Goal: Task Accomplishment & Management: Manage account settings

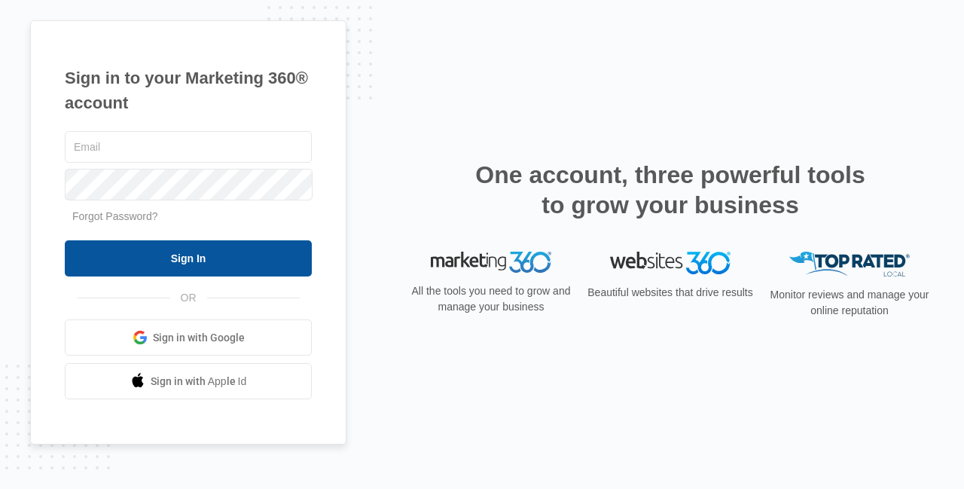
type input "[PERSON_NAME][EMAIL_ADDRESS][DOMAIN_NAME]"
click at [255, 261] on input "Sign In" at bounding box center [188, 258] width 247 height 36
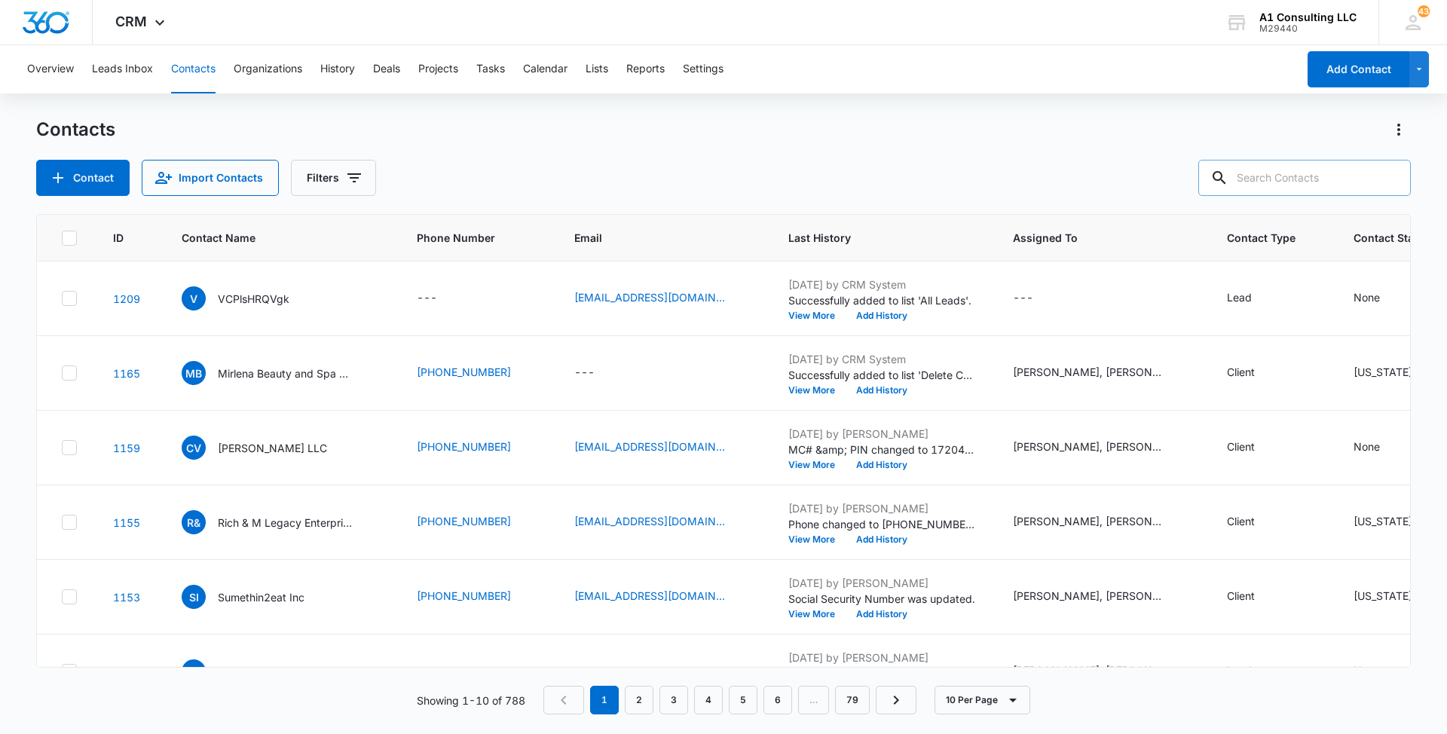
click at [1327, 175] on input "text" at bounding box center [1304, 178] width 212 height 36
paste input "Minlano Logistics LLC"
type input "Minlano Logistics LLC"
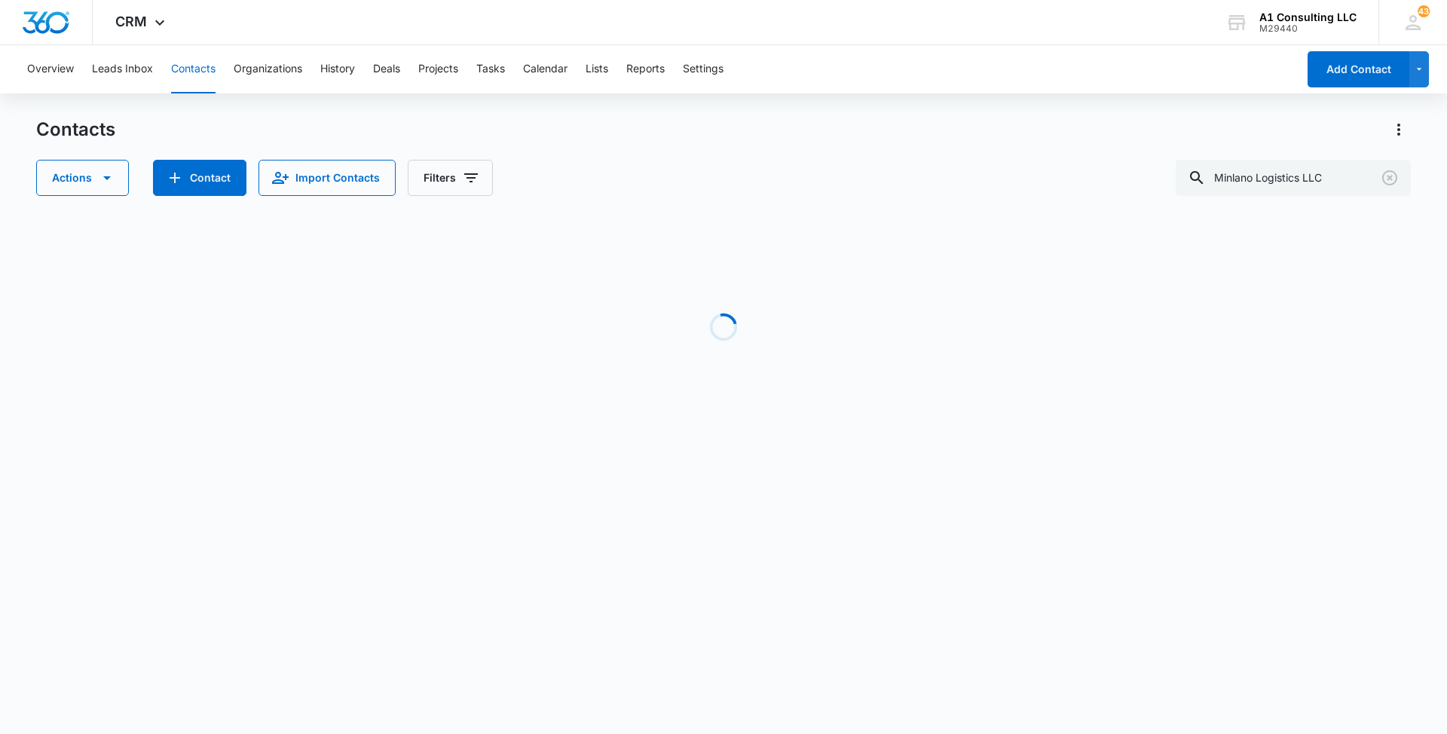
click at [946, 164] on div "Actions Contact Import Contacts Filters Minlano Logistics LLC" at bounding box center [723, 178] width 1374 height 36
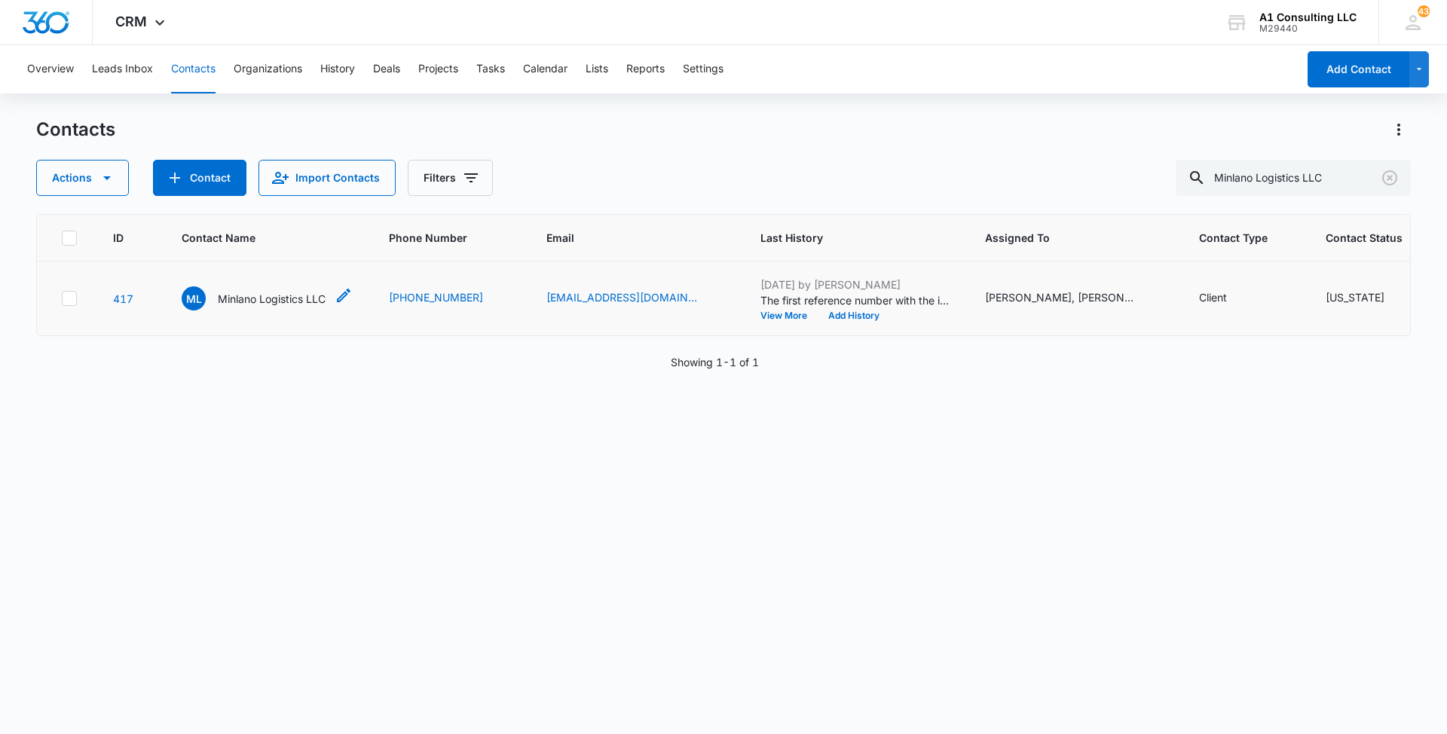
click at [303, 307] on p "Minlano Logistics LLC" at bounding box center [272, 299] width 108 height 16
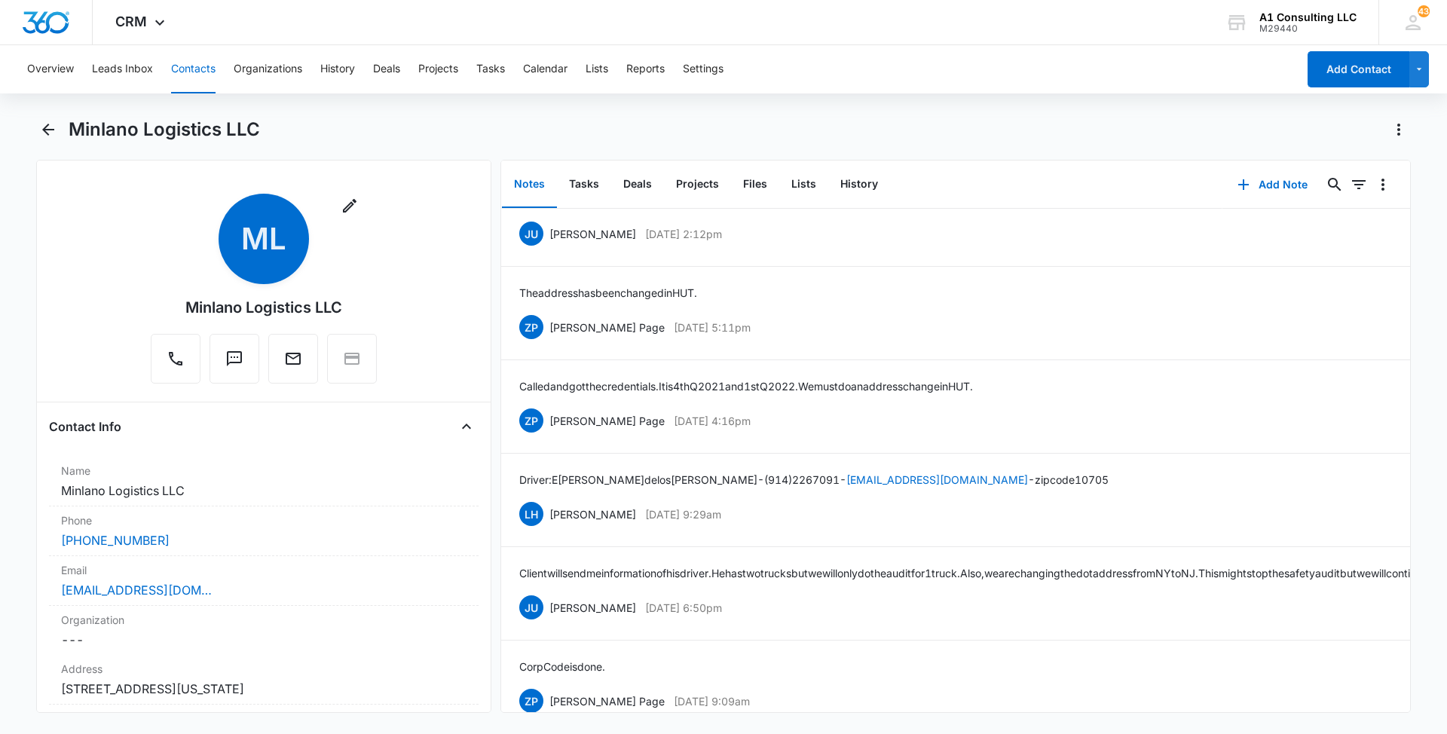
scroll to position [5681, 0]
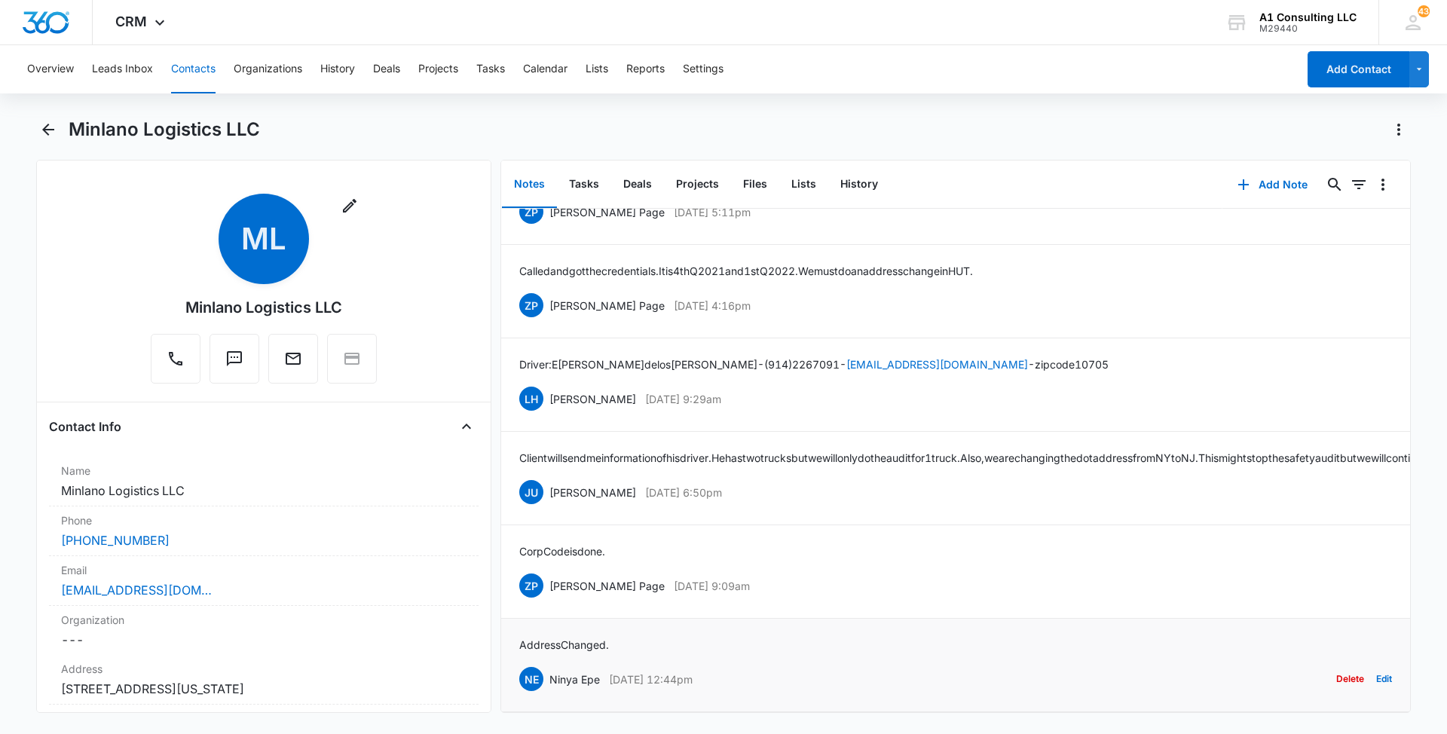
drag, startPoint x: 744, startPoint y: 660, endPoint x: 546, endPoint y: 662, distance: 198.2
click at [546, 665] on div "NE Ninya Epe [DATE] 12:44pm Delete Edit" at bounding box center [955, 679] width 873 height 29
copy div "Ninya Epe [DATE] 12:44pm"
drag, startPoint x: 623, startPoint y: 627, endPoint x: 516, endPoint y: 624, distance: 107.0
click at [516, 624] on li "Address Changed. NE Ninya Epe [DATE] 12:44pm Delete Edit" at bounding box center [955, 665] width 909 height 93
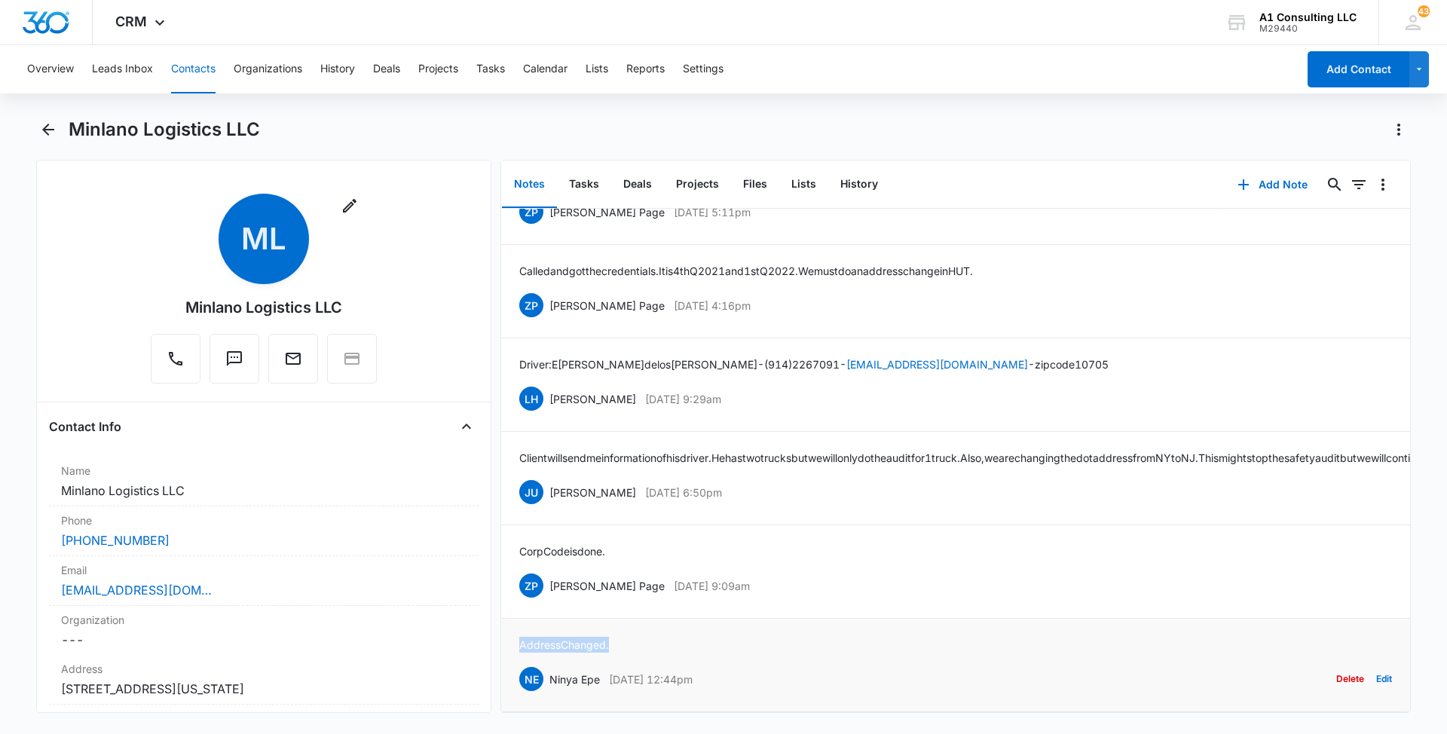
copy p "Address Changed."
drag, startPoint x: 746, startPoint y: 567, endPoint x: 550, endPoint y: 567, distance: 195.9
click at [550, 571] on div "ZP [PERSON_NAME] Page [DATE] 9:09am Delete Edit" at bounding box center [955, 585] width 873 height 29
copy div "[PERSON_NAME] Page [DATE] 9:09am"
drag, startPoint x: 616, startPoint y: 527, endPoint x: 519, endPoint y: 532, distance: 96.6
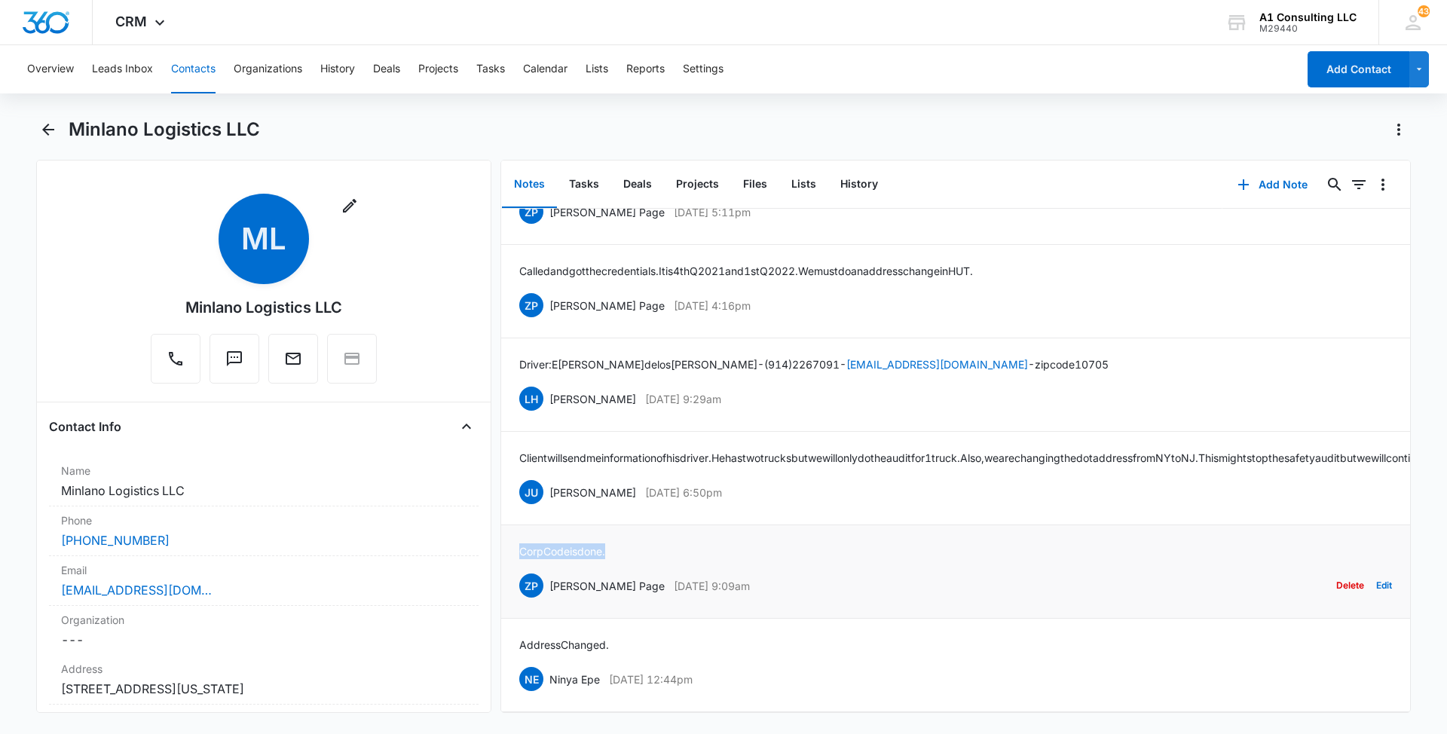
click at [519, 543] on div "Corp Code is done. ZP [PERSON_NAME] Page [DATE] 9:09am Delete Edit" at bounding box center [955, 571] width 873 height 57
copy p "Corp Code is done."
drag, startPoint x: 763, startPoint y: 467, endPoint x: 551, endPoint y: 472, distance: 211.8
click at [551, 478] on div "JU [PERSON_NAME] [DATE] 6:50pm Delete Edit" at bounding box center [955, 492] width 873 height 29
copy div "[PERSON_NAME] [DATE] 6:50pm"
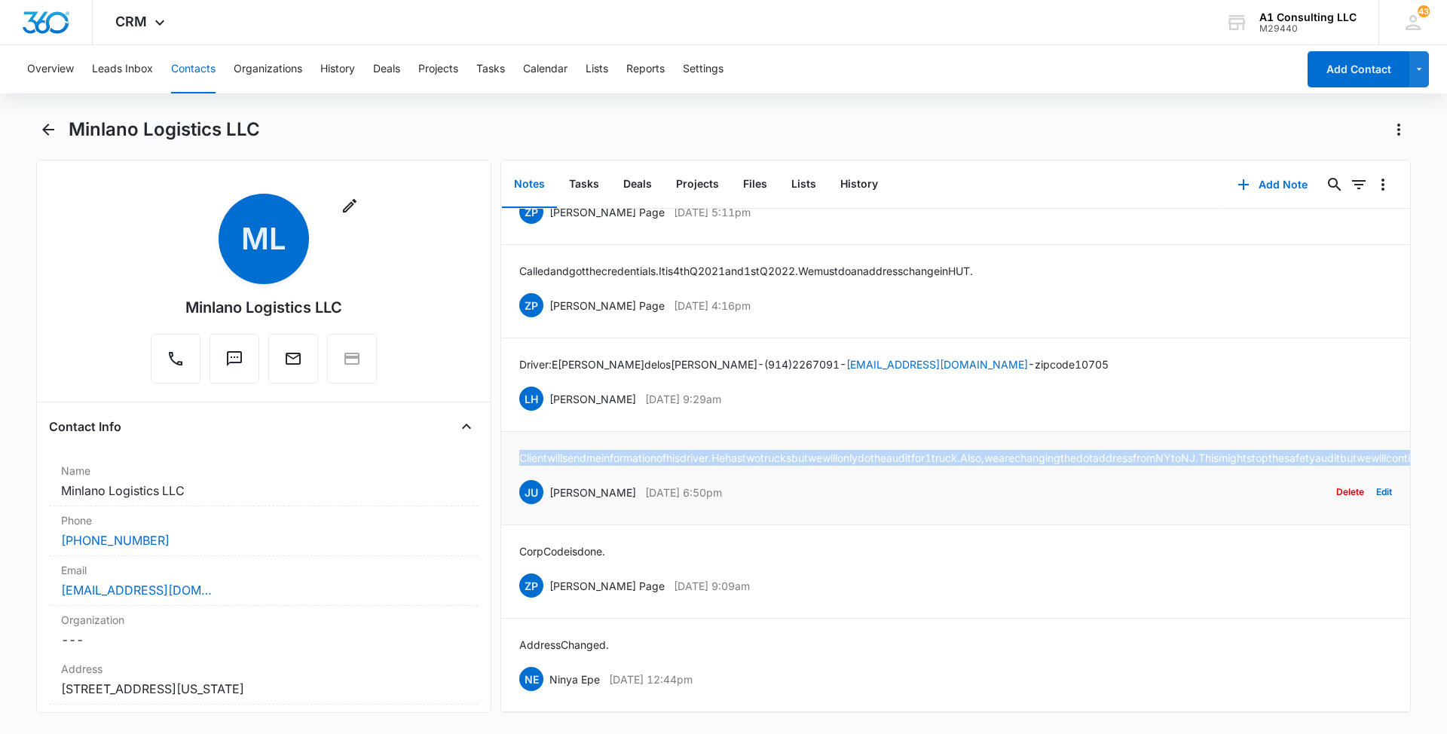
drag, startPoint x: 1083, startPoint y: 437, endPoint x: 518, endPoint y: 420, distance: 565.4
click at [518, 432] on li "Client will send me information of his driver. He has two trucks but we will on…" at bounding box center [955, 478] width 909 height 93
copy p "Client will send me information of his driver. He has two trucks but we will on…"
drag, startPoint x: 754, startPoint y: 368, endPoint x: 550, endPoint y: 365, distance: 204.2
click at [550, 384] on div "LH [PERSON_NAME] [DATE] 9:29am Delete Edit" at bounding box center [955, 398] width 873 height 29
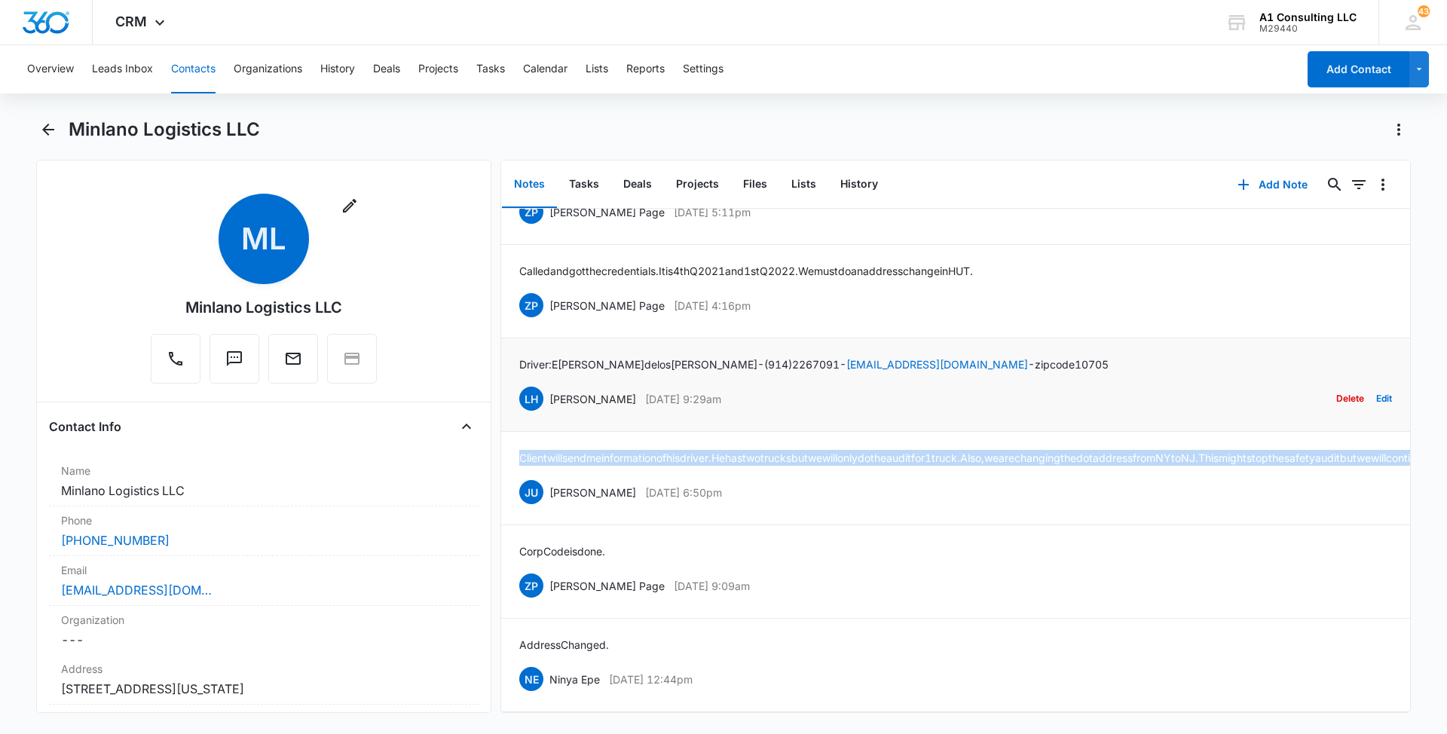
copy div "[PERSON_NAME] [DATE] 9:29am"
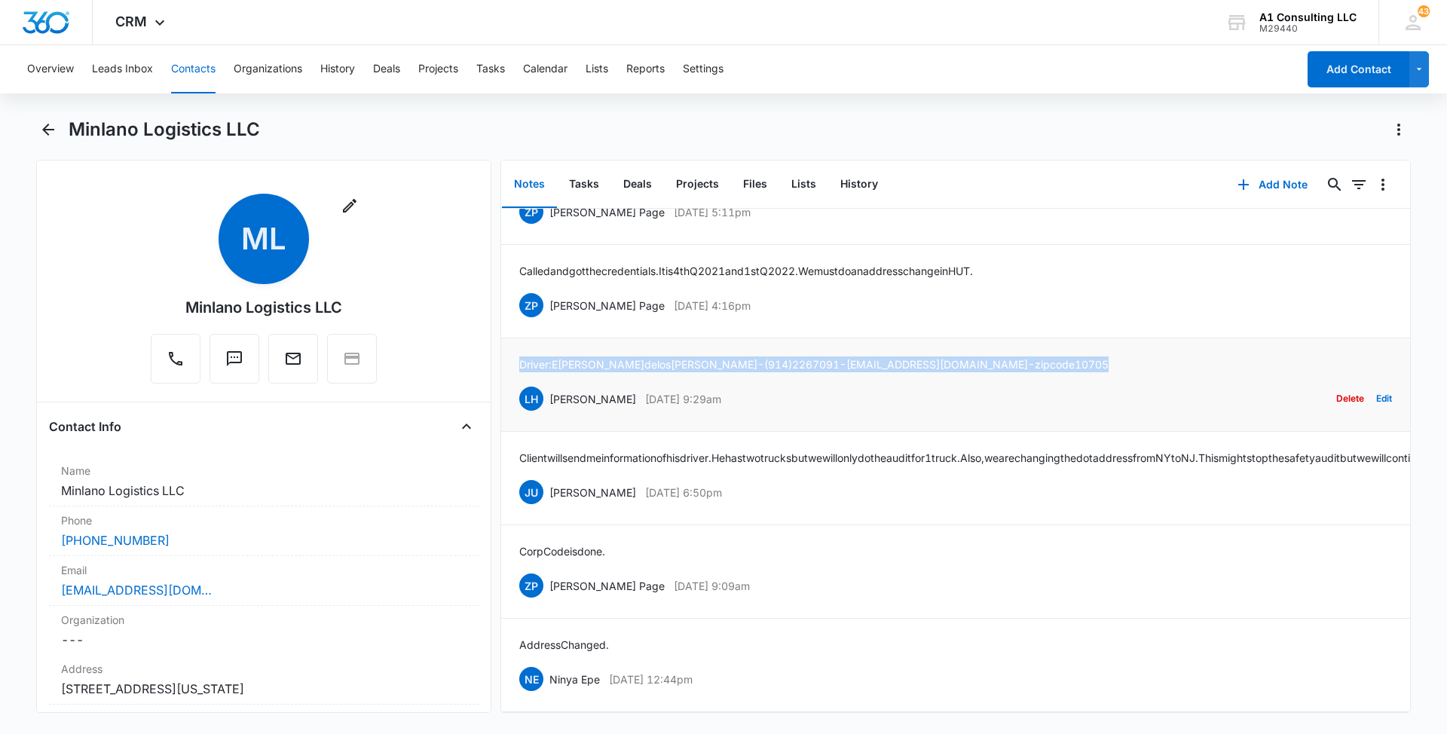
drag, startPoint x: 998, startPoint y: 328, endPoint x: 514, endPoint y: 334, distance: 483.8
click at [514, 338] on li "Driver: E [PERSON_NAME] de los [PERSON_NAME] - [PHONE_NUMBER] - [EMAIL_ADDRESS]…" at bounding box center [955, 384] width 909 height 93
copy p "Driver: E [PERSON_NAME] de los [PERSON_NAME] - [PHONE_NUMBER] - [EMAIL_ADDRESS]…"
drag, startPoint x: 745, startPoint y: 271, endPoint x: 548, endPoint y: 275, distance: 197.5
click at [548, 291] on div "ZP [PERSON_NAME] Page [DATE] 4:16pm Delete Edit" at bounding box center [955, 305] width 873 height 29
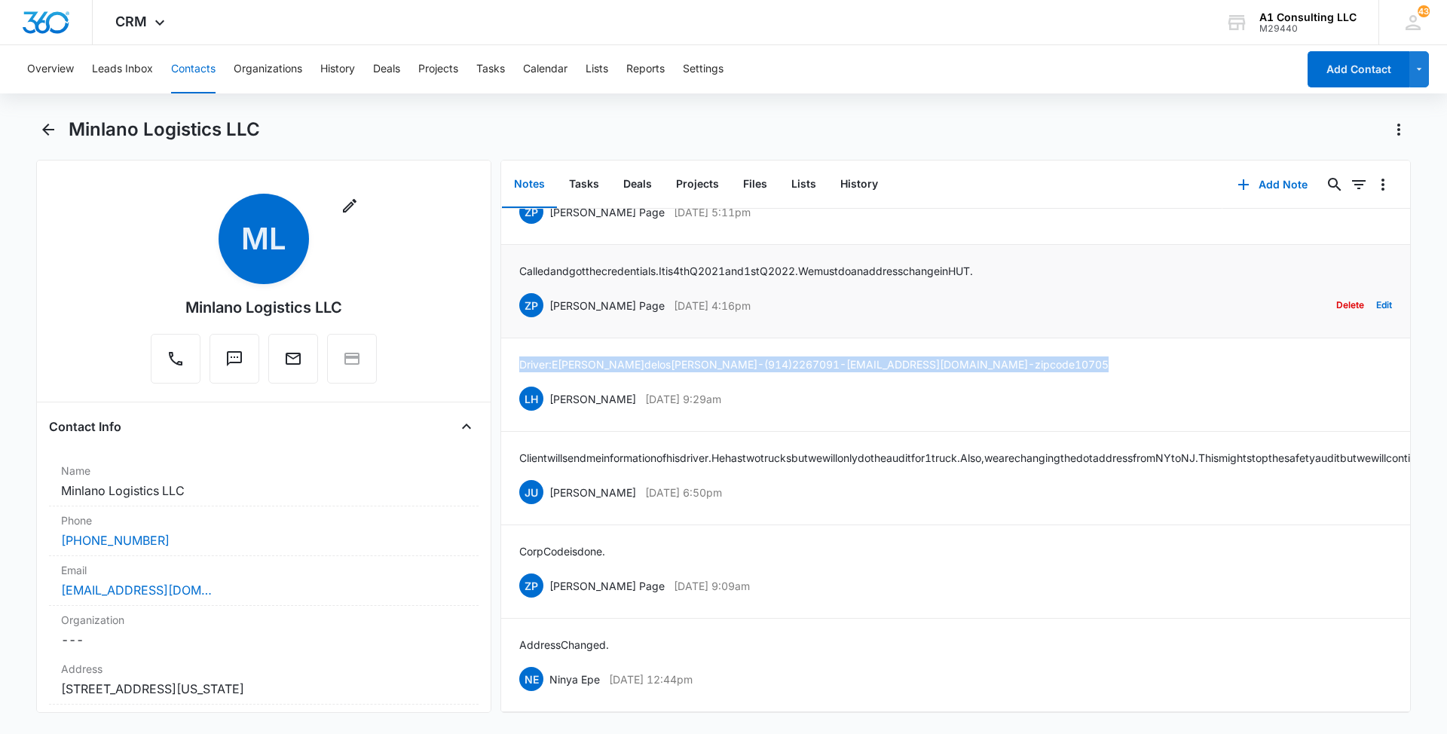
copy div "[PERSON_NAME] Page [DATE] 4:16pm"
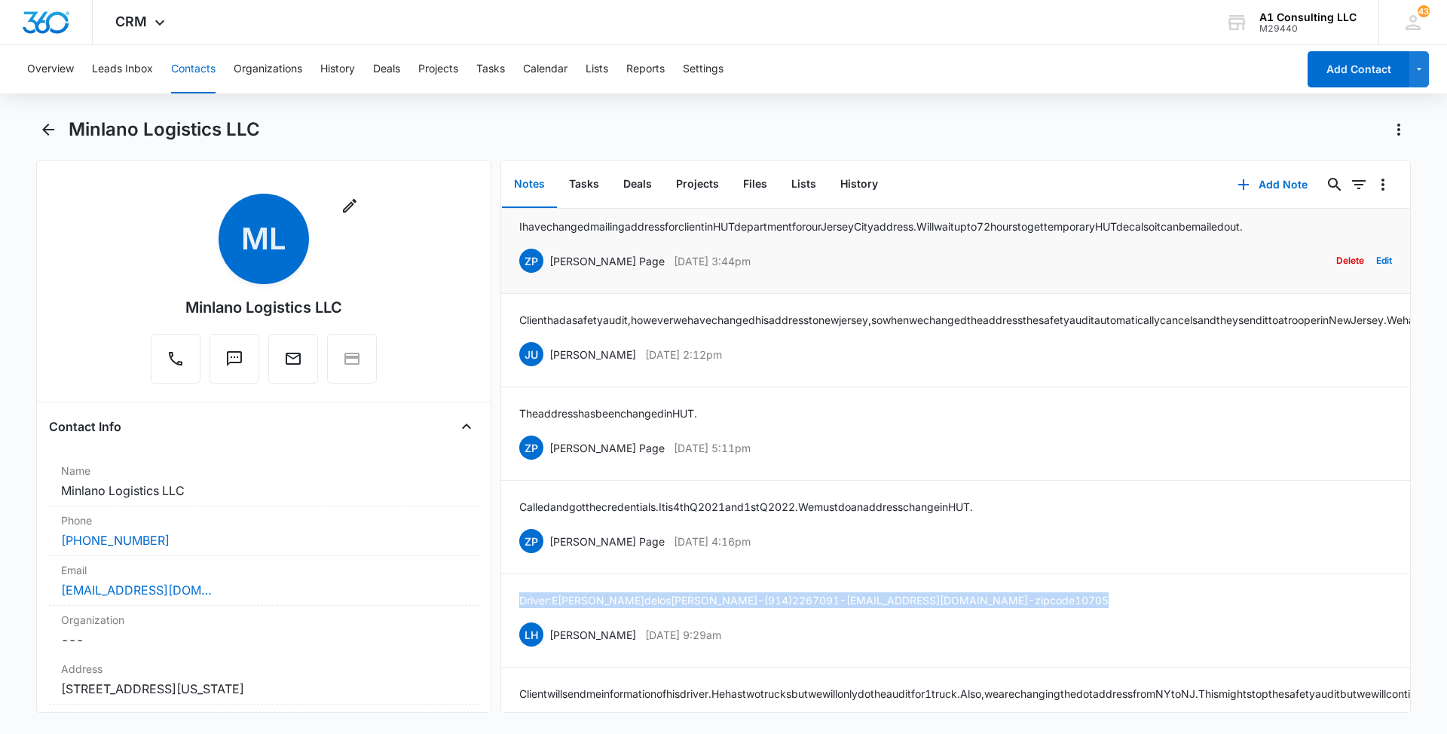
scroll to position [5320, 0]
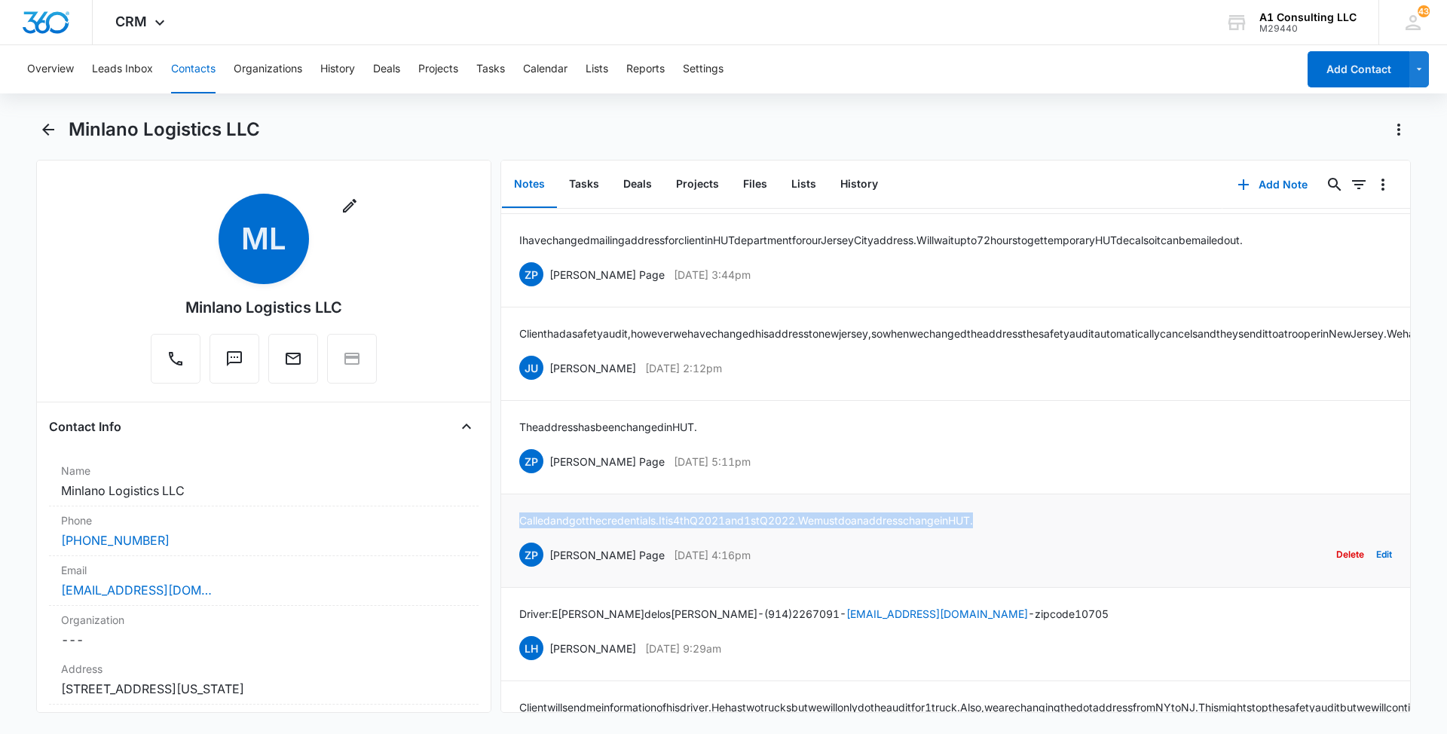
drag, startPoint x: 1041, startPoint y: 599, endPoint x: 519, endPoint y: 600, distance: 522.2
click at [519, 569] on div "Called and got the credentials. It is 4th Q 2021 and 1st Q 2022. We must do an …" at bounding box center [955, 540] width 873 height 57
copy p "Called and got the credentials. It is 4th Q 2021 and 1st Q 2022. We must do an …"
drag, startPoint x: 748, startPoint y: 538, endPoint x: 547, endPoint y: 540, distance: 201.2
click at [547, 475] on div "ZP [PERSON_NAME] Page [DATE] 5:11pm Delete Edit" at bounding box center [955, 461] width 873 height 29
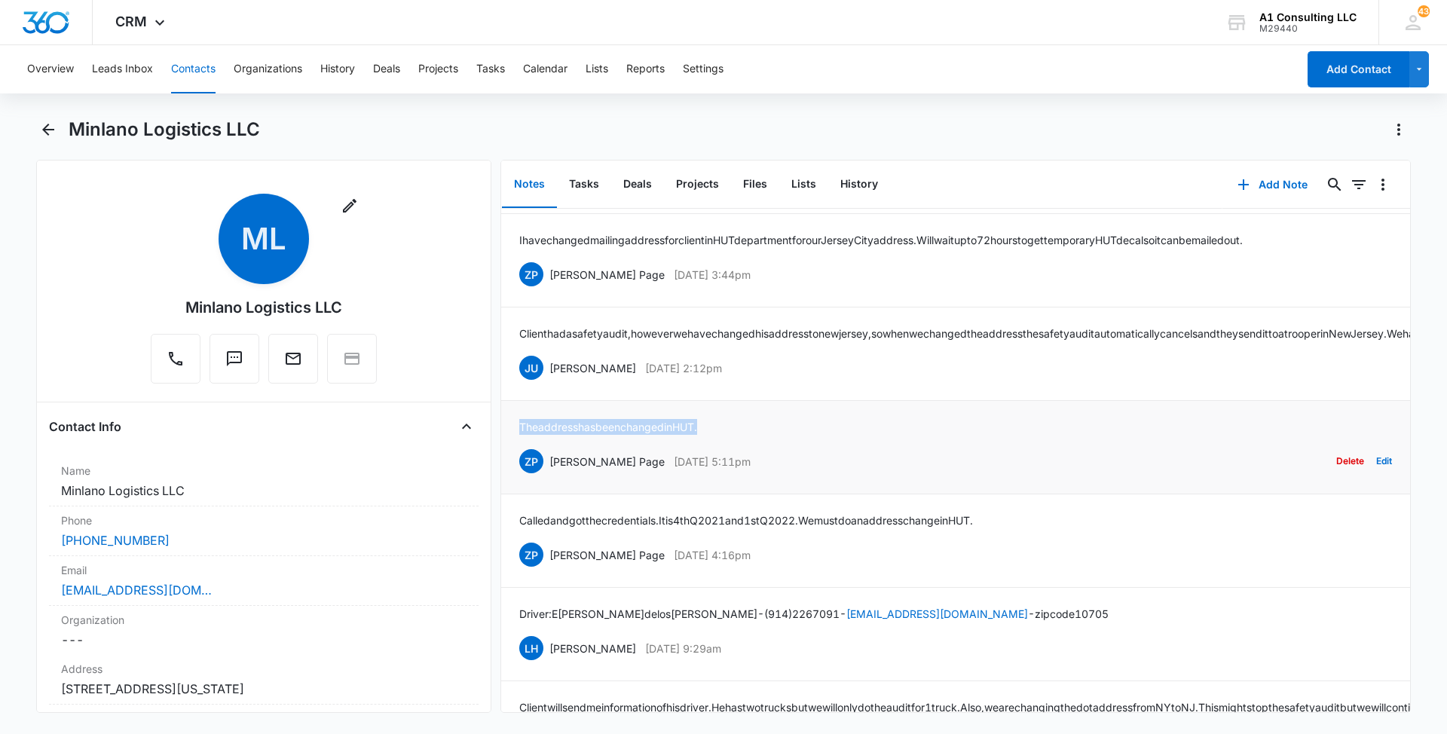
drag, startPoint x: 717, startPoint y: 501, endPoint x: 521, endPoint y: 503, distance: 195.9
click at [521, 475] on div "The address has been changed in HUT. ZP [PERSON_NAME] Page [DATE] 5:11pm Delete…" at bounding box center [955, 447] width 873 height 57
drag, startPoint x: 758, startPoint y: 443, endPoint x: 551, endPoint y: 451, distance: 207.4
click at [551, 382] on div "JU [PERSON_NAME] [DATE] 2:12pm Delete Edit" at bounding box center [955, 367] width 873 height 29
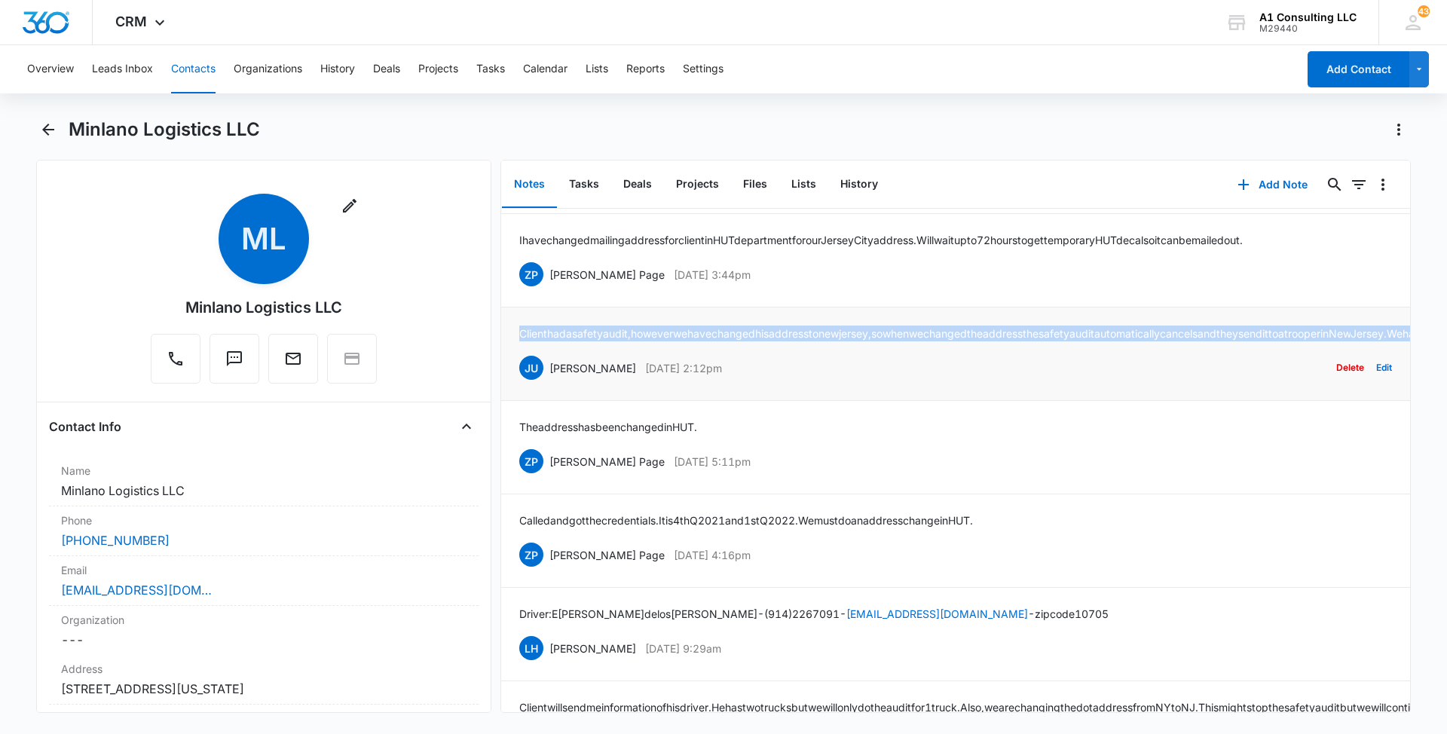
drag, startPoint x: 1225, startPoint y: 408, endPoint x: 513, endPoint y: 388, distance: 712.3
click at [513, 388] on li "Client had a safety audit, however we have changed his address to [GEOGRAPHIC_D…" at bounding box center [955, 353] width 909 height 93
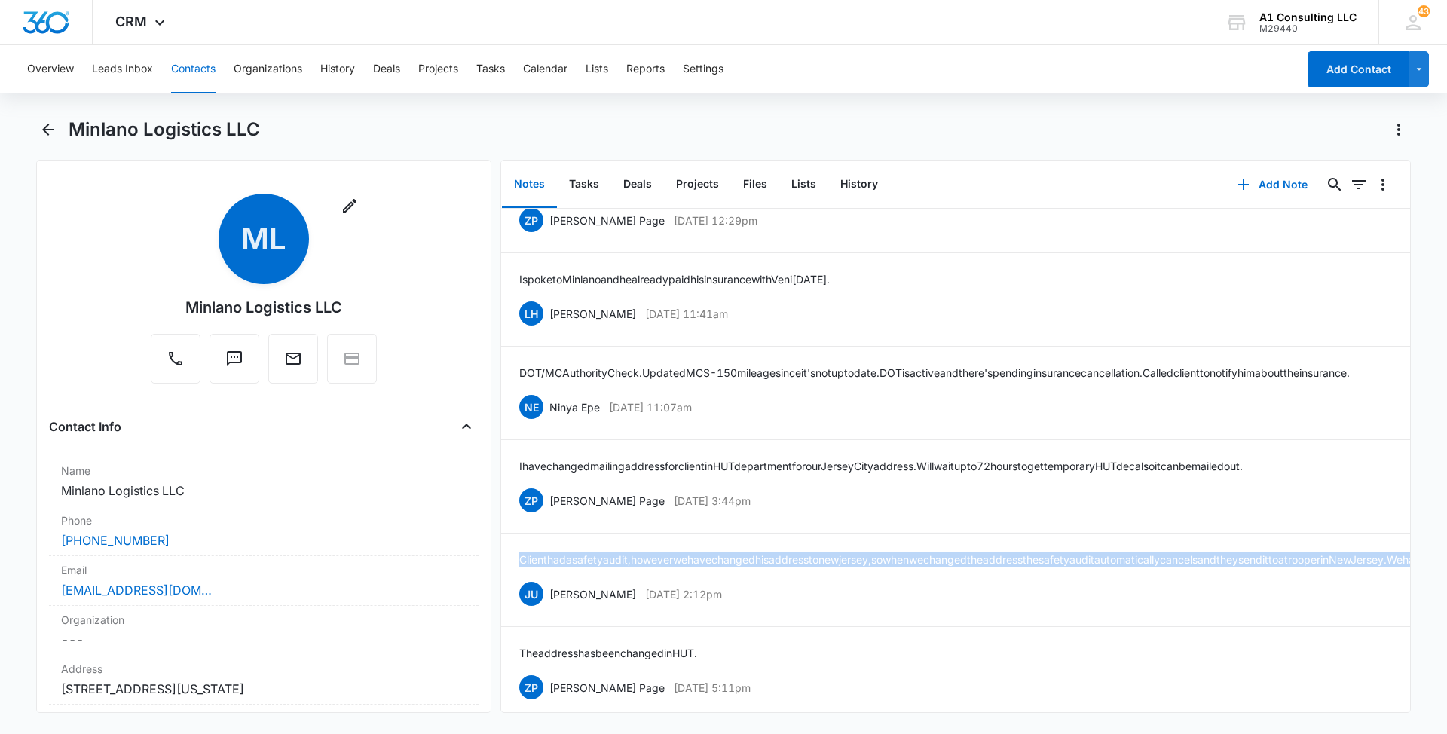
scroll to position [5048, 0]
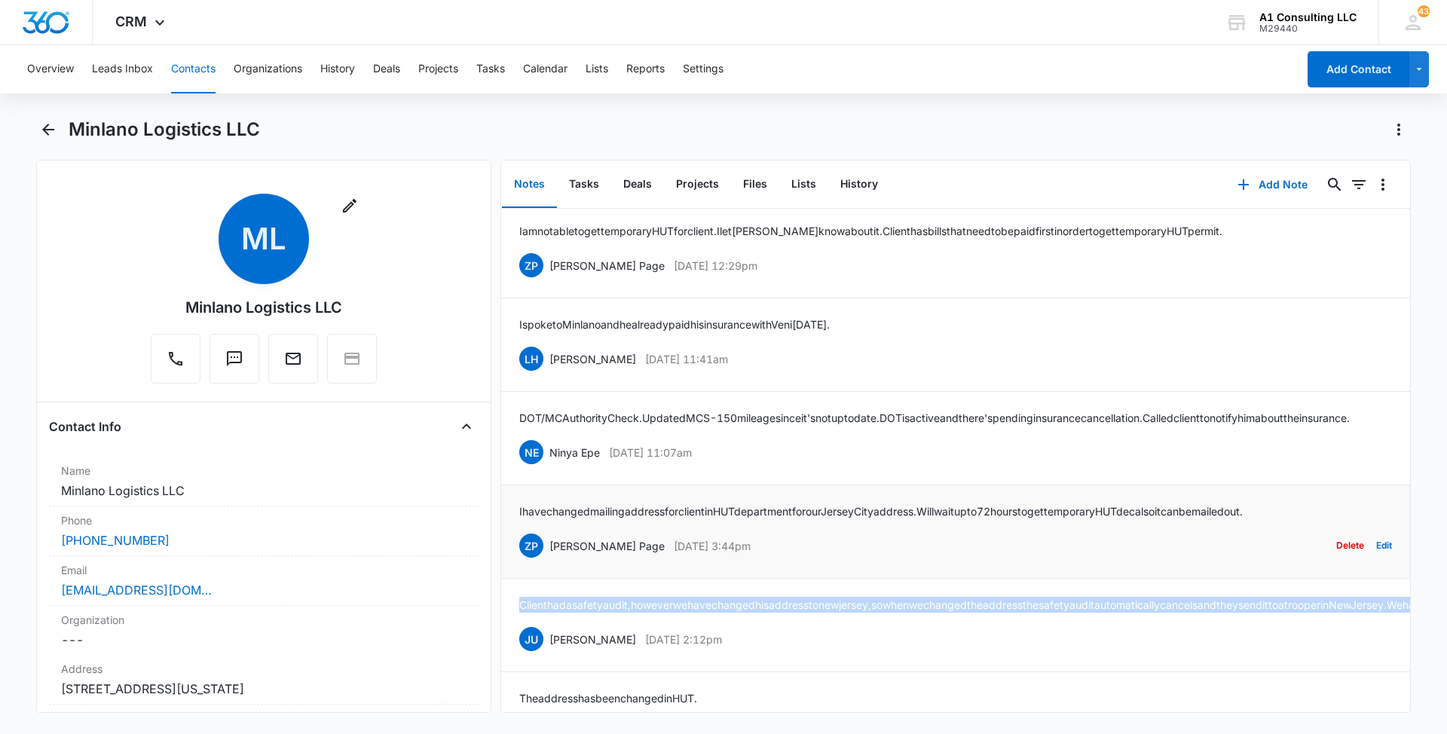
drag, startPoint x: 735, startPoint y: 607, endPoint x: 551, endPoint y: 610, distance: 184.6
click at [551, 560] on div "ZP [PERSON_NAME] Page [DATE] 3:44pm Delete Edit" at bounding box center [955, 545] width 873 height 29
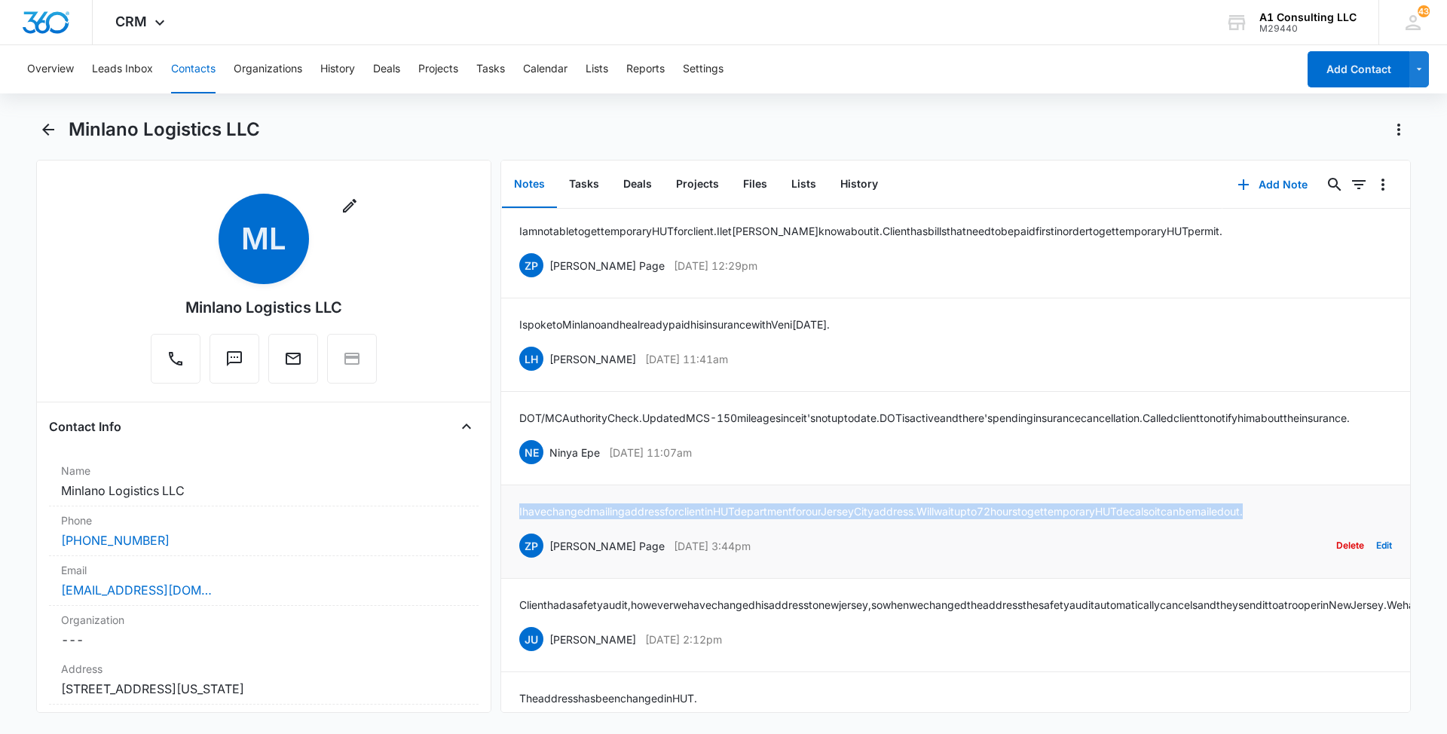
drag, startPoint x: 1340, startPoint y: 568, endPoint x: 515, endPoint y: 564, distance: 825.8
click at [515, 564] on li "I have changed mailing address for client in HUT department for our Jersey City…" at bounding box center [955, 531] width 909 height 93
drag, startPoint x: 735, startPoint y: 515, endPoint x: 552, endPoint y: 515, distance: 183.1
click at [552, 466] on div "NE Ninya Epe [DATE] 11:07am Delete Edit" at bounding box center [955, 452] width 873 height 29
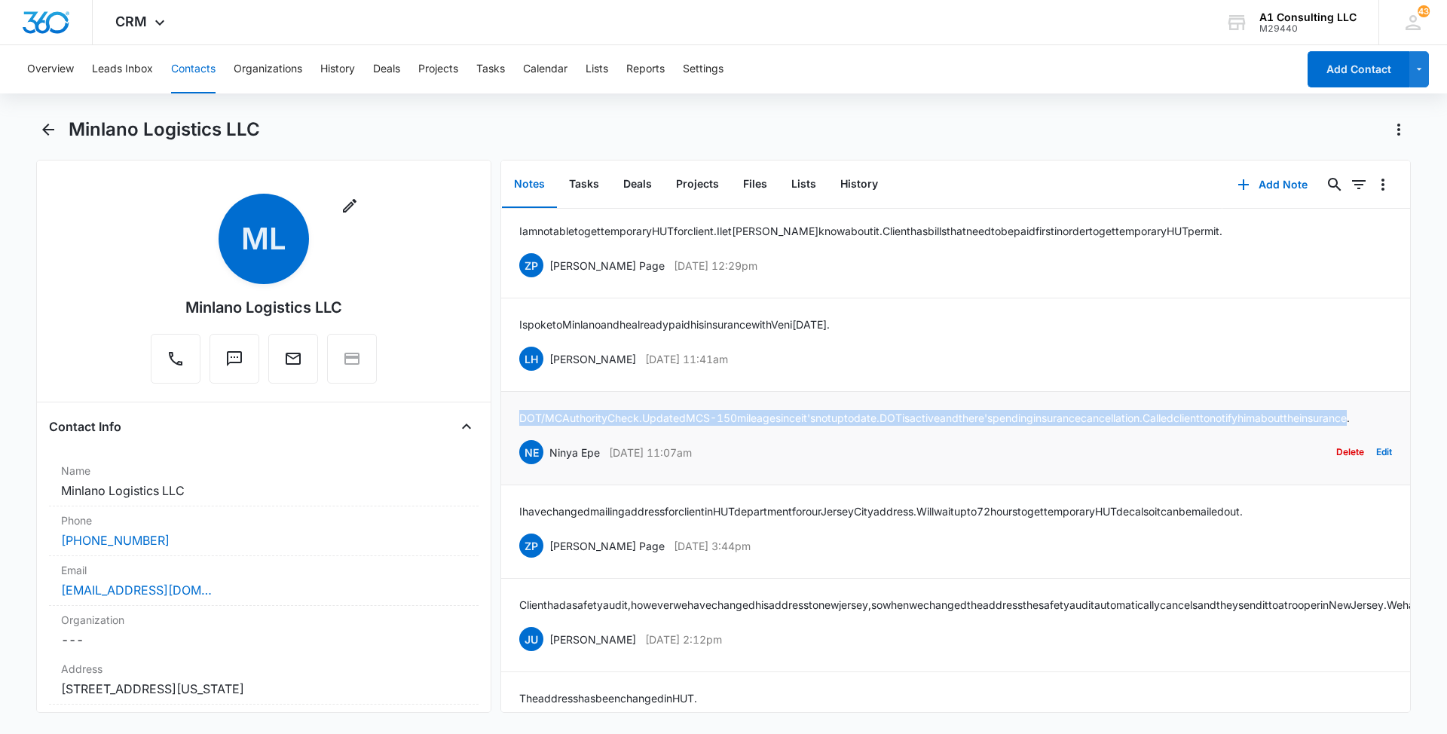
drag, startPoint x: 587, startPoint y: 481, endPoint x: 517, endPoint y: 466, distance: 71.8
click at [517, 466] on li "DOT/MC Authority Check. Updated MCS-150 mileage since it's not upto date. DOT i…" at bounding box center [955, 438] width 909 height 93
drag, startPoint x: 738, startPoint y: 399, endPoint x: 549, endPoint y: 402, distance: 189.9
click at [549, 373] on div "LH [PERSON_NAME] [DATE] 11:41am Delete Edit" at bounding box center [955, 358] width 873 height 29
drag, startPoint x: 842, startPoint y: 363, endPoint x: 515, endPoint y: 367, distance: 326.3
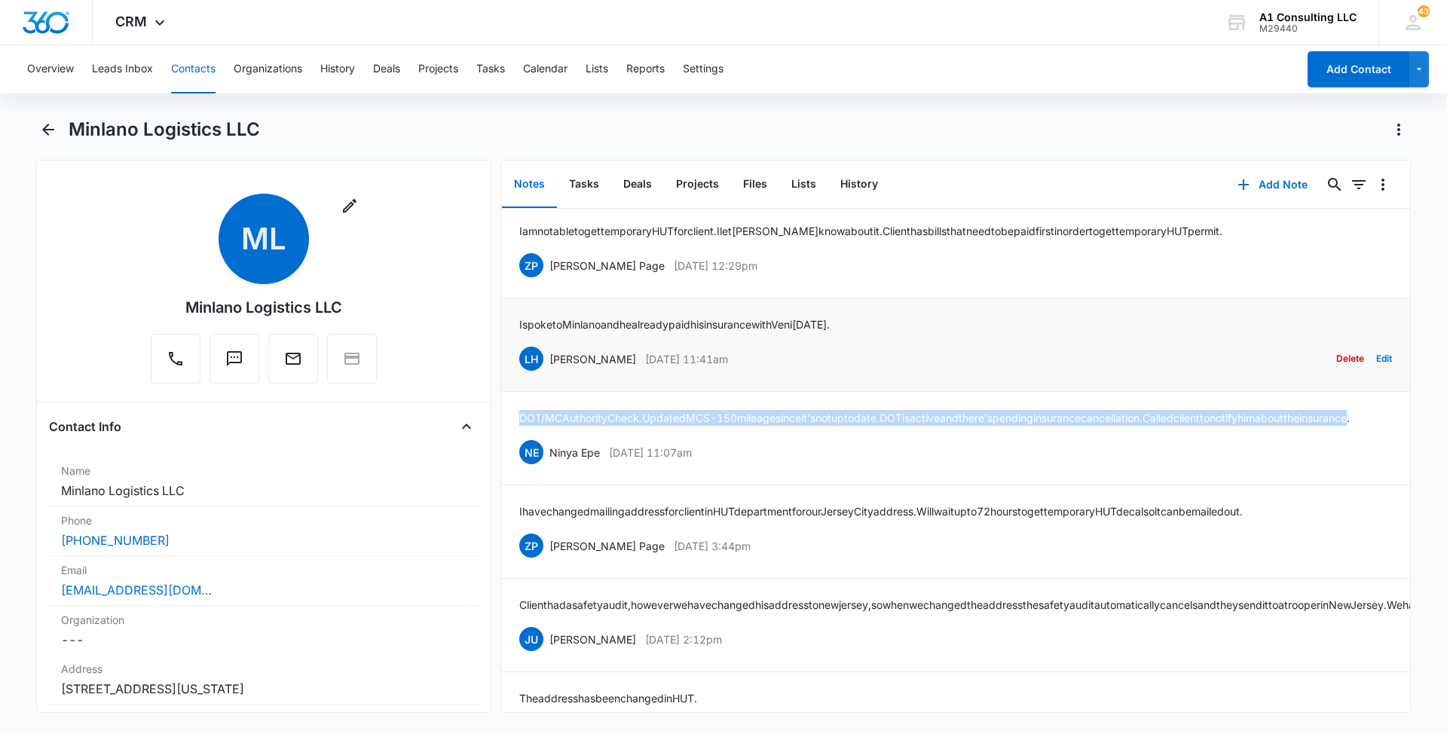
click at [515, 367] on li "I spoke to [PERSON_NAME] and he already paid his insurance with Veni [DATE]. LH…" at bounding box center [955, 344] width 909 height 93
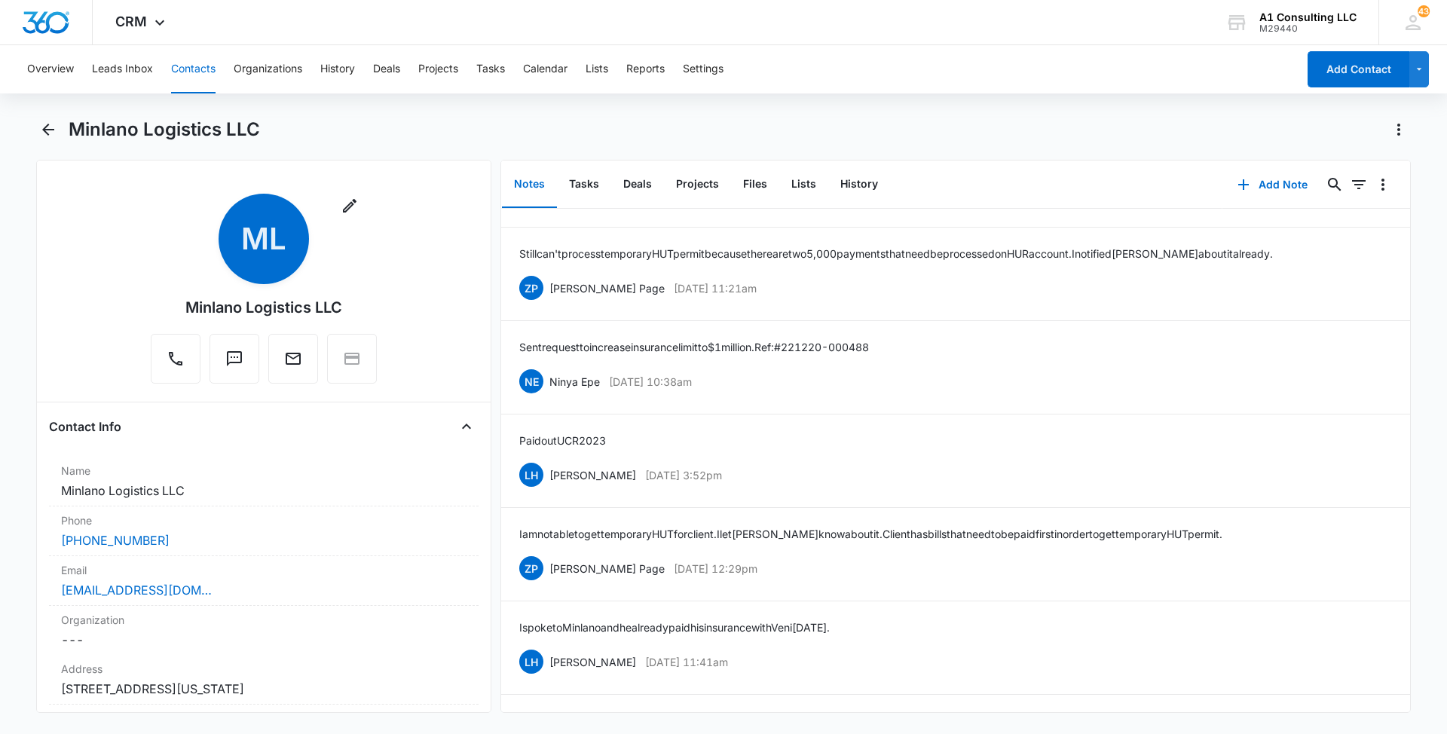
scroll to position [4732, 0]
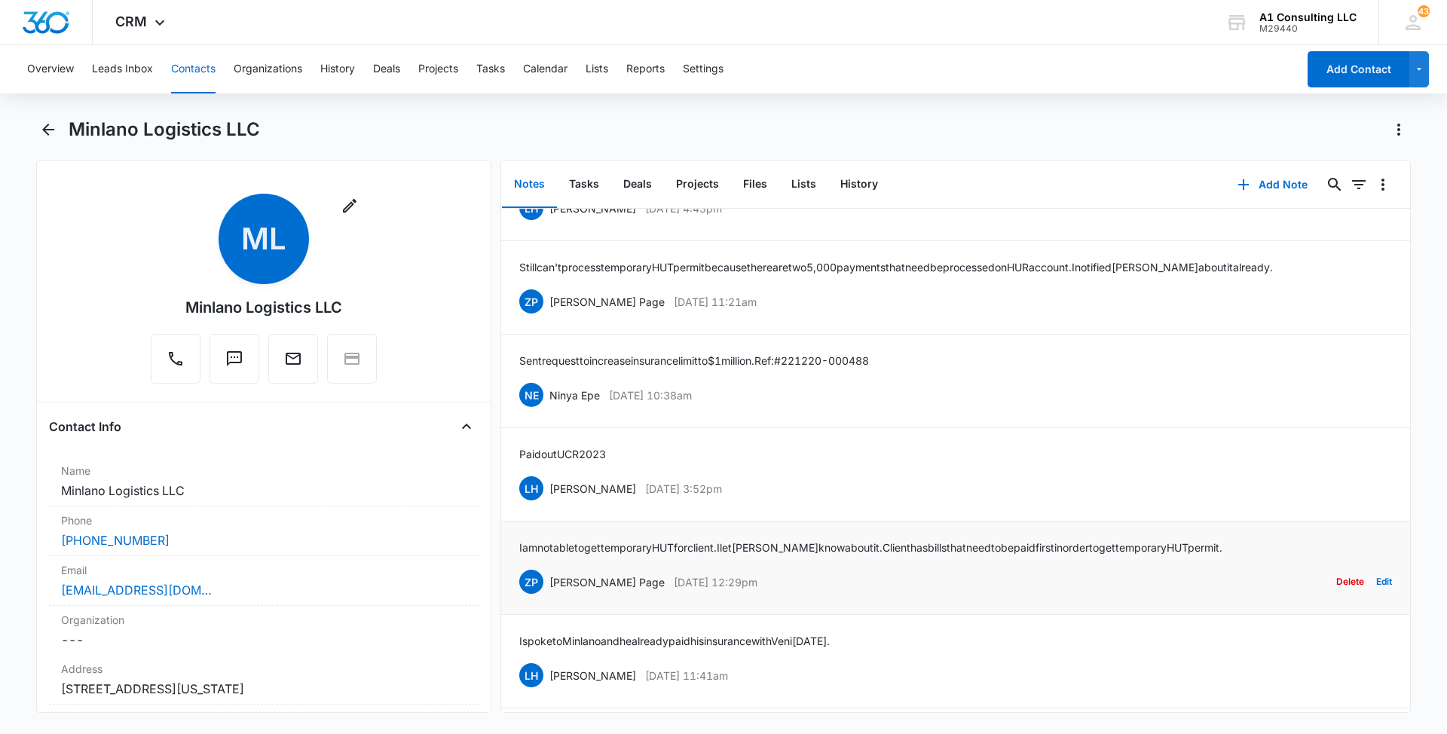
drag, startPoint x: 750, startPoint y: 628, endPoint x: 551, endPoint y: 631, distance: 198.9
click at [551, 596] on div "ZP [PERSON_NAME] Page [DATE] 12:29pm Delete Edit" at bounding box center [955, 581] width 873 height 29
drag, startPoint x: 1278, startPoint y: 593, endPoint x: 517, endPoint y: 597, distance: 761.0
click at [517, 597] on li "I am not able to get temporary HUT for client. I let [PERSON_NAME] know about i…" at bounding box center [955, 567] width 909 height 93
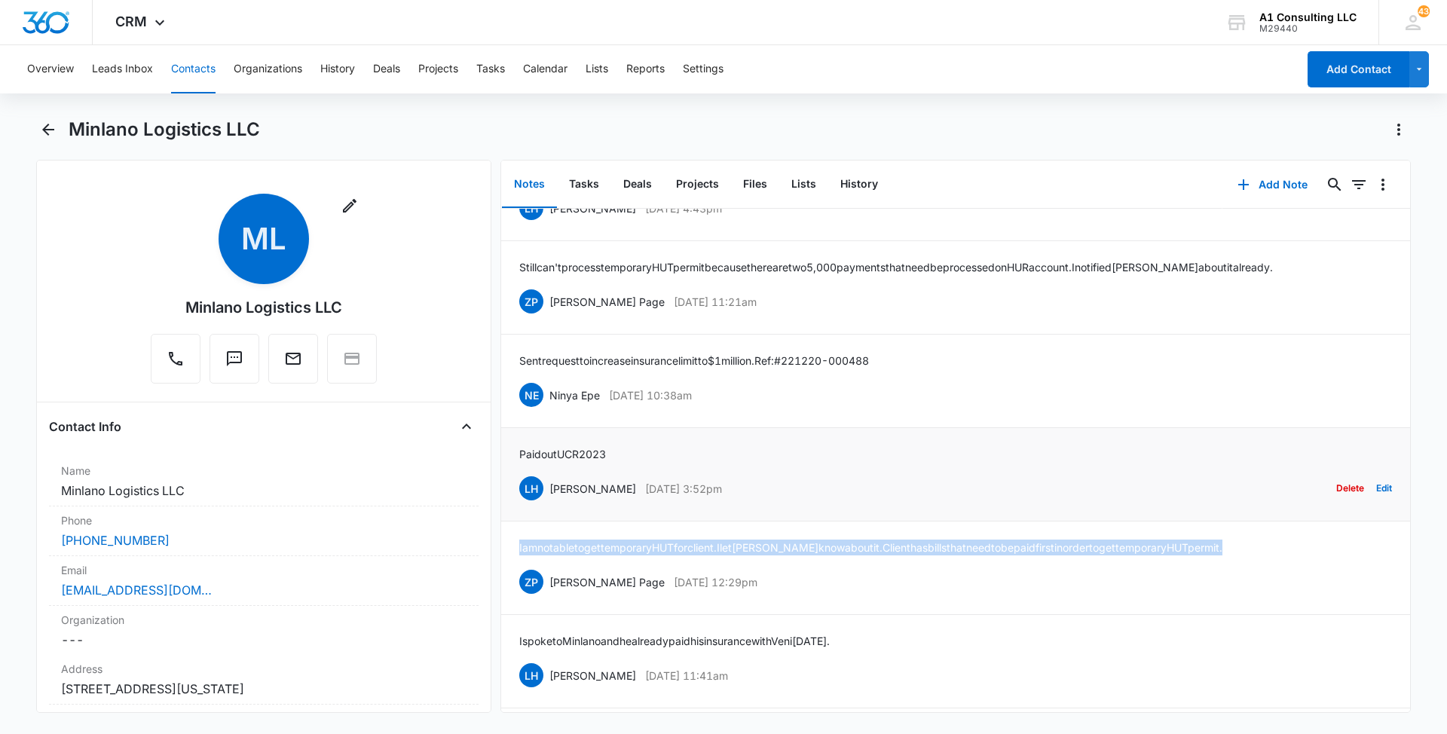
drag, startPoint x: 749, startPoint y: 533, endPoint x: 550, endPoint y: 533, distance: 198.9
click at [550, 503] on div "LH [PERSON_NAME] [DATE] 3:52pm Delete Edit" at bounding box center [955, 488] width 873 height 29
drag, startPoint x: 620, startPoint y: 497, endPoint x: 508, endPoint y: 502, distance: 112.4
click at [508, 502] on li "Paid out UCR 2023 LH [PERSON_NAME] [DATE] 3:52pm Delete Edit" at bounding box center [955, 474] width 909 height 93
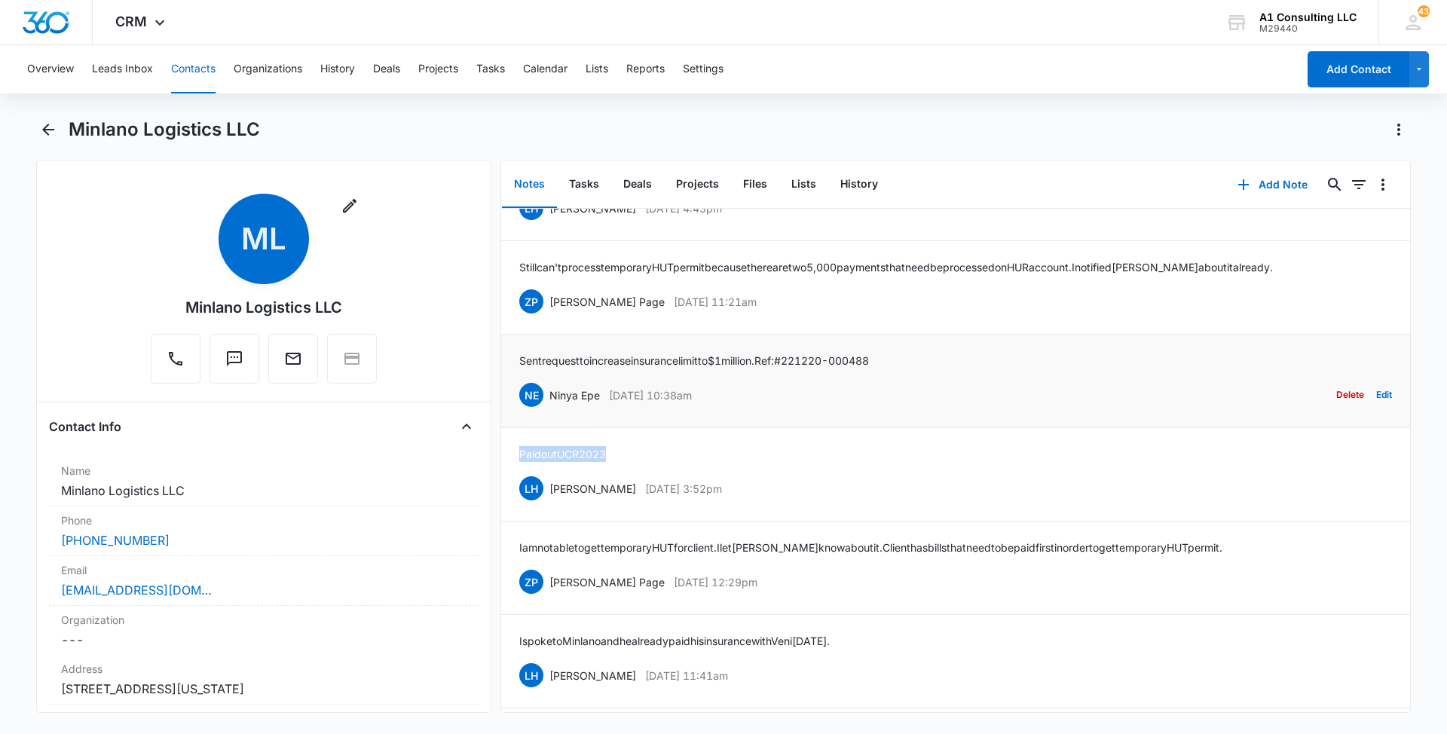
drag, startPoint x: 739, startPoint y: 442, endPoint x: 550, endPoint y: 441, distance: 189.1
click at [550, 409] on div "NE Ninya Epe [DATE] 10:38am Delete Edit" at bounding box center [955, 395] width 873 height 29
drag, startPoint x: 897, startPoint y: 405, endPoint x: 519, endPoint y: 413, distance: 377.6
click at [519, 368] on p "Sent request to increase insurance limit to $1million. Ref: #221220-000488" at bounding box center [694, 361] width 350 height 16
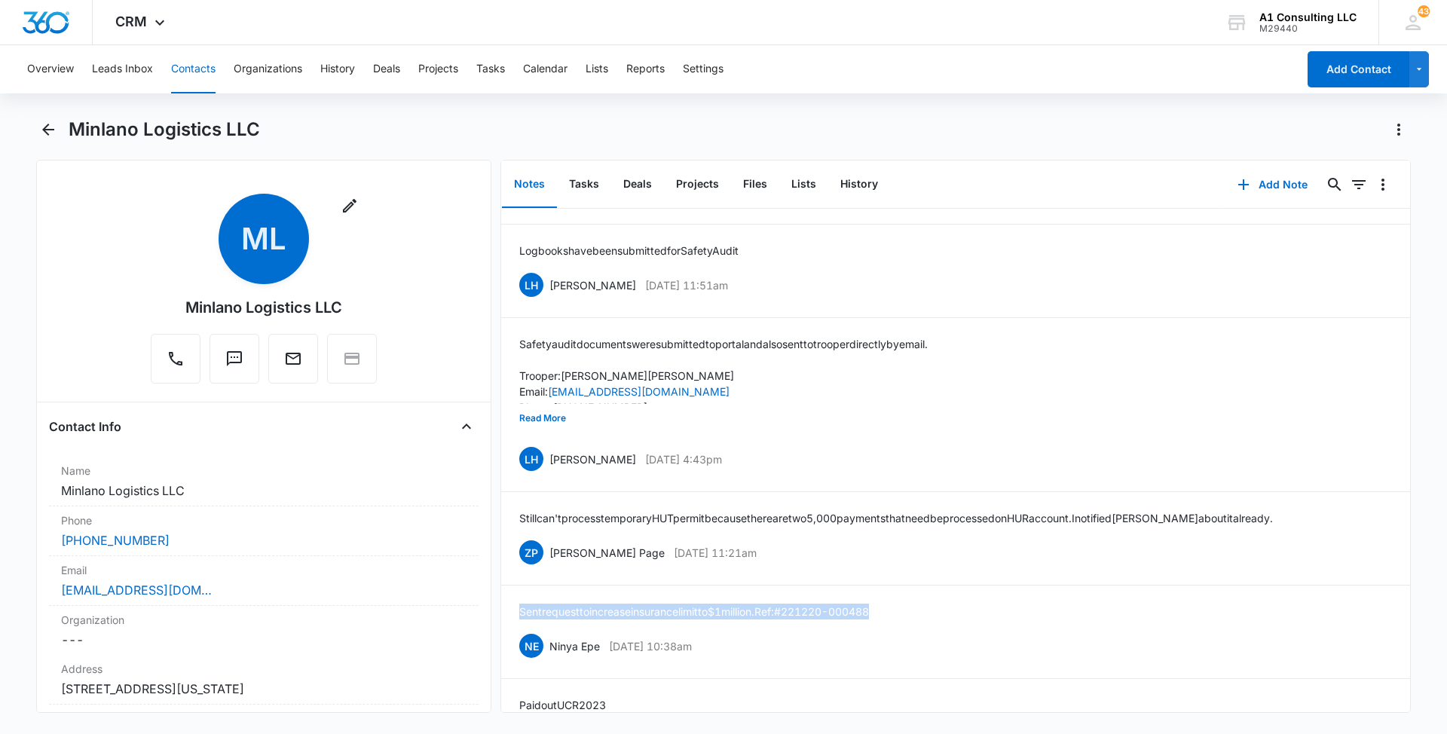
scroll to position [4461, 0]
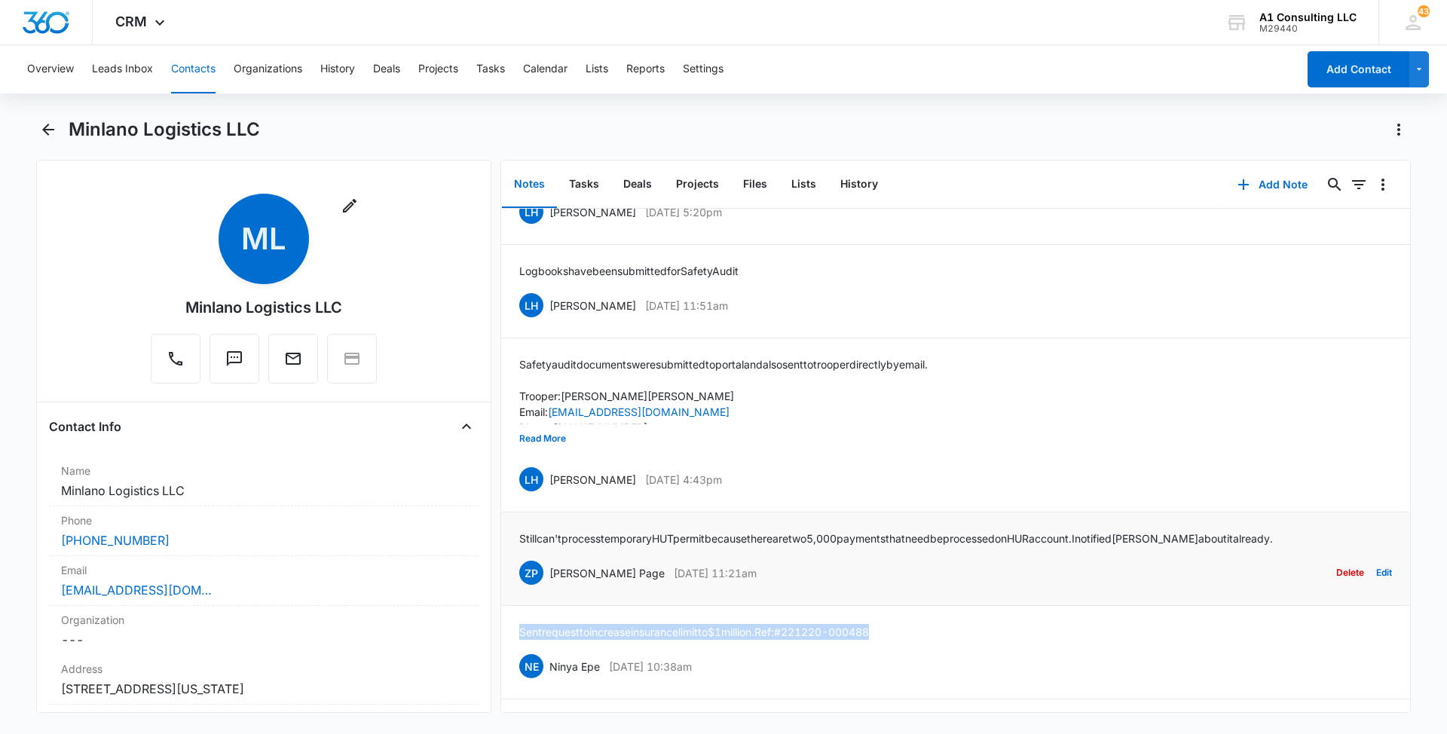
drag, startPoint x: 754, startPoint y: 619, endPoint x: 549, endPoint y: 624, distance: 205.8
click at [549, 587] on div "ZP [PERSON_NAME] Page [DATE] 11:21am Delete Edit" at bounding box center [955, 572] width 873 height 29
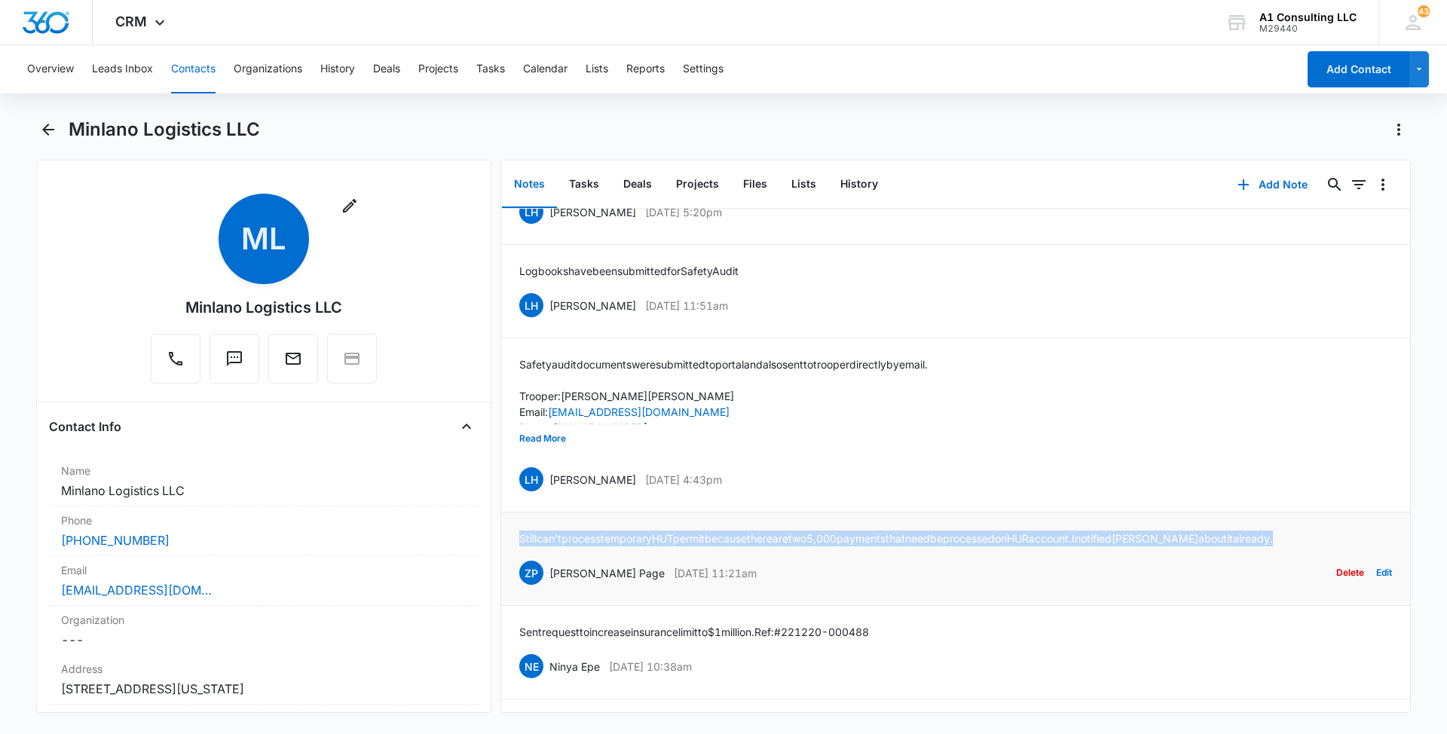
drag, startPoint x: 1312, startPoint y: 585, endPoint x: 517, endPoint y: 598, distance: 795.0
click at [517, 598] on li "Still can't process temporary HUT permit because there are two 5,000 payments t…" at bounding box center [955, 558] width 909 height 93
click at [558, 453] on button "Read More" at bounding box center [542, 438] width 47 height 29
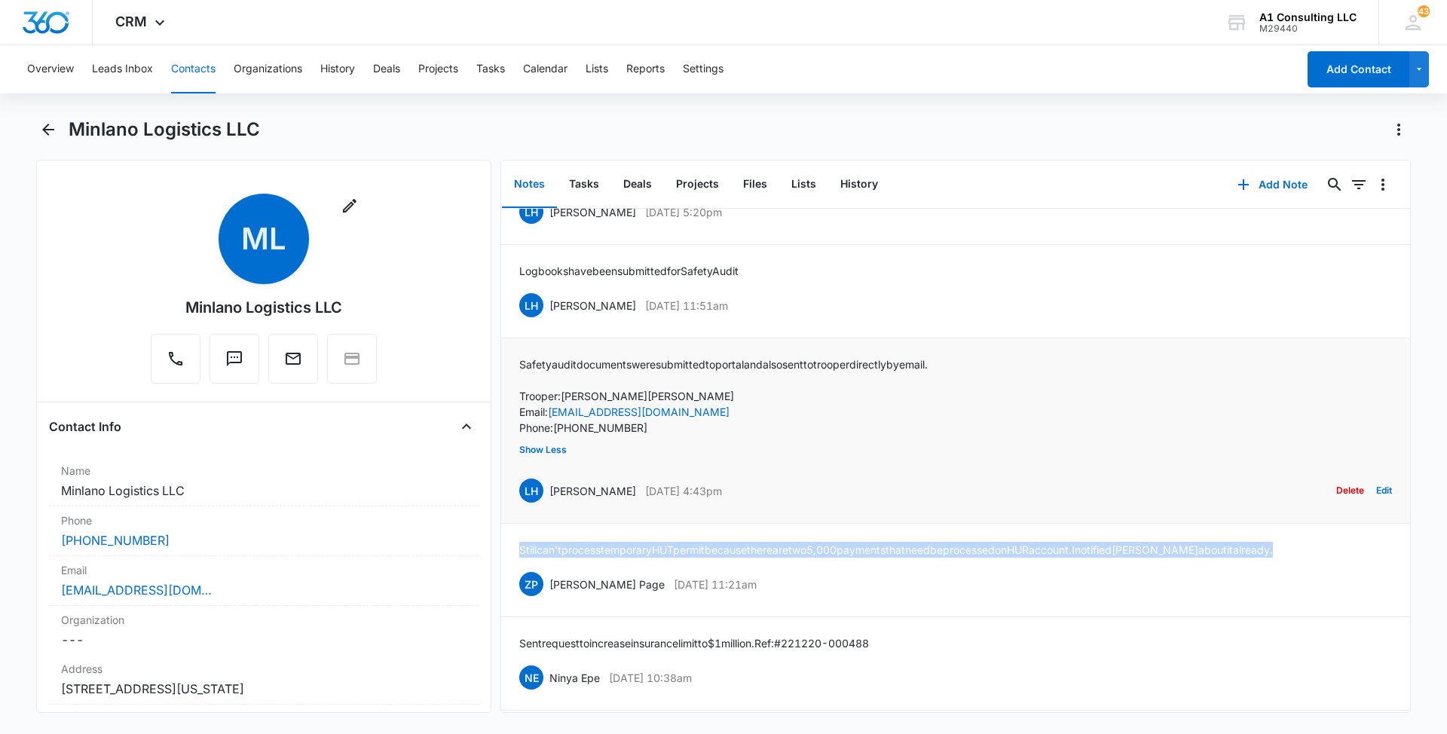
drag, startPoint x: 744, startPoint y: 540, endPoint x: 543, endPoint y: 539, distance: 201.2
click at [543, 505] on div "LH [PERSON_NAME] [DATE] 4:43pm Delete Edit" at bounding box center [955, 490] width 873 height 29
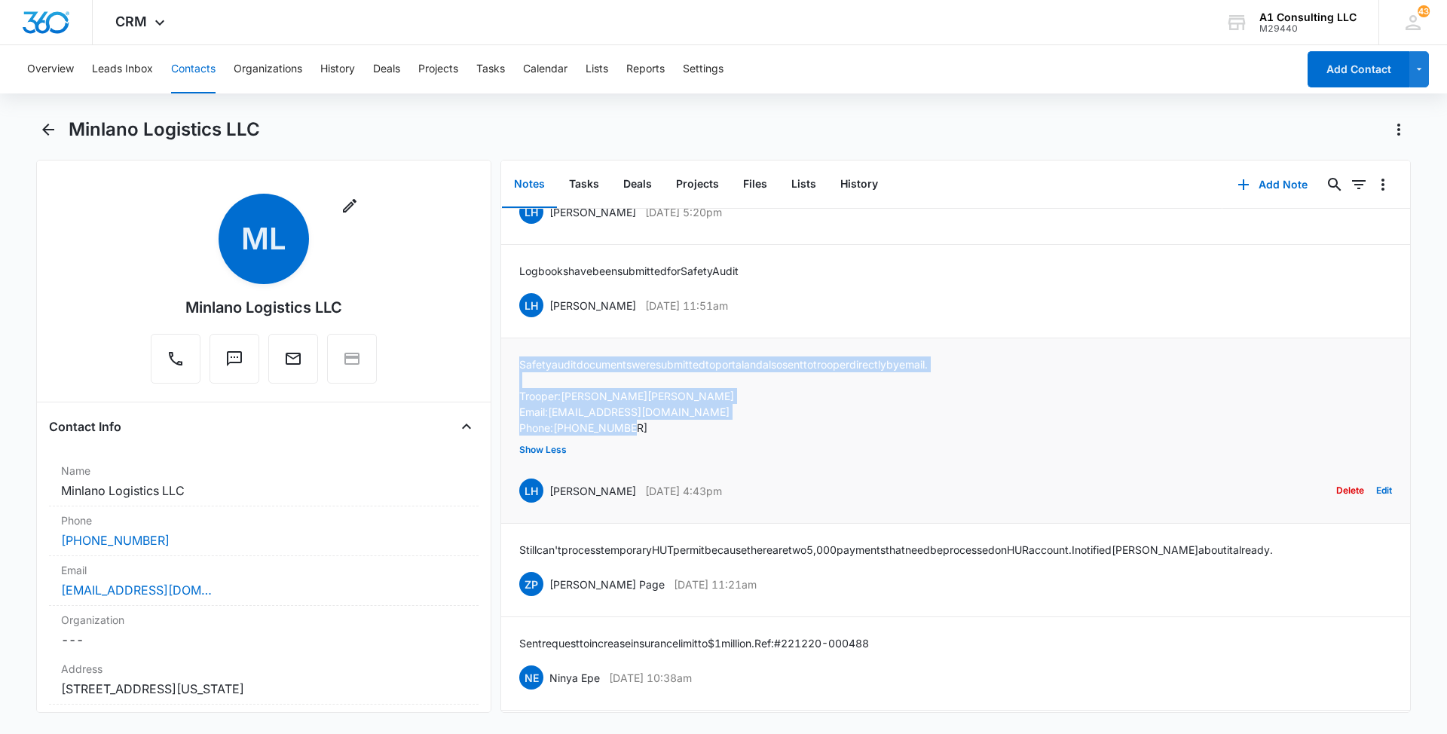
drag, startPoint x: 646, startPoint y: 475, endPoint x: 517, endPoint y: 408, distance: 144.9
click at [517, 408] on li "Safety audit documents were submitted to portal and also sent to trooper direct…" at bounding box center [955, 430] width 909 height 185
drag, startPoint x: 729, startPoint y: 350, endPoint x: 548, endPoint y: 353, distance: 181.6
click at [548, 319] on div "LH [PERSON_NAME] [DATE] 11:51am Delete Edit" at bounding box center [955, 305] width 873 height 29
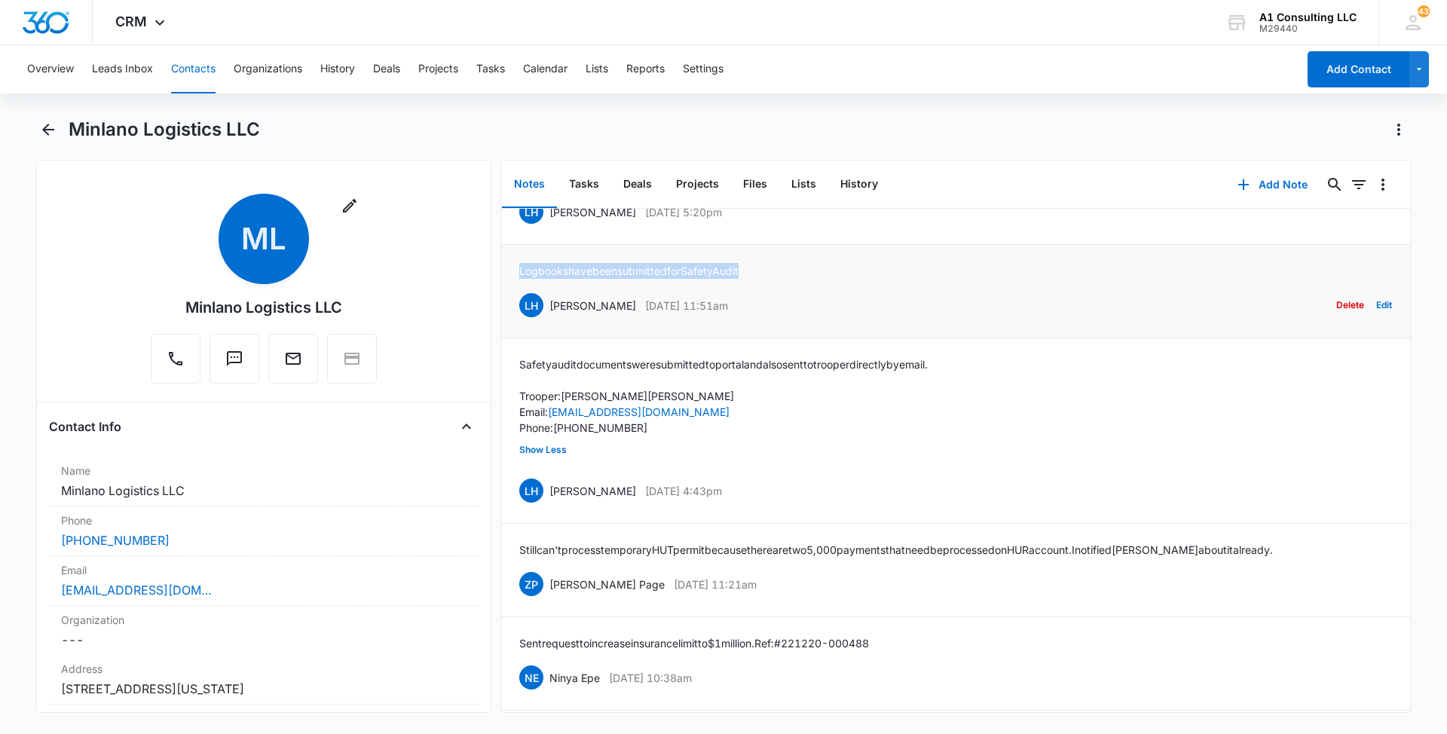
drag, startPoint x: 765, startPoint y: 313, endPoint x: 516, endPoint y: 316, distance: 248.7
click at [516, 316] on li "Logbooks have been submitted for Safety Audit LH [PERSON_NAME] [DATE] 11:51am D…" at bounding box center [955, 291] width 909 height 93
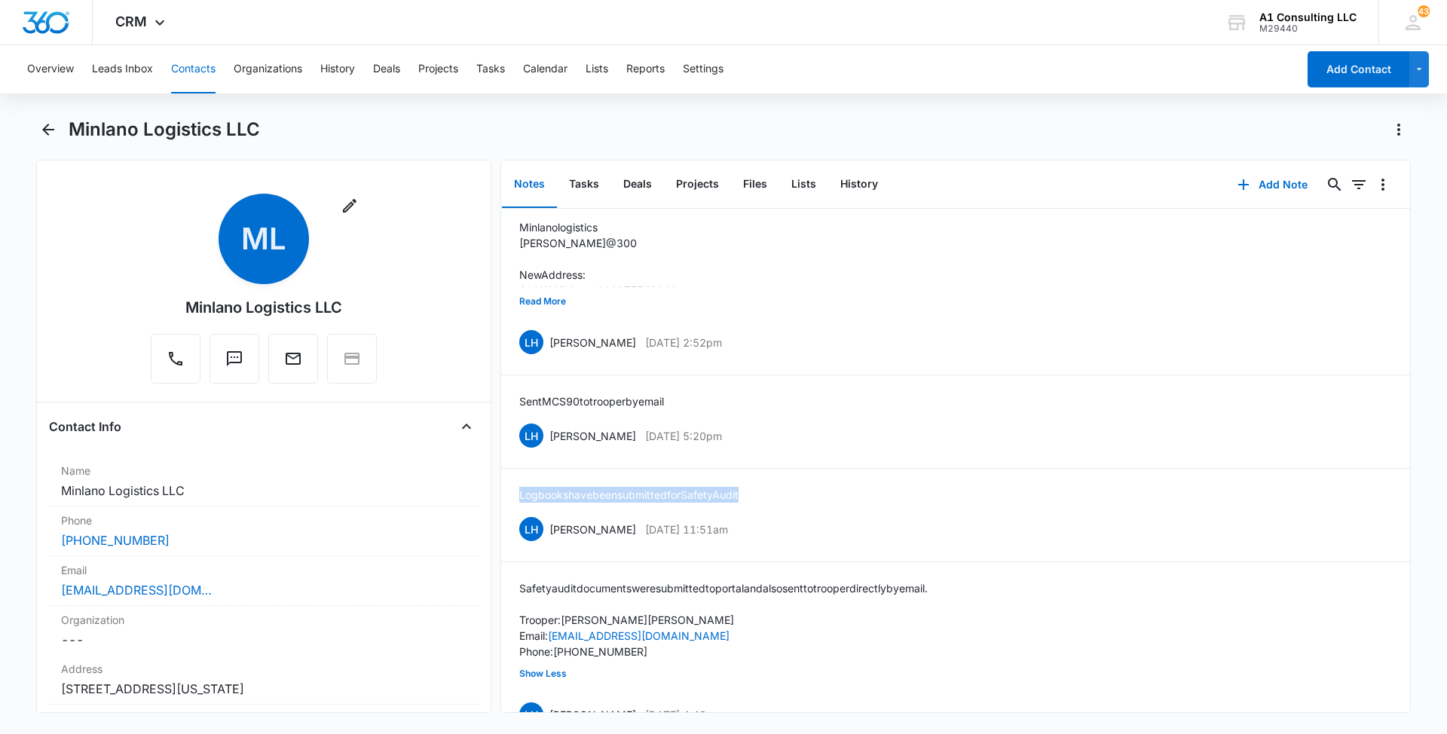
scroll to position [4235, 0]
drag, startPoint x: 750, startPoint y: 485, endPoint x: 546, endPoint y: 479, distance: 203.5
click at [546, 452] on div "LH [PERSON_NAME] [DATE] 5:20pm Delete Edit" at bounding box center [955, 437] width 873 height 29
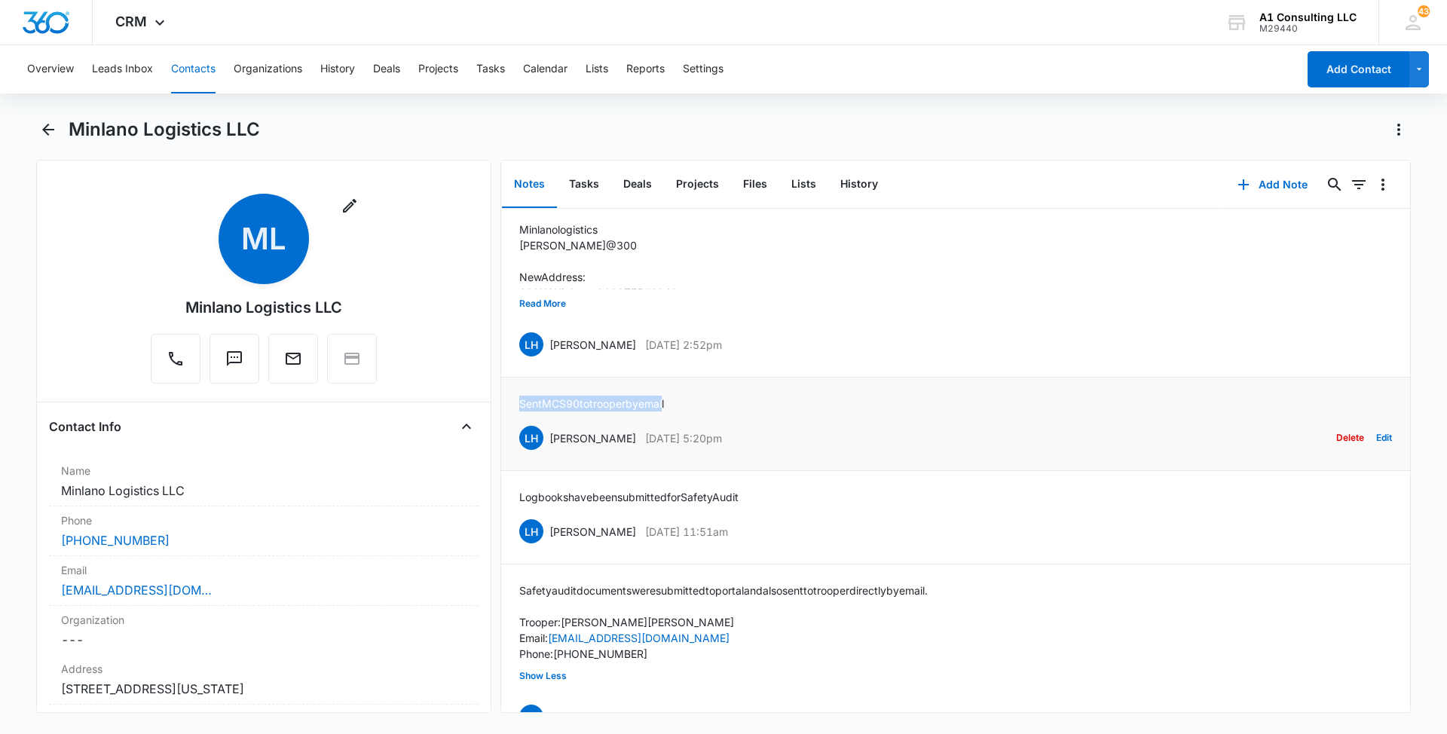
drag, startPoint x: 680, startPoint y: 442, endPoint x: 516, endPoint y: 446, distance: 163.6
click at [516, 446] on li "Sent MCS 90 to trooper by email LH [PERSON_NAME][DATE] 5:20pm Delete Edit" at bounding box center [955, 424] width 909 height 93
click at [544, 318] on button "Read More" at bounding box center [542, 303] width 47 height 29
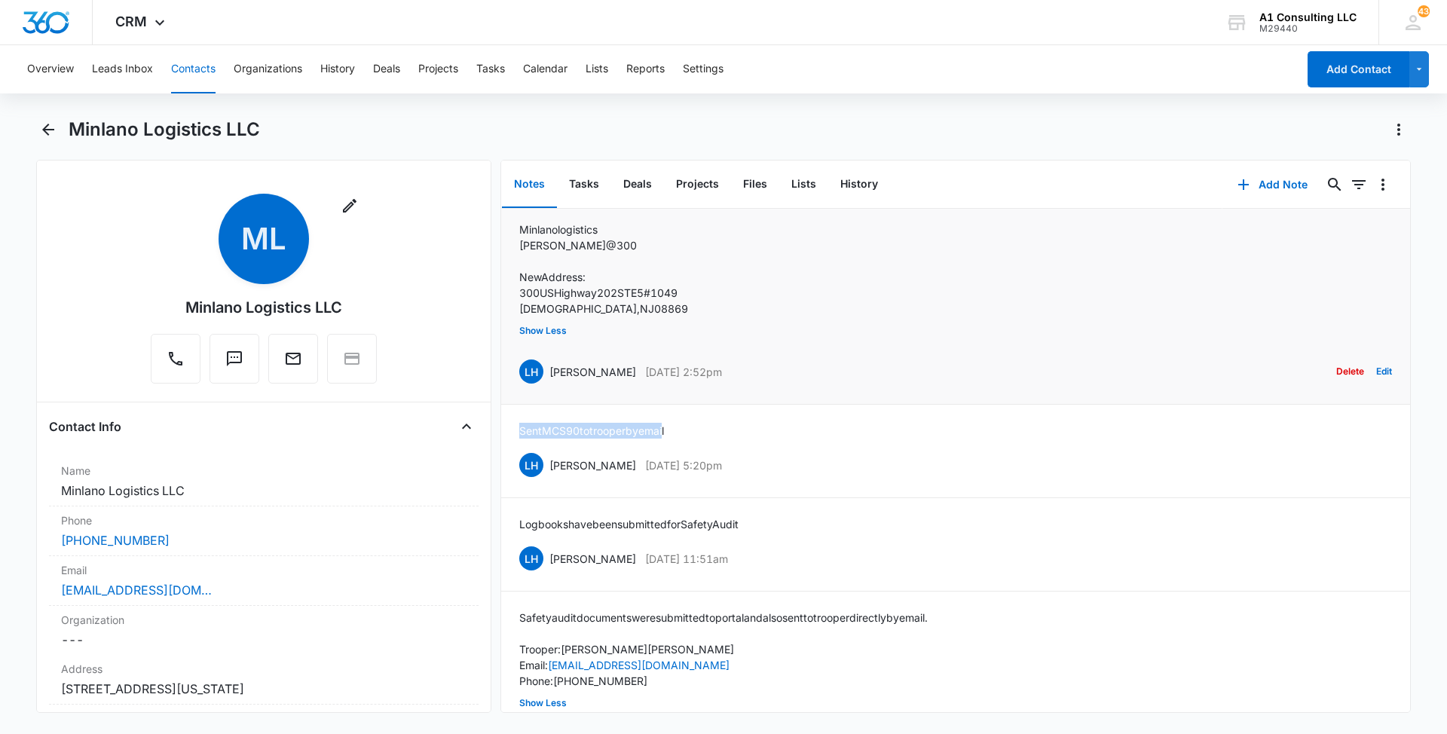
drag, startPoint x: 741, startPoint y: 412, endPoint x: 549, endPoint y: 420, distance: 191.6
click at [549, 386] on div "LH [PERSON_NAME] [DATE] 2:52pm Delete Edit" at bounding box center [955, 371] width 873 height 29
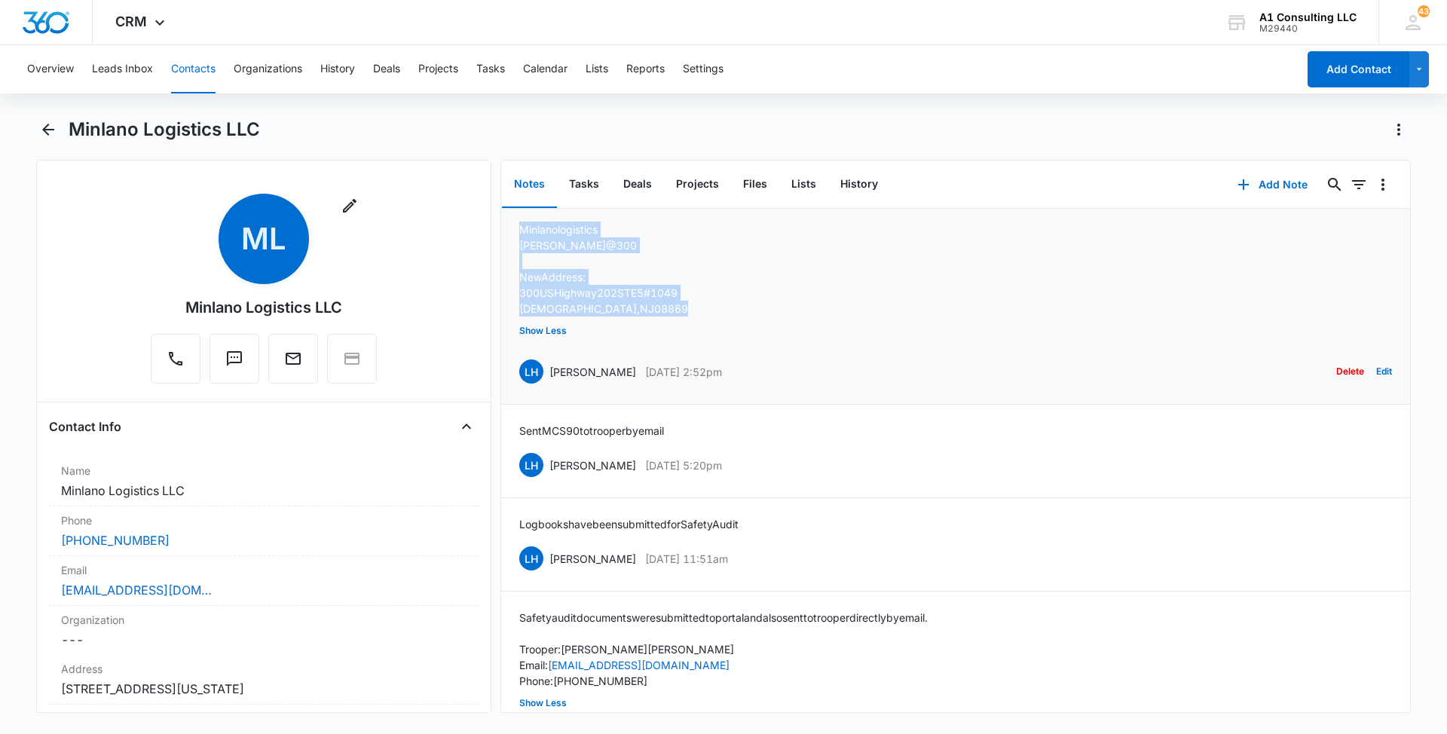
drag, startPoint x: 574, startPoint y: 346, endPoint x: 518, endPoint y: 280, distance: 86.6
click at [518, 280] on li "Minlanologistics [PERSON_NAME]@300 New Address: [STREET_ADDRESS] Show Less LH […" at bounding box center [955, 303] width 909 height 201
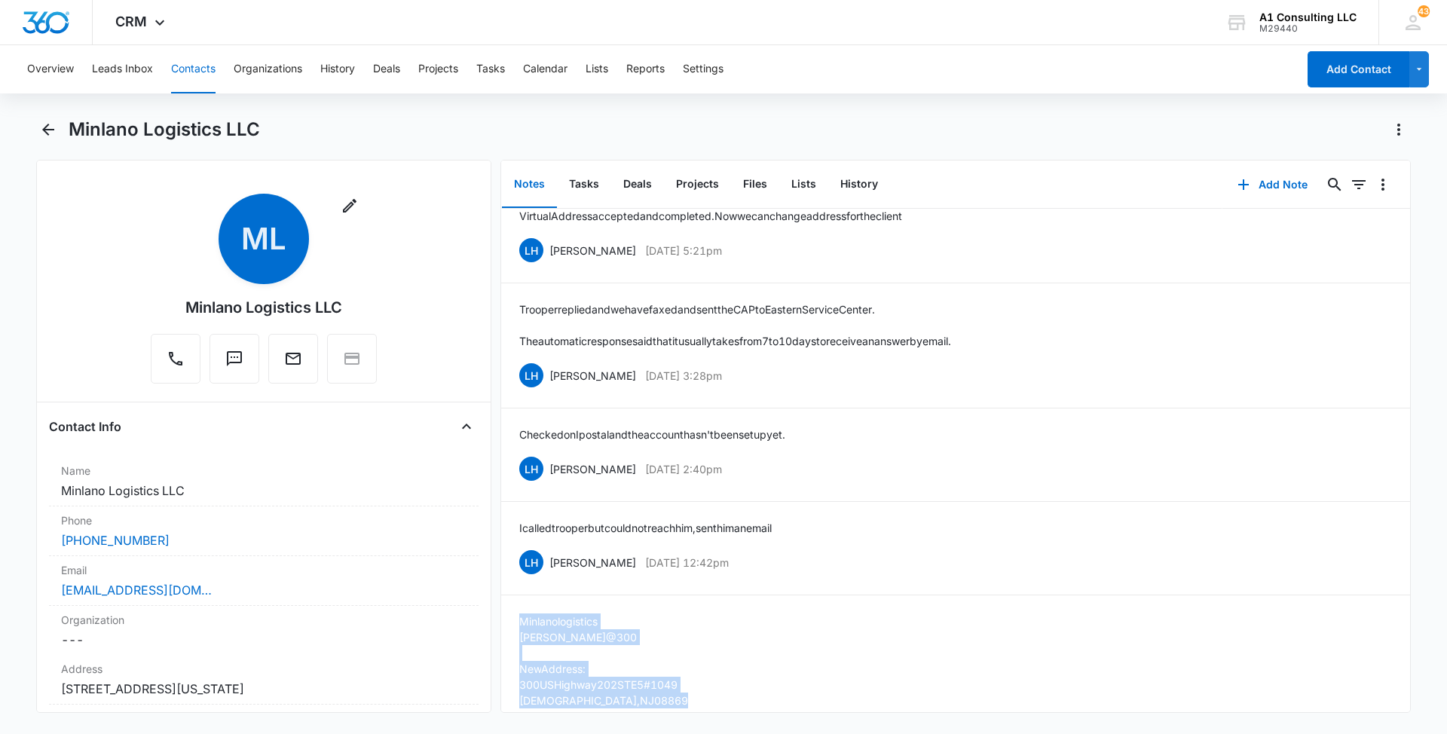
scroll to position [3828, 0]
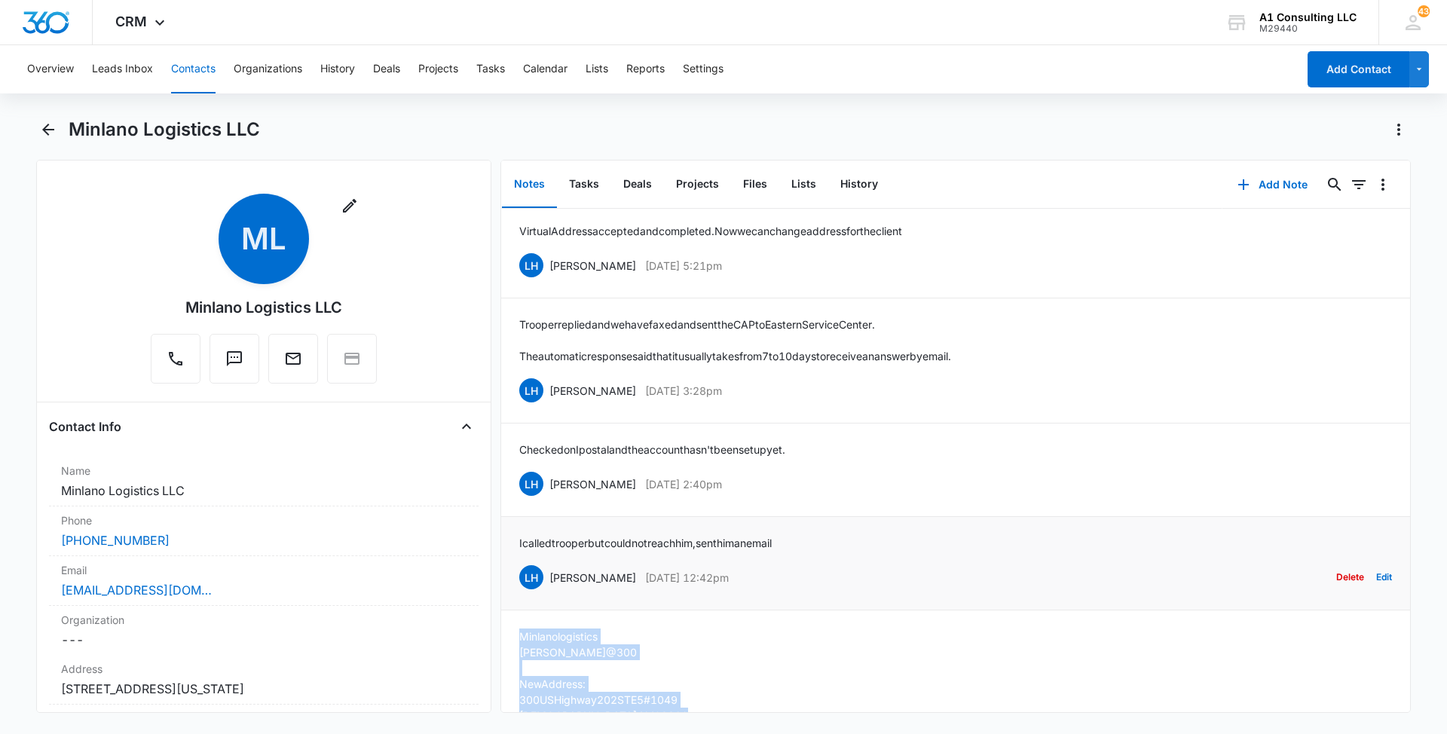
drag, startPoint x: 746, startPoint y: 619, endPoint x: 549, endPoint y: 627, distance: 197.6
click at [549, 591] on div "LH [PERSON_NAME] [DATE] 12:42pm Delete Edit" at bounding box center [955, 577] width 873 height 29
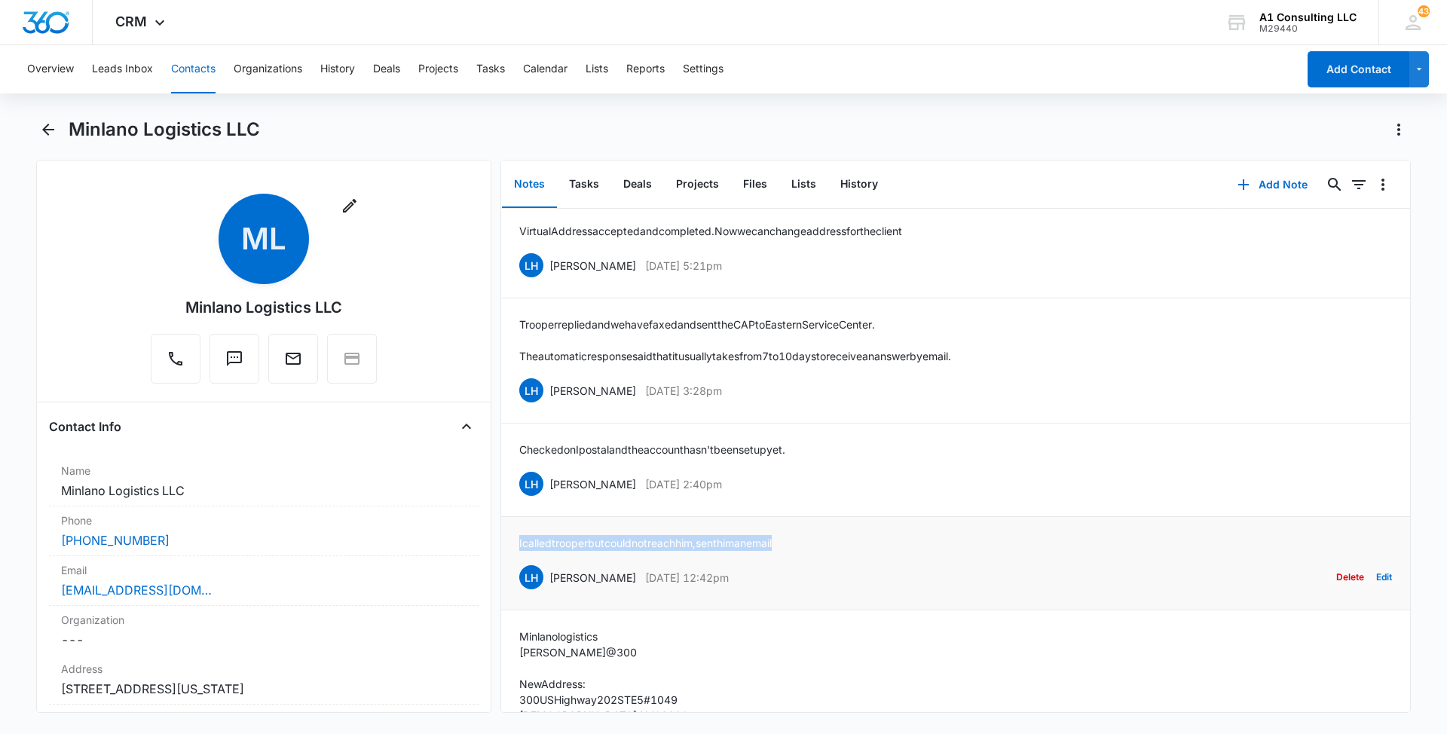
drag, startPoint x: 809, startPoint y: 583, endPoint x: 515, endPoint y: 594, distance: 294.1
click at [515, 594] on li "I called trooper but could not reach him, sent him an email LH [PERSON_NAME] [D…" at bounding box center [955, 563] width 909 height 93
drag, startPoint x: 741, startPoint y: 527, endPoint x: 544, endPoint y: 527, distance: 196.7
click at [544, 498] on div "LH [PERSON_NAME] [DATE] 2:40pm Delete Edit" at bounding box center [955, 483] width 873 height 29
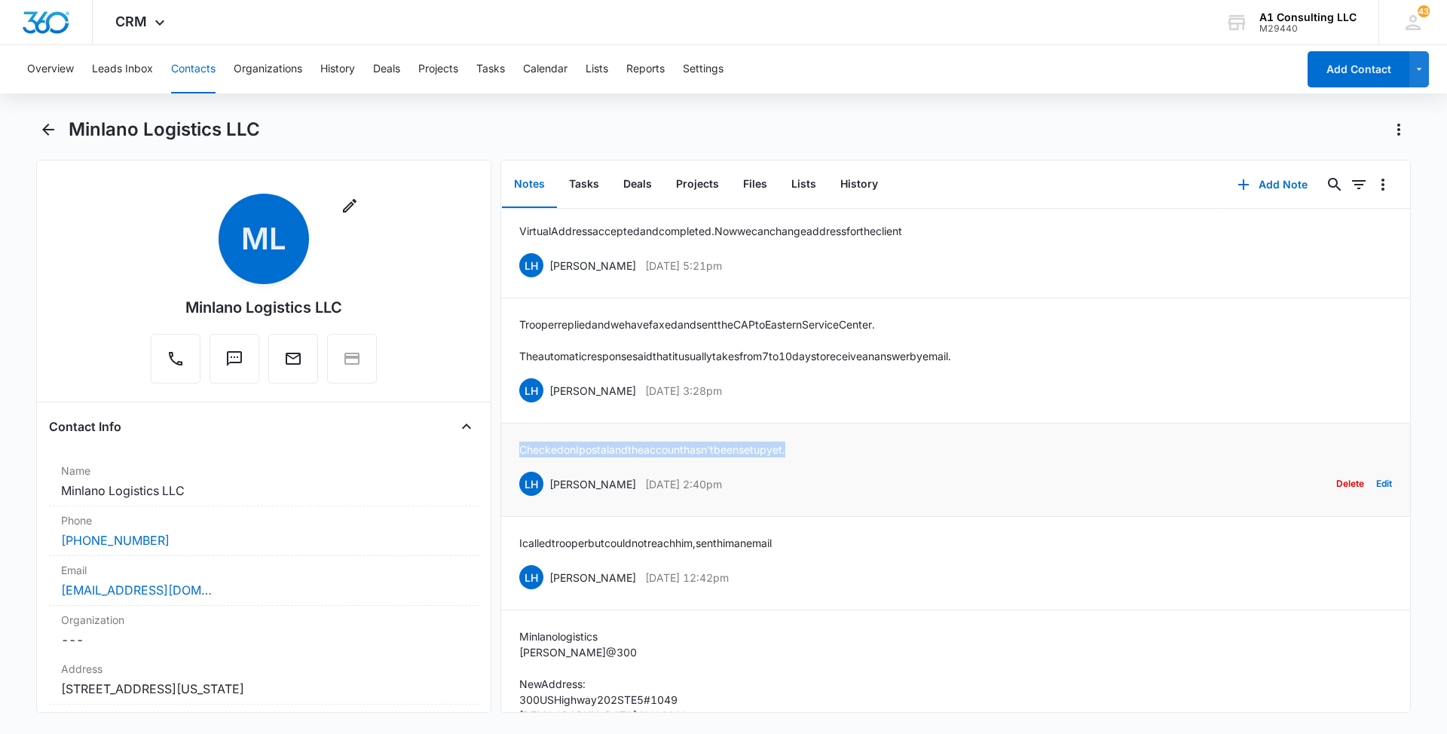
drag, startPoint x: 819, startPoint y: 491, endPoint x: 520, endPoint y: 494, distance: 299.2
click at [520, 494] on div "Checked on Ipostal and the account hasn't been set up yet. LH [PERSON_NAME] [DA…" at bounding box center [955, 470] width 873 height 57
drag, startPoint x: 749, startPoint y: 436, endPoint x: 549, endPoint y: 435, distance: 199.7
click at [549, 405] on div "LH [PERSON_NAME] [DATE] 3:28pm Delete Edit" at bounding box center [955, 390] width 873 height 29
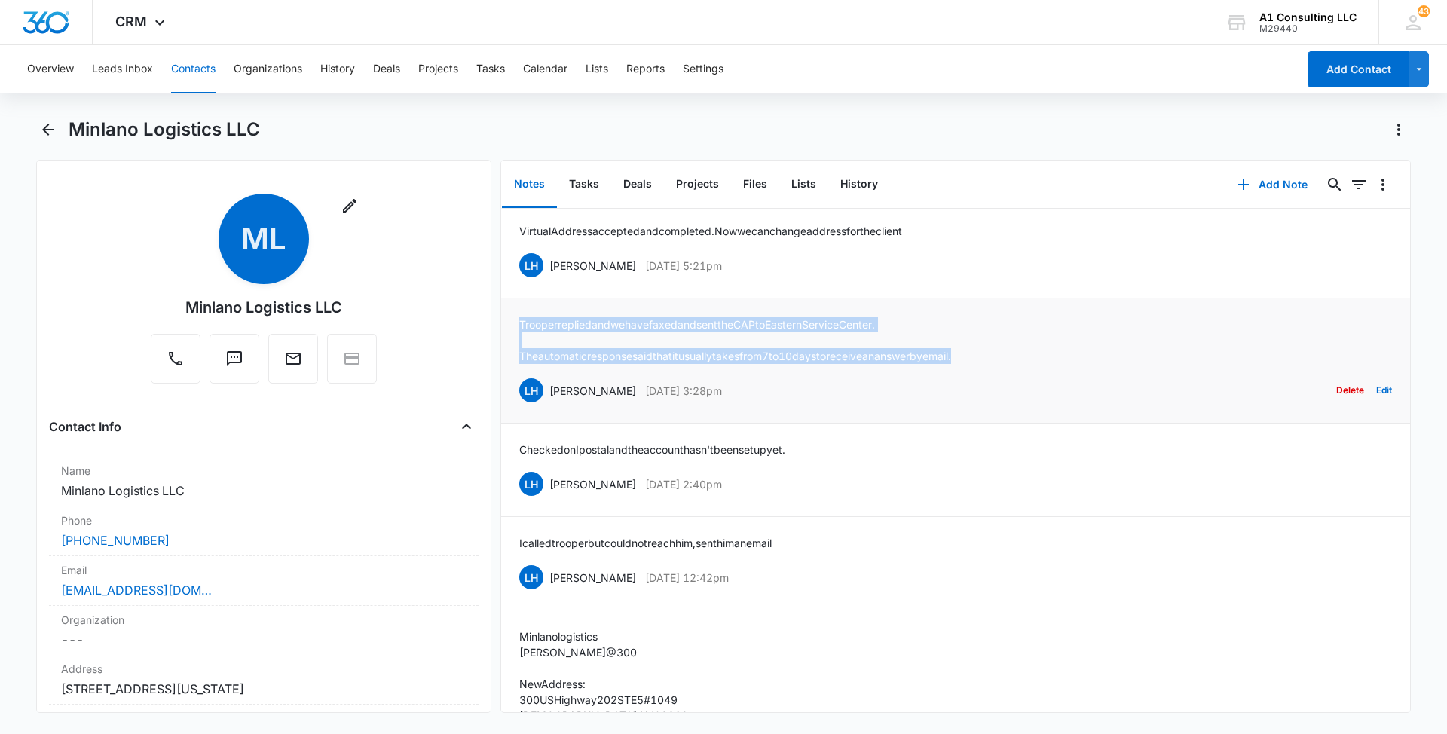
drag, startPoint x: 1008, startPoint y: 399, endPoint x: 511, endPoint y: 360, distance: 498.9
click at [511, 360] on li "[PERSON_NAME] replied and we have faxed and sent the CAP to Eastern Service Cen…" at bounding box center [955, 360] width 909 height 125
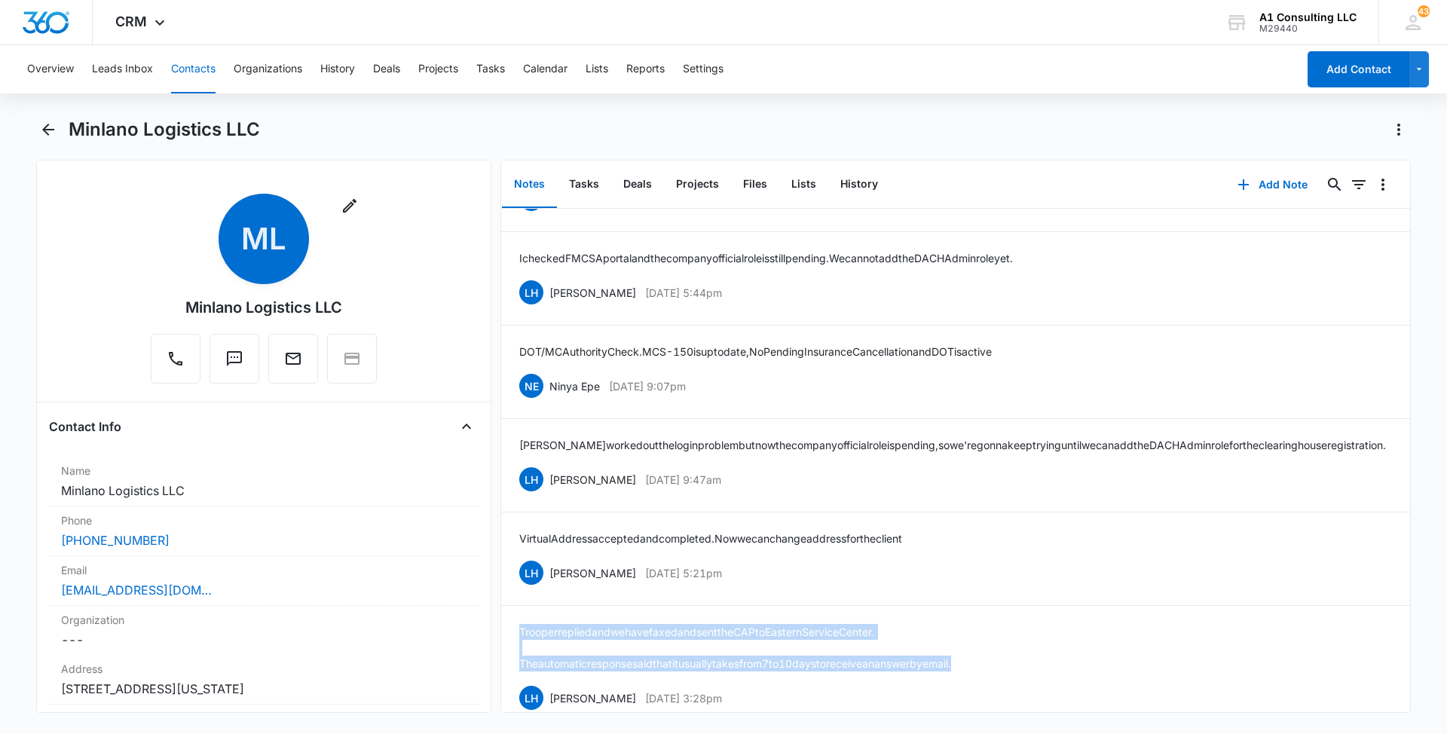
scroll to position [3511, 0]
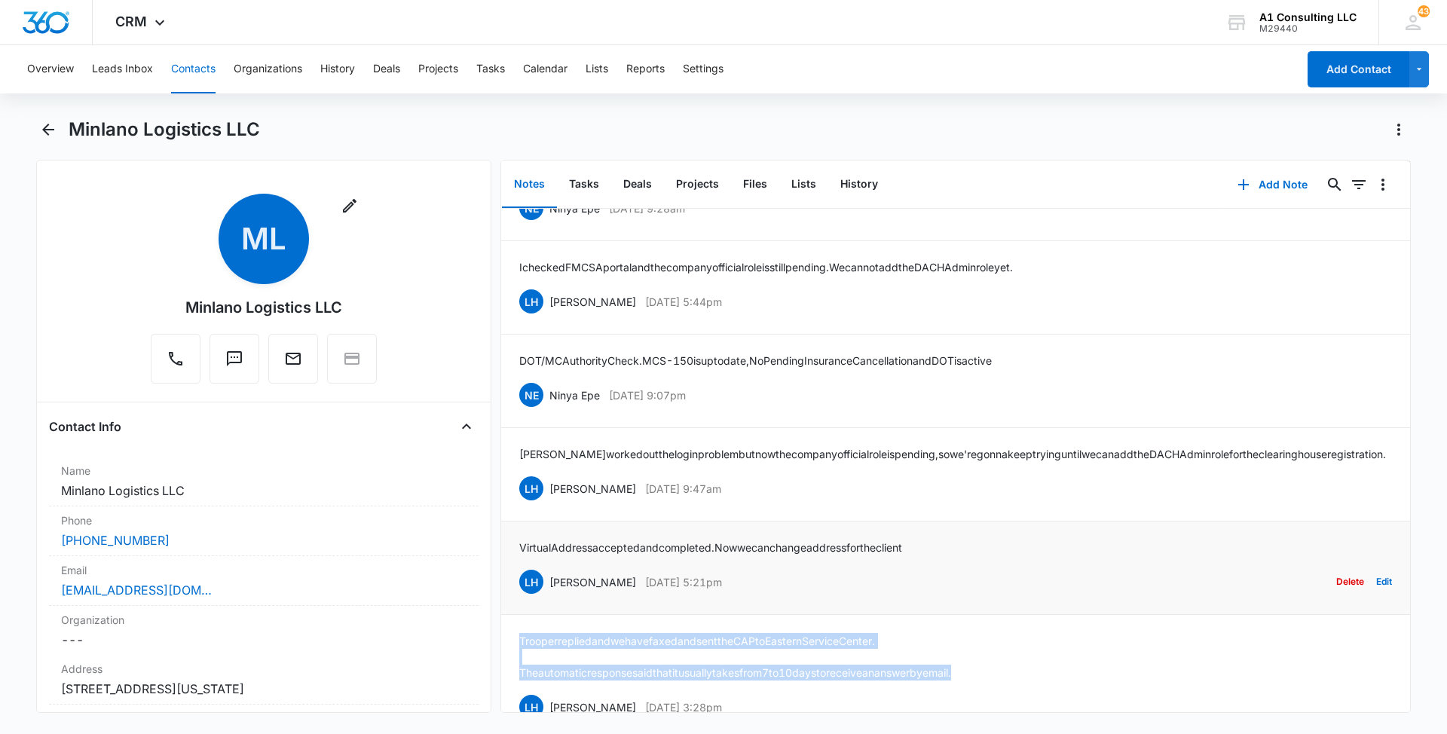
drag, startPoint x: 734, startPoint y: 617, endPoint x: 601, endPoint y: 623, distance: 133.5
click at [596, 594] on div "LH [PERSON_NAME] [DATE] 5:21pm" at bounding box center [620, 582] width 203 height 24
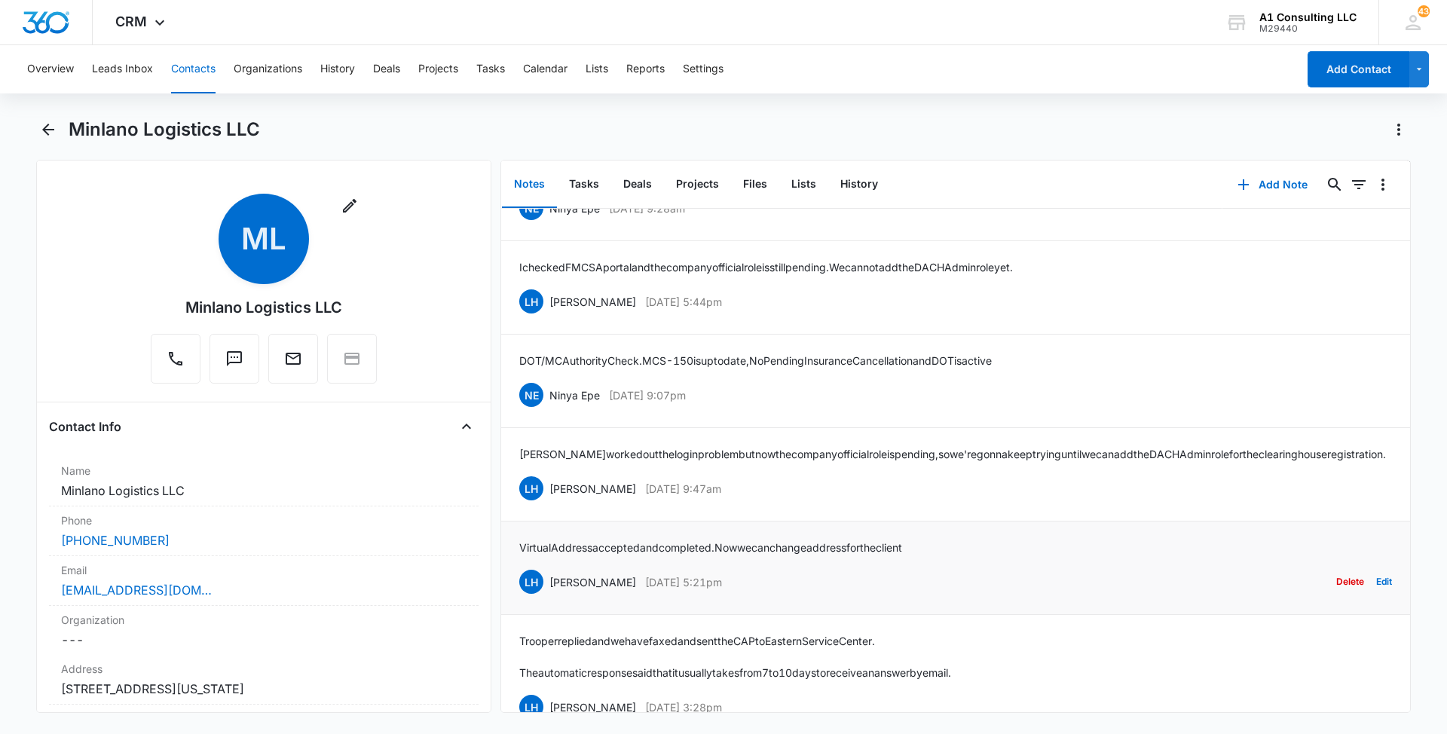
drag, startPoint x: 601, startPoint y: 623, endPoint x: 965, endPoint y: 619, distance: 364.7
click at [965, 596] on div "LH [PERSON_NAME] [DATE] 5:21pm Delete Edit" at bounding box center [955, 581] width 873 height 29
drag, startPoint x: 742, startPoint y: 625, endPoint x: 547, endPoint y: 631, distance: 195.2
click at [547, 596] on div "LH [PERSON_NAME] [DATE] 5:21pm Delete Edit" at bounding box center [955, 581] width 873 height 29
drag, startPoint x: 946, startPoint y: 593, endPoint x: 519, endPoint y: 600, distance: 426.5
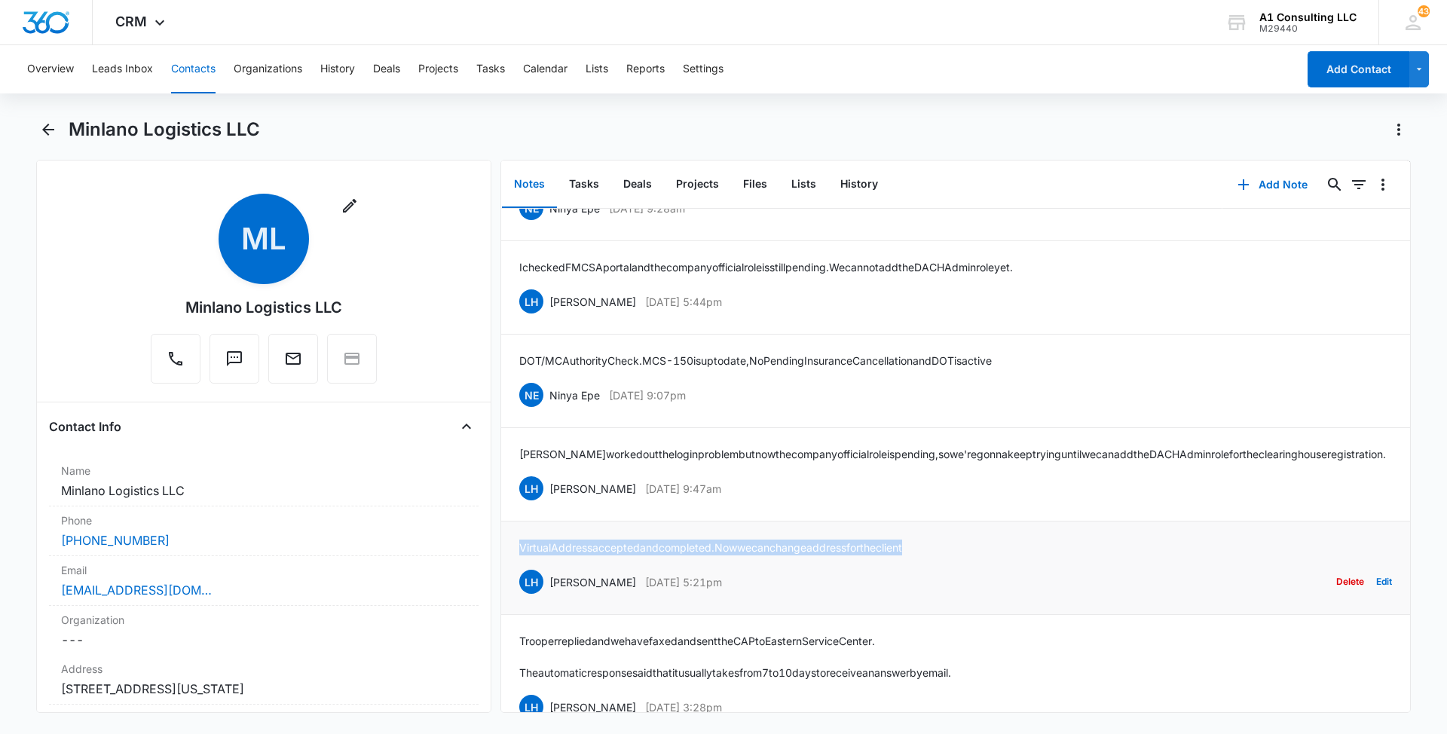
click at [519, 596] on div "Virtual Address accepted and completed. Now we can change address for the clien…" at bounding box center [955, 568] width 873 height 57
drag, startPoint x: 747, startPoint y: 533, endPoint x: 550, endPoint y: 538, distance: 196.7
click at [550, 503] on div "LH [PERSON_NAME] [DATE] 9:47am Delete Edit" at bounding box center [955, 488] width 873 height 29
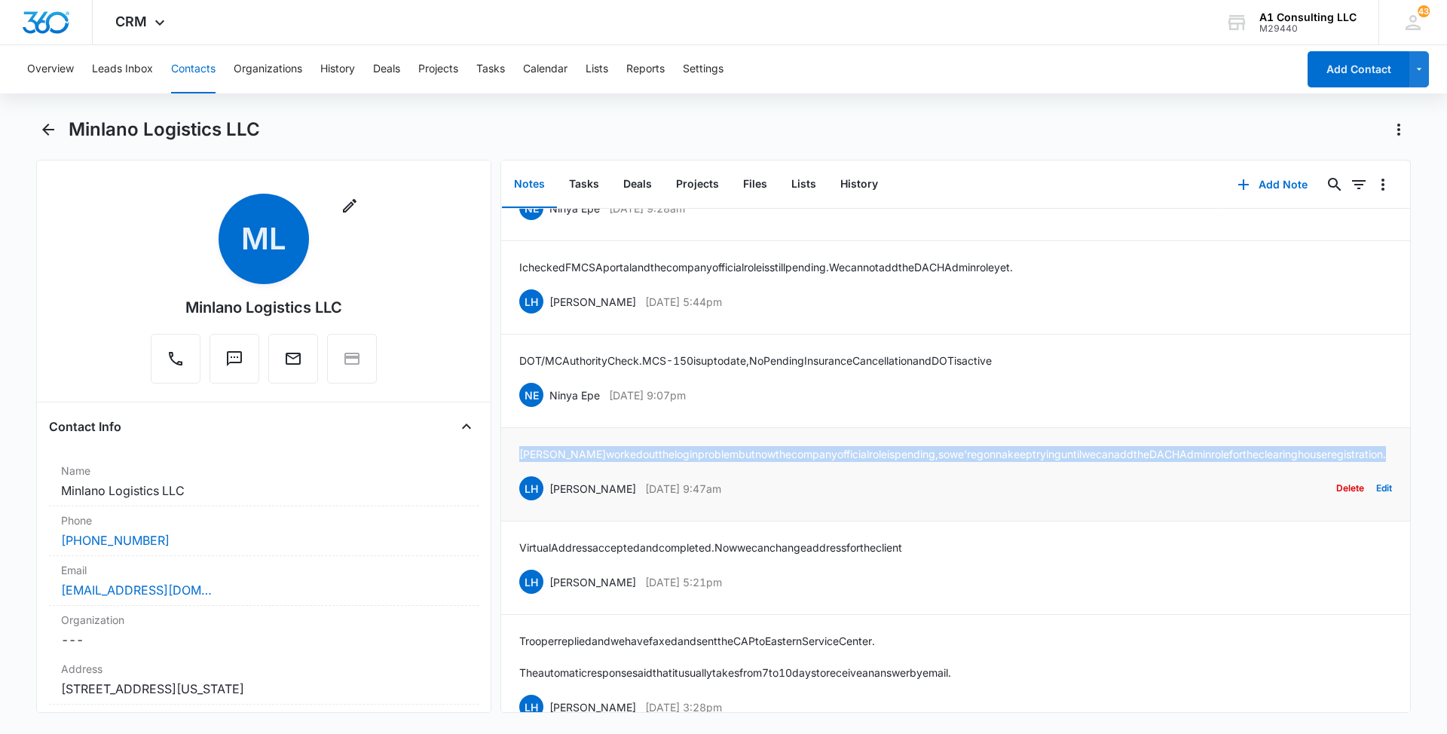
drag, startPoint x: 585, startPoint y: 502, endPoint x: 512, endPoint y: 480, distance: 77.0
click at [512, 480] on li "[PERSON_NAME] worked out the log in problem but now the company official role i…" at bounding box center [955, 474] width 909 height 93
drag, startPoint x: 733, startPoint y: 426, endPoint x: 548, endPoint y: 430, distance: 185.4
click at [548, 409] on div "NE Ninya Epe [DATE] 9:07pm Delete Edit" at bounding box center [955, 395] width 873 height 29
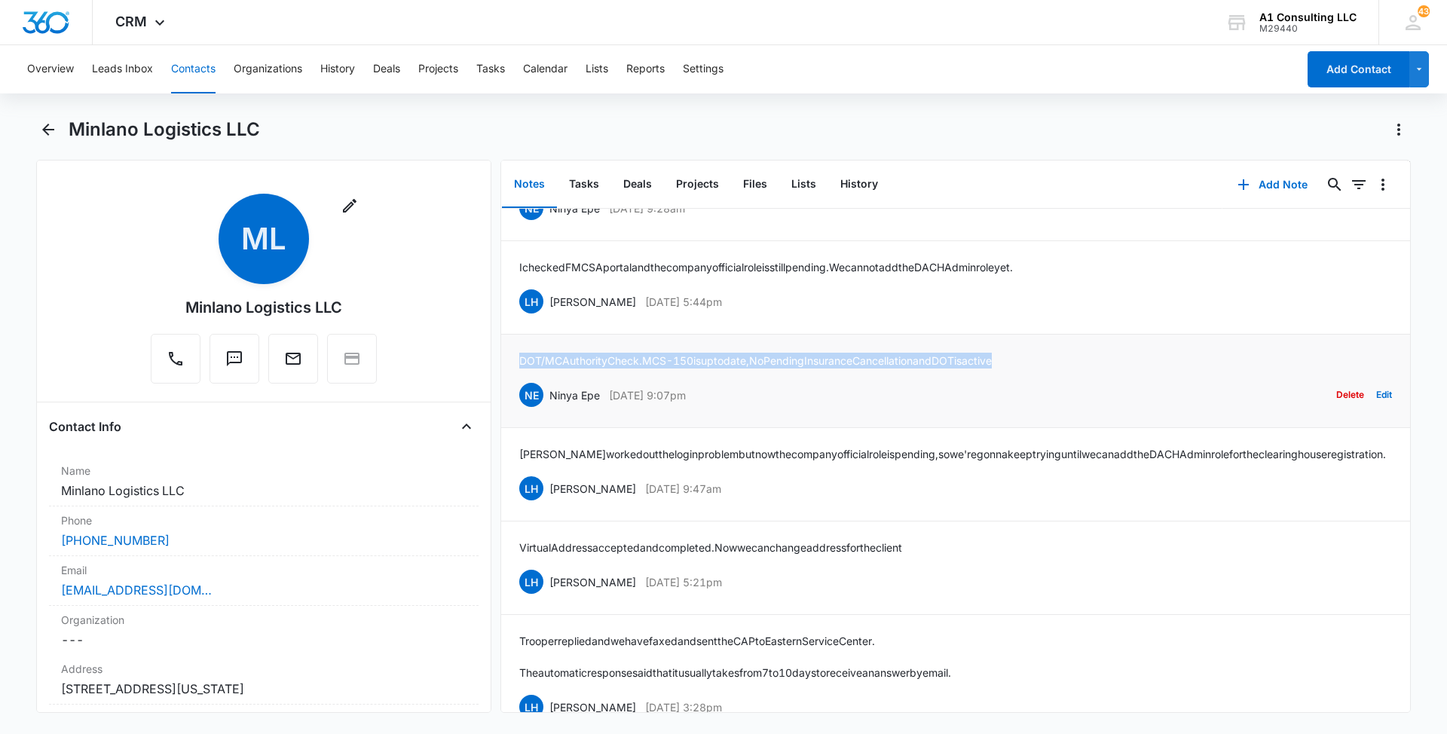
drag, startPoint x: 1038, startPoint y: 387, endPoint x: 518, endPoint y: 384, distance: 519.9
click at [518, 384] on li "DOT/MC Authority Check. MCS-150 is upto date, No Pending Insurance Cancellation…" at bounding box center [955, 381] width 909 height 93
drag, startPoint x: 758, startPoint y: 335, endPoint x: 552, endPoint y: 331, distance: 206.5
click at [552, 316] on div "LH [PERSON_NAME] [DATE] 5:44pm Delete Edit" at bounding box center [955, 301] width 873 height 29
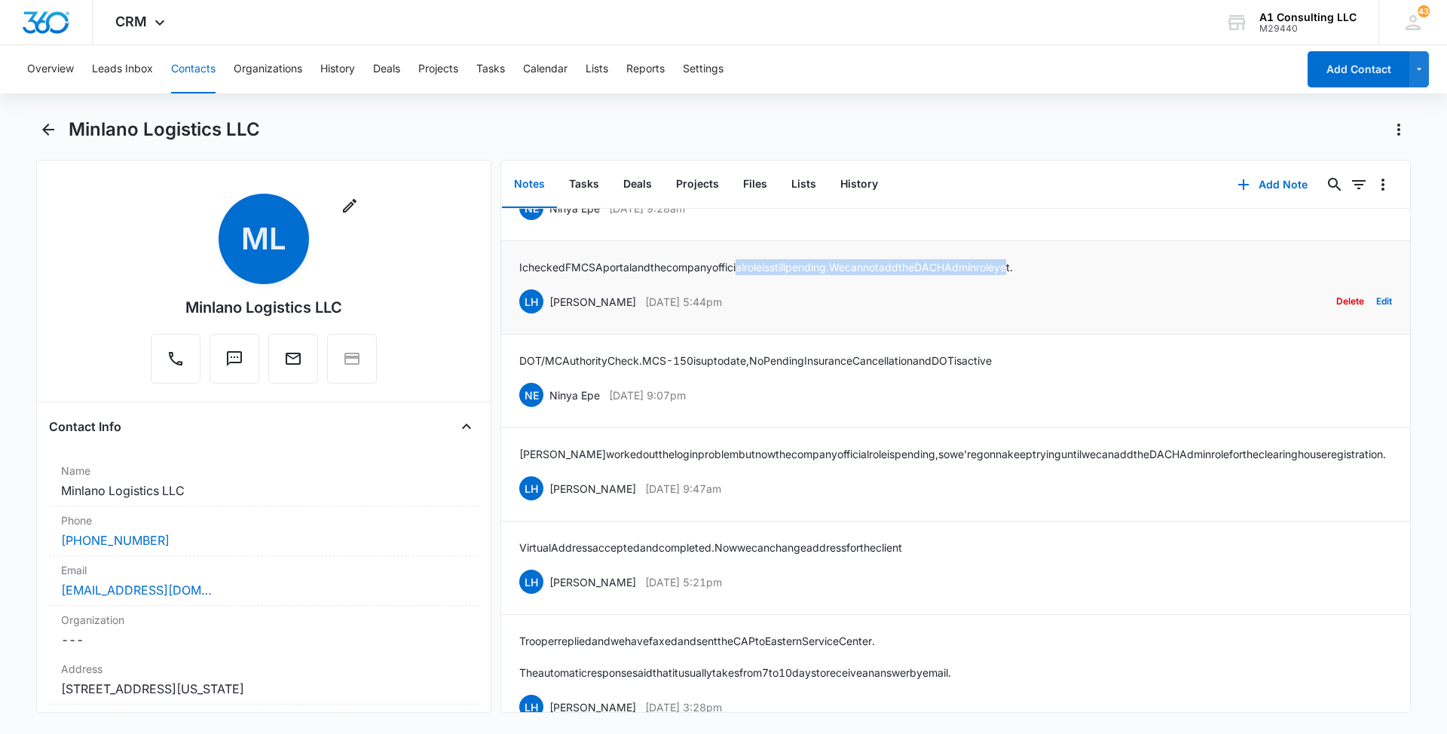
drag, startPoint x: 1063, startPoint y: 293, endPoint x: 756, endPoint y: 300, distance: 307.5
click at [756, 275] on p "I checked FMCSA portal and the company official role is still pending. We canno…" at bounding box center [766, 267] width 494 height 16
click at [1197, 335] on li "I checked FMCSA portal and the company official role is still pending. We canno…" at bounding box center [955, 287] width 909 height 93
drag, startPoint x: 1078, startPoint y: 298, endPoint x: 509, endPoint y: 297, distance: 568.1
click at [509, 297] on li "I checked FMCSA portal and the company official role is still pending. We canno…" at bounding box center [955, 287] width 909 height 93
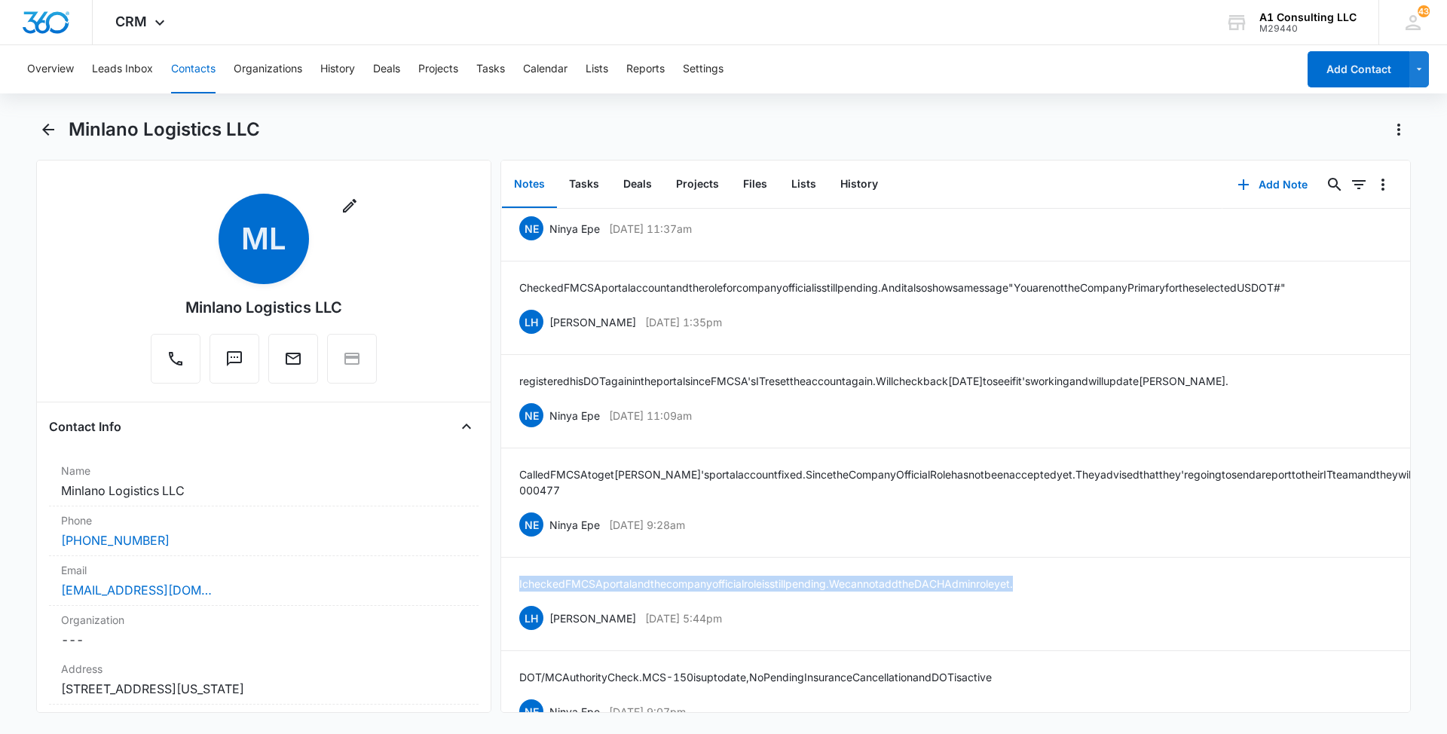
scroll to position [3150, 0]
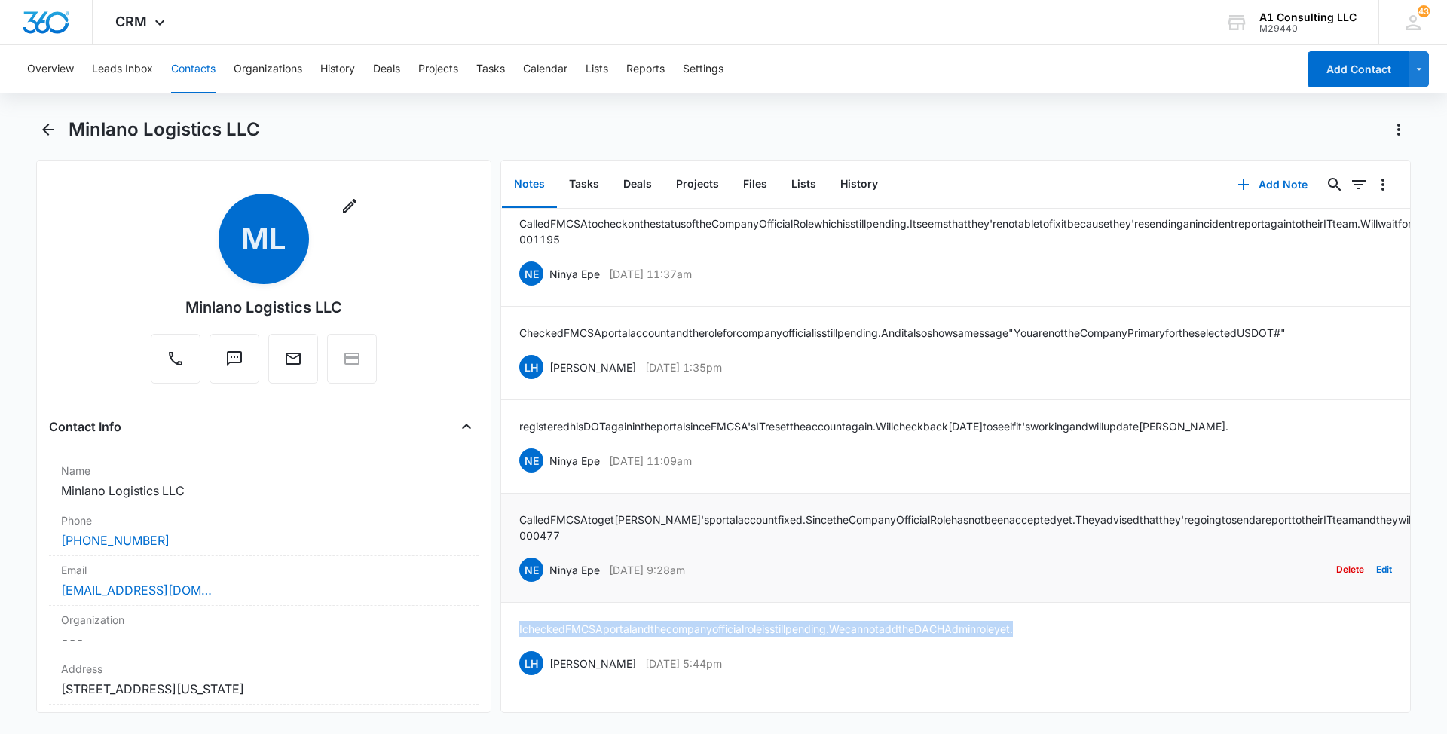
drag, startPoint x: 727, startPoint y: 598, endPoint x: 551, endPoint y: 603, distance: 176.4
click at [551, 584] on div "NE Ninya Epe [DATE] 9:28am Delete Edit" at bounding box center [955, 569] width 873 height 29
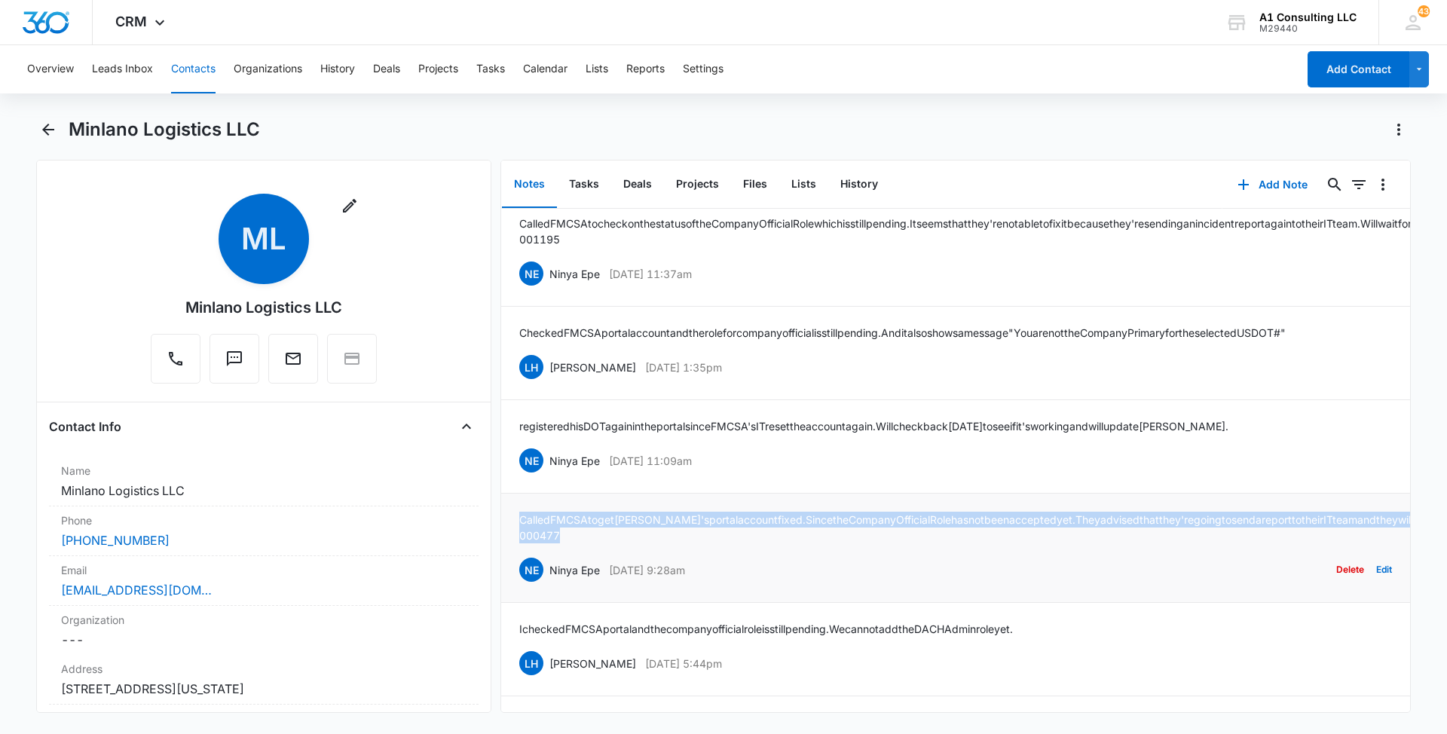
drag, startPoint x: 1020, startPoint y: 565, endPoint x: 517, endPoint y: 542, distance: 503.9
click at [517, 542] on li "Called FMCSA to get [PERSON_NAME]'s portal account fixed. Since the Company Off…" at bounding box center [955, 548] width 909 height 109
drag, startPoint x: 735, startPoint y: 488, endPoint x: 551, endPoint y: 488, distance: 183.9
click at [551, 475] on div "NE Ninya Epe [DATE] 11:09am Delete Edit" at bounding box center [955, 460] width 873 height 29
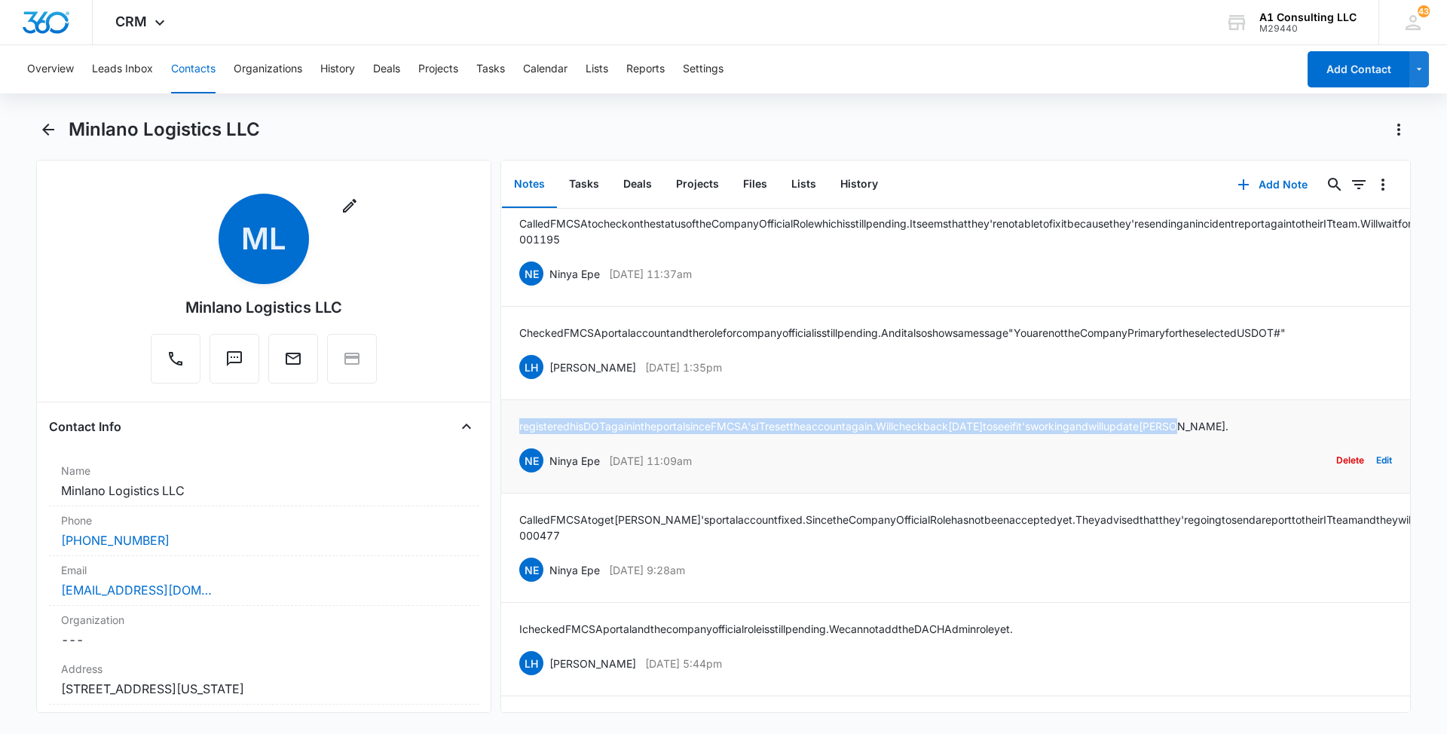
drag, startPoint x: 1266, startPoint y: 456, endPoint x: 512, endPoint y: 453, distance: 754.3
click at [512, 453] on li "registered his DOT again in the portal since FMCSA's IT reset the account again…" at bounding box center [955, 446] width 909 height 93
drag, startPoint x: 746, startPoint y: 396, endPoint x: 549, endPoint y: 401, distance: 196.7
click at [549, 381] on div "LH [PERSON_NAME] [DATE] 1:35pm Delete Edit" at bounding box center [955, 367] width 873 height 29
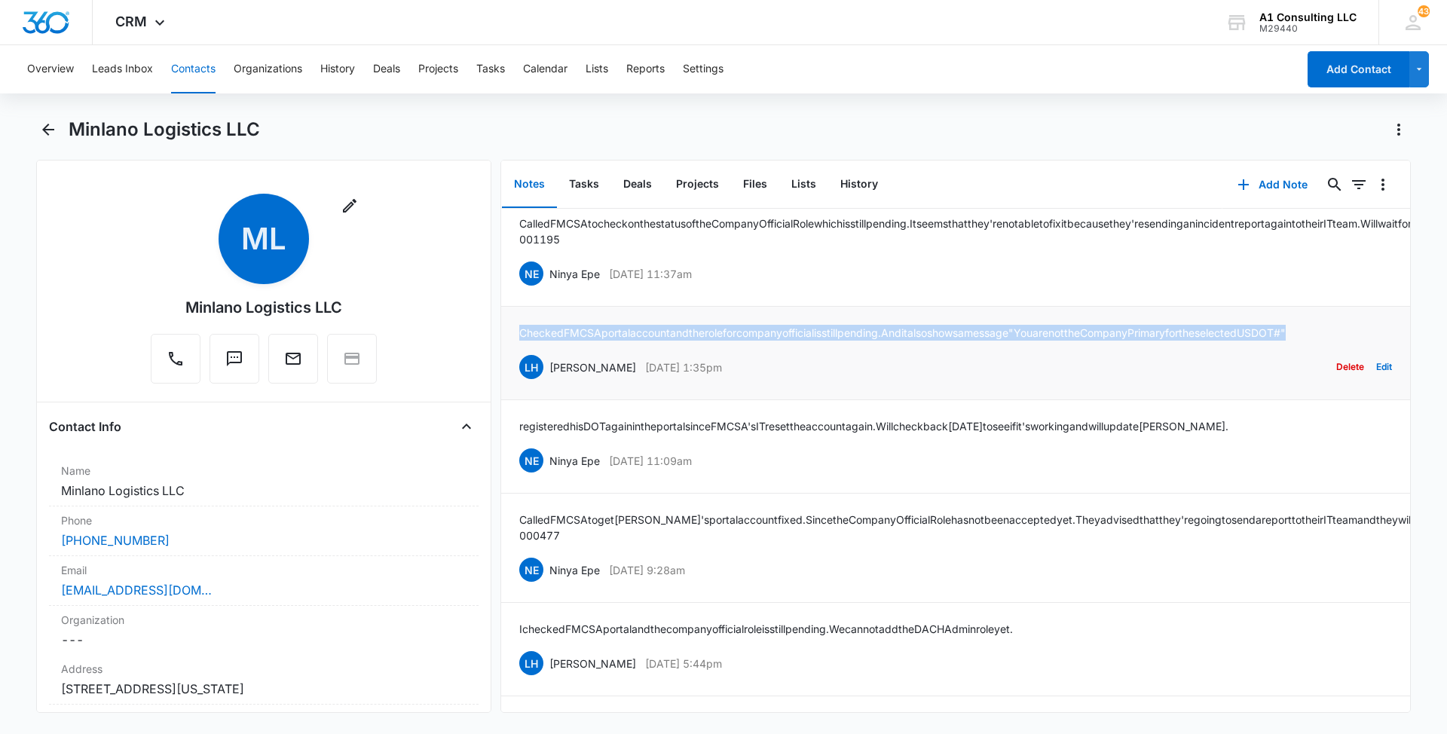
drag, startPoint x: 1356, startPoint y: 360, endPoint x: 515, endPoint y: 365, distance: 841.7
click at [515, 365] on li "Checked FMCSA portal account and the role for company official is still pending…" at bounding box center [955, 353] width 909 height 93
drag, startPoint x: 750, startPoint y: 308, endPoint x: 550, endPoint y: 312, distance: 199.7
click at [550, 288] on div "NE Ninya Epe [DATE] 11:37am Delete Edit" at bounding box center [955, 273] width 873 height 29
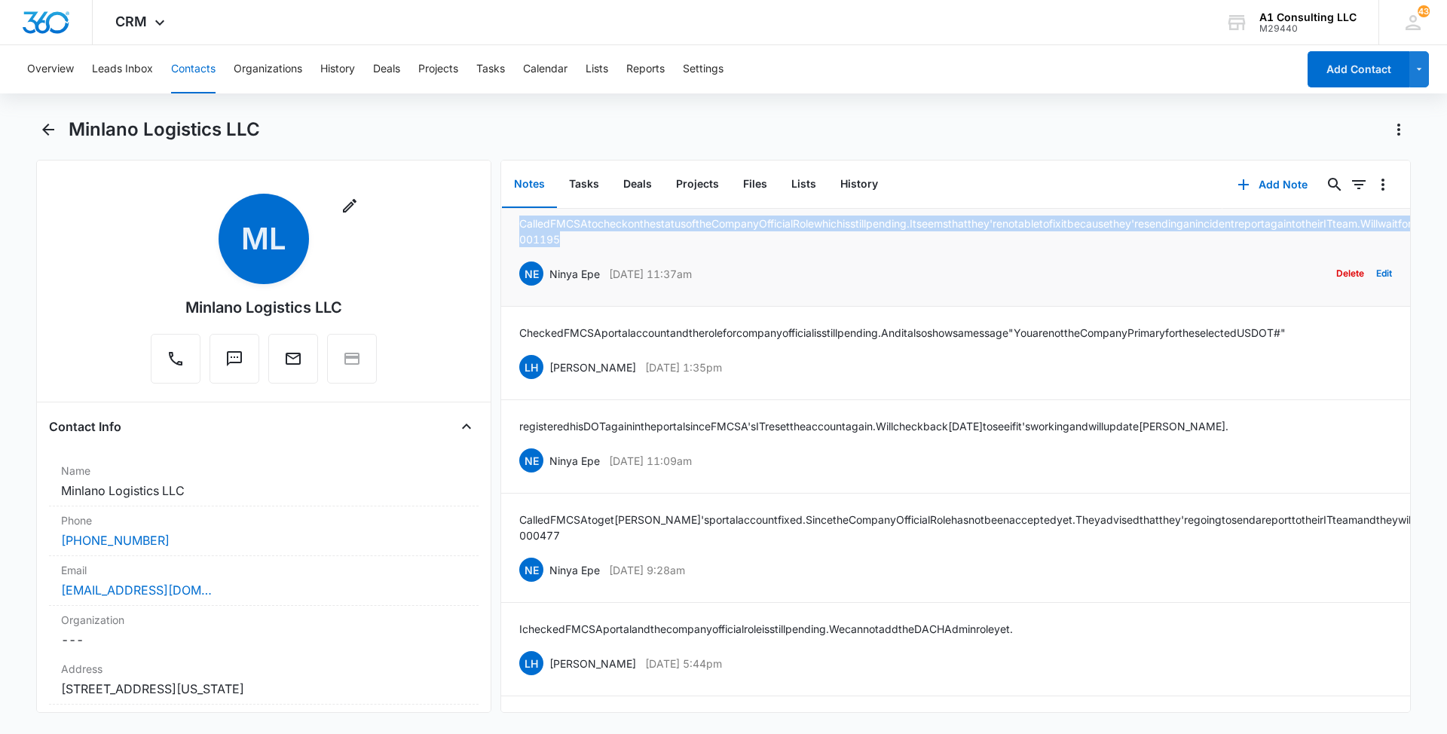
drag, startPoint x: 1002, startPoint y: 268, endPoint x: 512, endPoint y: 250, distance: 490.1
click at [512, 250] on li "Called FMCSA to check on the status of the Company Official Role which is still…" at bounding box center [955, 251] width 909 height 109
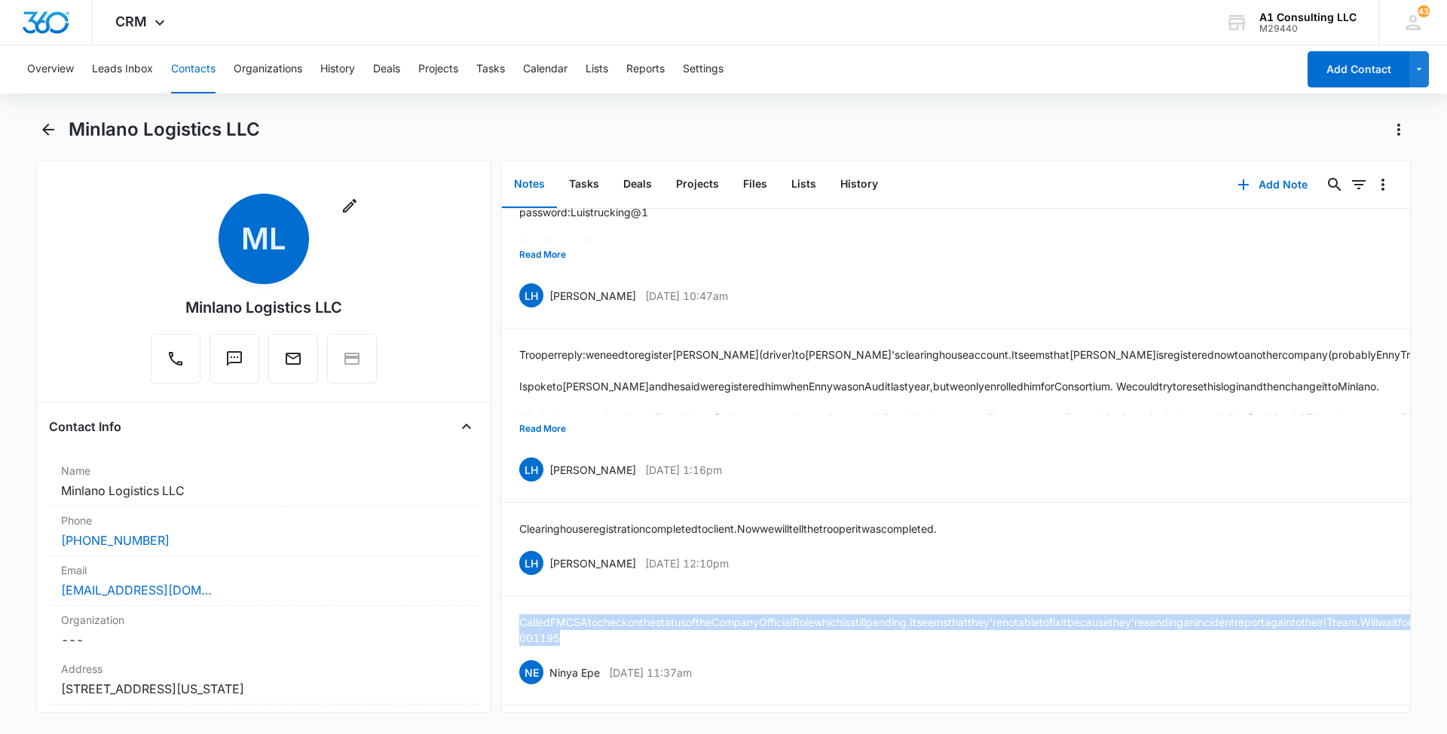
scroll to position [2743, 0]
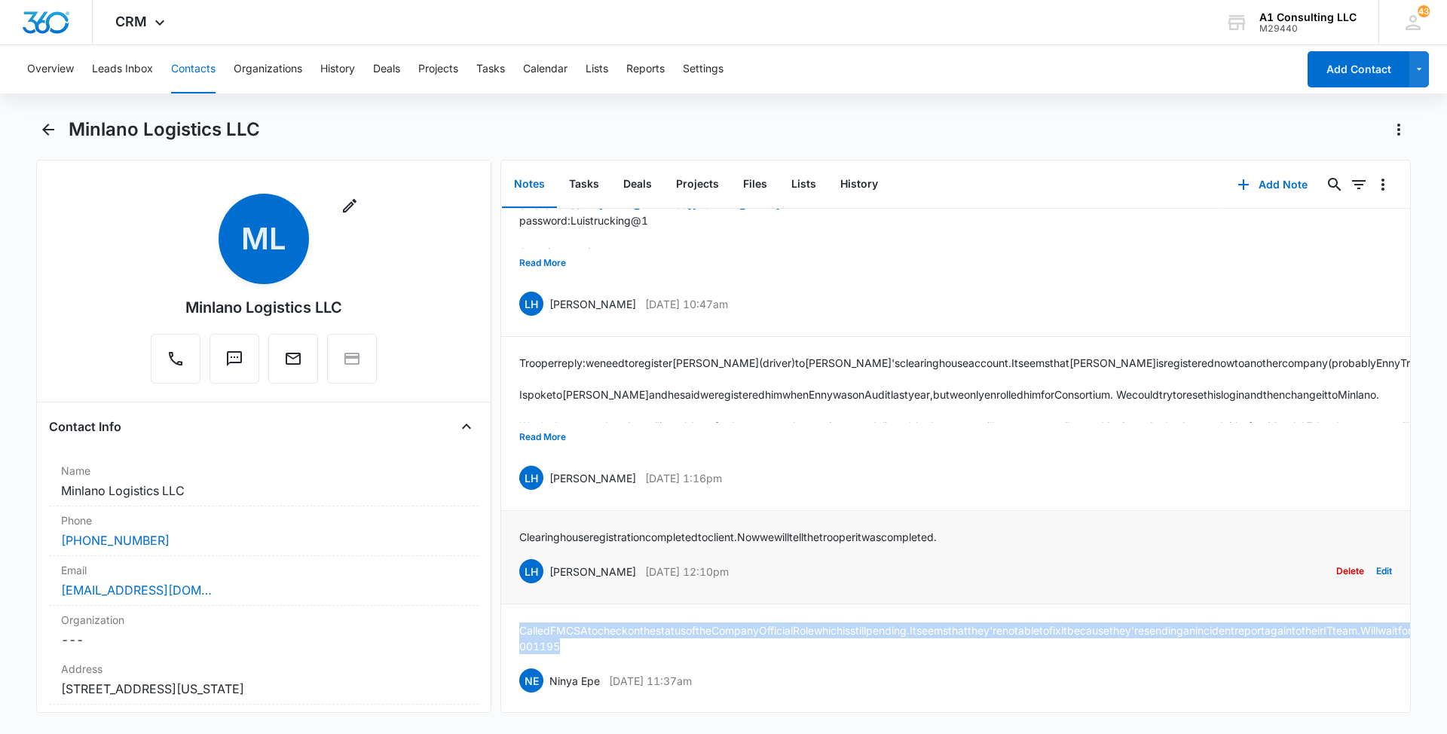
drag, startPoint x: 747, startPoint y: 601, endPoint x: 548, endPoint y: 601, distance: 198.9
click at [548, 585] on div "LH [PERSON_NAME] [DATE] 12:10pm Delete Edit" at bounding box center [955, 571] width 873 height 29
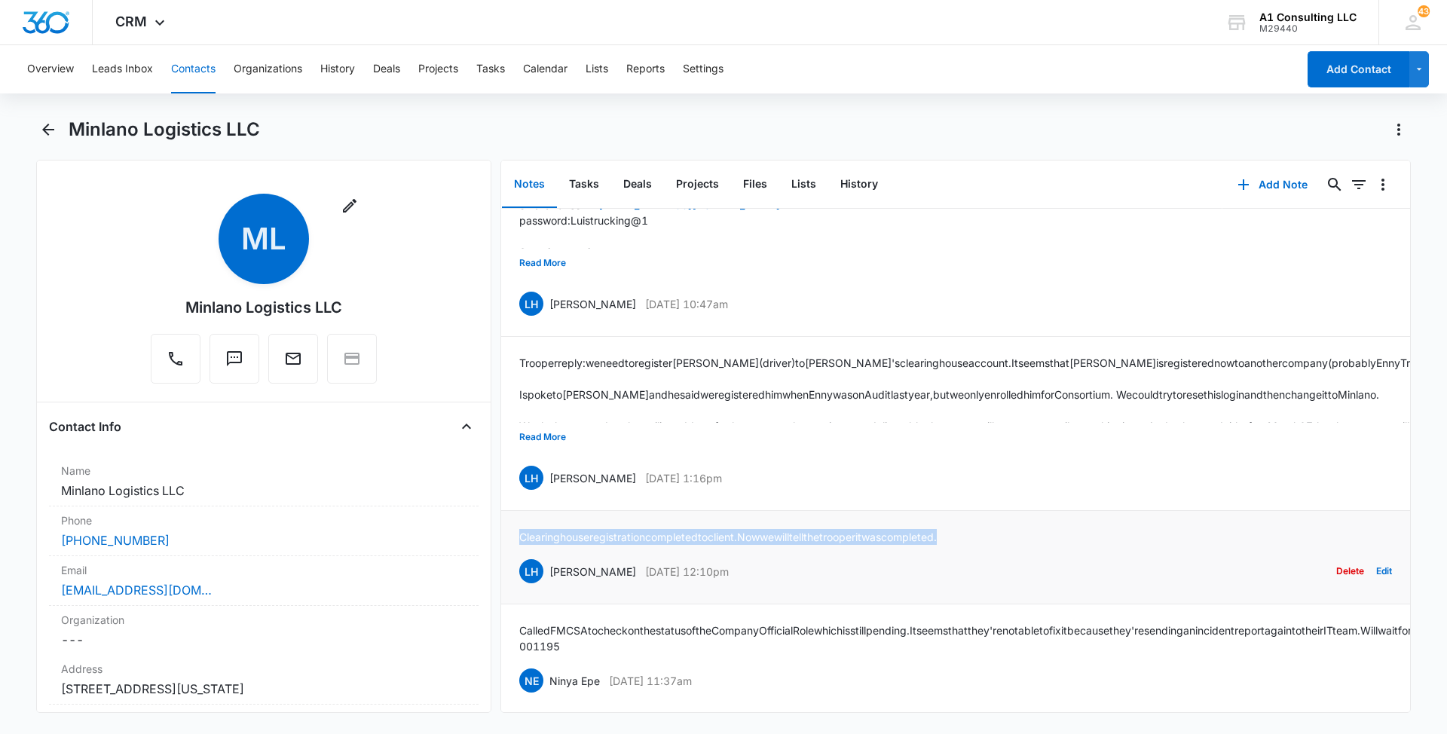
drag, startPoint x: 981, startPoint y: 564, endPoint x: 520, endPoint y: 575, distance: 461.3
click at [520, 575] on div "Clearinghouse registration completed to client. Now we will tell the trooper it…" at bounding box center [955, 557] width 873 height 57
click at [556, 451] on button "Read More" at bounding box center [542, 437] width 47 height 29
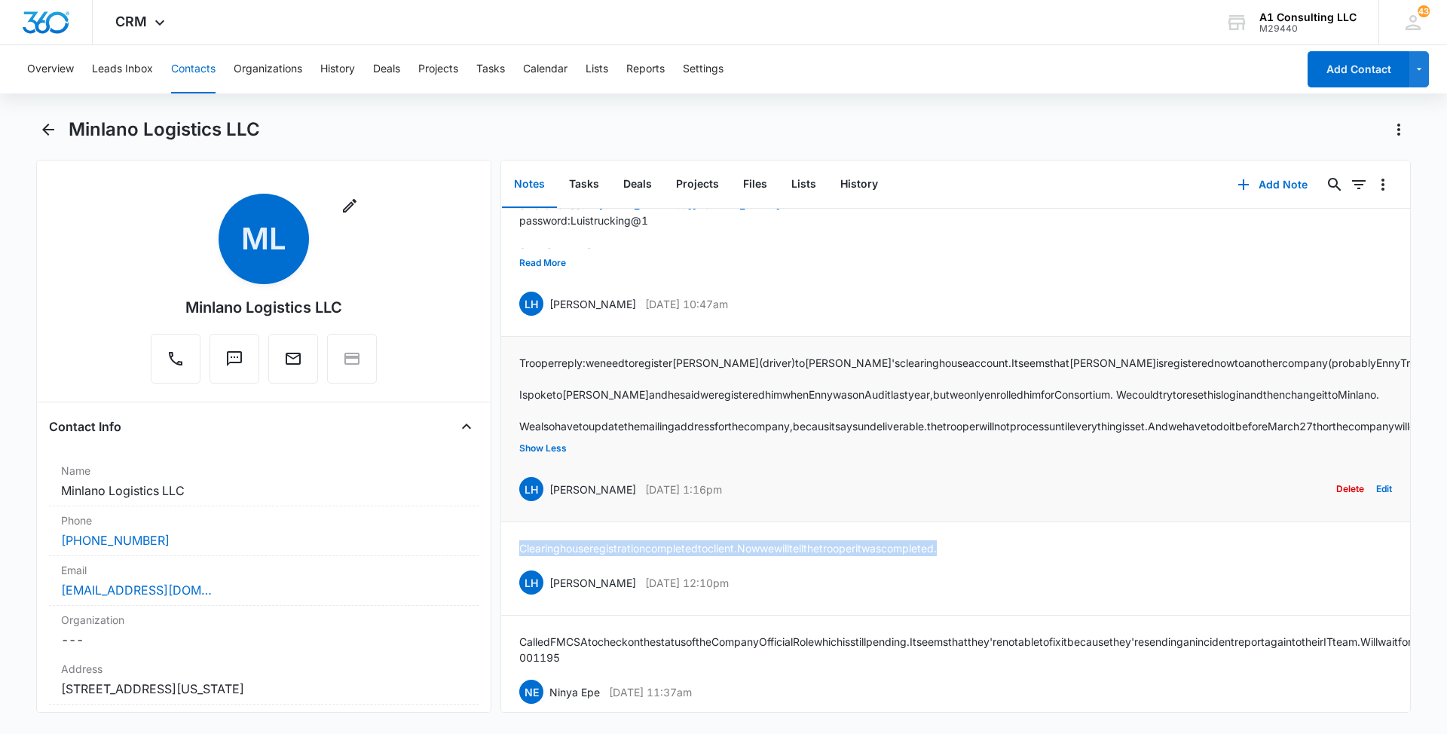
drag, startPoint x: 744, startPoint y: 548, endPoint x: 550, endPoint y: 550, distance: 193.7
click at [550, 503] on div "LH [PERSON_NAME] [DATE] 1:16pm Delete Edit" at bounding box center [955, 489] width 873 height 29
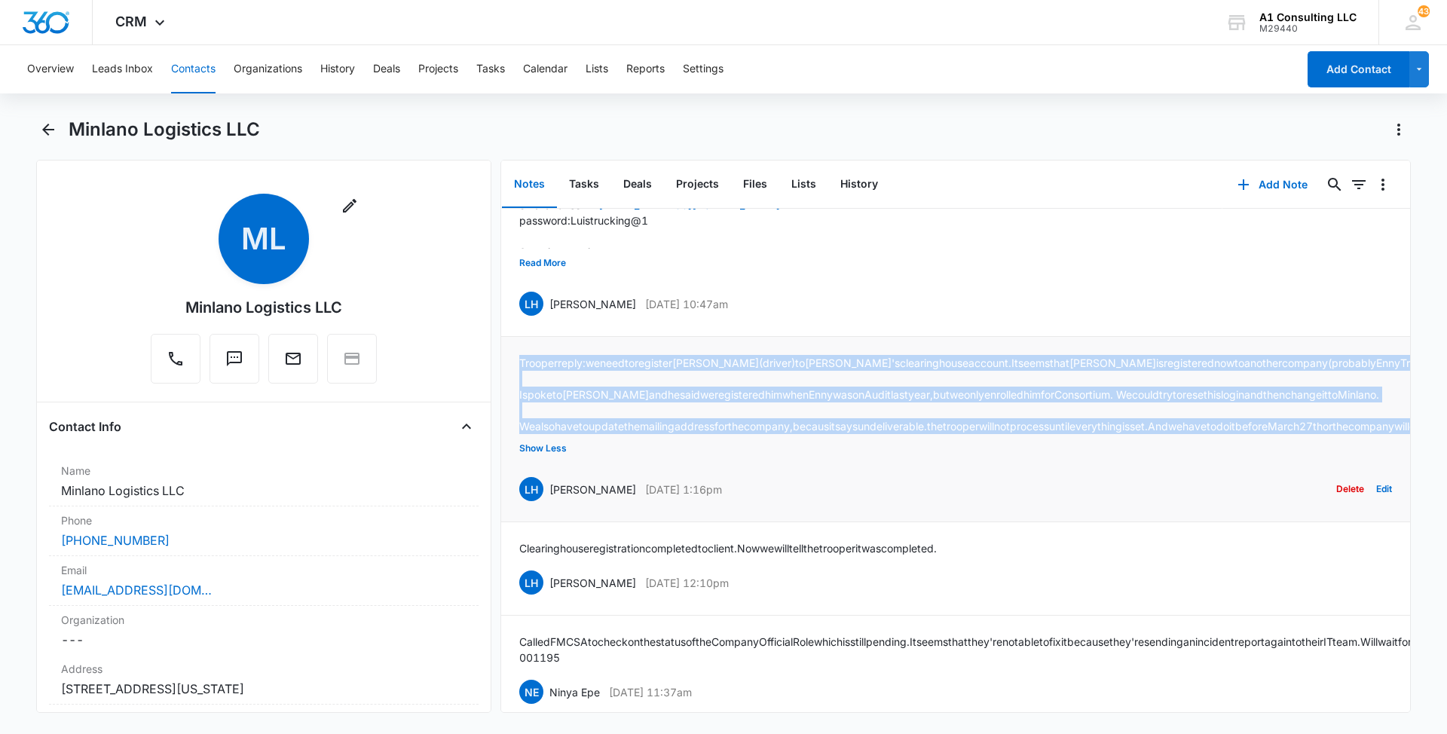
drag, startPoint x: 741, startPoint y: 488, endPoint x: 515, endPoint y: 393, distance: 245.5
click at [515, 393] on li "Trooper reply: we need to register [PERSON_NAME] (driver) to [PERSON_NAME]'s cl…" at bounding box center [955, 429] width 909 height 185
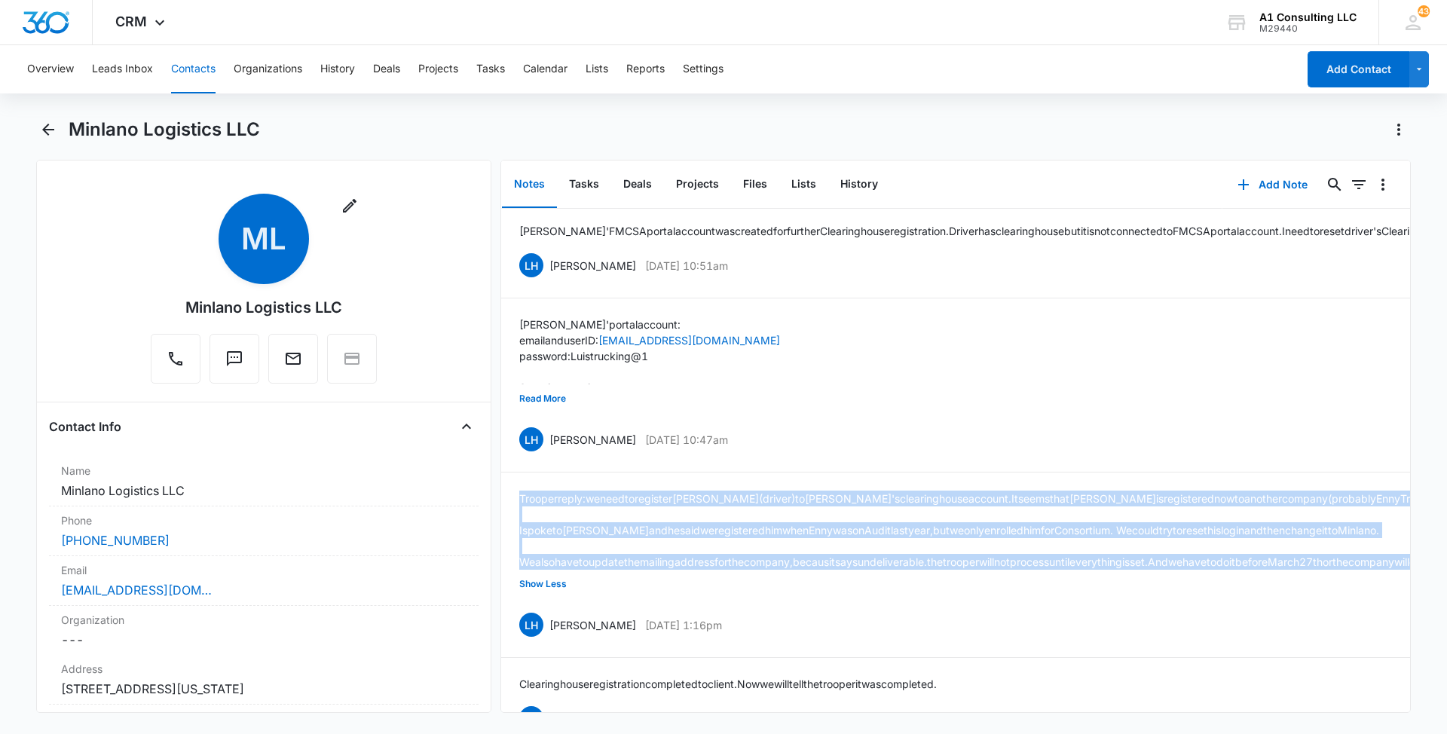
scroll to position [2562, 0]
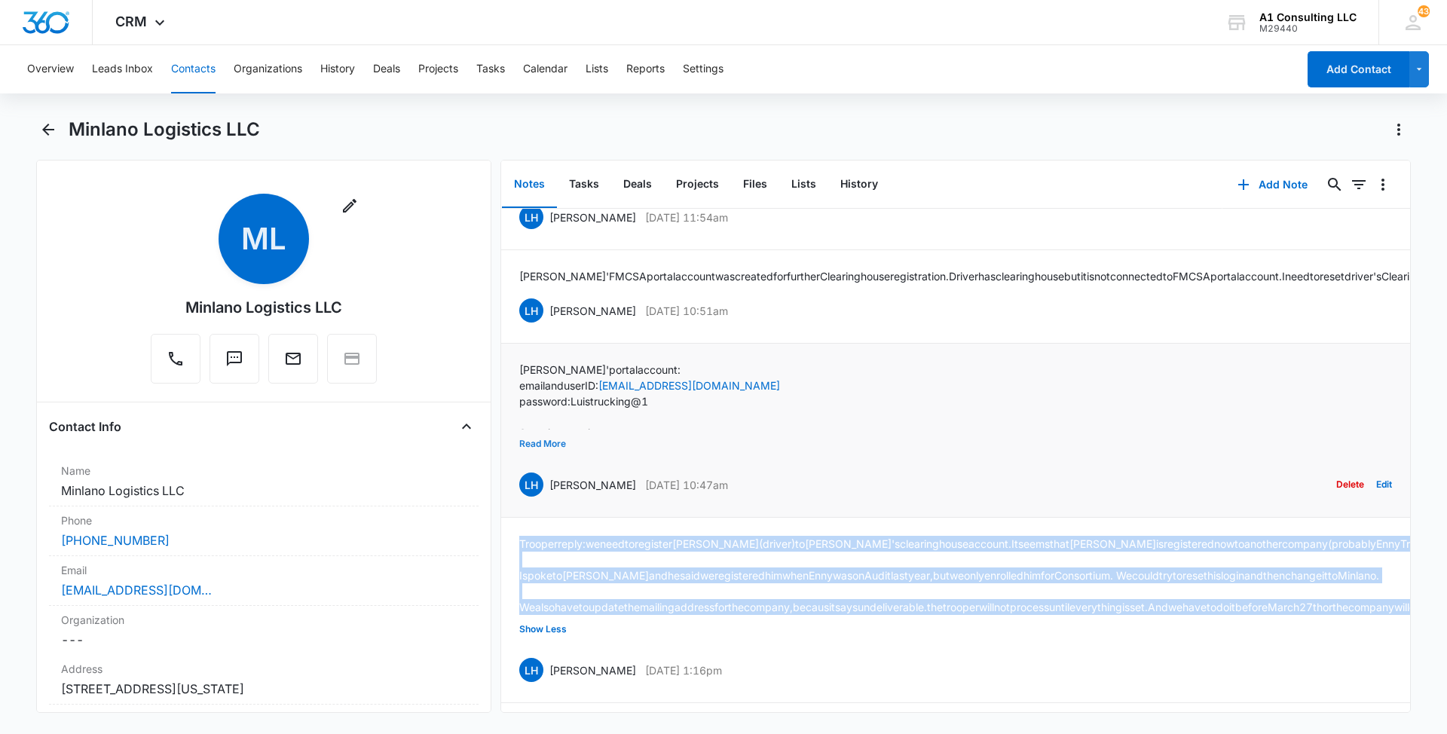
click at [546, 458] on button "Read More" at bounding box center [542, 443] width 47 height 29
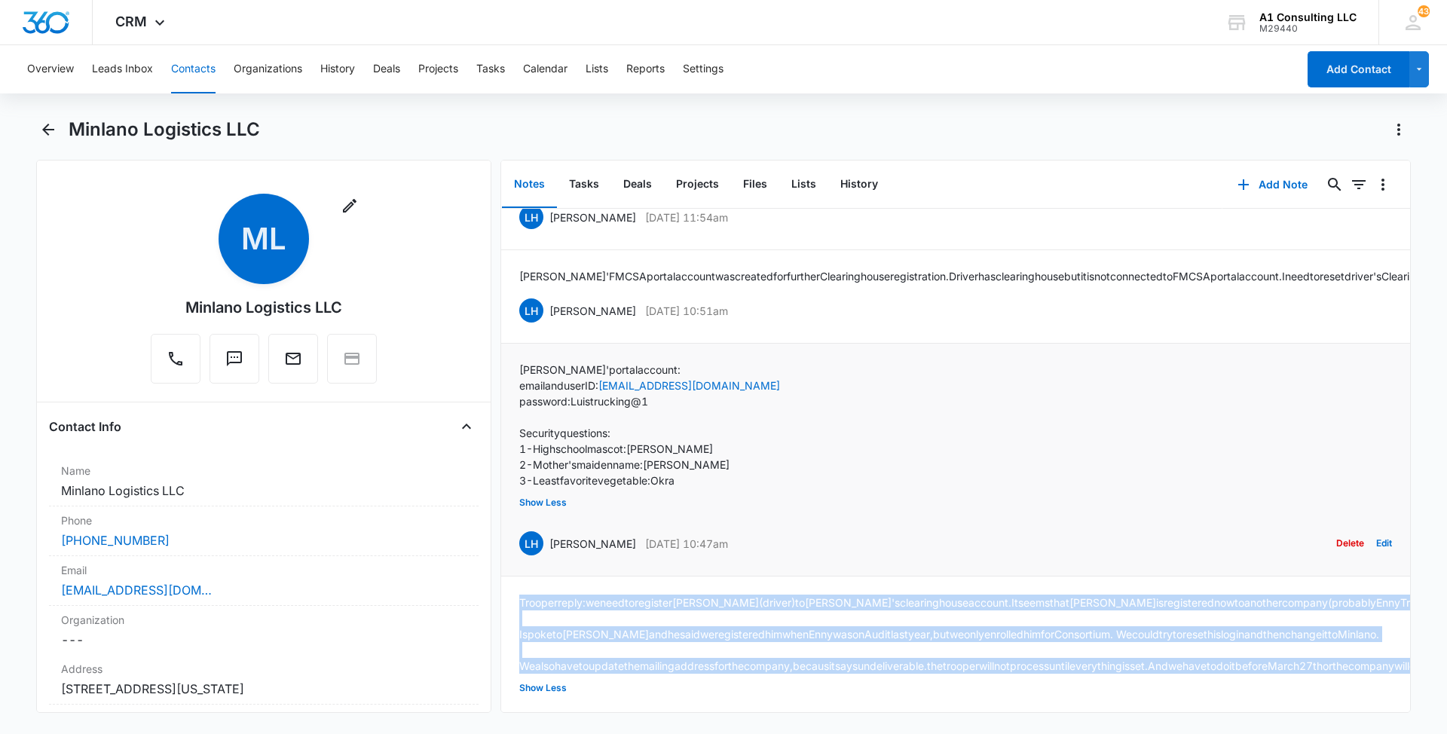
drag, startPoint x: 750, startPoint y: 568, endPoint x: 544, endPoint y: 573, distance: 205.8
click at [544, 558] on div "LH [PERSON_NAME] [DATE] 10:47am Delete Edit" at bounding box center [955, 543] width 873 height 29
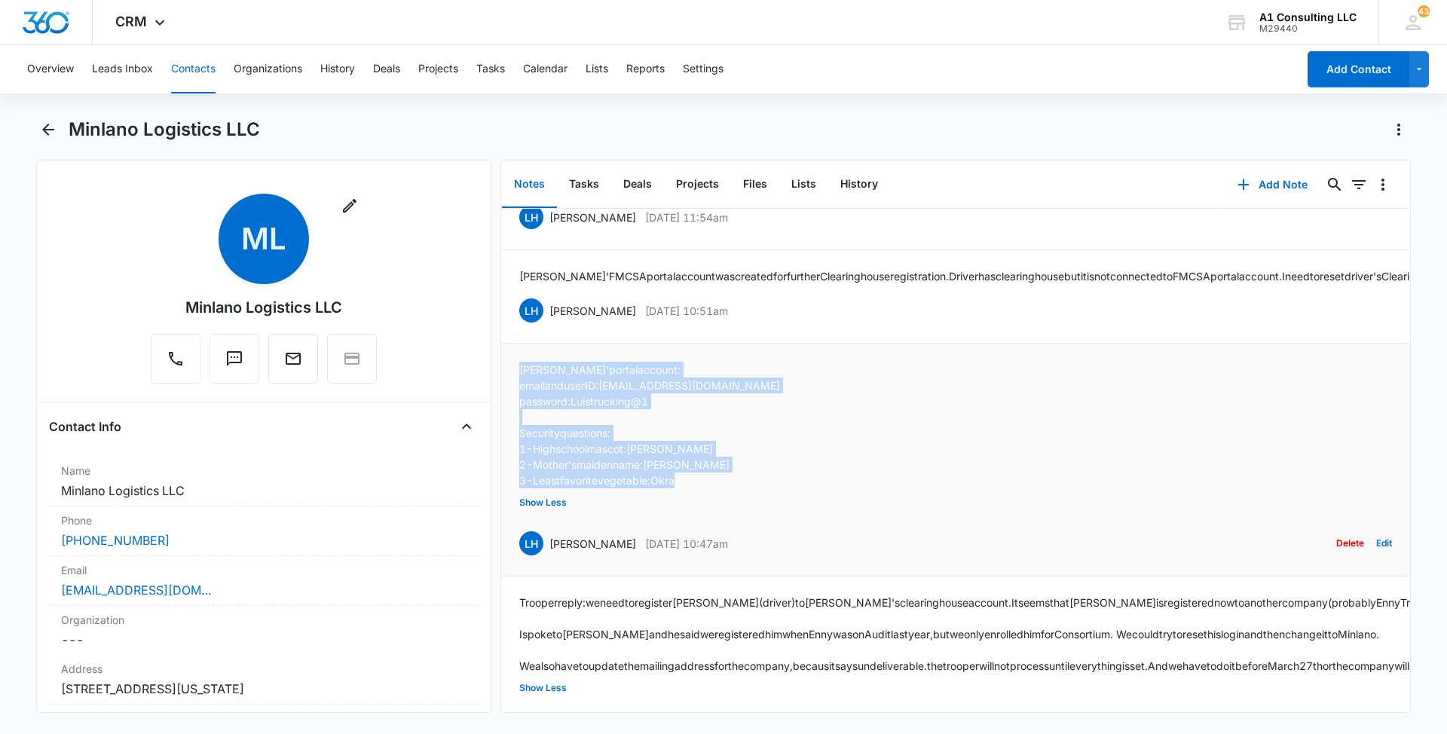
drag, startPoint x: 697, startPoint y: 509, endPoint x: 517, endPoint y: 405, distance: 208.0
click at [517, 405] on li "[PERSON_NAME]' portal account: email and user ID: [EMAIL_ADDRESS][DOMAIN_NAME] …" at bounding box center [955, 460] width 909 height 233
drag, startPoint x: 732, startPoint y: 344, endPoint x: 549, endPoint y: 337, distance: 184.0
click at [549, 325] on div "LH [PERSON_NAME] [DATE] 10:51am Delete Edit" at bounding box center [955, 310] width 873 height 29
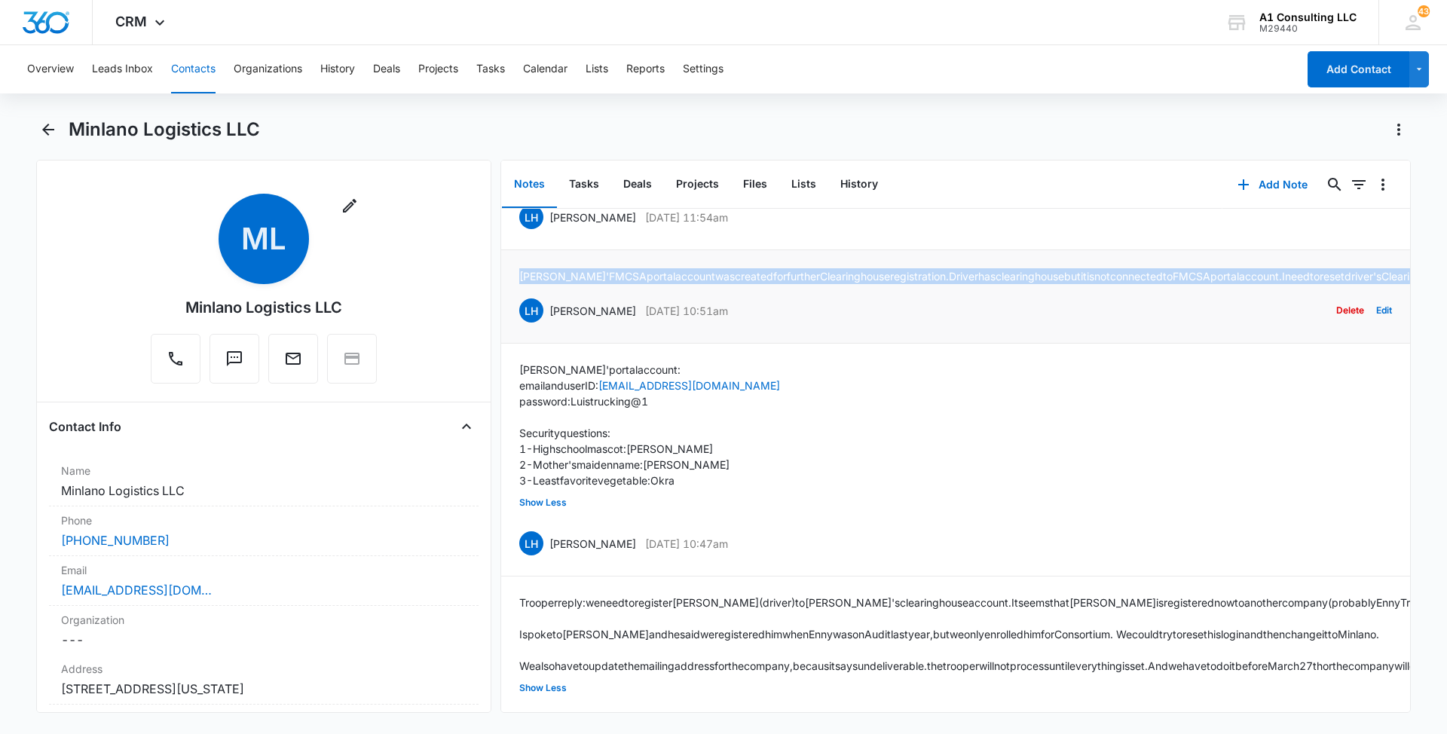
drag, startPoint x: 834, startPoint y: 304, endPoint x: 515, endPoint y: 294, distance: 318.9
click at [515, 294] on li "[PERSON_NAME]' FMCSA portal account was created for further Clearinghouse regis…" at bounding box center [955, 296] width 909 height 93
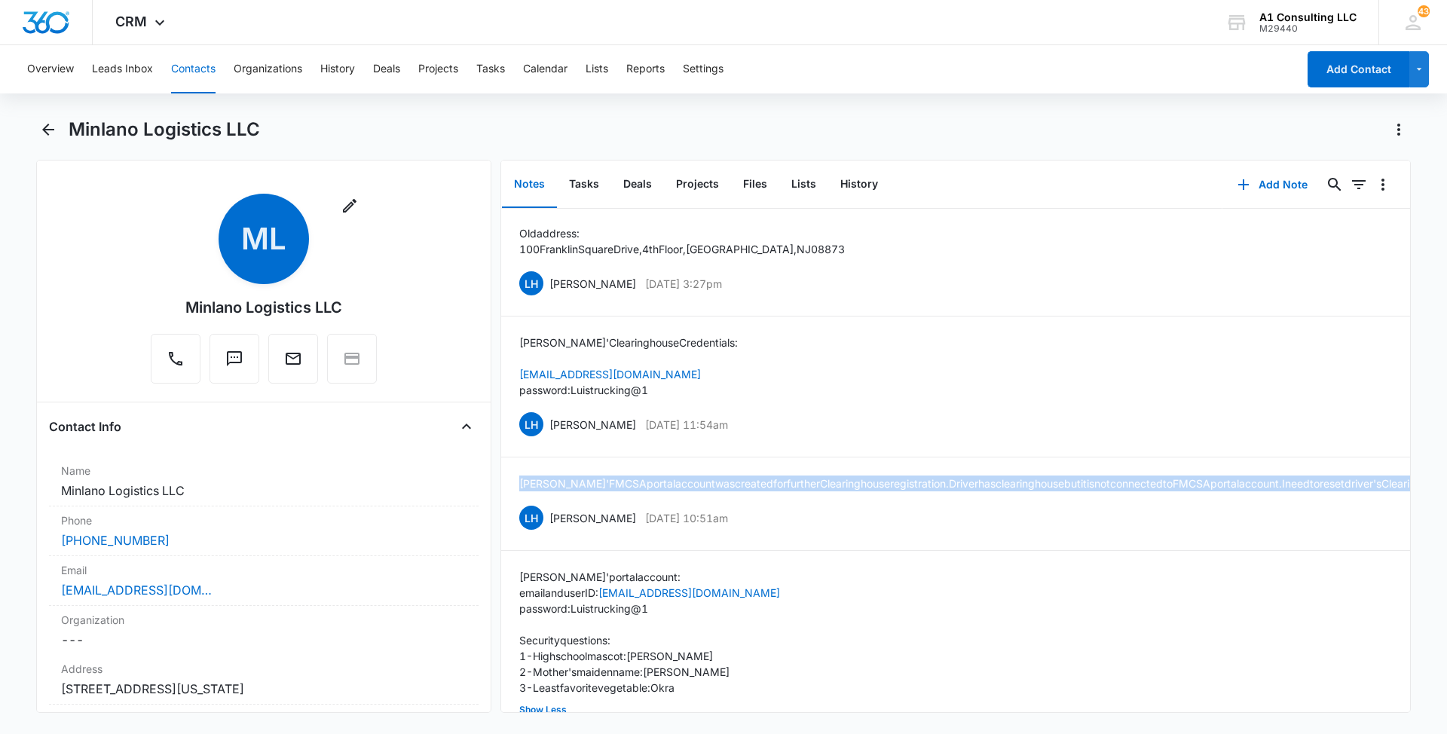
scroll to position [2336, 0]
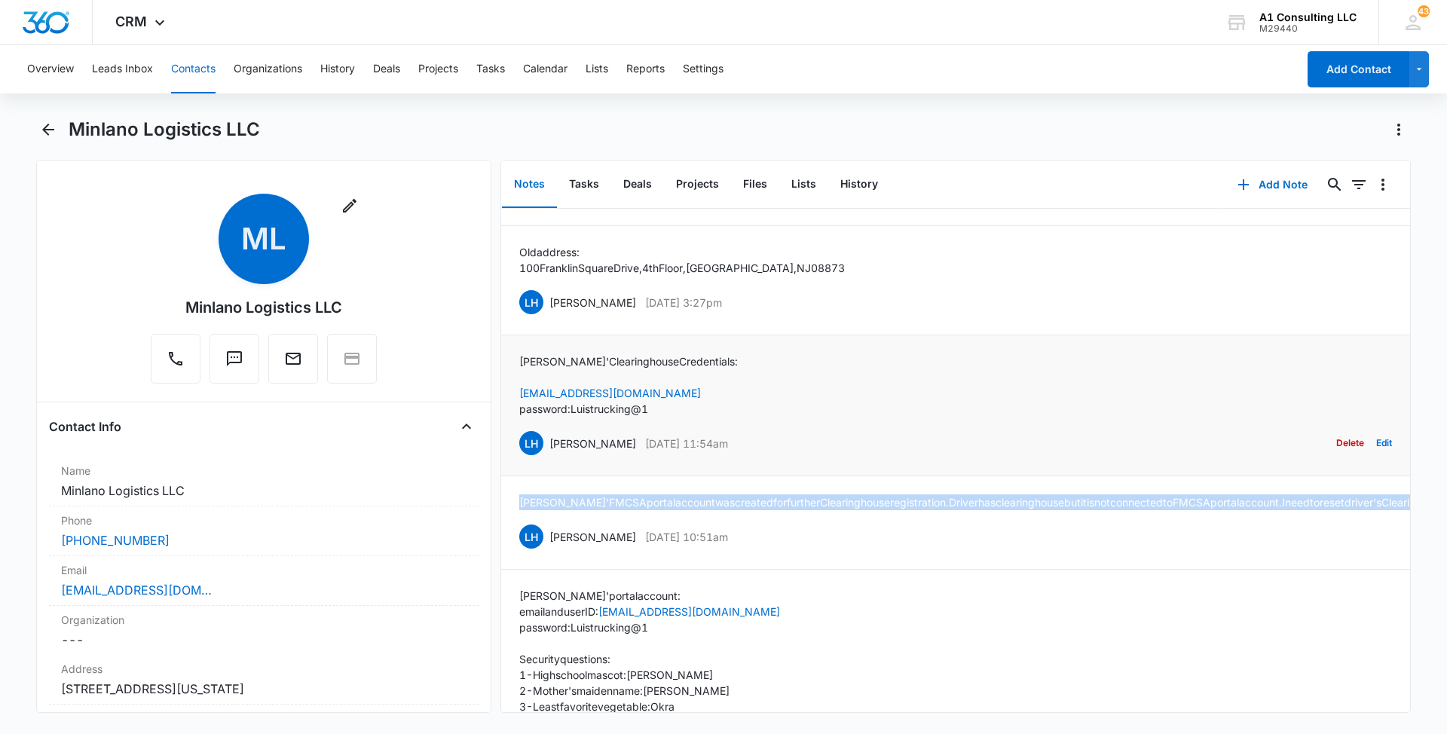
drag, startPoint x: 754, startPoint y: 460, endPoint x: 547, endPoint y: 459, distance: 206.5
click at [547, 457] on div "LH [PERSON_NAME] [DATE] 11:54am Delete Edit" at bounding box center [955, 443] width 873 height 29
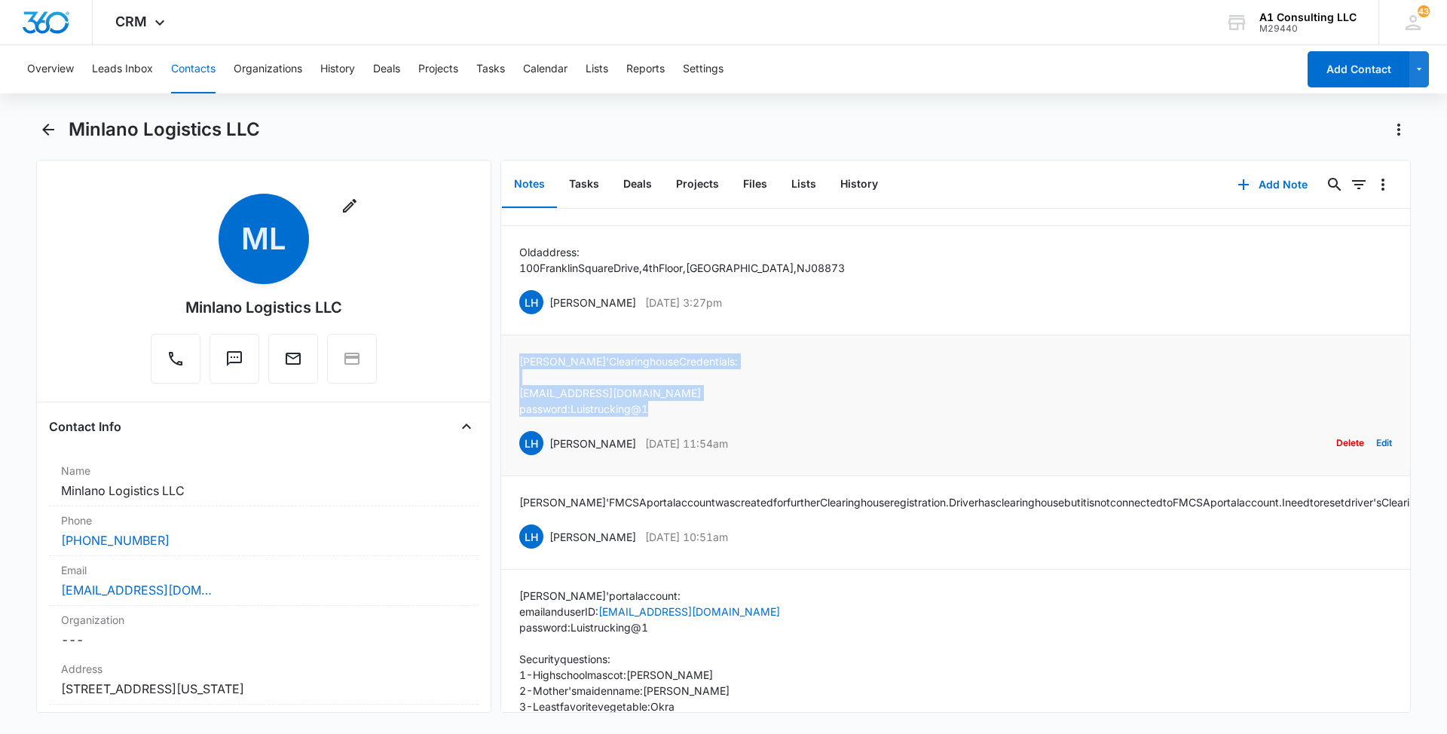
drag, startPoint x: 641, startPoint y: 419, endPoint x: 518, endPoint y: 374, distance: 130.6
click at [518, 374] on li "[PERSON_NAME]' Clearinghouse Credentials: [EMAIL_ADDRESS][DOMAIN_NAME] password…" at bounding box center [955, 405] width 909 height 141
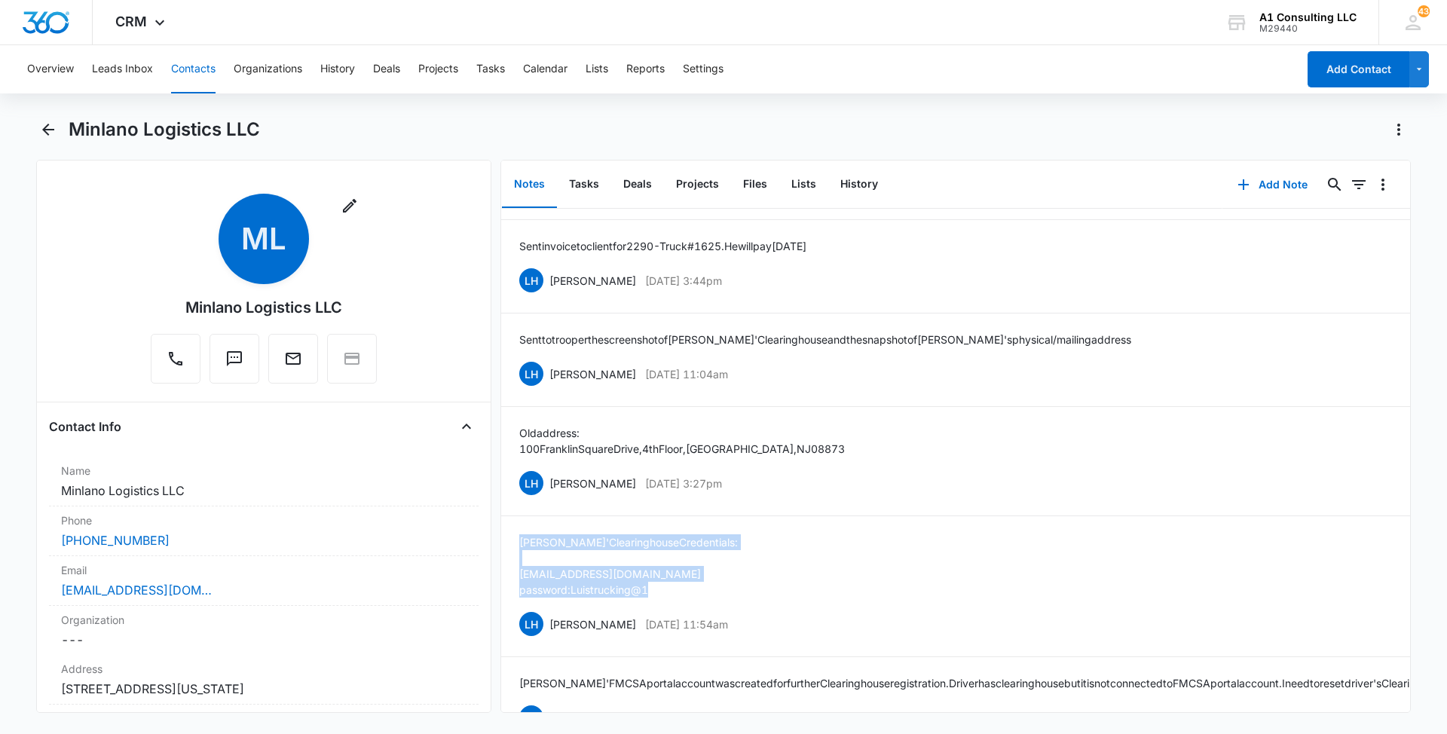
scroll to position [2110, 0]
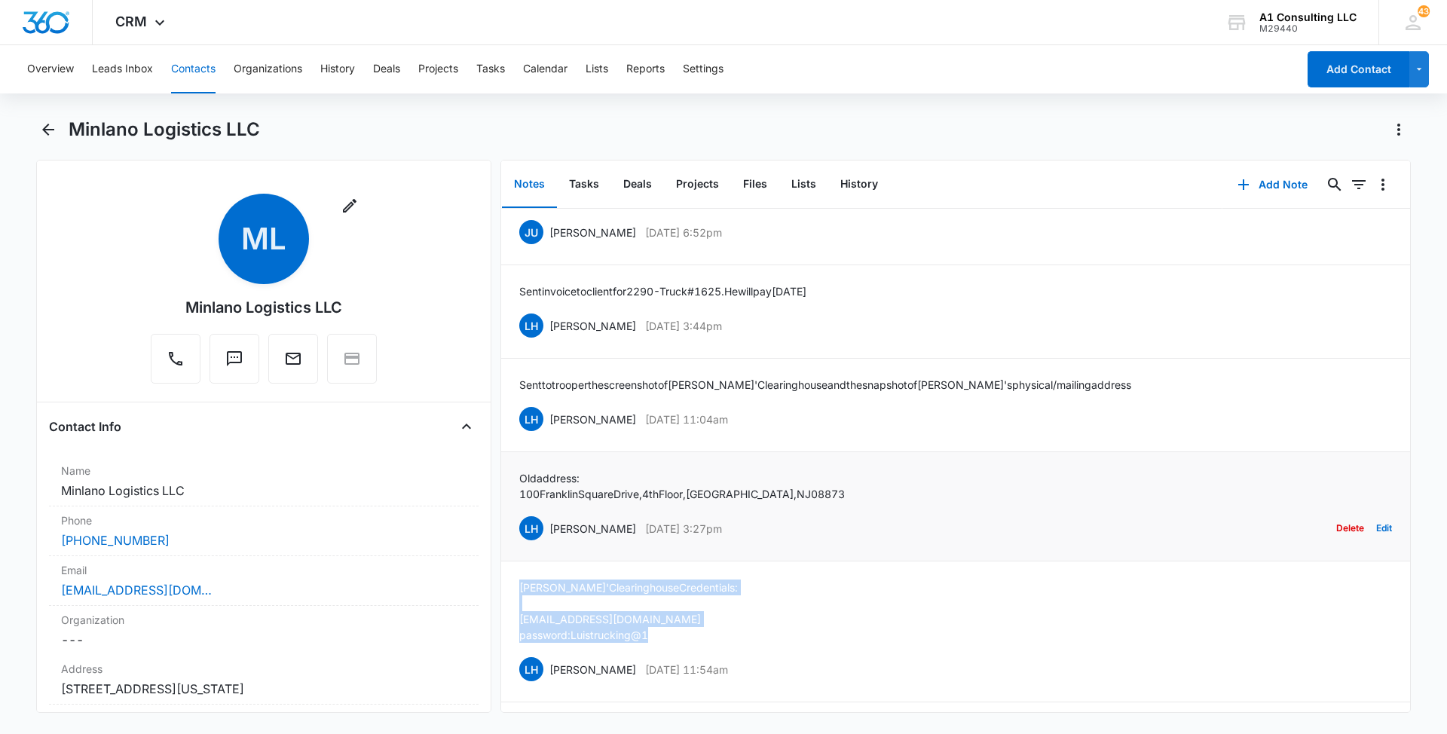
drag, startPoint x: 708, startPoint y: 543, endPoint x: 549, endPoint y: 543, distance: 159.7
click at [549, 543] on div "LH [PERSON_NAME] [DATE] 3:27pm Delete Edit" at bounding box center [955, 528] width 873 height 29
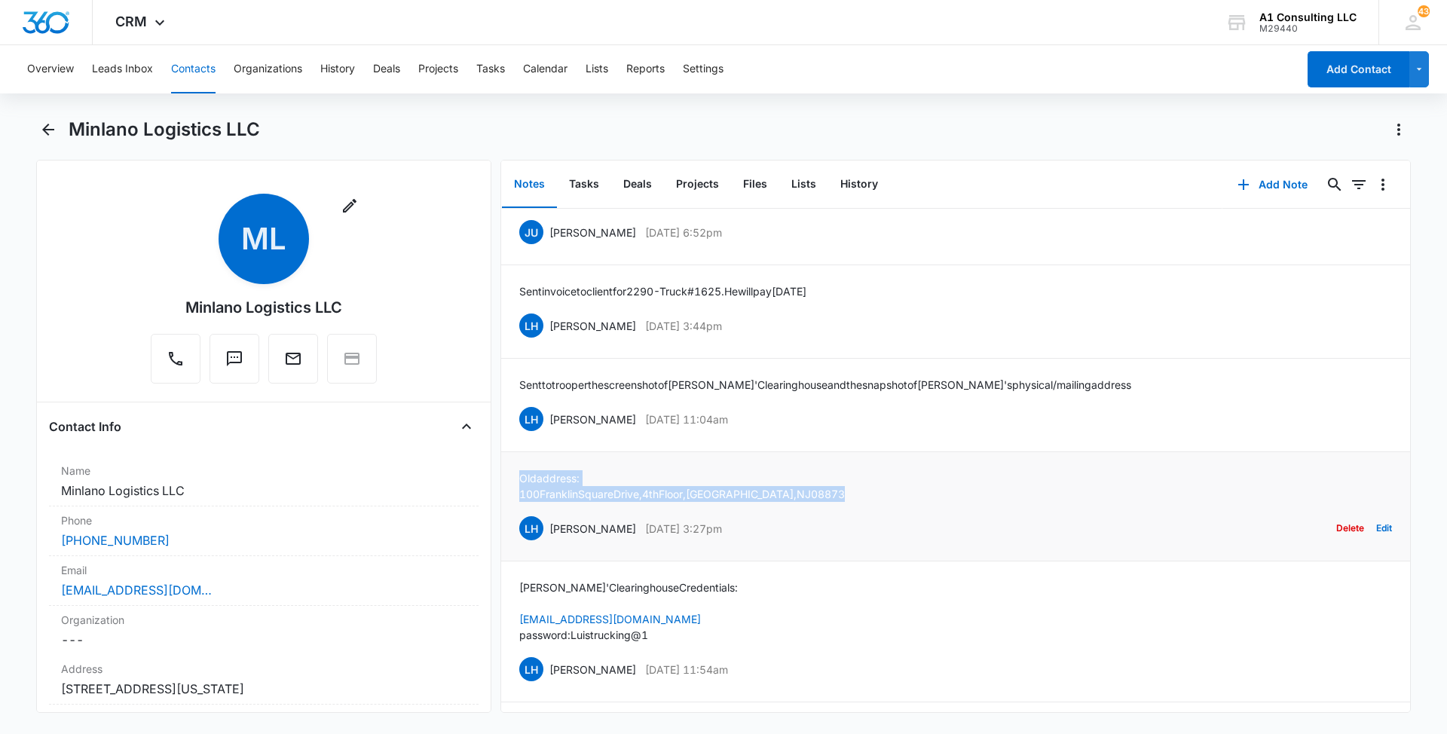
drag, startPoint x: 821, startPoint y: 506, endPoint x: 515, endPoint y: 493, distance: 306.2
click at [515, 493] on li "Old address: [STREET_ADDRESS] LH [PERSON_NAME][DATE] 3:27pm Delete Edit" at bounding box center [955, 506] width 909 height 109
drag, startPoint x: 760, startPoint y: 423, endPoint x: 546, endPoint y: 436, distance: 214.3
click at [546, 433] on div "LH [PERSON_NAME] [DATE] 11:04am Delete Edit" at bounding box center [955, 419] width 873 height 29
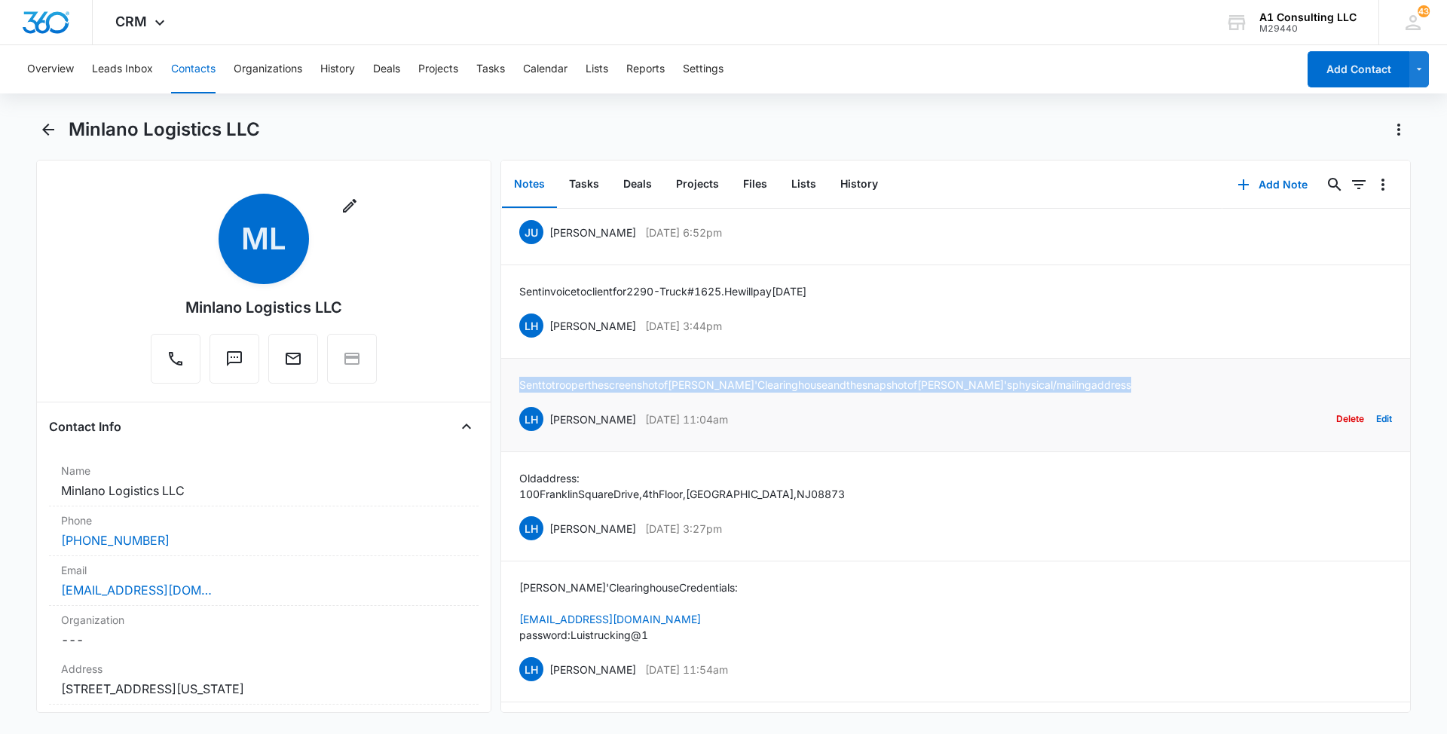
drag, startPoint x: 1068, startPoint y: 393, endPoint x: 519, endPoint y: 405, distance: 549.4
click at [519, 405] on div "Sent to trooper the screenshot of [PERSON_NAME]' Clearinghouse and the snapshot…" at bounding box center [955, 405] width 873 height 57
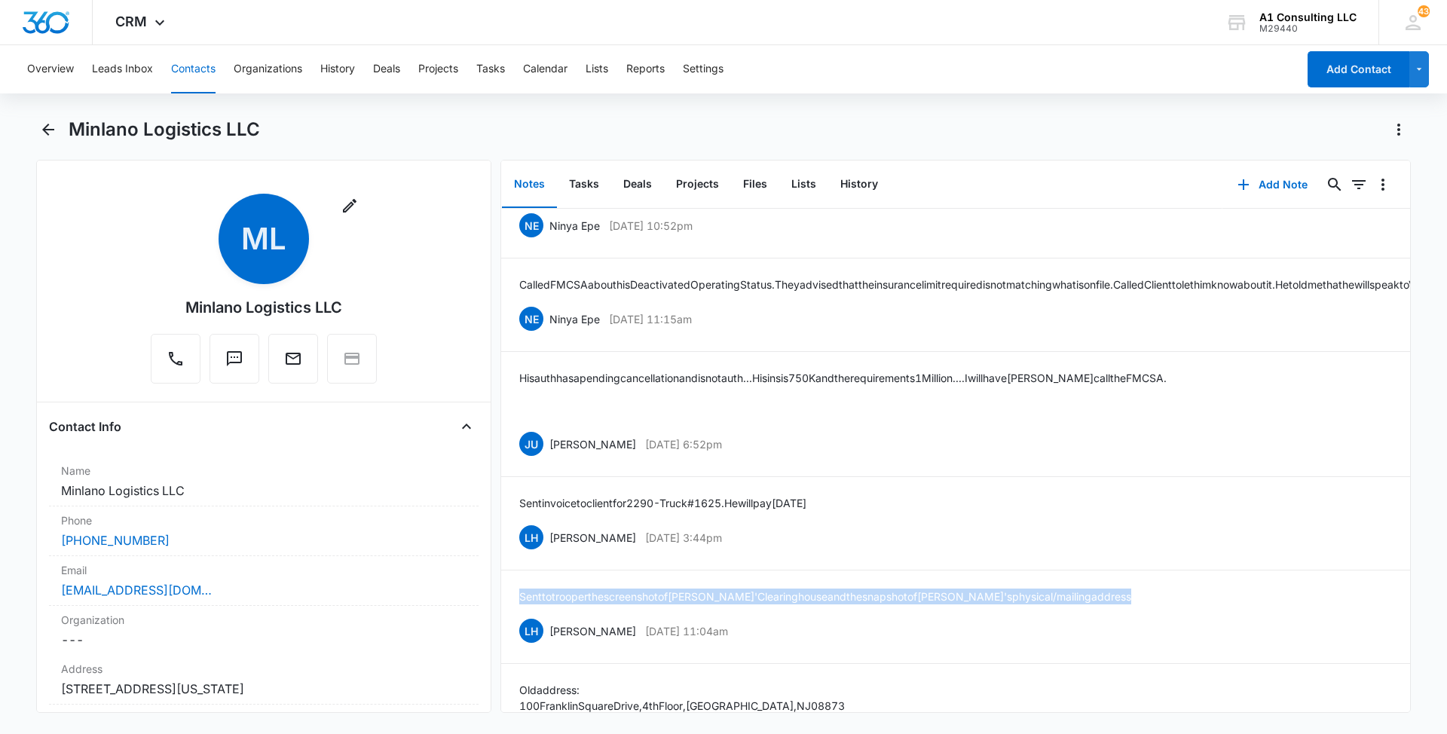
scroll to position [1884, 0]
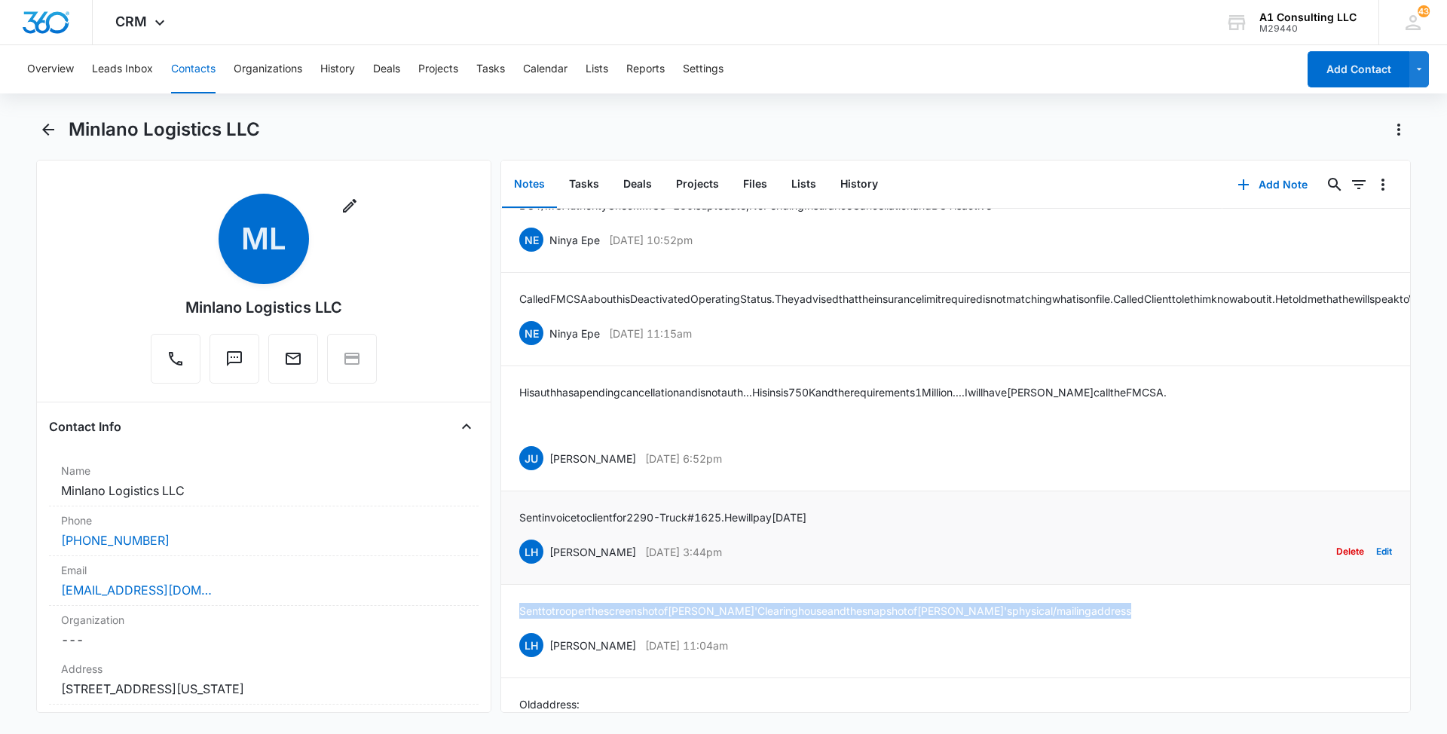
drag, startPoint x: 748, startPoint y: 561, endPoint x: 545, endPoint y: 562, distance: 203.5
click at [545, 562] on div "LH [PERSON_NAME] [DATE] 3:44pm Delete Edit" at bounding box center [955, 551] width 873 height 29
drag, startPoint x: 862, startPoint y: 526, endPoint x: 509, endPoint y: 527, distance: 353.4
click at [509, 527] on li "Sent invoice to client for 2290 - Truck #1625. He will pay [DATE] LH [PERSON_NA…" at bounding box center [955, 537] width 909 height 93
drag, startPoint x: 769, startPoint y: 469, endPoint x: 548, endPoint y: 469, distance: 221.5
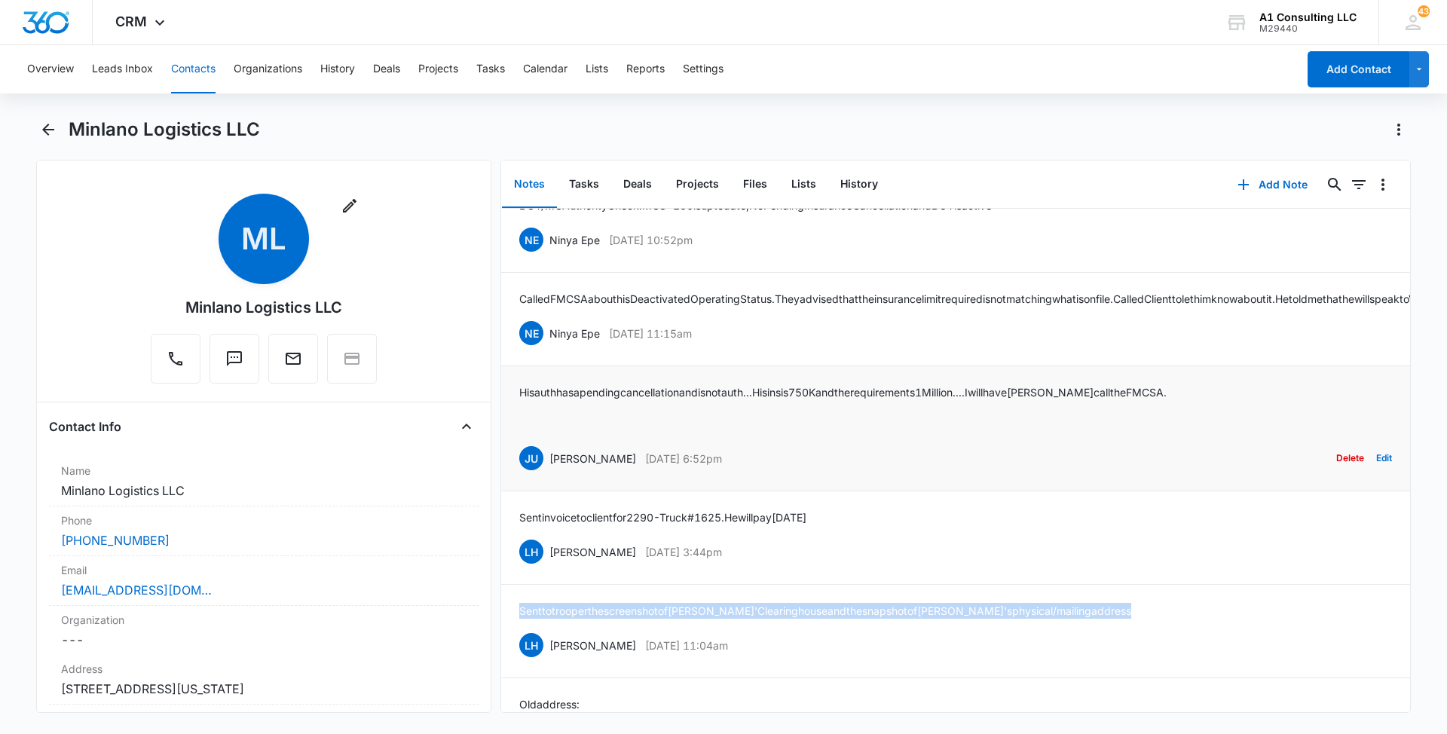
click at [548, 469] on div "JU [PERSON_NAME] [DATE] 6:52pm Delete Edit" at bounding box center [955, 458] width 873 height 29
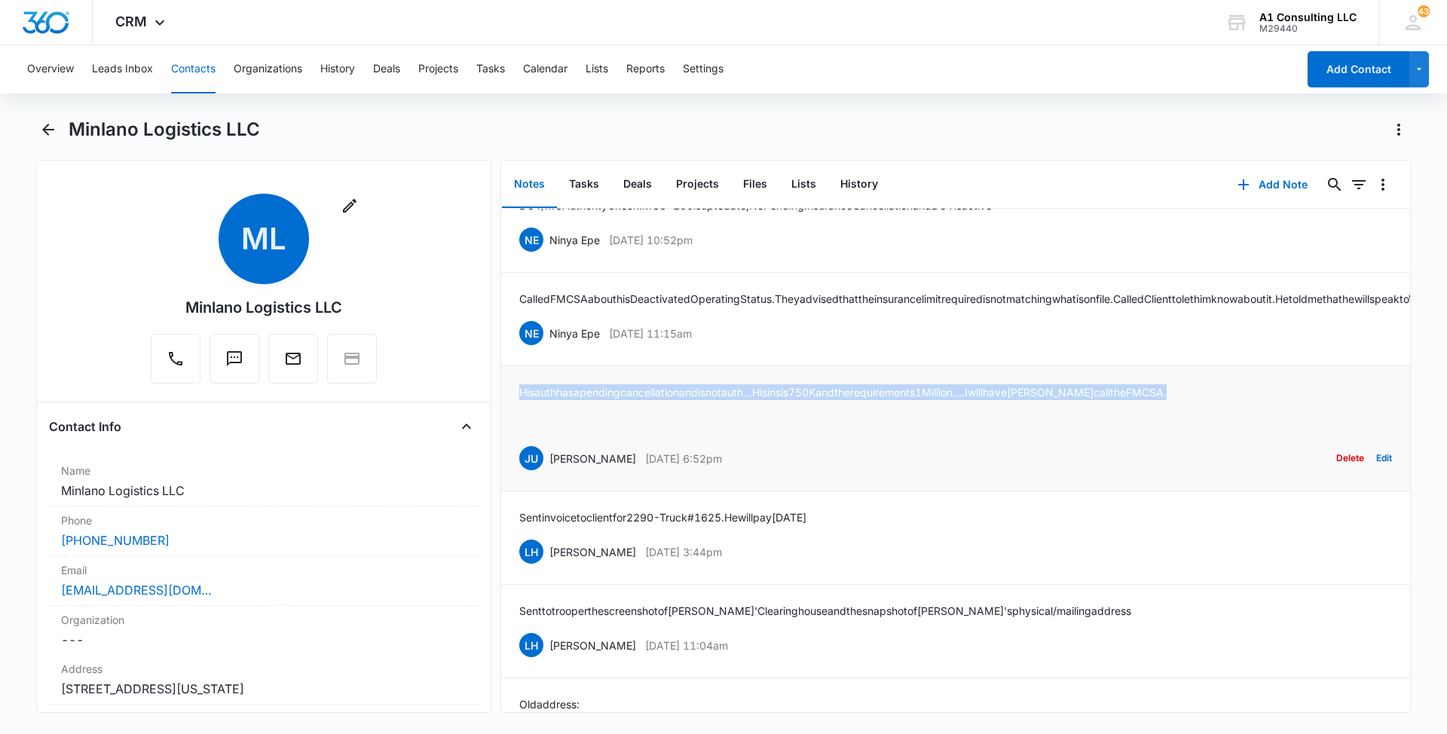
drag, startPoint x: 1185, startPoint y: 402, endPoint x: 520, endPoint y: 408, distance: 664.6
click at [520, 408] on div "His auth has a pending cancellation and is not auth... His ins is 750K and the …" at bounding box center [955, 428] width 873 height 88
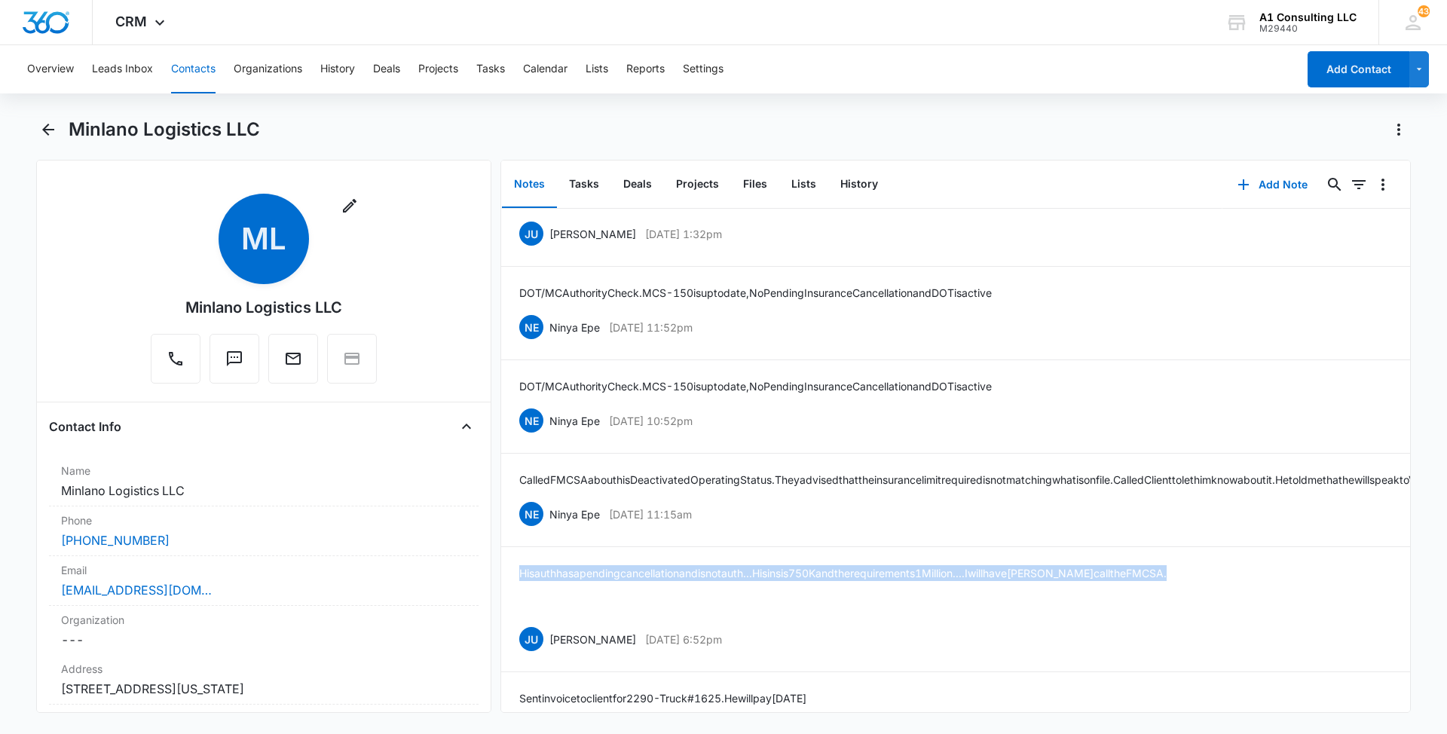
scroll to position [1658, 0]
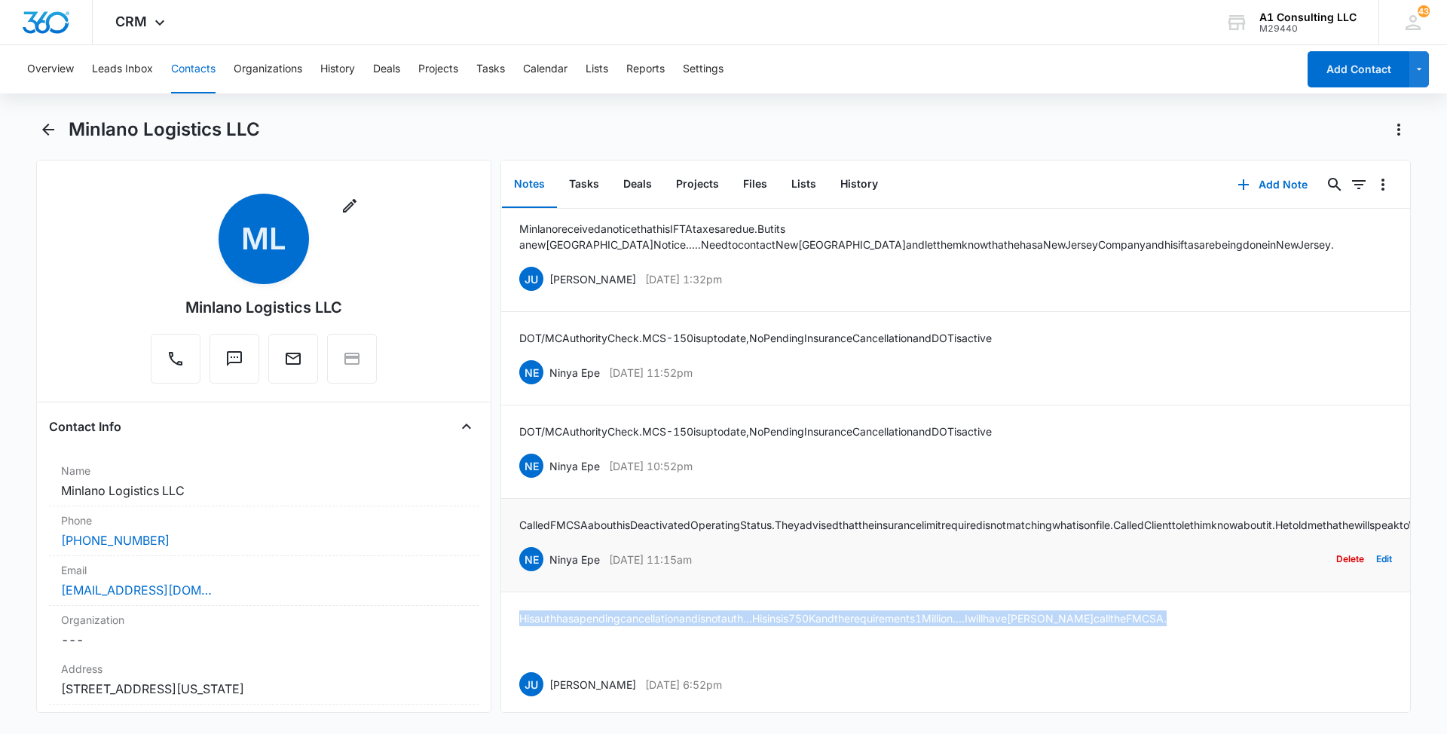
drag, startPoint x: 756, startPoint y: 575, endPoint x: 550, endPoint y: 577, distance: 205.7
click at [550, 573] on div "NE Ninya Epe [DATE] 11:15am Delete Edit" at bounding box center [955, 559] width 873 height 29
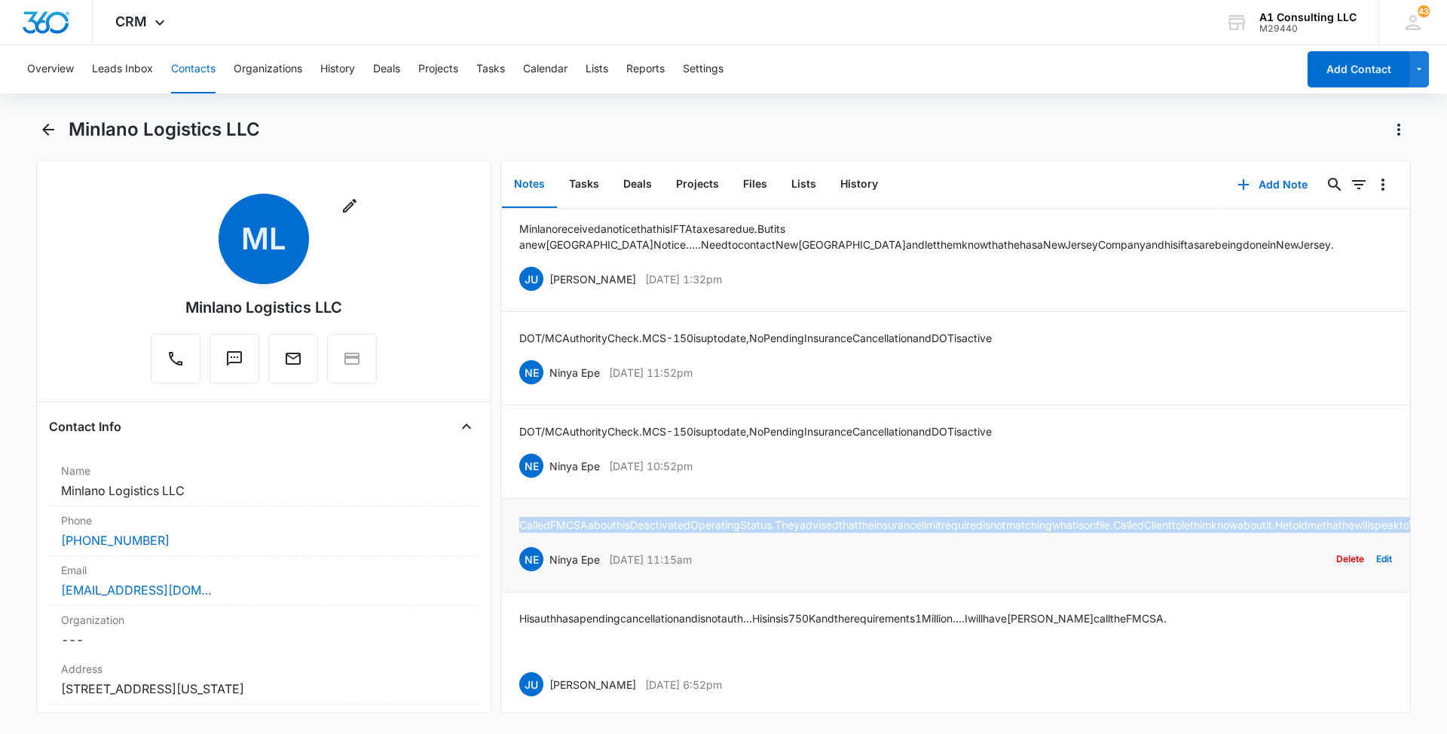
drag, startPoint x: 1313, startPoint y: 538, endPoint x: 515, endPoint y: 518, distance: 799.0
click at [515, 518] on li "Called FMCSA about his Deactivated Operating Status. They advised that the insu…" at bounding box center [955, 545] width 909 height 93
drag, startPoint x: 746, startPoint y: 466, endPoint x: 547, endPoint y: 463, distance: 198.9
click at [547, 463] on div "NE Ninya Epe [DATE] 10:52pm Delete Edit" at bounding box center [955, 465] width 873 height 29
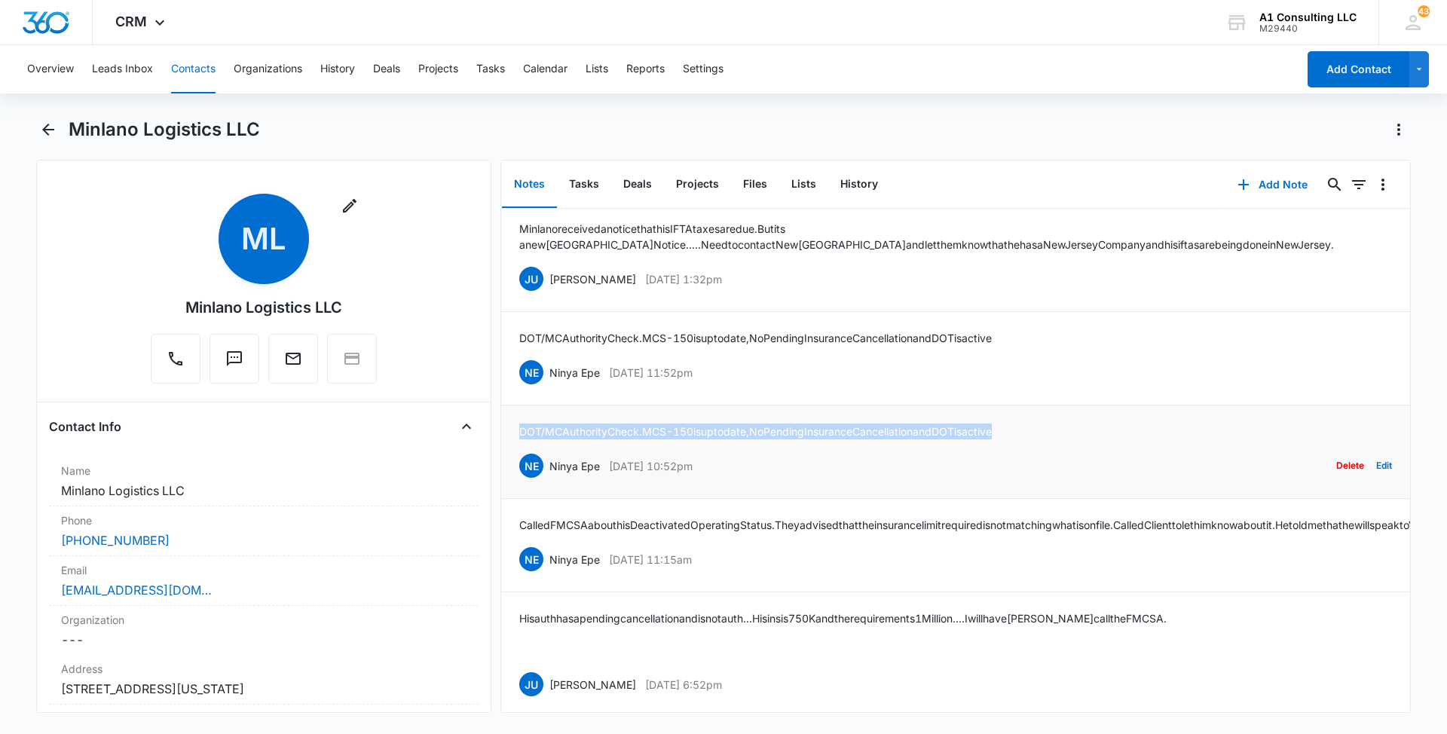
drag, startPoint x: 1032, startPoint y: 427, endPoint x: 516, endPoint y: 428, distance: 515.4
click at [516, 428] on li "DOT/MC Authority Check. MCS-150 is upto date, No Pending Insurance Cancellation…" at bounding box center [955, 451] width 909 height 93
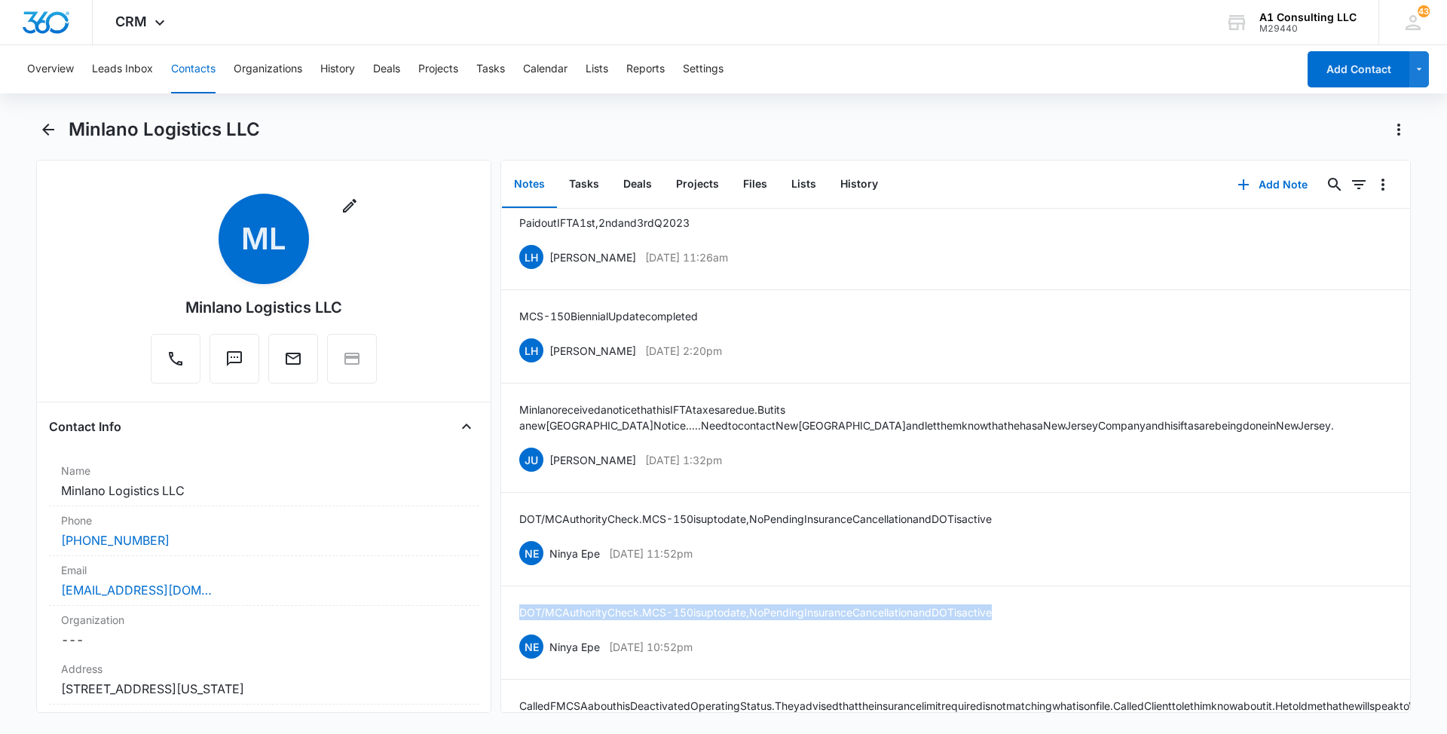
scroll to position [1432, 0]
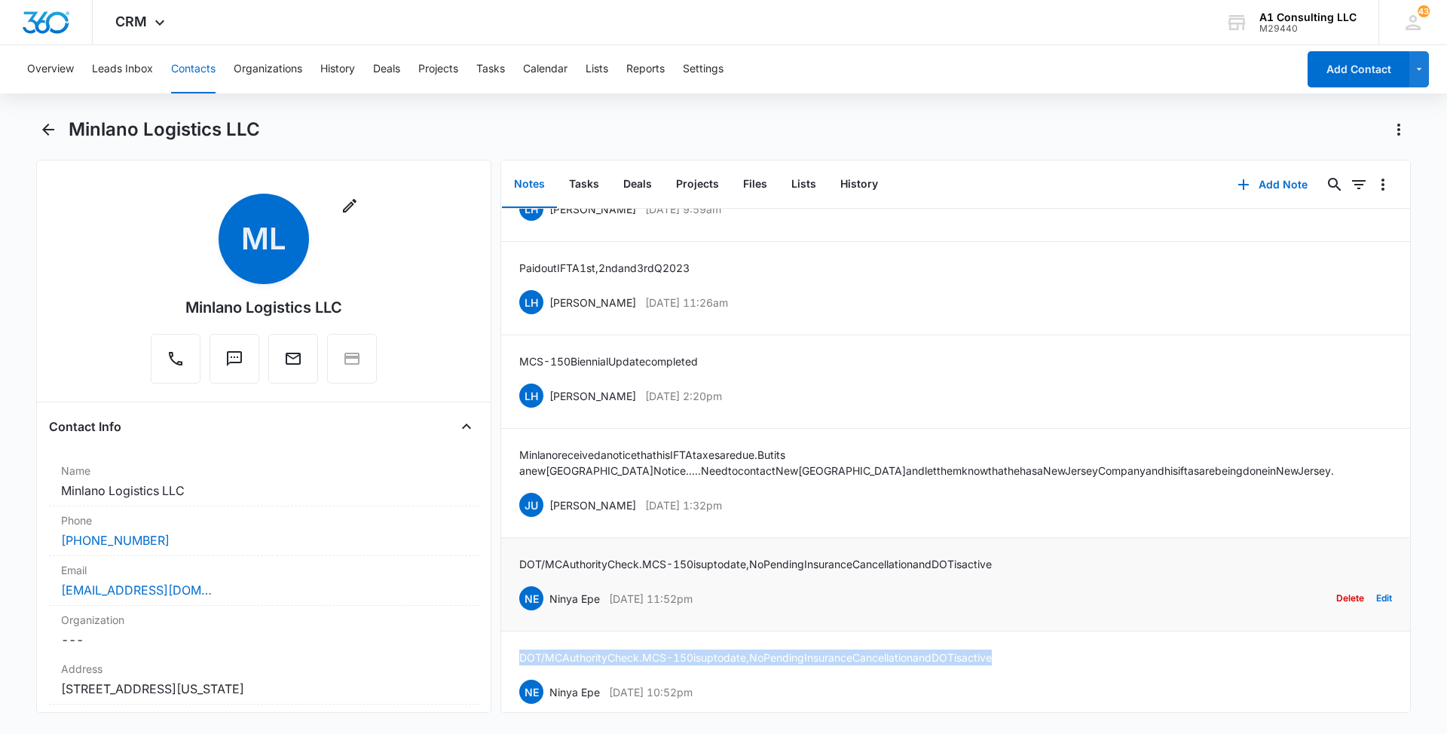
drag, startPoint x: 741, startPoint y: 595, endPoint x: 549, endPoint y: 585, distance: 191.6
click at [549, 585] on div "NE Ninya Epe [DATE] 11:52pm Delete Edit" at bounding box center [955, 598] width 873 height 29
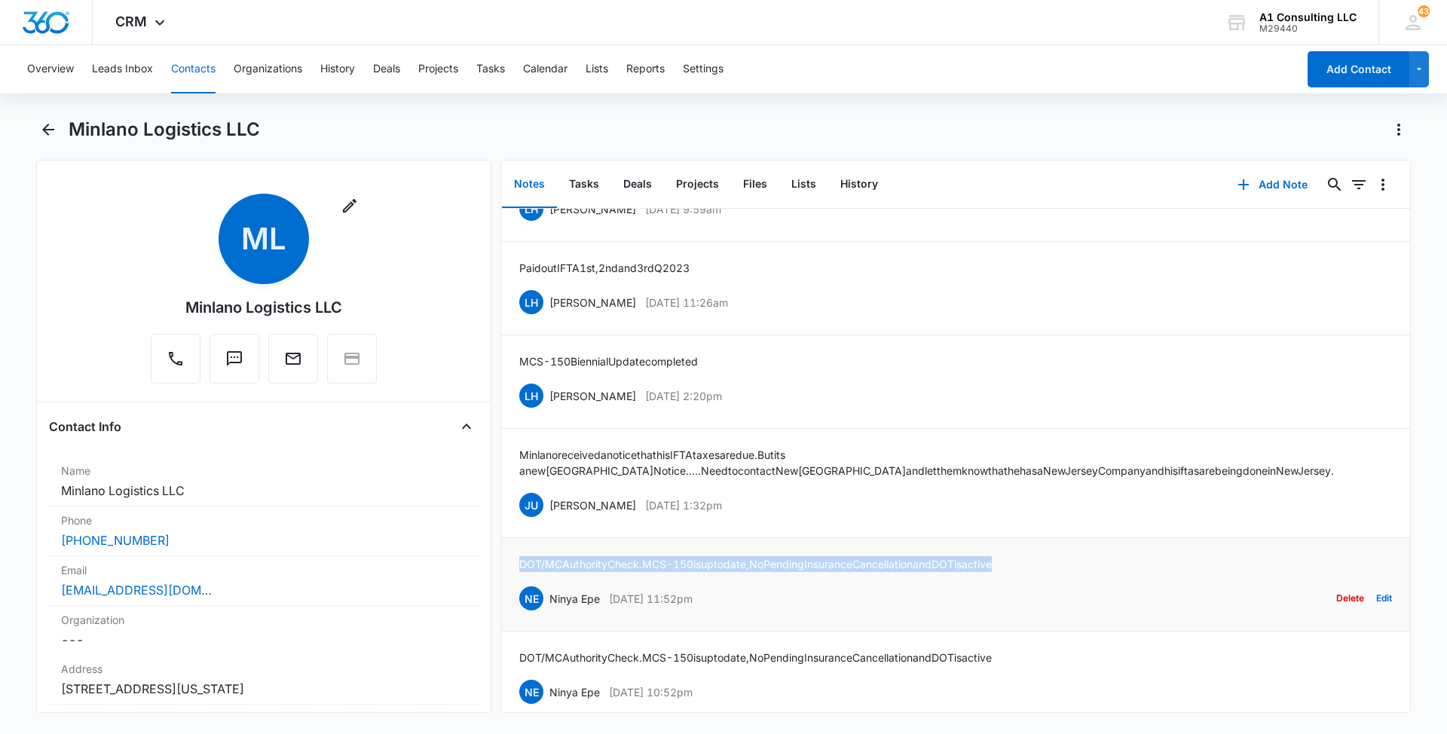
drag, startPoint x: 1040, startPoint y: 554, endPoint x: 518, endPoint y: 561, distance: 521.5
click at [518, 561] on li "DOT/MC Authority Check. MCS-150 is upto date, No Pending Insurance Cancellation…" at bounding box center [955, 584] width 909 height 93
drag, startPoint x: 776, startPoint y: 501, endPoint x: 552, endPoint y: 503, distance: 223.8
click at [552, 503] on div "JU [PERSON_NAME] [DATE] 1:32pm Delete Edit" at bounding box center [955, 505] width 873 height 29
drag, startPoint x: 552, startPoint y: 503, endPoint x: 931, endPoint y: 503, distance: 379.0
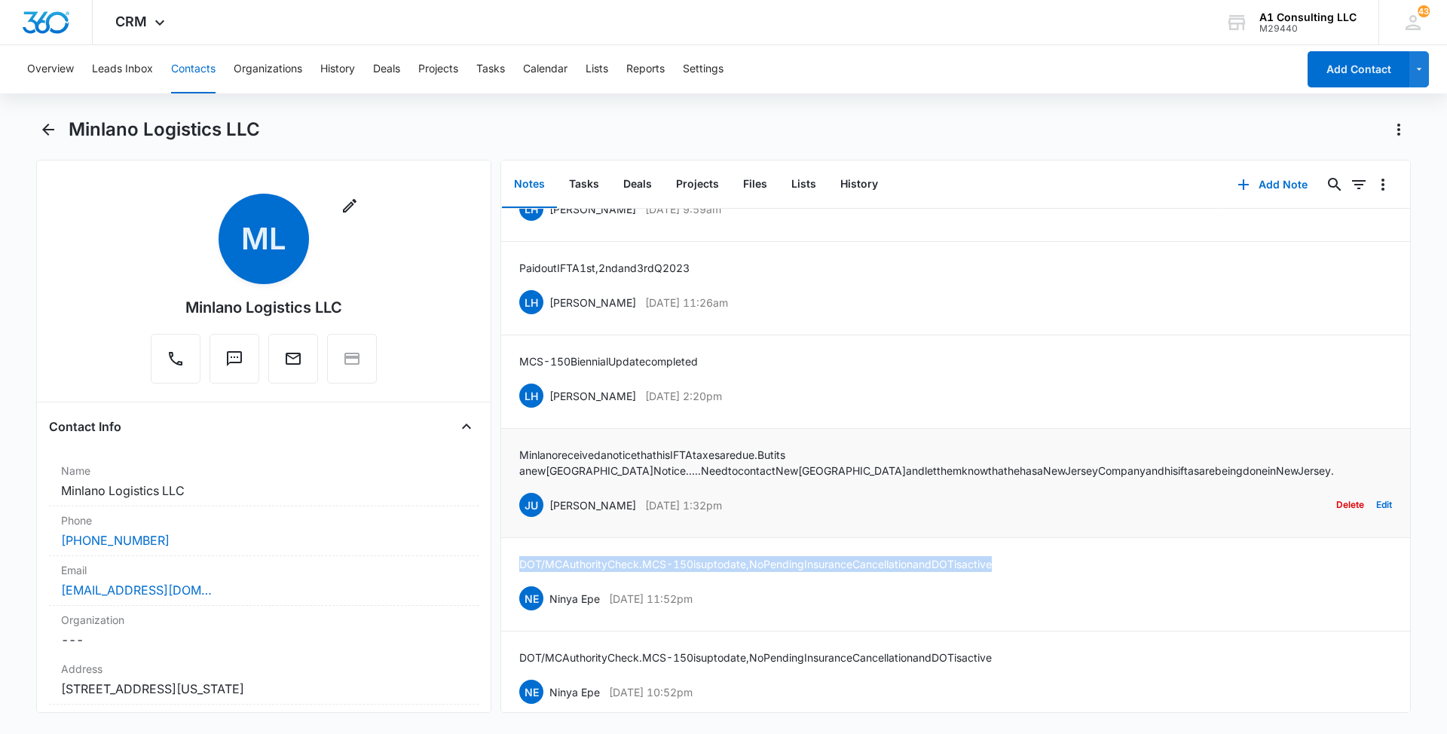
click at [931, 503] on div "JU [PERSON_NAME] [DATE] 1:32pm Delete Edit" at bounding box center [955, 505] width 873 height 29
click at [826, 502] on div "JU [PERSON_NAME] [DATE] 1:32pm Delete Edit" at bounding box center [955, 505] width 873 height 29
drag, startPoint x: 769, startPoint y: 501, endPoint x: 543, endPoint y: 500, distance: 226.1
click at [543, 500] on div "JU [PERSON_NAME] [DATE] 1:32pm Delete Edit" at bounding box center [955, 505] width 873 height 29
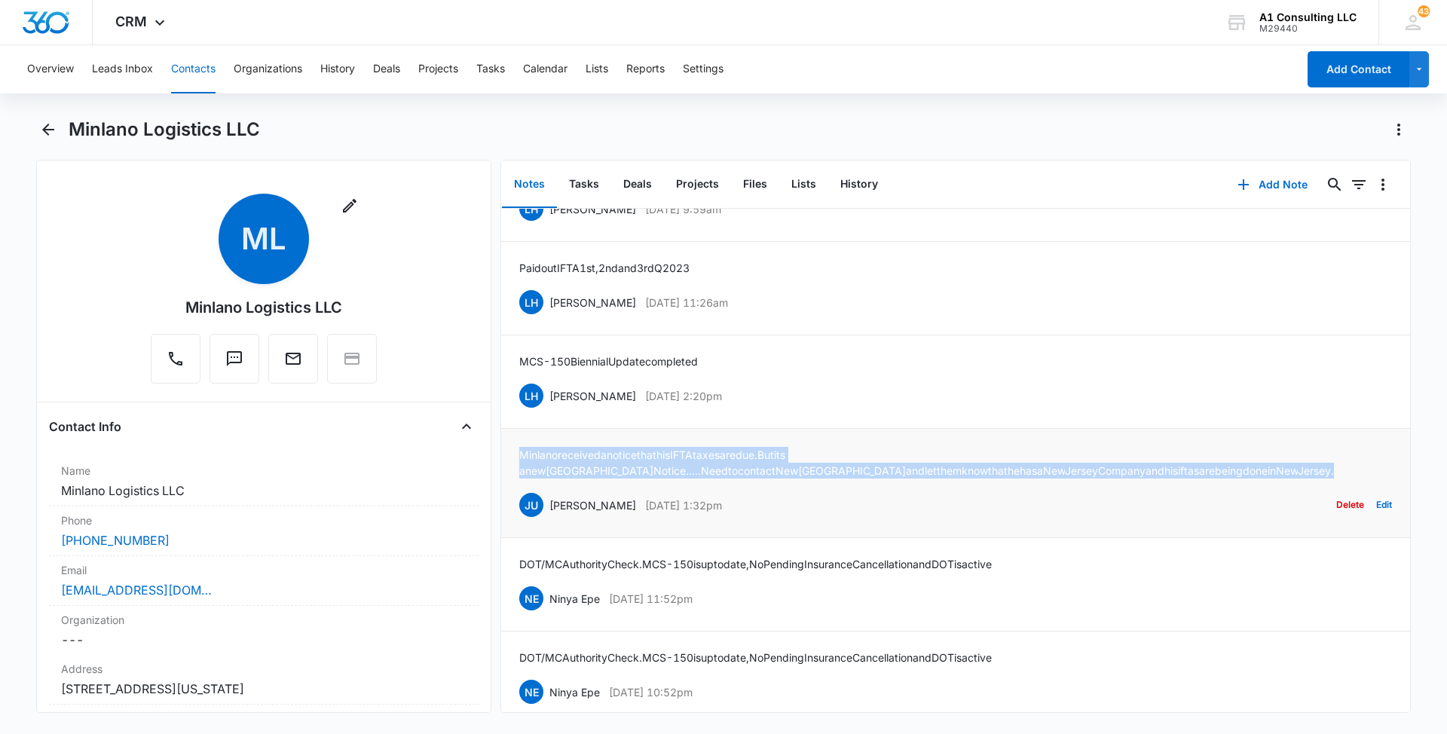
drag, startPoint x: 667, startPoint y: 466, endPoint x: 518, endPoint y: 450, distance: 149.3
click at [518, 450] on li "[PERSON_NAME] received a notice that his IFTA taxes are due. But its a new York…" at bounding box center [955, 483] width 909 height 109
drag, startPoint x: 750, startPoint y: 390, endPoint x: 548, endPoint y: 394, distance: 202.7
click at [548, 394] on div "LH [PERSON_NAME] [DATE] 2:20pm Delete Edit" at bounding box center [955, 395] width 873 height 29
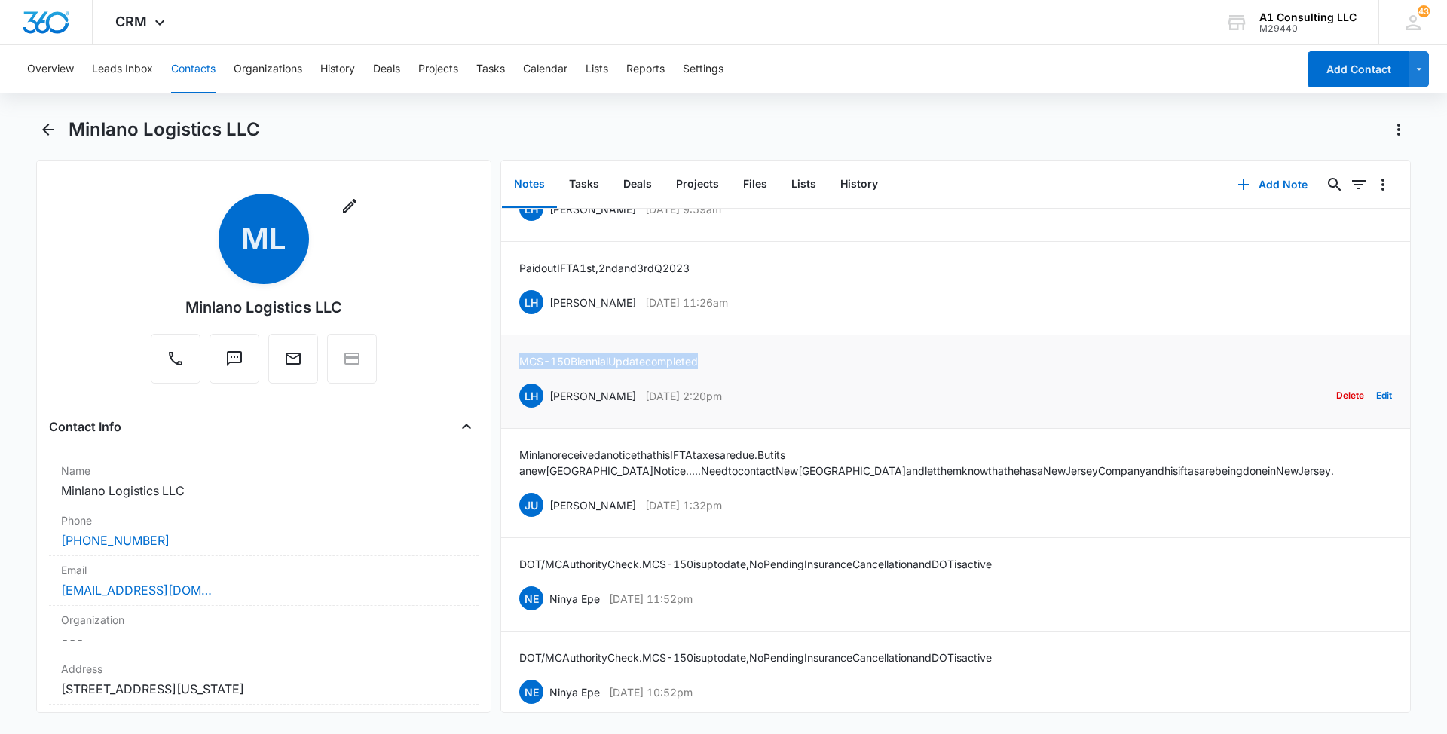
drag, startPoint x: 716, startPoint y: 359, endPoint x: 518, endPoint y: 362, distance: 198.2
click at [518, 362] on li "MCS-150 Biennial Update completed LH [PERSON_NAME] [DATE] 2:20pm Delete Edit" at bounding box center [955, 381] width 909 height 93
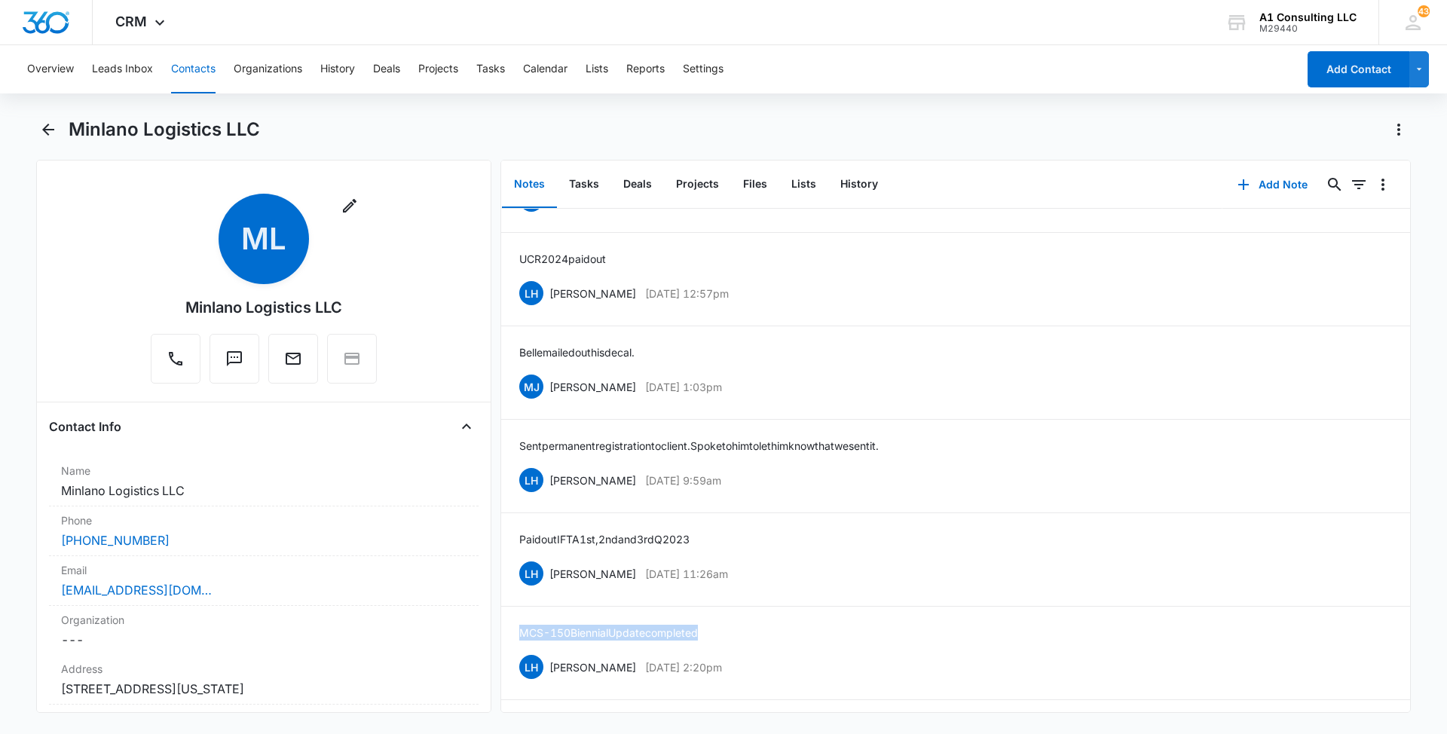
scroll to position [1115, 0]
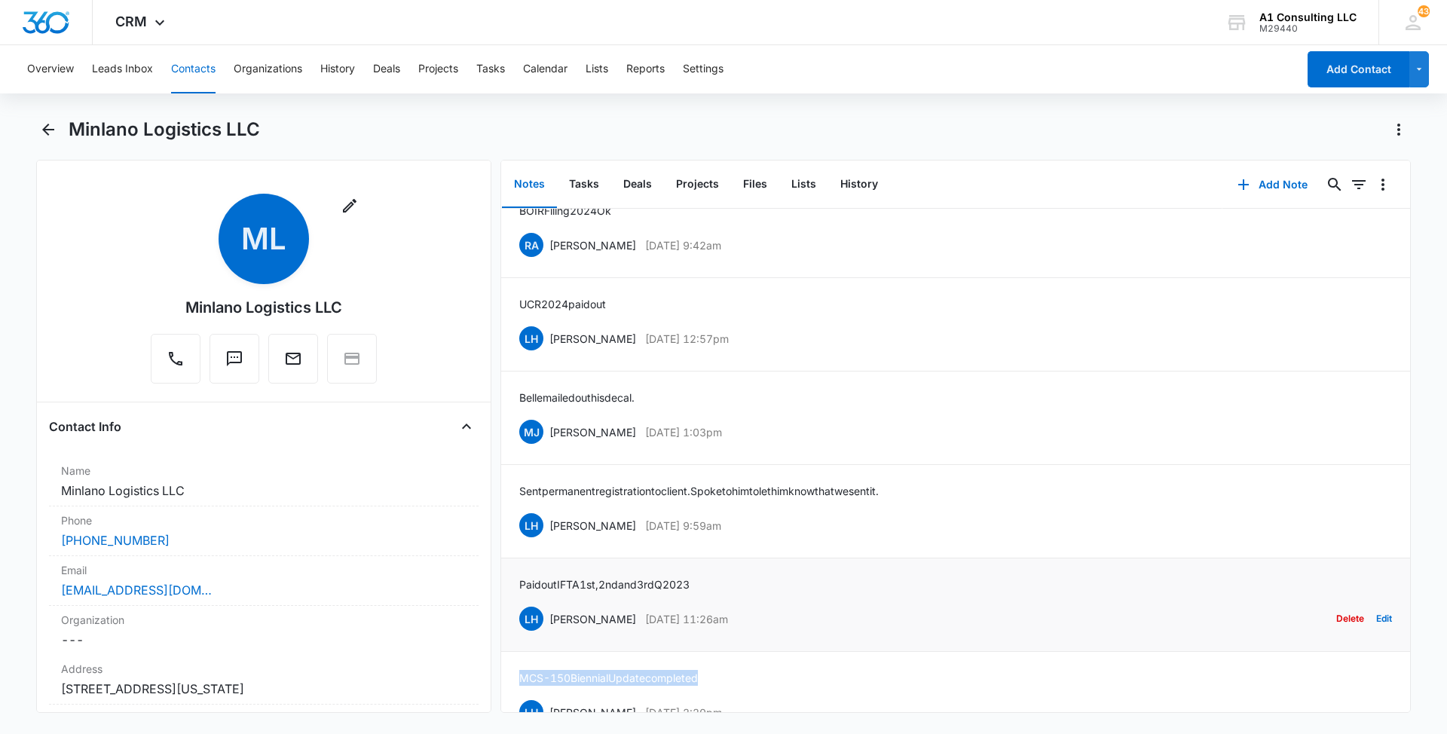
drag, startPoint x: 760, startPoint y: 619, endPoint x: 546, endPoint y: 616, distance: 214.0
click at [546, 616] on div "LH [PERSON_NAME] [DATE] 11:26am Delete Edit" at bounding box center [955, 618] width 873 height 29
drag, startPoint x: 716, startPoint y: 580, endPoint x: 516, endPoint y: 583, distance: 199.7
click at [516, 583] on li "Paid out IFTA 1st, 2nd and 3rd Q 2023 LH [PERSON_NAME] [DATE] 11:26am Delete Ed…" at bounding box center [955, 604] width 909 height 93
drag, startPoint x: 747, startPoint y: 523, endPoint x: 549, endPoint y: 522, distance: 198.2
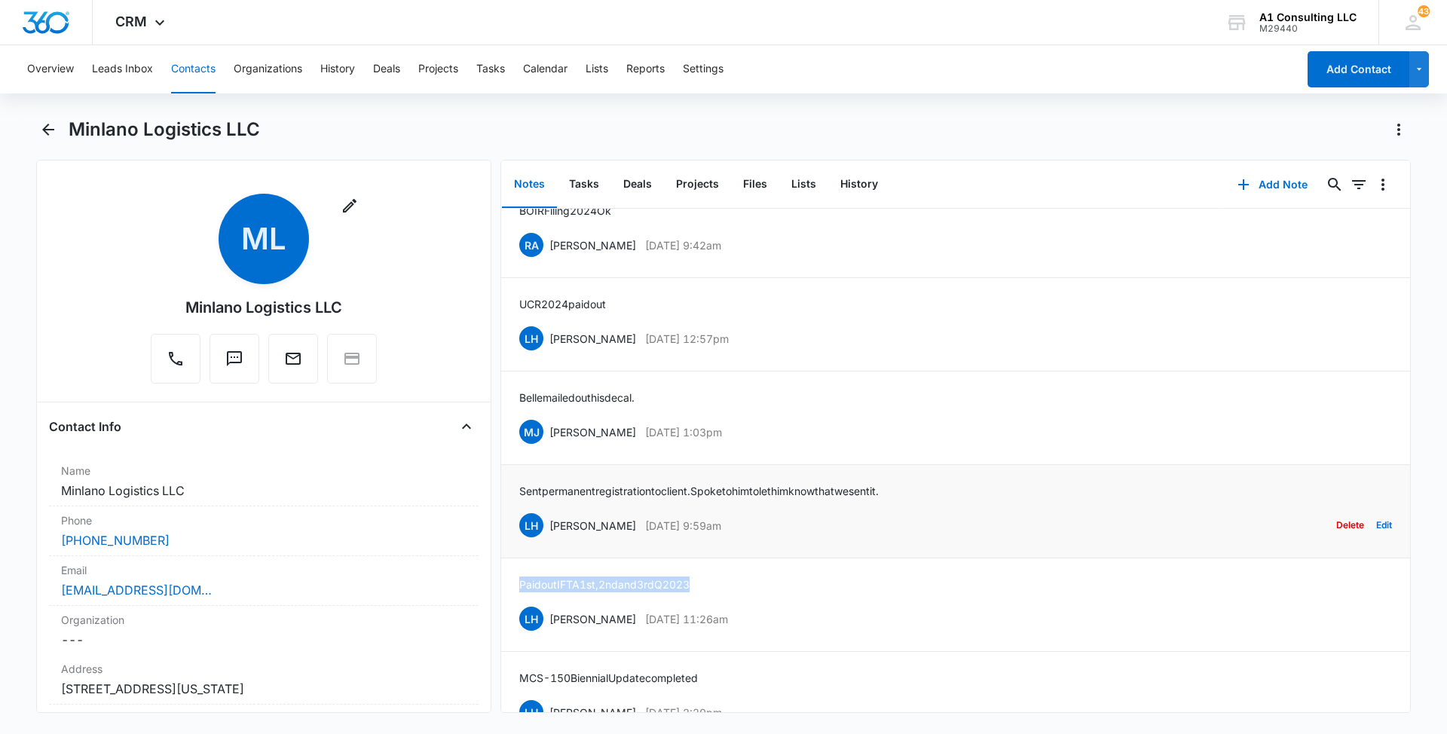
click at [549, 522] on div "LH [PERSON_NAME] [DATE] 9:59am Delete Edit" at bounding box center [955, 525] width 873 height 29
drag, startPoint x: 924, startPoint y: 485, endPoint x: 518, endPoint y: 490, distance: 405.4
click at [518, 490] on li "Sent permanent registration to client. Spoke to him to let him know that we sen…" at bounding box center [955, 511] width 909 height 93
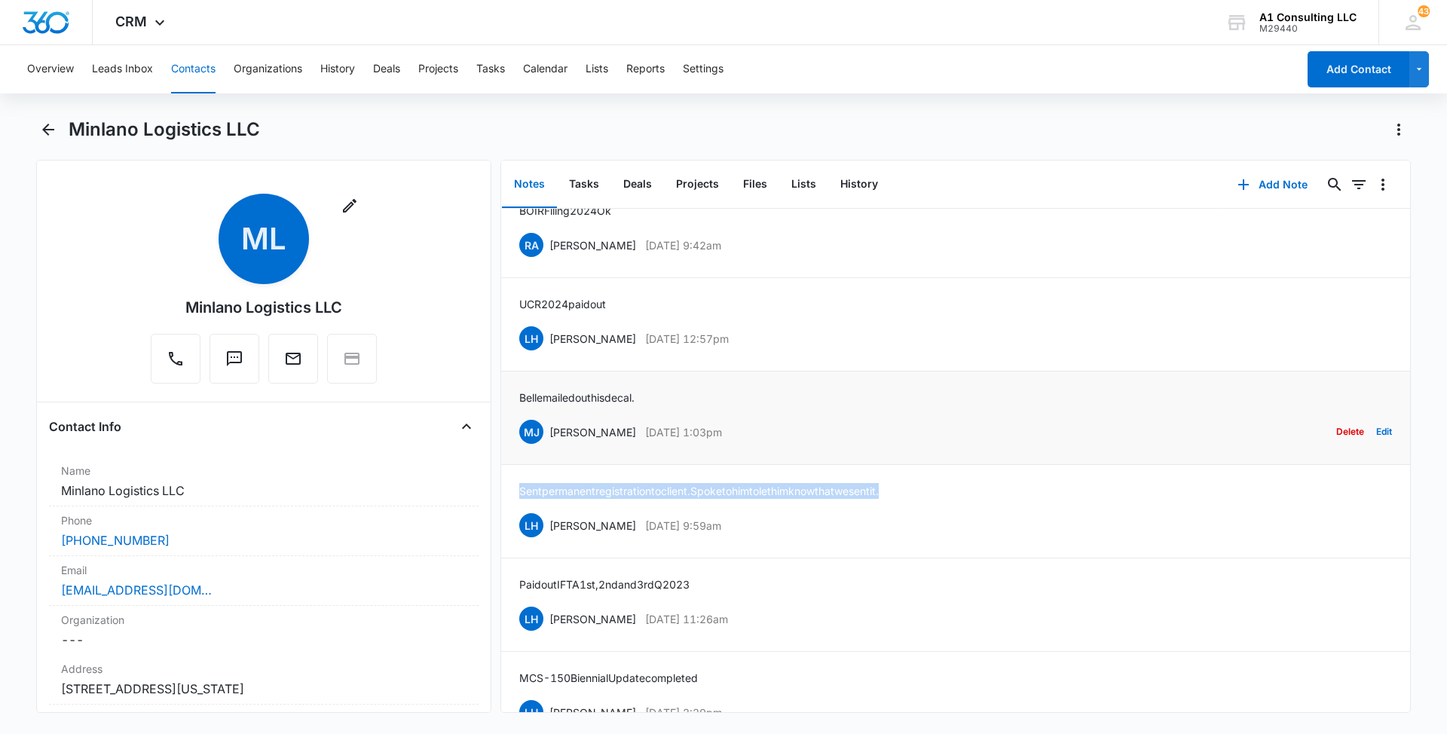
drag, startPoint x: 737, startPoint y: 431, endPoint x: 550, endPoint y: 430, distance: 186.9
click at [550, 430] on div "[PERSON_NAME] [PERSON_NAME] [DATE] 1:03pm Delete Edit" at bounding box center [955, 431] width 873 height 29
drag, startPoint x: 647, startPoint y: 388, endPoint x: 523, endPoint y: 393, distance: 123.7
click at [523, 393] on li "[PERSON_NAME] mailed out his decal. [PERSON_NAME] [PERSON_NAME] [DATE] 1:03pm D…" at bounding box center [955, 417] width 909 height 93
drag, startPoint x: 523, startPoint y: 393, endPoint x: 821, endPoint y: 380, distance: 298.7
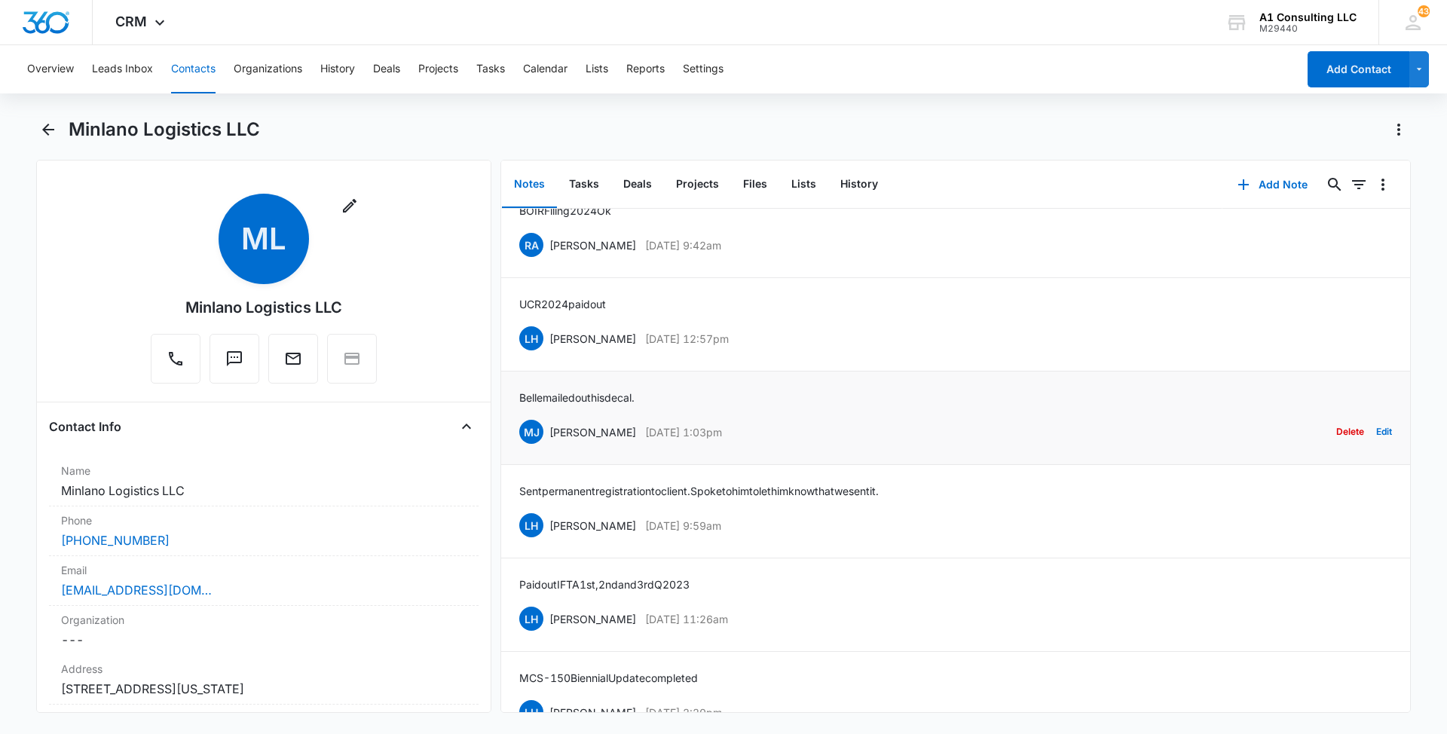
click at [821, 380] on li "[PERSON_NAME] mailed out his decal. [PERSON_NAME] [PERSON_NAME] [DATE] 1:03pm D…" at bounding box center [955, 417] width 909 height 93
drag, startPoint x: 650, startPoint y: 395, endPoint x: 511, endPoint y: 391, distance: 139.4
click at [511, 391] on li "[PERSON_NAME] mailed out his decal. [PERSON_NAME] [PERSON_NAME] [DATE] 1:03pm D…" at bounding box center [955, 417] width 909 height 93
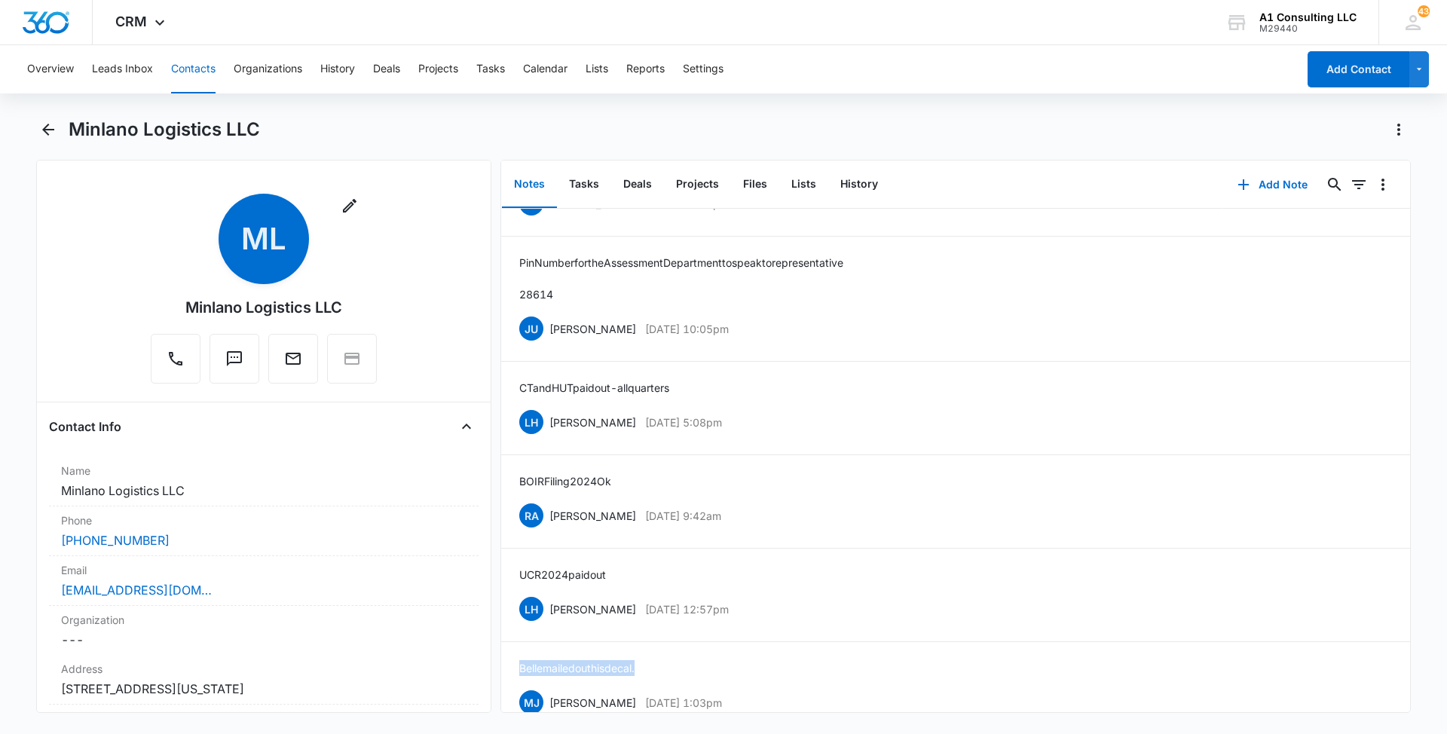
scroll to position [799, 0]
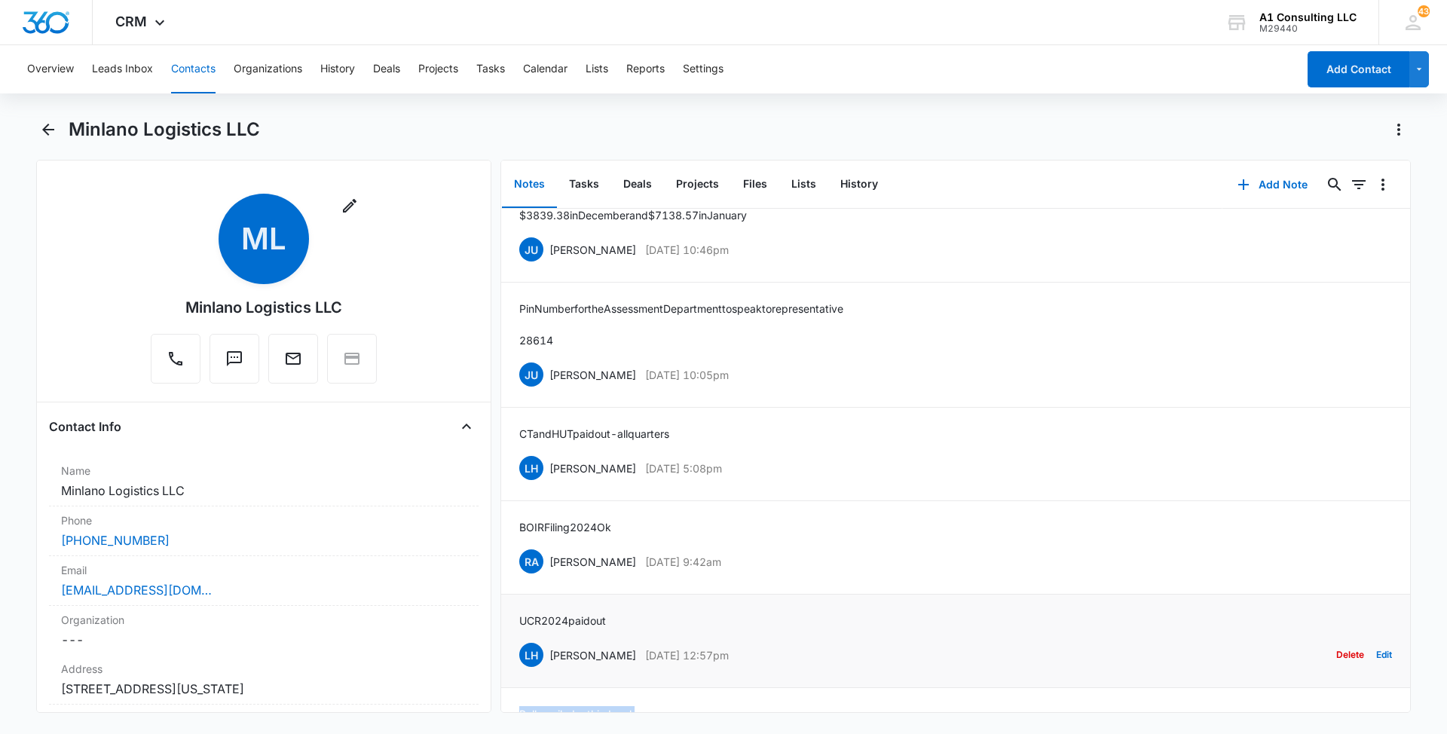
drag, startPoint x: 688, startPoint y: 650, endPoint x: 548, endPoint y: 654, distance: 140.2
click at [548, 654] on div "LH [PERSON_NAME] [DATE] 12:57pm Delete Edit" at bounding box center [955, 654] width 873 height 29
drag, startPoint x: 625, startPoint y: 611, endPoint x: 512, endPoint y: 613, distance: 112.3
click at [512, 613] on li "UCR 2024 paid out LH [PERSON_NAME] [DATE] 12:57pm Delete Edit" at bounding box center [955, 641] width 909 height 93
drag, startPoint x: 749, startPoint y: 558, endPoint x: 547, endPoint y: 559, distance: 201.9
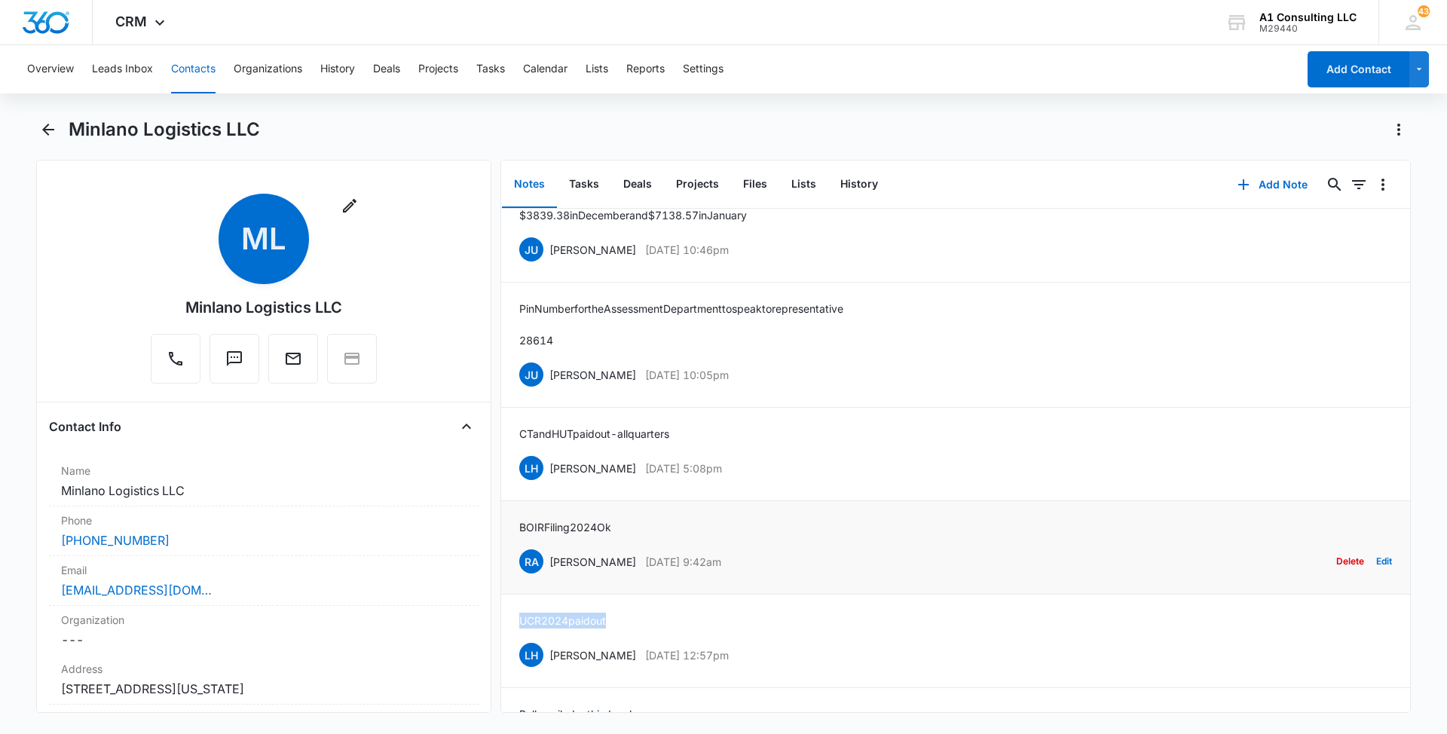
click at [547, 559] on div "RA [PERSON_NAME] [DATE] 9:42am Delete Edit" at bounding box center [955, 561] width 873 height 29
drag, startPoint x: 626, startPoint y: 524, endPoint x: 512, endPoint y: 523, distance: 113.8
click at [512, 523] on li "BOIR Filing 2024 Ok RA [PERSON_NAME] [DATE] 9:42am Delete Edit" at bounding box center [955, 547] width 909 height 93
drag, startPoint x: 749, startPoint y: 463, endPoint x: 547, endPoint y: 465, distance: 202.0
click at [547, 465] on div "LH [PERSON_NAME] [DATE] 5:08pm Delete Edit" at bounding box center [955, 468] width 873 height 29
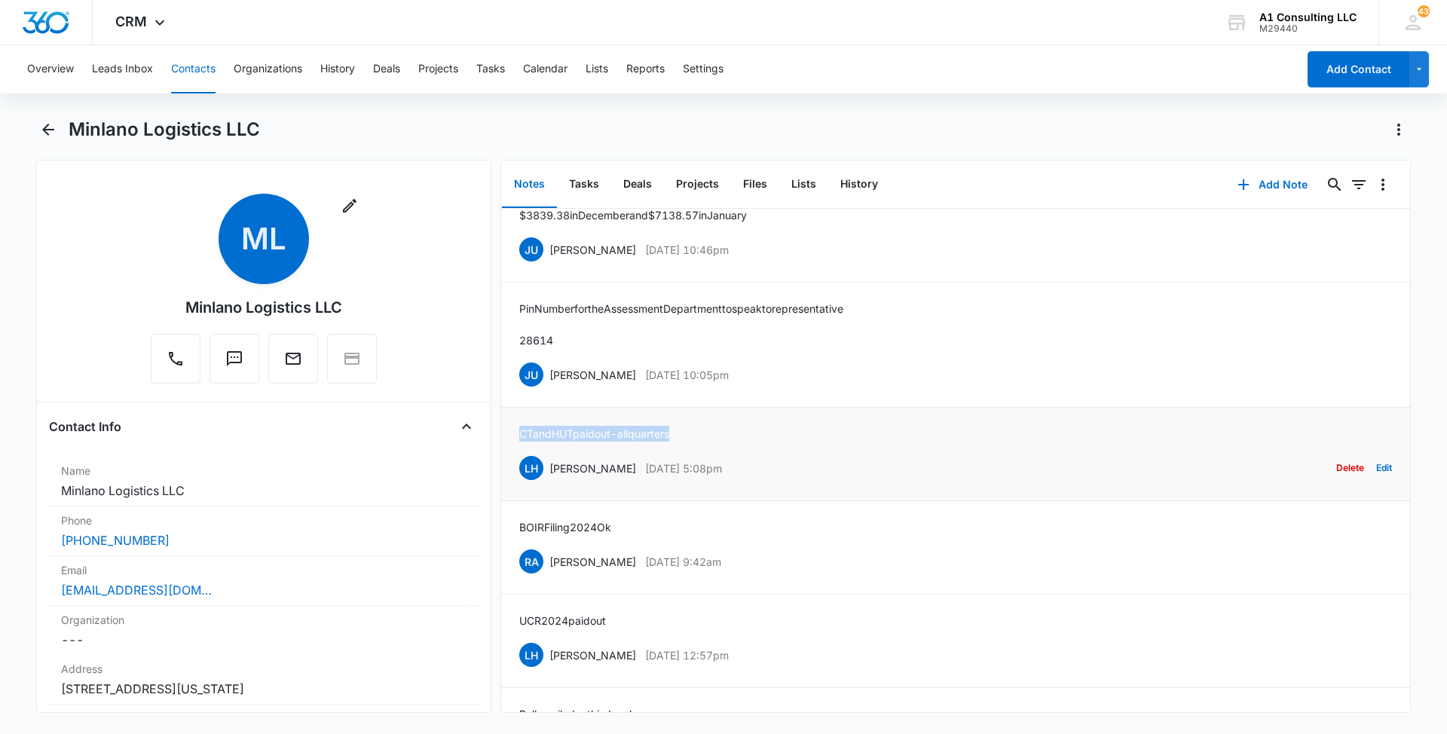
drag, startPoint x: 695, startPoint y: 432, endPoint x: 515, endPoint y: 432, distance: 180.8
click at [515, 432] on li "CT and HUT paid out - all quarters LH [PERSON_NAME] [DATE] 5:08pm Delete Edit" at bounding box center [955, 454] width 909 height 93
drag, startPoint x: 783, startPoint y: 368, endPoint x: 549, endPoint y: 378, distance: 234.5
click at [549, 378] on div "JU [PERSON_NAME] [DATE] 10:05pm Delete Edit" at bounding box center [955, 374] width 873 height 29
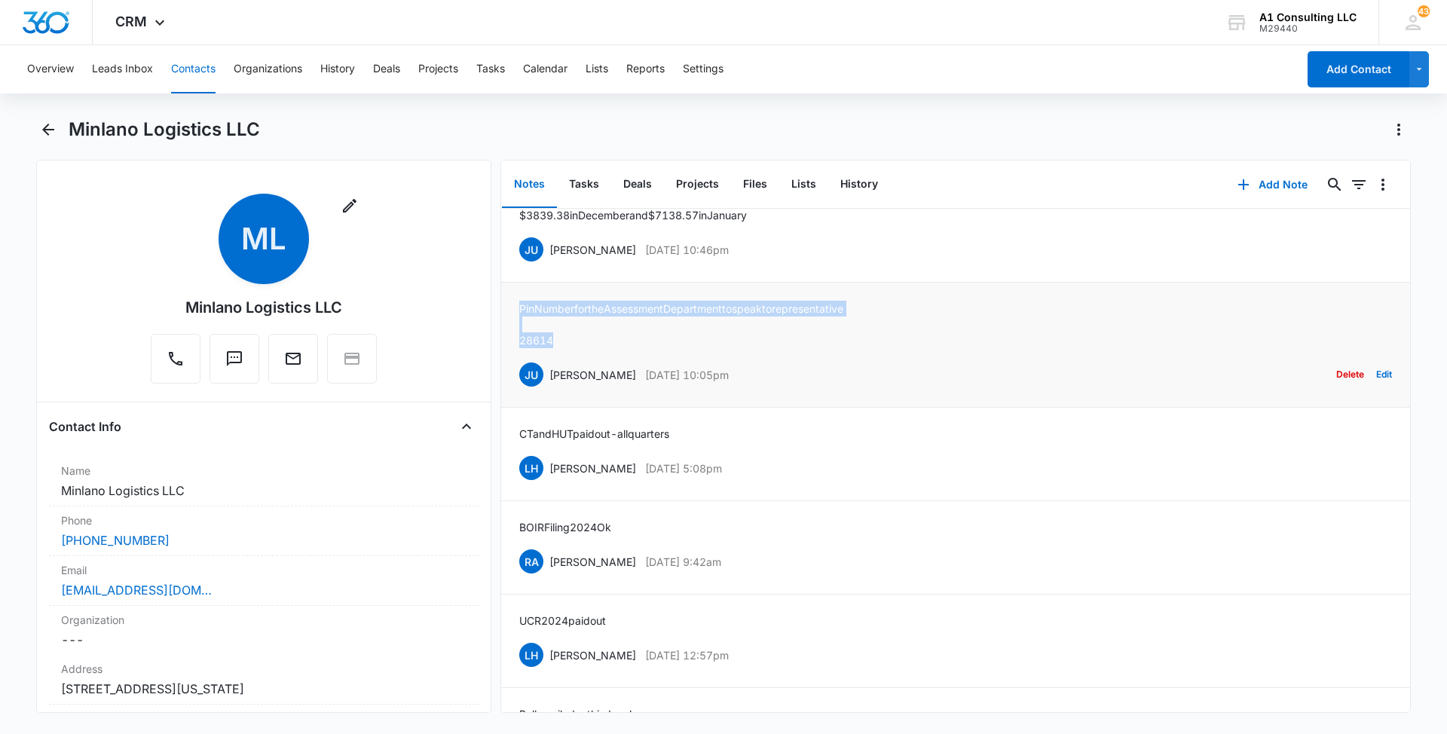
drag, startPoint x: 566, startPoint y: 337, endPoint x: 509, endPoint y: 301, distance: 67.7
click at [509, 301] on li "Pin Number for the Assessment Department to speak to representative 28614 [PERS…" at bounding box center [955, 345] width 909 height 125
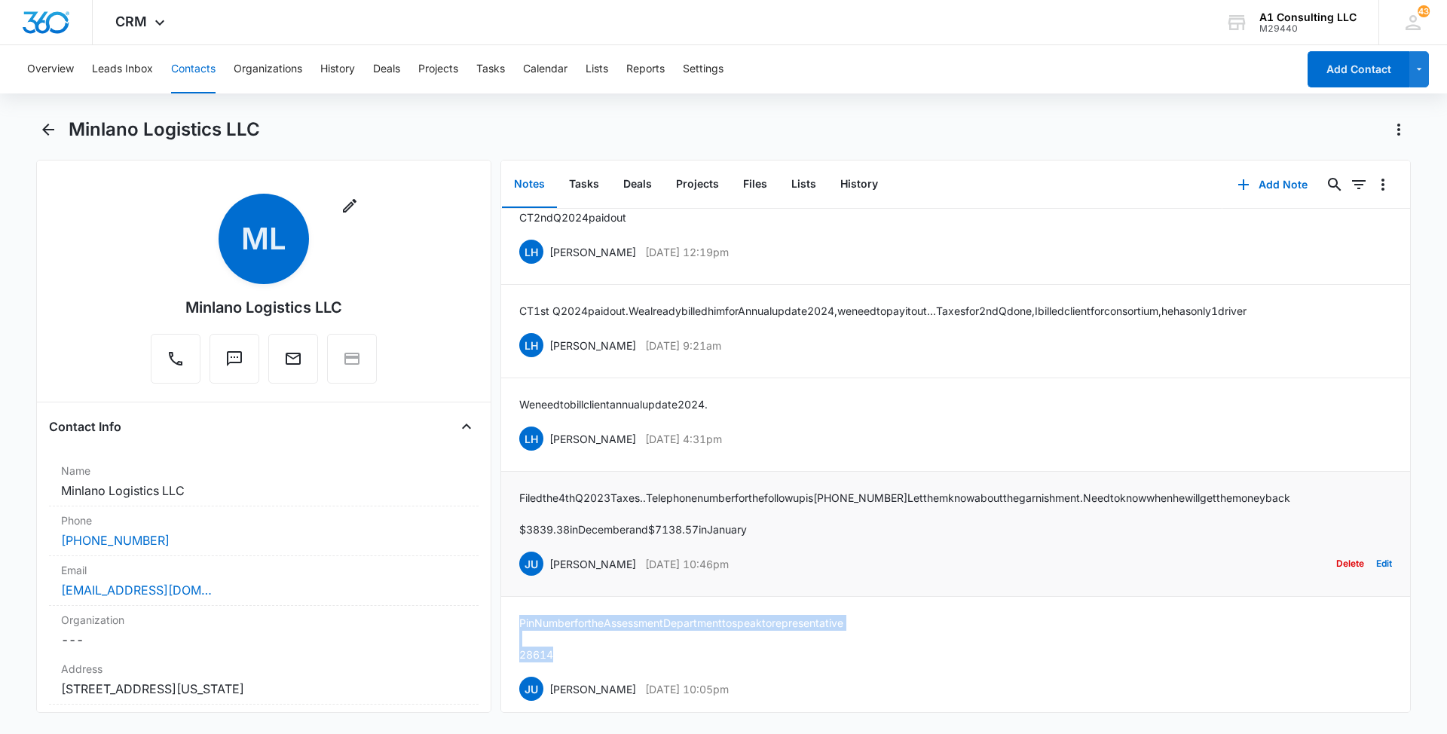
scroll to position [482, 0]
drag, startPoint x: 771, startPoint y: 556, endPoint x: 544, endPoint y: 553, distance: 226.8
click at [544, 553] on div "JU [PERSON_NAME] [DATE] 10:46pm Delete Edit" at bounding box center [955, 566] width 873 height 29
drag, startPoint x: 769, startPoint y: 521, endPoint x: 529, endPoint y: 494, distance: 241.9
click at [529, 494] on div "Filed the 4th Q 2023 Taxes..Telephone number for the follow up is [PHONE_NUMBER…" at bounding box center [904, 515] width 771 height 47
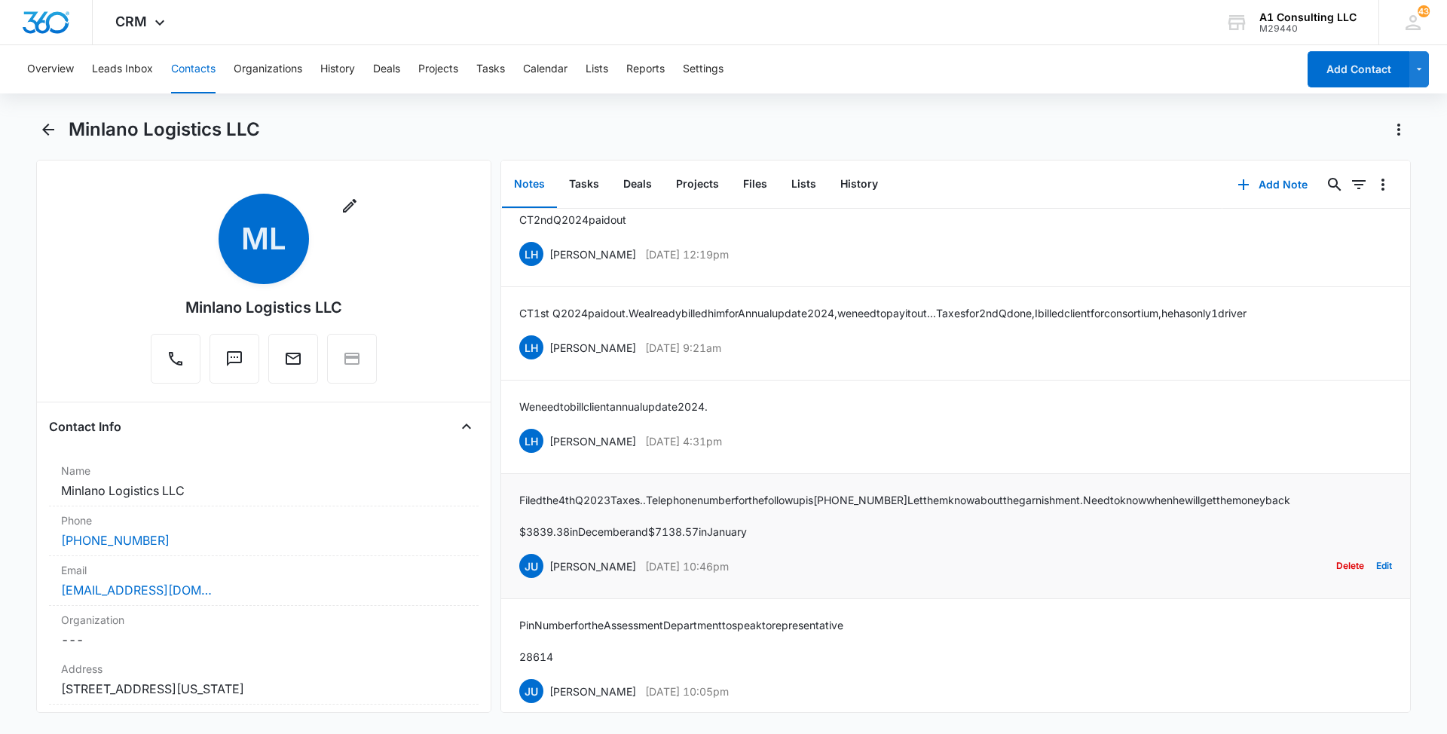
drag, startPoint x: 529, startPoint y: 494, endPoint x: 848, endPoint y: 540, distance: 322.7
click at [850, 538] on p "$3839.38 in December and $7138.57 in January" at bounding box center [904, 532] width 771 height 16
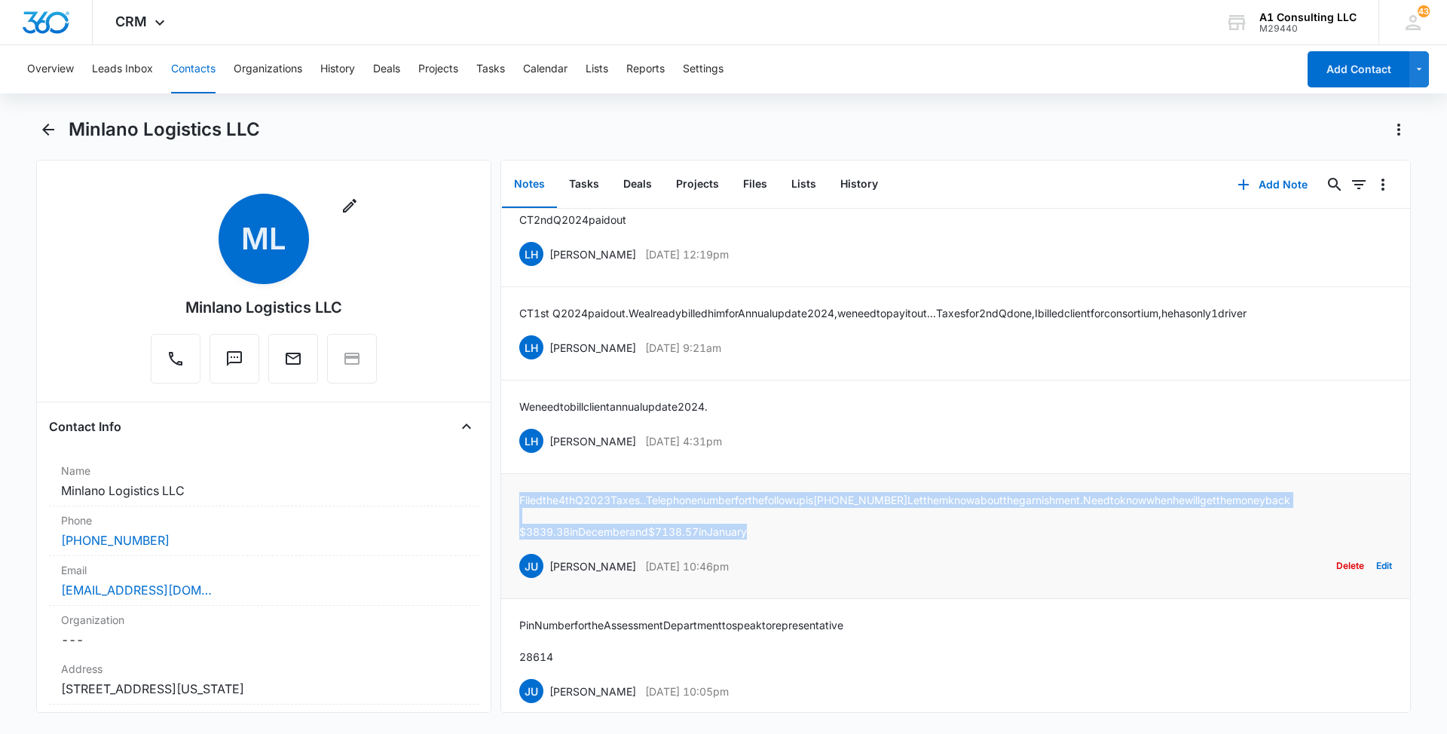
drag, startPoint x: 769, startPoint y: 525, endPoint x: 512, endPoint y: 493, distance: 259.0
click at [512, 493] on li "Filed the 4th Q 2023 Taxes..Telephone number for the follow up is [PHONE_NUMBER…" at bounding box center [955, 536] width 909 height 125
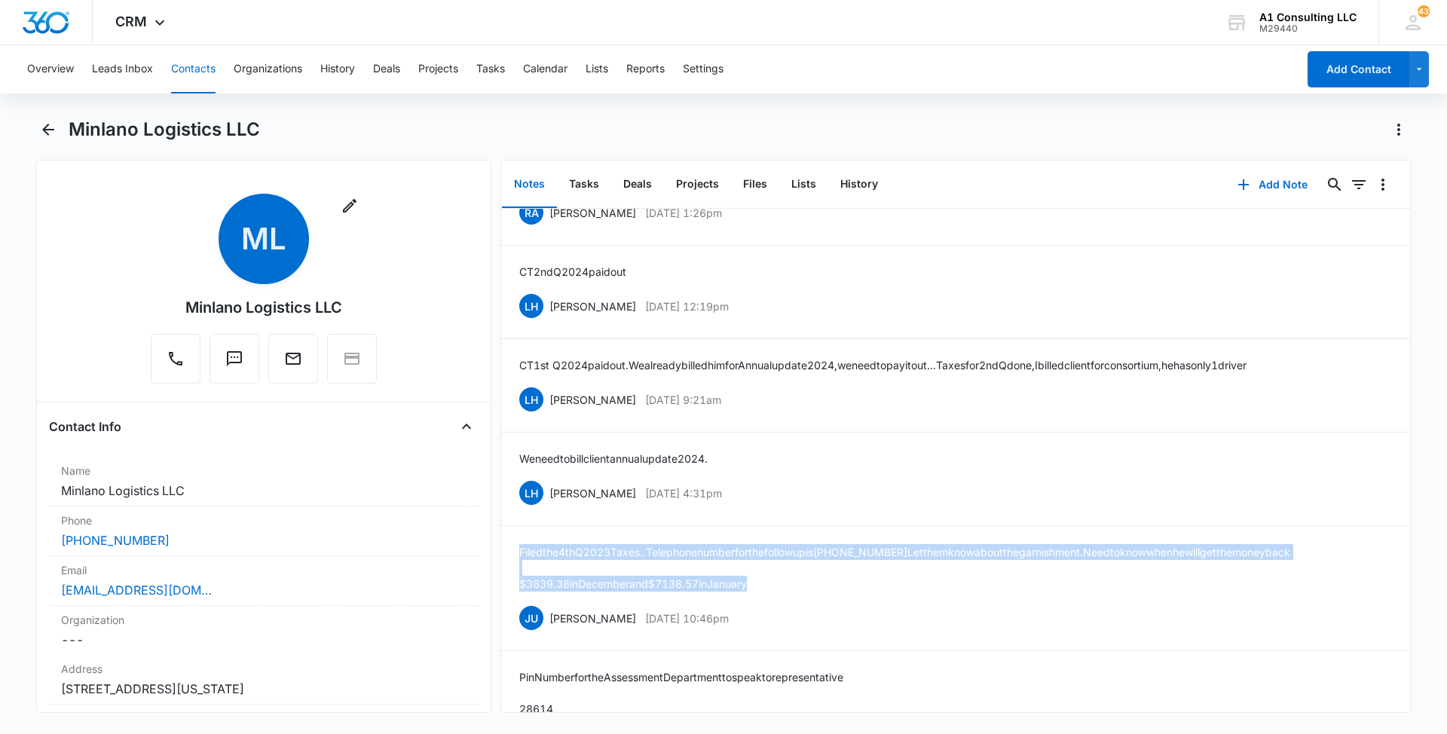
scroll to position [392, 0]
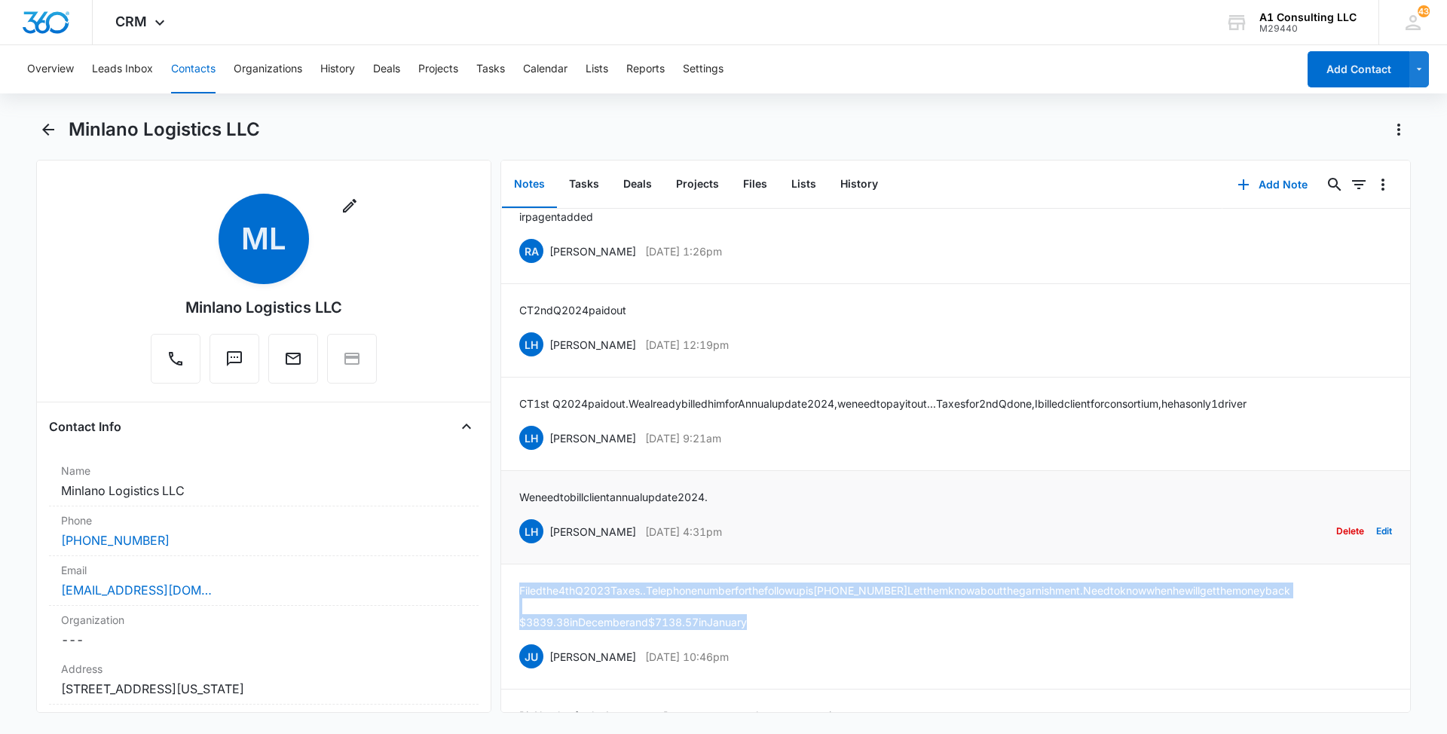
drag, startPoint x: 746, startPoint y: 527, endPoint x: 549, endPoint y: 532, distance: 197.5
click at [549, 532] on div "LH [PERSON_NAME] [DATE] 4:31pm Delete Edit" at bounding box center [955, 531] width 873 height 29
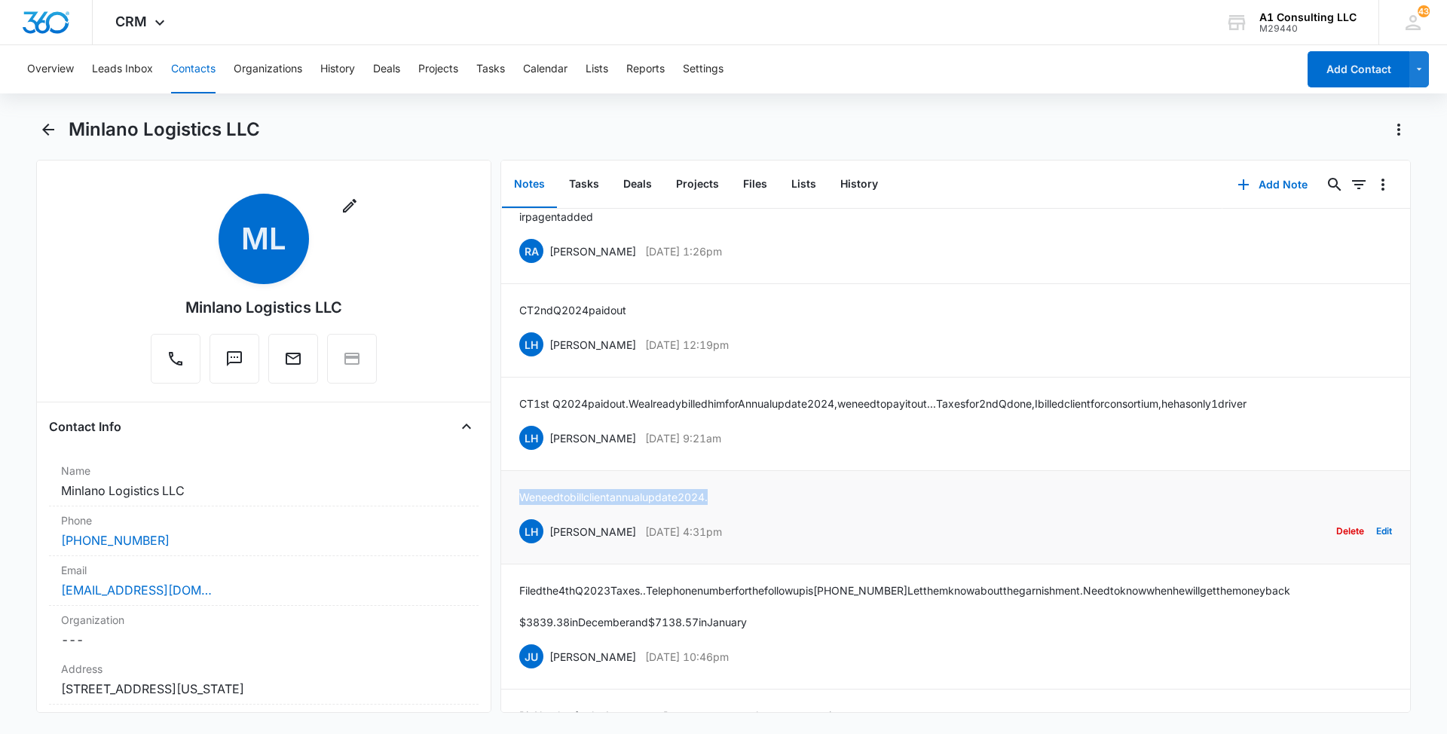
drag, startPoint x: 727, startPoint y: 492, endPoint x: 520, endPoint y: 491, distance: 207.2
click at [520, 491] on div "We need to bill client annual update 2024. LH [PERSON_NAME] [DATE] 4:31pm Delet…" at bounding box center [955, 517] width 873 height 57
drag, startPoint x: 739, startPoint y: 432, endPoint x: 549, endPoint y: 430, distance: 190.6
click at [549, 430] on div "LH [PERSON_NAME] [DATE] 9:21am Delete Edit" at bounding box center [955, 437] width 873 height 29
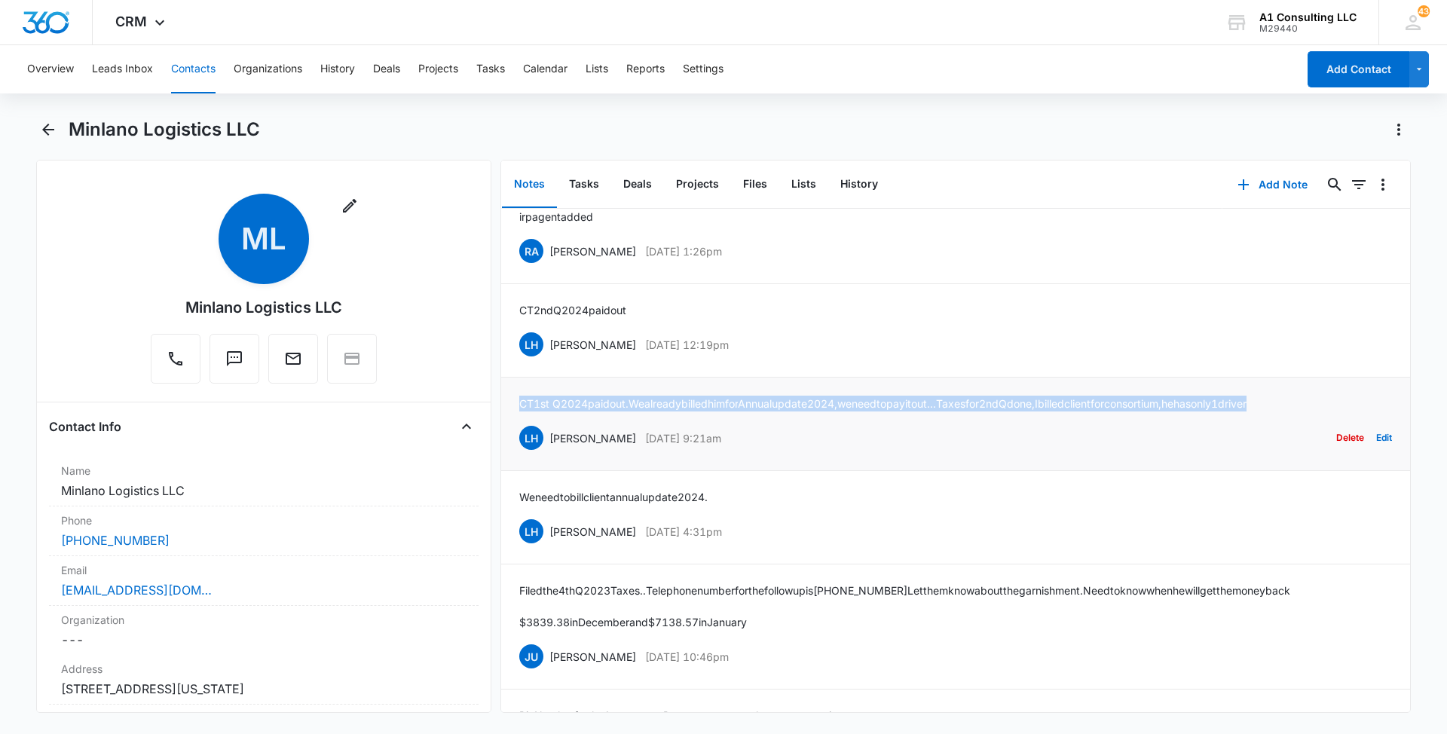
drag, startPoint x: 1349, startPoint y: 402, endPoint x: 518, endPoint y: 401, distance: 831.1
click at [518, 401] on li "CT 1st Q 2024 paid out. We already billed him for Annual update 2024, we need t…" at bounding box center [955, 424] width 909 height 93
drag, startPoint x: 758, startPoint y: 337, endPoint x: 548, endPoint y: 335, distance: 210.2
click at [548, 335] on div "LH [PERSON_NAME] [DATE] 12:19pm Delete Edit" at bounding box center [955, 344] width 873 height 29
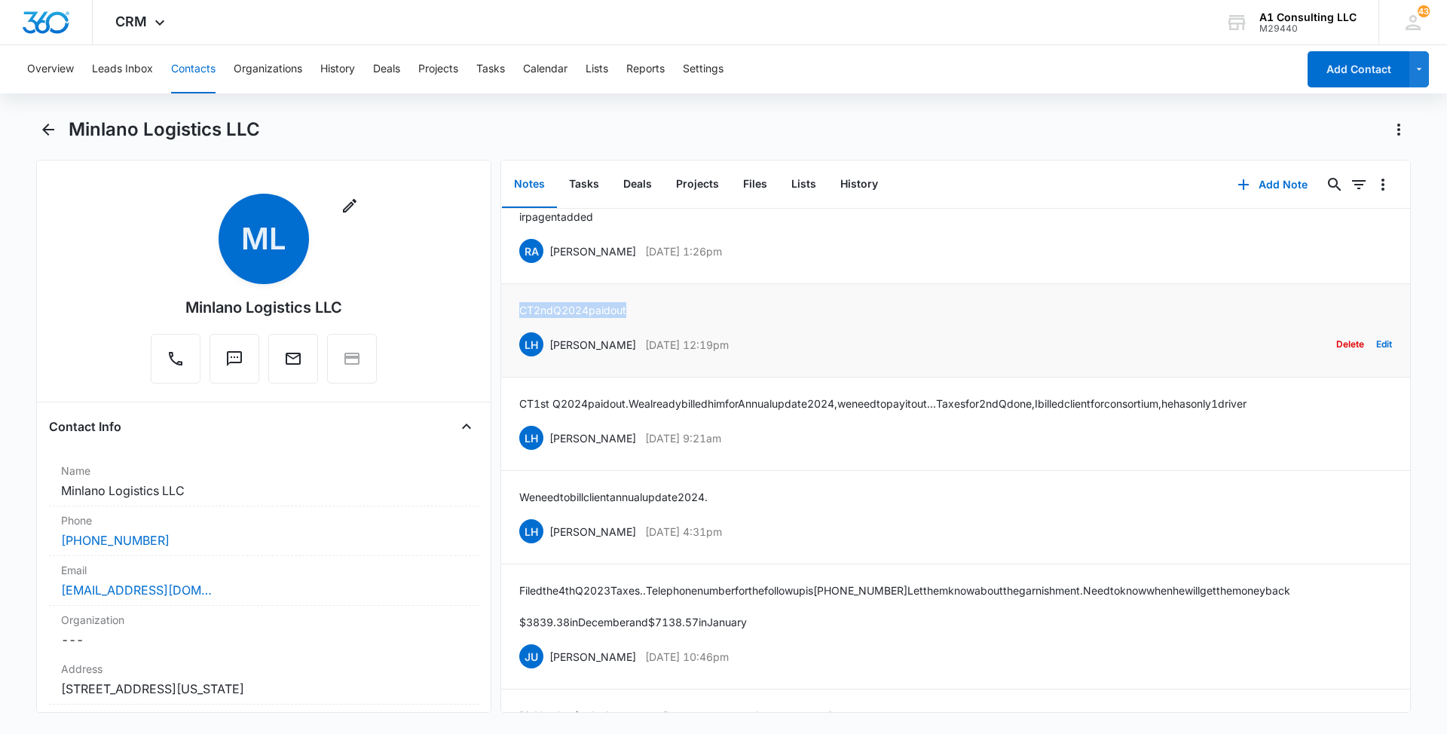
drag, startPoint x: 650, startPoint y: 306, endPoint x: 515, endPoint y: 307, distance: 134.1
click at [515, 307] on li "CT 2nd Q 2024 paid out LH [PERSON_NAME] [DATE] 12:19pm Delete Edit" at bounding box center [955, 330] width 909 height 93
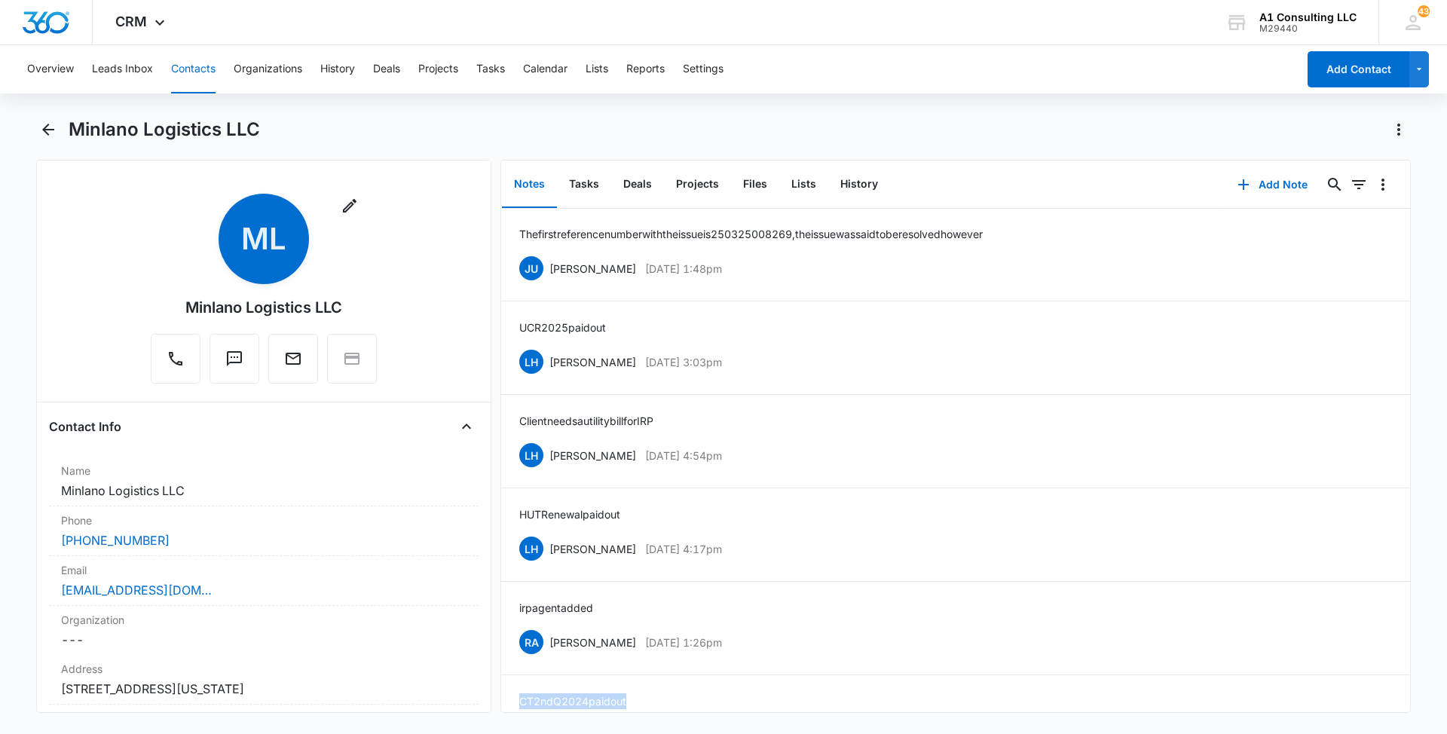
scroll to position [0, 0]
drag, startPoint x: 756, startPoint y: 636, endPoint x: 545, endPoint y: 643, distance: 211.1
click at [545, 643] on div "RA [PERSON_NAME] [DATE] 1:26pm Delete Edit" at bounding box center [955, 642] width 873 height 29
drag, startPoint x: 615, startPoint y: 599, endPoint x: 515, endPoint y: 604, distance: 100.4
click at [515, 604] on li "irp agent added RA [PERSON_NAME] [DATE] 1:26pm Delete Edit" at bounding box center [955, 628] width 909 height 93
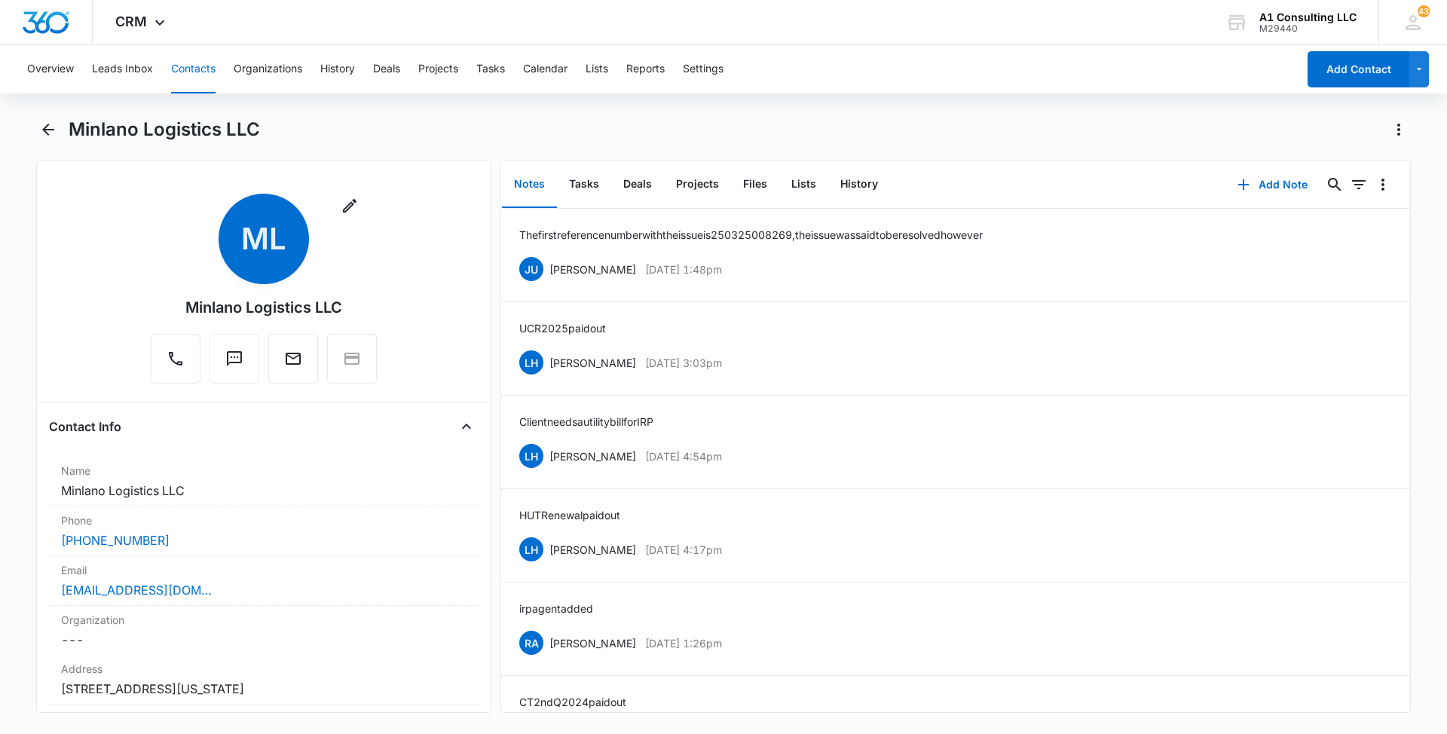
click at [917, 115] on div "Overview Leads Inbox Contacts Organizations History Deals Projects Tasks Calend…" at bounding box center [723, 388] width 1447 height 686
drag, startPoint x: 758, startPoint y: 547, endPoint x: 549, endPoint y: 555, distance: 209.6
click at [549, 555] on div "LH [PERSON_NAME] [DATE] 4:17pm Delete Edit" at bounding box center [955, 549] width 873 height 29
drag, startPoint x: 634, startPoint y: 512, endPoint x: 519, endPoint y: 512, distance: 114.5
click at [519, 512] on div "HUT Renewal paid out LH [PERSON_NAME] [DATE] 4:17pm Delete Edit" at bounding box center [955, 535] width 873 height 57
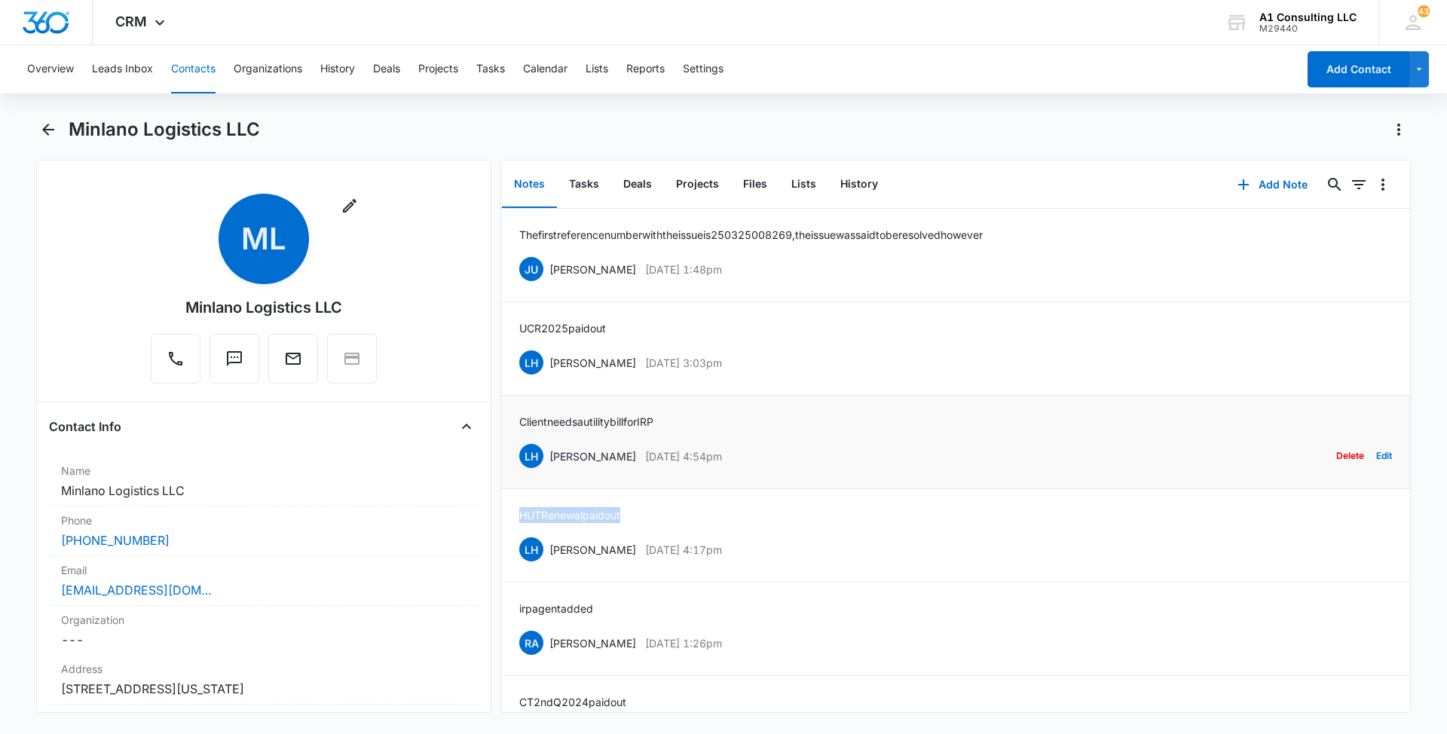
drag, startPoint x: 757, startPoint y: 452, endPoint x: 547, endPoint y: 454, distance: 209.5
click at [547, 454] on div "LH [PERSON_NAME] [DATE] 4:54pm Delete Edit" at bounding box center [955, 456] width 873 height 29
drag, startPoint x: 678, startPoint y: 416, endPoint x: 521, endPoint y: 420, distance: 157.5
click at [521, 420] on div "Client needs a utility bill for IRP LH [PERSON_NAME] [DATE] 4:54pm Delete Edit" at bounding box center [955, 442] width 873 height 57
drag, startPoint x: 671, startPoint y: 362, endPoint x: 549, endPoint y: 368, distance: 122.2
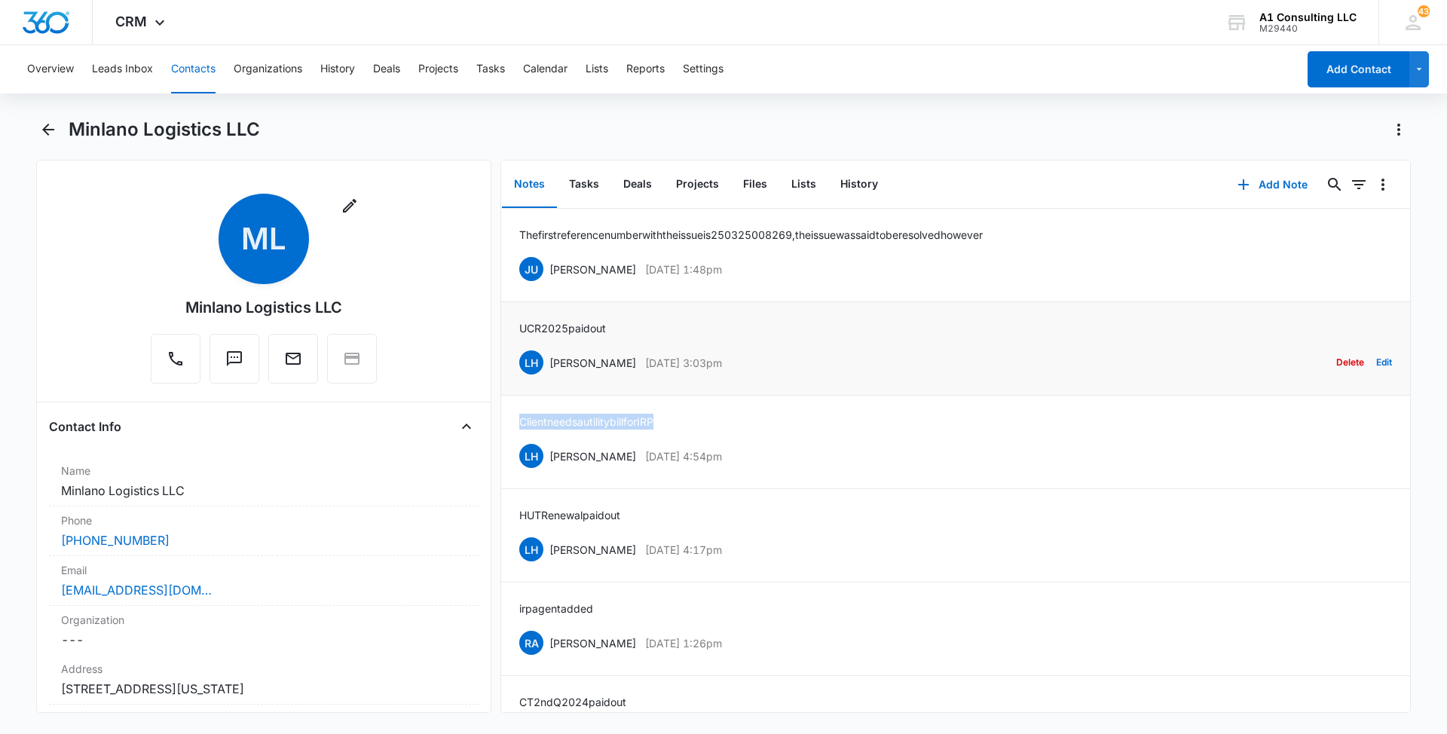
click at [549, 368] on div "LH [PERSON_NAME] [DATE] 3:03pm Delete Edit" at bounding box center [955, 362] width 873 height 29
drag, startPoint x: 593, startPoint y: 326, endPoint x: 518, endPoint y: 329, distance: 75.4
click at [518, 329] on li "UCR 2025 paid out LH [PERSON_NAME] [DATE] 3:03pm Delete Edit" at bounding box center [955, 348] width 909 height 93
drag, startPoint x: 775, startPoint y: 262, endPoint x: 548, endPoint y: 270, distance: 226.9
click at [548, 270] on div "JU [PERSON_NAME] [DATE] 1:48pm Delete Edit" at bounding box center [955, 269] width 873 height 29
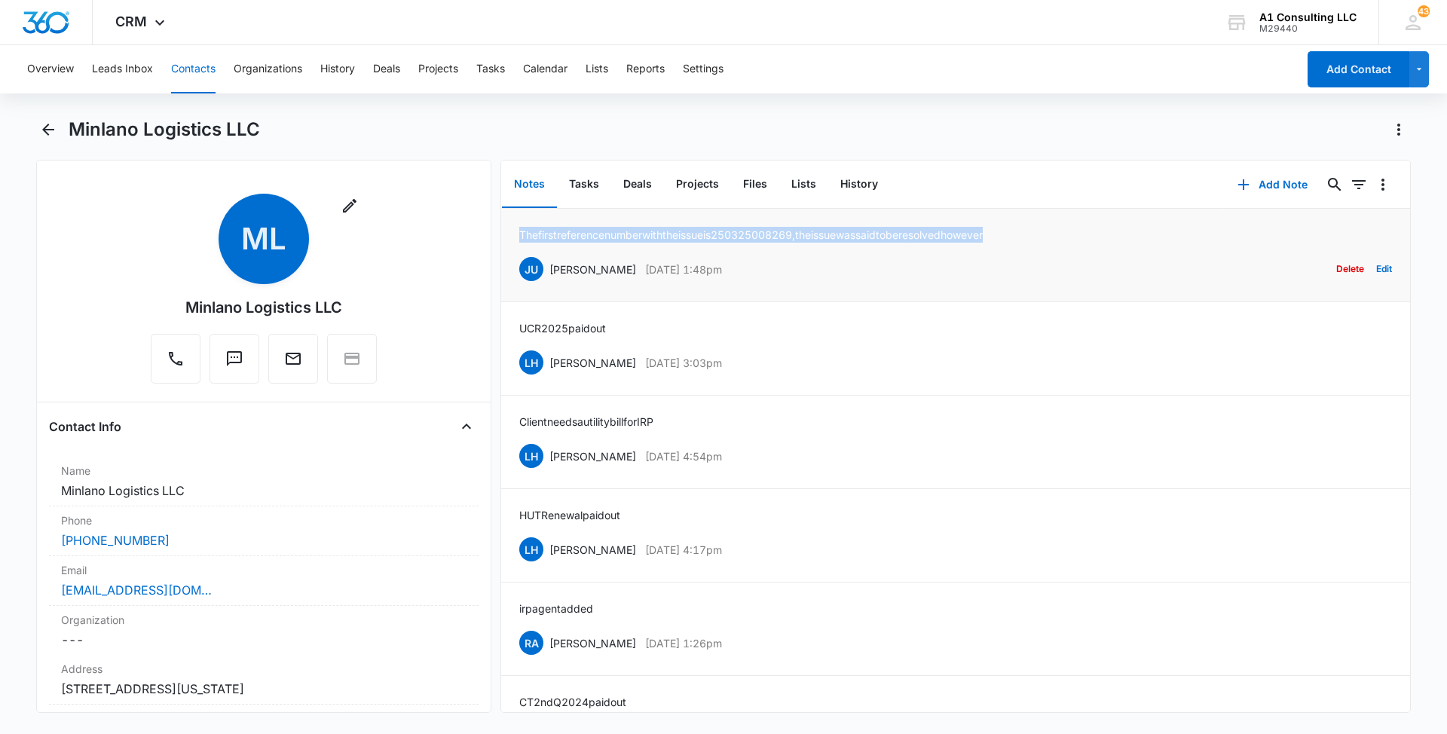
drag, startPoint x: 1040, startPoint y: 229, endPoint x: 519, endPoint y: 243, distance: 520.8
click at [519, 243] on div "The first reference number with the issue is 250325008269, the issue was said t…" at bounding box center [955, 255] width 873 height 57
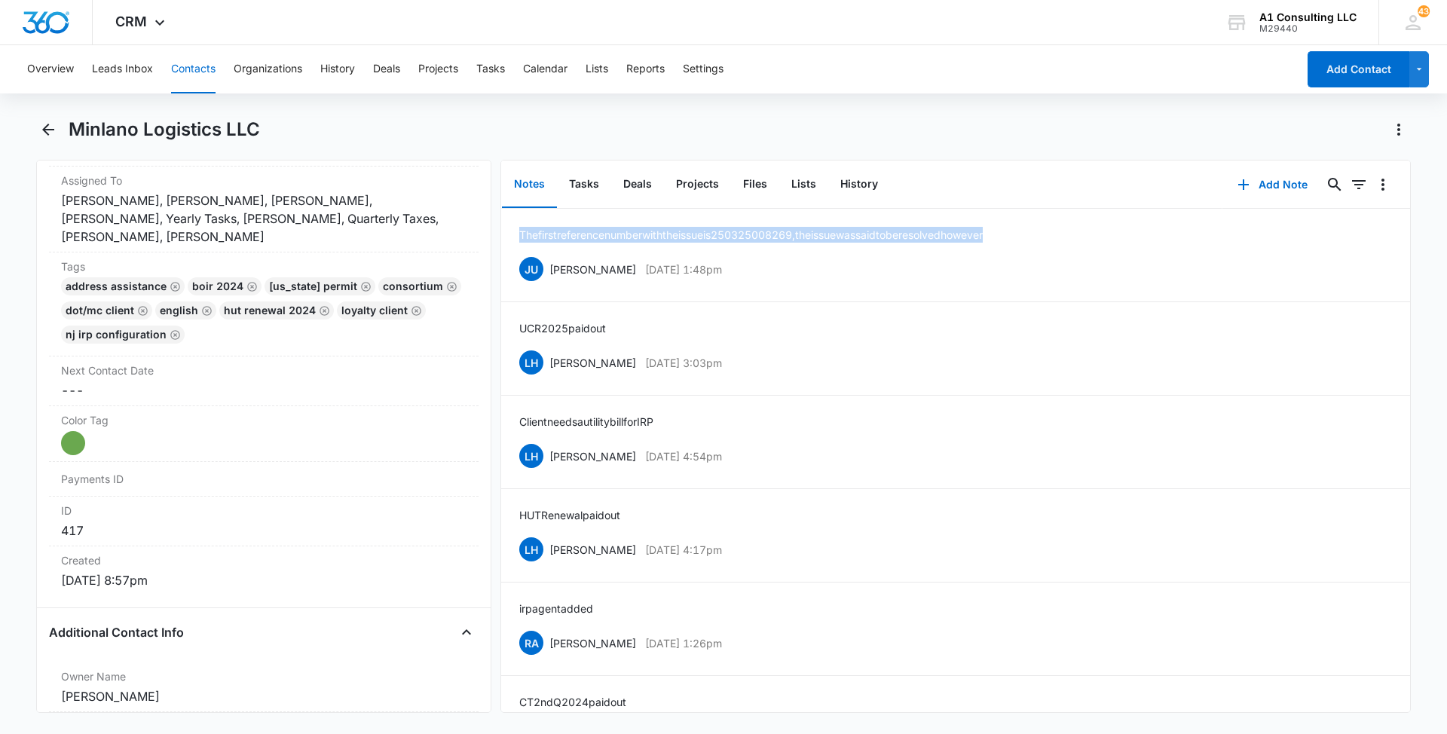
scroll to position [793, 0]
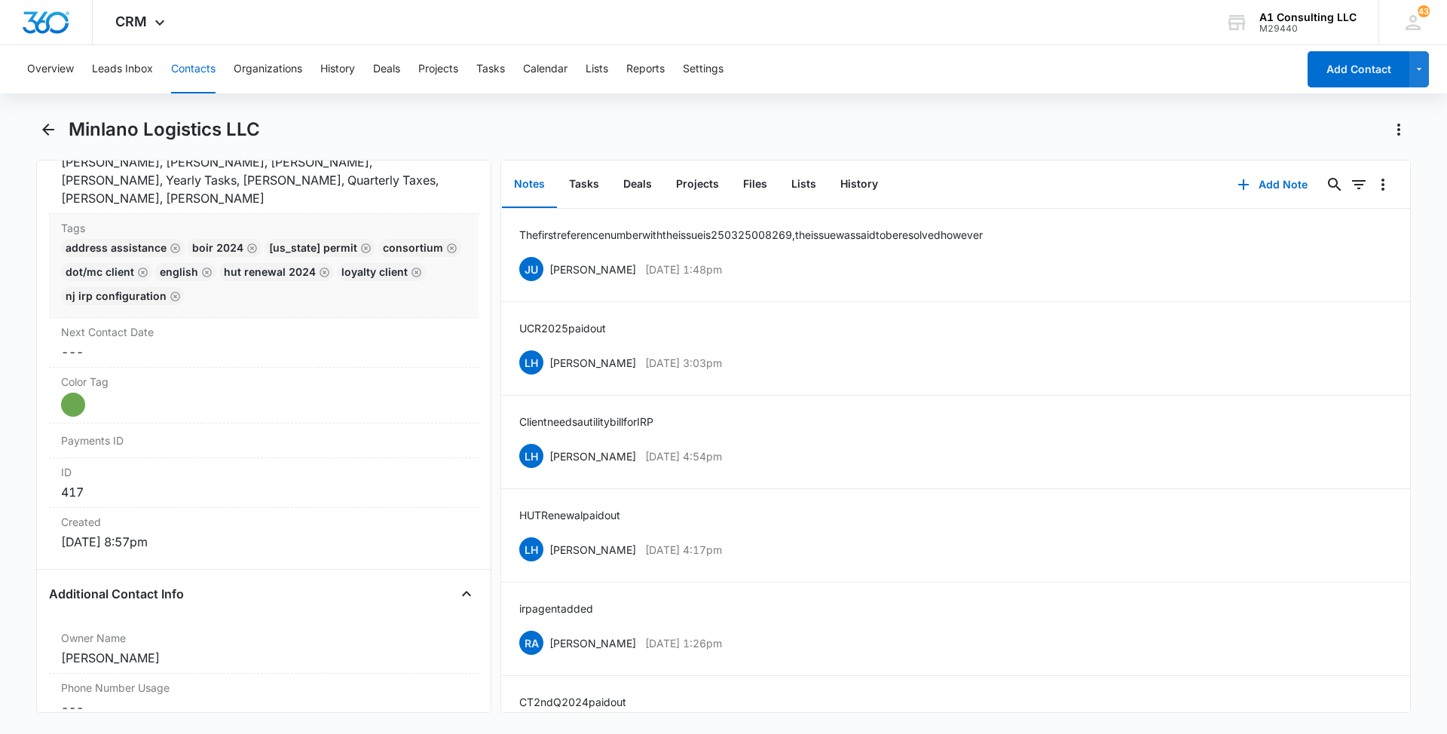
click at [354, 293] on div "Address Assistance BOIR 2024 [US_STATE] Permit Consortium DOT/MC Client English…" at bounding box center [263, 275] width 405 height 72
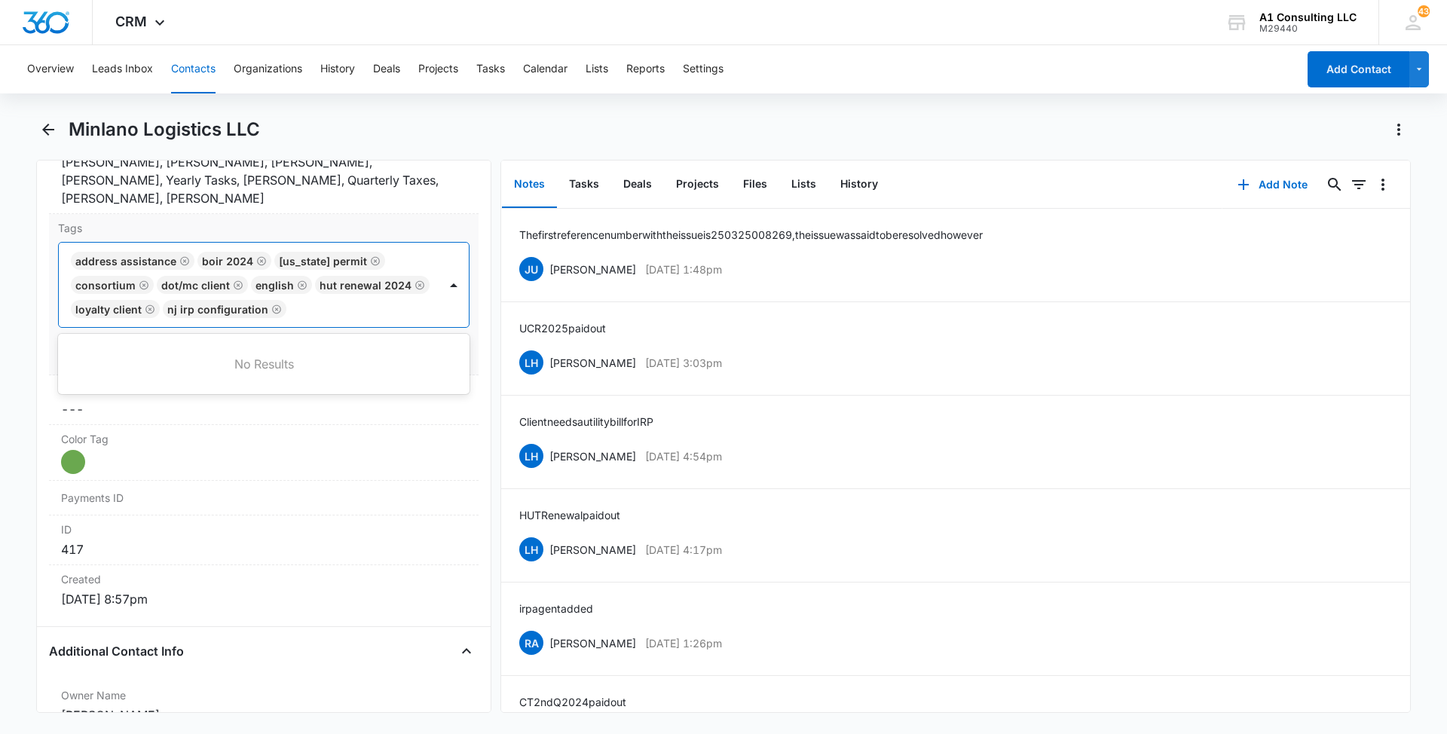
click at [414, 301] on div at bounding box center [364, 308] width 146 height 21
type input "gh"
click at [136, 392] on p "GHL Conversion" at bounding box center [115, 391] width 79 height 16
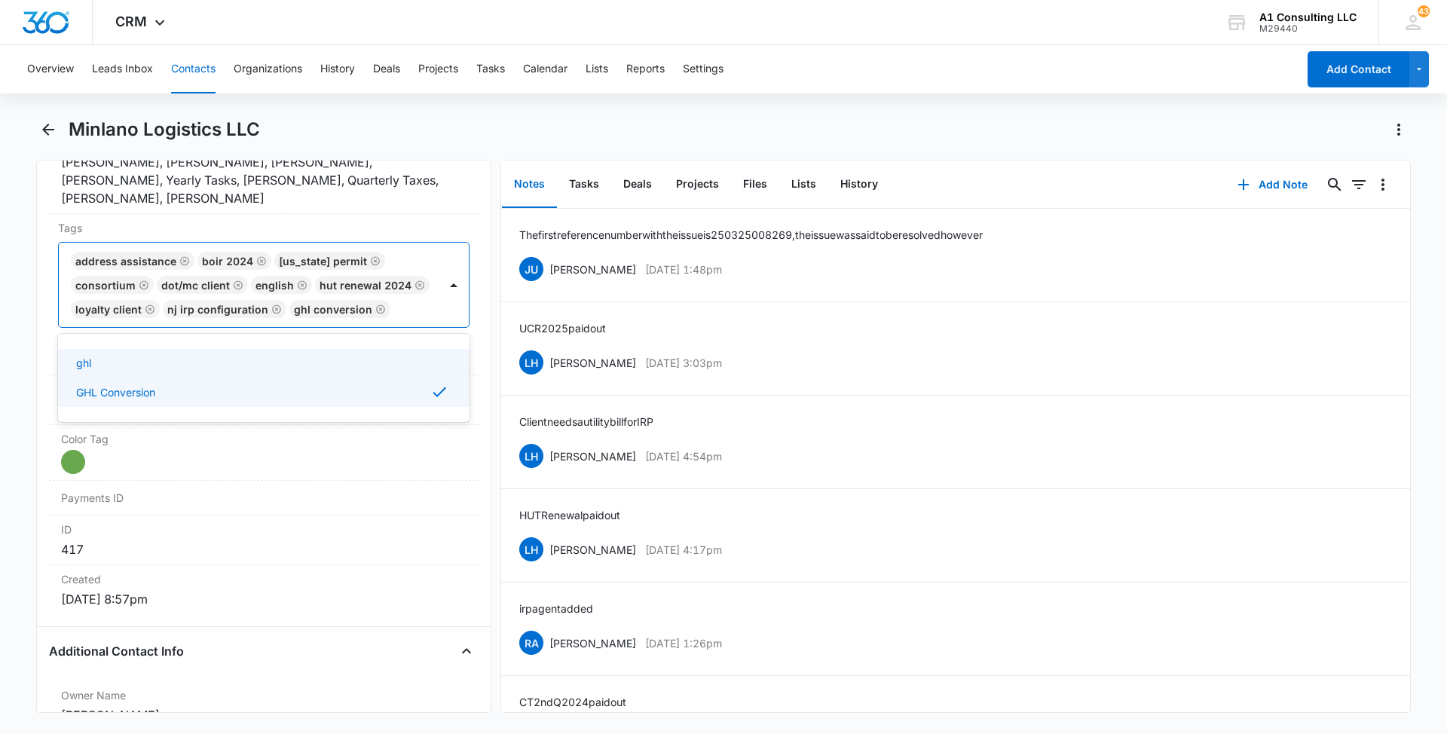
click at [0, 368] on main "Minlano Logistics LLC Remove ML Minlano Logistics LLC Contact Info Name Cancel …" at bounding box center [723, 424] width 1447 height 613
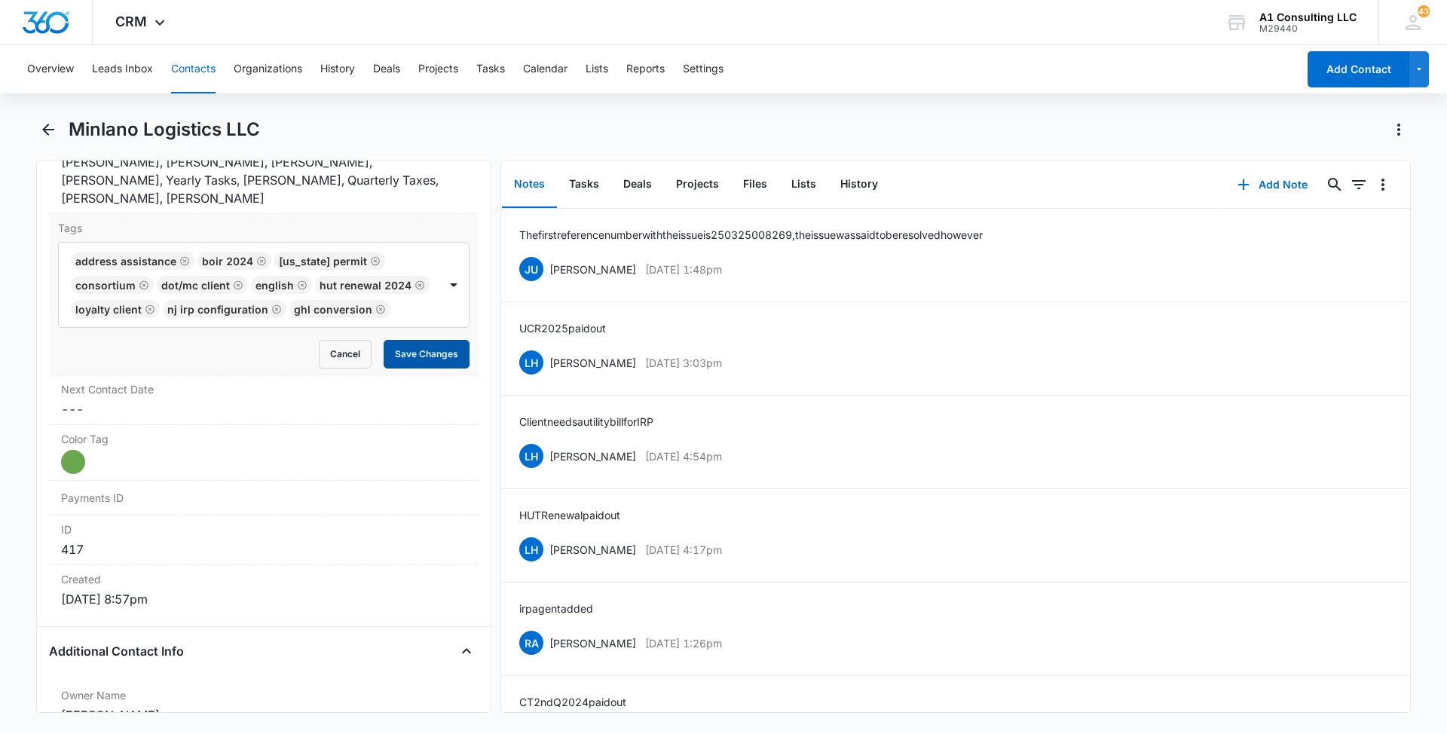
click at [415, 368] on button "Save Changes" at bounding box center [427, 354] width 86 height 29
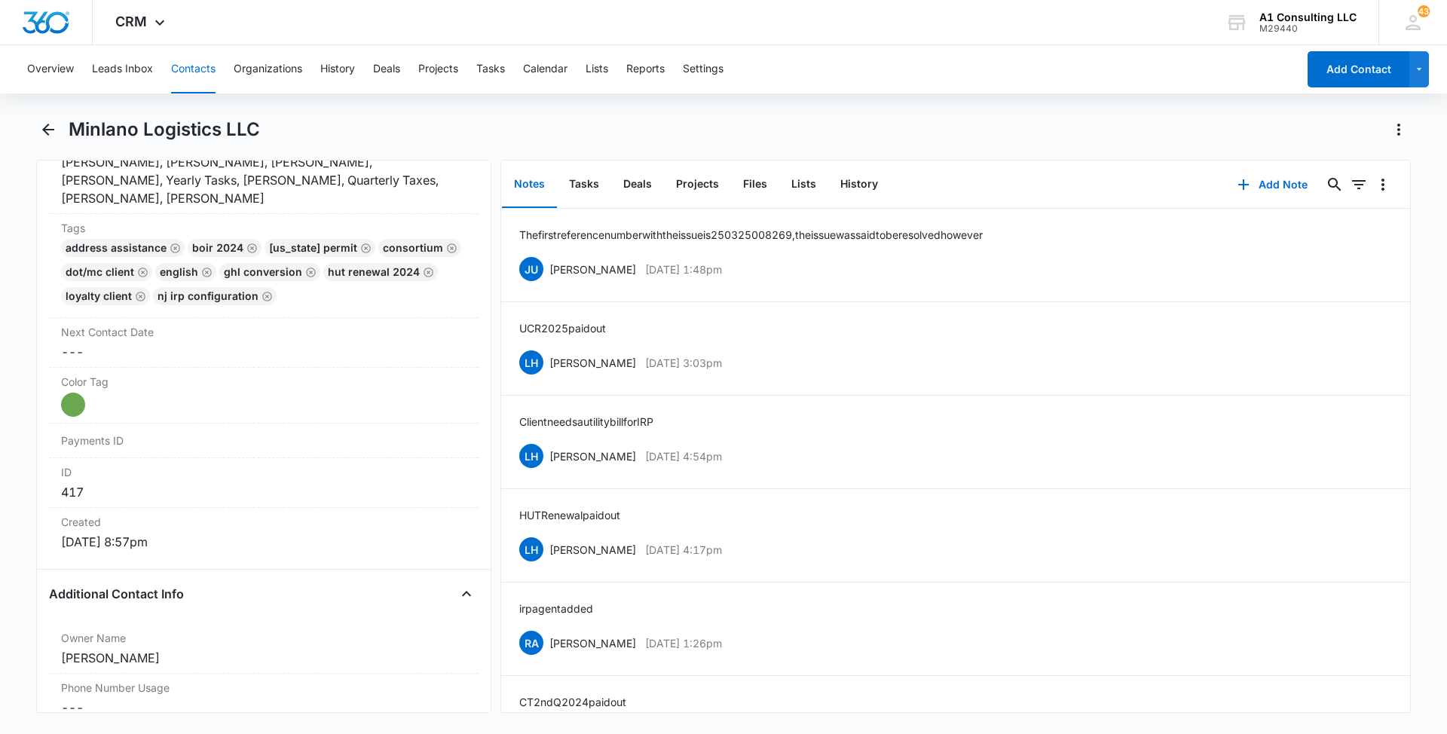
click at [199, 66] on button "Contacts" at bounding box center [193, 69] width 44 height 48
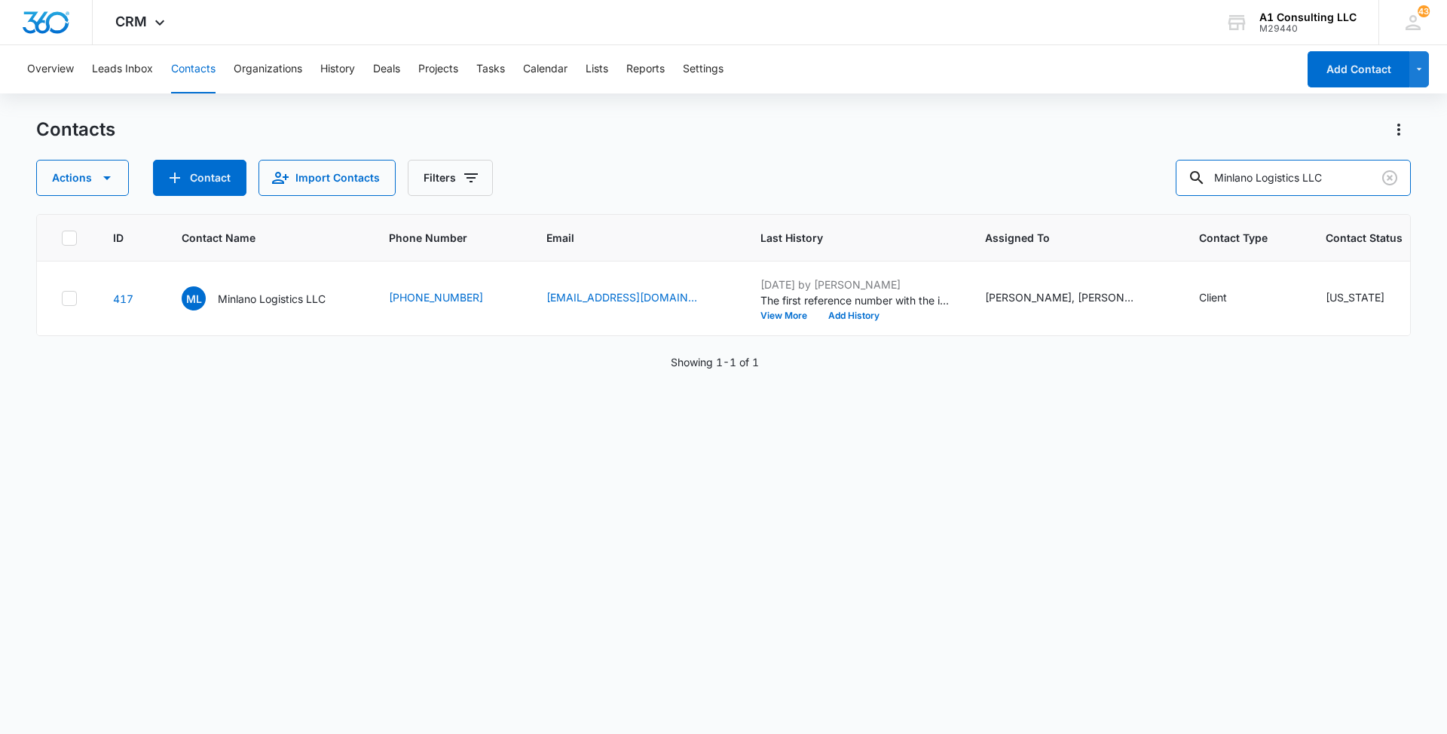
drag, startPoint x: 1353, startPoint y: 176, endPoint x: 1167, endPoint y: 182, distance: 185.5
click at [1167, 182] on div "Actions Contact Import Contacts Filters Minlano Logistics LLC" at bounding box center [723, 178] width 1374 height 36
paste input "[PERSON_NAME]"
type input "[PERSON_NAME] Logistics LLC"
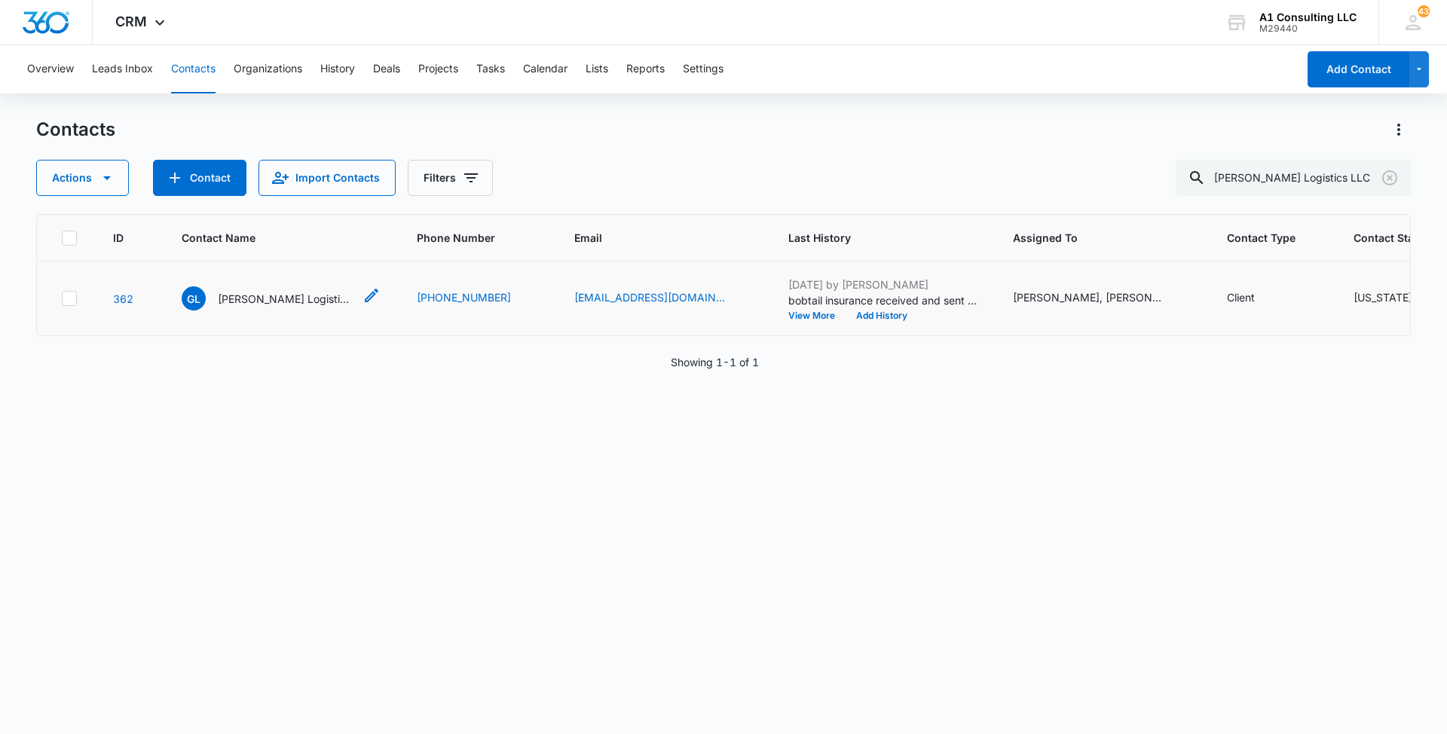
click at [232, 307] on p "[PERSON_NAME] Logistics LLC" at bounding box center [286, 299] width 136 height 16
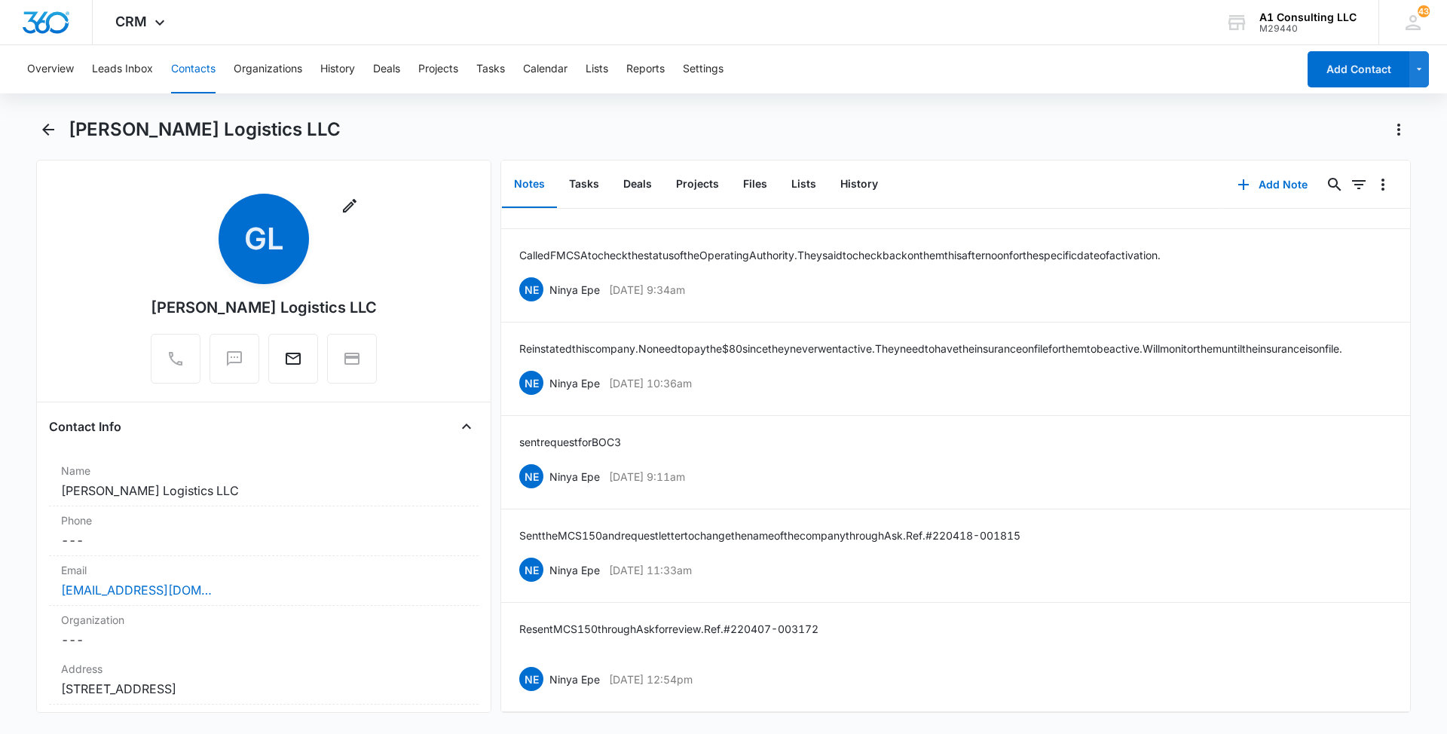
scroll to position [637, 0]
drag, startPoint x: 748, startPoint y: 658, endPoint x: 552, endPoint y: 662, distance: 196.7
click at [552, 665] on div "NE Ninya Epe [DATE] 12:54pm Delete Edit" at bounding box center [955, 679] width 873 height 29
drag, startPoint x: 842, startPoint y: 607, endPoint x: 520, endPoint y: 607, distance: 322.5
click at [520, 621] on div "Resent MCS150 through Ask for review. Ref. #220407-003172 NE Ninya Epe [DATE] 1…" at bounding box center [955, 657] width 873 height 72
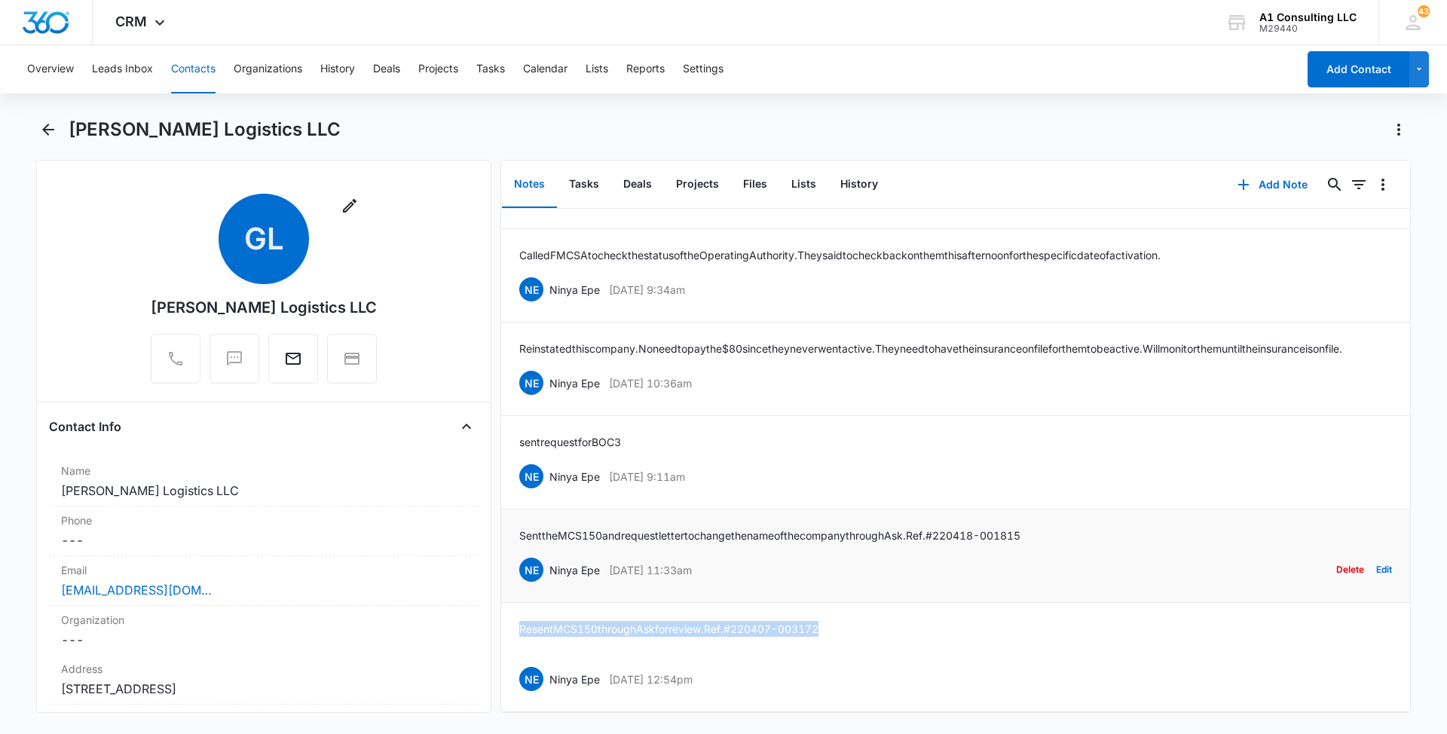
drag, startPoint x: 742, startPoint y: 546, endPoint x: 552, endPoint y: 552, distance: 190.0
click at [552, 555] on div "NE Ninya Epe [DATE] 11:33am Delete Edit" at bounding box center [955, 569] width 873 height 29
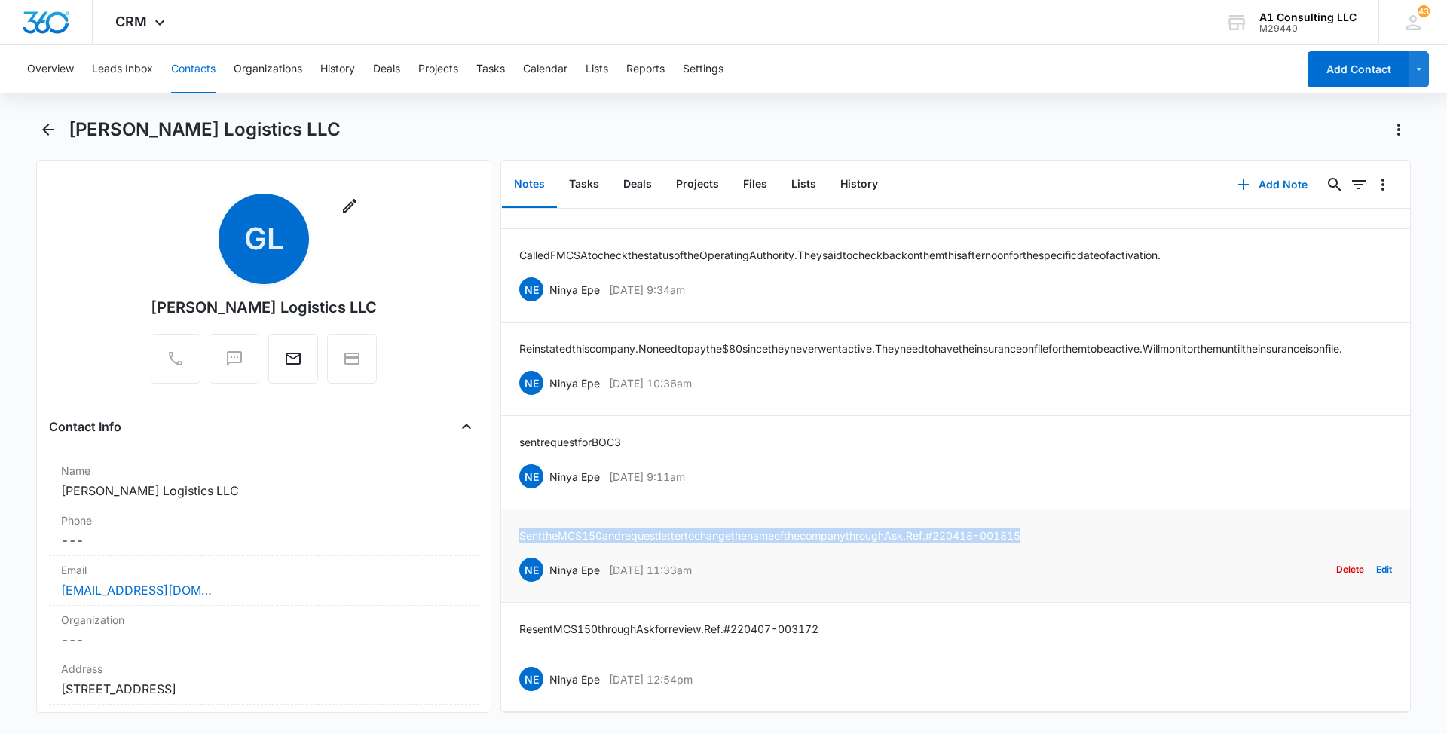
drag, startPoint x: 1039, startPoint y: 512, endPoint x: 521, endPoint y: 518, distance: 518.4
click at [521, 527] on div "Sent the MCS150 and request letter to change the name of the company through As…" at bounding box center [955, 555] width 873 height 57
drag, startPoint x: 740, startPoint y: 457, endPoint x: 550, endPoint y: 457, distance: 189.9
click at [550, 462] on div "NE Ninya Epe [DATE] 9:11am Delete Edit" at bounding box center [955, 476] width 873 height 29
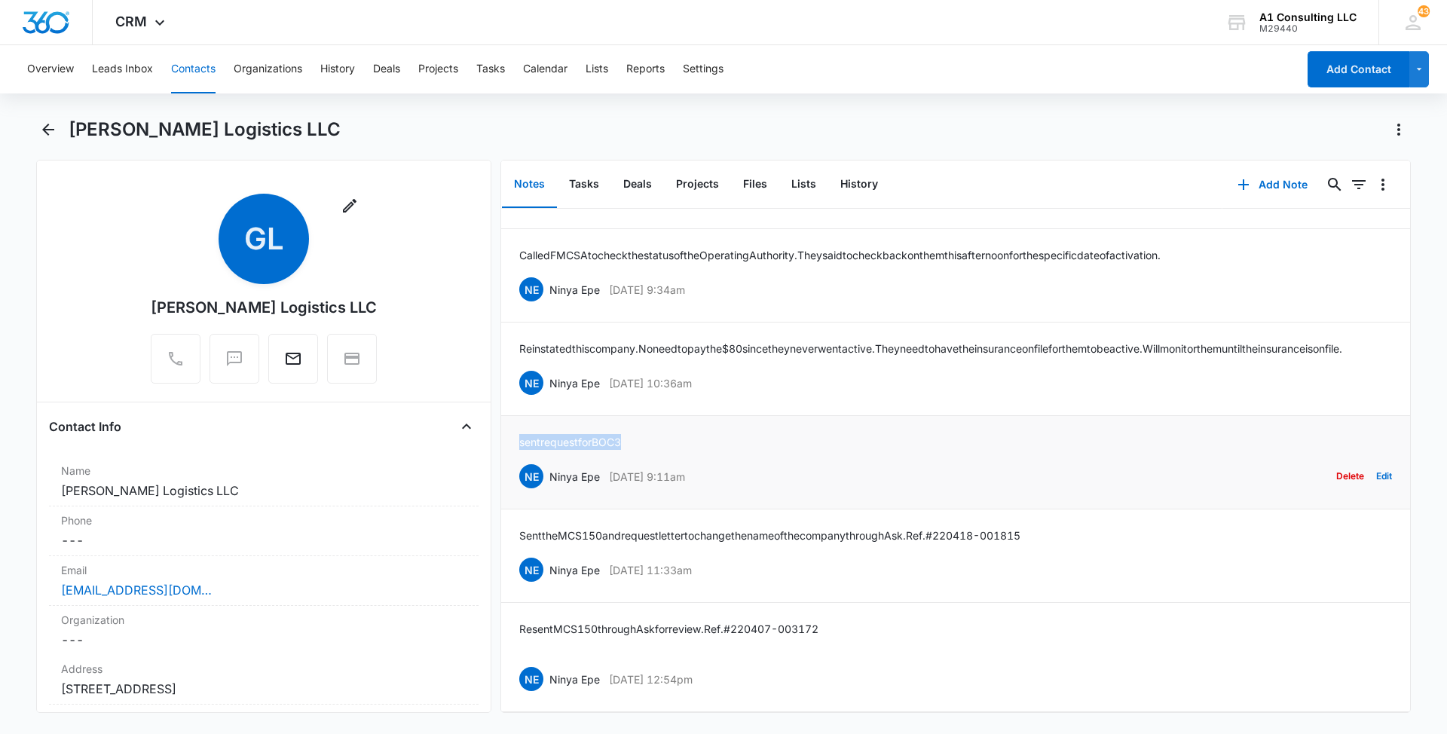
drag, startPoint x: 642, startPoint y: 417, endPoint x: 515, endPoint y: 425, distance: 126.8
click at [515, 425] on li "sent request for BOC 3 NE Ninya Epe [DATE] 9:11am Delete Edit" at bounding box center [955, 462] width 909 height 93
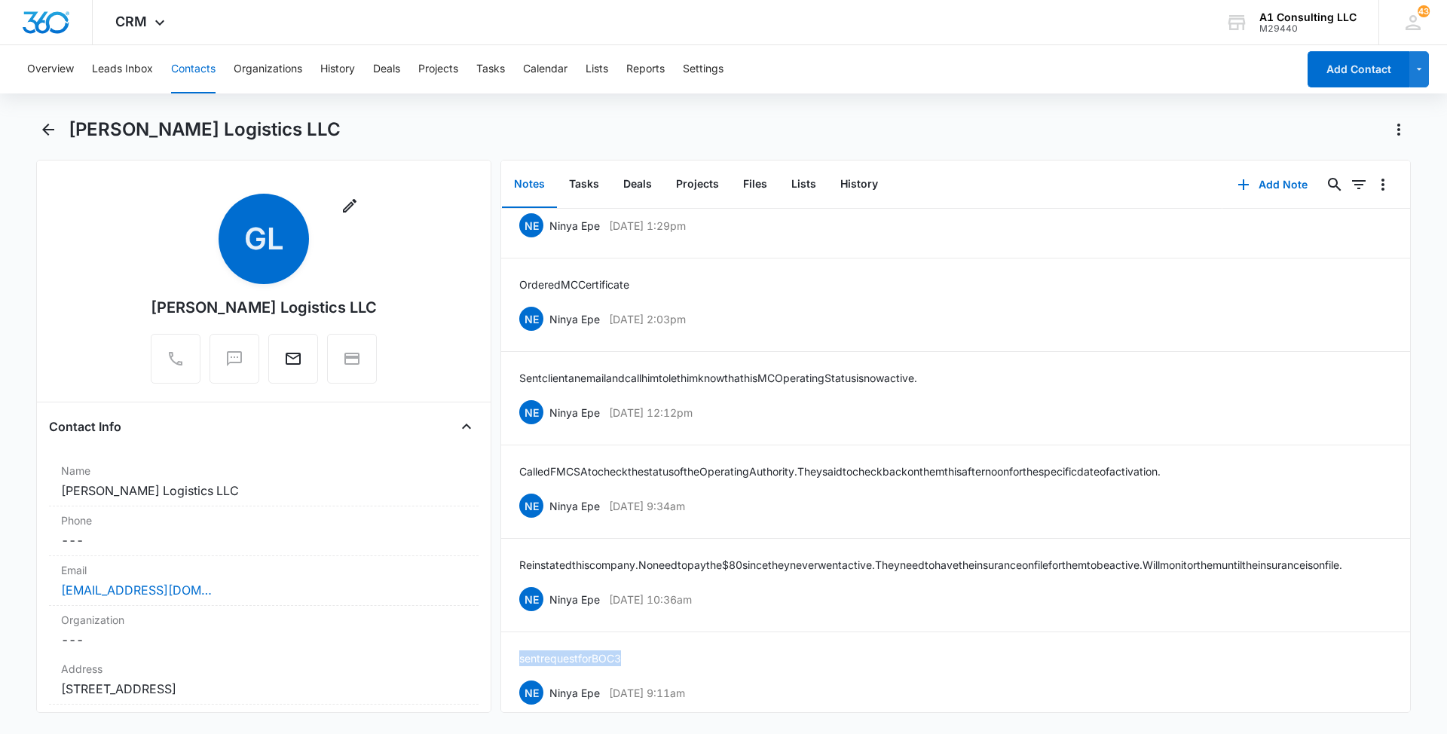
scroll to position [365, 0]
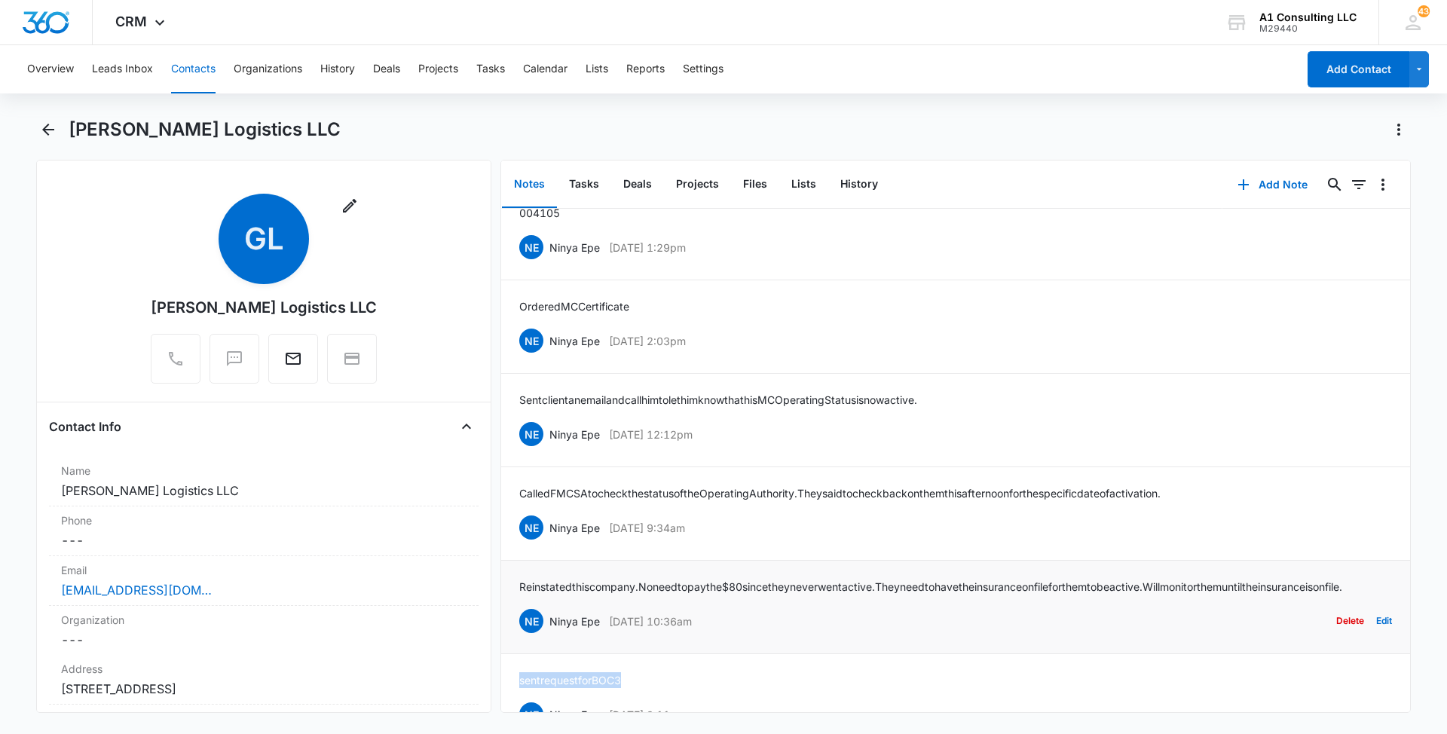
drag, startPoint x: 742, startPoint y: 634, endPoint x: 549, endPoint y: 634, distance: 192.9
click at [549, 634] on div "NE Ninya Epe [DATE] 10:36am Delete Edit" at bounding box center [955, 621] width 873 height 29
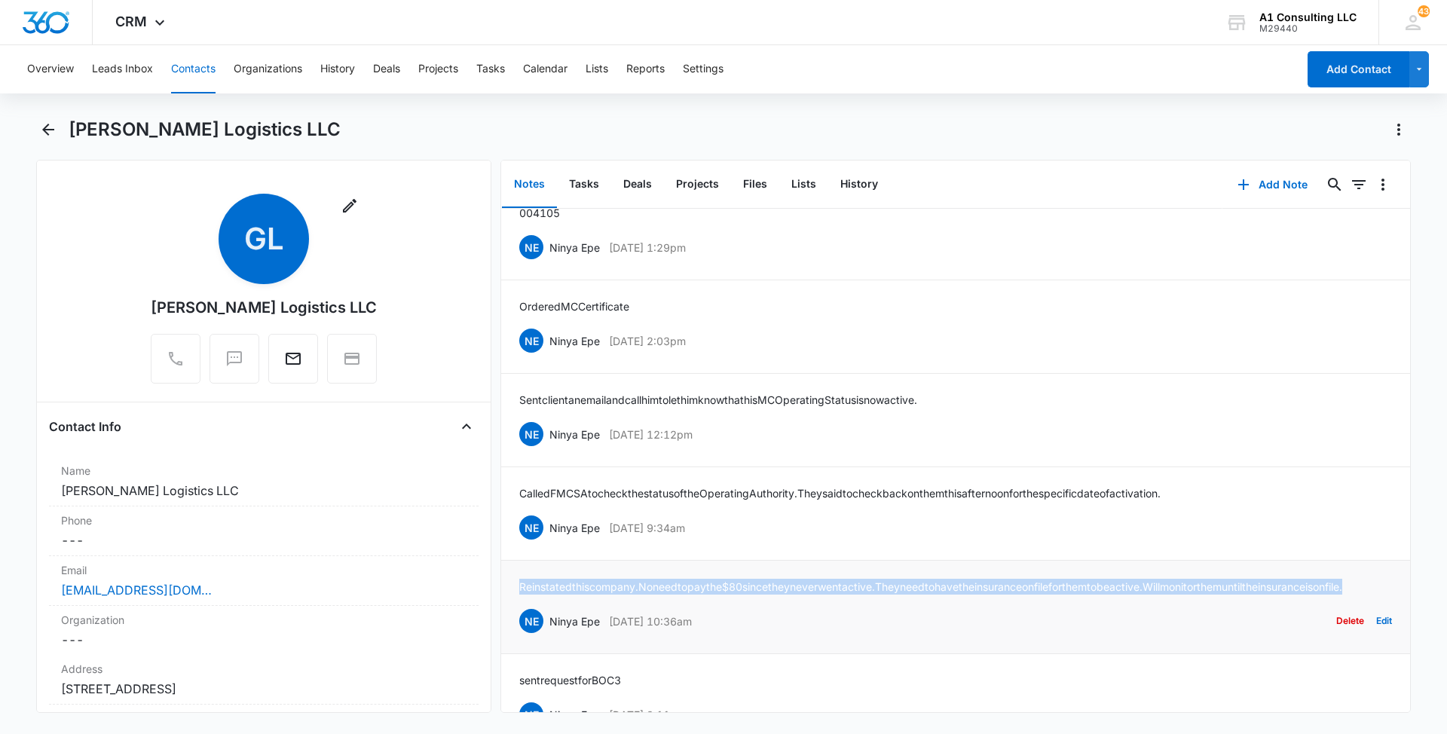
drag, startPoint x: 622, startPoint y: 602, endPoint x: 513, endPoint y: 584, distance: 110.7
click at [513, 584] on li "Reinstated this company. No need to pay the $80 since they never went active. T…" at bounding box center [955, 607] width 909 height 93
drag, startPoint x: 736, startPoint y: 530, endPoint x: 546, endPoint y: 527, distance: 189.9
click at [546, 527] on div "NE Ninya Epe [DATE] 9:34am Delete Edit" at bounding box center [955, 527] width 873 height 29
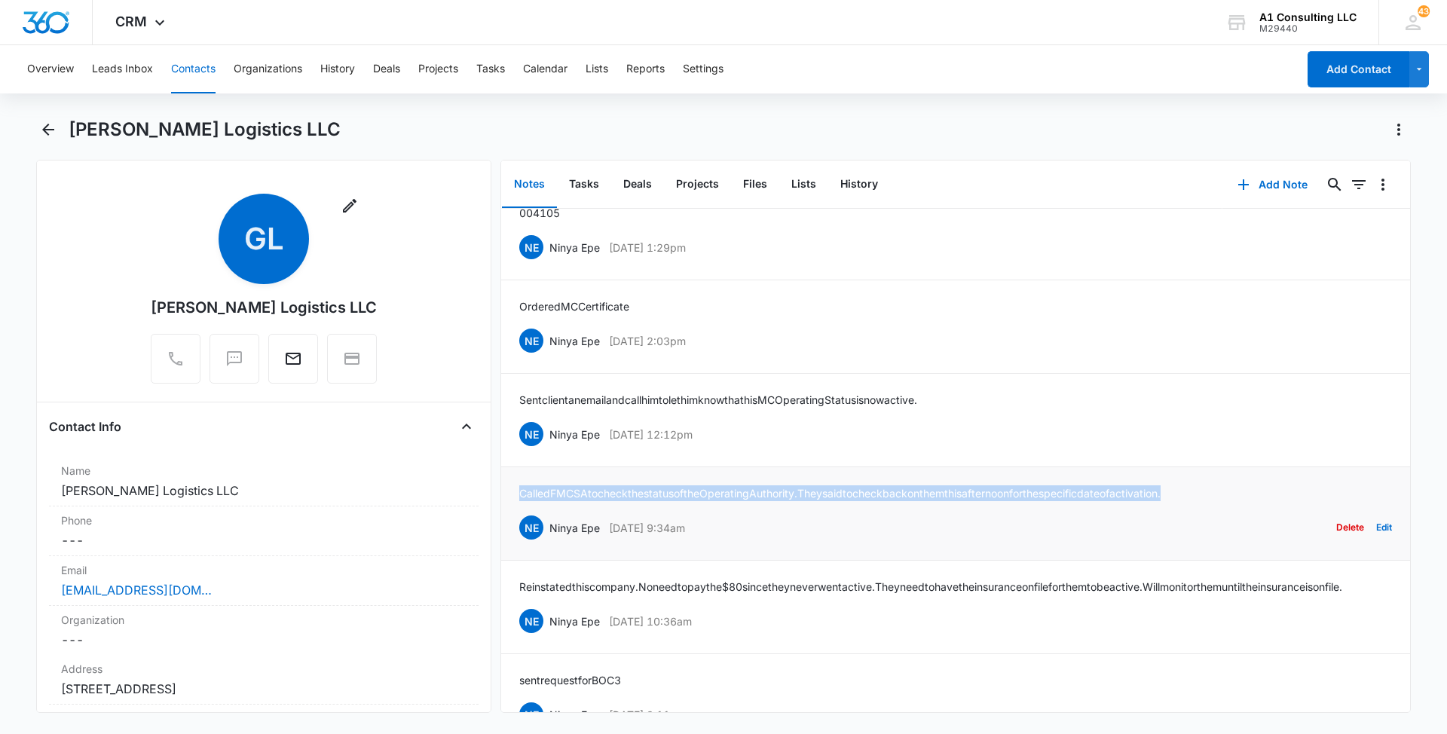
drag, startPoint x: 1234, startPoint y: 494, endPoint x: 518, endPoint y: 494, distance: 715.8
click at [518, 494] on li "Called FMCSA to check the status of the Operating Authority. They said to check…" at bounding box center [955, 513] width 909 height 93
drag, startPoint x: 754, startPoint y: 430, endPoint x: 551, endPoint y: 432, distance: 202.7
click at [551, 432] on div "NE Ninya Epe [DATE] 12:12pm Delete Edit" at bounding box center [955, 434] width 873 height 29
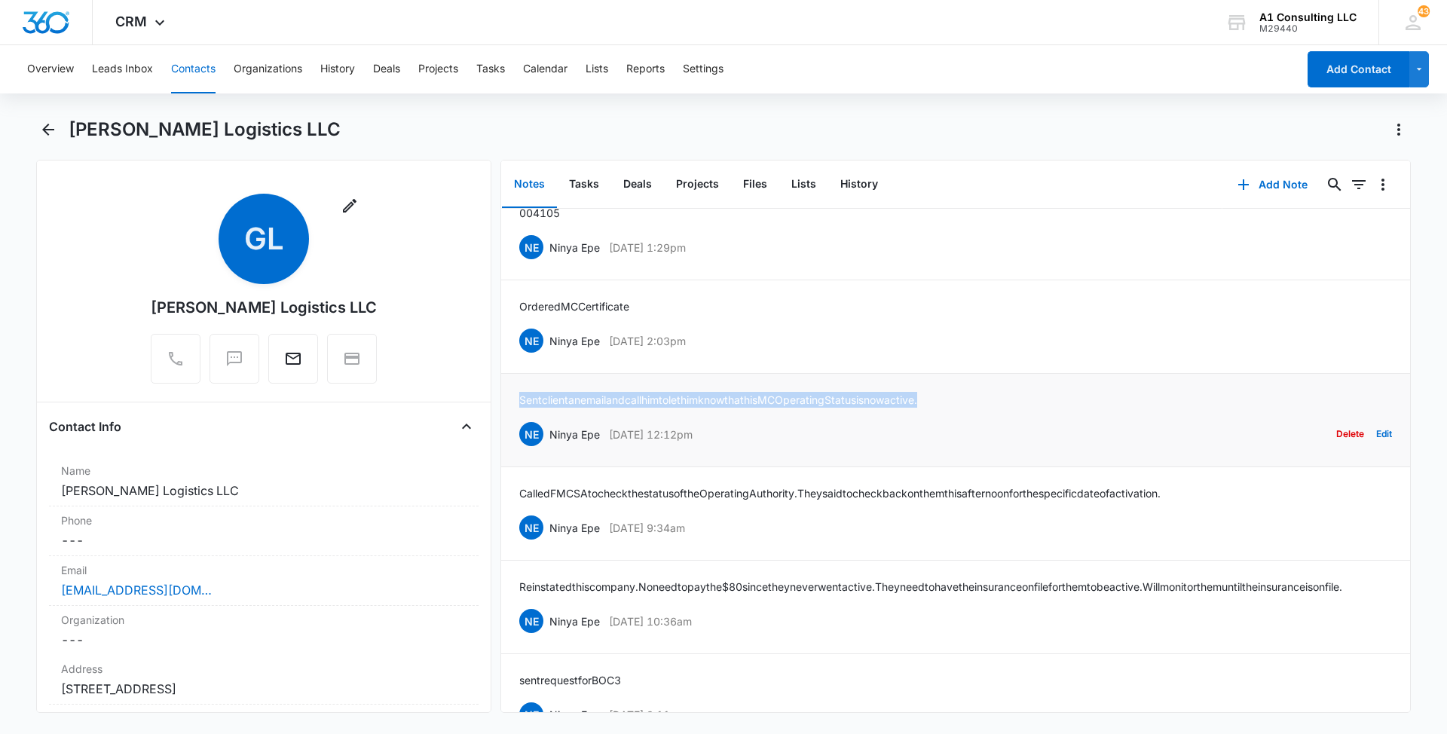
drag, startPoint x: 981, startPoint y: 396, endPoint x: 518, endPoint y: 398, distance: 462.7
click at [518, 398] on li "Sent client an email and call him to let him know that his MC Operating Status …" at bounding box center [955, 420] width 909 height 93
drag, startPoint x: 690, startPoint y: 342, endPoint x: 549, endPoint y: 342, distance: 141.7
click at [549, 342] on div "NE Ninya Epe [DATE] 2:03pm Delete Edit" at bounding box center [955, 340] width 873 height 29
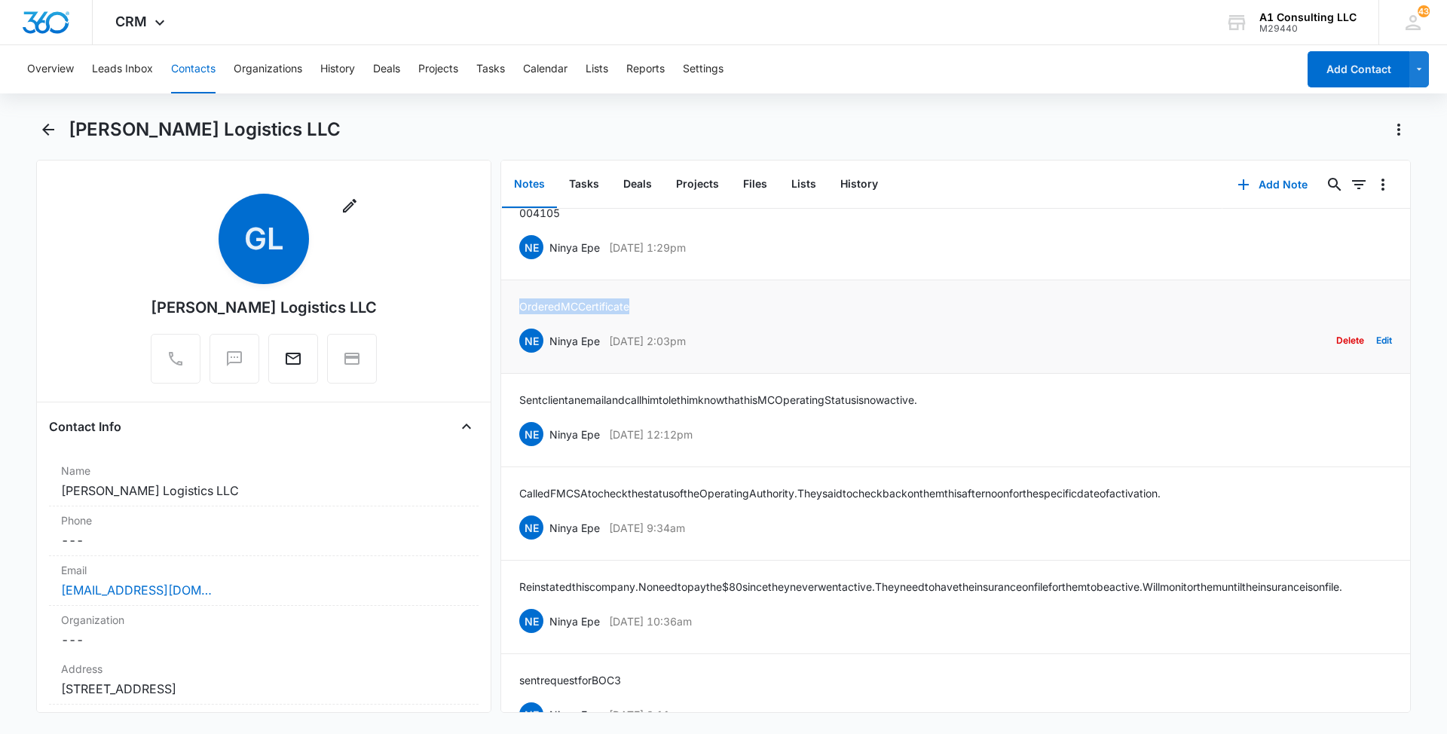
drag, startPoint x: 637, startPoint y: 298, endPoint x: 518, endPoint y: 306, distance: 119.3
click at [518, 306] on li "Ordered MC Certificate NE Ninya Epe [DATE] 2:03pm Delete Edit" at bounding box center [955, 326] width 909 height 93
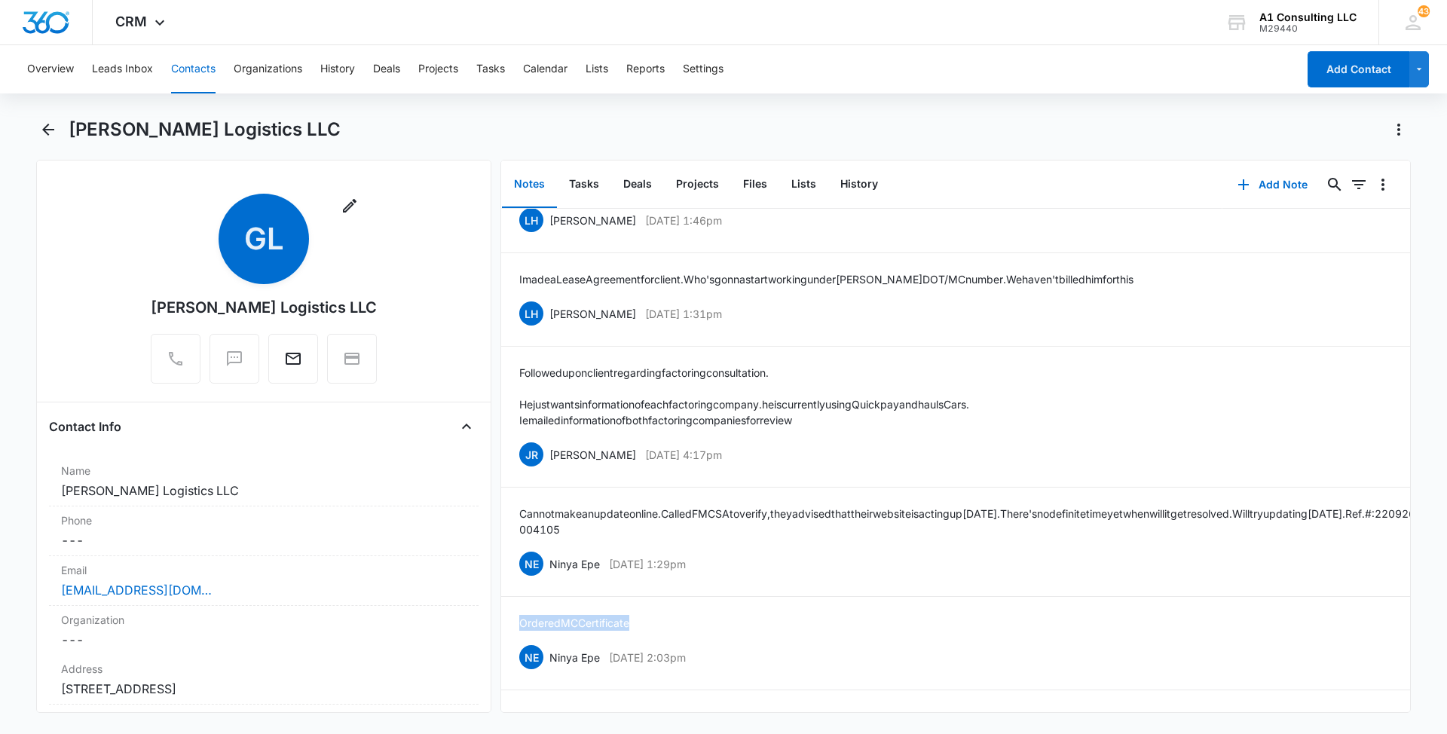
scroll to position [4, 0]
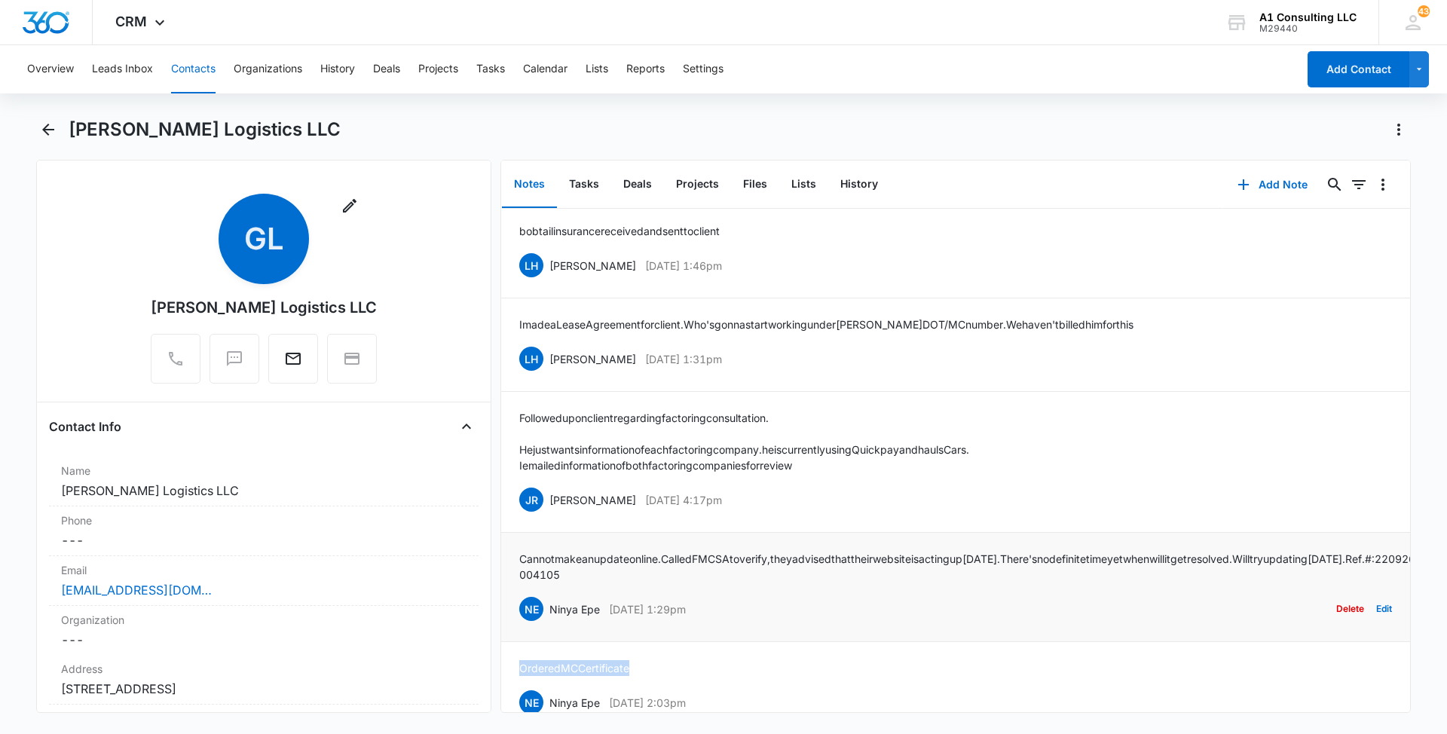
drag, startPoint x: 711, startPoint y: 610, endPoint x: 549, endPoint y: 610, distance: 162.0
click at [549, 610] on div "NE Ninya Epe [DATE] 1:29pm Delete Edit" at bounding box center [955, 609] width 873 height 29
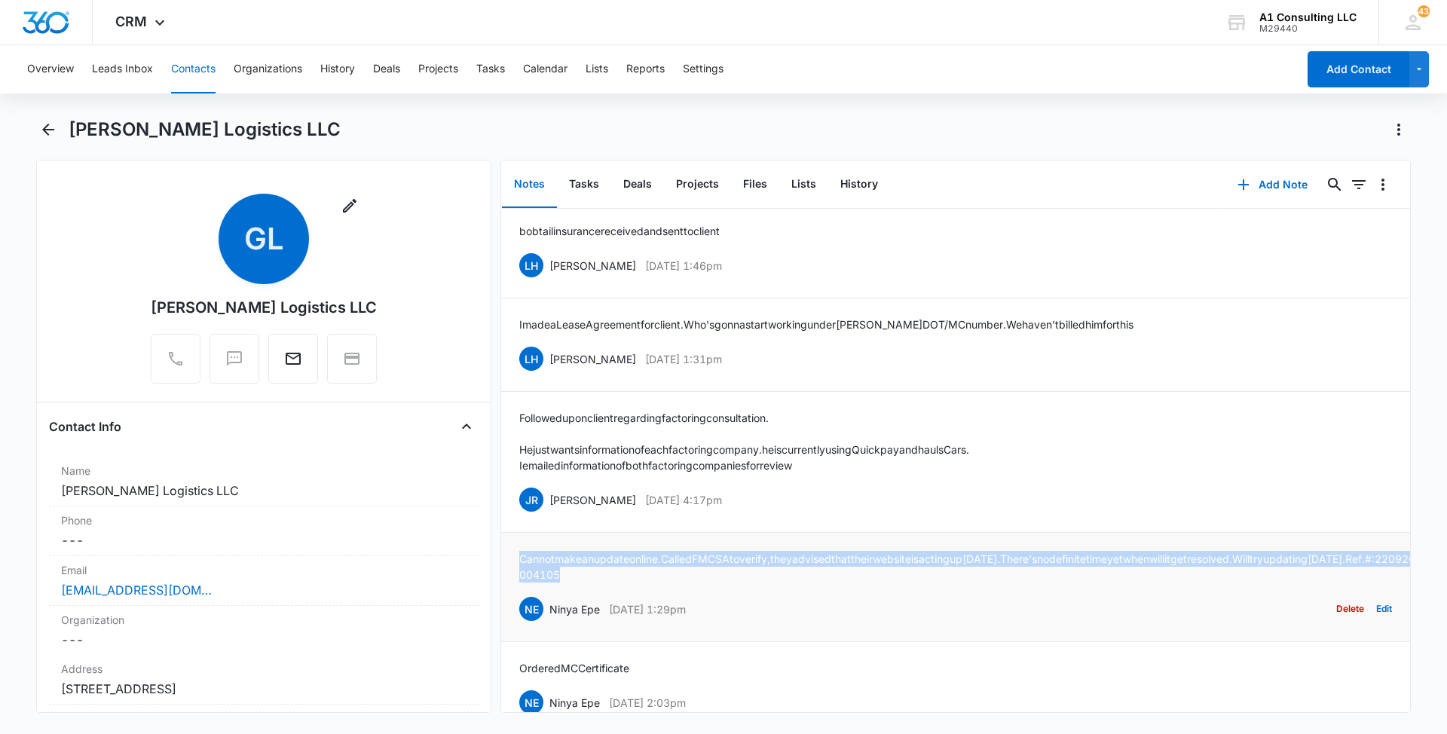
drag, startPoint x: 756, startPoint y: 569, endPoint x: 518, endPoint y: 553, distance: 237.9
click at [518, 553] on li "Cannot make an update online. Called FMCSA to verify, they advised that their w…" at bounding box center [955, 587] width 909 height 109
drag, startPoint x: 738, startPoint y: 504, endPoint x: 551, endPoint y: 502, distance: 186.9
click at [551, 502] on div "JR [PERSON_NAME] [DATE] 4:17pm Delete Edit" at bounding box center [955, 499] width 873 height 29
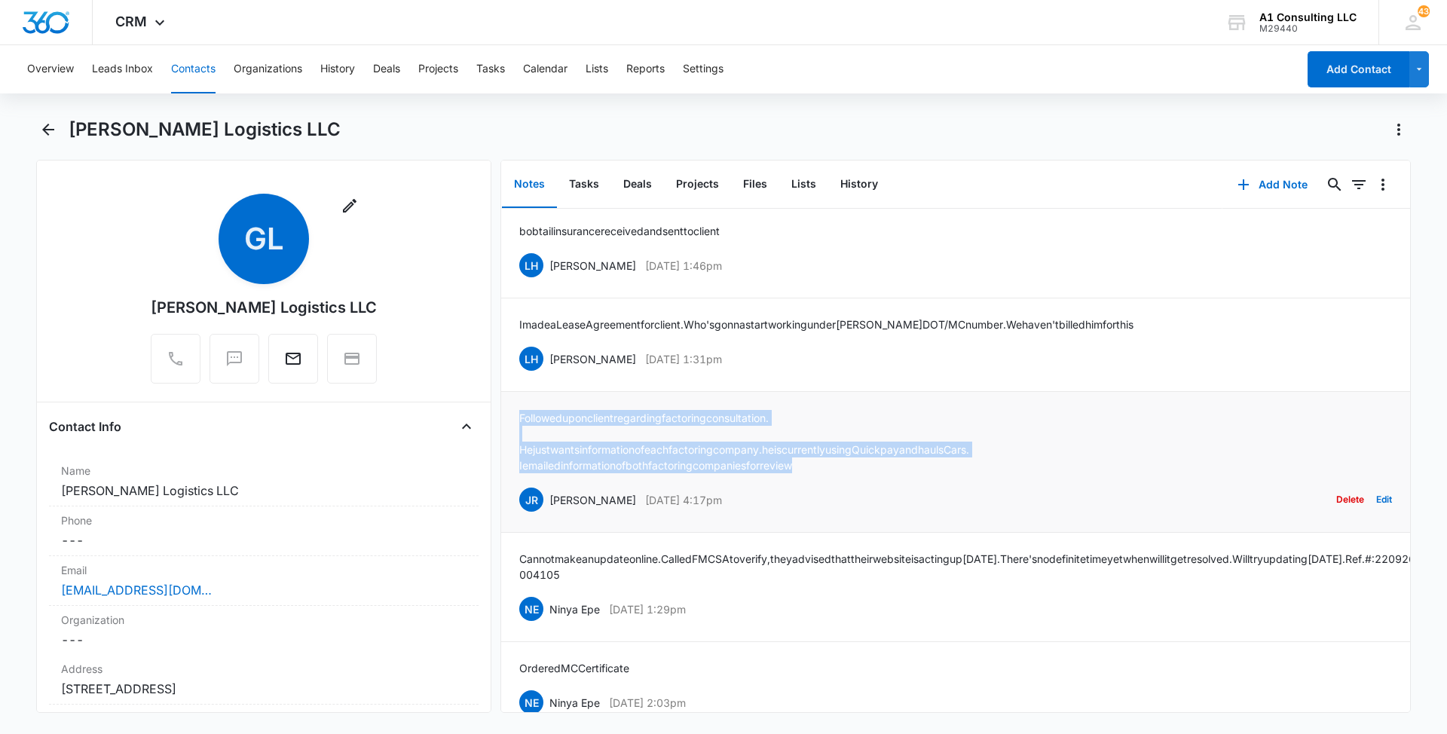
drag, startPoint x: 828, startPoint y: 463, endPoint x: 511, endPoint y: 405, distance: 322.6
click at [511, 405] on li "Followed up on client regarding factoring consultation. He just wants informati…" at bounding box center [955, 462] width 909 height 141
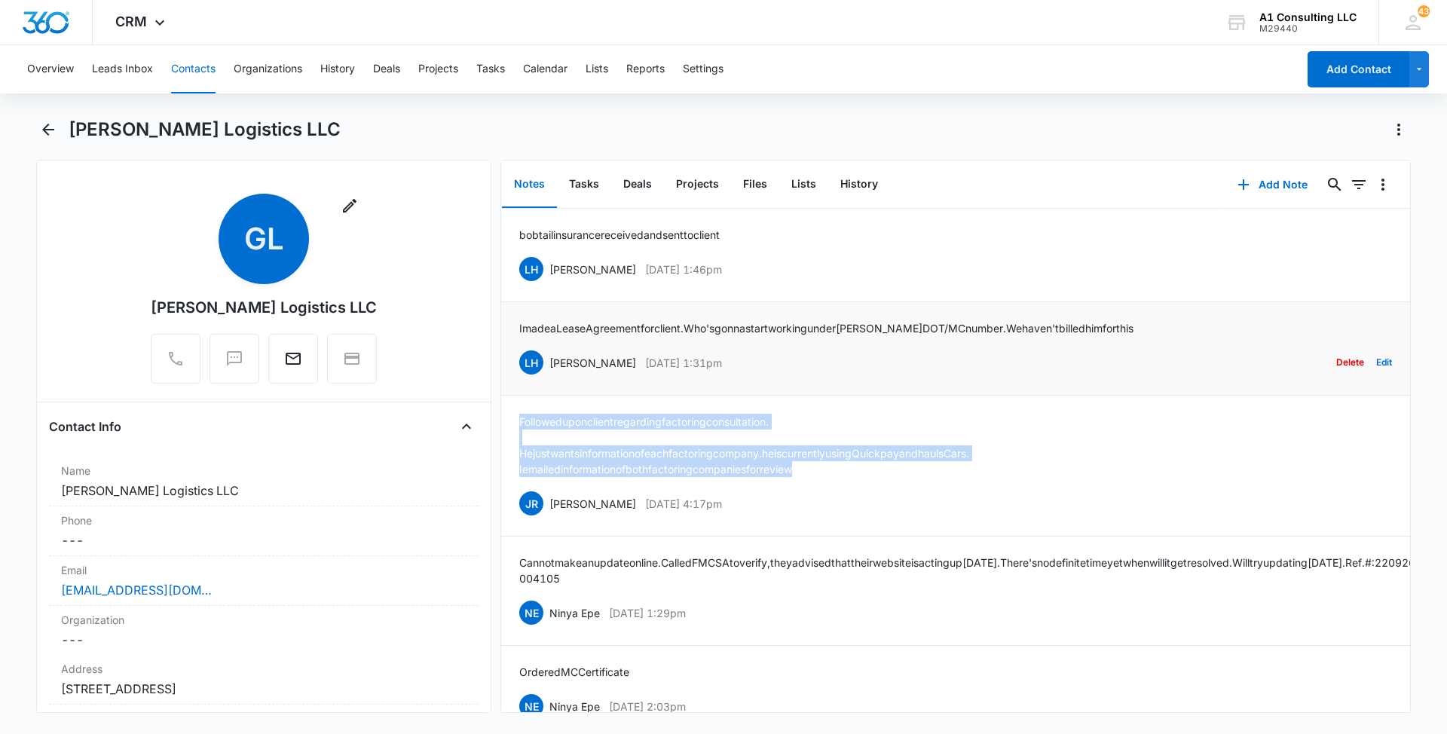
drag, startPoint x: 749, startPoint y: 359, endPoint x: 549, endPoint y: 361, distance: 200.4
click at [549, 361] on div "LH [PERSON_NAME] [DATE] 1:31pm Delete Edit" at bounding box center [955, 362] width 873 height 29
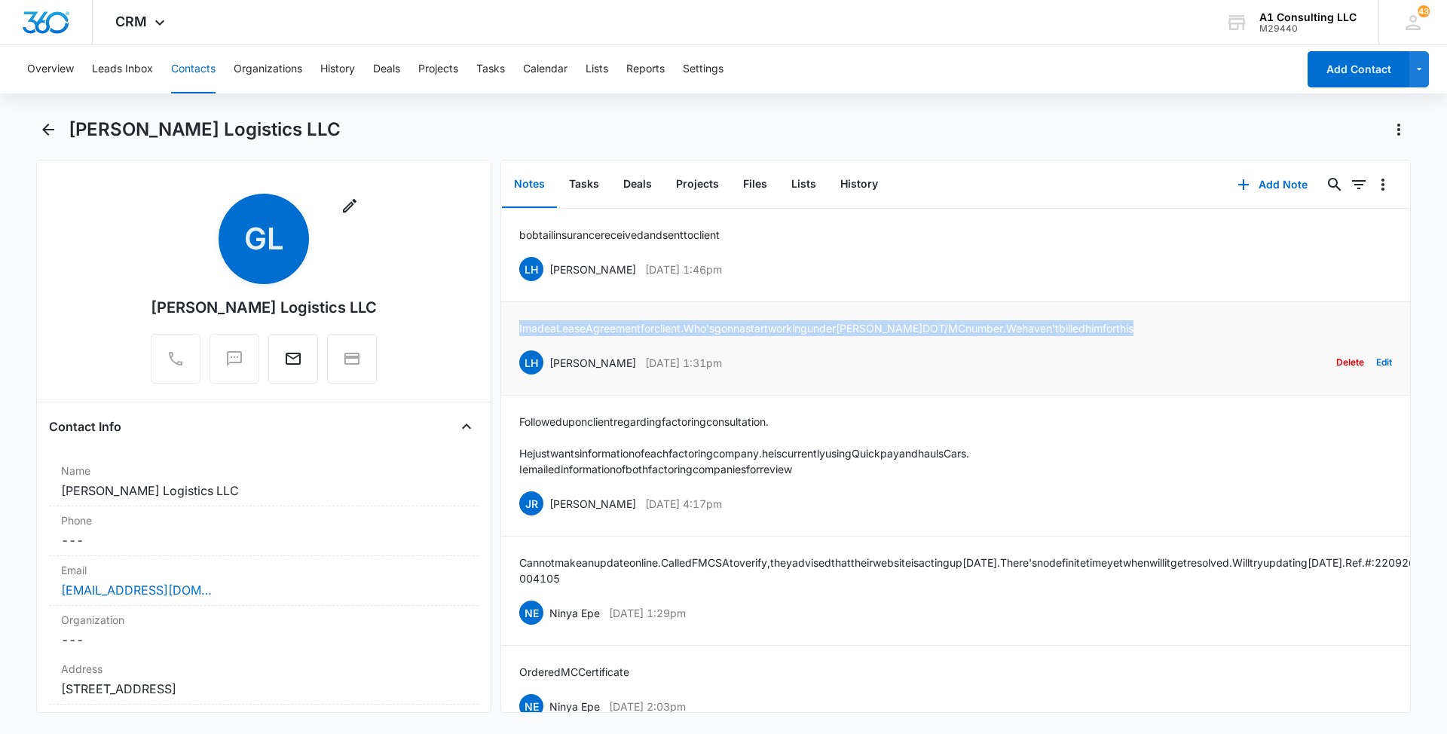
drag, startPoint x: 1157, startPoint y: 324, endPoint x: 511, endPoint y: 335, distance: 646.6
click at [511, 335] on li "I made a Lease Agreement for client. Who's gonna start working under [PERSON_NA…" at bounding box center [955, 348] width 909 height 93
drag, startPoint x: 754, startPoint y: 264, endPoint x: 551, endPoint y: 264, distance: 202.7
click at [551, 264] on div "LH [PERSON_NAME] [DATE] 1:46pm Delete Edit" at bounding box center [955, 269] width 873 height 29
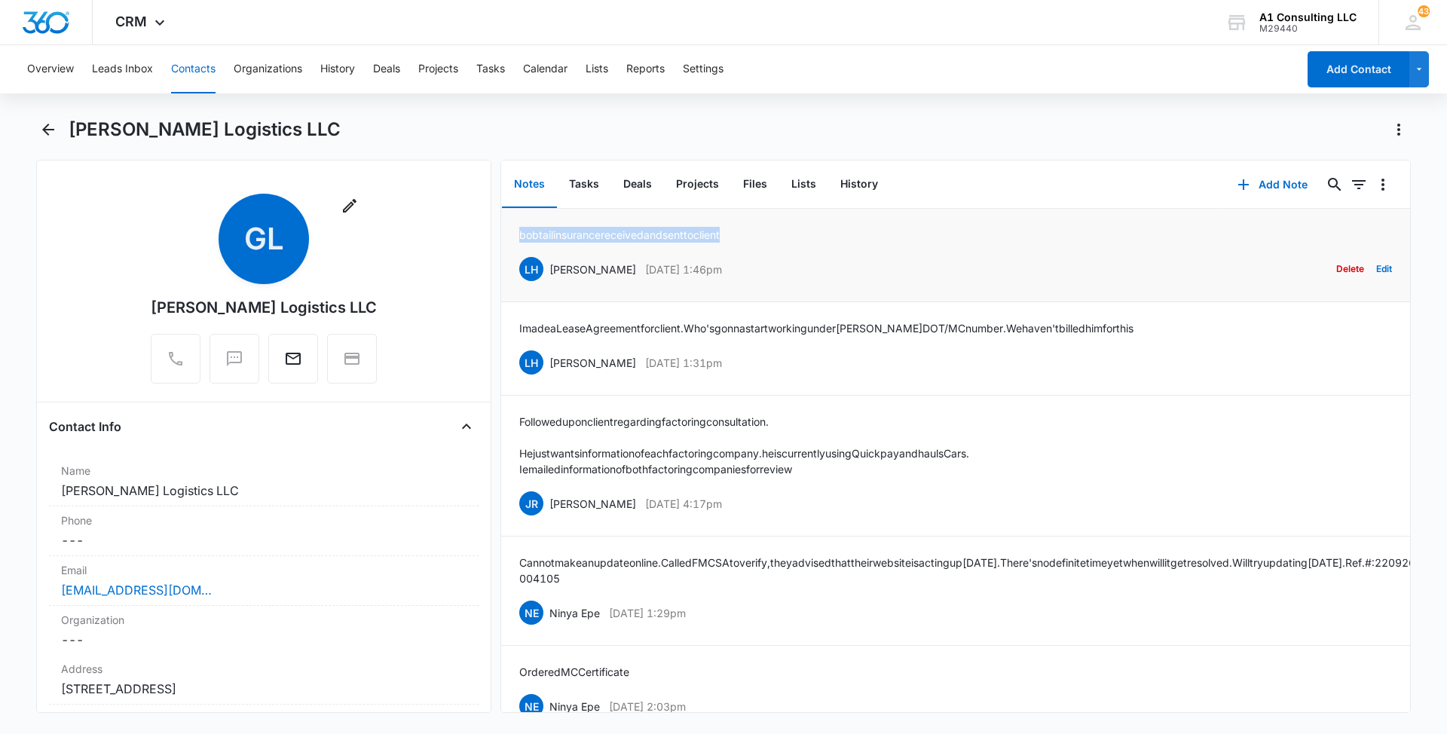
drag, startPoint x: 745, startPoint y: 230, endPoint x: 517, endPoint y: 228, distance: 228.3
click at [517, 228] on li "bobtail insurance received and sent to client LH [PERSON_NAME] [DATE] 1:46pm De…" at bounding box center [955, 255] width 909 height 93
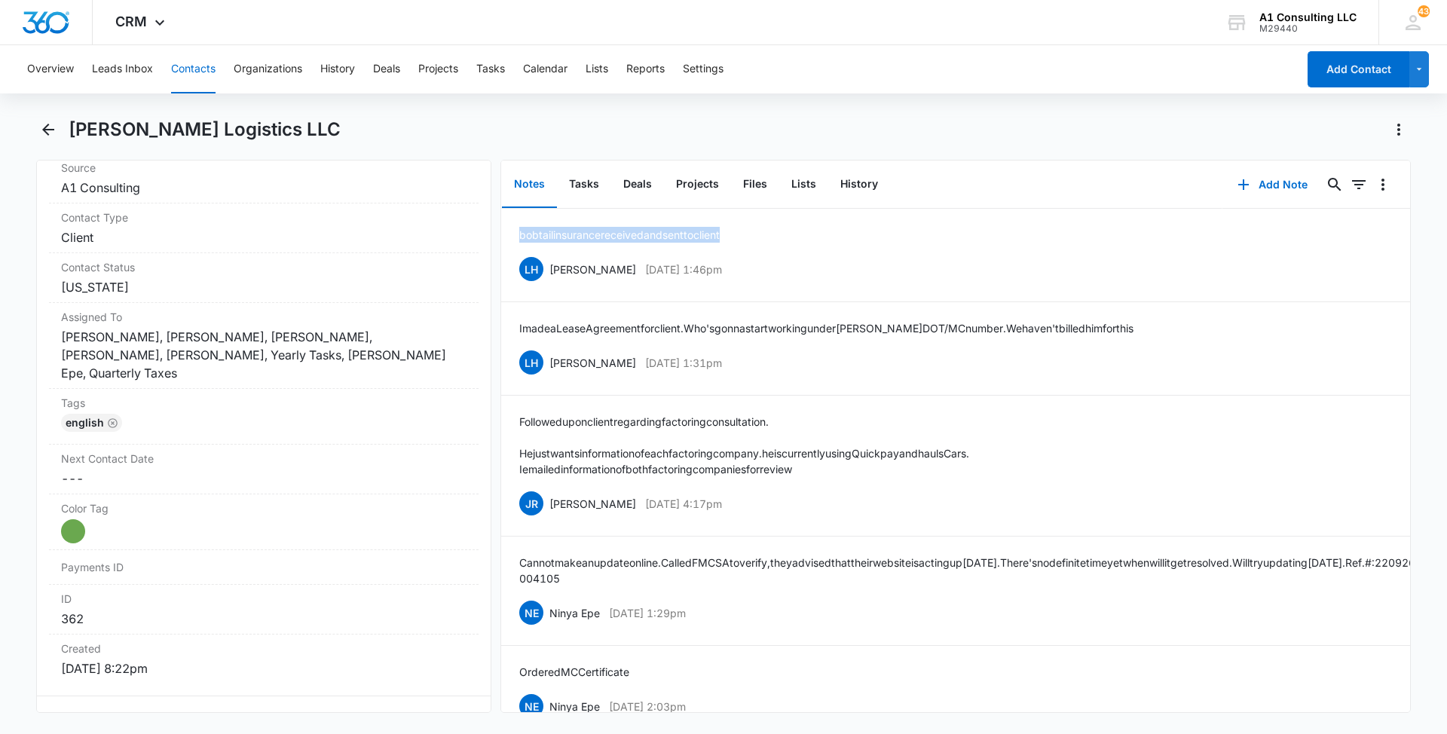
scroll to position [660, 0]
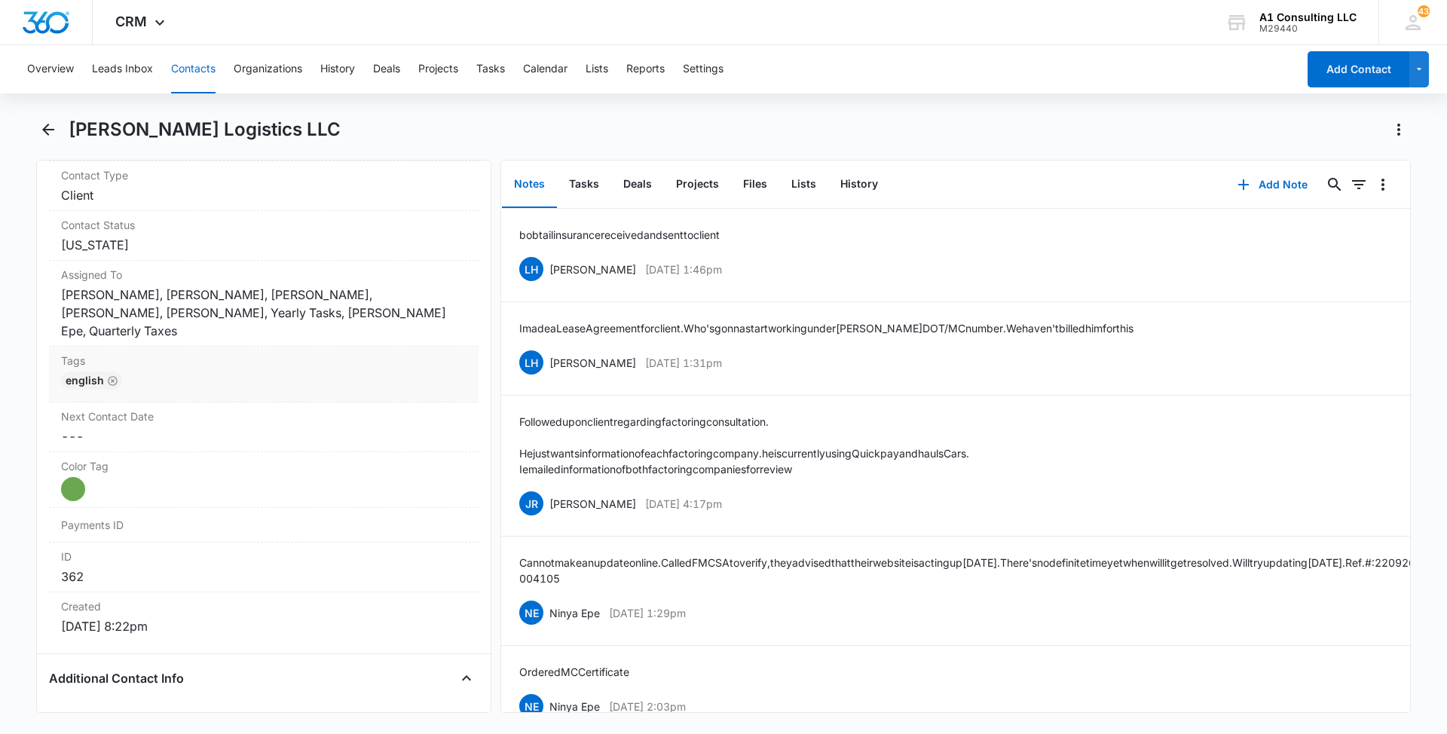
click at [307, 371] on div "English" at bounding box center [263, 383] width 405 height 24
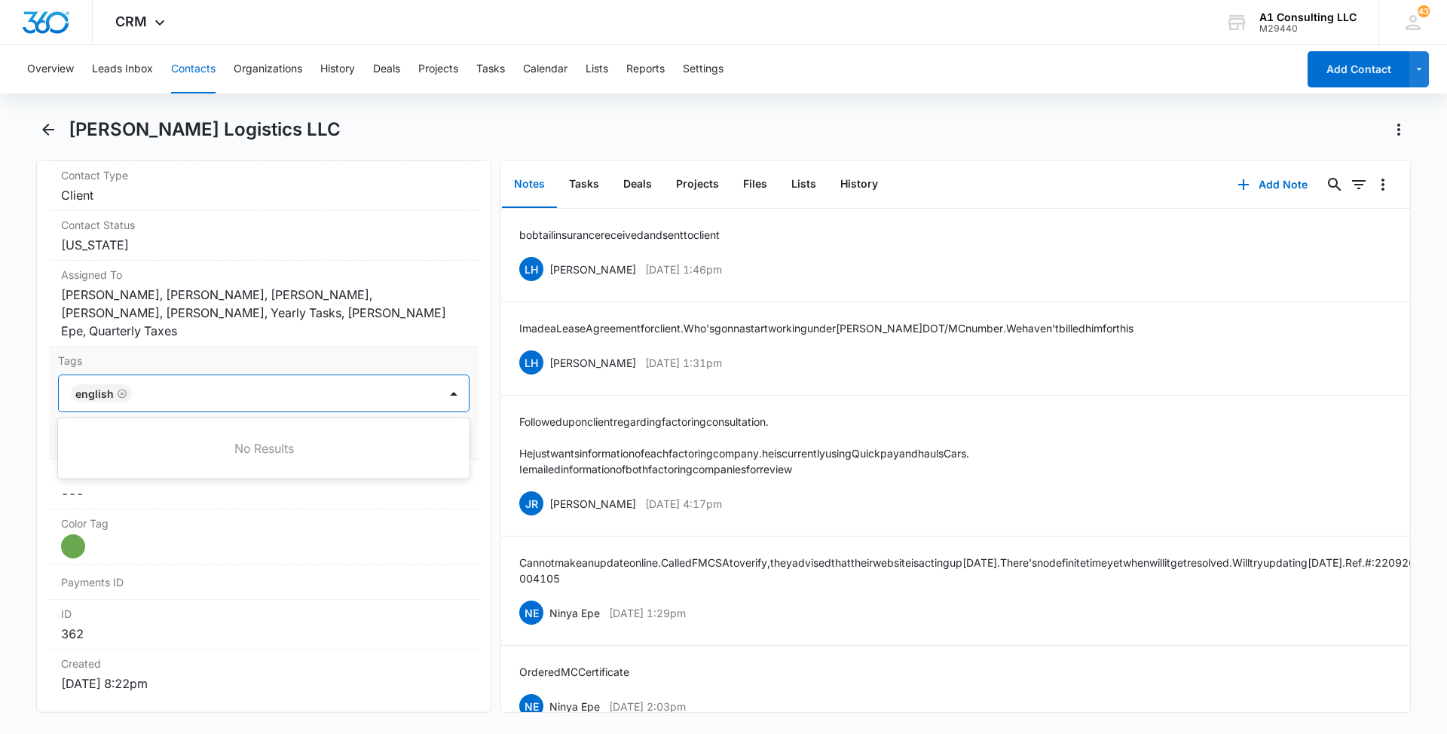
click at [287, 383] on div at bounding box center [286, 393] width 301 height 21
type input "gh"
click at [140, 467] on p "GHL Conversion" at bounding box center [115, 475] width 79 height 16
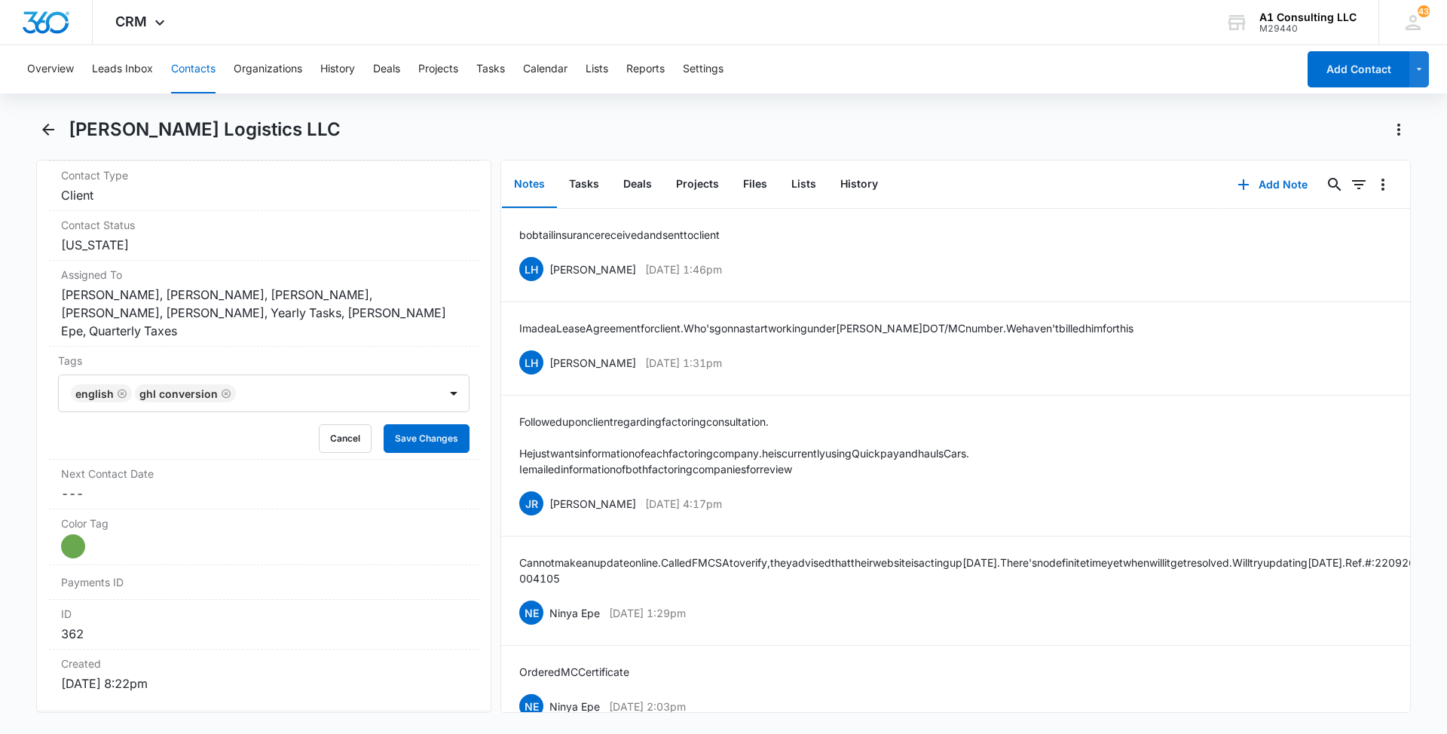
click at [0, 416] on main "[PERSON_NAME] Logistics LLC Remove [PERSON_NAME] Logistics LLC Contact Info Nam…" at bounding box center [723, 424] width 1447 height 613
click at [436, 424] on button "Save Changes" at bounding box center [427, 438] width 86 height 29
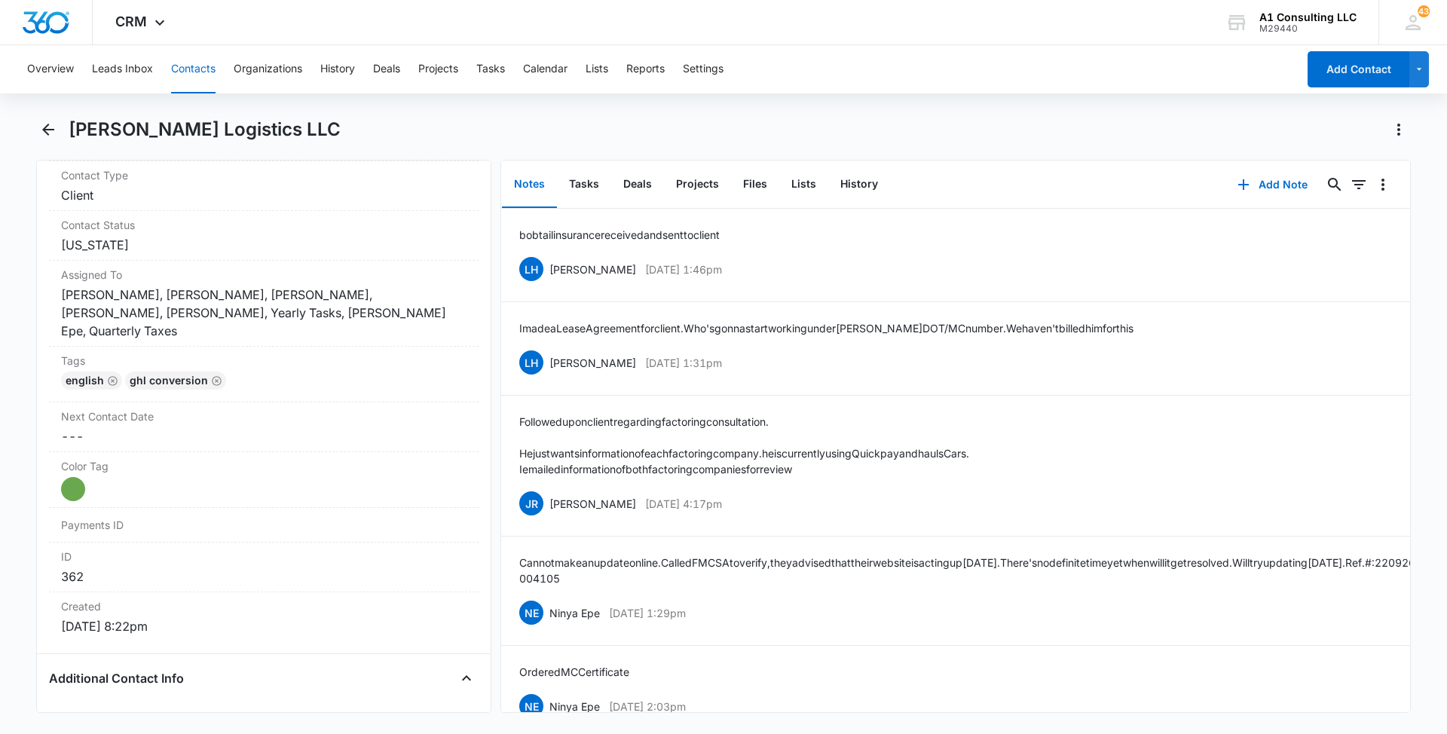
click at [185, 63] on button "Contacts" at bounding box center [193, 69] width 44 height 48
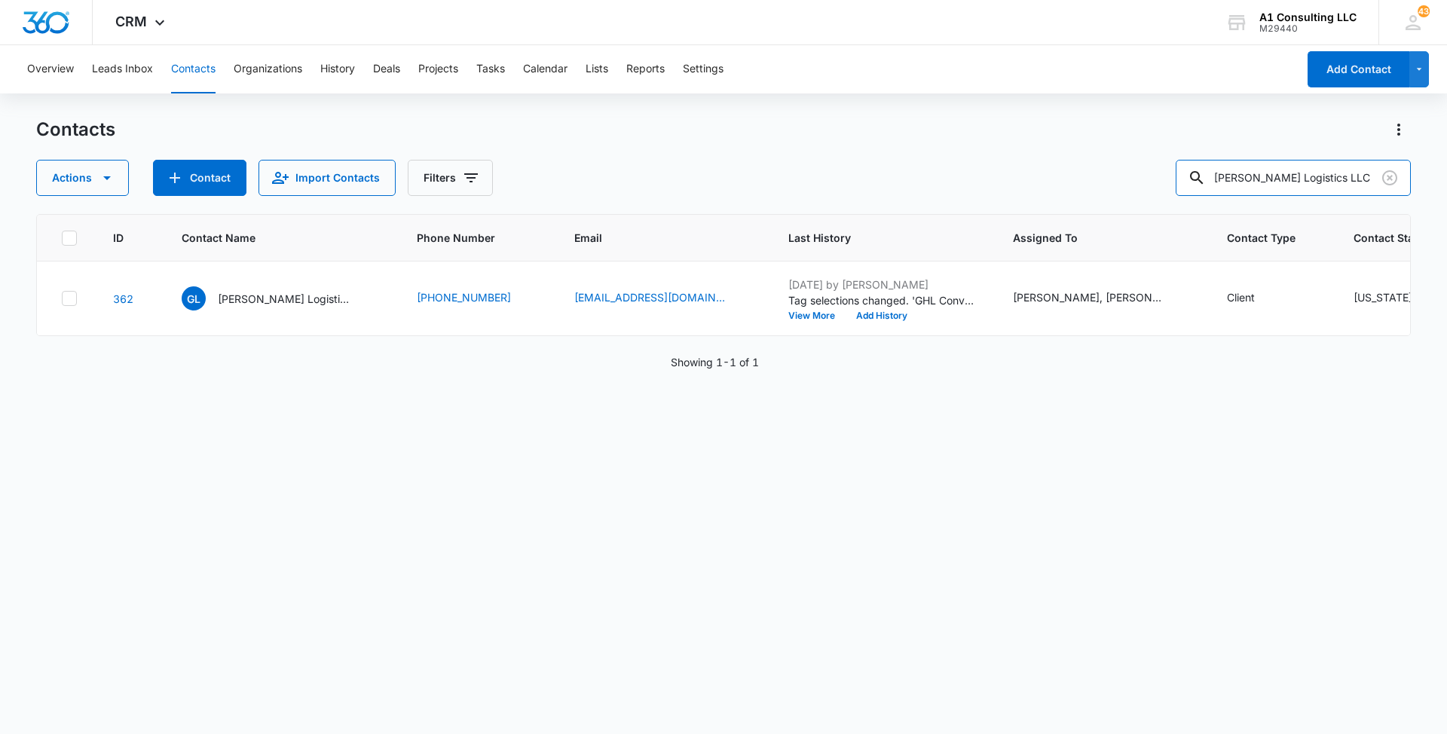
drag, startPoint x: 1357, startPoint y: 171, endPoint x: 1122, endPoint y: 182, distance: 235.3
click at [1122, 182] on div "Actions Contact Import Contacts Filters [PERSON_NAME] Logistics LLC" at bounding box center [723, 178] width 1374 height 36
paste input "[PERSON_NAME] Son Transportation"
type input "[PERSON_NAME] Son Transportation LLC"
click at [275, 310] on div "[PERSON_NAME] Son Transportation LLC" at bounding box center [268, 298] width 172 height 24
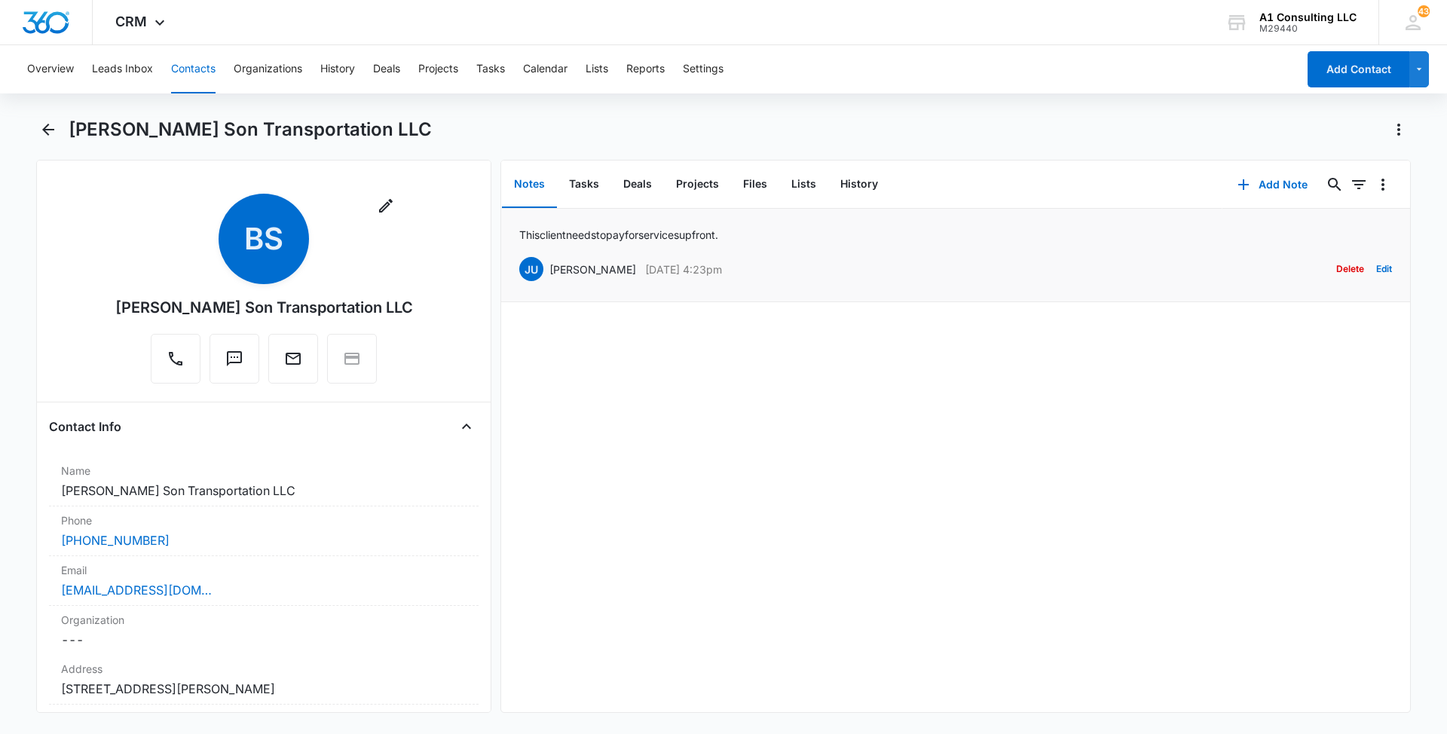
drag, startPoint x: 757, startPoint y: 264, endPoint x: 552, endPoint y: 265, distance: 205.0
click at [552, 265] on div "JU [PERSON_NAME] [DATE] 4:23pm Delete Edit" at bounding box center [955, 269] width 873 height 29
drag, startPoint x: 750, startPoint y: 230, endPoint x: 516, endPoint y: 228, distance: 234.3
click at [516, 228] on li "This client needs to pay for services up front. [PERSON_NAME] [DATE] 4:23pm Del…" at bounding box center [955, 255] width 909 height 93
drag, startPoint x: 472, startPoint y: 219, endPoint x: 479, endPoint y: 261, distance: 43.5
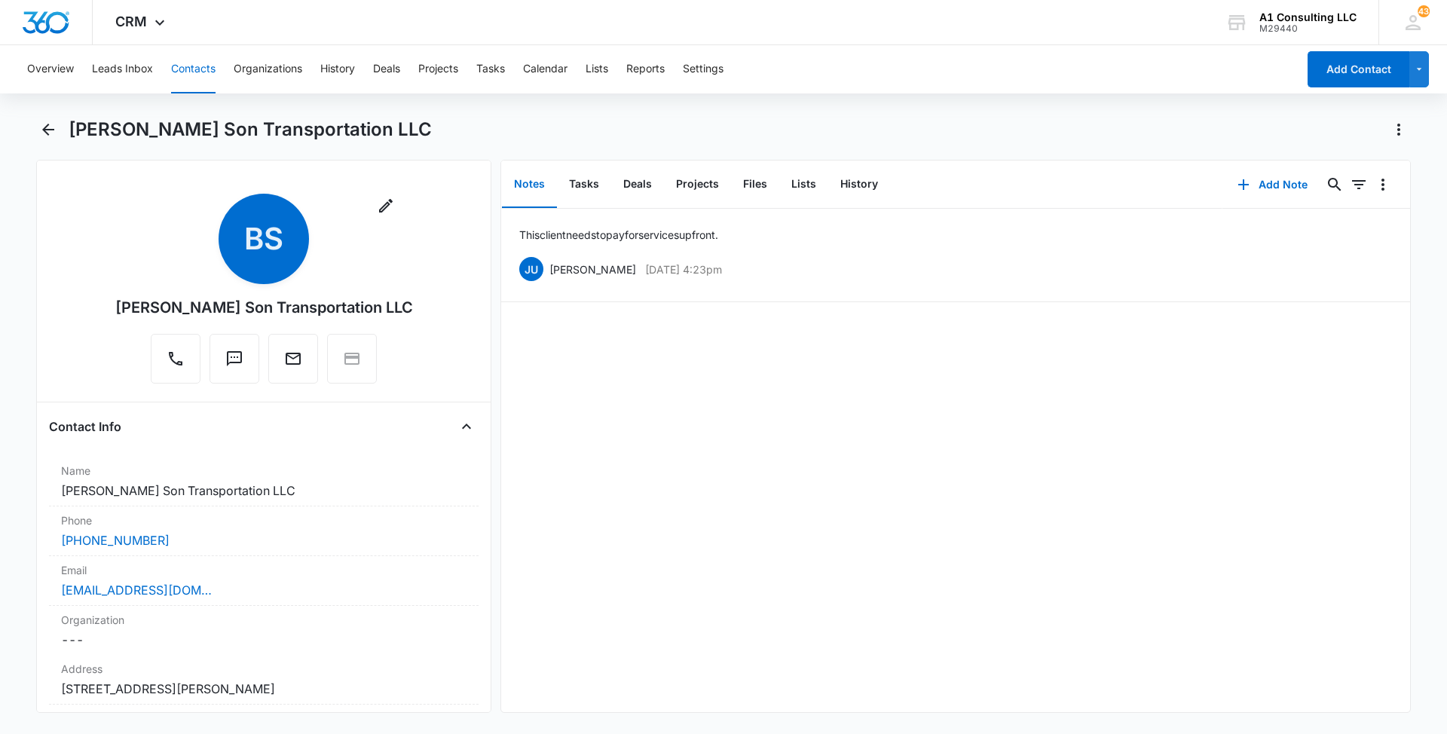
click at [479, 261] on div "Remove [PERSON_NAME] Son Transportation LLC Contact Info Name Cancel Save Chang…" at bounding box center [263, 436] width 455 height 553
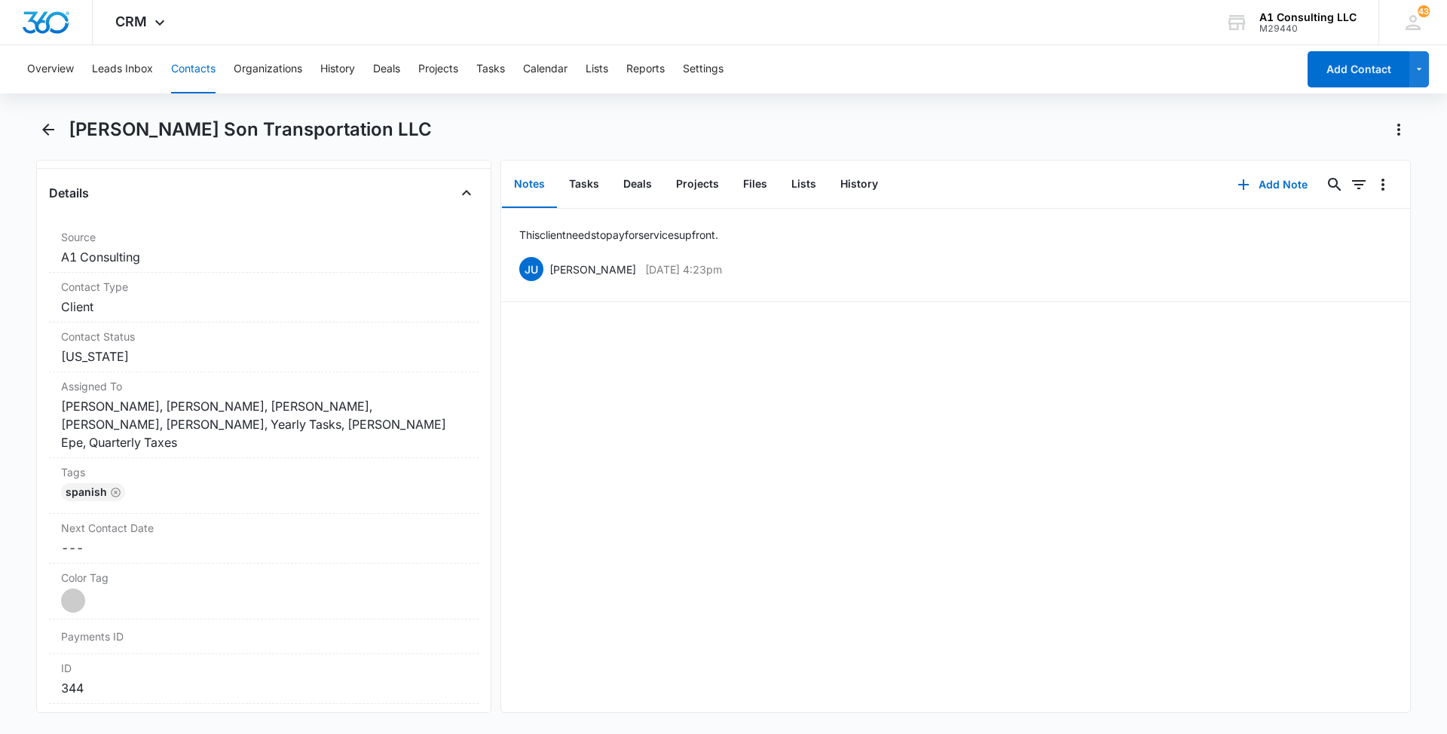
scroll to position [602, 0]
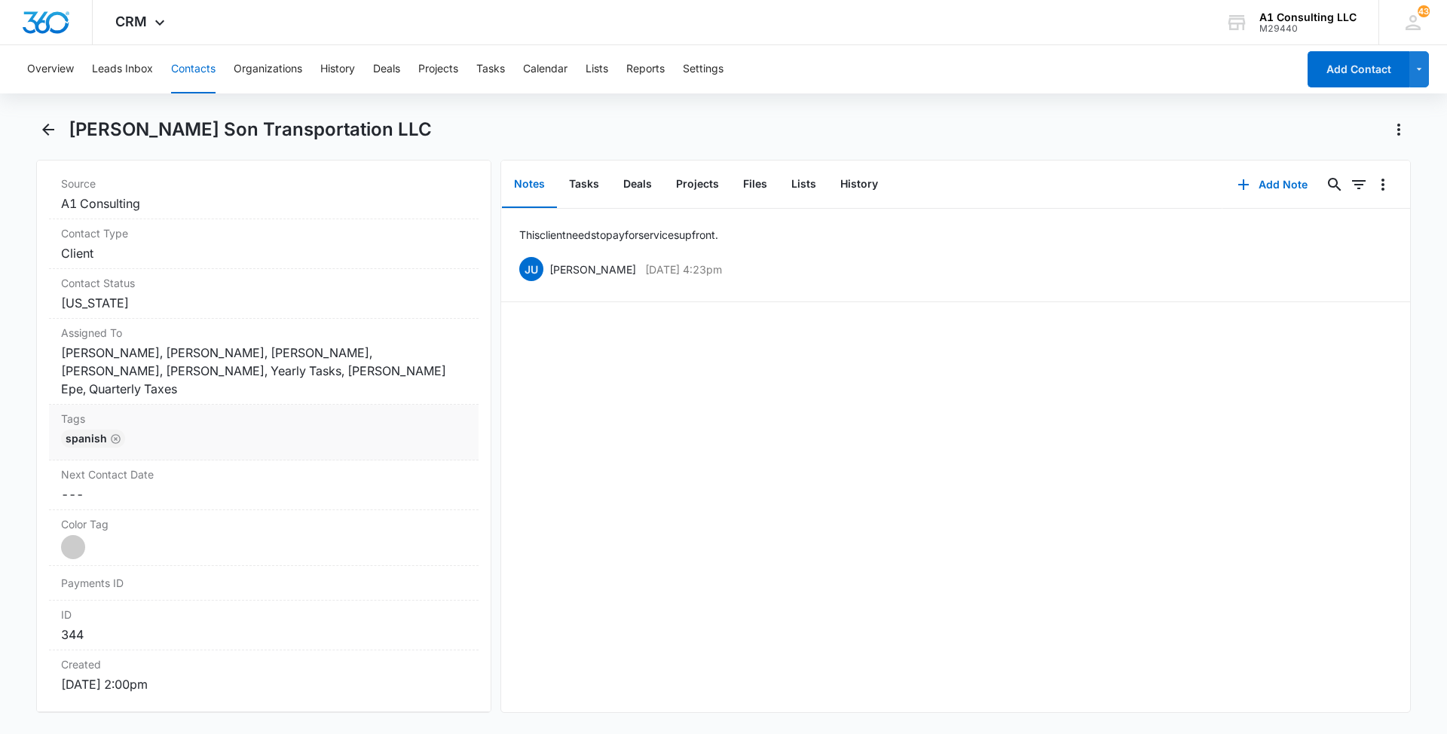
click at [304, 429] on div "Spanish" at bounding box center [263, 441] width 405 height 24
click at [295, 441] on div at bounding box center [288, 451] width 298 height 21
type input "gh"
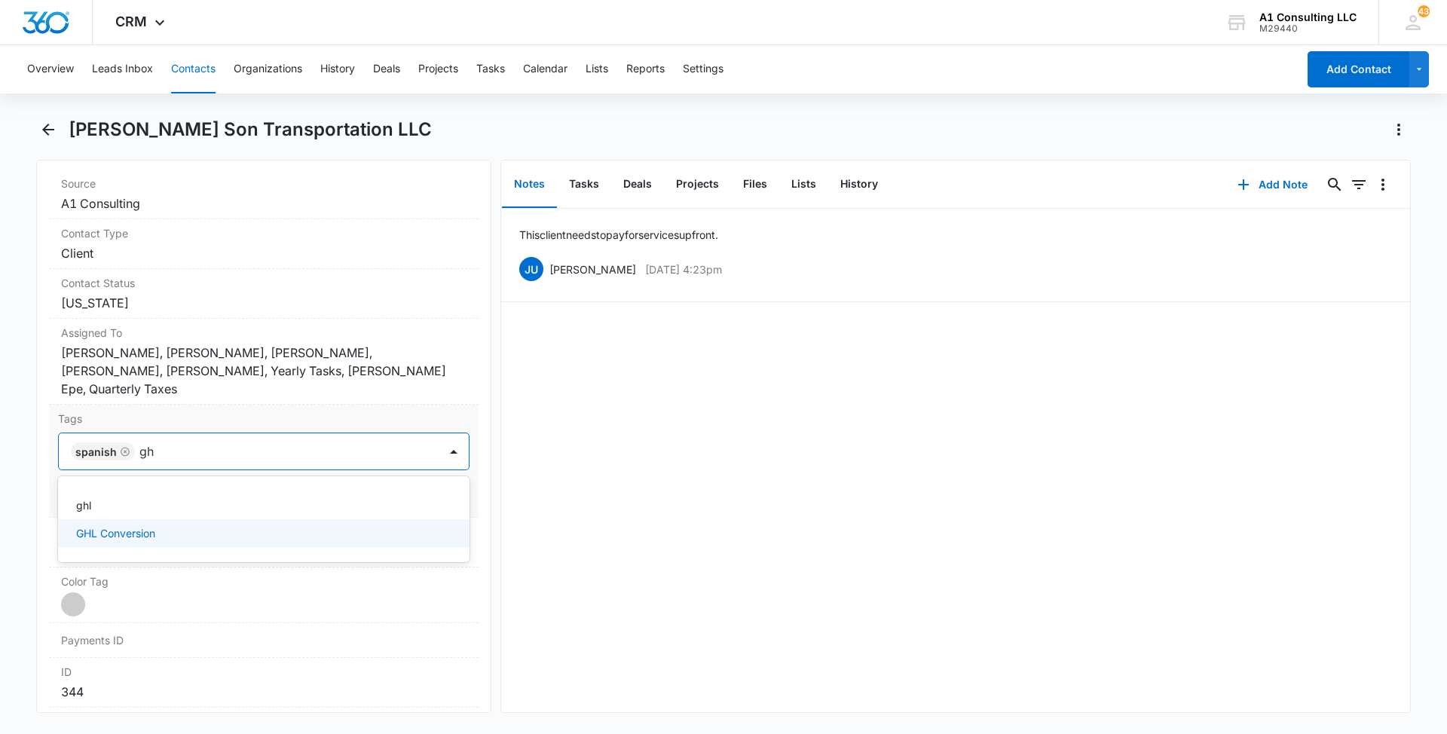
click at [133, 525] on p "GHL Conversion" at bounding box center [115, 533] width 79 height 16
click at [0, 428] on main "[PERSON_NAME] Son Transportation LLC Remove [PERSON_NAME] Son Transportation LL…" at bounding box center [723, 424] width 1447 height 613
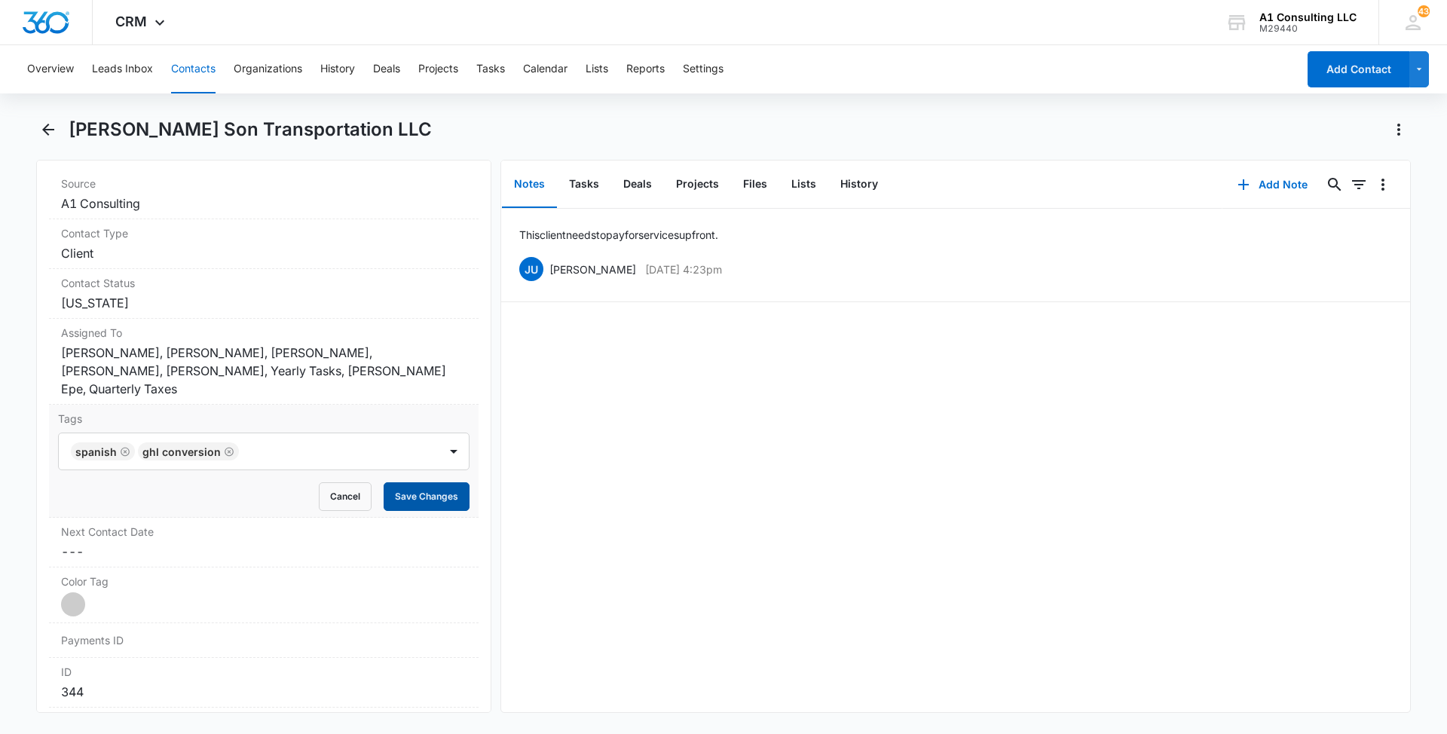
click at [433, 482] on button "Save Changes" at bounding box center [427, 496] width 86 height 29
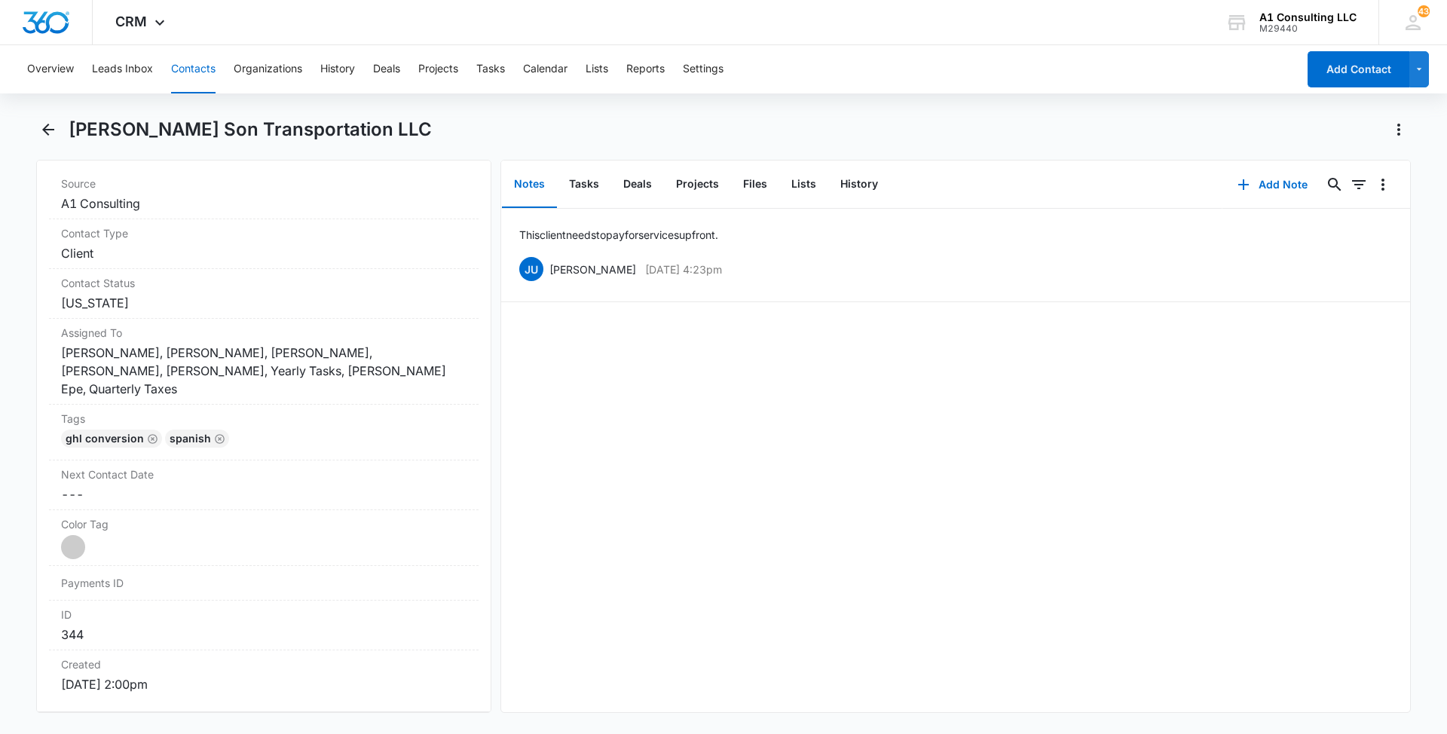
click at [191, 60] on button "Contacts" at bounding box center [193, 69] width 44 height 48
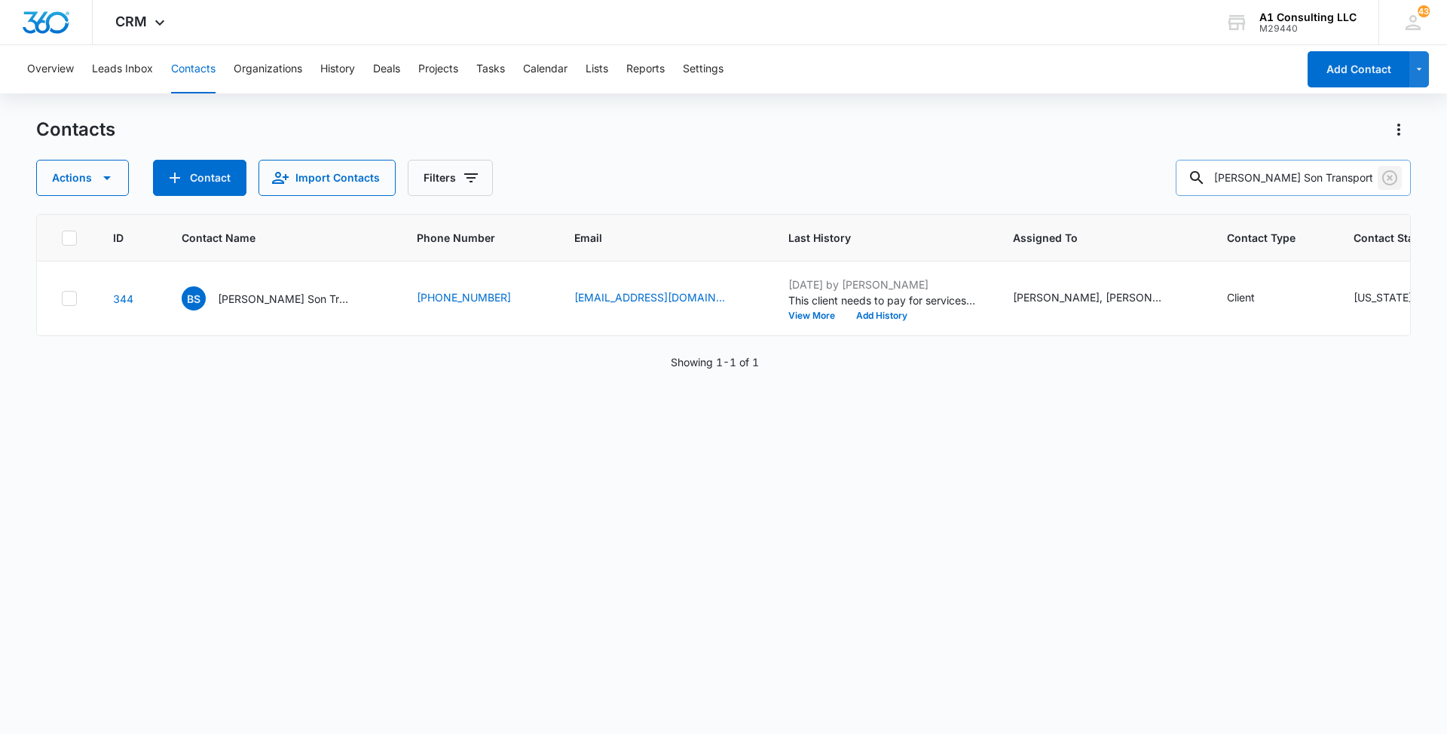
drag, startPoint x: 1386, startPoint y: 176, endPoint x: 1353, endPoint y: 178, distance: 33.2
click at [1386, 176] on icon "Clear" at bounding box center [1389, 178] width 18 height 18
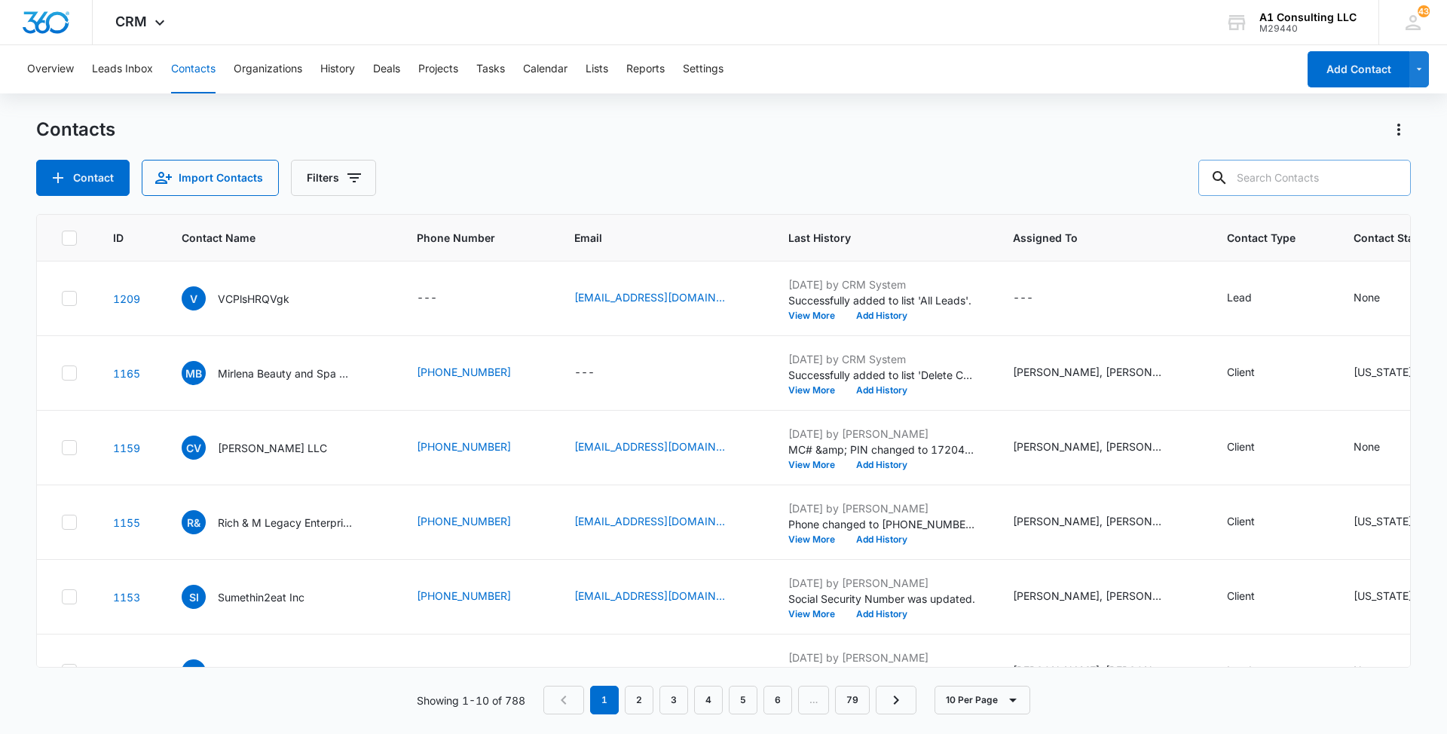
paste input "Sumethin2eat Inc"
type input "Sumethin2eat Inc"
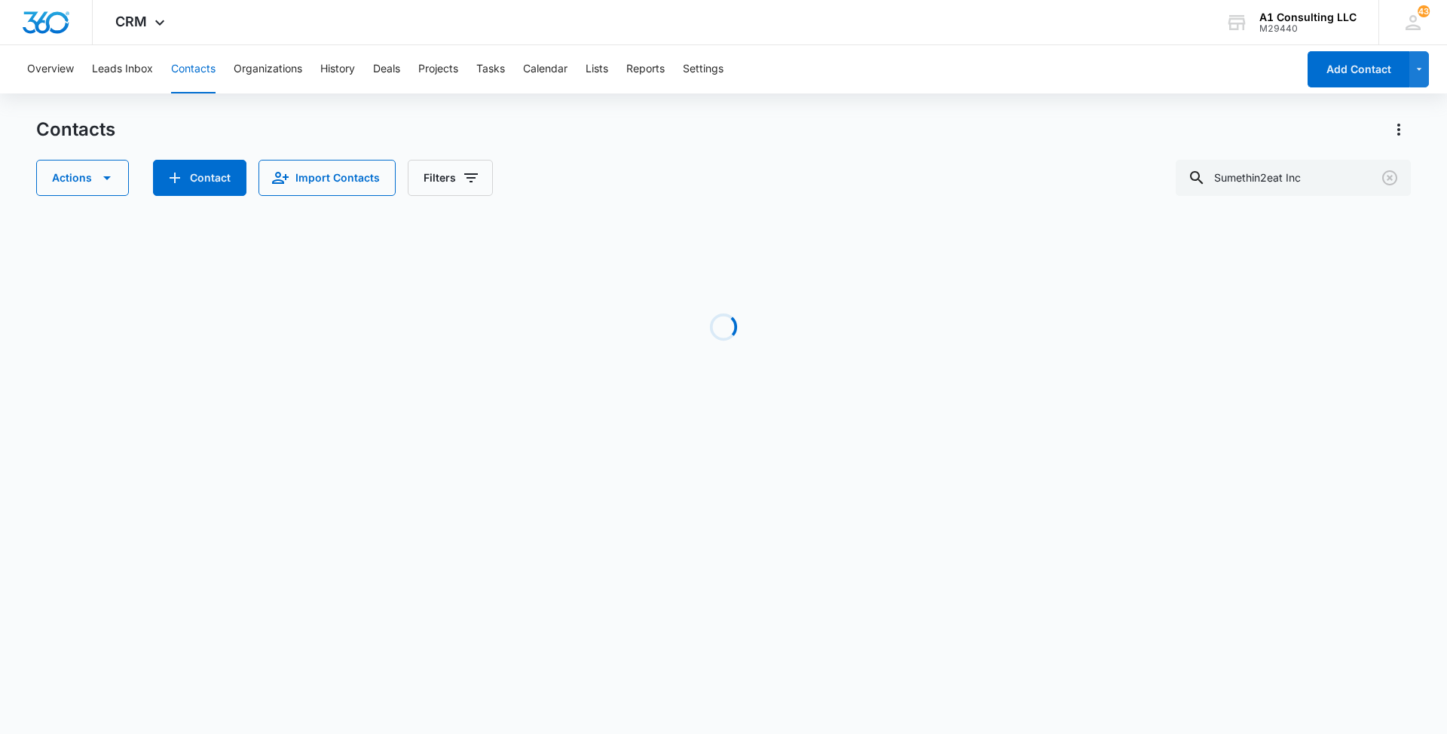
click at [813, 151] on div "Contacts Actions Contact Import Contacts Filters Sumethin2eat Inc" at bounding box center [723, 157] width 1374 height 78
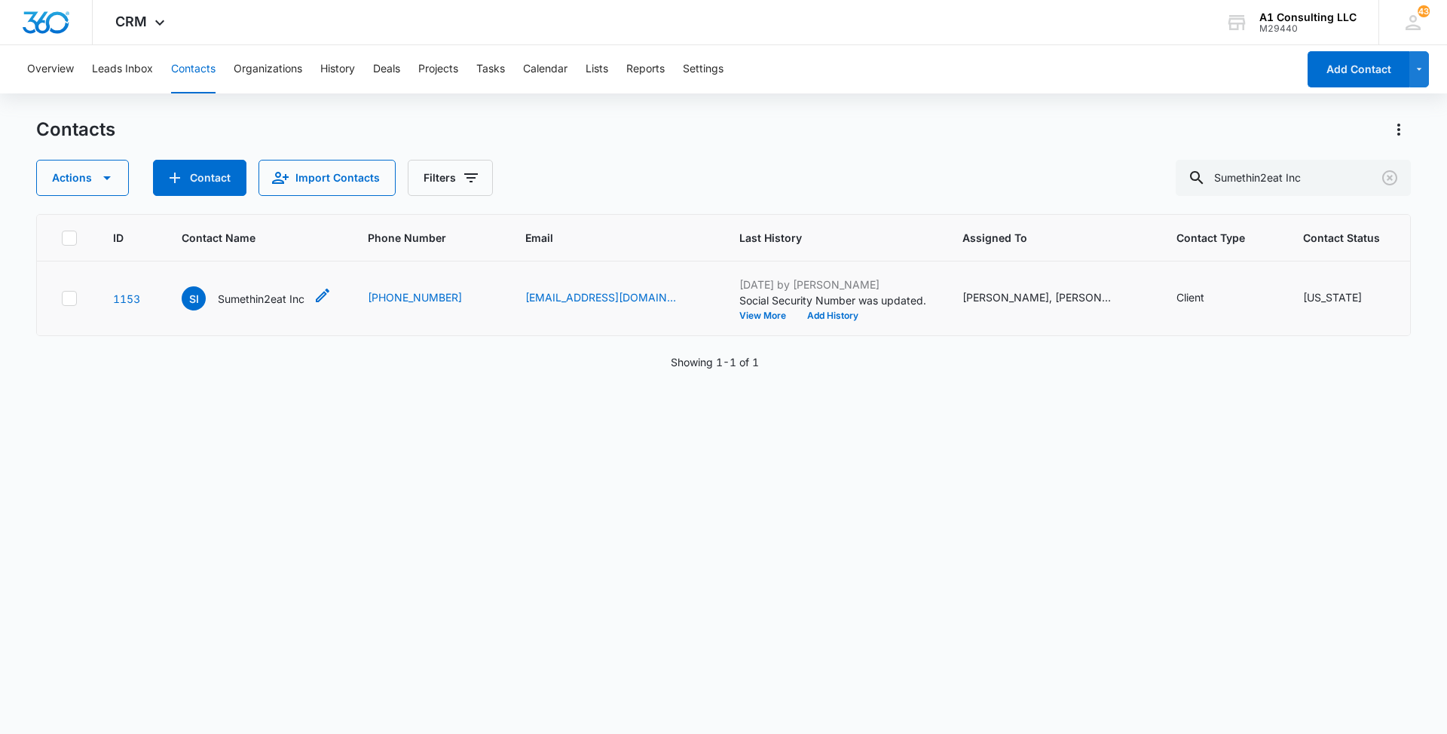
click at [248, 307] on p "Sumethin2eat Inc" at bounding box center [261, 299] width 87 height 16
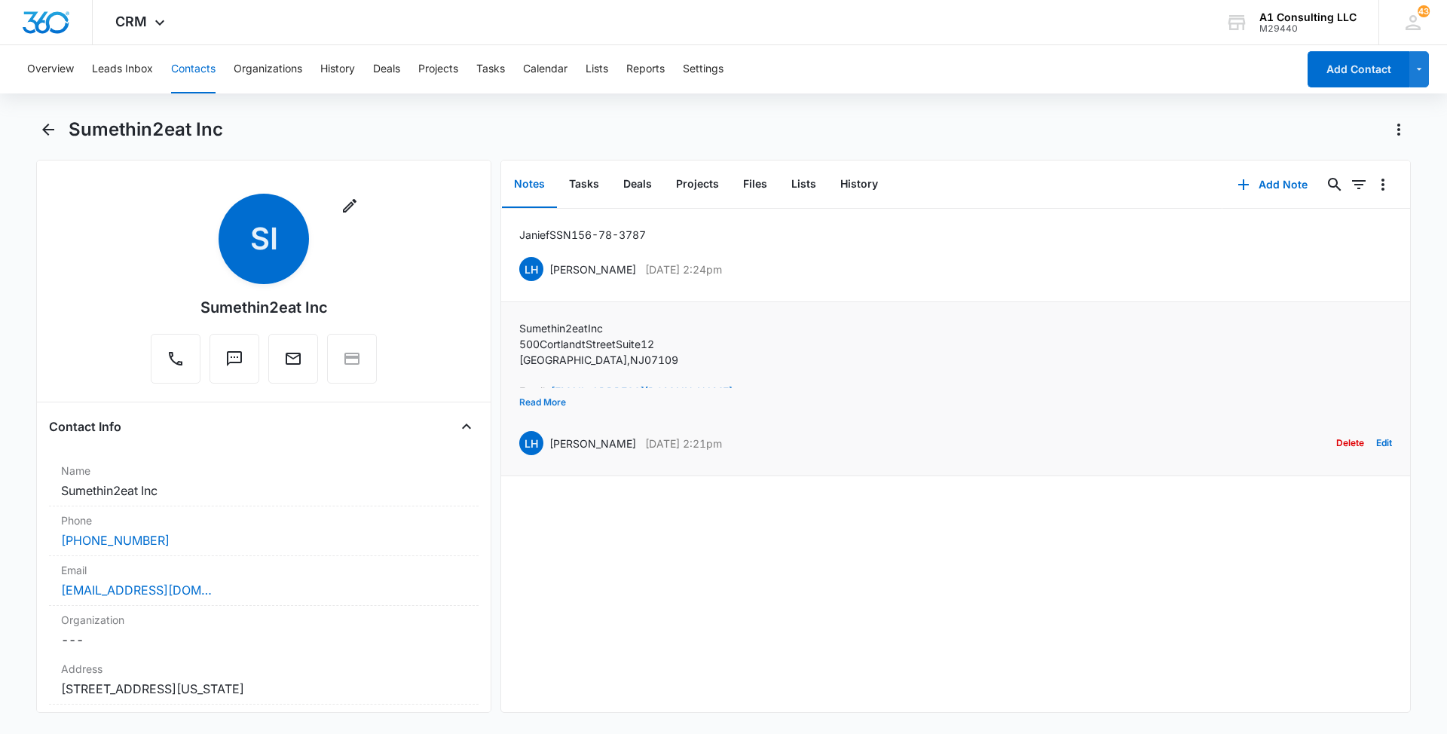
click at [555, 403] on button "Read More" at bounding box center [542, 402] width 47 height 29
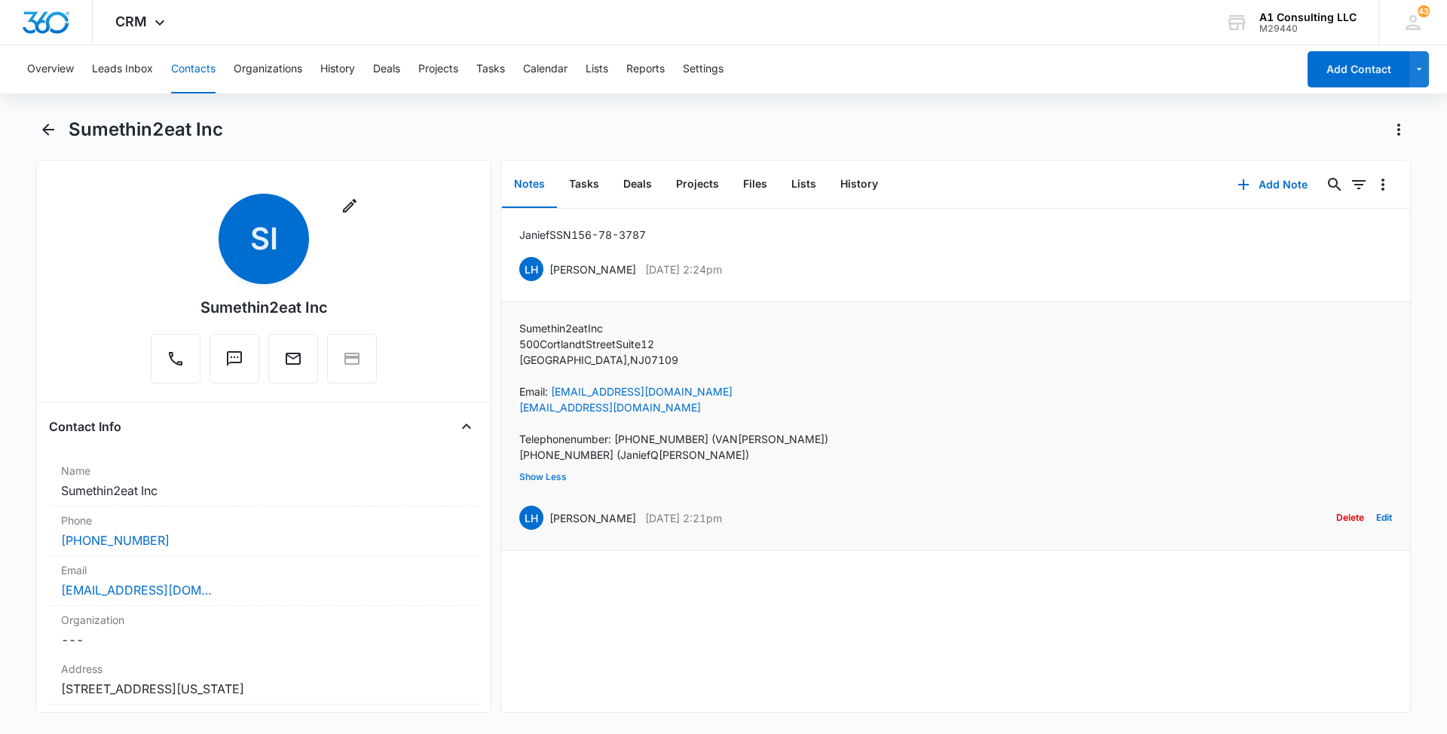
click at [550, 478] on button "Show Less" at bounding box center [542, 477] width 47 height 29
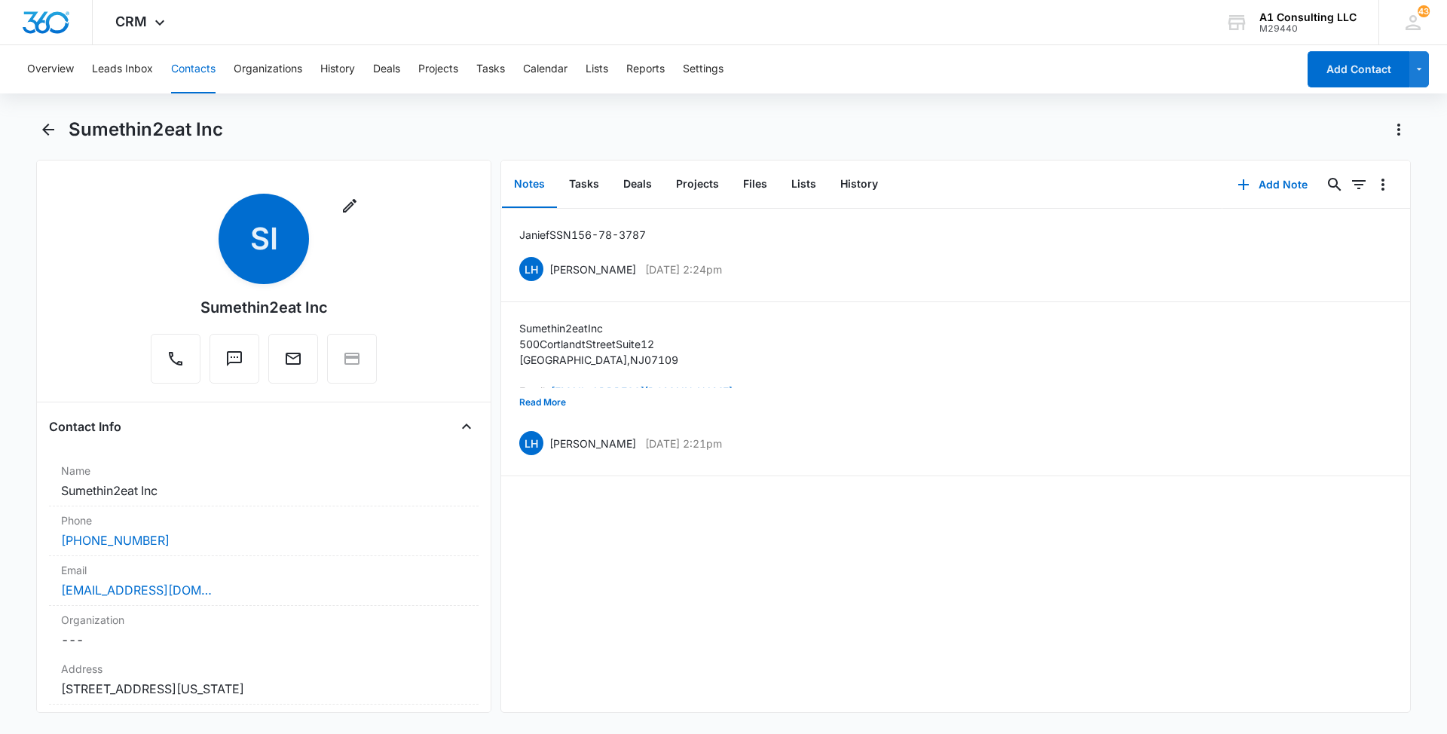
click at [195, 69] on button "Contacts" at bounding box center [193, 69] width 44 height 48
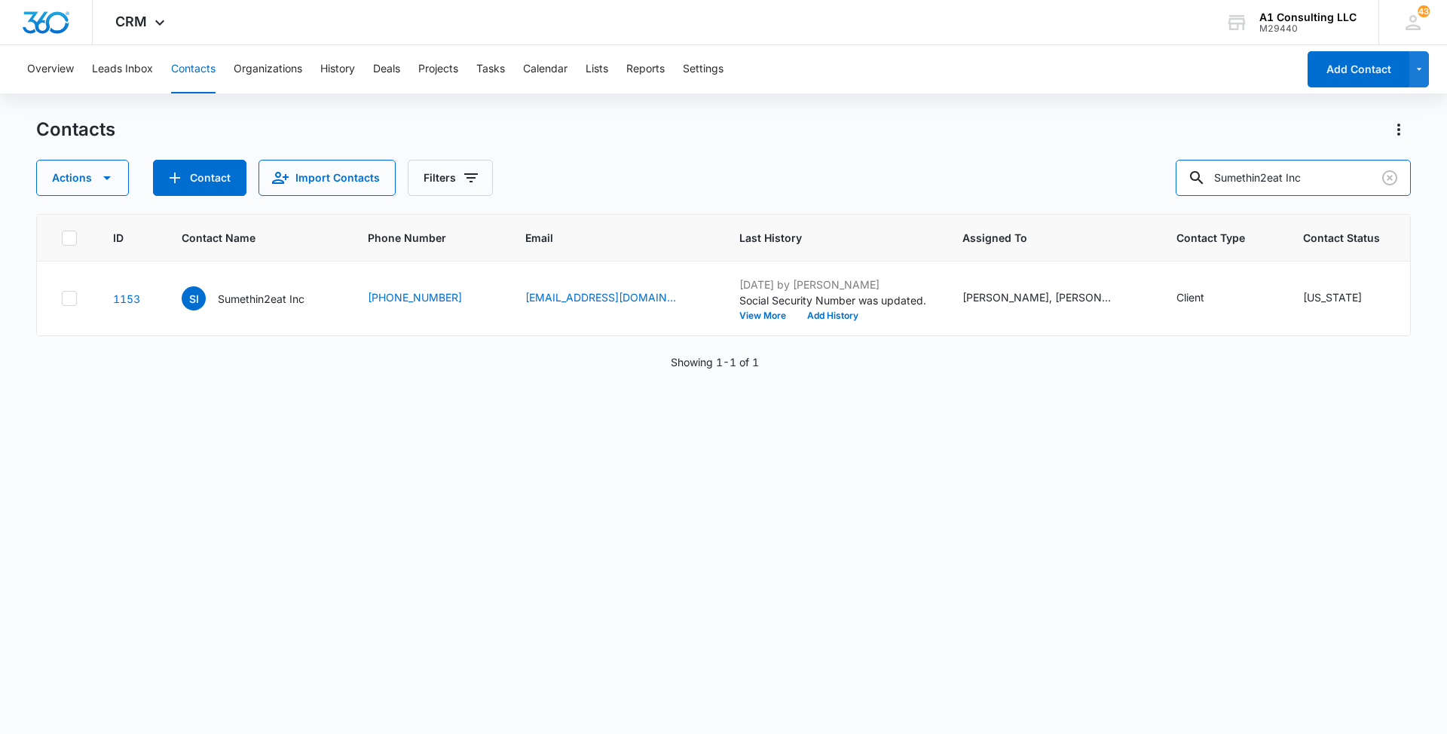
drag, startPoint x: 1338, startPoint y: 182, endPoint x: 1140, endPoint y: 160, distance: 199.4
click at [1140, 160] on div "Actions Contact Import Contacts Filters Sumethin2eat Inc" at bounding box center [723, 178] width 1374 height 36
paste input "DRV Express"
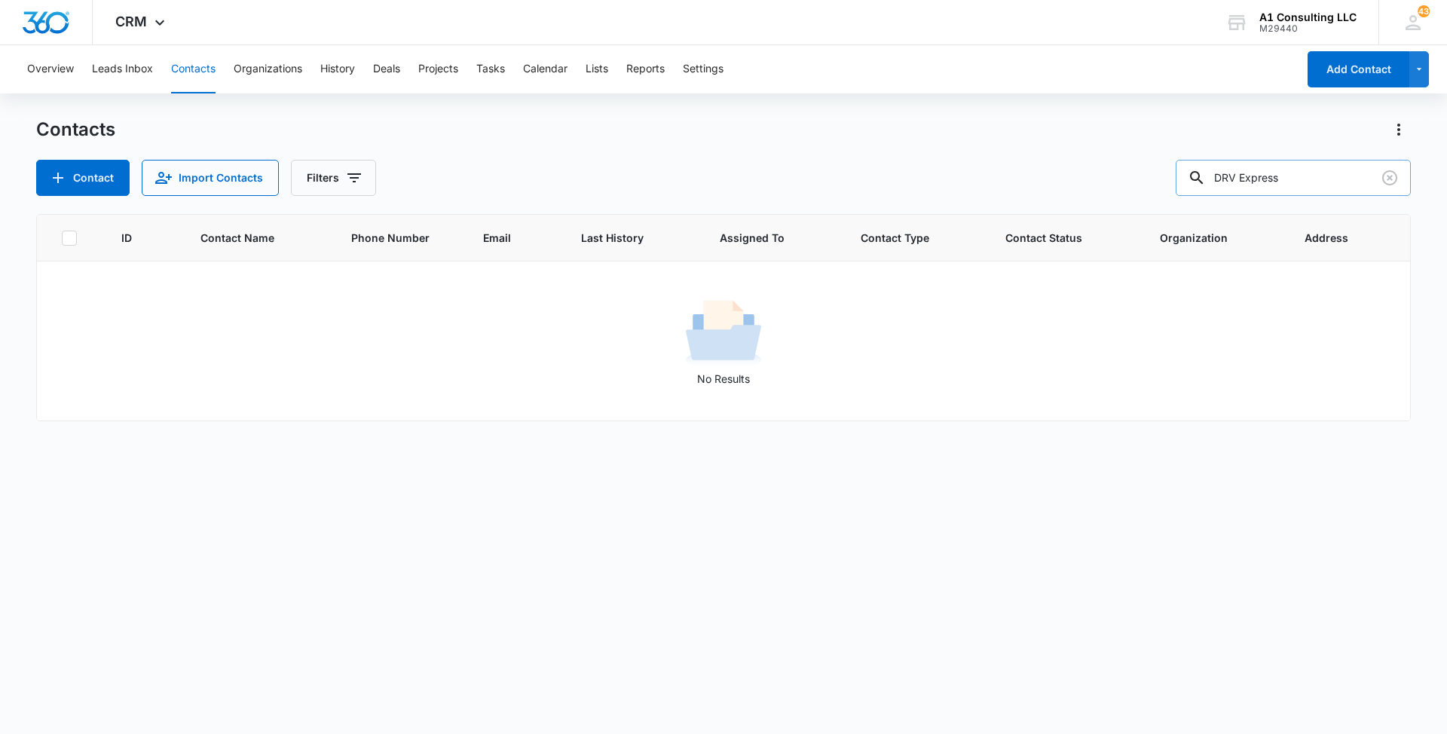
click at [1238, 170] on input "DRV Express" at bounding box center [1292, 178] width 235 height 36
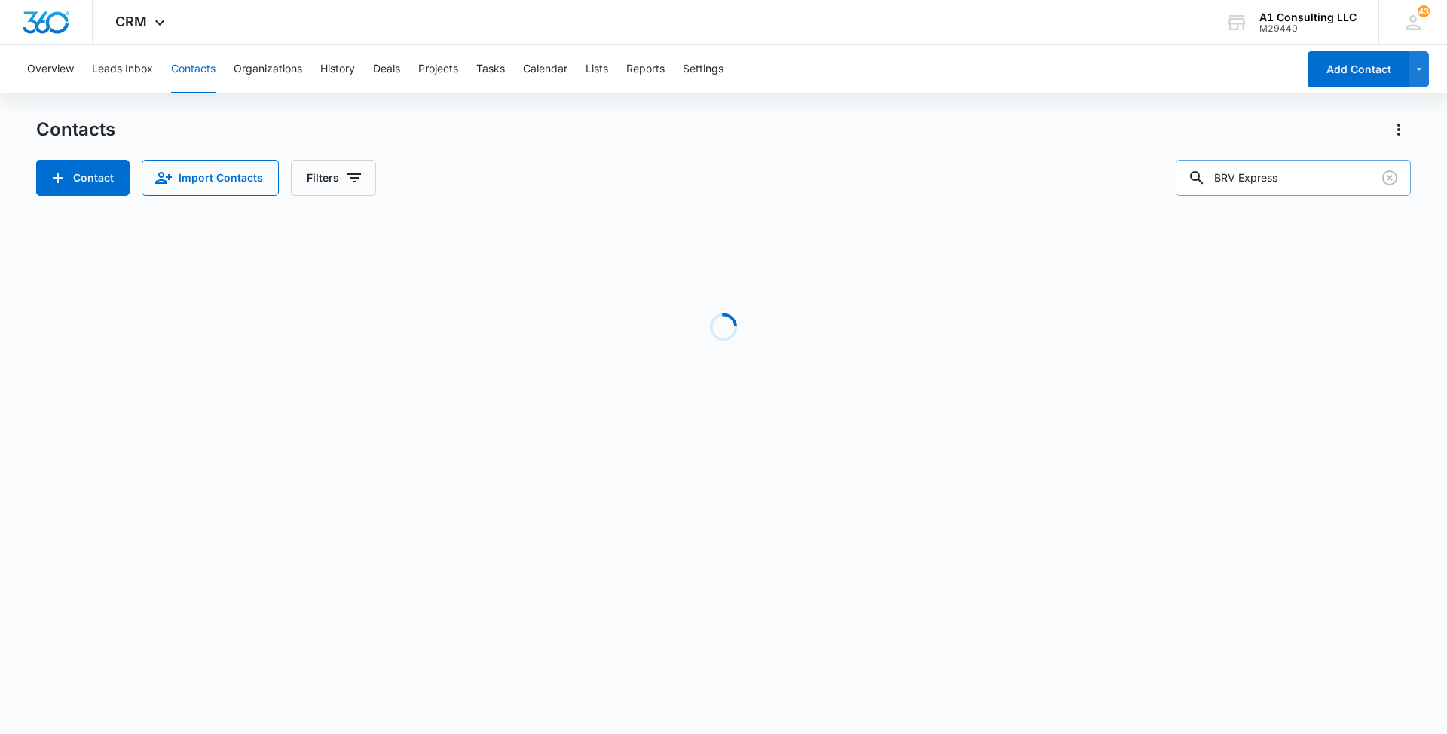
click at [1249, 176] on input "BRV Express" at bounding box center [1292, 178] width 235 height 36
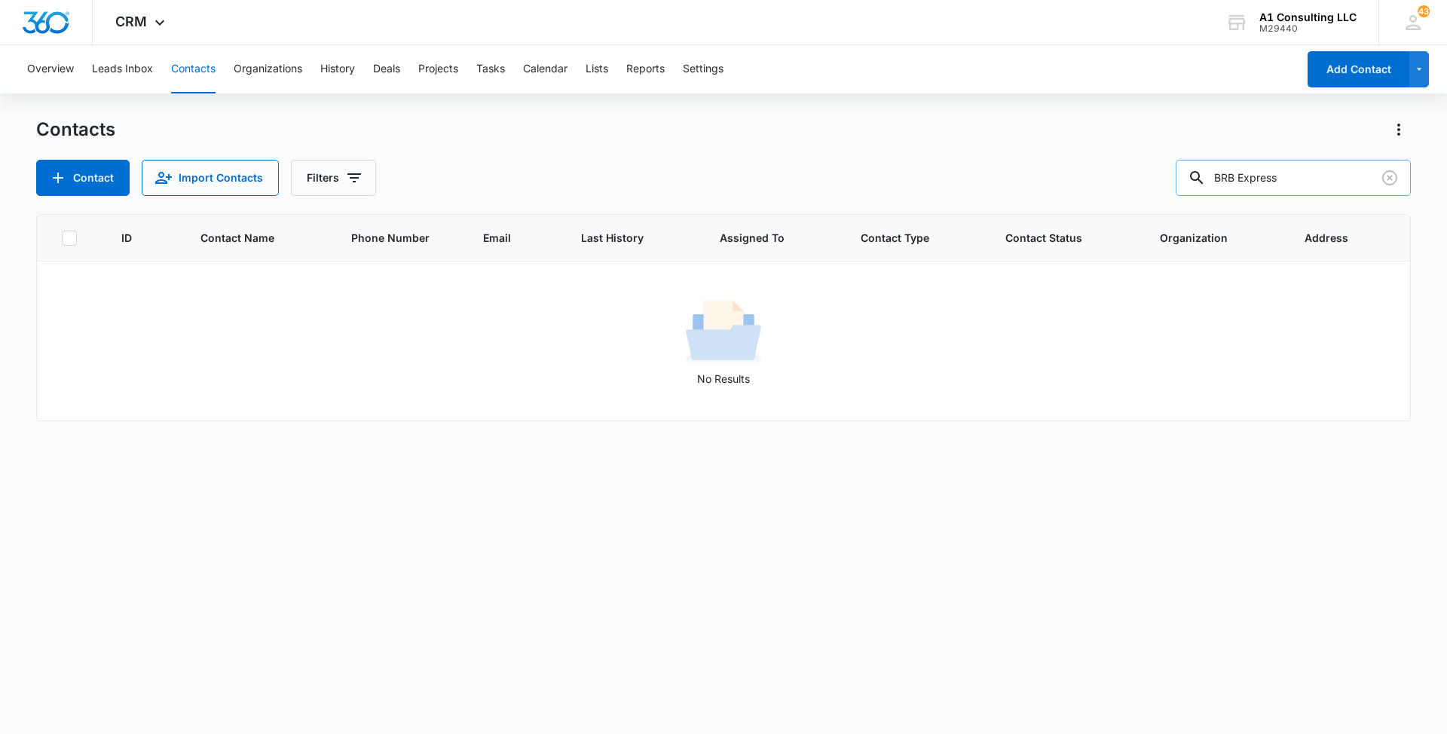
type input "BRB Express"
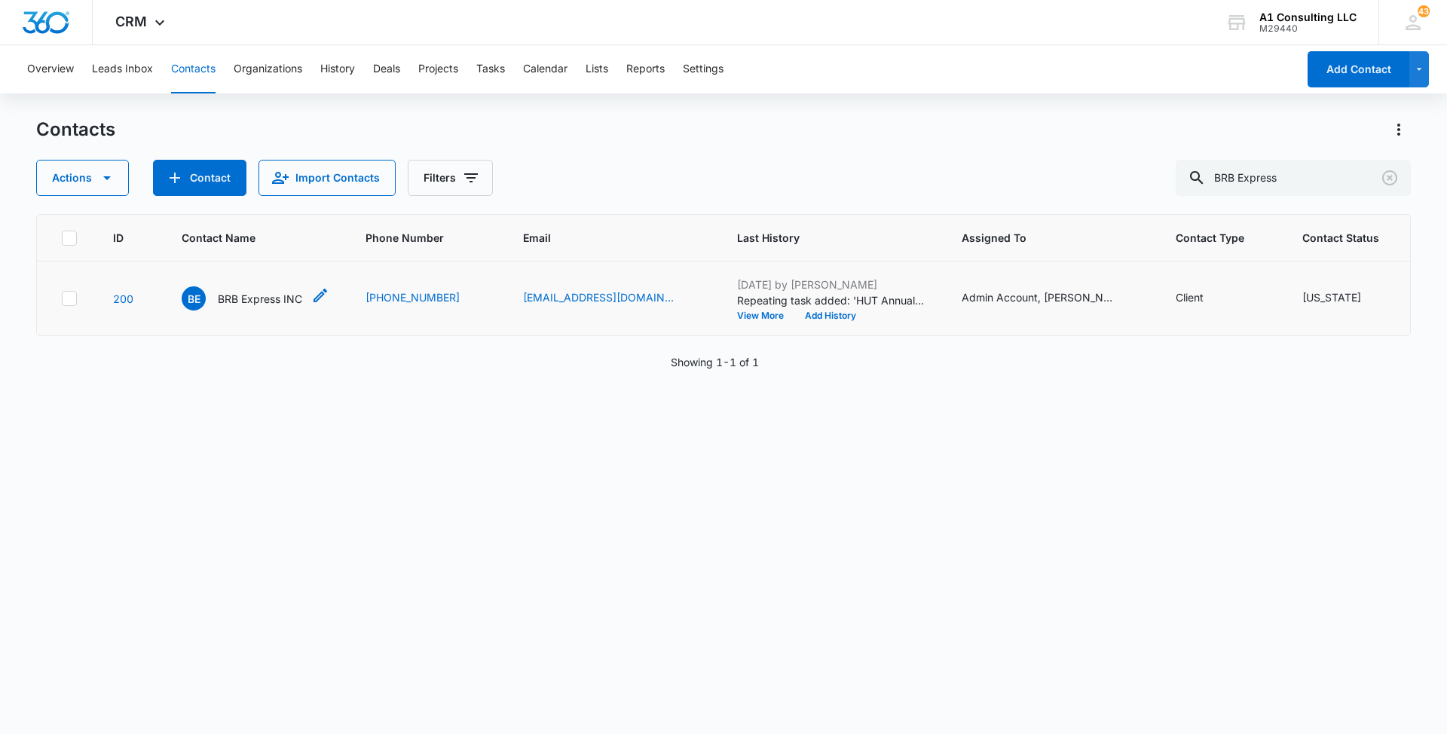
click at [268, 307] on p "BRB Express INC" at bounding box center [260, 299] width 84 height 16
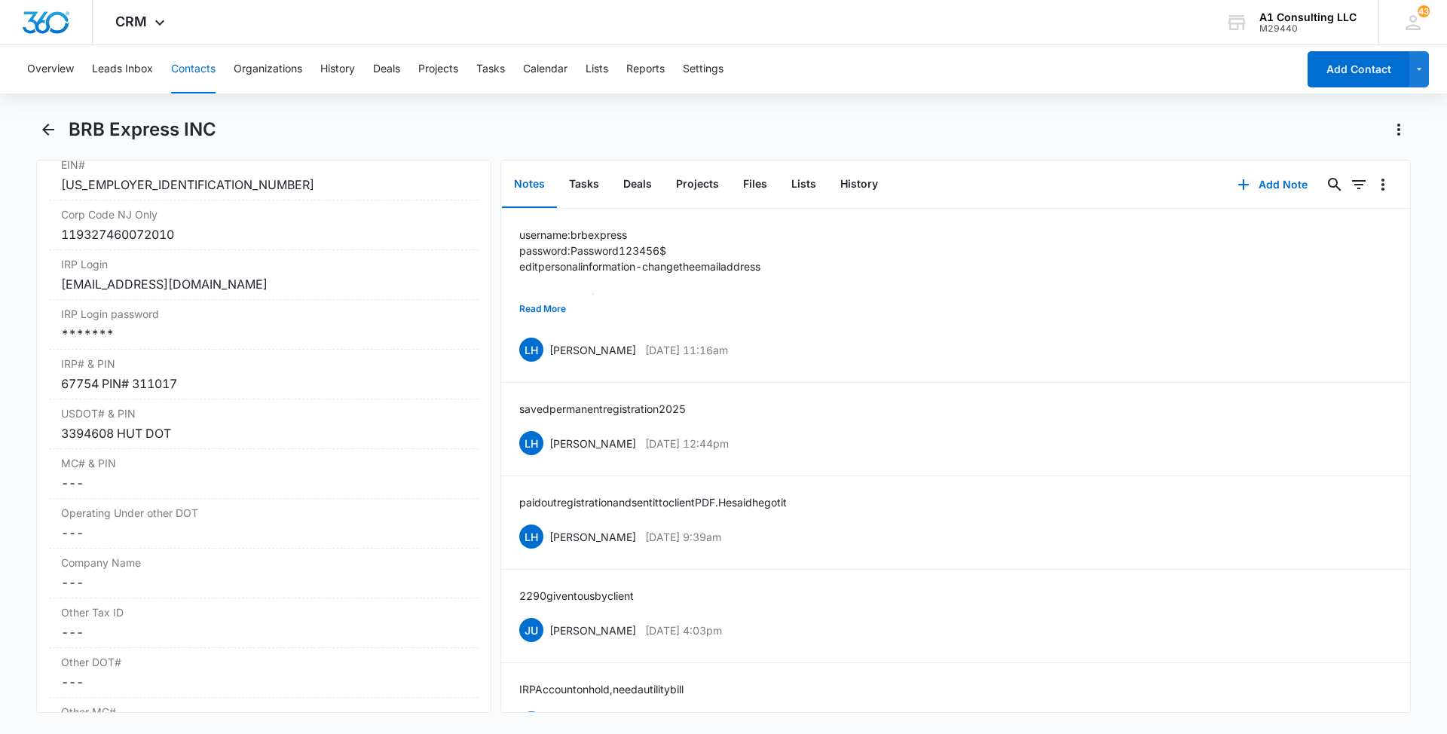
scroll to position [1918, 0]
drag, startPoint x: 115, startPoint y: 445, endPoint x: 46, endPoint y: 448, distance: 69.4
click at [46, 448] on div "Remove BE BRB Express INC Contact Info Name Cancel Save Changes BRB Express INC…" at bounding box center [263, 436] width 455 height 553
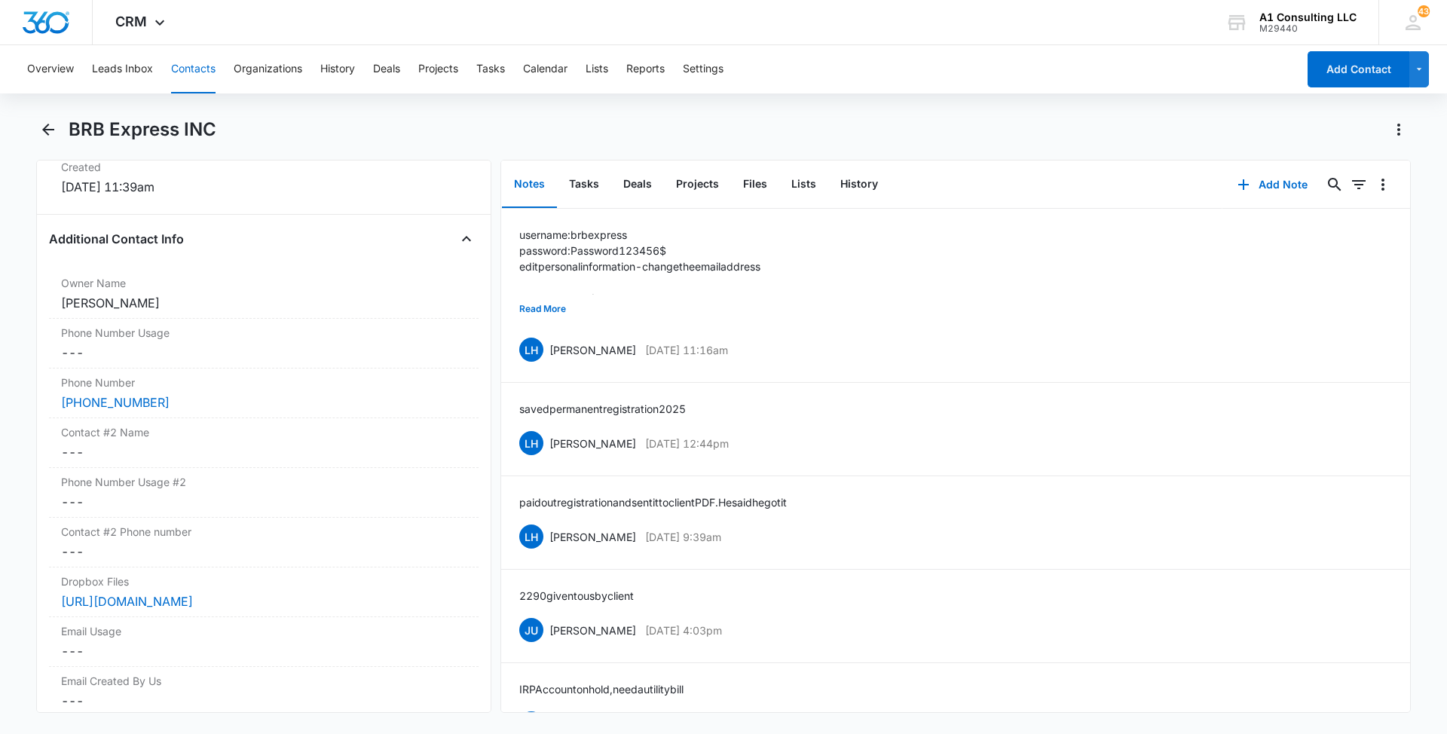
scroll to position [1065, 0]
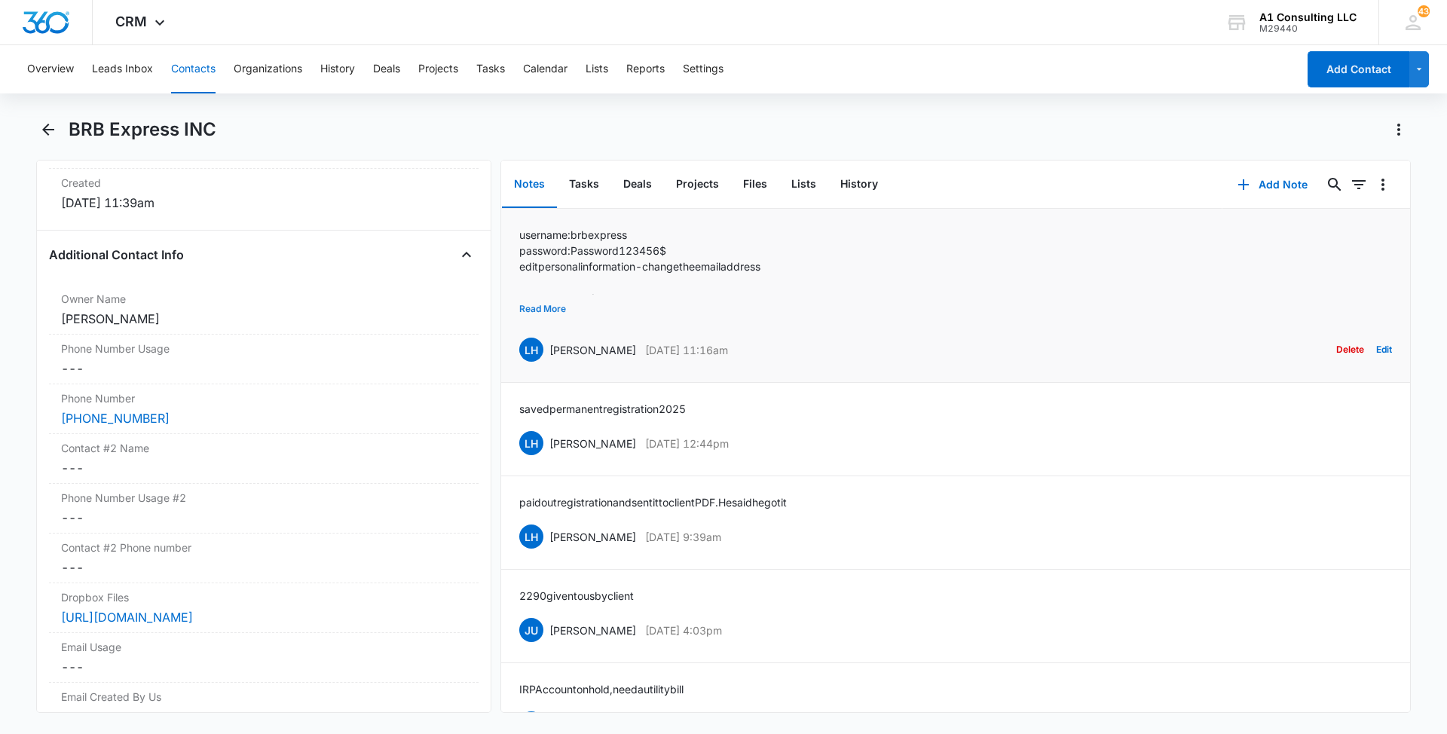
click at [554, 305] on button "Read More" at bounding box center [542, 309] width 47 height 29
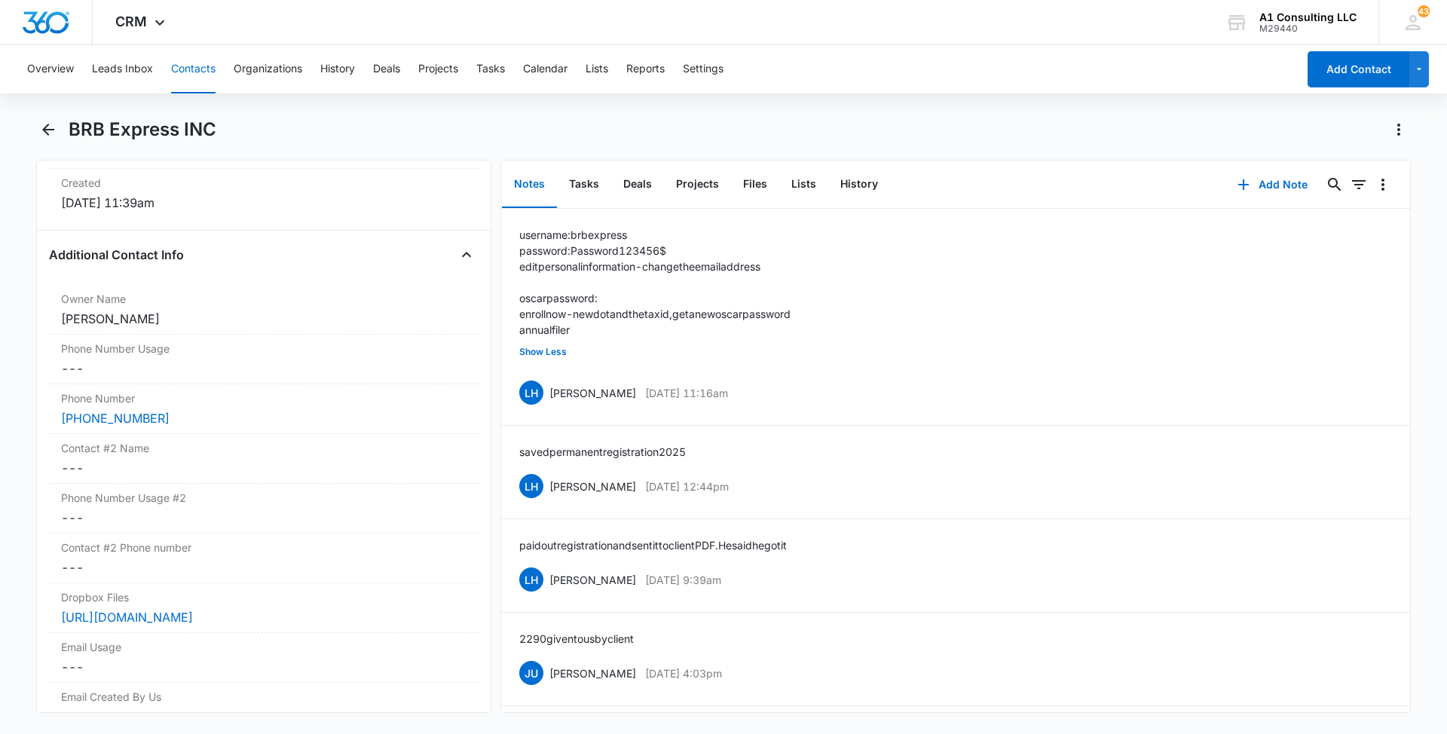
click at [208, 71] on button "Contacts" at bounding box center [193, 69] width 44 height 48
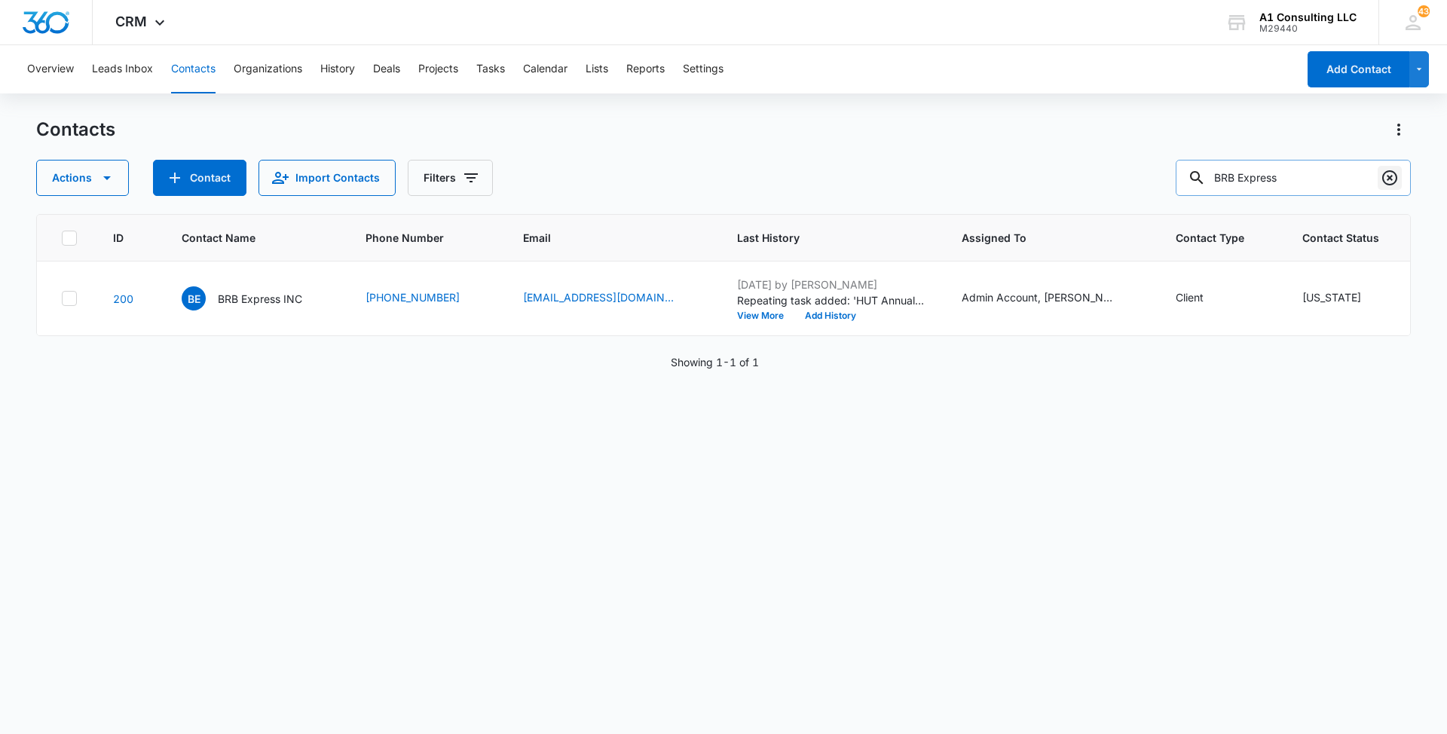
click at [1393, 182] on icon "Clear" at bounding box center [1389, 177] width 15 height 15
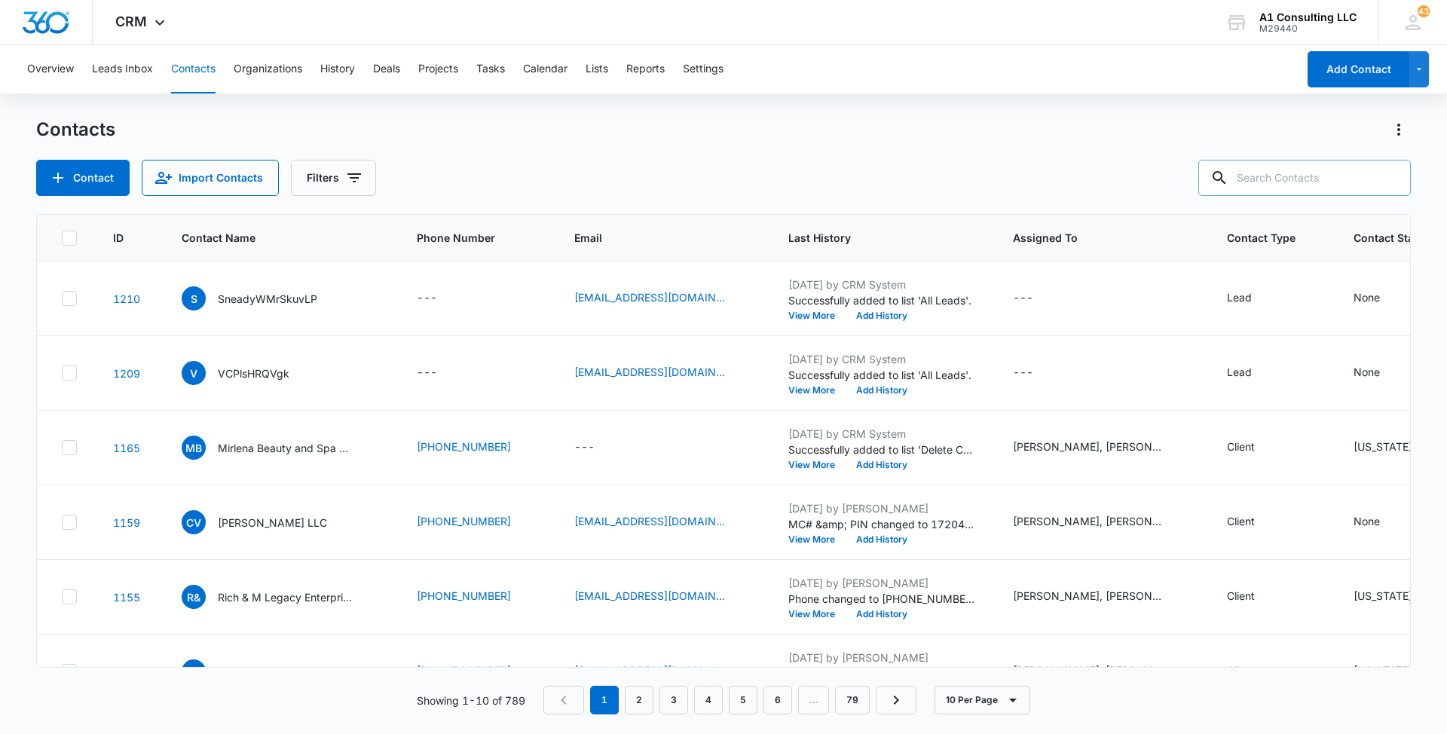
click at [971, 141] on div "Contacts" at bounding box center [723, 130] width 1374 height 24
click at [1356, 178] on input "text" at bounding box center [1304, 178] width 212 height 36
type input "BRB"
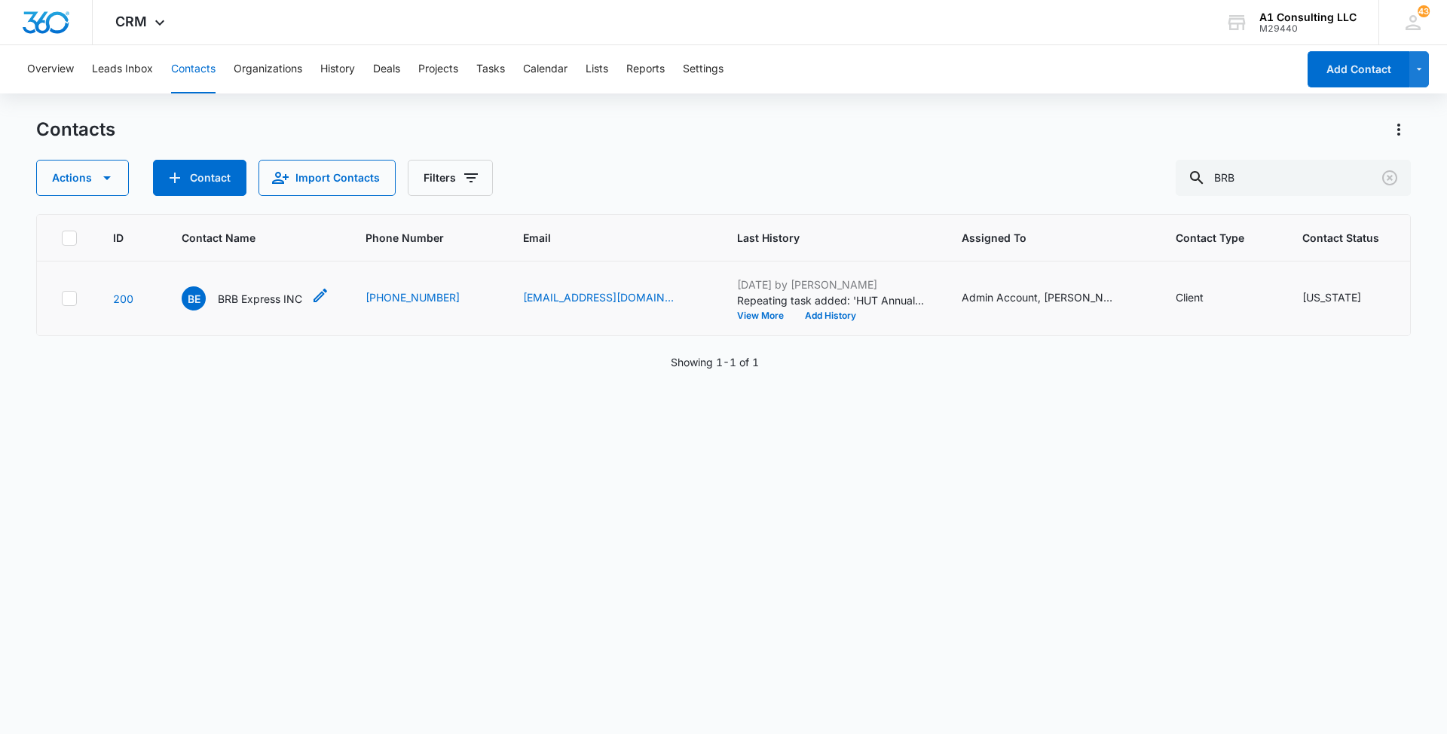
click at [270, 307] on p "BRB Express INC" at bounding box center [260, 299] width 84 height 16
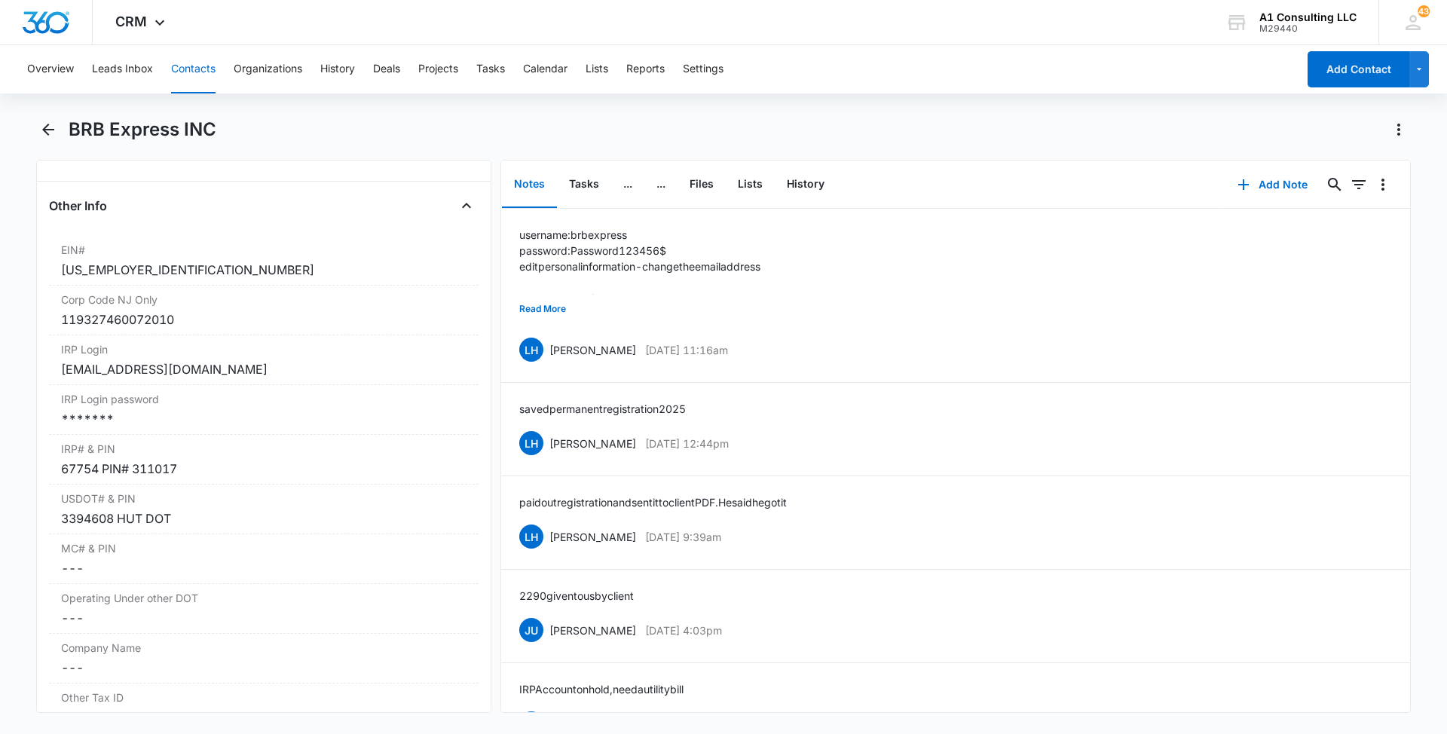
scroll to position [1854, 0]
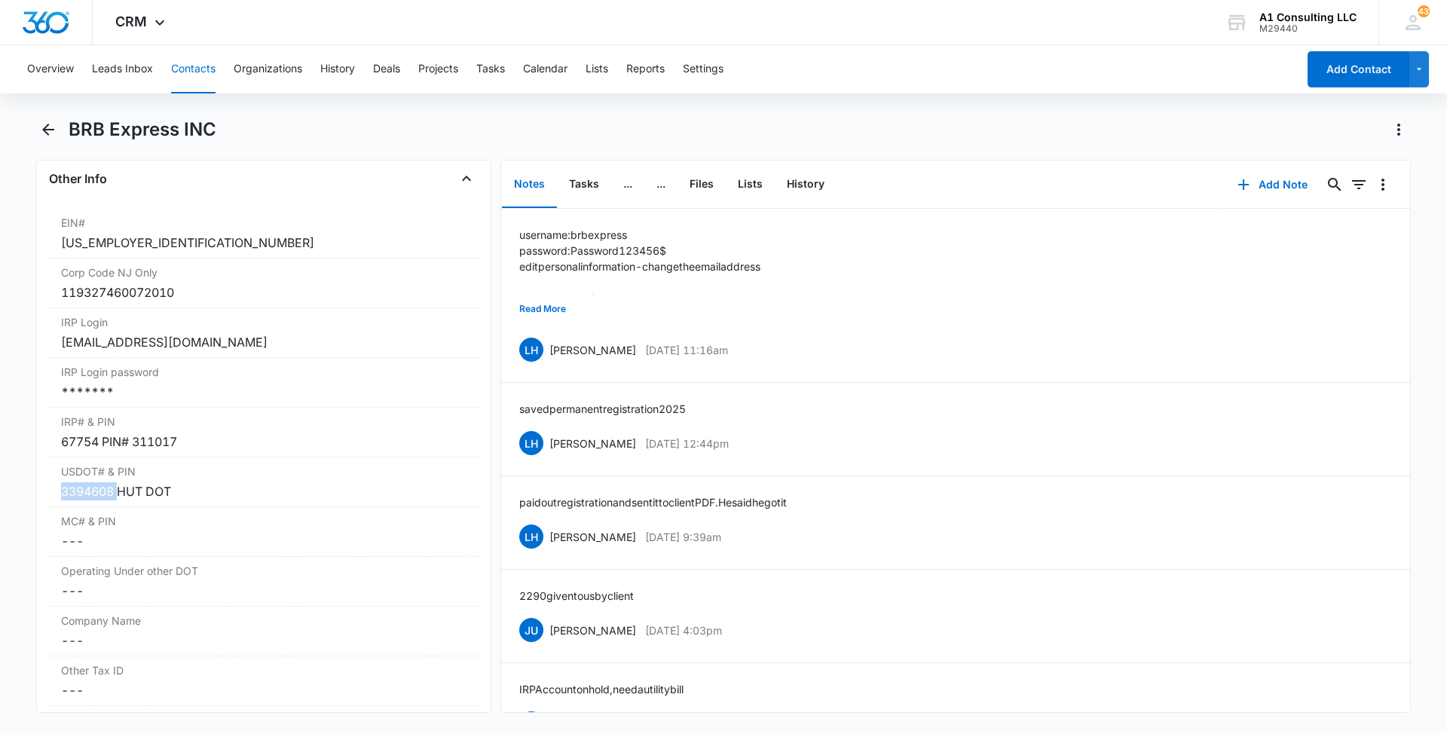
drag, startPoint x: 118, startPoint y: 508, endPoint x: 29, endPoint y: 509, distance: 88.9
click at [29, 509] on main "BRB Express INC Remove BE BRB Express INC Contact Info Name Cancel Save Changes…" at bounding box center [723, 424] width 1447 height 613
click at [651, 128] on div "BRB Express INC" at bounding box center [740, 130] width 1342 height 24
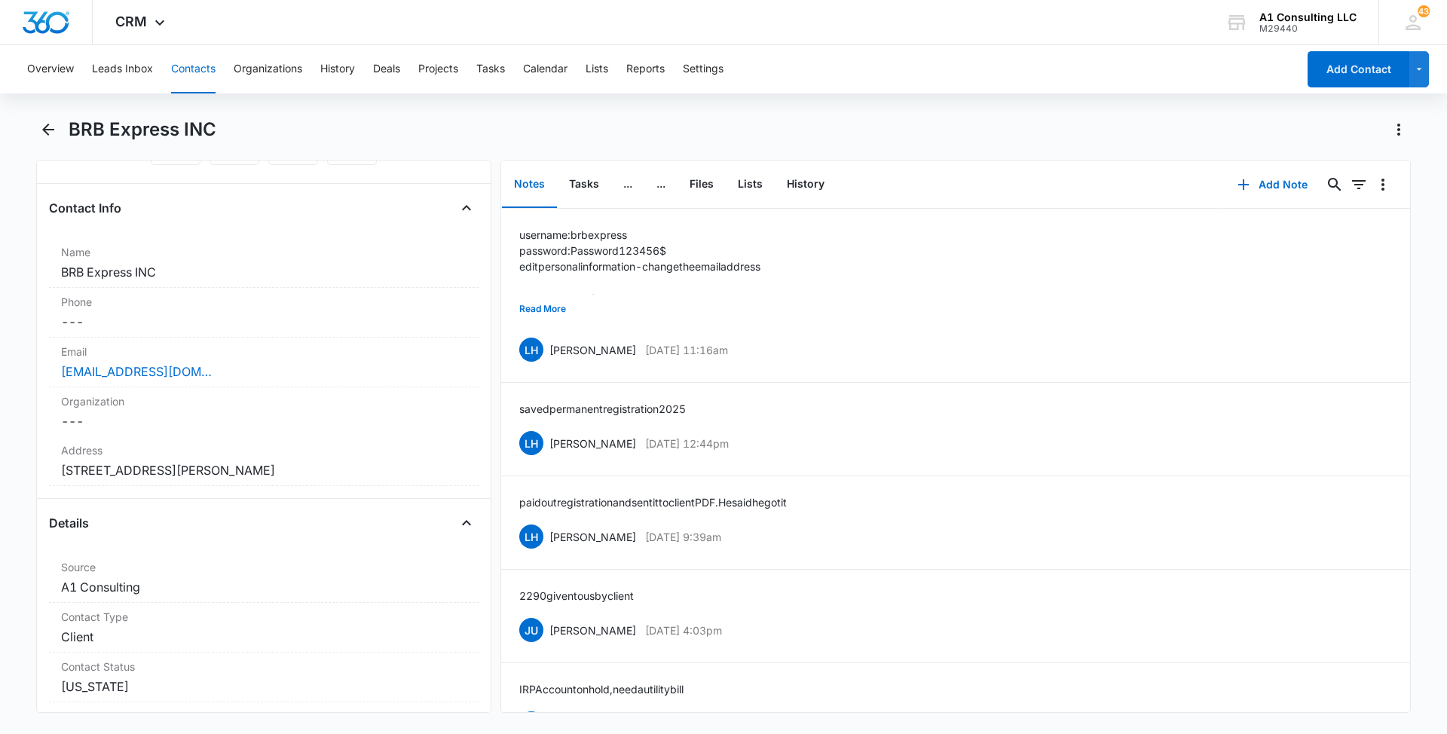
scroll to position [224, 0]
click at [206, 65] on button "Contacts" at bounding box center [193, 69] width 44 height 48
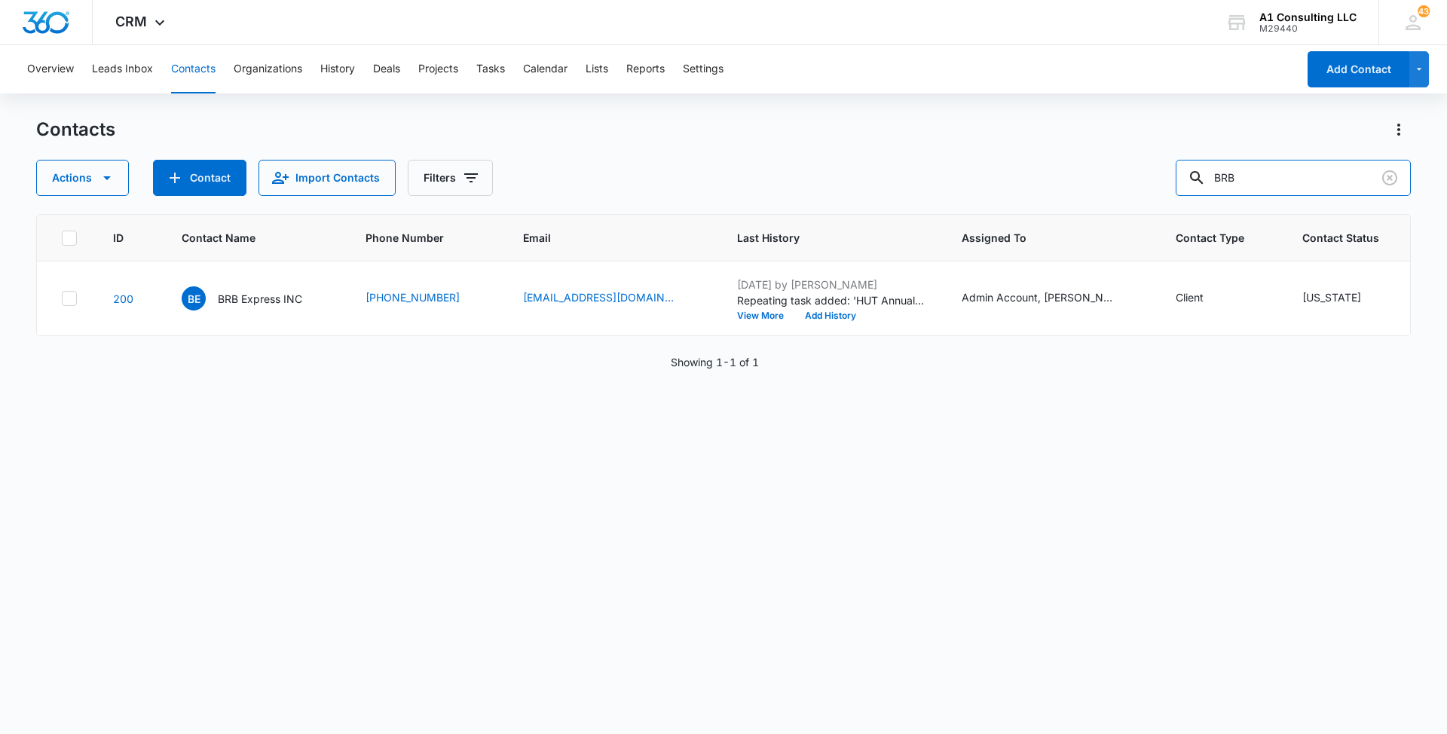
drag, startPoint x: 1281, startPoint y: 177, endPoint x: 1173, endPoint y: 164, distance: 108.5
click at [1173, 164] on div "Actions Contact Import Contacts Filters BRB" at bounding box center [723, 178] width 1374 height 36
paste input "Reica Trucking LLC"
type input "Reica Trucking LLC"
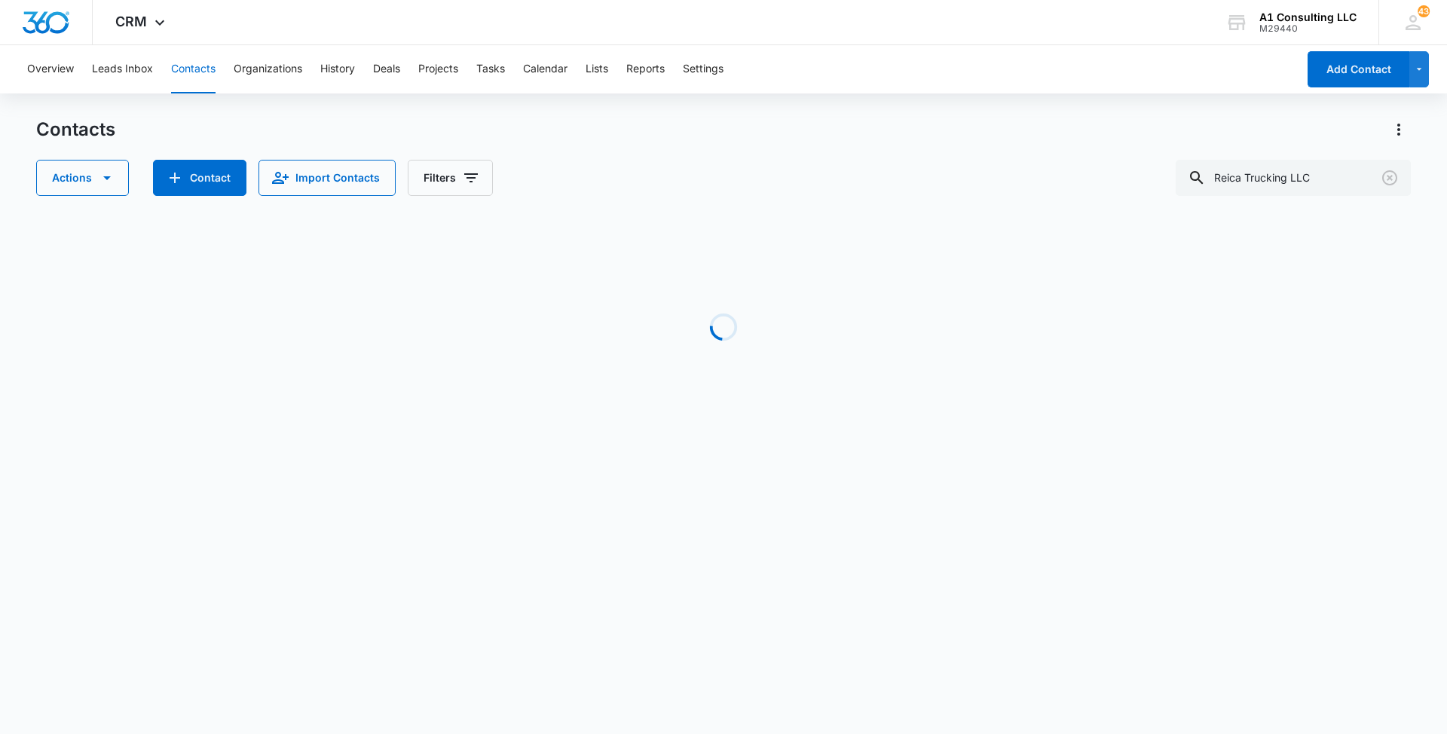
click at [919, 142] on div "Contacts Actions Contact Import Contacts Filters Reica Trucking LLC" at bounding box center [723, 157] width 1374 height 78
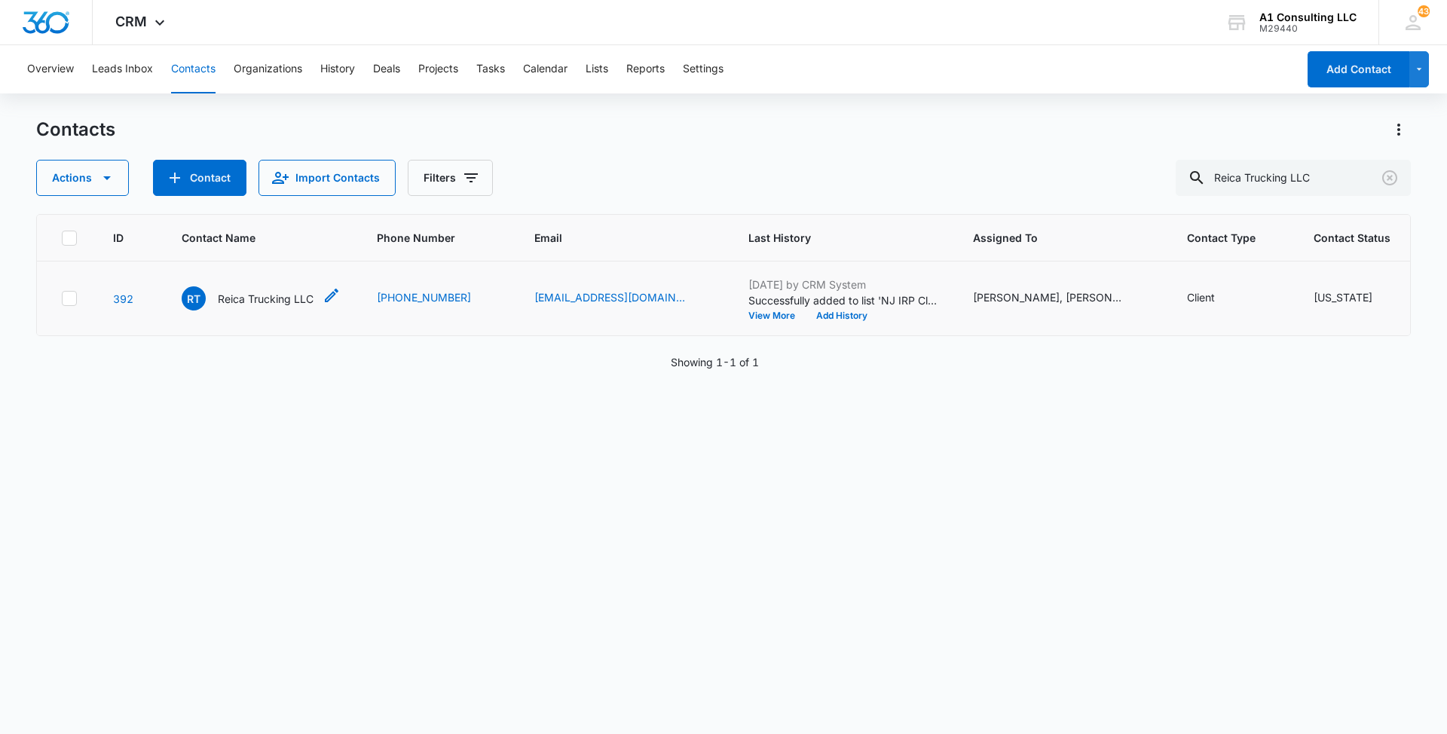
click at [283, 307] on p "Reica Trucking LLC" at bounding box center [266, 299] width 96 height 16
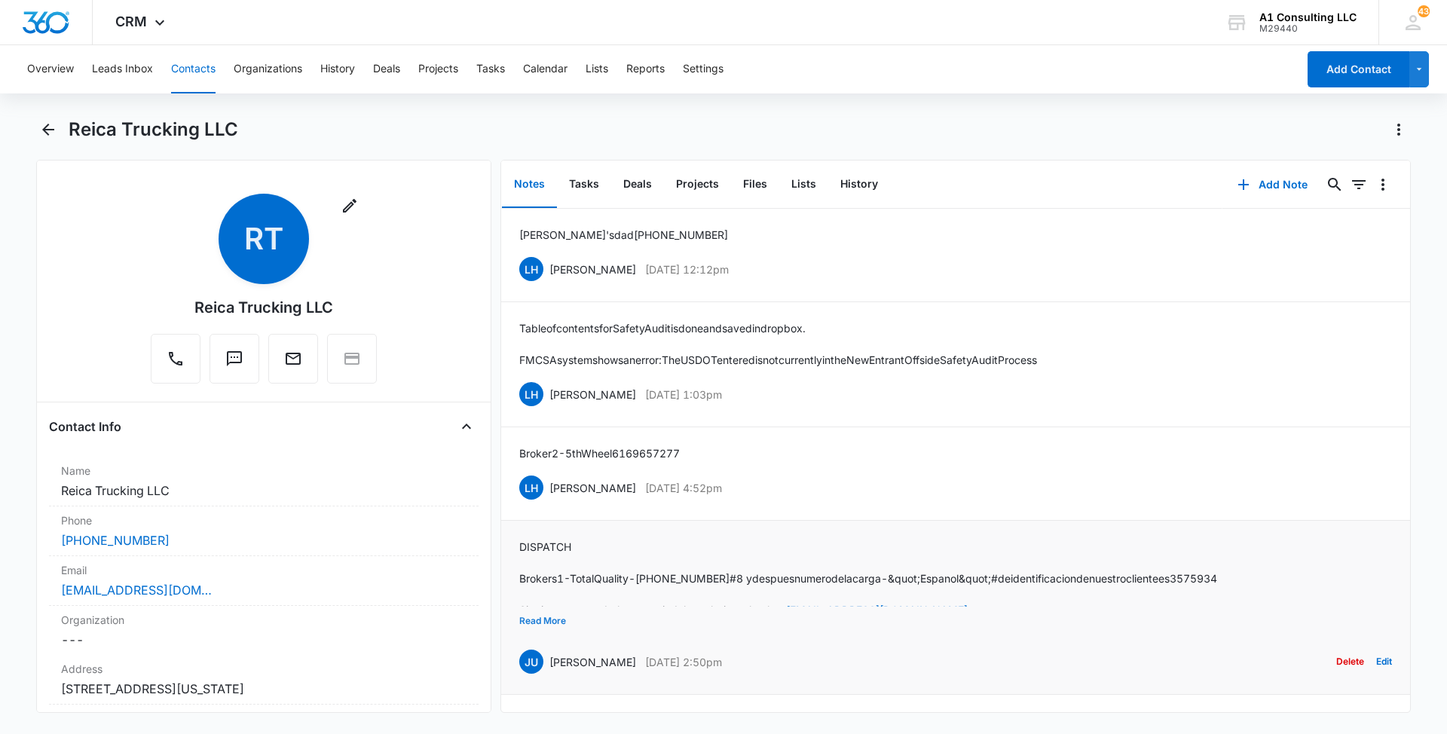
click at [536, 615] on button "Read More" at bounding box center [542, 621] width 47 height 29
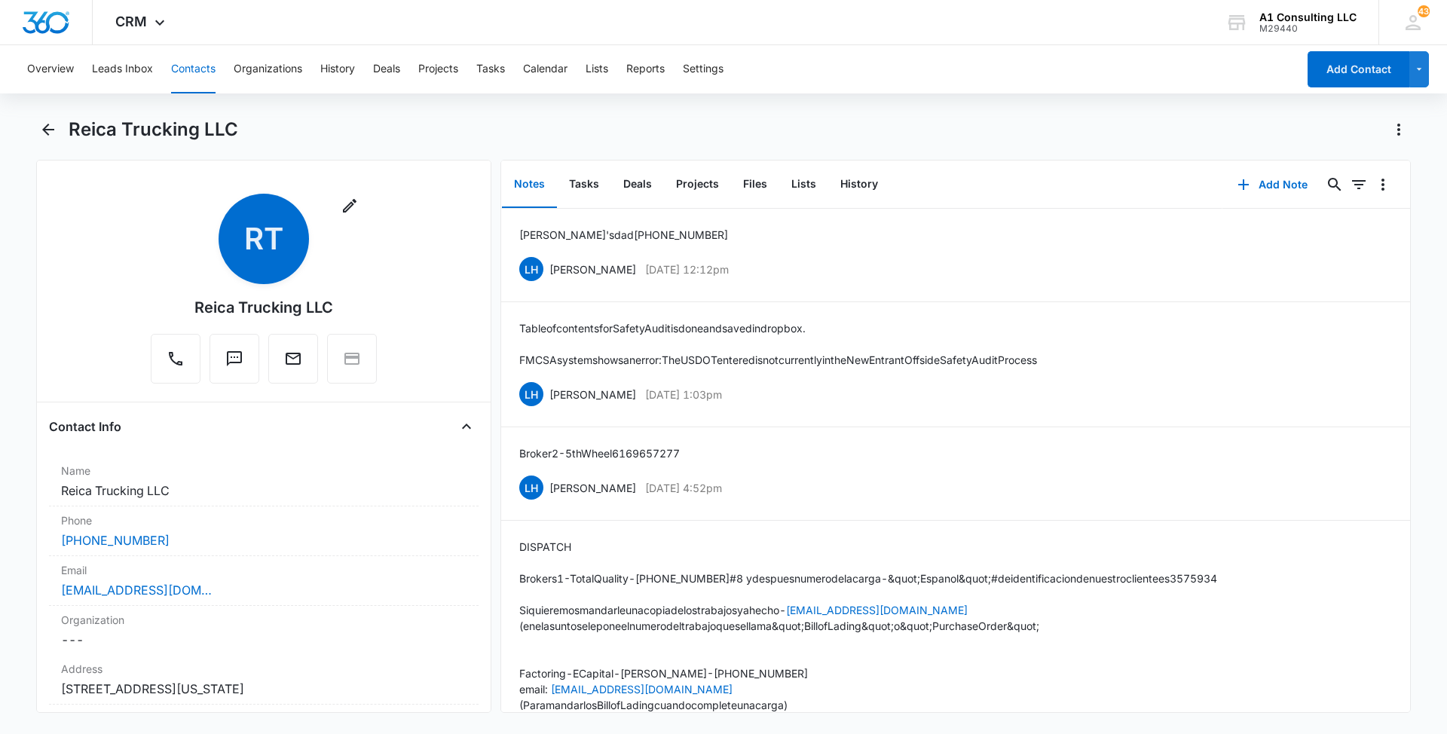
scroll to position [138, 0]
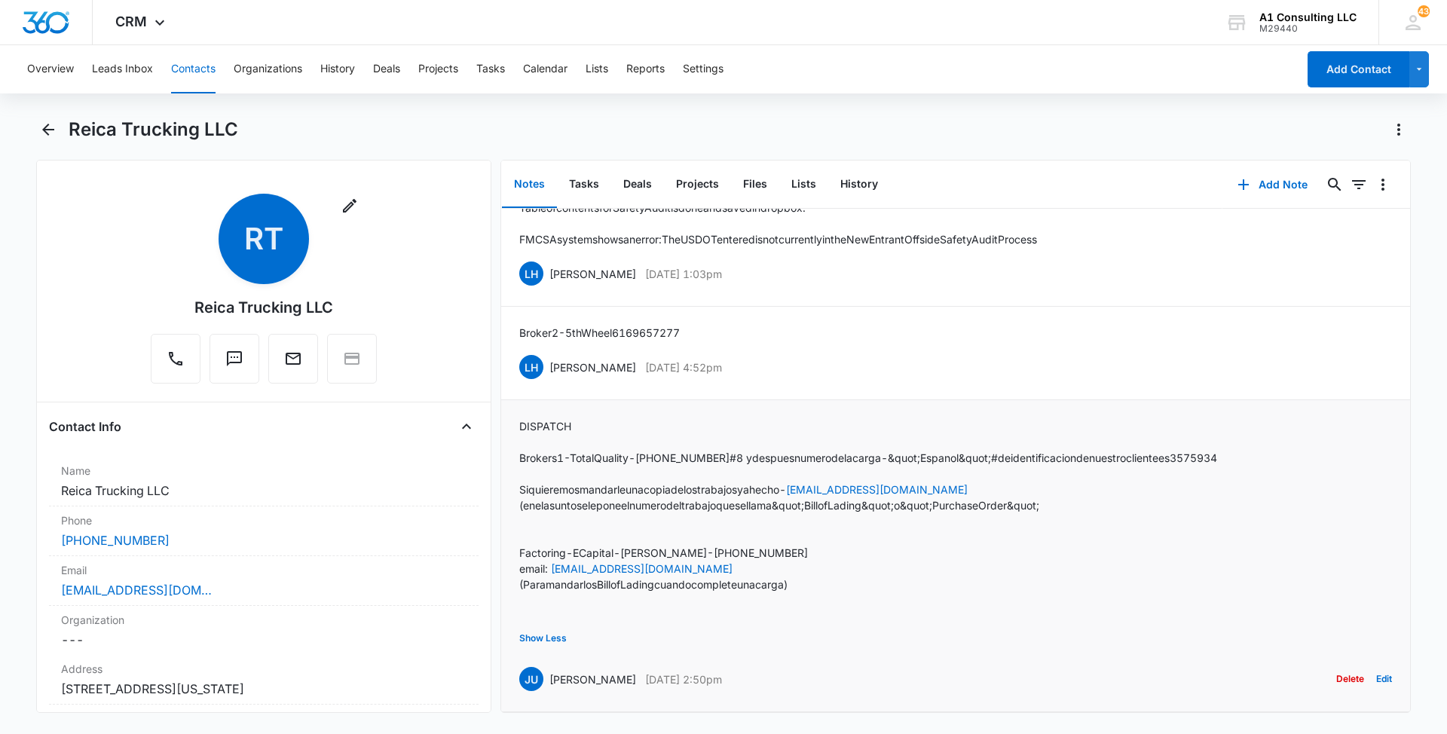
drag, startPoint x: 769, startPoint y: 657, endPoint x: 551, endPoint y: 661, distance: 218.5
click at [551, 665] on div "JU [PERSON_NAME] [DATE] 2:50pm Delete Edit" at bounding box center [955, 679] width 873 height 29
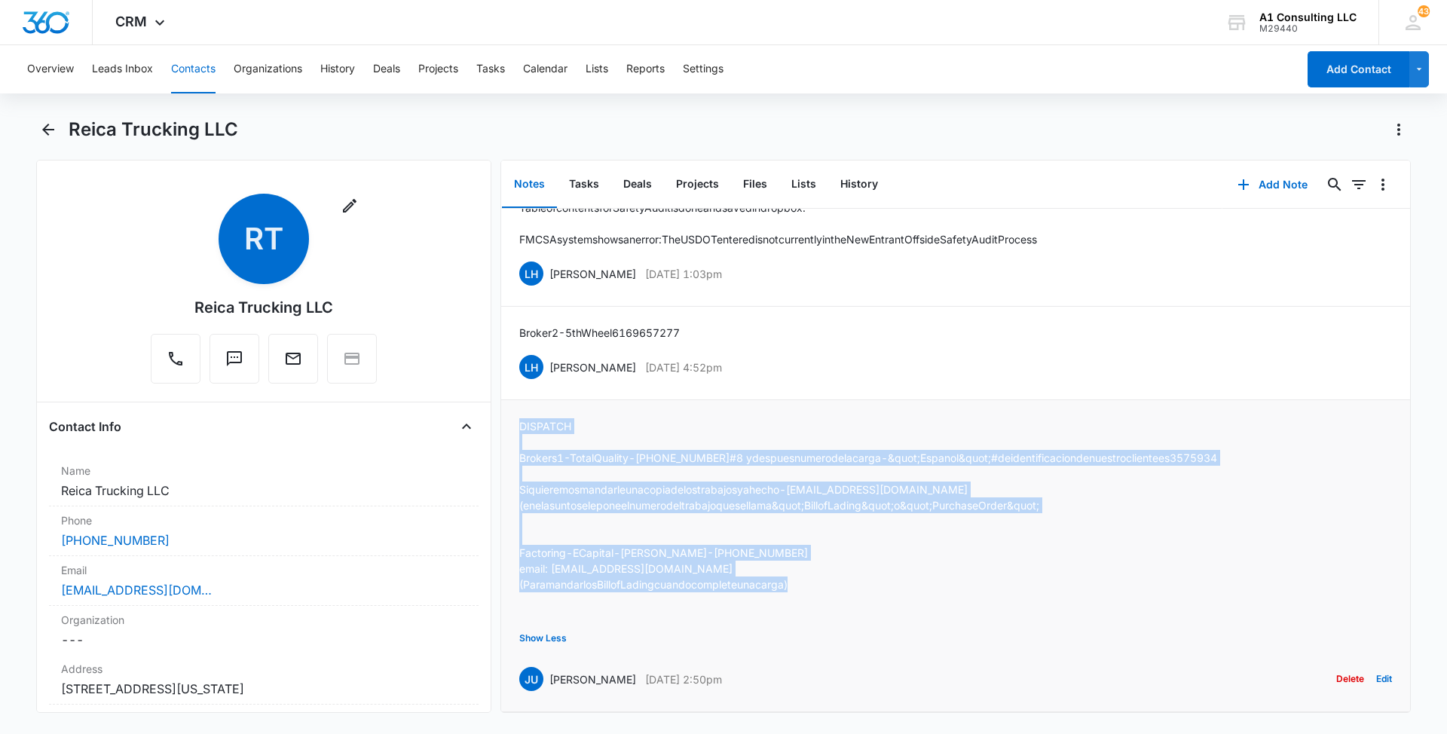
drag, startPoint x: 794, startPoint y: 562, endPoint x: 515, endPoint y: 411, distance: 317.6
click at [515, 411] on li "DISPATCH Brokers 1 - Total Quality - [PHONE_NUMBER] y despues numero de la carg…" at bounding box center [955, 556] width 909 height 312
drag, startPoint x: 745, startPoint y: 347, endPoint x: 543, endPoint y: 341, distance: 202.0
click at [543, 353] on div "LH [PERSON_NAME] [DATE] 4:52pm Delete Edit" at bounding box center [955, 367] width 873 height 29
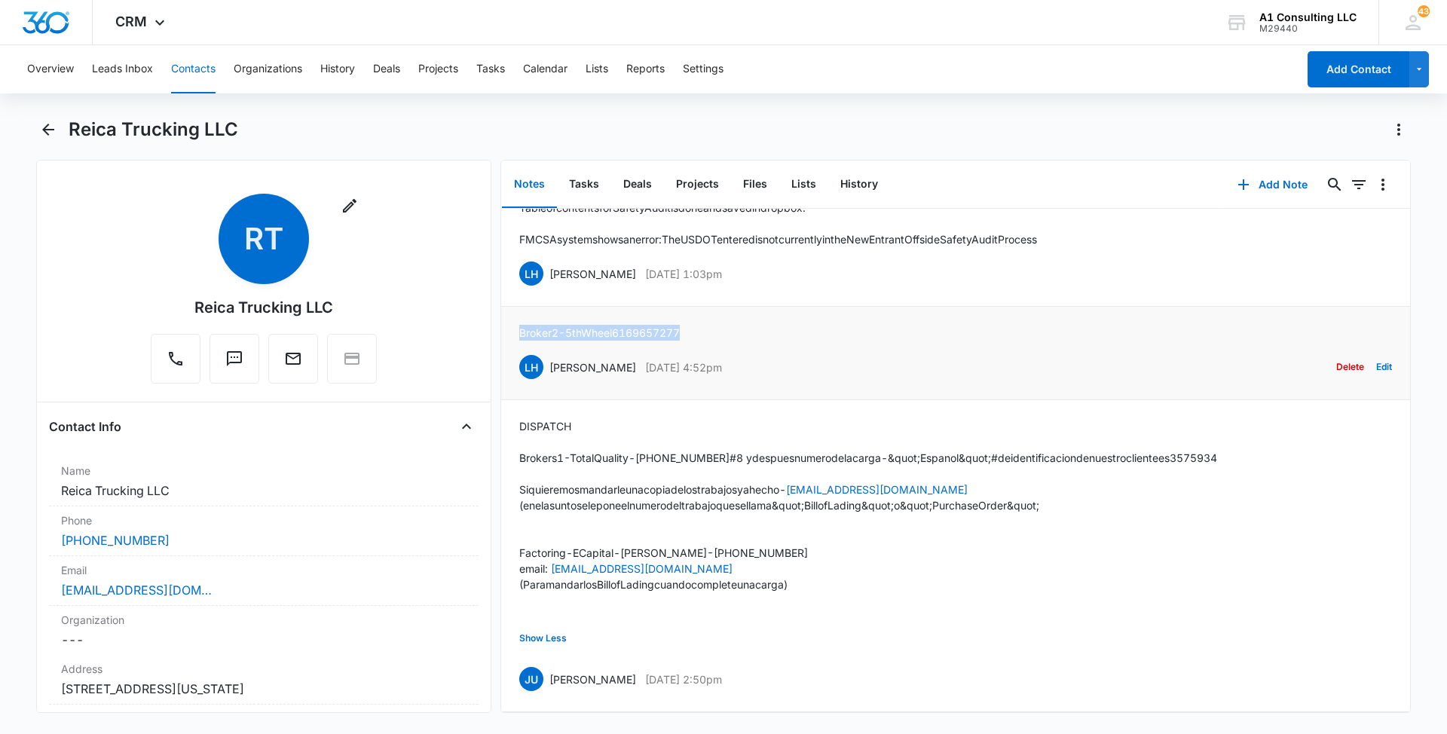
drag, startPoint x: 683, startPoint y: 311, endPoint x: 518, endPoint y: 310, distance: 165.0
click at [518, 310] on li "Broker 2 - 5th Wheel 6169657277 LH [PERSON_NAME] [DATE] 4:52pm Delete Edit" at bounding box center [955, 353] width 909 height 93
drag, startPoint x: 758, startPoint y: 344, endPoint x: 548, endPoint y: 345, distance: 210.2
click at [548, 353] on div "LH [PERSON_NAME] [DATE] 4:52pm Delete Edit" at bounding box center [955, 367] width 873 height 29
drag, startPoint x: 705, startPoint y: 313, endPoint x: 515, endPoint y: 307, distance: 189.2
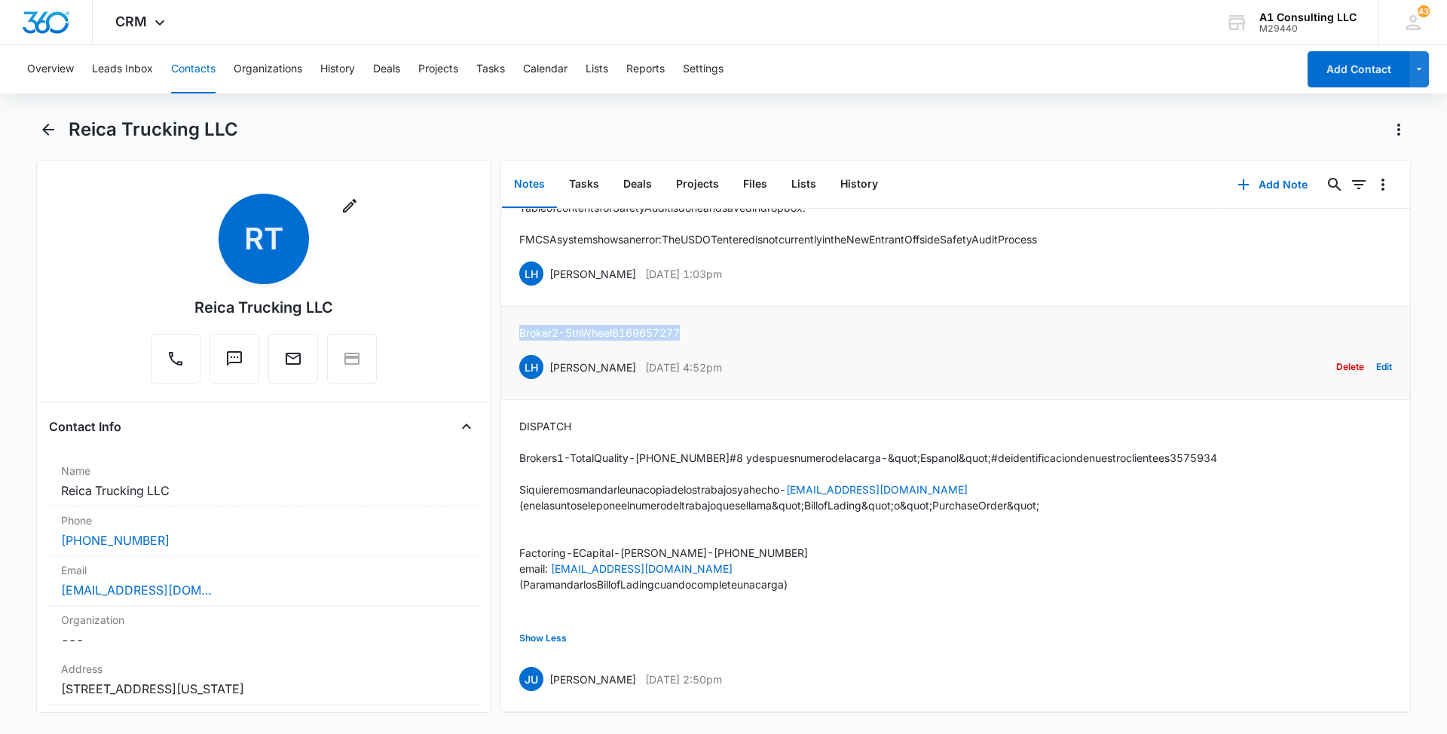
click at [515, 307] on li "Broker 2 - 5th Wheel 6169657277 LH [PERSON_NAME] [DATE] 4:52pm Delete Edit" at bounding box center [955, 353] width 909 height 93
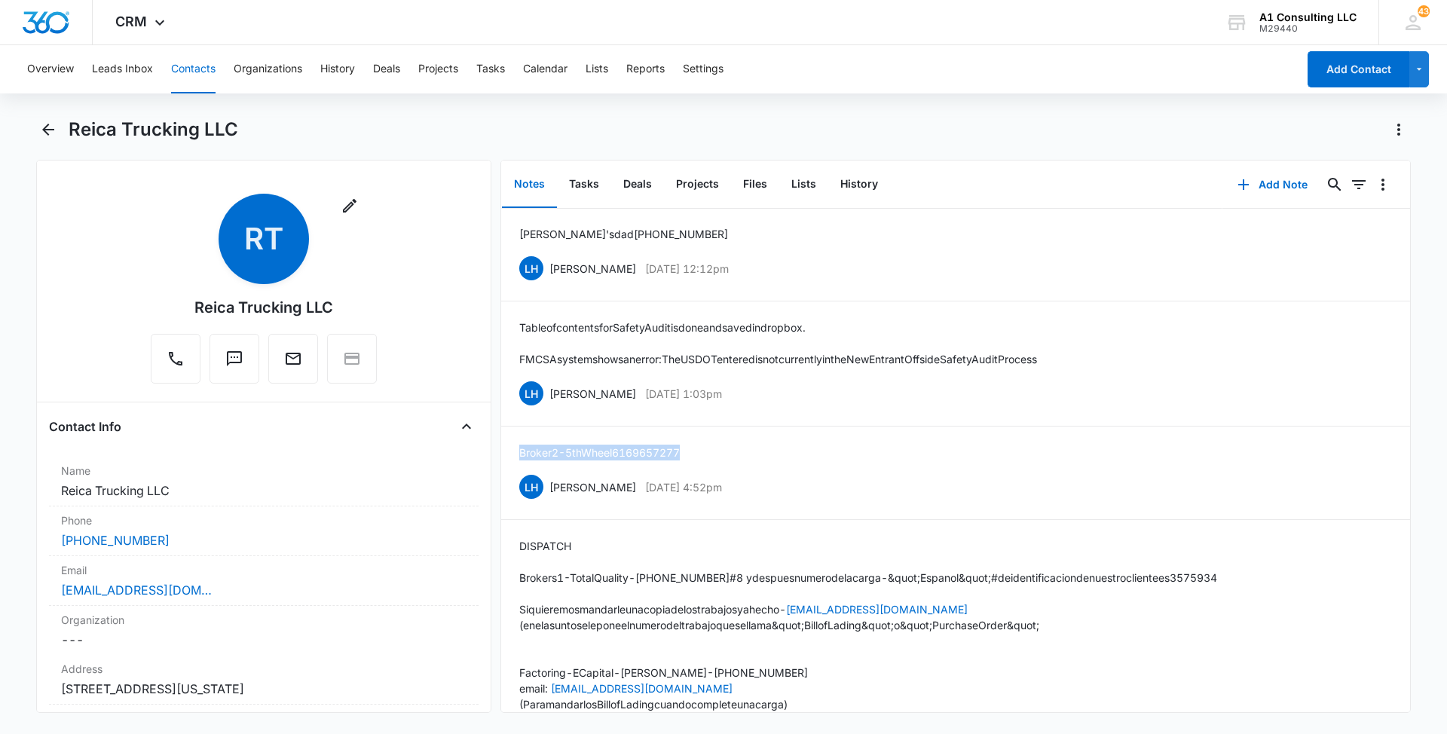
scroll to position [0, 0]
drag, startPoint x: 742, startPoint y: 400, endPoint x: 549, endPoint y: 399, distance: 192.9
click at [549, 399] on div "LH [PERSON_NAME] [DATE] 1:03pm Delete Edit" at bounding box center [955, 394] width 873 height 29
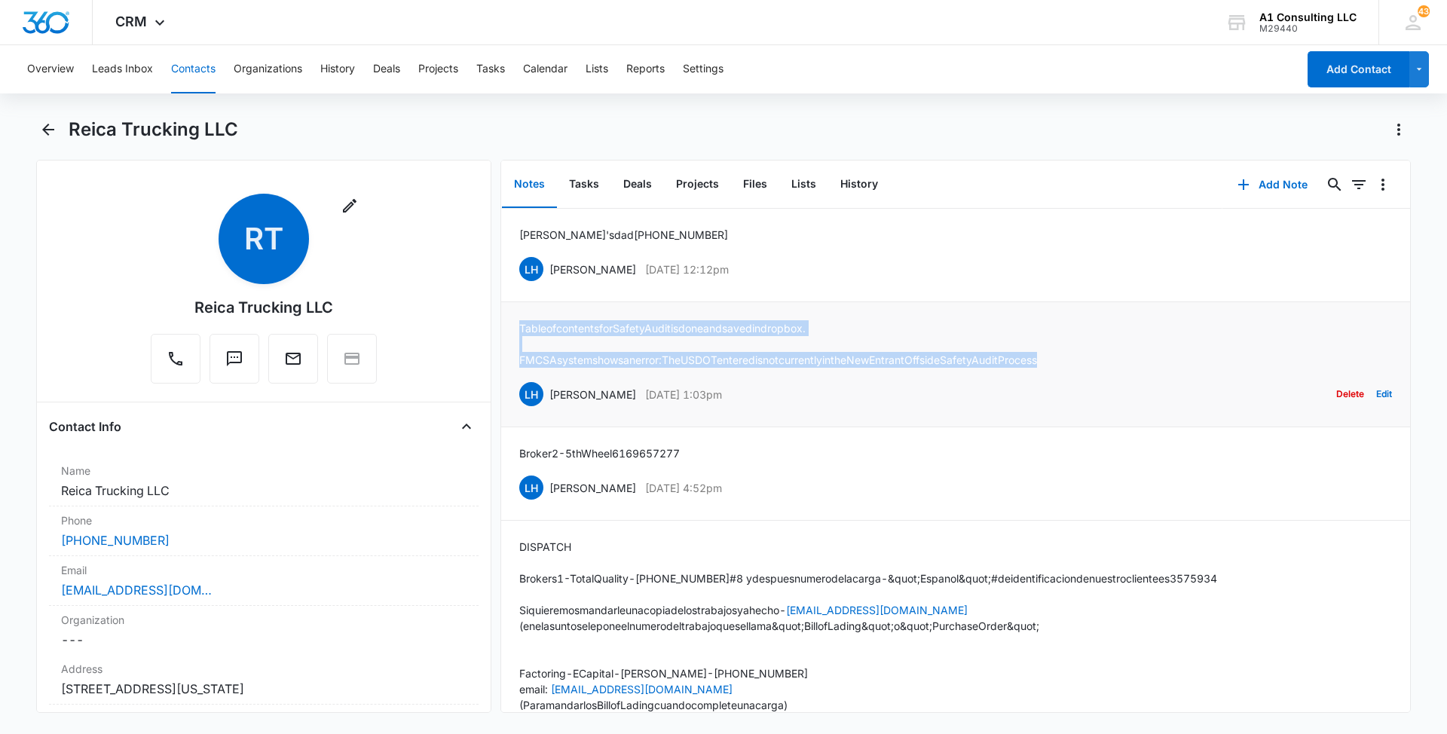
drag, startPoint x: 1108, startPoint y: 359, endPoint x: 508, endPoint y: 322, distance: 601.7
click at [508, 322] on li "Table of contents for Safety Audit is done and saved in dropbox. FMCSA system s…" at bounding box center [955, 364] width 909 height 125
drag, startPoint x: 733, startPoint y: 265, endPoint x: 540, endPoint y: 260, distance: 193.0
click at [540, 260] on div "LH [PERSON_NAME] [DATE] 12:12pm Delete Edit" at bounding box center [955, 269] width 873 height 29
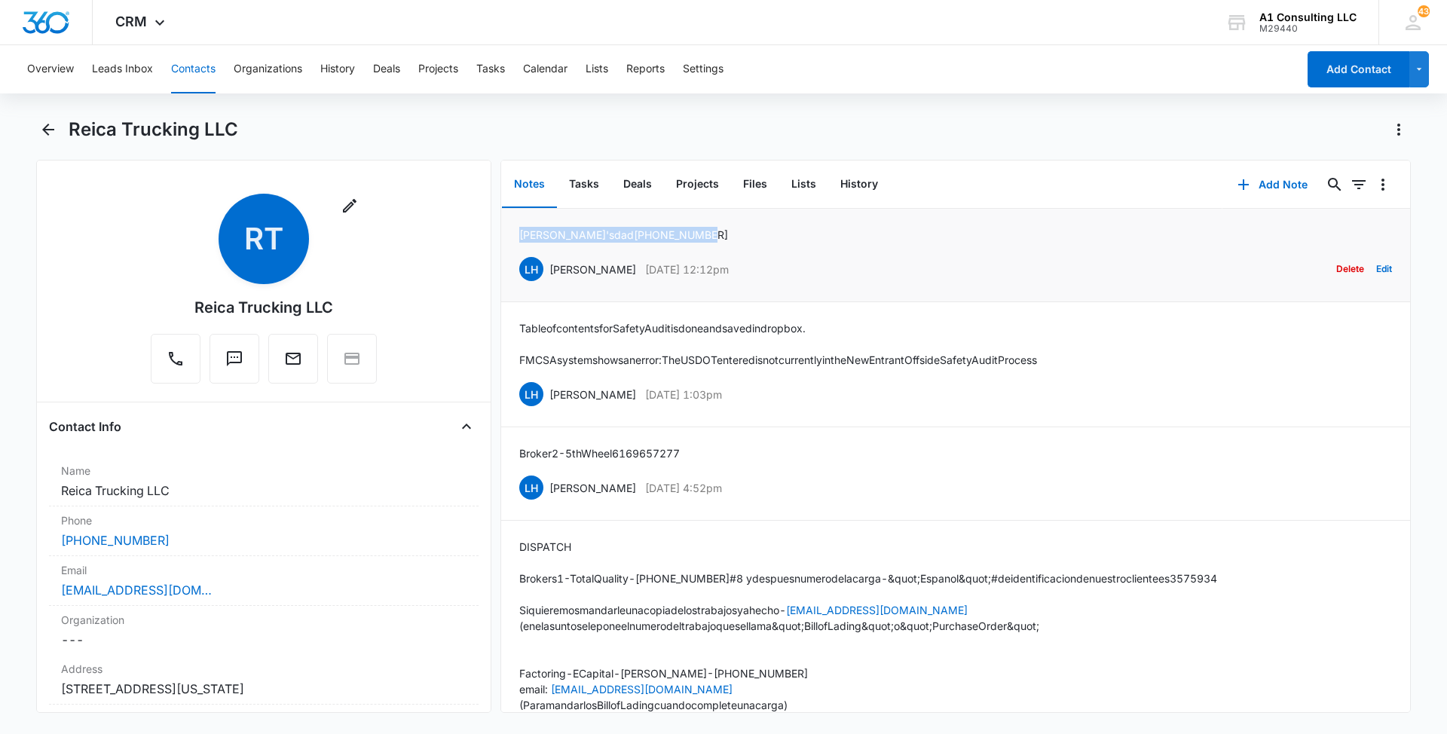
drag, startPoint x: 675, startPoint y: 226, endPoint x: 516, endPoint y: 226, distance: 159.0
click at [516, 226] on li "[PERSON_NAME]'s dad [PHONE_NUMBER] LH [PERSON_NAME] [DATE] 12:12pm Delete Edit" at bounding box center [955, 255] width 909 height 93
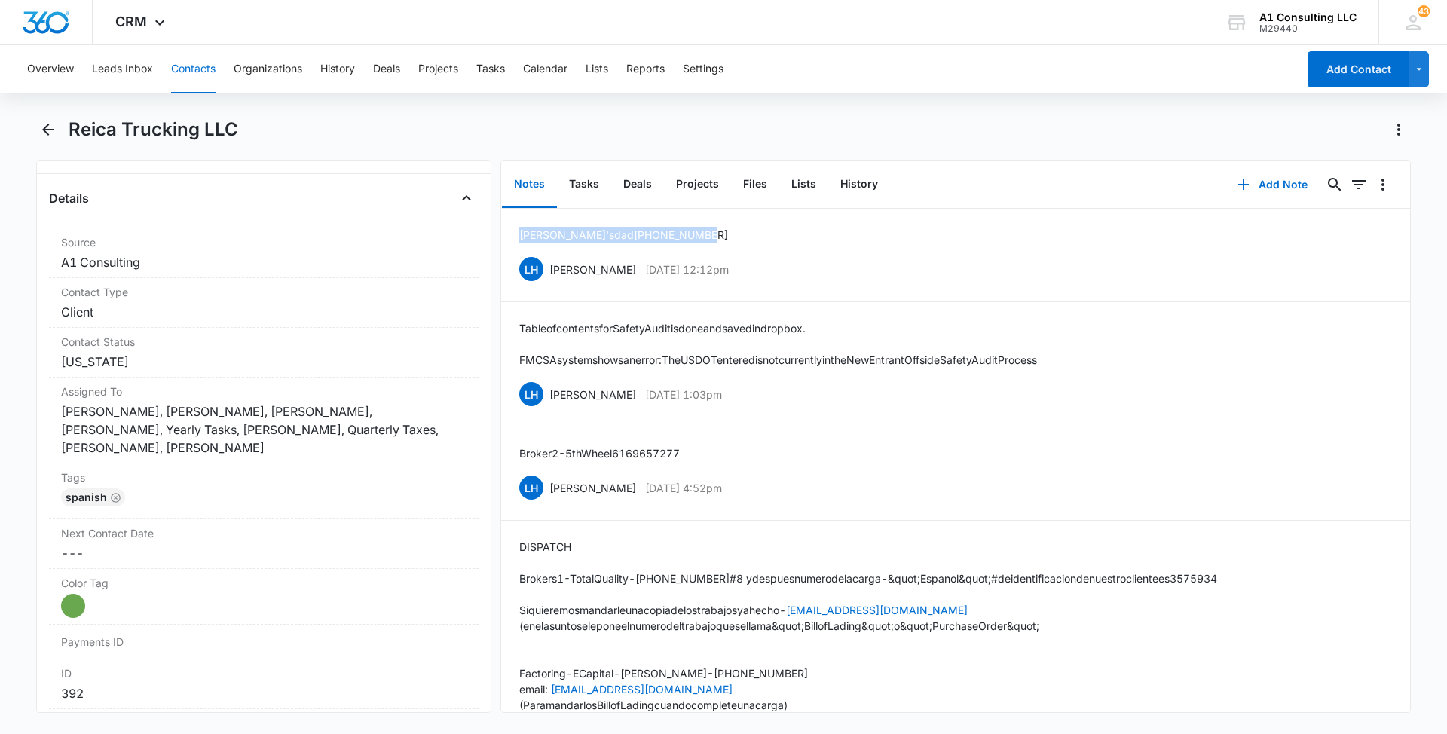
scroll to position [603, 0]
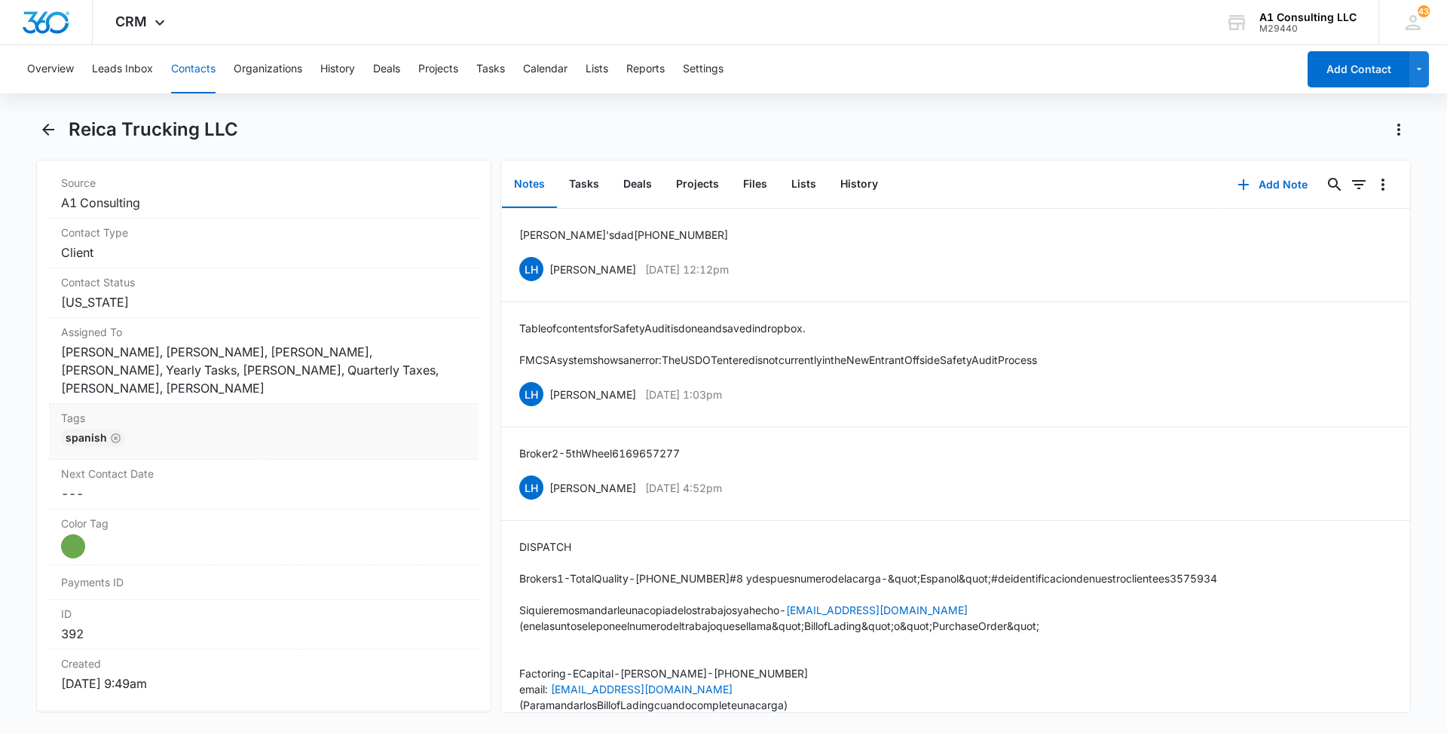
click at [299, 453] on div "Spanish" at bounding box center [263, 441] width 405 height 24
click at [336, 461] on div at bounding box center [288, 450] width 298 height 21
type input "gh"
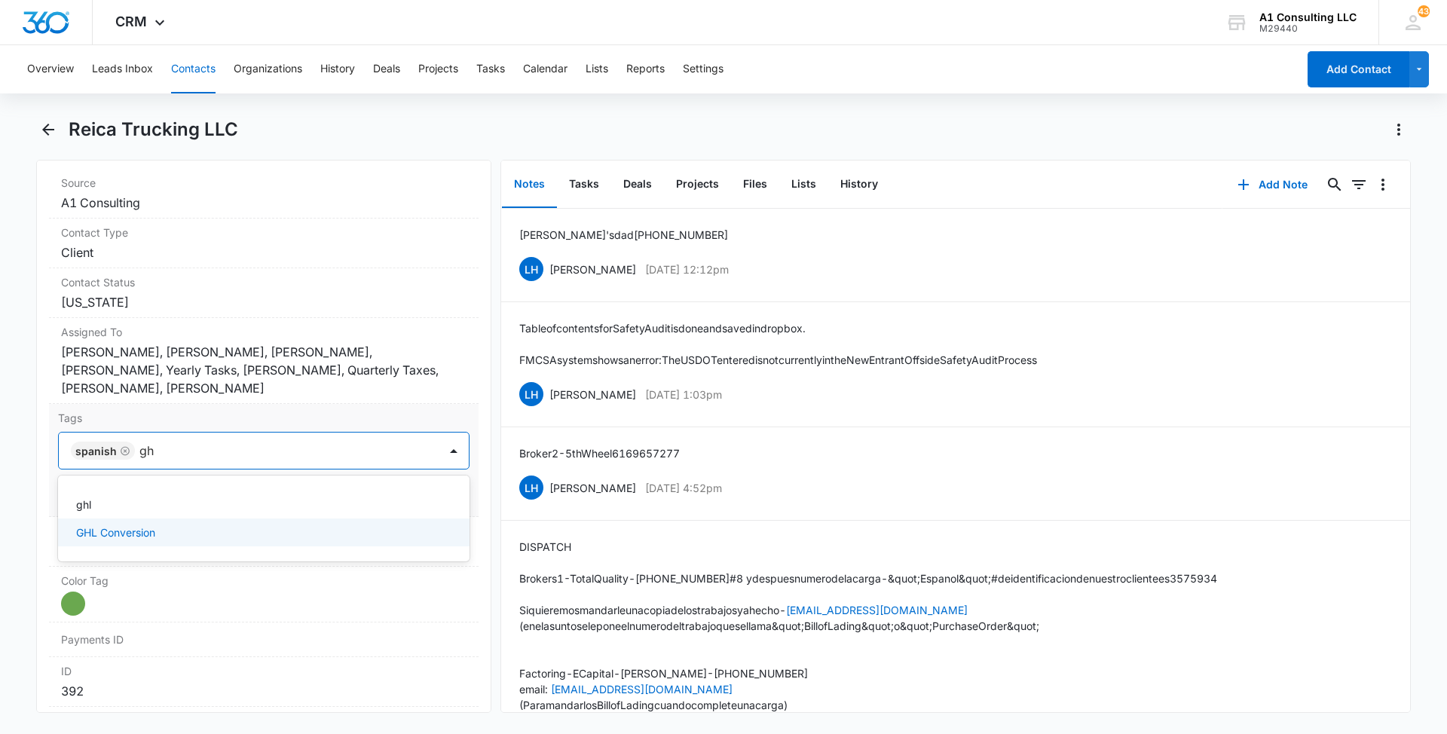
click at [130, 540] on p "GHL Conversion" at bounding box center [115, 532] width 79 height 16
click at [11, 512] on main "Reica Trucking LLC Remove RT Reica Trucking LLC Contact Info Name Cancel Save C…" at bounding box center [723, 424] width 1447 height 613
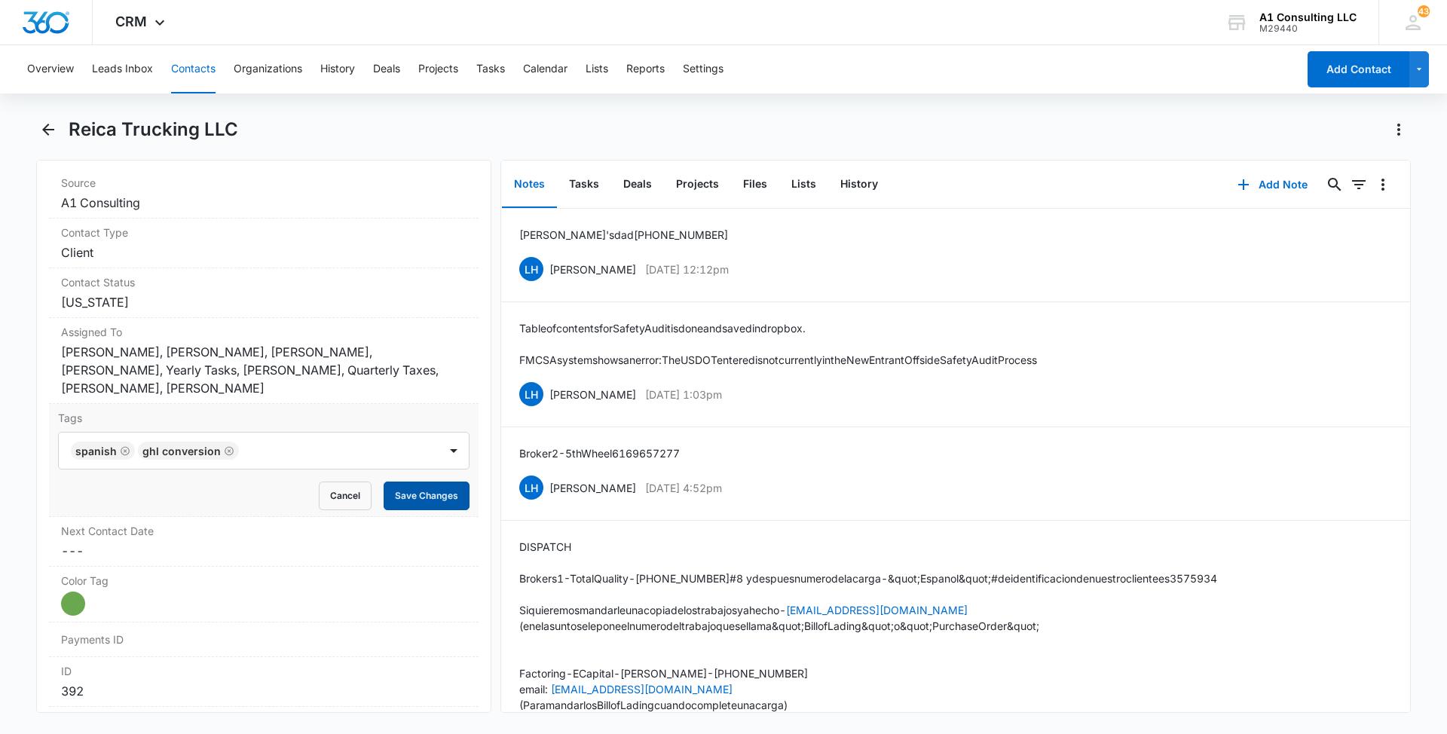
click at [429, 509] on button "Save Changes" at bounding box center [427, 495] width 86 height 29
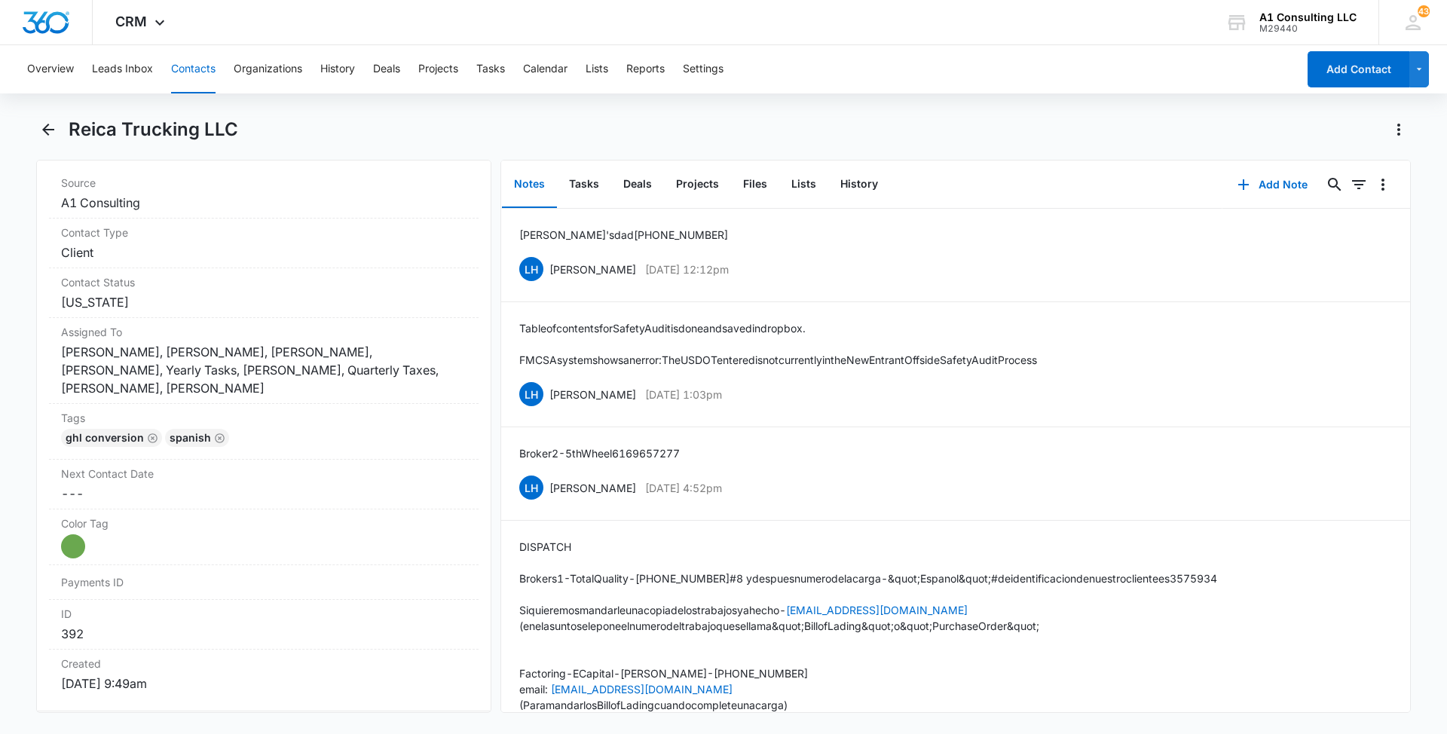
click at [188, 63] on button "Contacts" at bounding box center [193, 69] width 44 height 48
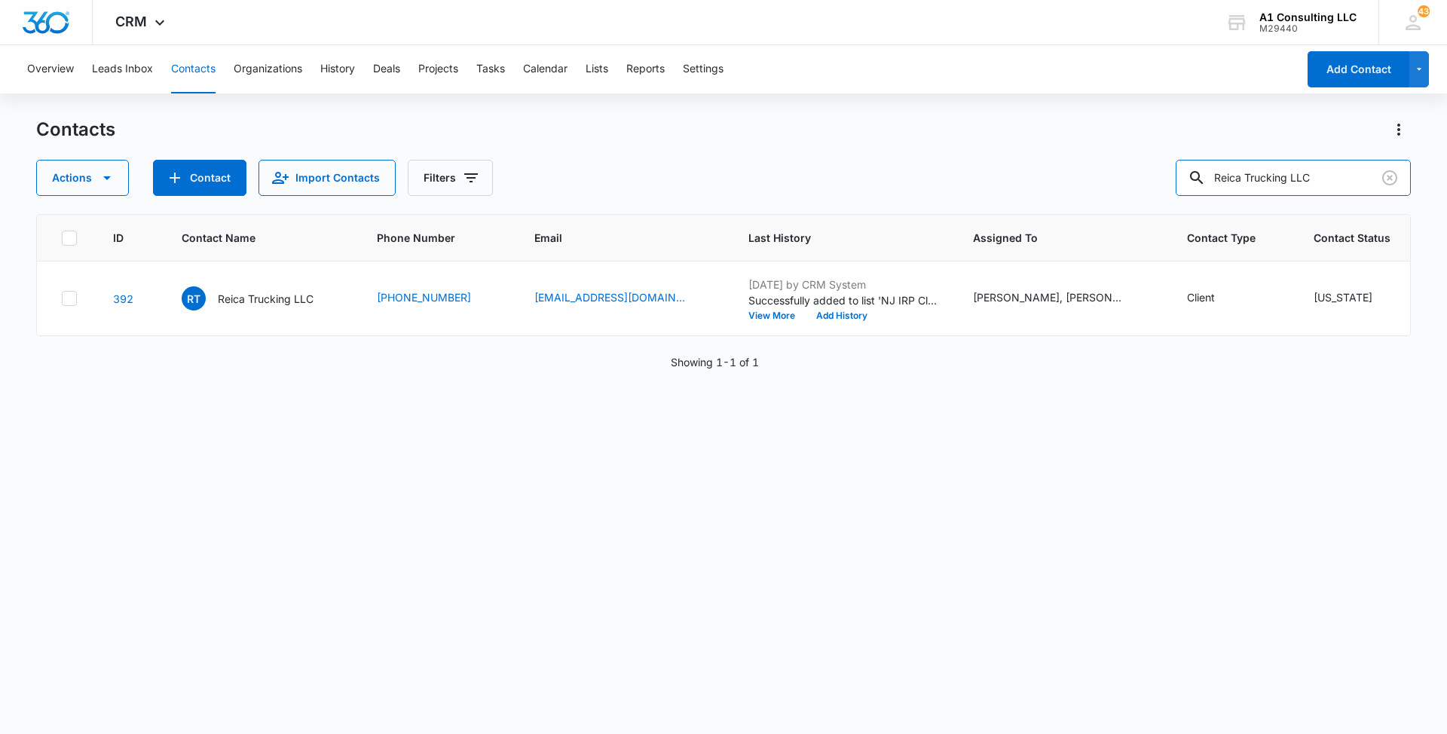
drag, startPoint x: 1342, startPoint y: 172, endPoint x: 1169, endPoint y: 173, distance: 172.6
click at [1169, 173] on div "Actions Contact Import Contacts Filters Reica Trucking LLC" at bounding box center [723, 178] width 1374 height 36
paste input "[PERSON_NAME] Trucking"
type input "[PERSON_NAME] Trucking"
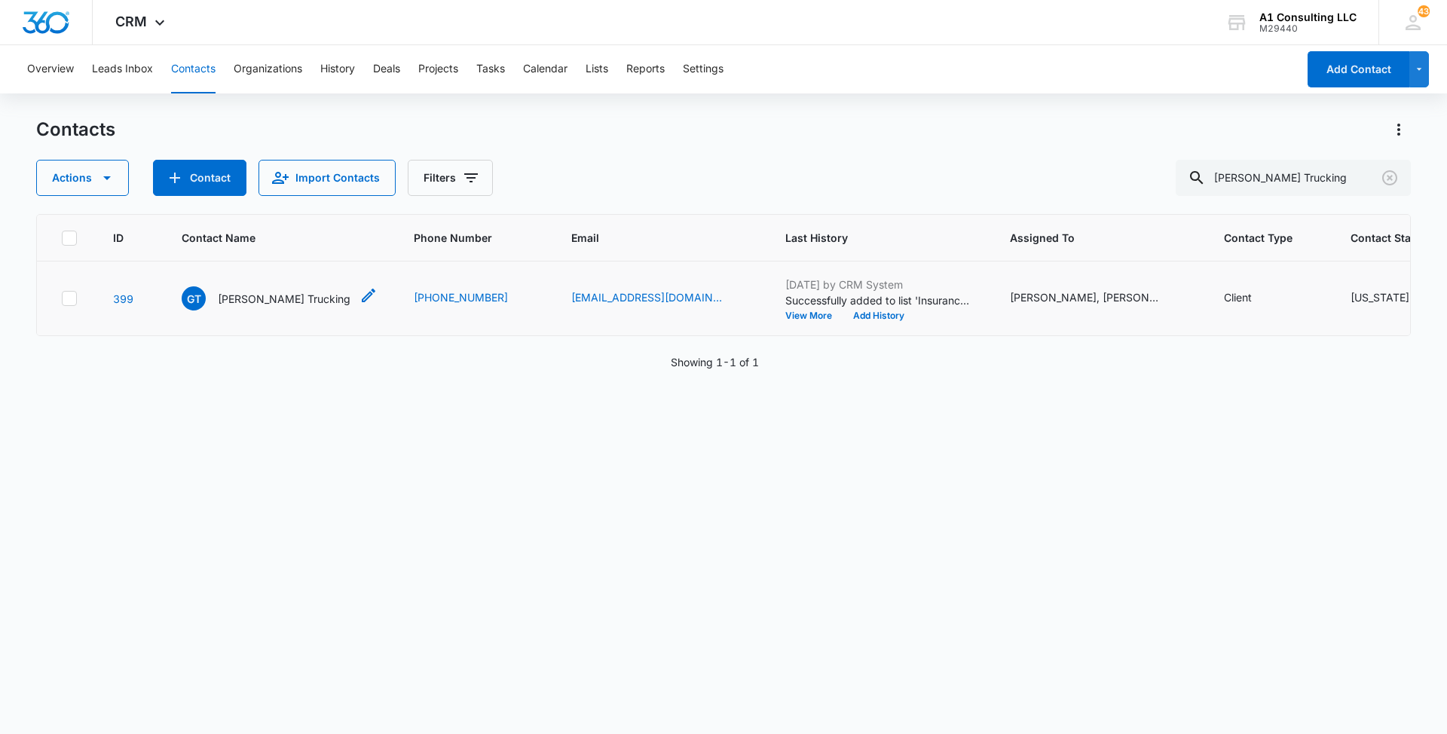
click at [272, 296] on p "[PERSON_NAME] Trucking" at bounding box center [284, 299] width 133 height 16
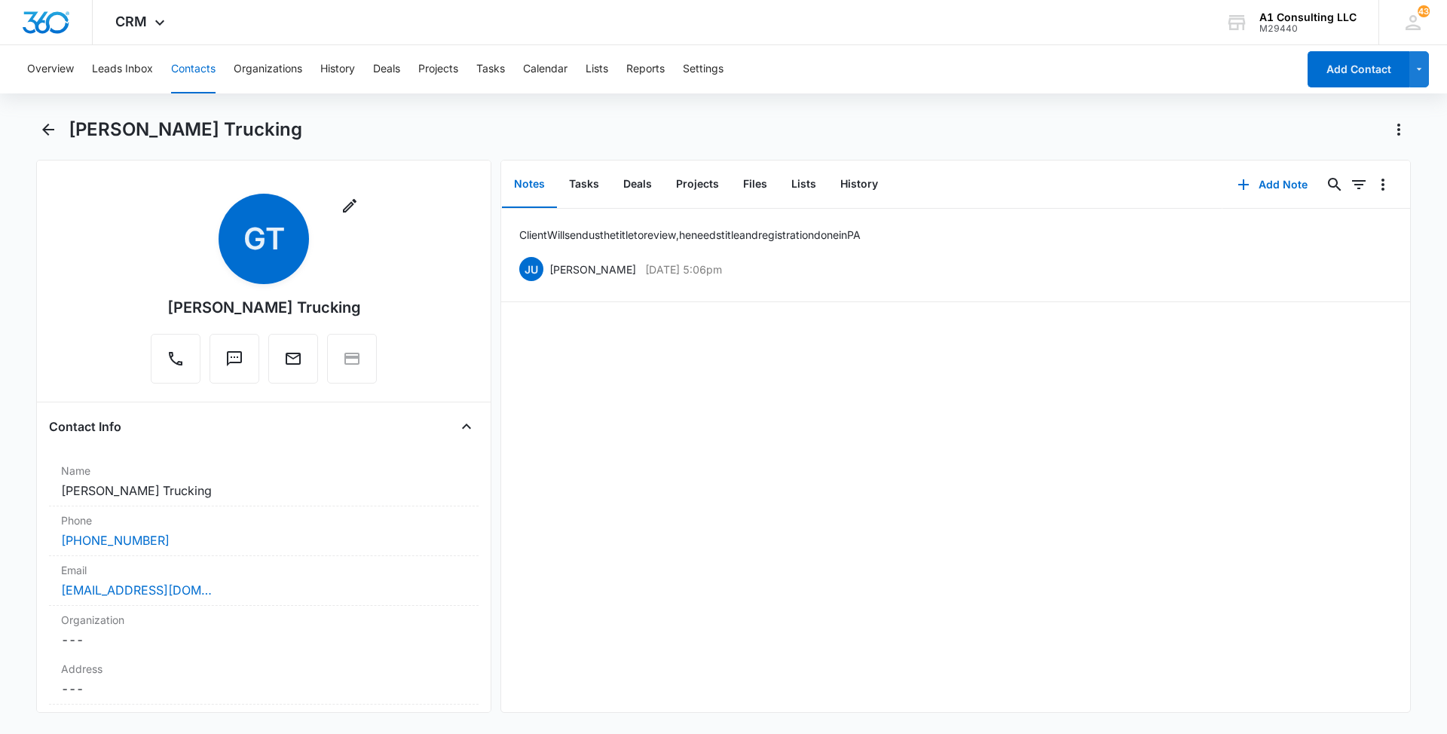
click at [827, 138] on div "[PERSON_NAME] Trucking" at bounding box center [740, 130] width 1342 height 24
drag, startPoint x: 781, startPoint y: 266, endPoint x: 551, endPoint y: 266, distance: 230.6
click at [551, 266] on div "JU [PERSON_NAME] [DATE] 5:06pm Delete Edit" at bounding box center [955, 269] width 873 height 29
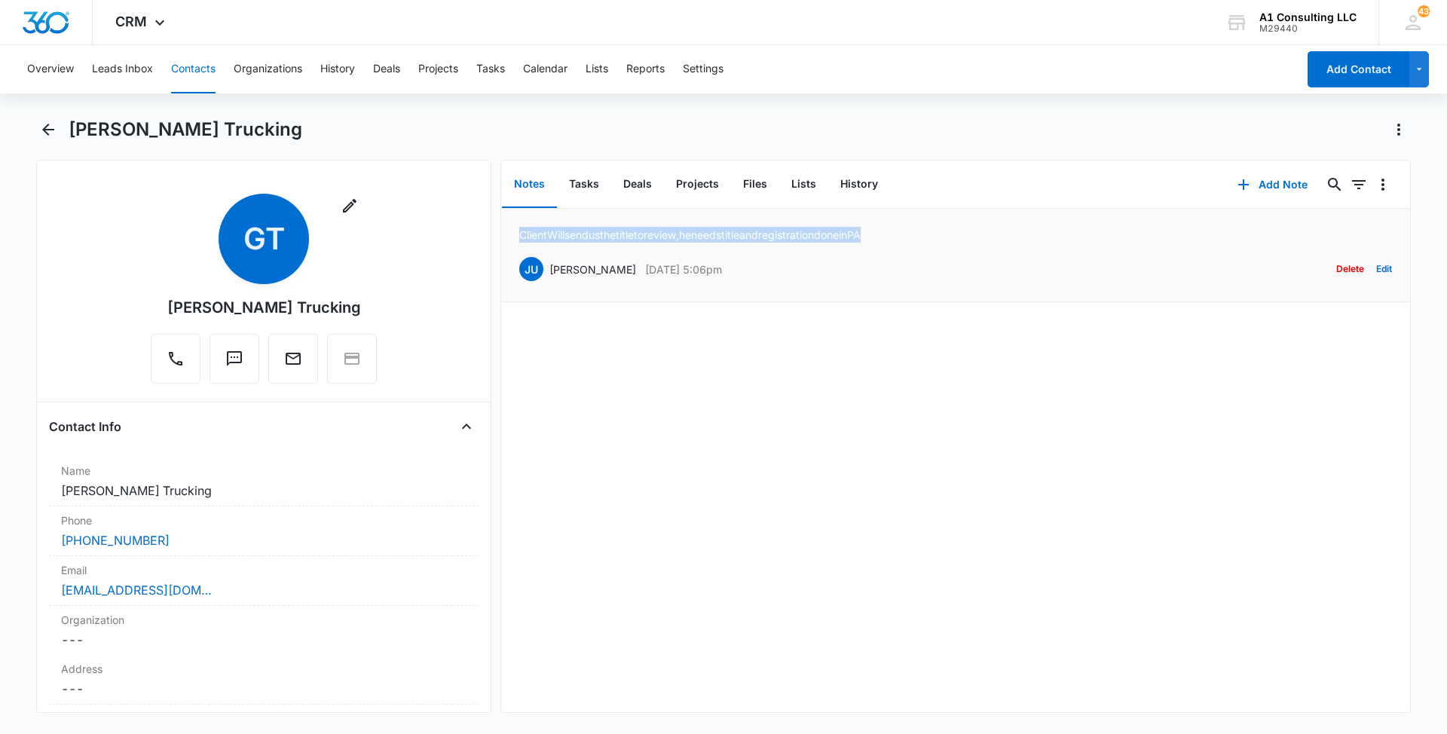
drag, startPoint x: 919, startPoint y: 222, endPoint x: 518, endPoint y: 240, distance: 401.3
click at [518, 240] on li "Client Will send us the title to review, he needs title and registration done i…" at bounding box center [955, 255] width 909 height 93
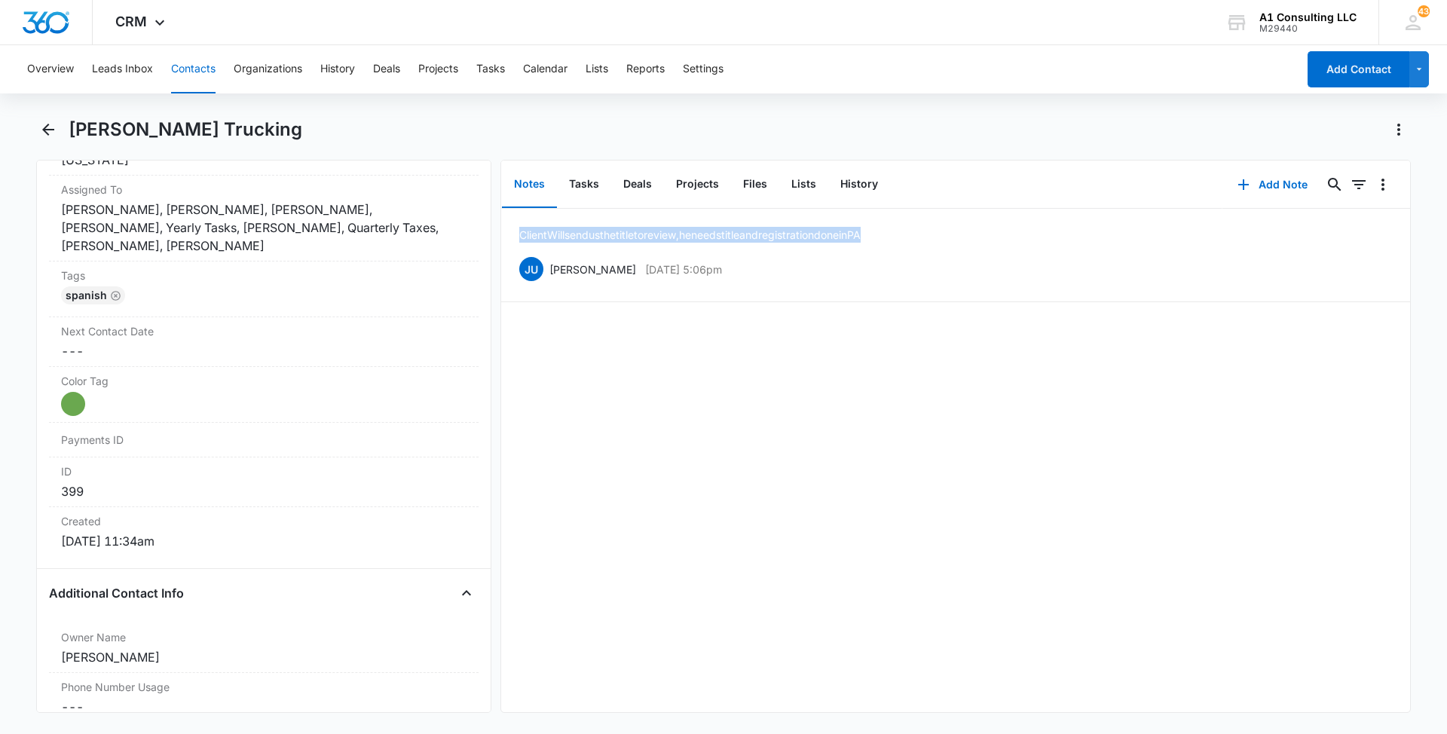
scroll to position [793, 0]
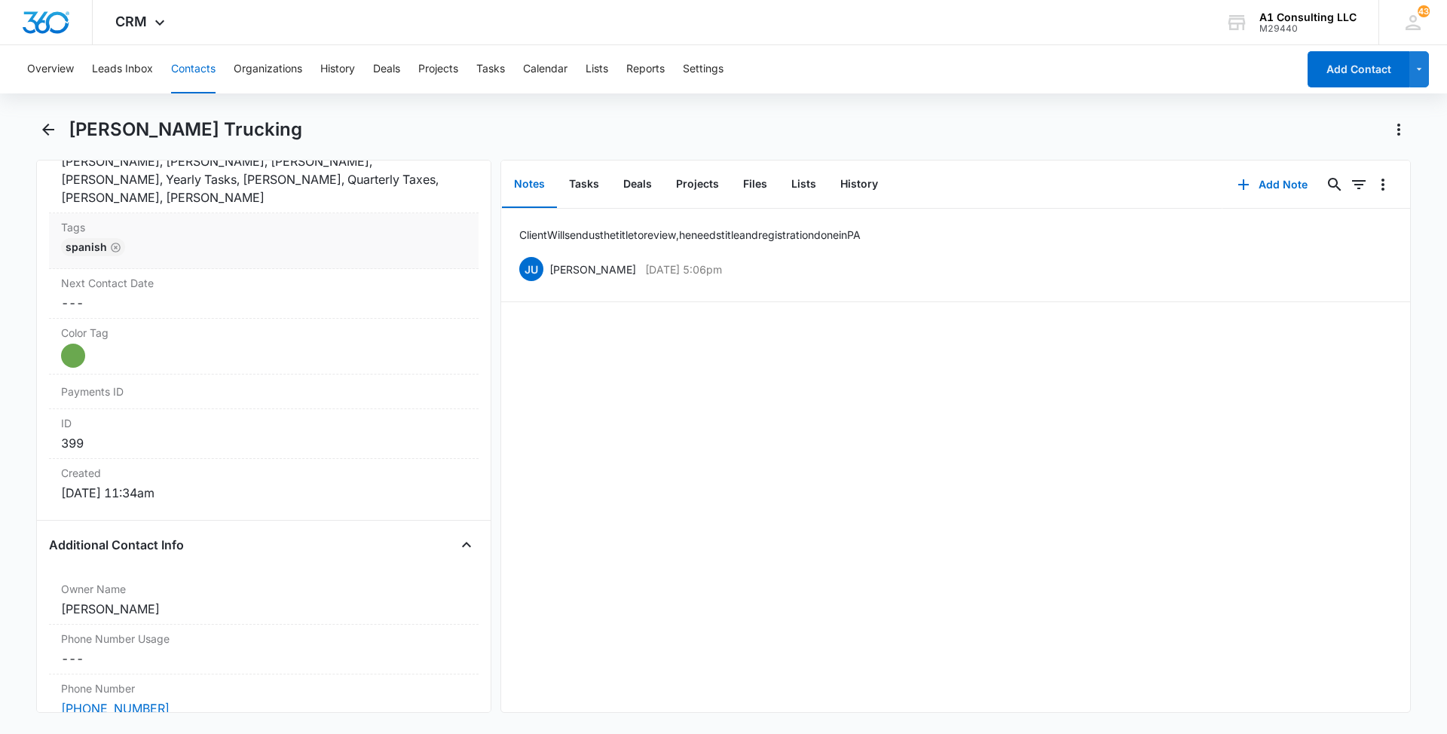
click at [298, 246] on div "Spanish" at bounding box center [263, 250] width 405 height 24
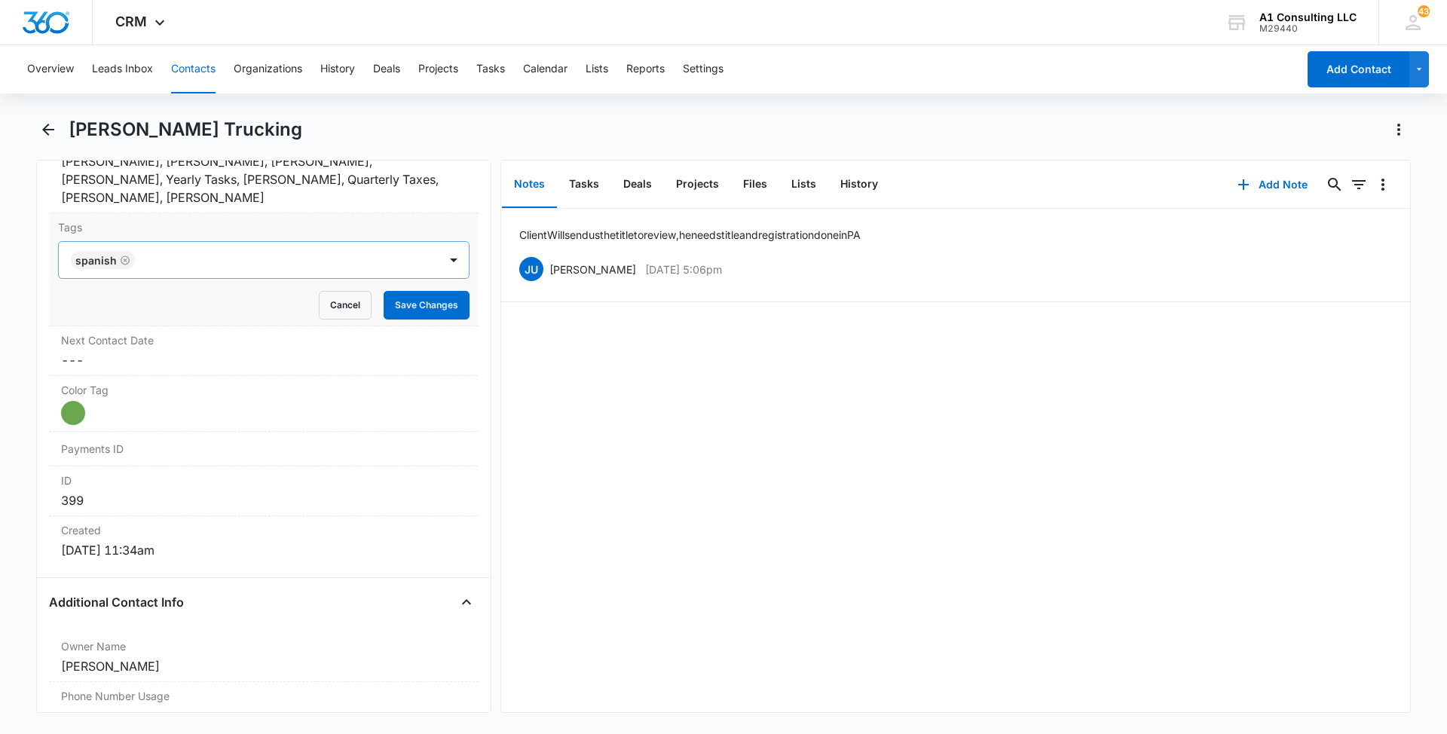
click at [309, 257] on div at bounding box center [288, 259] width 298 height 21
type input "gh"
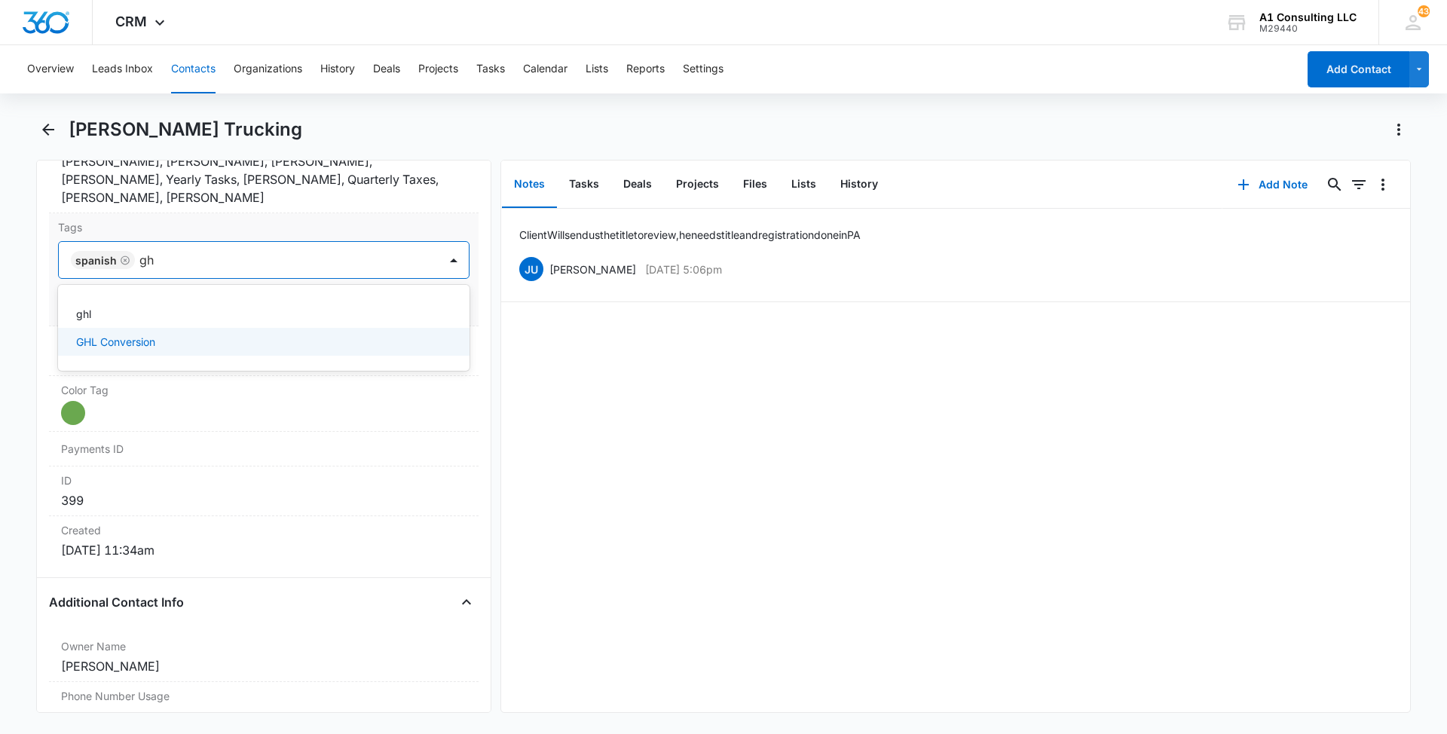
click at [133, 340] on p "GHL Conversion" at bounding box center [115, 342] width 79 height 16
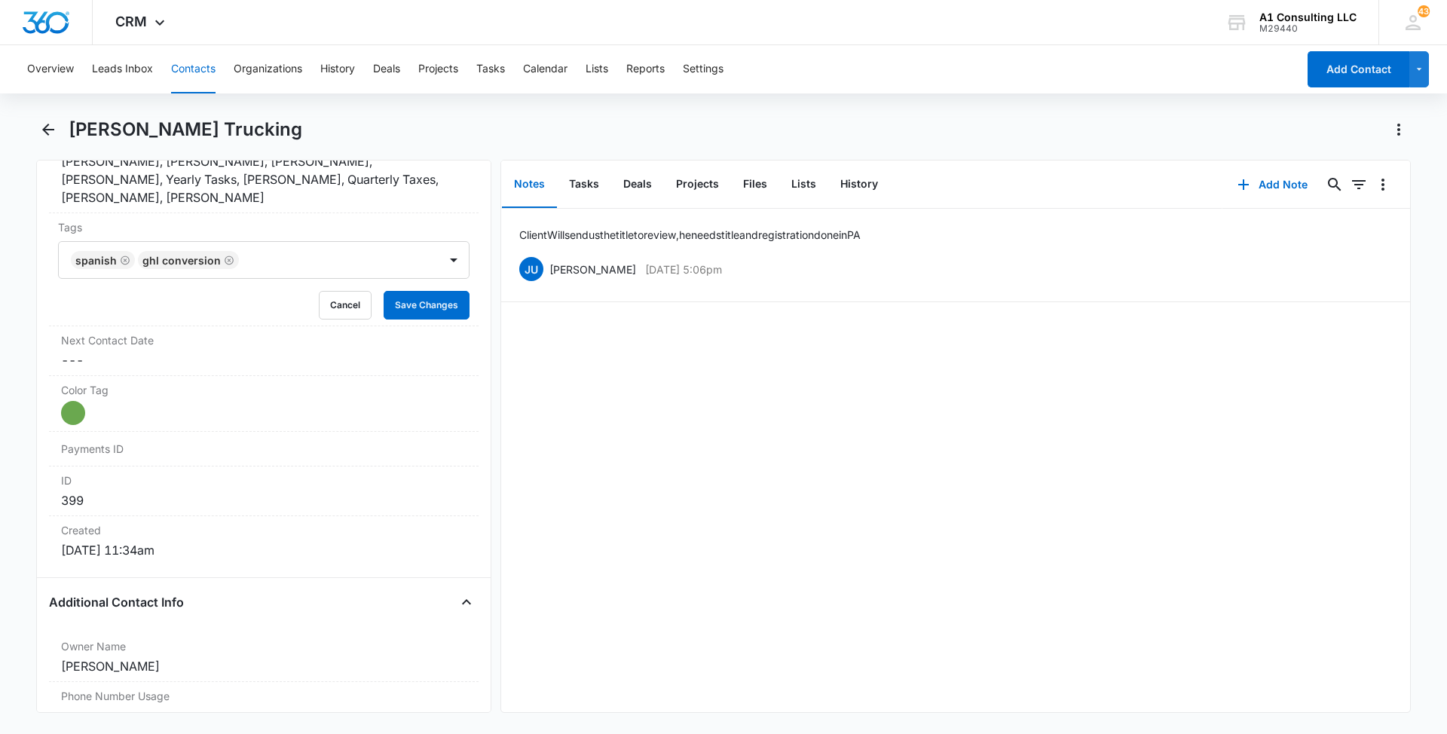
click at [0, 326] on main "[PERSON_NAME] Trucking Remove [PERSON_NAME] Trucking Contact Info Name Cancel S…" at bounding box center [723, 424] width 1447 height 613
click at [439, 308] on button "Save Changes" at bounding box center [427, 305] width 86 height 29
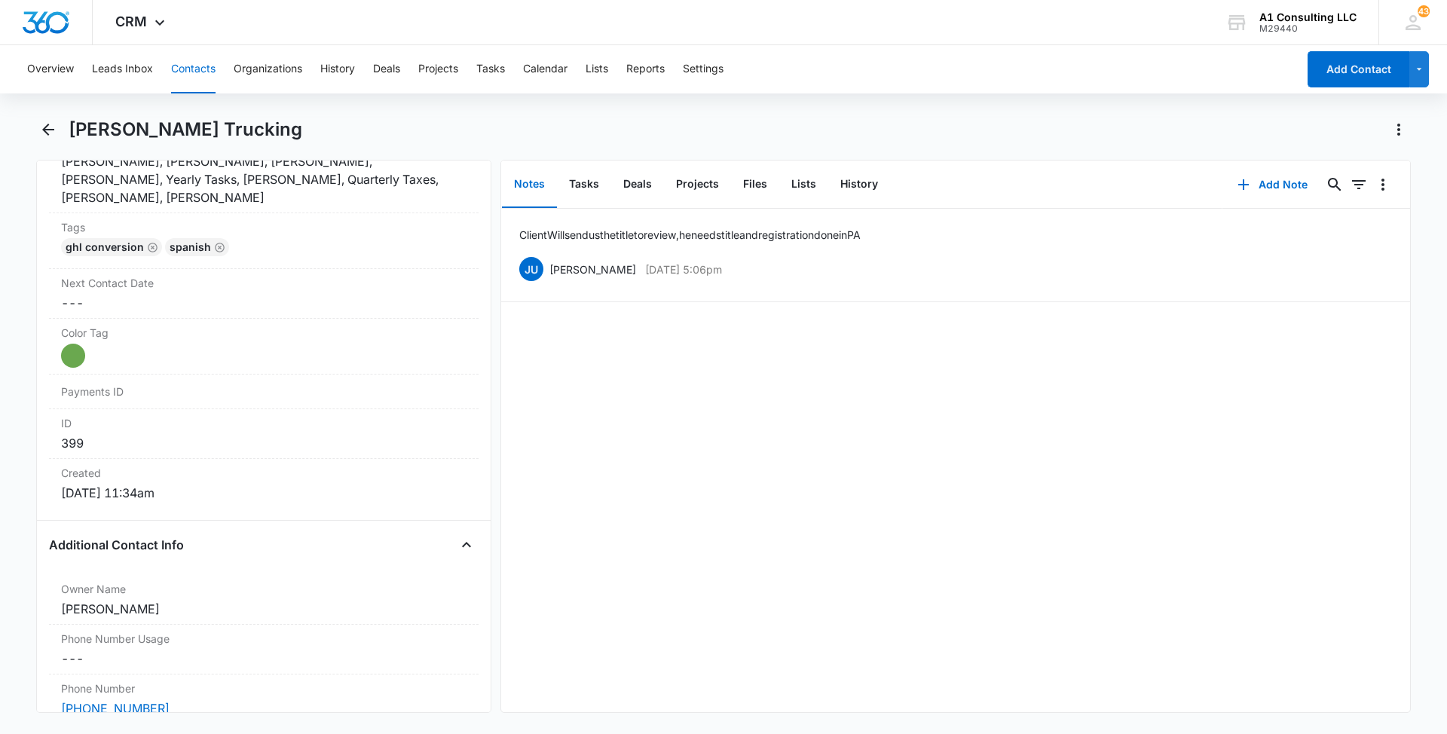
click at [189, 66] on button "Contacts" at bounding box center [193, 69] width 44 height 48
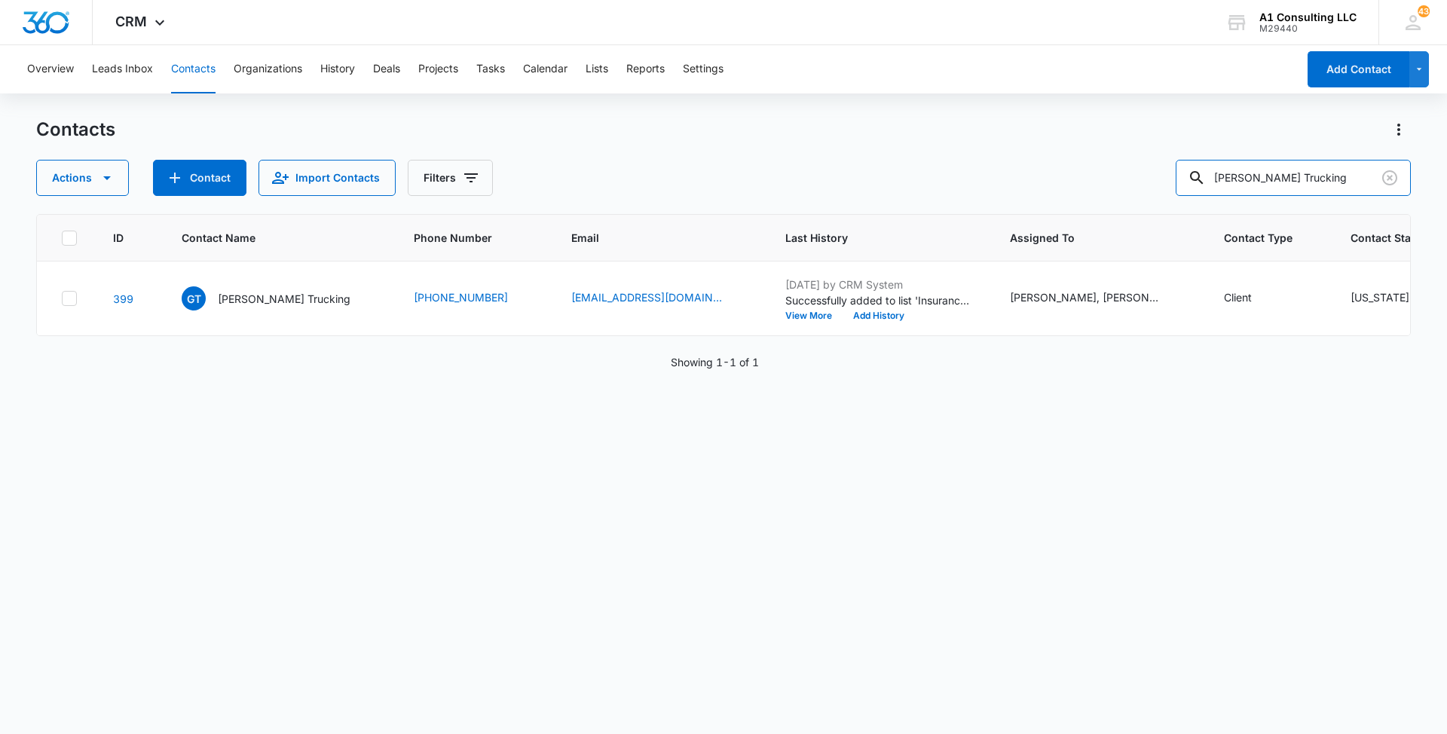
drag, startPoint x: 1331, startPoint y: 172, endPoint x: 1111, endPoint y: 163, distance: 220.2
click at [1112, 163] on div "Actions Contact Import Contacts Filters [PERSON_NAME] Trucking" at bounding box center [723, 178] width 1374 height 36
type input "Zoom"
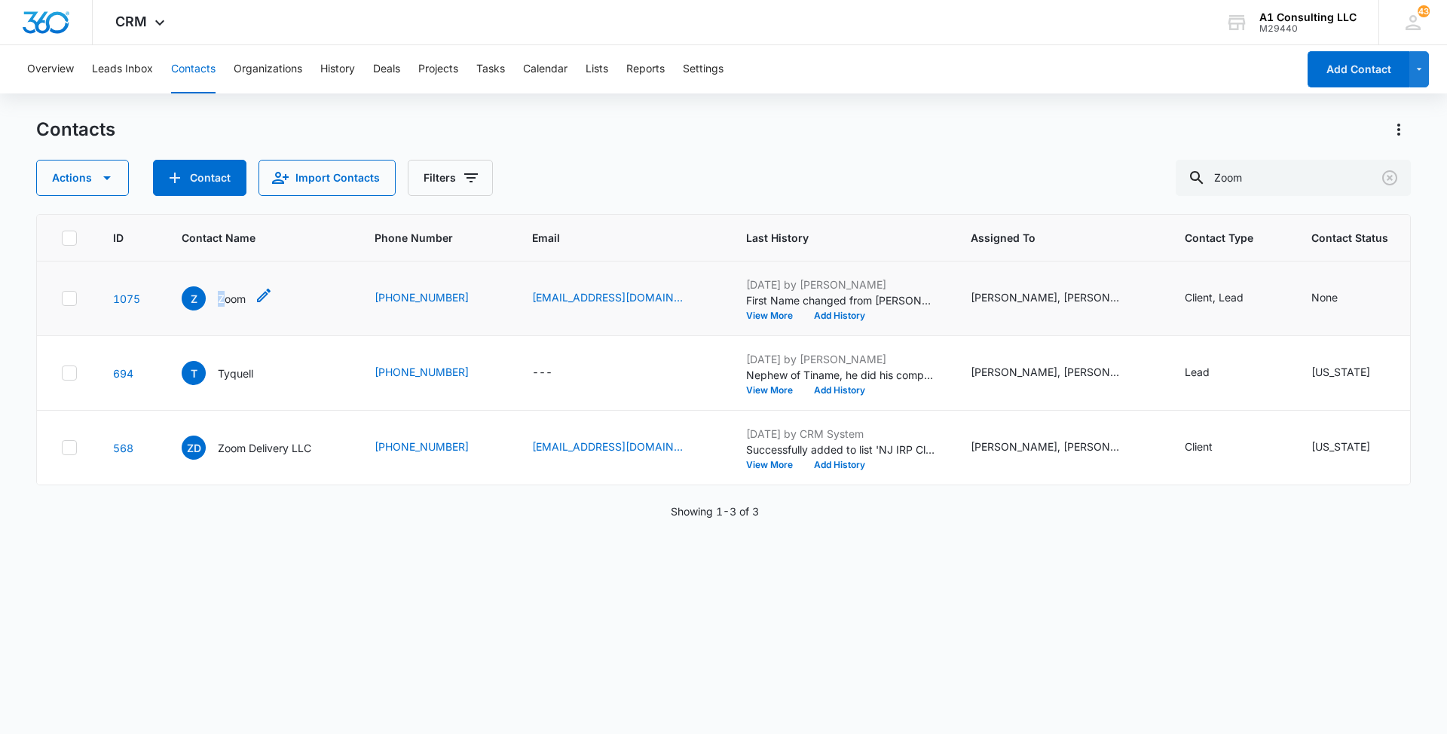
click at [222, 307] on p "Zoom" at bounding box center [232, 299] width 28 height 16
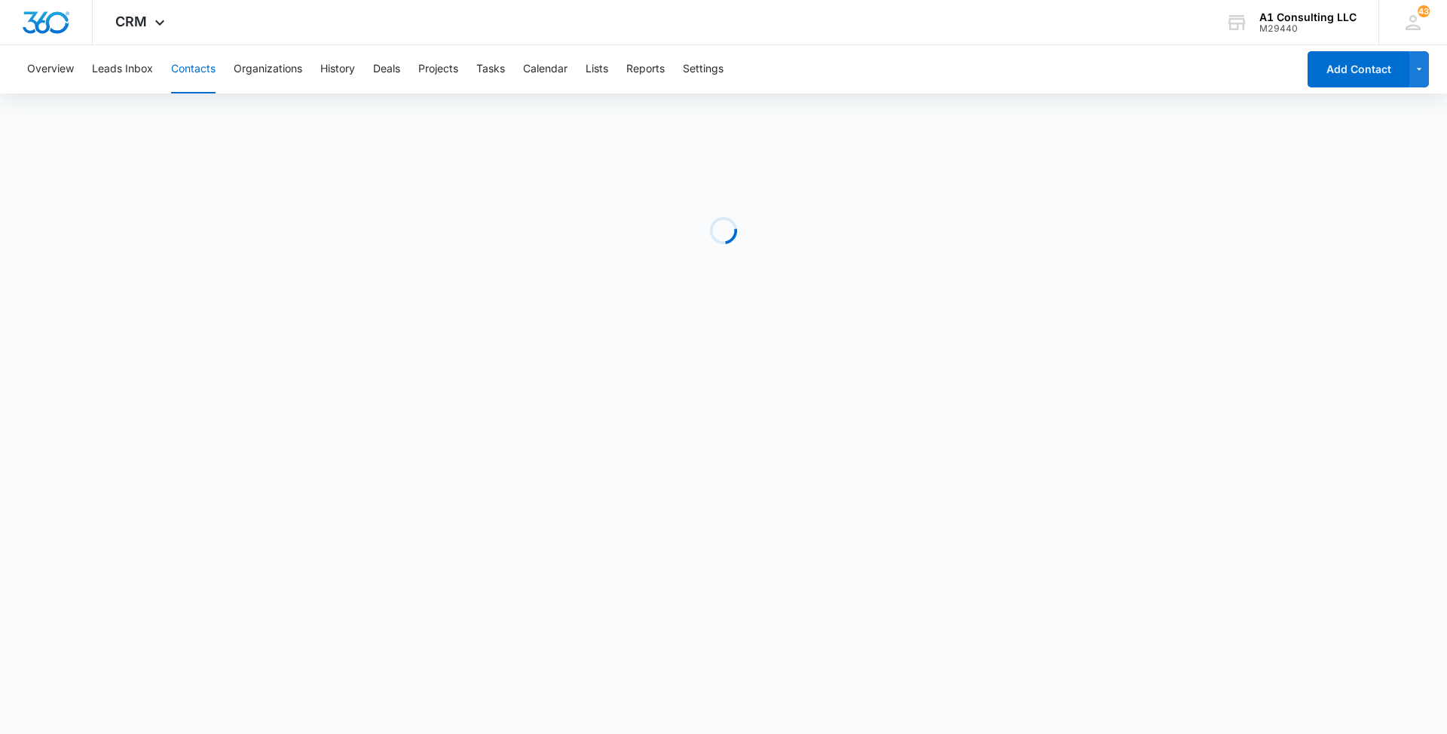
click at [571, 121] on div "Loading" at bounding box center [723, 231] width 1374 height 226
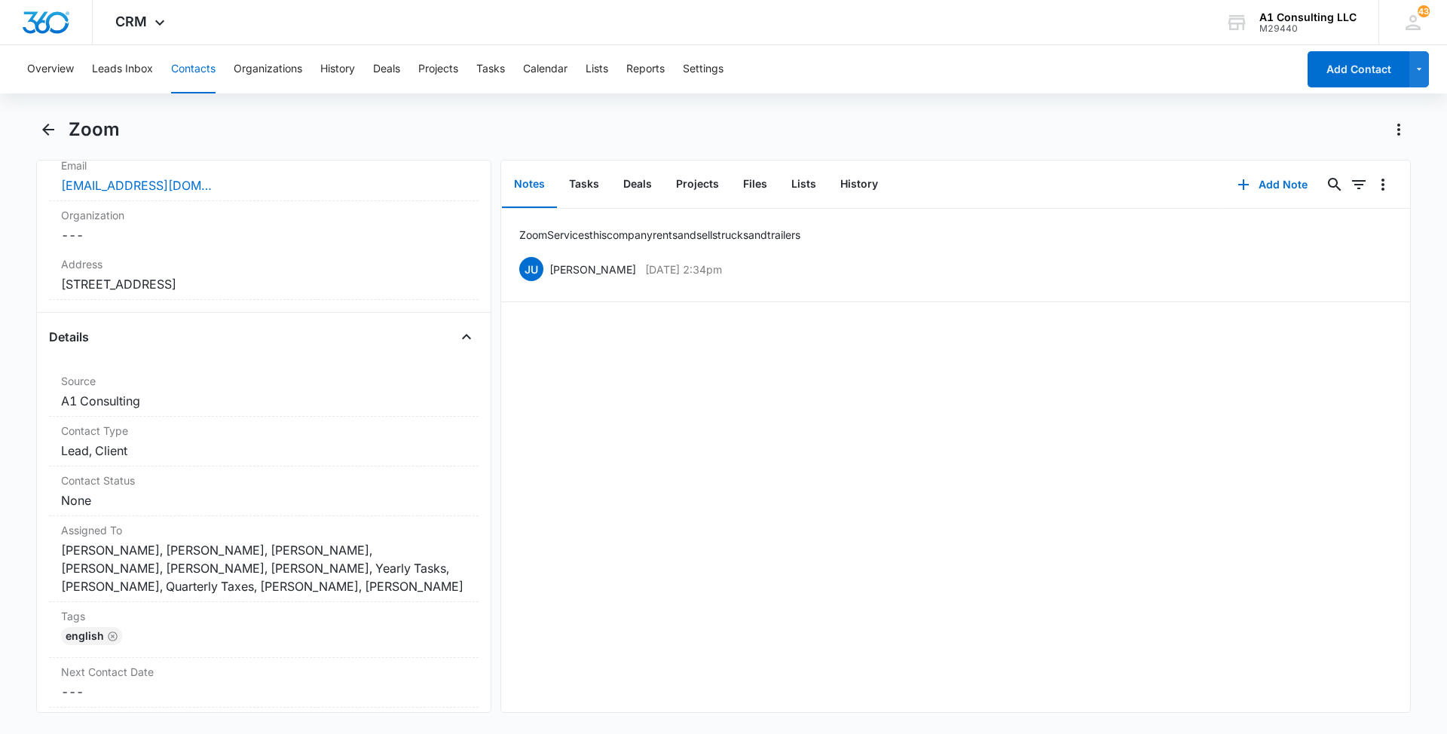
scroll to position [437, 0]
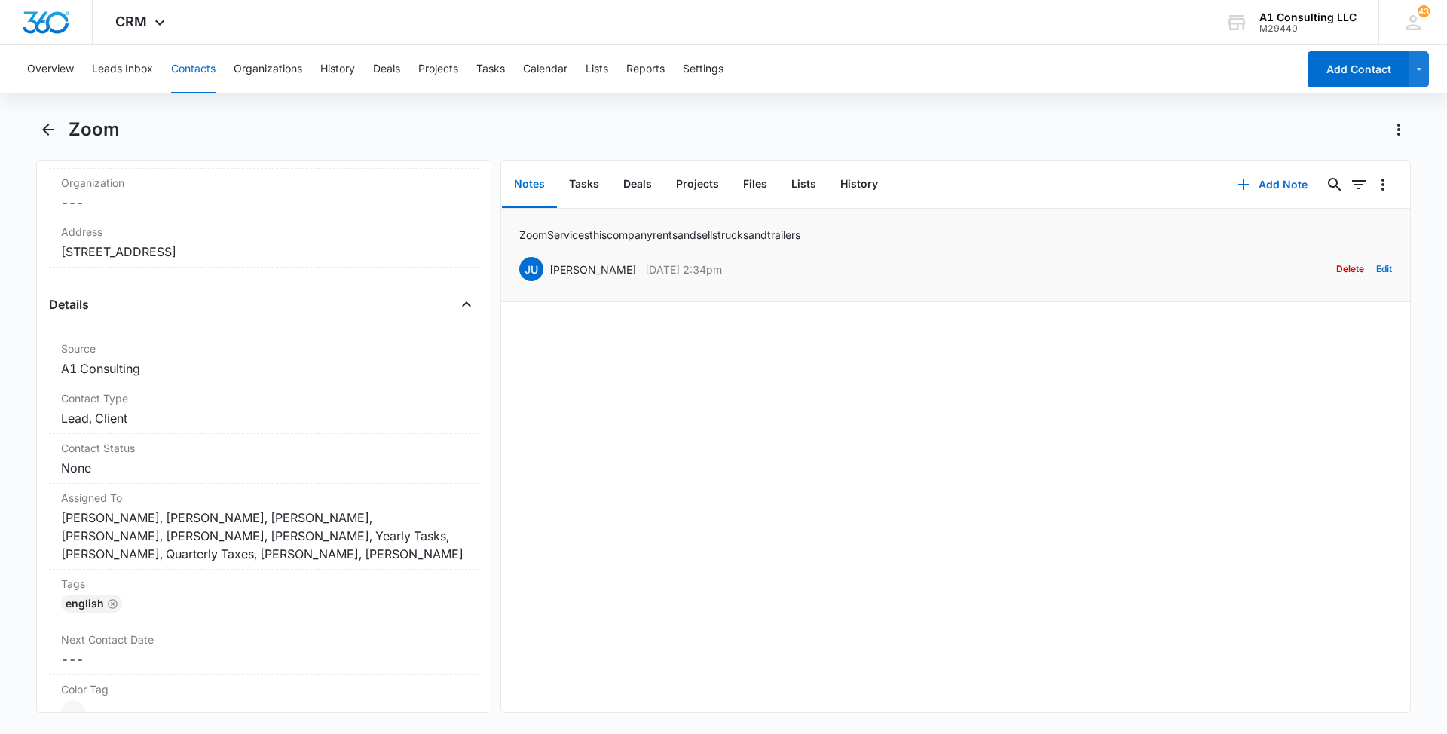
drag, startPoint x: 754, startPoint y: 262, endPoint x: 549, endPoint y: 265, distance: 205.0
click at [549, 265] on div "JU [PERSON_NAME] [DATE] 2:34pm Delete Edit" at bounding box center [955, 269] width 873 height 29
drag, startPoint x: 842, startPoint y: 235, endPoint x: 513, endPoint y: 227, distance: 329.4
click at [513, 227] on li "Zoom Services this company rents and sells trucks and trailers JU [PERSON_NAME]…" at bounding box center [955, 255] width 909 height 93
click at [261, 598] on div "English" at bounding box center [263, 607] width 405 height 24
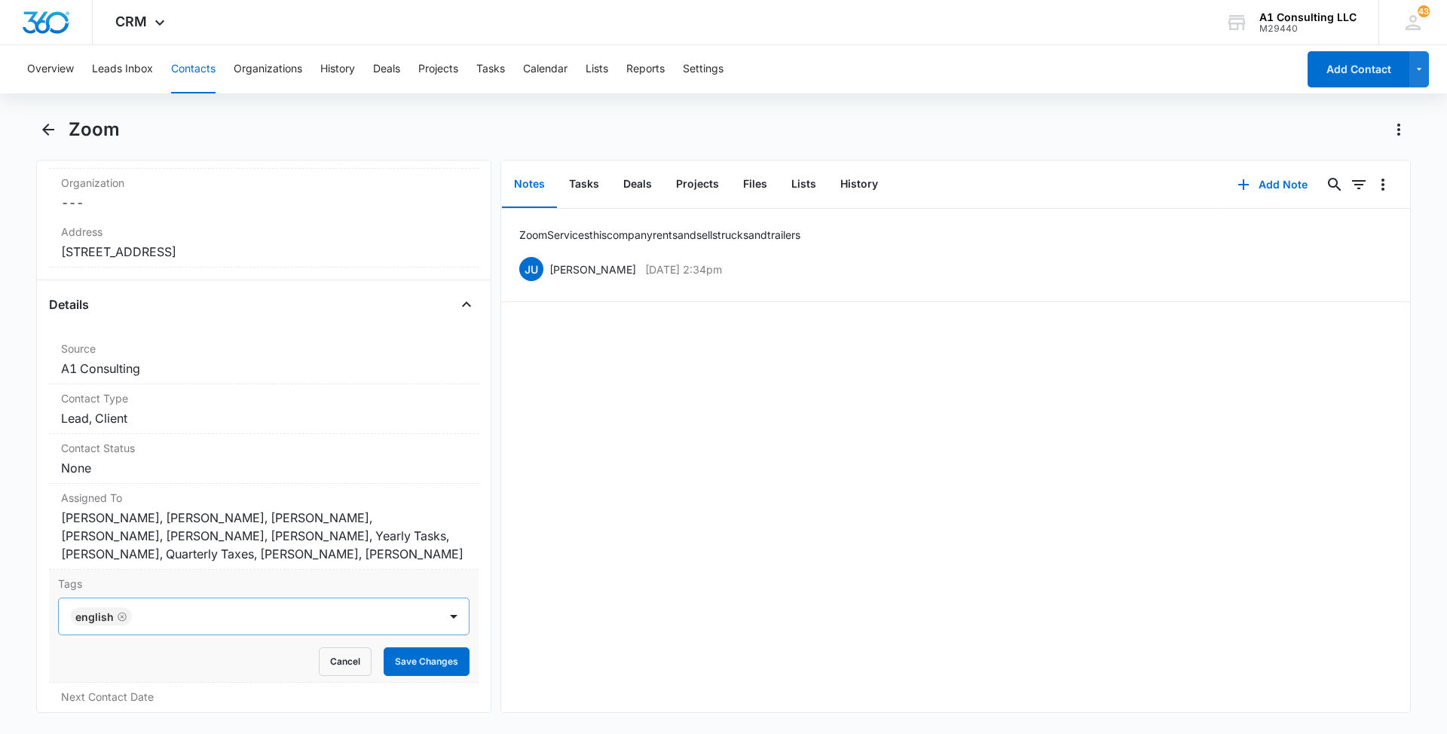
click at [301, 613] on div at bounding box center [286, 616] width 301 height 21
type input "gh"
click at [164, 685] on div "GHL Conversion" at bounding box center [263, 698] width 411 height 28
click at [16, 585] on main "Zoom Remove Z Zoom Contact Info Name Cancel Save Changes Zoom Phone Cancel Save…" at bounding box center [723, 424] width 1447 height 613
click at [423, 659] on button "Save Changes" at bounding box center [427, 661] width 86 height 29
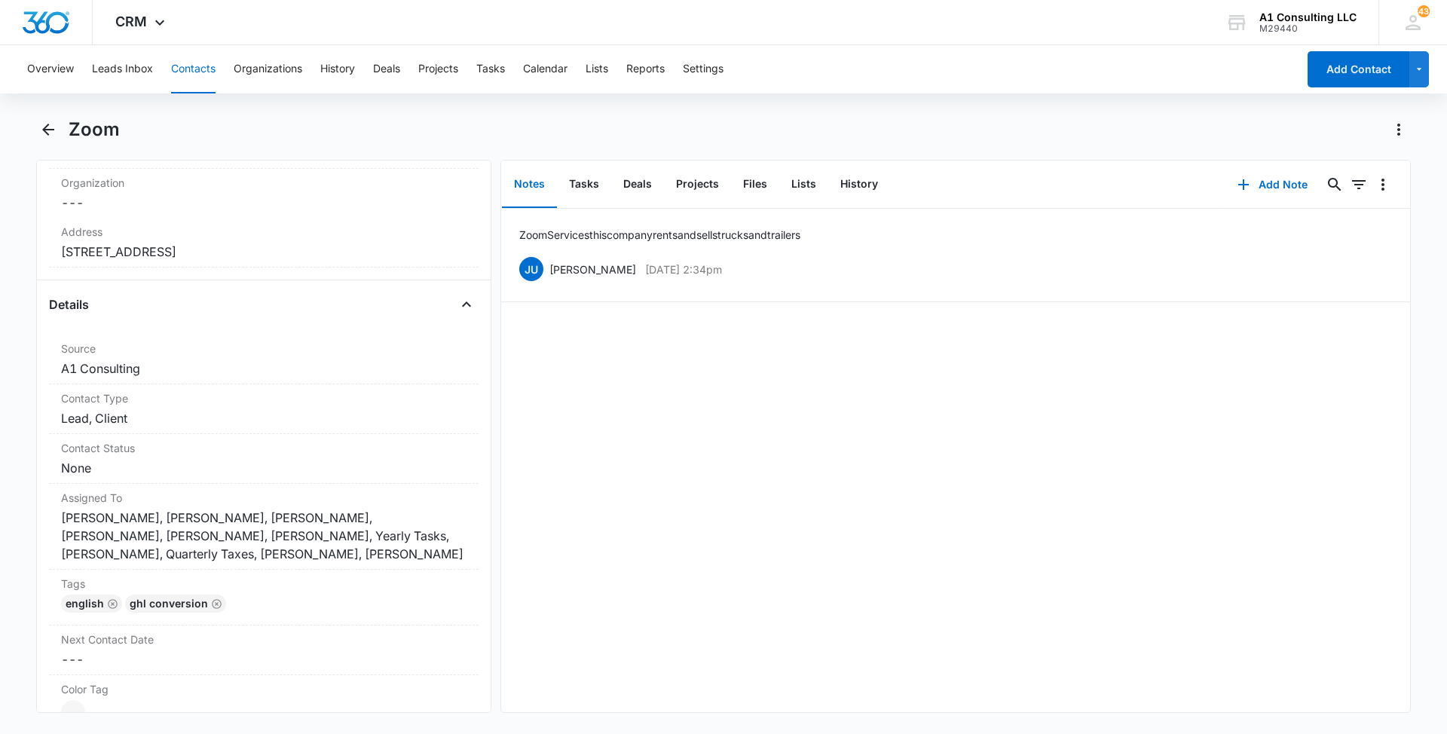
click at [191, 70] on button "Contacts" at bounding box center [193, 69] width 44 height 48
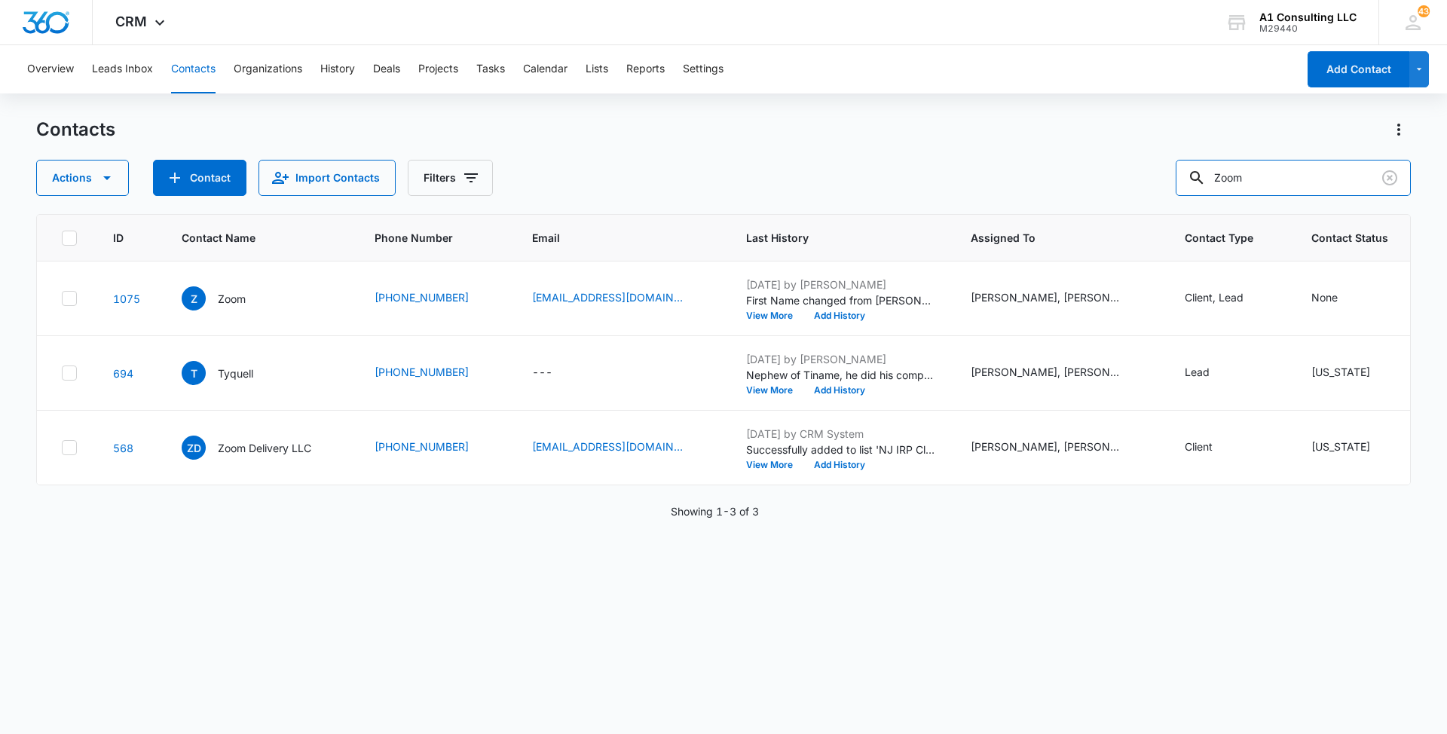
drag, startPoint x: 1304, startPoint y: 173, endPoint x: 1160, endPoint y: 162, distance: 145.1
click at [1175, 169] on div "Actions Contact Import Contacts Filters Zoom" at bounding box center [723, 178] width 1374 height 36
paste input "1st Class Carrier LLC"
type input "1st Class Carrier LLC"
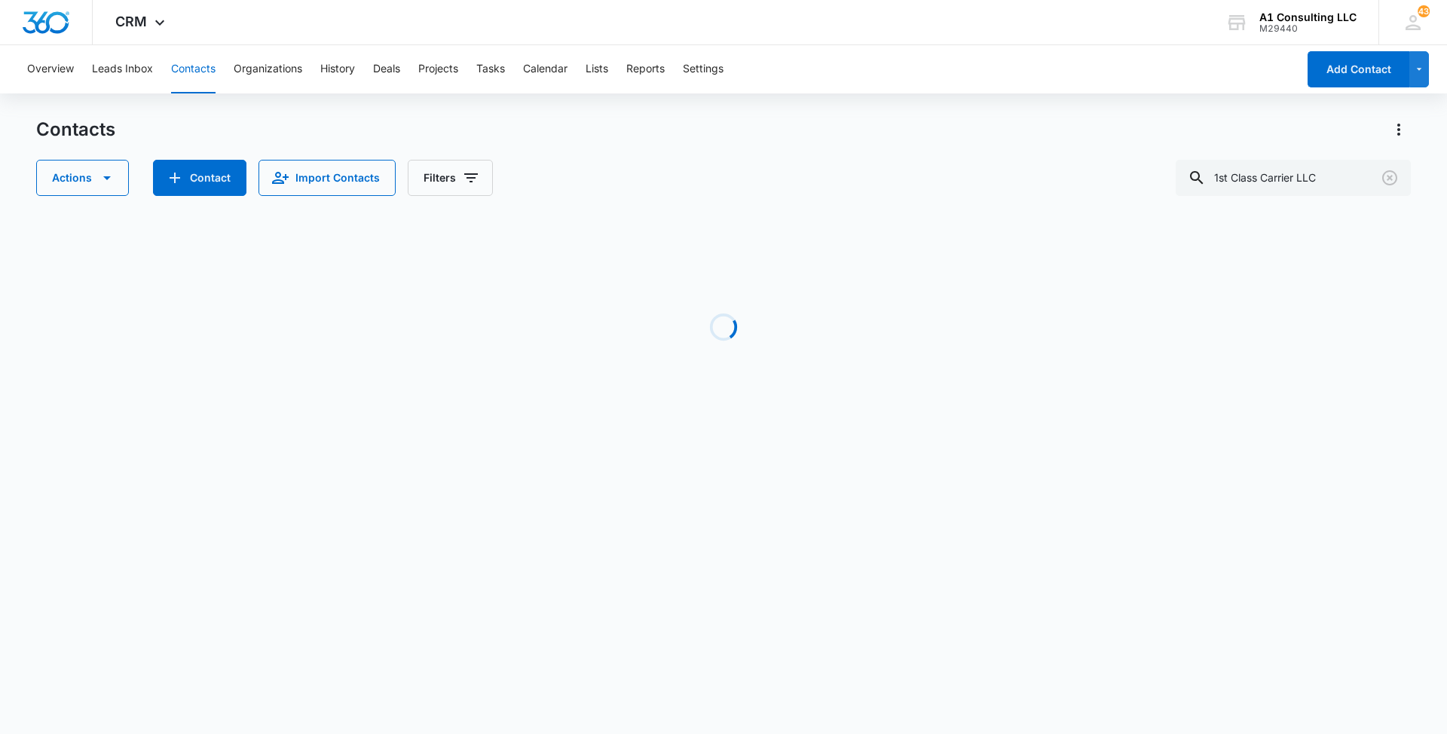
click at [844, 139] on div "Contacts" at bounding box center [723, 130] width 1374 height 24
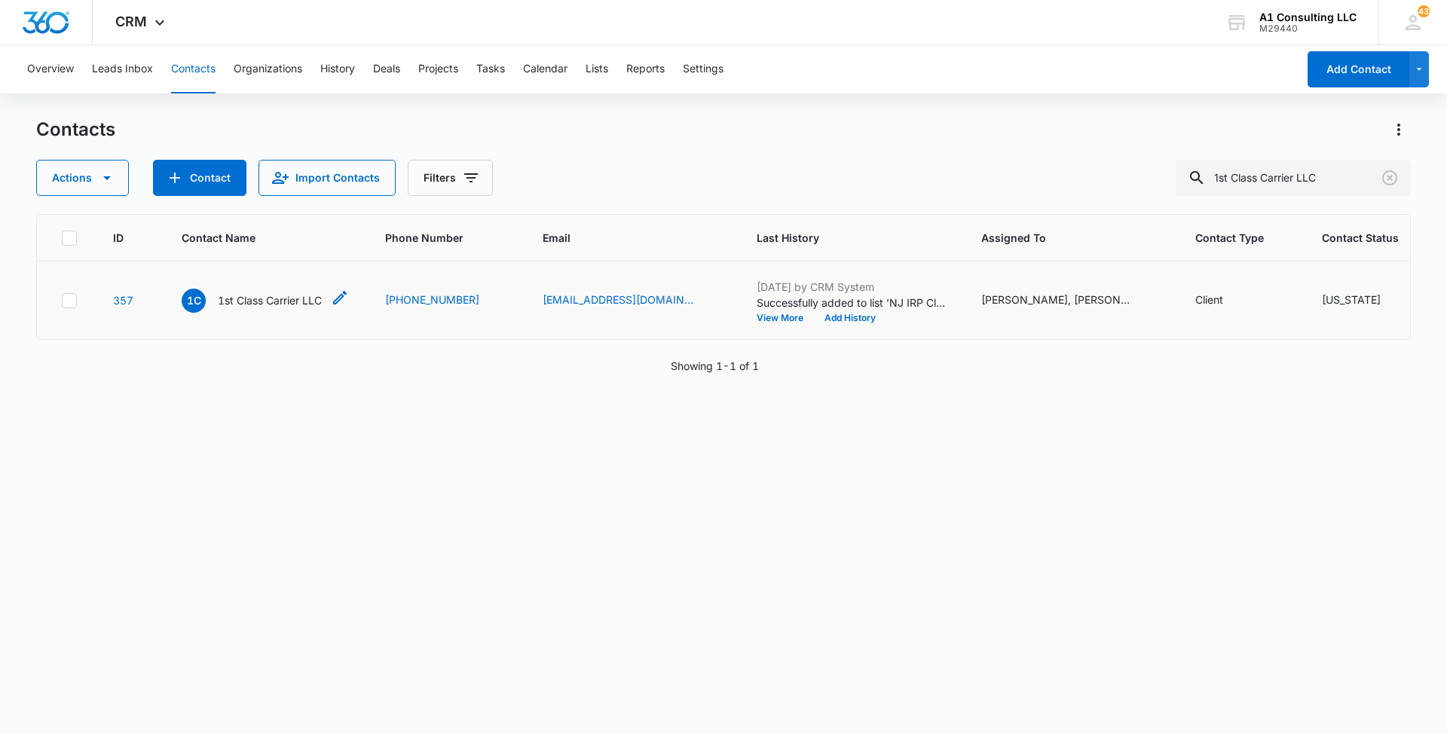
click at [265, 308] on p "1st Class Carrier LLC" at bounding box center [270, 300] width 104 height 16
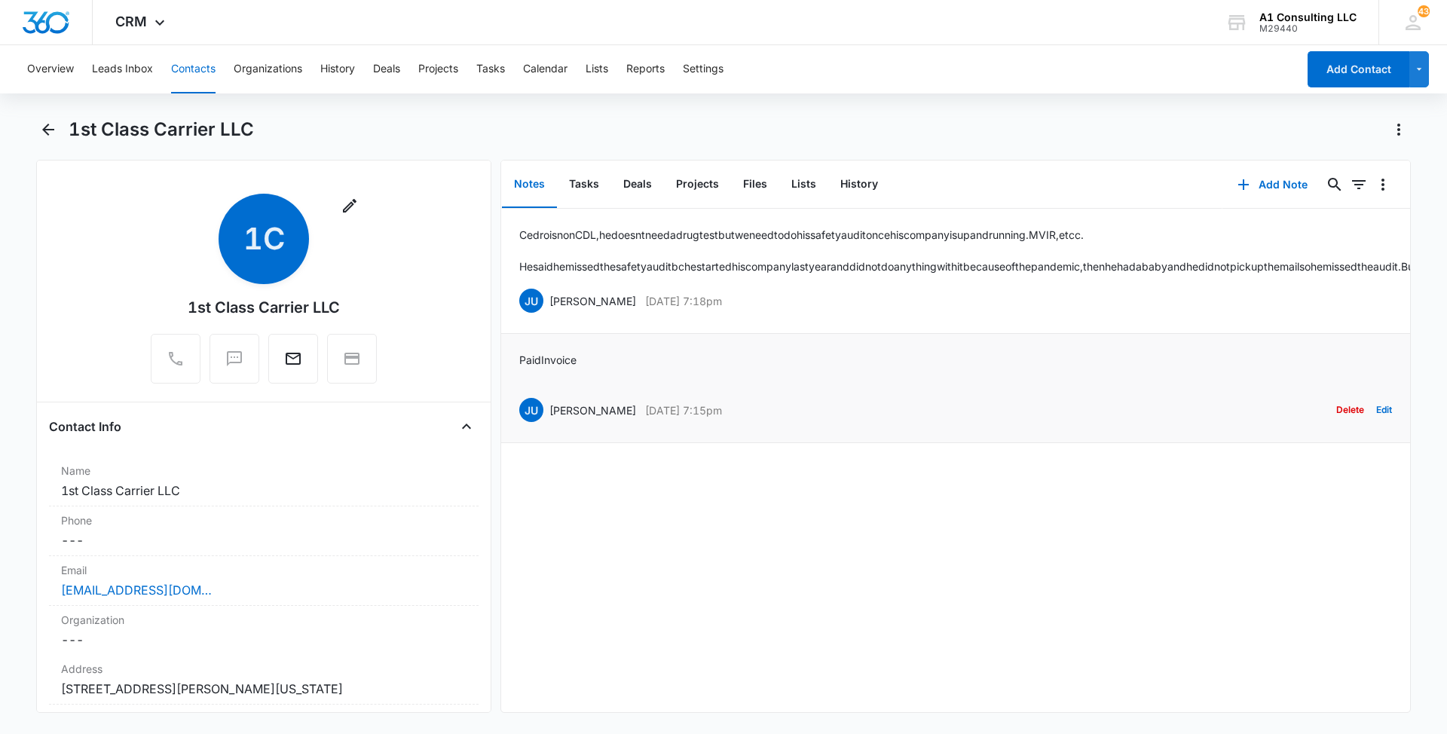
drag, startPoint x: 764, startPoint y: 425, endPoint x: 544, endPoint y: 424, distance: 220.0
click at [544, 424] on div "JU [PERSON_NAME] [DATE] 7:15pm Delete Edit" at bounding box center [955, 410] width 873 height 29
drag, startPoint x: 540, startPoint y: 372, endPoint x: 516, endPoint y: 371, distance: 24.1
click at [516, 371] on li "Paid Invoice JU [PERSON_NAME] [DATE] 7:15pm Delete Edit" at bounding box center [955, 388] width 909 height 109
drag, startPoint x: 758, startPoint y: 316, endPoint x: 549, endPoint y: 311, distance: 209.5
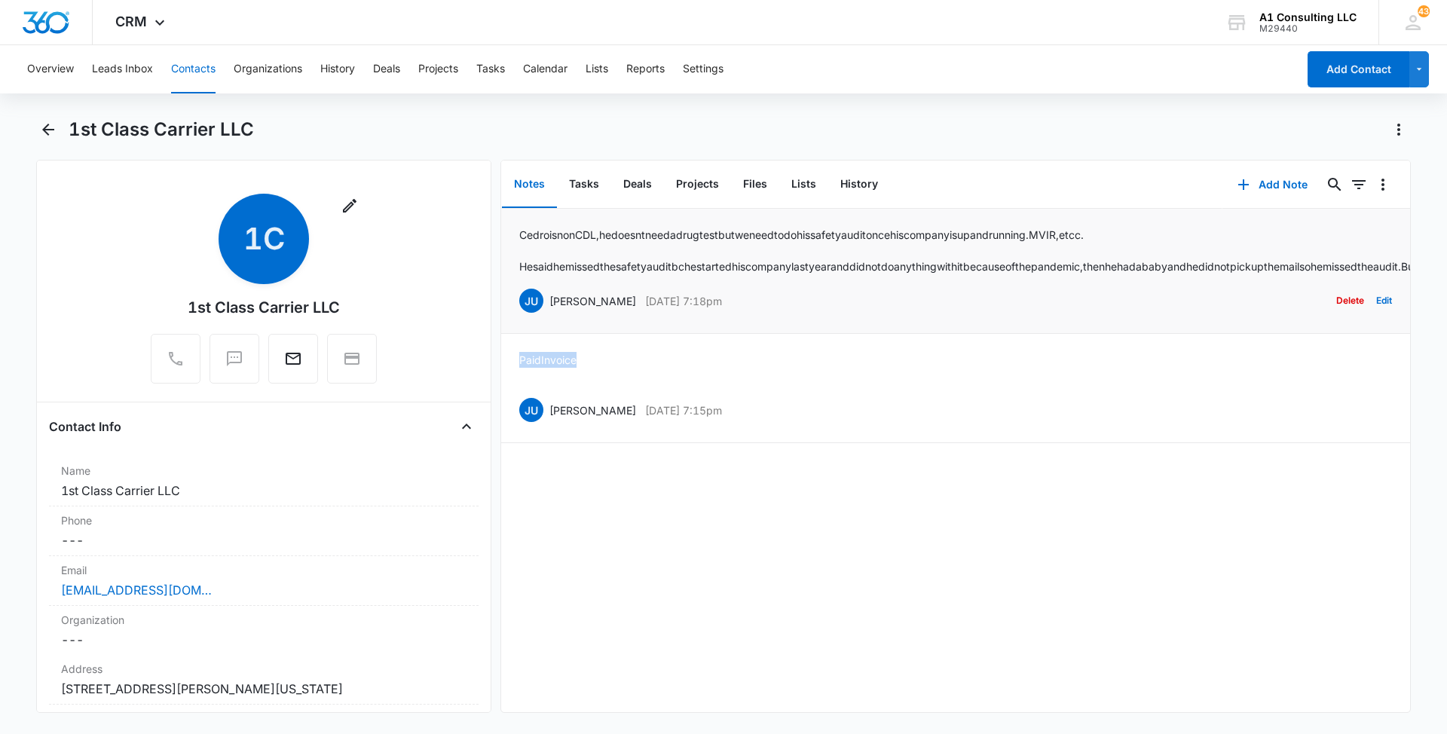
click at [549, 311] on div "JU [PERSON_NAME] [DATE] 7:18pm Delete Edit" at bounding box center [955, 300] width 873 height 29
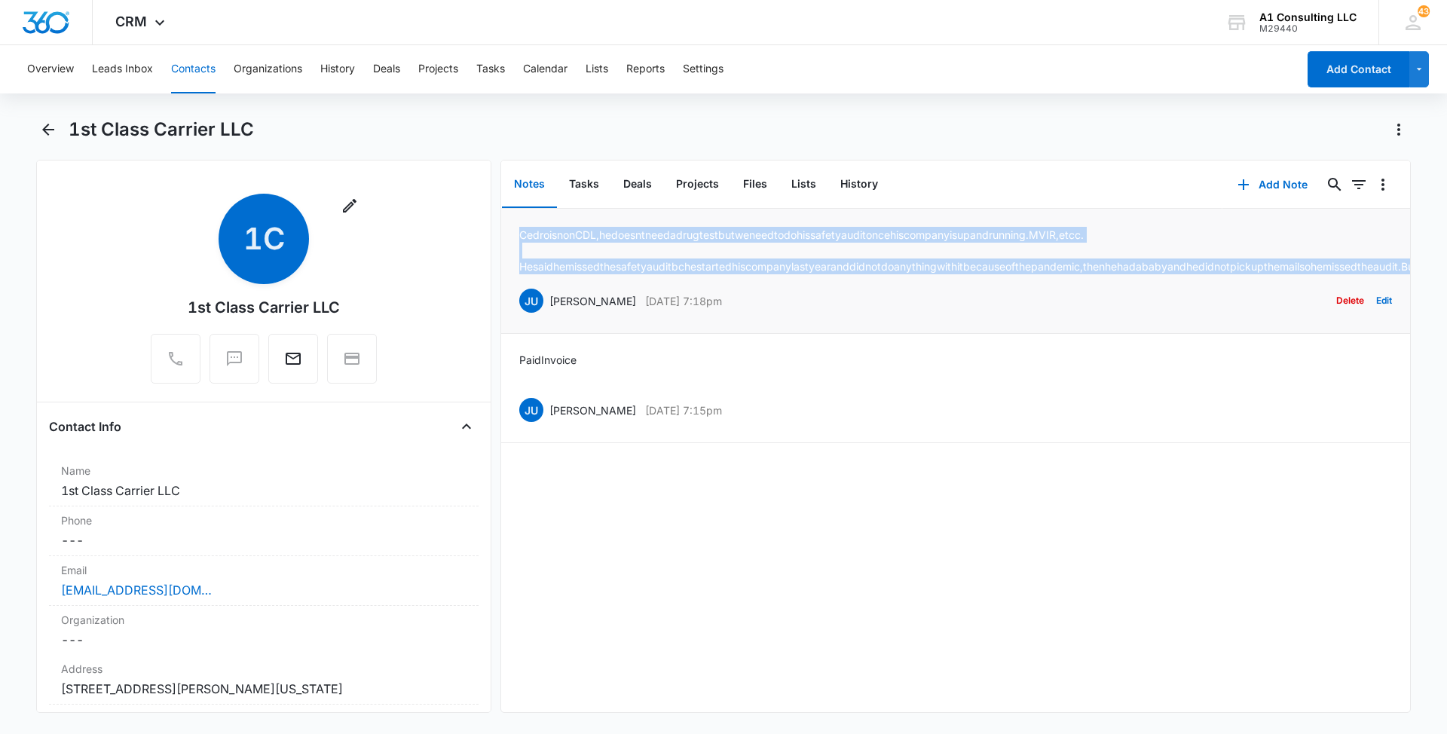
drag, startPoint x: 809, startPoint y: 282, endPoint x: 507, endPoint y: 223, distance: 307.8
click at [507, 223] on li "Cedro is non CDL, he doesnt need a [MEDICAL_DATA] but we need to do his safety …" at bounding box center [955, 271] width 909 height 125
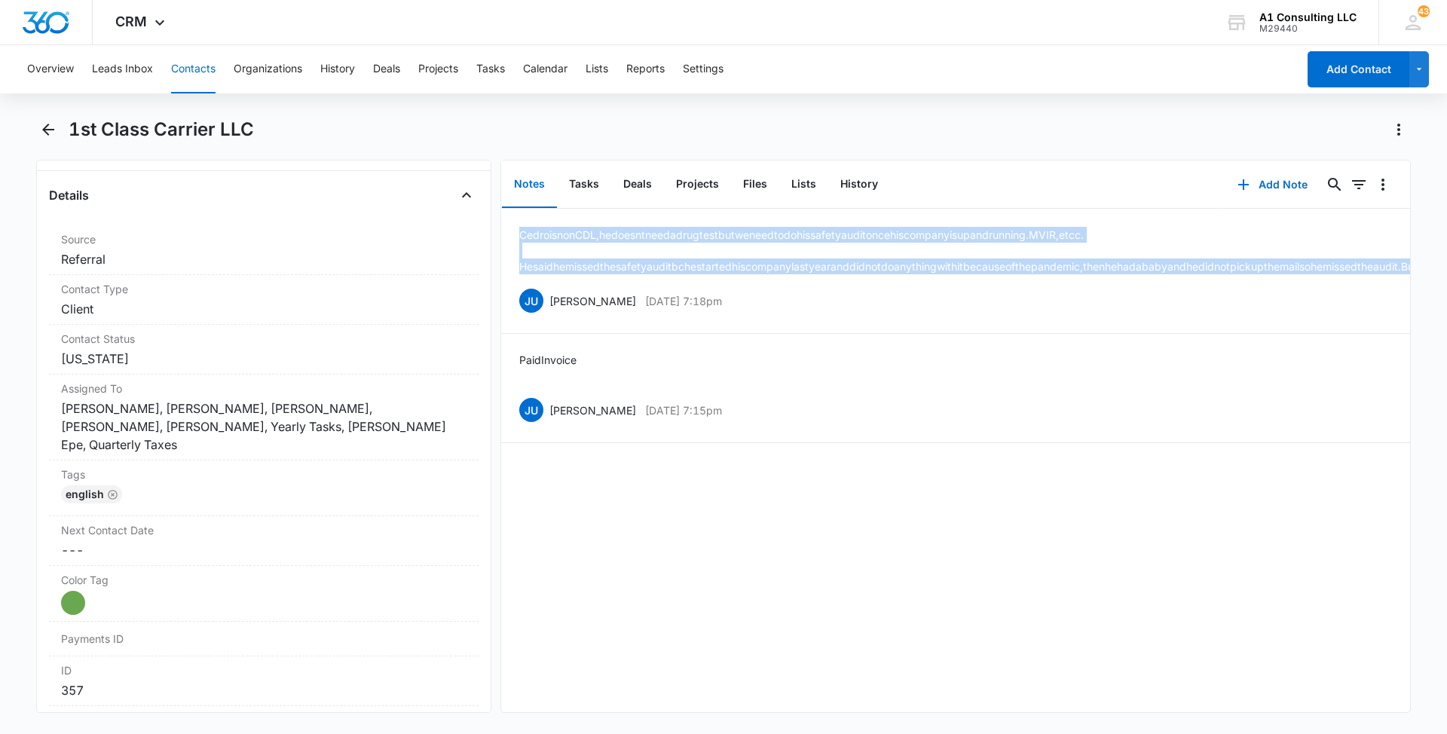
scroll to position [625, 0]
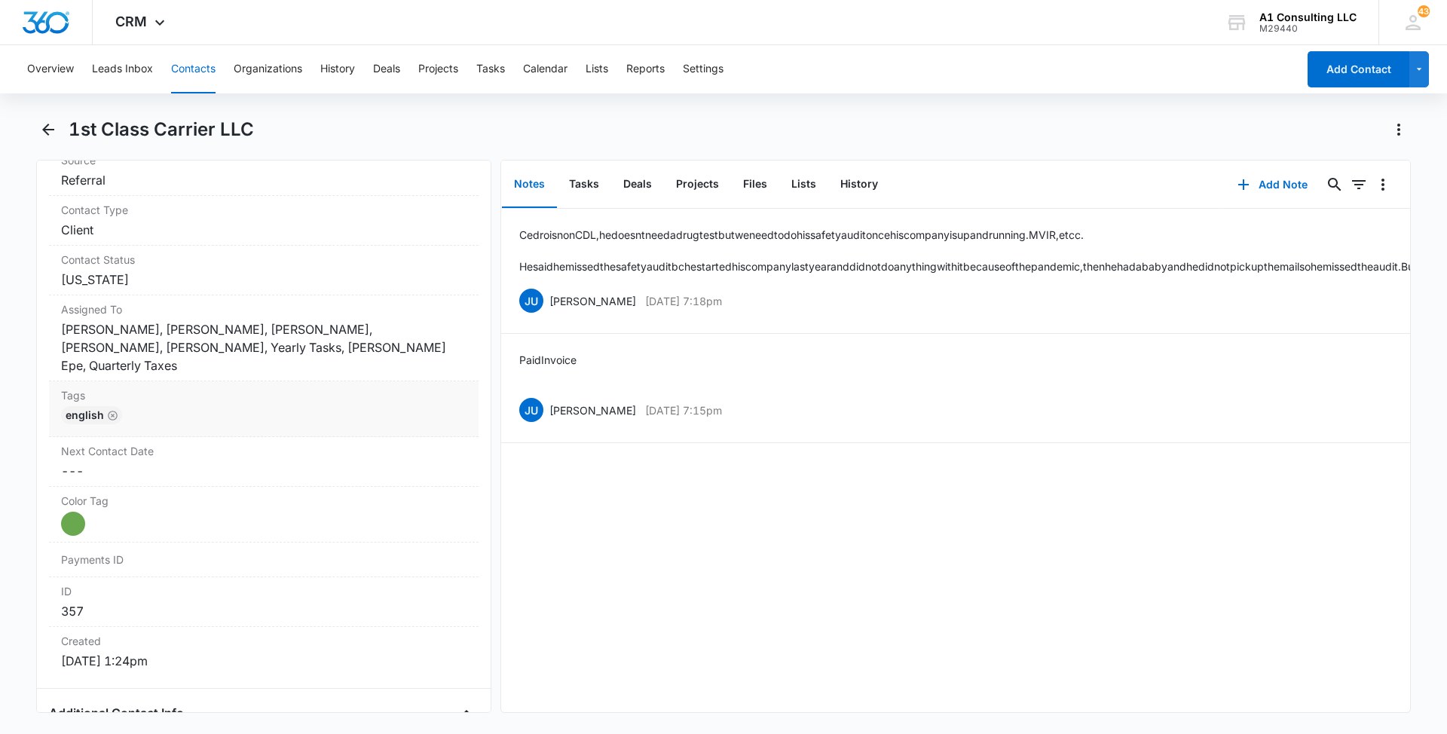
click at [300, 406] on div "English" at bounding box center [263, 418] width 405 height 24
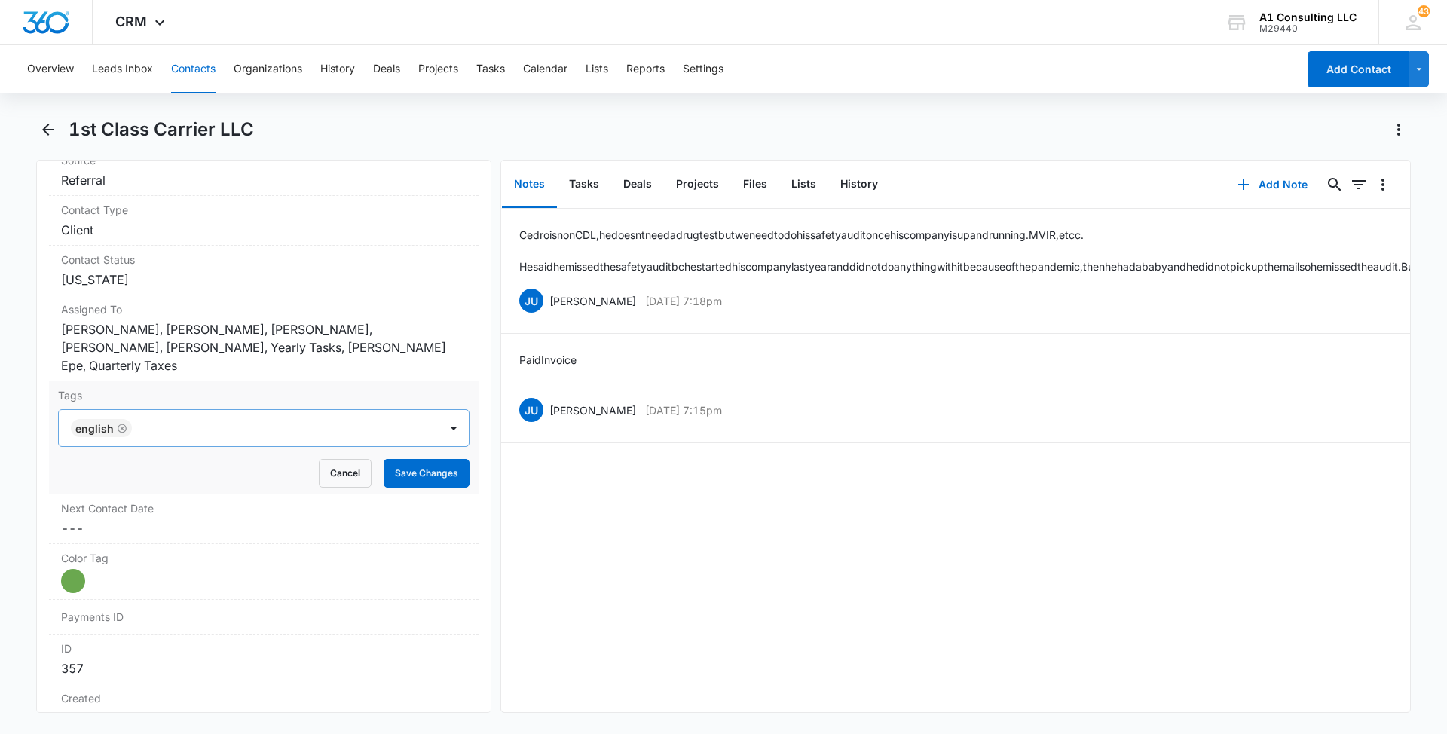
click at [295, 417] on div at bounding box center [286, 427] width 301 height 21
type input "gh"
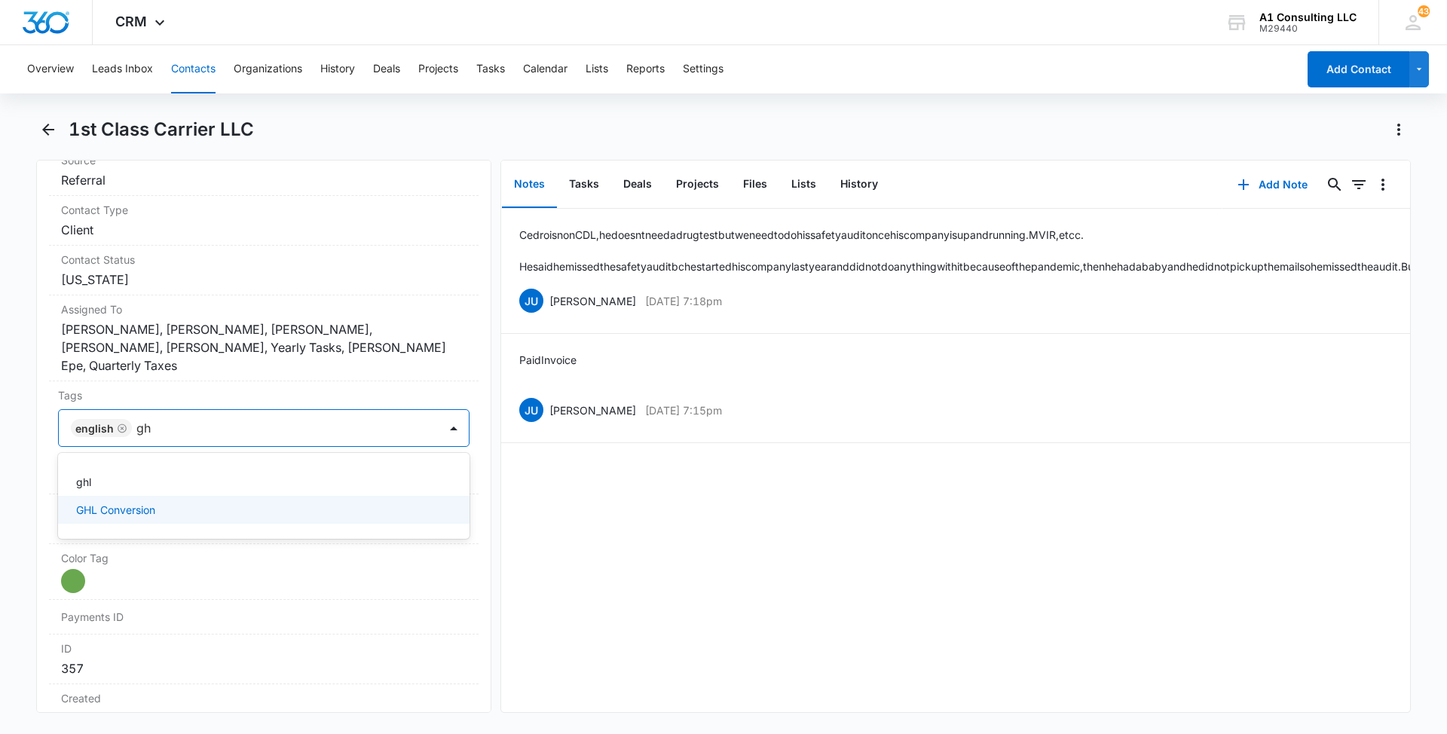
click at [112, 502] on p "GHL Conversion" at bounding box center [115, 510] width 79 height 16
click at [0, 462] on main "1st Class Carrier LLC Remove 1C 1st Class Carrier LLC Contact Info Name Cancel …" at bounding box center [723, 424] width 1447 height 613
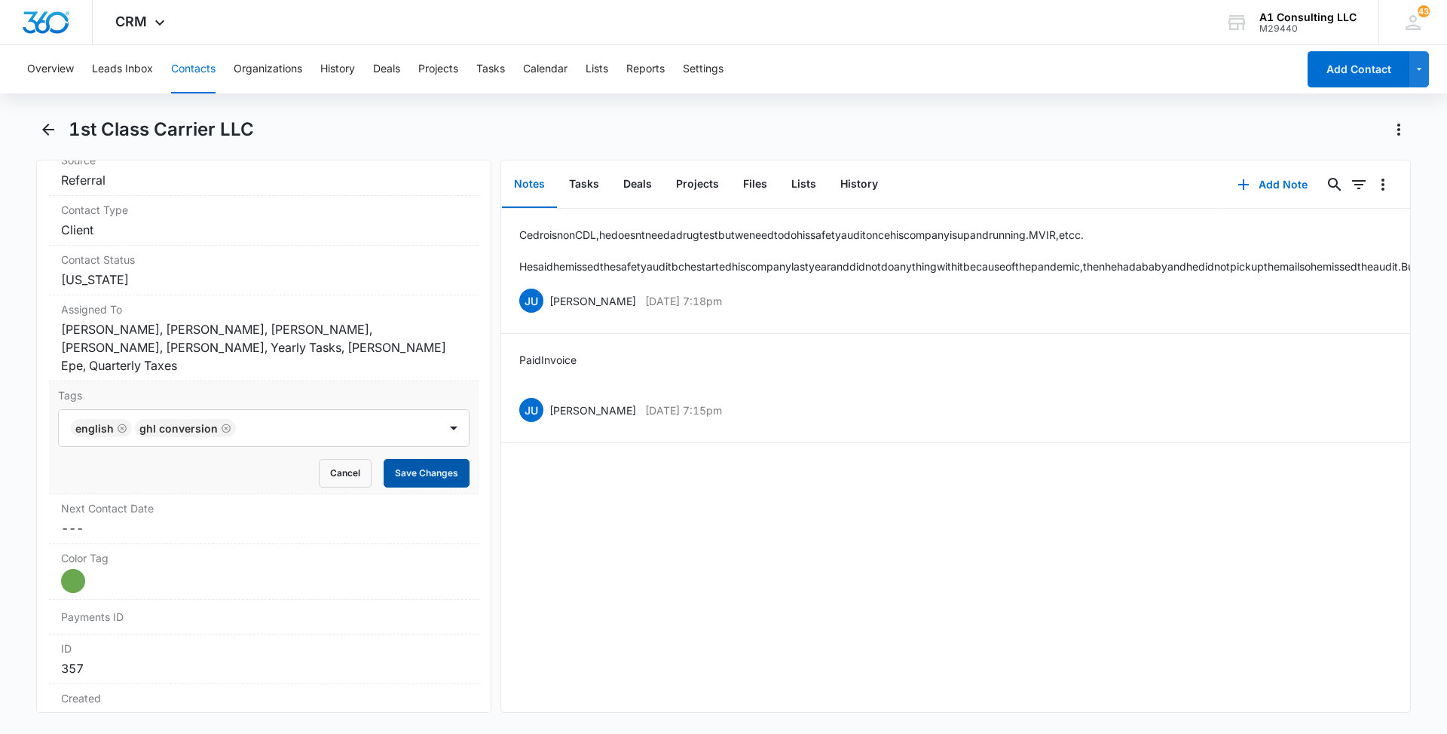
click at [421, 459] on button "Save Changes" at bounding box center [427, 473] width 86 height 29
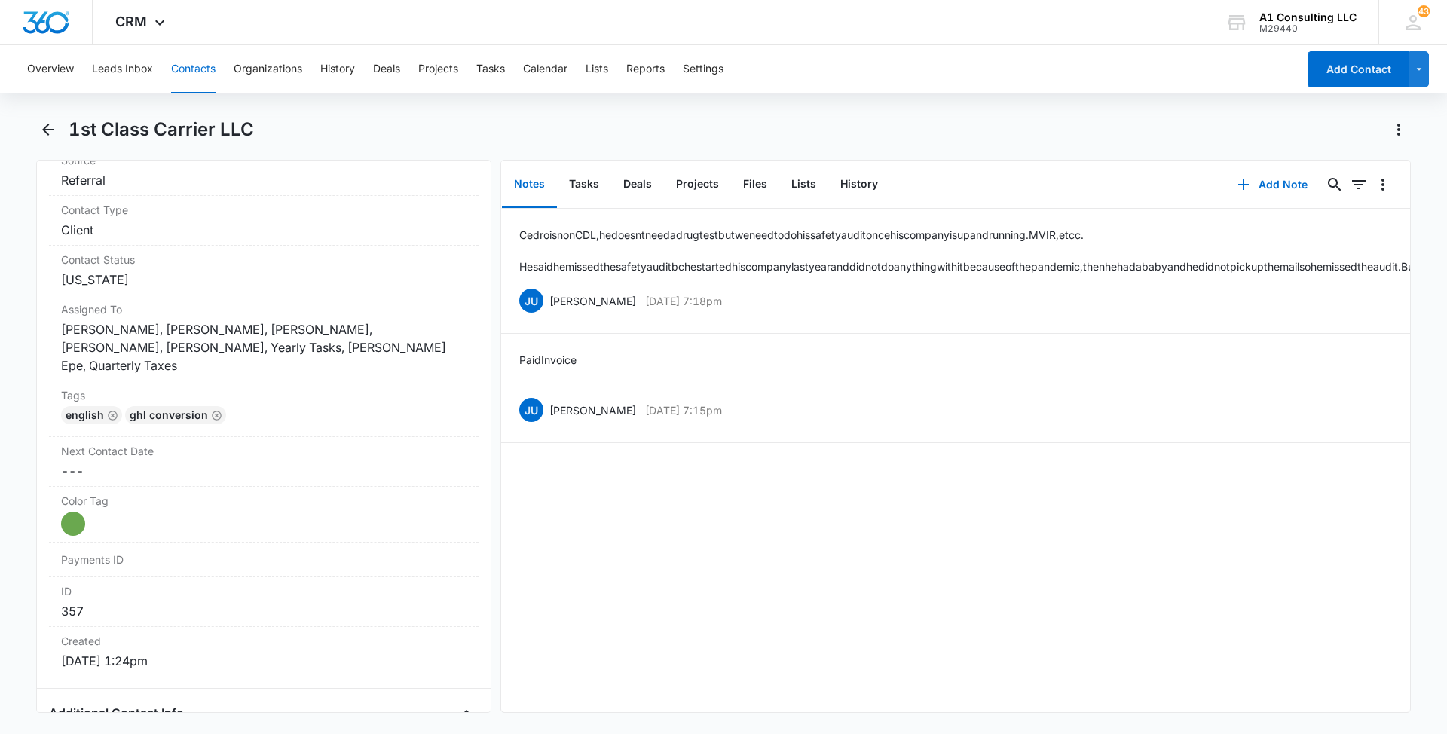
click at [206, 60] on button "Contacts" at bounding box center [193, 69] width 44 height 48
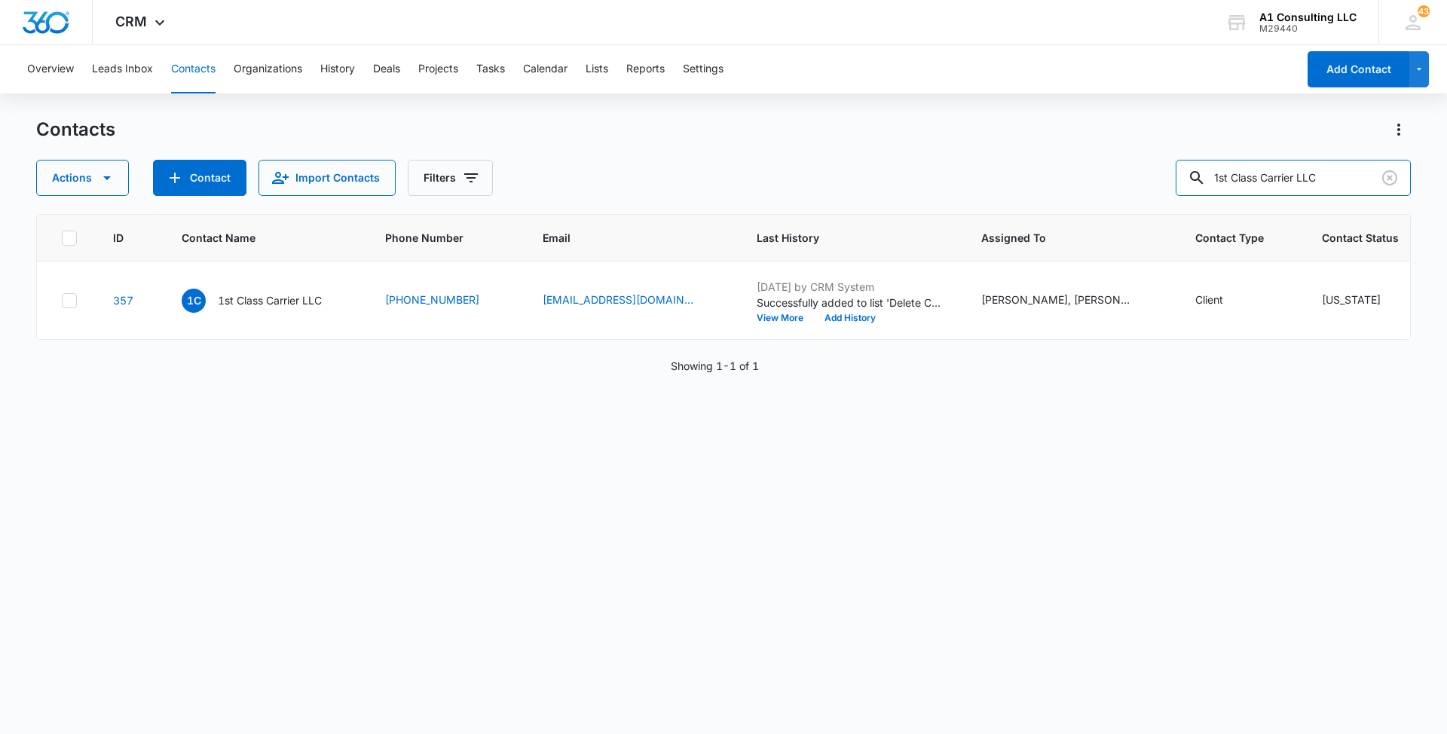
drag, startPoint x: 1361, startPoint y: 178, endPoint x: 1127, endPoint y: 176, distance: 233.6
click at [1127, 176] on div "Actions Contact Import Contacts Filters 1st Class Carrier LLC" at bounding box center [723, 178] width 1374 height 36
paste input "MJ Supreme Elevato"
type input "MJ Supreme Elevator LLC"
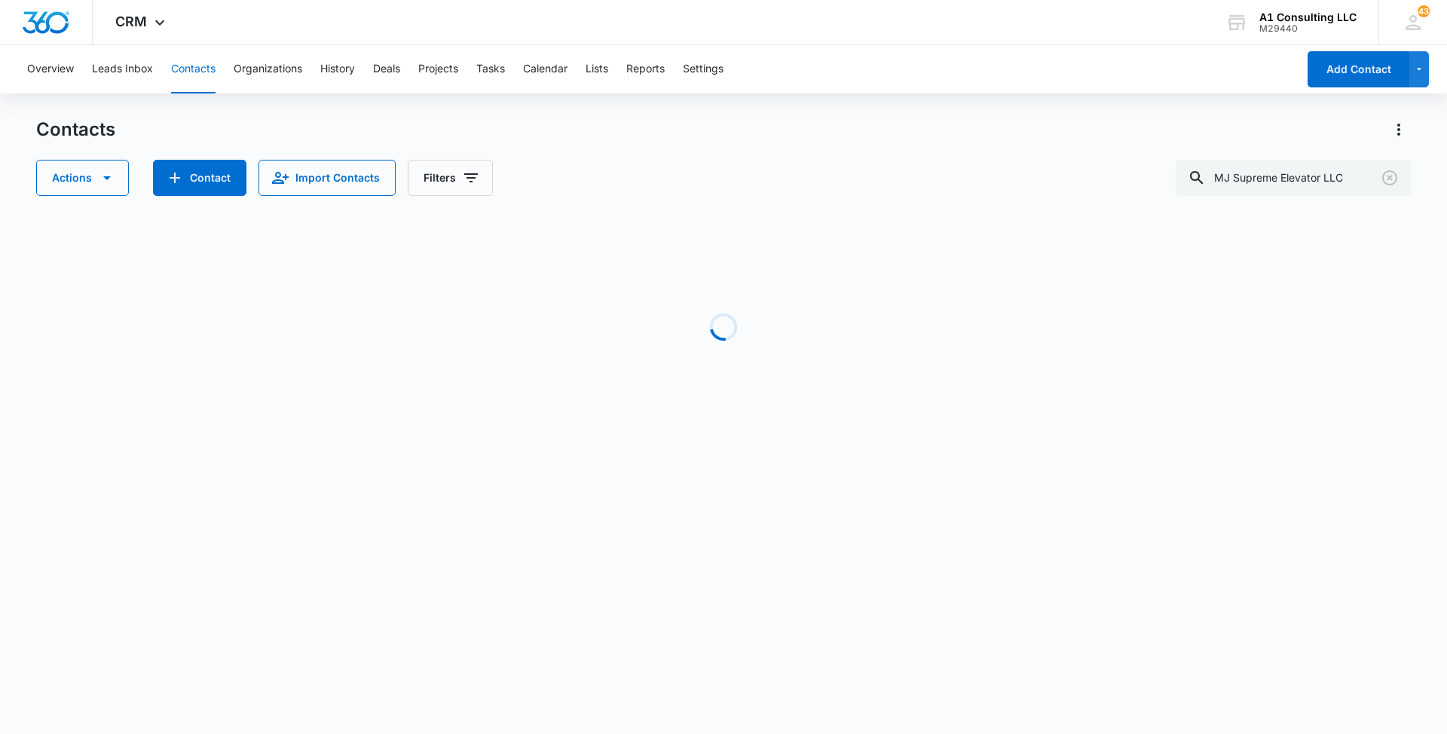
click at [917, 182] on div "Actions Contact Import Contacts Filters MJ Supreme Elevator LLC" at bounding box center [723, 178] width 1374 height 36
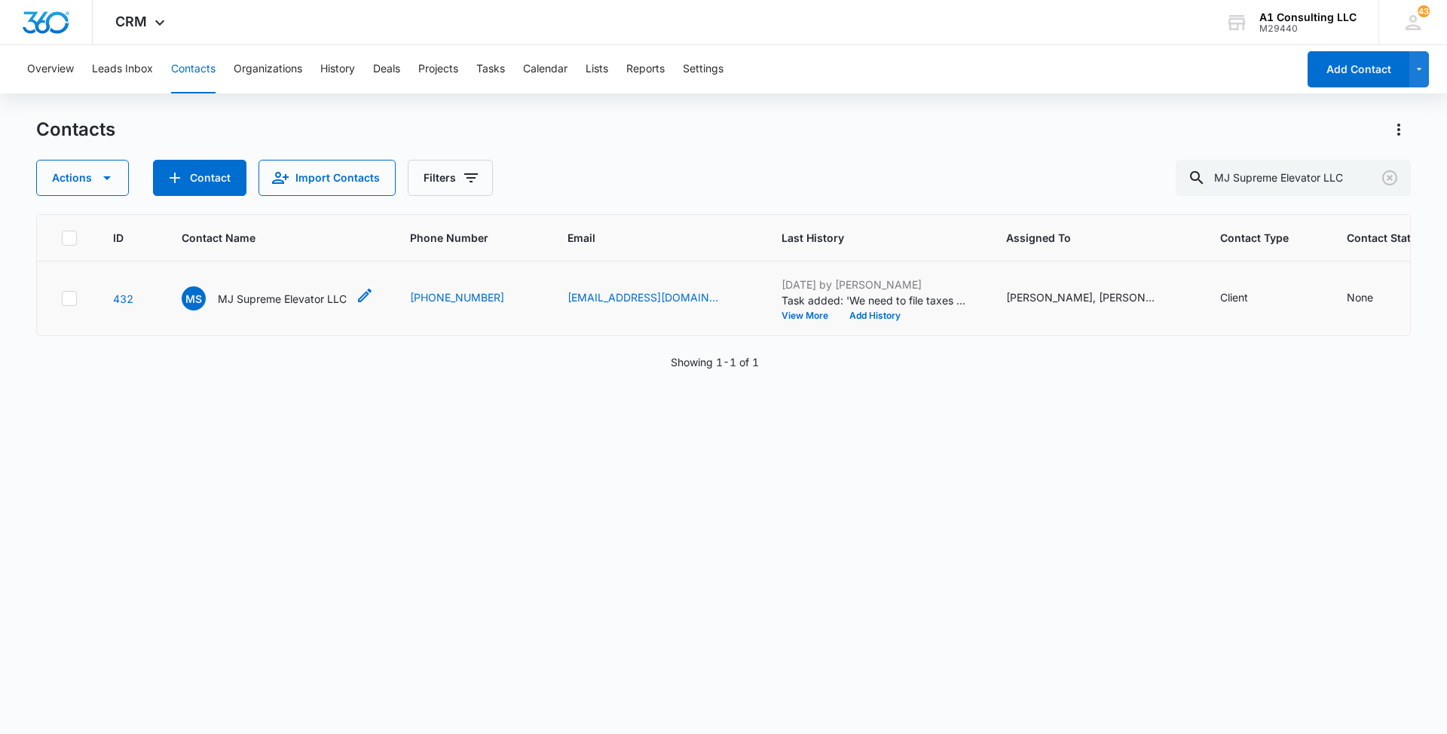
click at [264, 307] on p "MJ Supreme Elevator LLC" at bounding box center [282, 299] width 129 height 16
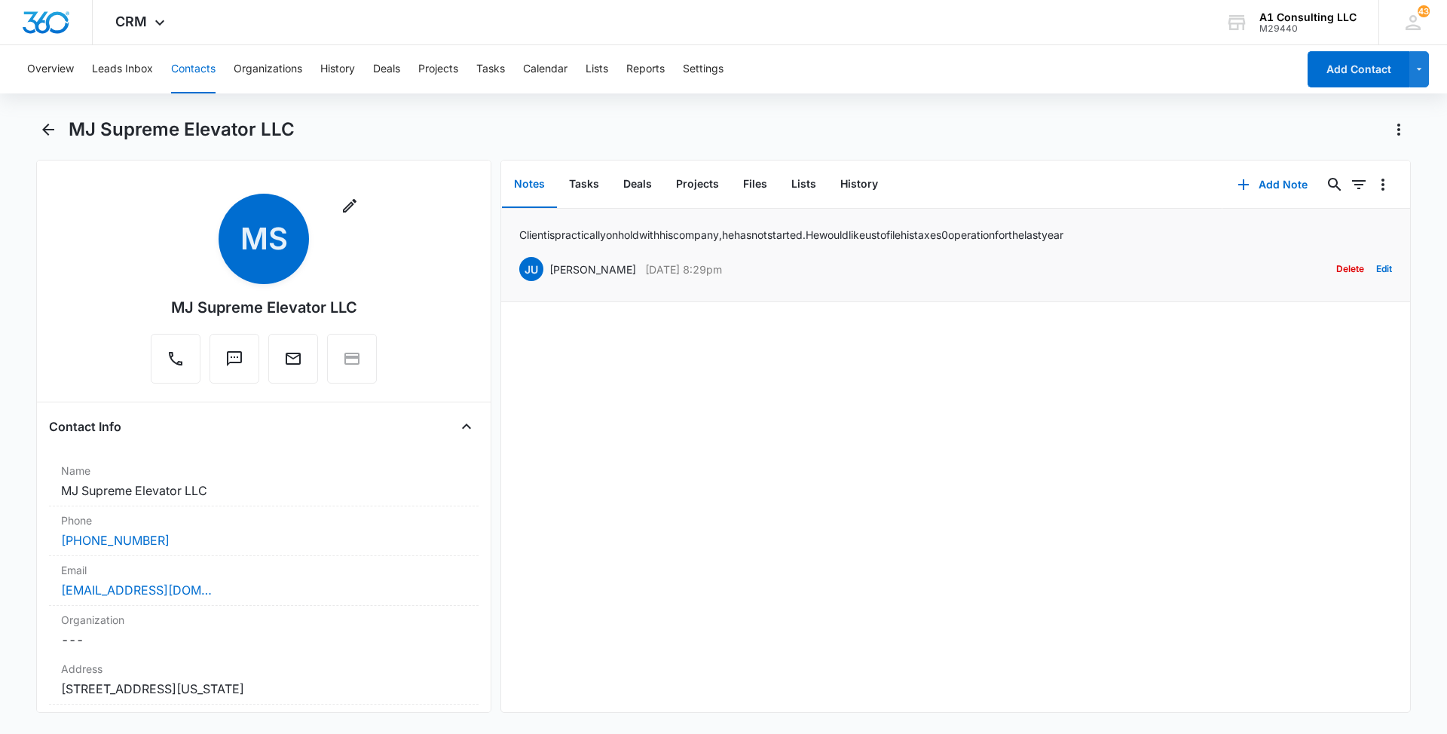
drag, startPoint x: 761, startPoint y: 261, endPoint x: 546, endPoint y: 266, distance: 215.6
click at [546, 266] on div "JU [PERSON_NAME] [DATE] 8:29pm Delete Edit" at bounding box center [955, 269] width 873 height 29
drag, startPoint x: 1154, startPoint y: 234, endPoint x: 519, endPoint y: 236, distance: 635.2
click at [519, 236] on div "Client is practically on hold with his company, he has not started. He would li…" at bounding box center [955, 255] width 873 height 57
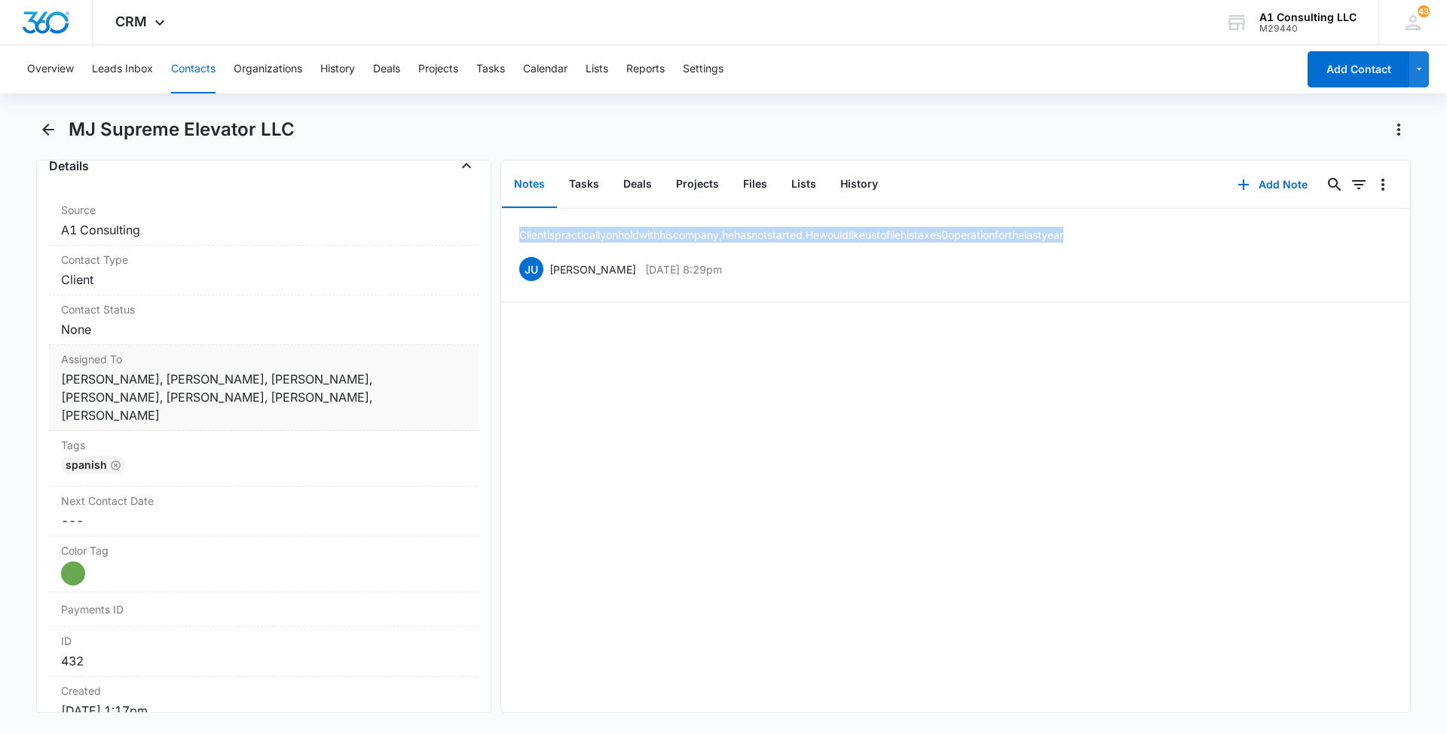
scroll to position [596, 0]
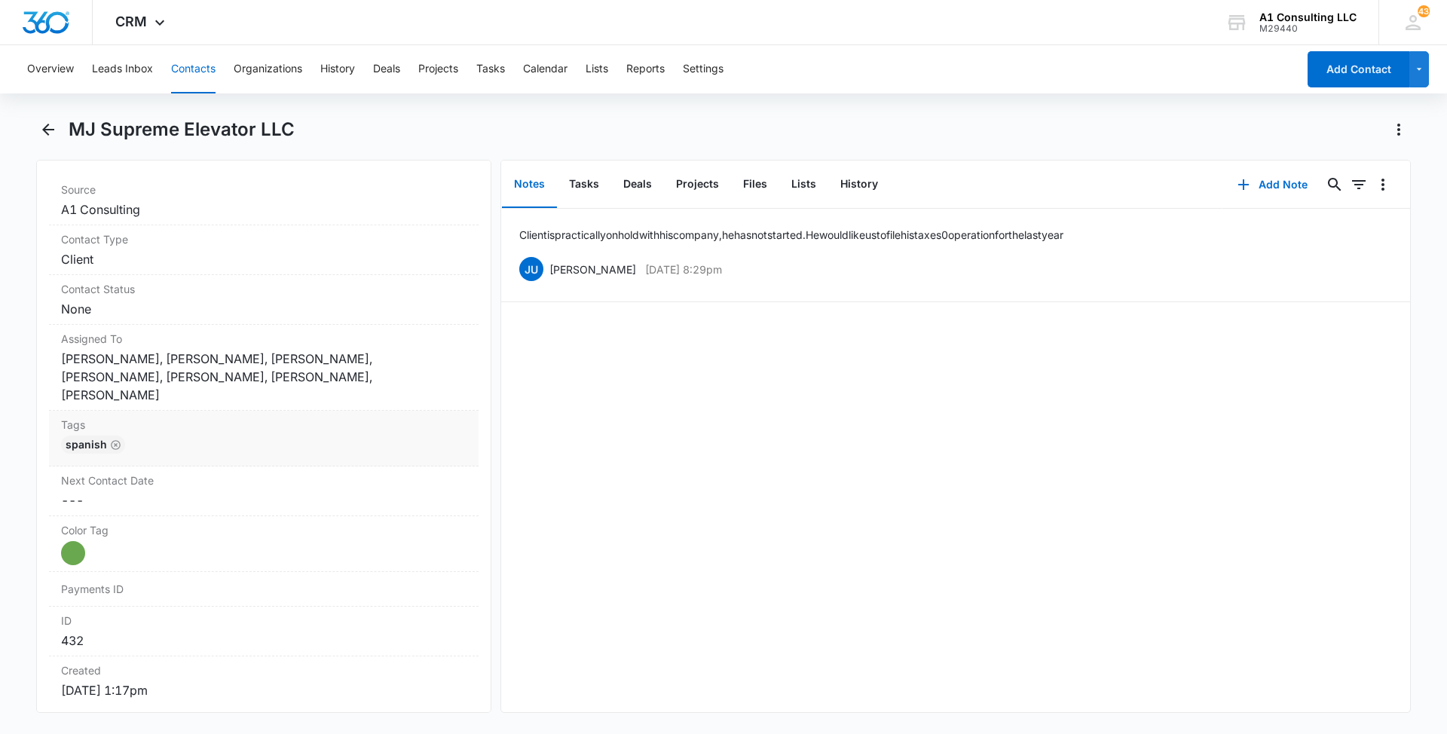
click at [255, 416] on div "Tags Cancel Save Changes Spanish" at bounding box center [263, 439] width 429 height 56
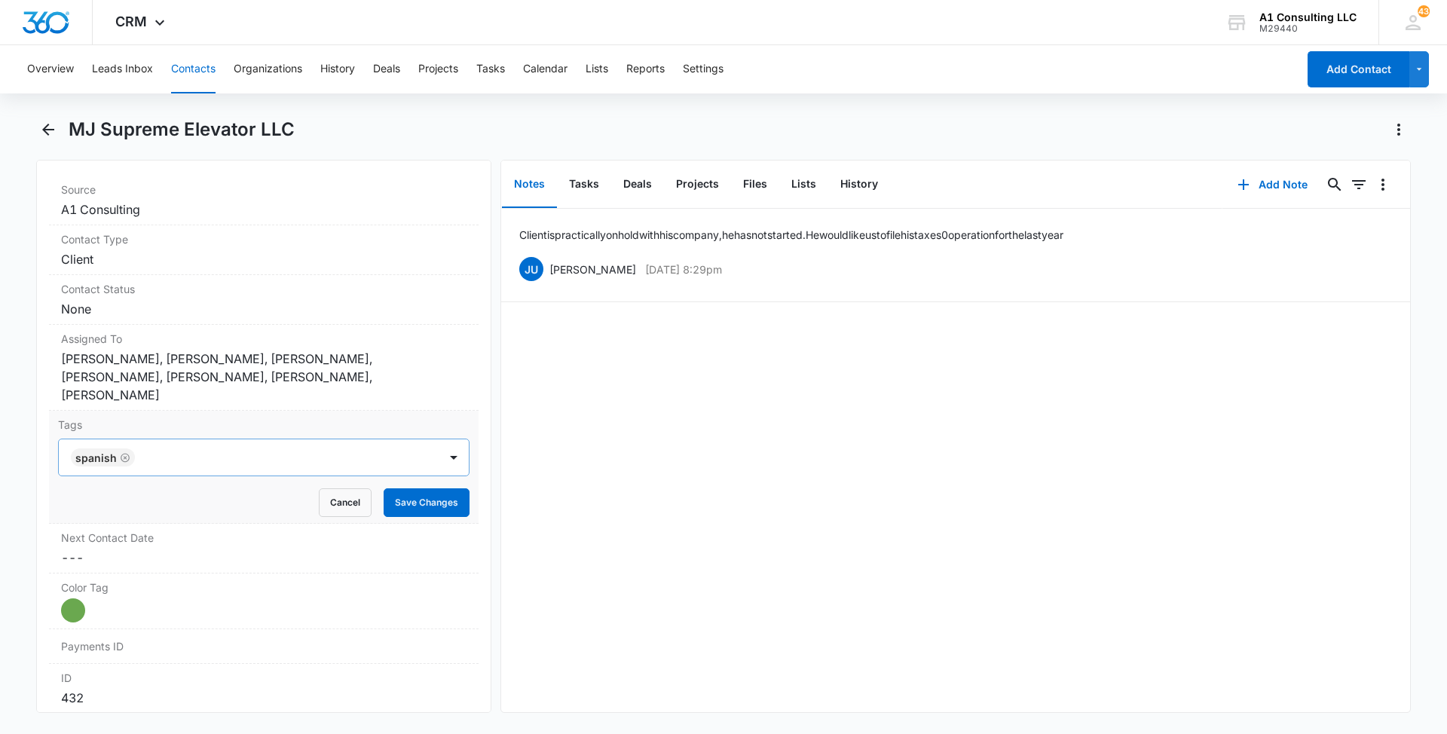
click at [264, 447] on div at bounding box center [288, 457] width 298 height 21
type input "gh"
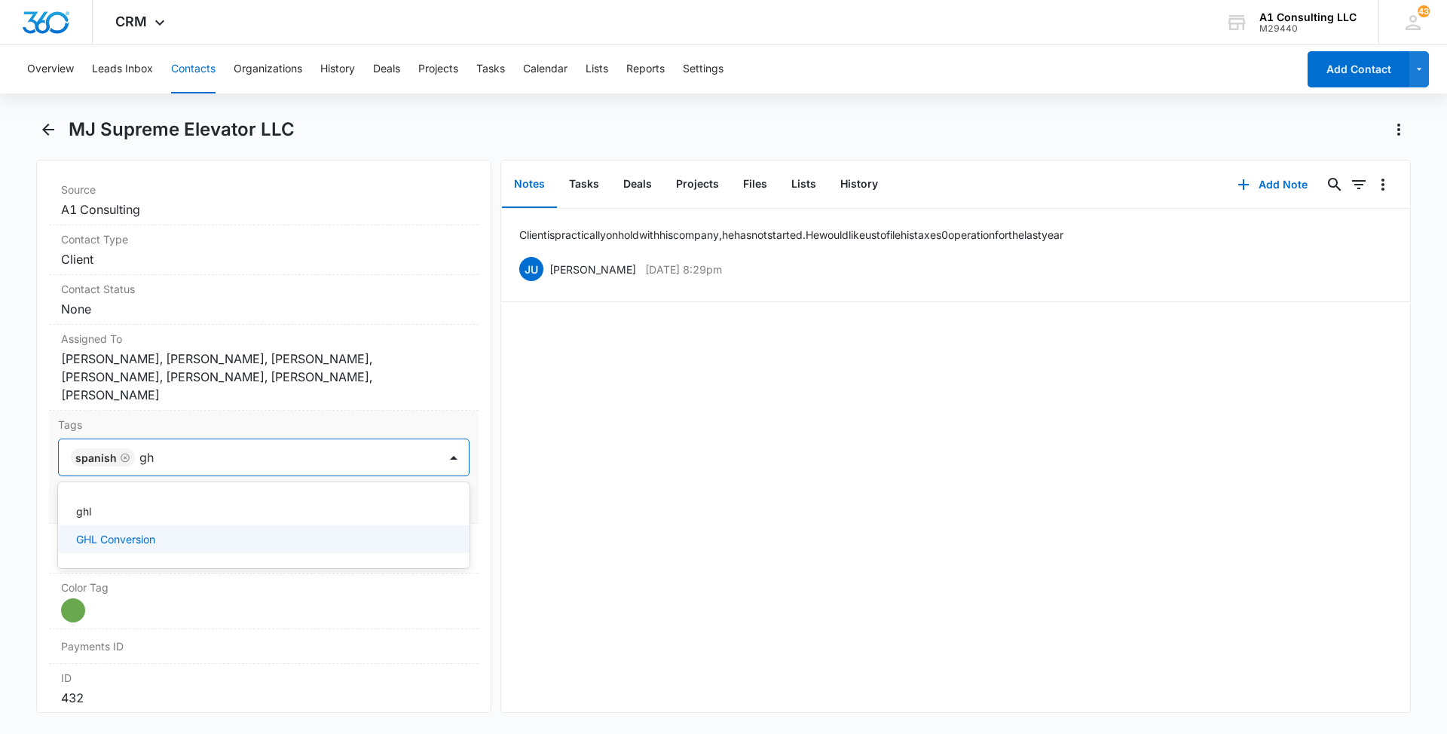
click at [139, 531] on p "GHL Conversion" at bounding box center [115, 539] width 79 height 16
click at [5, 447] on main "MJ Supreme Elevator LLC Remove MS MJ Supreme Elevator LLC Contact Info Name Can…" at bounding box center [723, 424] width 1447 height 613
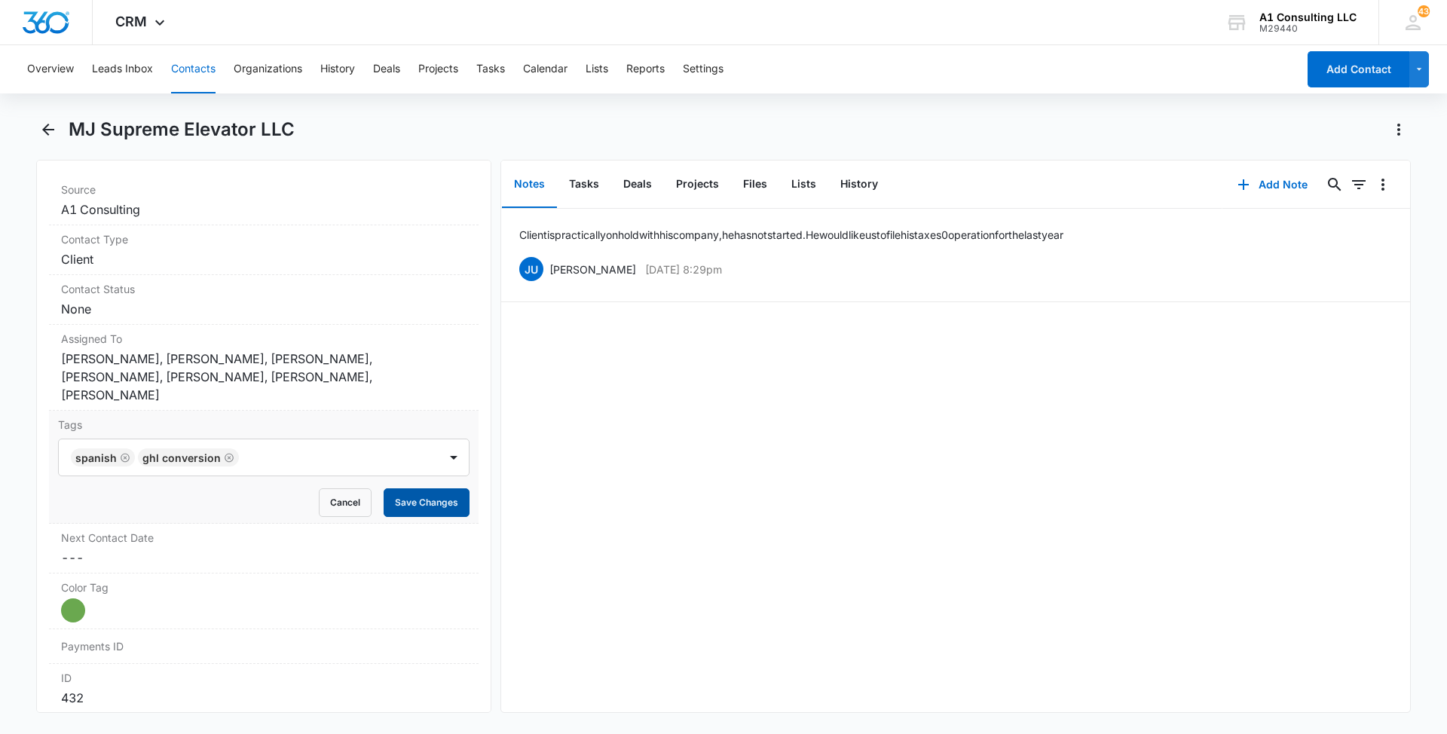
click at [416, 488] on button "Save Changes" at bounding box center [427, 502] width 86 height 29
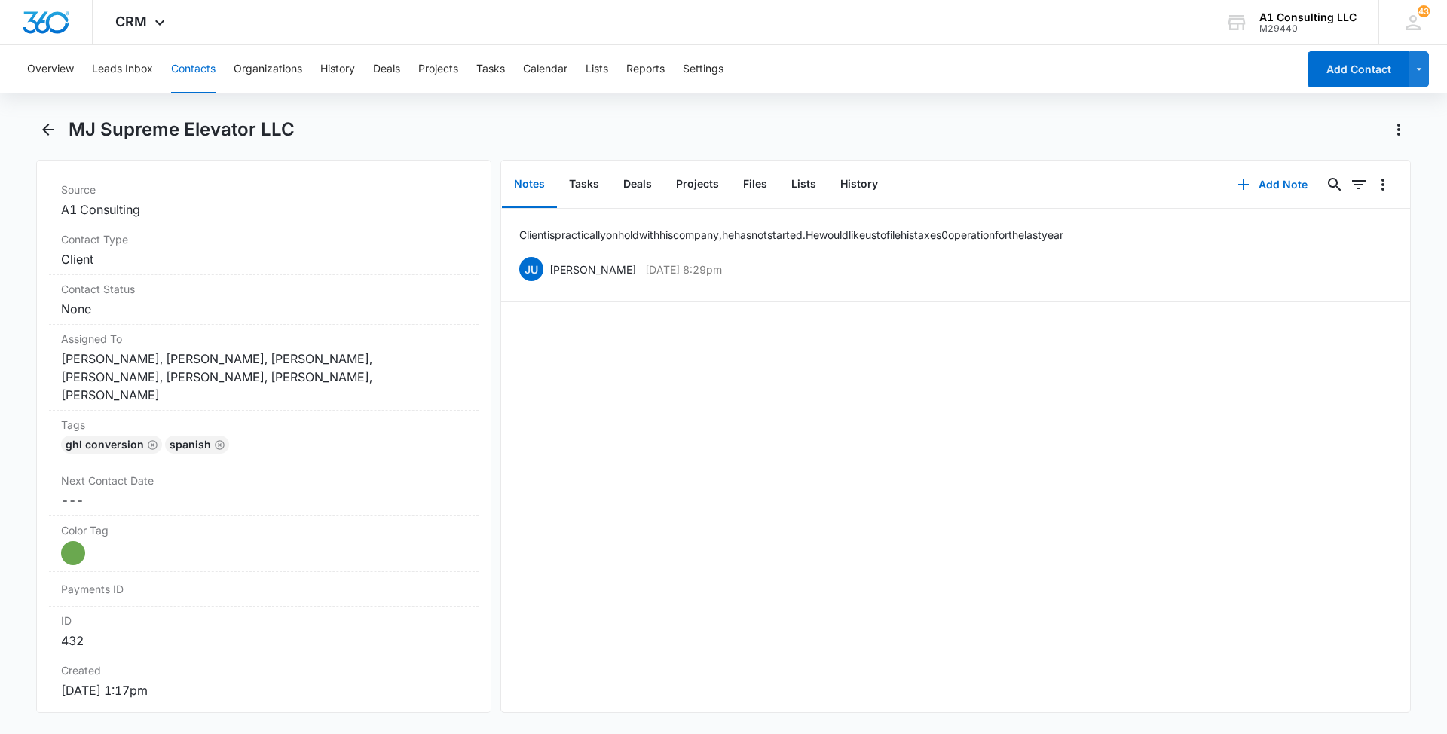
click at [200, 73] on button "Contacts" at bounding box center [193, 69] width 44 height 48
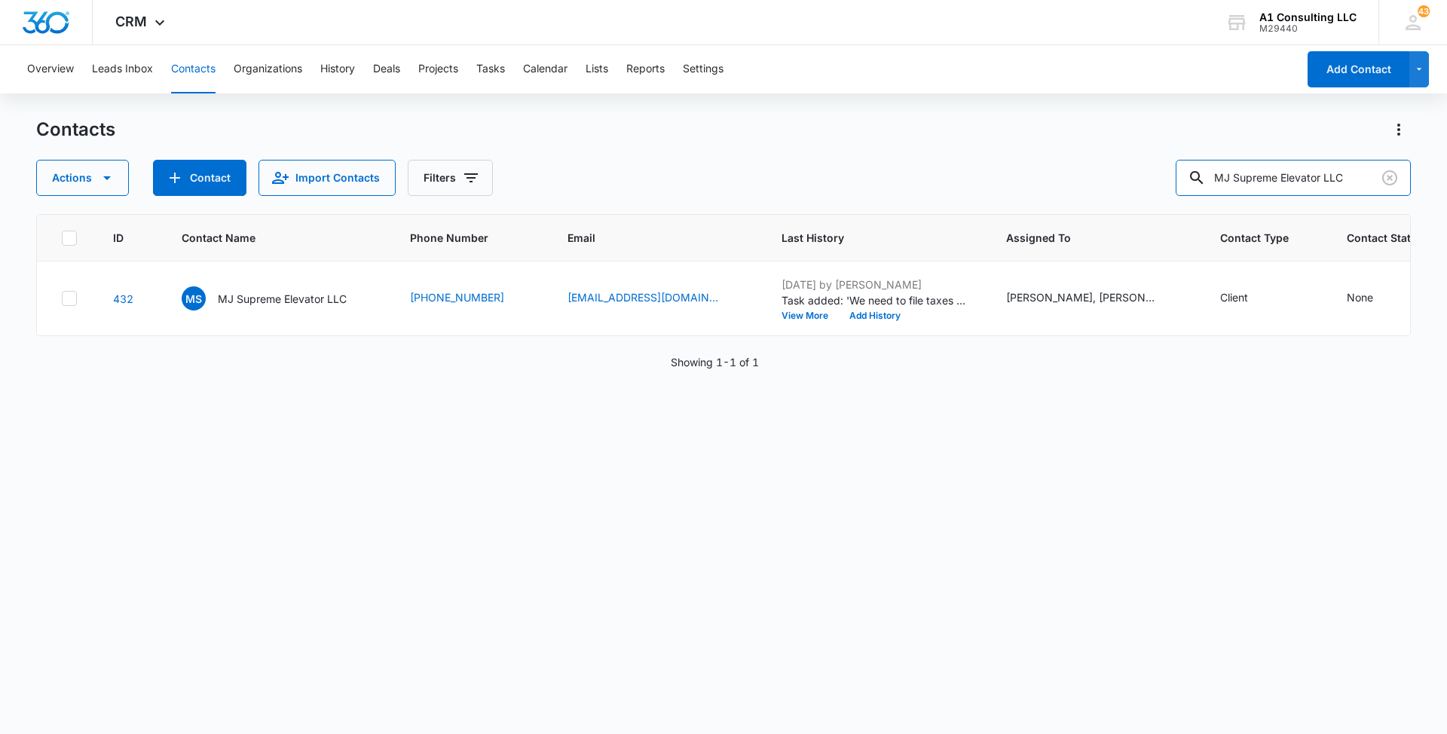
drag, startPoint x: 1366, startPoint y: 175, endPoint x: 1124, endPoint y: 173, distance: 241.9
click at [1124, 173] on div "Actions Contact Import Contacts Filters MJ Supreme Elevator LLC" at bounding box center [723, 178] width 1374 height 36
paste input "JTG Trucking Corp"
type input "JTG Trucking Corp"
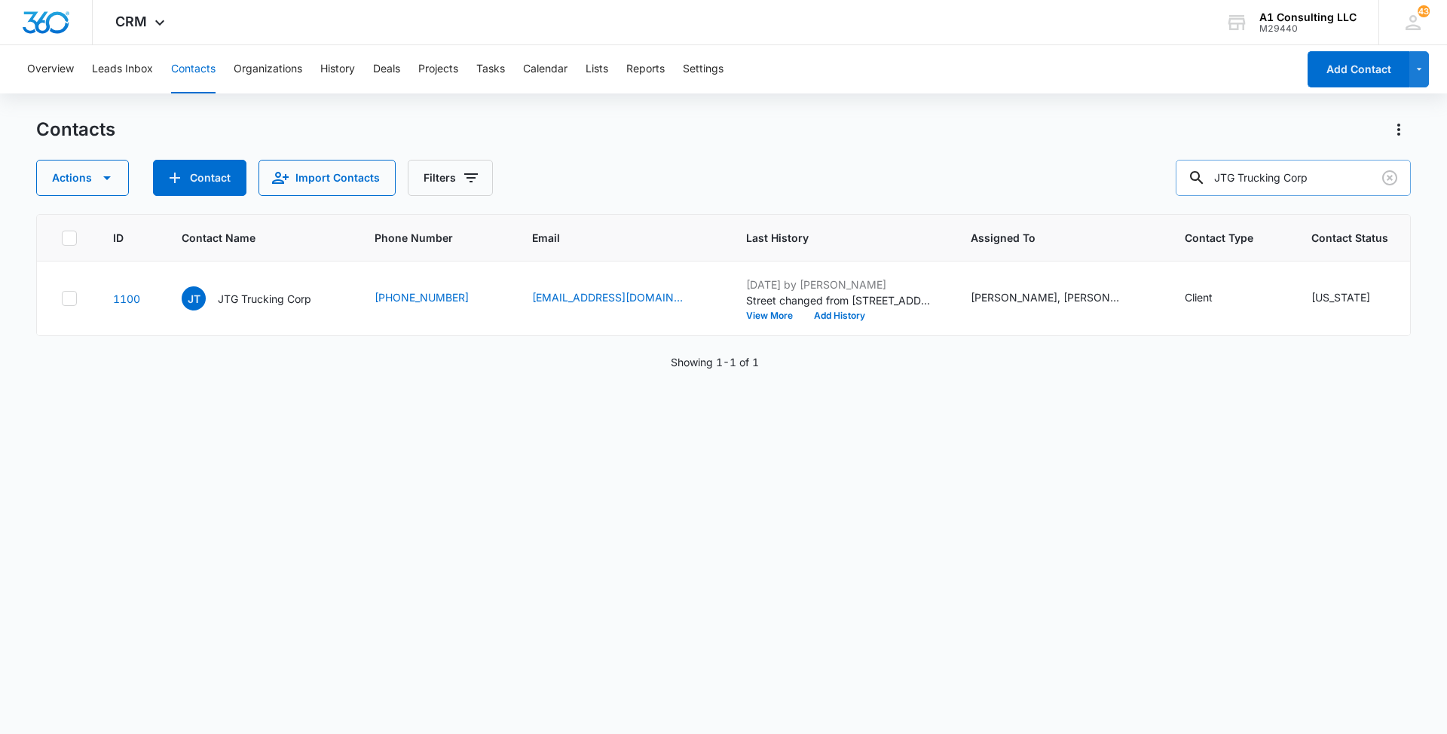
click at [1359, 170] on input "JTG Trucking Corp" at bounding box center [1292, 178] width 235 height 36
click at [259, 307] on p "JTG Trucking Corp" at bounding box center [264, 299] width 93 height 16
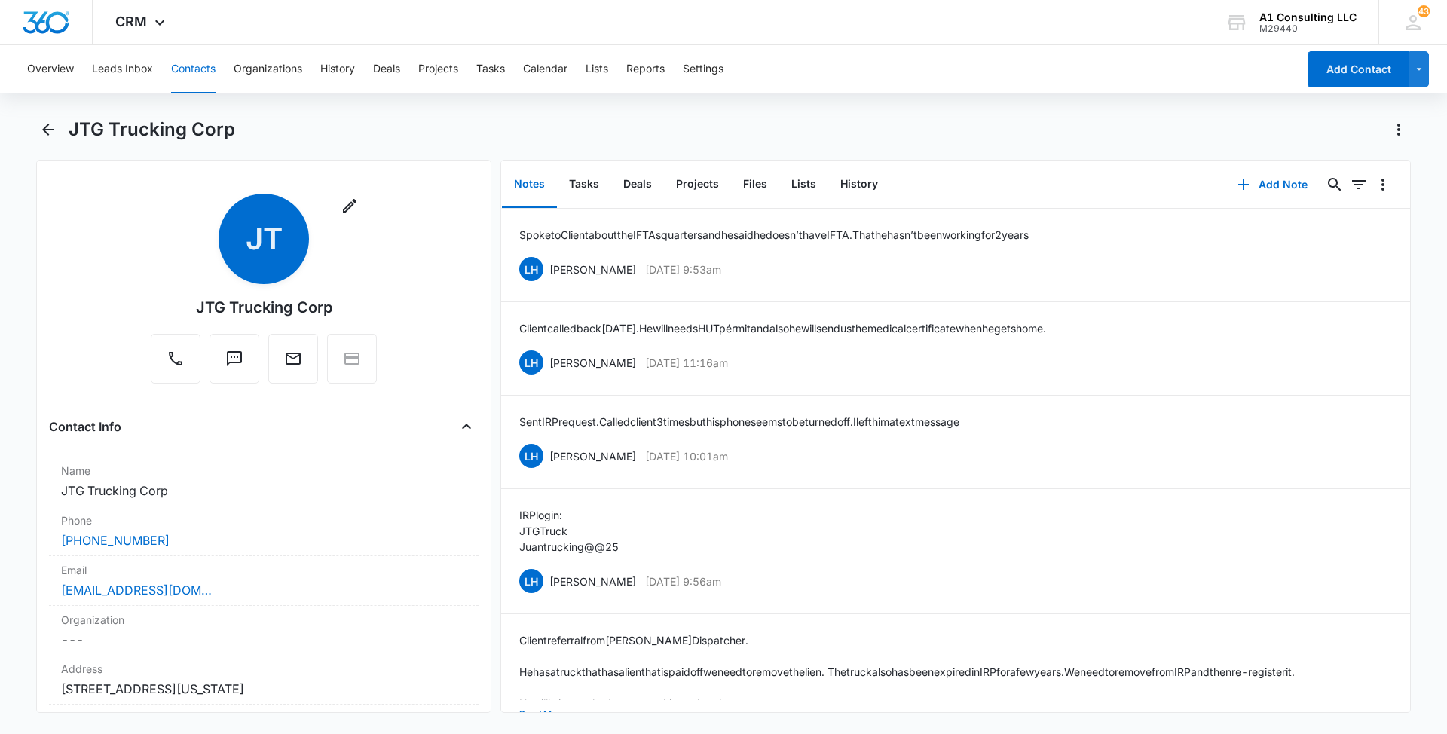
scroll to position [93, 0]
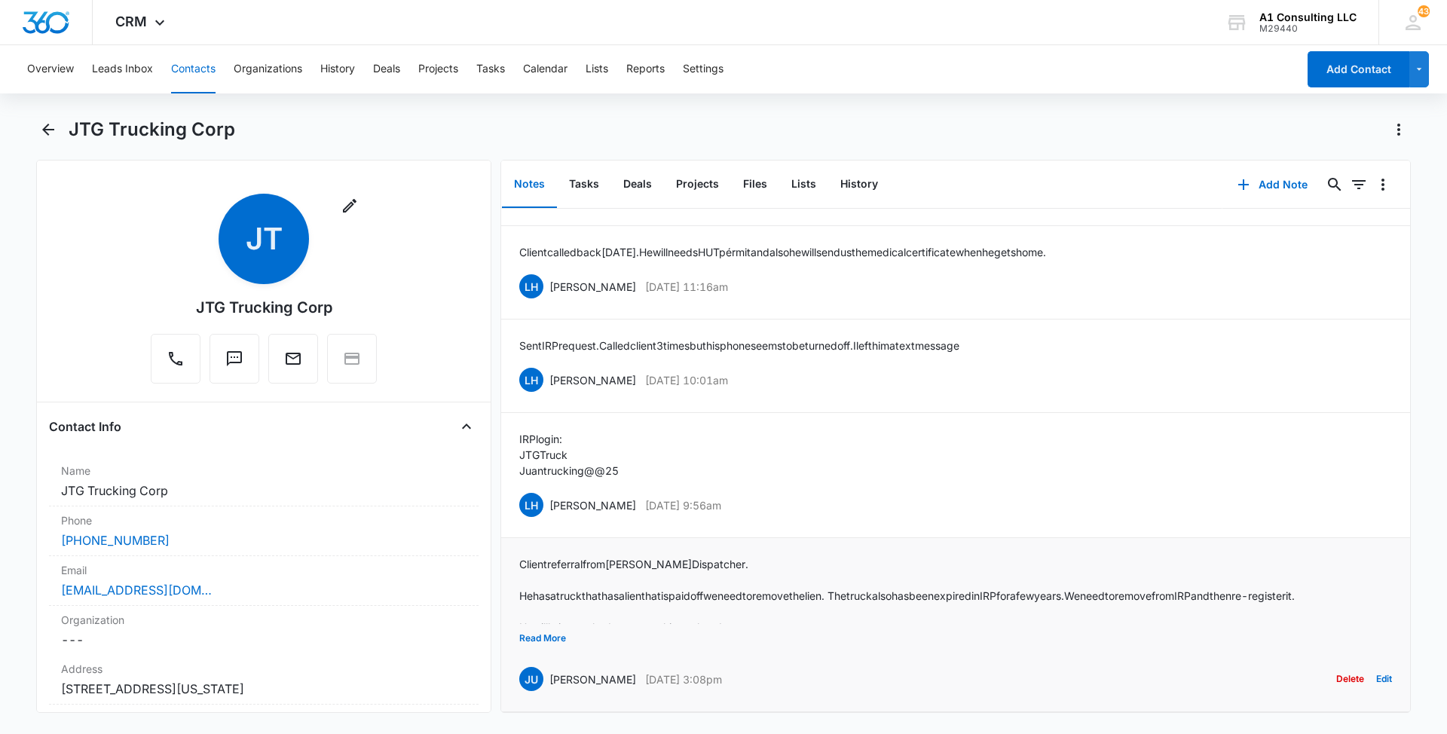
drag, startPoint x: 761, startPoint y: 662, endPoint x: 551, endPoint y: 659, distance: 210.2
click at [551, 665] on div "JU [PERSON_NAME] [DATE] 3:08pm Delete Edit" at bounding box center [955, 679] width 873 height 29
click at [547, 624] on button "Read More" at bounding box center [542, 638] width 47 height 29
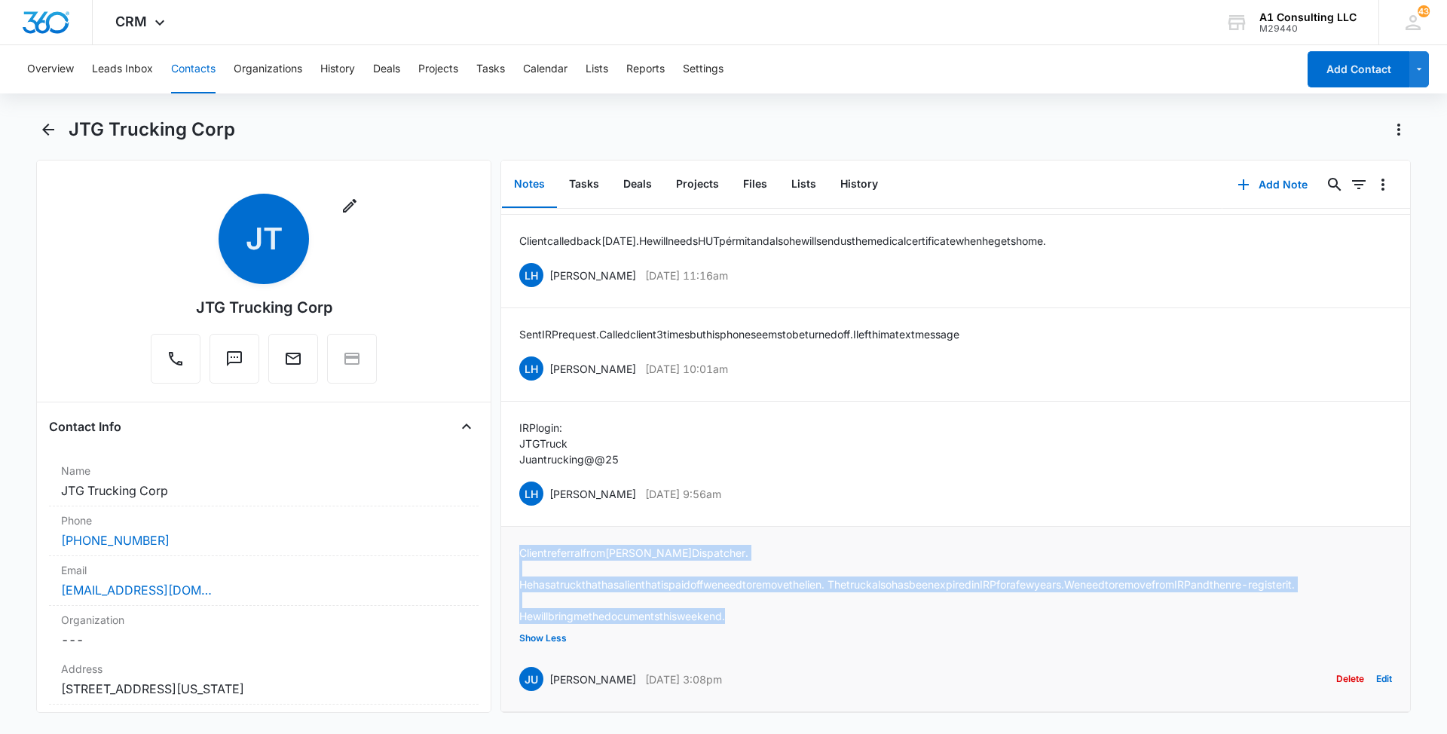
drag, startPoint x: 761, startPoint y: 623, endPoint x: 515, endPoint y: 546, distance: 258.1
click at [515, 546] on li "Client referral from [PERSON_NAME] Dispatcher. He has a truck that has a lien t…" at bounding box center [955, 619] width 909 height 185
drag, startPoint x: 748, startPoint y: 485, endPoint x: 545, endPoint y: 484, distance: 203.5
click at [545, 484] on div "LH [PERSON_NAME] [DATE] 9:56am Delete Edit" at bounding box center [955, 493] width 873 height 29
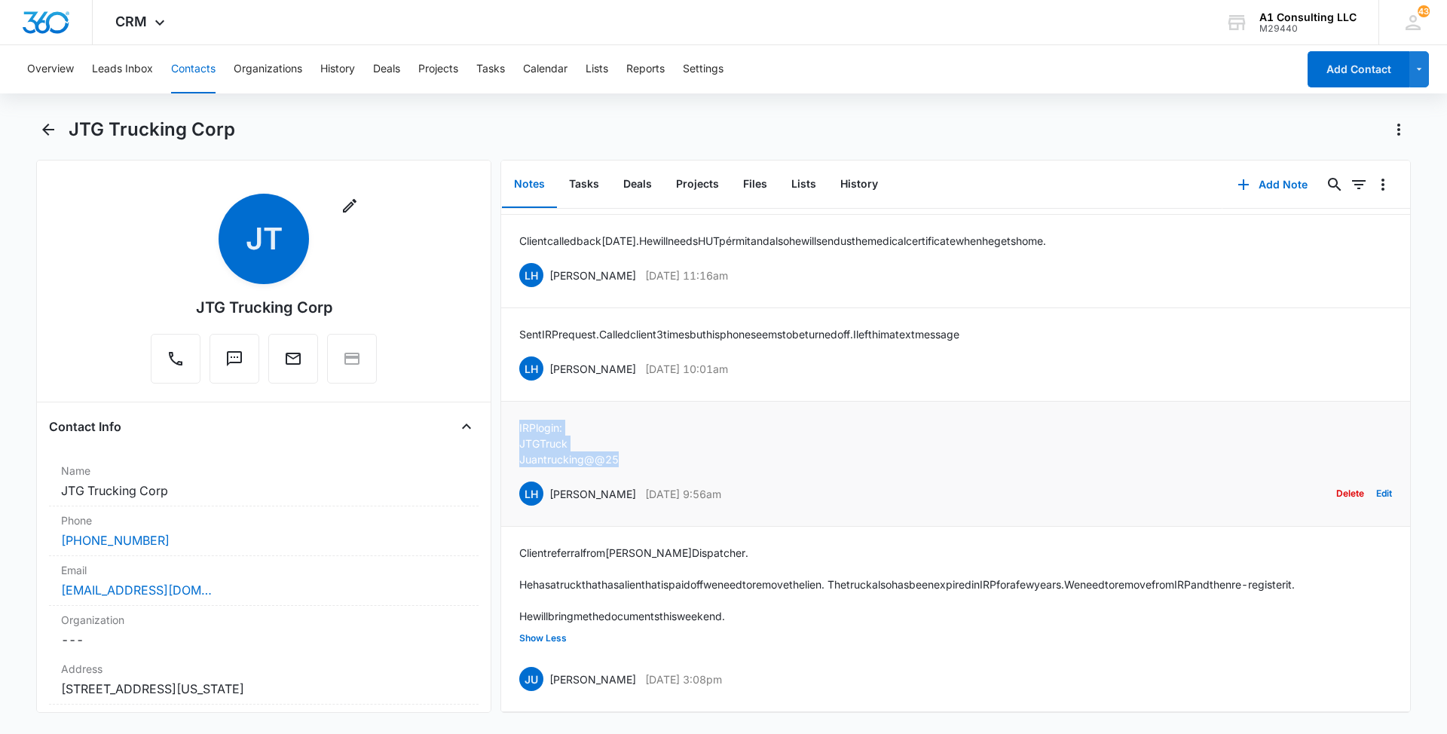
drag, startPoint x: 626, startPoint y: 450, endPoint x: 509, endPoint y: 422, distance: 120.1
click at [509, 422] on li "IRP login: JTGTruck Juantrucking@@25 LH [PERSON_NAME] [DATE] 9:56am Delete Edit" at bounding box center [955, 464] width 909 height 125
drag, startPoint x: 754, startPoint y: 356, endPoint x: 549, endPoint y: 361, distance: 205.0
click at [549, 361] on div "LH [PERSON_NAME] [DATE] 10:01am Delete Edit" at bounding box center [955, 368] width 873 height 29
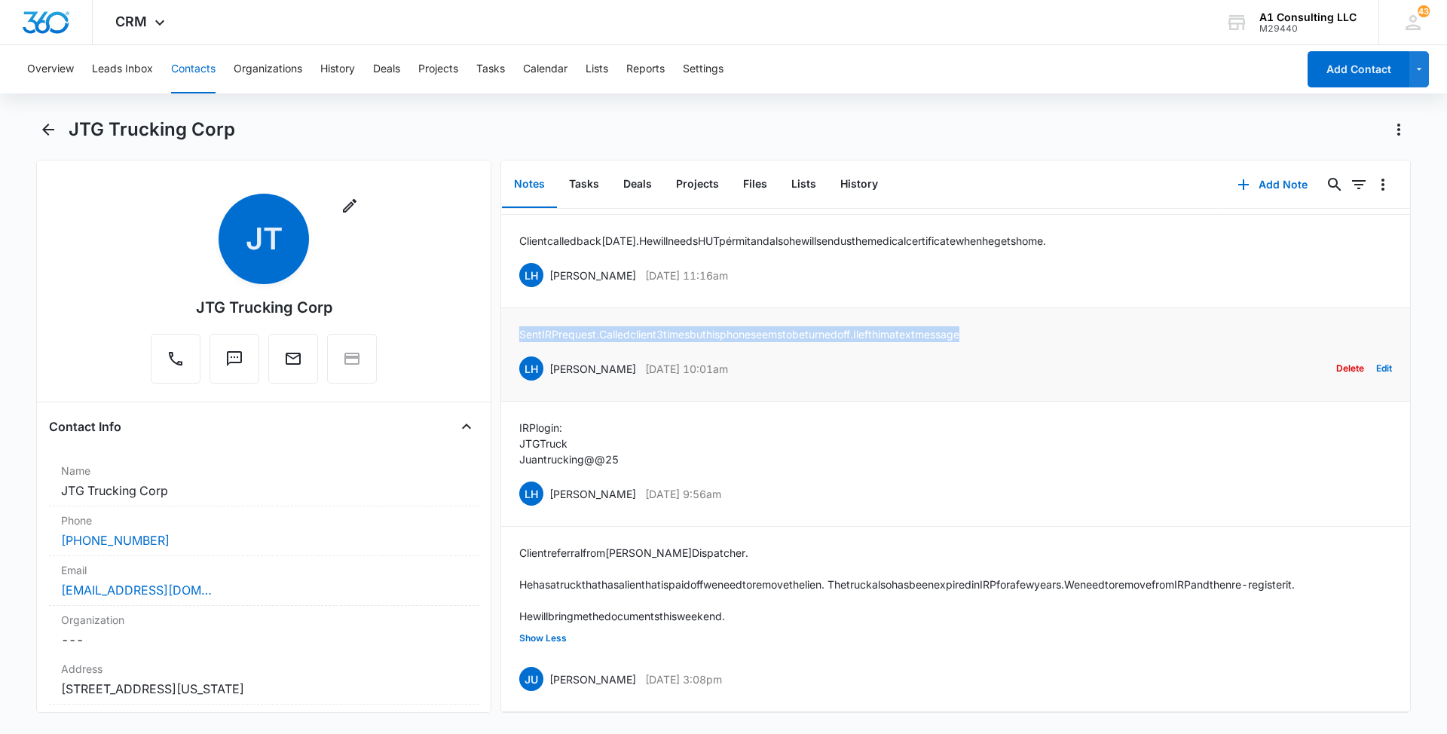
drag, startPoint x: 1026, startPoint y: 325, endPoint x: 521, endPoint y: 328, distance: 504.9
click at [521, 328] on div "Sent IRP request. Called client 3 times but his phone seems to be turned off. I…" at bounding box center [955, 354] width 873 height 57
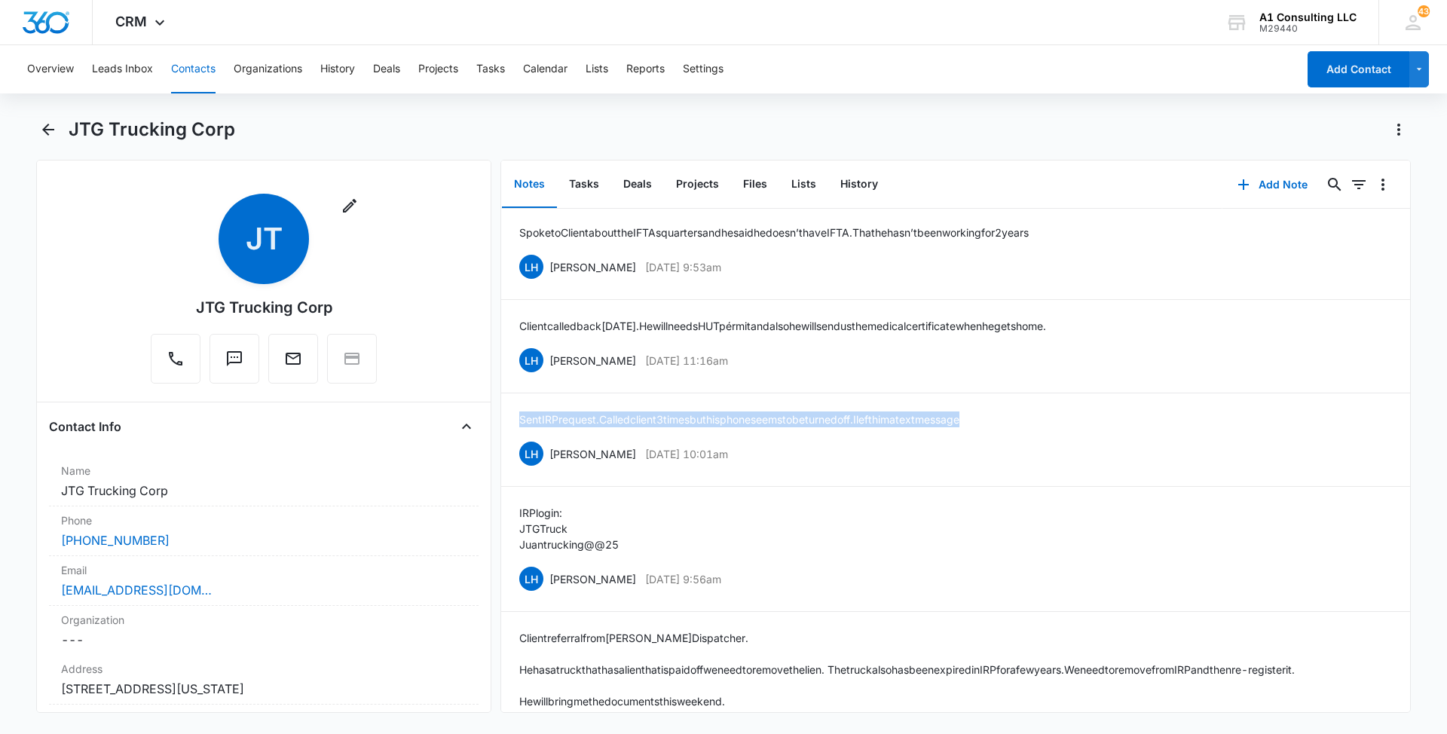
scroll to position [0, 0]
drag, startPoint x: 753, startPoint y: 360, endPoint x: 547, endPoint y: 363, distance: 205.7
click at [547, 363] on div "LH [PERSON_NAME] [DATE] 11:16am Delete Edit" at bounding box center [955, 362] width 873 height 29
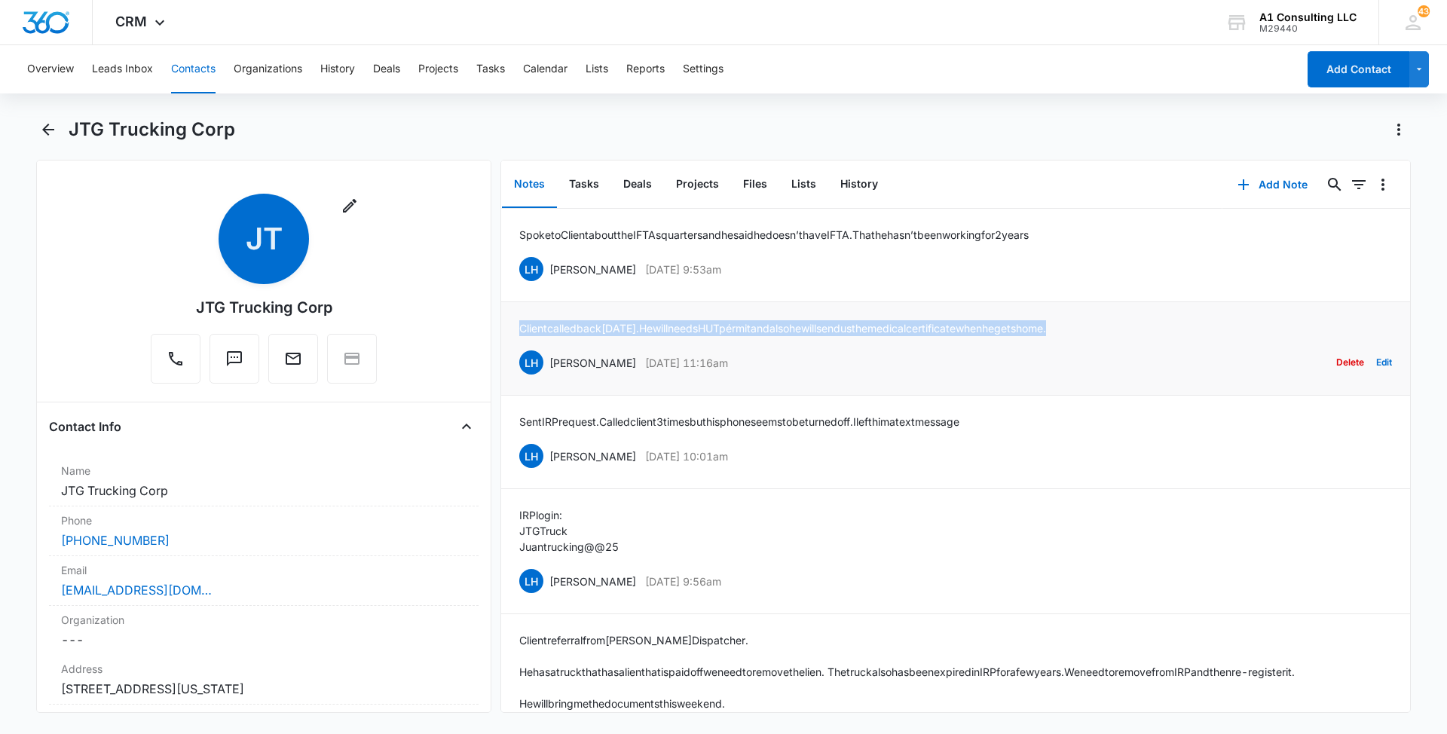
drag, startPoint x: 1117, startPoint y: 325, endPoint x: 523, endPoint y: 325, distance: 593.8
click at [523, 325] on div "Client called back [DATE]. He will needs [DEMOGRAPHIC_DATA] pérmit and also he …" at bounding box center [955, 348] width 873 height 57
drag, startPoint x: 744, startPoint y: 266, endPoint x: 546, endPoint y: 264, distance: 198.2
click at [546, 264] on div "LH [PERSON_NAME] [DATE] 9:53am Delete Edit" at bounding box center [955, 269] width 873 height 29
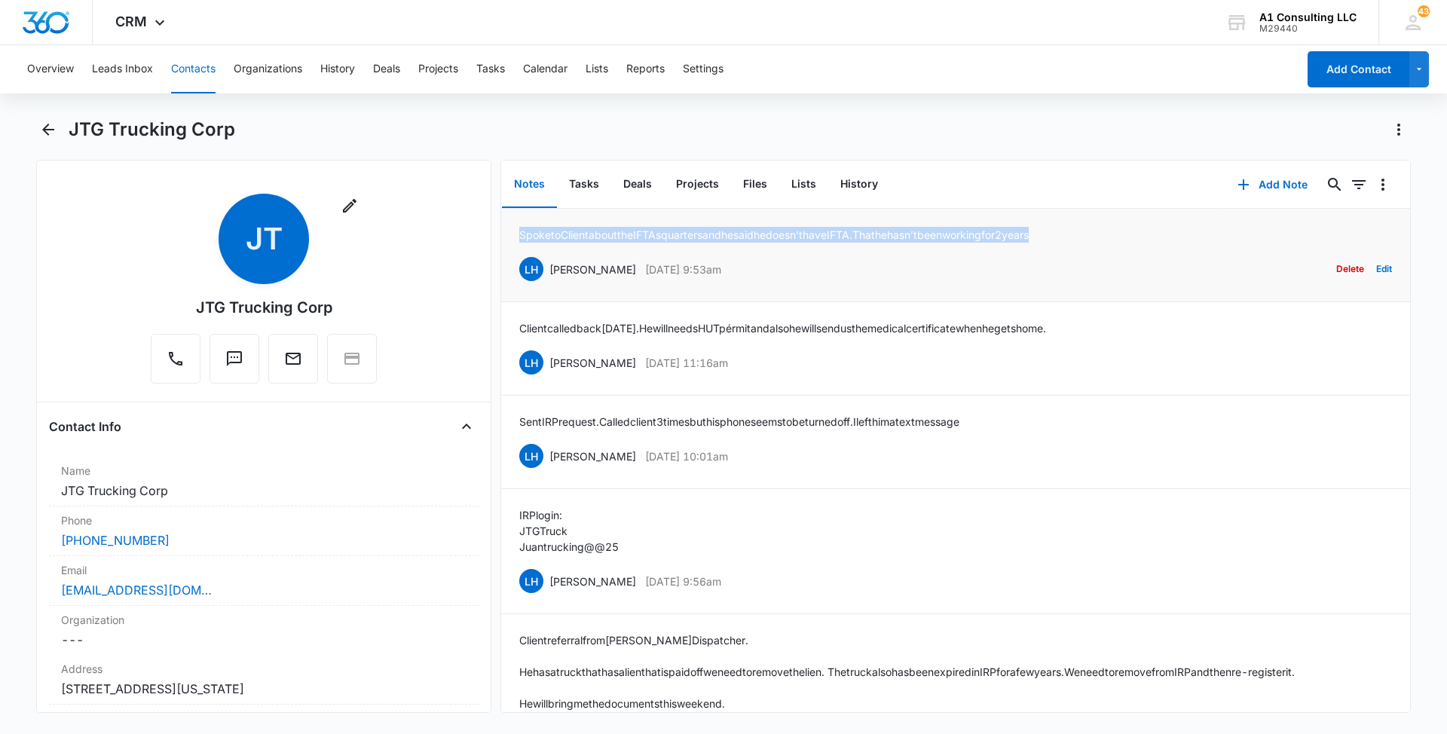
drag, startPoint x: 1093, startPoint y: 231, endPoint x: 512, endPoint y: 234, distance: 581.0
click at [512, 234] on li "Spoke to Client about the IFTAs quarters and he said he doesn’t have IFTA. That…" at bounding box center [955, 255] width 909 height 93
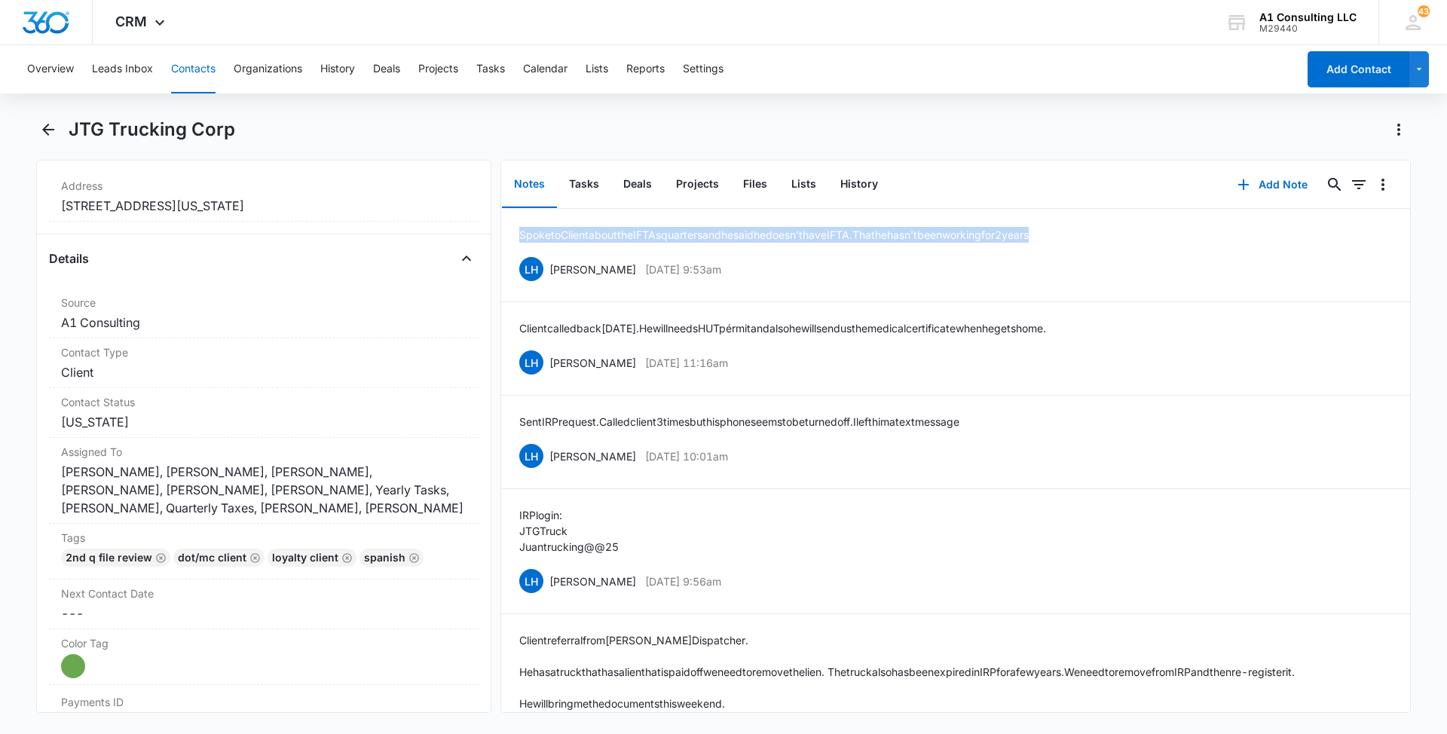
scroll to position [493, 0]
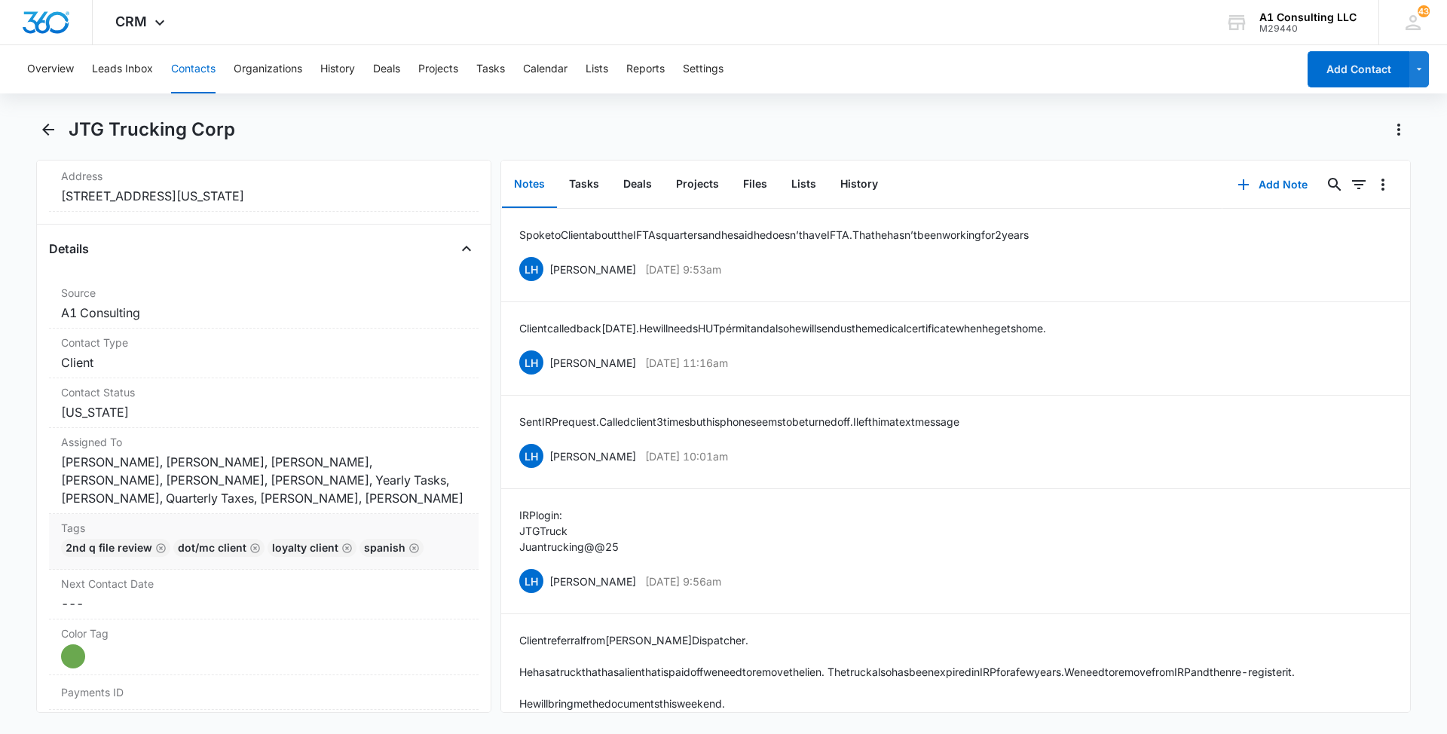
click at [432, 543] on div "2nd Q File Review DOT/MC Client LOYALTY CLIENT Spanish" at bounding box center [263, 551] width 405 height 24
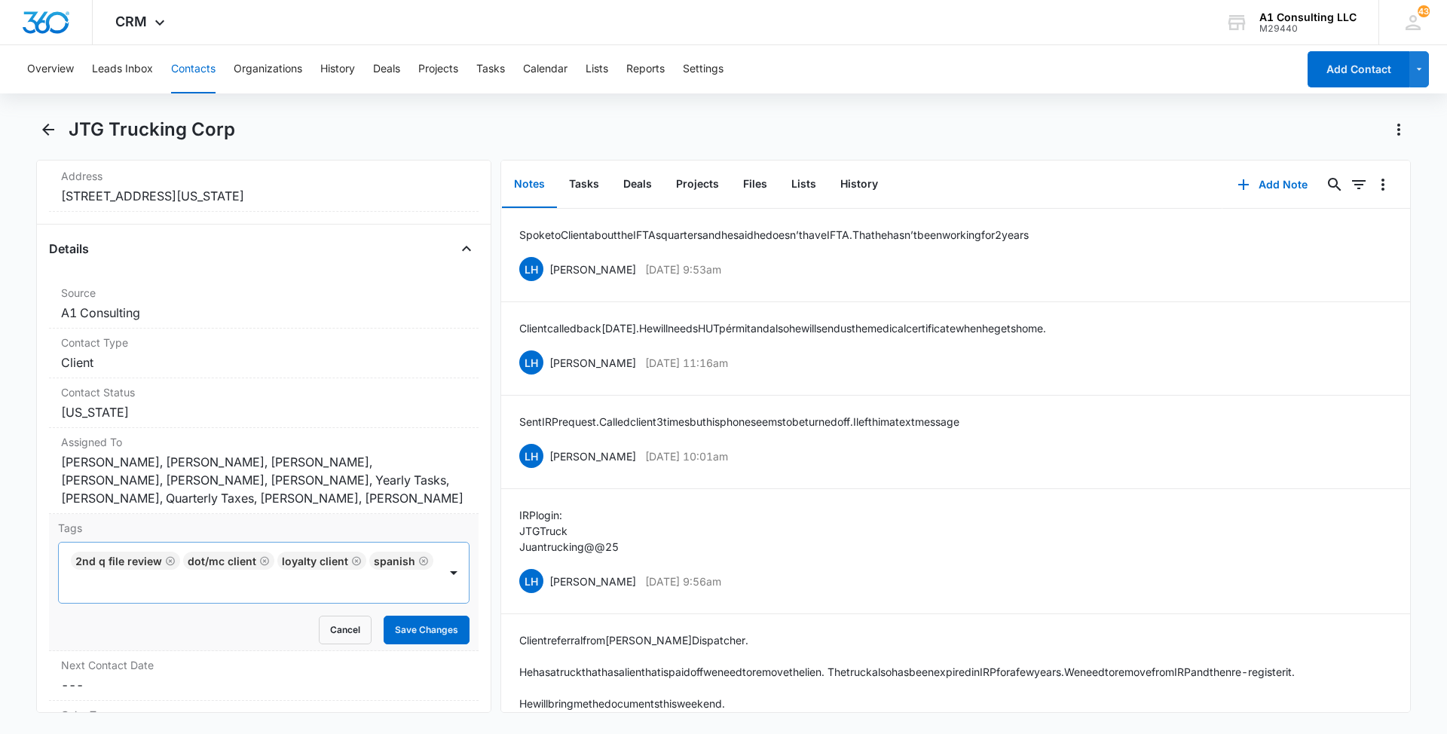
click at [351, 587] on div at bounding box center [254, 584] width 365 height 21
type input "gh"
click at [118, 665] on p "GHL Conversion" at bounding box center [115, 667] width 79 height 16
click at [17, 596] on main "JTG Trucking Corp Remove JT JTG Trucking Corp Contact Info Name Cancel Save Cha…" at bounding box center [723, 424] width 1447 height 613
click at [414, 628] on button "Save Changes" at bounding box center [427, 630] width 86 height 29
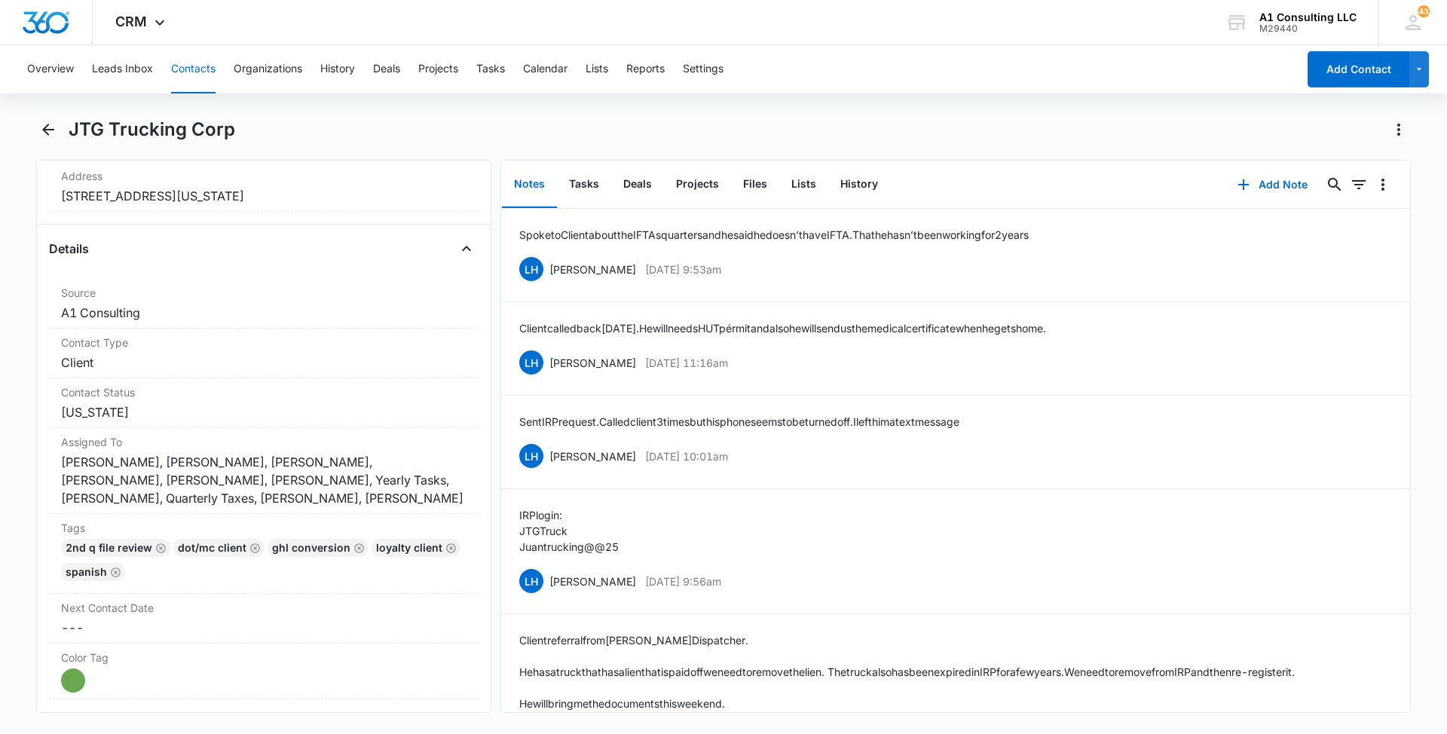
click at [197, 64] on button "Contacts" at bounding box center [193, 69] width 44 height 48
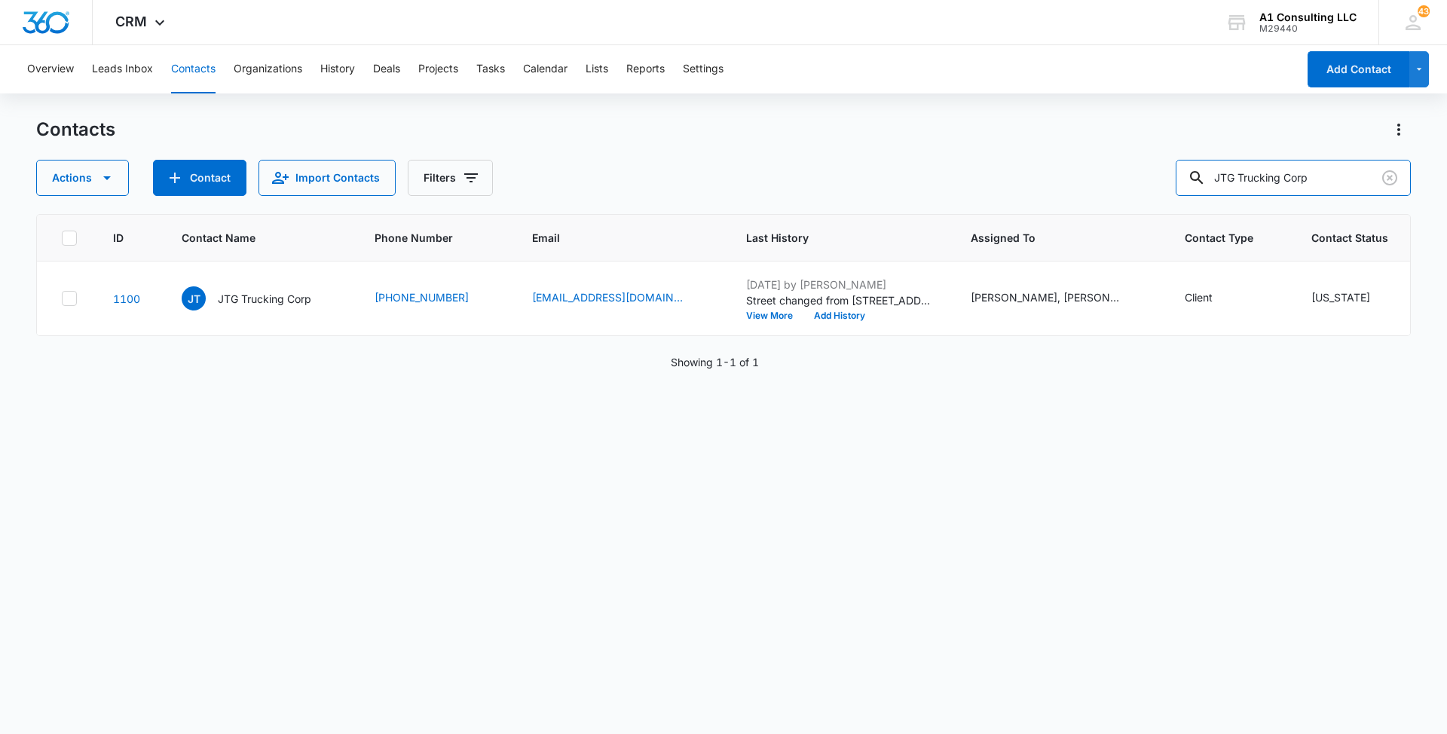
drag, startPoint x: 1339, startPoint y: 182, endPoint x: 1150, endPoint y: 173, distance: 189.3
click at [1153, 173] on div "Actions Contact Import Contacts Filters JTG Trucking Corp" at bounding box center [723, 178] width 1374 height 36
paste input "F & C Trucking and Repair LLC"
type input "F & C Trucking and Repair LLC"
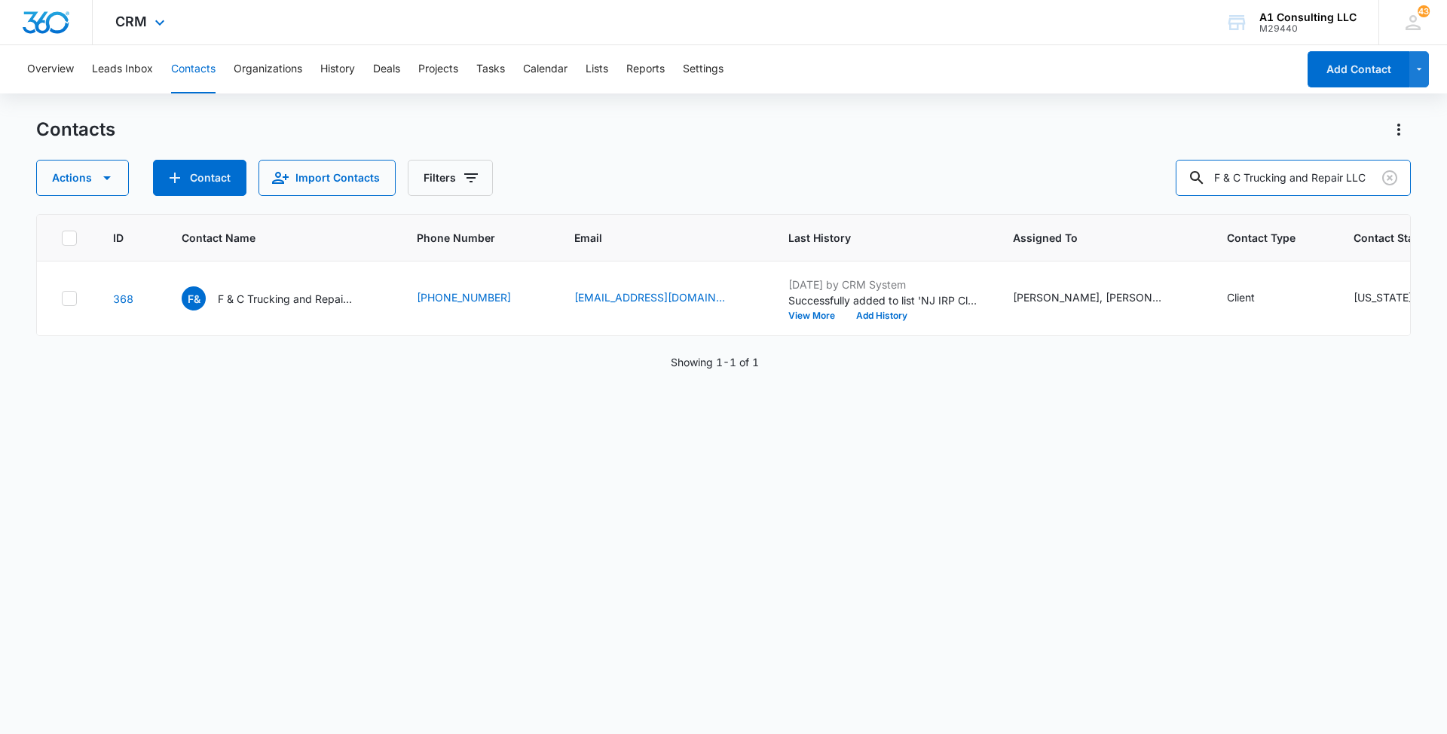
scroll to position [0, 0]
click at [274, 307] on p "F & C Trucking and Repair LLC" at bounding box center [286, 299] width 136 height 16
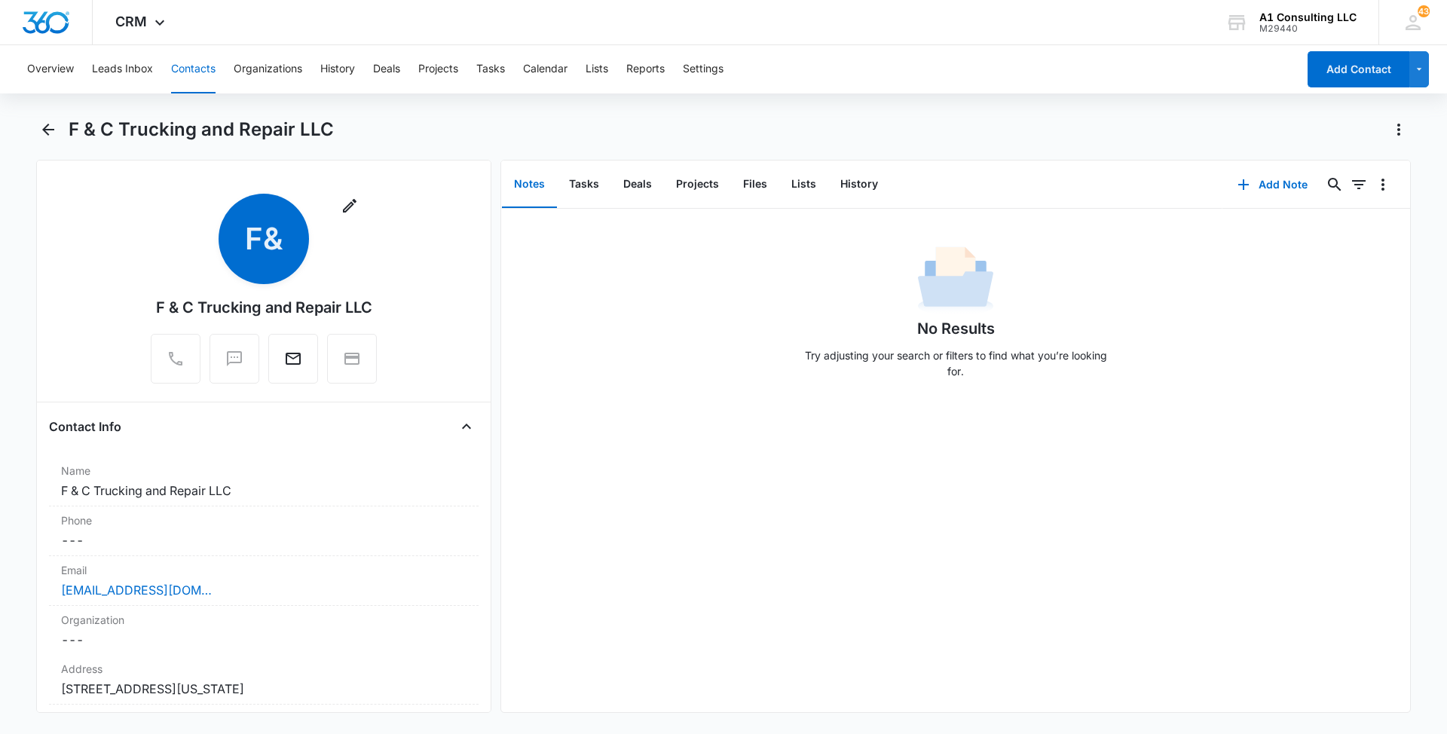
click at [1330, 380] on div "No Results Try adjusting your search or filters to find what you’re looking for." at bounding box center [955, 316] width 909 height 149
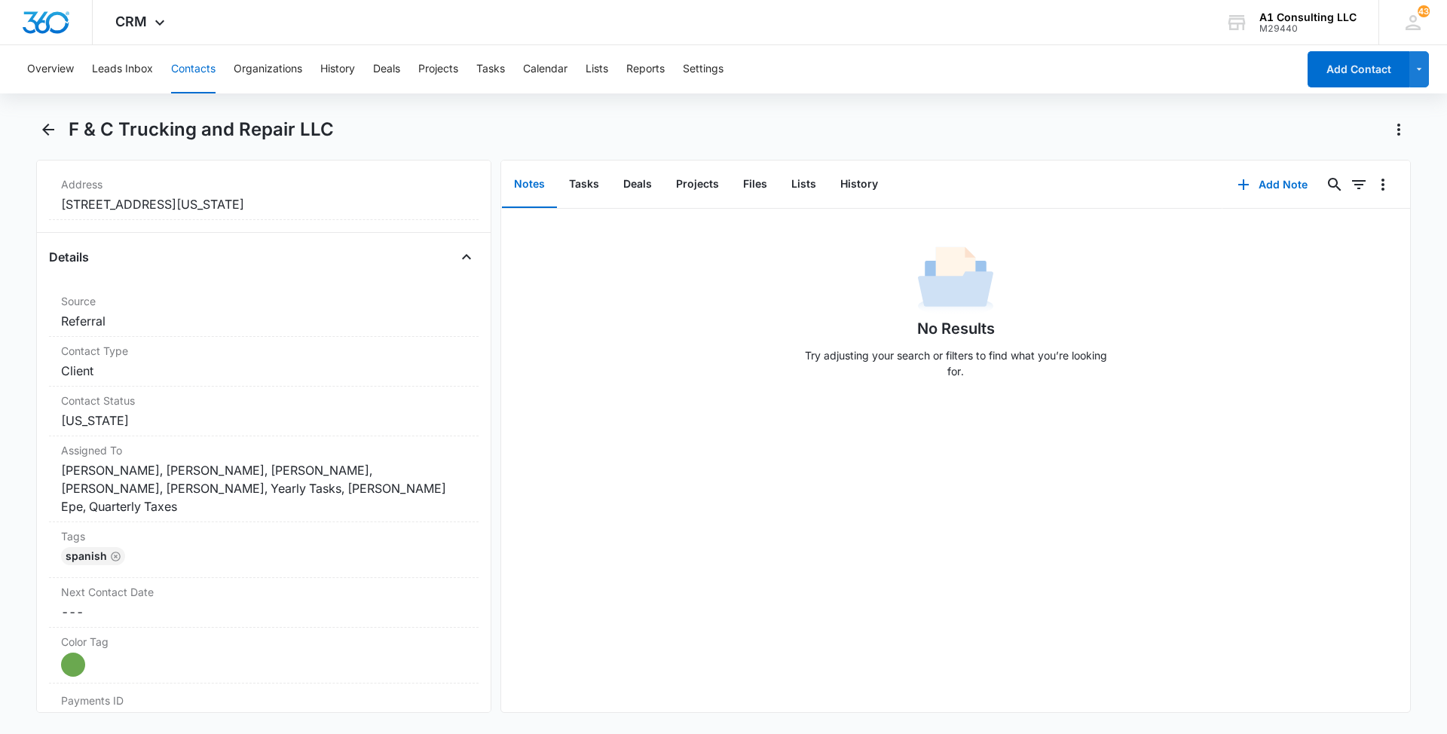
scroll to position [602, 0]
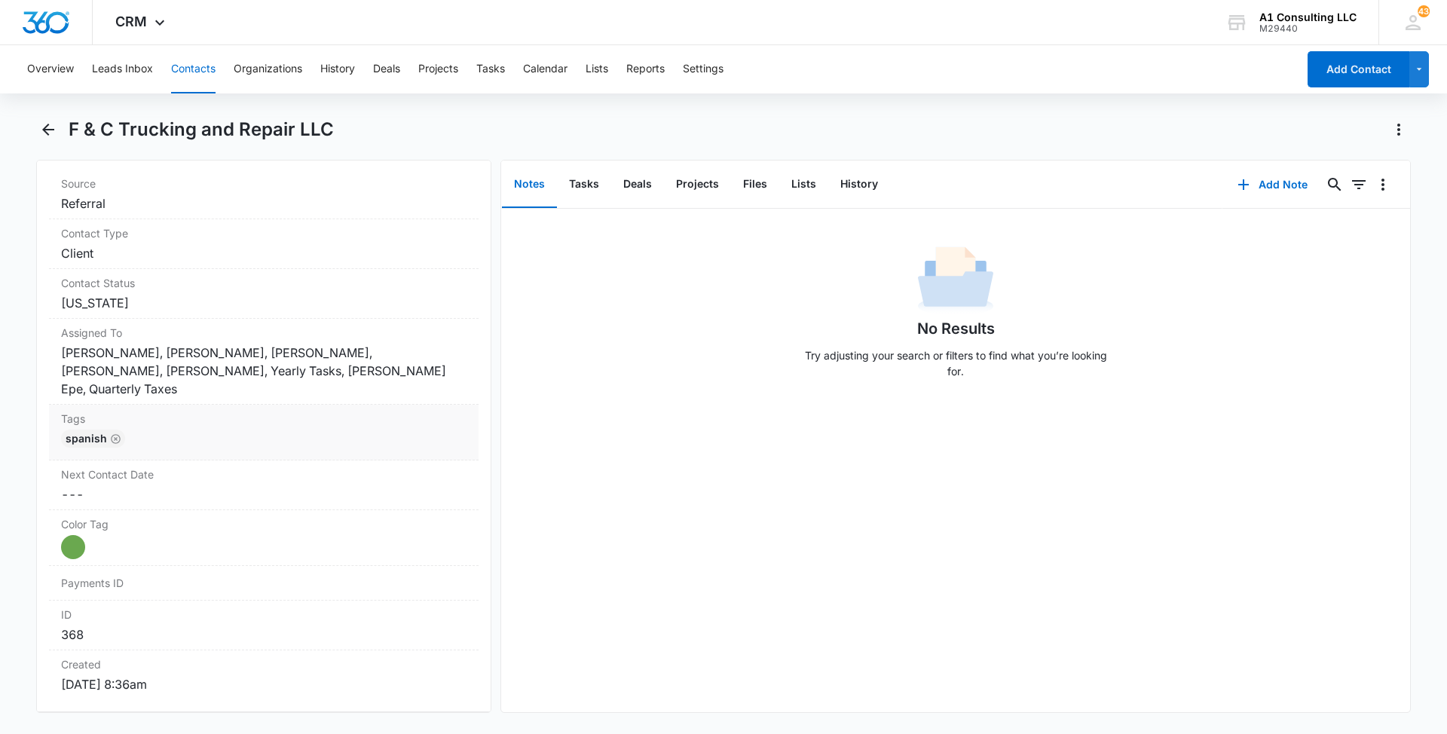
click at [381, 429] on div "Spanish" at bounding box center [263, 441] width 405 height 24
click at [356, 441] on div at bounding box center [288, 451] width 298 height 21
type input "gh"
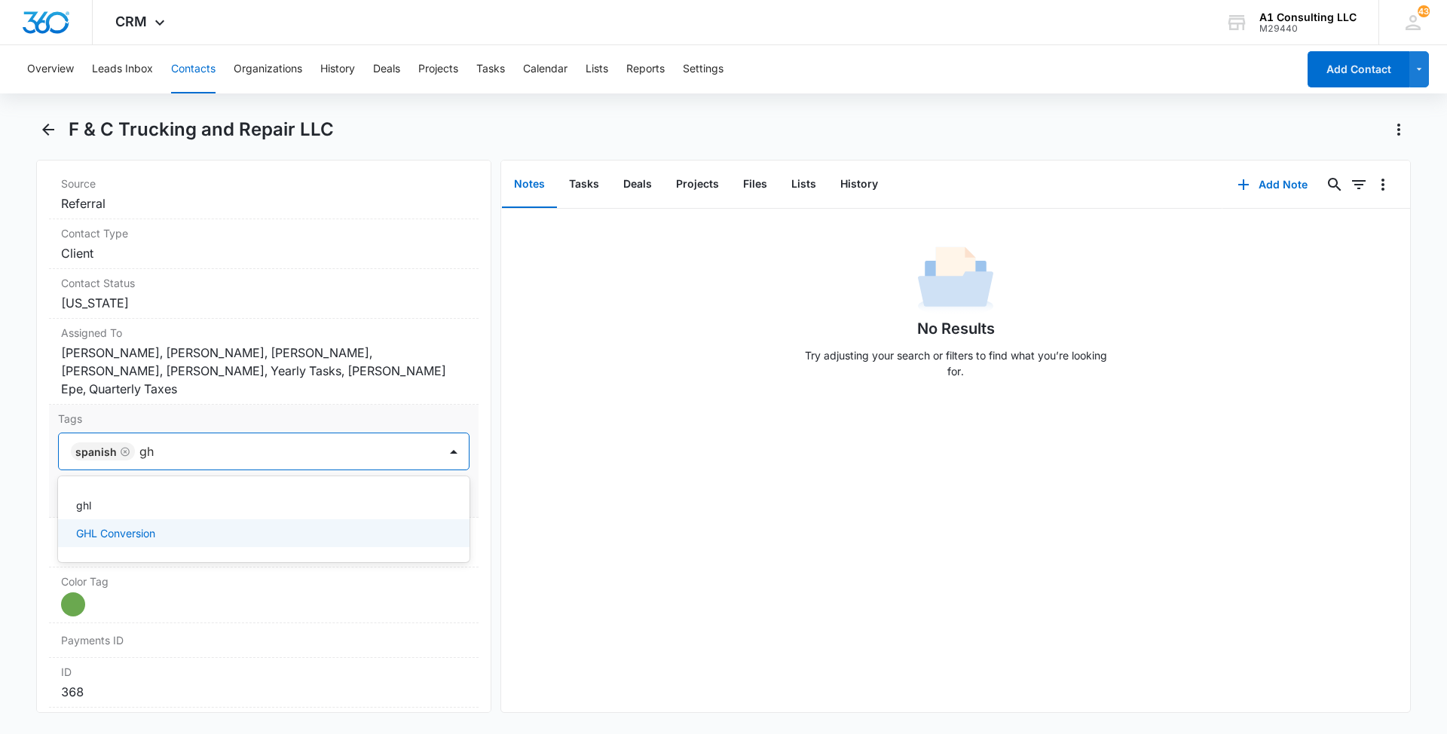
click at [155, 525] on p "GHL Conversion" at bounding box center [115, 533] width 79 height 16
click at [5, 431] on main "F & C Trucking and Repair LLC Remove F& F & C Trucking and Repair LLC Contact I…" at bounding box center [723, 424] width 1447 height 613
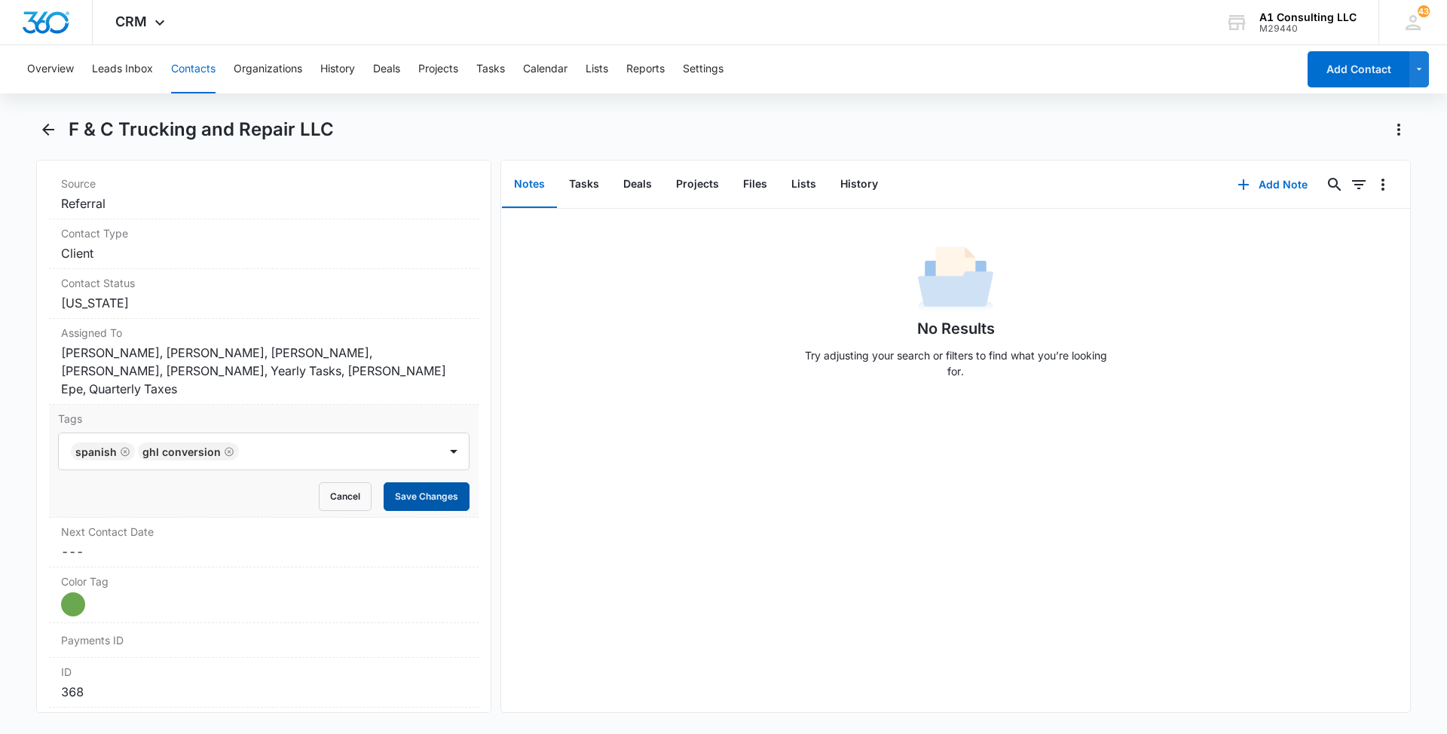
click at [399, 482] on button "Save Changes" at bounding box center [427, 496] width 86 height 29
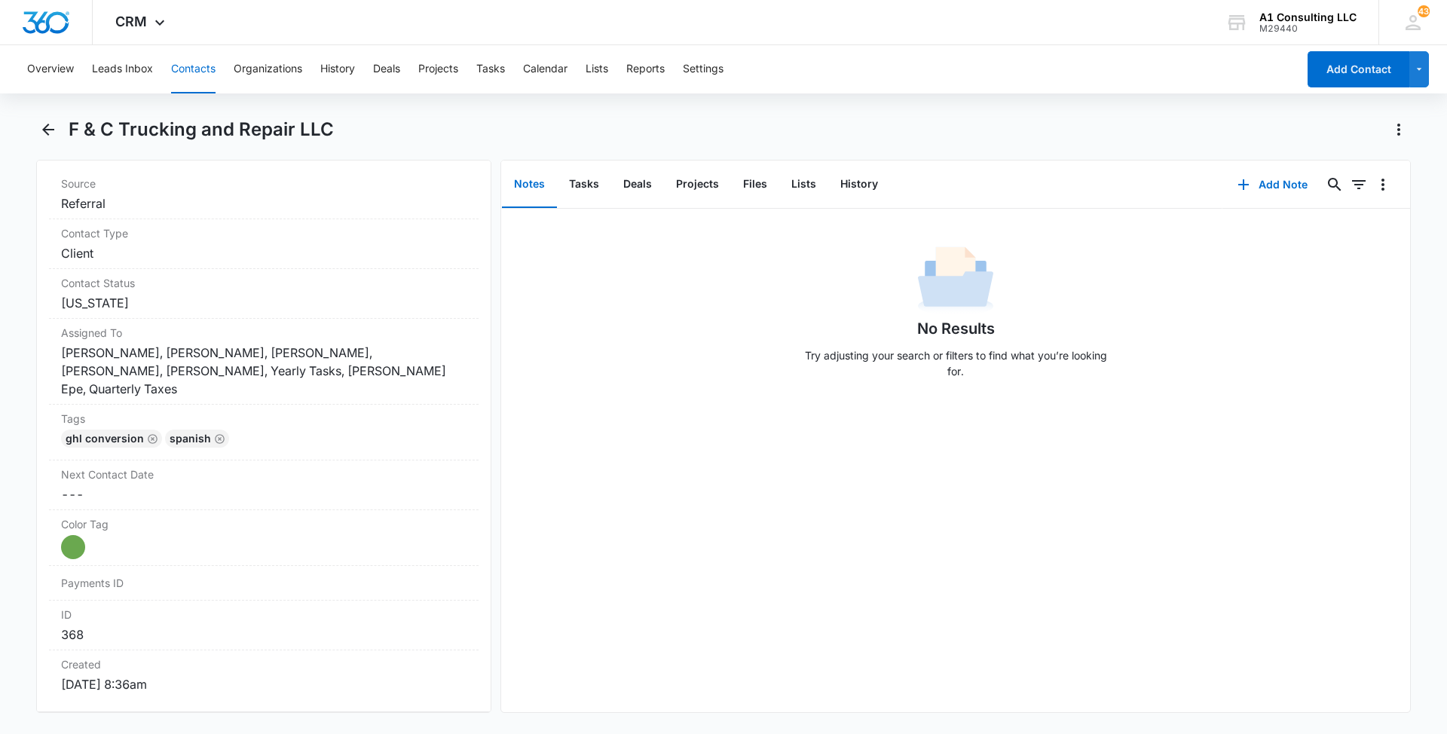
click at [189, 68] on button "Contacts" at bounding box center [193, 69] width 44 height 48
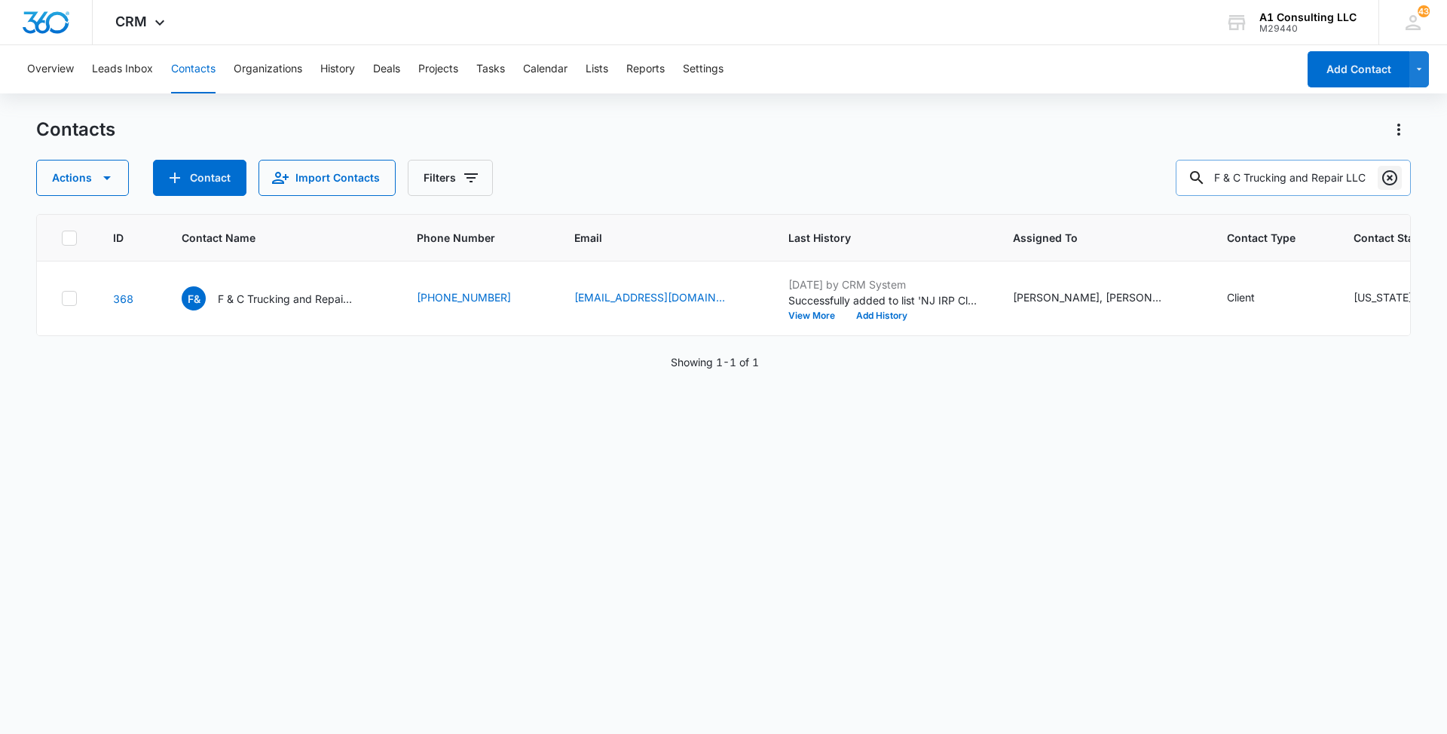
click at [1388, 179] on icon "Clear" at bounding box center [1389, 177] width 15 height 15
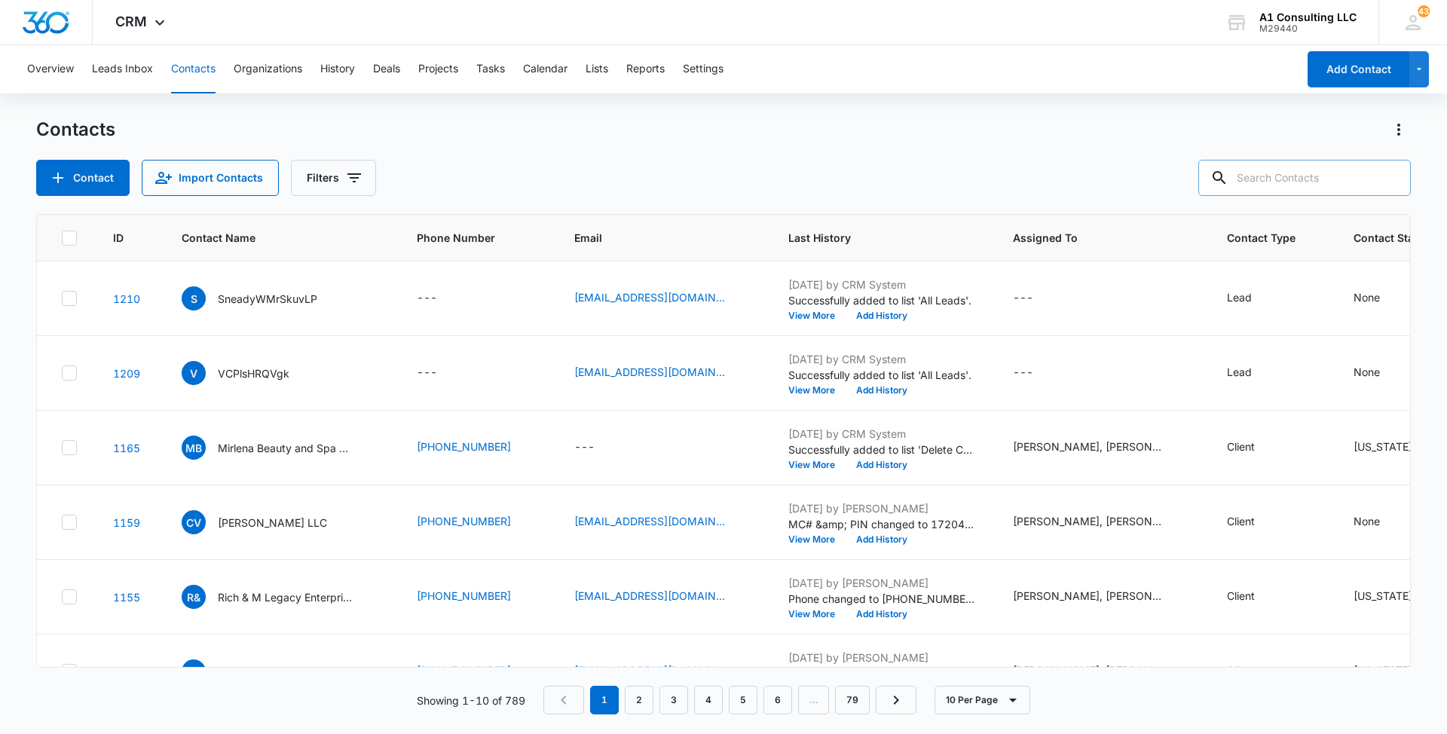
paste input "J [PERSON_NAME] Logistics LLC"
type input "J [PERSON_NAME] Logistics LLC"
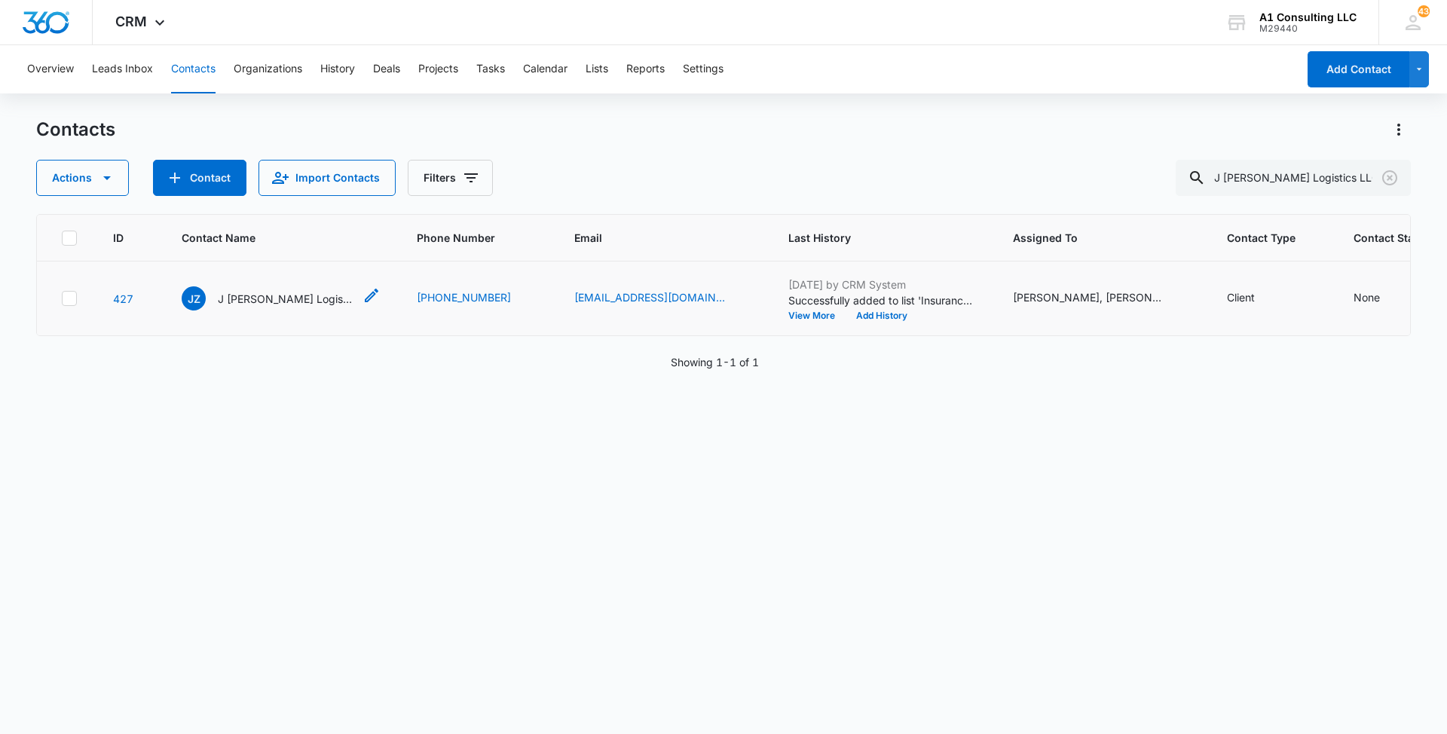
click at [283, 307] on p "J [PERSON_NAME] Logistics LLC" at bounding box center [286, 299] width 136 height 16
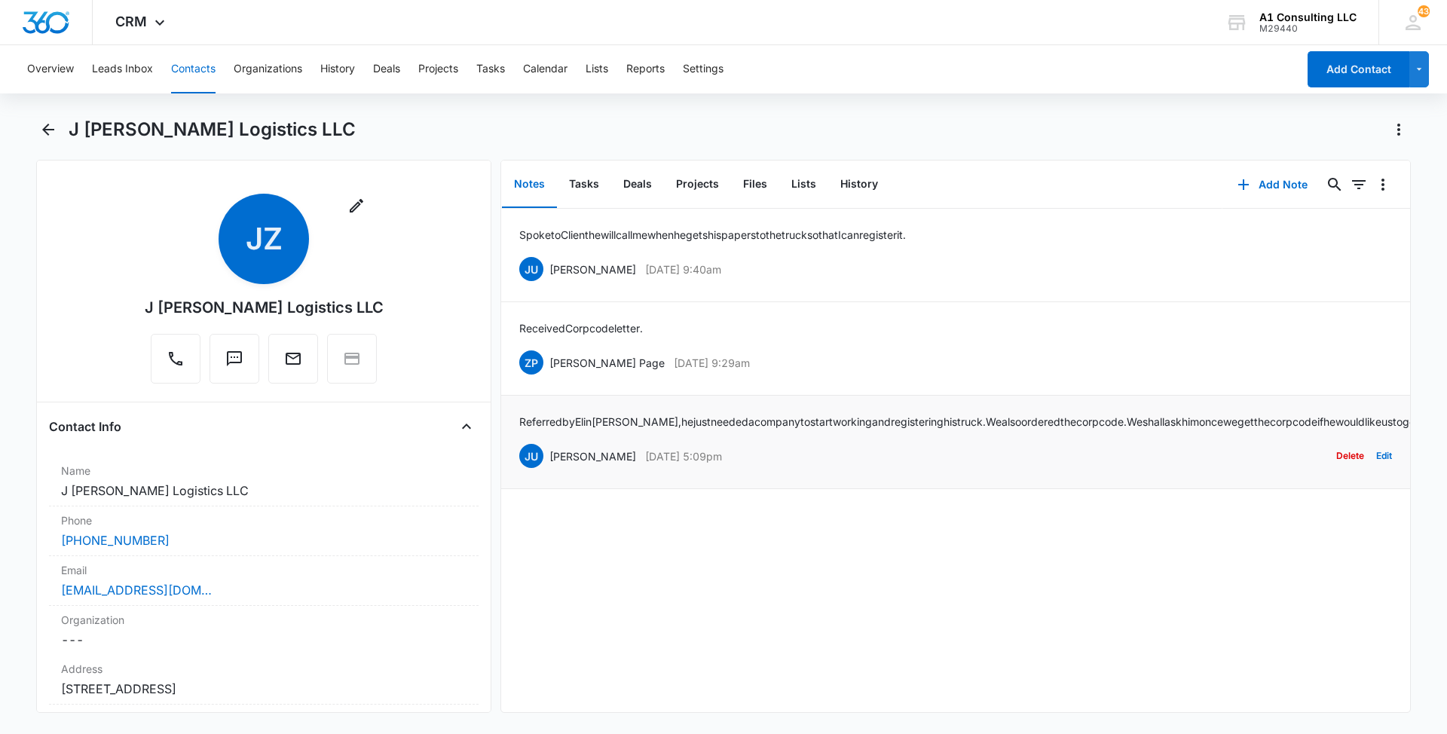
drag, startPoint x: 767, startPoint y: 469, endPoint x: 551, endPoint y: 472, distance: 216.3
click at [551, 470] on div "JU [PERSON_NAME] [DATE] 5:09pm Delete Edit" at bounding box center [955, 456] width 873 height 29
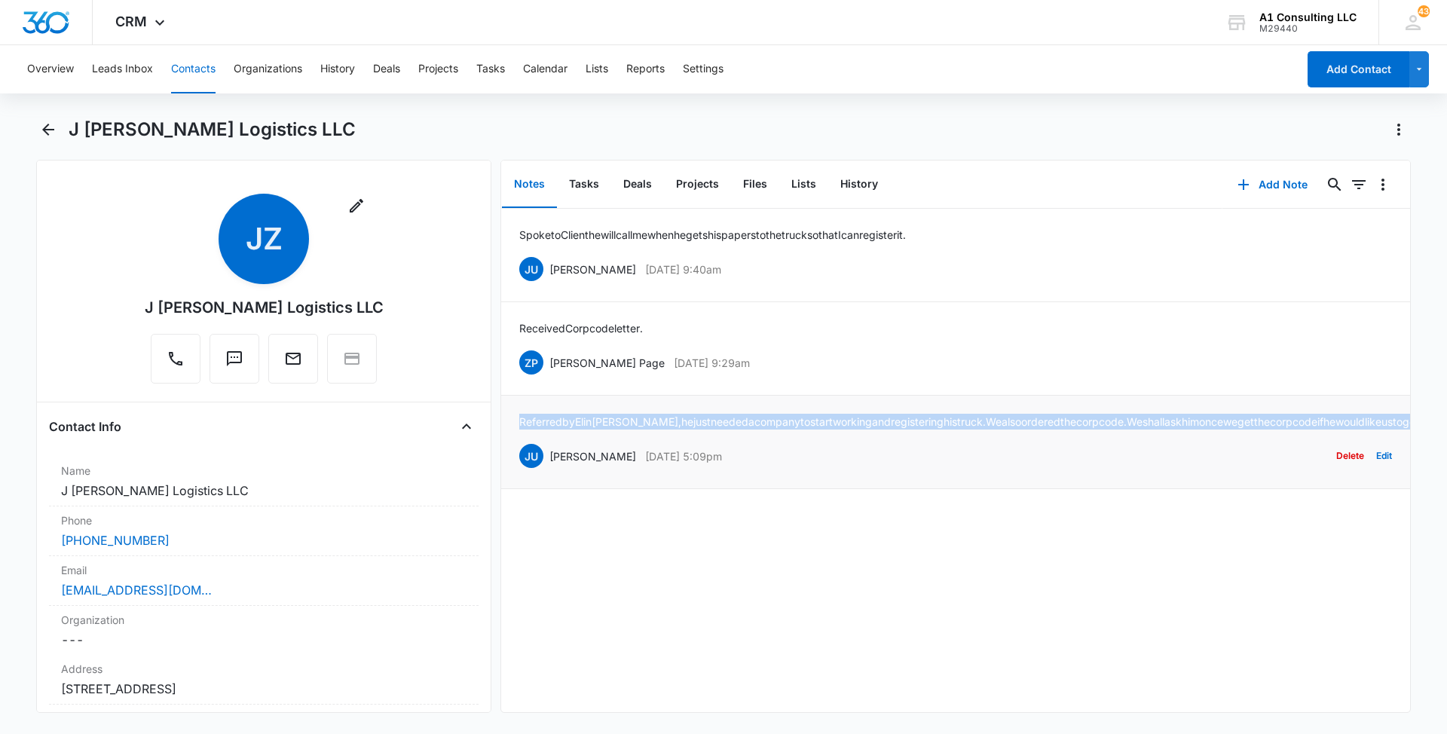
drag, startPoint x: 719, startPoint y: 432, endPoint x: 519, endPoint y: 417, distance: 200.2
click at [519, 417] on p "Referred by [PERSON_NAME], he just needed a company to start working and regist…" at bounding box center [1003, 422] width 969 height 16
drag, startPoint x: 748, startPoint y: 356, endPoint x: 549, endPoint y: 355, distance: 199.7
click at [549, 355] on div "ZP [PERSON_NAME] Page [DATE] 9:29am Delete Edit" at bounding box center [955, 362] width 873 height 29
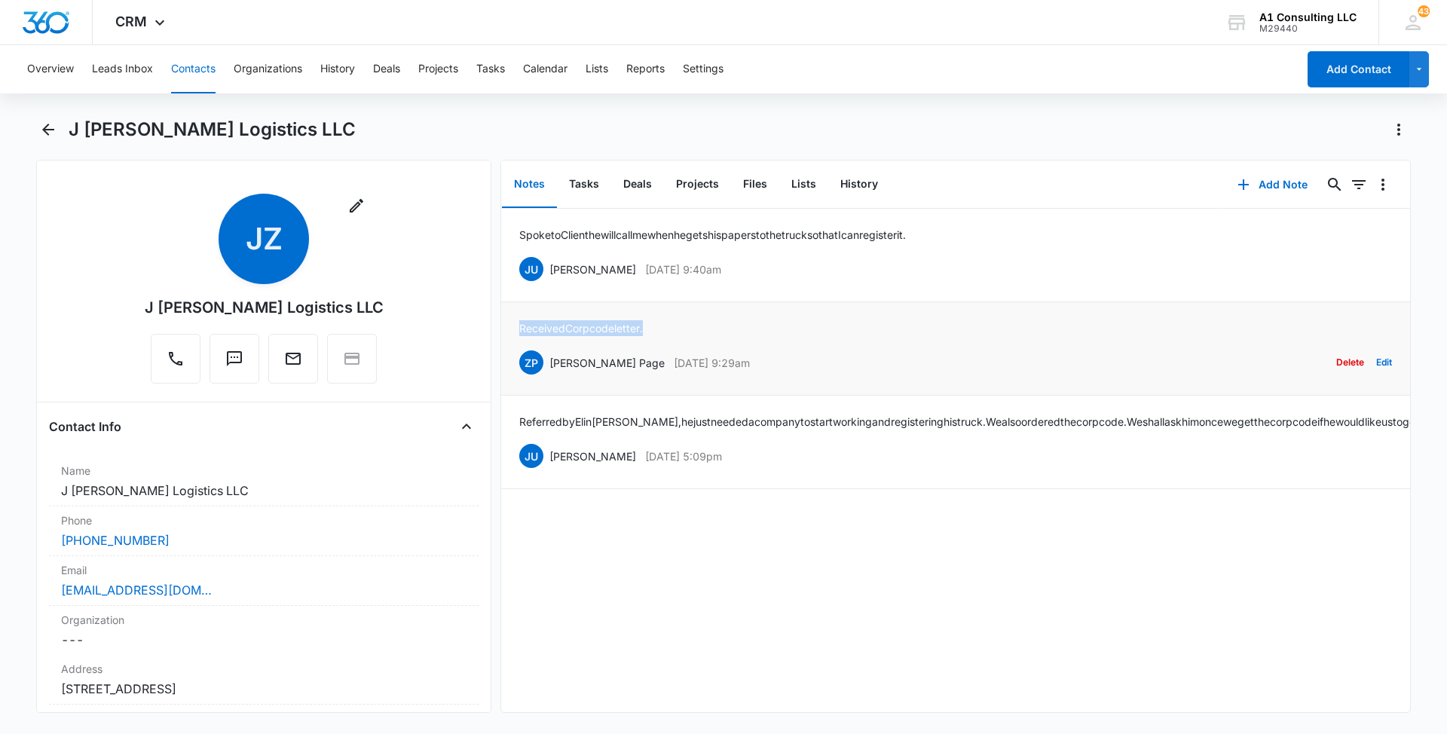
drag, startPoint x: 651, startPoint y: 319, endPoint x: 512, endPoint y: 318, distance: 139.4
click at [512, 318] on li "Received Corp code letter. ZP [PERSON_NAME] Page [DATE] 9:29am Delete Edit" at bounding box center [955, 348] width 909 height 93
drag, startPoint x: 769, startPoint y: 264, endPoint x: 552, endPoint y: 266, distance: 217.0
click at [552, 266] on div "JU [PERSON_NAME] [DATE] 9:40am Delete Edit" at bounding box center [955, 269] width 873 height 29
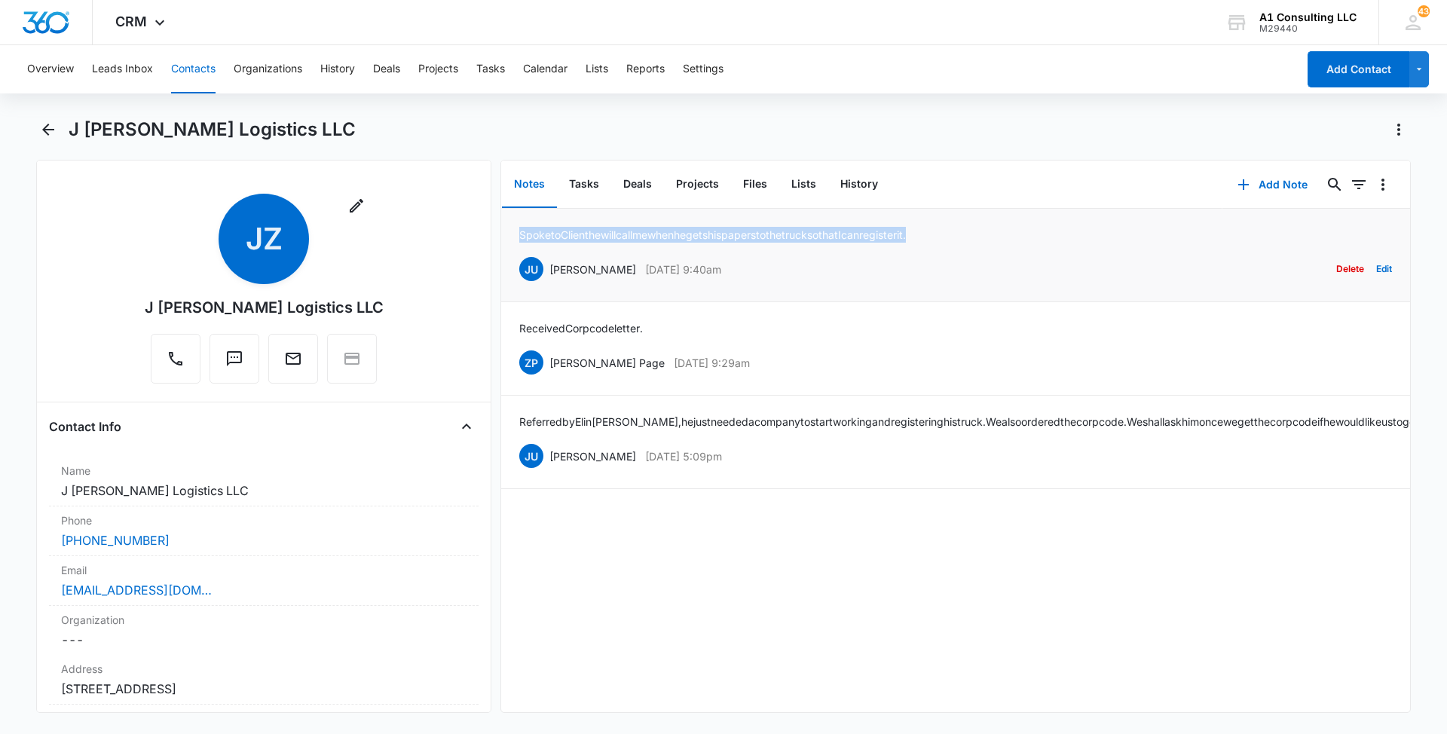
drag, startPoint x: 973, startPoint y: 228, endPoint x: 516, endPoint y: 242, distance: 456.8
click at [516, 242] on li "Spoke to Client he will call me when he gets his papers to the truck so that I …" at bounding box center [955, 255] width 909 height 93
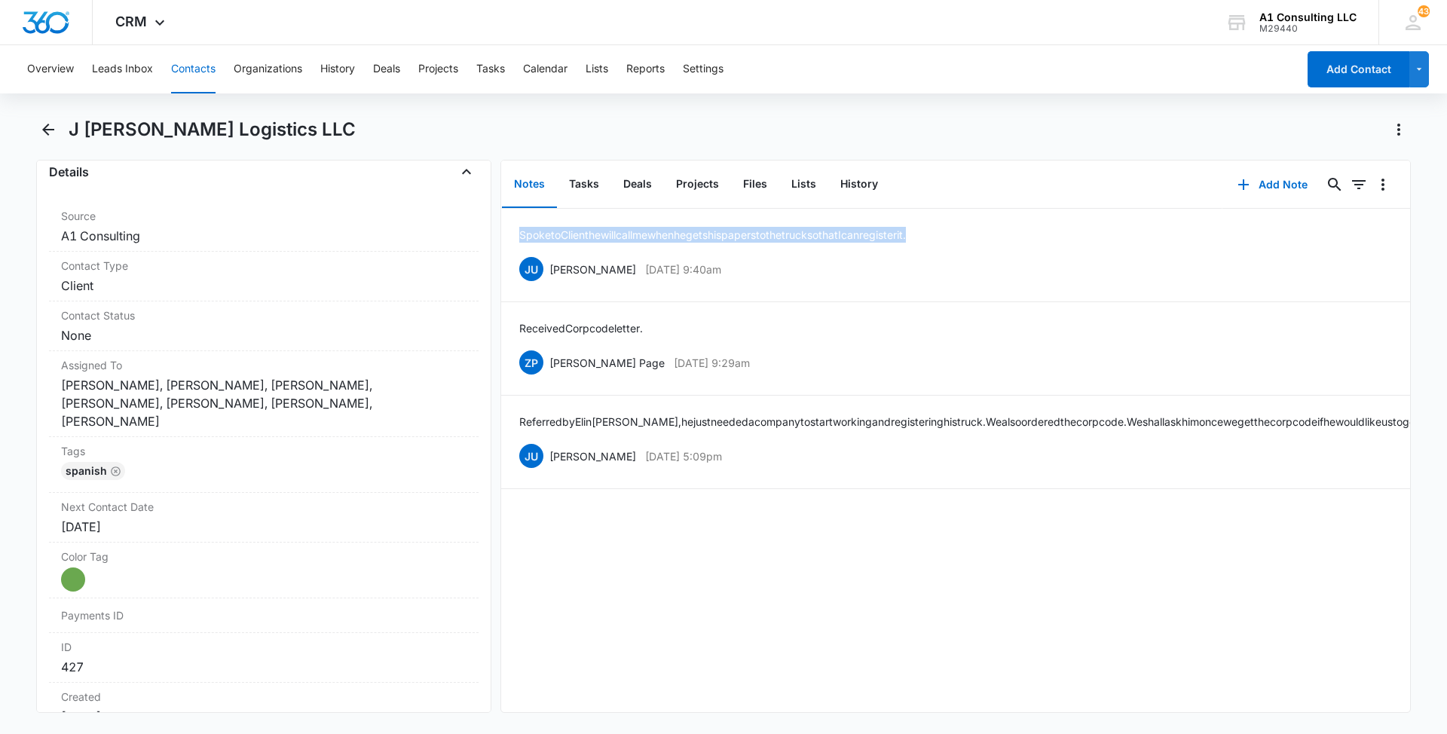
scroll to position [596, 0]
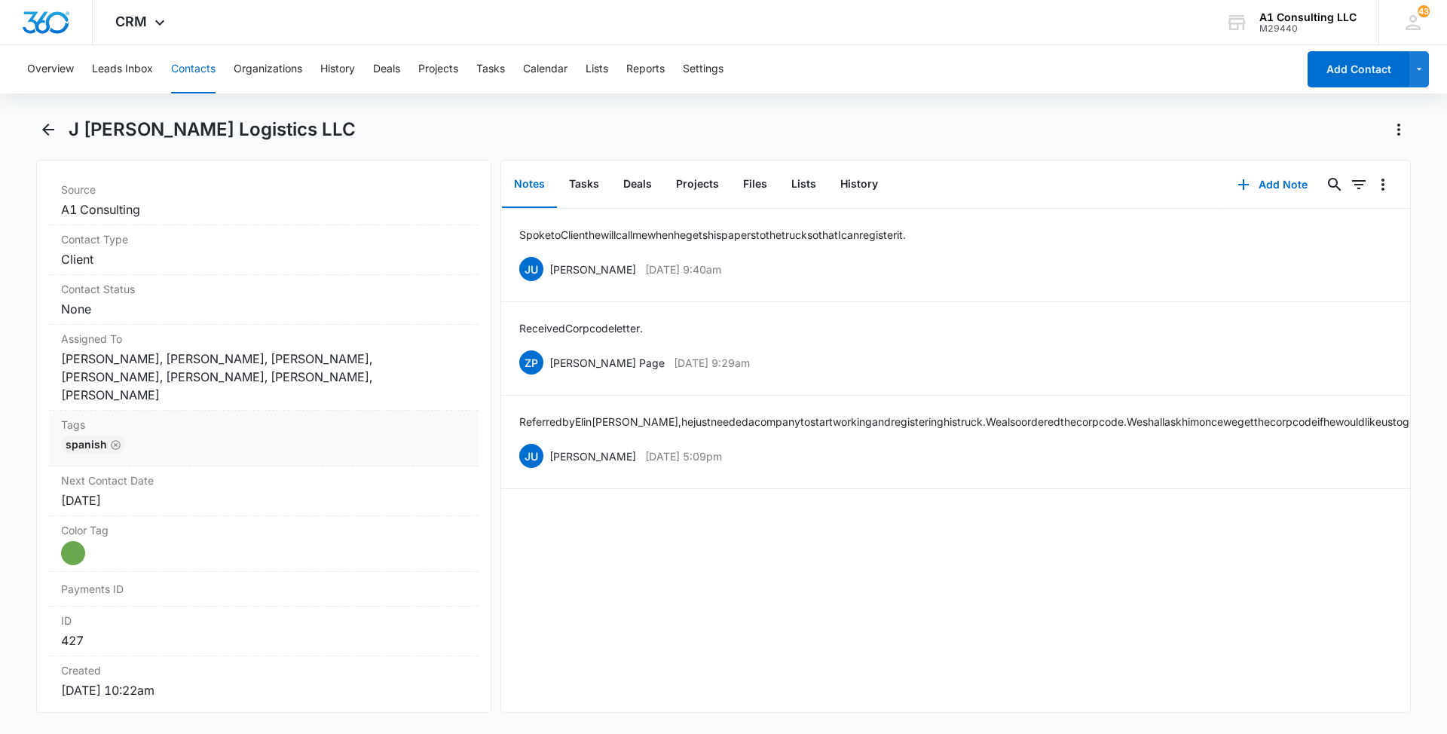
click at [290, 436] on div "Spanish" at bounding box center [263, 448] width 405 height 24
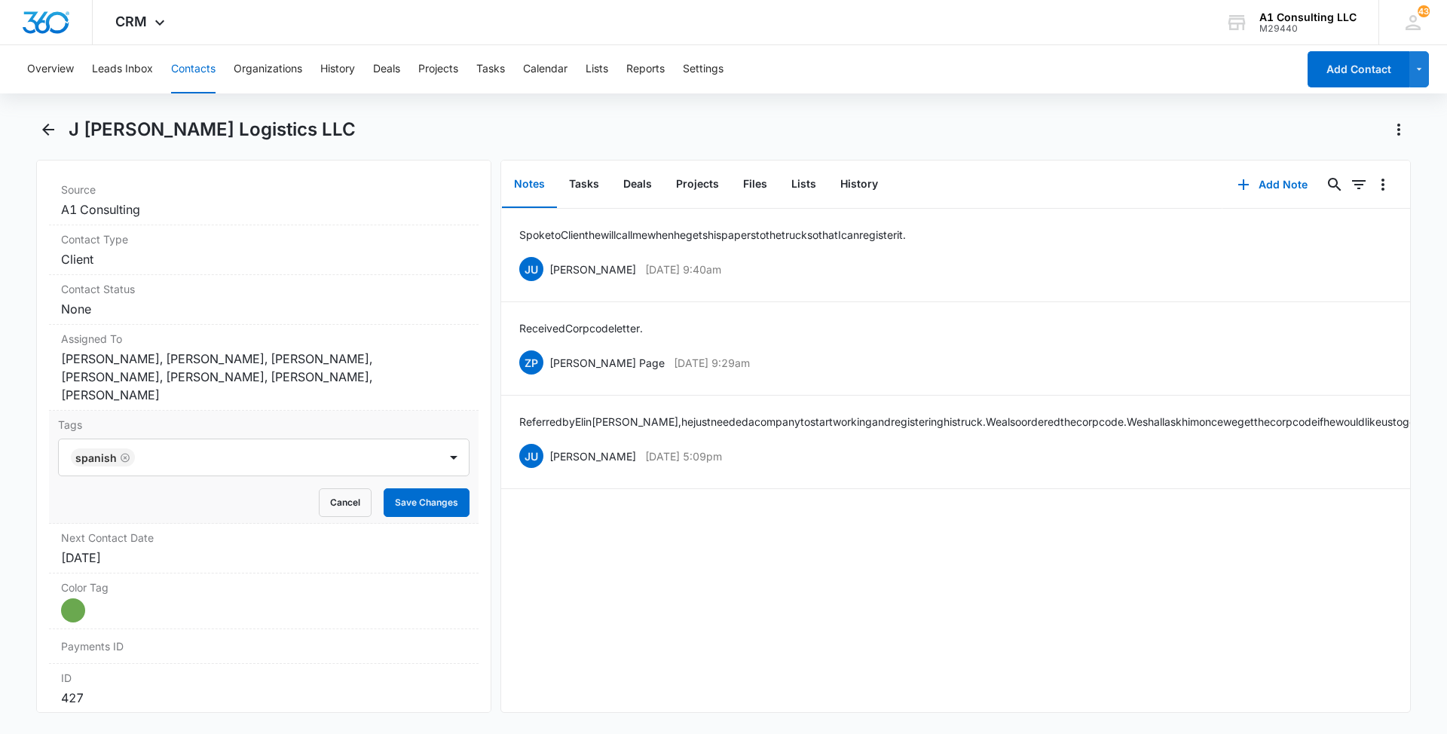
click at [307, 447] on div at bounding box center [288, 457] width 298 height 21
type input "gh"
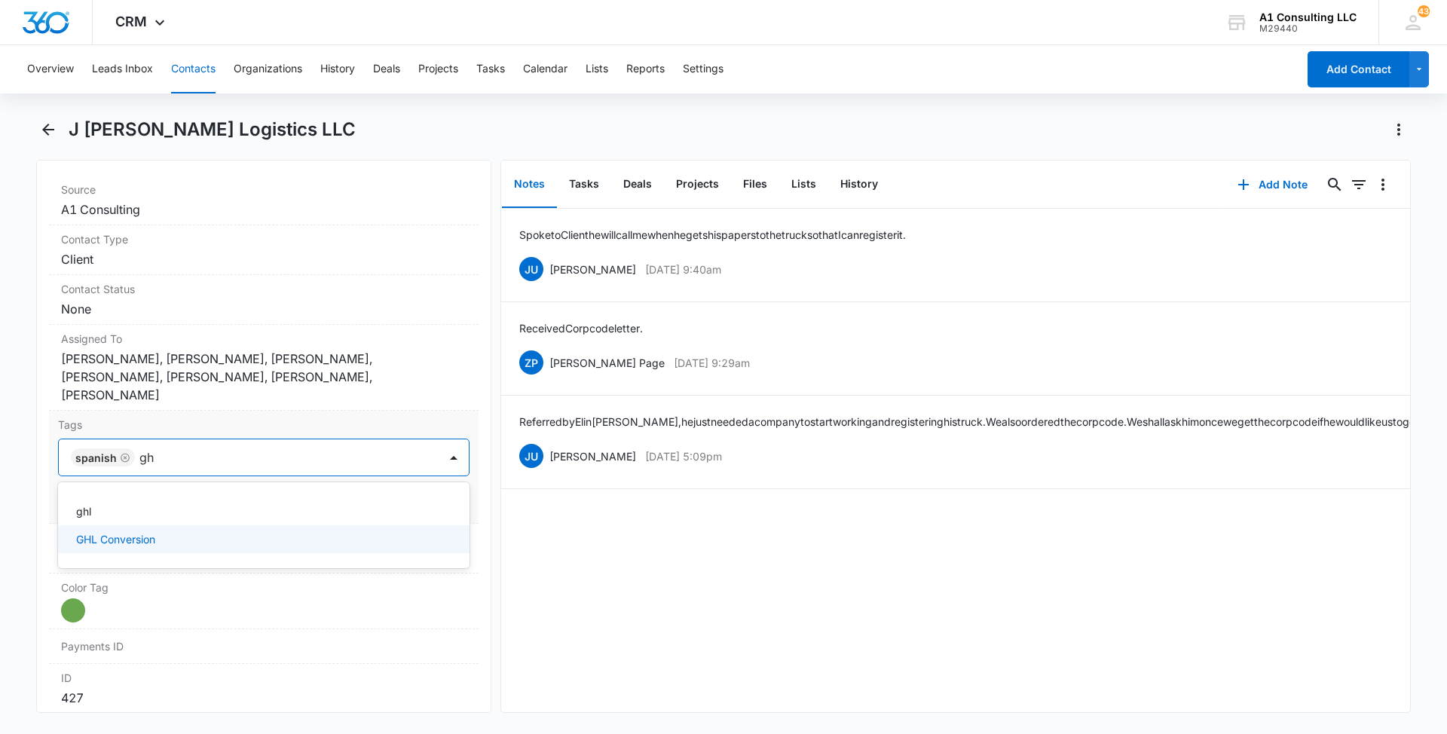
click at [125, 531] on p "GHL Conversion" at bounding box center [115, 539] width 79 height 16
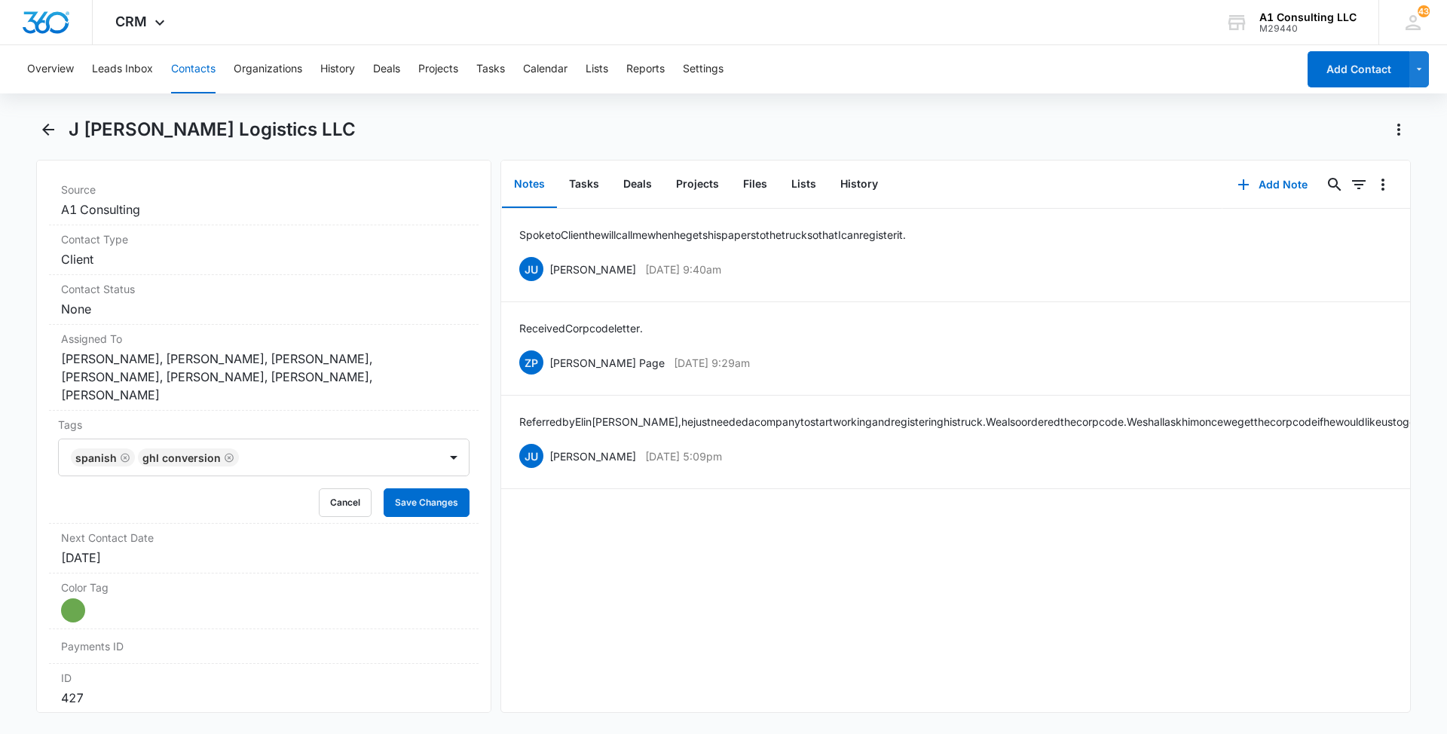
click at [14, 472] on main "J [PERSON_NAME] Logistics LLC Remove [PERSON_NAME] Logistics LLC Contact Info N…" at bounding box center [723, 424] width 1447 height 613
click at [411, 488] on button "Save Changes" at bounding box center [427, 502] width 86 height 29
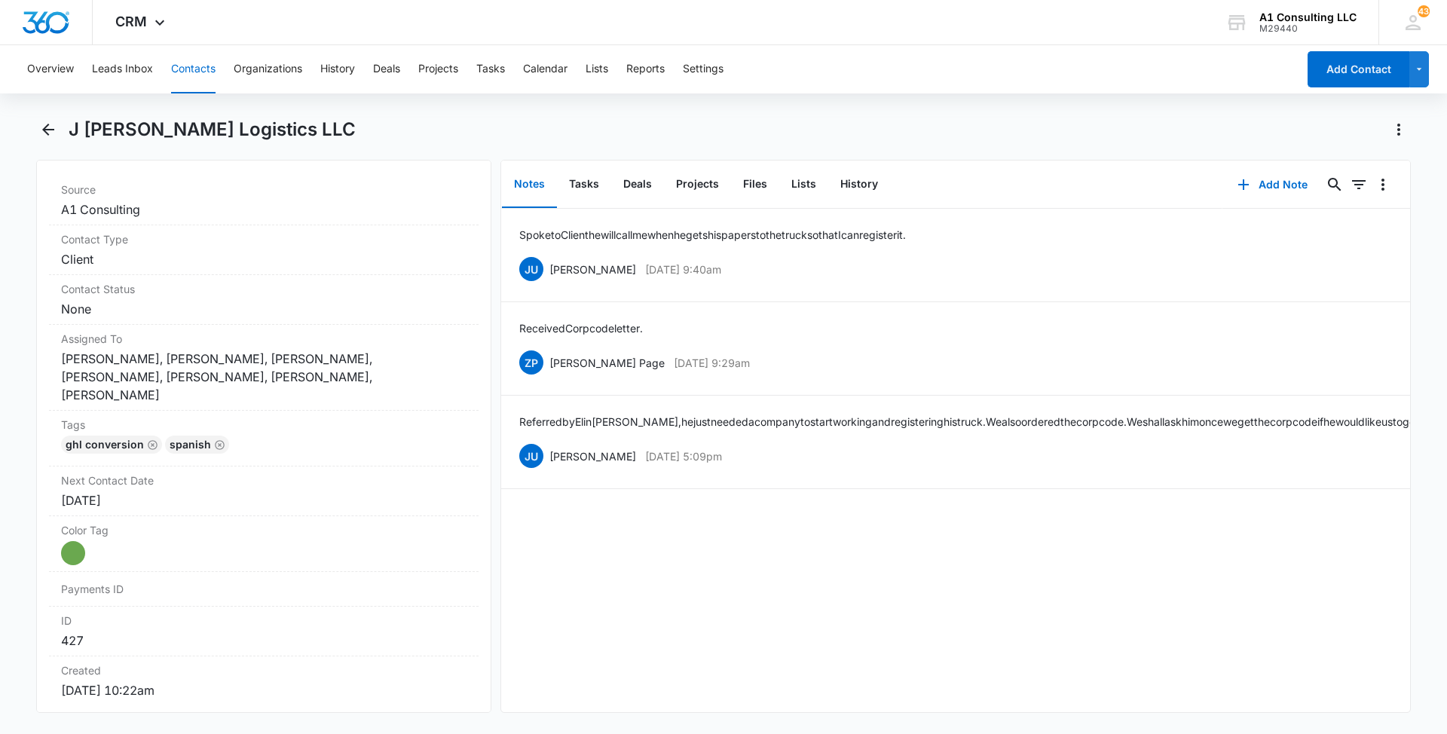
click at [190, 60] on button "Contacts" at bounding box center [193, 69] width 44 height 48
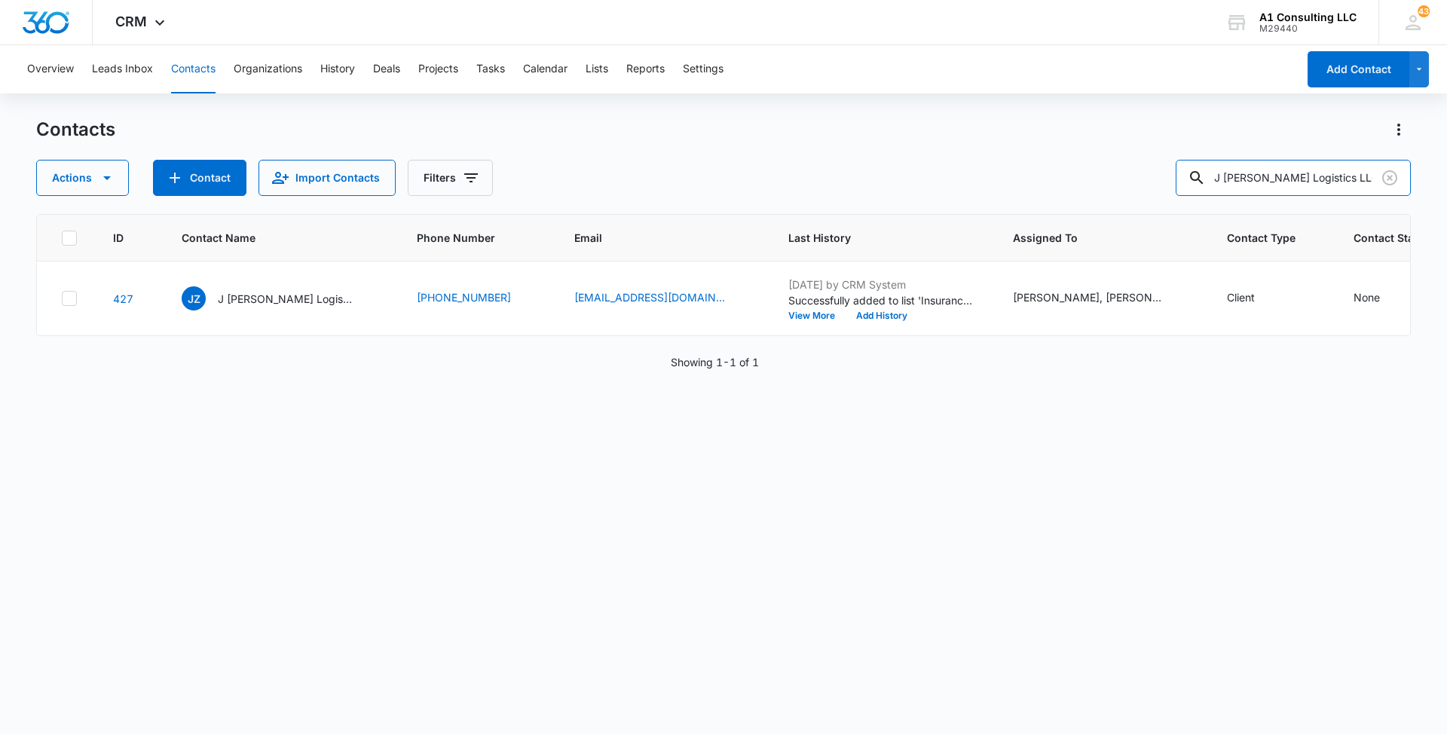
drag, startPoint x: 1364, startPoint y: 179, endPoint x: 1174, endPoint y: 179, distance: 189.9
click at [1174, 179] on div "Actions Contact Import Contacts Filters J [PERSON_NAME] Logistics LLC" at bounding box center [723, 178] width 1374 height 36
paste input "[PERSON_NAME] Service"
type input "[PERSON_NAME] Service LLC"
click at [296, 307] on p "[PERSON_NAME] Service LLC" at bounding box center [286, 299] width 136 height 16
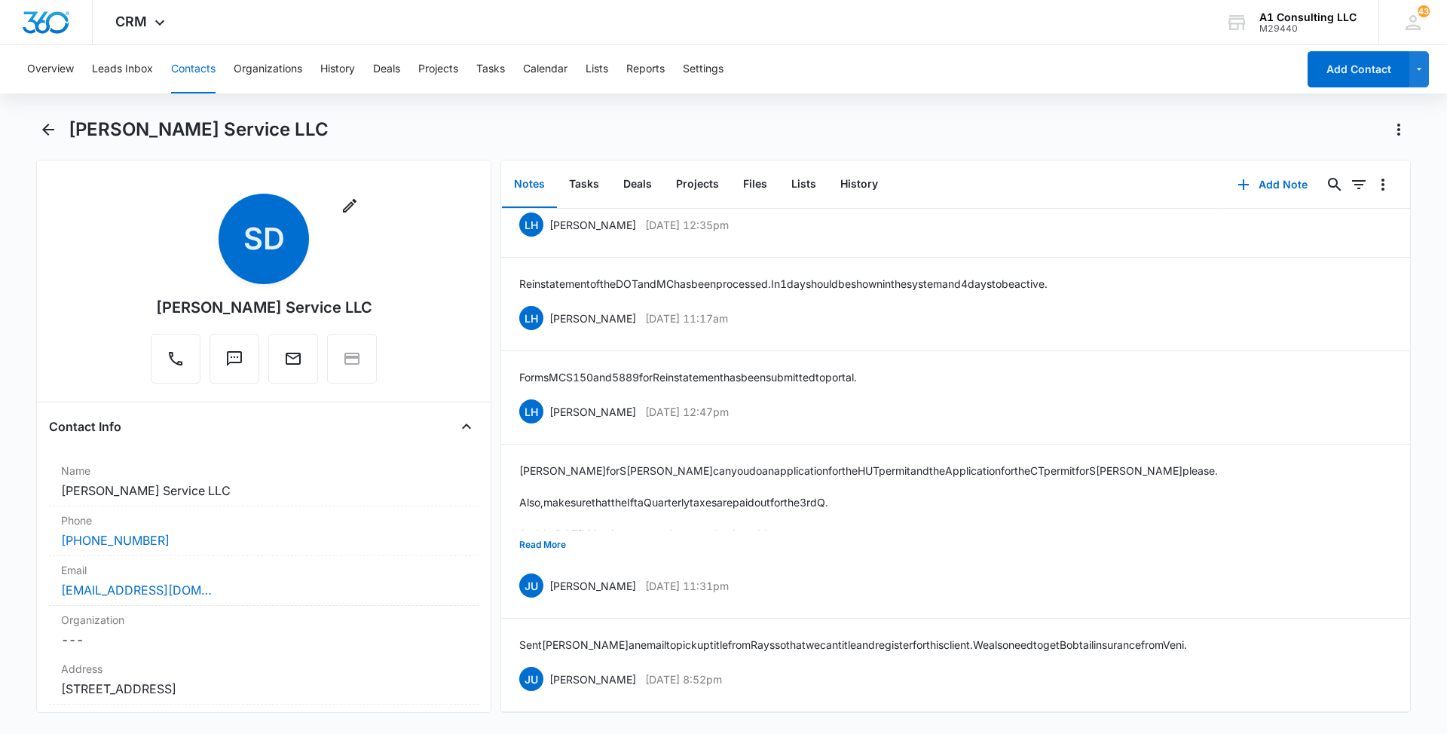
scroll to position [5401, 0]
drag, startPoint x: 790, startPoint y: 665, endPoint x: 549, endPoint y: 656, distance: 240.5
click at [549, 665] on div "JU [PERSON_NAME] [DATE] 8:52pm Delete Edit" at bounding box center [955, 679] width 873 height 29
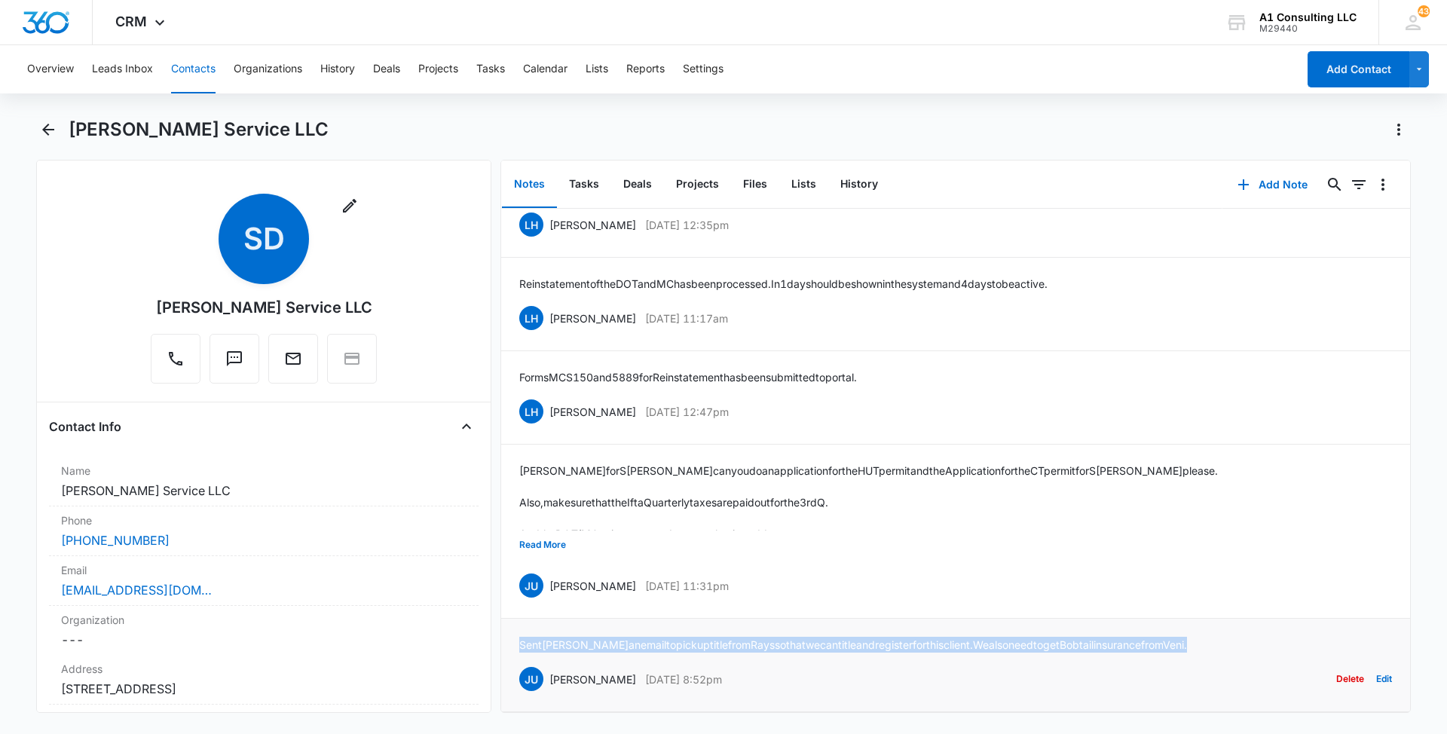
drag, startPoint x: 1231, startPoint y: 622, endPoint x: 521, endPoint y: 635, distance: 709.9
click at [521, 637] on div "Sent [PERSON_NAME] an email to pick up title from Rays so that we can title and…" at bounding box center [955, 665] width 873 height 57
click at [537, 530] on button "Read More" at bounding box center [542, 544] width 47 height 29
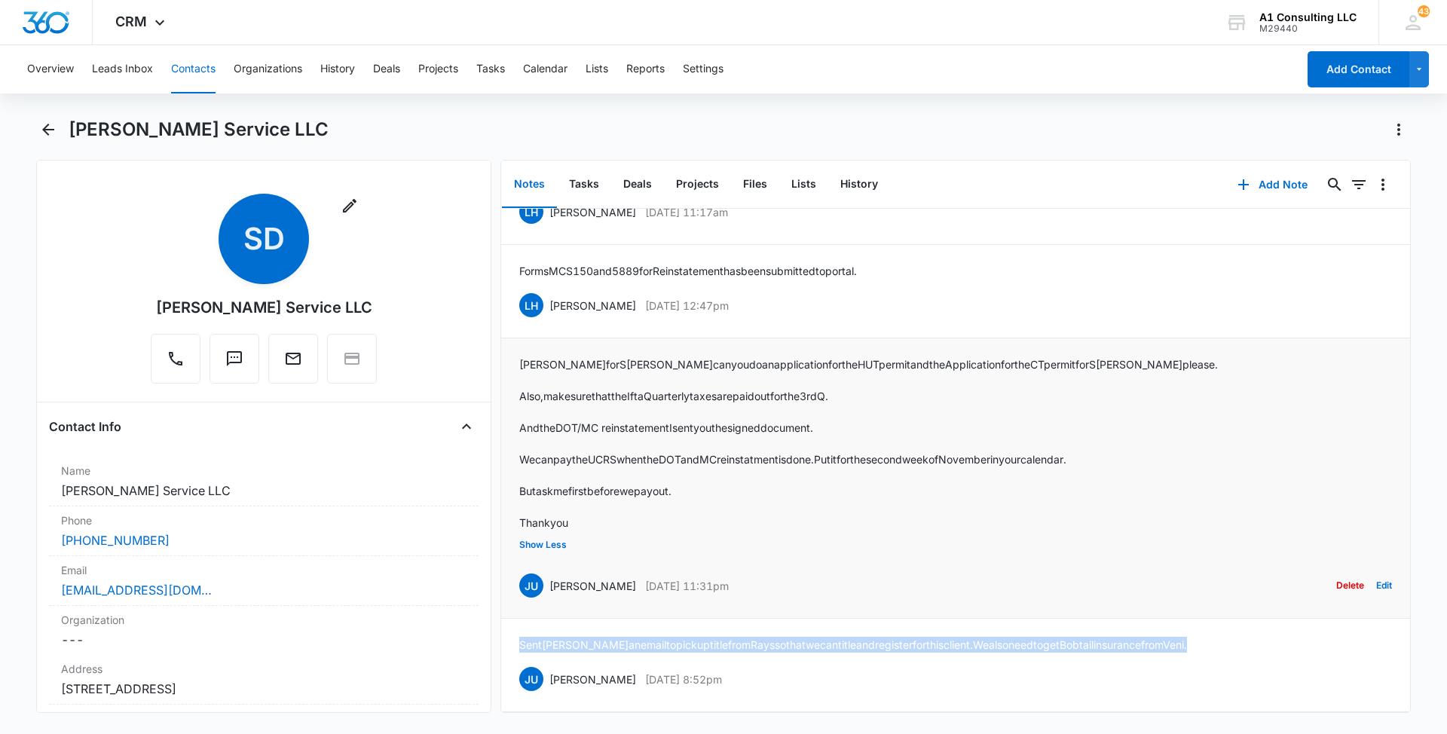
drag, startPoint x: 768, startPoint y: 672, endPoint x: 549, endPoint y: 674, distance: 219.3
click at [549, 600] on div "JU [PERSON_NAME] [DATE] 11:31pm Delete Edit" at bounding box center [955, 585] width 873 height 29
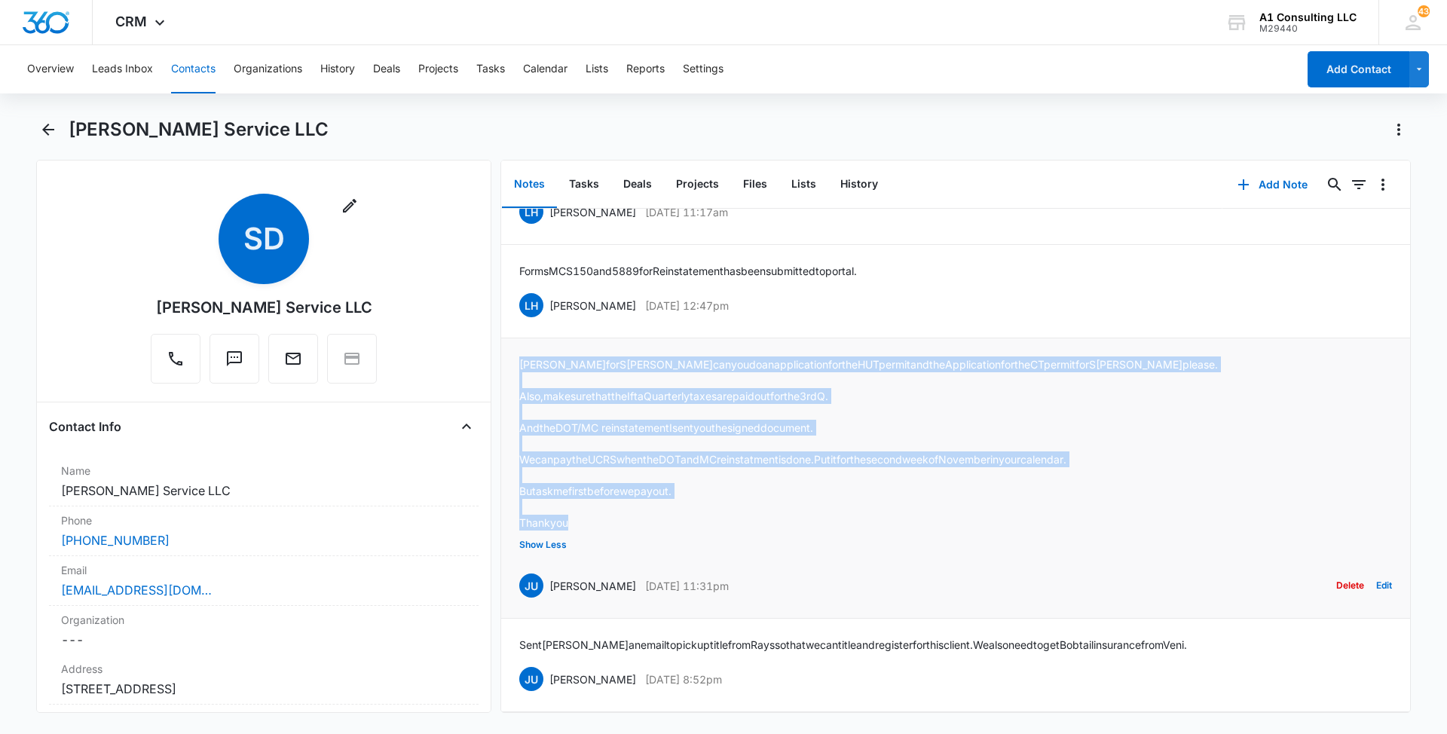
drag, startPoint x: 579, startPoint y: 608, endPoint x: 518, endPoint y: 451, distance: 168.2
click at [518, 451] on li "[PERSON_NAME] for S [PERSON_NAME] can you do an application for the HUT permit …" at bounding box center [955, 478] width 909 height 280
drag, startPoint x: 753, startPoint y: 394, endPoint x: 549, endPoint y: 394, distance: 204.2
click at [549, 319] on div "LH [PERSON_NAME] [DATE] 12:47pm Delete Edit" at bounding box center [955, 305] width 873 height 29
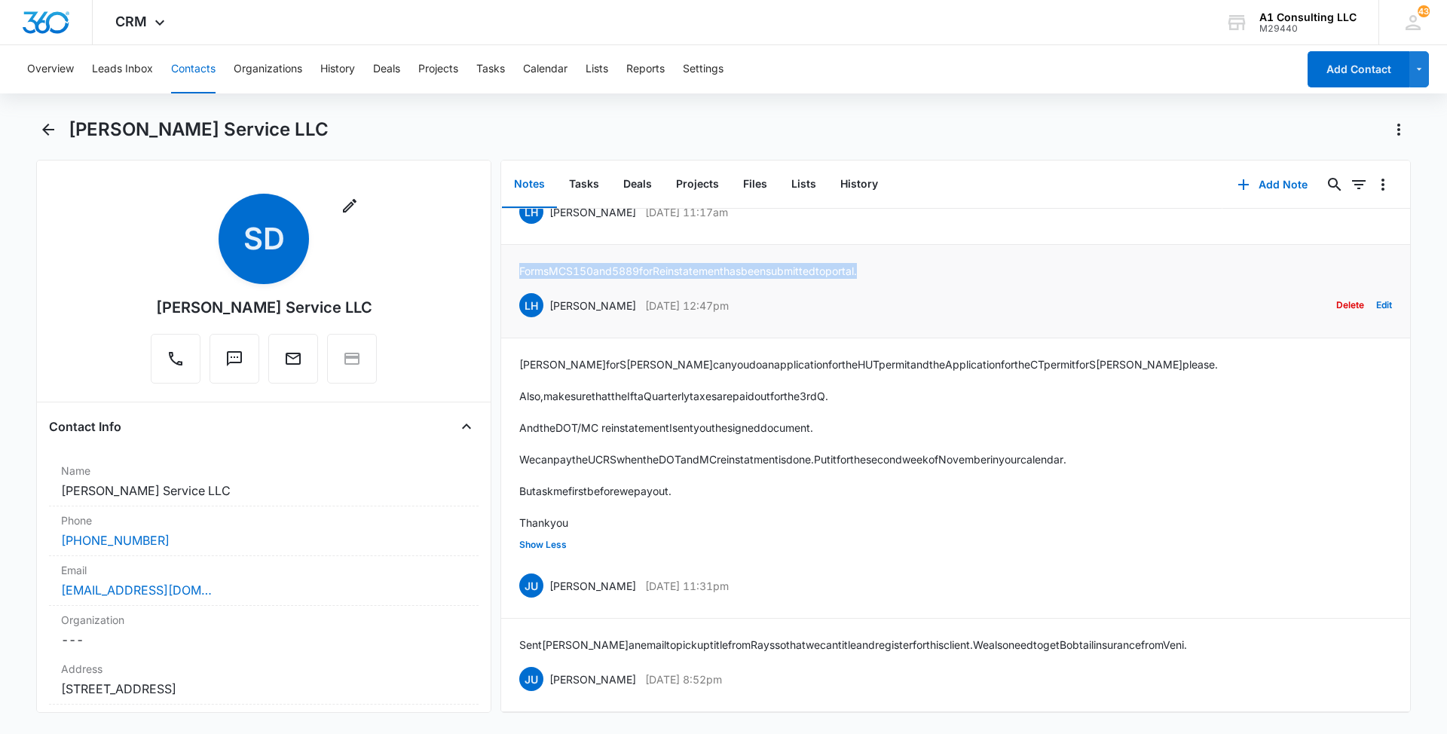
drag, startPoint x: 910, startPoint y: 356, endPoint x: 518, endPoint y: 353, distance: 392.6
click at [518, 338] on li "Forms MCS 150 and 5889 for Reinstatement has been submitted to portal. LH [PERS…" at bounding box center [955, 291] width 909 height 93
drag, startPoint x: 704, startPoint y: 303, endPoint x: 548, endPoint y: 300, distance: 156.0
click at [548, 226] on div "LH [PERSON_NAME] [DATE] 11:17am Delete Edit" at bounding box center [955, 211] width 873 height 29
drag, startPoint x: 1125, startPoint y: 262, endPoint x: 518, endPoint y: 268, distance: 607.4
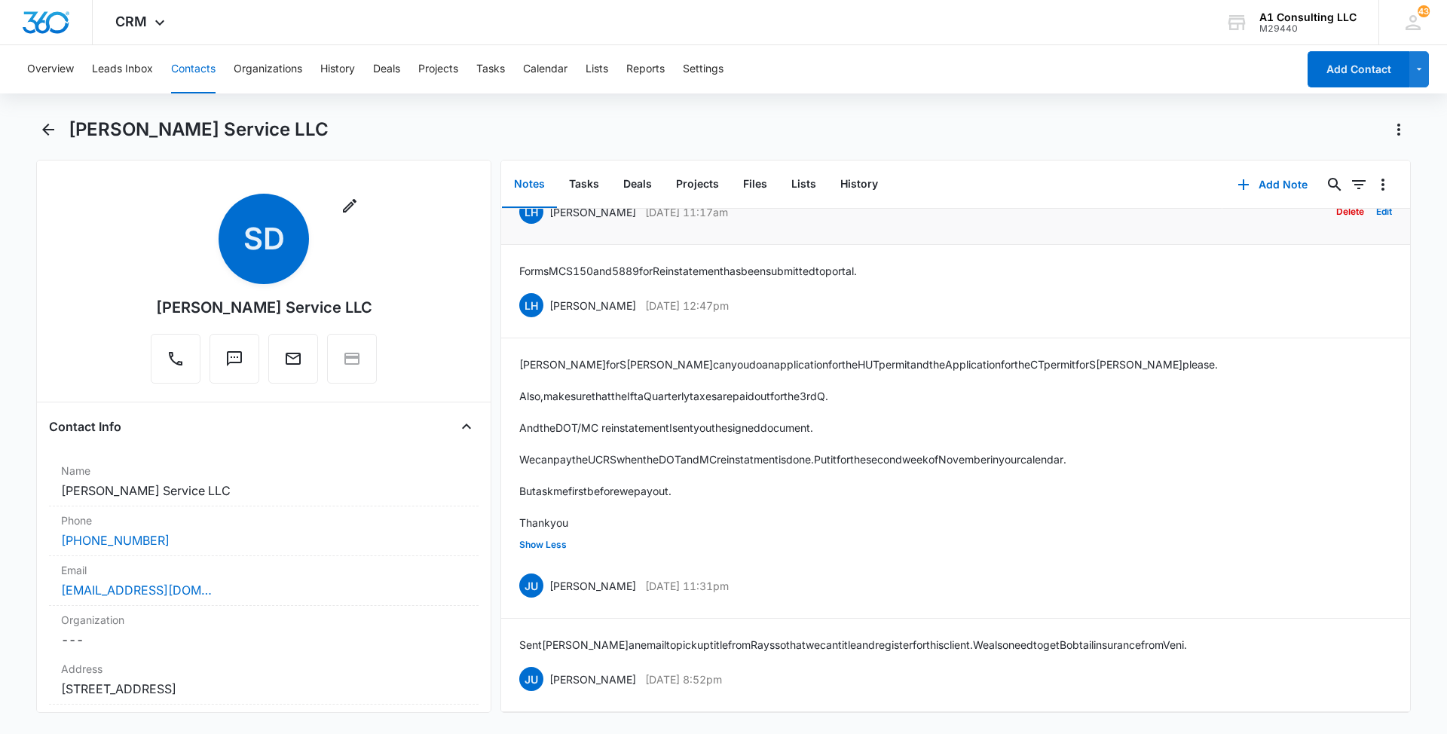
click at [518, 245] on li "Reinstatement of the DOT and MC has been processed. [DATE] should be shown in t…" at bounding box center [955, 197] width 909 height 93
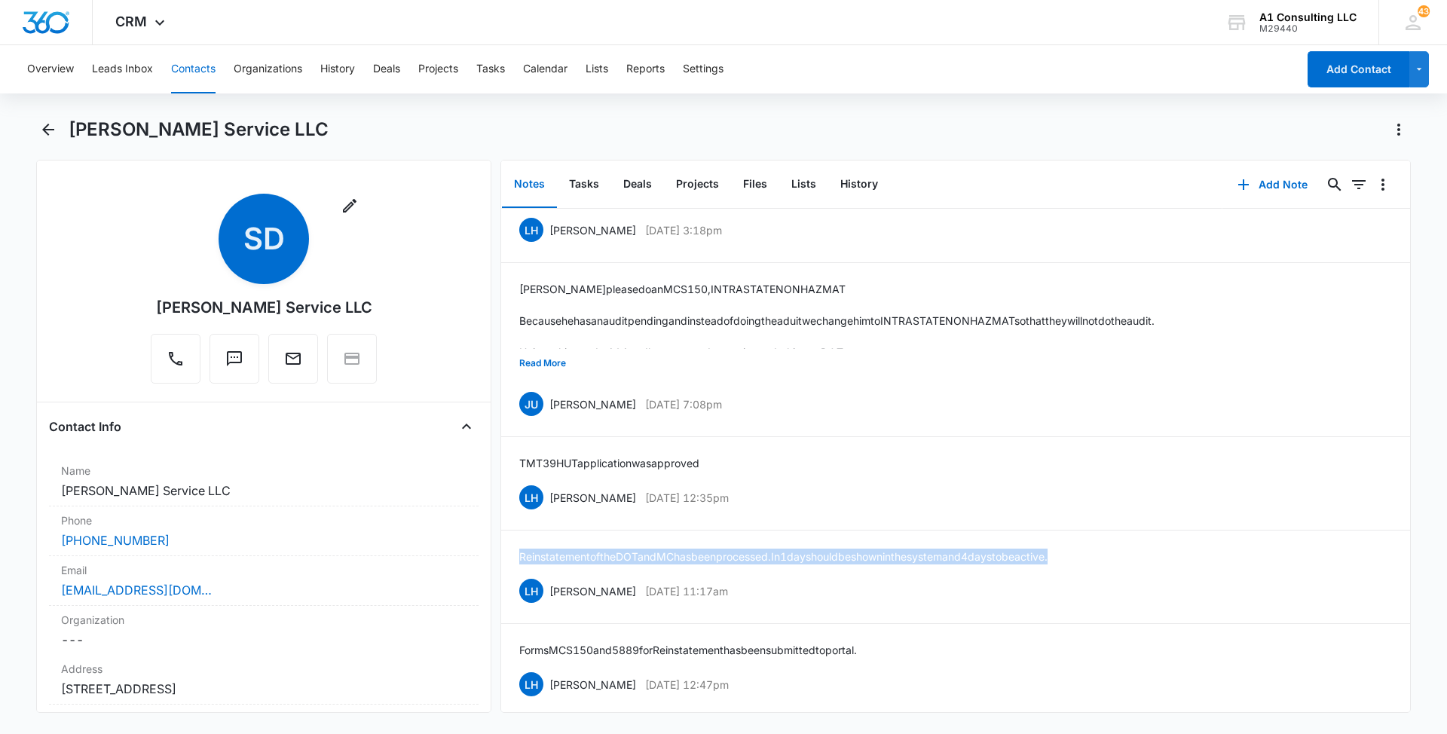
scroll to position [4994, 0]
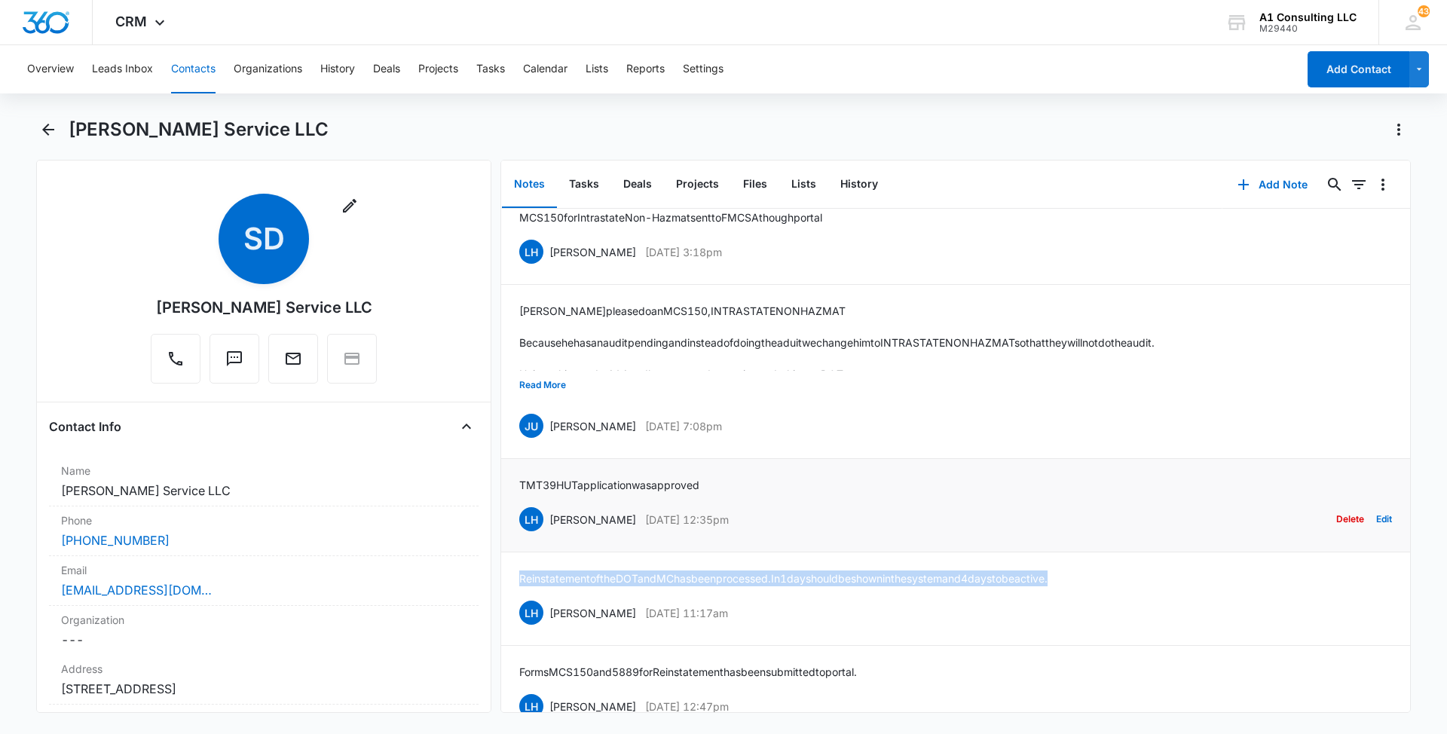
drag, startPoint x: 732, startPoint y: 612, endPoint x: 549, endPoint y: 611, distance: 183.1
click at [549, 533] on div "LH [PERSON_NAME] [DATE] 12:35pm Delete Edit" at bounding box center [955, 519] width 873 height 29
drag, startPoint x: 718, startPoint y: 579, endPoint x: 514, endPoint y: 574, distance: 204.2
click at [514, 552] on li "TMT 39 HUT application was approved LH [PERSON_NAME] [DATE] 12:35pm Delete Edit" at bounding box center [955, 505] width 909 height 93
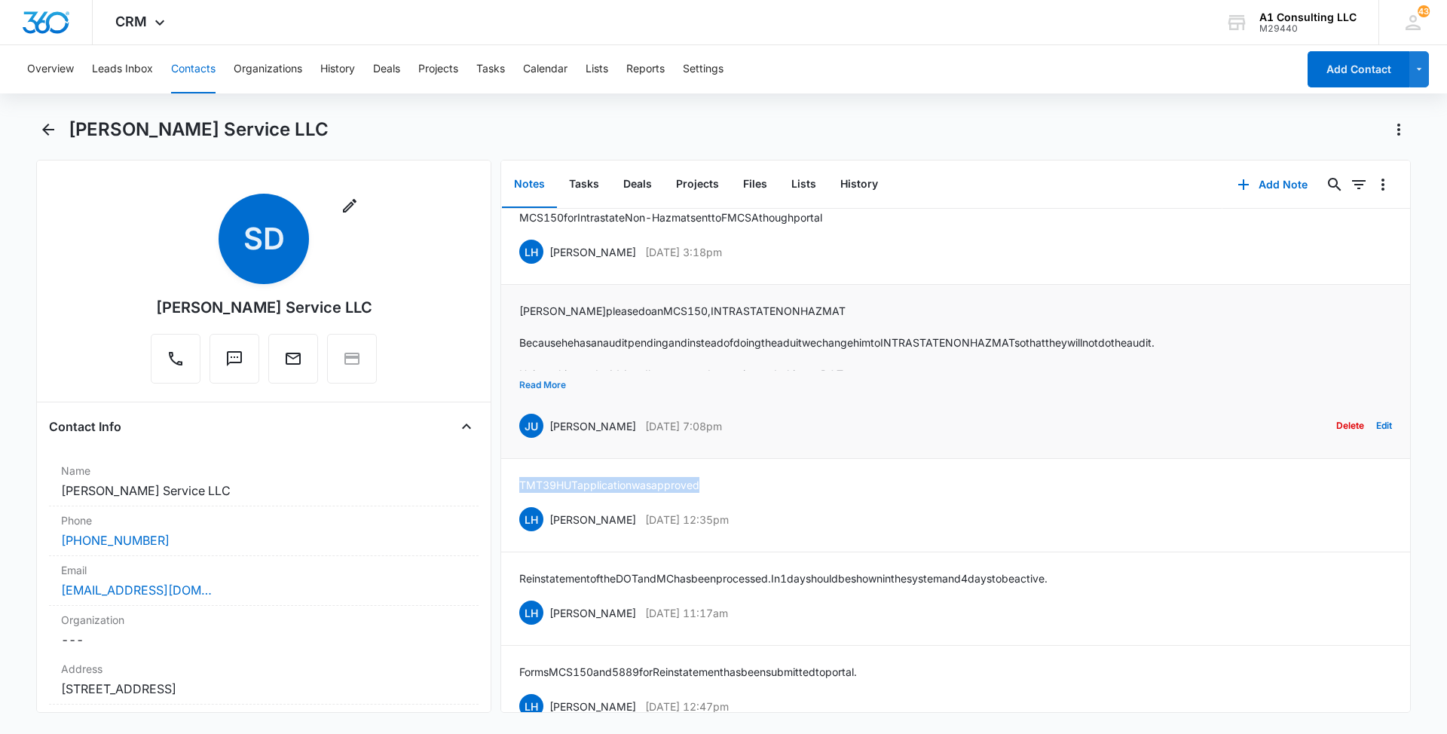
click at [547, 399] on button "Read More" at bounding box center [542, 385] width 47 height 29
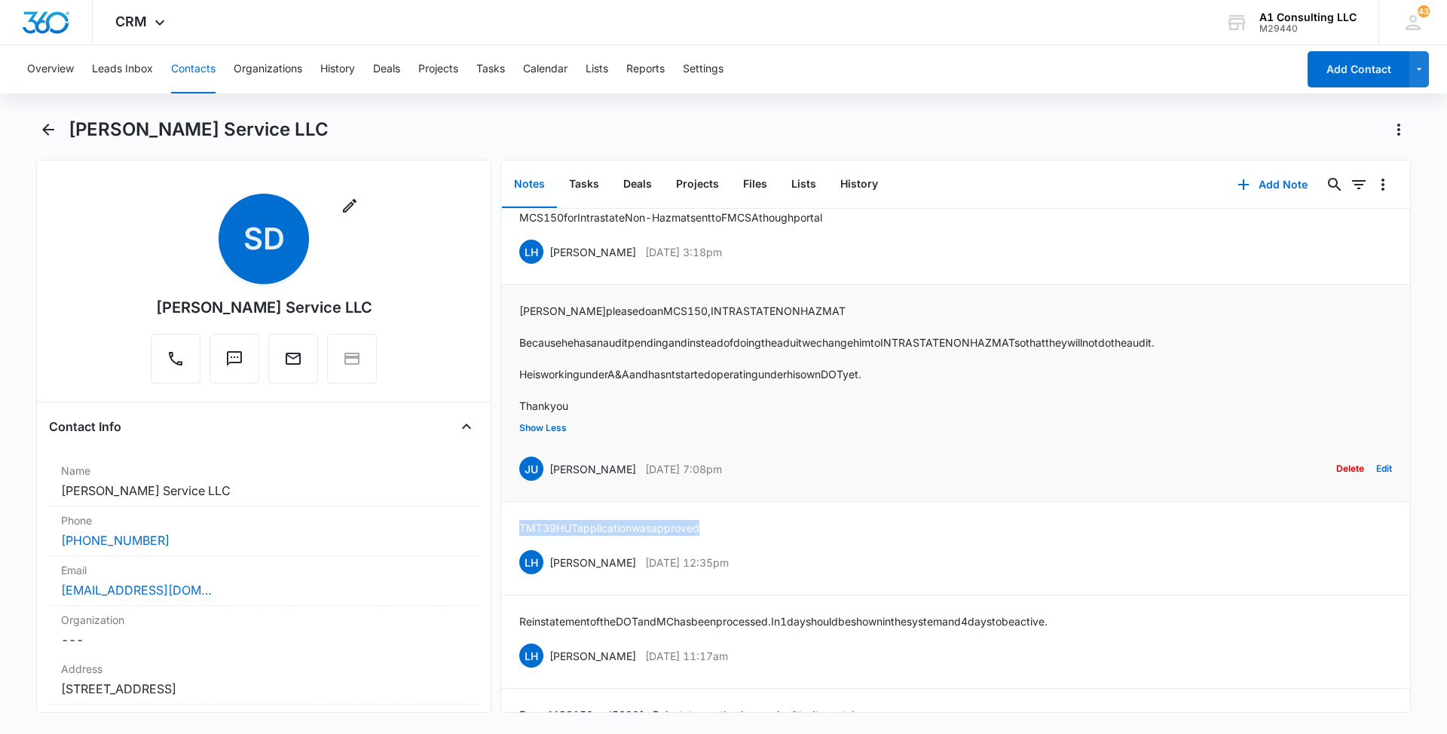
drag, startPoint x: 768, startPoint y: 559, endPoint x: 547, endPoint y: 565, distance: 220.9
click at [547, 483] on div "JU [PERSON_NAME] [DATE] 7:08pm Delete Edit" at bounding box center [955, 468] width 873 height 29
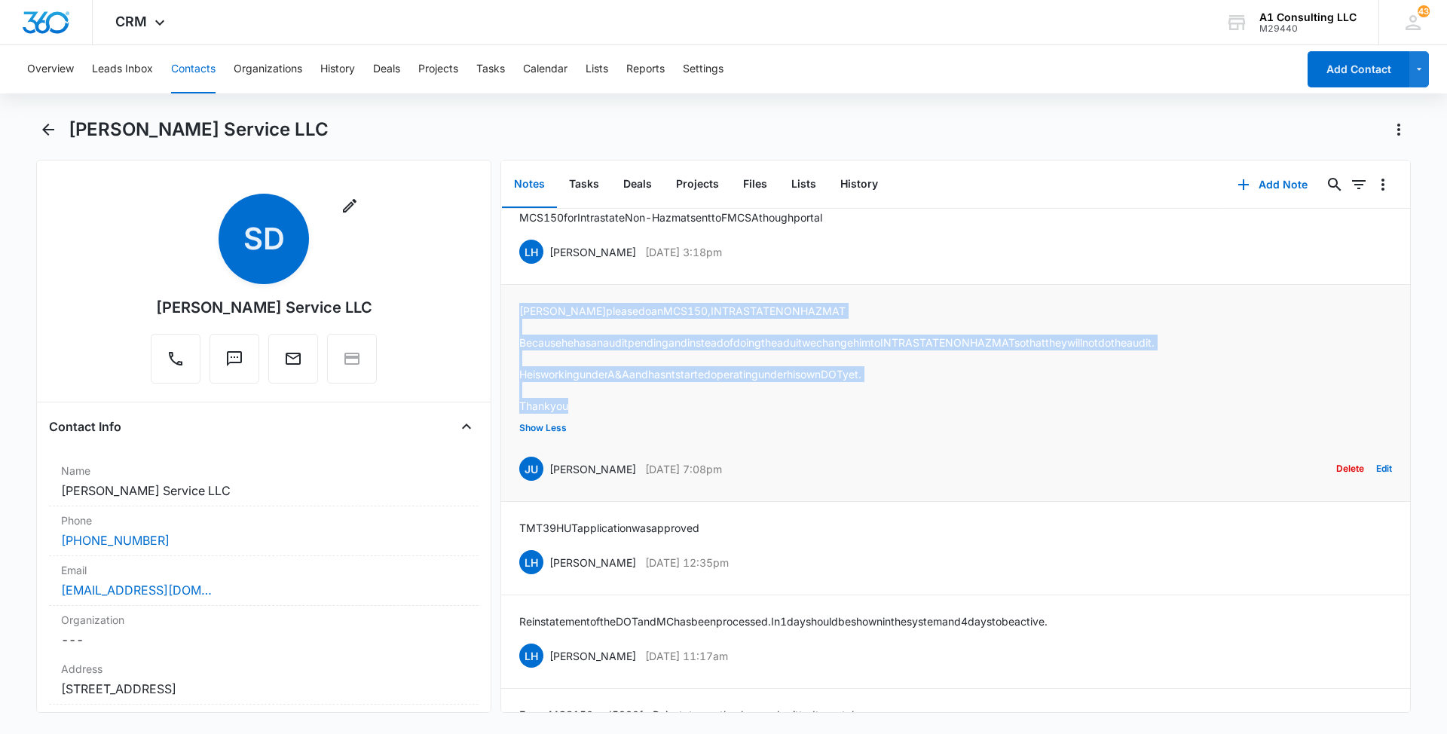
drag, startPoint x: 585, startPoint y: 496, endPoint x: 511, endPoint y: 402, distance: 119.1
click at [511, 402] on li "[PERSON_NAME] please do an MCS 150, INTRASTATE NON HAZMAT Because he has an aud…" at bounding box center [955, 393] width 909 height 217
drag, startPoint x: 760, startPoint y: 350, endPoint x: 549, endPoint y: 347, distance: 211.8
click at [549, 266] on div "LH [PERSON_NAME] [DATE] 3:18pm Delete Edit" at bounding box center [955, 251] width 873 height 29
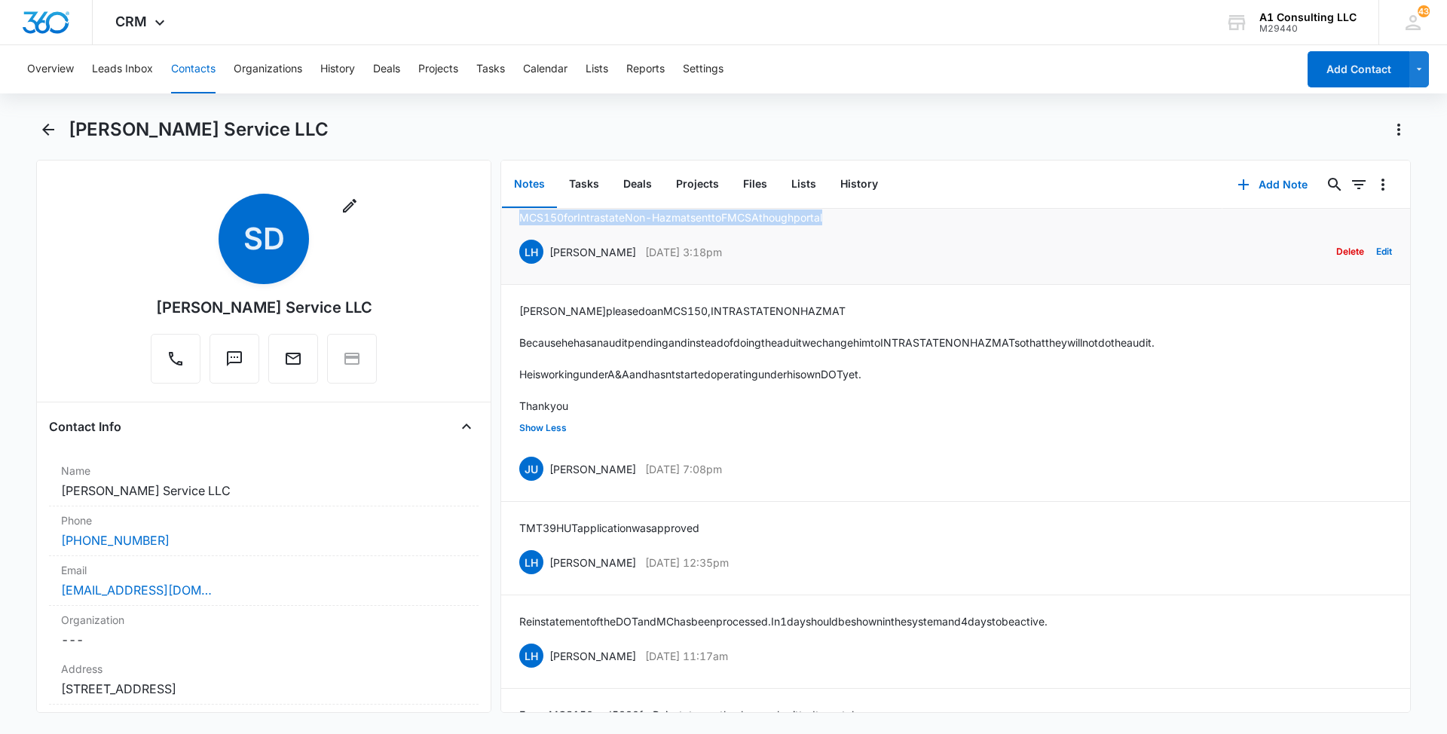
drag, startPoint x: 863, startPoint y: 308, endPoint x: 518, endPoint y: 309, distance: 345.1
click at [518, 285] on li "MCS 150 for Intrastate Non-Hazmat sent to FMCSA though portal LH [PERSON_NAME] …" at bounding box center [955, 237] width 909 height 93
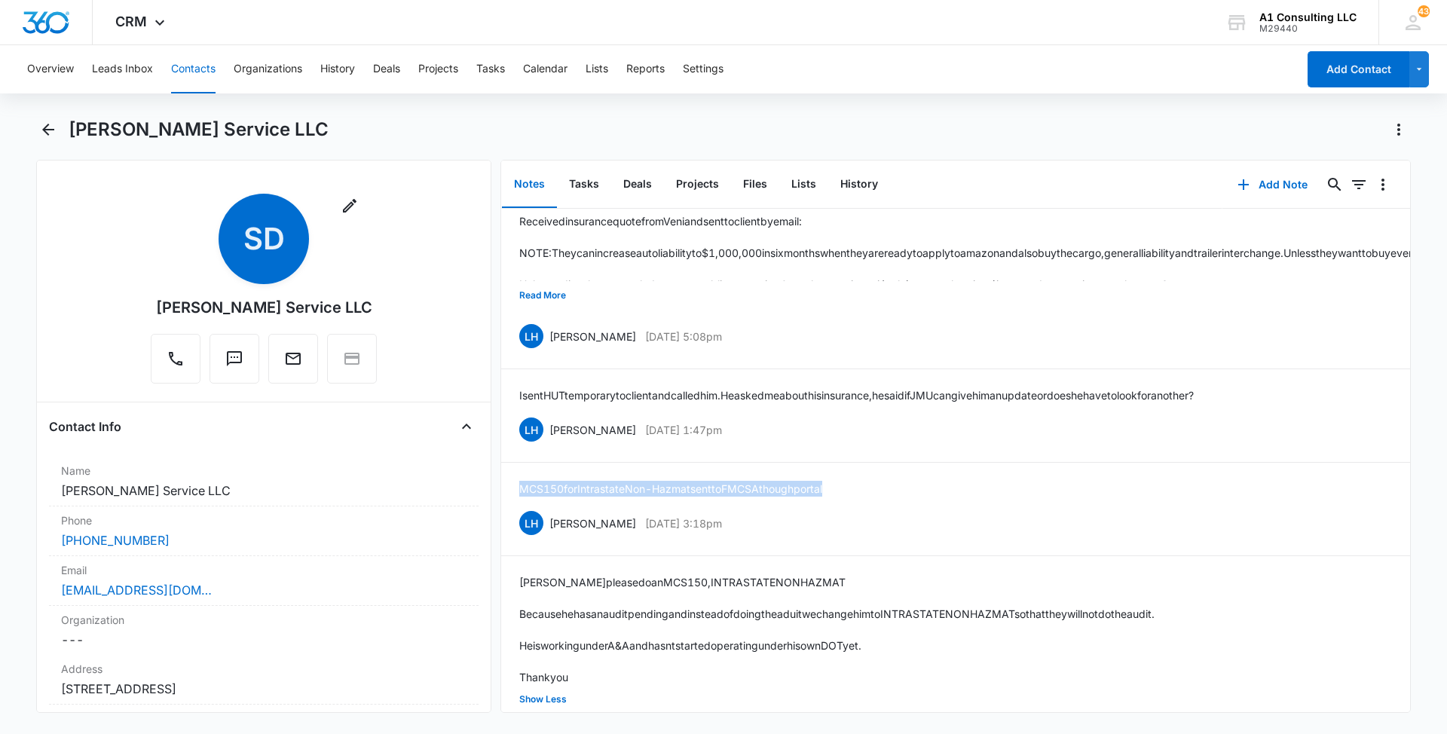
scroll to position [4678, 0]
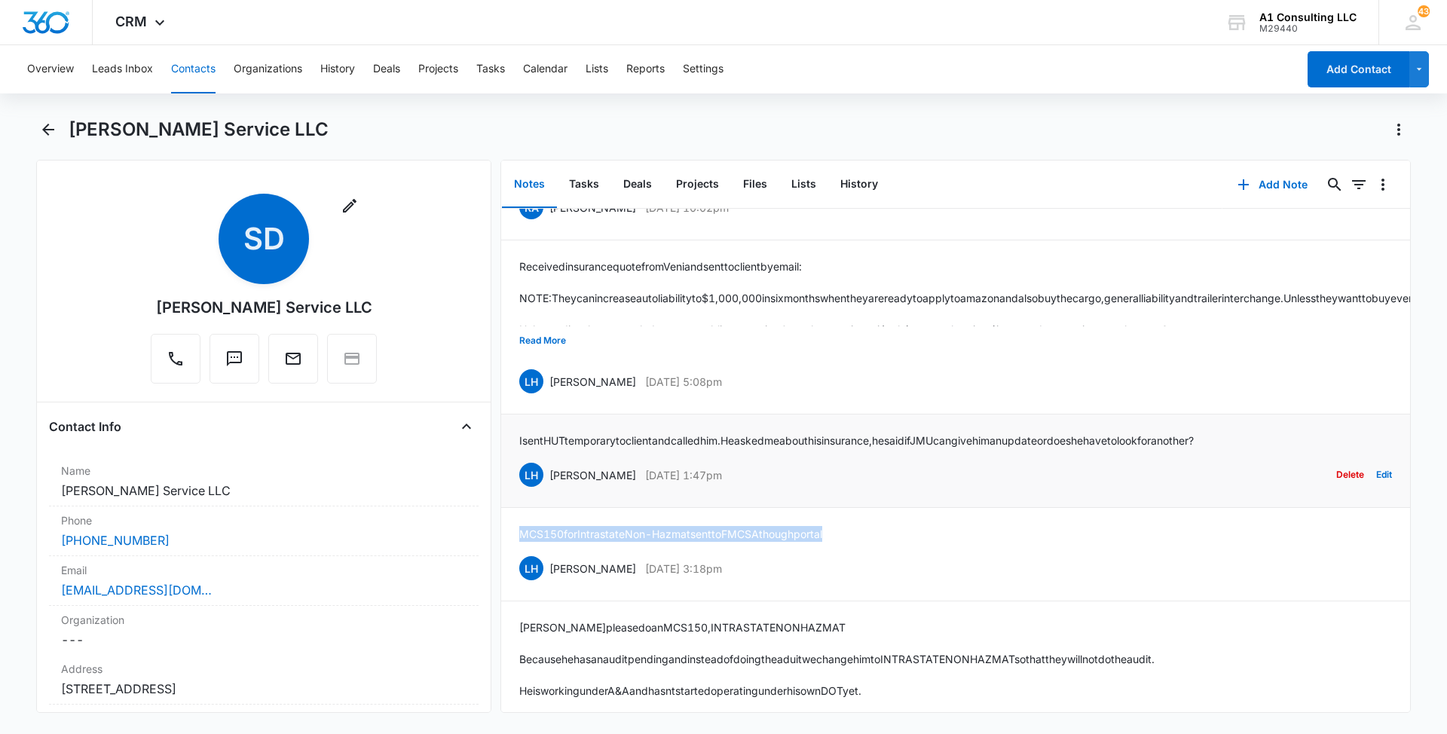
drag, startPoint x: 700, startPoint y: 568, endPoint x: 548, endPoint y: 568, distance: 152.2
click at [548, 489] on div "LH [PERSON_NAME] [DATE] 1:47pm Delete Edit" at bounding box center [955, 474] width 873 height 29
drag, startPoint x: 1298, startPoint y: 530, endPoint x: 516, endPoint y: 527, distance: 782.1
click at [516, 508] on li "I sent HUT temporary to client and called him. He asked me about his insurance,…" at bounding box center [955, 460] width 909 height 93
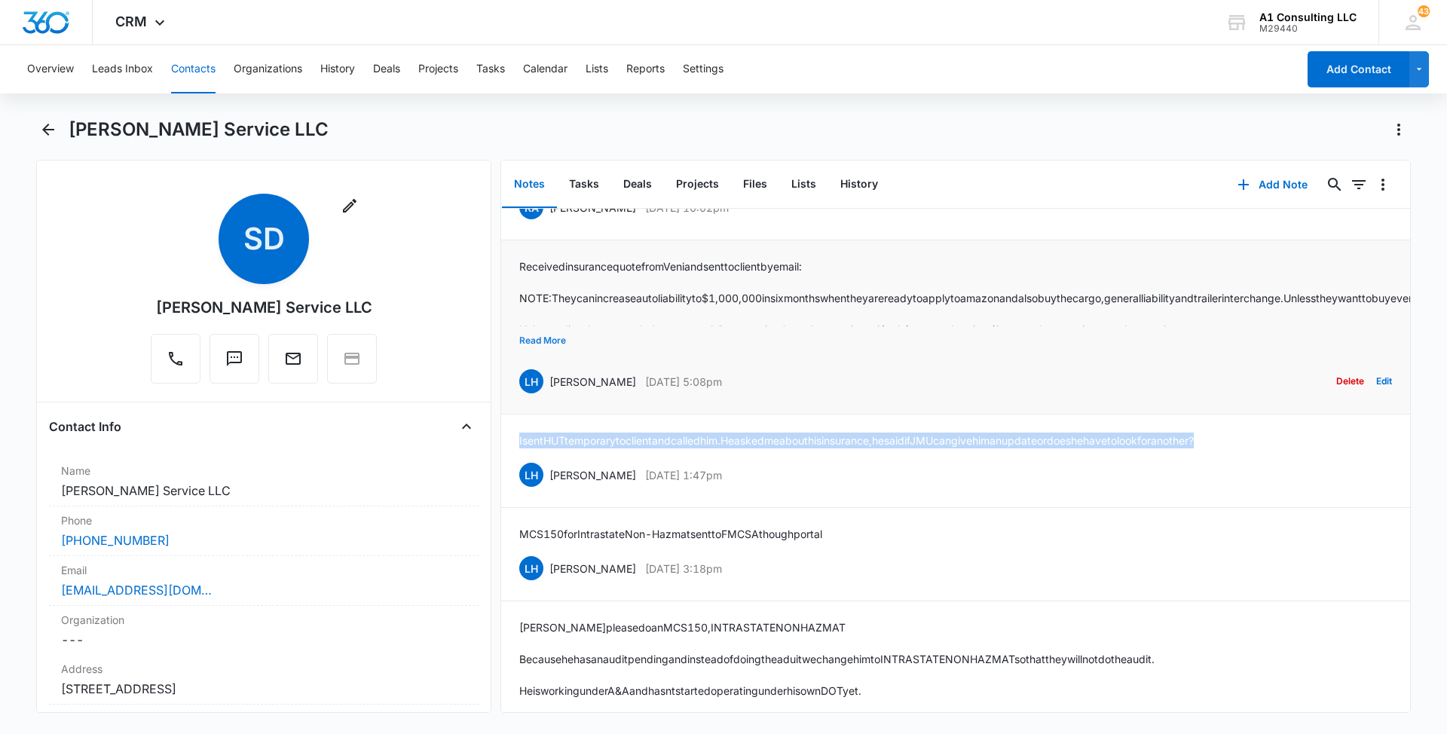
click at [546, 355] on button "Read More" at bounding box center [542, 340] width 47 height 29
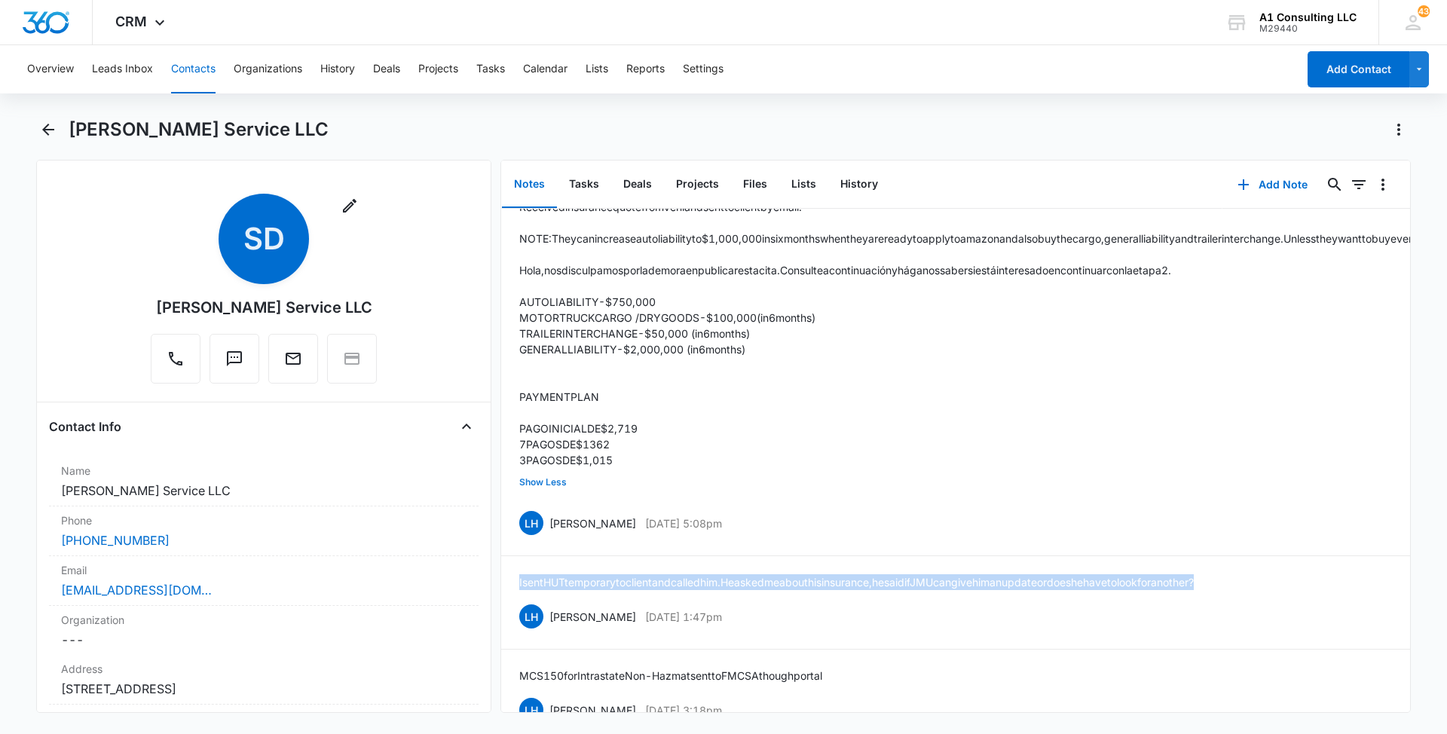
scroll to position [4757, 0]
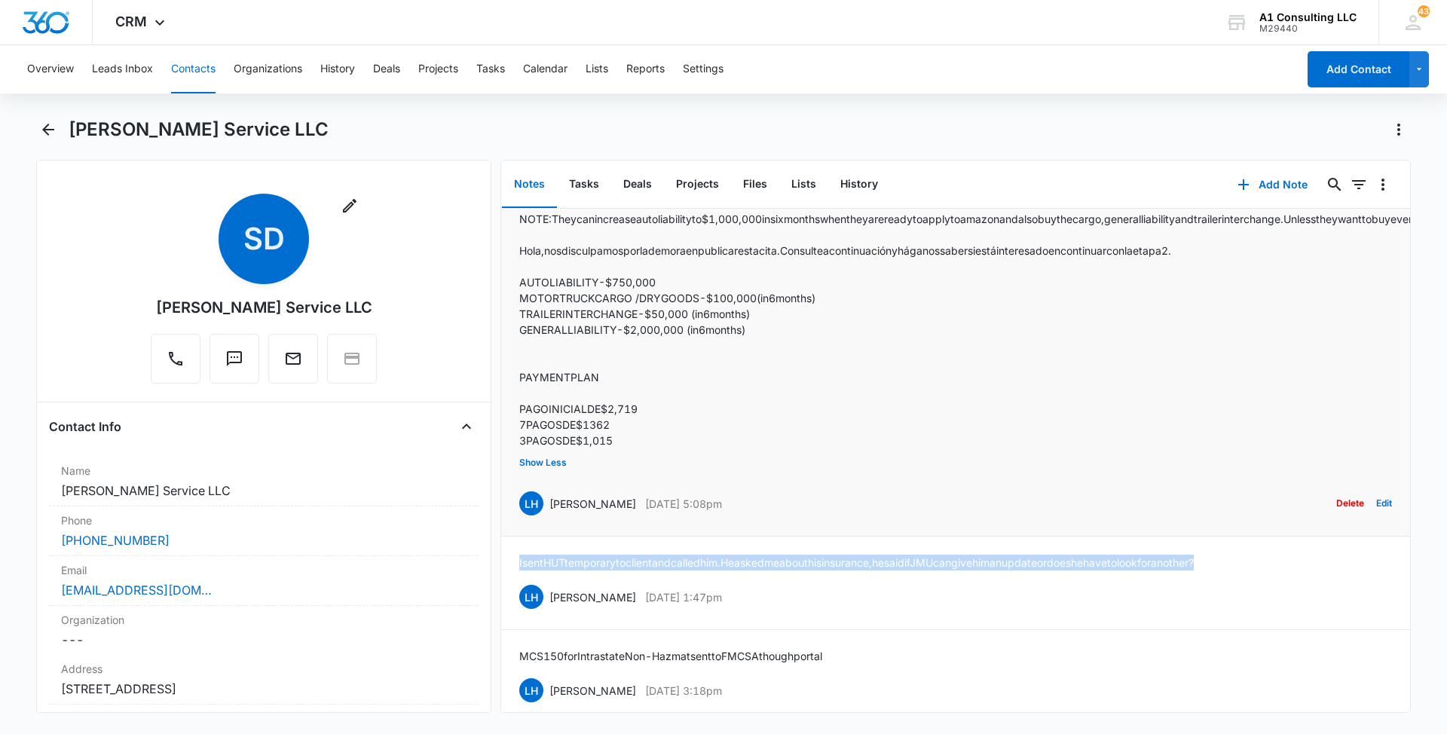
drag, startPoint x: 756, startPoint y: 604, endPoint x: 549, endPoint y: 613, distance: 206.6
click at [549, 518] on div "LH [PERSON_NAME] [DATE] 5:08pm Delete Edit" at bounding box center [955, 503] width 873 height 29
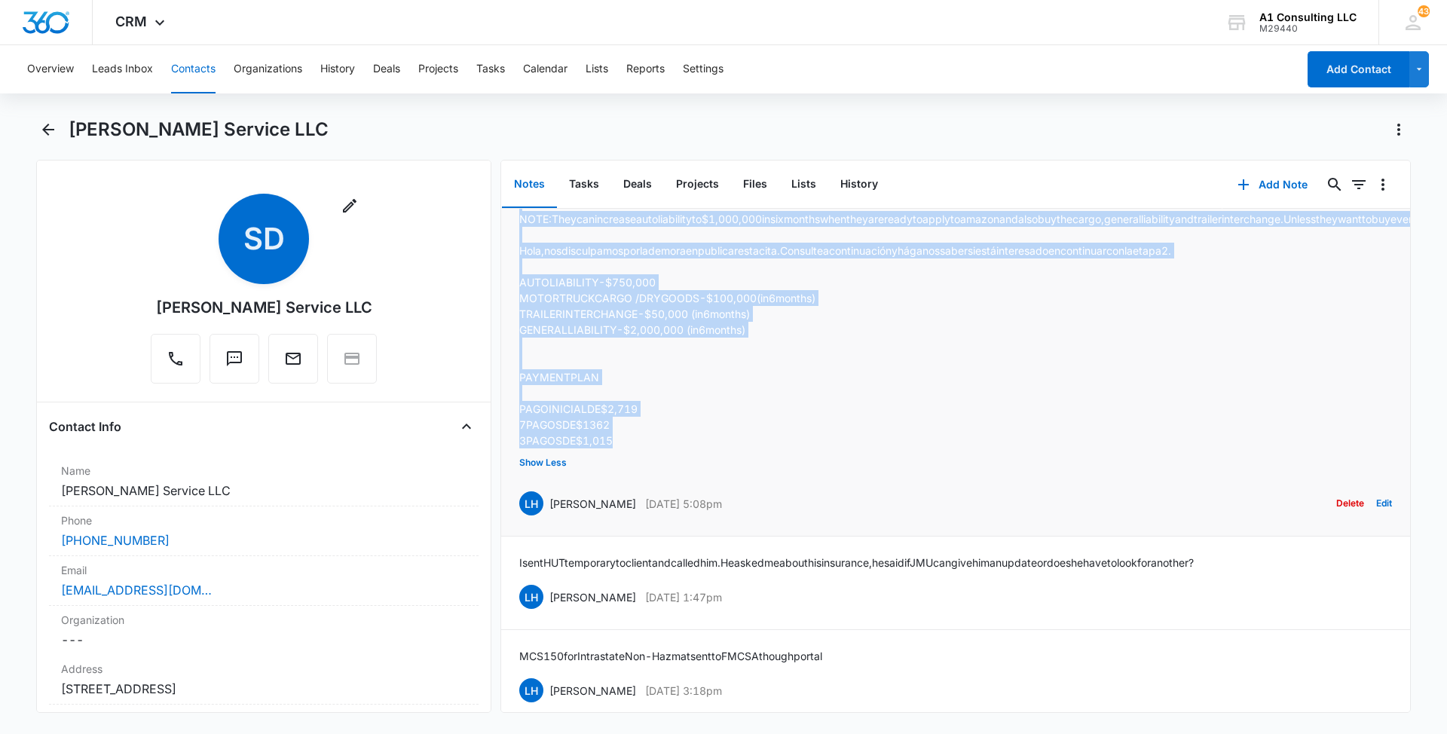
drag, startPoint x: 625, startPoint y: 549, endPoint x: 514, endPoint y: 278, distance: 292.6
click at [514, 278] on li "Received insurance quote from Veni and sent to client by email: NOTE: They can …" at bounding box center [955, 348] width 909 height 375
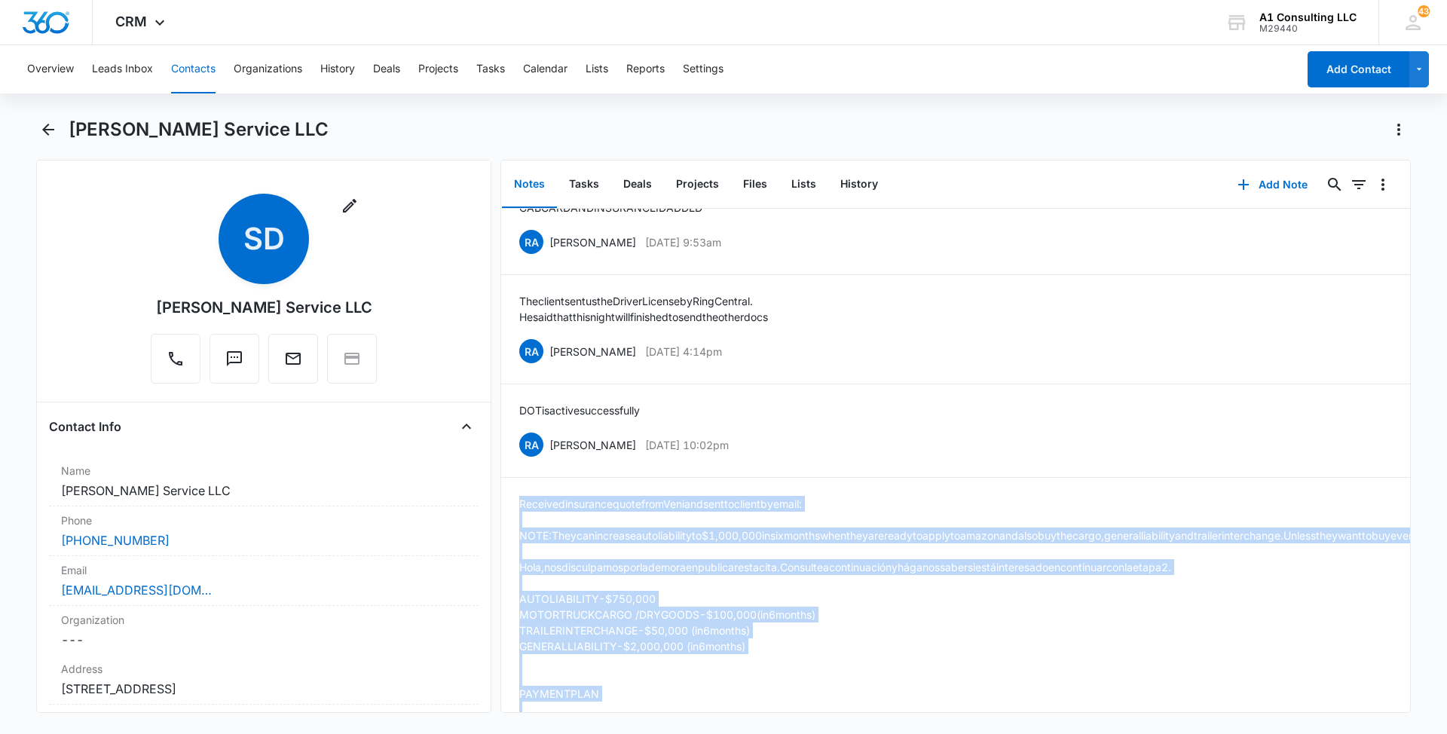
scroll to position [4395, 0]
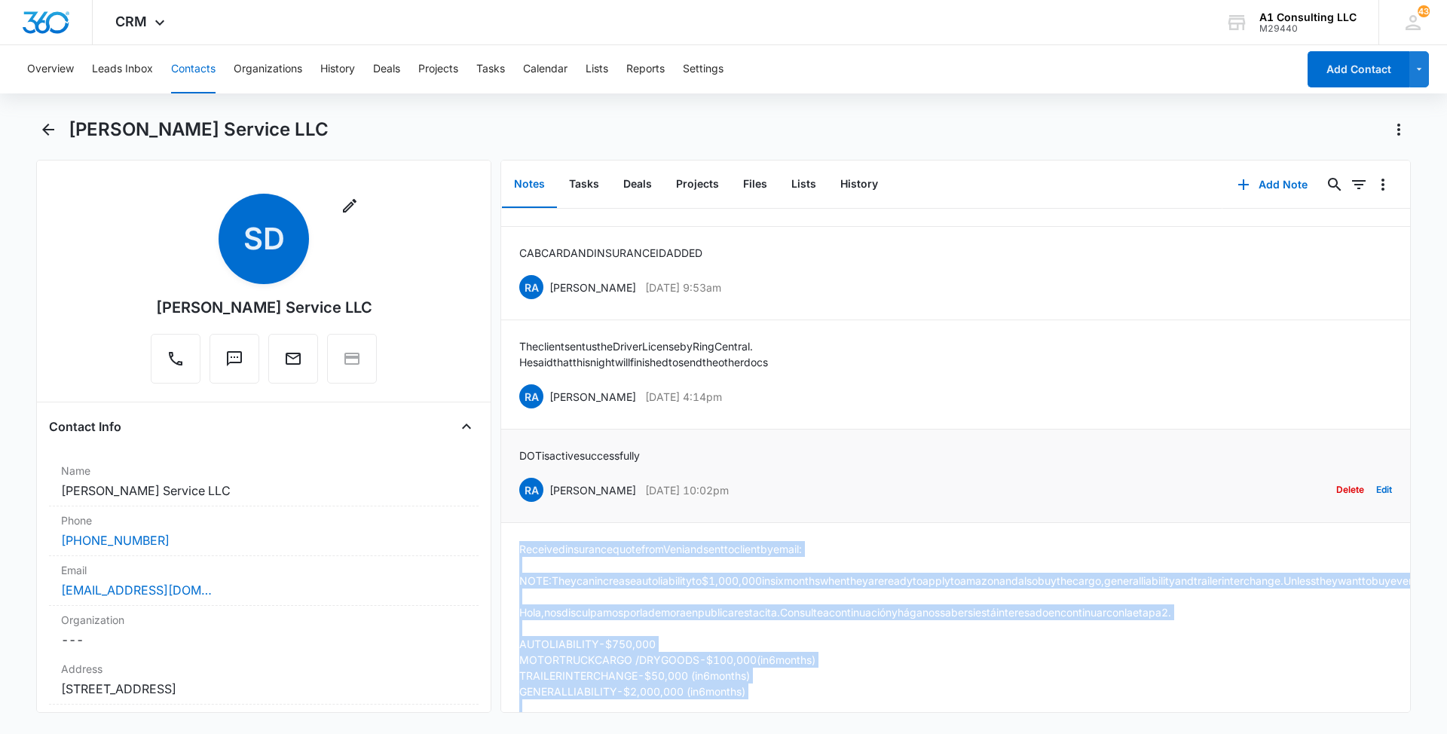
drag, startPoint x: 756, startPoint y: 582, endPoint x: 550, endPoint y: 588, distance: 205.8
click at [550, 504] on div "RA [PERSON_NAME] [DATE] 10:02pm Delete Edit" at bounding box center [955, 489] width 873 height 29
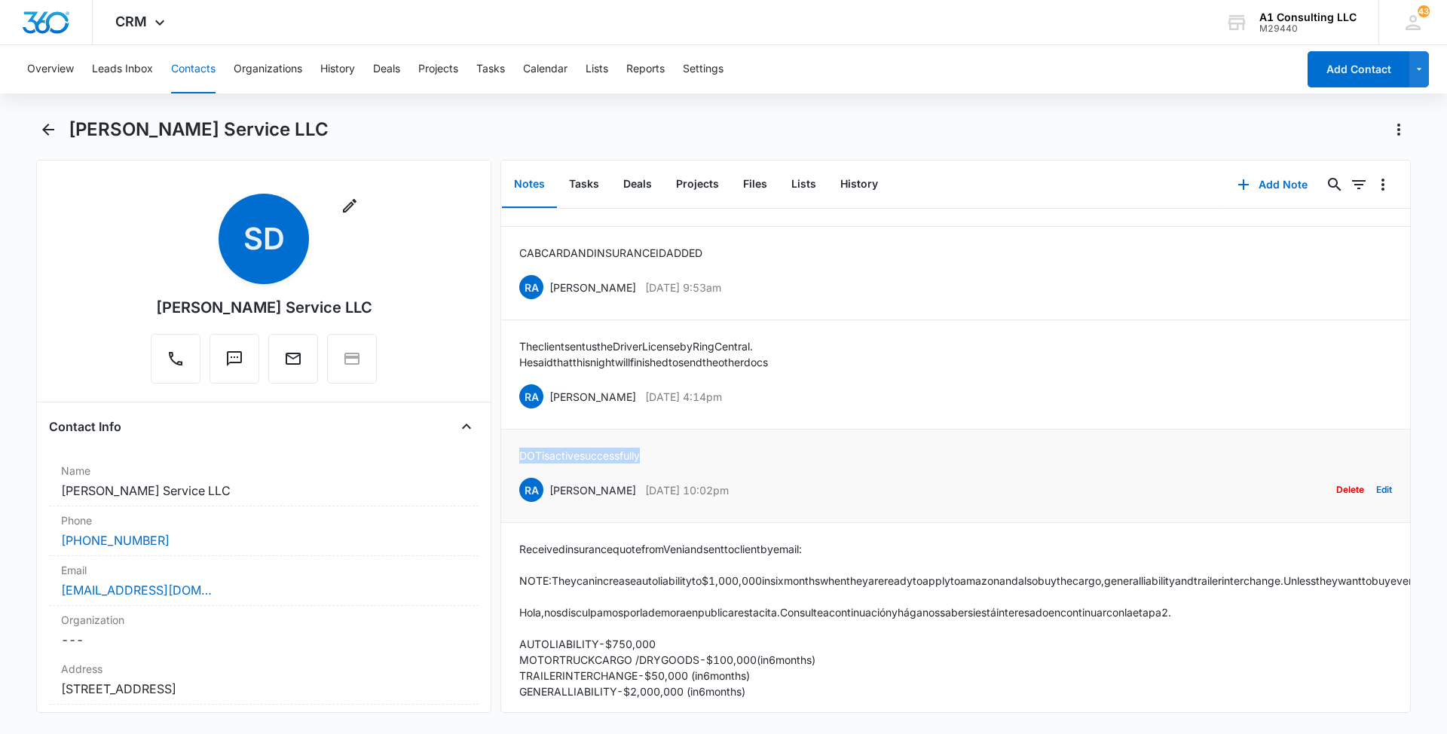
drag, startPoint x: 657, startPoint y: 545, endPoint x: 518, endPoint y: 545, distance: 139.4
click at [518, 523] on li "DOT is active successfully RA [PERSON_NAME] [DATE] 10:02pm Delete Edit" at bounding box center [955, 475] width 909 height 93
drag, startPoint x: 692, startPoint y: 489, endPoint x: 548, endPoint y: 492, distance: 144.0
click at [548, 411] on div "RA [PERSON_NAME] [DATE] 4:14pm Delete Edit" at bounding box center [955, 396] width 873 height 29
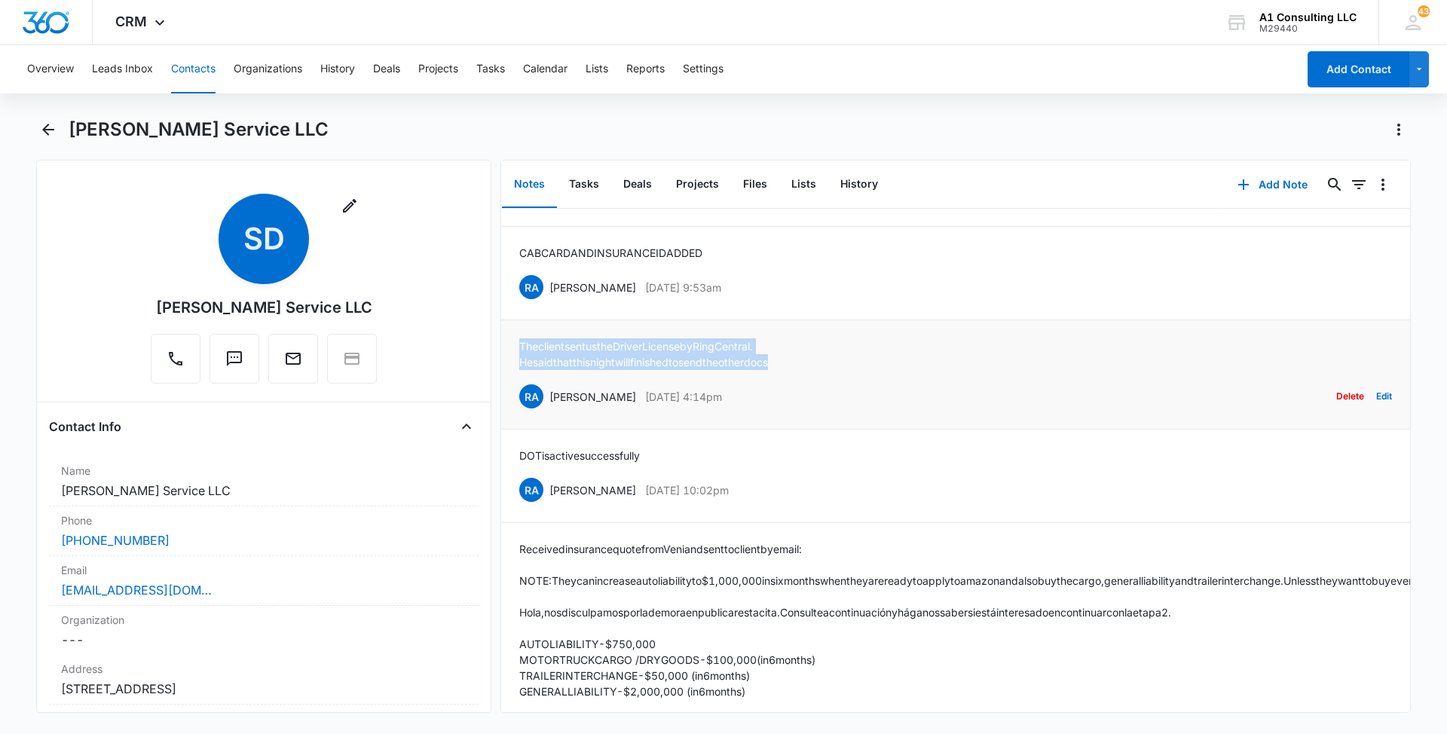
drag, startPoint x: 814, startPoint y: 453, endPoint x: 511, endPoint y: 442, distance: 303.1
click at [511, 429] on li "The client sent us the Driver License by Ring Central. He said that this night …" at bounding box center [955, 374] width 909 height 109
drag, startPoint x: 719, startPoint y: 381, endPoint x: 549, endPoint y: 382, distance: 169.5
click at [549, 301] on div "RA [PERSON_NAME] [DATE] 9:53am Delete Edit" at bounding box center [955, 287] width 873 height 29
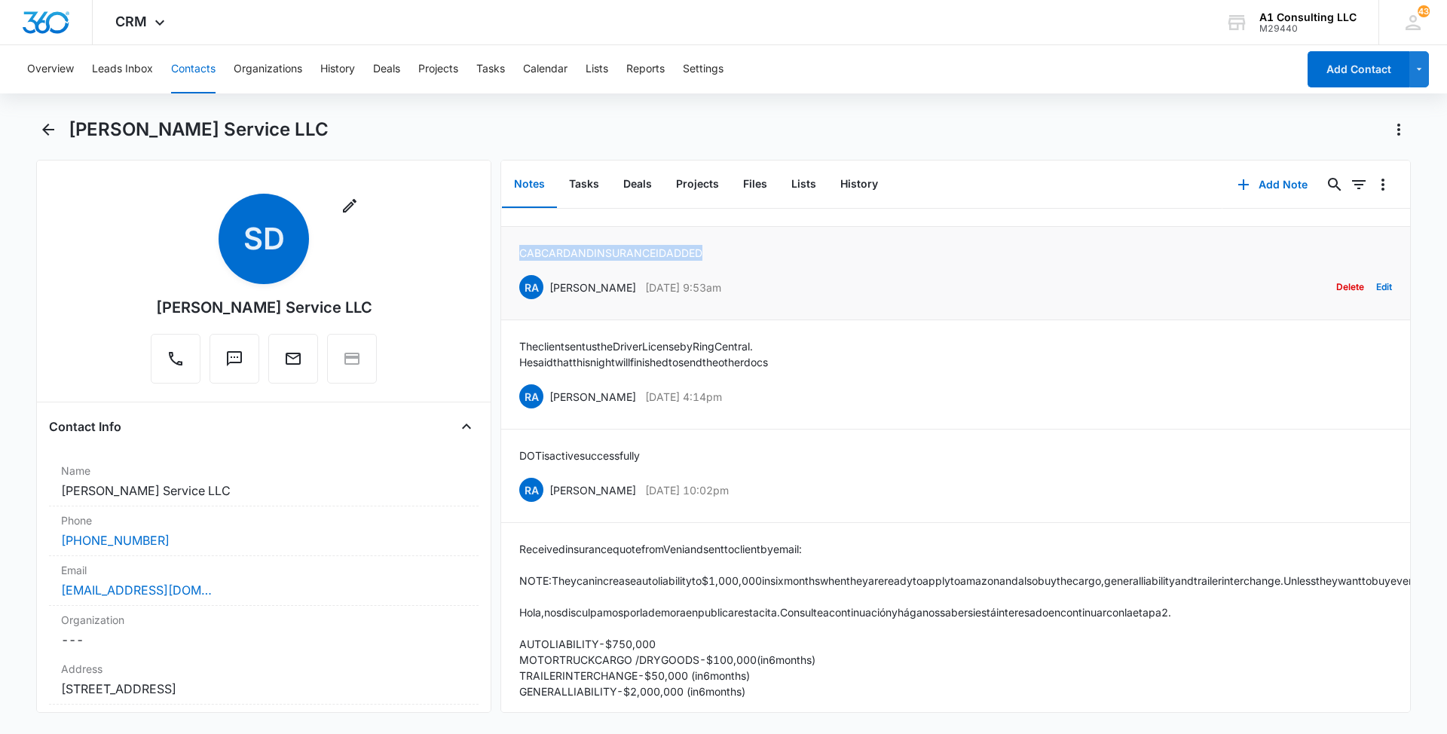
drag, startPoint x: 720, startPoint y: 346, endPoint x: 509, endPoint y: 347, distance: 211.7
click at [509, 320] on li "CAB CARD AND INSURANCE ID ADDED RA [PERSON_NAME] [DATE] 9:53am Delete Edit" at bounding box center [955, 273] width 909 height 93
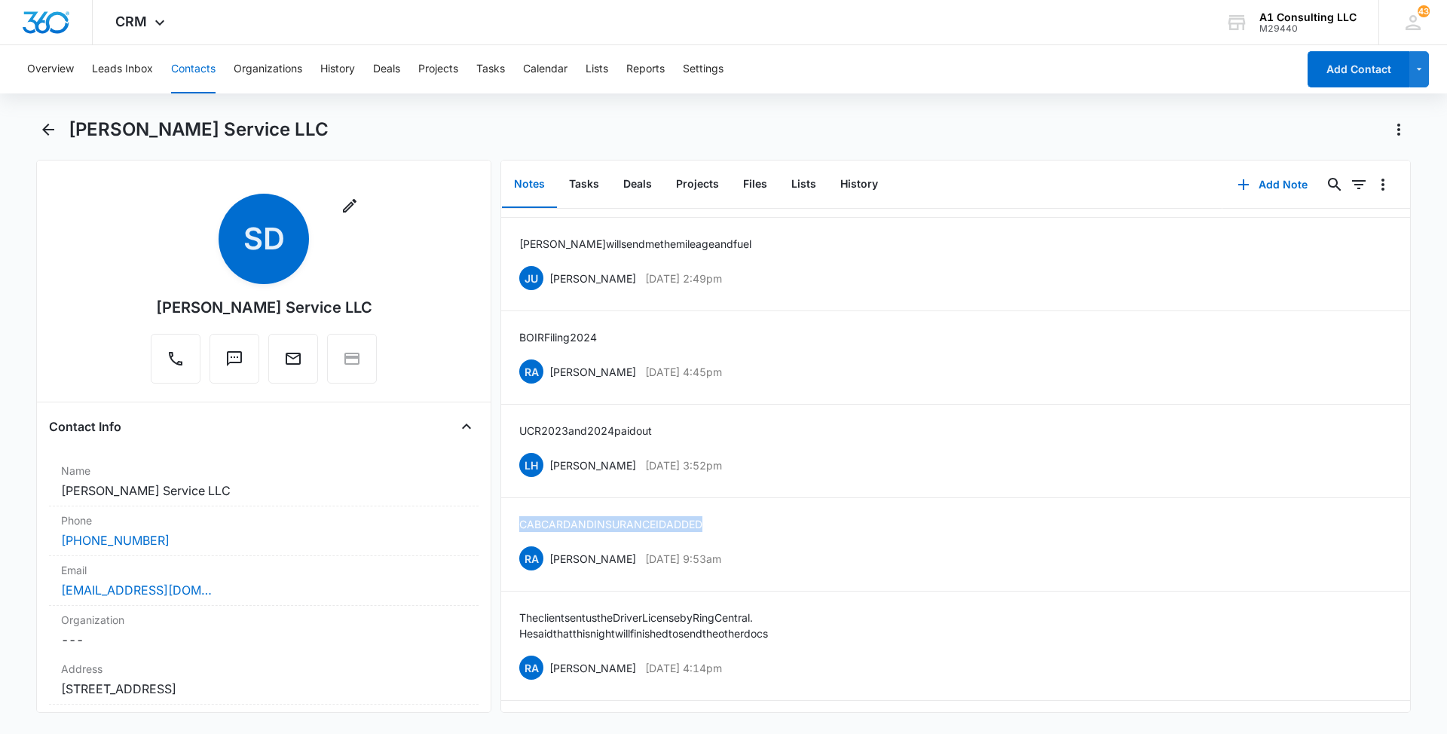
scroll to position [4079, 0]
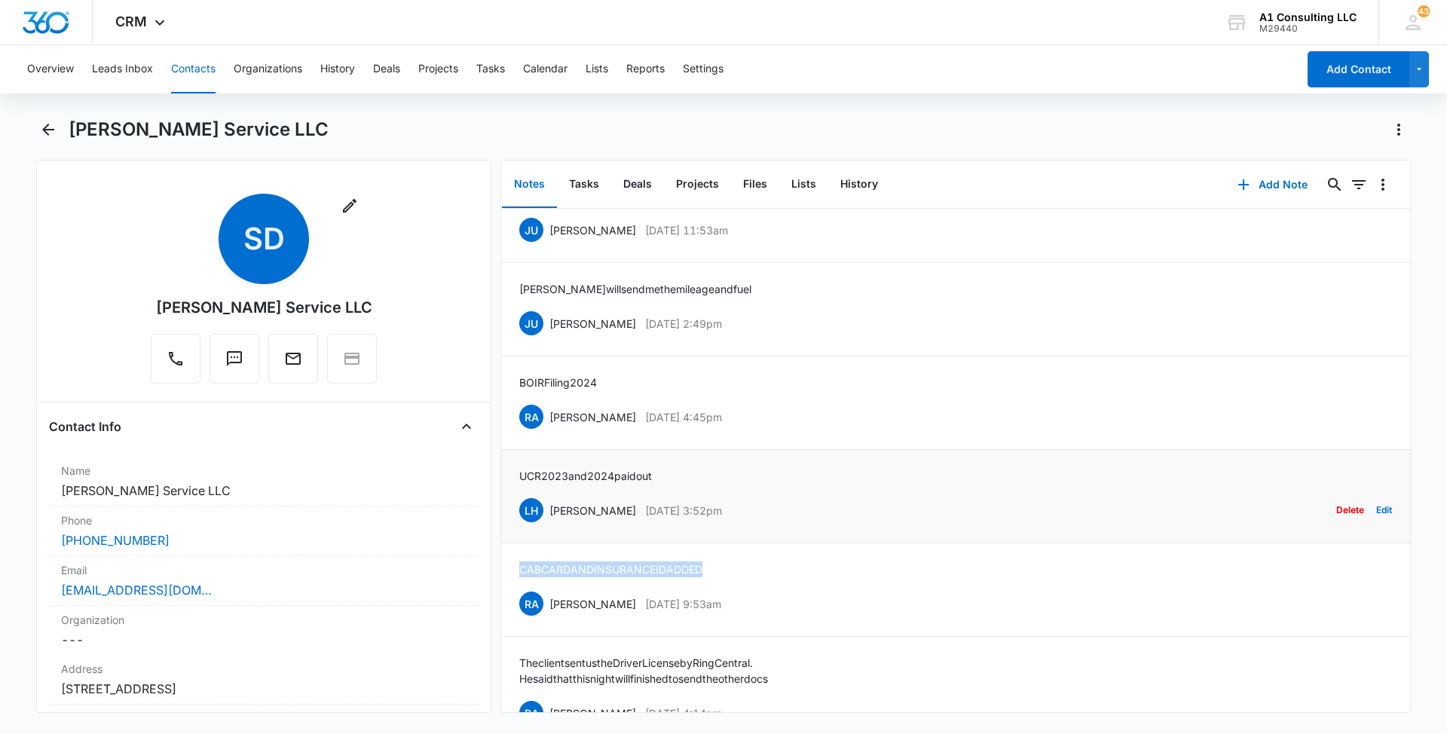
drag, startPoint x: 747, startPoint y: 601, endPoint x: 549, endPoint y: 610, distance: 199.1
click at [549, 524] on div "LH [PERSON_NAME] [DATE] 3:52pm Delete Edit" at bounding box center [955, 510] width 873 height 29
drag, startPoint x: 668, startPoint y: 564, endPoint x: 512, endPoint y: 570, distance: 156.8
click at [512, 543] on li "UCR 2023 and 2024 paid out LH [PERSON_NAME] [DATE] 3:52pm Delete Edit" at bounding box center [955, 496] width 909 height 93
drag, startPoint x: 747, startPoint y: 510, endPoint x: 550, endPoint y: 512, distance: 196.7
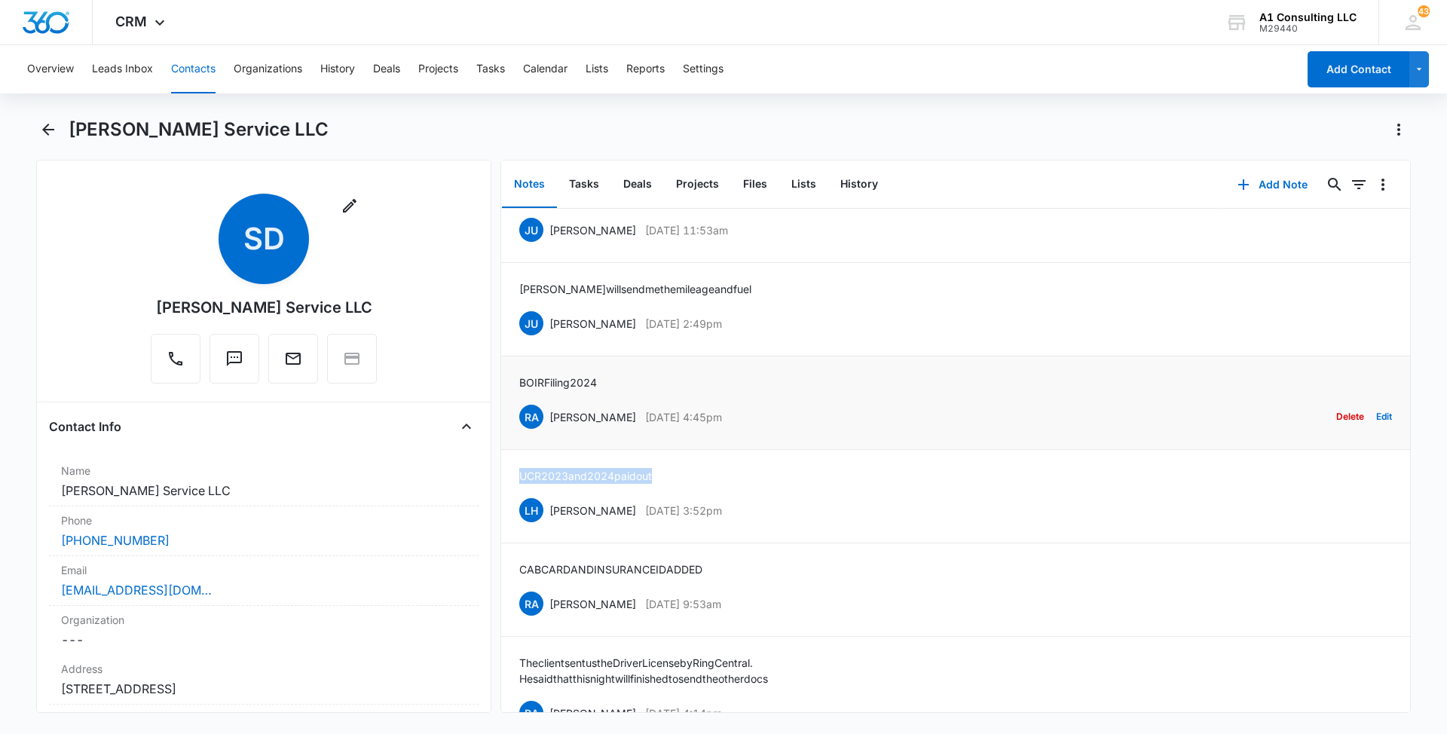
click at [550, 431] on div "RA [PERSON_NAME] [DATE] 4:45pm Delete Edit" at bounding box center [955, 416] width 873 height 29
drag, startPoint x: 554, startPoint y: 469, endPoint x: 509, endPoint y: 471, distance: 44.5
click at [509, 450] on li "BOIR Filing 2024 RA [PERSON_NAME] [DATE] 4:45pm Delete Edit" at bounding box center [955, 402] width 909 height 93
drag, startPoint x: 766, startPoint y: 416, endPoint x: 550, endPoint y: 419, distance: 215.5
click at [550, 338] on div "JU [PERSON_NAME] [DATE] 2:49pm Delete Edit" at bounding box center [955, 323] width 873 height 29
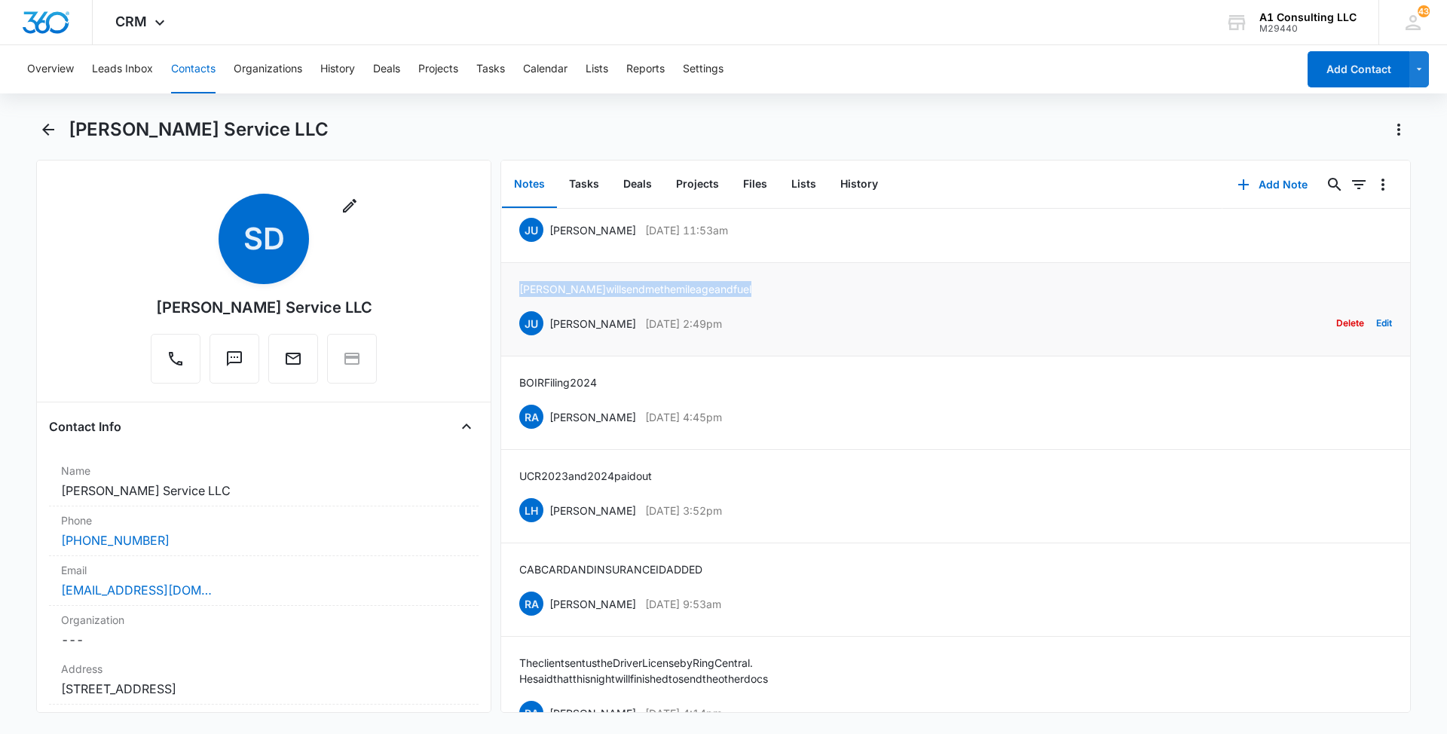
drag, startPoint x: 717, startPoint y: 384, endPoint x: 518, endPoint y: 385, distance: 199.7
click at [518, 356] on li "[PERSON_NAME] will send me the mileage and fuel JU [PERSON_NAME] [DATE] 2:49pm …" at bounding box center [955, 309] width 909 height 93
click at [548, 203] on button "Read More" at bounding box center [542, 189] width 47 height 29
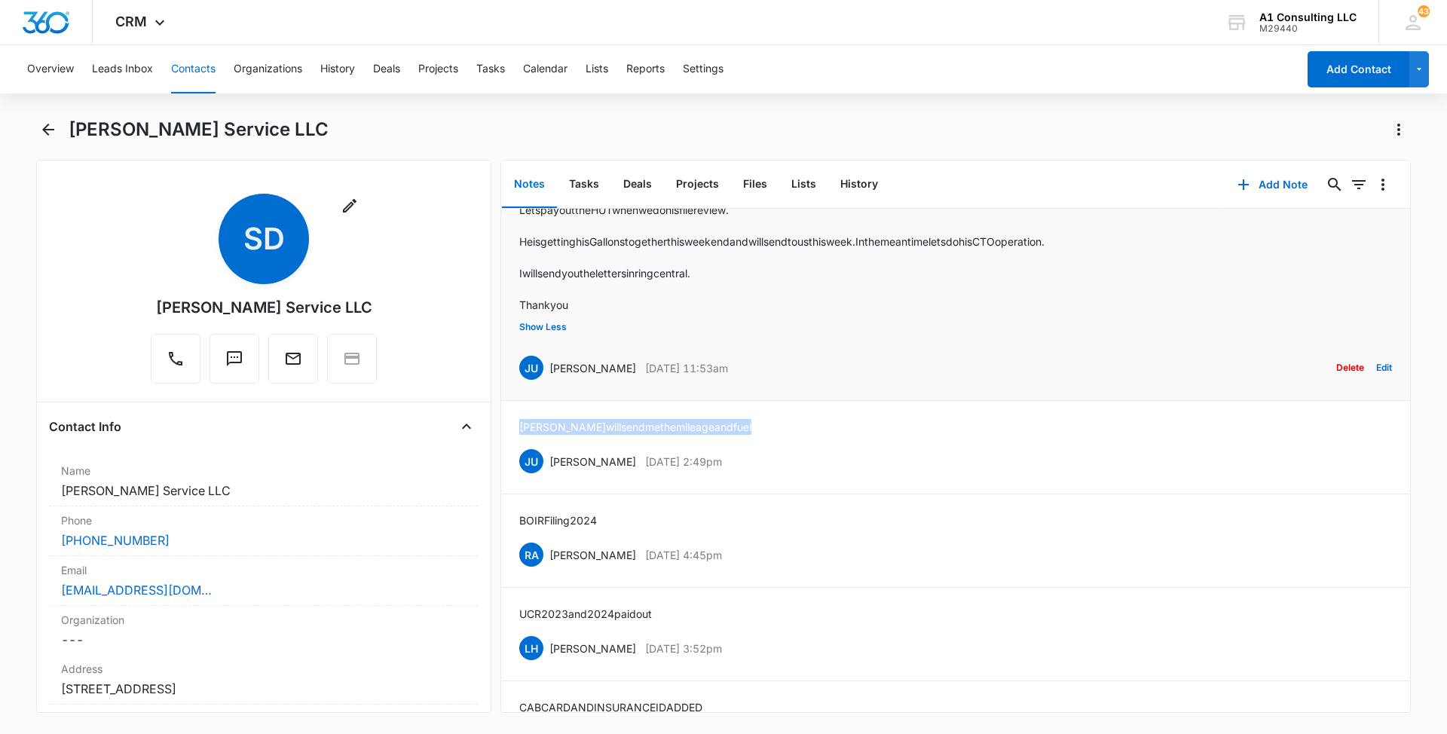
drag, startPoint x: 765, startPoint y: 454, endPoint x: 545, endPoint y: 463, distance: 220.2
click at [545, 382] on div "JU [PERSON_NAME] [DATE] 11:53am Delete Edit" at bounding box center [955, 367] width 873 height 29
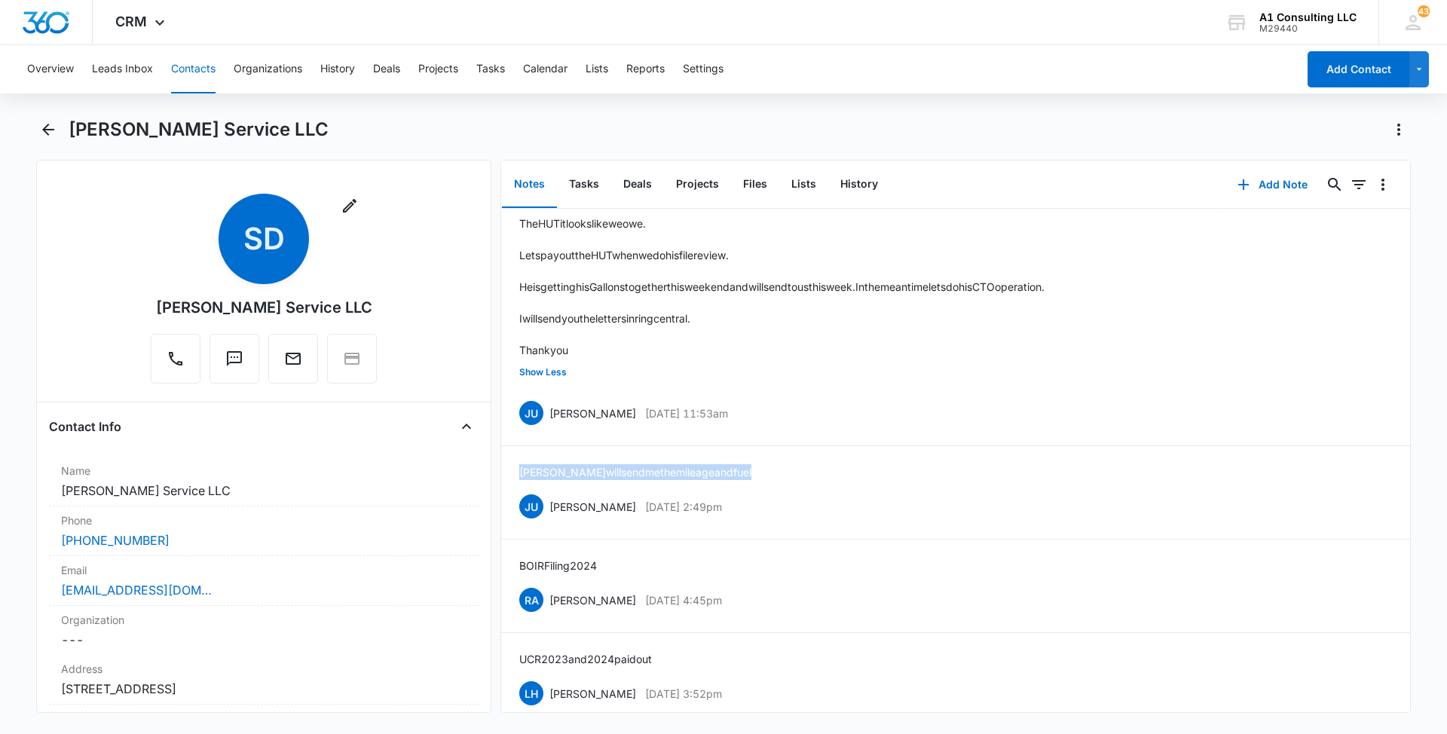
scroll to position [3988, 0]
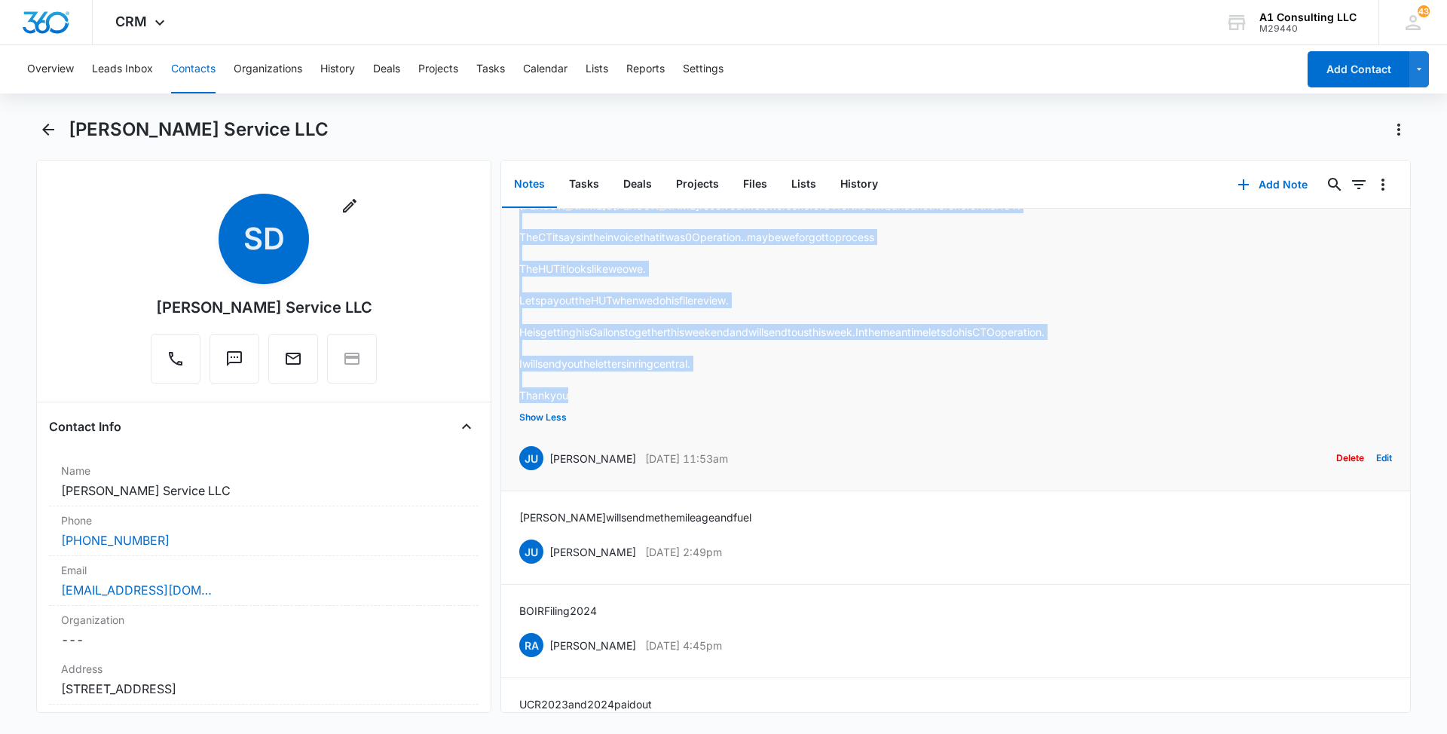
drag, startPoint x: 575, startPoint y: 482, endPoint x: 517, endPoint y: 304, distance: 187.1
click at [517, 304] on li "[PERSON_NAME] received two letters one for CT for the 4th Q and another one for…" at bounding box center [955, 335] width 909 height 312
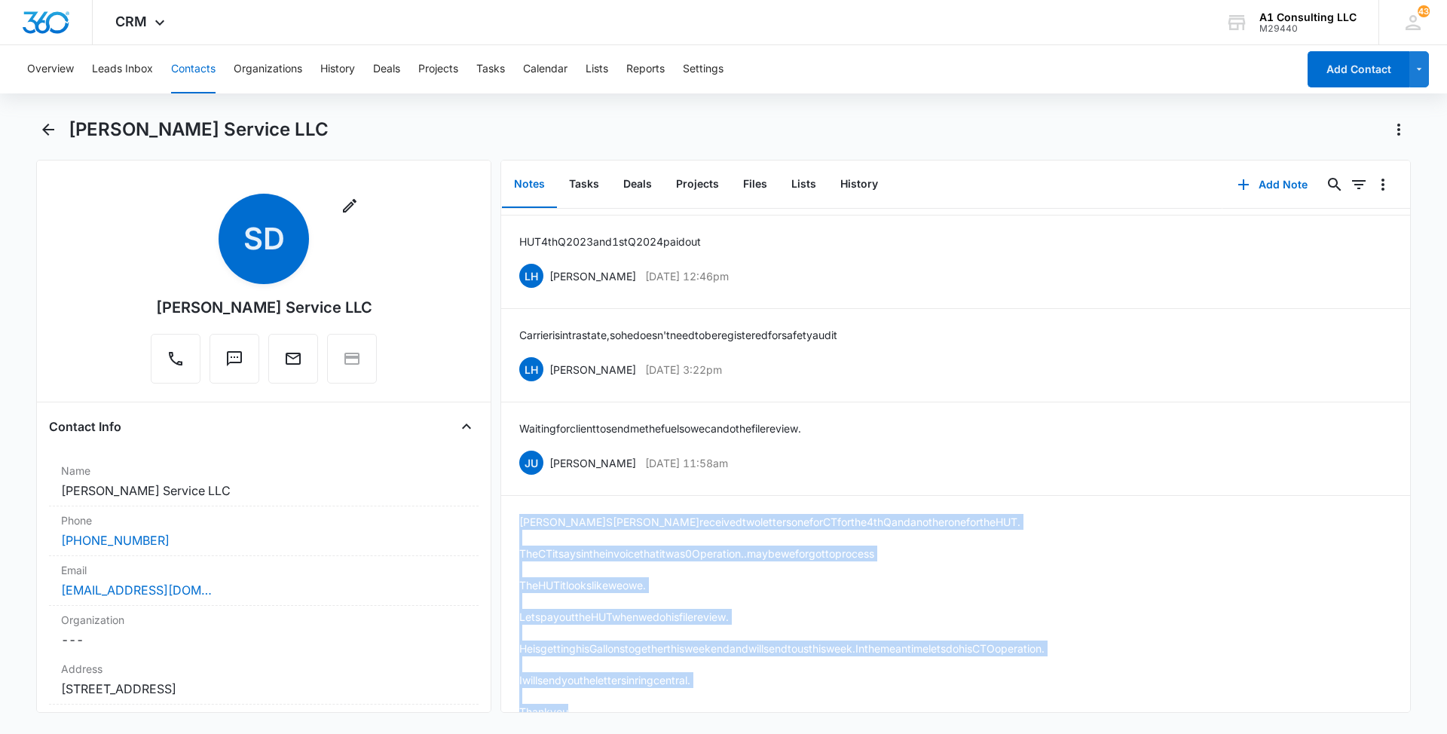
scroll to position [3627, 0]
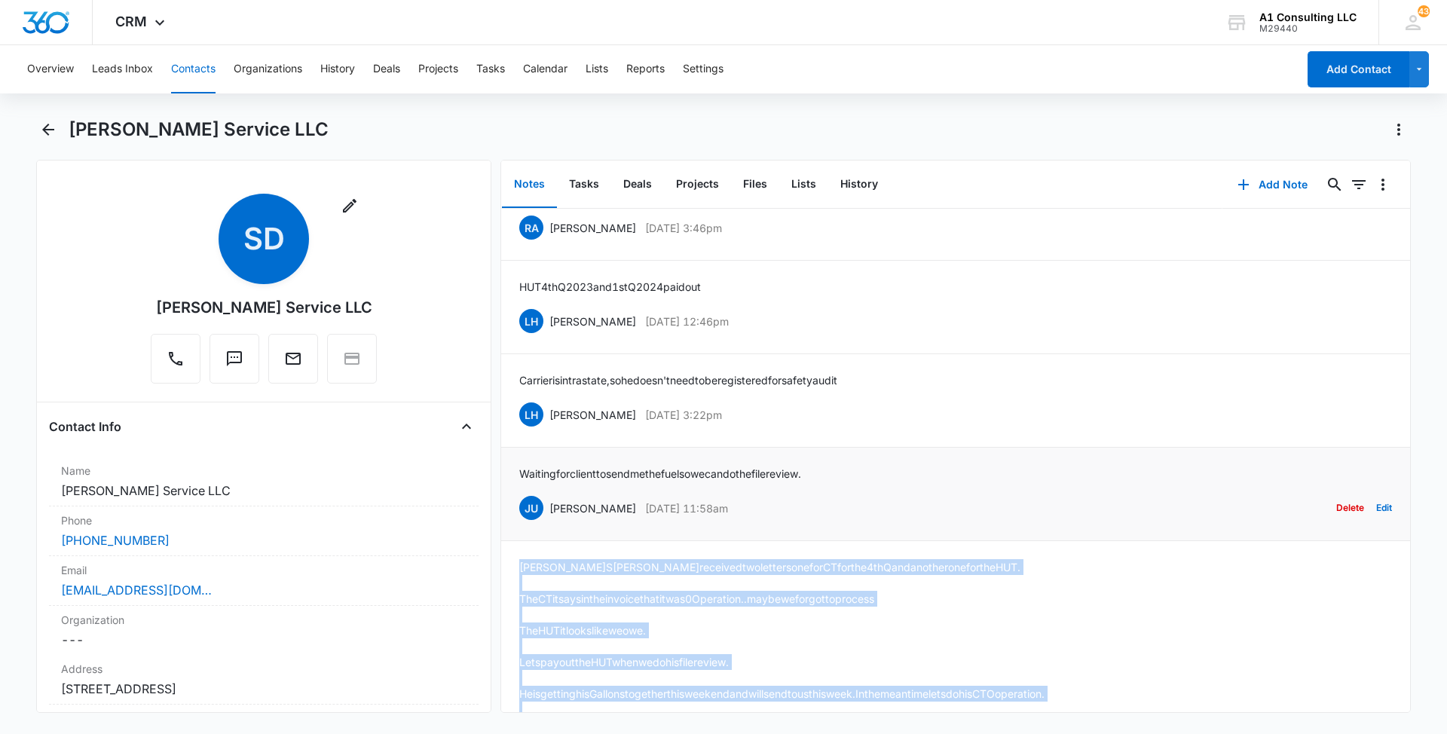
drag, startPoint x: 765, startPoint y: 605, endPoint x: 548, endPoint y: 603, distance: 217.0
click at [548, 522] on div "JU [PERSON_NAME] [DATE] 11:58am Delete Edit" at bounding box center [955, 508] width 873 height 29
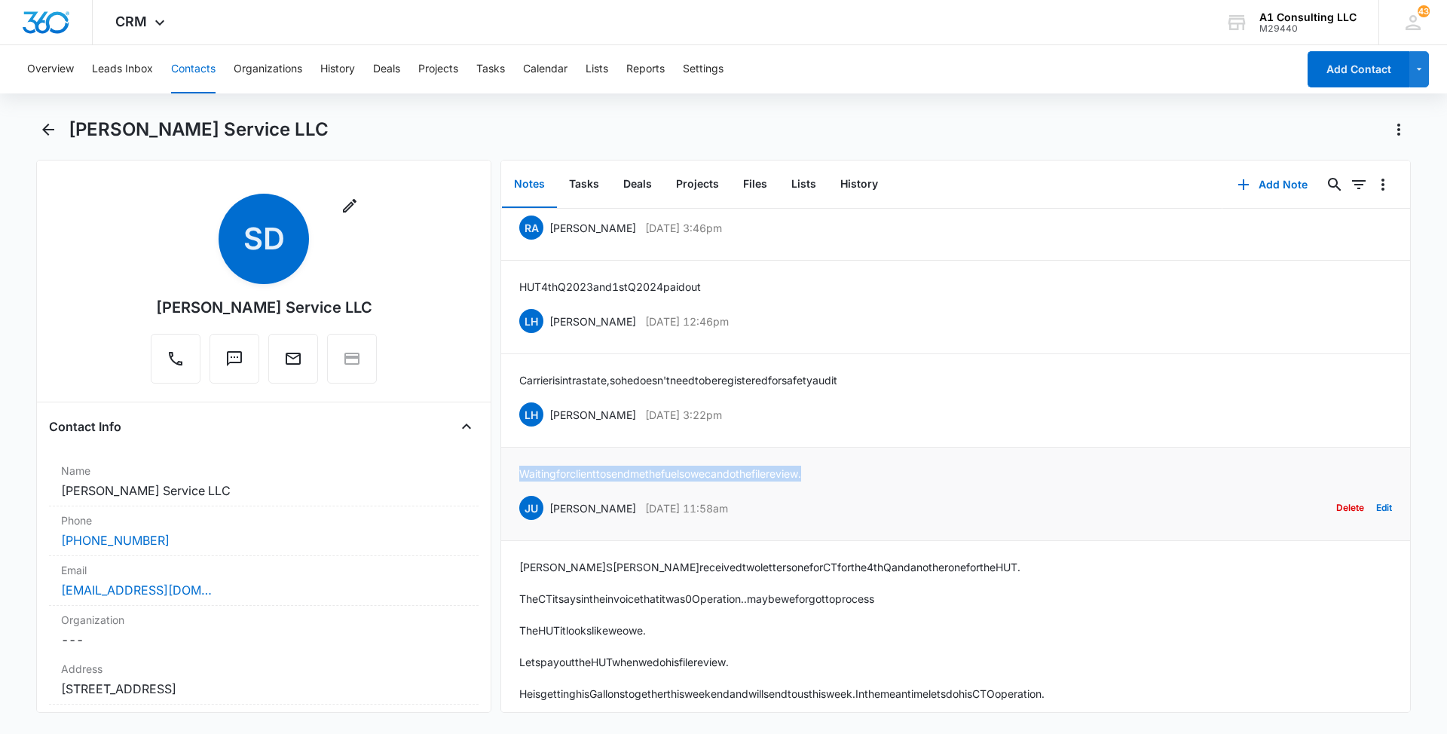
drag, startPoint x: 854, startPoint y: 563, endPoint x: 518, endPoint y: 571, distance: 335.4
click at [518, 541] on li "Waiting for client to send me the fuel so we can do the file review. [PERSON_NA…" at bounding box center [955, 494] width 909 height 93
drag, startPoint x: 748, startPoint y: 505, endPoint x: 548, endPoint y: 509, distance: 200.5
click at [548, 429] on div "LH [PERSON_NAME] [DATE] 3:22pm Delete Edit" at bounding box center [955, 414] width 873 height 29
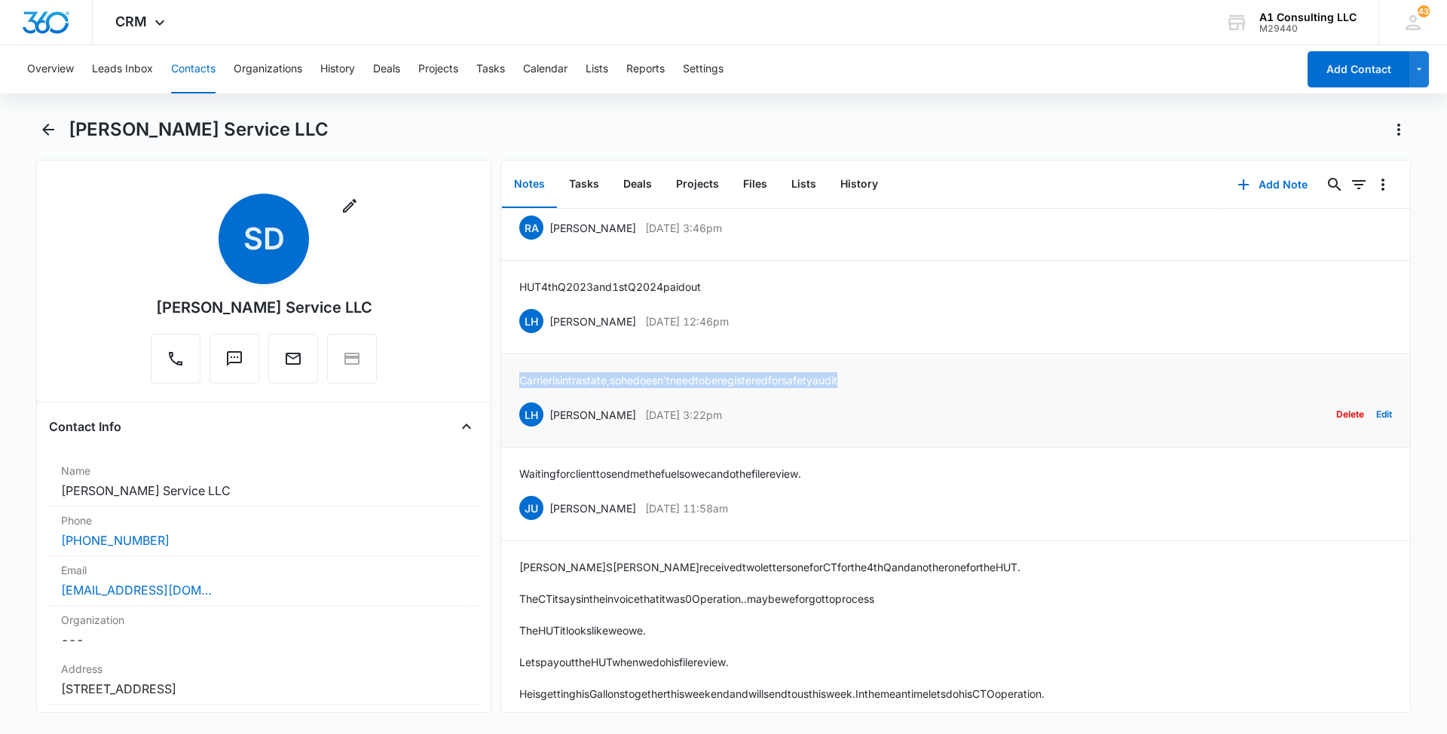
drag, startPoint x: 891, startPoint y: 469, endPoint x: 521, endPoint y: 477, distance: 369.3
click at [521, 429] on div "Carrier is intrastate, so he doesn't need to be registered for safety audit LH …" at bounding box center [955, 400] width 873 height 57
drag, startPoint x: 757, startPoint y: 412, endPoint x: 545, endPoint y: 423, distance: 212.7
click at [545, 335] on div "LH [PERSON_NAME] [DATE] 12:46pm Delete Edit" at bounding box center [955, 321] width 873 height 29
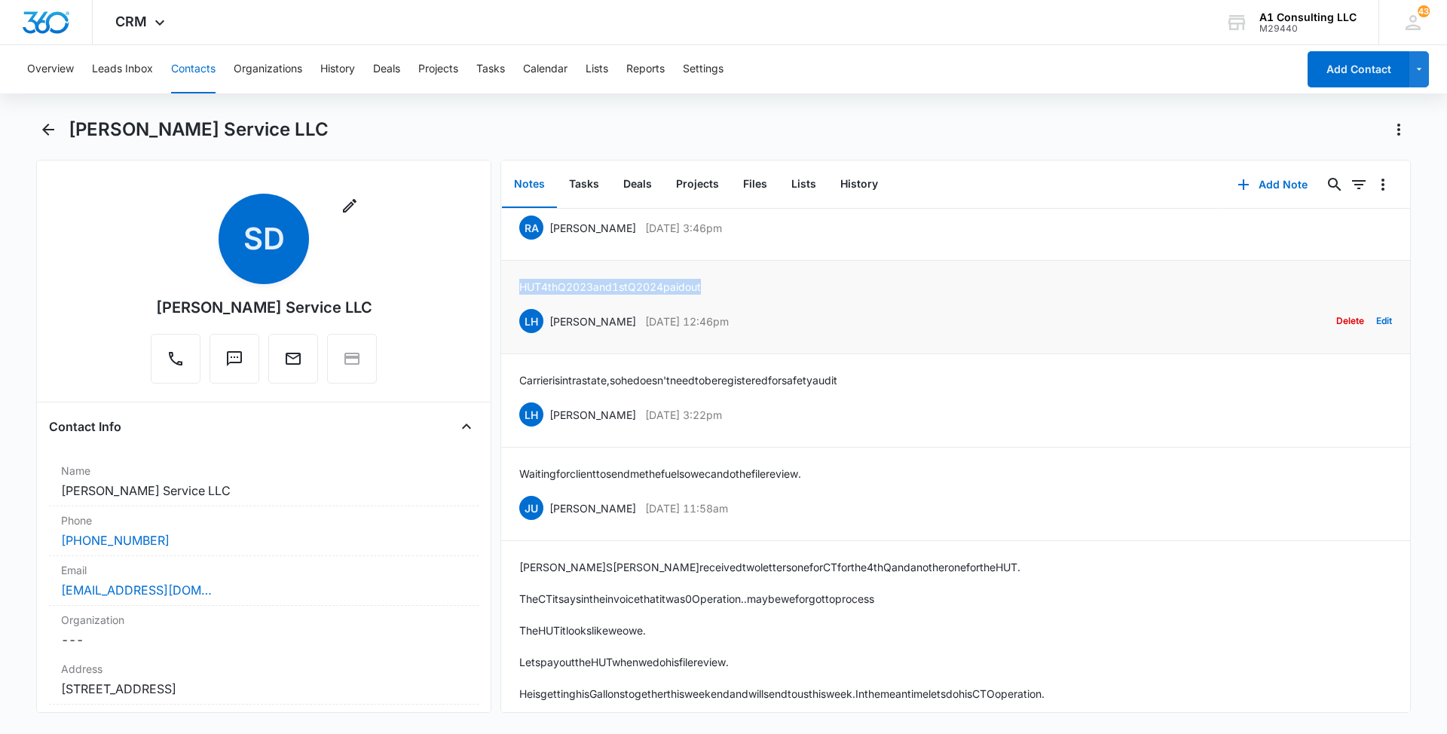
drag, startPoint x: 738, startPoint y: 381, endPoint x: 514, endPoint y: 382, distance: 223.8
click at [514, 354] on li "HUT 4th Q 2023 and 1st Q 2024 paid out LH [PERSON_NAME] [DATE] 12:46pm Delete E…" at bounding box center [955, 307] width 909 height 93
drag, startPoint x: 753, startPoint y: 323, endPoint x: 549, endPoint y: 322, distance: 203.4
click at [549, 242] on div "RA [PERSON_NAME] [DATE] 3:46pm Delete Edit" at bounding box center [955, 227] width 873 height 29
drag, startPoint x: 722, startPoint y: 279, endPoint x: 519, endPoint y: 280, distance: 202.7
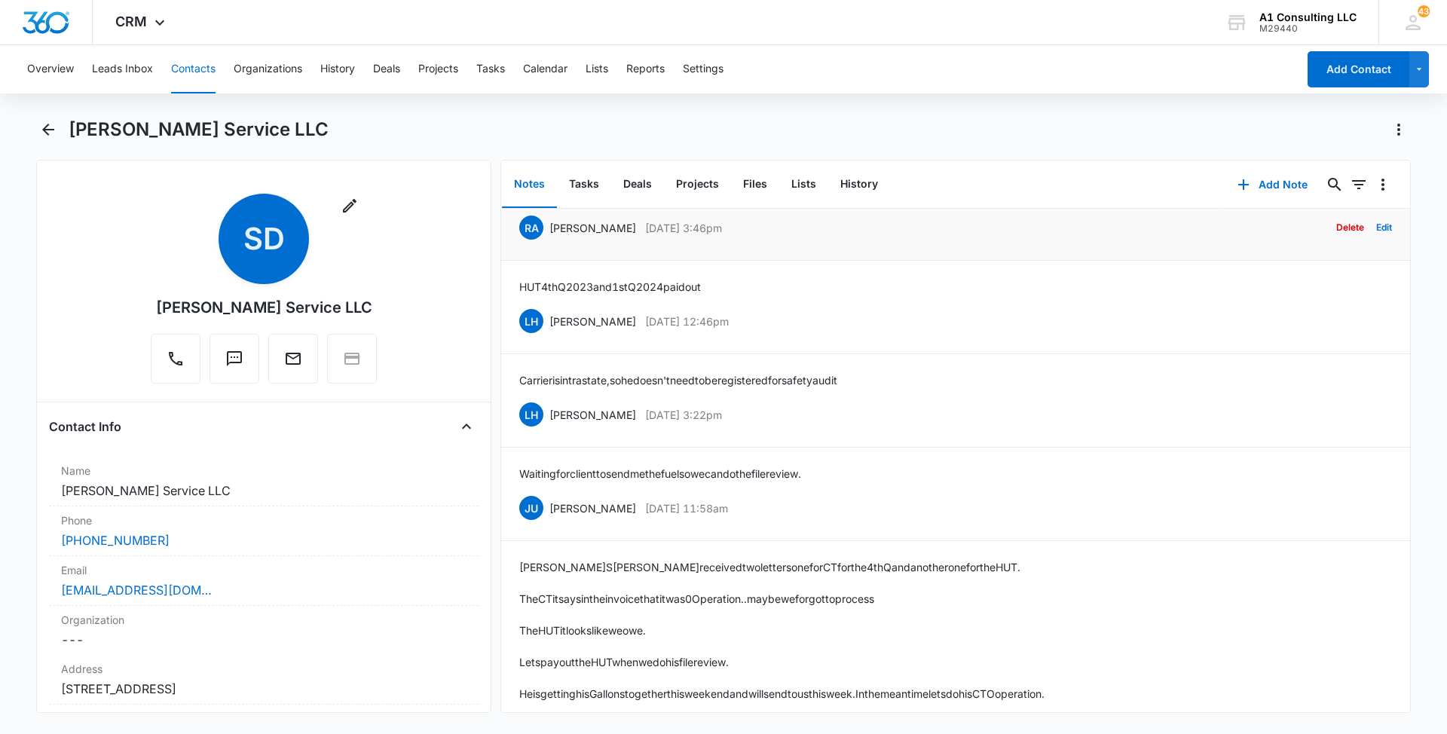
click at [519, 261] on li "Question Reference # 240611-005784 RA [PERSON_NAME] [DATE] 3:46pm Delete Edit" at bounding box center [955, 213] width 909 height 93
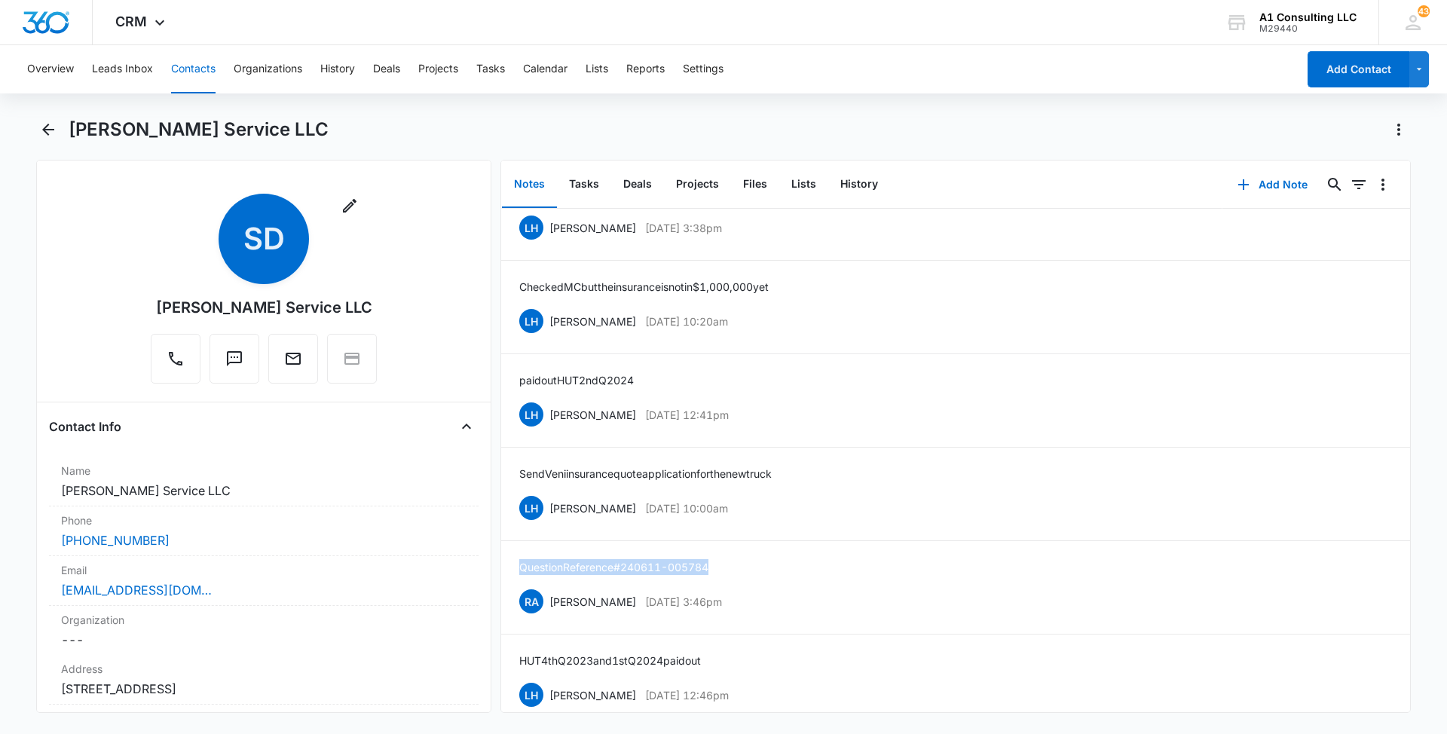
scroll to position [3220, 0]
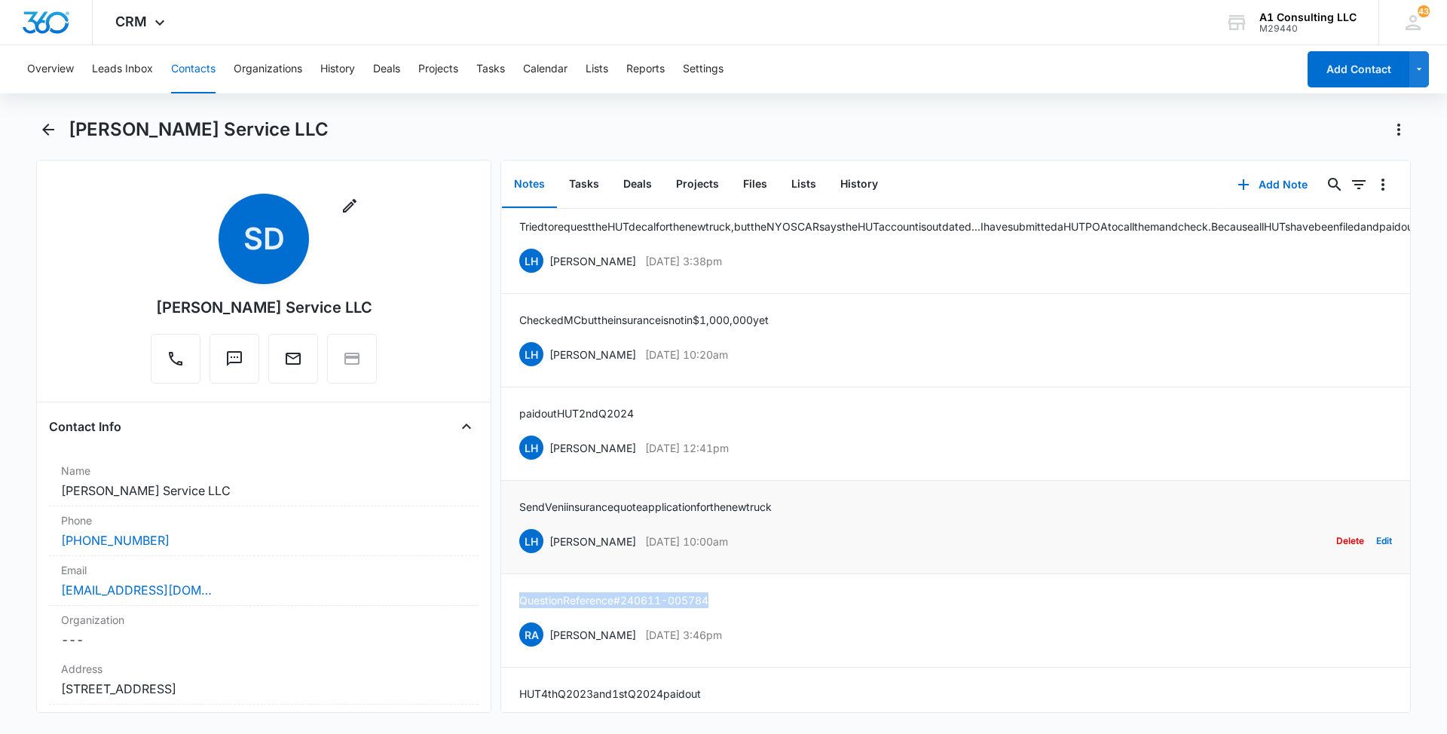
drag, startPoint x: 740, startPoint y: 634, endPoint x: 549, endPoint y: 634, distance: 191.4
click at [549, 555] on div "LH [PERSON_NAME] [DATE] 10:00am Delete Edit" at bounding box center [955, 541] width 873 height 29
drag, startPoint x: 805, startPoint y: 598, endPoint x: 515, endPoint y: 604, distance: 290.2
click at [515, 574] on li "Send Veni insurance quote application for the new truck LH [PERSON_NAME] [DATE]…" at bounding box center [955, 527] width 909 height 93
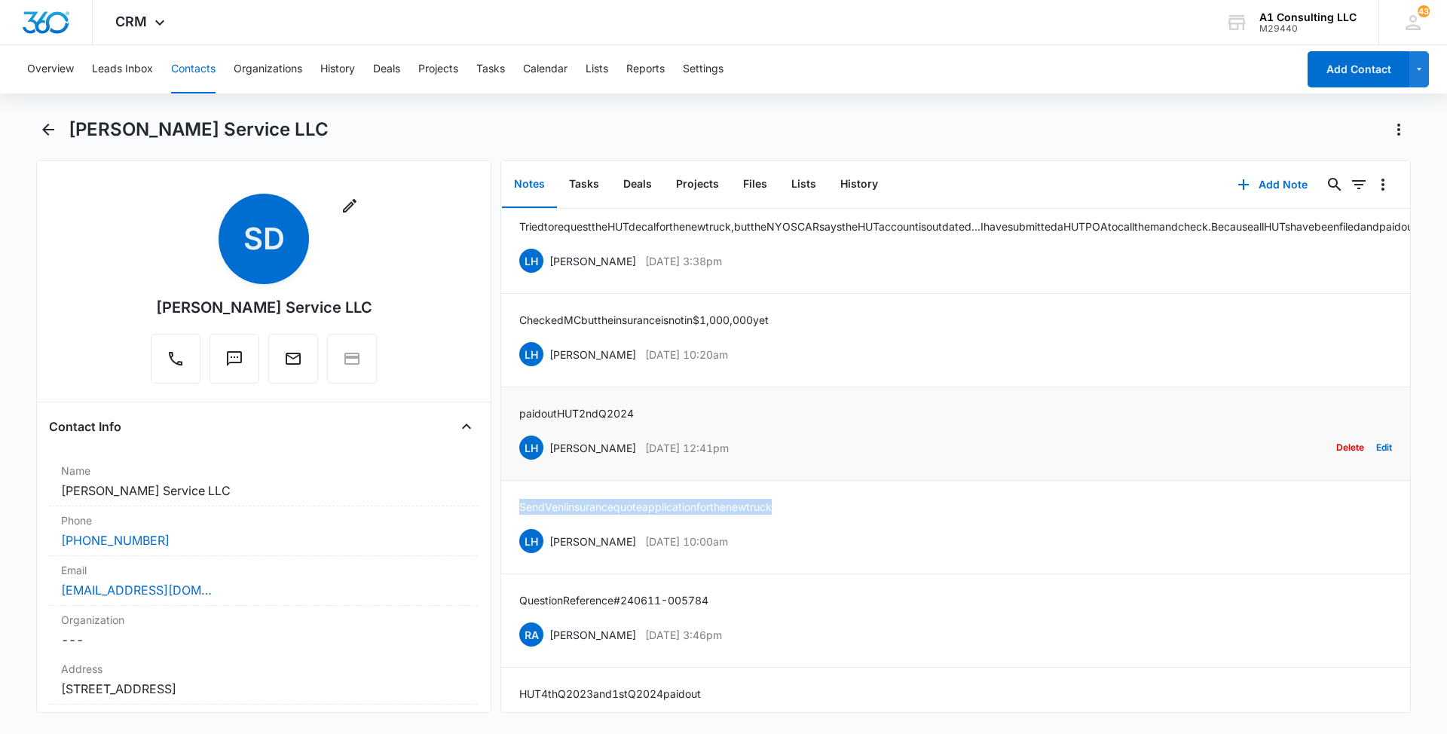
drag, startPoint x: 767, startPoint y: 541, endPoint x: 546, endPoint y: 538, distance: 220.8
click at [546, 462] on div "LH [PERSON_NAME] [DATE] 12:41pm Delete Edit" at bounding box center [955, 447] width 873 height 29
drag, startPoint x: 661, startPoint y: 500, endPoint x: 517, endPoint y: 503, distance: 143.9
click at [517, 481] on li "paid out HUT 2nd Q 2024 LH [PERSON_NAME] [DATE] 12:41pm Delete Edit" at bounding box center [955, 433] width 909 height 93
drag, startPoint x: 754, startPoint y: 448, endPoint x: 546, endPoint y: 442, distance: 208.1
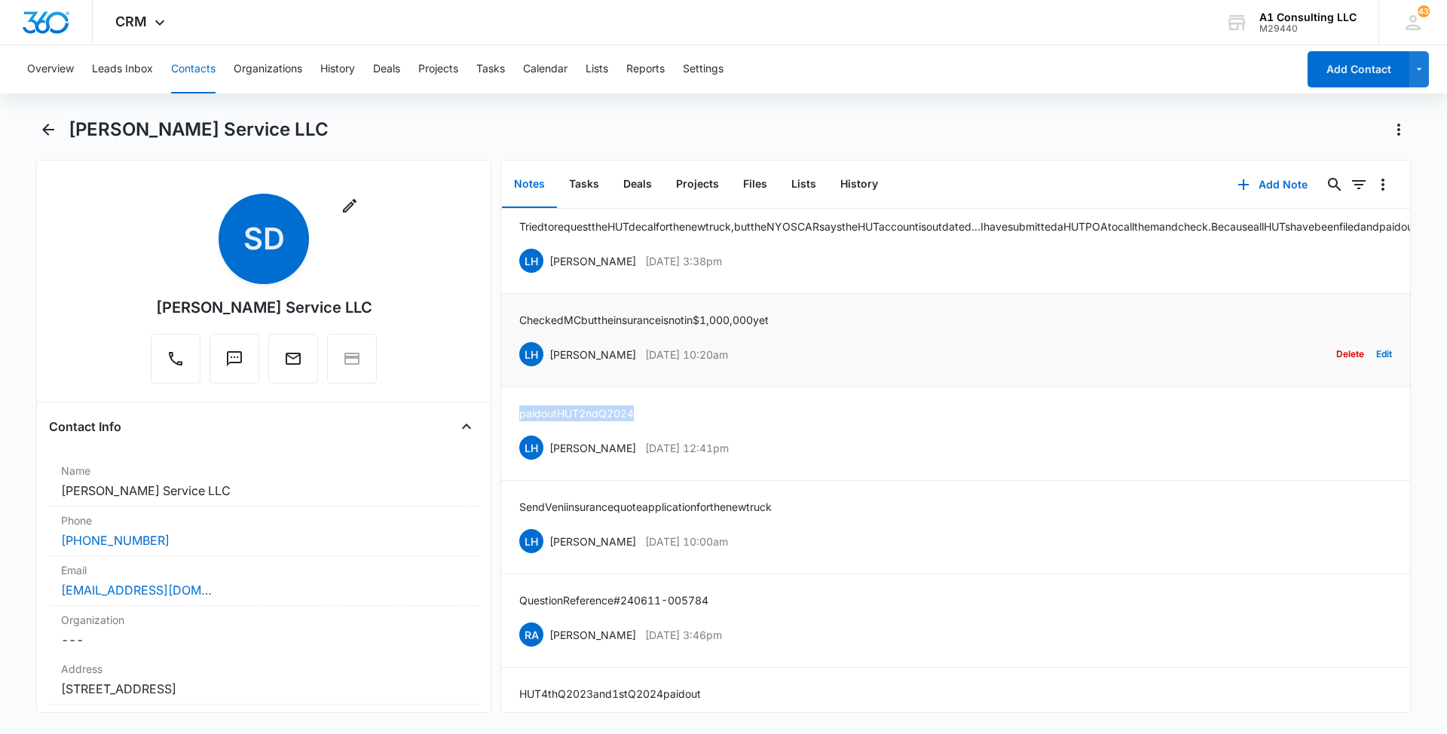
click at [546, 368] on div "LH [PERSON_NAME] [DATE] 10:20am Delete Edit" at bounding box center [955, 354] width 873 height 29
drag, startPoint x: 726, startPoint y: 408, endPoint x: 515, endPoint y: 412, distance: 211.0
click at [515, 387] on li "Checked MC but the insurance is not in $1,000,000 yet LH [PERSON_NAME] [DATE] 1…" at bounding box center [955, 340] width 909 height 93
drag, startPoint x: 747, startPoint y: 351, endPoint x: 549, endPoint y: 352, distance: 198.2
click at [549, 275] on div "LH [PERSON_NAME] [DATE] 3:38pm Delete Edit" at bounding box center [955, 260] width 873 height 29
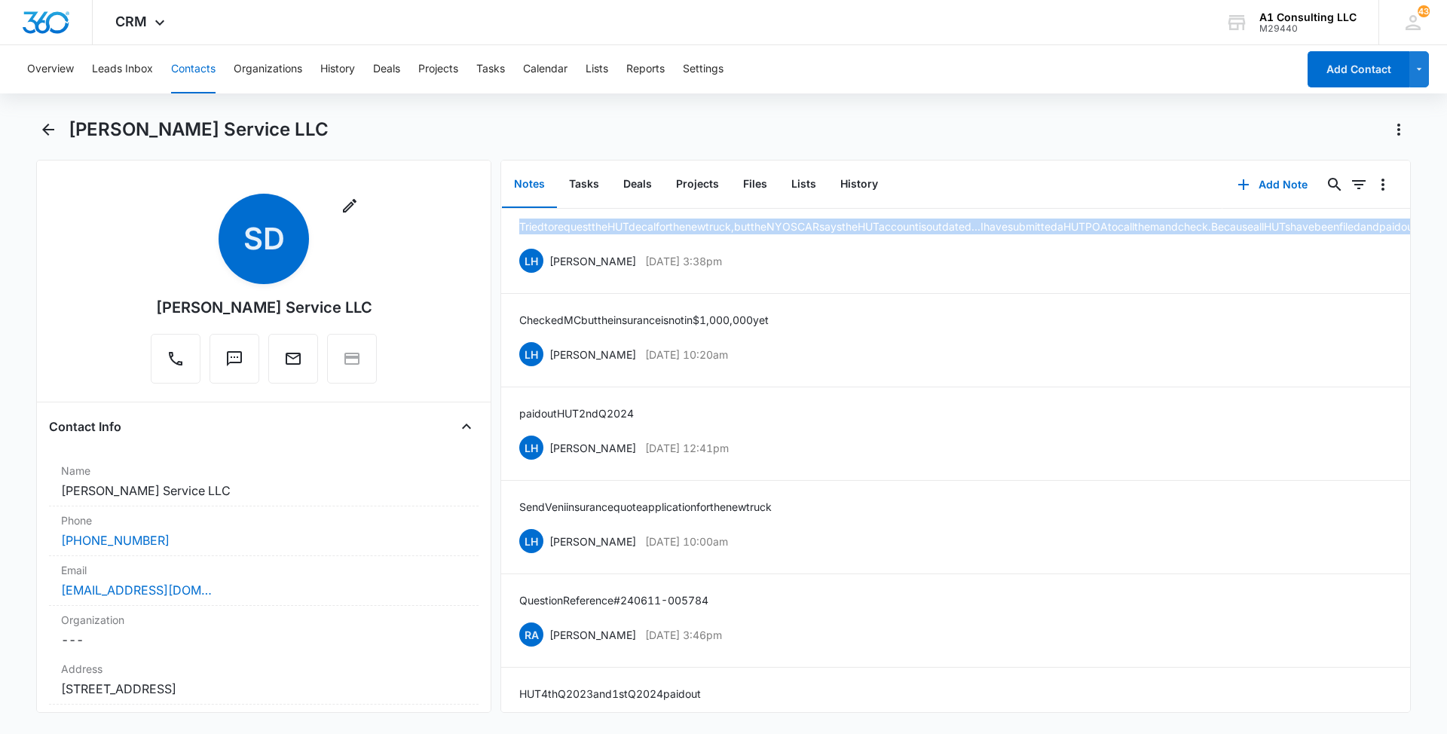
drag, startPoint x: 747, startPoint y: 315, endPoint x: 498, endPoint y: 307, distance: 248.8
click at [498, 307] on div "Remove SD [PERSON_NAME] Service LLC Contact Info Name Cancel Save Changes [PERS…" at bounding box center [723, 436] width 1374 height 553
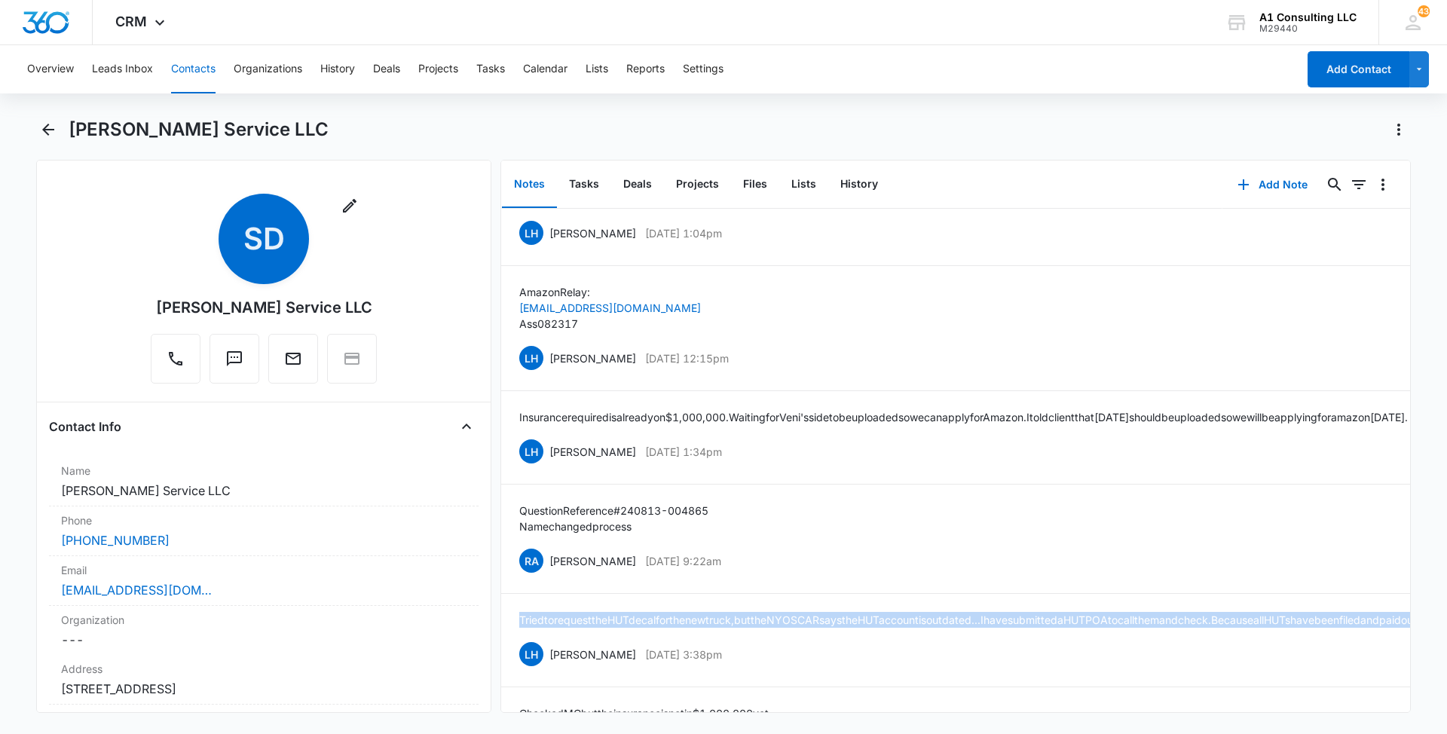
scroll to position [2813, 0]
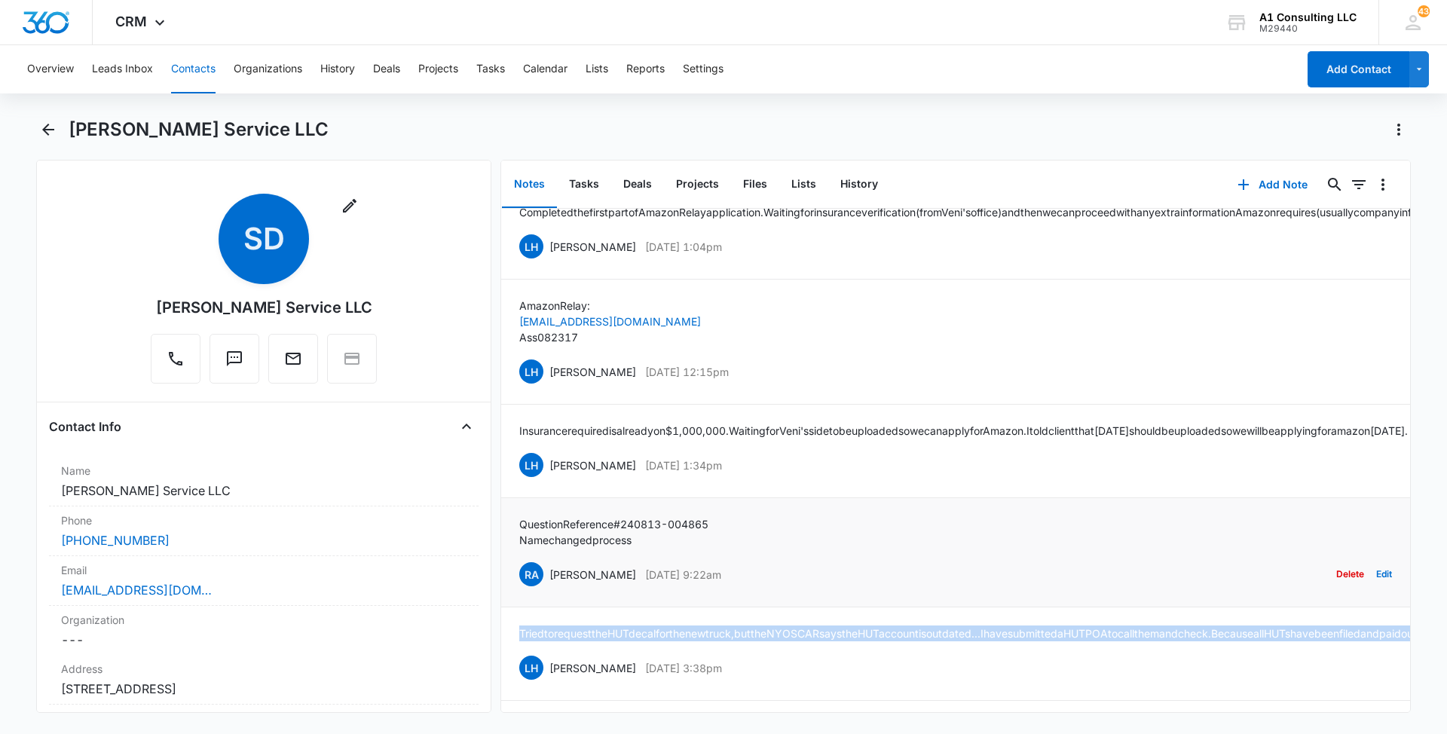
drag, startPoint x: 766, startPoint y: 653, endPoint x: 549, endPoint y: 653, distance: 217.0
click at [549, 588] on div "RA [PERSON_NAME] [DATE] 9:22am Delete Edit" at bounding box center [955, 574] width 873 height 29
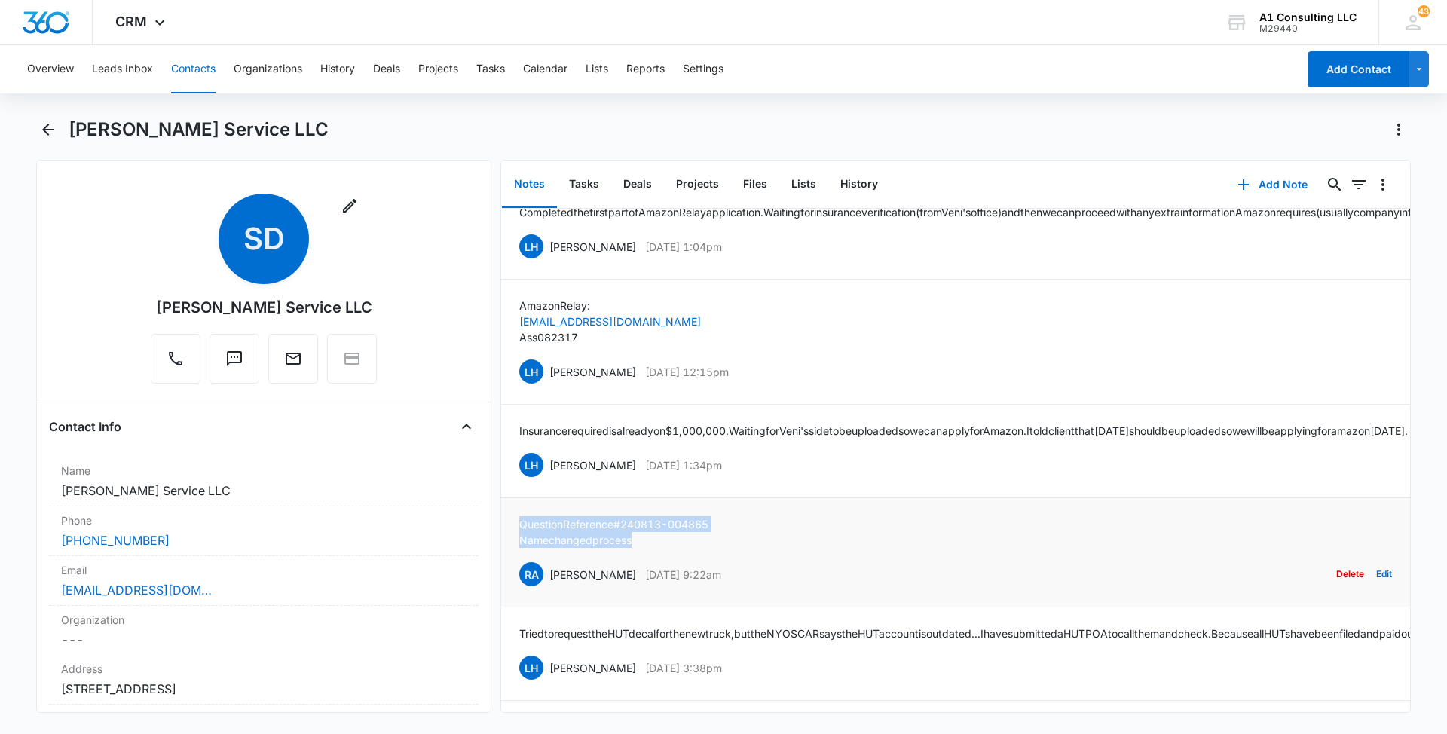
drag, startPoint x: 647, startPoint y: 619, endPoint x: 514, endPoint y: 597, distance: 134.5
click at [514, 597] on li "Question Reference # 240813-004865 Name changed process RA [PERSON_NAME] [DATE]…" at bounding box center [955, 552] width 909 height 109
drag, startPoint x: 748, startPoint y: 546, endPoint x: 549, endPoint y: 547, distance: 199.7
click at [549, 479] on div "LH [PERSON_NAME] [DATE] 1:34pm Delete Edit" at bounding box center [955, 465] width 873 height 29
drag, startPoint x: 697, startPoint y: 506, endPoint x: 506, endPoint y: 496, distance: 190.9
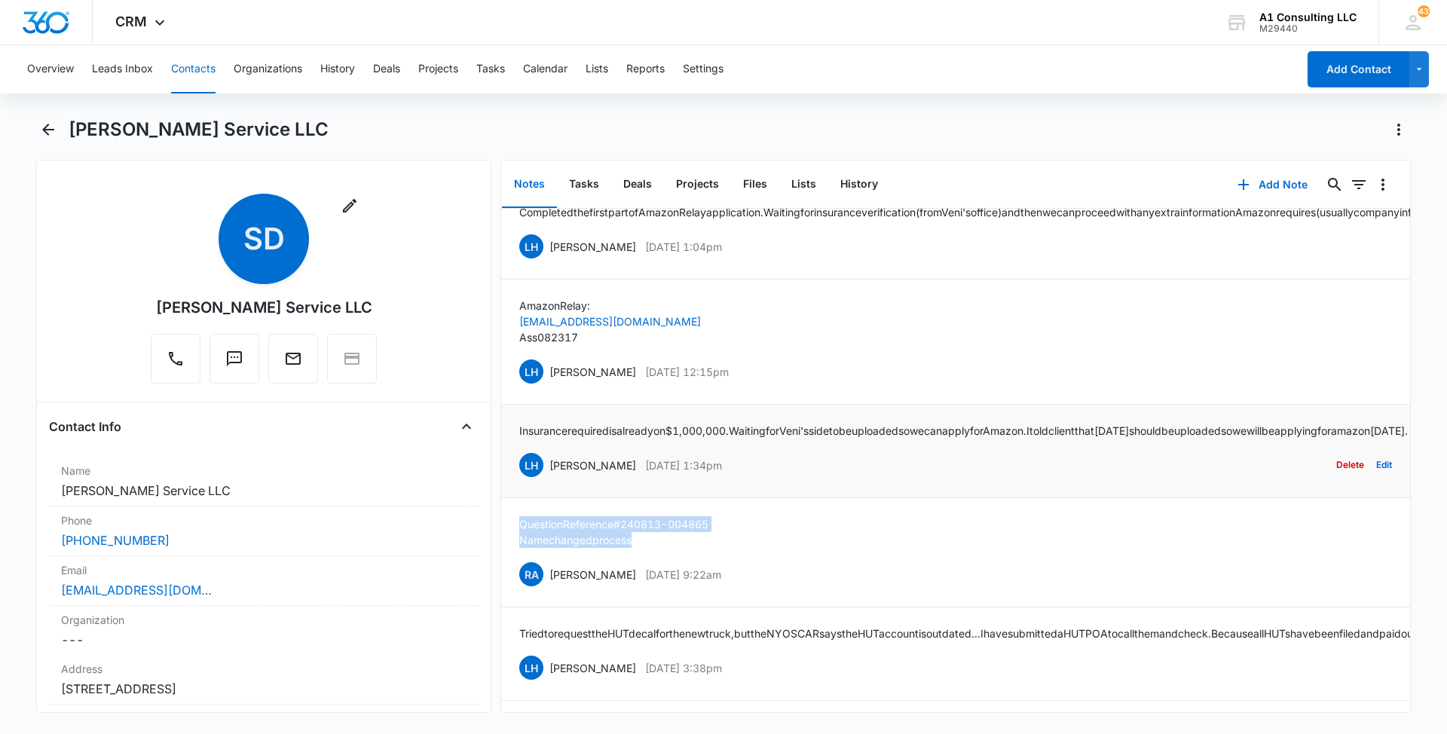
click at [506, 496] on li "Insurance required is already on $1,000,000. Waiting for [PERSON_NAME]'s side t…" at bounding box center [955, 451] width 909 height 93
drag, startPoint x: 755, startPoint y: 429, endPoint x: 548, endPoint y: 431, distance: 207.2
click at [548, 386] on div "LH [PERSON_NAME] [DATE] 12:15pm Delete Edit" at bounding box center [955, 371] width 873 height 29
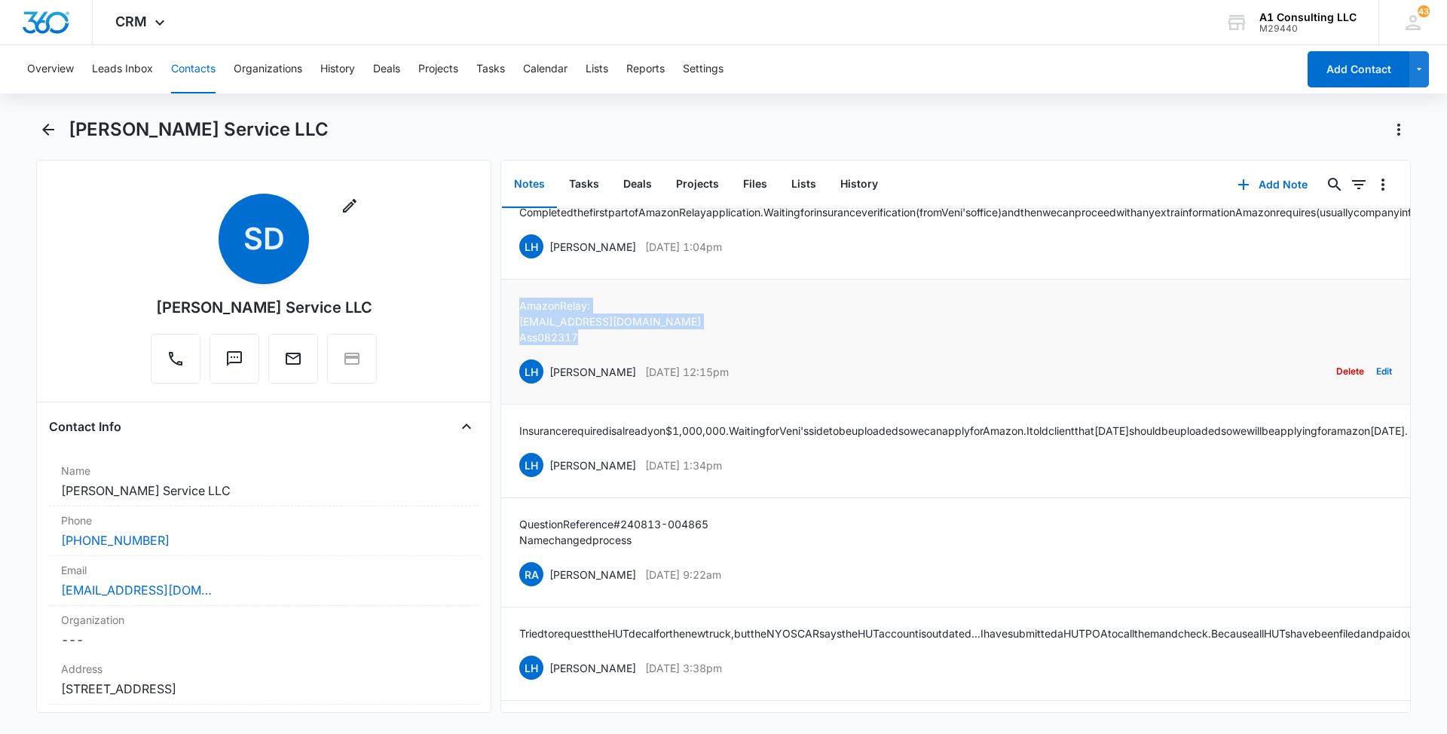
drag, startPoint x: 586, startPoint y: 395, endPoint x: 506, endPoint y: 373, distance: 82.8
click at [506, 373] on li "Amazon Relay: [EMAIL_ADDRESS][DOMAIN_NAME] Ass082317 LH [PERSON_NAME] [DATE] 12…" at bounding box center [955, 342] width 909 height 125
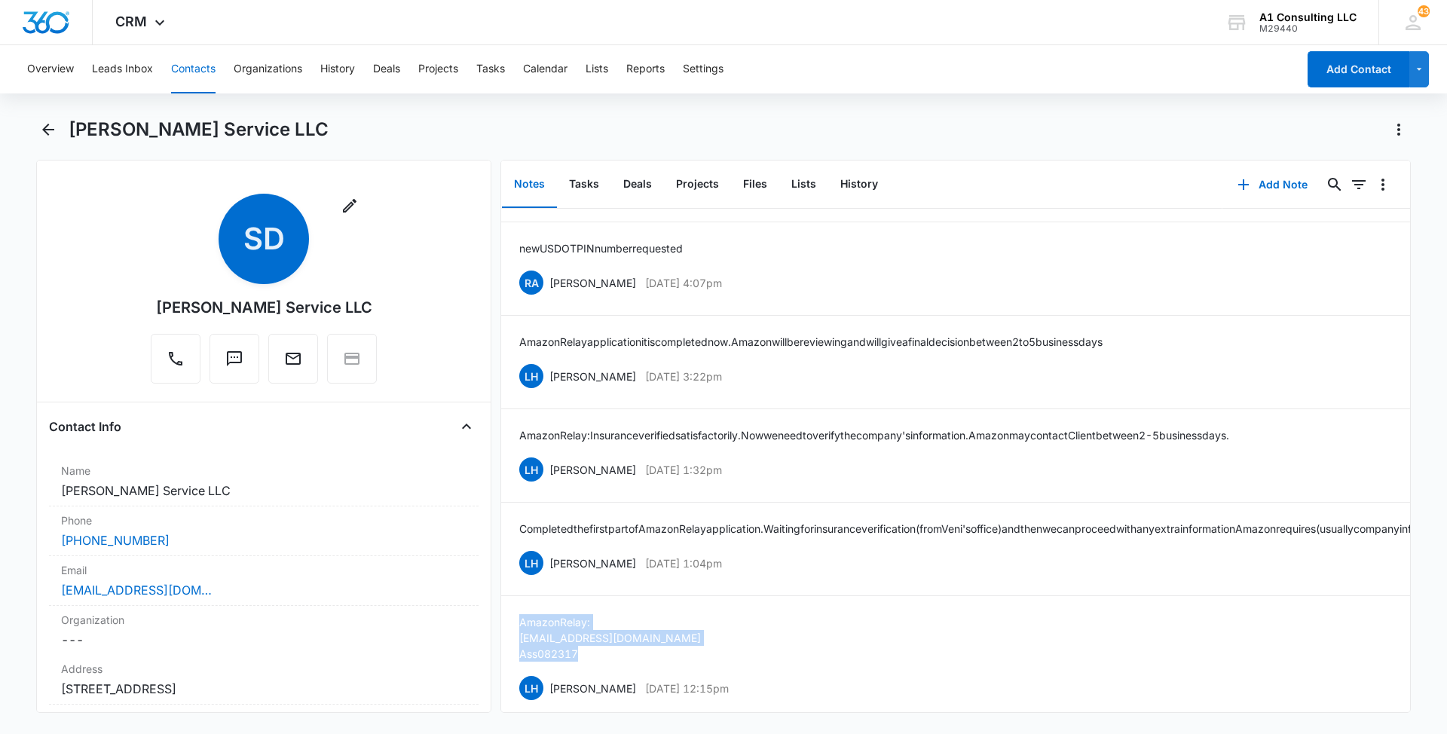
scroll to position [2451, 0]
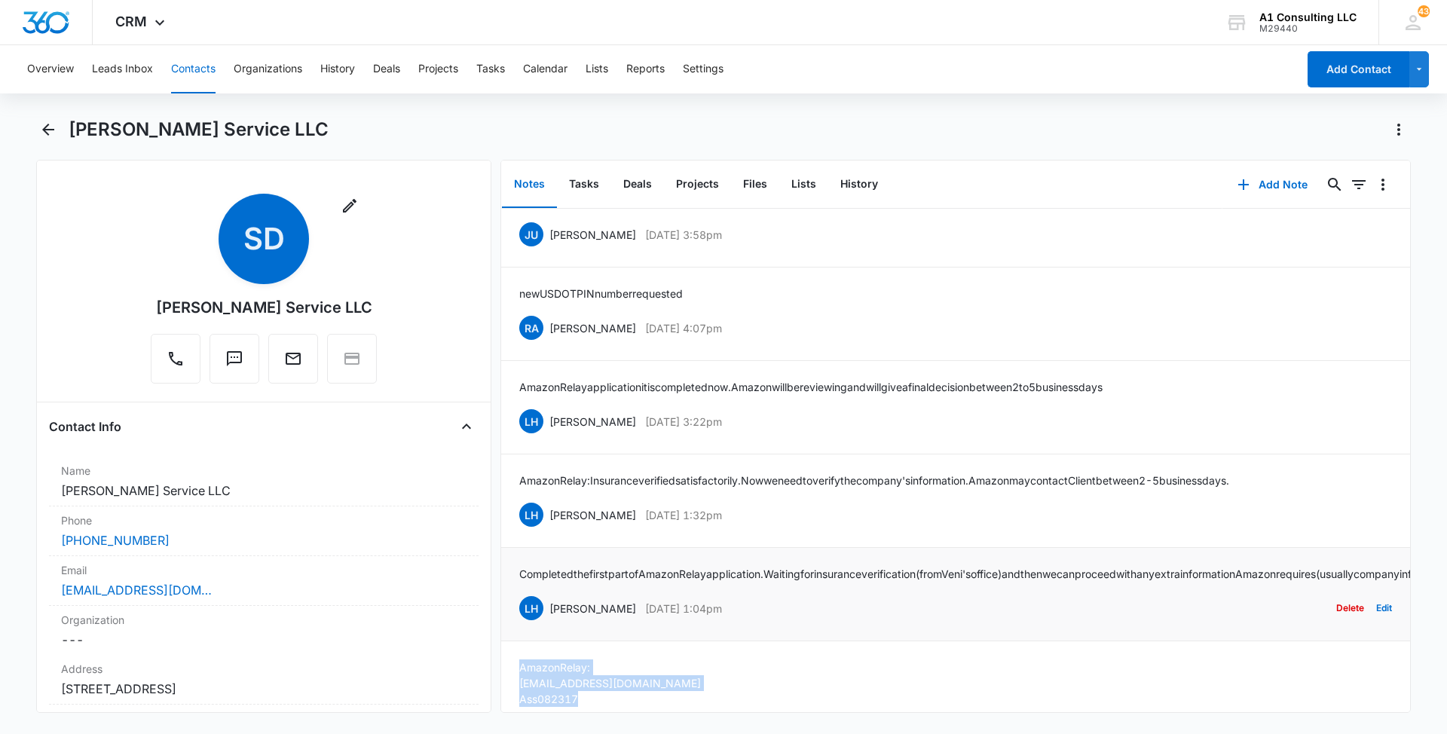
drag, startPoint x: 746, startPoint y: 671, endPoint x: 546, endPoint y: 674, distance: 199.7
click at [546, 622] on div "LH [PERSON_NAME] [DATE] 1:04pm Delete Edit" at bounding box center [955, 608] width 873 height 29
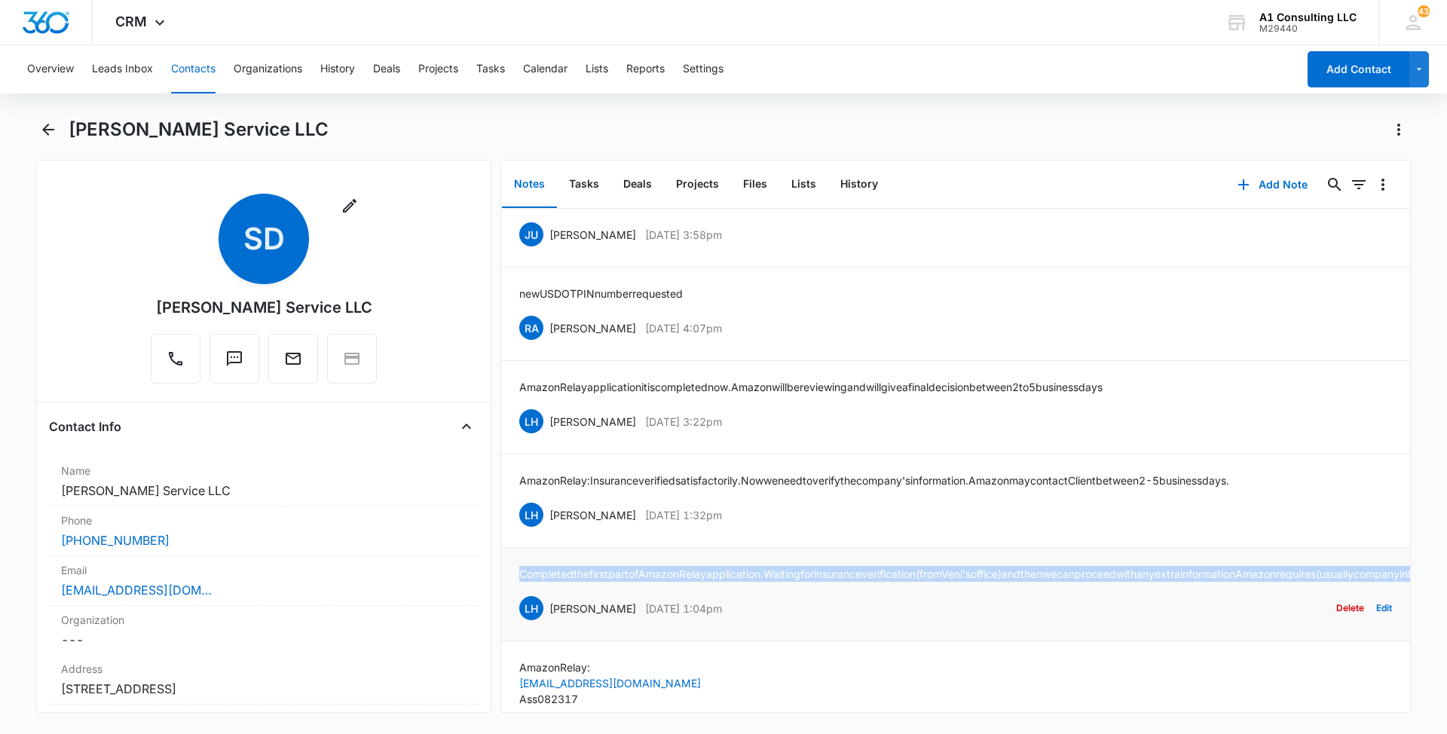
drag, startPoint x: 1310, startPoint y: 634, endPoint x: 518, endPoint y: 619, distance: 792.8
click at [518, 619] on li "Completed the first part of Amazon Relay application. Waiting for insurance ver…" at bounding box center [955, 594] width 909 height 93
drag, startPoint x: 702, startPoint y: 560, endPoint x: 550, endPoint y: 564, distance: 151.5
click at [550, 529] on div "LH [PERSON_NAME] [DATE] 1:32pm Delete Edit" at bounding box center [955, 514] width 873 height 29
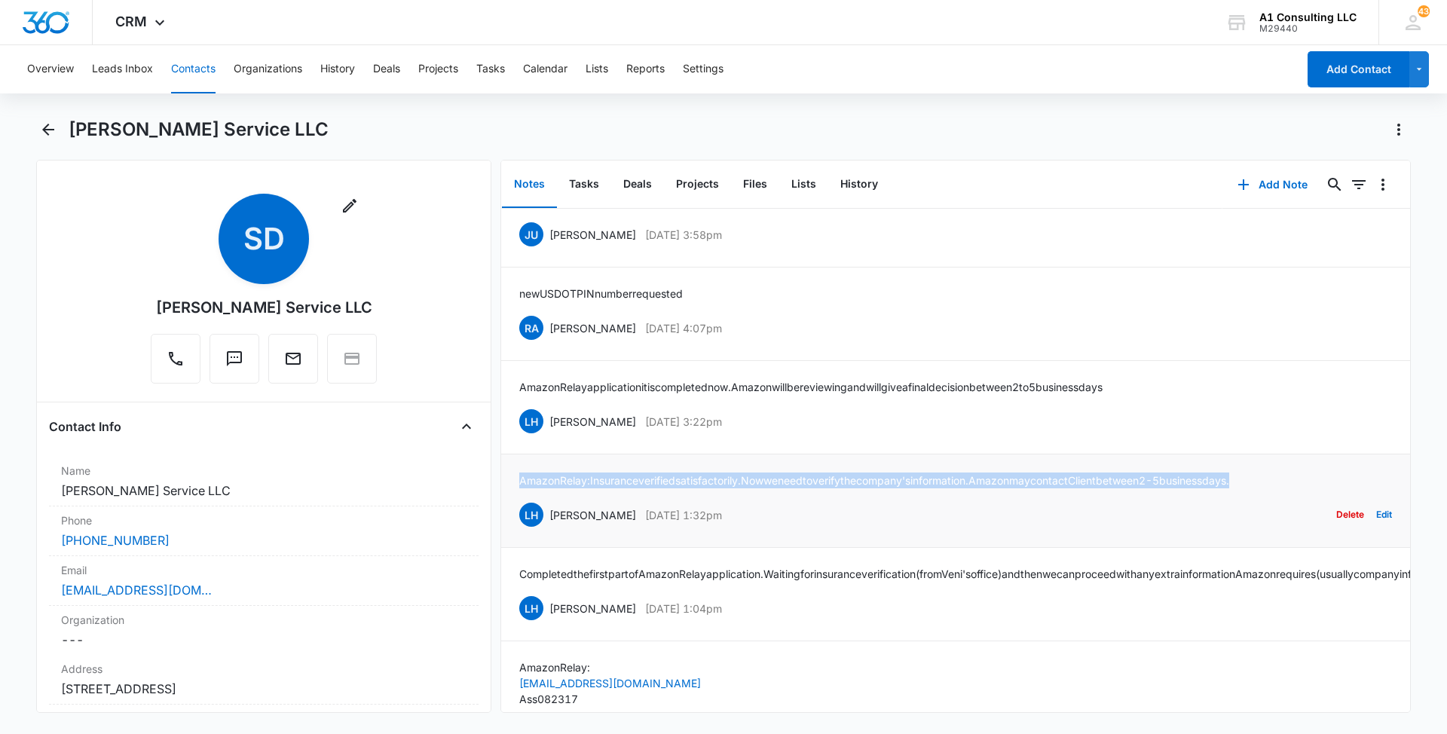
drag, startPoint x: 1301, startPoint y: 524, endPoint x: 518, endPoint y: 525, distance: 782.9
click at [518, 525] on li "Amazon Relay: Insurance verified satisfactorily. Now we need to verify the comp…" at bounding box center [955, 500] width 909 height 93
drag, startPoint x: 747, startPoint y: 466, endPoint x: 548, endPoint y: 472, distance: 199.0
click at [548, 436] on div "LH [PERSON_NAME] [DATE] 3:22pm Delete Edit" at bounding box center [955, 421] width 873 height 29
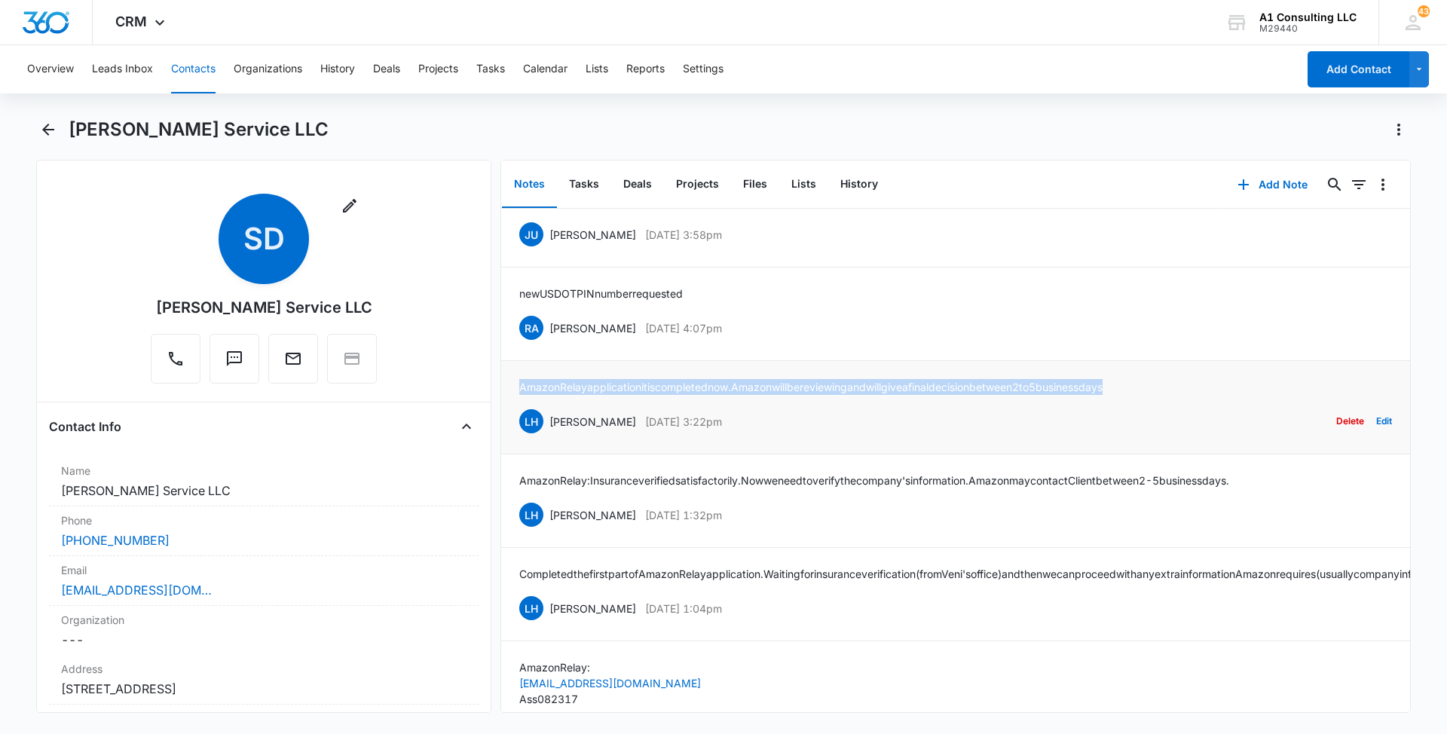
drag, startPoint x: 1183, startPoint y: 429, endPoint x: 522, endPoint y: 431, distance: 660.8
click at [522, 431] on div "Amazon Relay application it is completed now. Amazon will be reviewing and will…" at bounding box center [955, 407] width 873 height 57
drag, startPoint x: 744, startPoint y: 376, endPoint x: 550, endPoint y: 374, distance: 193.7
click at [550, 342] on div "RA [PERSON_NAME] [DATE] 4:07pm Delete Edit" at bounding box center [955, 327] width 873 height 29
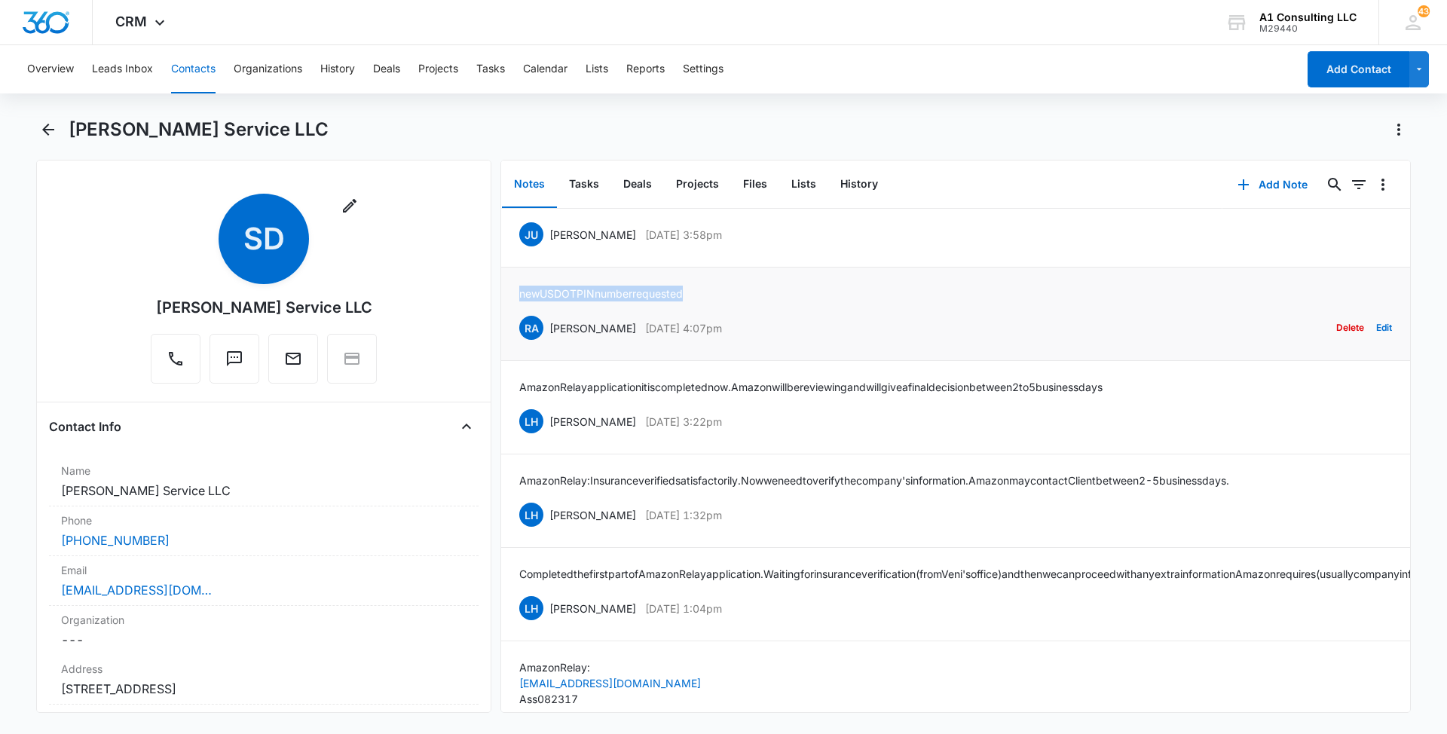
drag, startPoint x: 698, startPoint y: 338, endPoint x: 511, endPoint y: 339, distance: 187.6
click at [511, 339] on li "new USDOT PIN number requested RA [PERSON_NAME] [DATE] 4:07pm Delete Edit" at bounding box center [955, 313] width 909 height 93
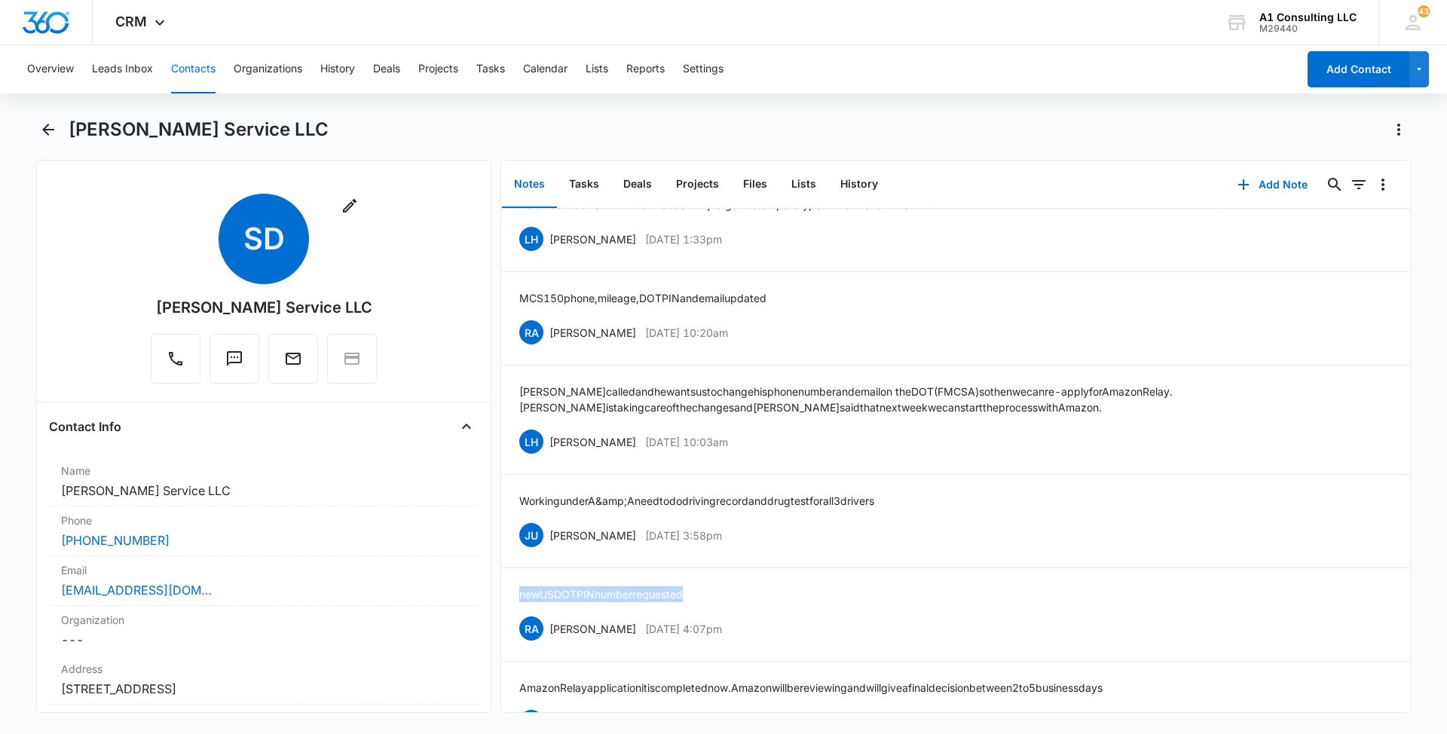
scroll to position [2135, 0]
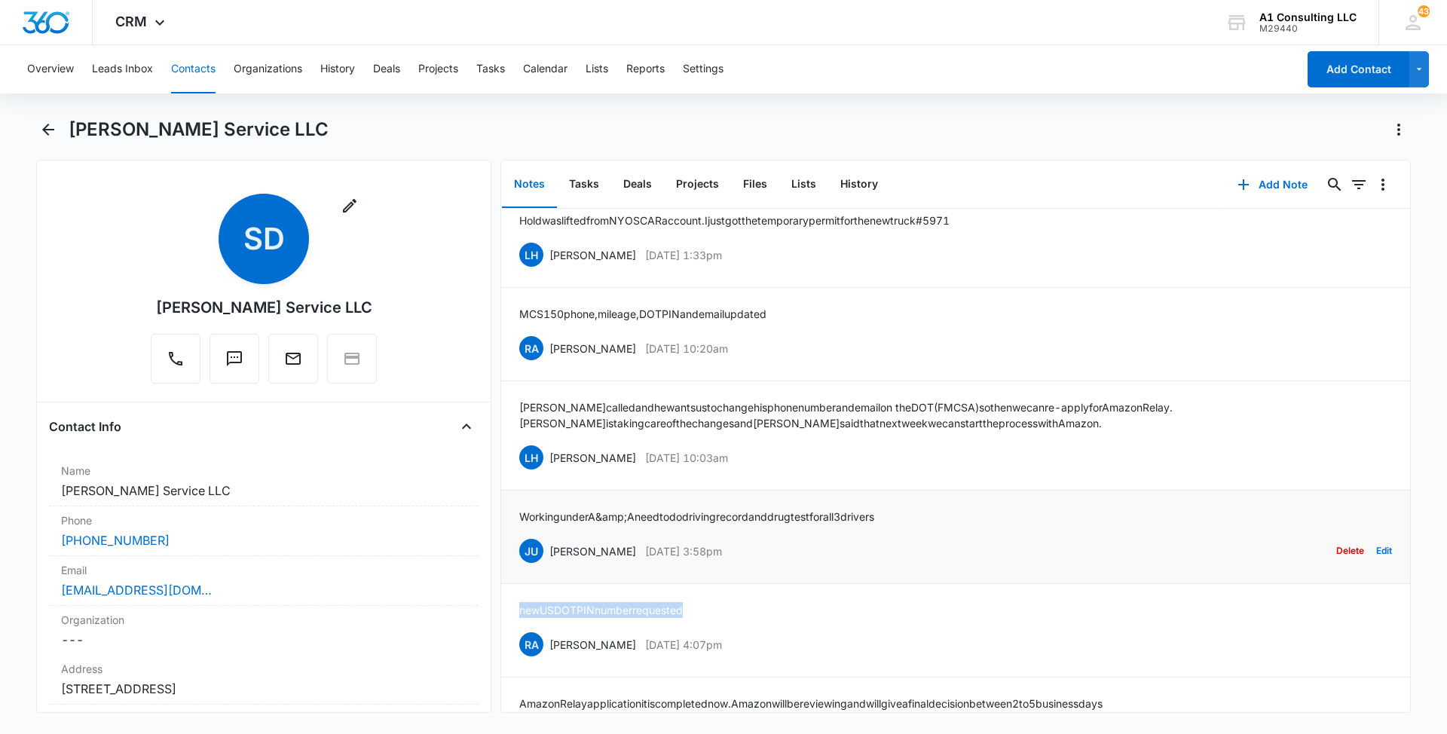
drag, startPoint x: 770, startPoint y: 591, endPoint x: 552, endPoint y: 592, distance: 217.8
click at [552, 565] on div "JU [PERSON_NAME] [DATE] 3:58pm Delete Edit" at bounding box center [955, 550] width 873 height 29
drag, startPoint x: 552, startPoint y: 592, endPoint x: 873, endPoint y: 610, distance: 321.5
click at [873, 565] on div "JU [PERSON_NAME] [DATE] 3:58pm Delete Edit" at bounding box center [955, 550] width 873 height 29
click at [783, 565] on div "JU [PERSON_NAME] [DATE] 3:58pm Delete Edit" at bounding box center [955, 550] width 873 height 29
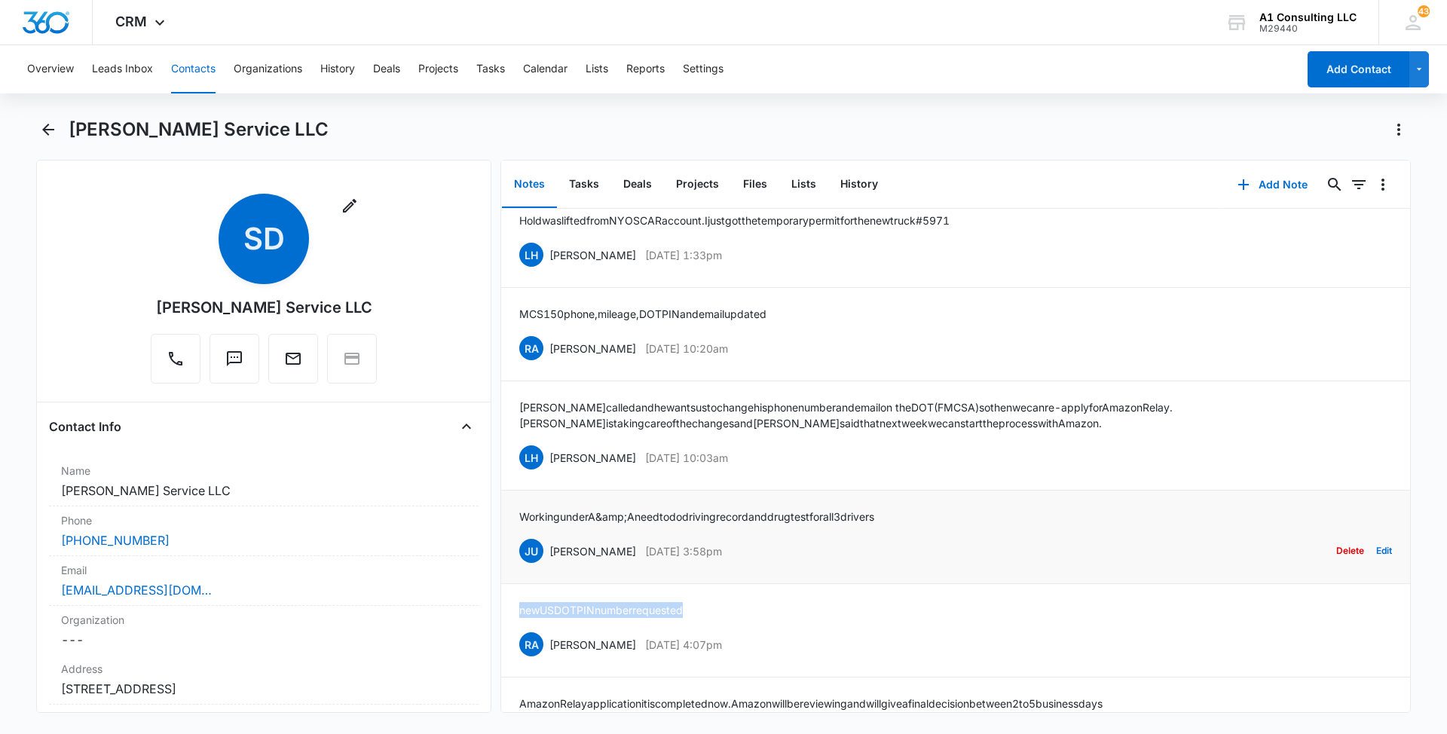
drag, startPoint x: 776, startPoint y: 596, endPoint x: 548, endPoint y: 600, distance: 228.3
click at [548, 565] on div "JU [PERSON_NAME] [DATE] 3:58pm Delete Edit" at bounding box center [955, 550] width 873 height 29
drag, startPoint x: 929, startPoint y: 556, endPoint x: 518, endPoint y: 569, distance: 410.9
click at [518, 569] on li "Working under A &amp; A need to do driving record and [MEDICAL_DATA] for all 3 …" at bounding box center [955, 537] width 909 height 93
drag, startPoint x: 761, startPoint y: 506, endPoint x: 549, endPoint y: 505, distance: 211.7
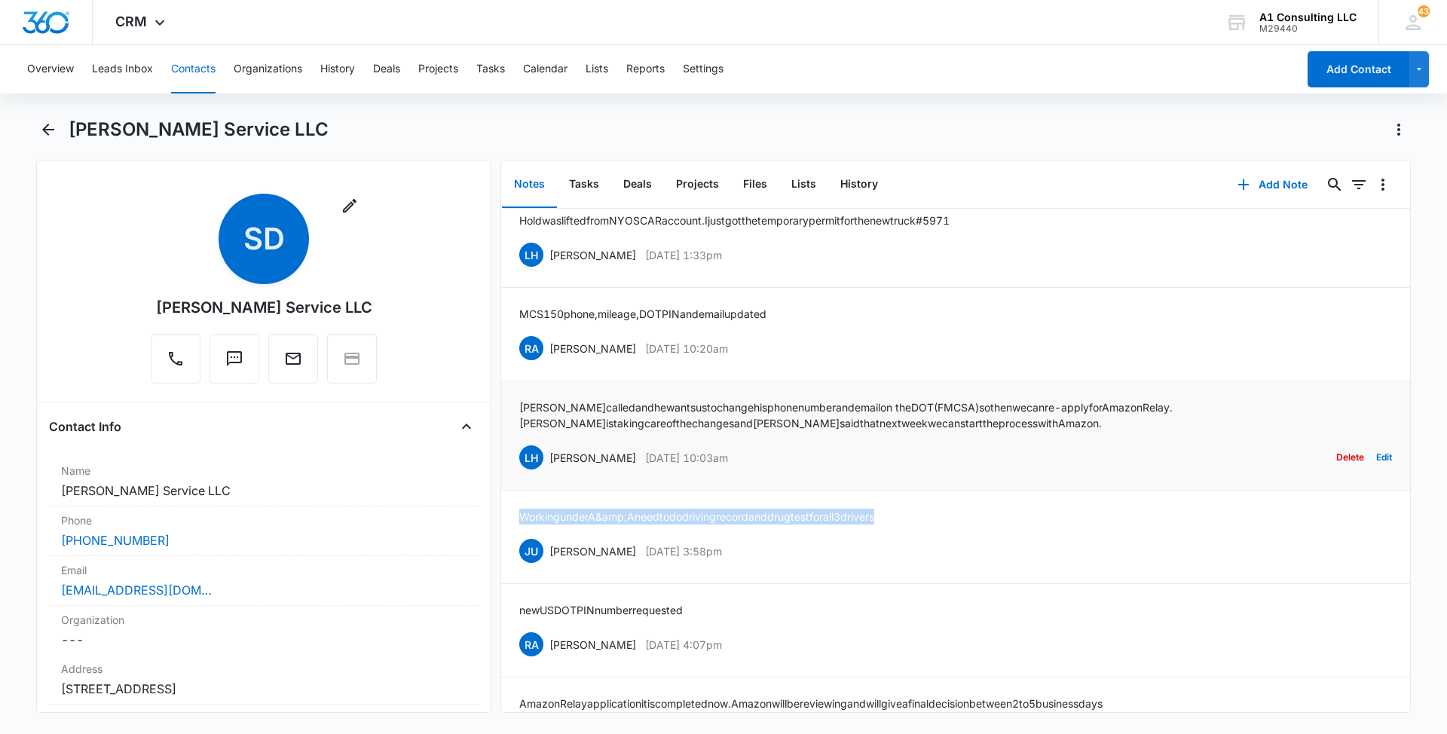
click at [549, 472] on div "LH [PERSON_NAME] [DATE] 10:03am Delete Edit" at bounding box center [955, 457] width 873 height 29
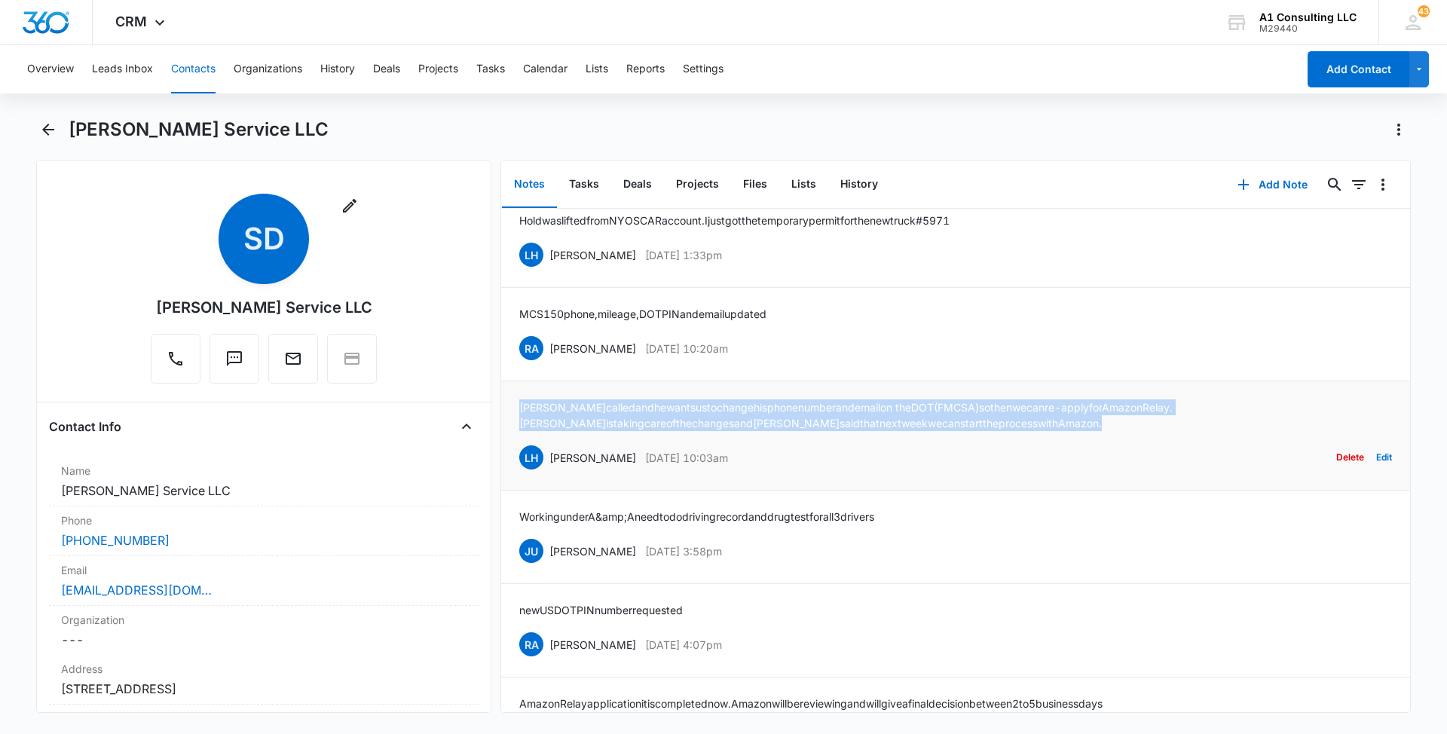
drag, startPoint x: 874, startPoint y: 463, endPoint x: 509, endPoint y: 452, distance: 364.9
click at [509, 452] on li "[PERSON_NAME] called and he wants us to change his phone number and email on th…" at bounding box center [955, 435] width 909 height 109
drag, startPoint x: 735, startPoint y: 393, endPoint x: 547, endPoint y: 396, distance: 187.6
click at [547, 362] on div "RA [PERSON_NAME] [DATE] 10:20am Delete Edit" at bounding box center [955, 348] width 873 height 29
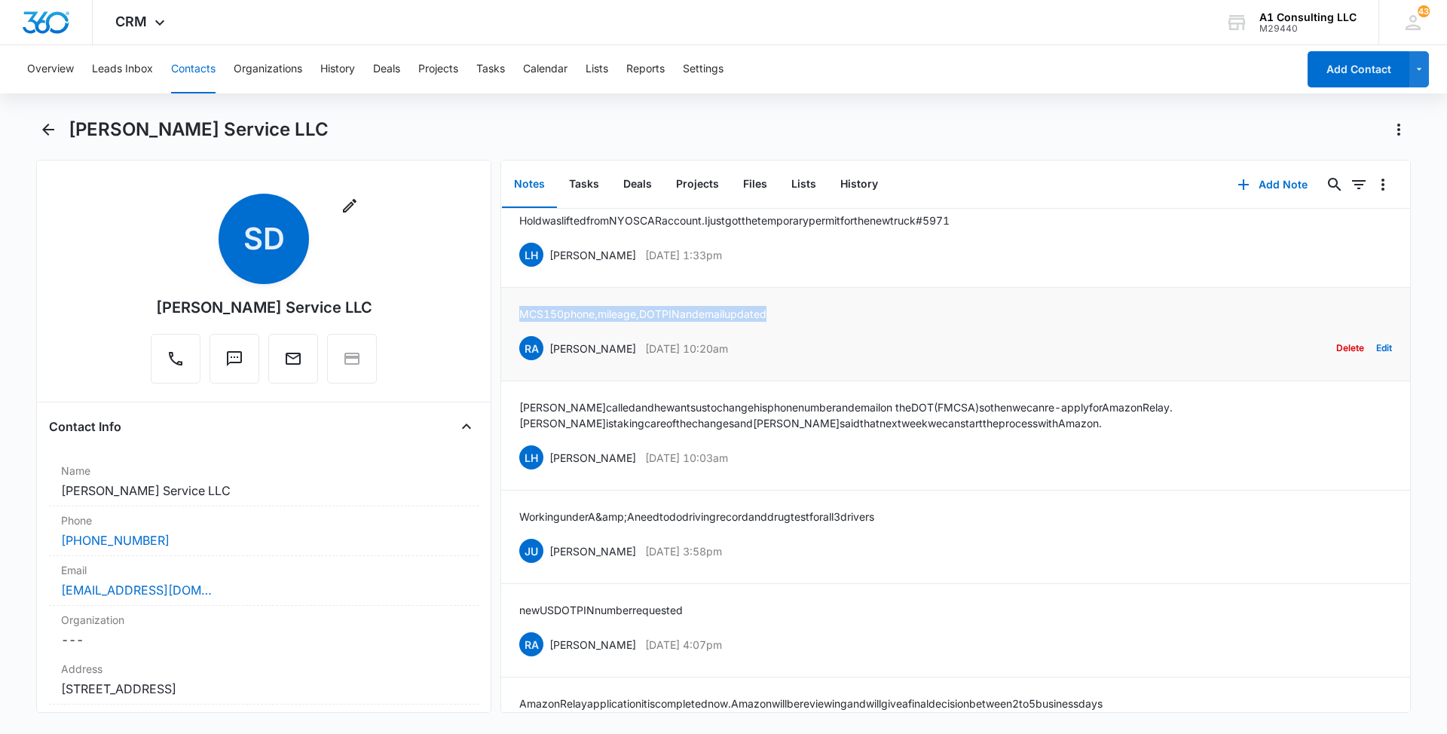
drag, startPoint x: 802, startPoint y: 359, endPoint x: 517, endPoint y: 359, distance: 285.6
click at [517, 359] on li "MCS 150 phone, mileage, DOT PIN and email updated RA [PERSON_NAME] [DATE] 10:20…" at bounding box center [955, 334] width 909 height 93
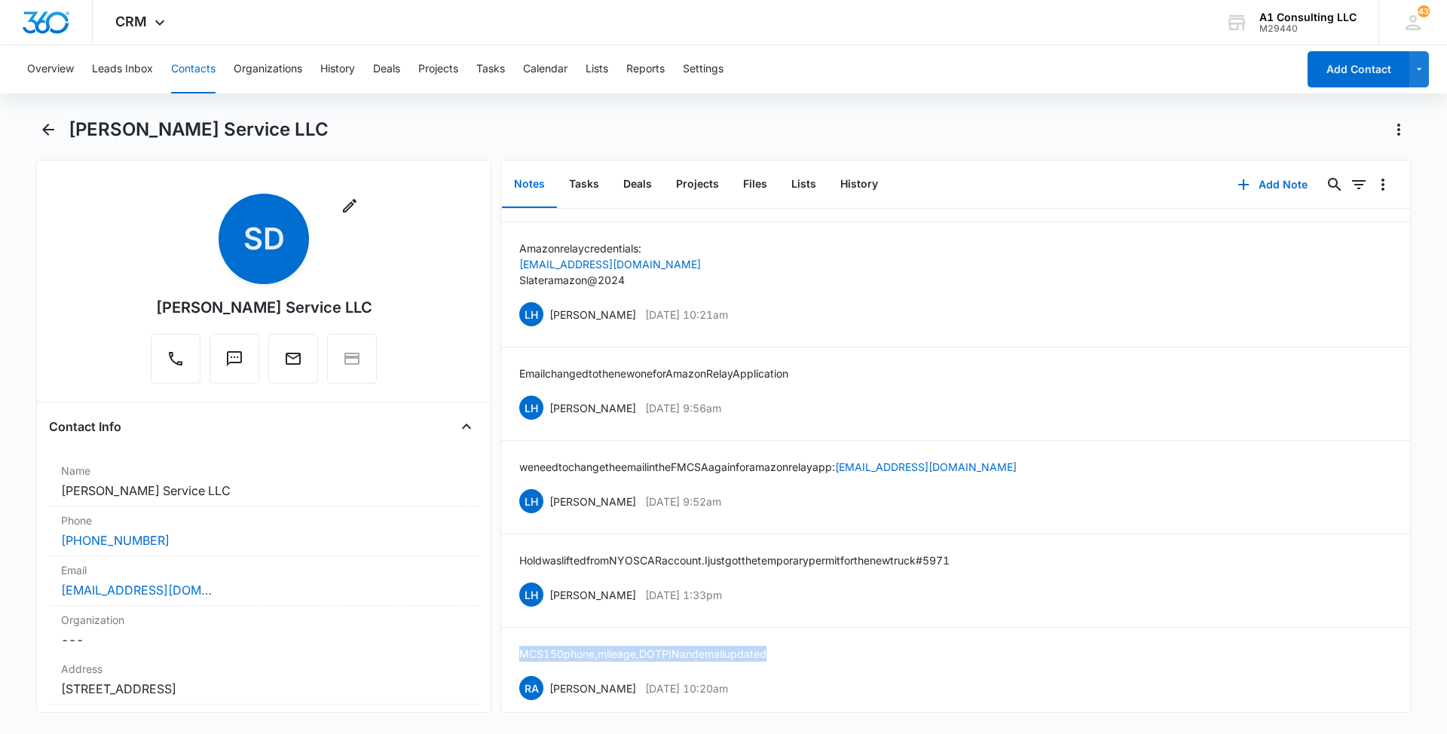
scroll to position [1773, 0]
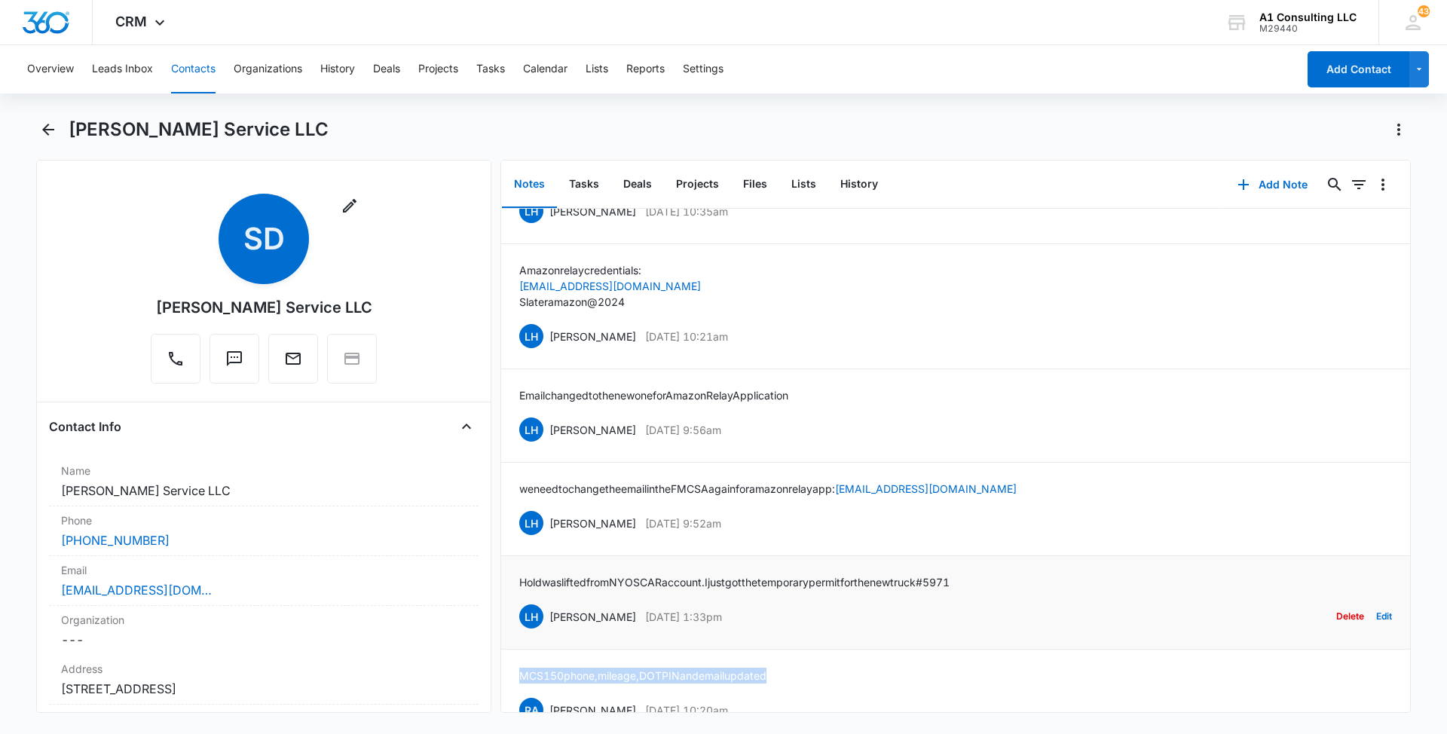
drag, startPoint x: 760, startPoint y: 663, endPoint x: 546, endPoint y: 664, distance: 214.0
click at [546, 631] on div "LH [PERSON_NAME] [DATE] 1:33pm Delete Edit" at bounding box center [955, 616] width 873 height 29
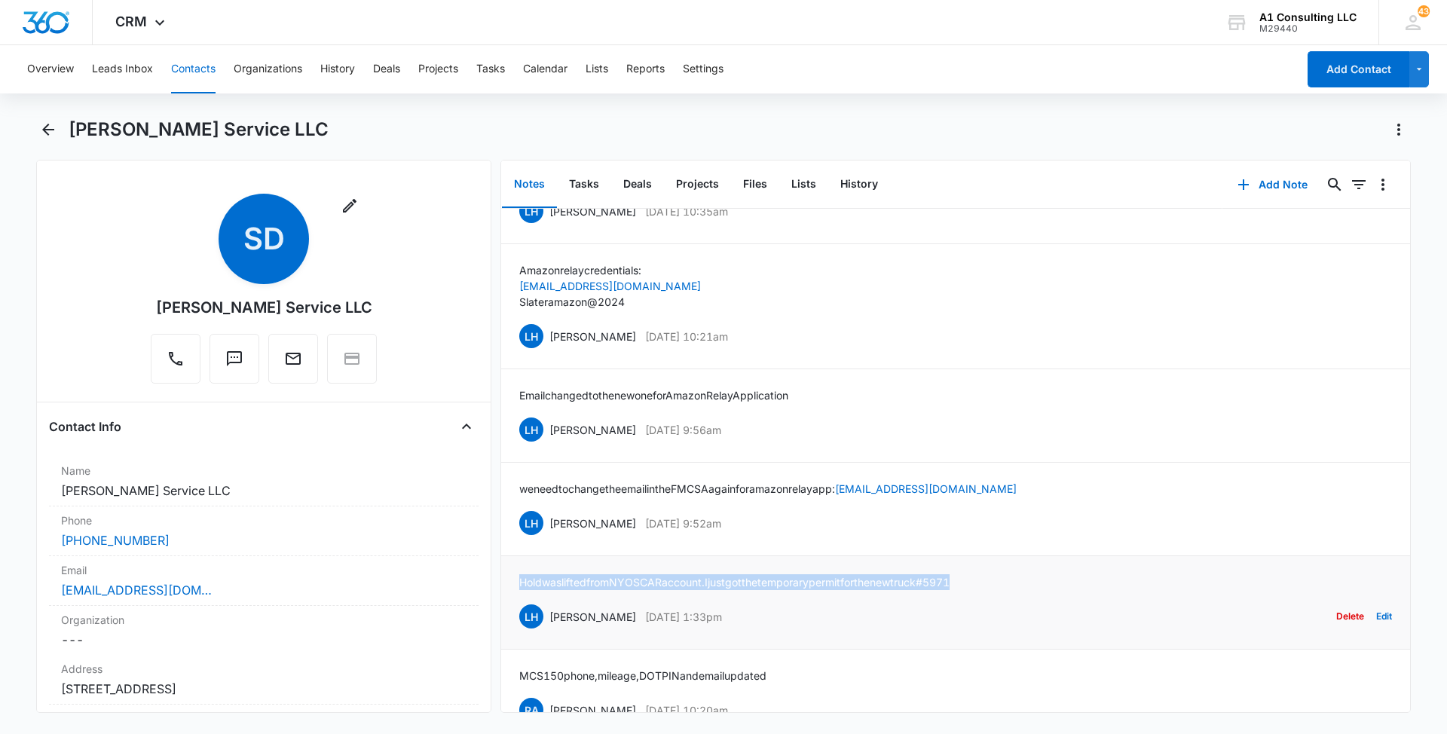
drag, startPoint x: 961, startPoint y: 624, endPoint x: 518, endPoint y: 628, distance: 443.1
click at [518, 628] on li "Hold was lifted from NY OSCAR account. I just got the temporary permit for the …" at bounding box center [955, 602] width 909 height 93
drag, startPoint x: 667, startPoint y: 570, endPoint x: 546, endPoint y: 570, distance: 120.6
click at [546, 537] on div "LH [PERSON_NAME] [DATE] 9:52am Delete Edit" at bounding box center [955, 523] width 873 height 29
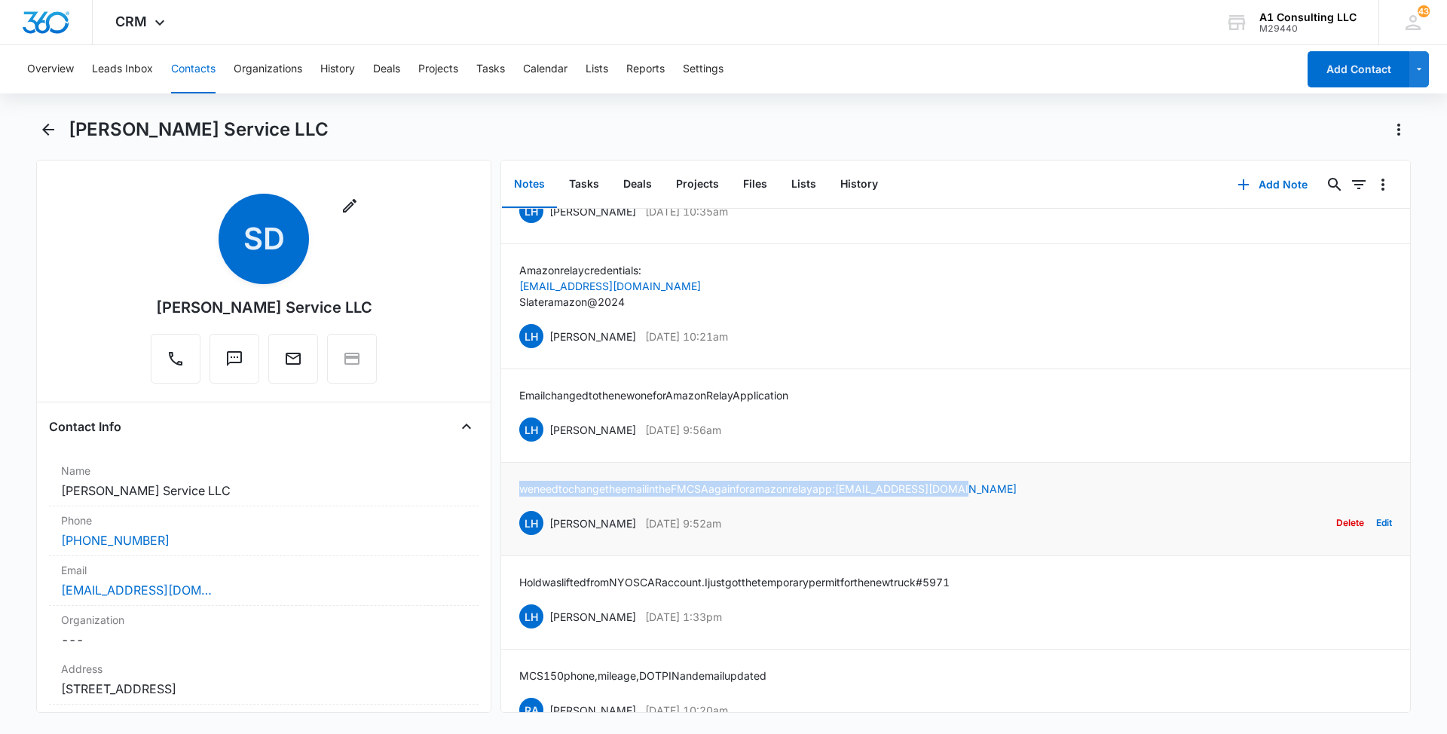
drag, startPoint x: 1020, startPoint y: 529, endPoint x: 515, endPoint y: 531, distance: 505.6
click at [515, 531] on li "we need to change the email in the FMCSA again for amazon relay app: [EMAIL_ADD…" at bounding box center [955, 509] width 909 height 93
drag, startPoint x: 694, startPoint y: 474, endPoint x: 546, endPoint y: 478, distance: 147.8
click at [546, 444] on div "LH [PERSON_NAME] [DATE] 9:56am Delete Edit" at bounding box center [955, 429] width 873 height 29
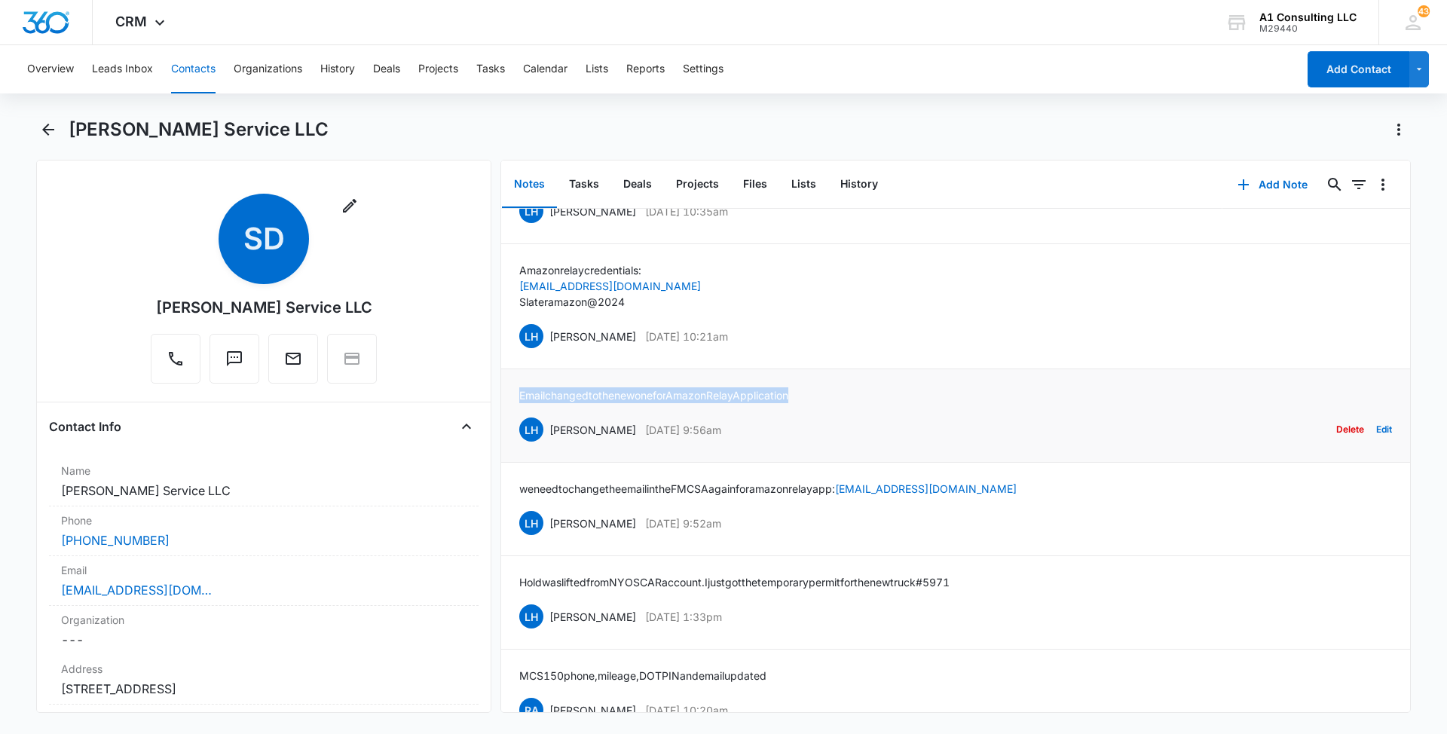
drag, startPoint x: 800, startPoint y: 440, endPoint x: 506, endPoint y: 443, distance: 293.9
click at [506, 443] on li "Email changed to the new one for Amazon Relay Application LH [PERSON_NAME] [DAT…" at bounding box center [955, 415] width 909 height 93
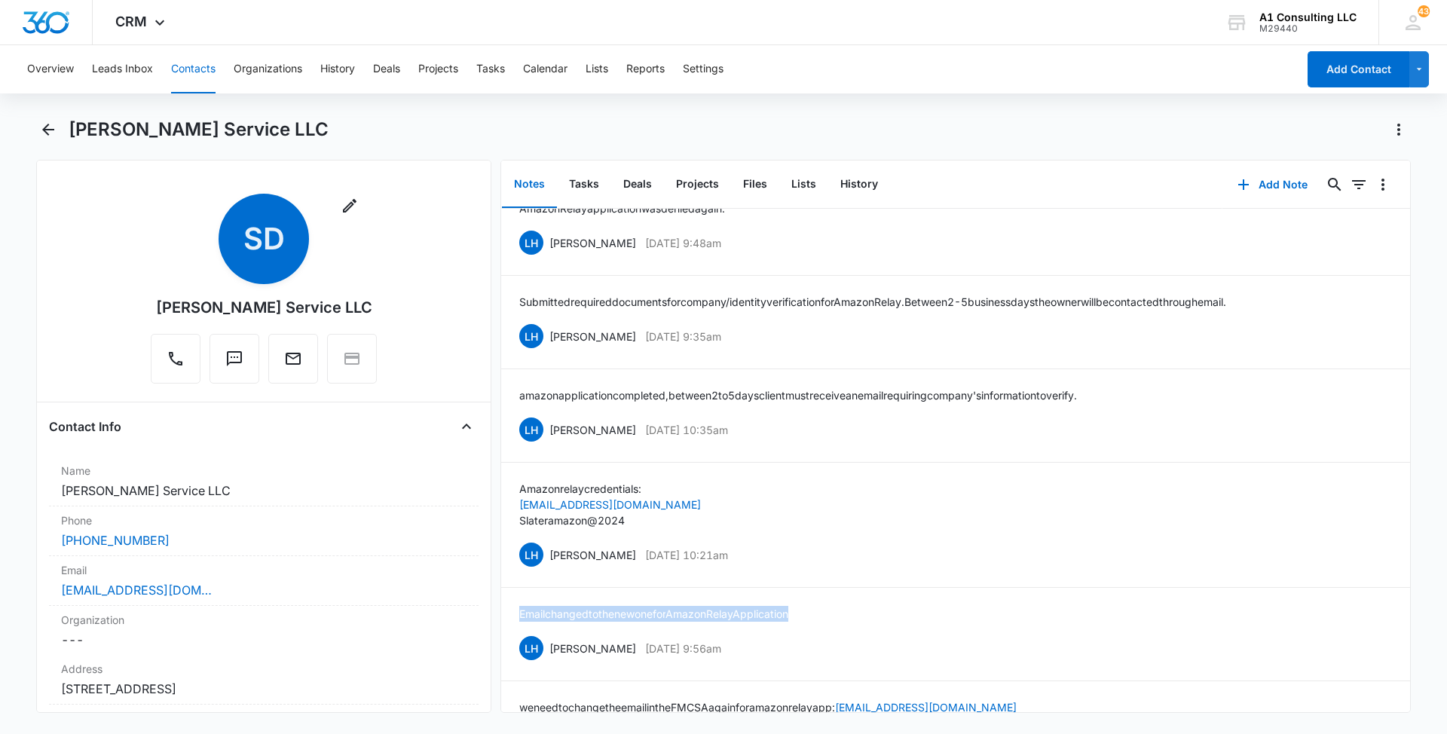
scroll to position [1547, 0]
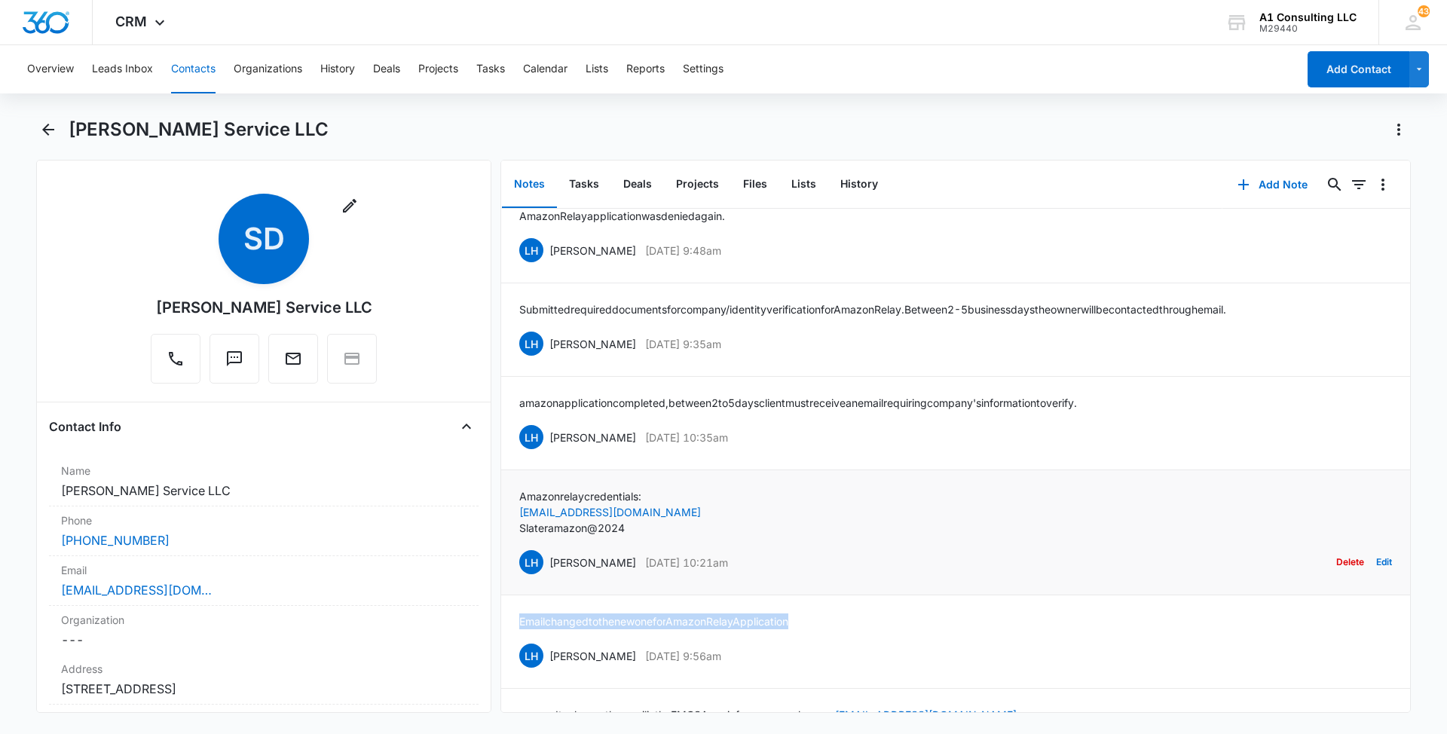
drag, startPoint x: 764, startPoint y: 604, endPoint x: 549, endPoint y: 609, distance: 214.8
click at [549, 576] on div "LH [PERSON_NAME] [DATE] 10:21am Delete Edit" at bounding box center [955, 562] width 873 height 29
drag, startPoint x: 635, startPoint y: 575, endPoint x: 503, endPoint y: 539, distance: 136.7
click at [503, 539] on li "Amazon relay credentials: [EMAIL_ADDRESS][DOMAIN_NAME] Slateramazon@2024 LH [PE…" at bounding box center [955, 532] width 909 height 125
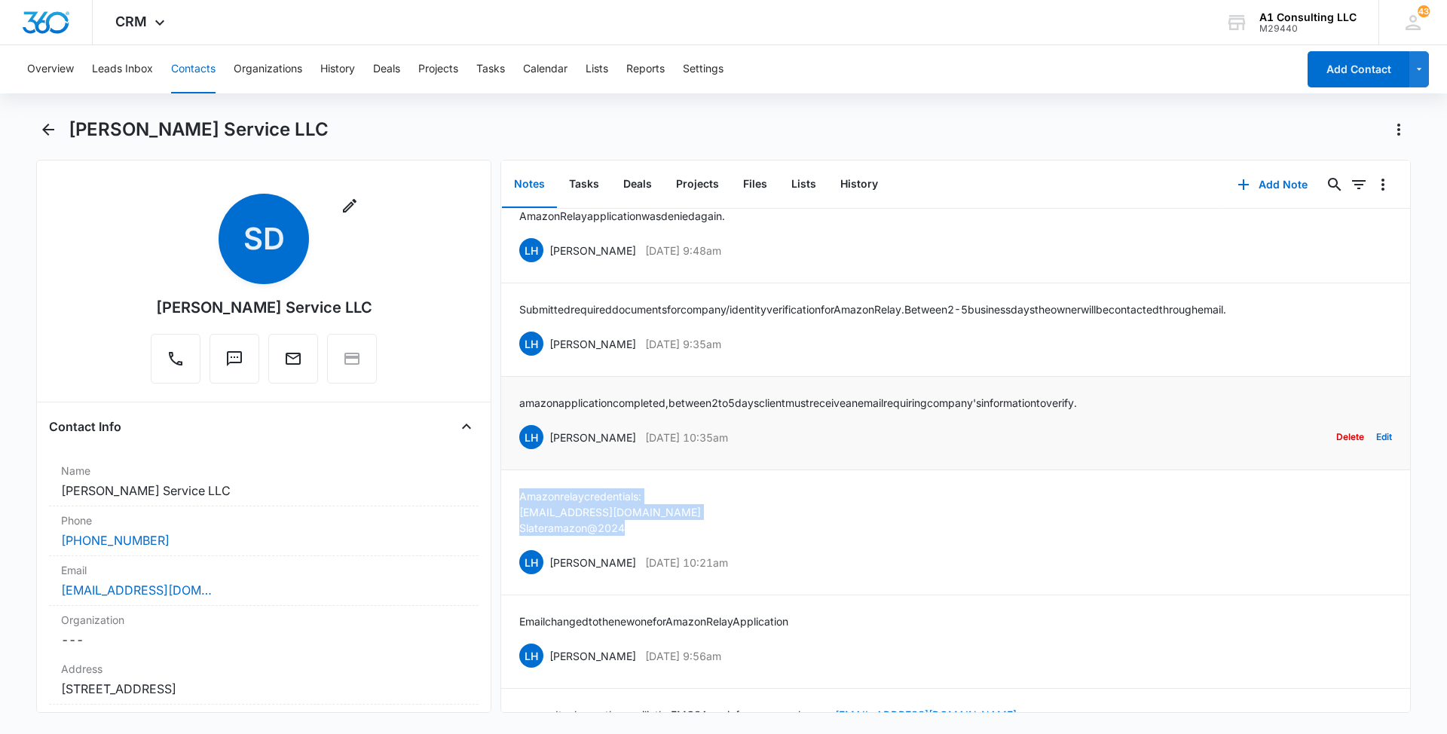
drag, startPoint x: 626, startPoint y: 480, endPoint x: 549, endPoint y: 482, distance: 77.6
click at [549, 451] on div "LH [PERSON_NAME] [DATE] 10:35am Delete Edit" at bounding box center [955, 437] width 873 height 29
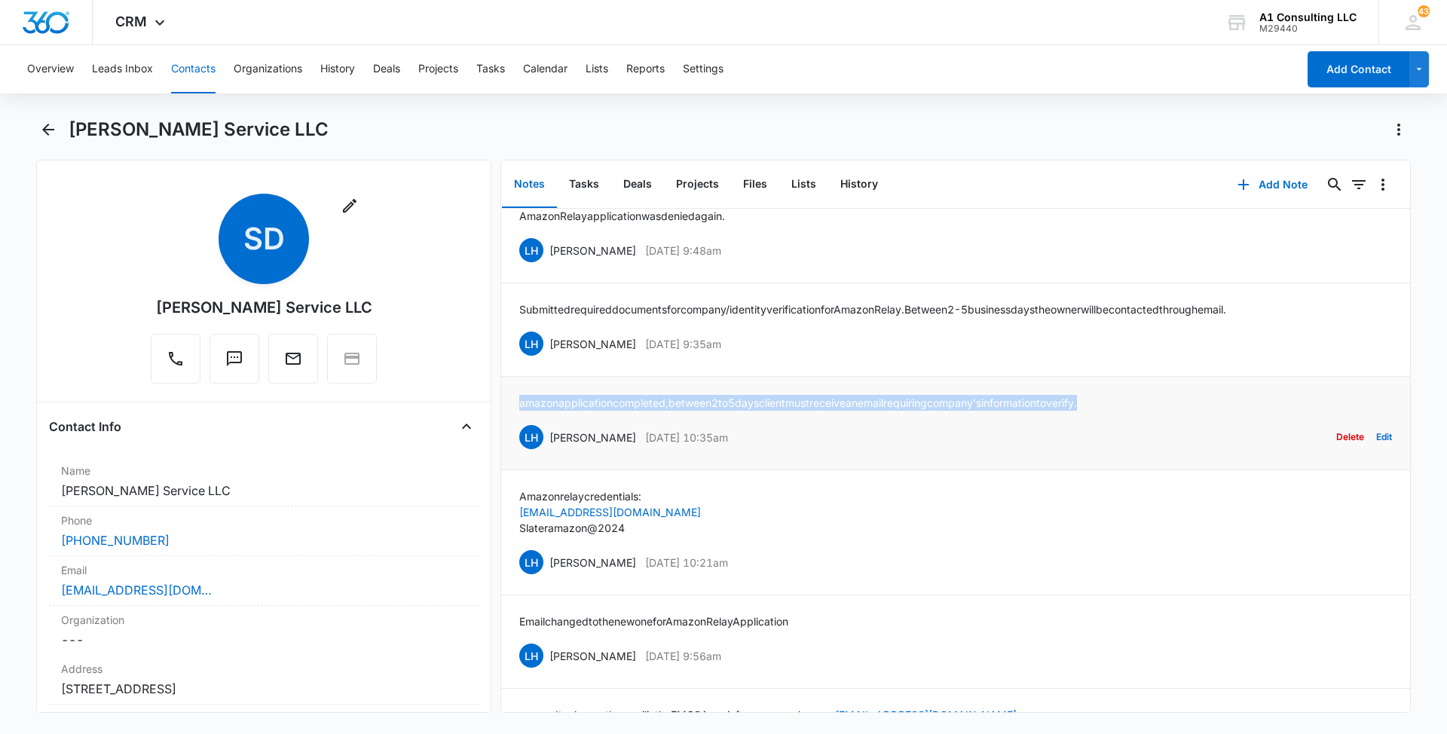
drag, startPoint x: 1130, startPoint y: 445, endPoint x: 512, endPoint y: 453, distance: 618.7
click at [512, 453] on li "amazon application completed, between 2 to 5 days client must receive an email …" at bounding box center [955, 423] width 909 height 93
drag, startPoint x: 644, startPoint y: 384, endPoint x: 547, endPoint y: 387, distance: 97.2
click at [547, 358] on div "LH [PERSON_NAME] [DATE] 9:35am Delete Edit" at bounding box center [955, 343] width 873 height 29
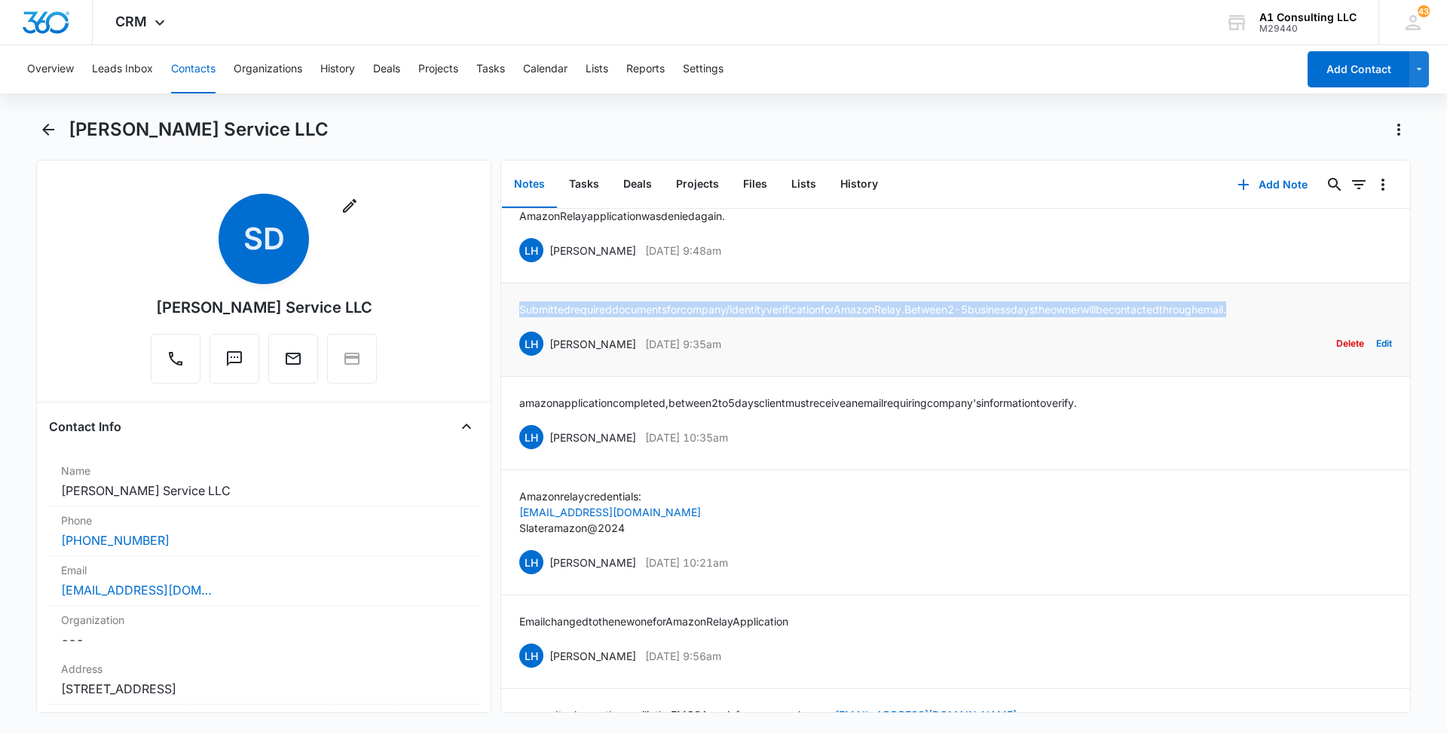
drag, startPoint x: 1302, startPoint y: 356, endPoint x: 515, endPoint y: 361, distance: 786.7
click at [515, 361] on li "Submitted required documents for company/identity verification for Amazon Relay…" at bounding box center [955, 329] width 909 height 93
drag, startPoint x: 757, startPoint y: 298, endPoint x: 546, endPoint y: 300, distance: 211.7
click at [546, 264] on div "LH [PERSON_NAME] [DATE] 9:48am Delete Edit" at bounding box center [955, 250] width 873 height 29
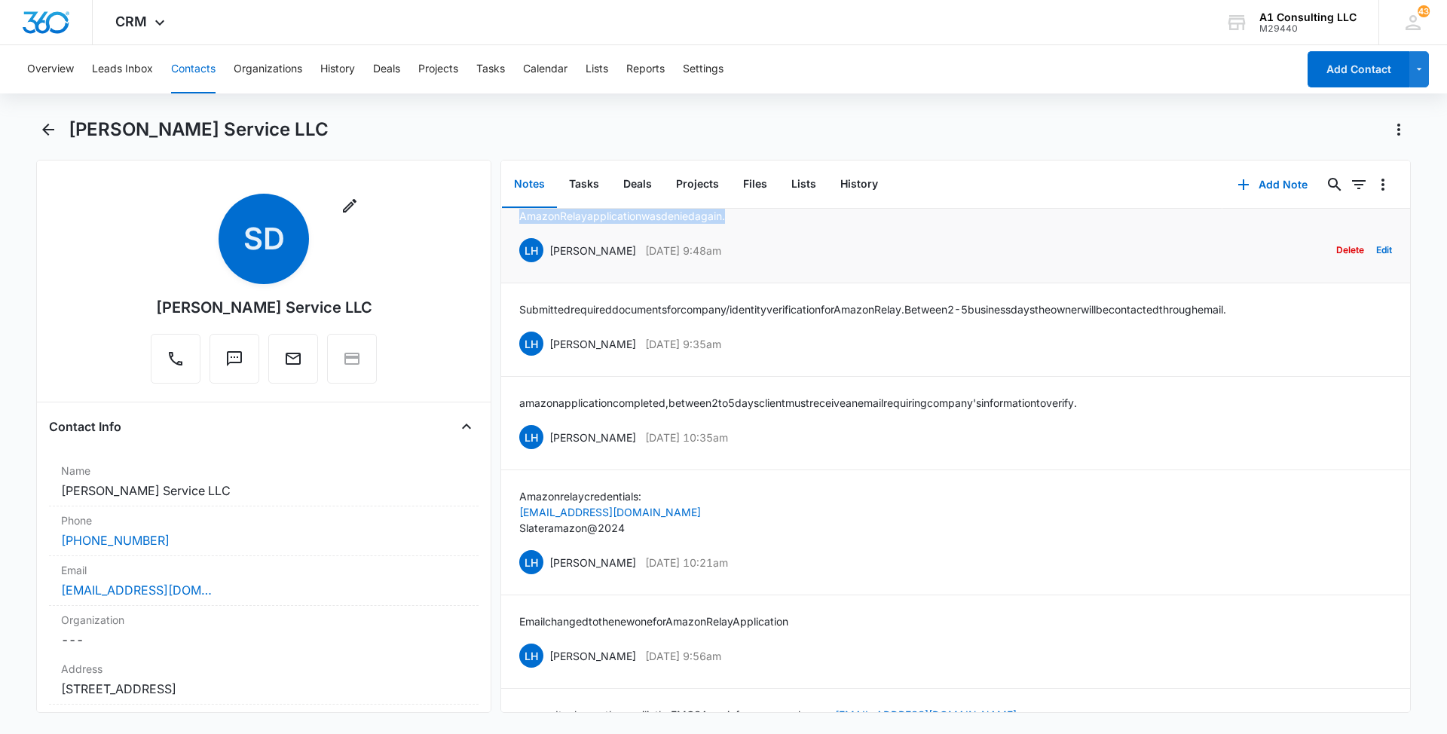
drag, startPoint x: 747, startPoint y: 255, endPoint x: 517, endPoint y: 264, distance: 230.7
click at [517, 264] on li "Amazon Relay application was denied again. LH [PERSON_NAME] [DATE] 9:48am Delet…" at bounding box center [955, 236] width 909 height 93
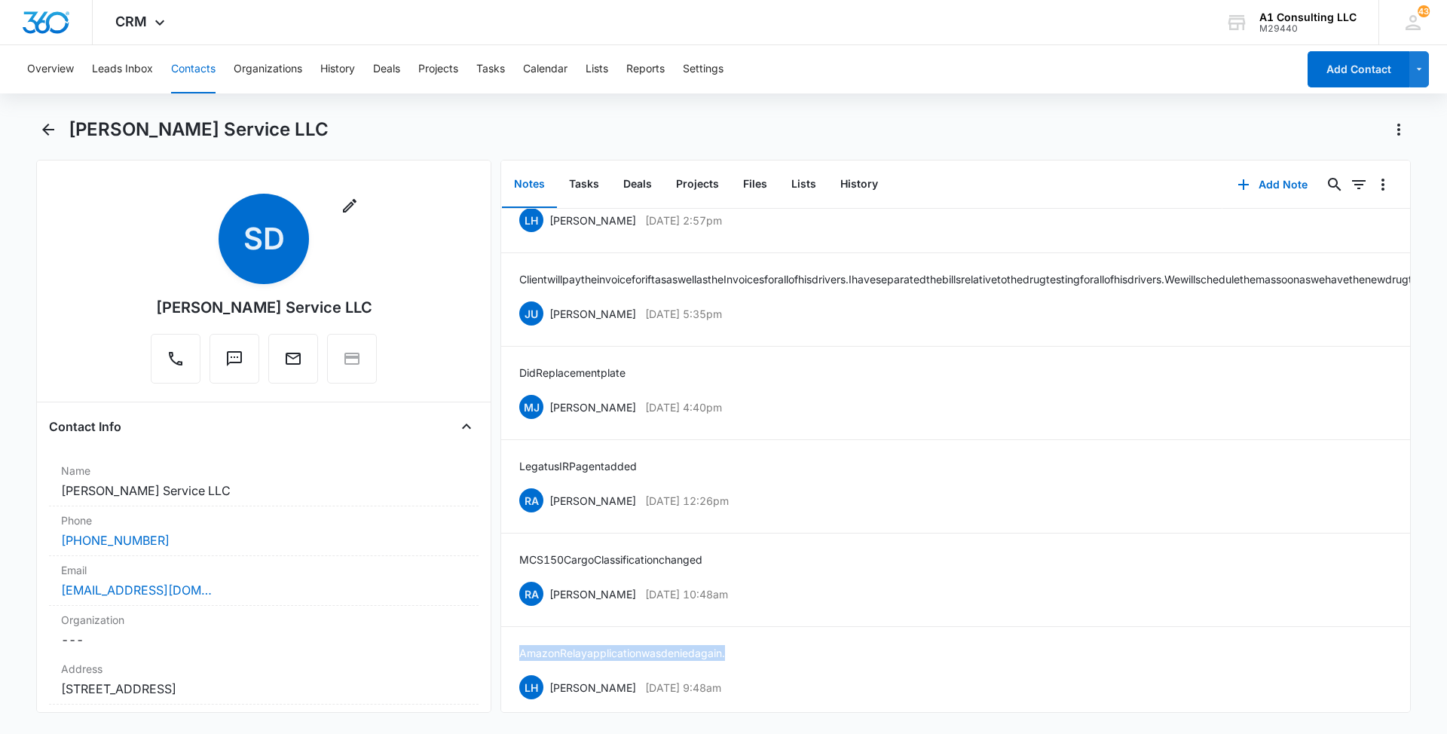
scroll to position [1095, 0]
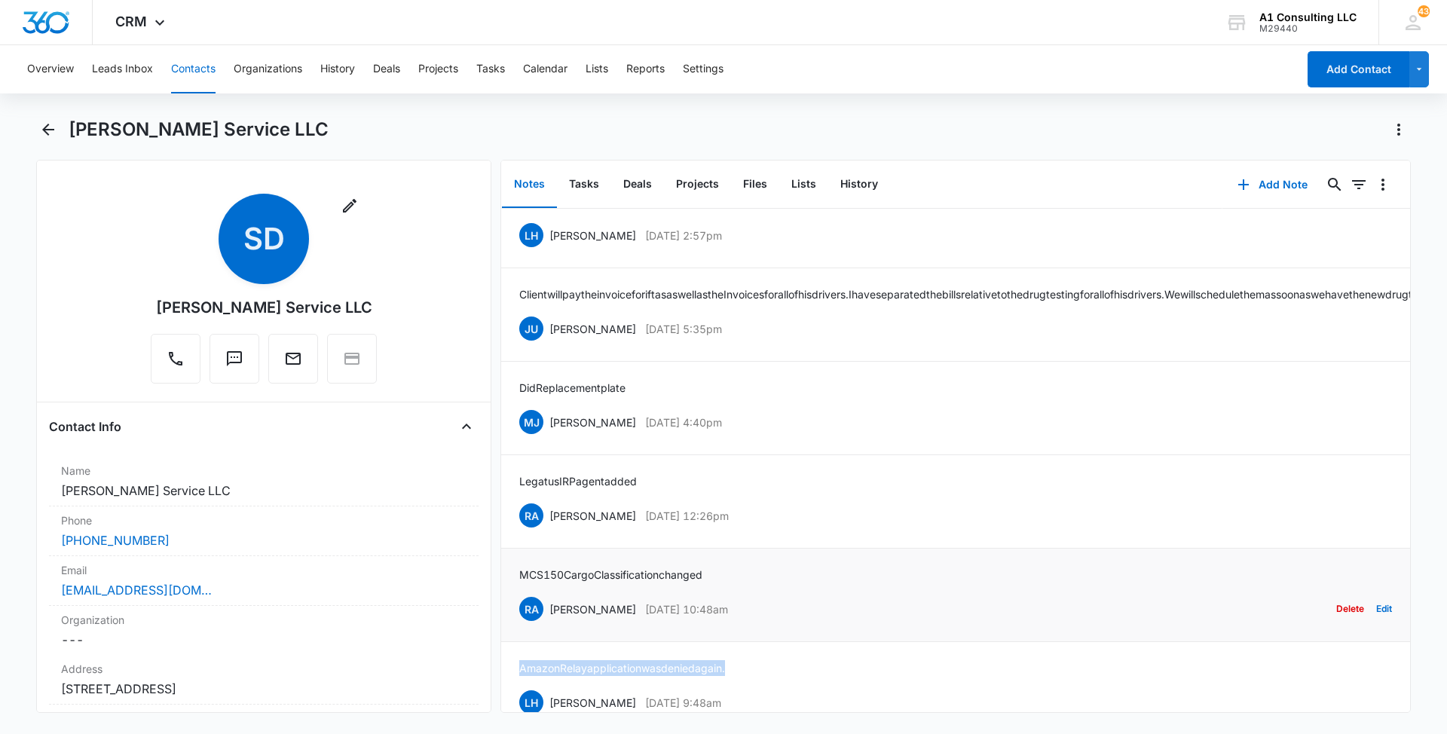
drag, startPoint x: 762, startPoint y: 658, endPoint x: 551, endPoint y: 659, distance: 211.0
click at [551, 623] on div "RA [PERSON_NAME] [DATE] 10:48am Delete Edit" at bounding box center [955, 609] width 873 height 29
drag, startPoint x: 721, startPoint y: 613, endPoint x: 514, endPoint y: 620, distance: 207.3
click at [514, 620] on li "MCS 150 Cargo Classification changed RA [PERSON_NAME] [DATE] 10:48am Delete Edit" at bounding box center [955, 595] width 909 height 93
drag, startPoint x: 751, startPoint y: 562, endPoint x: 546, endPoint y: 564, distance: 205.0
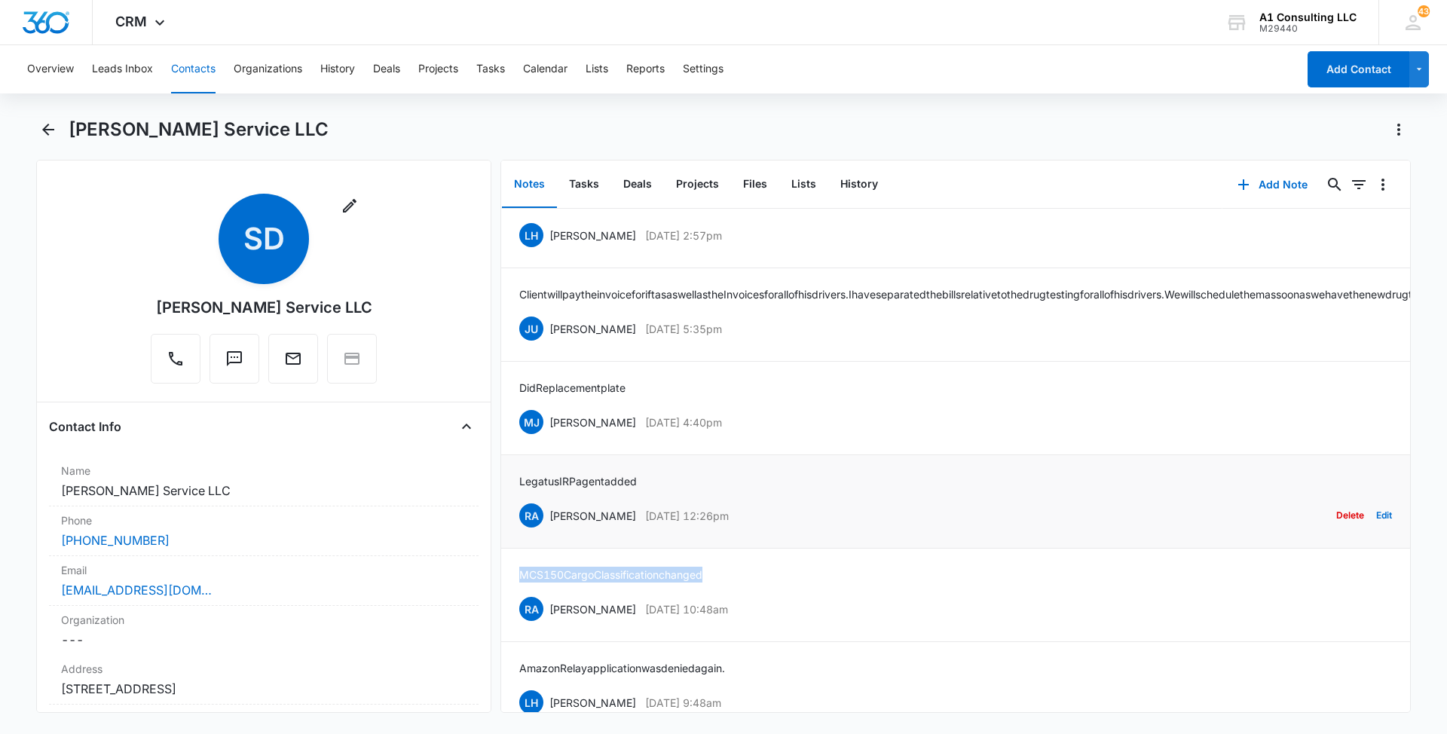
click at [546, 530] on div "RA [PERSON_NAME] [DATE] 12:26pm Delete Edit" at bounding box center [955, 515] width 873 height 29
drag, startPoint x: 650, startPoint y: 520, endPoint x: 509, endPoint y: 530, distance: 140.5
click at [509, 530] on li "Legatus IRP agent added RA [PERSON_NAME] [DATE] 12:26pm Delete Edit" at bounding box center [955, 501] width 909 height 93
drag, startPoint x: 762, startPoint y: 463, endPoint x: 549, endPoint y: 470, distance: 212.6
click at [549, 434] on div "[PERSON_NAME] [PERSON_NAME] [DATE] 4:40pm" at bounding box center [620, 422] width 203 height 24
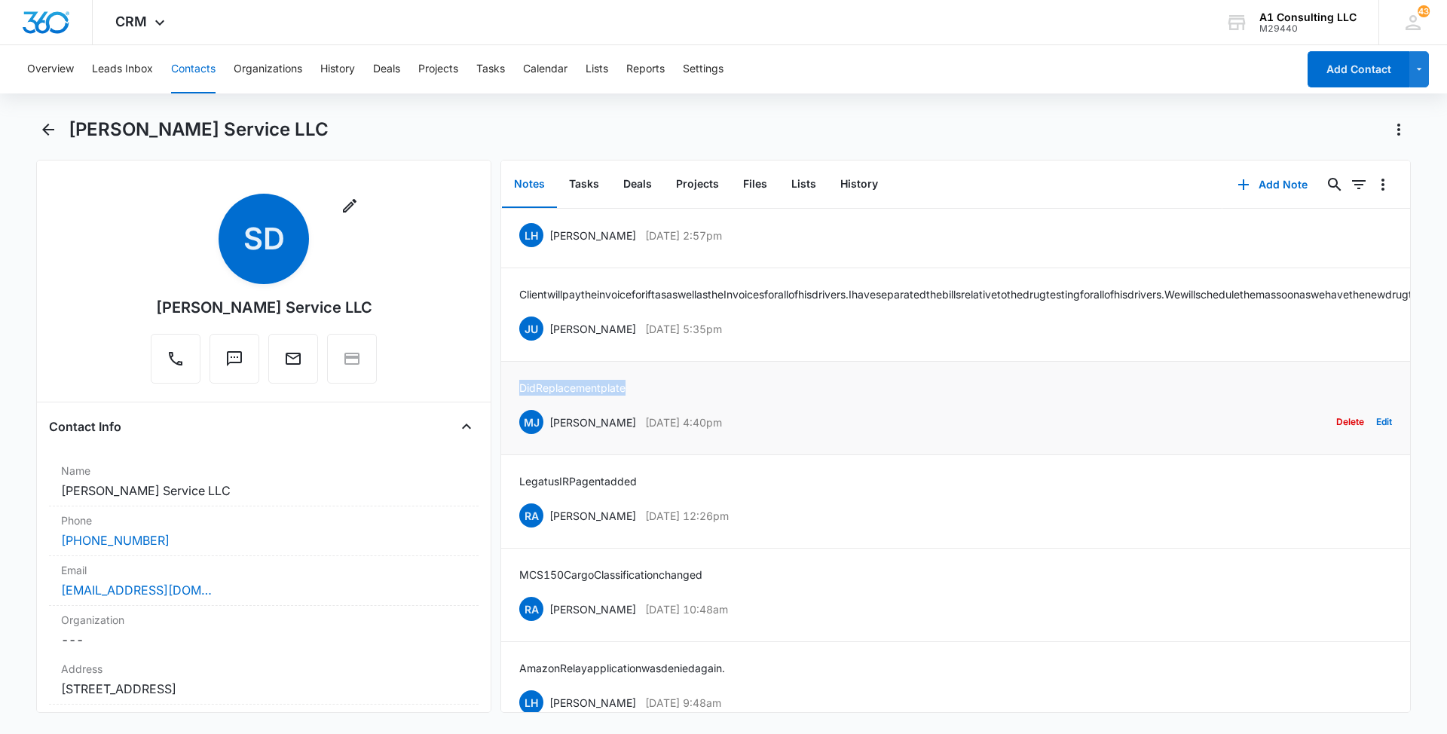
drag, startPoint x: 642, startPoint y: 432, endPoint x: 506, endPoint y: 433, distance: 136.4
click at [506, 433] on li "Did Replacement plate MJ [PERSON_NAME] [DATE] 4:40pm Delete Edit" at bounding box center [955, 408] width 909 height 93
drag, startPoint x: 770, startPoint y: 373, endPoint x: 550, endPoint y: 374, distance: 220.0
click at [550, 343] on div "JU [PERSON_NAME] [DATE] 5:35pm Delete Edit" at bounding box center [955, 328] width 873 height 29
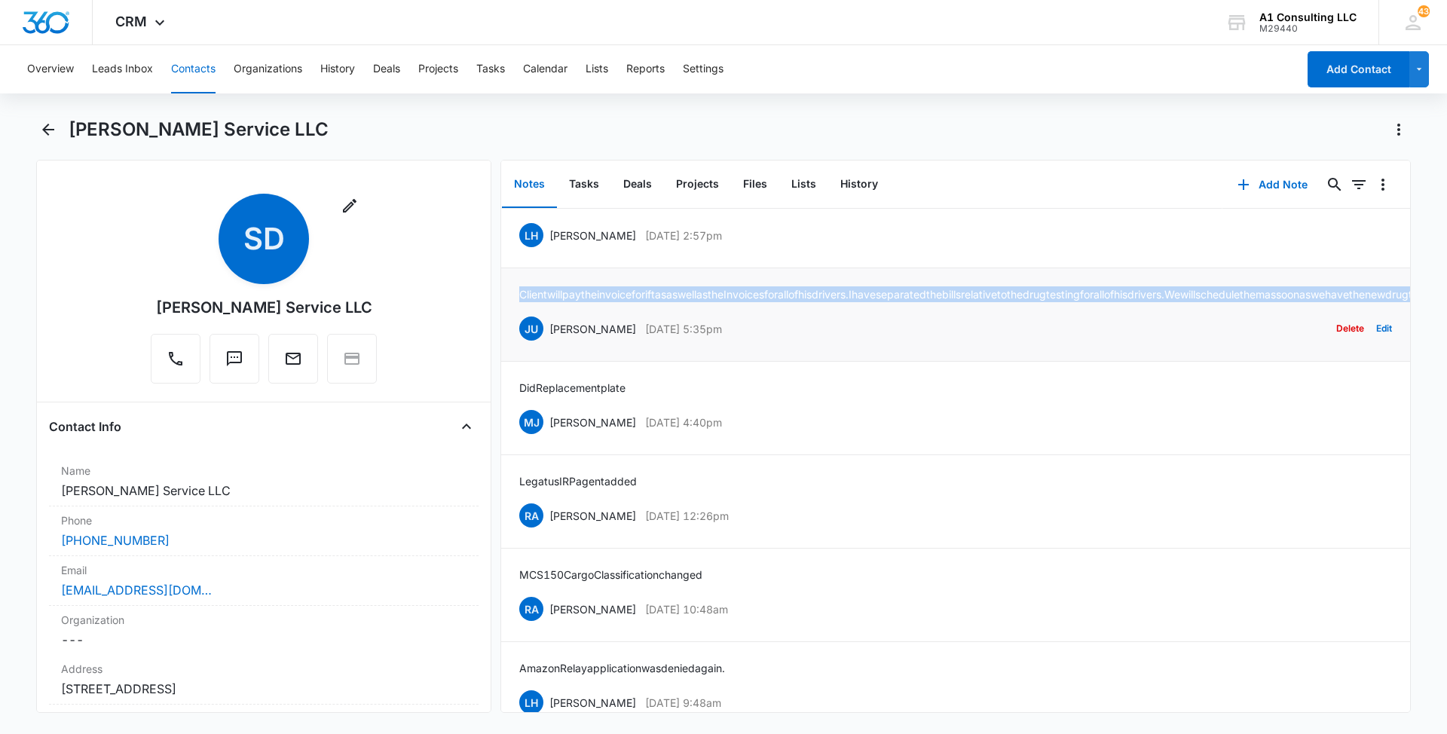
drag, startPoint x: 1068, startPoint y: 341, endPoint x: 509, endPoint y: 324, distance: 559.4
click at [509, 324] on li "Client will pay the invoice for iftas as well as the Invoices for all of his dr…" at bounding box center [955, 314] width 909 height 93
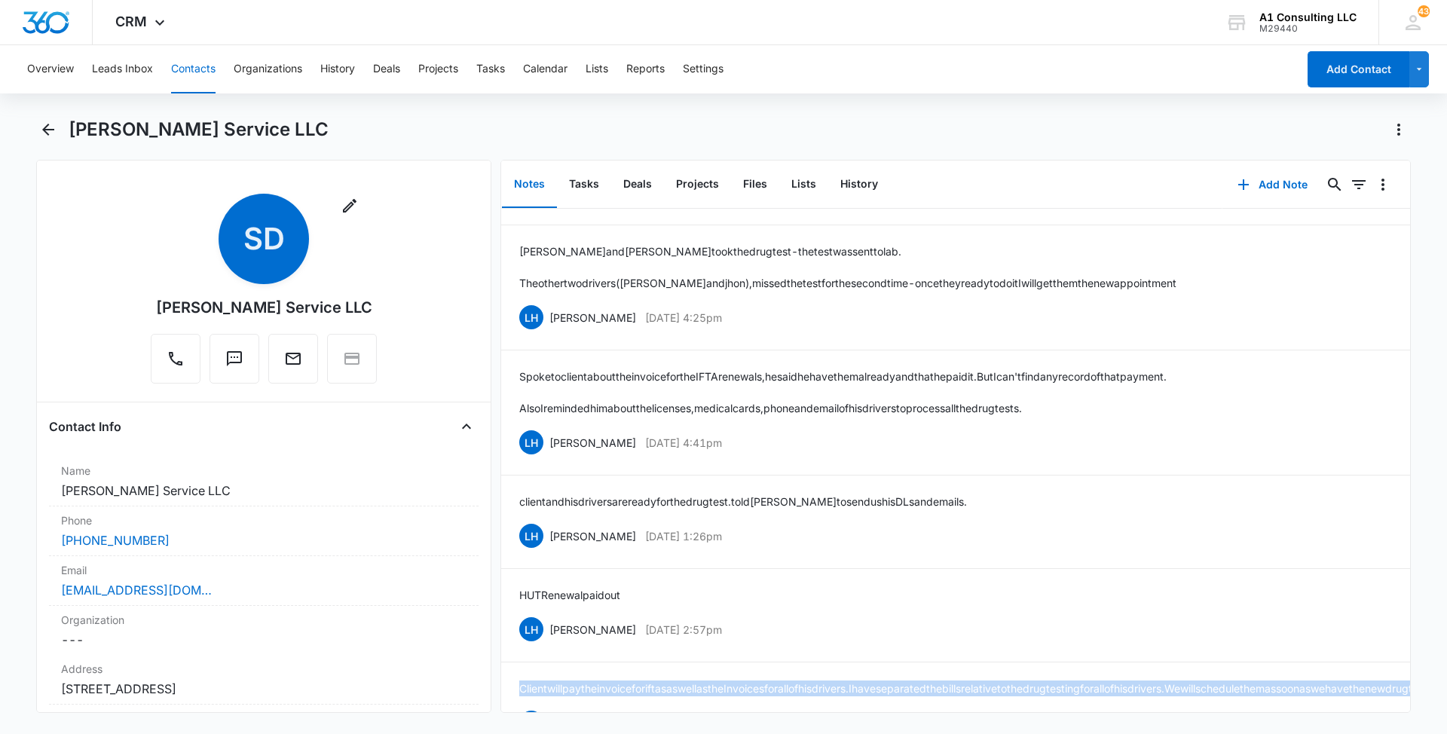
scroll to position [688, 0]
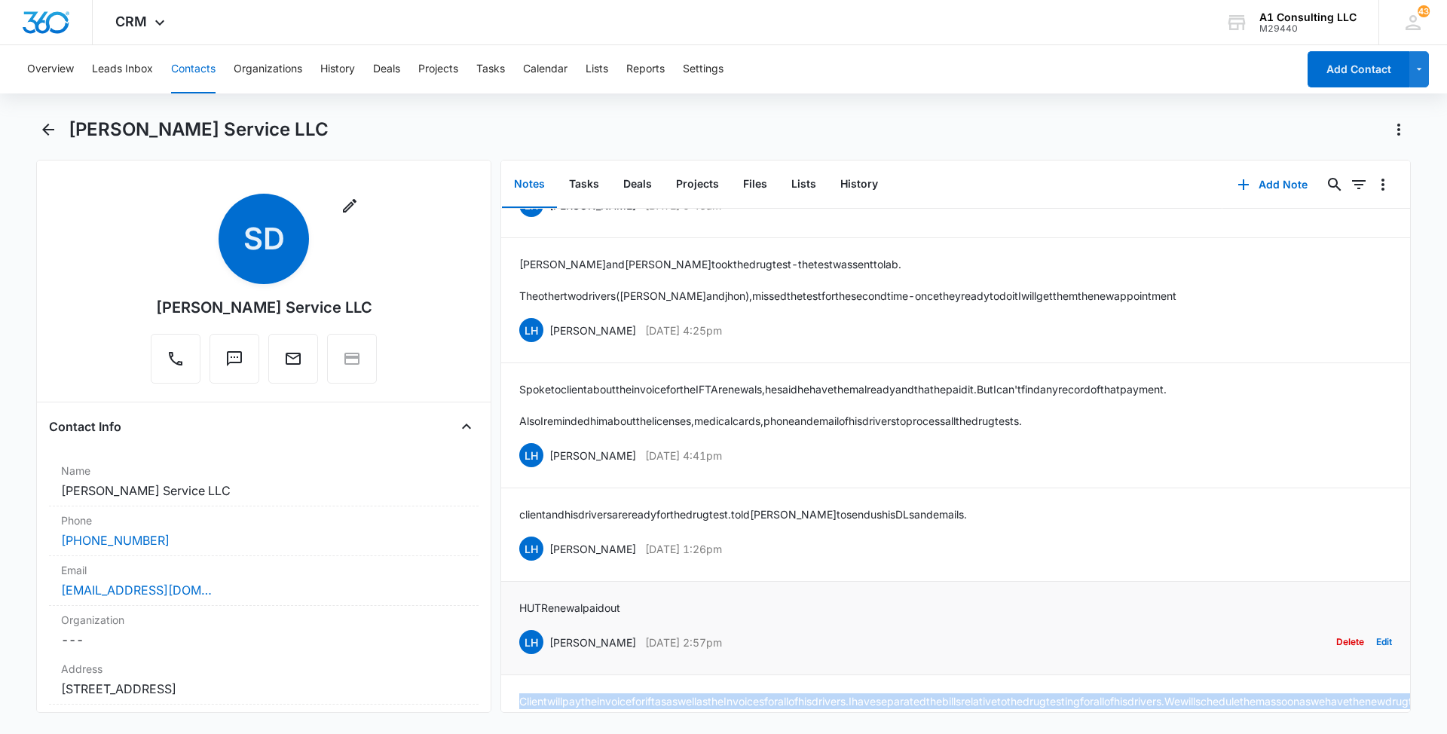
drag, startPoint x: 755, startPoint y: 665, endPoint x: 548, endPoint y: 675, distance: 207.5
click at [548, 656] on div "LH [PERSON_NAME] [DATE] 2:57pm Delete Edit" at bounding box center [955, 642] width 873 height 29
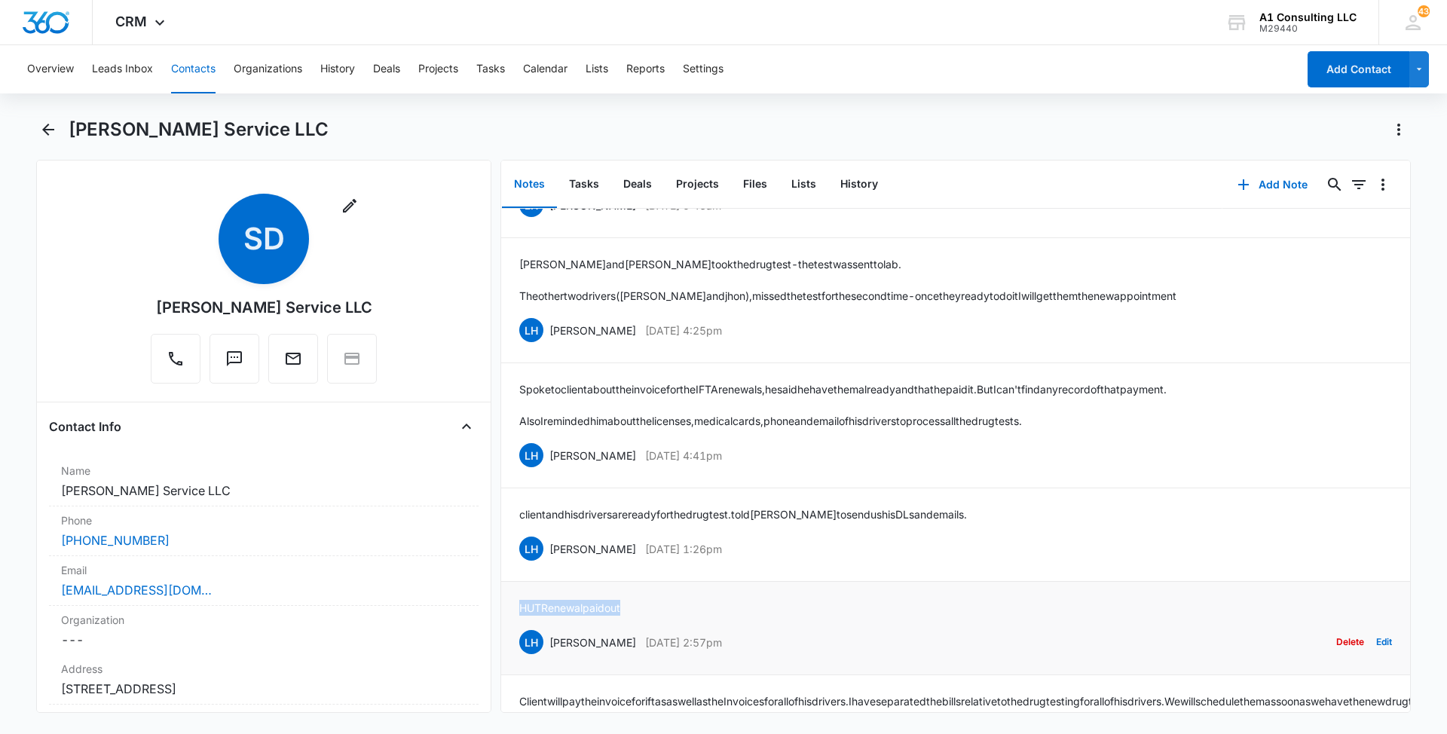
drag, startPoint x: 639, startPoint y: 634, endPoint x: 508, endPoint y: 636, distance: 131.1
click at [508, 636] on li "HUT Renewal paid out LH [PERSON_NAME] [DATE] 2:57pm Delete Edit" at bounding box center [955, 628] width 909 height 93
drag, startPoint x: 749, startPoint y: 580, endPoint x: 544, endPoint y: 584, distance: 205.0
click at [544, 563] on div "LH [PERSON_NAME] [DATE] 1:26pm Delete Edit" at bounding box center [955, 548] width 873 height 29
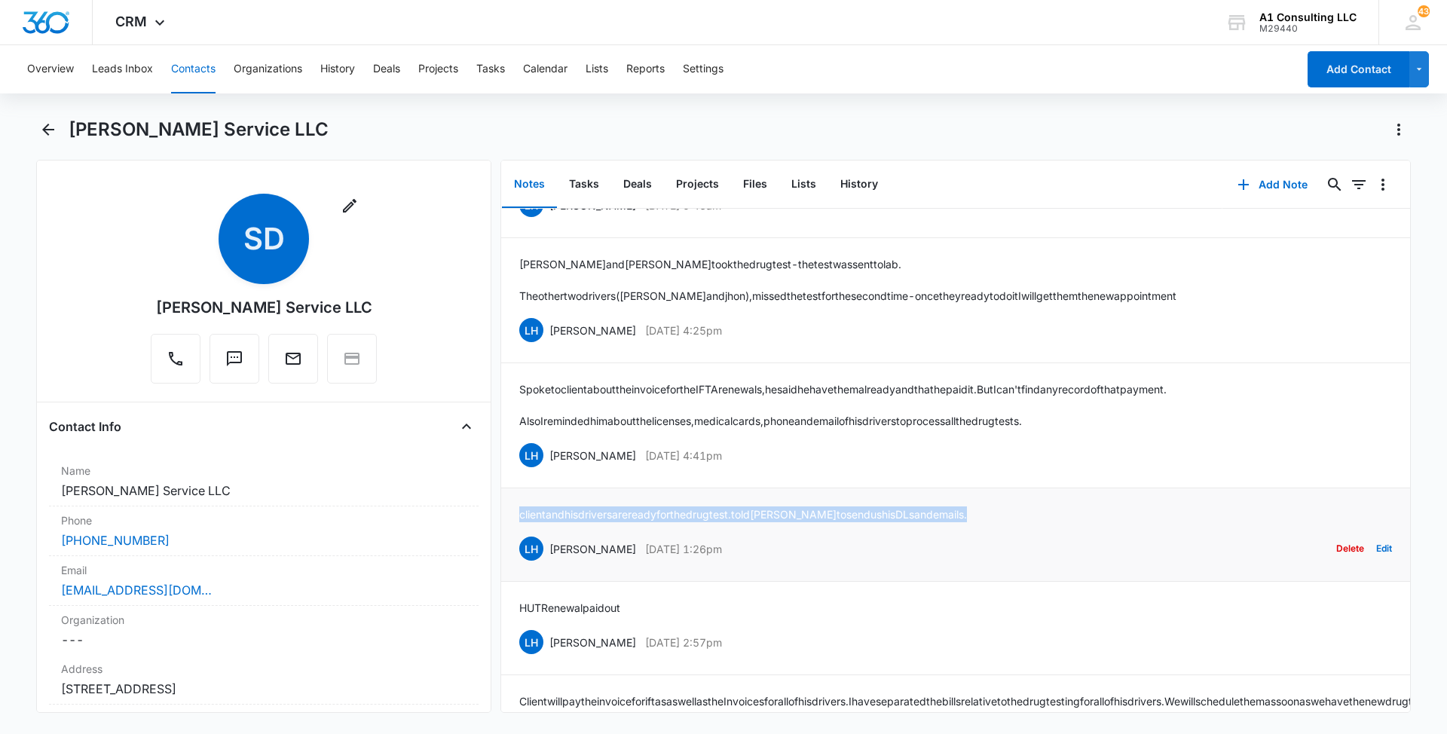
drag, startPoint x: 842, startPoint y: 545, endPoint x: 513, endPoint y: 547, distance: 328.5
click at [513, 547] on li "client and his drivers are ready for the [MEDICAL_DATA]. told [PERSON_NAME] to …" at bounding box center [955, 534] width 909 height 93
drag, startPoint x: 723, startPoint y: 482, endPoint x: 547, endPoint y: 482, distance: 175.6
click at [547, 469] on div "LH [PERSON_NAME] [DATE] 4:41pm Delete Edit" at bounding box center [955, 455] width 873 height 29
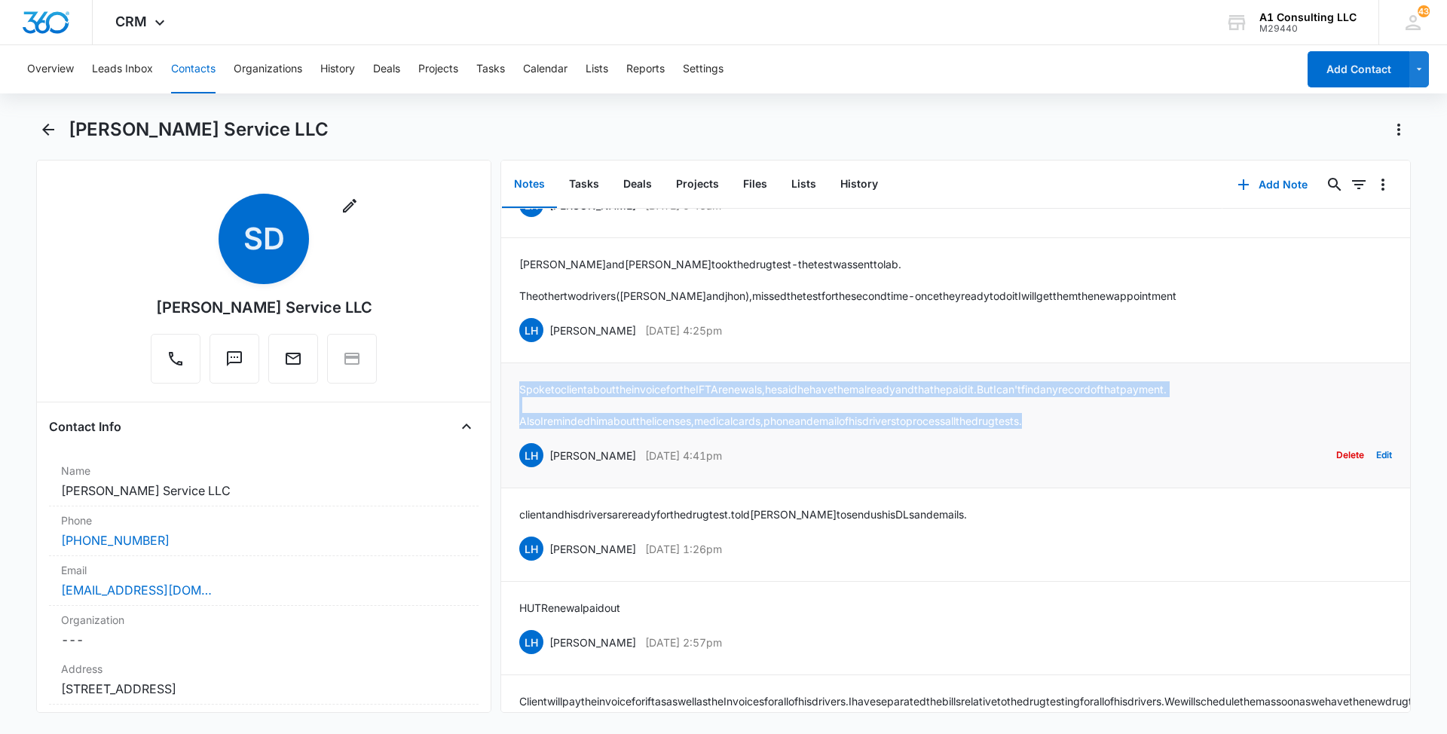
drag, startPoint x: 948, startPoint y: 444, endPoint x: 512, endPoint y: 420, distance: 436.2
click at [512, 420] on li "Spoke to client about the invoice for the IFTA renewals, he said he have them a…" at bounding box center [955, 425] width 909 height 125
drag, startPoint x: 755, startPoint y: 360, endPoint x: 543, endPoint y: 365, distance: 212.6
click at [543, 344] on div "LH [PERSON_NAME] [DATE] 4:25pm Delete Edit" at bounding box center [955, 330] width 873 height 29
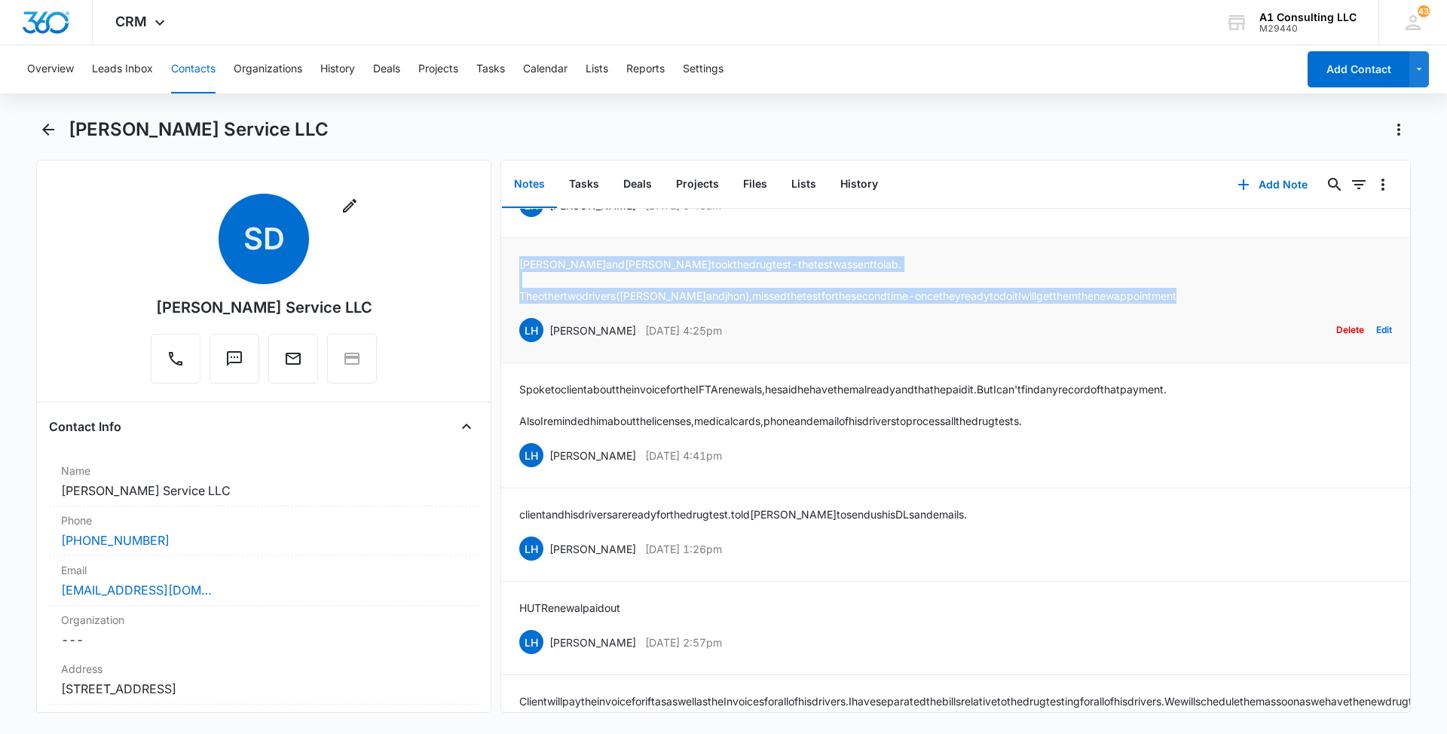
drag, startPoint x: 1120, startPoint y: 324, endPoint x: 507, endPoint y: 297, distance: 613.2
click at [507, 297] on li "[PERSON_NAME] and [PERSON_NAME] took the [MEDICAL_DATA] - the test was sent to …" at bounding box center [955, 300] width 909 height 125
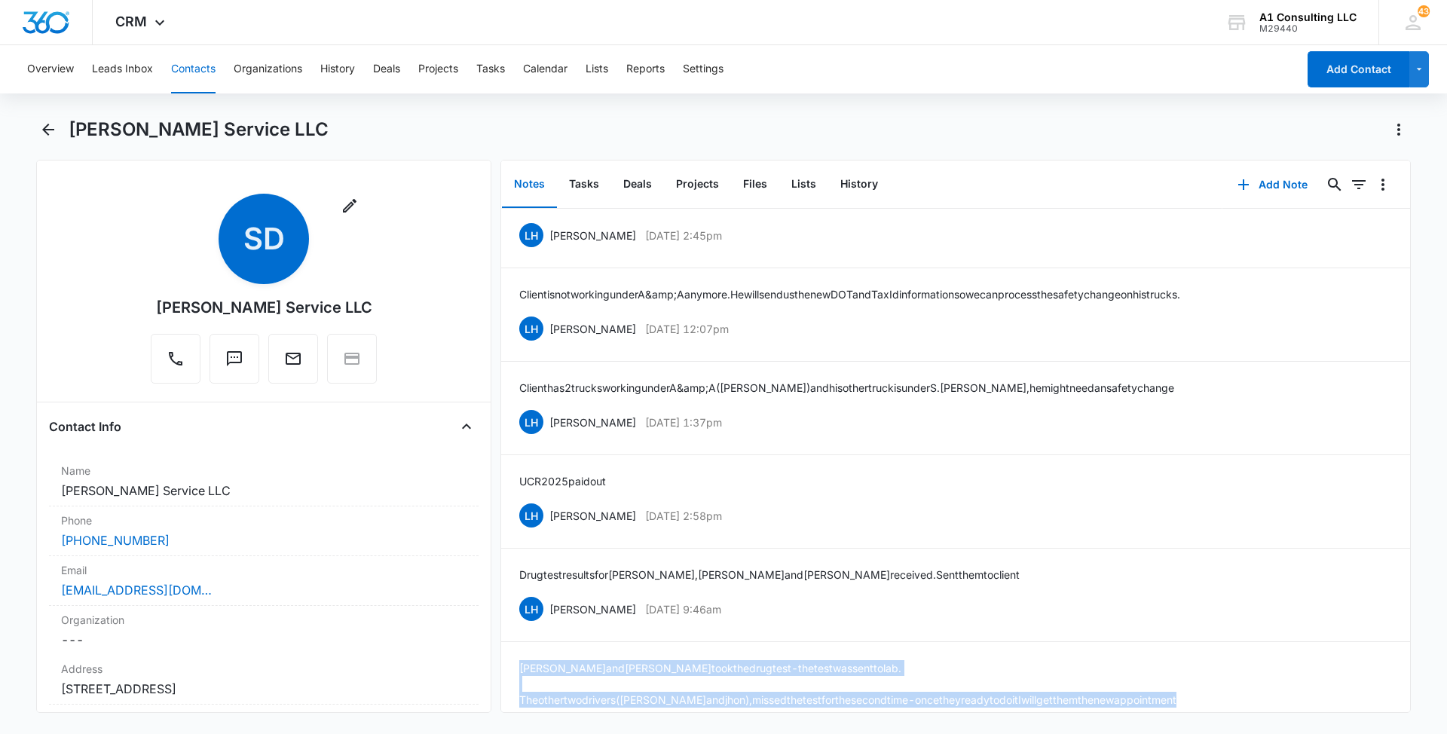
scroll to position [281, 0]
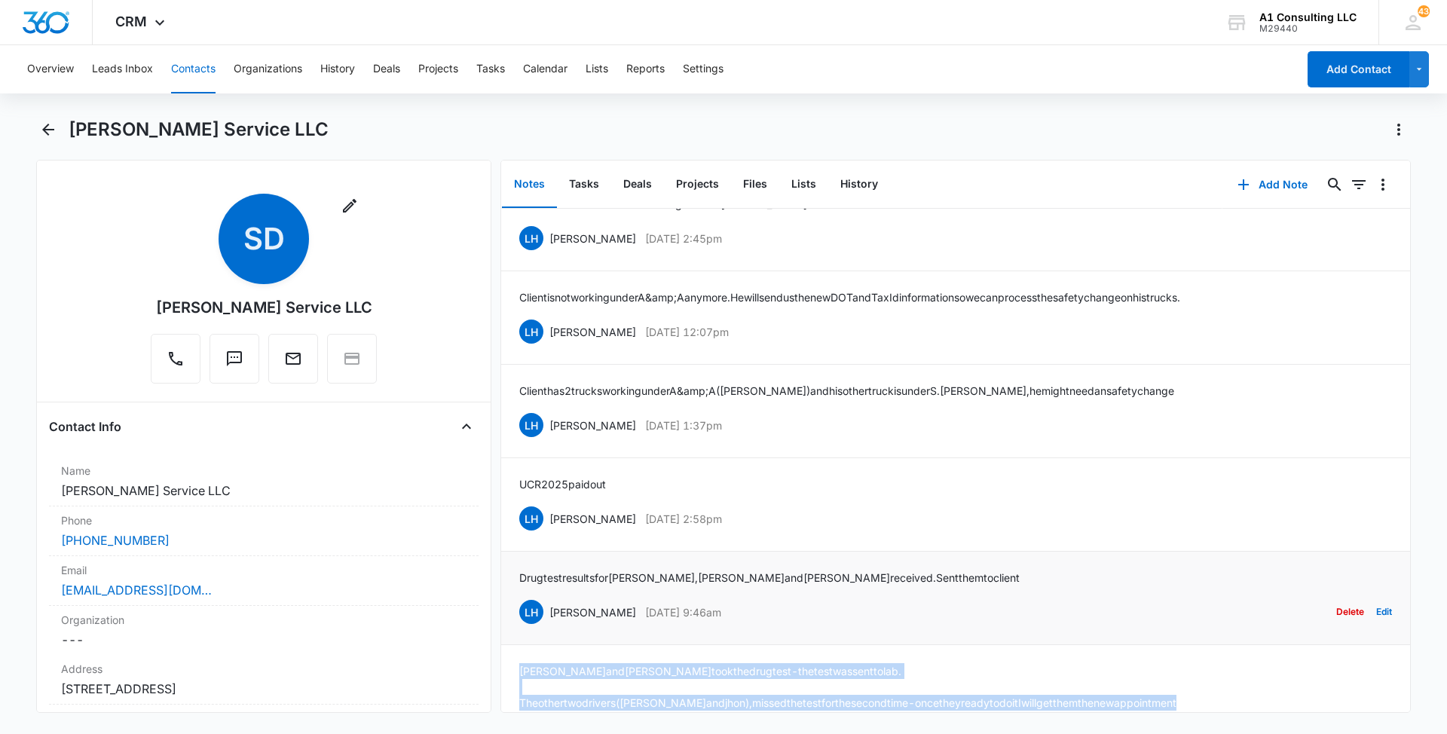
drag, startPoint x: 756, startPoint y: 634, endPoint x: 548, endPoint y: 646, distance: 208.3
click at [548, 626] on div "LH [PERSON_NAME] [DATE] 9:46am Delete Edit" at bounding box center [955, 612] width 873 height 29
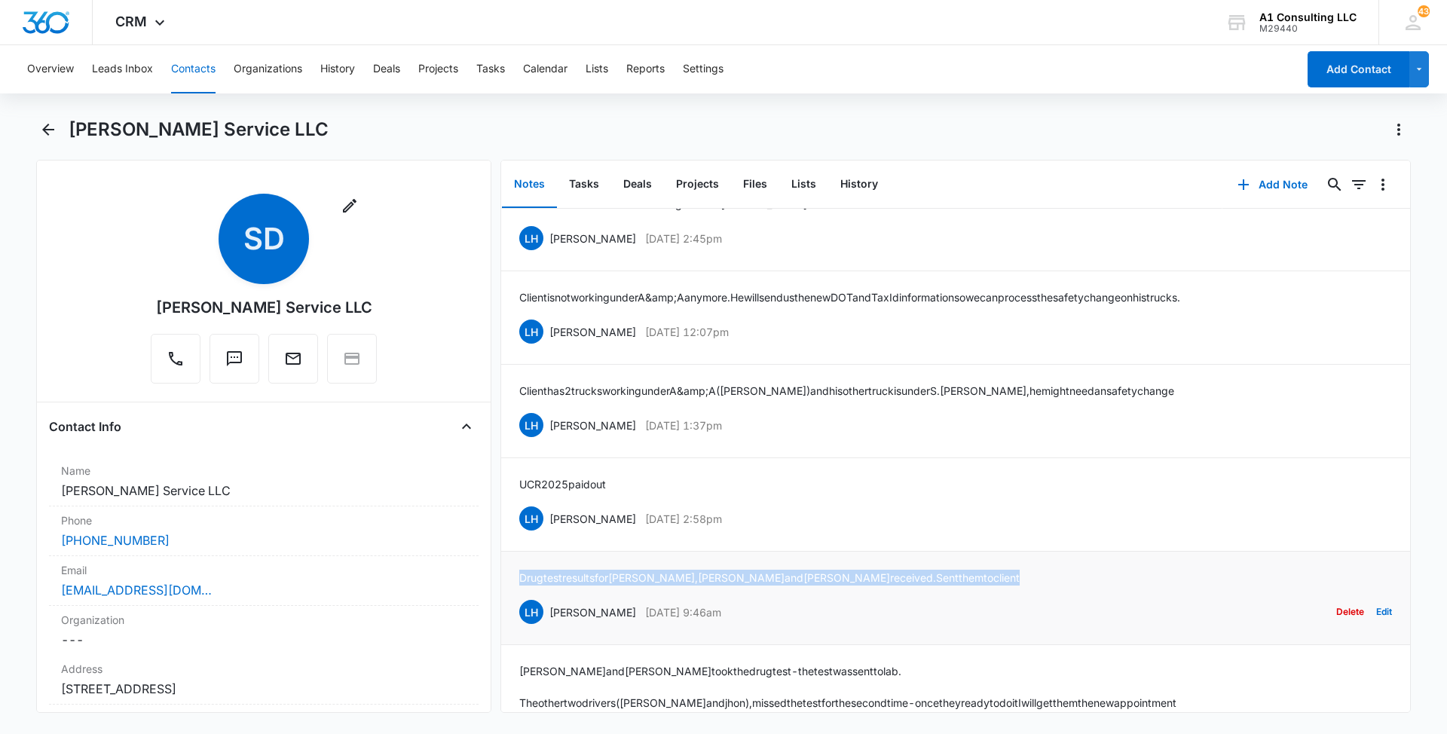
drag, startPoint x: 877, startPoint y: 611, endPoint x: 518, endPoint y: 616, distance: 358.7
click at [518, 616] on li "[MEDICAL_DATA] results for [PERSON_NAME] and [PERSON_NAME] received. Sent them …" at bounding box center [955, 598] width 909 height 93
drag, startPoint x: 741, startPoint y: 546, endPoint x: 547, endPoint y: 553, distance: 193.8
click at [547, 533] on div "LH [PERSON_NAME] [DATE] 2:58pm Delete Edit" at bounding box center [955, 518] width 873 height 29
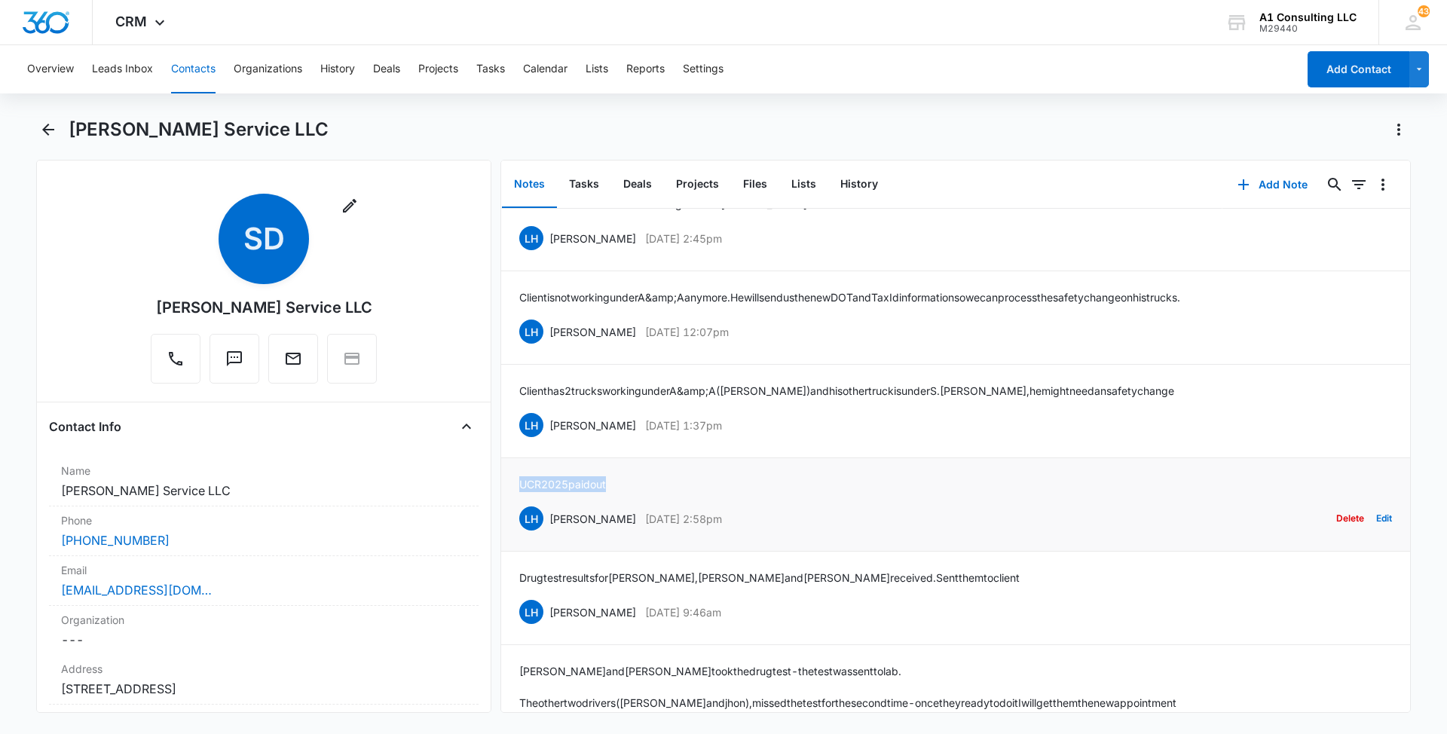
drag, startPoint x: 627, startPoint y: 512, endPoint x: 512, endPoint y: 512, distance: 115.3
click at [512, 512] on li "UCR 2025 paid out LH [PERSON_NAME] [DATE] 2:58pm Delete Edit" at bounding box center [955, 504] width 909 height 93
drag, startPoint x: 744, startPoint y: 451, endPoint x: 543, endPoint y: 446, distance: 201.2
click at [543, 439] on div "LH [PERSON_NAME] [DATE] 1:37pm Delete Edit" at bounding box center [955, 425] width 873 height 29
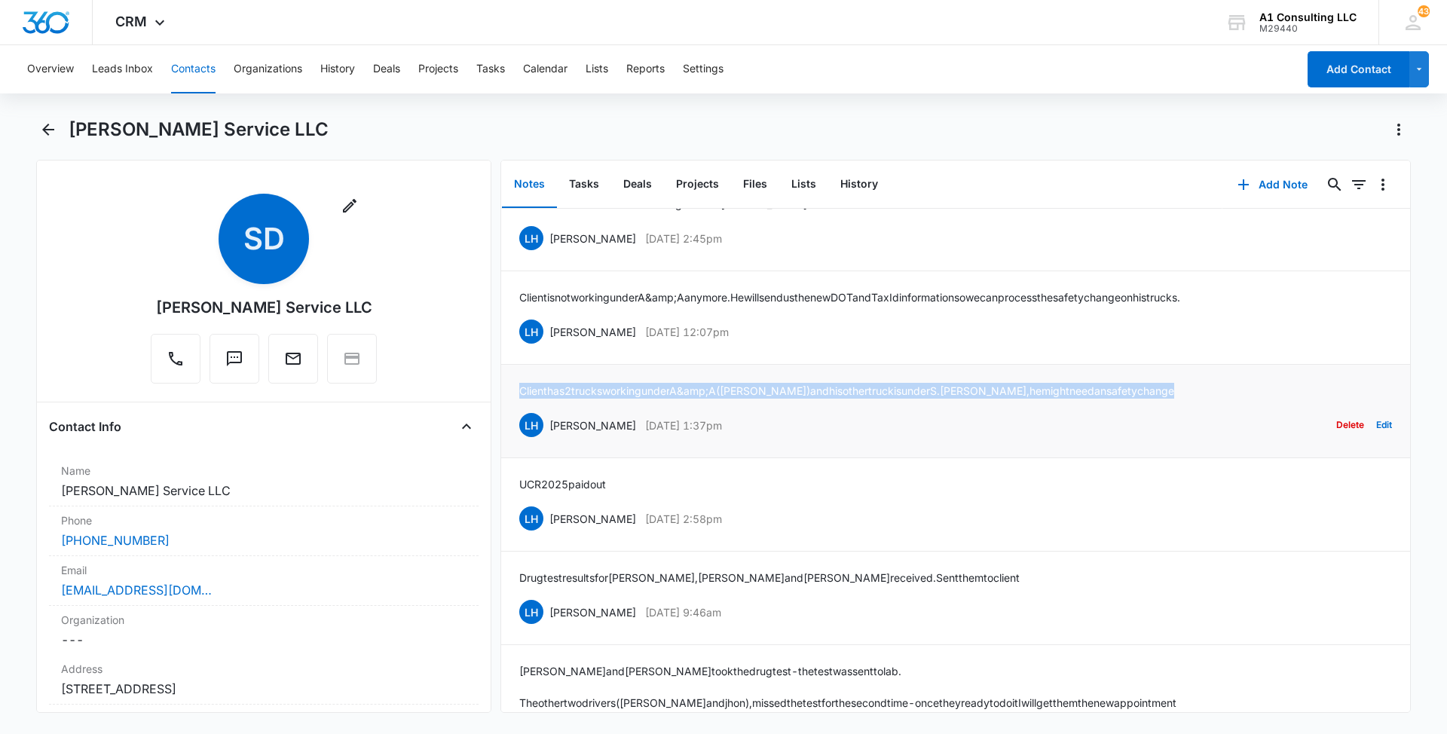
drag, startPoint x: 1136, startPoint y: 414, endPoint x: 516, endPoint y: 423, distance: 620.2
click at [516, 423] on li "Client has 2 trucks working under A&amp;A ([PERSON_NAME]) and his other truck i…" at bounding box center [955, 411] width 909 height 93
drag, startPoint x: 770, startPoint y: 353, endPoint x: 542, endPoint y: 368, distance: 228.8
click at [542, 346] on div "LH [PERSON_NAME] [DATE] 12:07pm Delete Edit" at bounding box center [955, 331] width 873 height 29
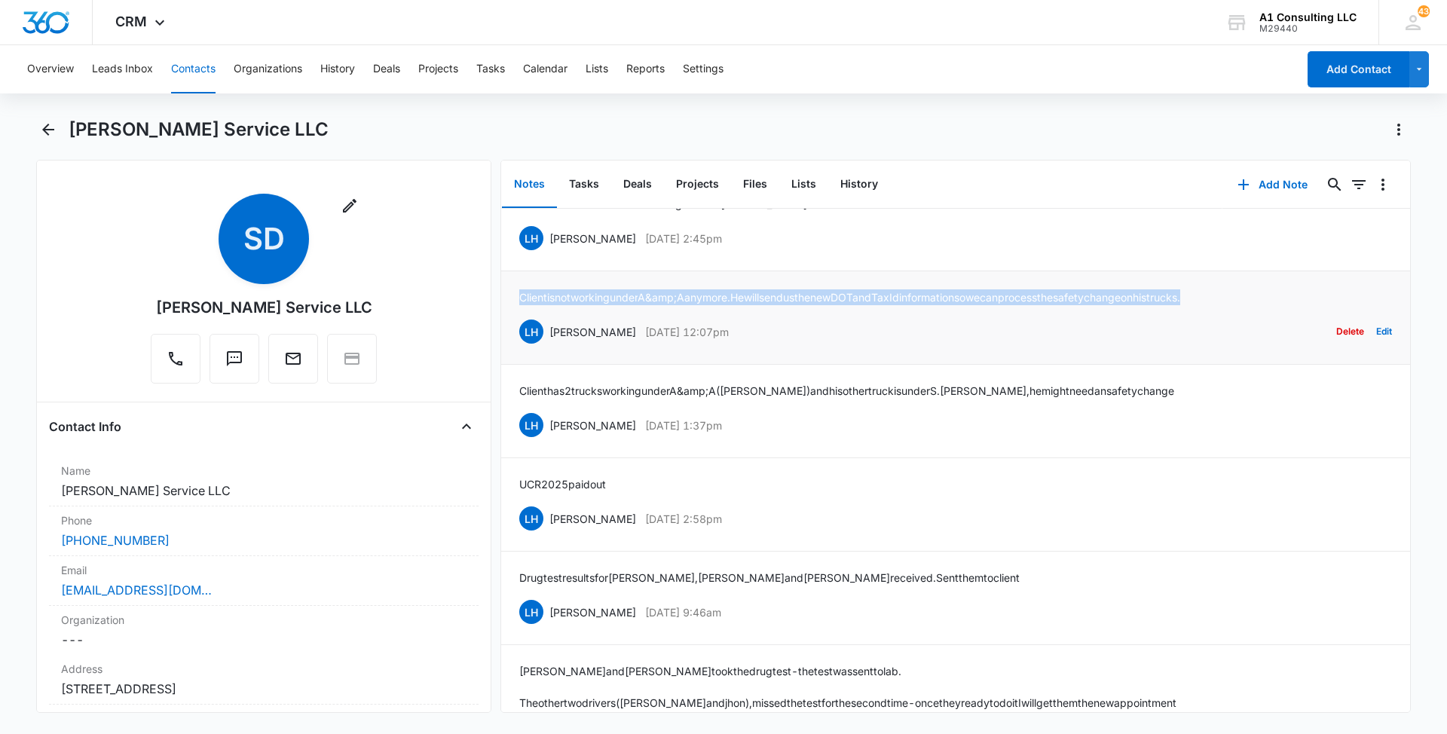
drag, startPoint x: 1277, startPoint y: 324, endPoint x: 517, endPoint y: 335, distance: 760.4
click at [517, 335] on li "Client is not working under A&amp;A anymore. He will send us the new DOT and Ta…" at bounding box center [955, 317] width 909 height 93
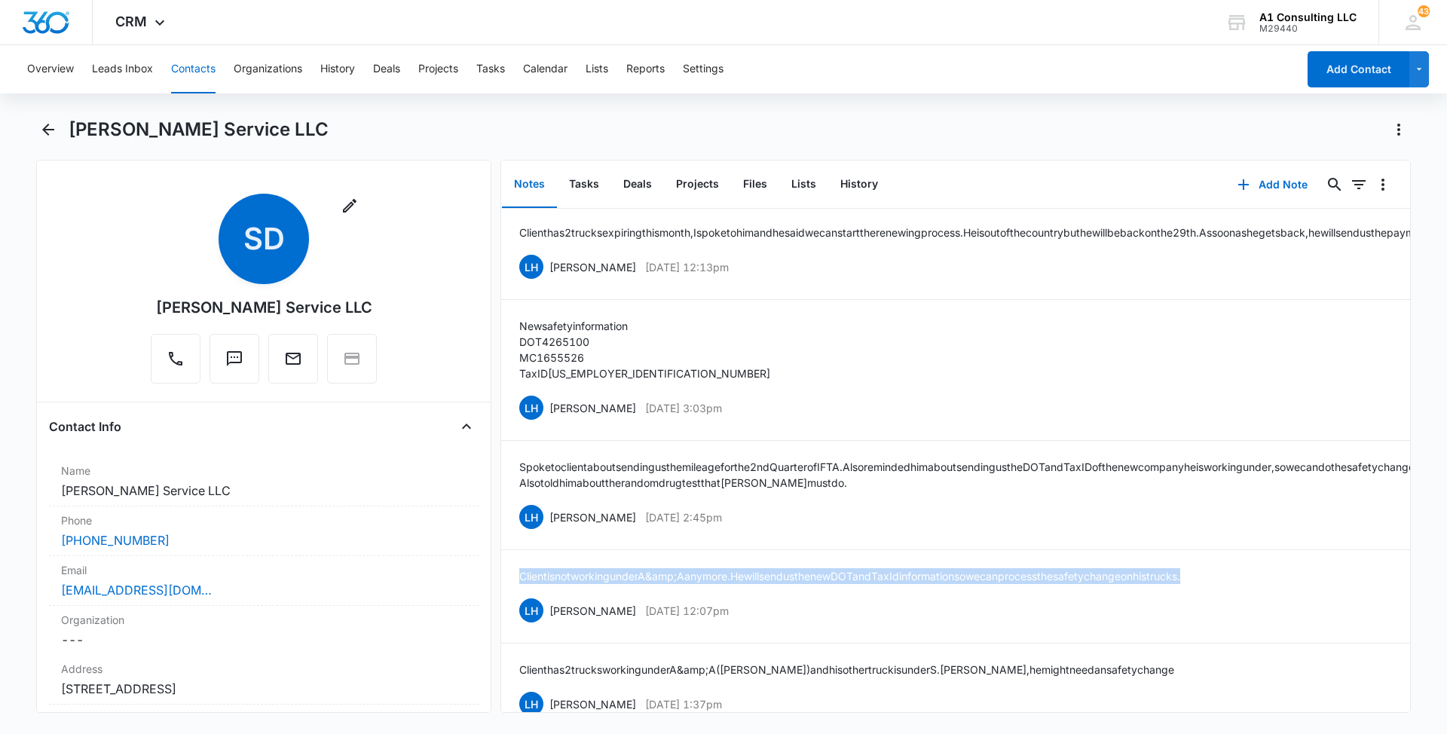
scroll to position [0, 0]
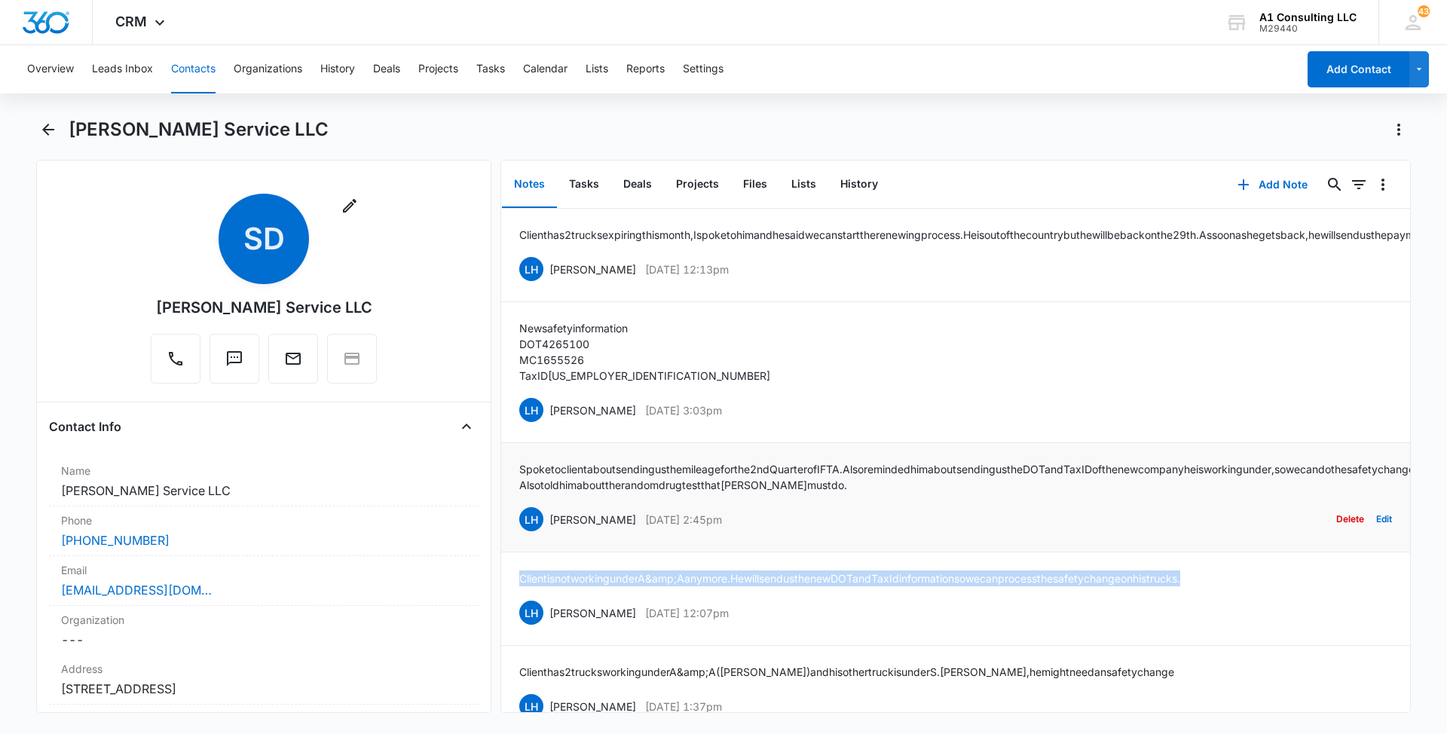
drag, startPoint x: 747, startPoint y: 550, endPoint x: 547, endPoint y: 551, distance: 200.4
click at [547, 533] on div "LH [PERSON_NAME] [DATE] 2:45pm Delete Edit" at bounding box center [955, 519] width 873 height 29
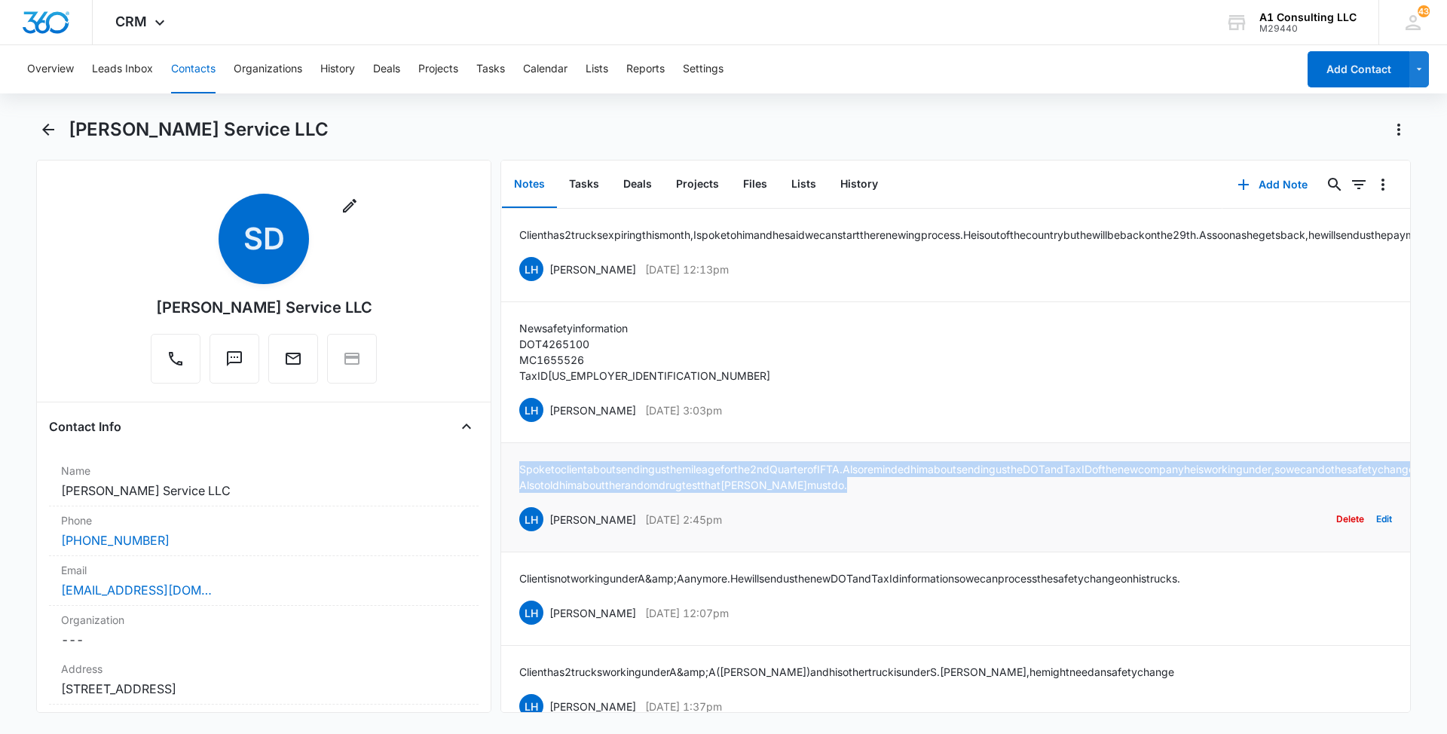
drag, startPoint x: 833, startPoint y: 515, endPoint x: 515, endPoint y: 482, distance: 320.5
click at [515, 482] on li "Spoke to client about sending us the mileage for the 2nd Quarter of IFTA. Also …" at bounding box center [955, 497] width 909 height 109
drag, startPoint x: 754, startPoint y: 422, endPoint x: 546, endPoint y: 426, distance: 208.8
click at [546, 424] on div "LH [PERSON_NAME] [DATE] 3:03pm Delete Edit" at bounding box center [955, 410] width 873 height 29
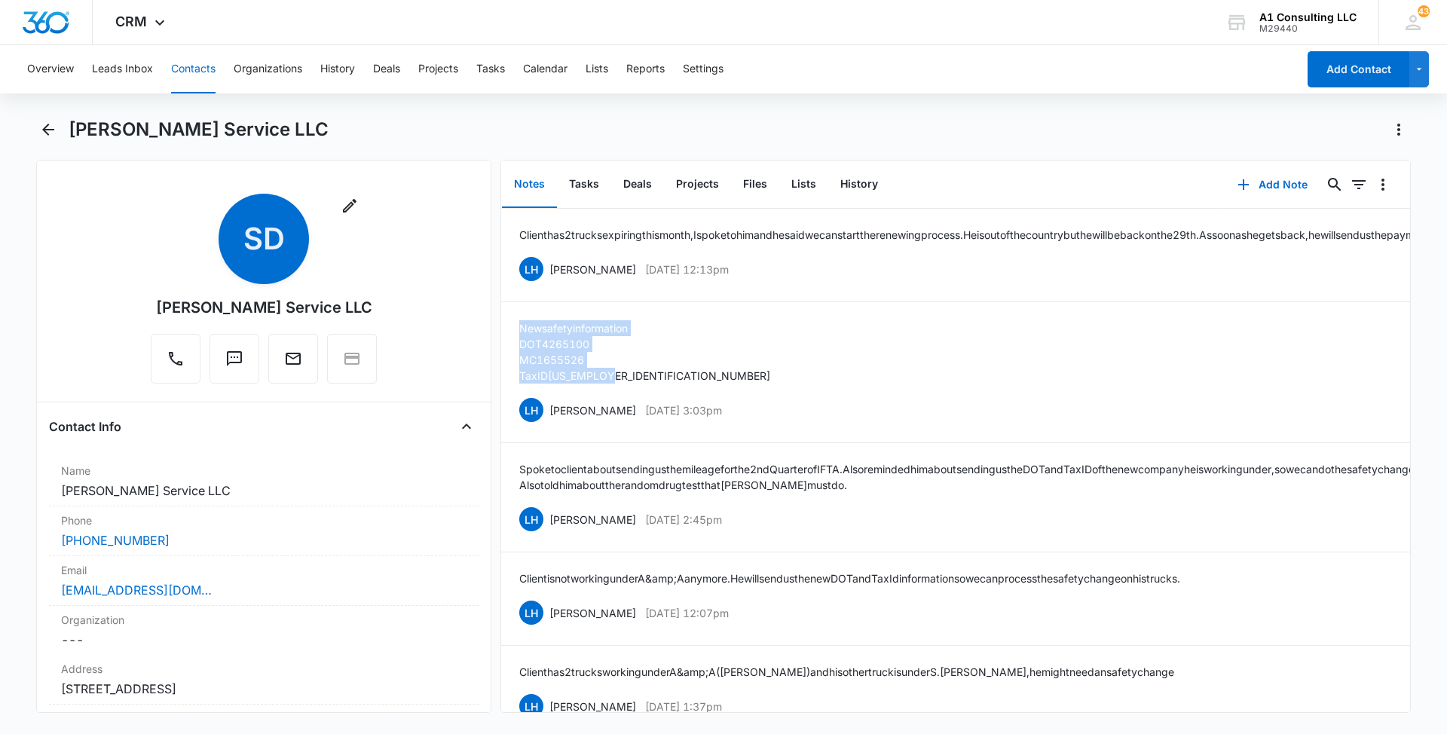
drag, startPoint x: 637, startPoint y: 387, endPoint x: 497, endPoint y: 342, distance: 147.8
click at [497, 342] on div "Remove SD [PERSON_NAME] Service LLC Contact Info Name Cancel Save Changes [PERS…" at bounding box center [723, 436] width 1374 height 553
drag, startPoint x: 768, startPoint y: 282, endPoint x: 552, endPoint y: 286, distance: 216.3
click at [552, 283] on div "LH [PERSON_NAME] [DATE] 12:13pm Delete Edit" at bounding box center [955, 269] width 873 height 29
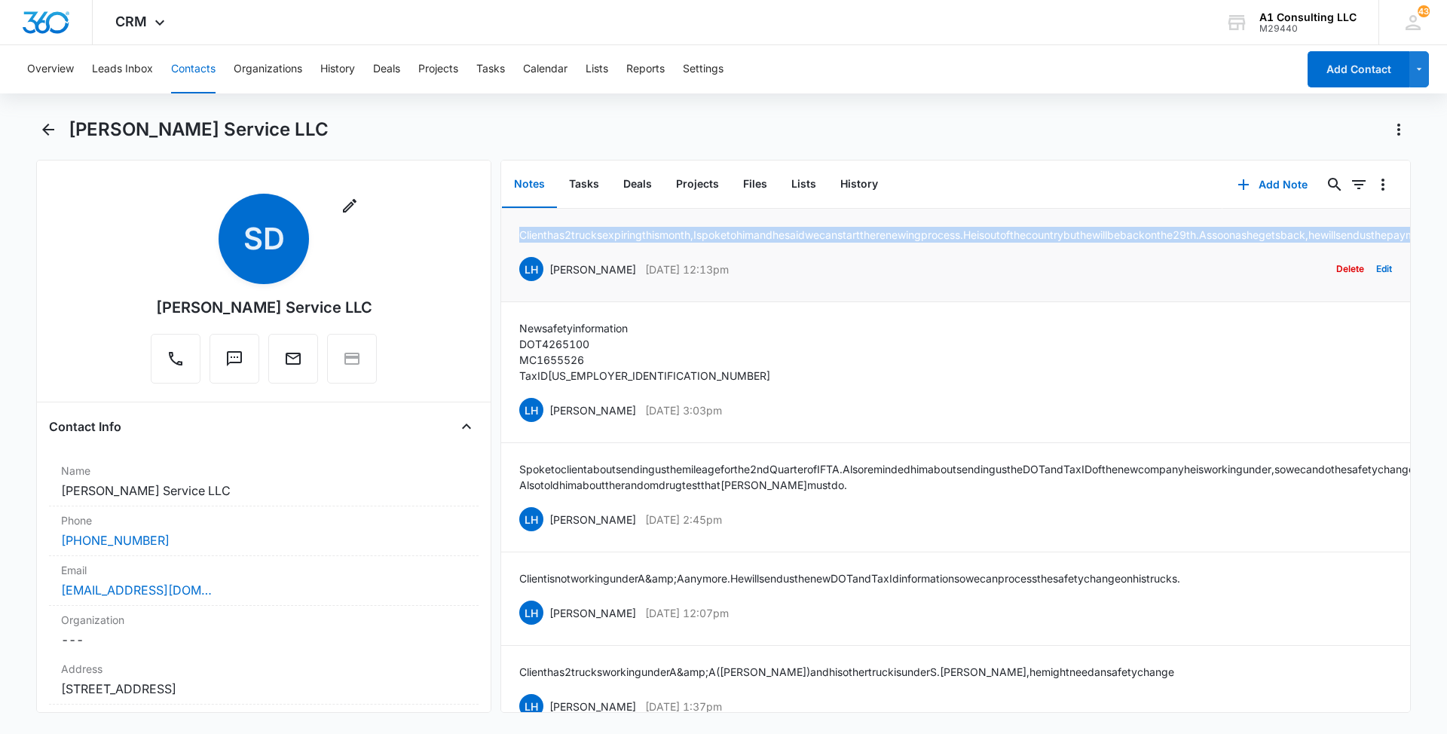
drag, startPoint x: 825, startPoint y: 244, endPoint x: 503, endPoint y: 231, distance: 322.8
click at [503, 231] on li "Client has 2 trucks expiring this month, I spoke to him and he said we can star…" at bounding box center [955, 255] width 909 height 93
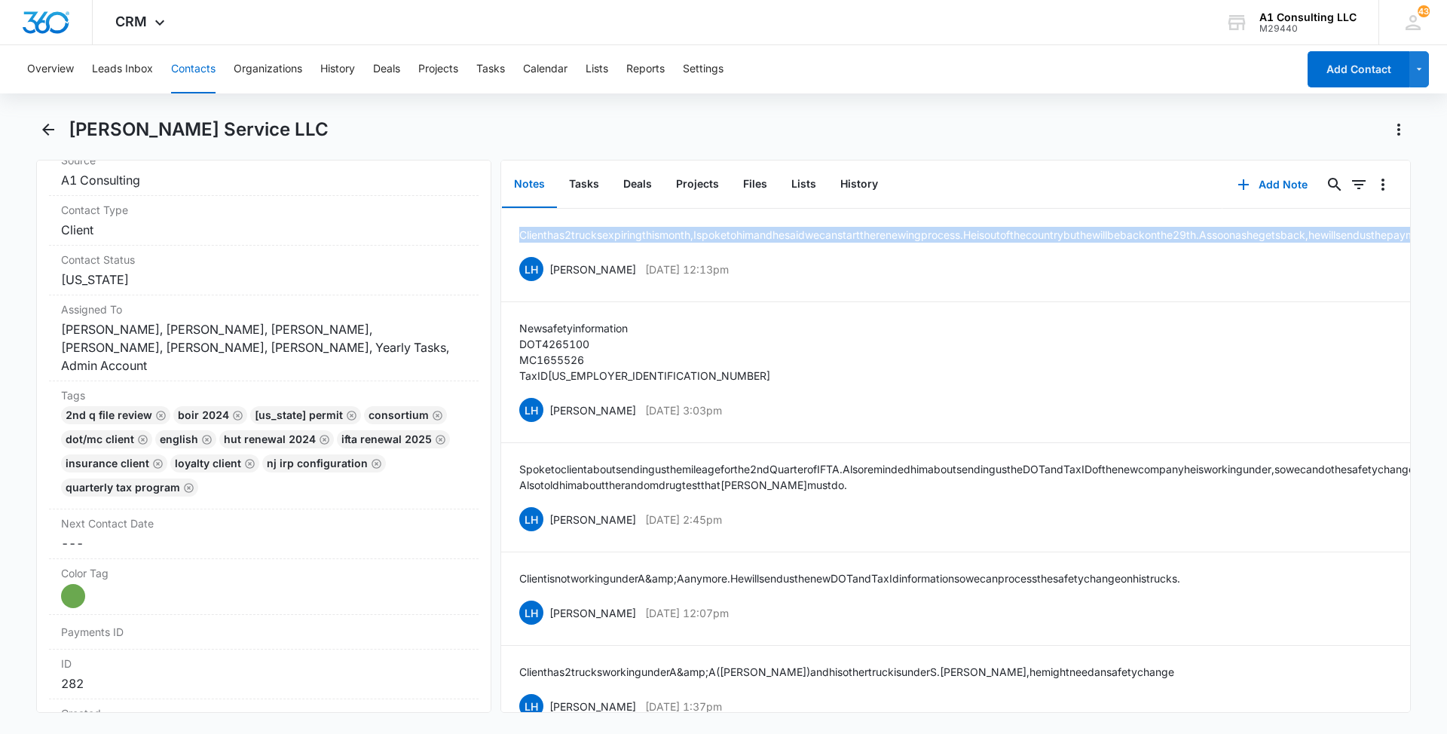
scroll to position [631, 0]
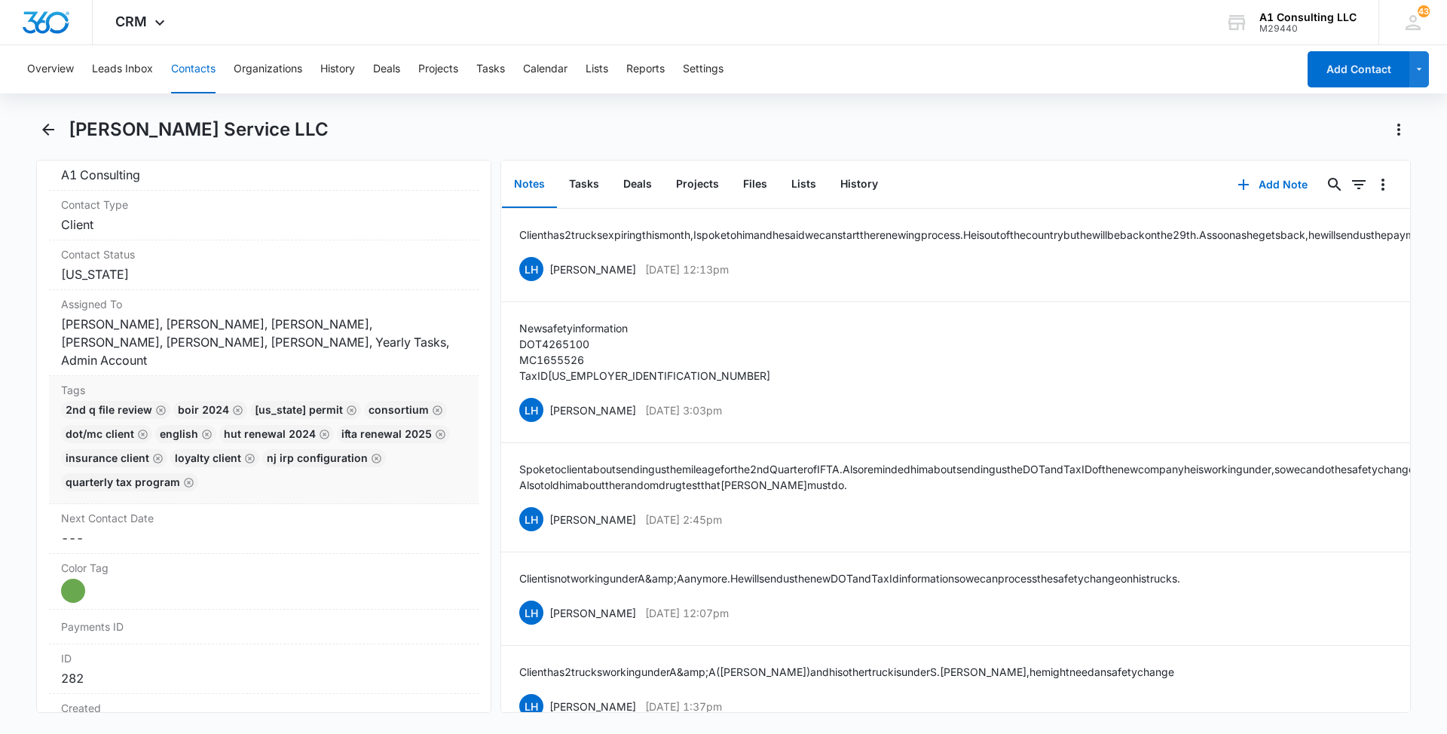
click at [429, 470] on div "2nd Q File Review BOIR 2024 [US_STATE] Permit Consortium DOT/MC Client English …" at bounding box center [263, 449] width 405 height 96
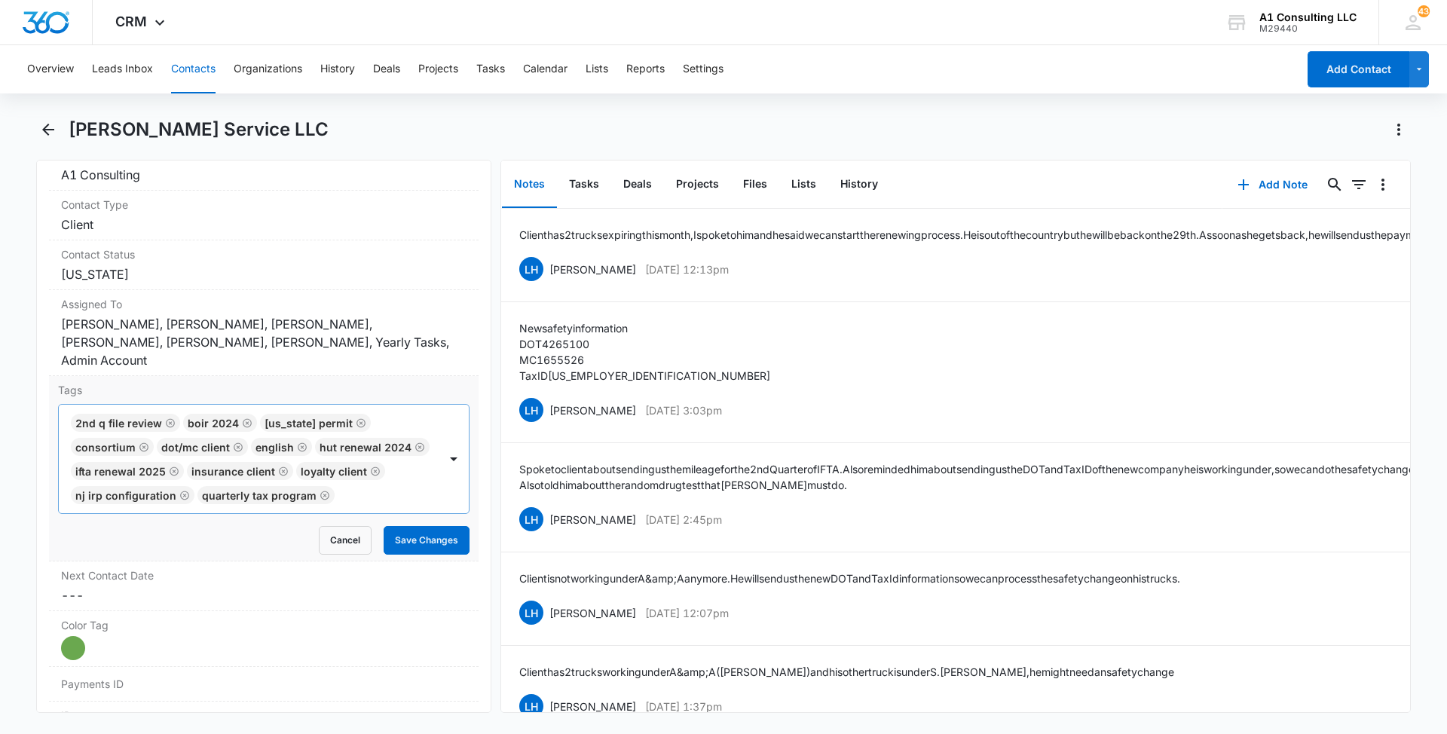
click at [365, 499] on div at bounding box center [388, 495] width 98 height 21
type input "gh"
click at [118, 579] on p "GHL Conversion" at bounding box center [115, 577] width 79 height 16
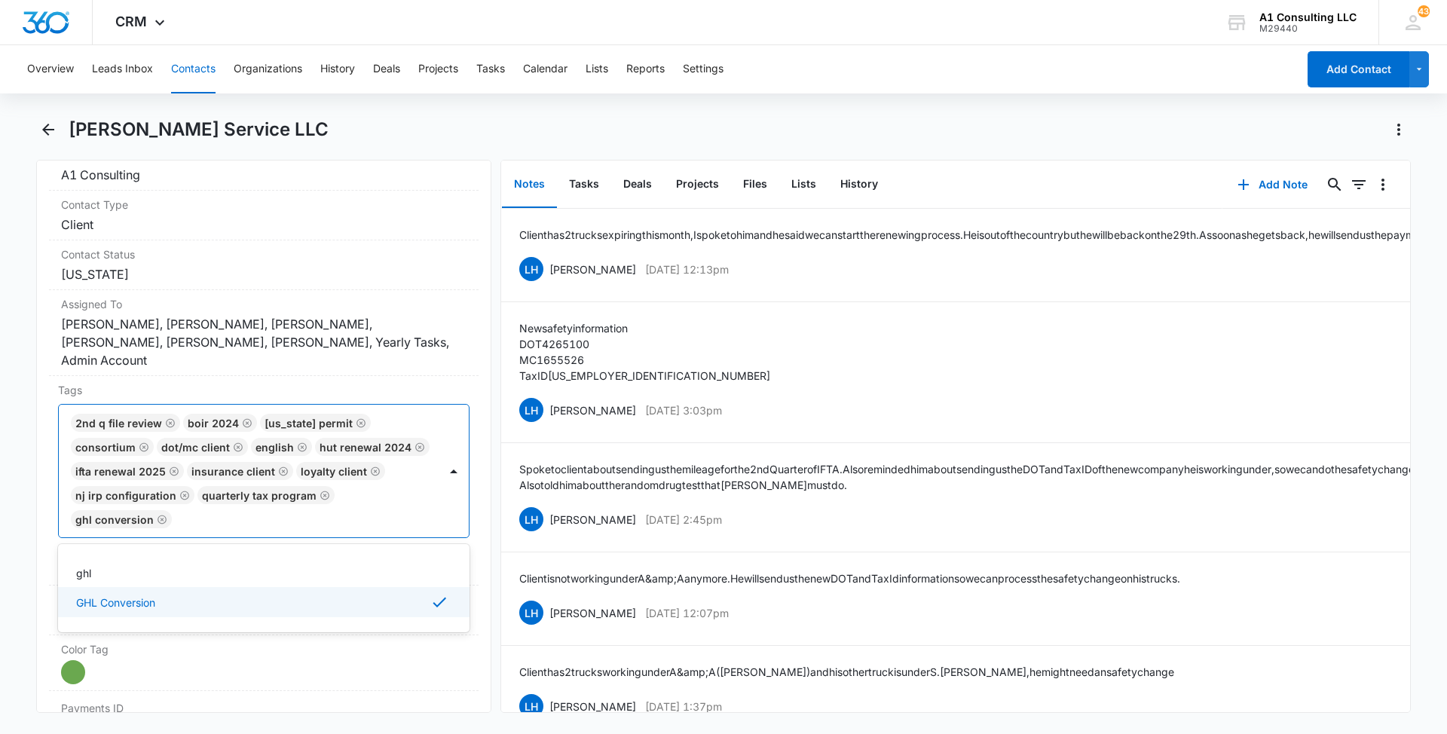
click at [3, 545] on main "[PERSON_NAME] Service LLC Remove SD [PERSON_NAME] Service LLC Contact Info Name…" at bounding box center [723, 424] width 1447 height 613
click at [387, 550] on button "Save Changes" at bounding box center [427, 564] width 86 height 29
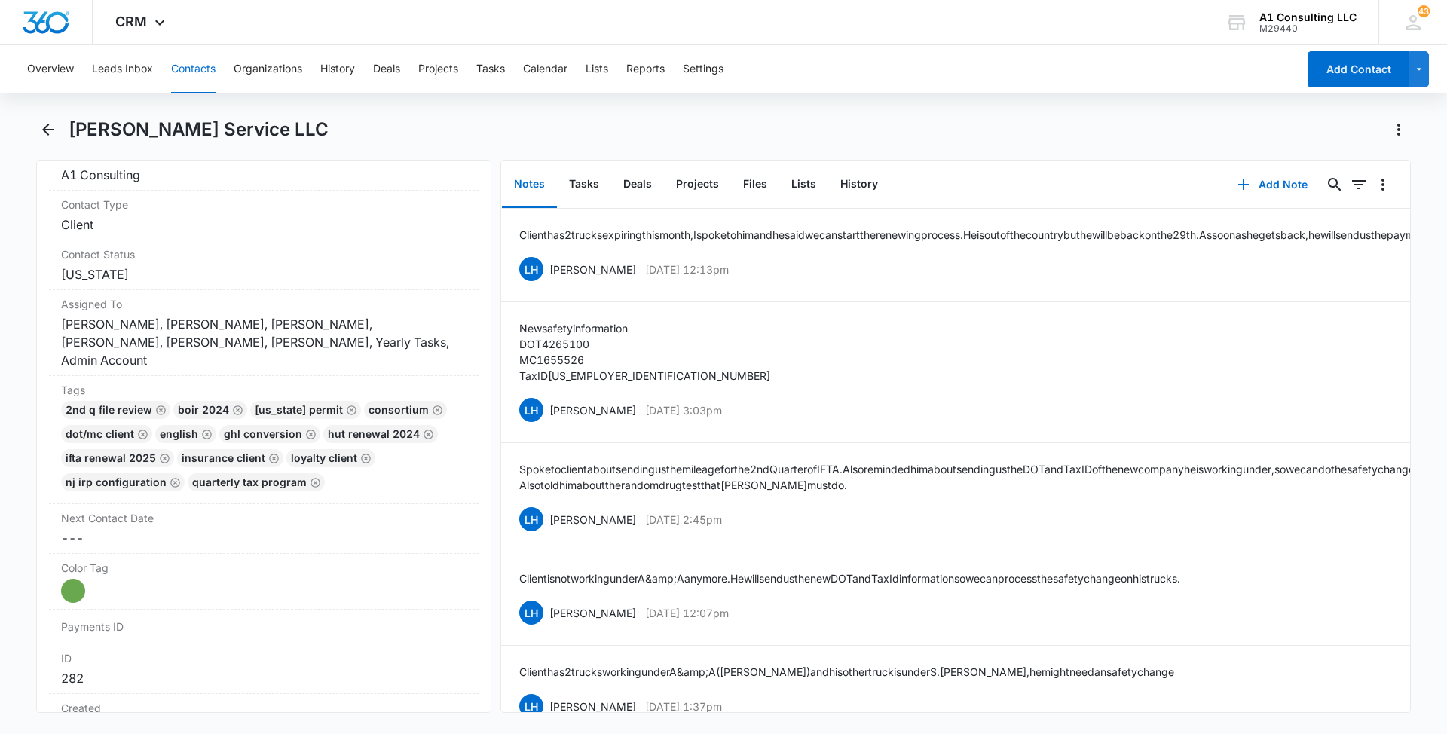
click at [194, 66] on button "Contacts" at bounding box center [193, 69] width 44 height 48
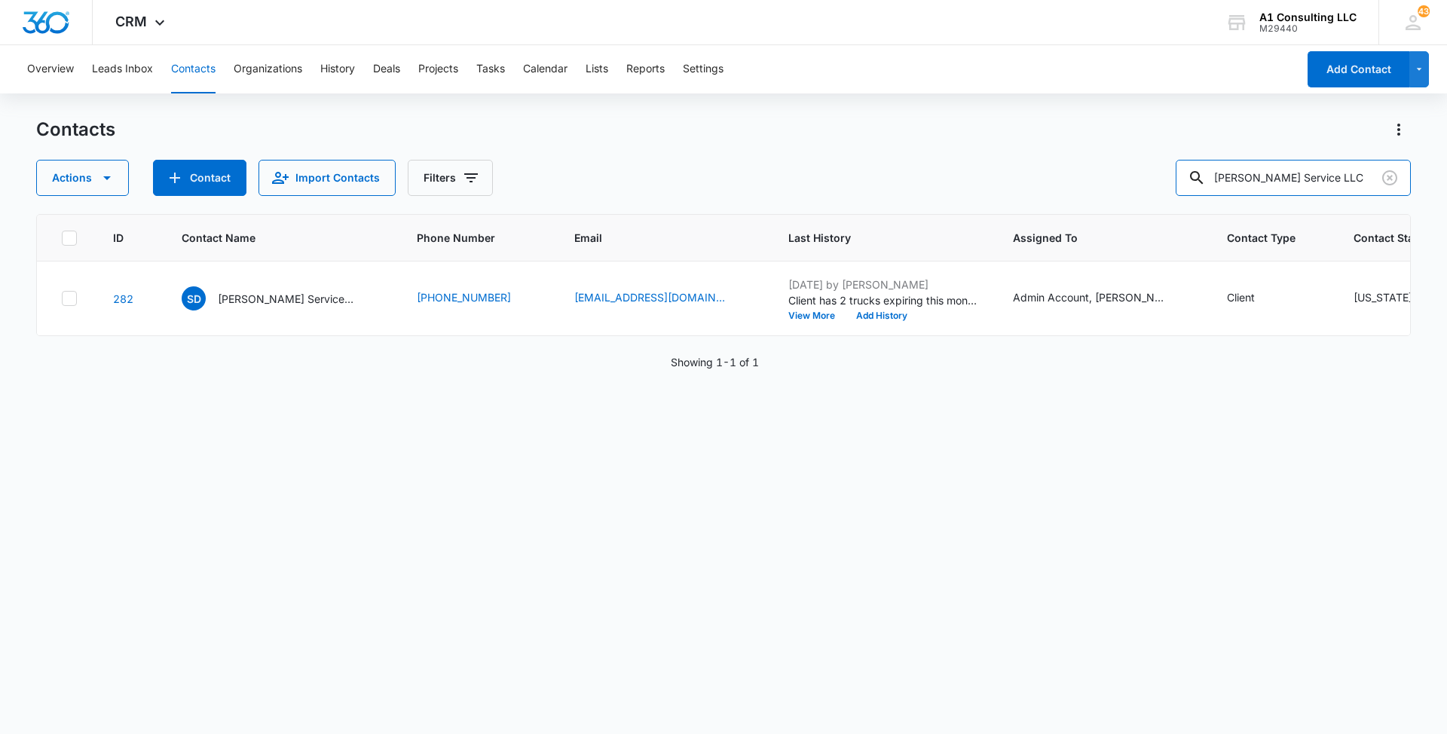
drag, startPoint x: 1345, startPoint y: 181, endPoint x: 1099, endPoint y: 181, distance: 245.6
click at [1099, 181] on div "Actions Contact Import Contacts Filters [PERSON_NAME] Service LLC" at bounding box center [723, 178] width 1374 height 36
paste input "Nowtrucking 365"
type input "Nowtrucking 365 LLC"
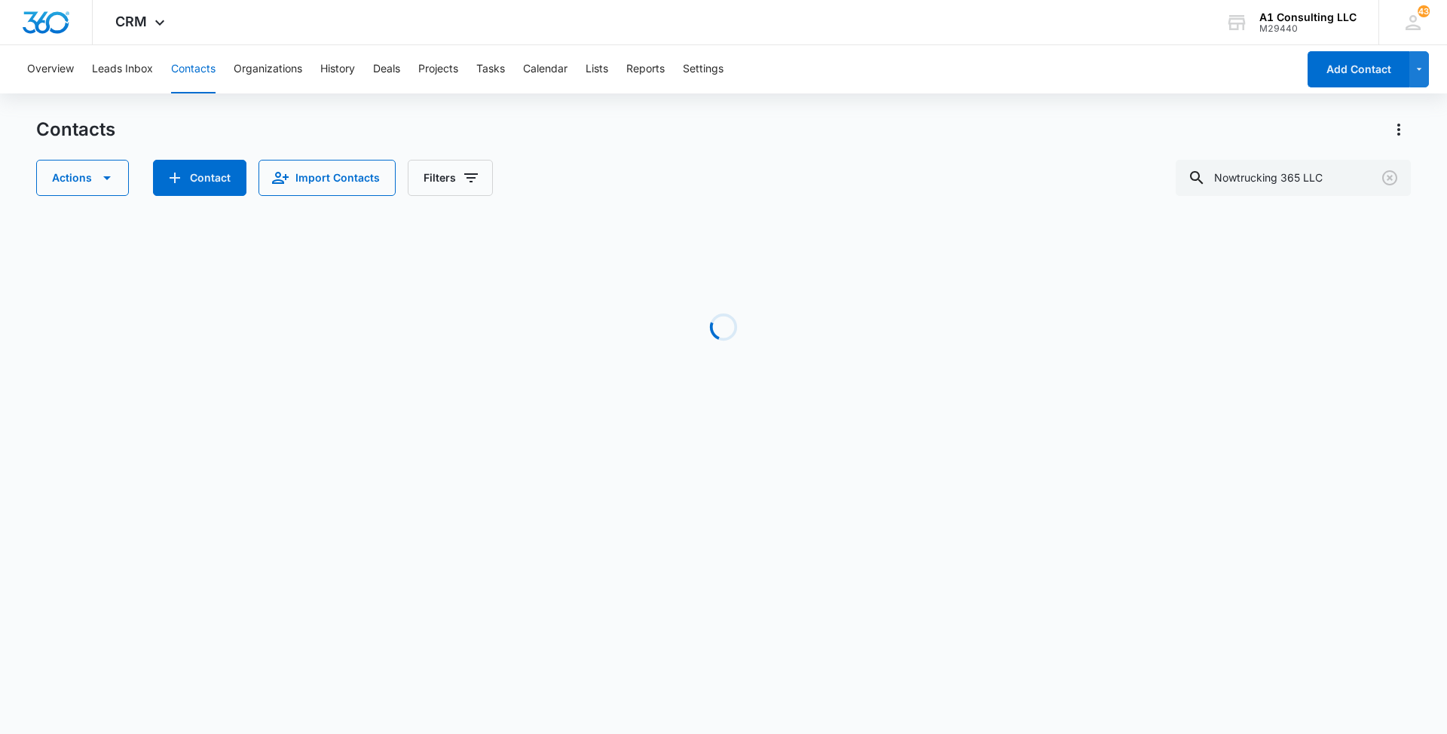
click at [866, 148] on div "Contacts Actions Contact Import Contacts Filters Nowtrucking 365 LLC" at bounding box center [723, 157] width 1374 height 78
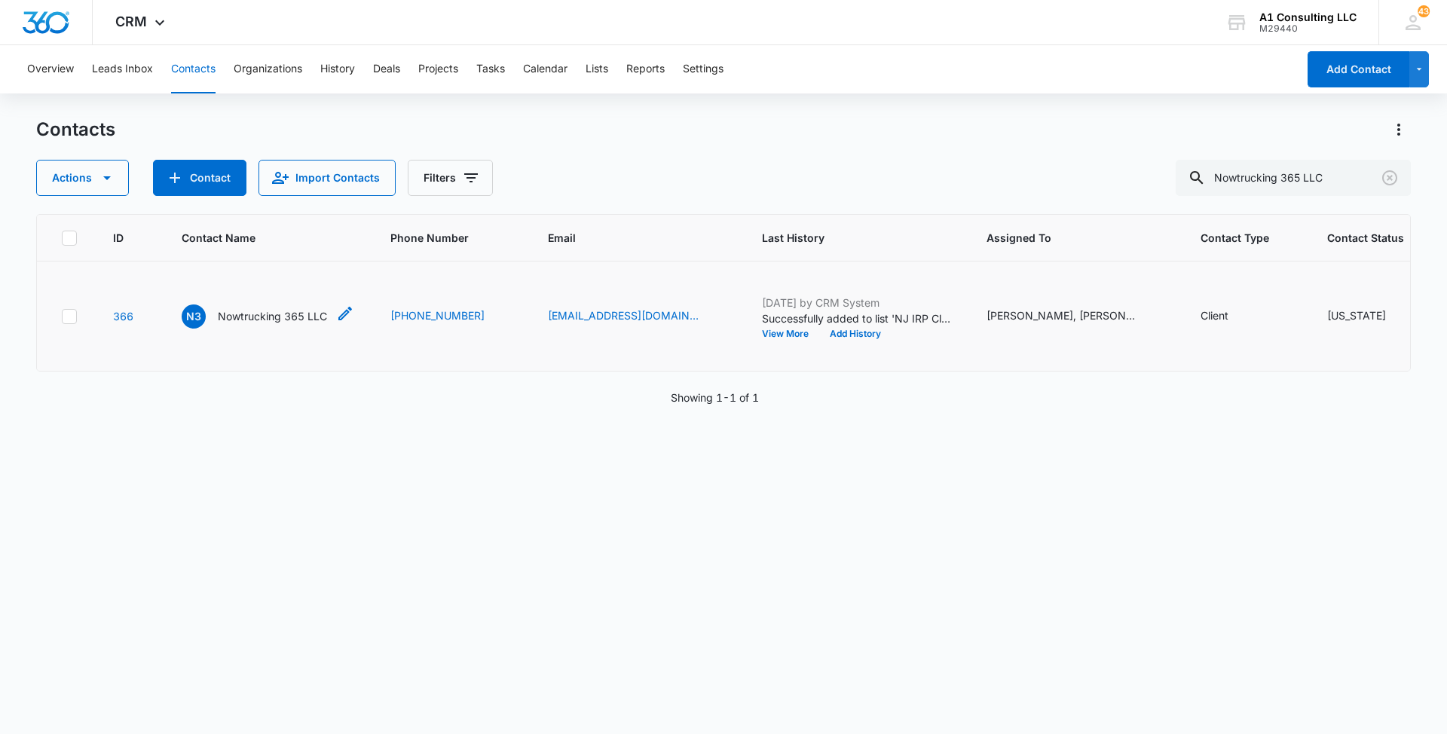
click at [255, 322] on p "Nowtrucking 365 LLC" at bounding box center [272, 316] width 109 height 16
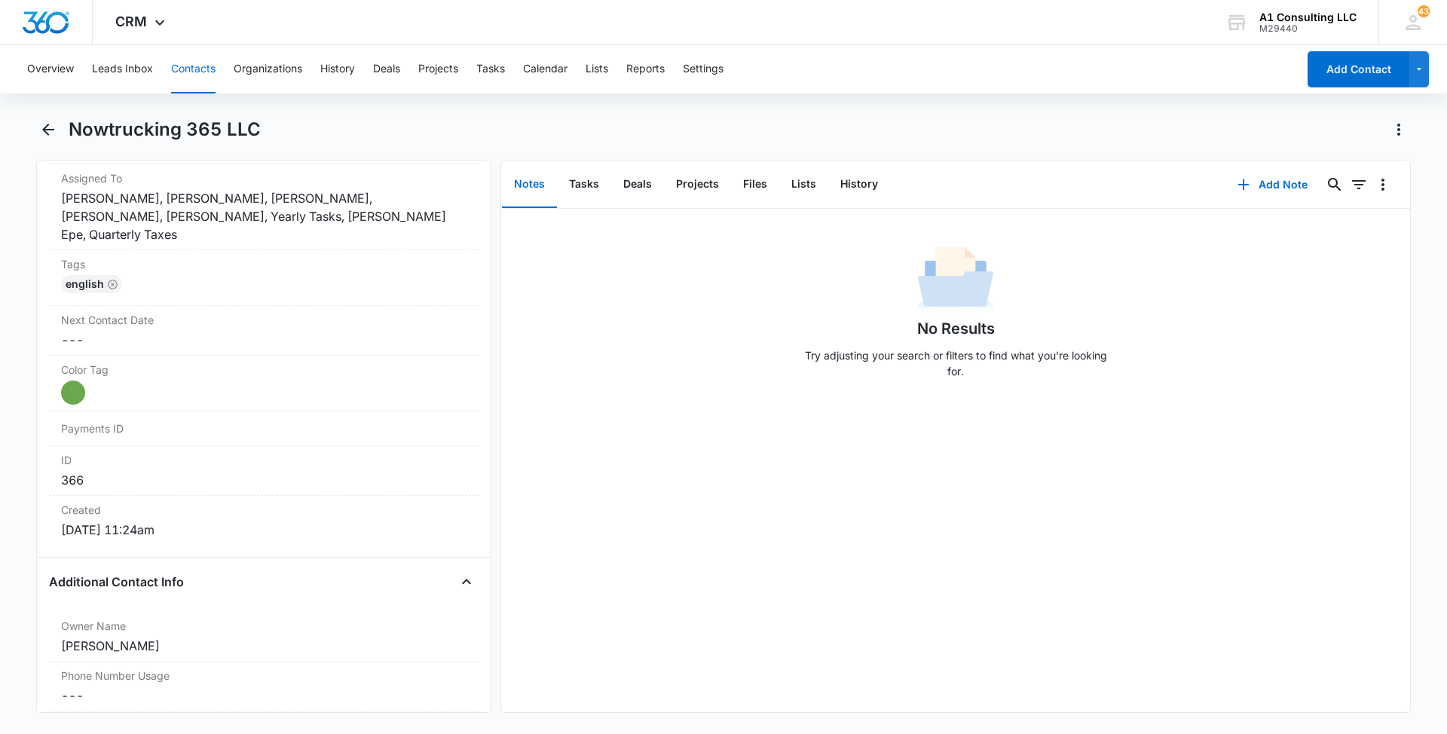
scroll to position [762, 0]
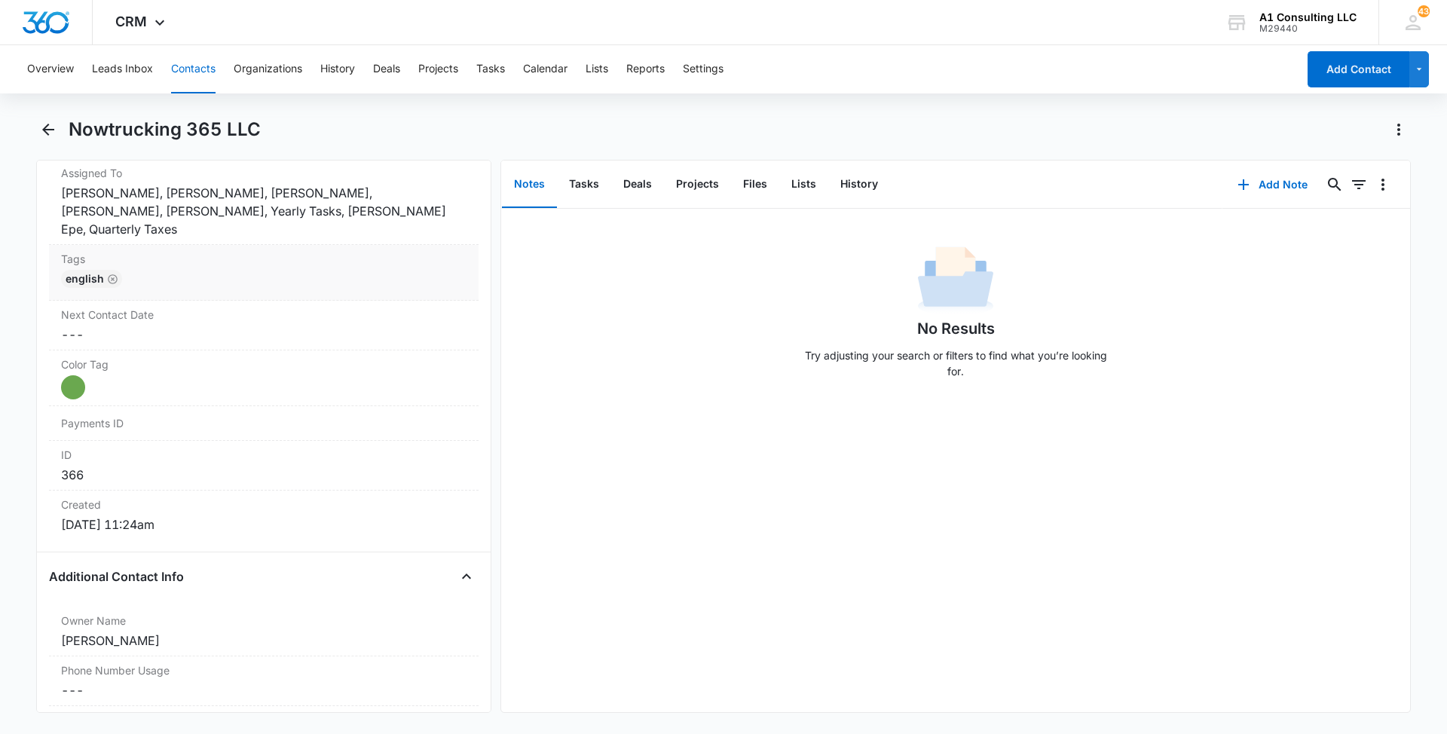
click at [319, 251] on label "Tags" at bounding box center [263, 259] width 405 height 16
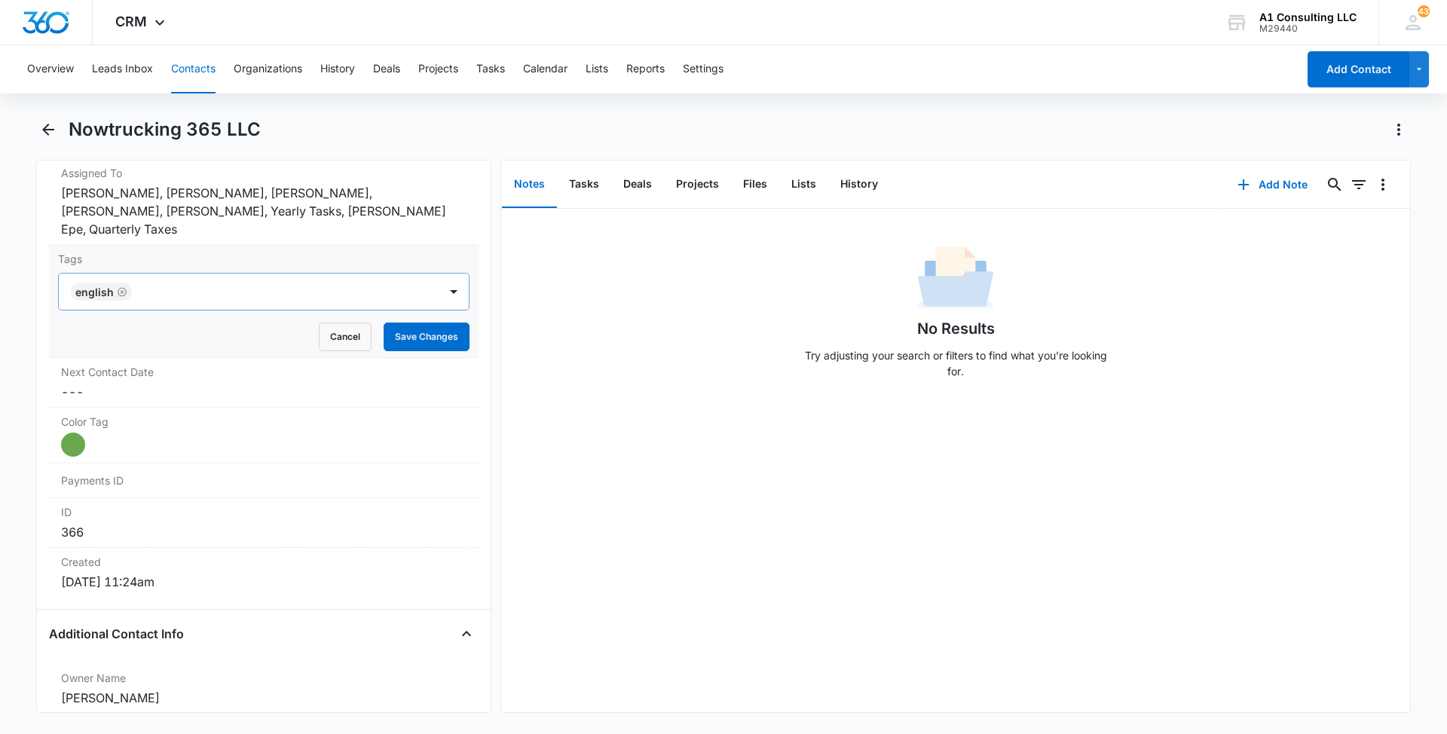
click at [322, 281] on div at bounding box center [286, 291] width 301 height 21
type input "gh"
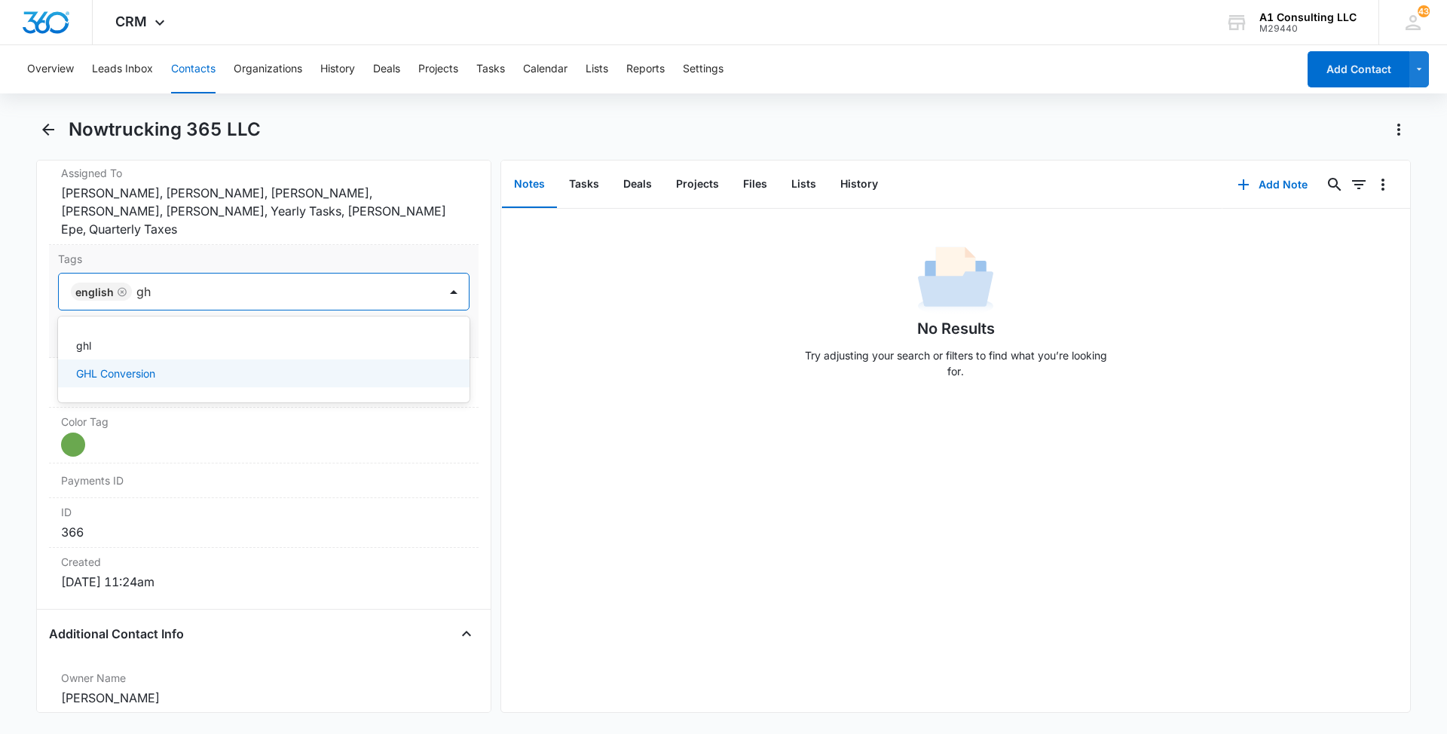
click at [132, 365] on p "GHL Conversion" at bounding box center [115, 373] width 79 height 16
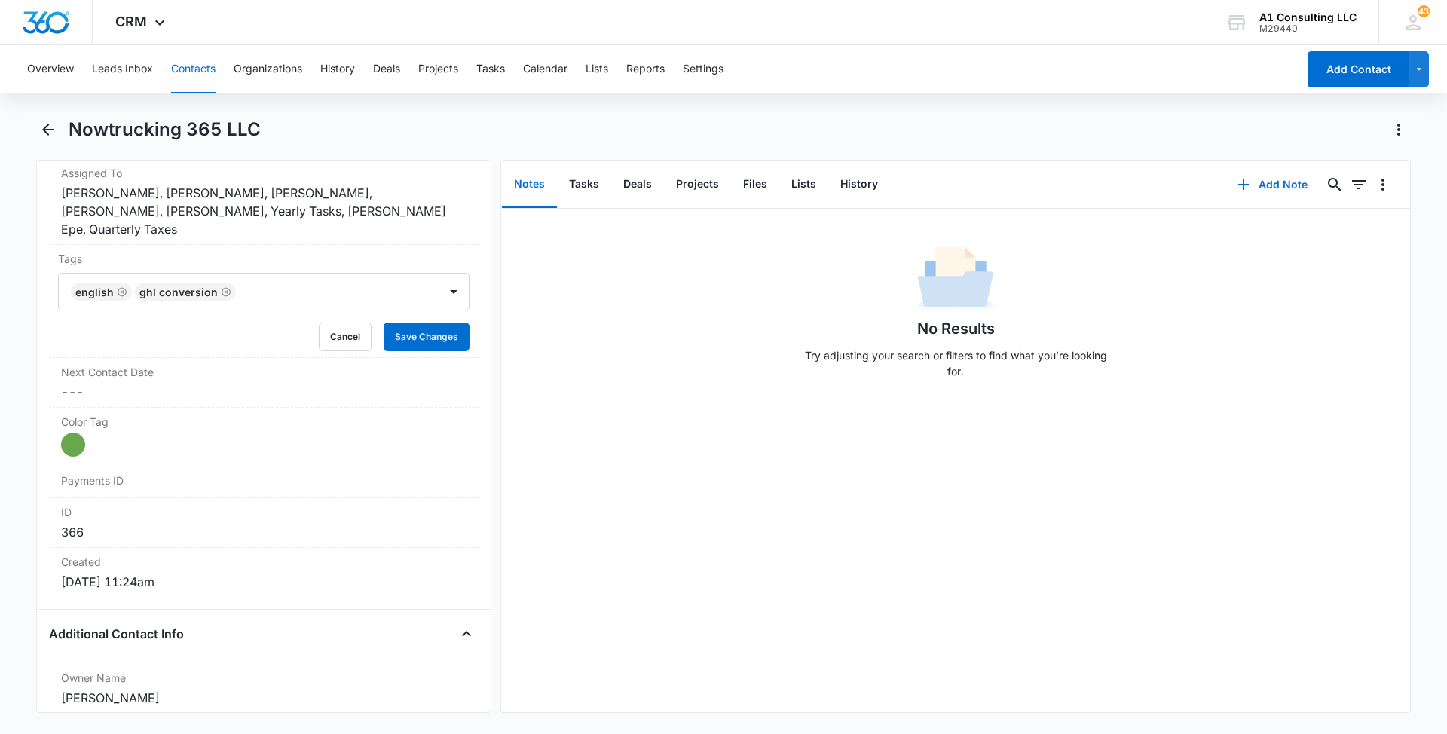
click at [20, 341] on main "Nowtrucking 365 LLC Remove N3 Nowtrucking 365 LLC Contact Info Name Cancel Save…" at bounding box center [723, 424] width 1447 height 613
click at [387, 322] on button "Save Changes" at bounding box center [427, 336] width 86 height 29
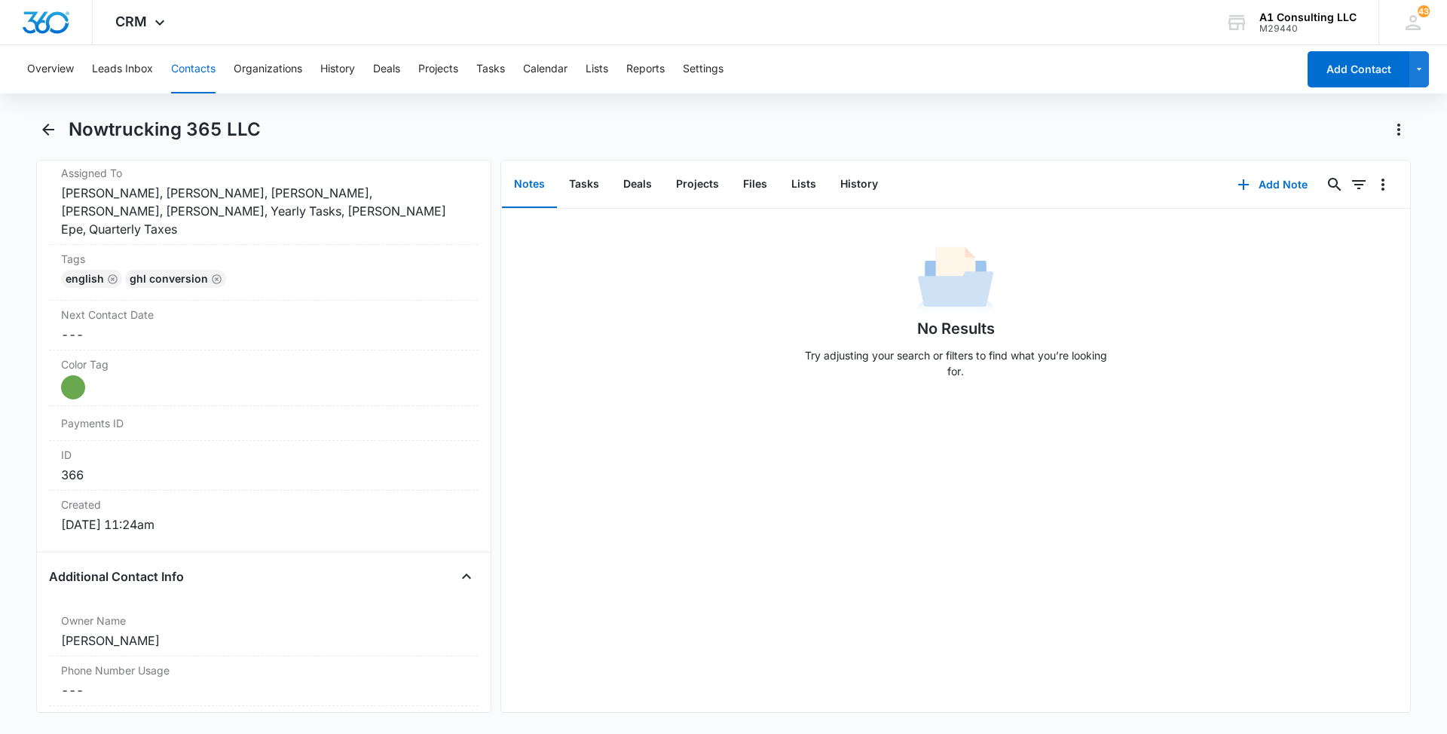
click at [201, 67] on button "Contacts" at bounding box center [193, 69] width 44 height 48
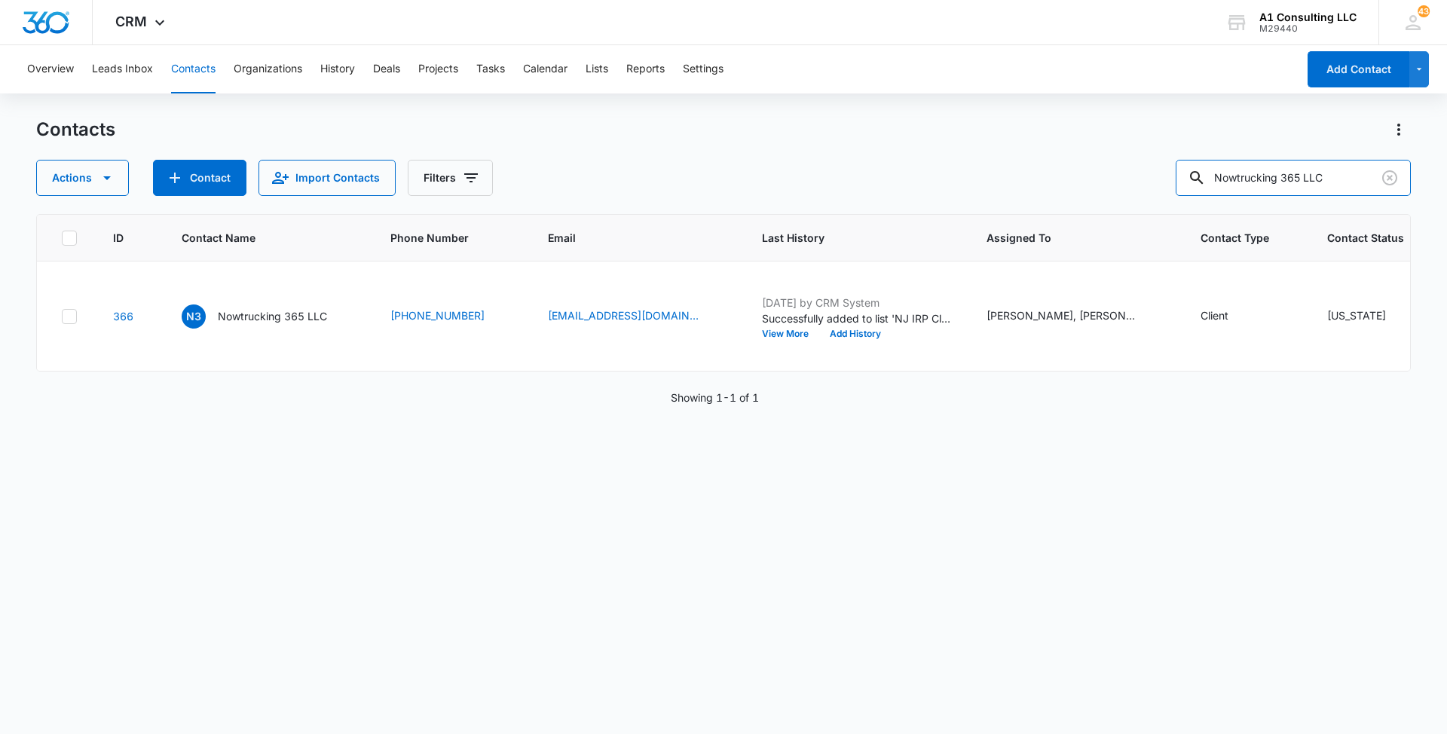
drag, startPoint x: 1351, startPoint y: 178, endPoint x: 1181, endPoint y: 177, distance: 170.3
click at [1188, 180] on div "Actions Contact Import Contacts Filters Nowtrucking 365 LLC" at bounding box center [723, 178] width 1374 height 36
paste input "Cut Different"
type input "Cut Different LLC"
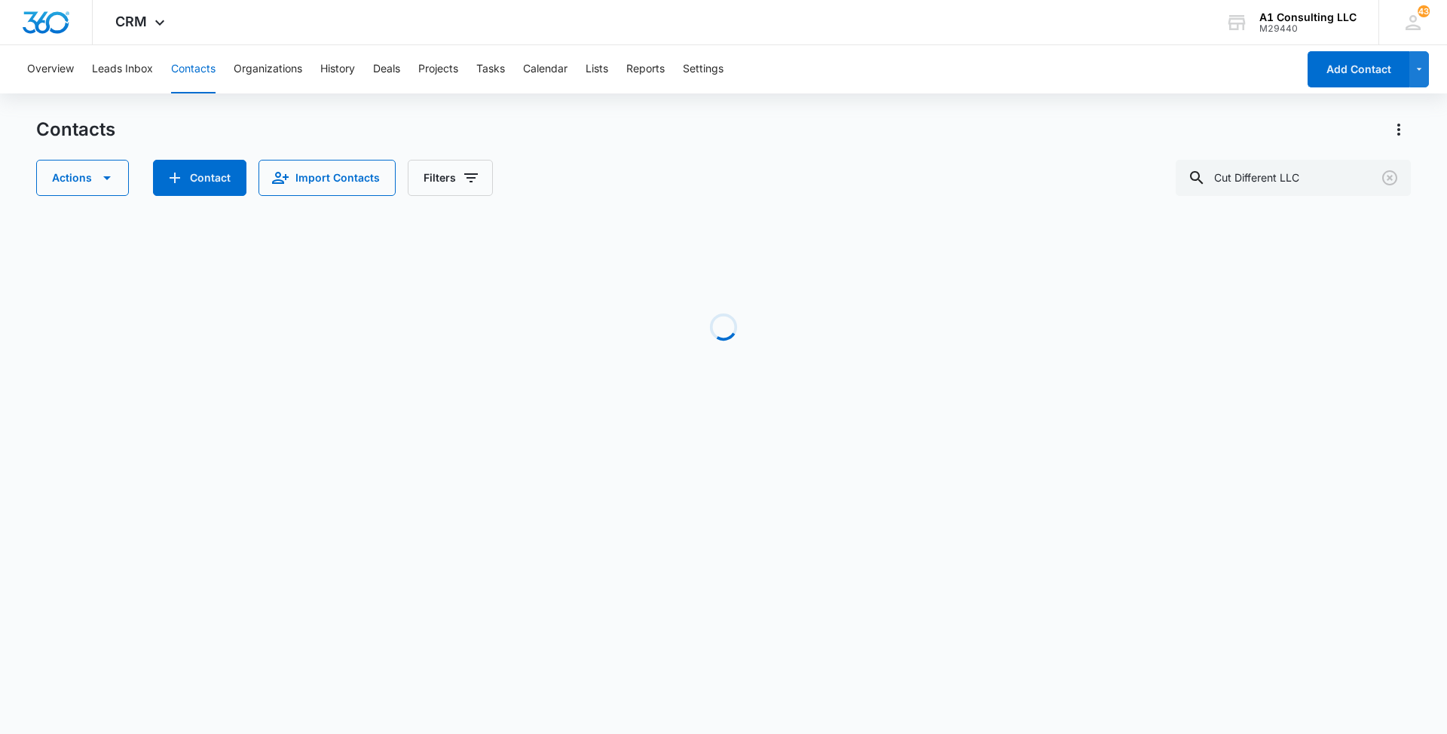
click at [708, 153] on div "Contacts Actions Contact Import Contacts Filters Cut Different LLC" at bounding box center [723, 157] width 1374 height 78
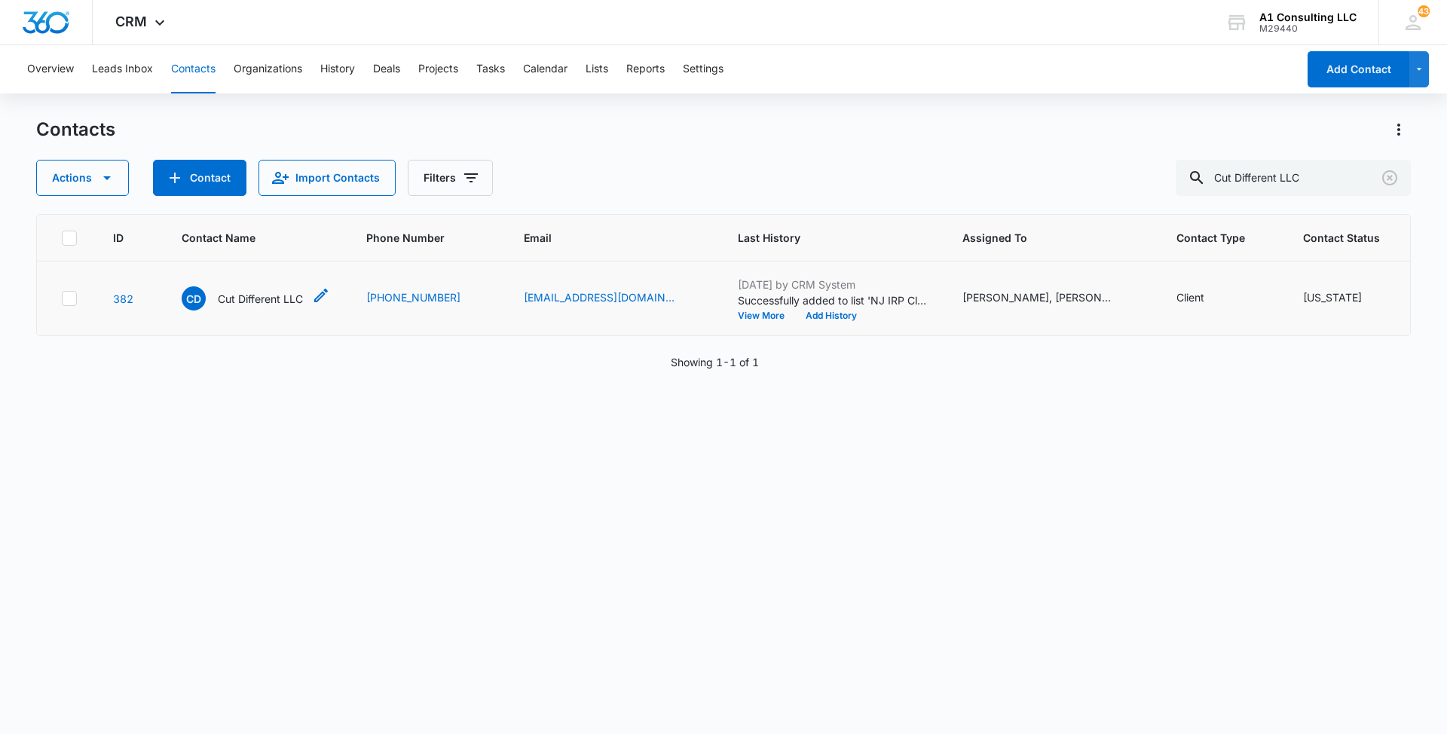
click at [254, 307] on p "Cut Different LLC" at bounding box center [260, 299] width 85 height 16
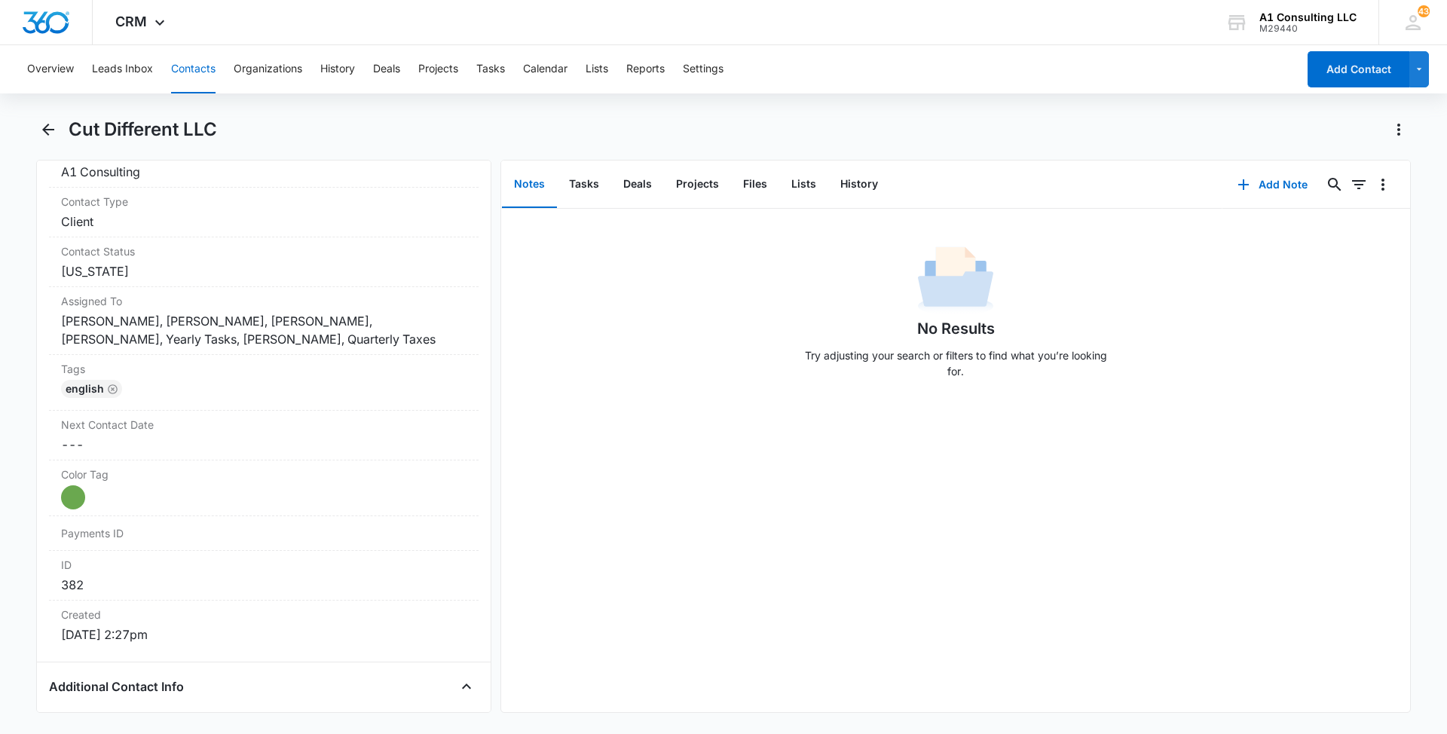
scroll to position [671, 0]
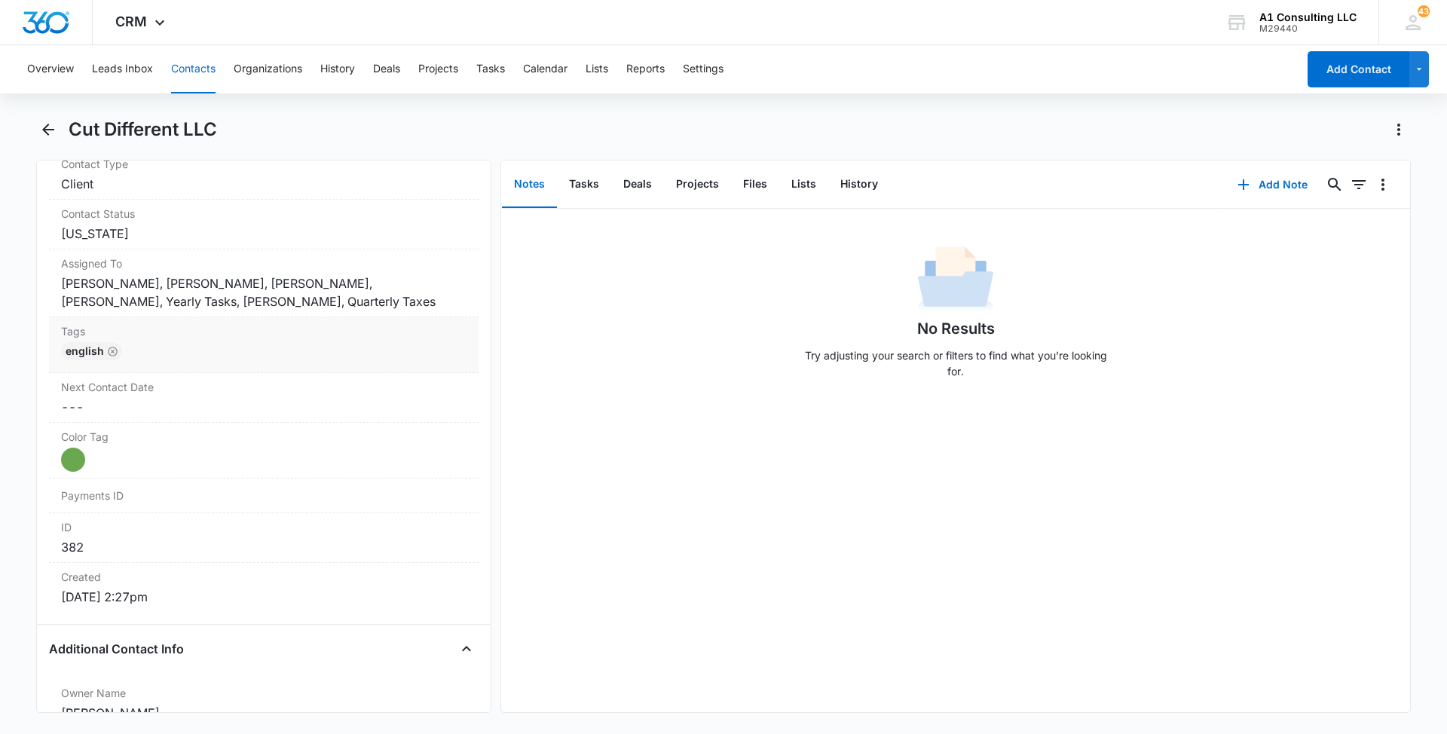
click at [363, 337] on label "Tags" at bounding box center [263, 331] width 405 height 16
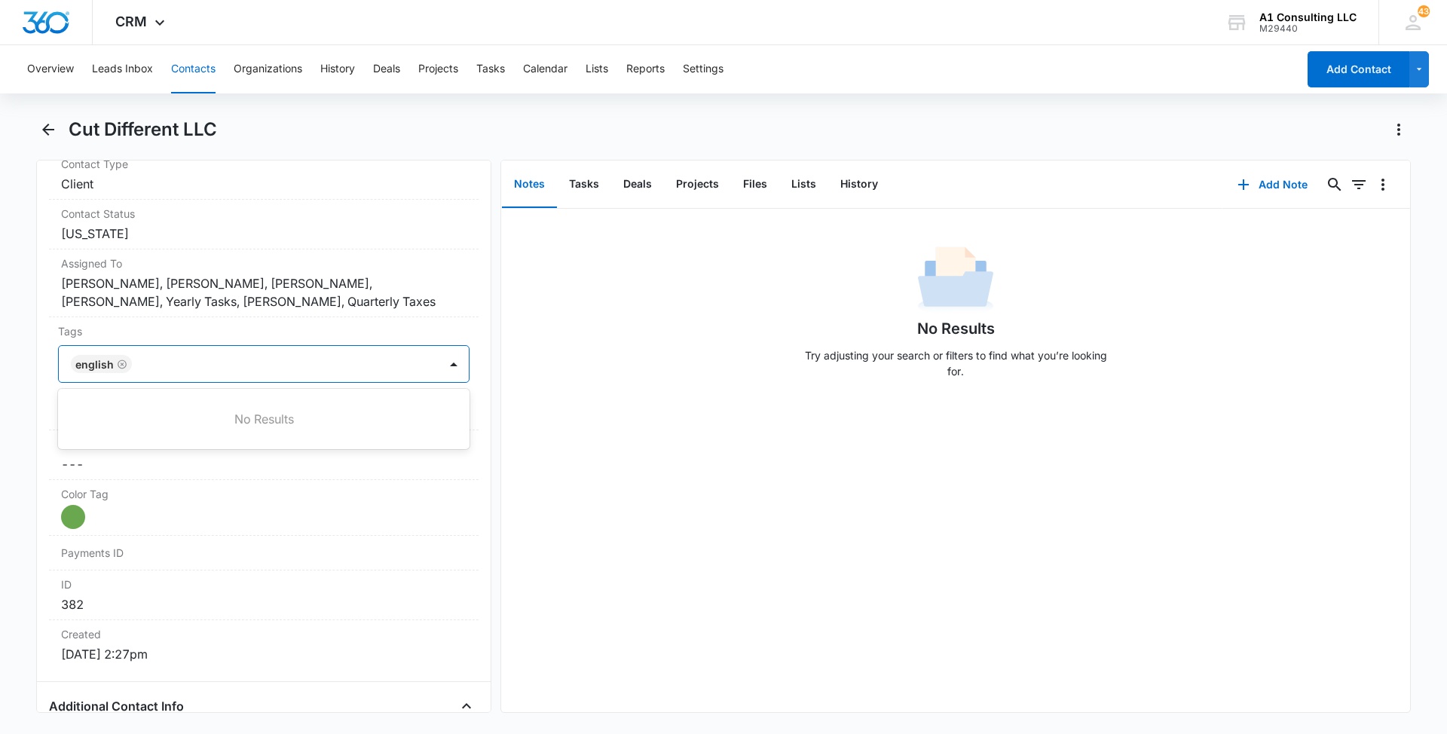
click at [312, 357] on div at bounding box center [286, 363] width 301 height 21
type input "gh"
click at [101, 439] on p "GHL Conversion" at bounding box center [115, 446] width 79 height 16
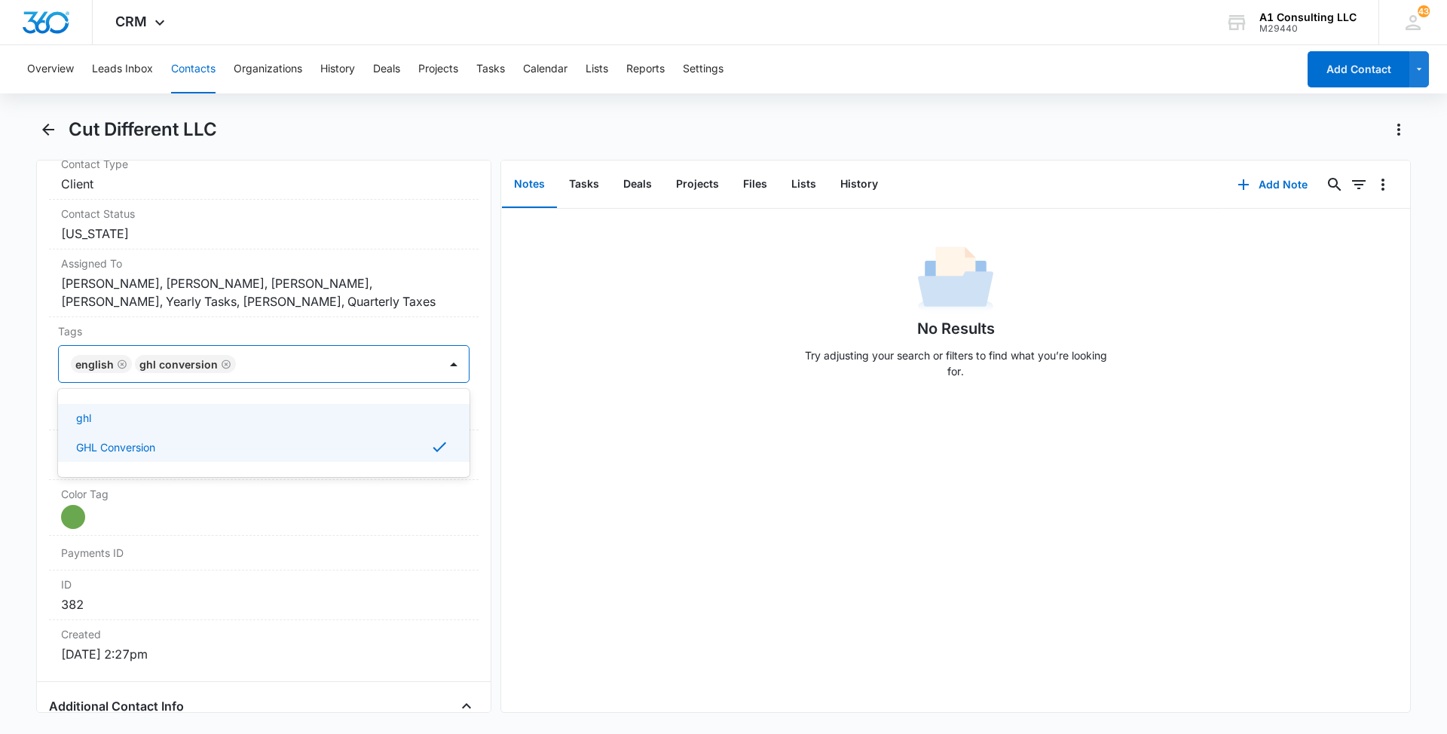
click at [23, 401] on main "Cut Different LLC Remove CD Cut Different LLC Contact Info Name Cancel Save Cha…" at bounding box center [723, 424] width 1447 height 613
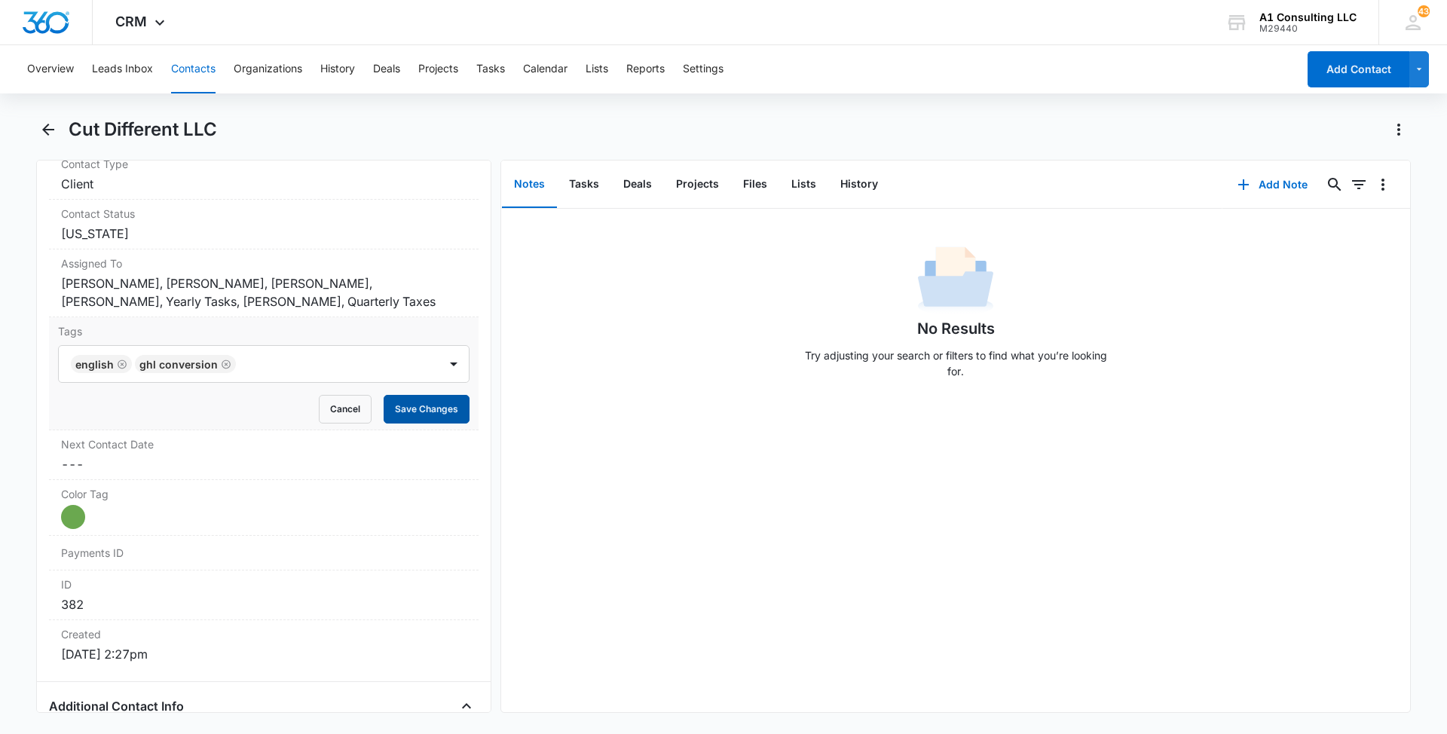
click at [417, 408] on button "Save Changes" at bounding box center [427, 409] width 86 height 29
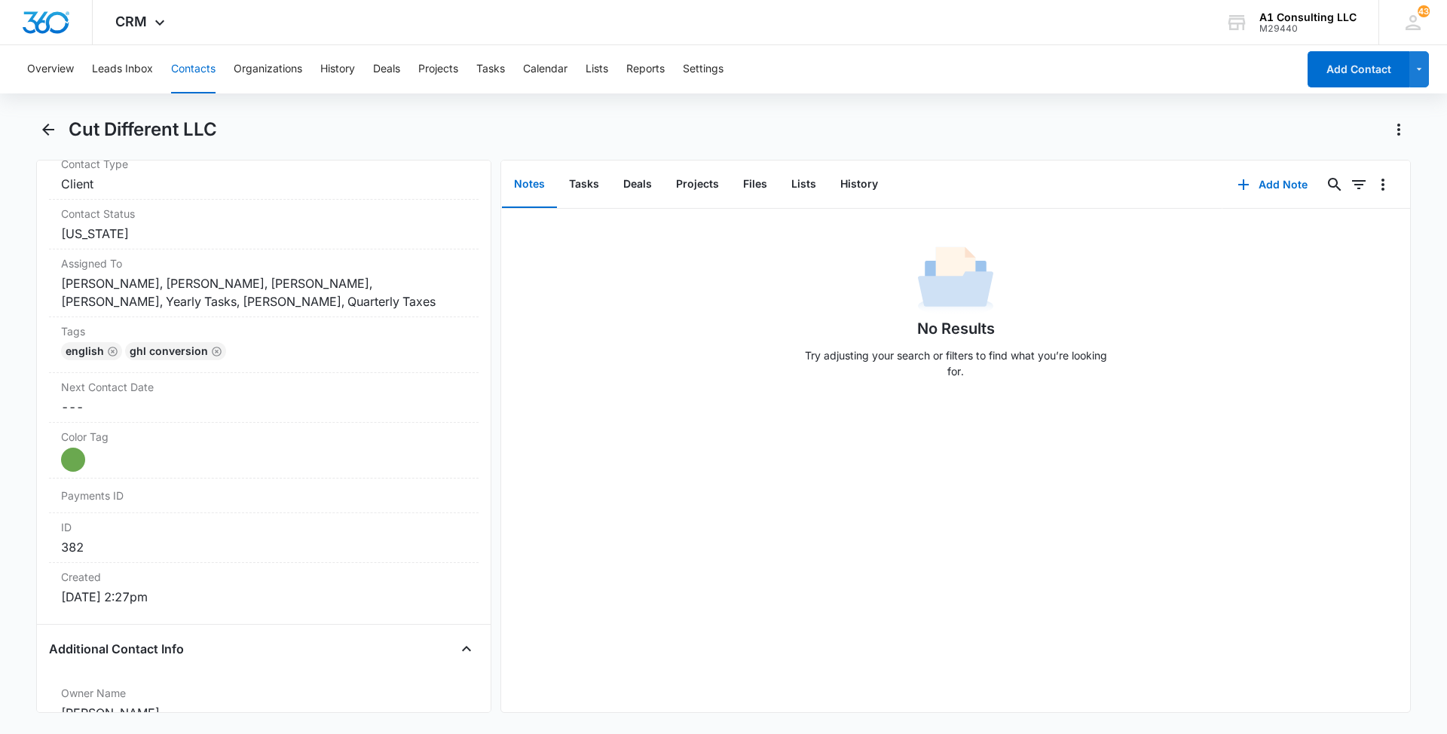
click at [185, 60] on button "Contacts" at bounding box center [193, 69] width 44 height 48
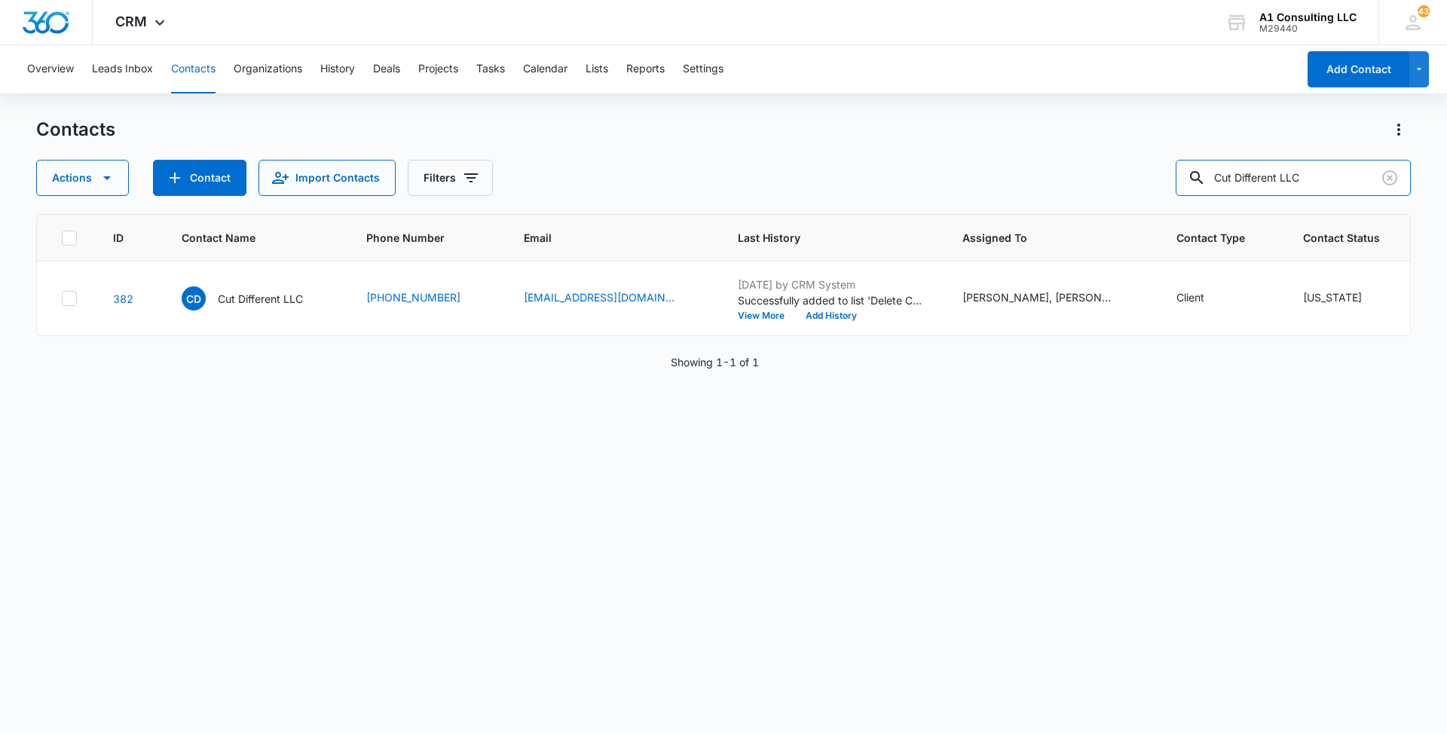
drag, startPoint x: 1216, startPoint y: 172, endPoint x: 1078, endPoint y: 170, distance: 138.7
click at [1078, 170] on div "Actions Contact Import Contacts Filters Cut Different LLC" at bounding box center [723, 178] width 1374 height 36
paste input "GSFM TRUCKING"
type input "GSFM TRUCKING"
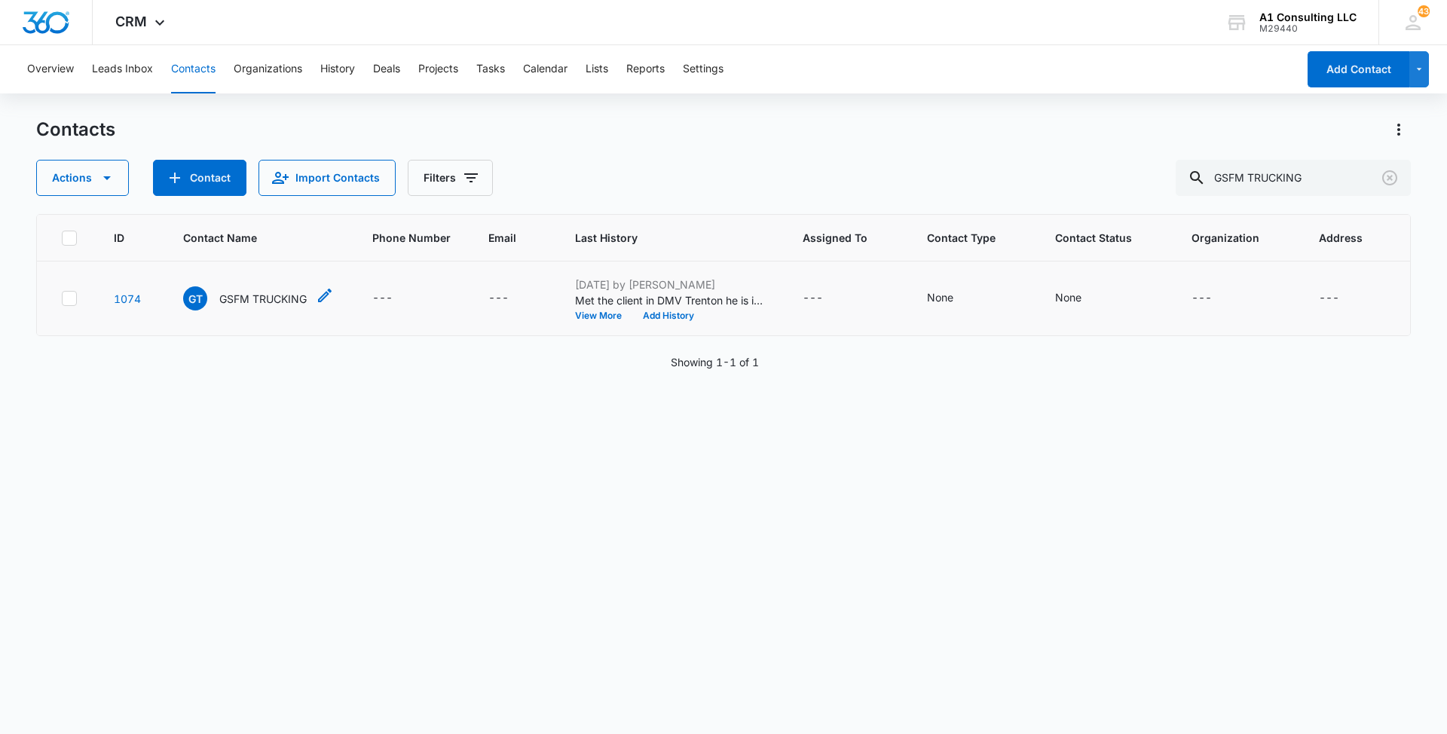
click at [269, 295] on p "GSFM TRUCKING" at bounding box center [262, 299] width 87 height 16
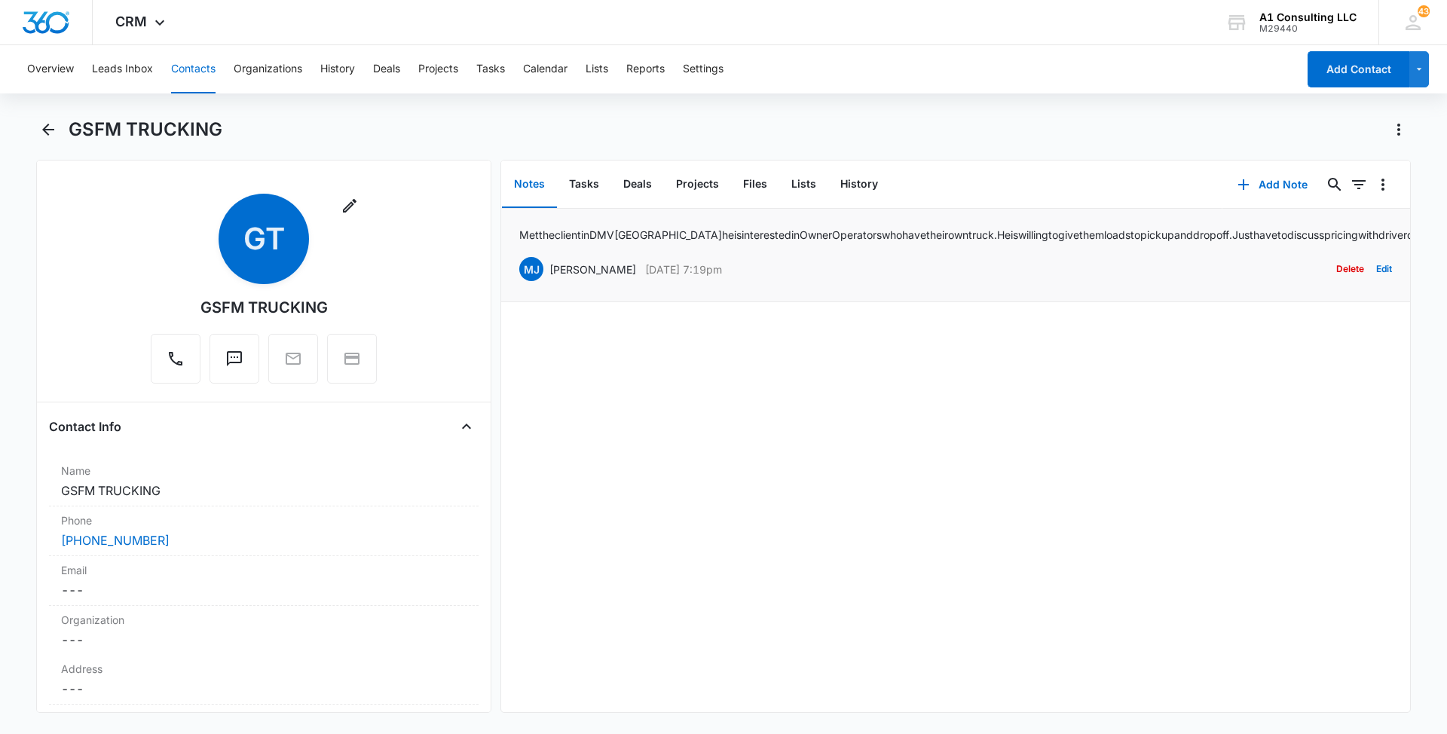
drag, startPoint x: 784, startPoint y: 282, endPoint x: 552, endPoint y: 278, distance: 232.9
click at [552, 278] on div "[PERSON_NAME] [PERSON_NAME] [DATE] 7:19pm Delete Edit" at bounding box center [955, 269] width 873 height 29
drag, startPoint x: 708, startPoint y: 244, endPoint x: 513, endPoint y: 228, distance: 195.0
click at [513, 228] on li "Met the client in DMV Trenton he is interested in Owner Operators who have thei…" at bounding box center [955, 255] width 909 height 93
click at [603, 123] on div "GSFM TRUCKING" at bounding box center [740, 130] width 1342 height 24
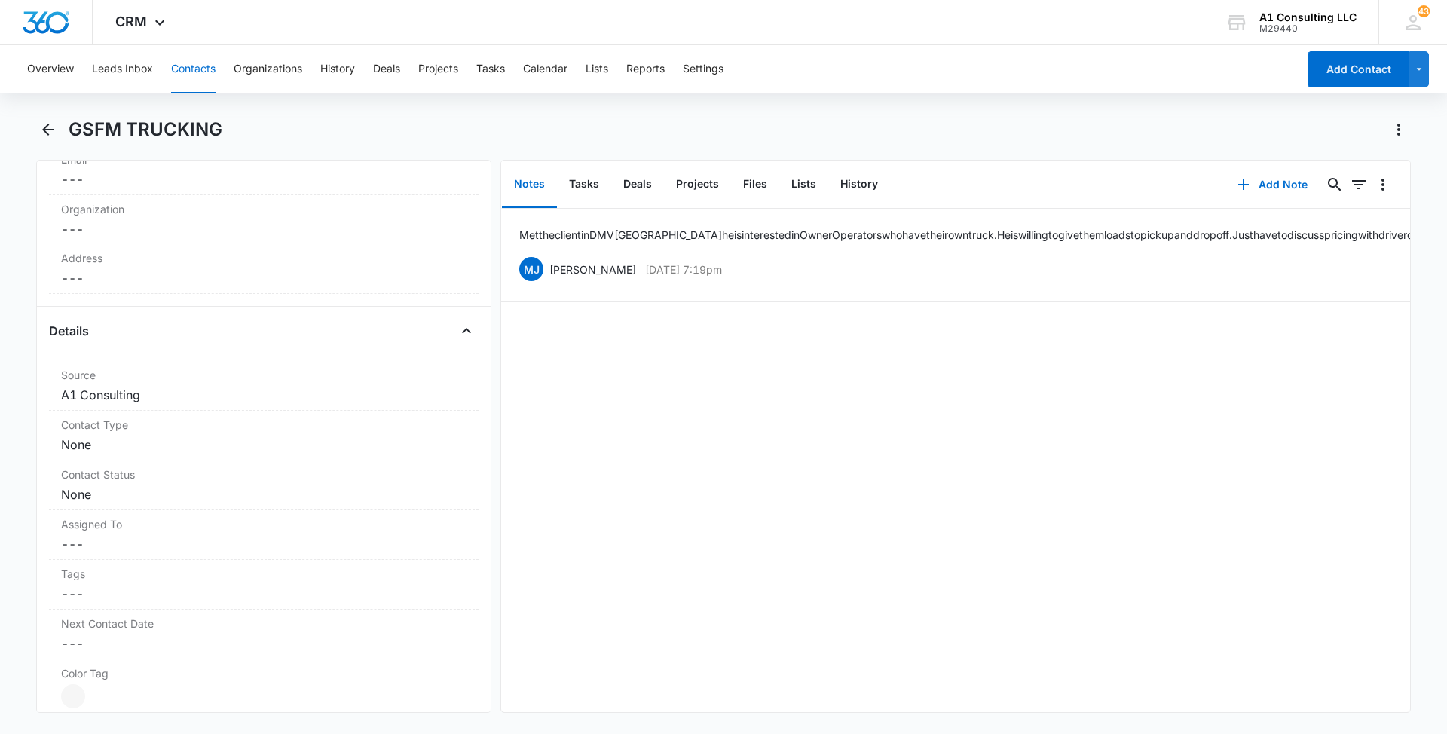
scroll to position [379, 0]
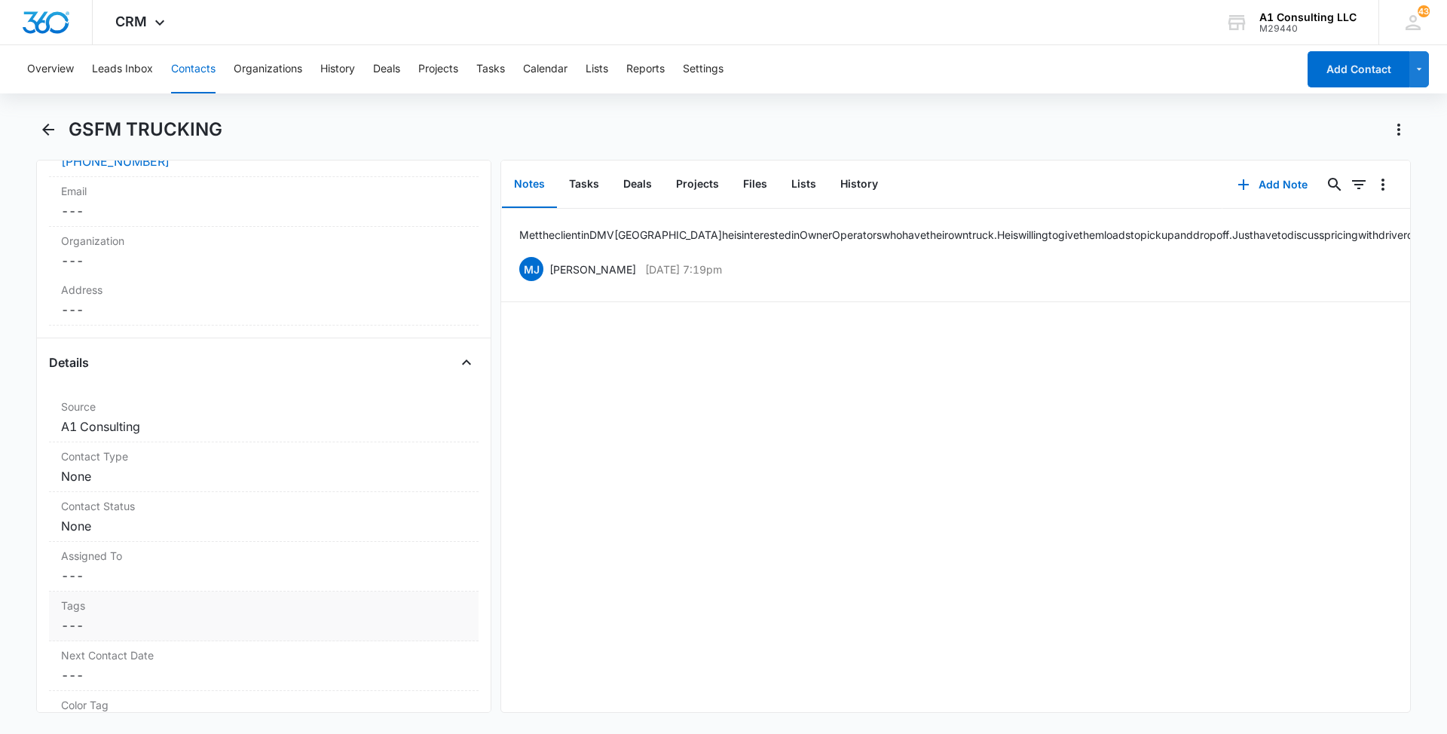
click at [269, 631] on dd "Cancel Save Changes ---" at bounding box center [263, 625] width 405 height 18
click at [267, 637] on div at bounding box center [254, 638] width 365 height 21
type input "gh"
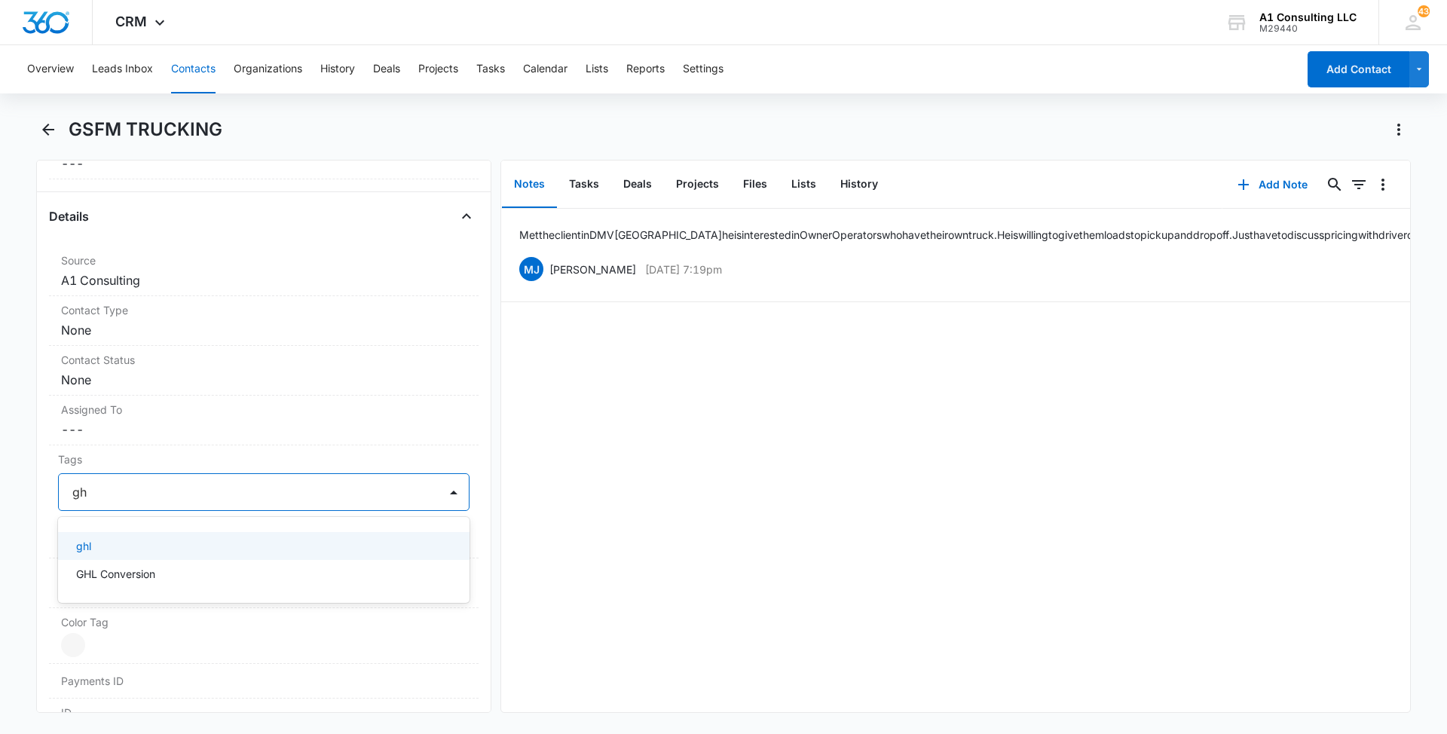
scroll to position [579, 0]
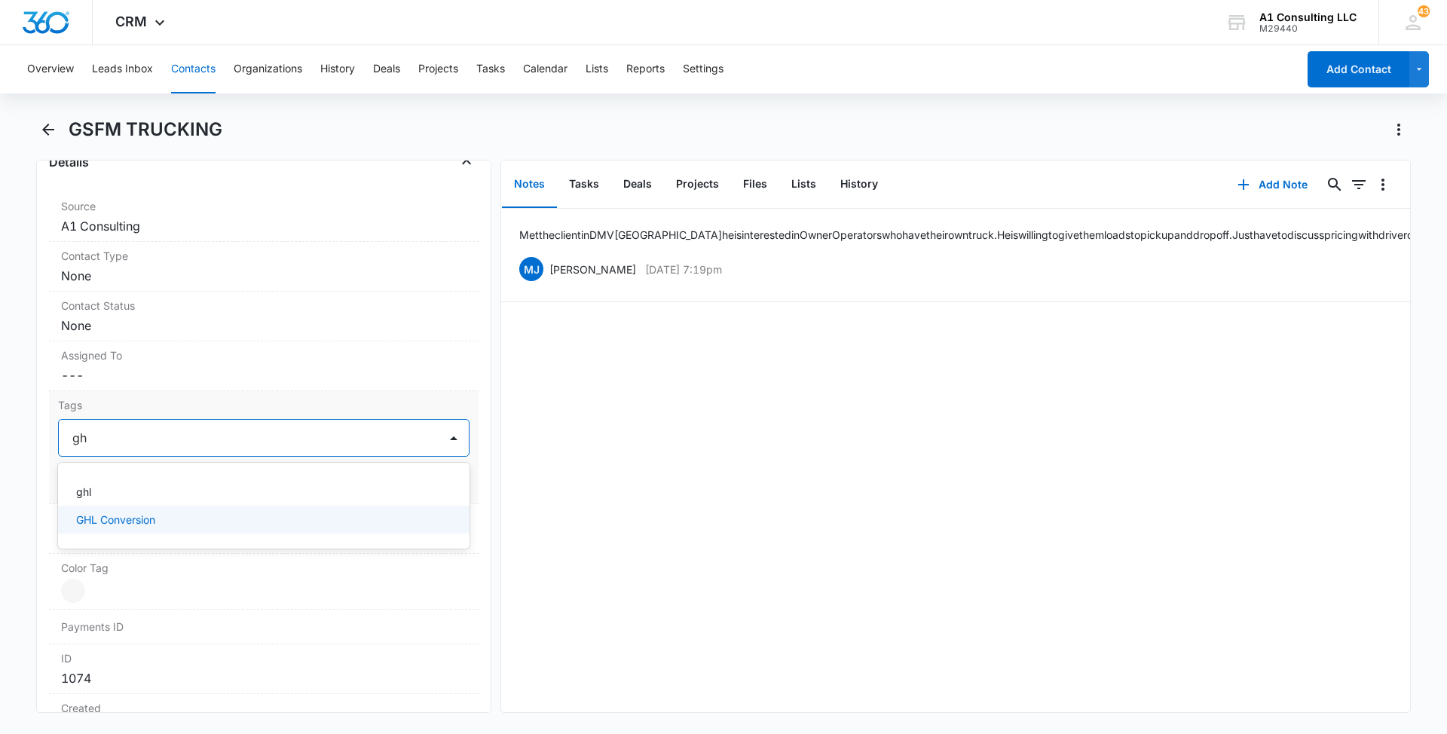
click at [115, 521] on p "GHL Conversion" at bounding box center [115, 520] width 79 height 16
drag, startPoint x: 11, startPoint y: 502, endPoint x: 44, endPoint y: 501, distance: 33.2
click at [11, 501] on main "GSFM TRUCKING Remove GT GSFM TRUCKING Contact Info Name Cancel Save Changes GSF…" at bounding box center [723, 424] width 1447 height 613
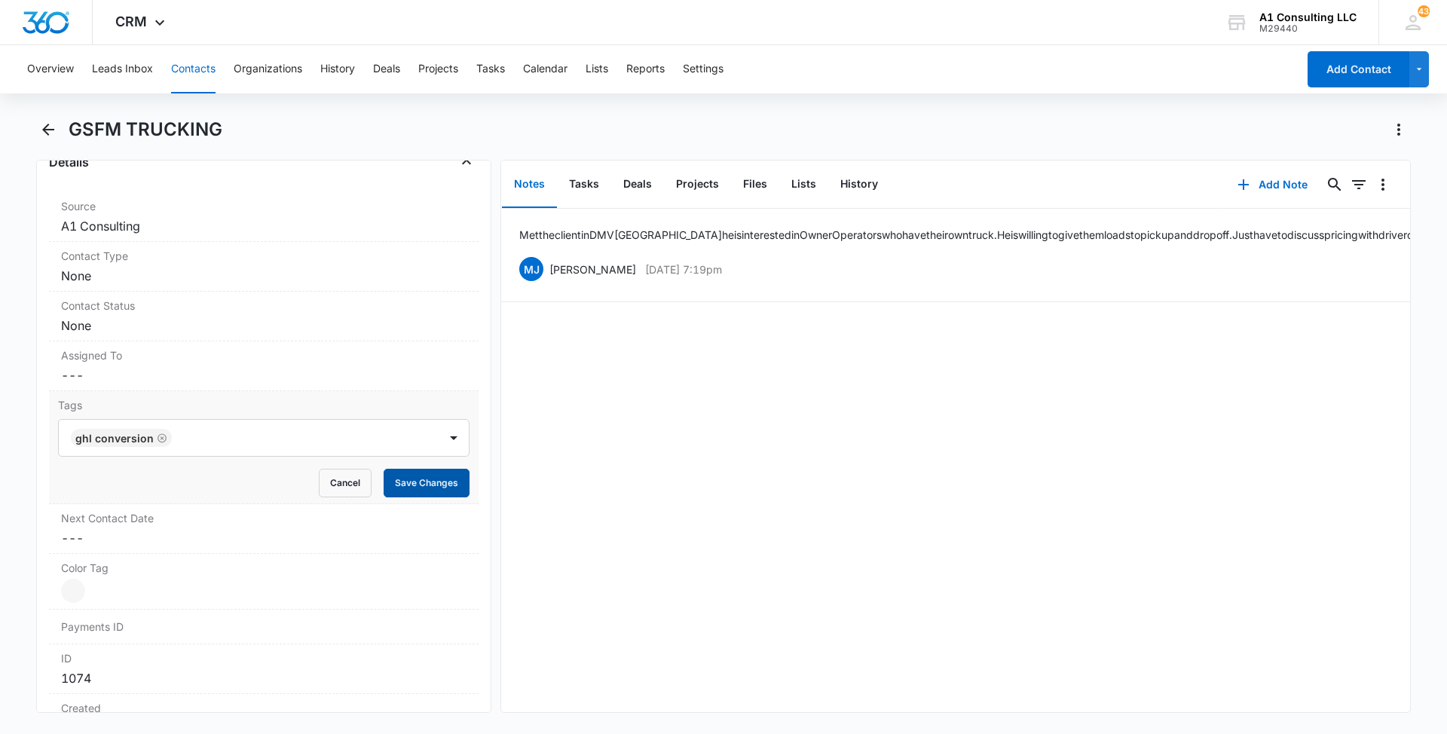
click at [402, 494] on button "Save Changes" at bounding box center [427, 483] width 86 height 29
click at [191, 63] on button "Contacts" at bounding box center [193, 69] width 44 height 48
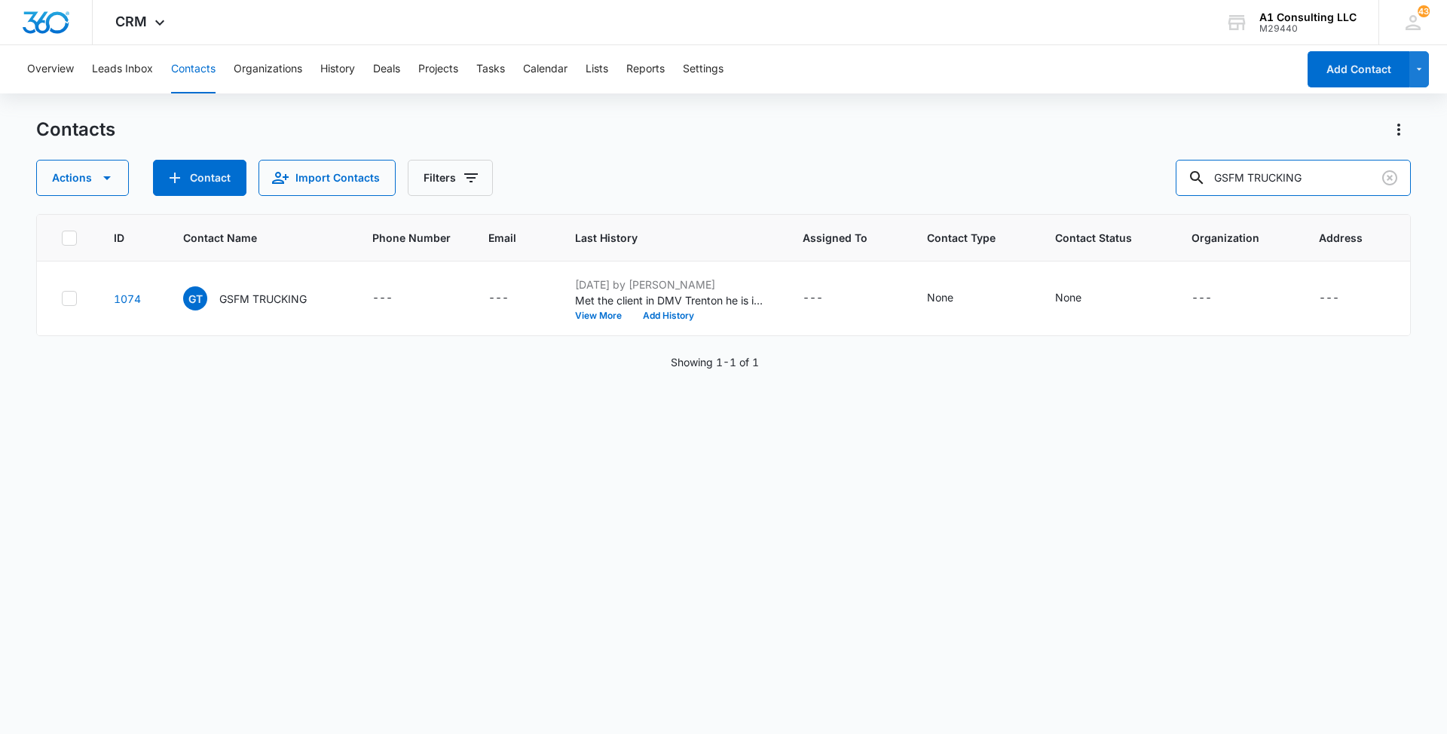
drag, startPoint x: 1337, startPoint y: 176, endPoint x: 1127, endPoint y: 175, distance: 210.2
click at [1129, 176] on div "Actions Contact Import Contacts Filters GSFM TRUCKING" at bounding box center [723, 178] width 1374 height 36
paste input "A T 22 Transportation LLC"
type input "G A T 22 Transportation LLC"
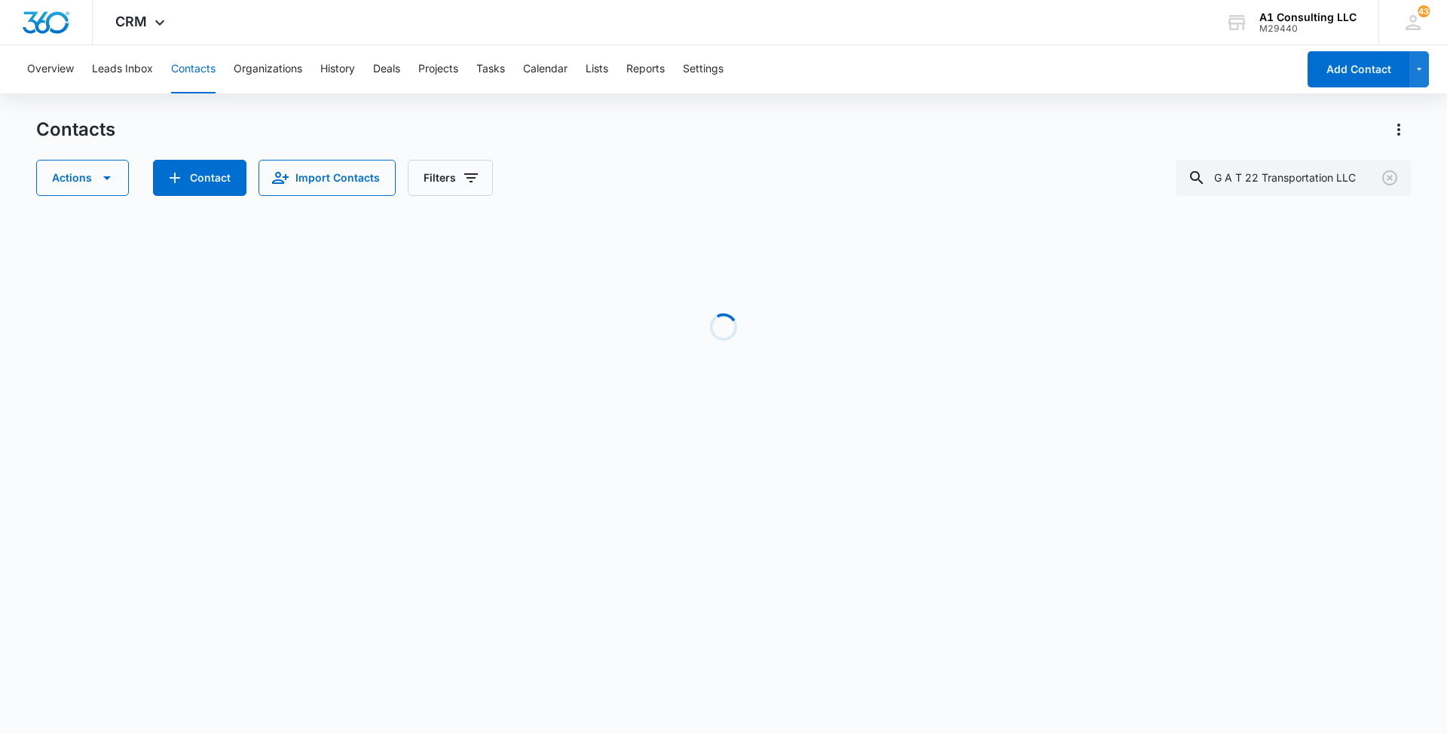
click at [845, 171] on div "Actions Contact Import Contacts Filters G A T 22 Transportation LLC" at bounding box center [723, 178] width 1374 height 36
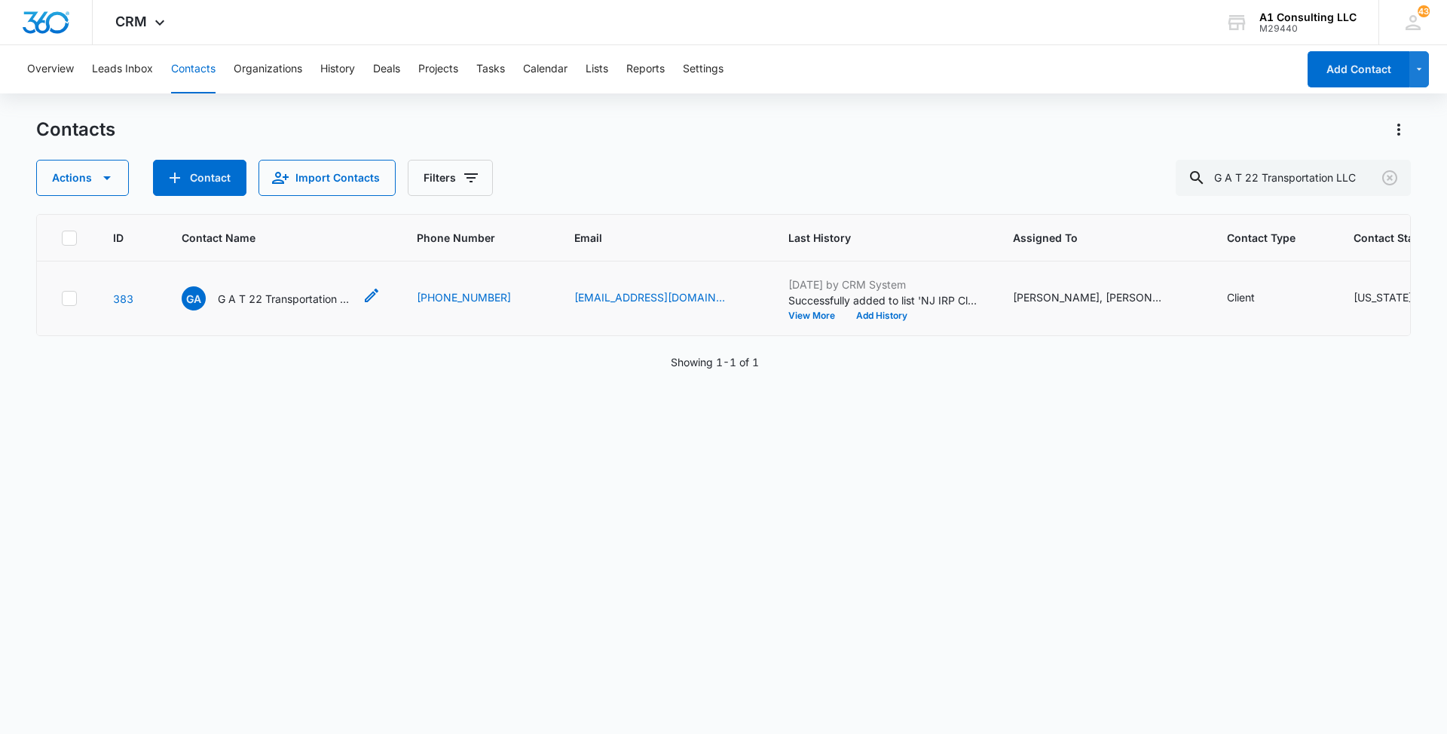
click at [288, 307] on p "G A T 22 Transportation LLC" at bounding box center [286, 299] width 136 height 16
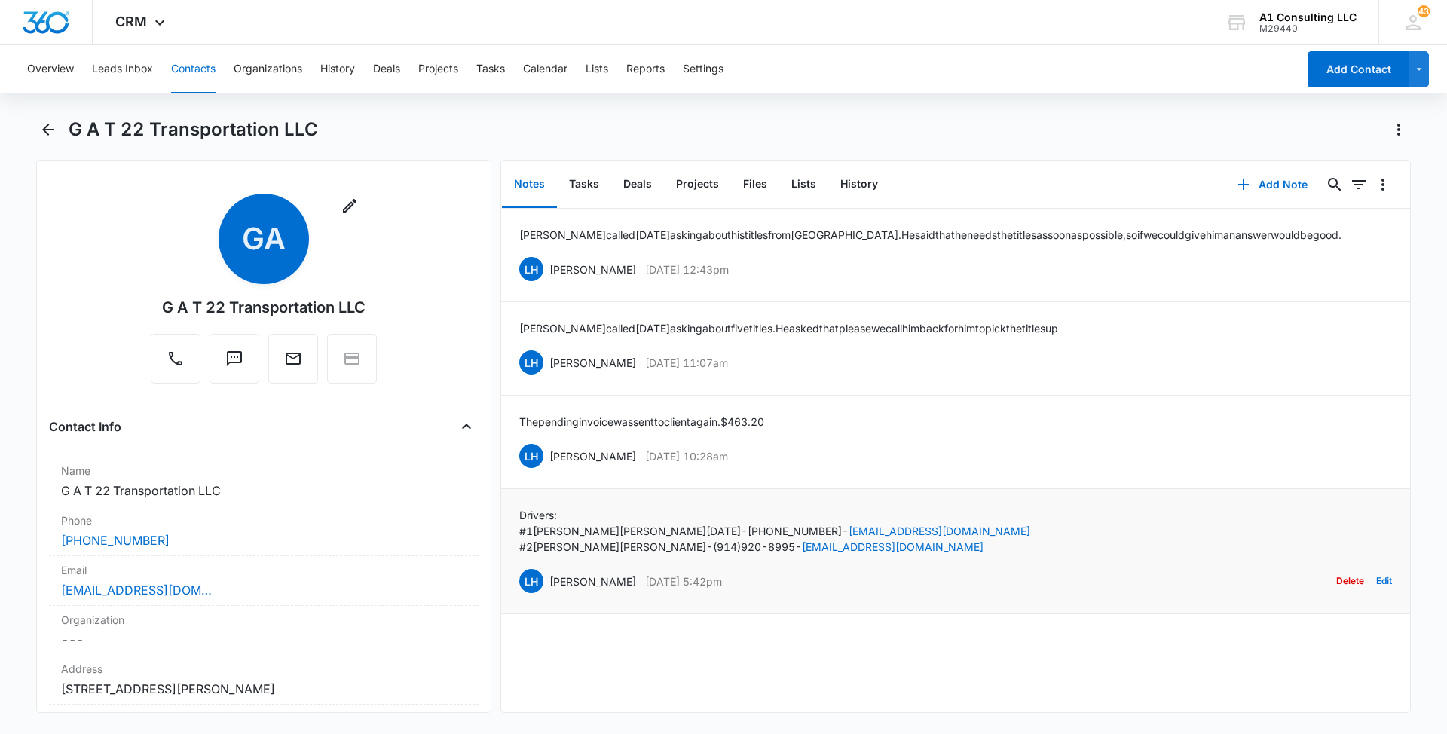
drag, startPoint x: 758, startPoint y: 576, endPoint x: 549, endPoint y: 576, distance: 209.5
click at [549, 576] on div "LH [PERSON_NAME] [DATE] 5:42pm Delete Edit" at bounding box center [955, 581] width 873 height 29
drag, startPoint x: 861, startPoint y: 545, endPoint x: 507, endPoint y: 505, distance: 356.4
click at [507, 505] on li "Drivers: #1 [PERSON_NAME][DATE] - [PHONE_NUMBER] - [EMAIL_ADDRESS][DOMAIN_NAME]…" at bounding box center [955, 551] width 909 height 125
drag, startPoint x: 647, startPoint y: 456, endPoint x: 544, endPoint y: 456, distance: 102.5
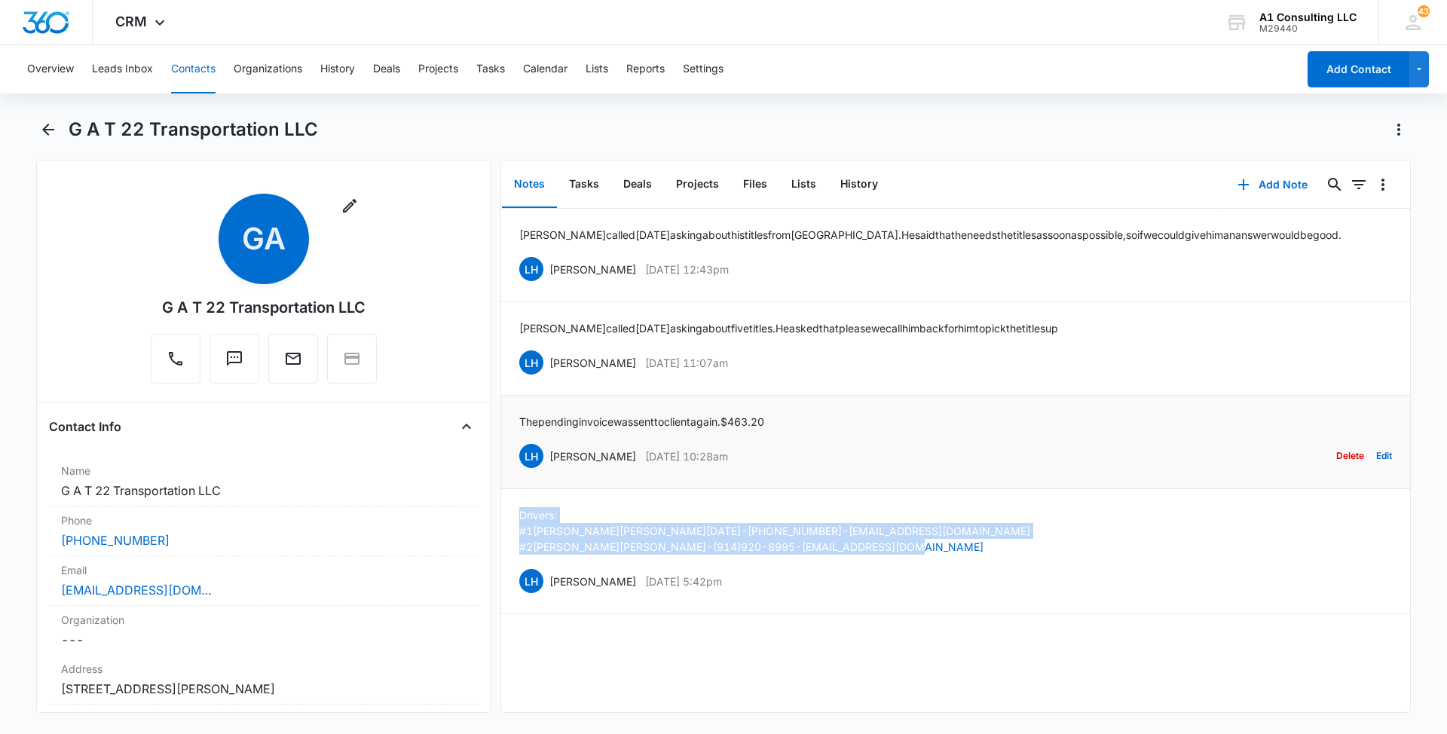
click at [544, 456] on div "LH [PERSON_NAME] [DATE] 10:28am Delete Edit" at bounding box center [955, 456] width 873 height 29
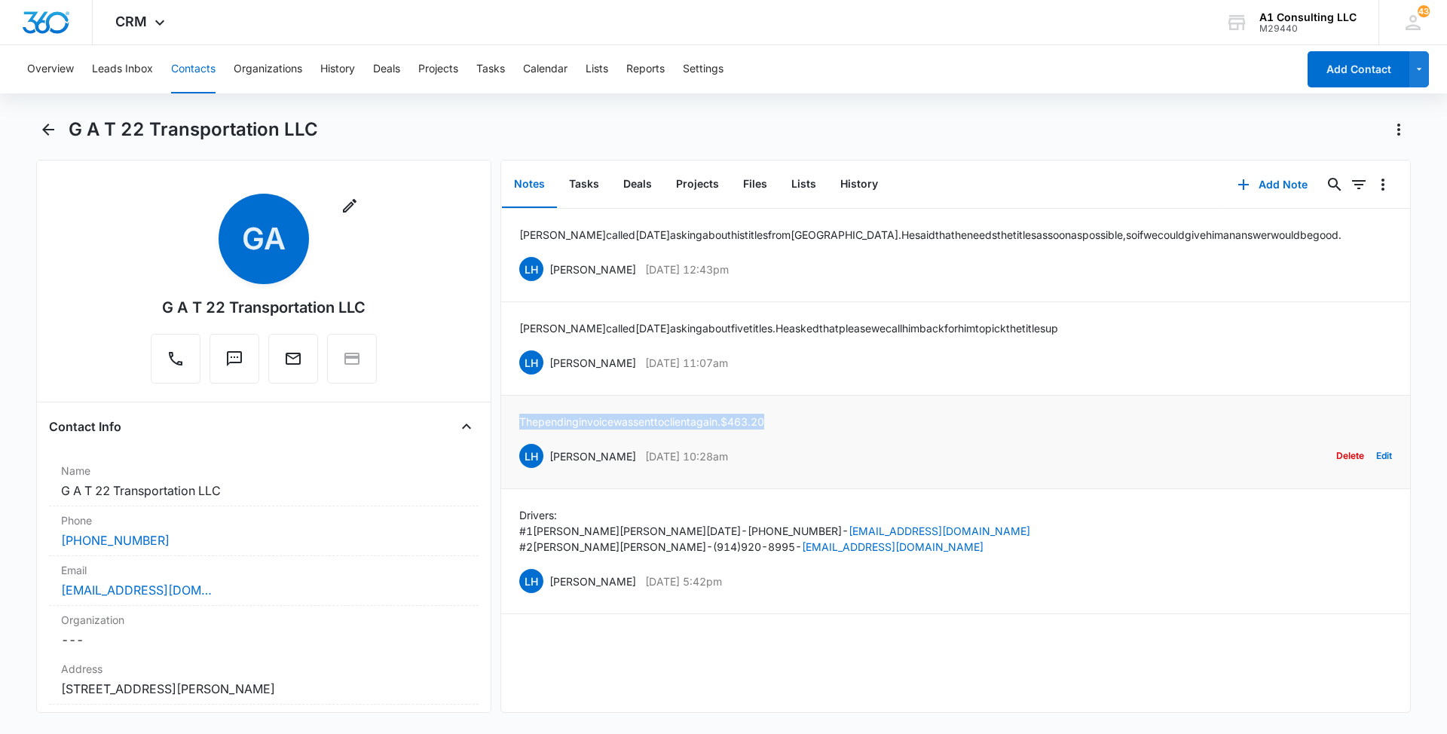
drag, startPoint x: 775, startPoint y: 414, endPoint x: 514, endPoint y: 422, distance: 261.6
click at [514, 422] on li "The pending invoice was sent to client again. $463.20 LH [PERSON_NAME] [DATE] 1…" at bounding box center [955, 442] width 909 height 93
drag, startPoint x: 769, startPoint y: 356, endPoint x: 545, endPoint y: 358, distance: 223.8
click at [545, 358] on div "LH [PERSON_NAME] [DATE] 11:07am Delete Edit" at bounding box center [955, 362] width 873 height 29
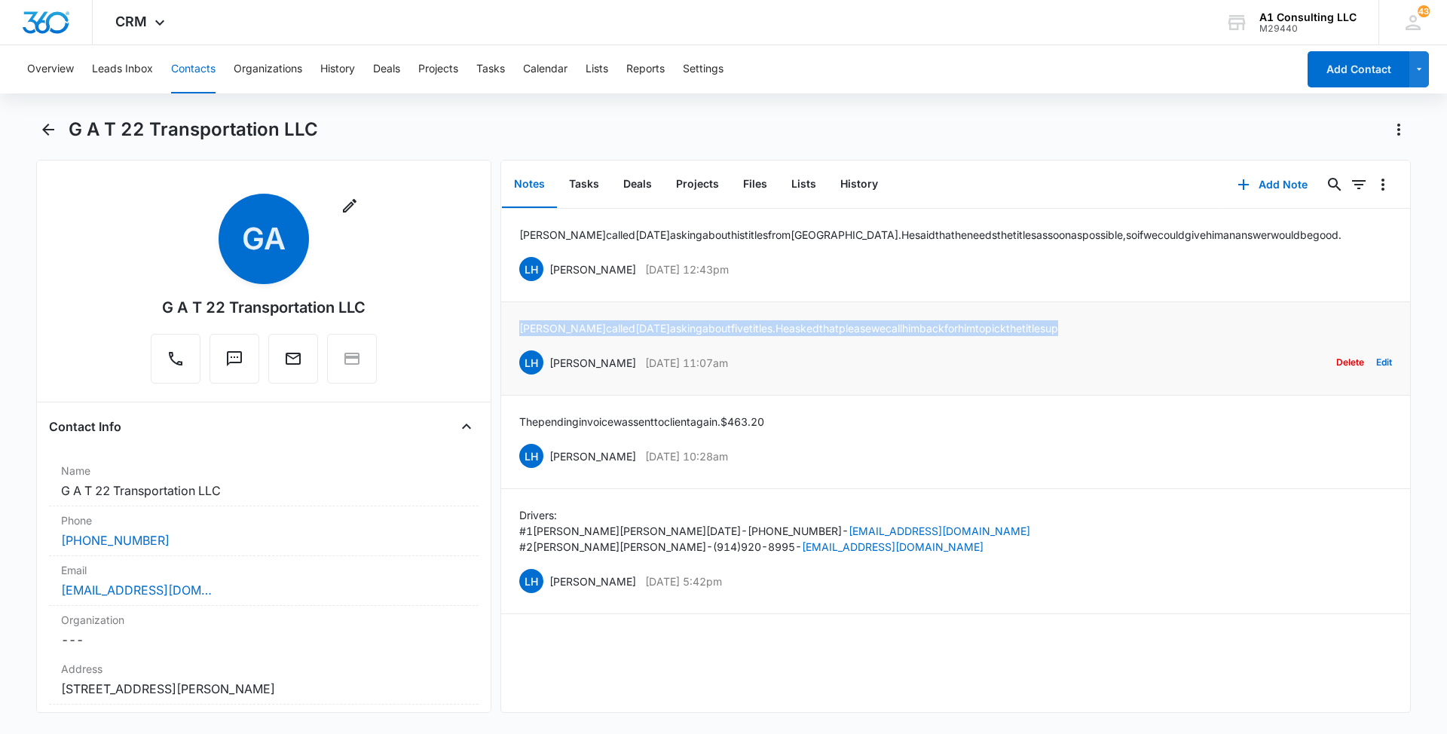
drag, startPoint x: 1074, startPoint y: 319, endPoint x: 515, endPoint y: 316, distance: 558.4
click at [515, 316] on li "[PERSON_NAME] called [DATE] asking about five titles. He asked that please we c…" at bounding box center [955, 348] width 909 height 93
drag, startPoint x: 757, startPoint y: 265, endPoint x: 547, endPoint y: 268, distance: 209.5
click at [547, 268] on div "LH [PERSON_NAME] [DATE] 12:43pm Delete Edit" at bounding box center [955, 269] width 873 height 29
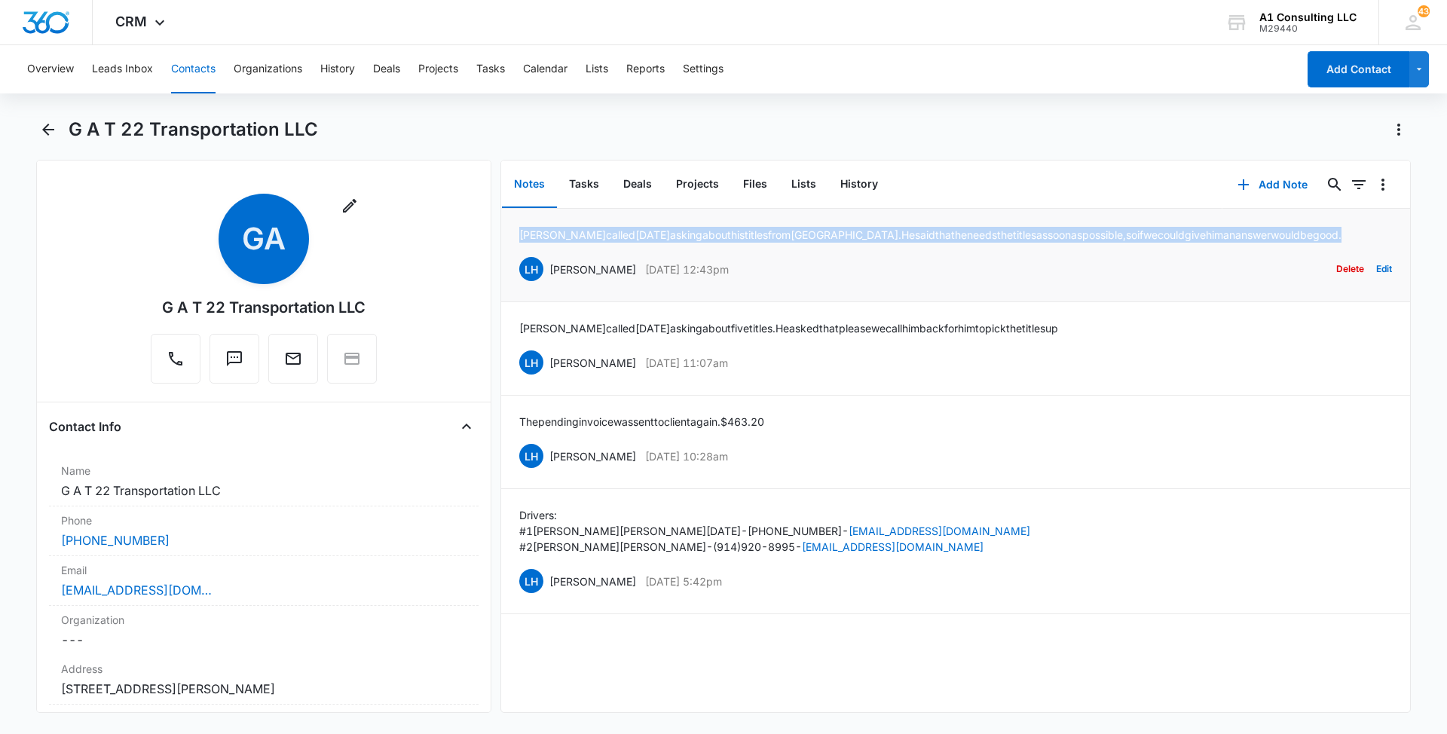
drag, startPoint x: 1205, startPoint y: 231, endPoint x: 513, endPoint y: 232, distance: 691.7
click at [513, 232] on li "[PERSON_NAME] called [DATE] asking about his titles from [GEOGRAPHIC_DATA]. He …" at bounding box center [955, 255] width 909 height 93
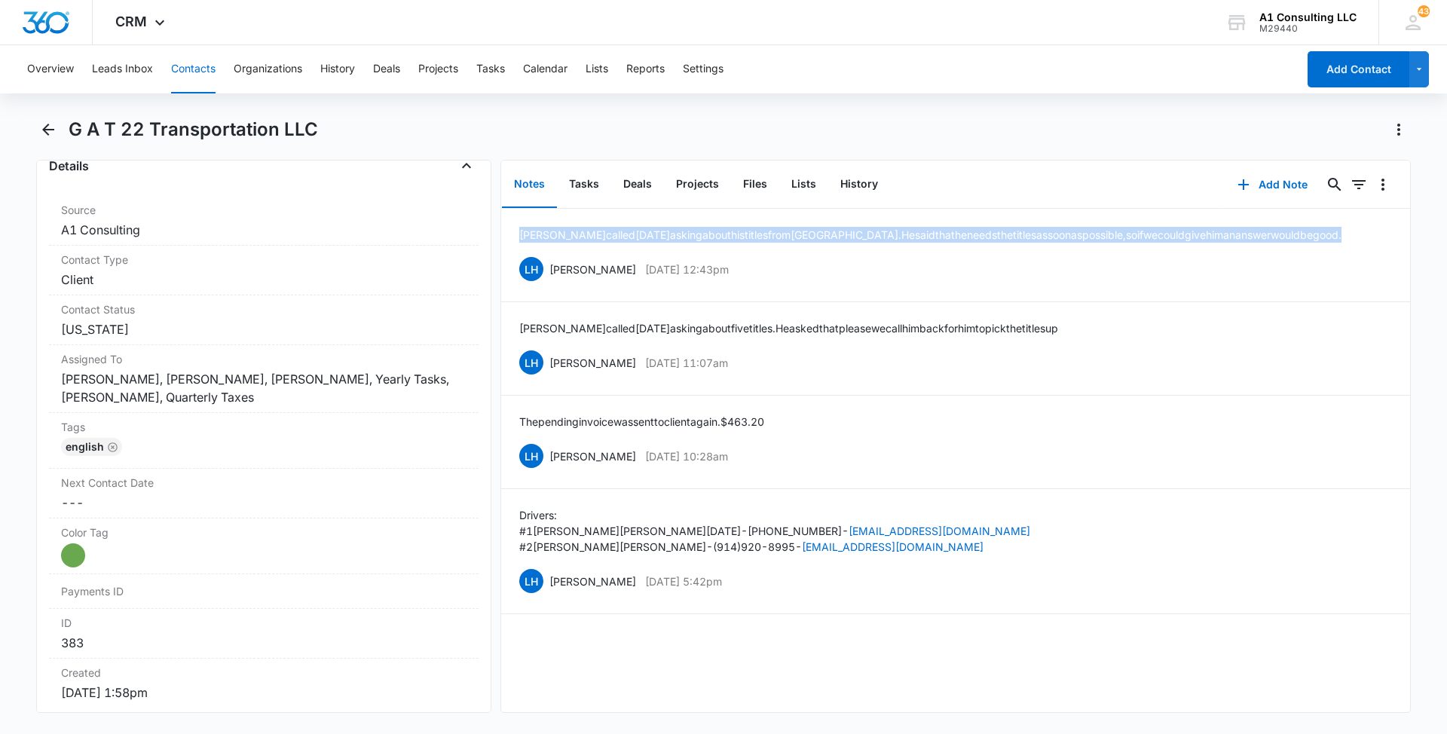
scroll to position [586, 0]
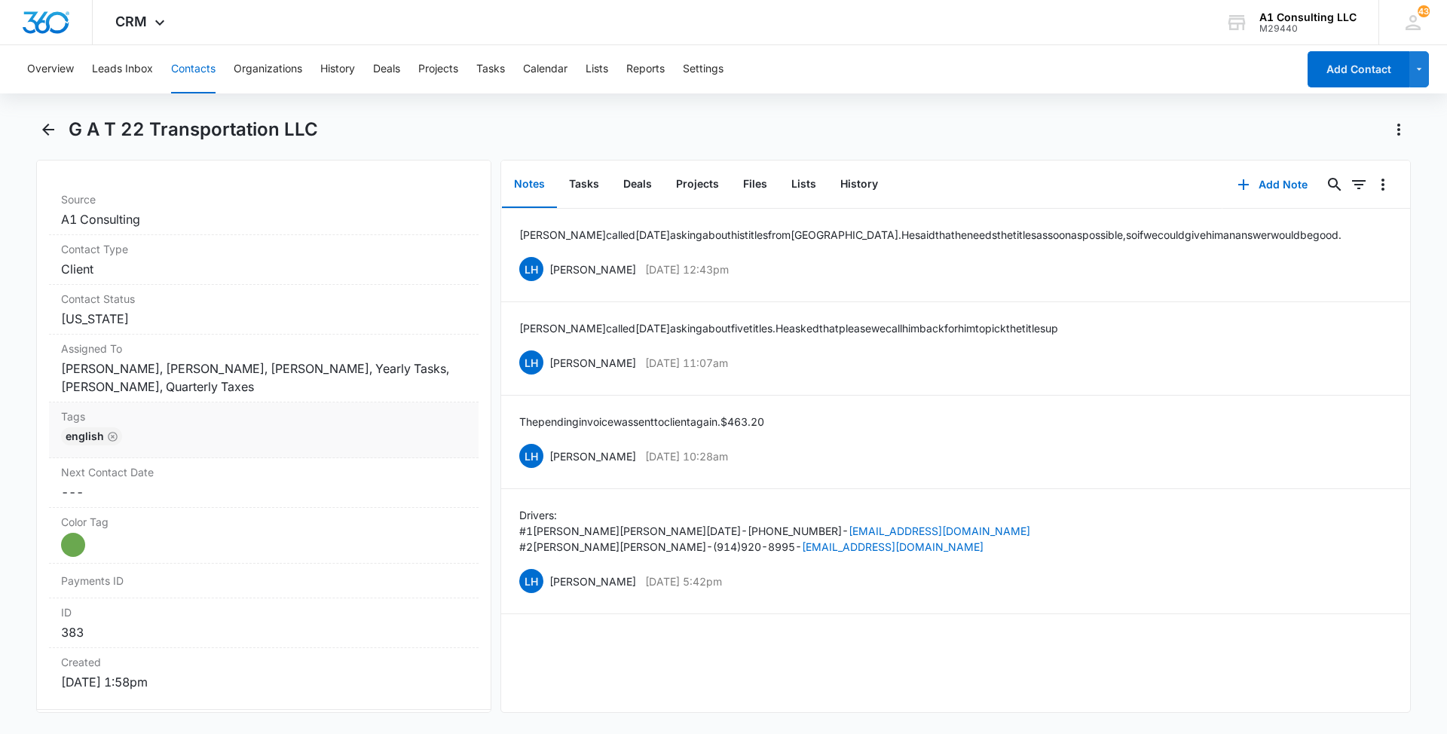
click at [307, 427] on div "English" at bounding box center [263, 439] width 405 height 24
click at [301, 447] on div at bounding box center [286, 449] width 301 height 21
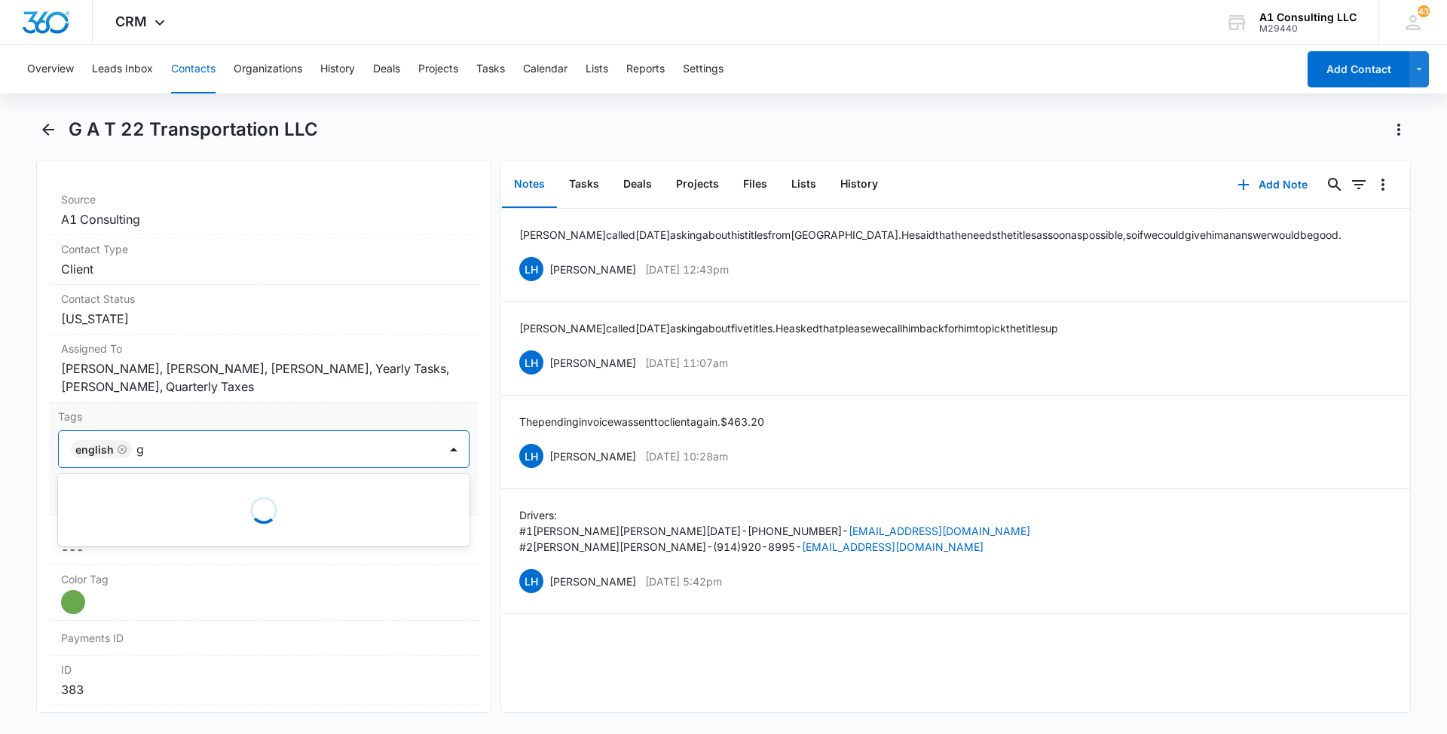
type input "gh"
click at [134, 530] on p "GHL Conversion" at bounding box center [115, 531] width 79 height 16
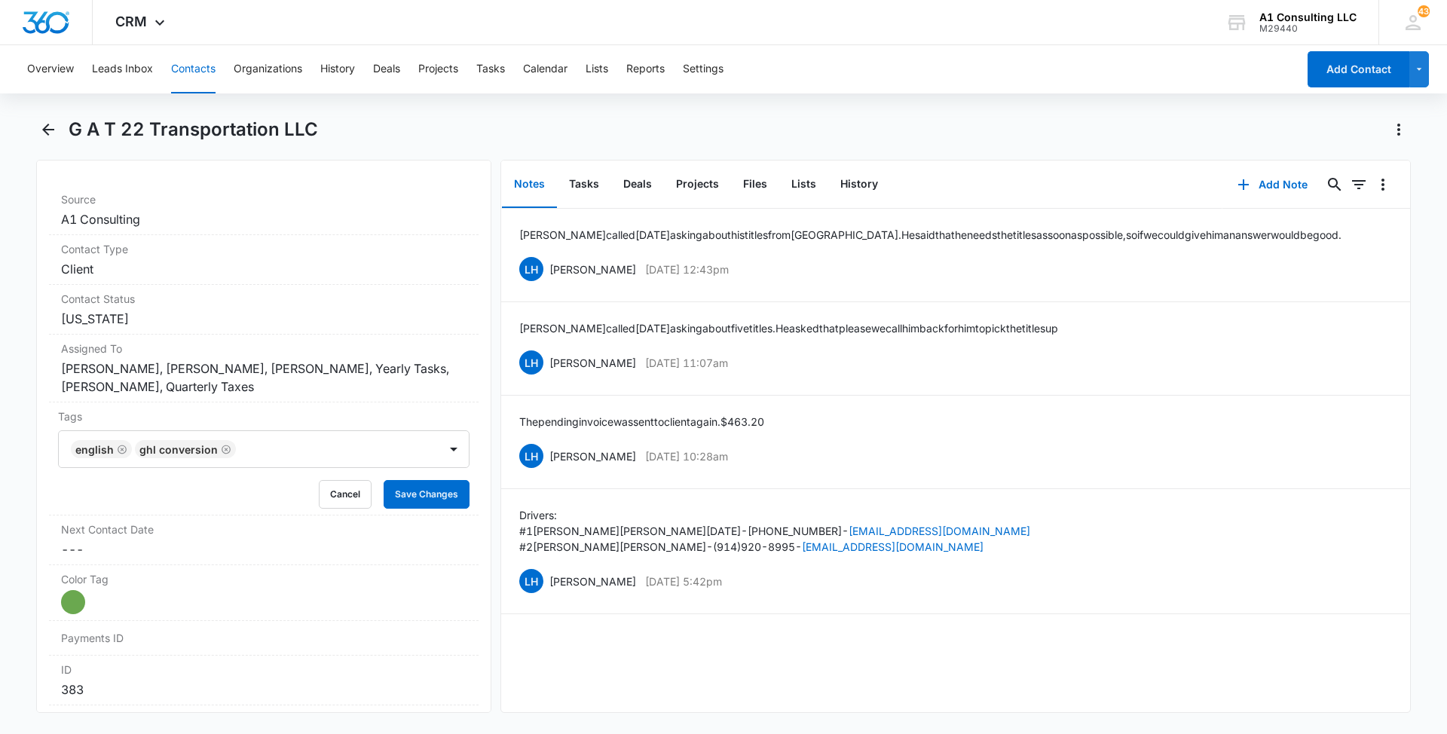
click at [0, 489] on main "G A T 22 Transportation LLC Remove GA G A T 22 Transportation LLC Contact Info …" at bounding box center [723, 424] width 1447 height 613
click at [421, 494] on button "Save Changes" at bounding box center [427, 494] width 86 height 29
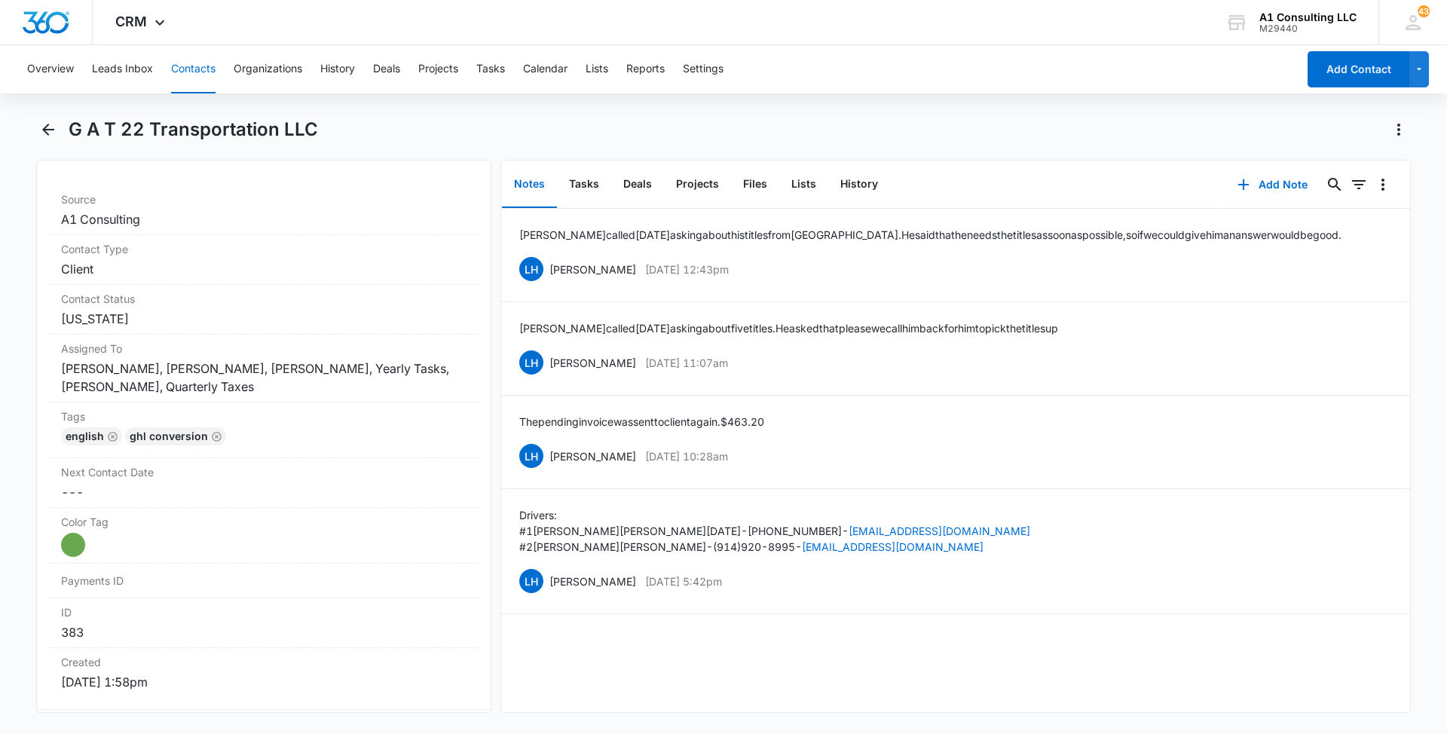
click at [190, 66] on button "Contacts" at bounding box center [193, 69] width 44 height 48
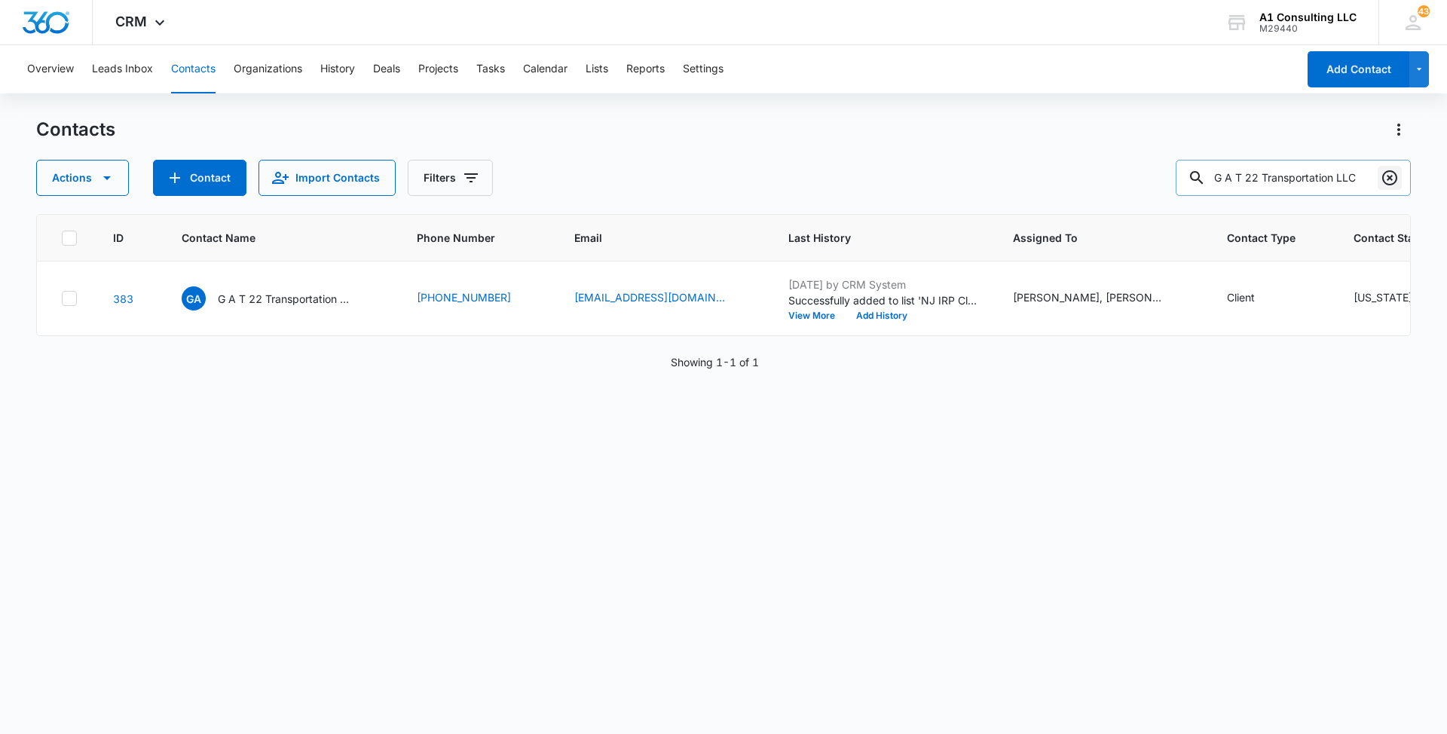
click at [1395, 179] on icon "Clear" at bounding box center [1389, 177] width 15 height 15
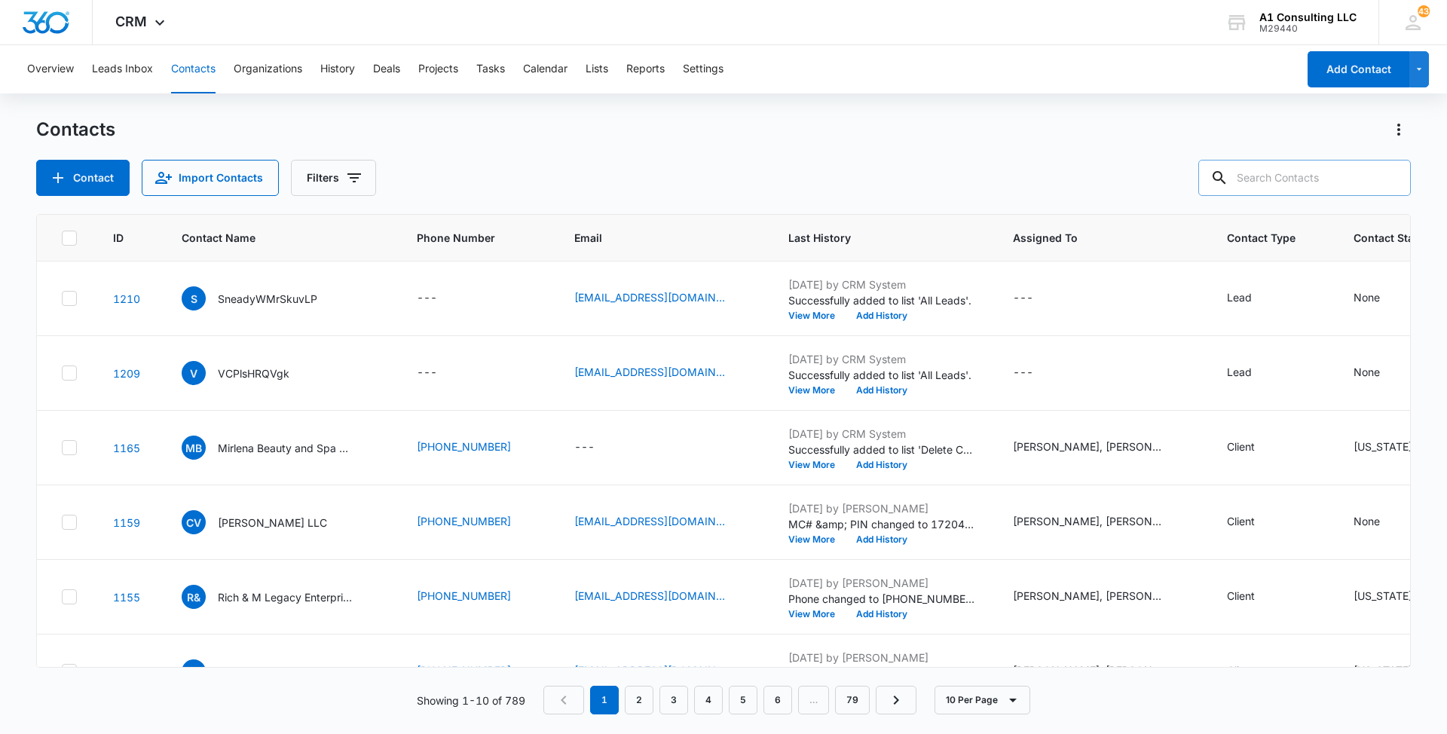
paste input "Los Aliados Logistics LLC"
type input "Los Aliados Logistics LLC"
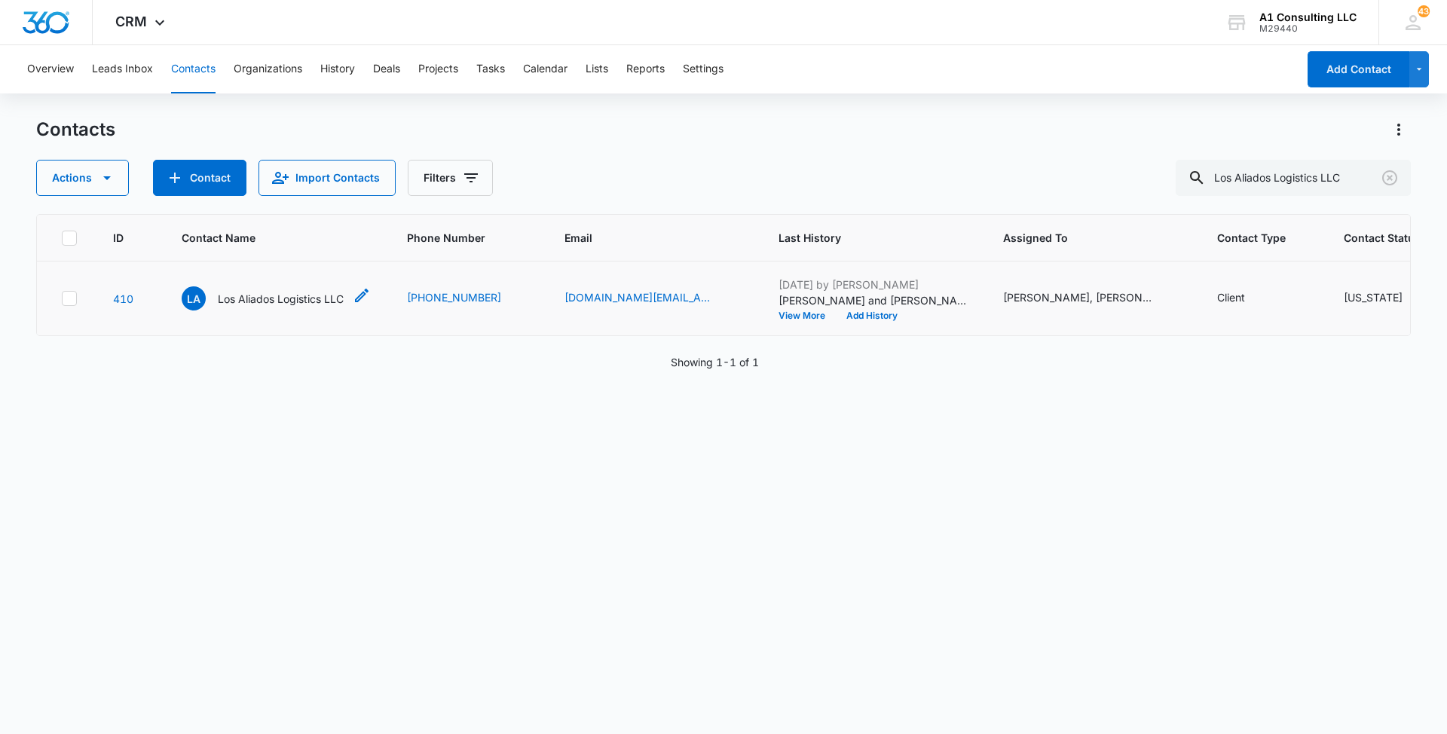
click at [283, 307] on p "Los Aliados Logistics LLC" at bounding box center [281, 299] width 126 height 16
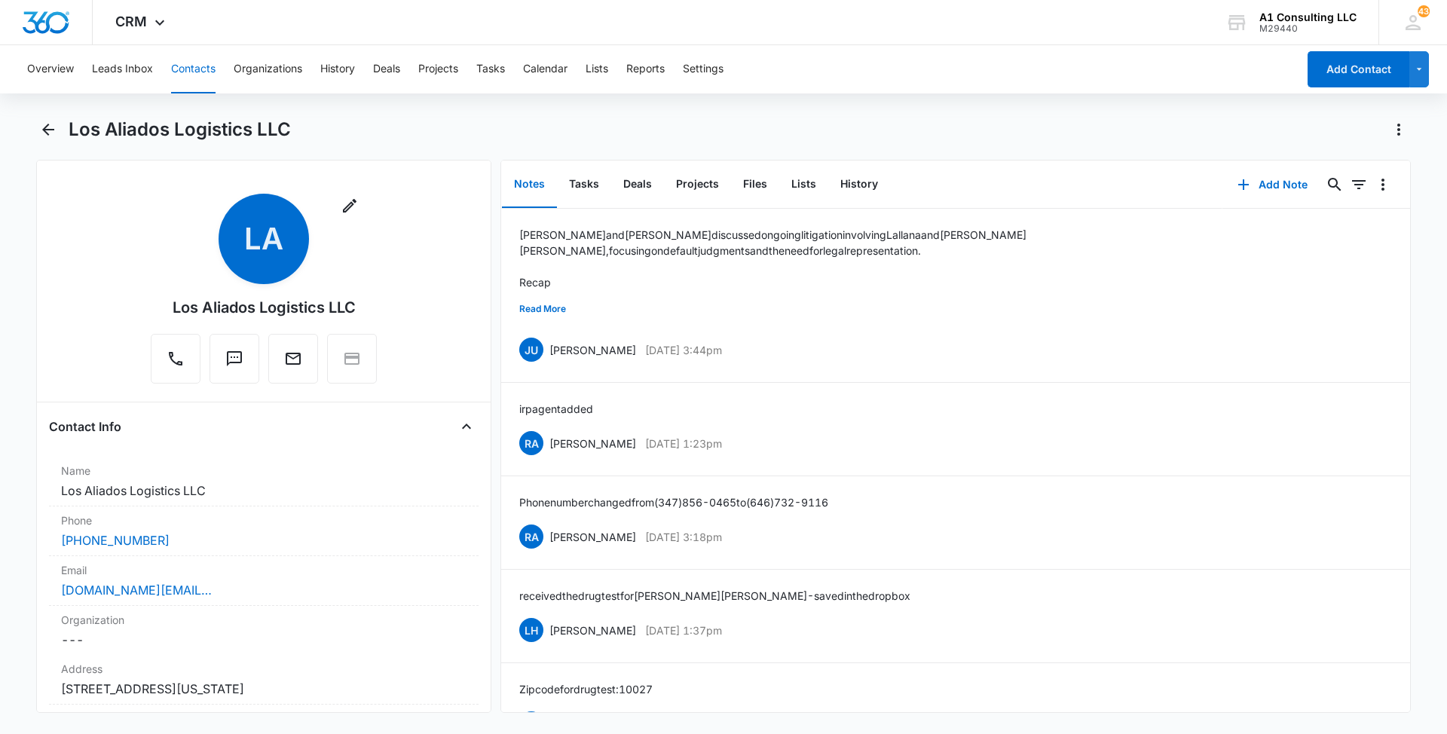
scroll to position [155, 0]
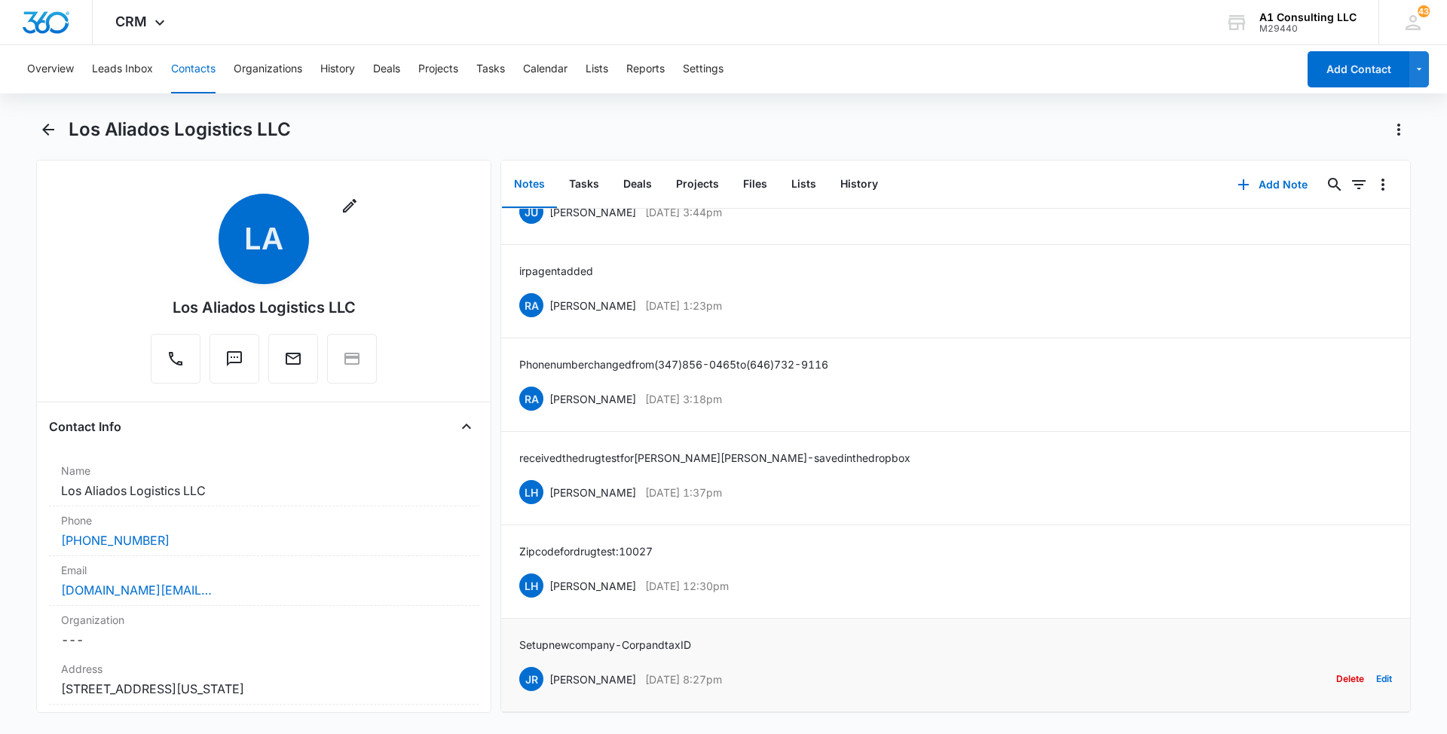
drag, startPoint x: 773, startPoint y: 651, endPoint x: 544, endPoint y: 656, distance: 229.1
click at [544, 665] on div "JR [PERSON_NAME] [DATE] 8:27pm Delete Edit" at bounding box center [955, 679] width 873 height 29
drag, startPoint x: 734, startPoint y: 618, endPoint x: 513, endPoint y: 622, distance: 220.8
click at [513, 622] on li "Set up new company- Corp and tax ID JR [PERSON_NAME] [DATE] 8:27pm Delete Edit" at bounding box center [955, 665] width 909 height 93
drag, startPoint x: 752, startPoint y: 563, endPoint x: 546, endPoint y: 564, distance: 205.7
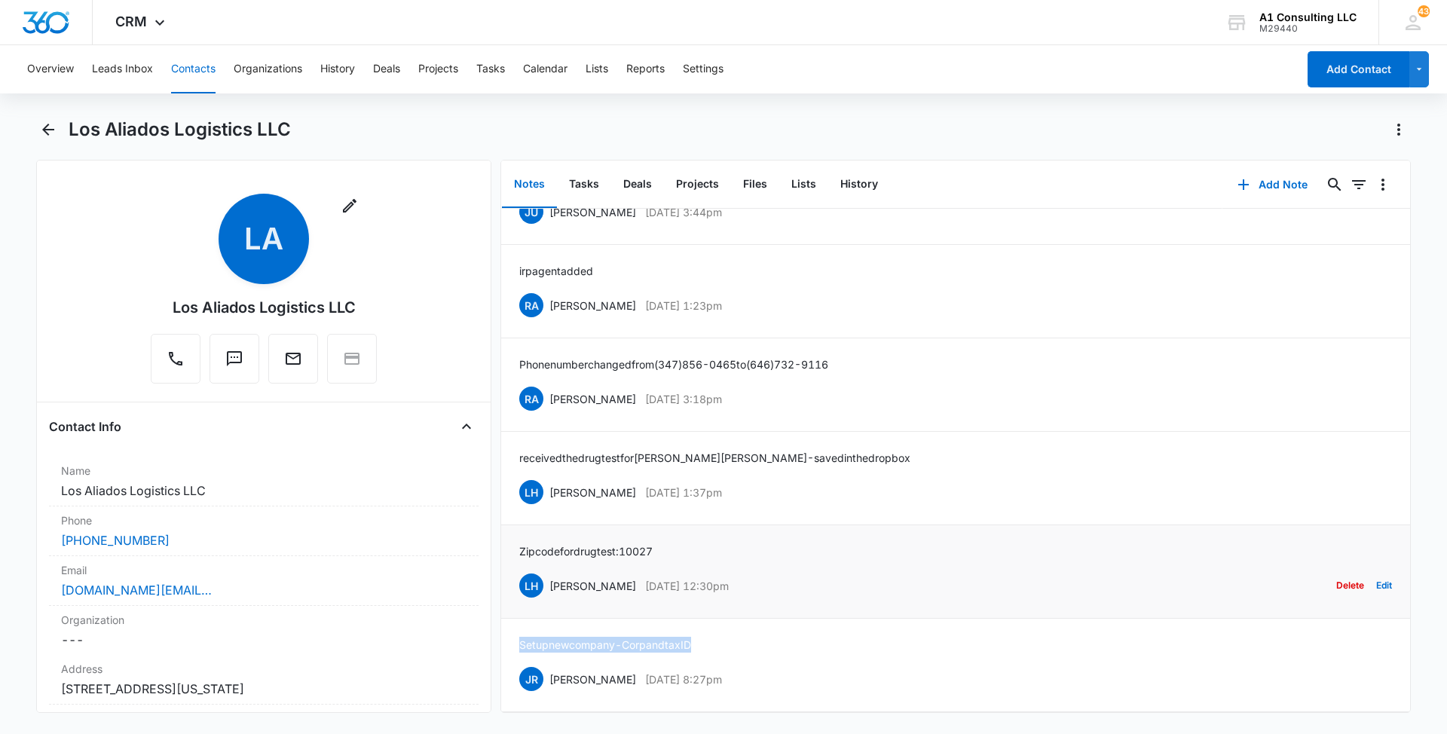
click at [546, 571] on div "LH [PERSON_NAME] [DATE] 12:30pm Delete Edit" at bounding box center [955, 585] width 873 height 29
drag, startPoint x: 662, startPoint y: 529, endPoint x: 513, endPoint y: 529, distance: 148.4
click at [513, 529] on li "Zip code for [MEDICAL_DATA]: 10027 LH [PERSON_NAME] [DATE] 12:30pm Delete Edit" at bounding box center [955, 571] width 909 height 93
drag, startPoint x: 750, startPoint y: 471, endPoint x: 547, endPoint y: 475, distance: 202.7
click at [547, 478] on div "LH [PERSON_NAME] [DATE] 1:37pm Delete Edit" at bounding box center [955, 492] width 873 height 29
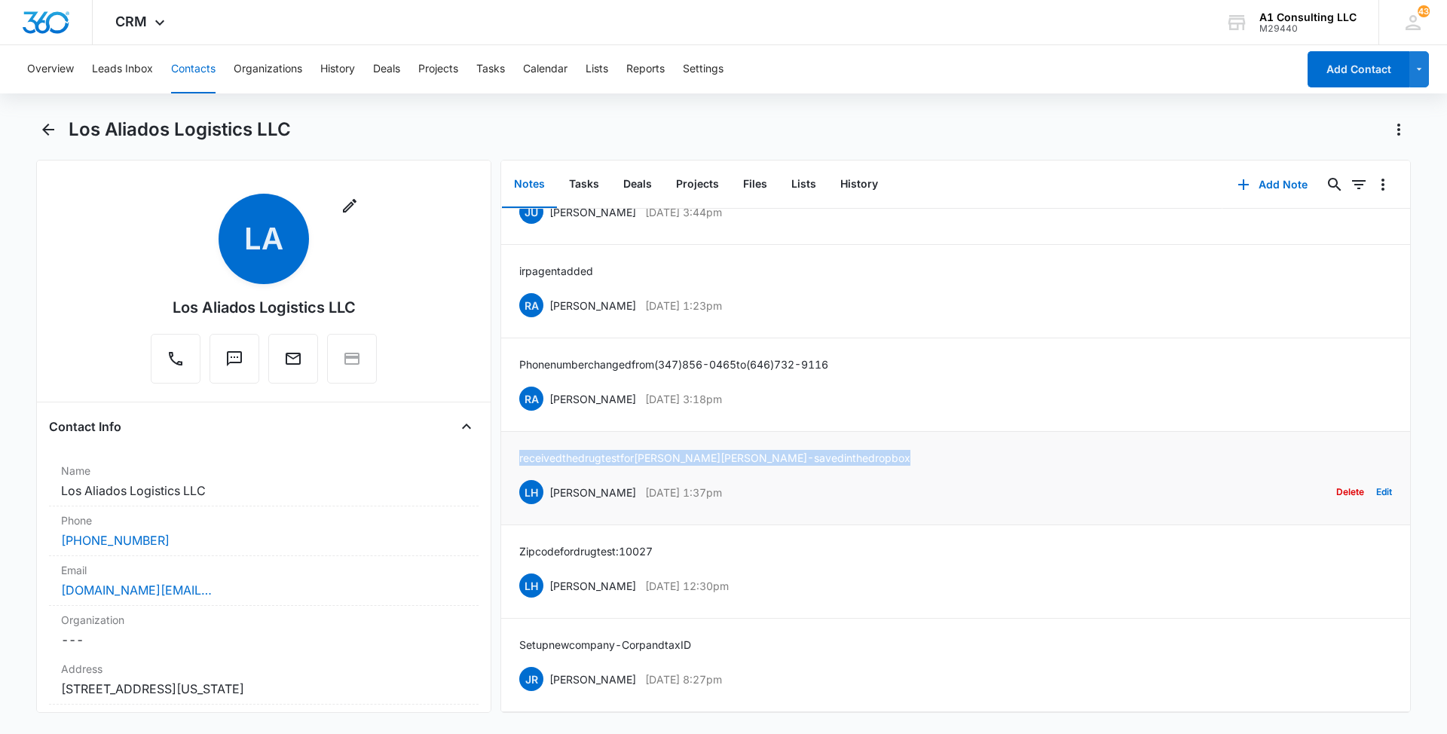
drag, startPoint x: 677, startPoint y: 436, endPoint x: 508, endPoint y: 441, distance: 169.6
click at [508, 441] on li "received the [MEDICAL_DATA] for [PERSON_NAME] - saved in the dropbox LH [PERSON…" at bounding box center [955, 478] width 909 height 93
drag, startPoint x: 756, startPoint y: 381, endPoint x: 547, endPoint y: 387, distance: 208.8
click at [547, 387] on div "RA [PERSON_NAME] [DATE] 3:18pm Delete Edit" at bounding box center [955, 398] width 873 height 29
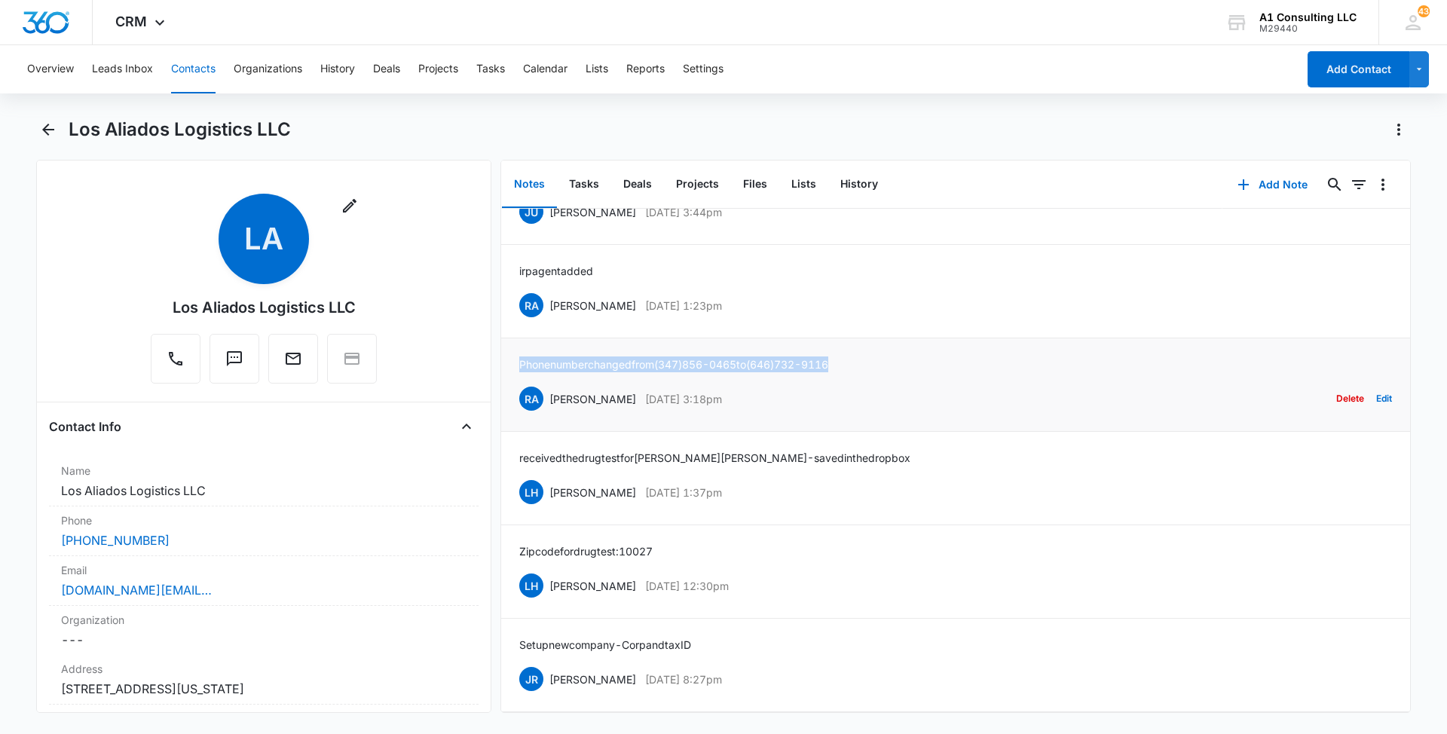
drag, startPoint x: 871, startPoint y: 338, endPoint x: 514, endPoint y: 346, distance: 357.3
click at [514, 346] on li "Phone number changed from [PHONE_NUMBER] to [PHONE_NUMBER] RA [PERSON_NAME] [DA…" at bounding box center [955, 384] width 909 height 93
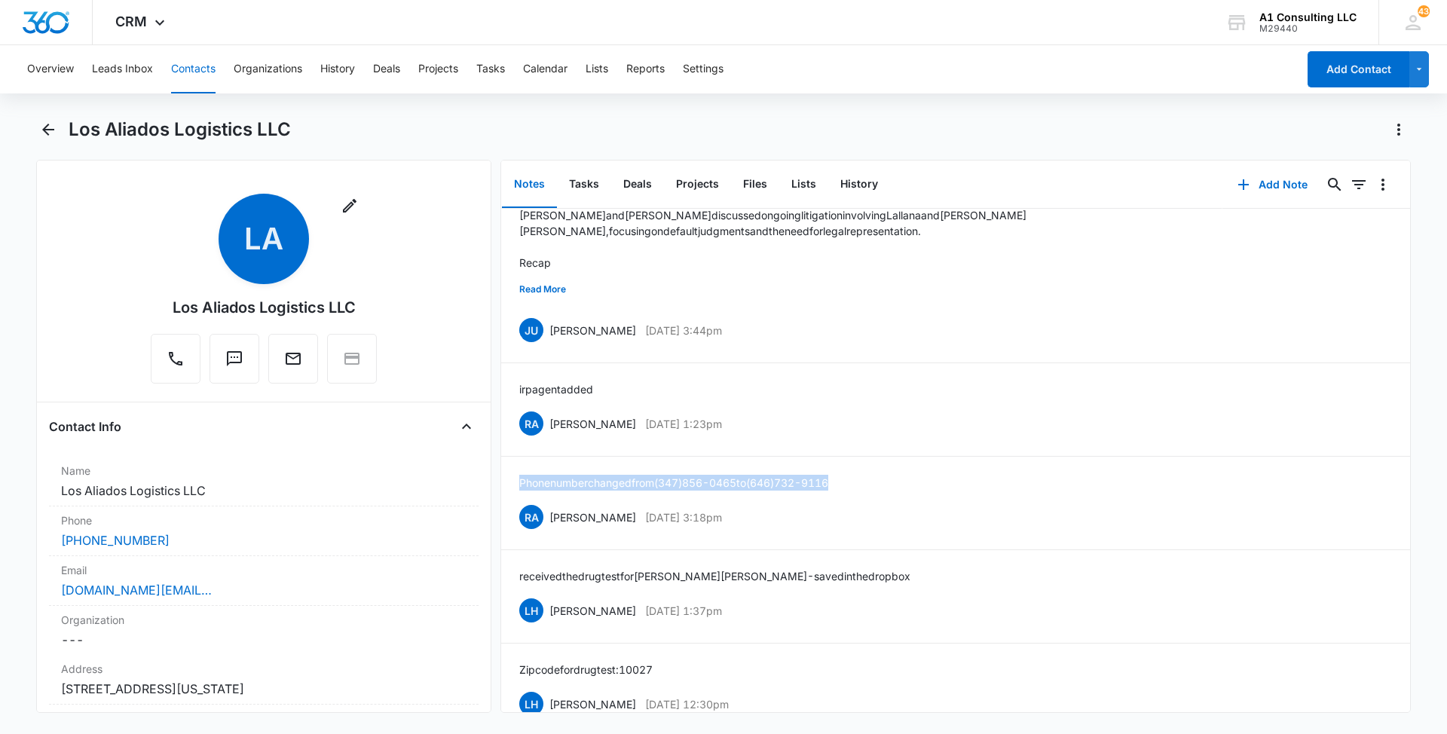
scroll to position [0, 0]
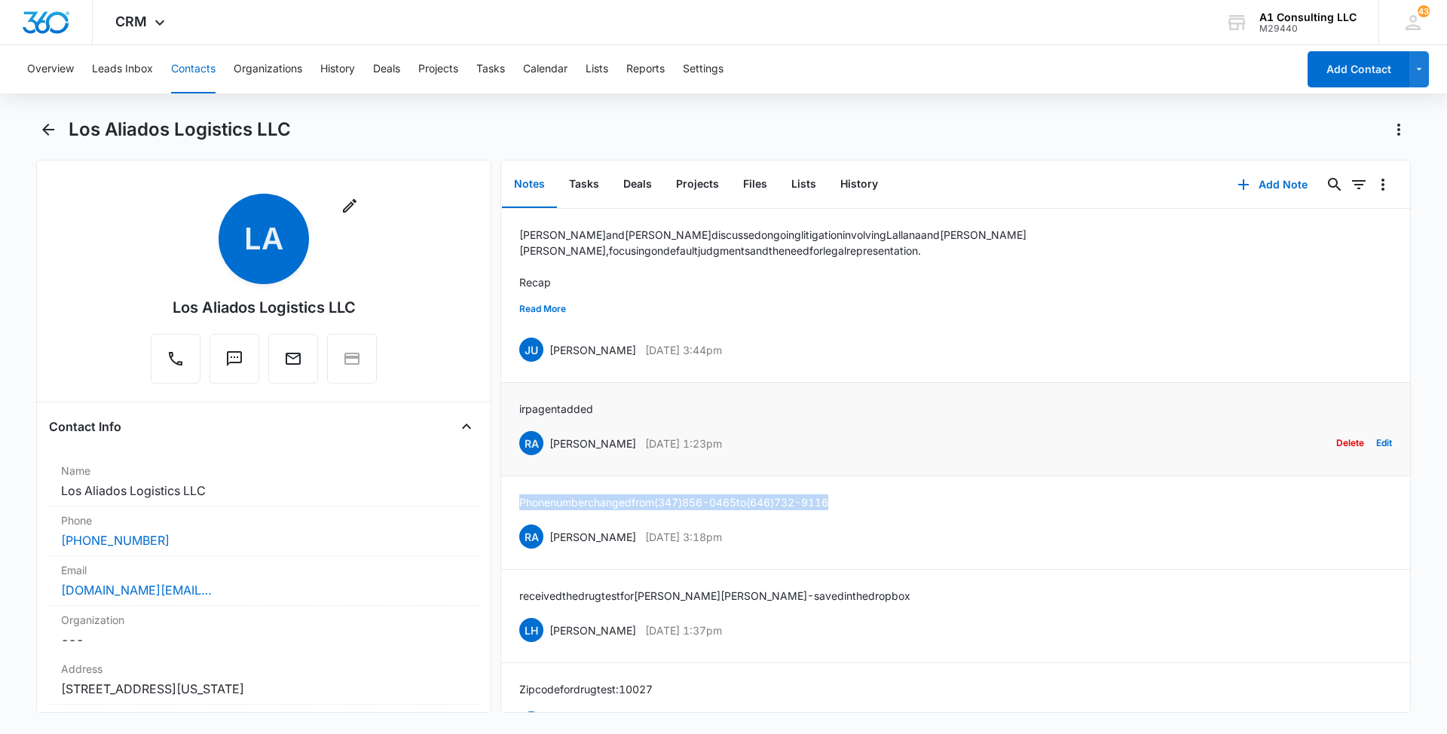
drag, startPoint x: 762, startPoint y: 434, endPoint x: 545, endPoint y: 433, distance: 217.0
click at [545, 433] on div "RA [PERSON_NAME] [DATE] 1:23pm Delete Edit" at bounding box center [955, 443] width 873 height 29
drag, startPoint x: 605, startPoint y: 405, endPoint x: 518, endPoint y: 411, distance: 87.6
click at [518, 411] on li "irp agent added RA [PERSON_NAME] [DATE] 1:23pm Delete Edit" at bounding box center [955, 429] width 909 height 93
drag, startPoint x: 773, startPoint y: 344, endPoint x: 547, endPoint y: 344, distance: 226.1
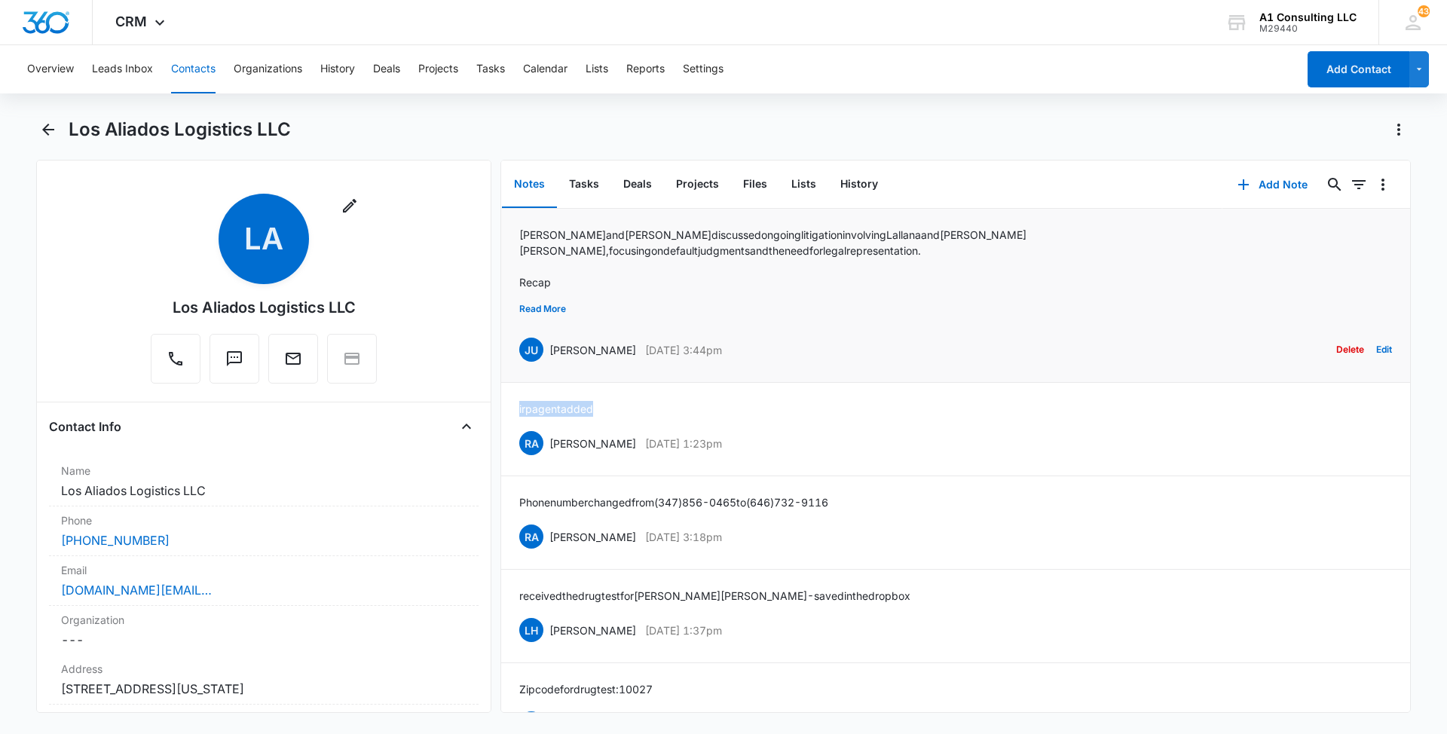
click at [547, 344] on div "JU [PERSON_NAME] [DATE] 3:44pm Delete Edit" at bounding box center [955, 349] width 873 height 29
click at [553, 307] on button "Read More" at bounding box center [542, 309] width 47 height 29
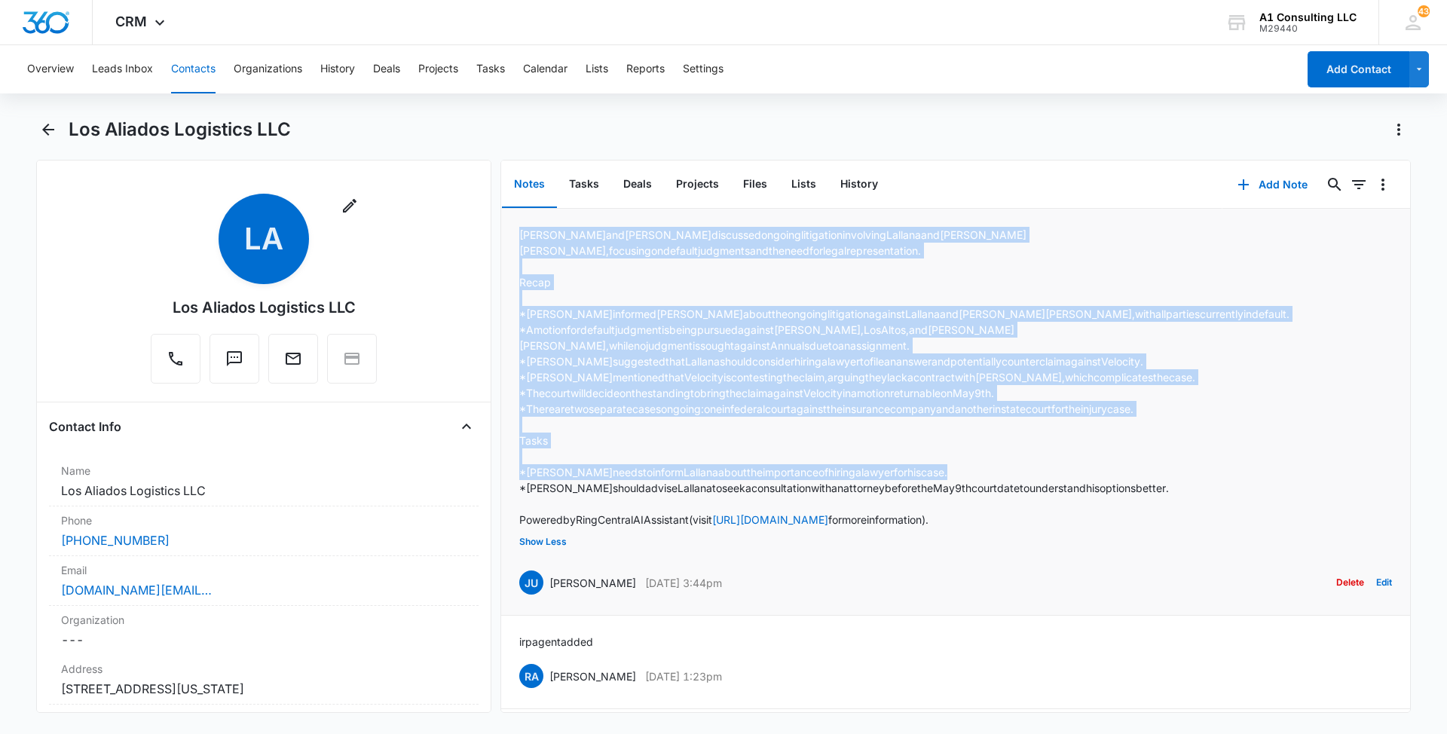
drag, startPoint x: 1096, startPoint y: 478, endPoint x: 517, endPoint y: 228, distance: 630.4
click at [517, 228] on li "[PERSON_NAME] and [PERSON_NAME] discussed ongoing litigation involving [PERSON_…" at bounding box center [955, 412] width 909 height 407
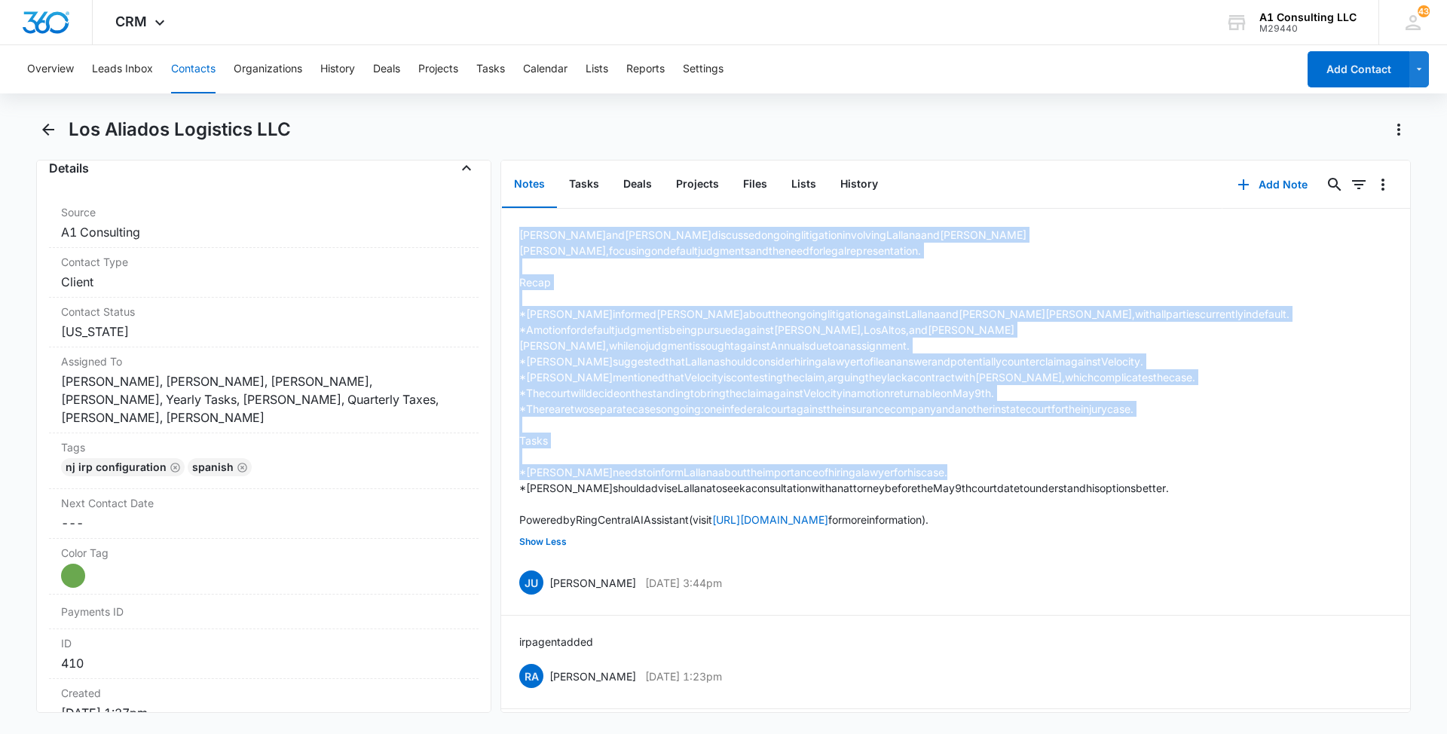
scroll to position [589, 0]
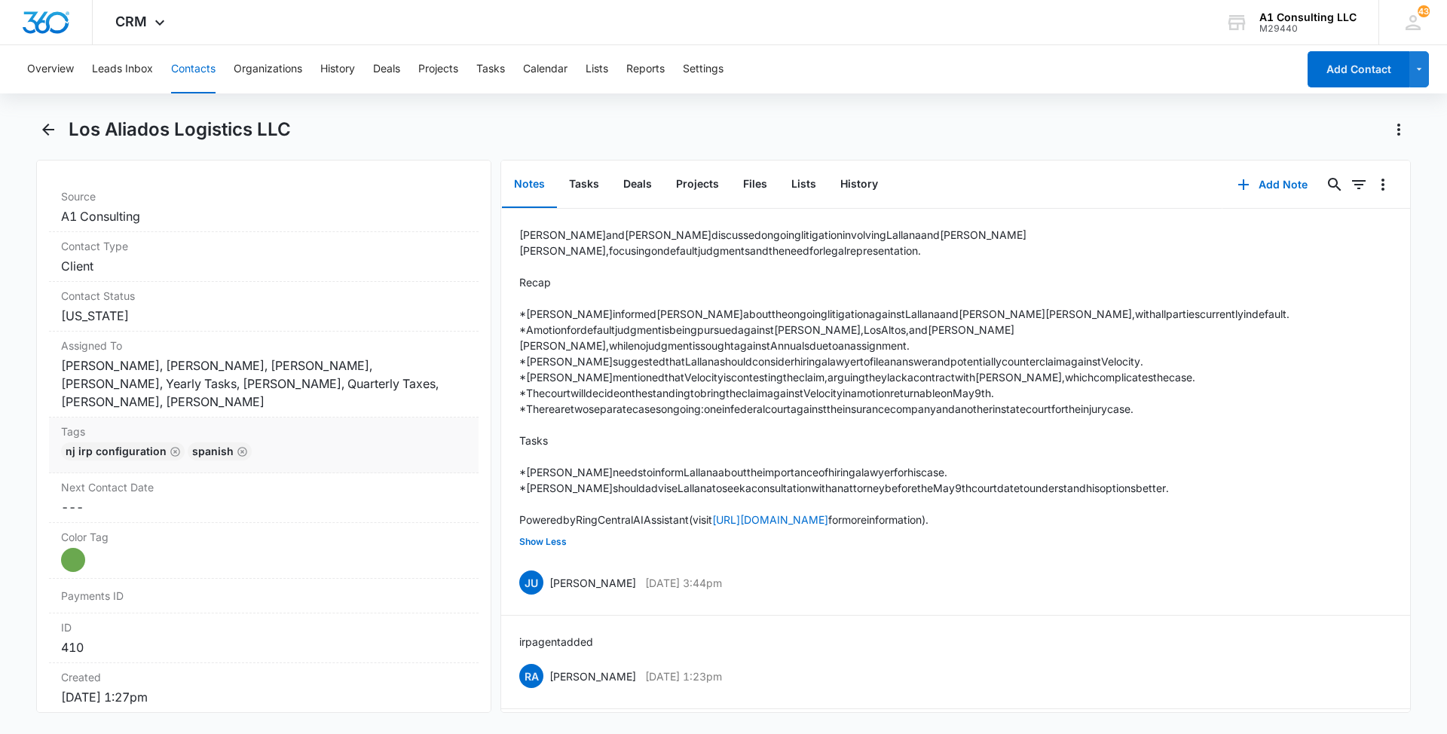
click at [405, 448] on div "NJ IRP CONFIGURATION Spanish" at bounding box center [263, 454] width 405 height 24
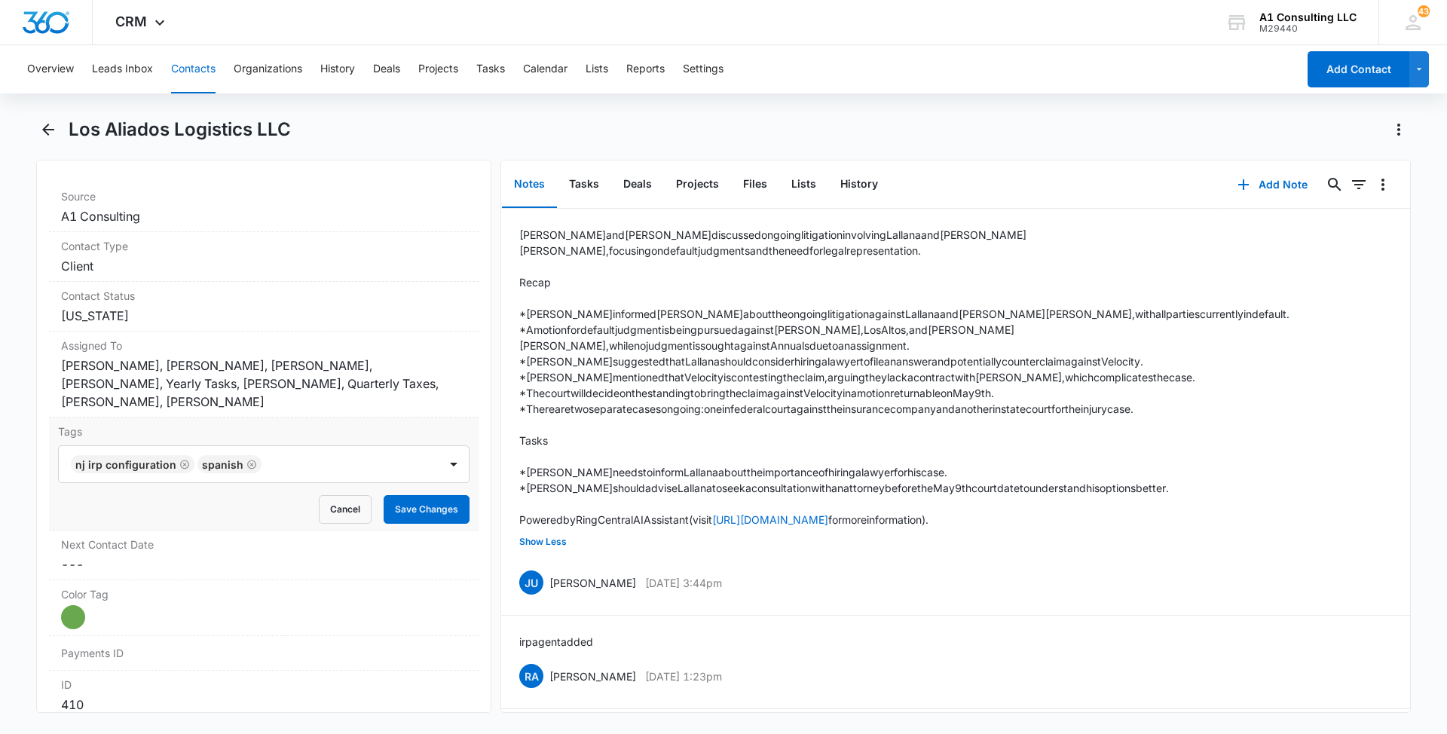
click at [375, 463] on div at bounding box center [351, 464] width 171 height 21
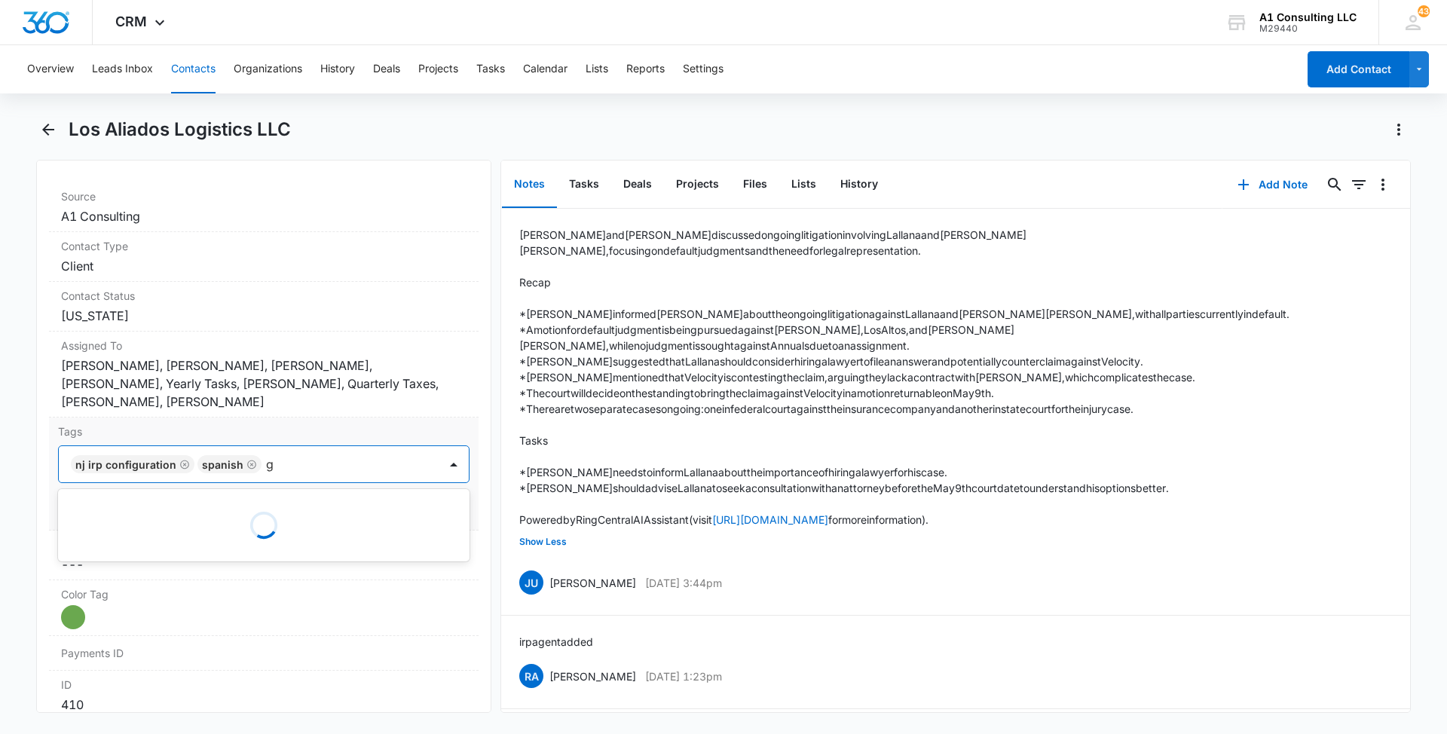
type input "gh"
click at [139, 544] on p "GHL Conversion" at bounding box center [115, 546] width 79 height 16
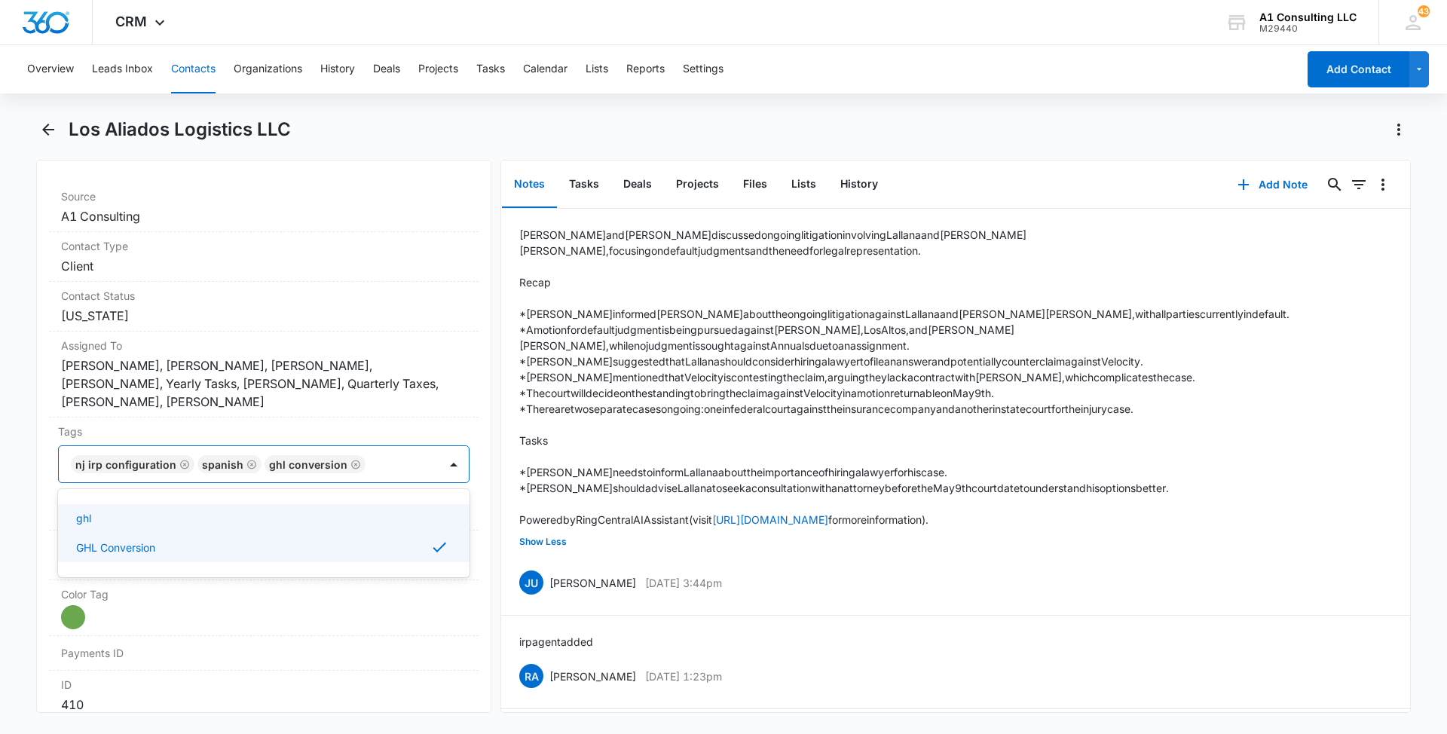
click at [12, 478] on main "Los Aliados Logistics LLC Remove LA Los Aliados Logistics LLC Contact Info Name…" at bounding box center [723, 424] width 1447 height 613
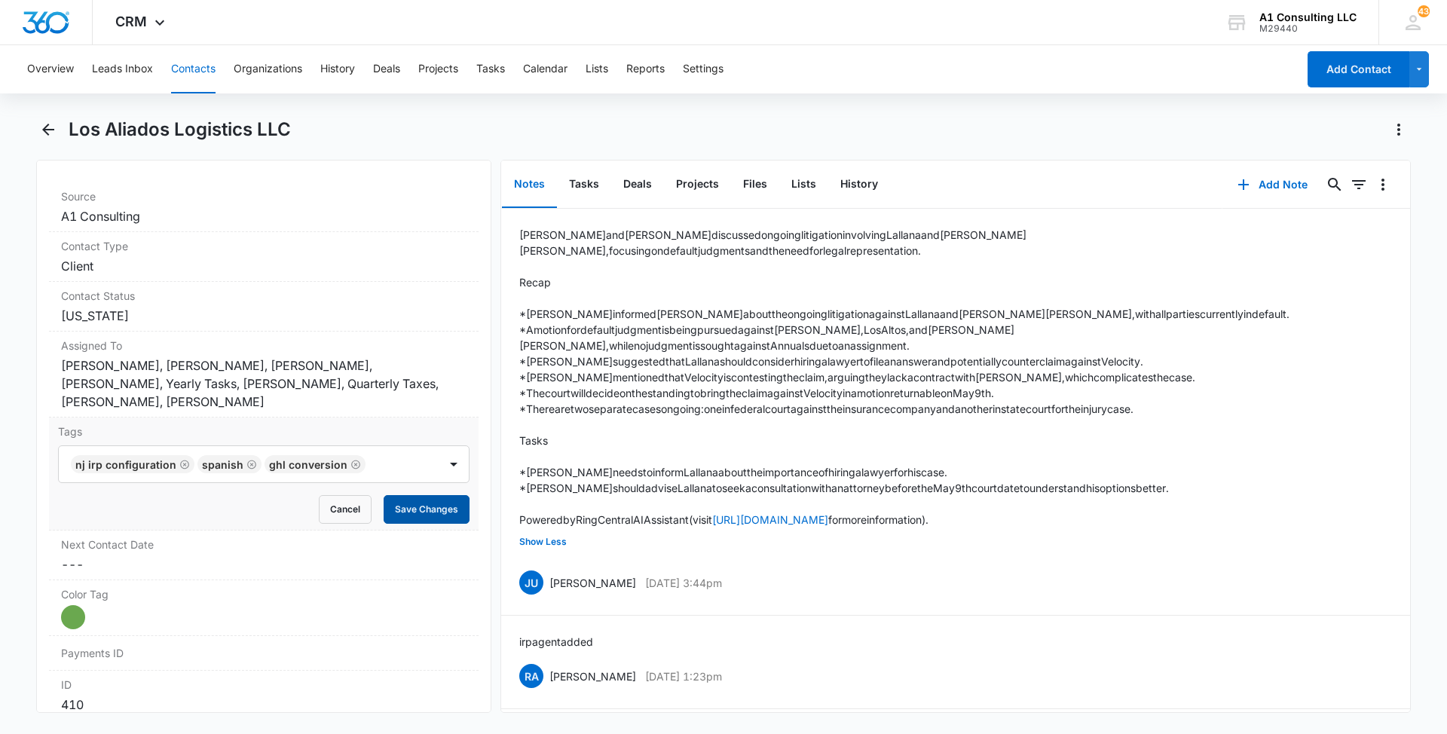
click at [415, 512] on button "Save Changes" at bounding box center [427, 509] width 86 height 29
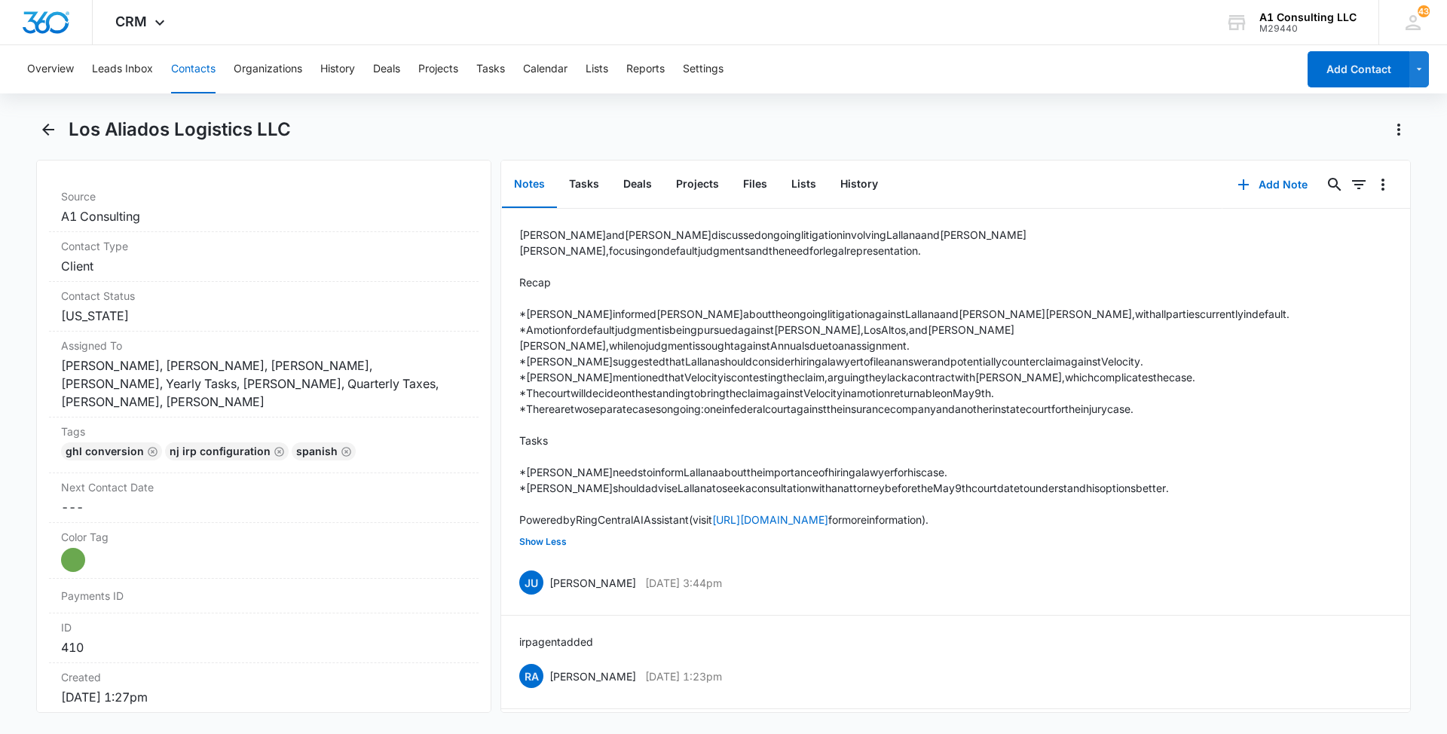
click at [188, 65] on button "Contacts" at bounding box center [193, 69] width 44 height 48
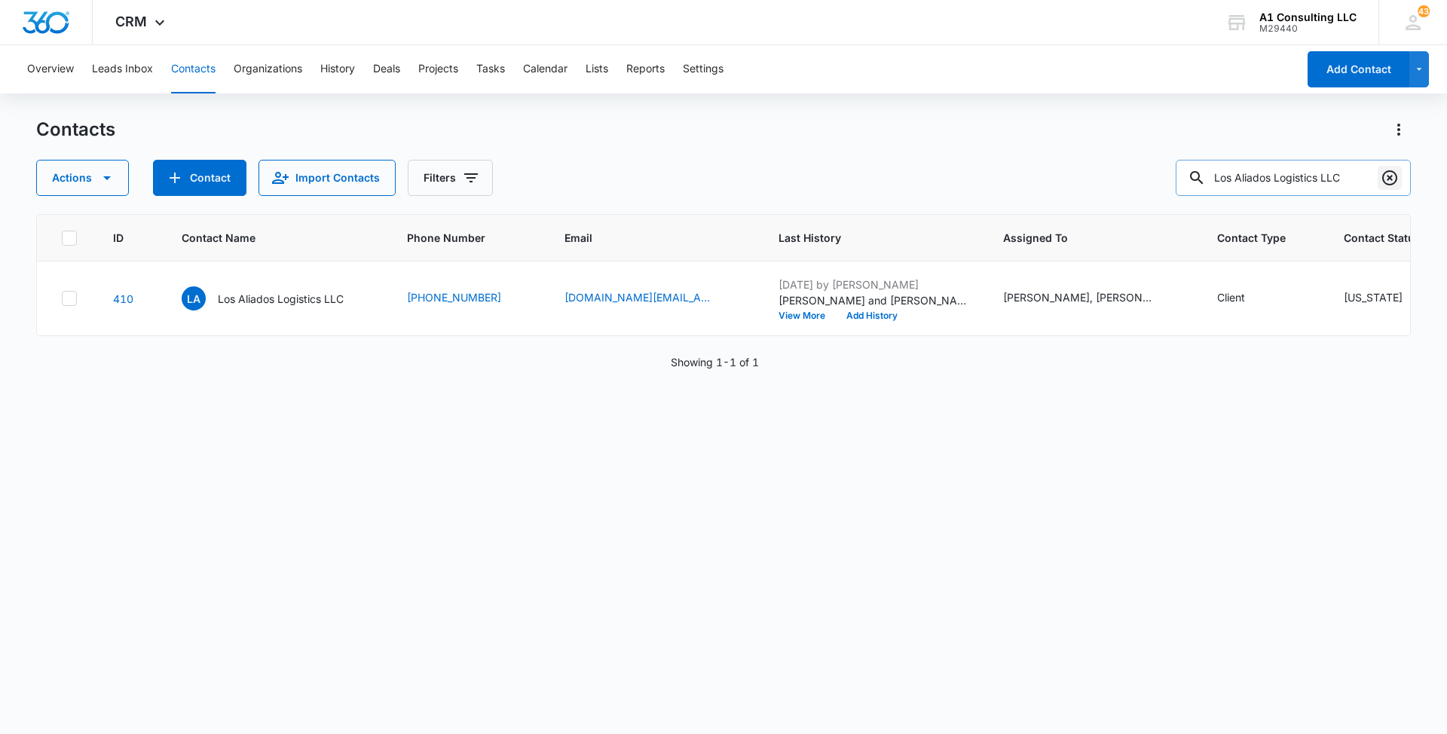
click at [1392, 179] on icon "Clear" at bounding box center [1389, 178] width 18 height 18
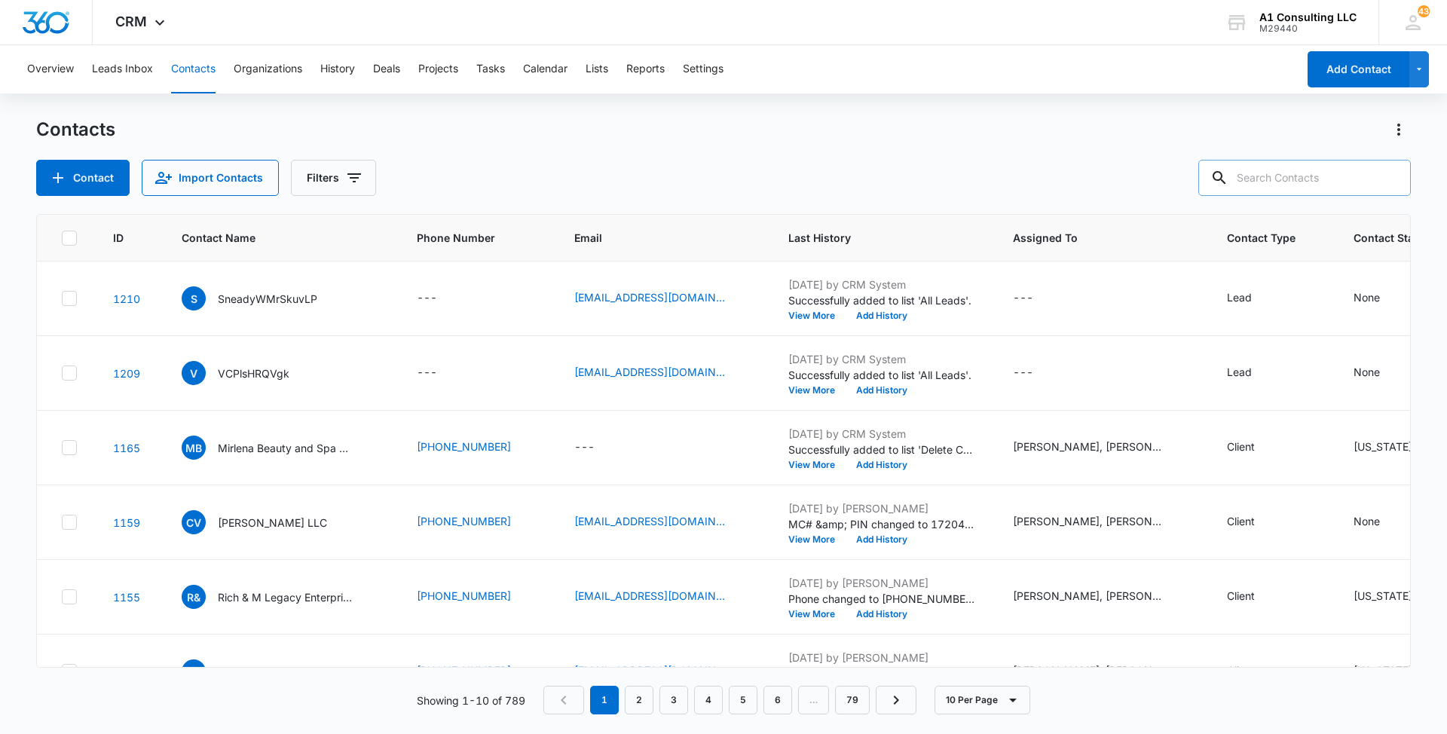
paste input "Sumethin2eat Inc"
type input "Sumethin2eat Inc"
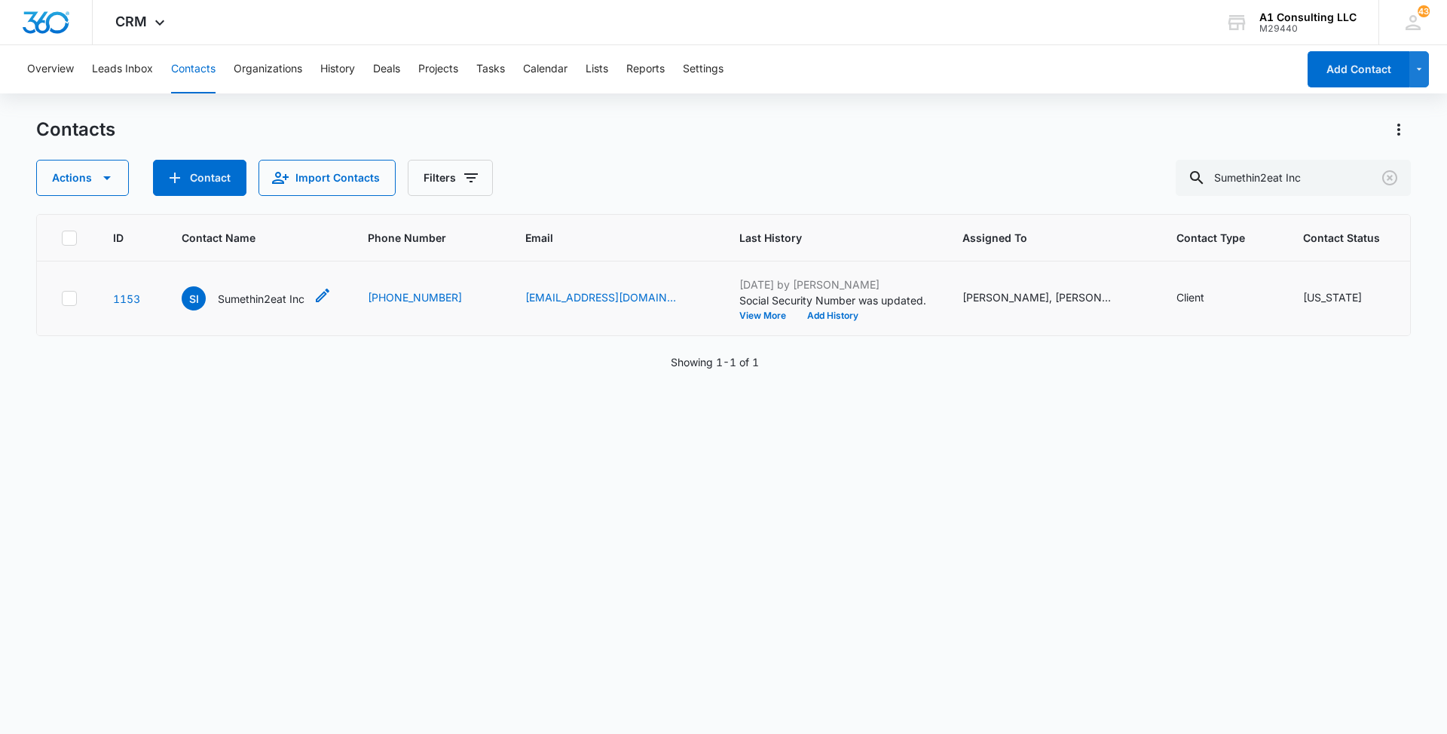
click at [250, 307] on p "Sumethin2eat Inc" at bounding box center [261, 299] width 87 height 16
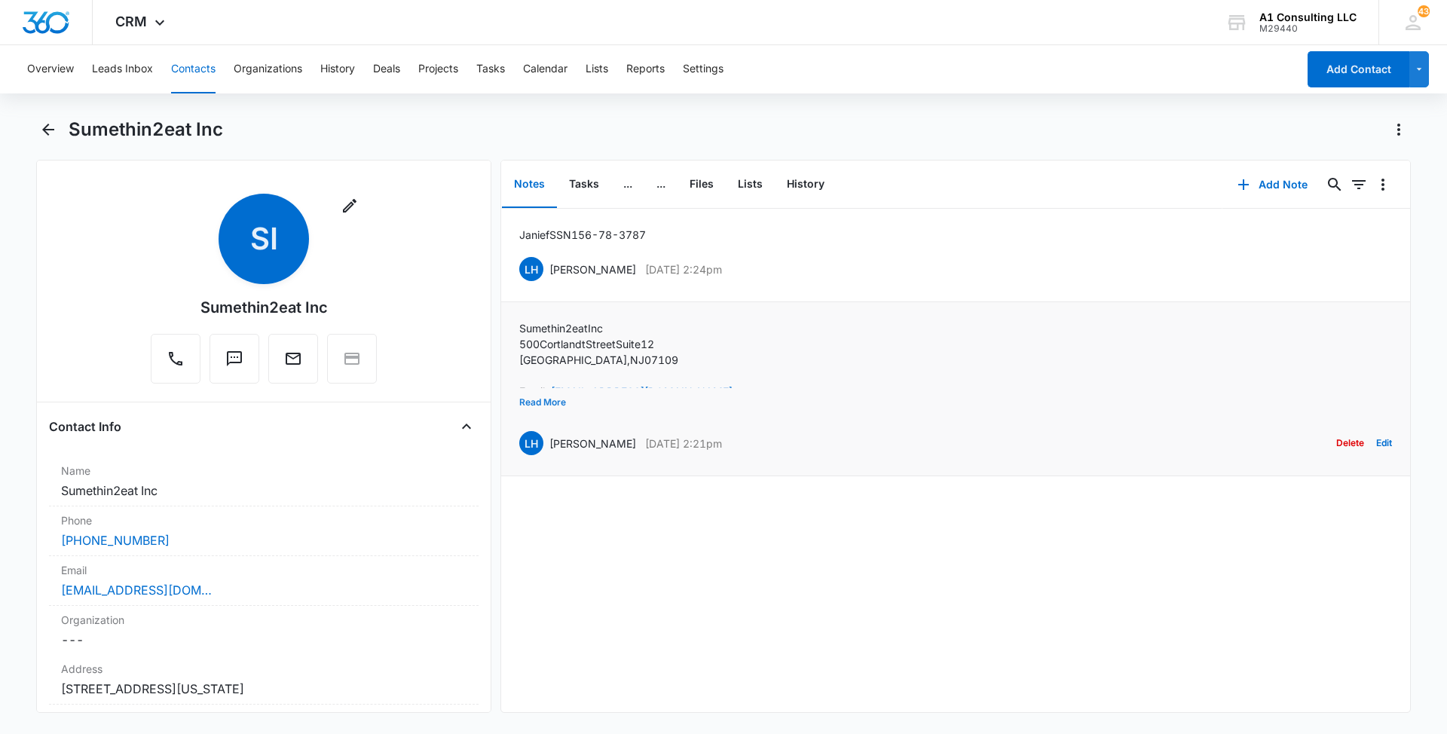
click at [546, 401] on button "Read More" at bounding box center [542, 402] width 47 height 29
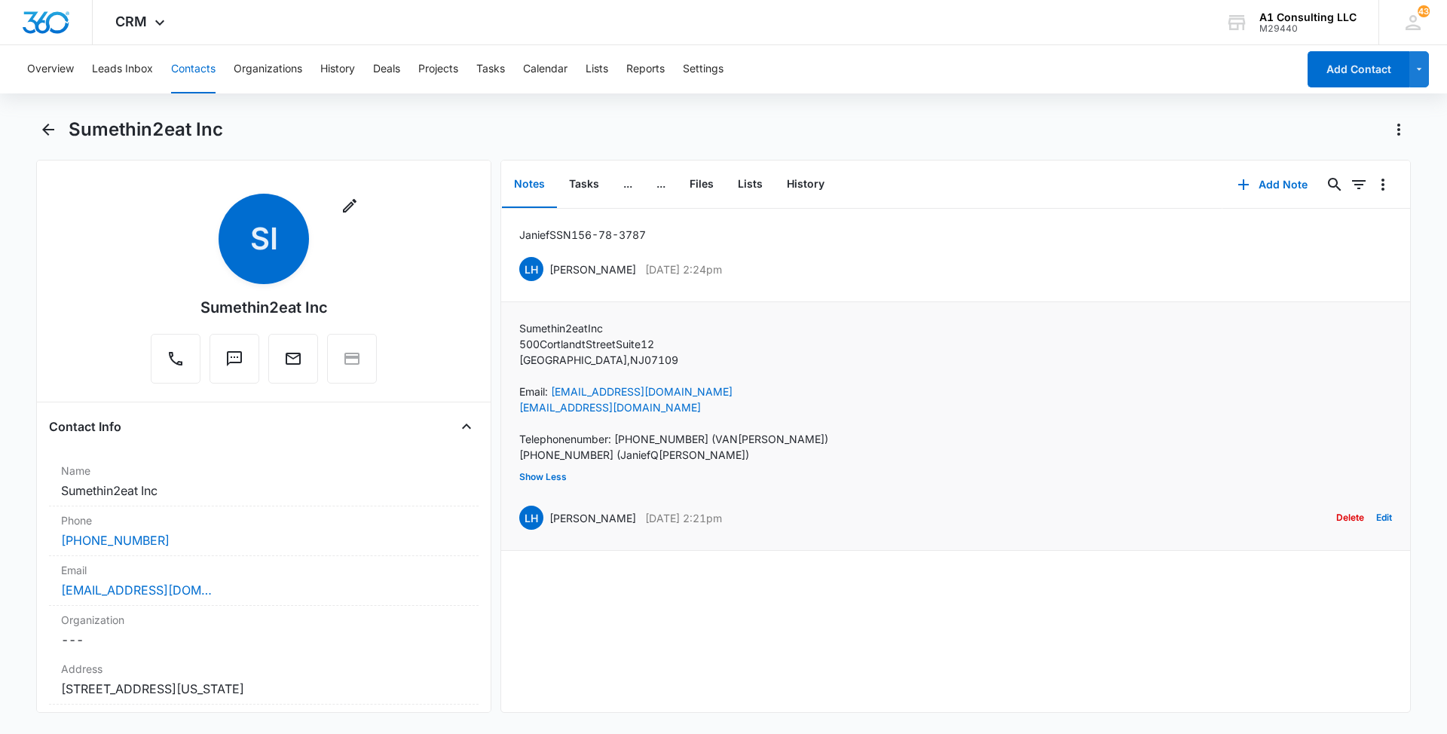
drag, startPoint x: 705, startPoint y: 515, endPoint x: 546, endPoint y: 524, distance: 159.2
click at [546, 524] on div "LH [PERSON_NAME] [DATE] 2:21pm Delete Edit" at bounding box center [955, 517] width 873 height 29
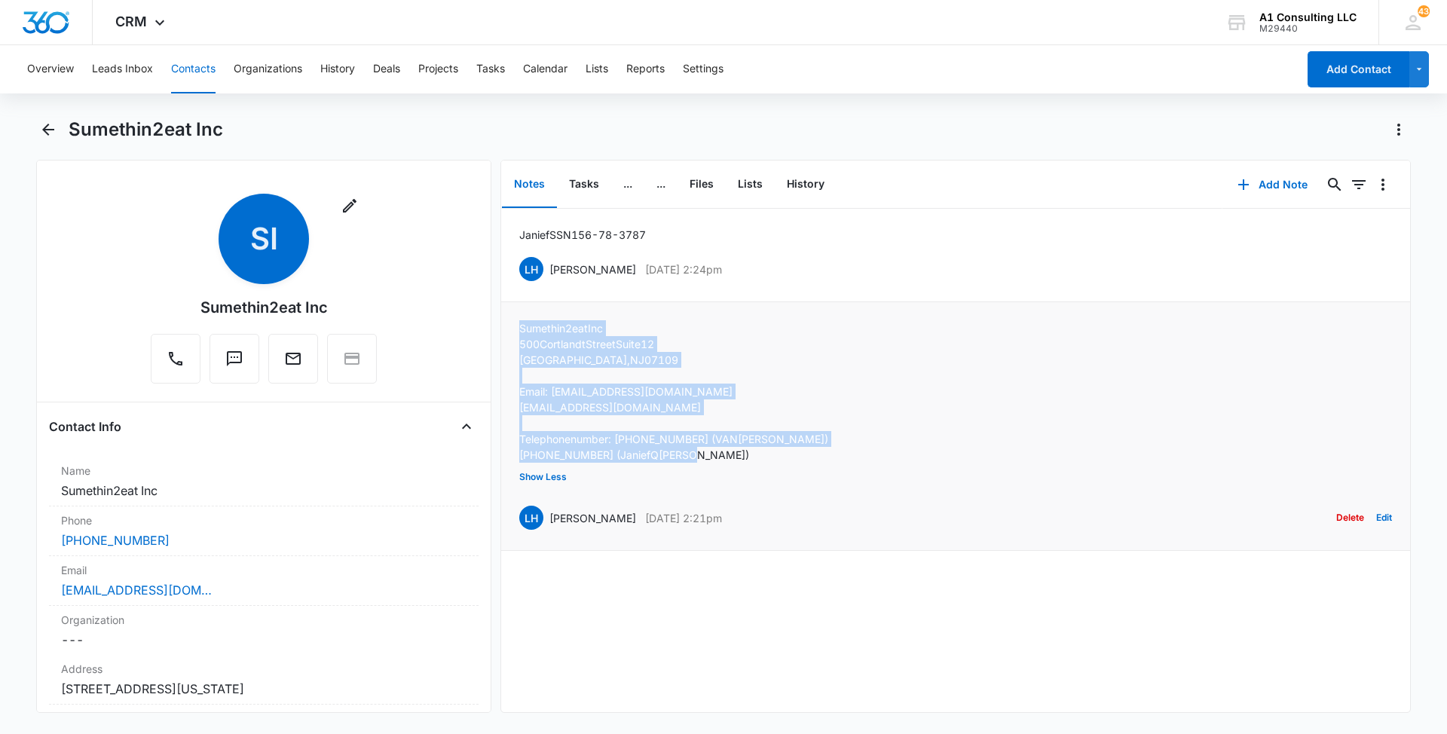
drag, startPoint x: 702, startPoint y: 451, endPoint x: 505, endPoint y: 335, distance: 228.7
click at [505, 335] on li "Sumethin2eat Inc [STREET_ADDRESS] Email: [EMAIL_ADDRESS][DOMAIN_NAME] [EMAIL_AD…" at bounding box center [955, 426] width 909 height 249
drag, startPoint x: 749, startPoint y: 267, endPoint x: 547, endPoint y: 264, distance: 202.0
click at [547, 264] on div "LH [PERSON_NAME] [DATE] 2:24pm Delete Edit" at bounding box center [955, 269] width 873 height 29
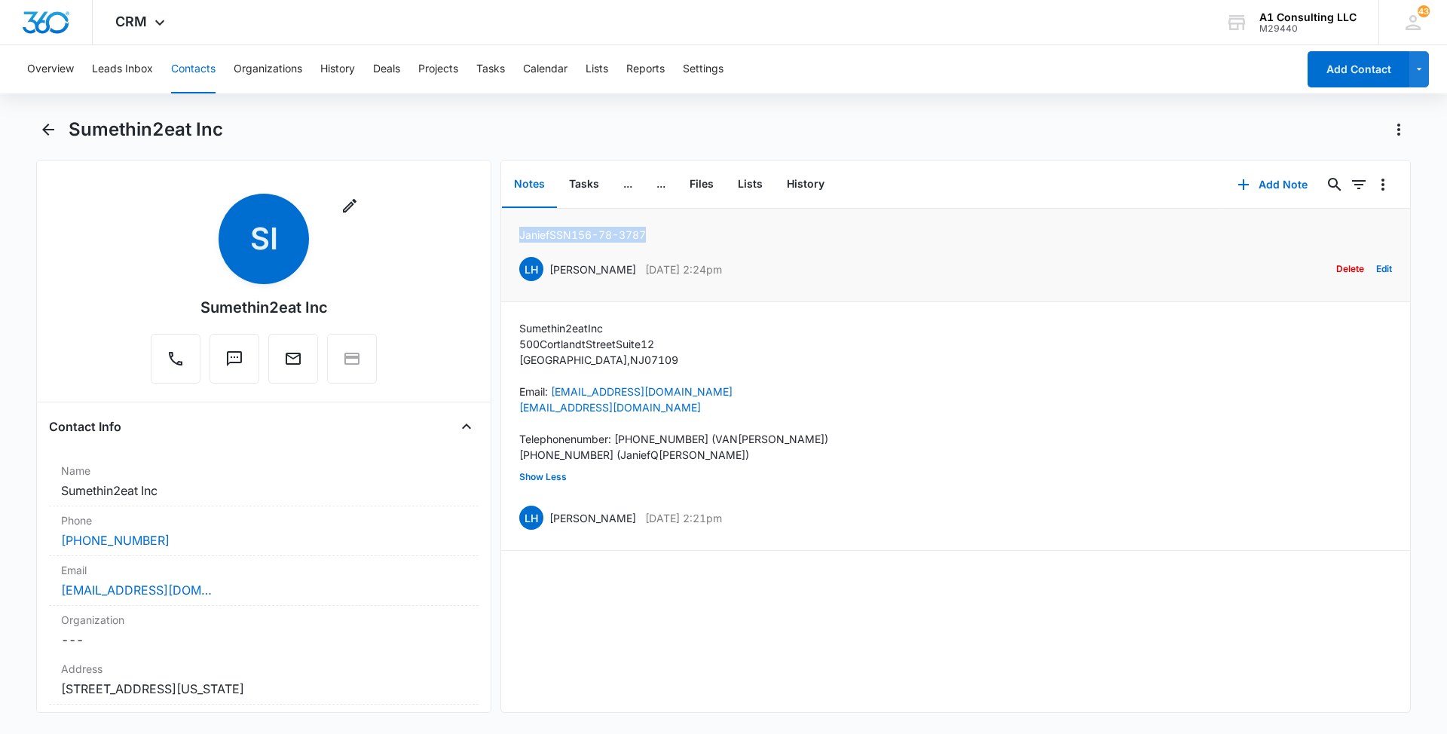
drag, startPoint x: 662, startPoint y: 231, endPoint x: 511, endPoint y: 231, distance: 151.5
click at [511, 231] on li "Janief SSN 156-78-3787 LH [PERSON_NAME] [DATE] 2:24pm Delete Edit" at bounding box center [955, 255] width 909 height 93
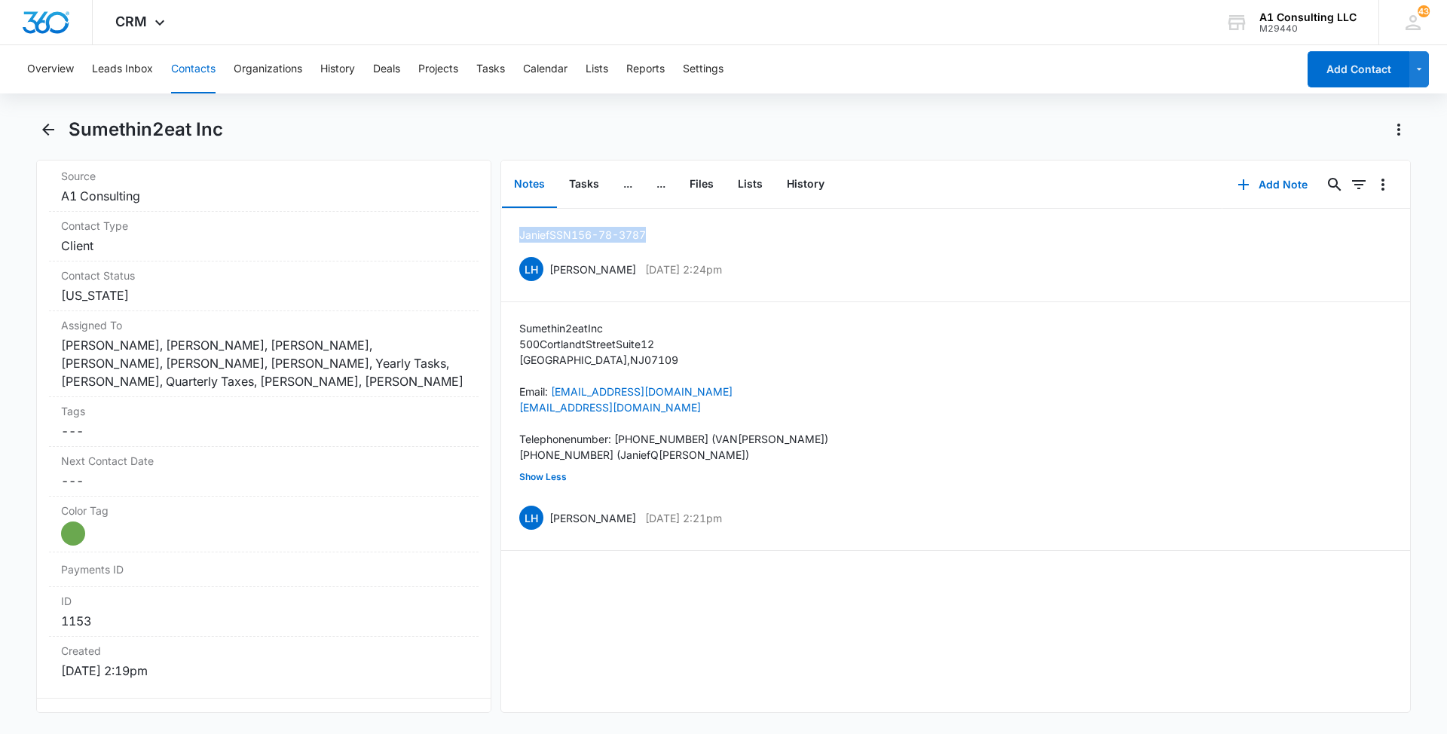
scroll to position [620, 0]
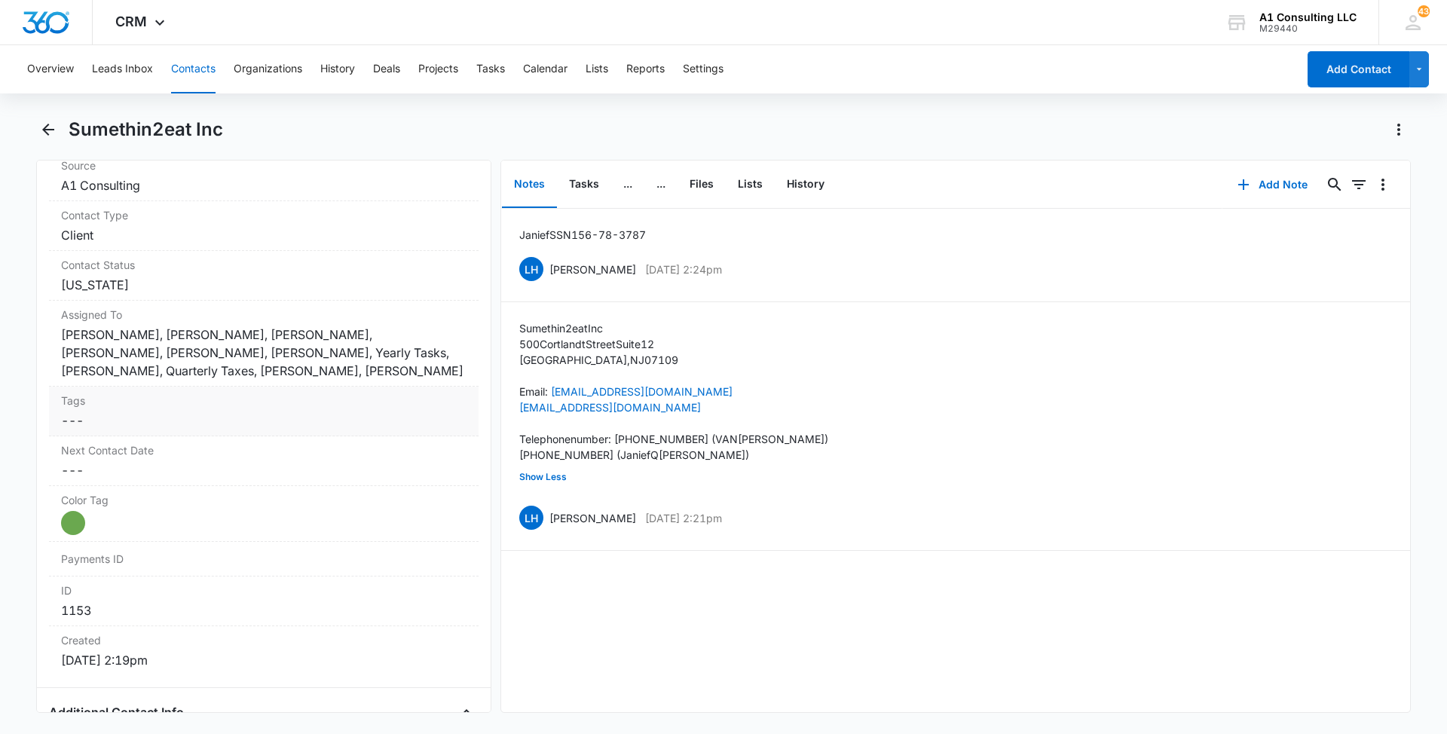
click at [267, 429] on dd "Cancel Save Changes ---" at bounding box center [263, 420] width 405 height 18
click at [263, 431] on div at bounding box center [254, 433] width 365 height 21
type input "gh"
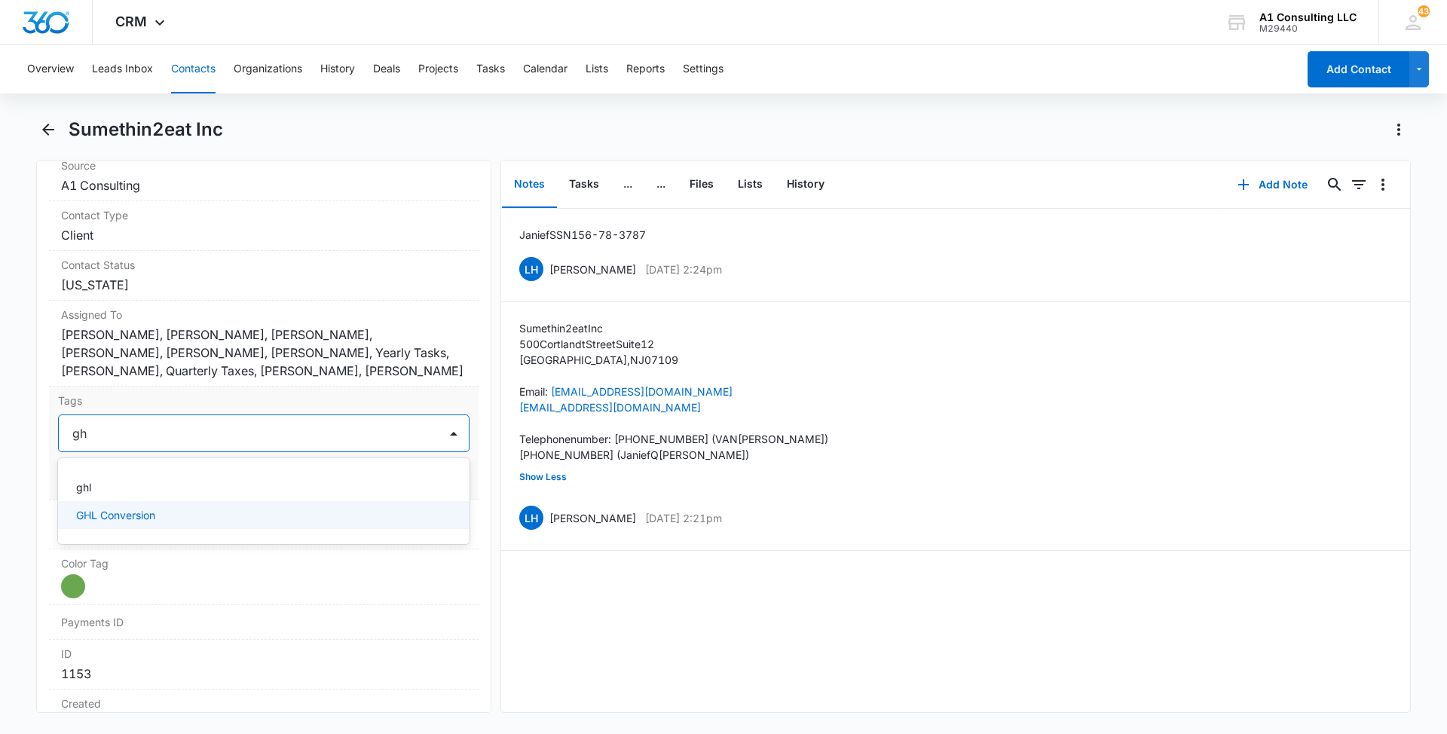
click at [126, 515] on p "GHL Conversion" at bounding box center [115, 515] width 79 height 16
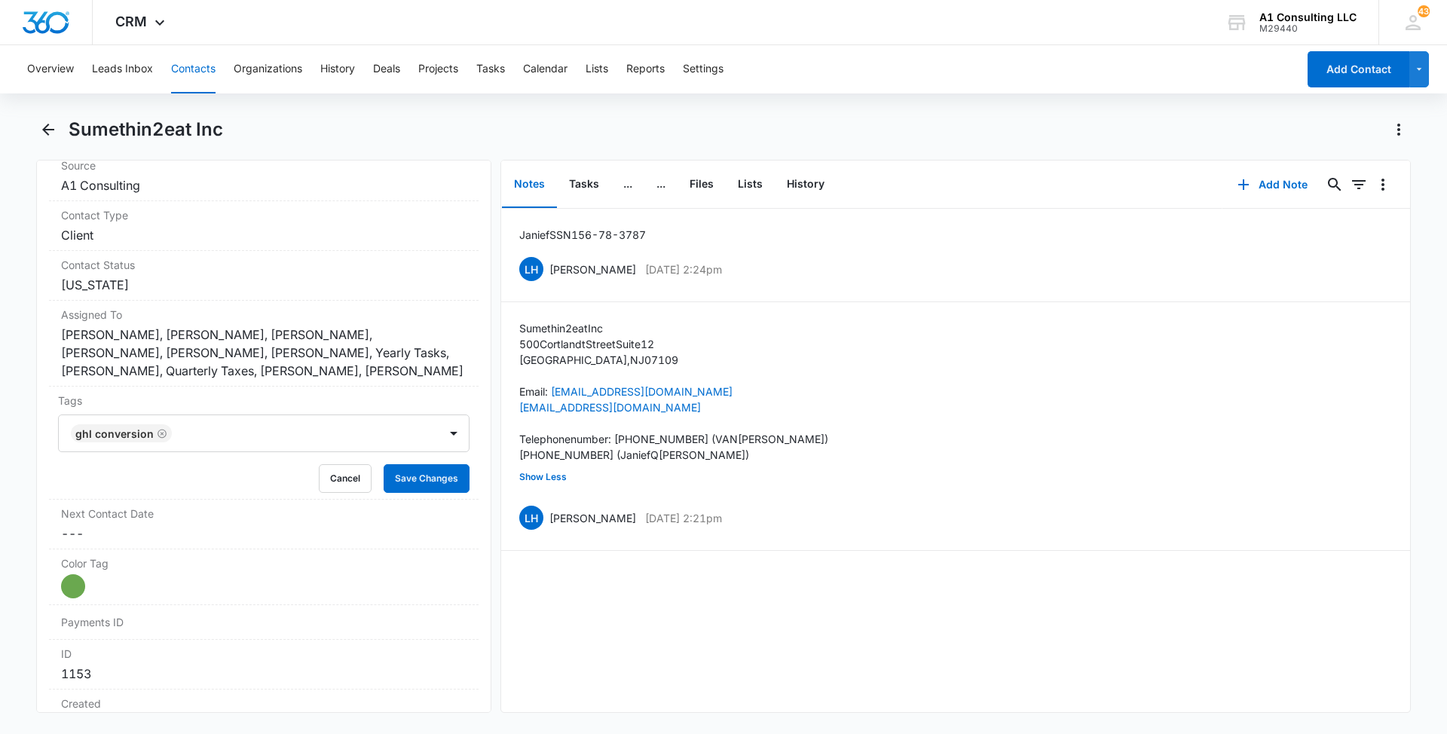
click at [0, 480] on main "Sumethin2eat Inc Remove SI Sumethin2eat Inc Contact Info Name Cancel Save Chang…" at bounding box center [723, 424] width 1447 height 613
click at [430, 481] on button "Save Changes" at bounding box center [427, 478] width 86 height 29
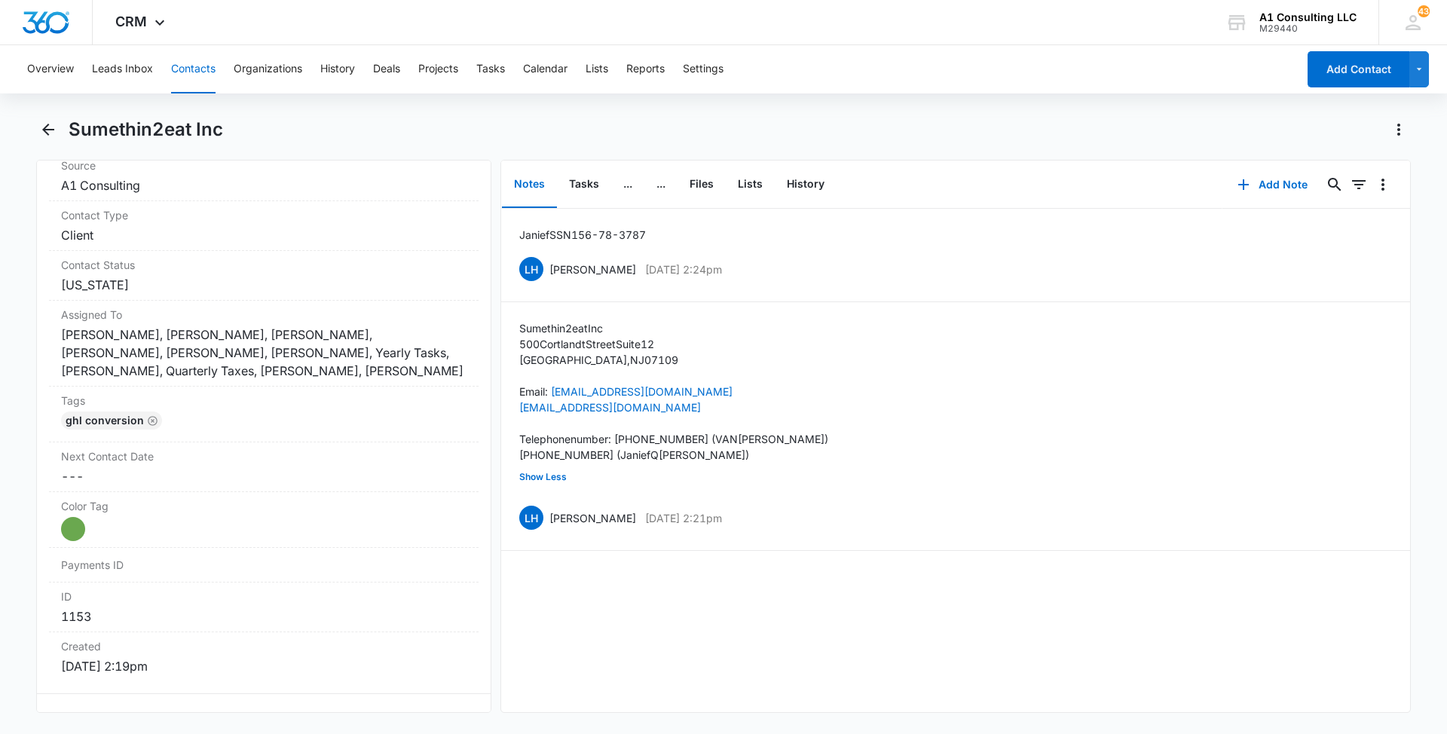
click at [182, 67] on button "Contacts" at bounding box center [193, 69] width 44 height 48
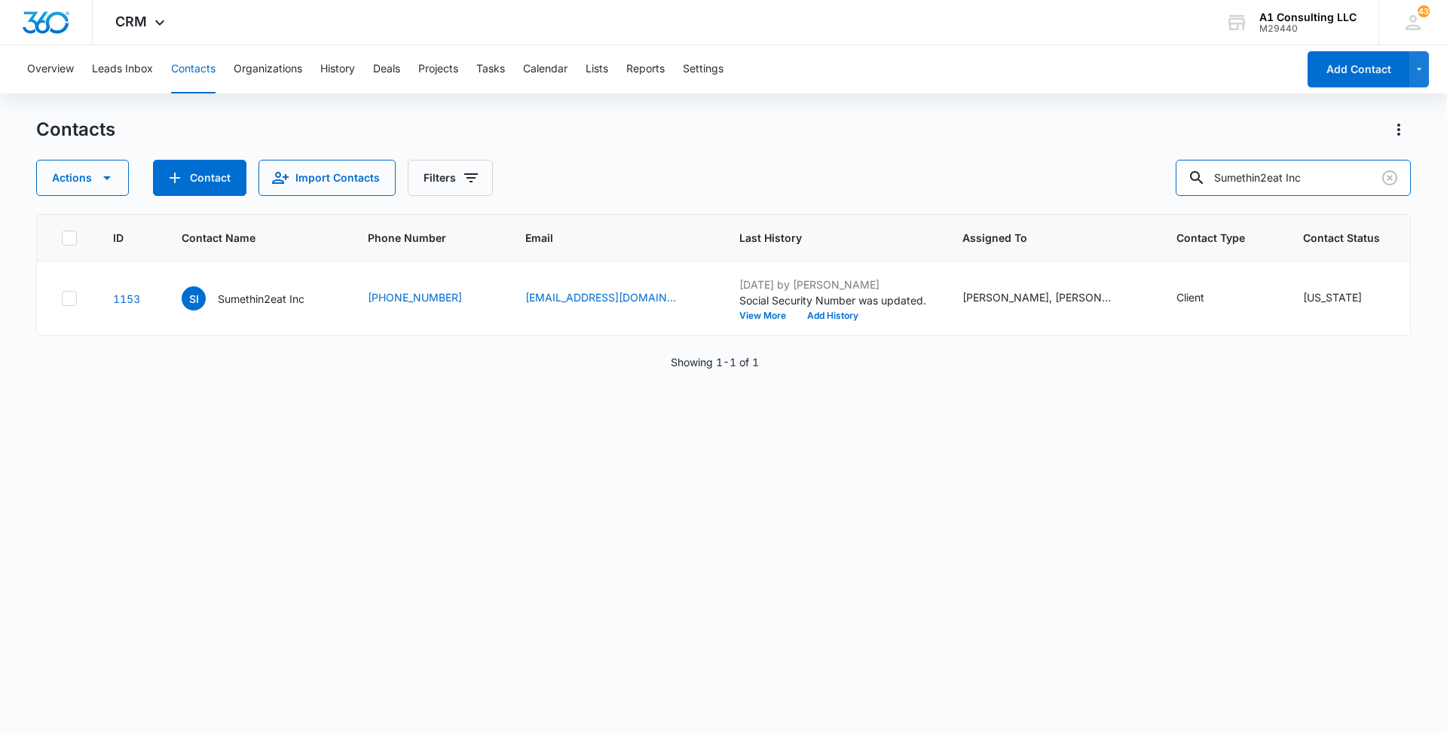
drag, startPoint x: 1347, startPoint y: 184, endPoint x: 1029, endPoint y: 182, distance: 317.2
click at [1029, 182] on div "Actions Contact Import Contacts Filters Sumethin2eat Inc" at bounding box center [723, 178] width 1374 height 36
paste input "[PERSON_NAME] Logistics LLC"
type input "[PERSON_NAME] Logistics LLC"
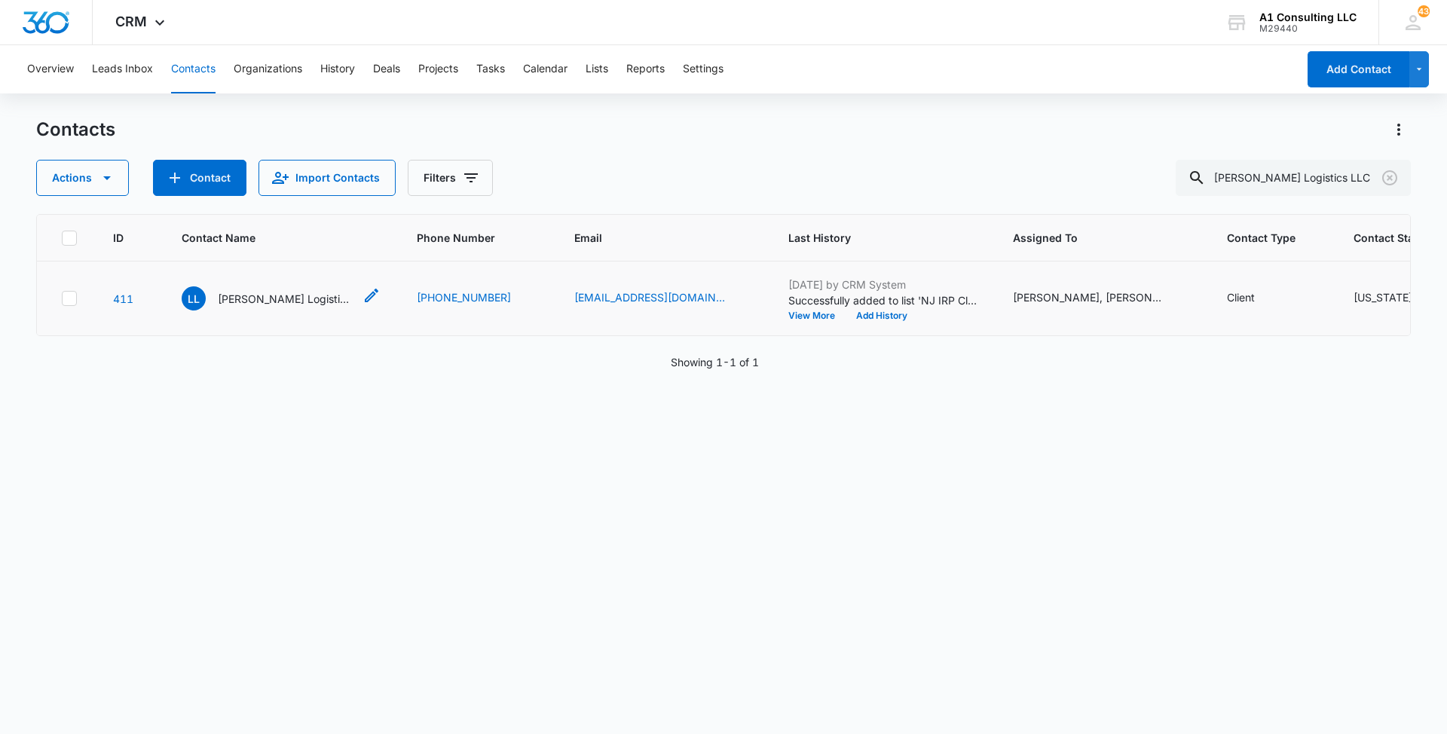
click at [283, 307] on p "[PERSON_NAME] Logistics LLC" at bounding box center [286, 299] width 136 height 16
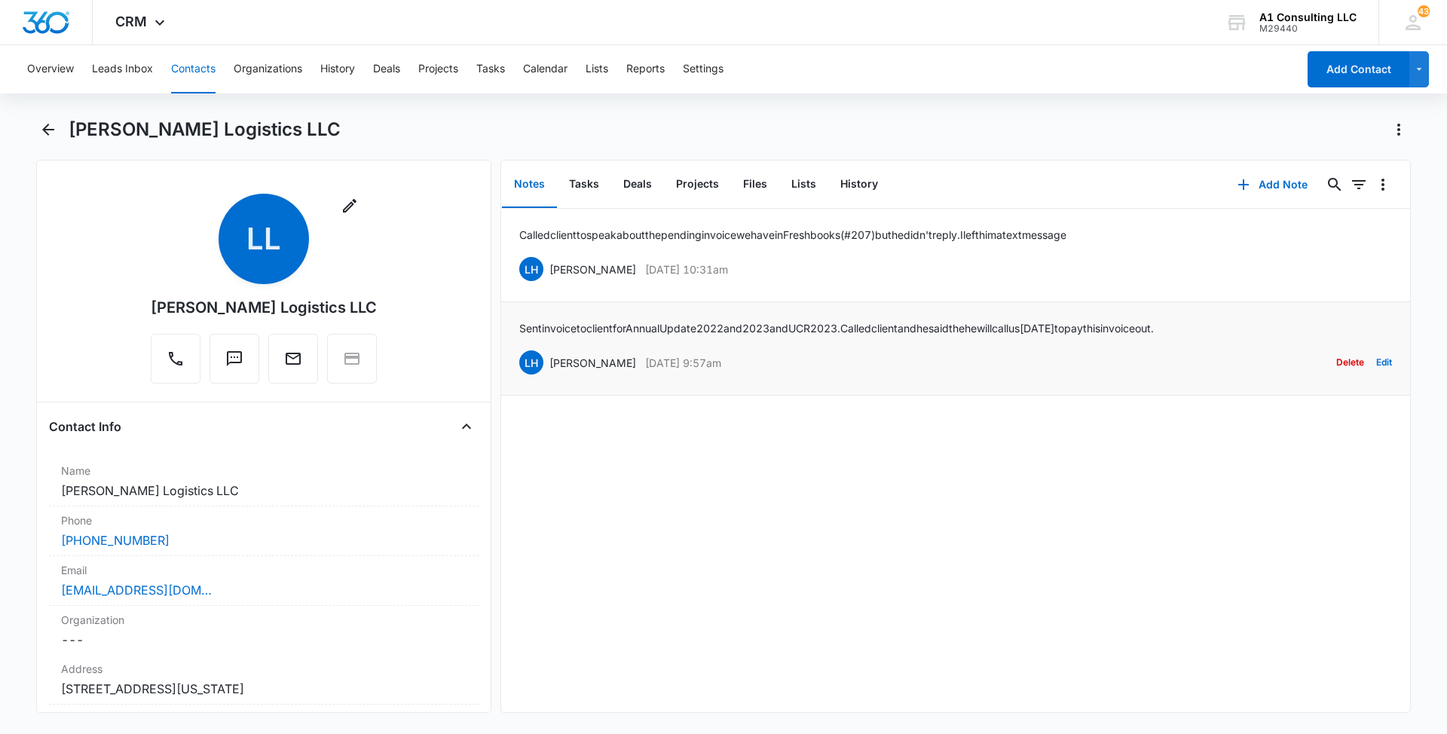
drag, startPoint x: 723, startPoint y: 362, endPoint x: 548, endPoint y: 362, distance: 175.6
click at [548, 362] on div "LH [PERSON_NAME] [DATE] 9:57am Delete Edit" at bounding box center [955, 362] width 873 height 29
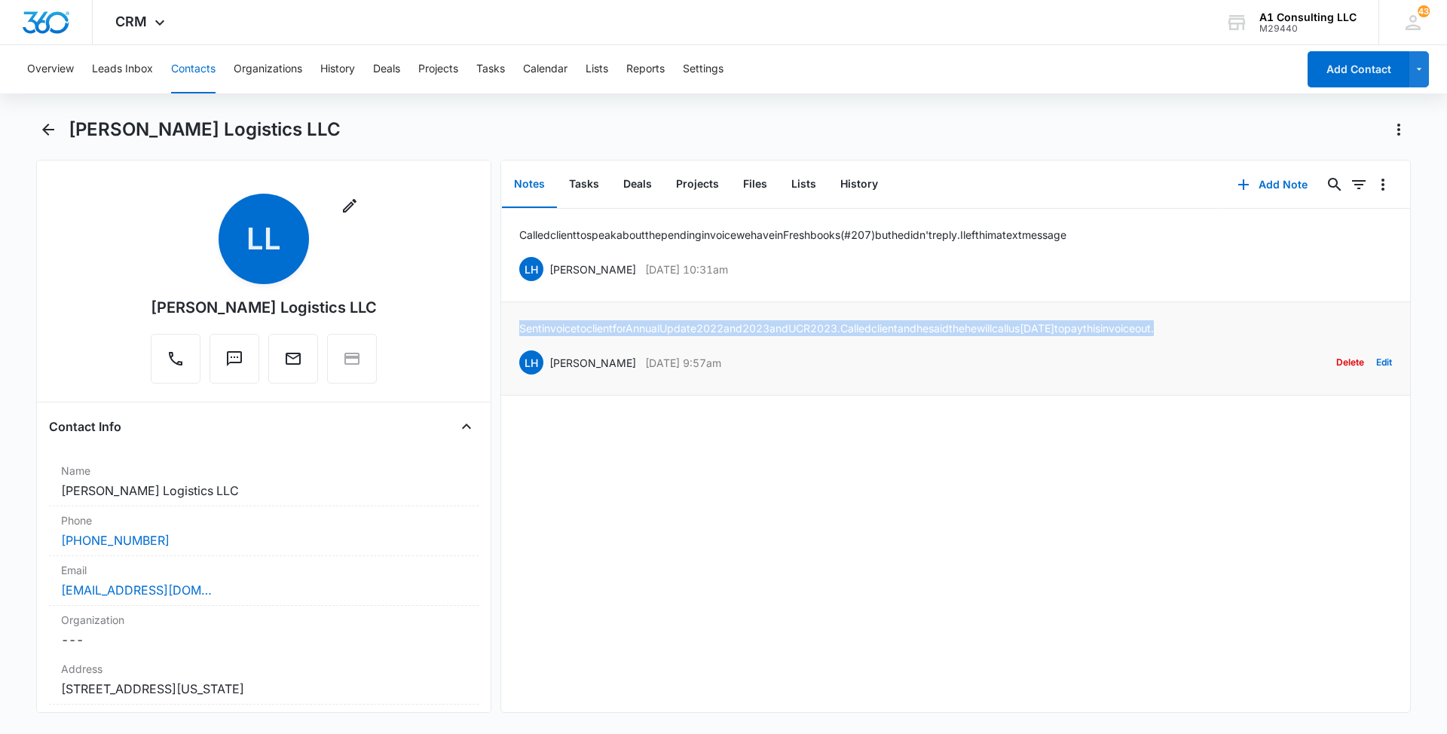
drag, startPoint x: 1270, startPoint y: 329, endPoint x: 518, endPoint y: 337, distance: 751.3
click at [518, 337] on li "Sent invoice to client for Annual Update 2022 and 2023 and UCR 2023. Called cli…" at bounding box center [955, 348] width 909 height 93
drag, startPoint x: 746, startPoint y: 261, endPoint x: 546, endPoint y: 259, distance: 200.4
click at [546, 259] on div "LH [PERSON_NAME] [DATE] 10:31am Delete Edit" at bounding box center [955, 269] width 873 height 29
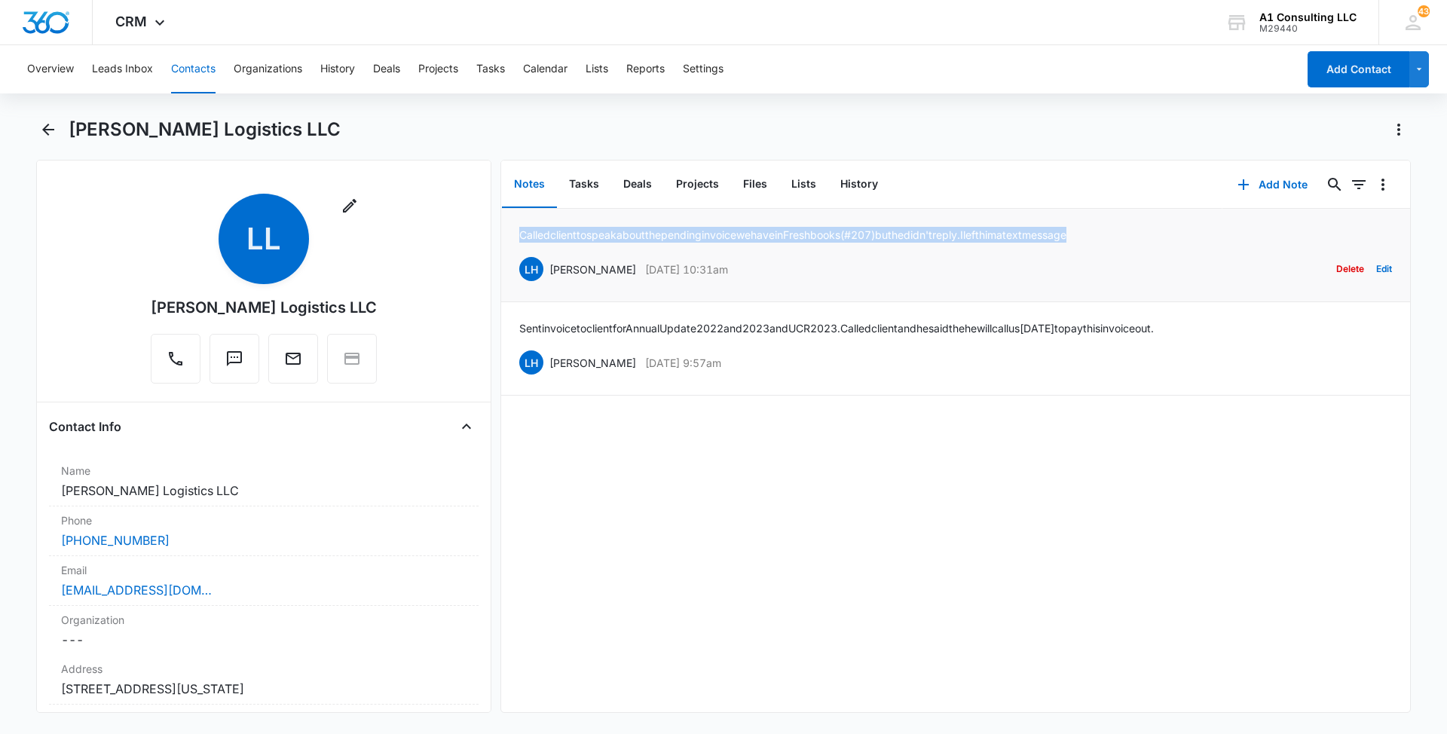
drag, startPoint x: 1148, startPoint y: 232, endPoint x: 517, endPoint y: 225, distance: 631.5
click at [517, 225] on li "Called client to speak about the pending invoice we have in Freshbooks (#207) b…" at bounding box center [955, 255] width 909 height 93
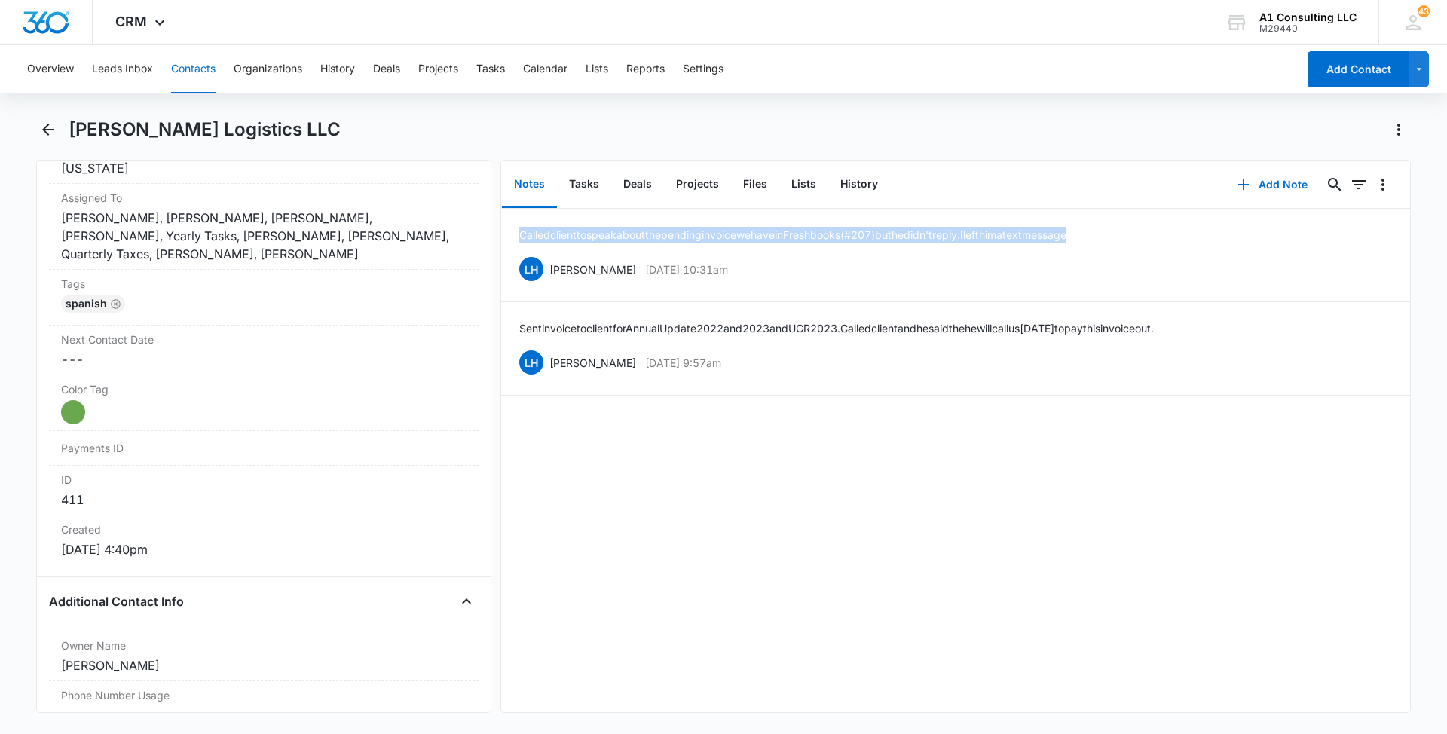
scroll to position [640, 0]
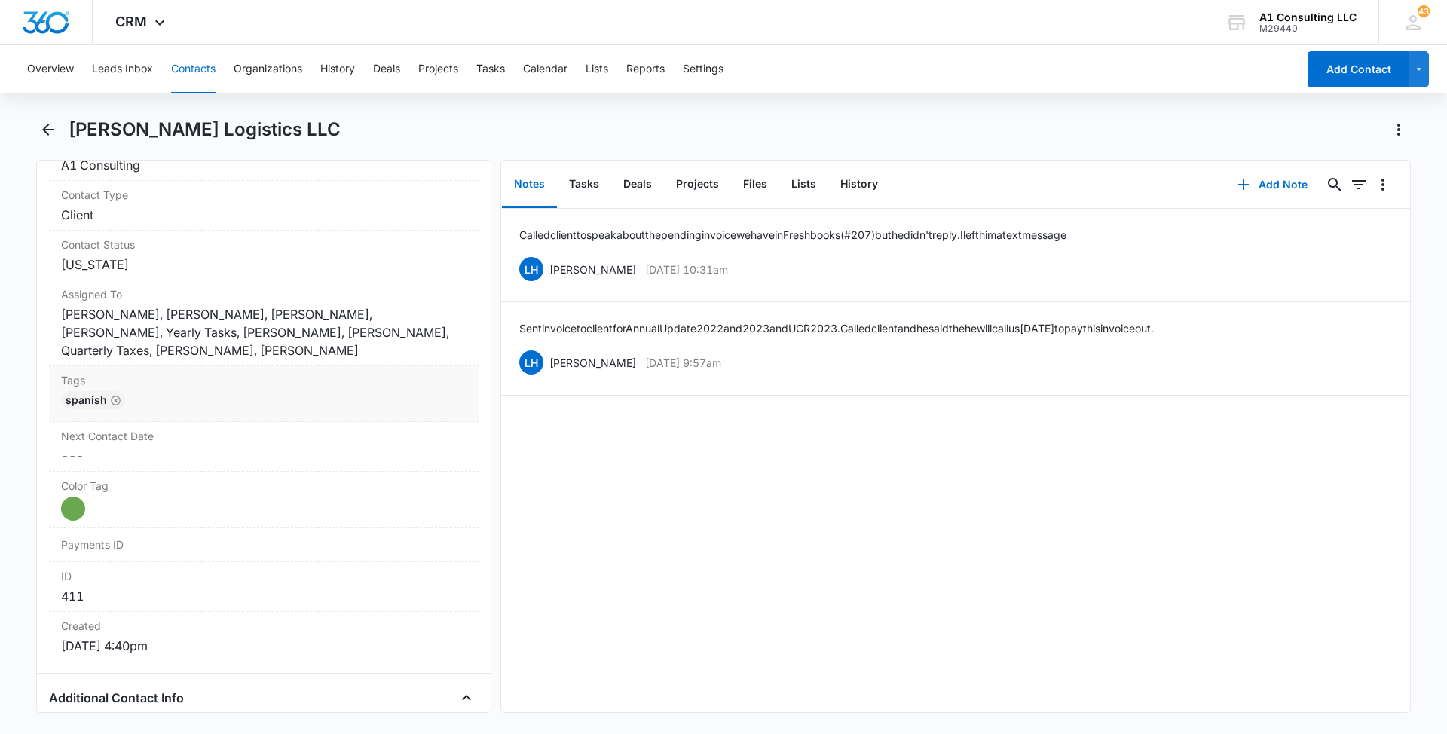
click at [316, 415] on div "Spanish" at bounding box center [263, 403] width 405 height 24
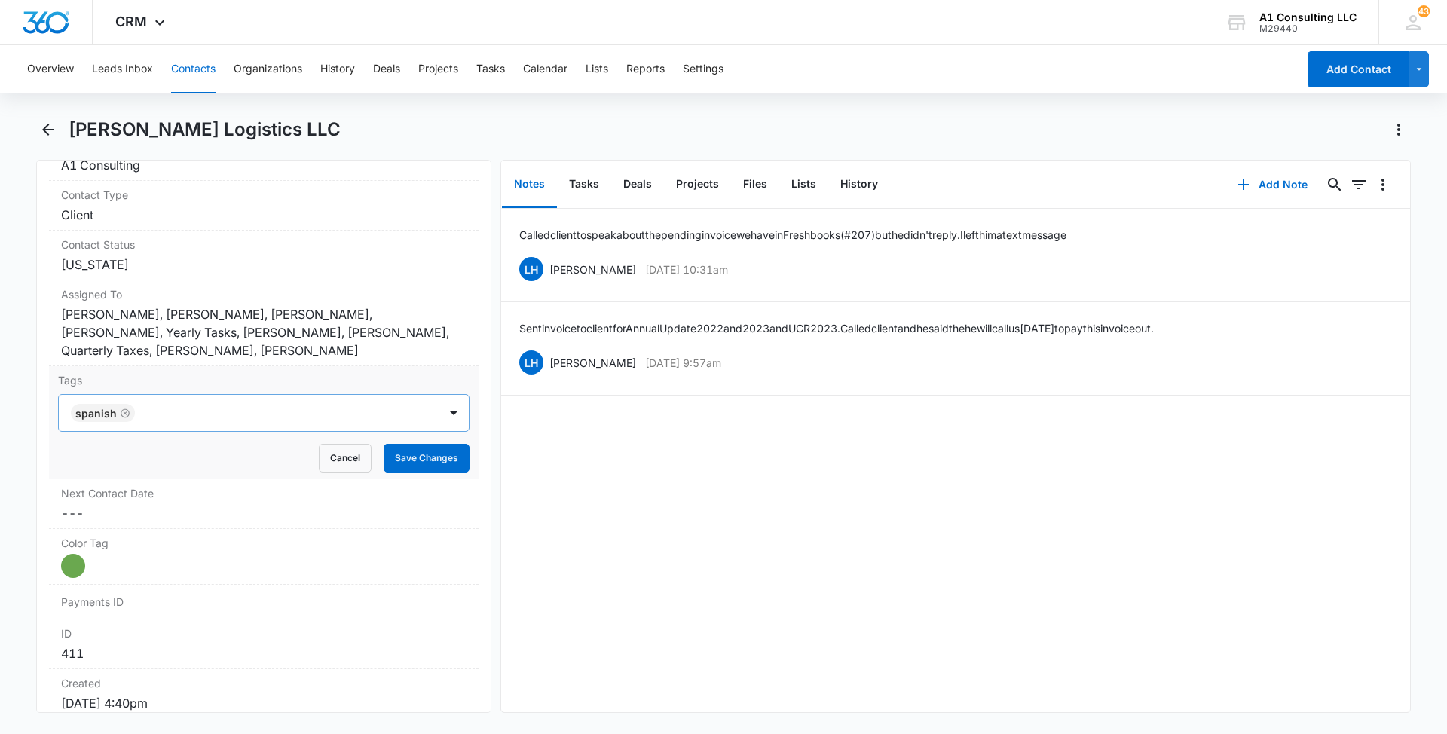
click at [318, 423] on div at bounding box center [288, 412] width 298 height 21
type input "gh"
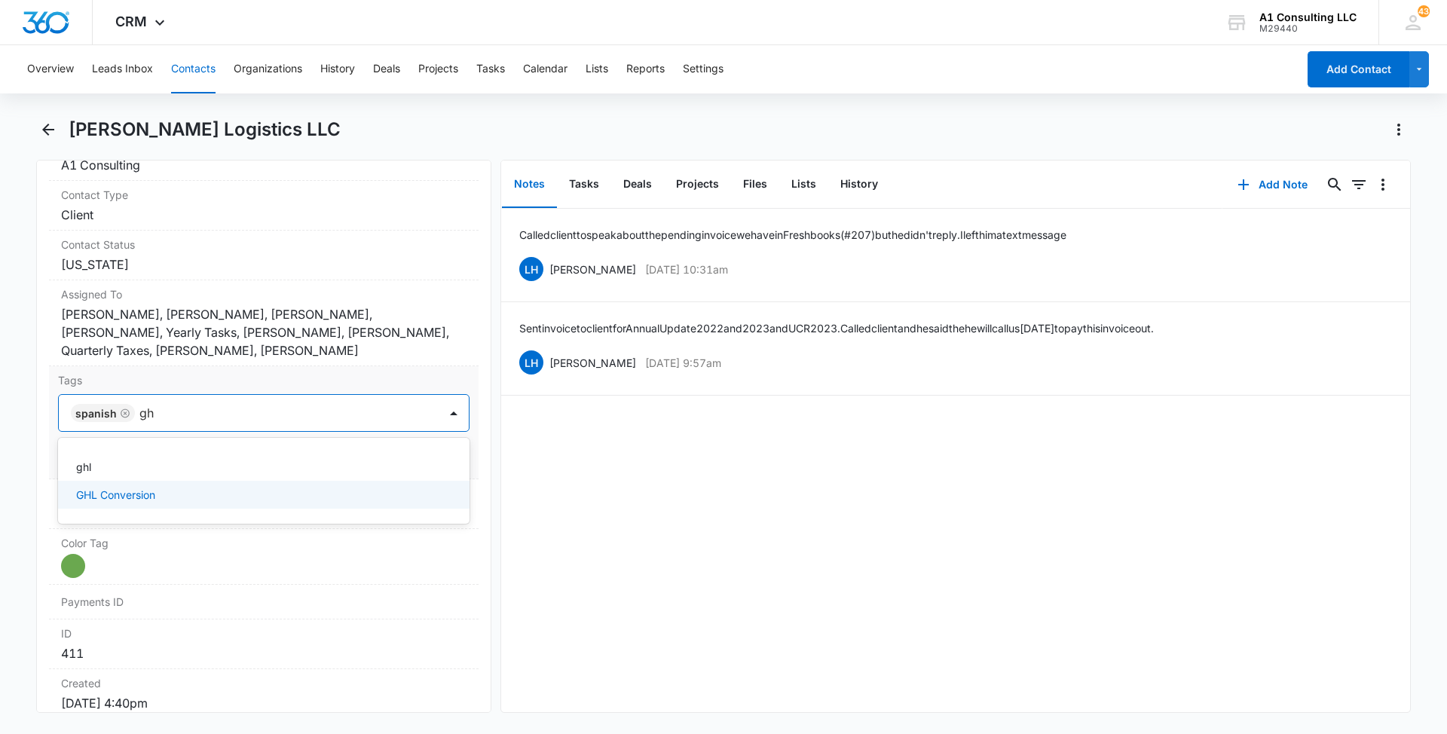
click at [160, 503] on div "GHL Conversion" at bounding box center [262, 495] width 372 height 16
click at [0, 463] on main "[PERSON_NAME] Logistics LLC Remove LL [PERSON_NAME] Logistics LLC Contact Info …" at bounding box center [723, 424] width 1447 height 613
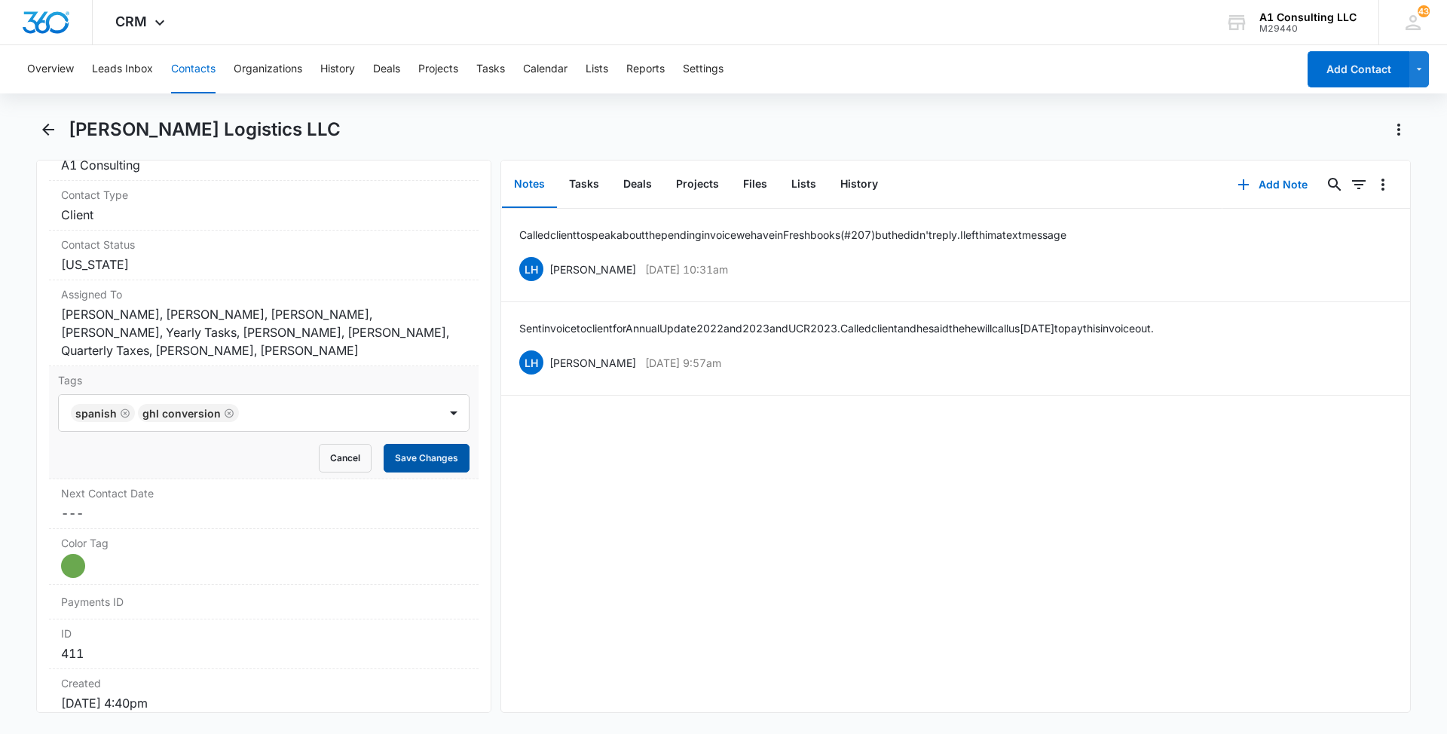
click at [419, 472] on button "Save Changes" at bounding box center [427, 458] width 86 height 29
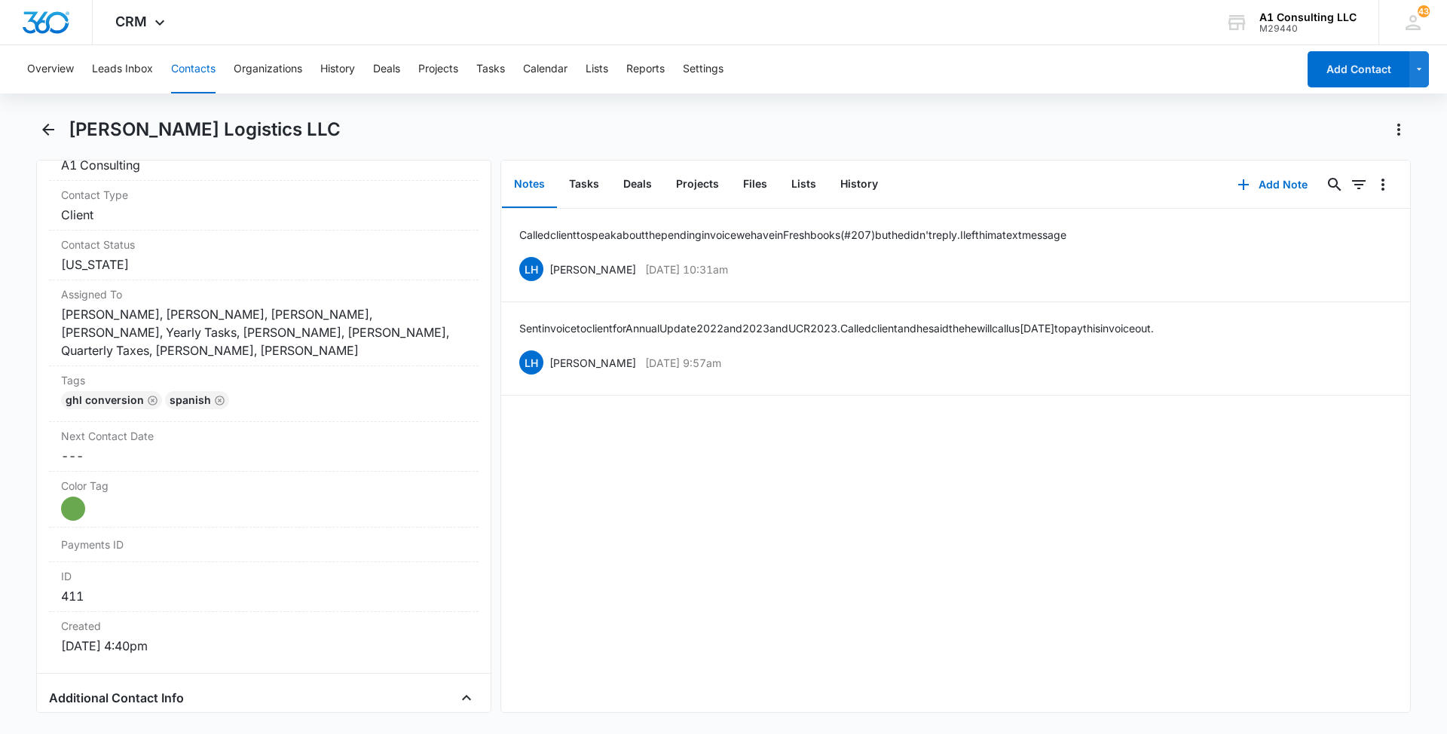
click at [180, 61] on button "Contacts" at bounding box center [193, 69] width 44 height 48
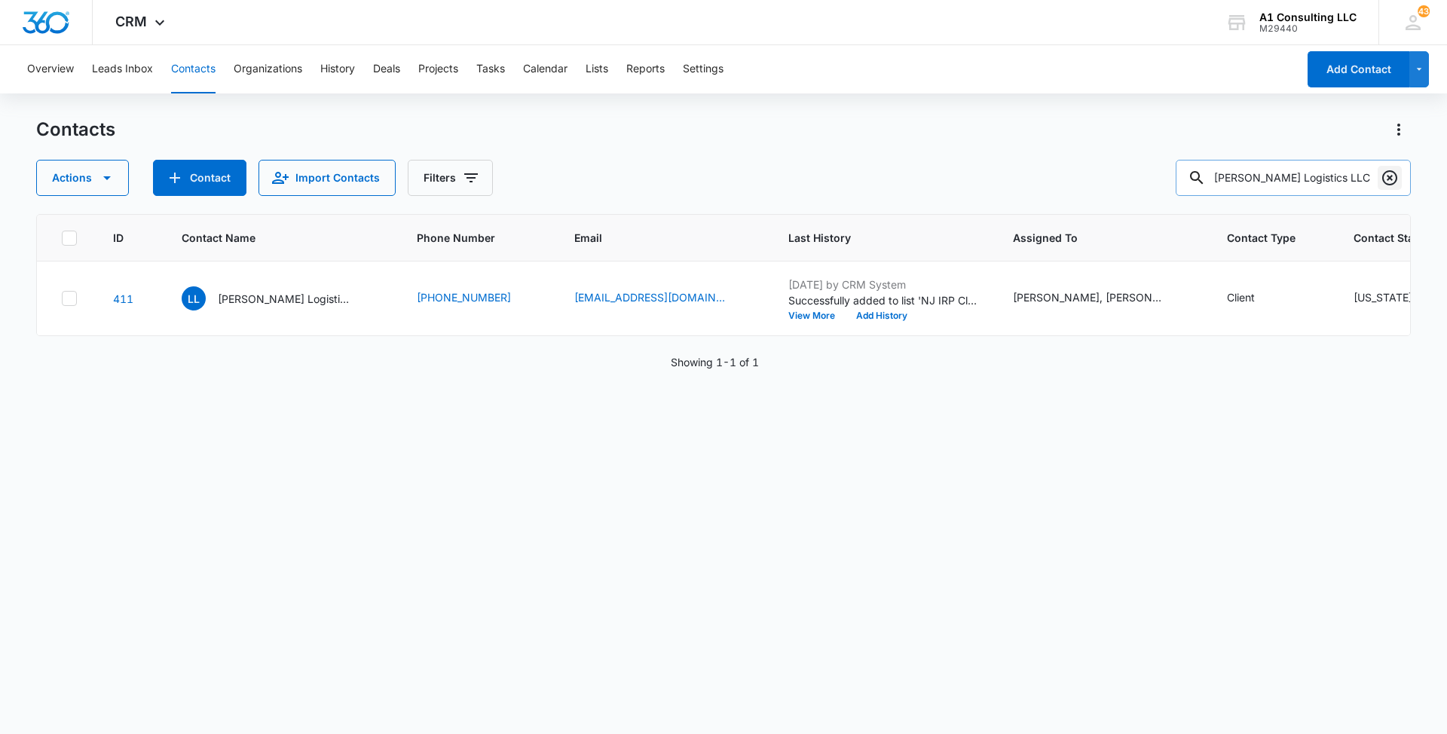
click at [1391, 172] on icon "Clear" at bounding box center [1389, 178] width 18 height 18
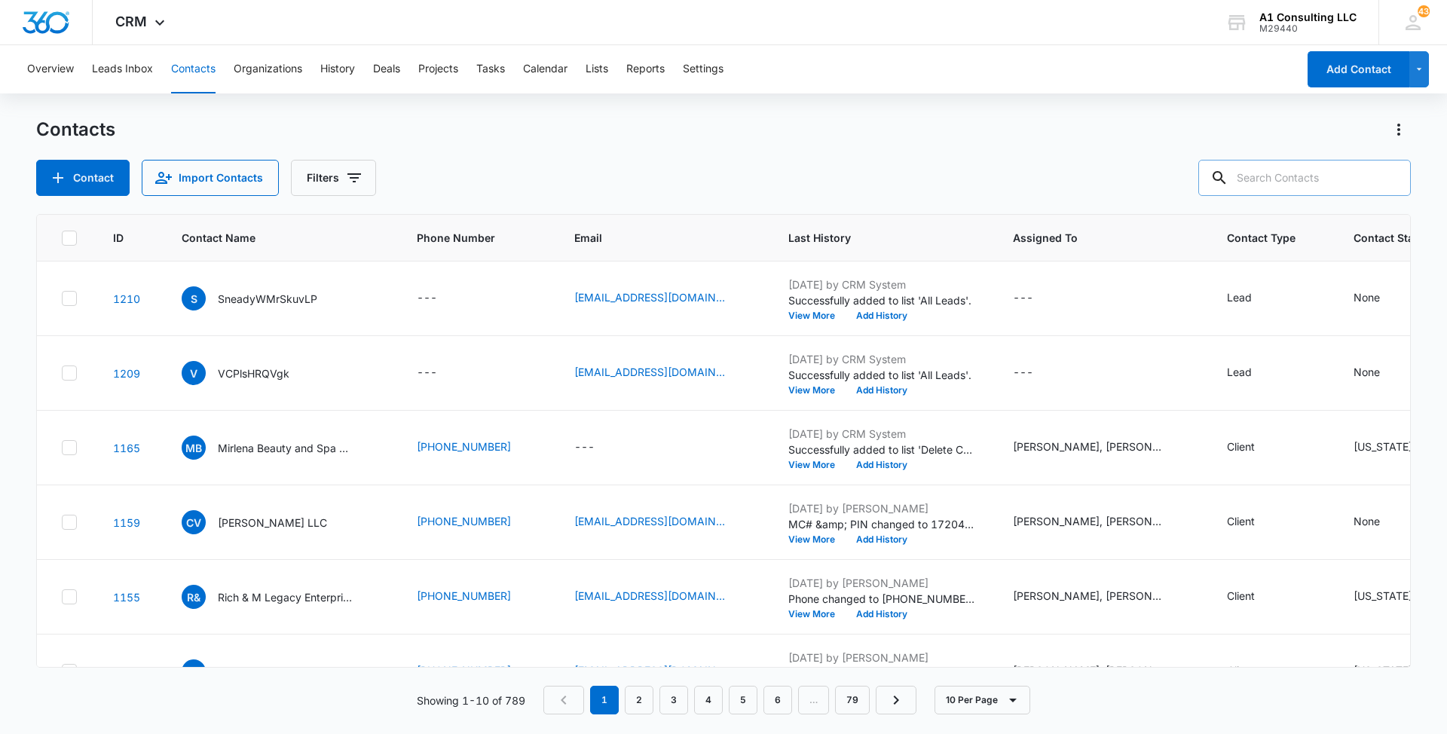
click at [1350, 176] on input "text" at bounding box center [1304, 178] width 212 height 36
paste input "RC Elite Transportation Services LLC"
type input "RC Elite Transportation Services LLC"
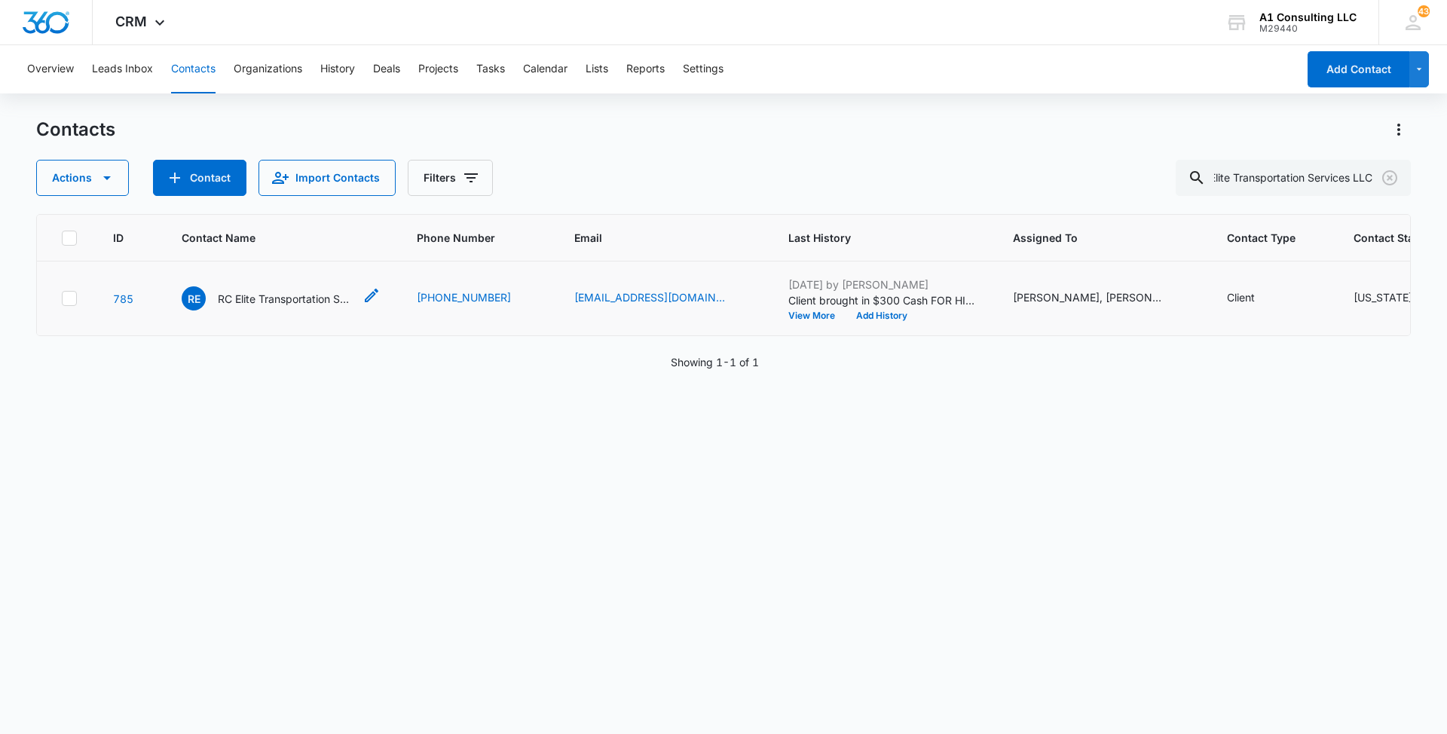
scroll to position [0, 0]
click at [255, 307] on p "RC Elite Transportation Services LLC" at bounding box center [286, 299] width 136 height 16
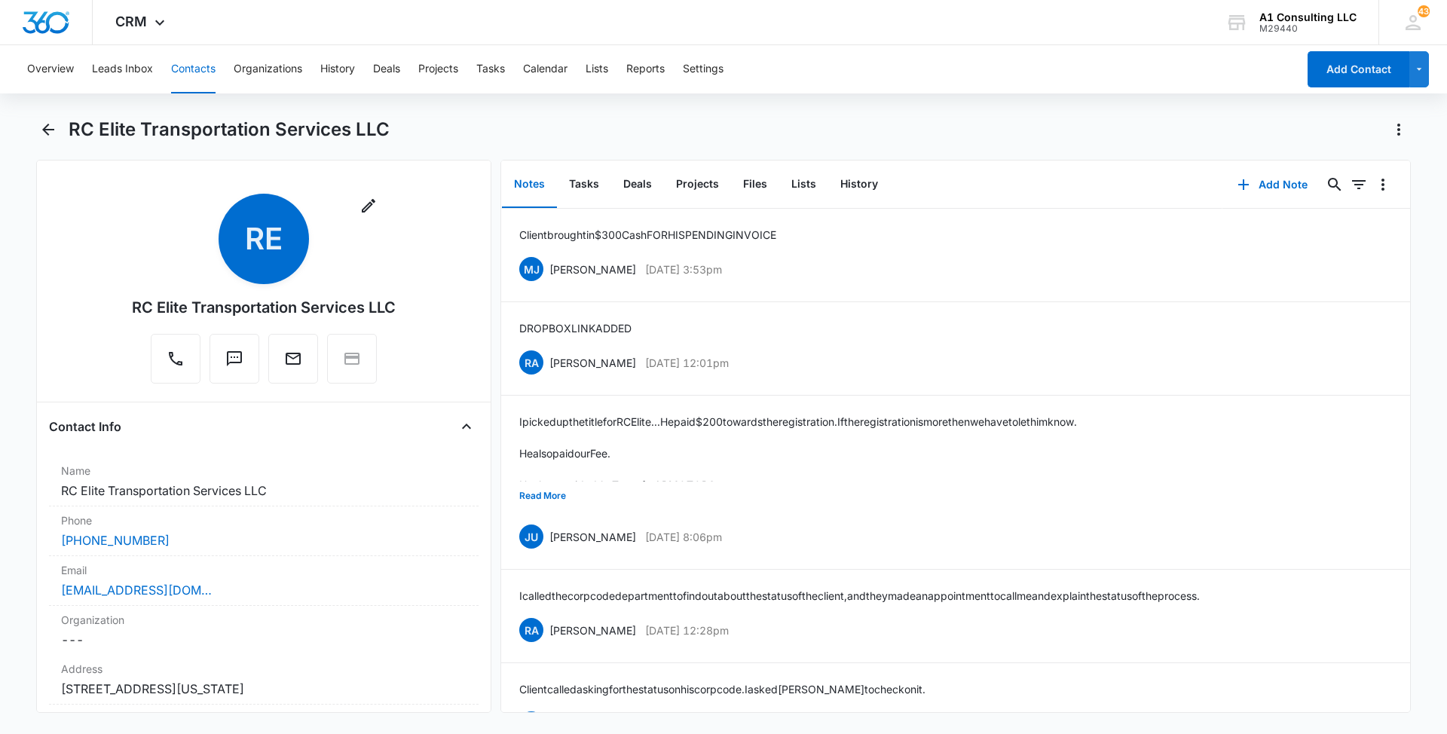
scroll to position [155, 0]
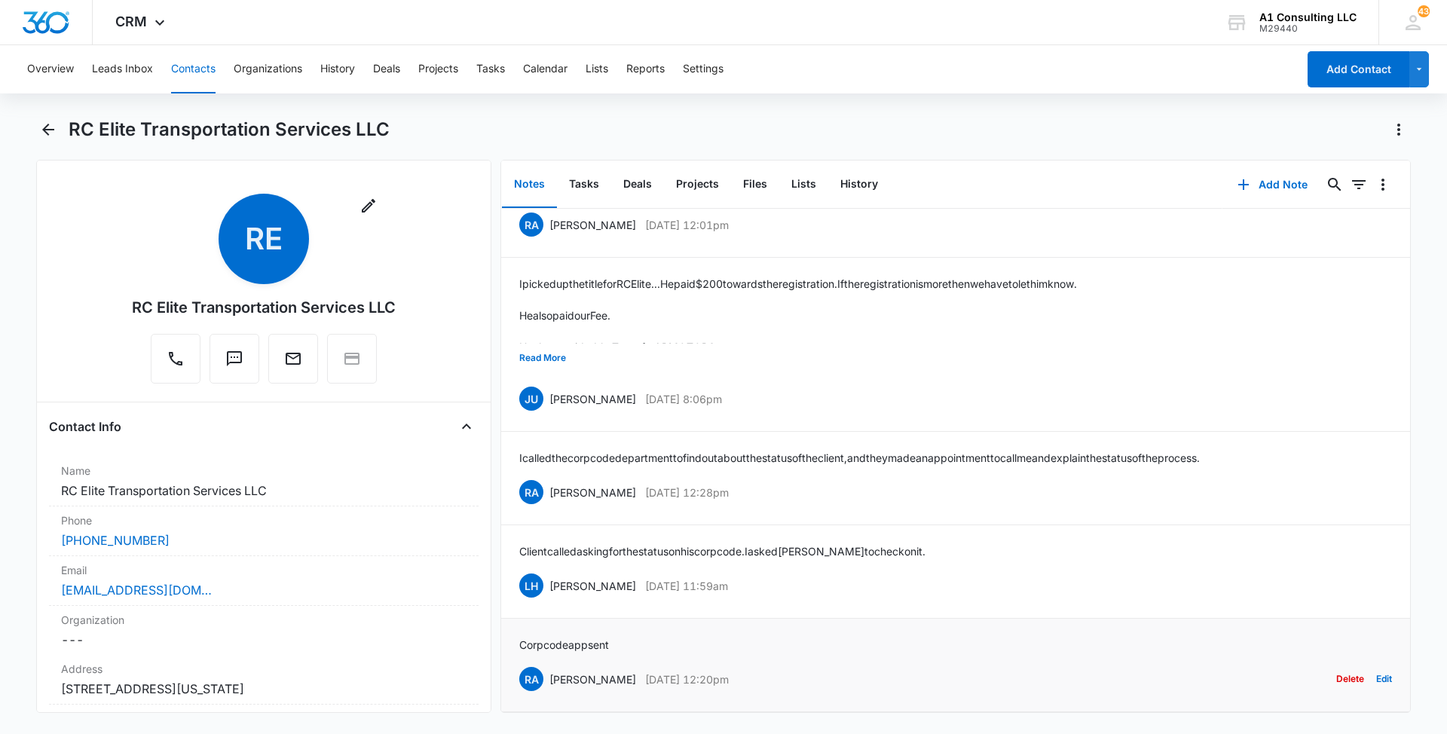
drag, startPoint x: 777, startPoint y: 659, endPoint x: 551, endPoint y: 663, distance: 226.1
click at [551, 665] on div "RA [PERSON_NAME] [DATE] 12:20pm Delete Edit" at bounding box center [955, 679] width 873 height 29
drag, startPoint x: 631, startPoint y: 621, endPoint x: 515, endPoint y: 624, distance: 116.1
click at [515, 624] on li "Corp code app sent RA [PERSON_NAME] [DATE] 12:20pm Delete Edit" at bounding box center [955, 665] width 909 height 93
drag, startPoint x: 759, startPoint y: 568, endPoint x: 543, endPoint y: 567, distance: 216.3
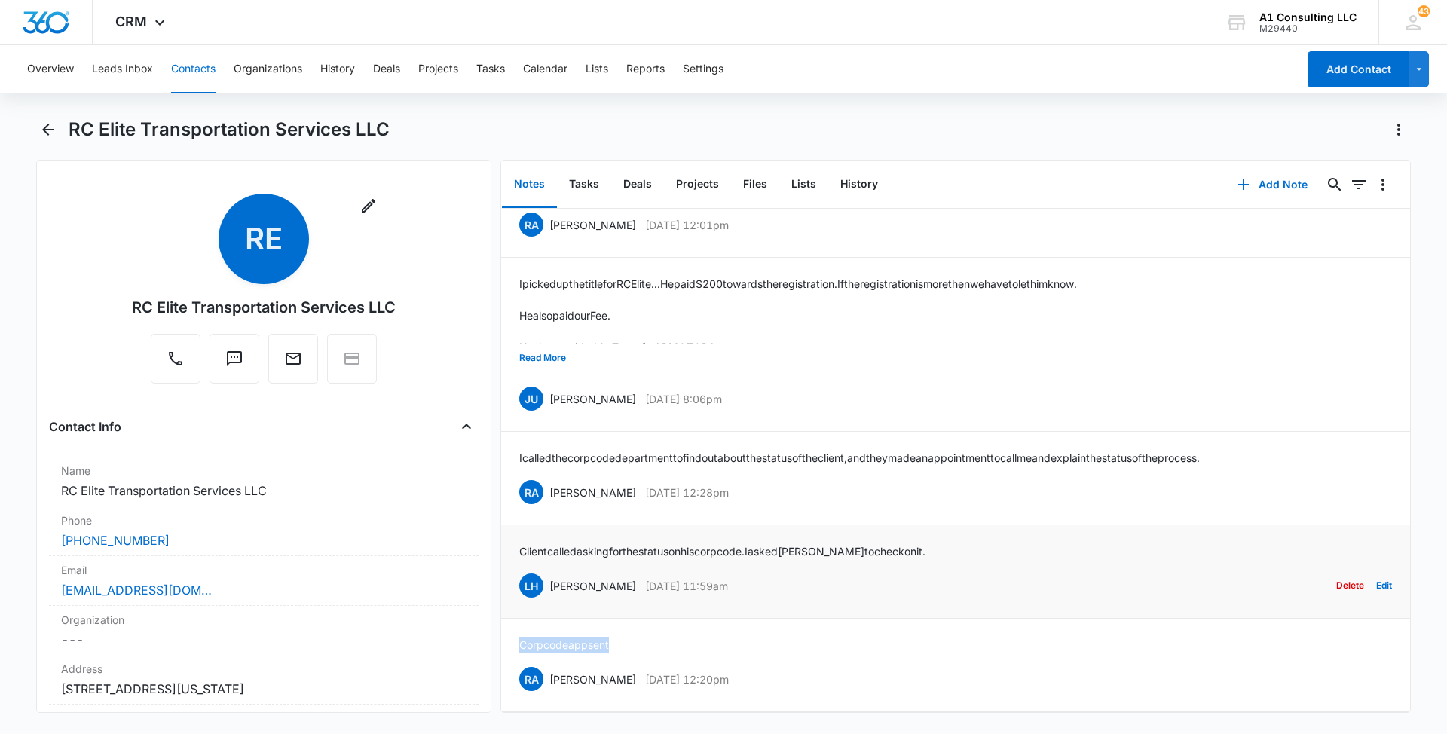
click at [543, 571] on div "LH [PERSON_NAME] [DATE] 11:59am Delete Edit" at bounding box center [955, 585] width 873 height 29
drag, startPoint x: 928, startPoint y: 529, endPoint x: 515, endPoint y: 533, distance: 413.7
click at [515, 533] on li "Client called asking for the status on his corp code. I asked [PERSON_NAME] to …" at bounding box center [955, 571] width 909 height 93
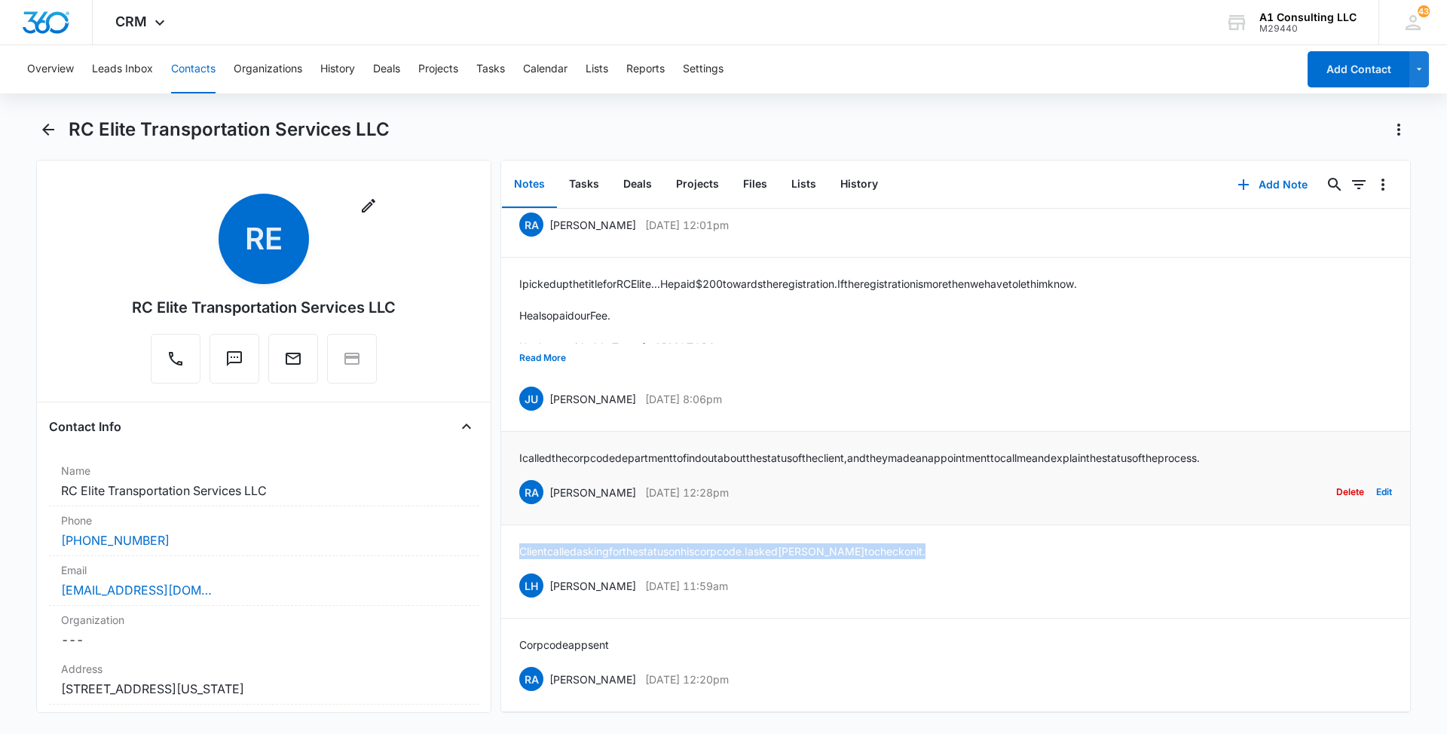
drag, startPoint x: 761, startPoint y: 470, endPoint x: 549, endPoint y: 476, distance: 212.6
click at [549, 478] on div "RA [PERSON_NAME] [DATE] 12:28pm Delete Edit" at bounding box center [955, 492] width 873 height 29
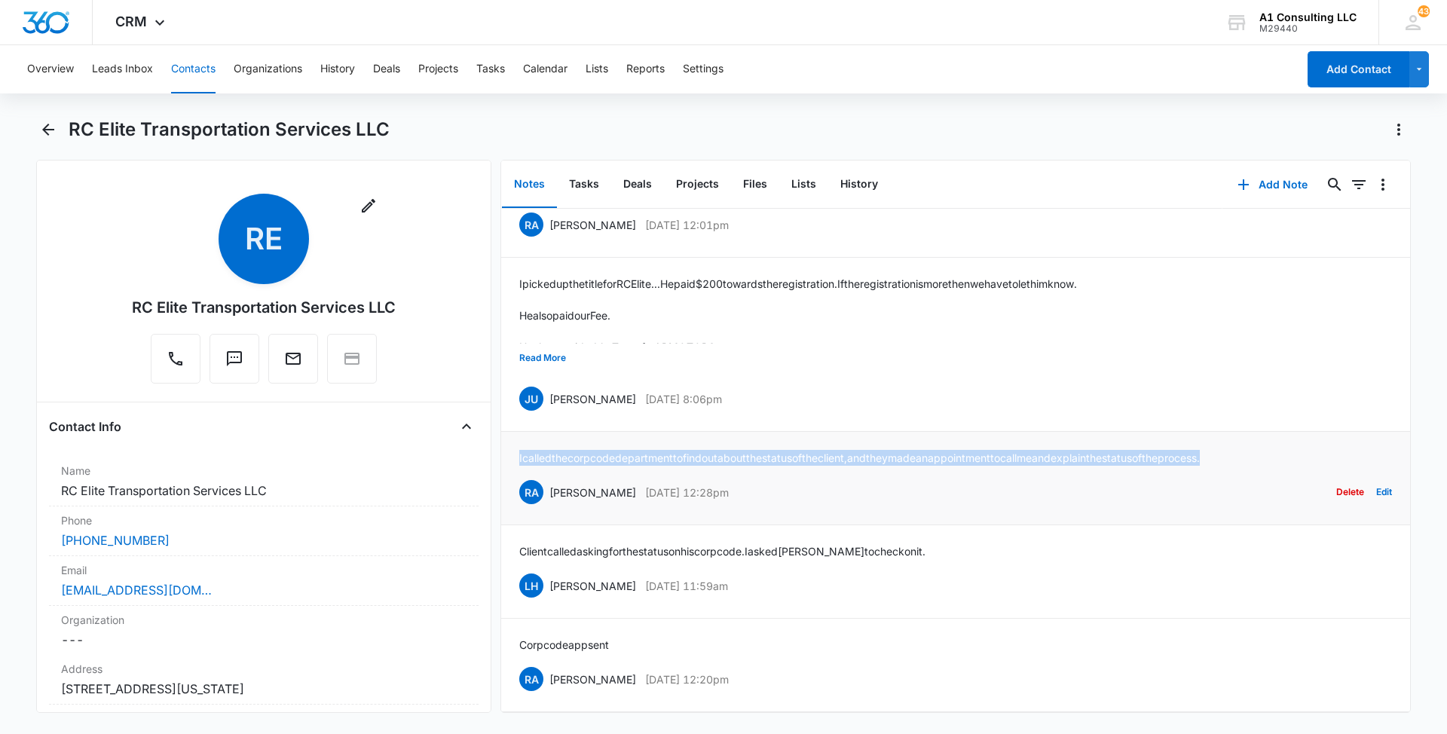
drag, startPoint x: 1285, startPoint y: 438, endPoint x: 513, endPoint y: 436, distance: 771.6
click at [513, 436] on li "I called the corp code department to find out about the status of the client, a…" at bounding box center [955, 478] width 909 height 93
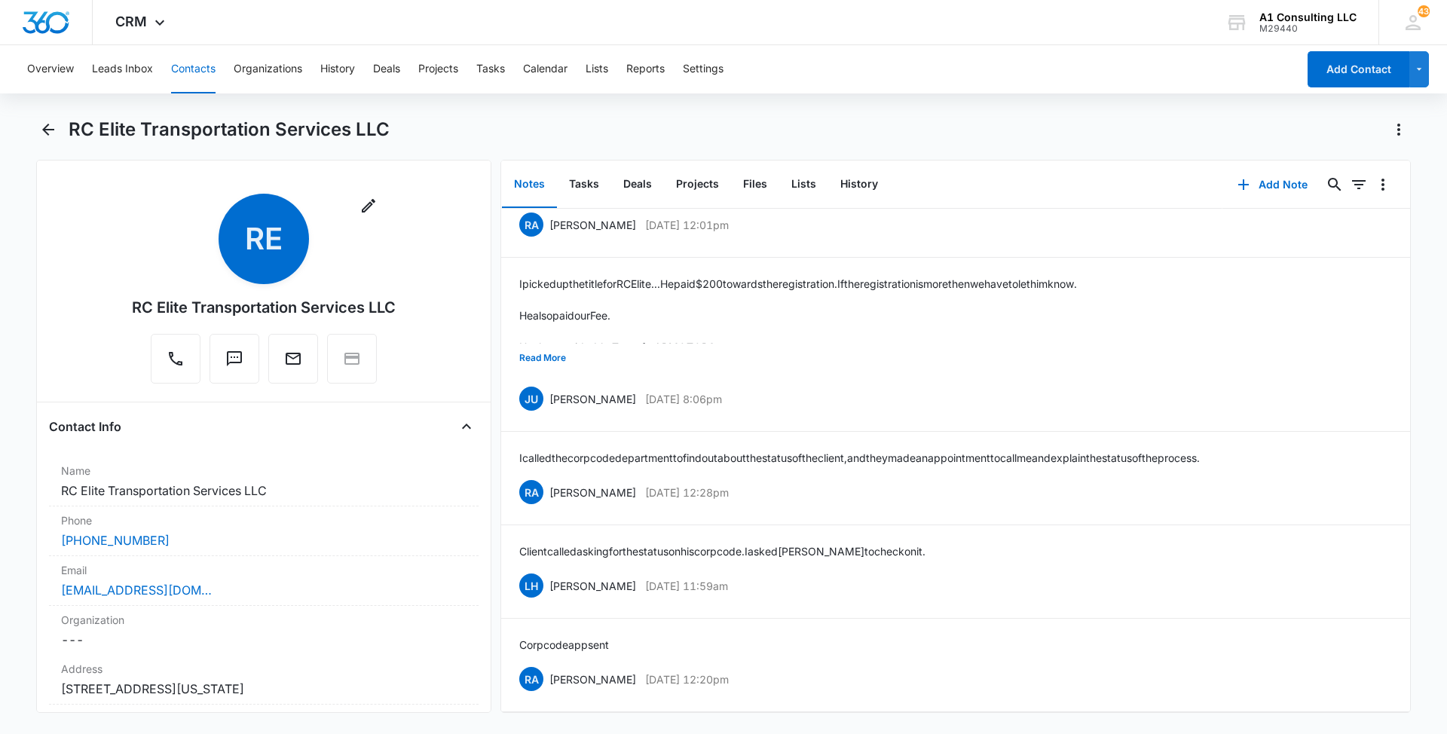
click at [893, 111] on div "Overview Leads Inbox Contacts Organizations History Deals Projects Tasks Calend…" at bounding box center [723, 388] width 1447 height 686
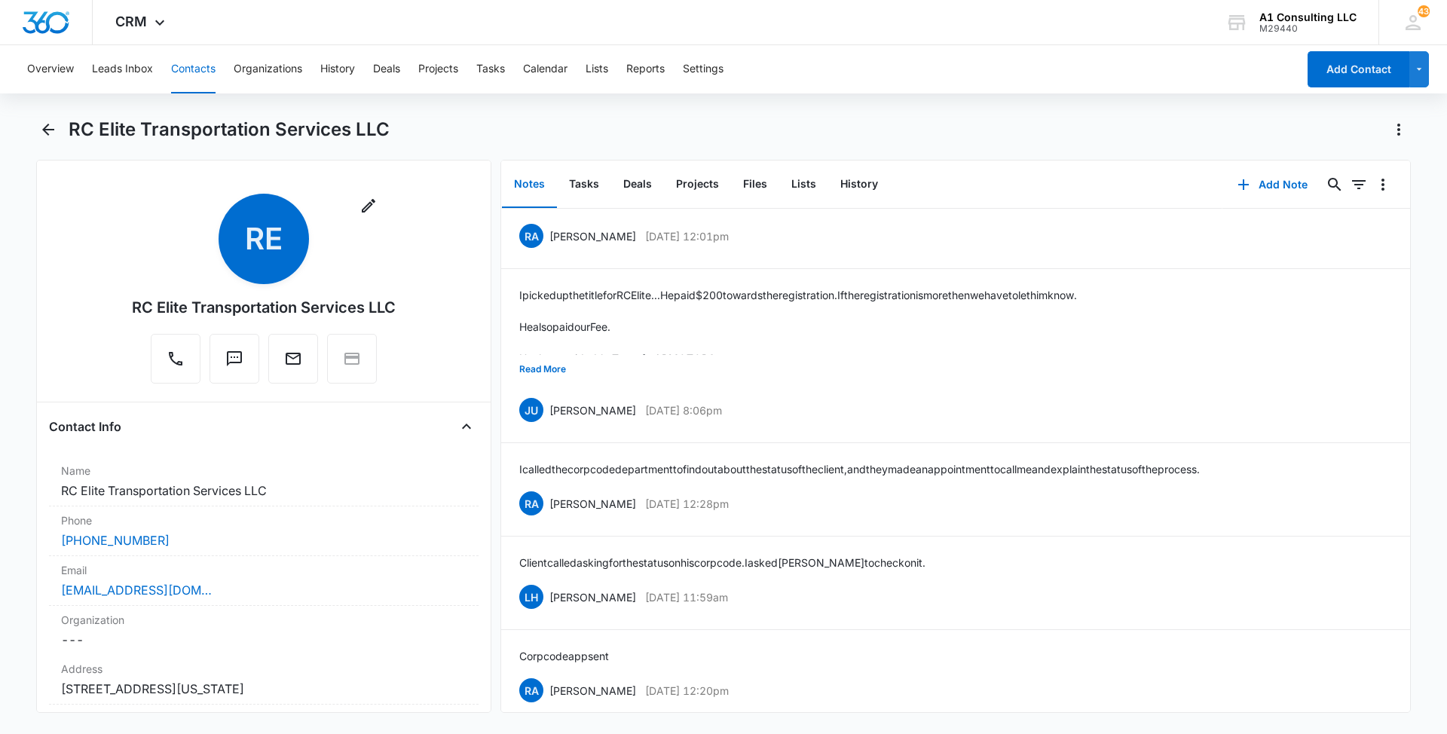
scroll to position [129, 0]
drag, startPoint x: 744, startPoint y: 588, endPoint x: 547, endPoint y: 597, distance: 197.6
click at [547, 597] on div "LH [PERSON_NAME] [DATE] 11:59am Delete Edit" at bounding box center [955, 594] width 873 height 29
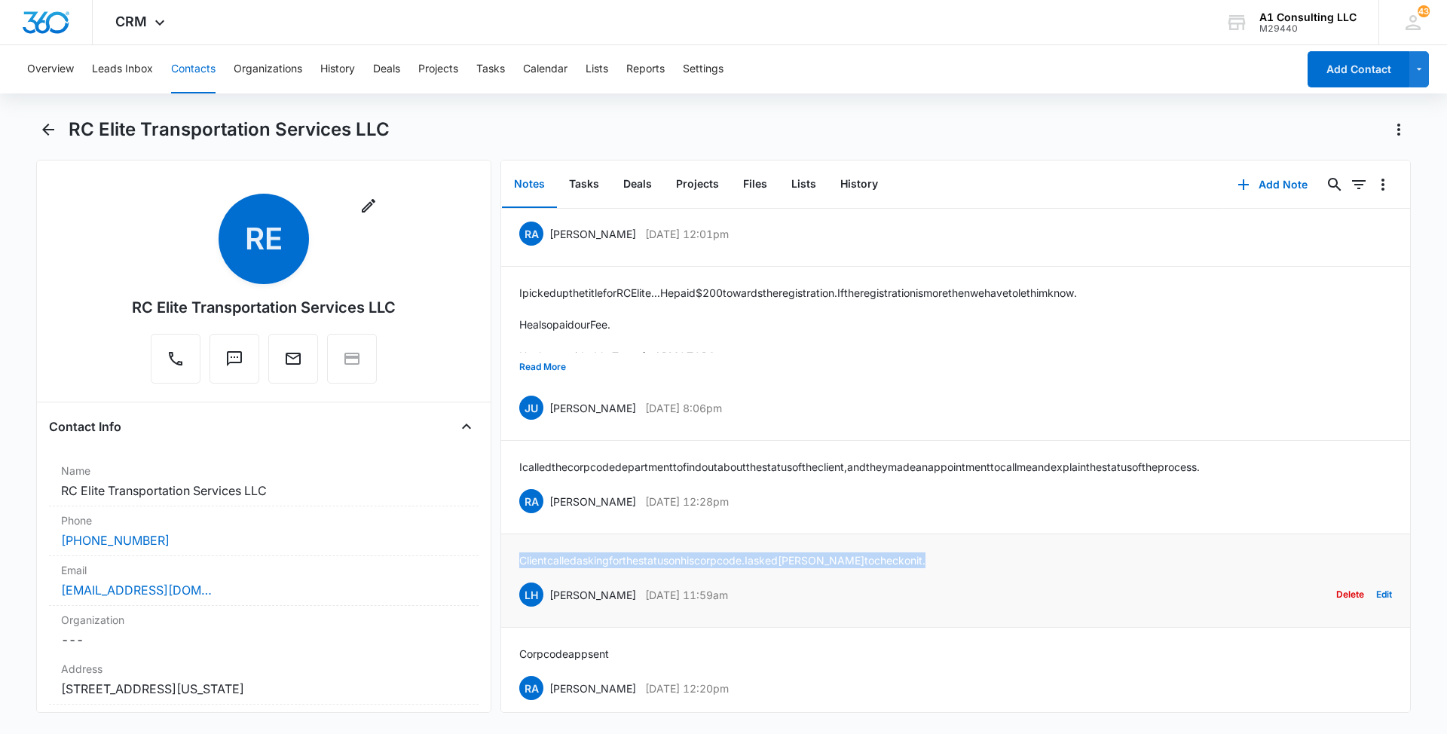
drag, startPoint x: 885, startPoint y: 553, endPoint x: 502, endPoint y: 555, distance: 383.5
click at [502, 555] on li "Client called asking for the status on his corp code. I asked [PERSON_NAME] to …" at bounding box center [955, 580] width 909 height 93
drag, startPoint x: 755, startPoint y: 503, endPoint x: 550, endPoint y: 502, distance: 205.0
click at [550, 502] on div "RA [PERSON_NAME] [DATE] 12:28pm Delete Edit" at bounding box center [955, 501] width 873 height 29
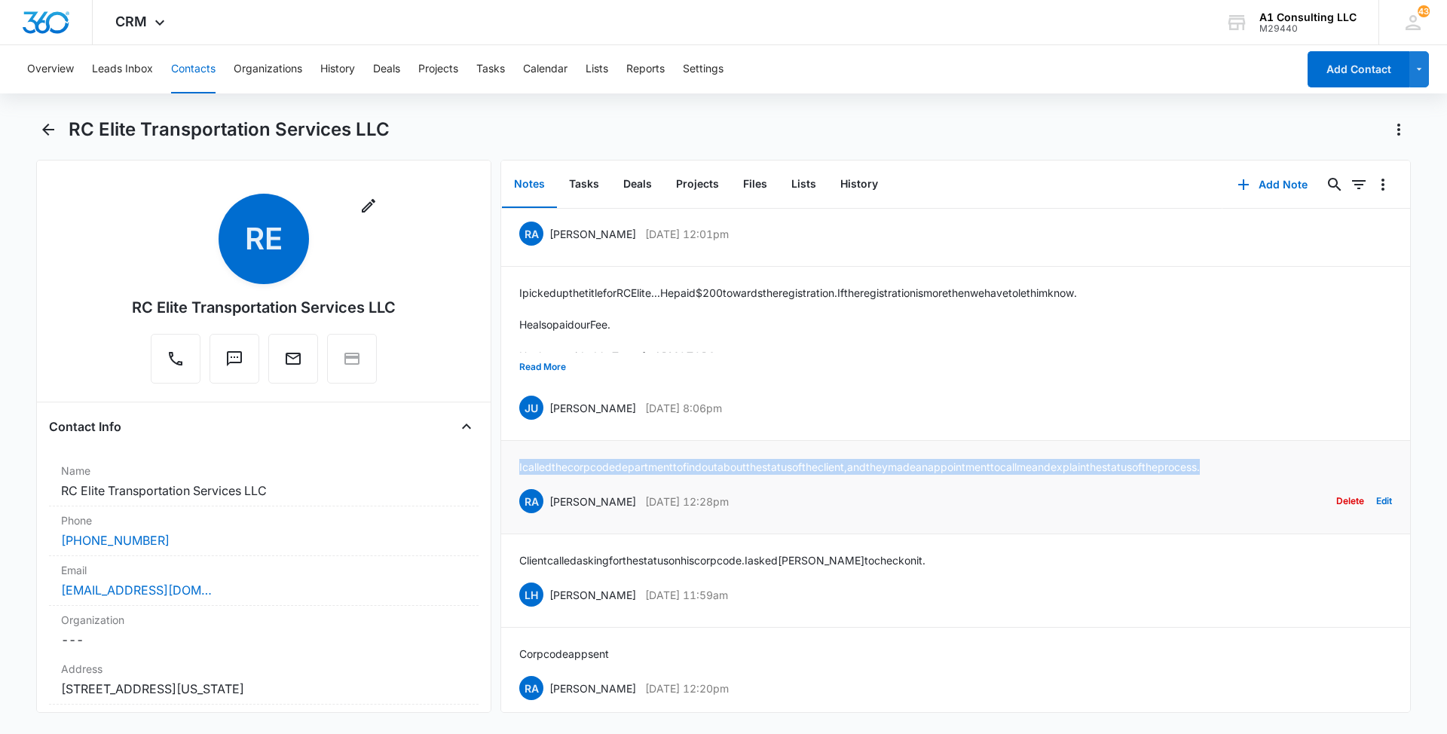
drag, startPoint x: 1059, startPoint y: 466, endPoint x: 503, endPoint y: 466, distance: 555.3
click at [503, 466] on li "I called the corp code department to find out about the status of the client, a…" at bounding box center [955, 487] width 909 height 93
click at [563, 374] on button "Read More" at bounding box center [542, 367] width 47 height 29
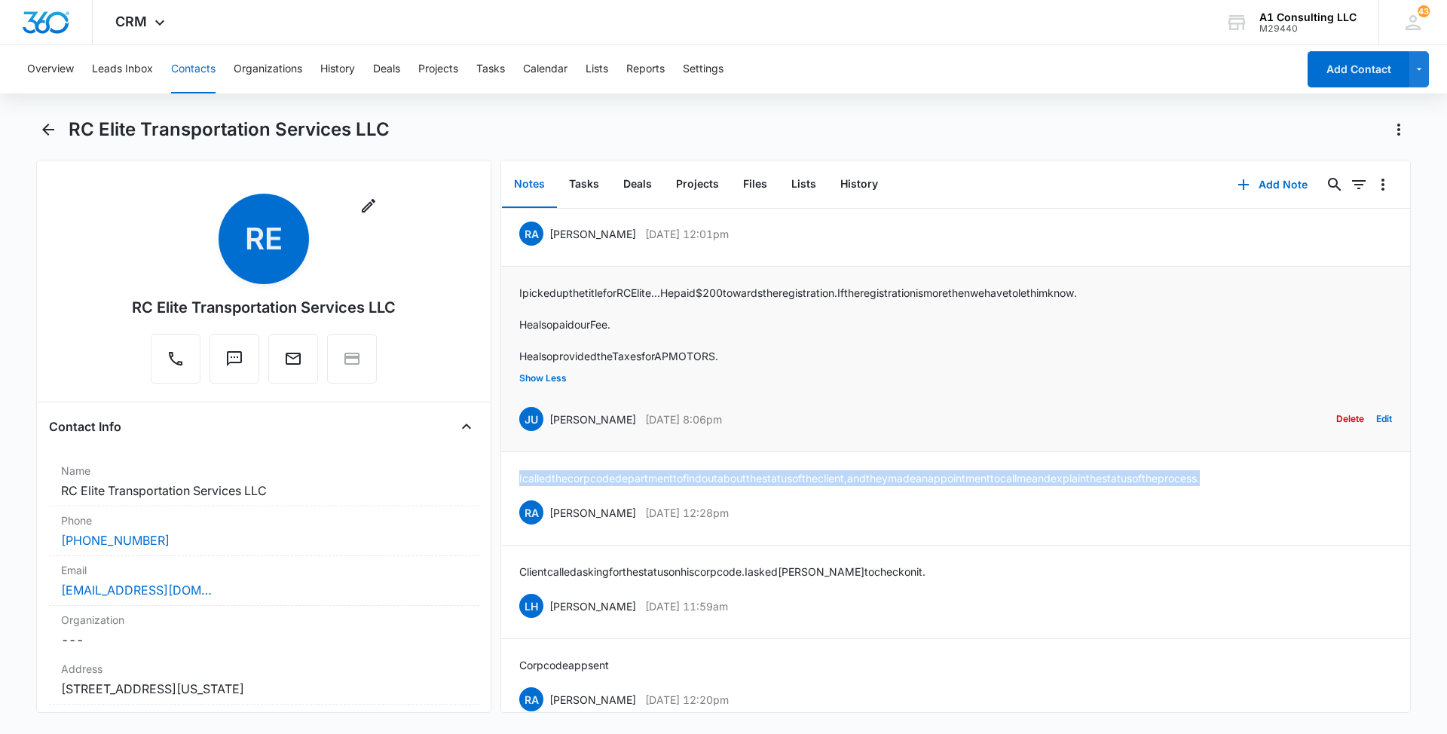
drag, startPoint x: 778, startPoint y: 416, endPoint x: 546, endPoint y: 421, distance: 232.1
click at [546, 421] on div "JU [PERSON_NAME] [DATE] 8:06pm Delete Edit" at bounding box center [955, 419] width 873 height 29
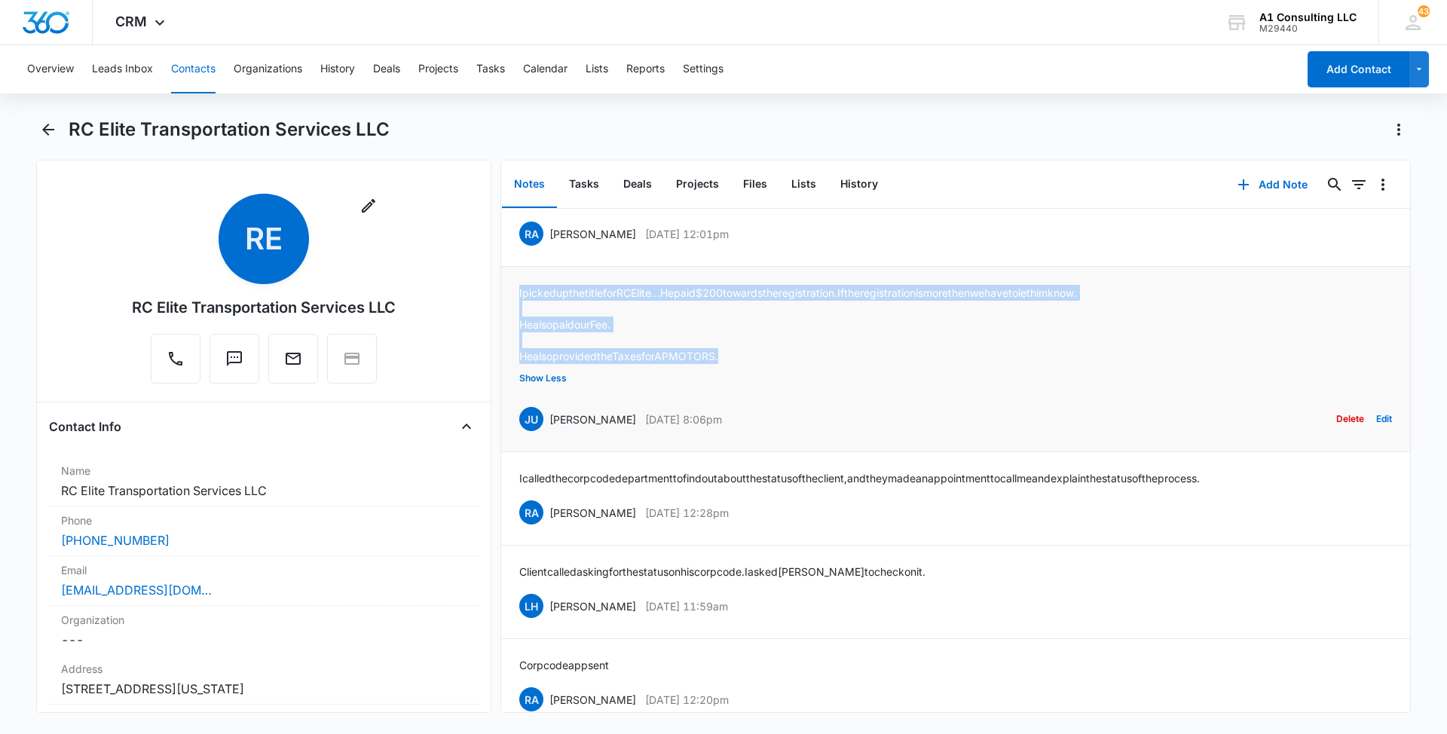
drag, startPoint x: 746, startPoint y: 350, endPoint x: 511, endPoint y: 289, distance: 243.1
click at [511, 289] on li "I picked up the title for RC Elite...He paid $200 towards the registration. If …" at bounding box center [955, 359] width 909 height 185
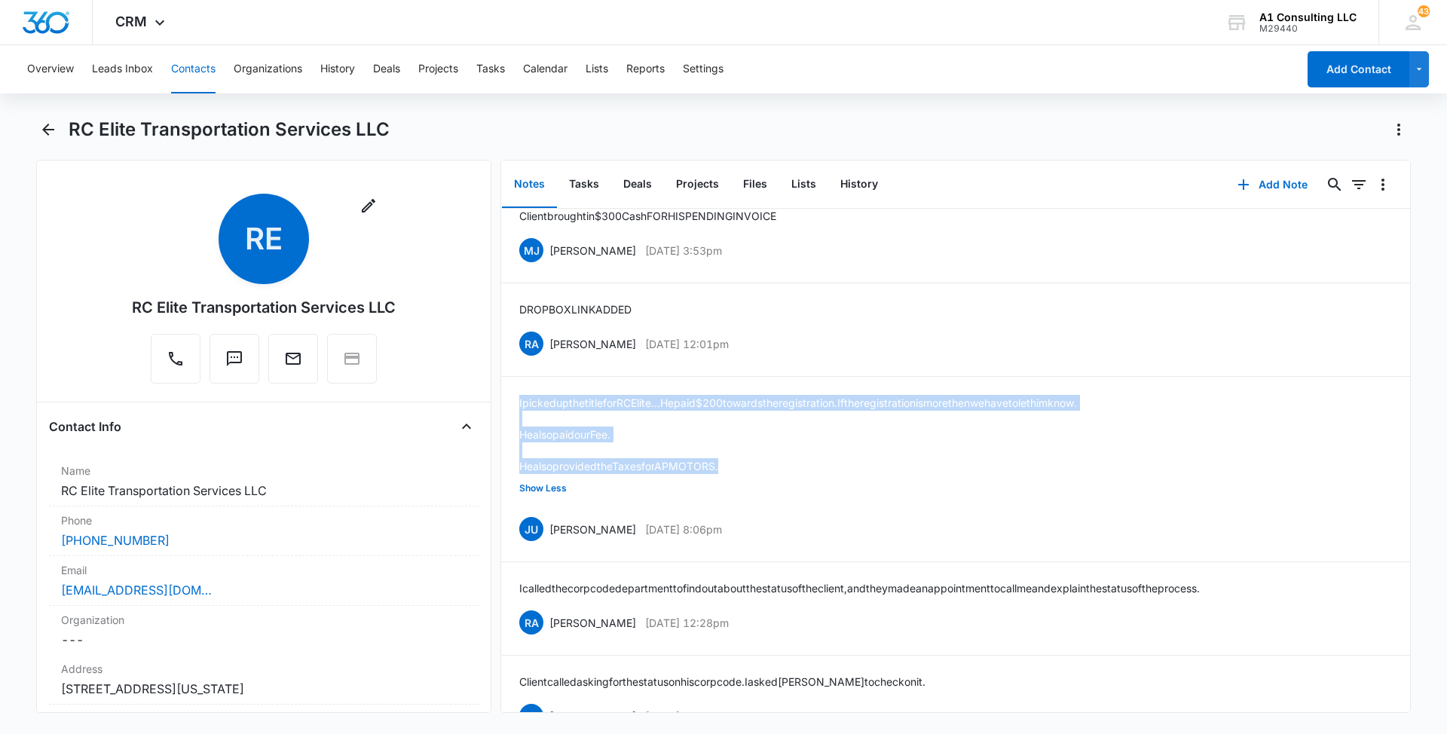
scroll to position [0, 0]
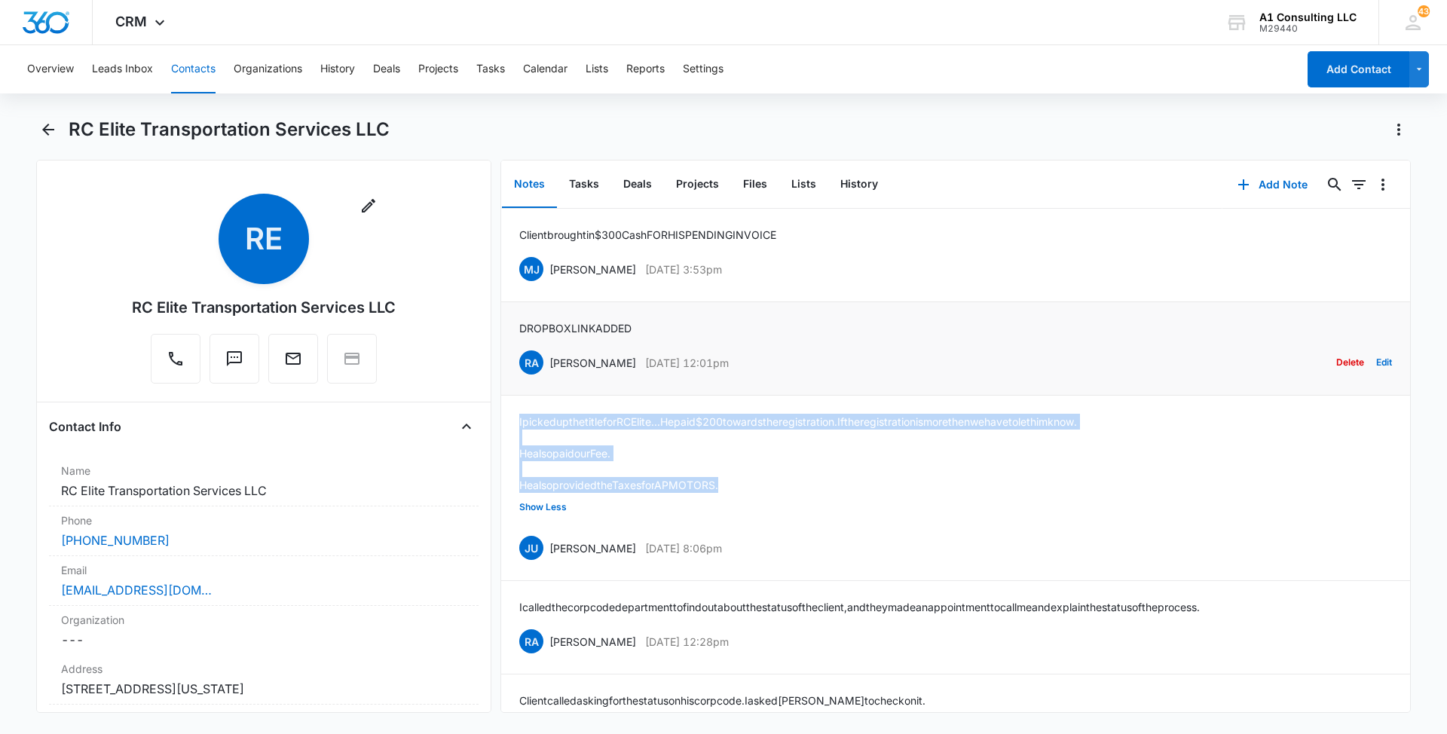
drag, startPoint x: 772, startPoint y: 365, endPoint x: 548, endPoint y: 366, distance: 223.8
click at [548, 366] on div "RA [PERSON_NAME] [DATE] 12:01pm Delete Edit" at bounding box center [955, 362] width 873 height 29
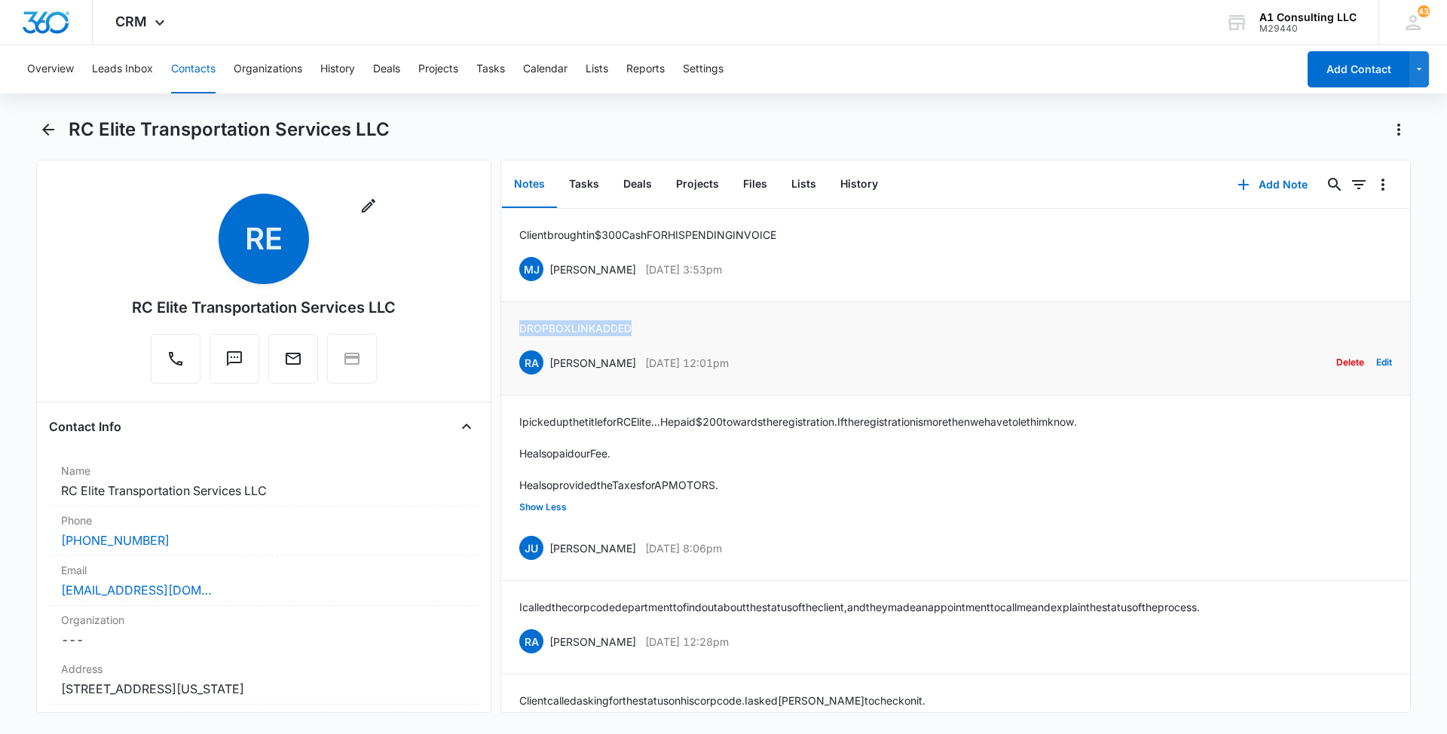
drag, startPoint x: 650, startPoint y: 329, endPoint x: 510, endPoint y: 329, distance: 140.2
click at [510, 329] on li "DROPBOX LINK ADDED RA [PERSON_NAME] [DATE] 12:01pm Delete Edit" at bounding box center [955, 348] width 909 height 93
drag, startPoint x: 714, startPoint y: 267, endPoint x: 547, endPoint y: 268, distance: 166.5
click at [547, 268] on div "[PERSON_NAME] [PERSON_NAME] [DATE] 3:53pm Delete Edit" at bounding box center [955, 269] width 873 height 29
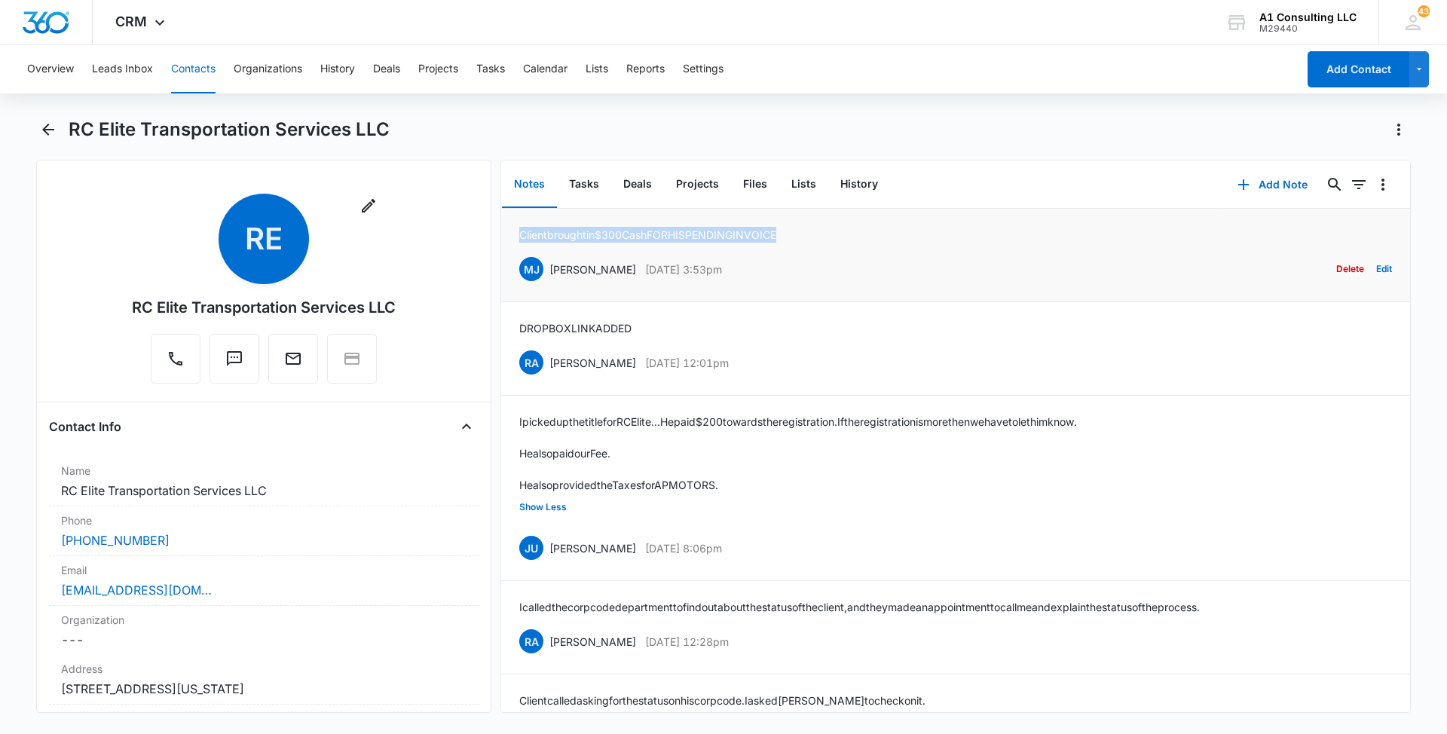
drag, startPoint x: 776, startPoint y: 230, endPoint x: 513, endPoint y: 231, distance: 263.0
click at [513, 231] on li "Client brought in $300 Cash FOR HIS PENDING INVOICE [PERSON_NAME] [PERSON_NAME]…" at bounding box center [955, 255] width 909 height 93
click at [830, 98] on div "Overview Leads Inbox Contacts Organizations History Deals Projects Tasks Calend…" at bounding box center [723, 388] width 1447 height 686
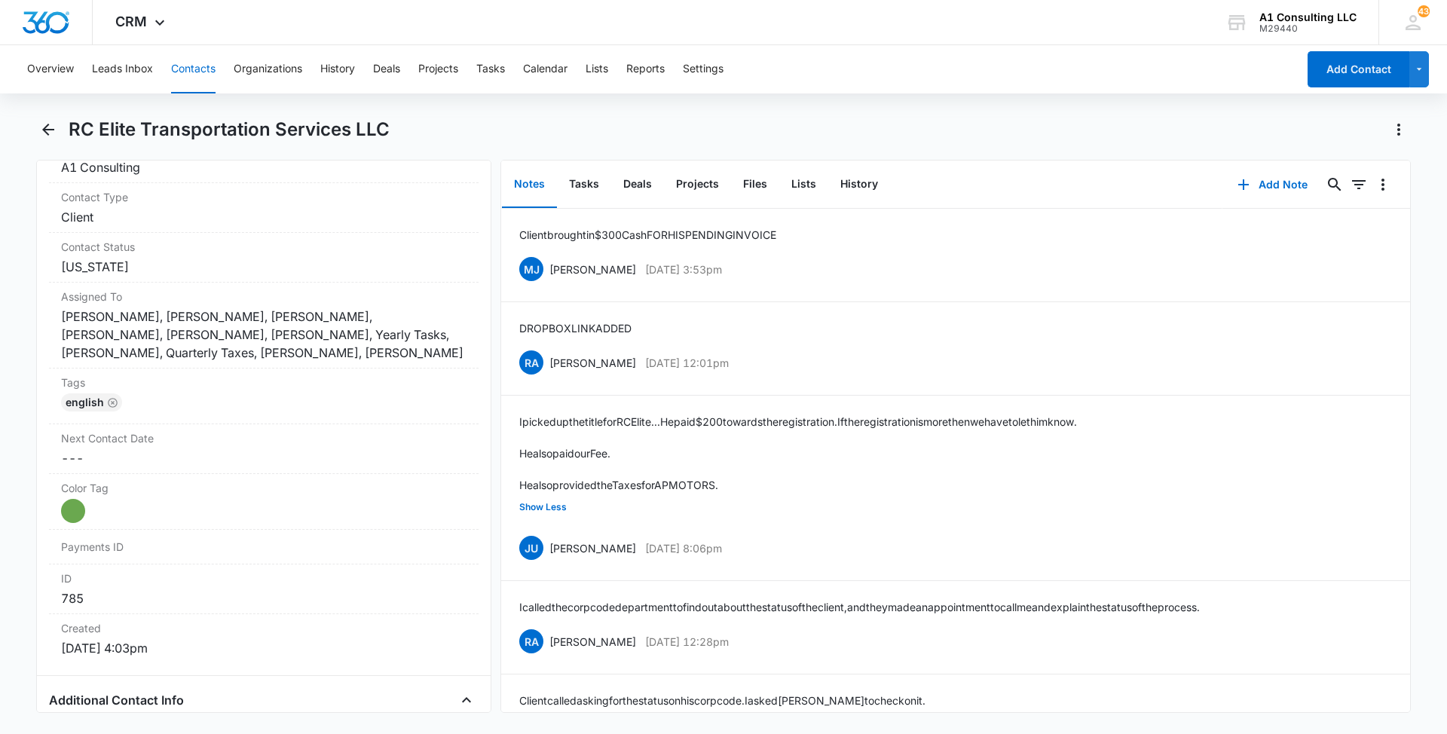
scroll to position [670, 0]
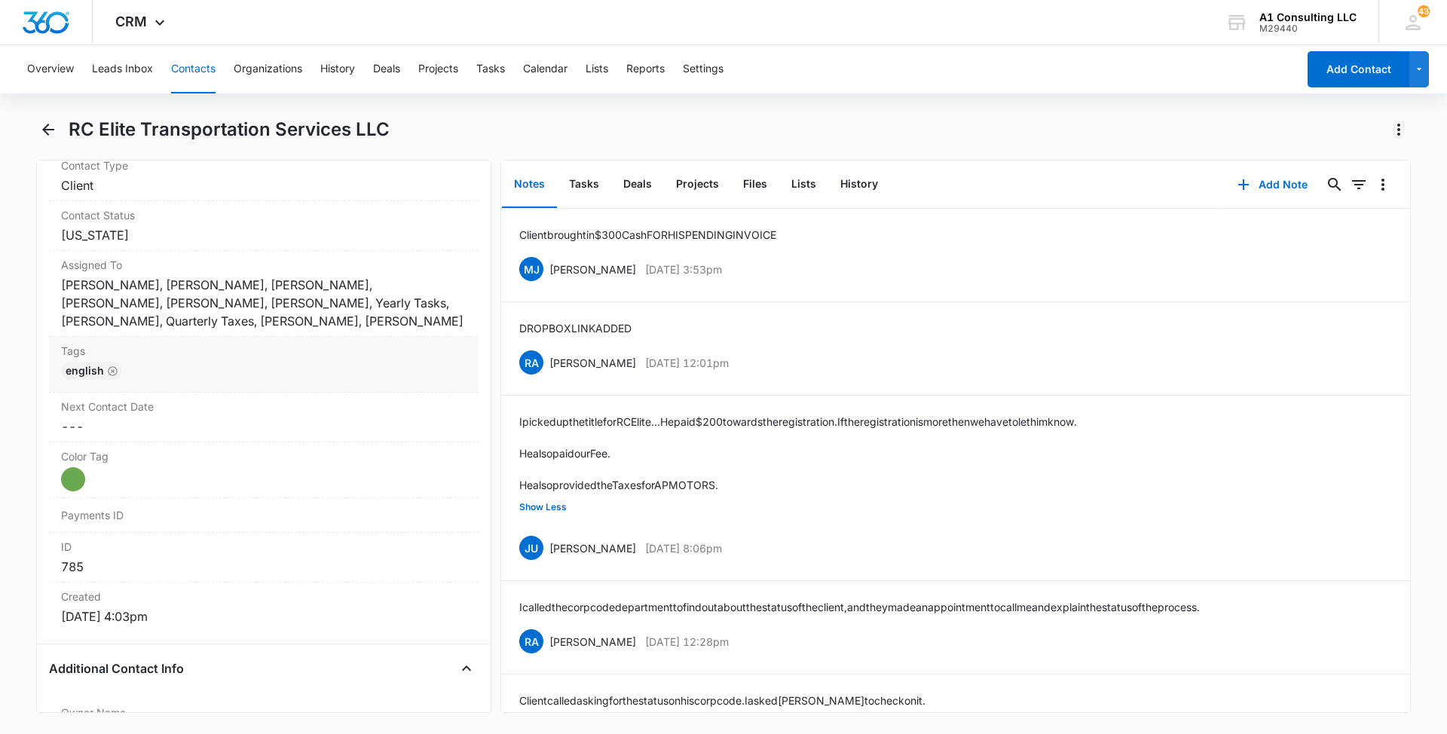
click at [257, 374] on div "English" at bounding box center [263, 374] width 405 height 24
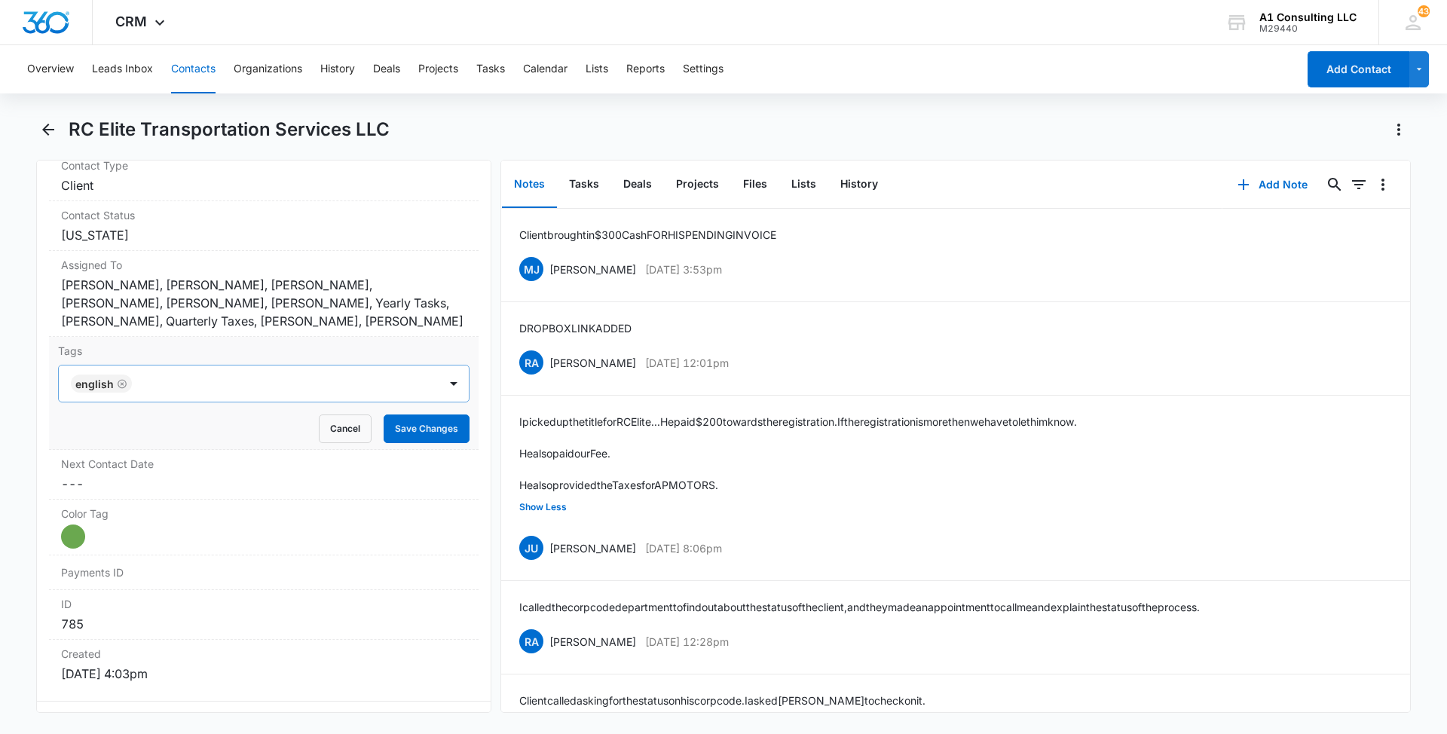
click at [283, 381] on div at bounding box center [286, 383] width 301 height 21
type input "gh"
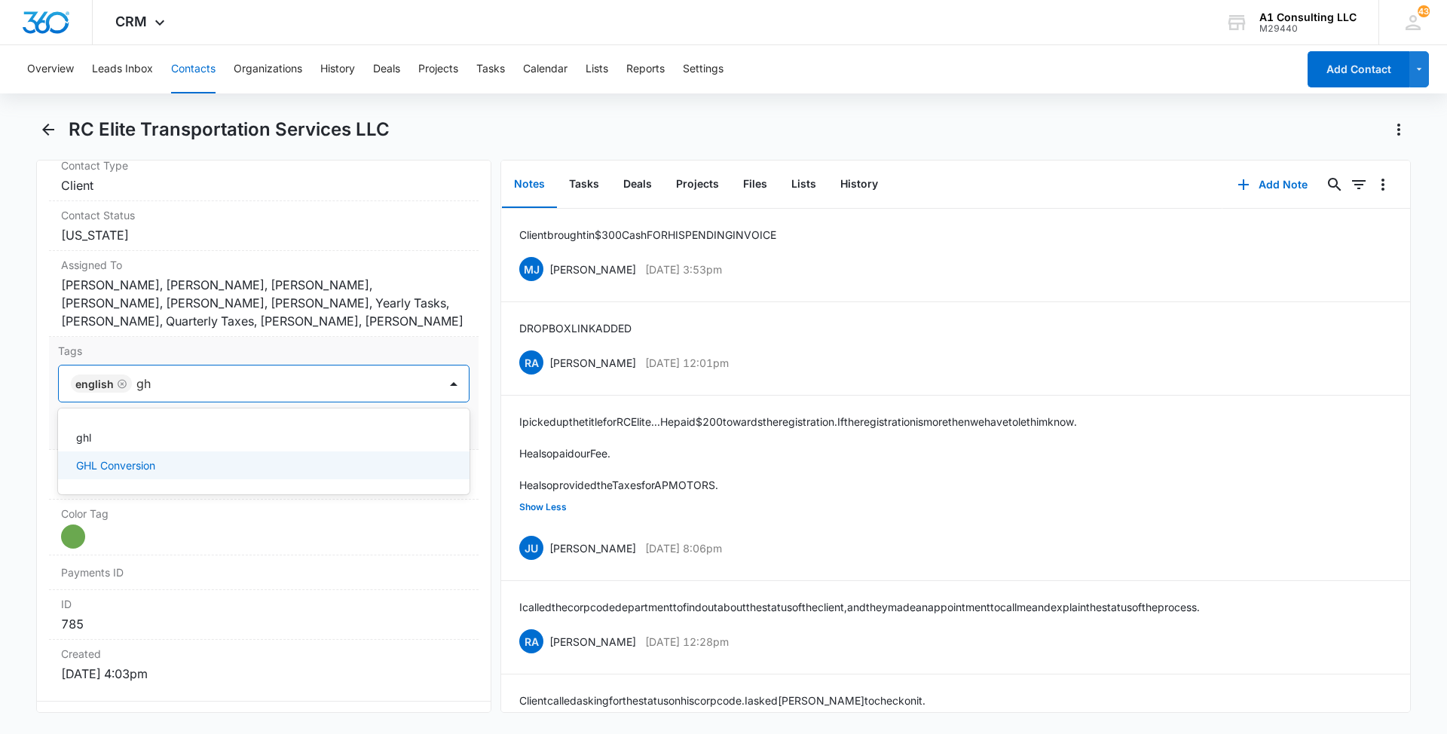
click at [137, 461] on p "GHL Conversion" at bounding box center [115, 465] width 79 height 16
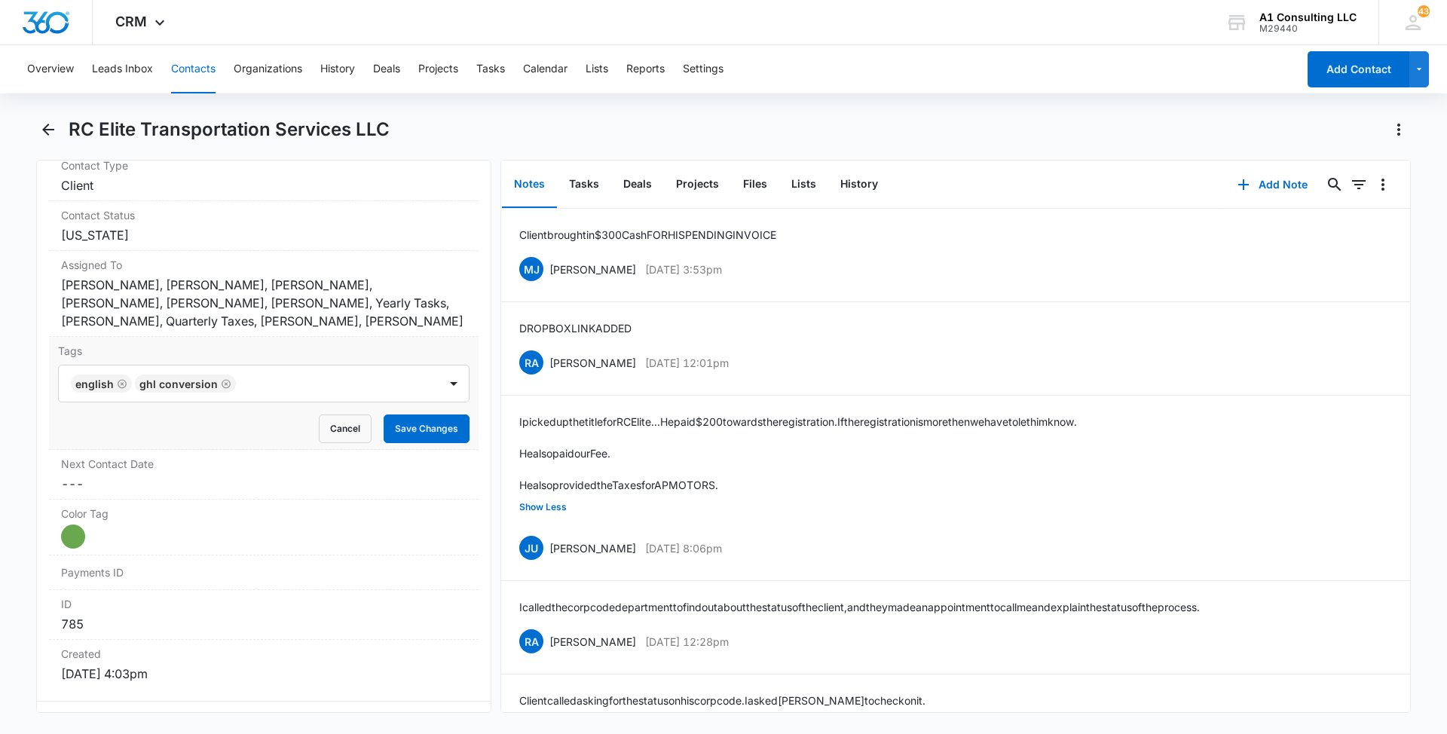
click at [36, 433] on div "Remove RE RC Elite Transportation Services LLC Contact Info Name Cancel Save Ch…" at bounding box center [263, 436] width 455 height 553
click at [402, 431] on button "Save Changes" at bounding box center [427, 428] width 86 height 29
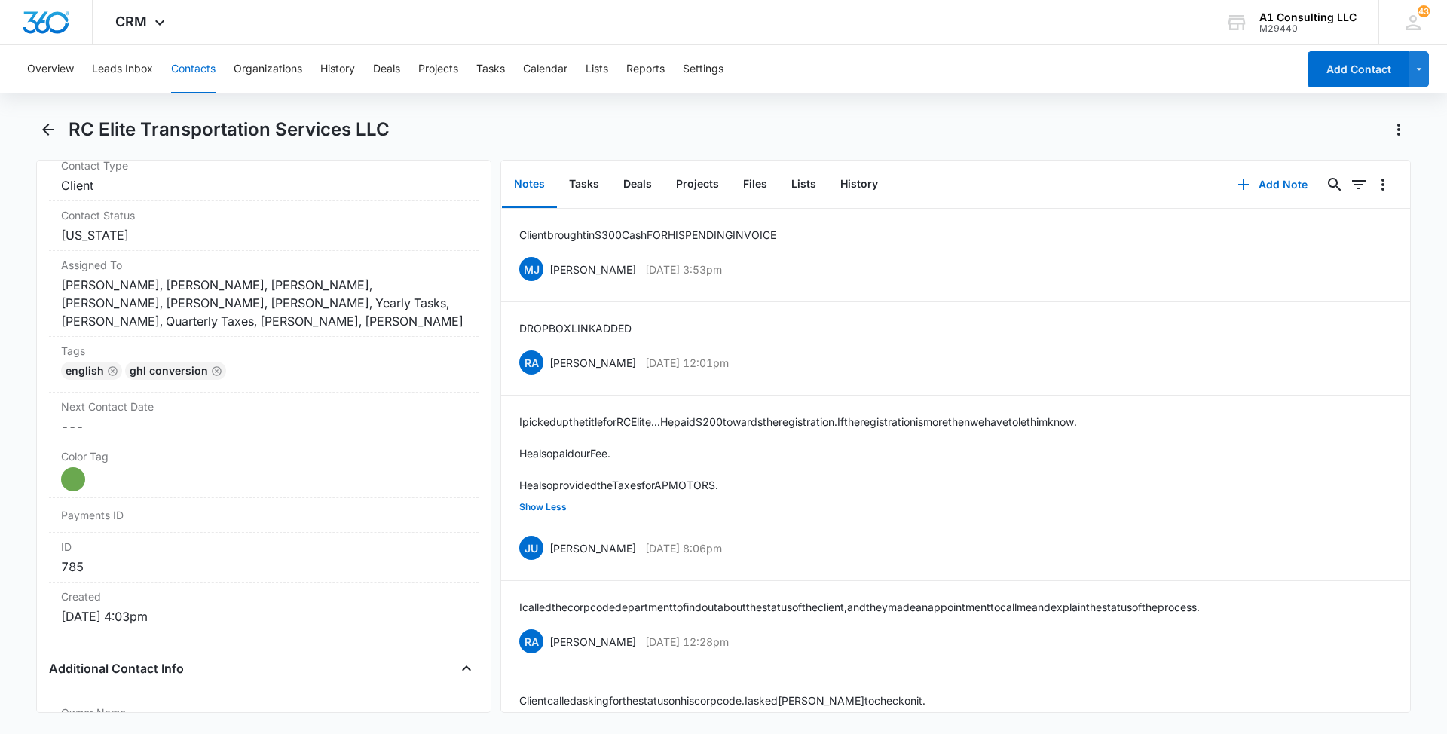
click at [195, 66] on button "Contacts" at bounding box center [193, 69] width 44 height 48
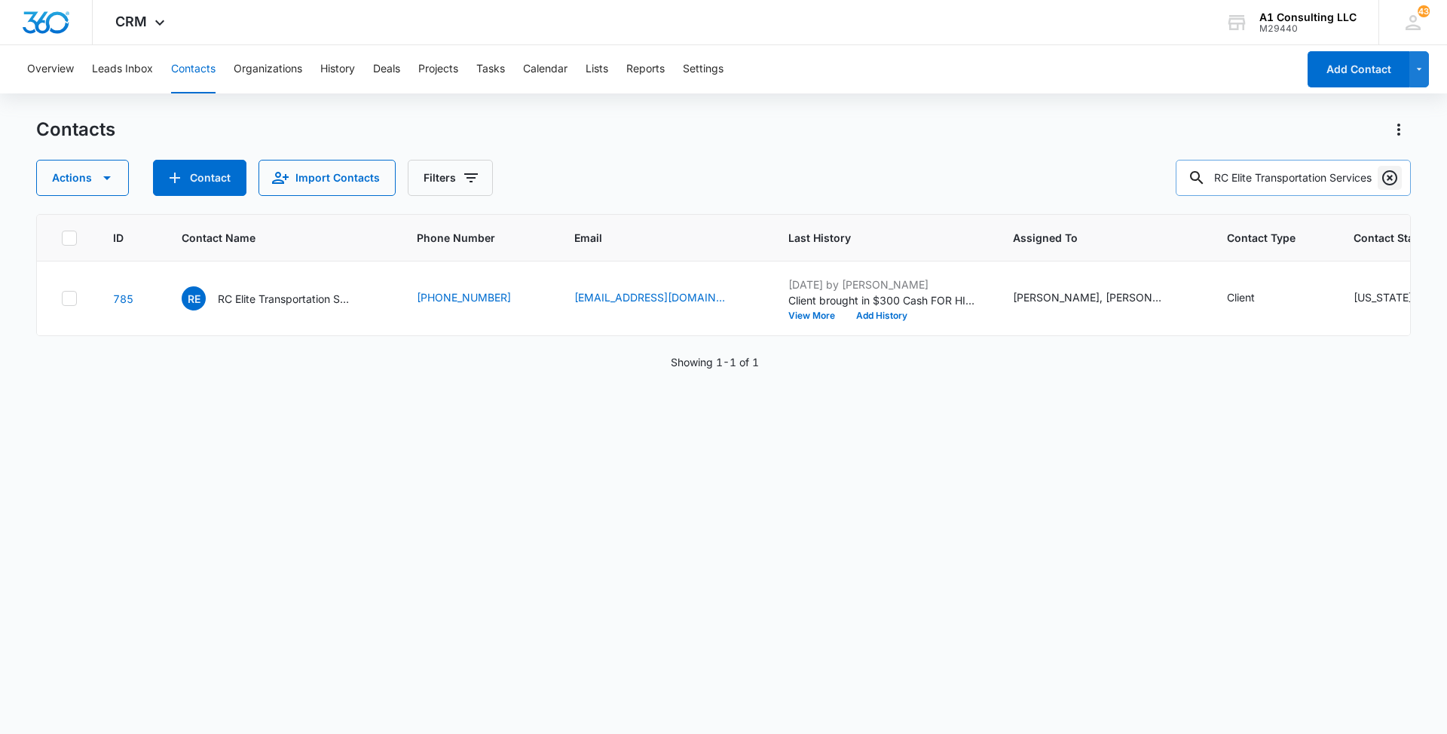
click at [1395, 182] on icon "Clear" at bounding box center [1389, 177] width 15 height 15
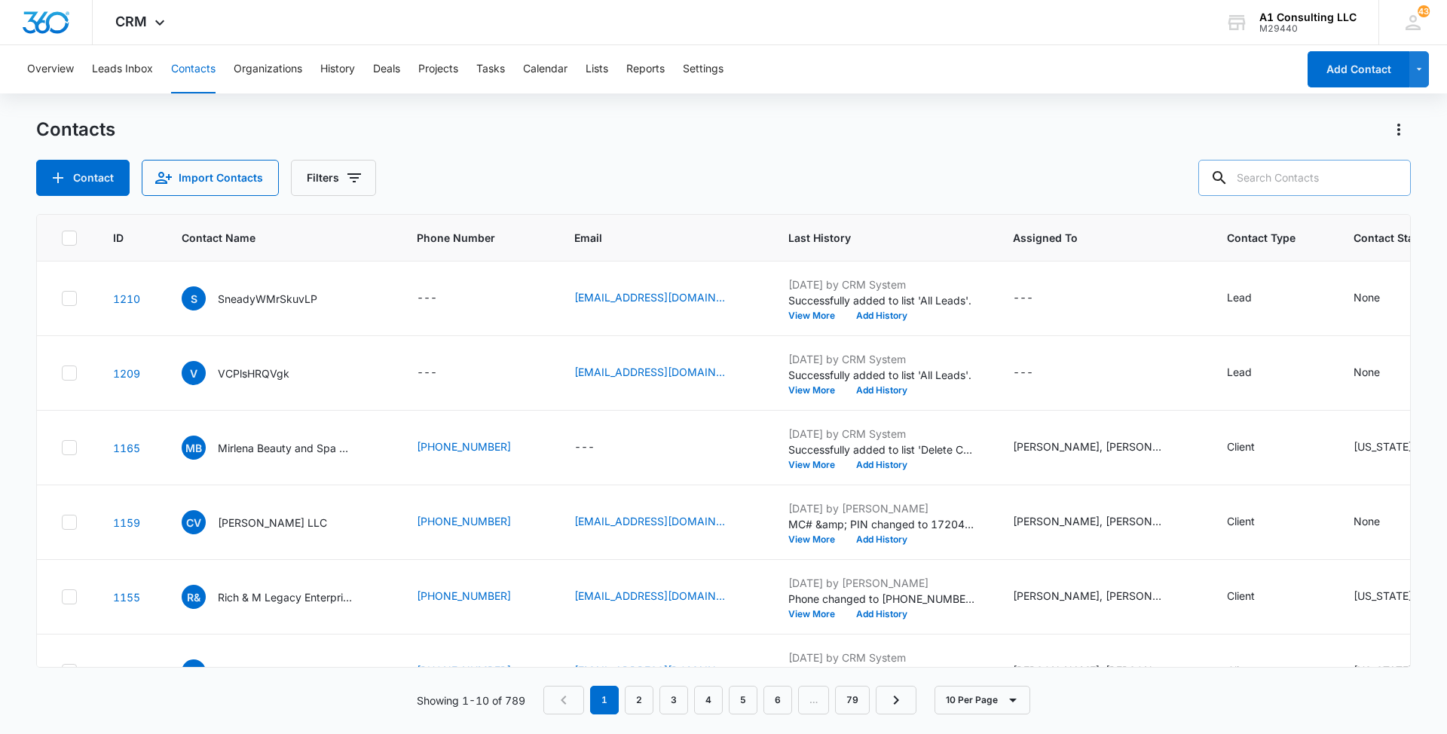
paste input "JJV Express LLC"
type input "JJV Express LLC"
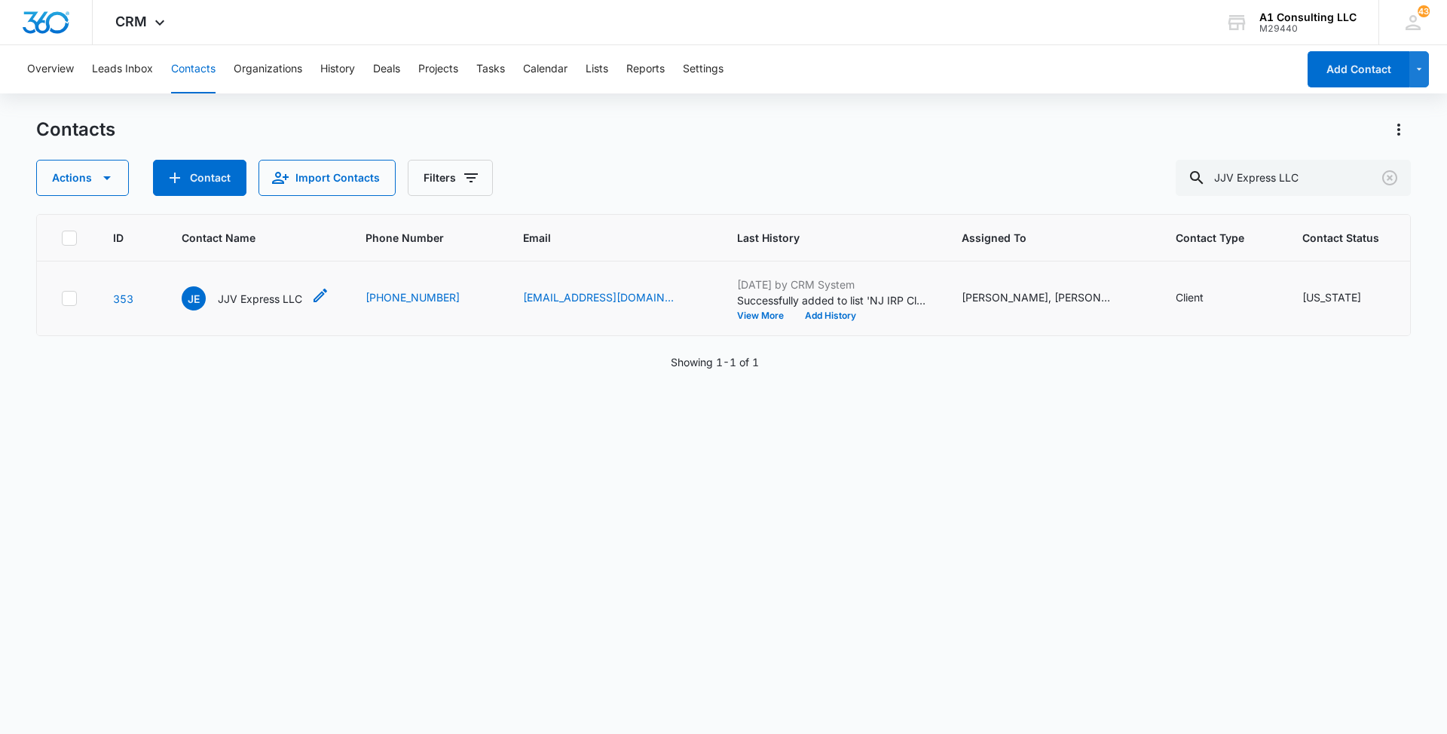
click at [267, 307] on p "JJV Express LLC" at bounding box center [260, 299] width 84 height 16
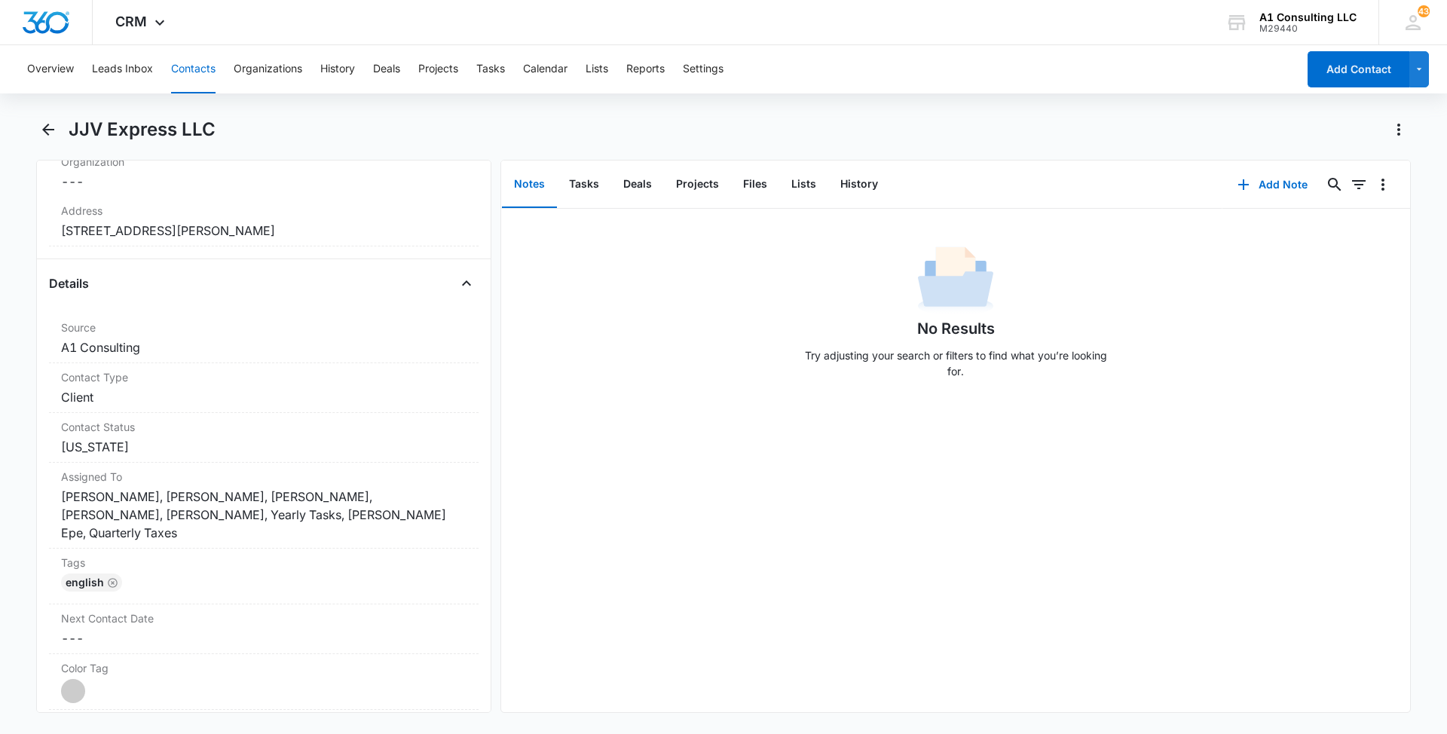
scroll to position [527, 0]
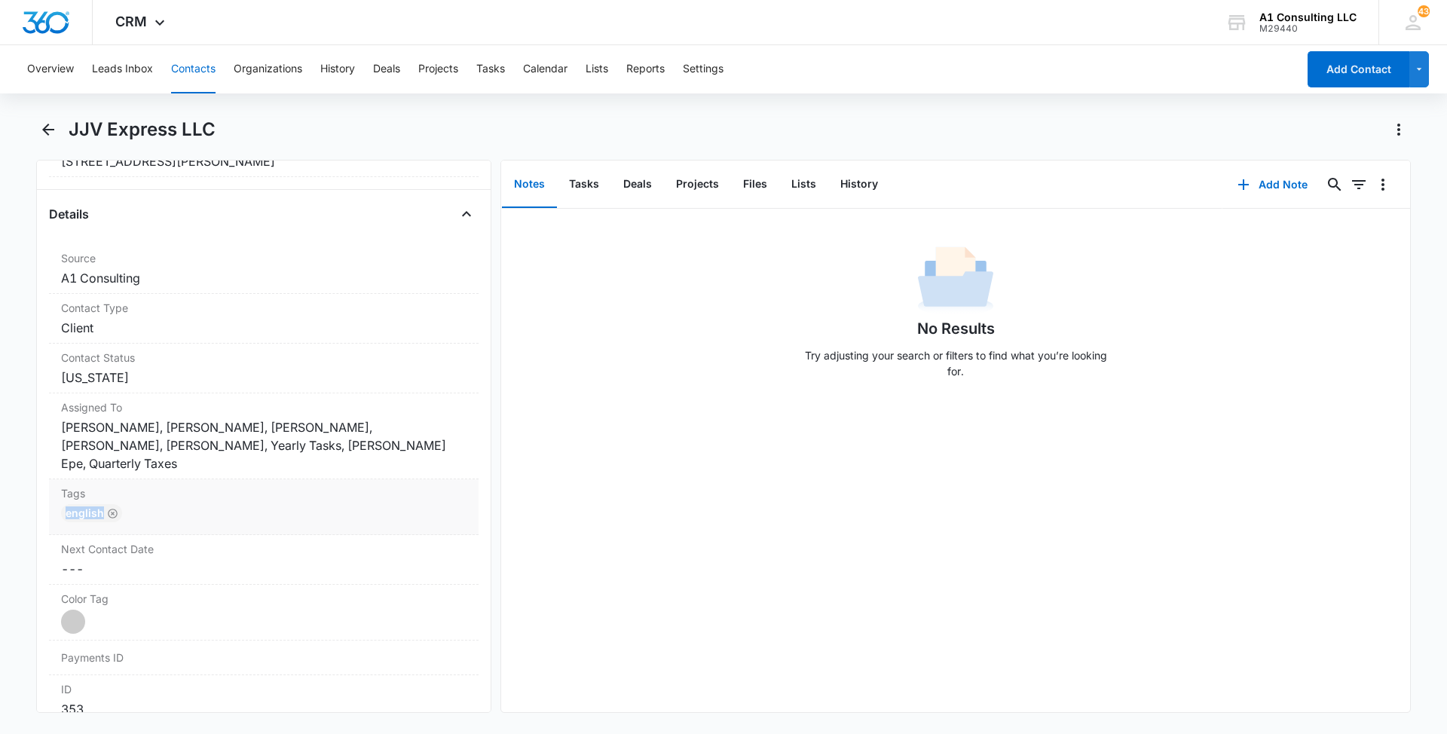
click at [316, 484] on div "Tags Cancel Save Changes English" at bounding box center [263, 507] width 429 height 56
drag, startPoint x: 316, startPoint y: 484, endPoint x: 286, endPoint y: 506, distance: 38.3
click at [286, 515] on div at bounding box center [286, 525] width 301 height 21
type input "gh"
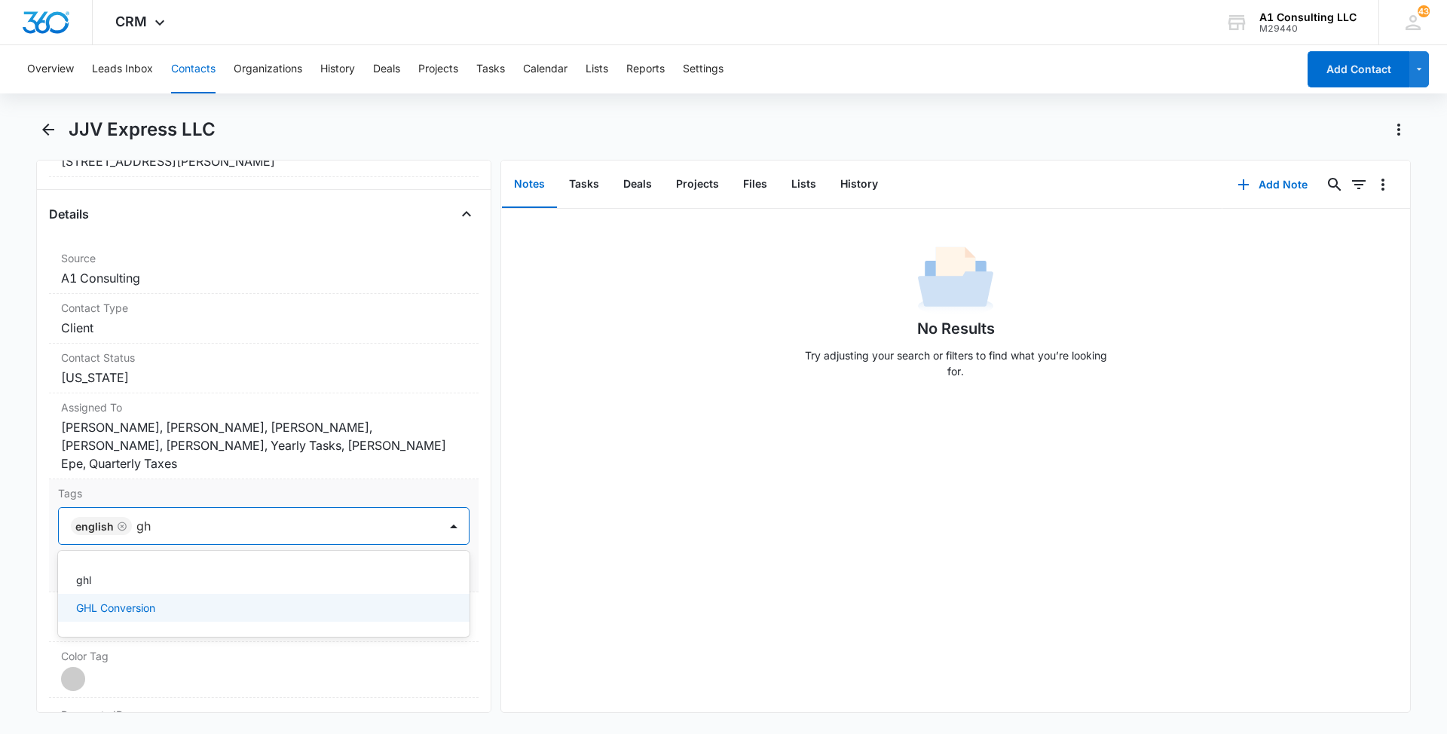
click at [124, 600] on p "GHL Conversion" at bounding box center [115, 608] width 79 height 16
click at [5, 556] on main "JJV Express LLC Remove JE JJV Express LLC Contact Info Name Cancel Save Changes…" at bounding box center [723, 424] width 1447 height 613
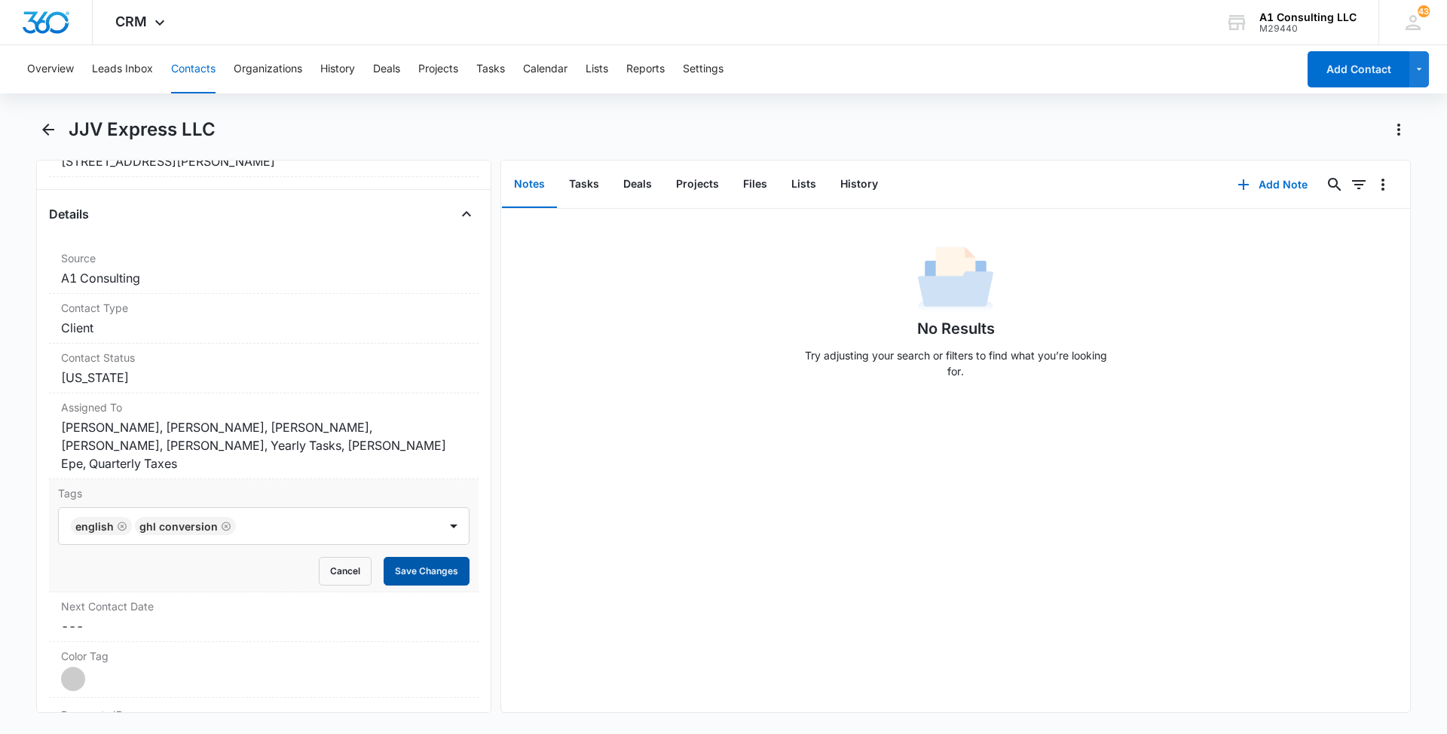
click at [406, 557] on button "Save Changes" at bounding box center [427, 571] width 86 height 29
click at [202, 72] on button "Contacts" at bounding box center [193, 69] width 44 height 48
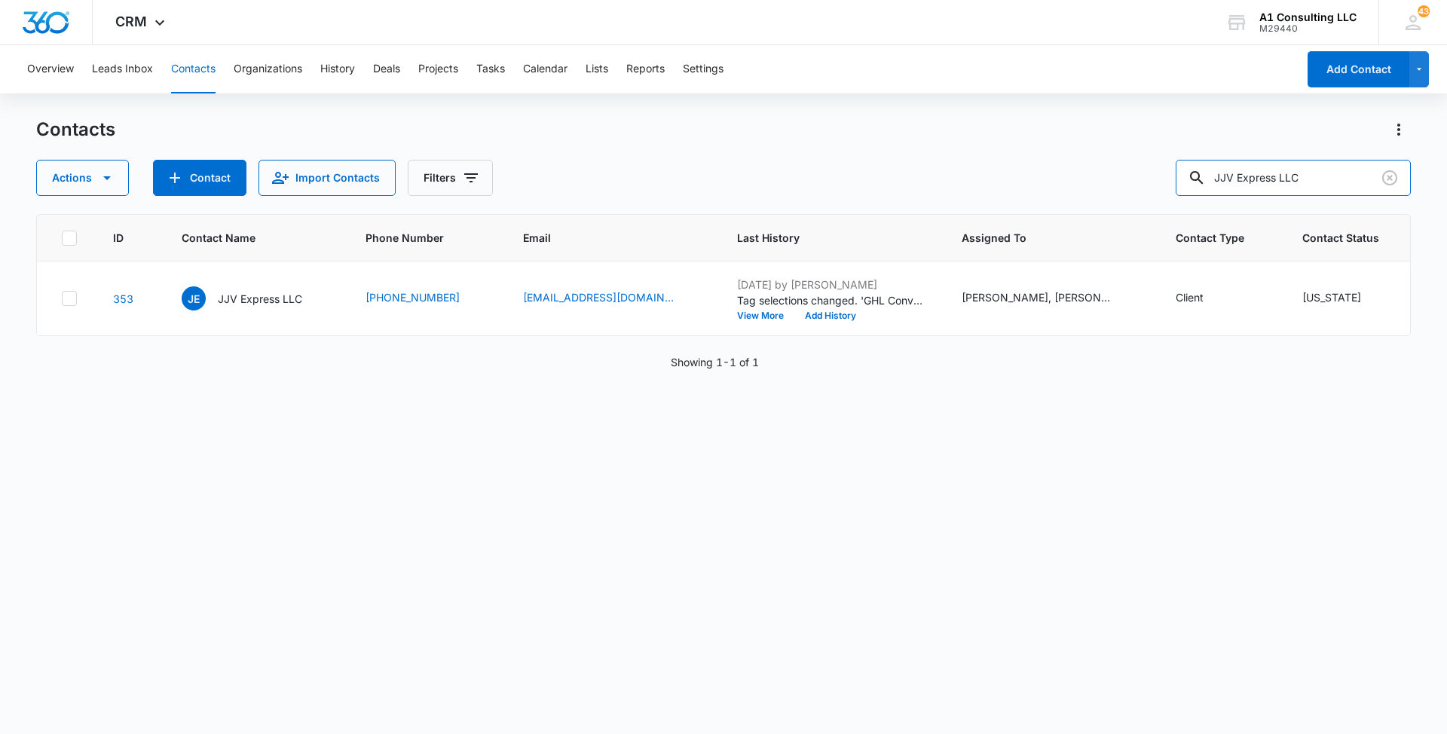
drag, startPoint x: 1347, startPoint y: 180, endPoint x: 1154, endPoint y: 170, distance: 193.9
click at [1154, 170] on div "Actions Contact Import Contacts Filters JJV Express LLC" at bounding box center [723, 178] width 1374 height 36
paste input "SD & G"
type input "SD & G Express LLC"
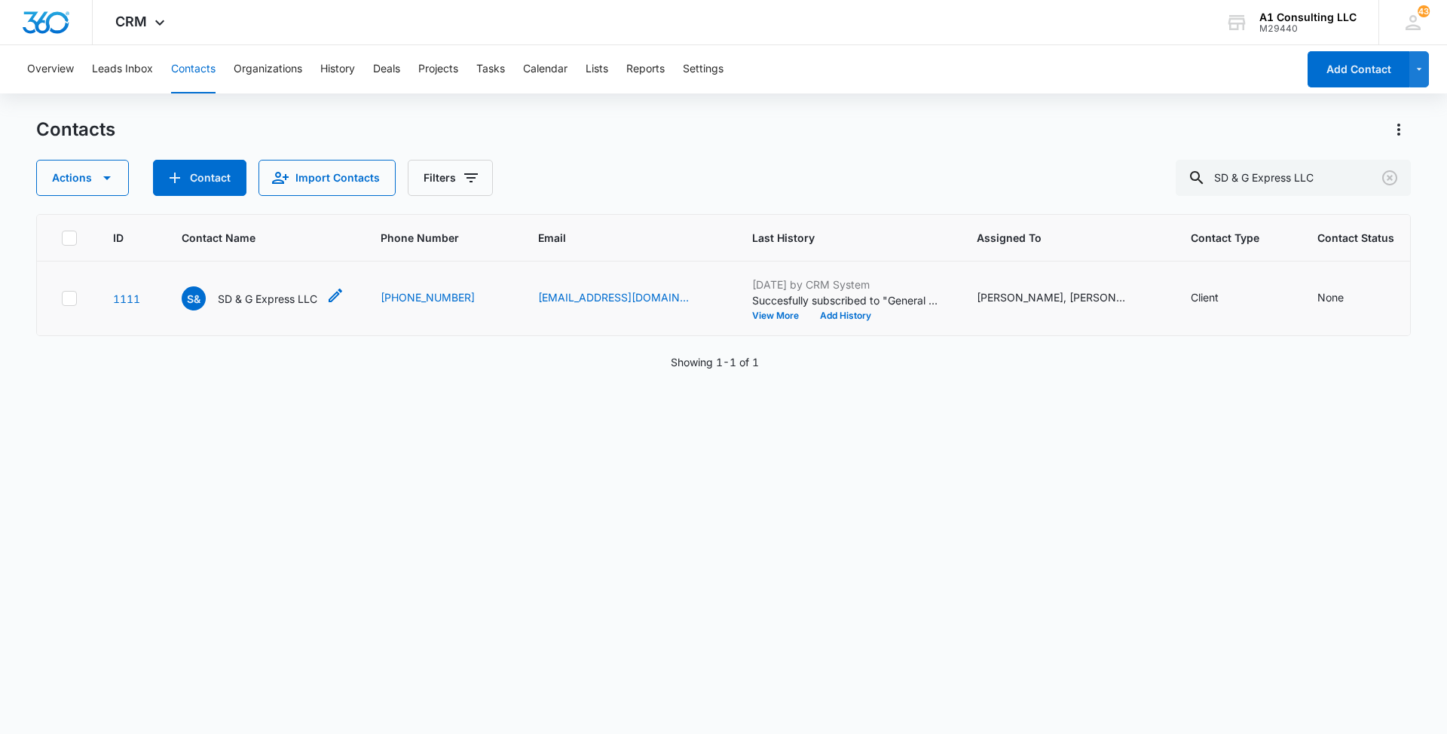
click at [255, 307] on p "SD & G Express LLC" at bounding box center [267, 299] width 99 height 16
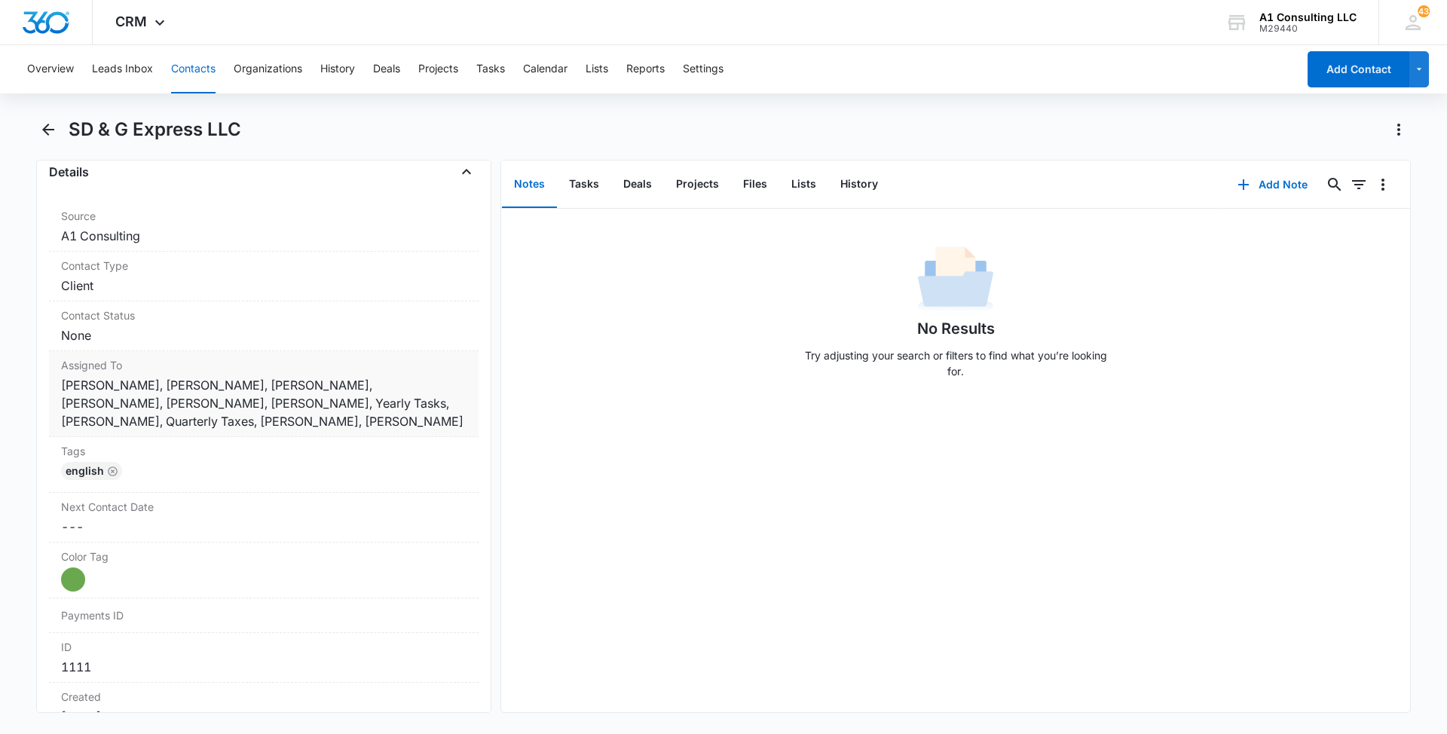
scroll to position [591, 0]
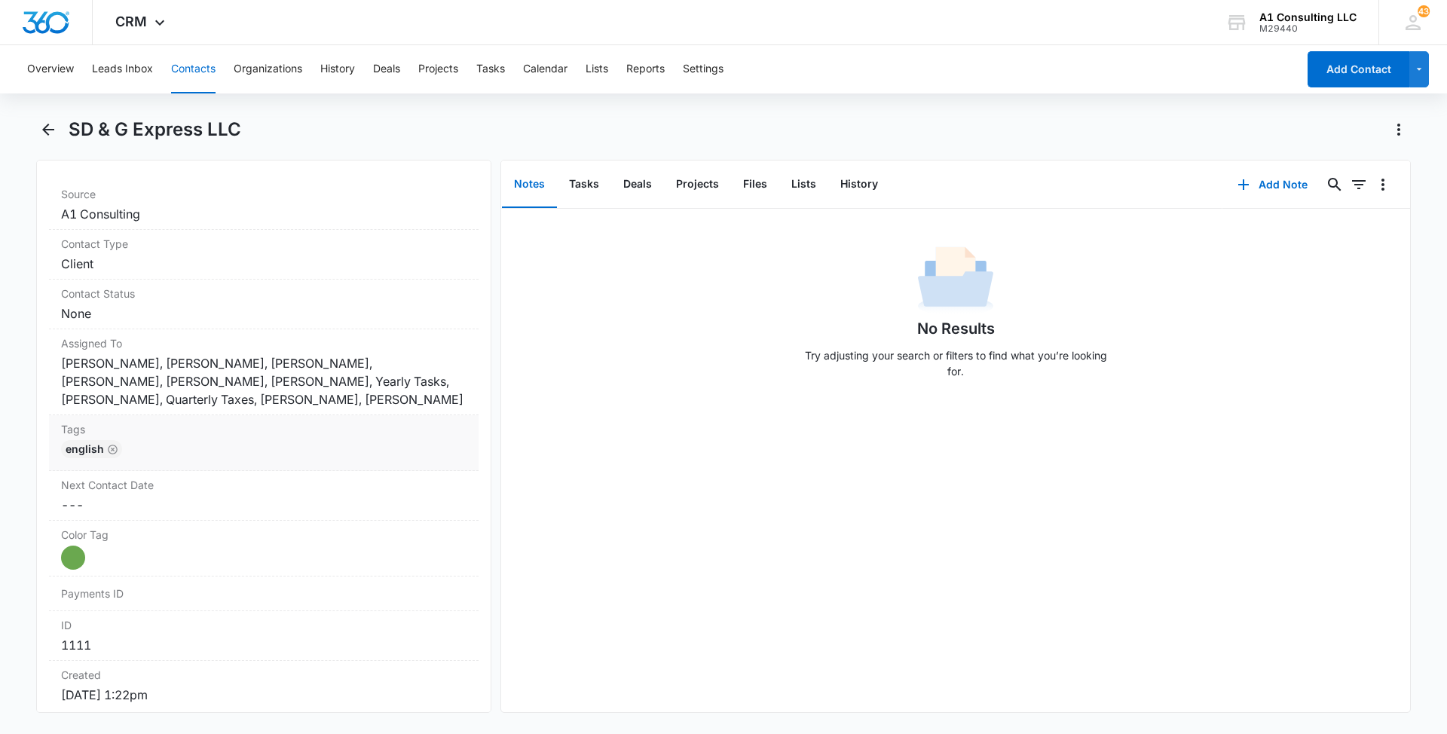
click at [284, 450] on div "English" at bounding box center [263, 452] width 405 height 24
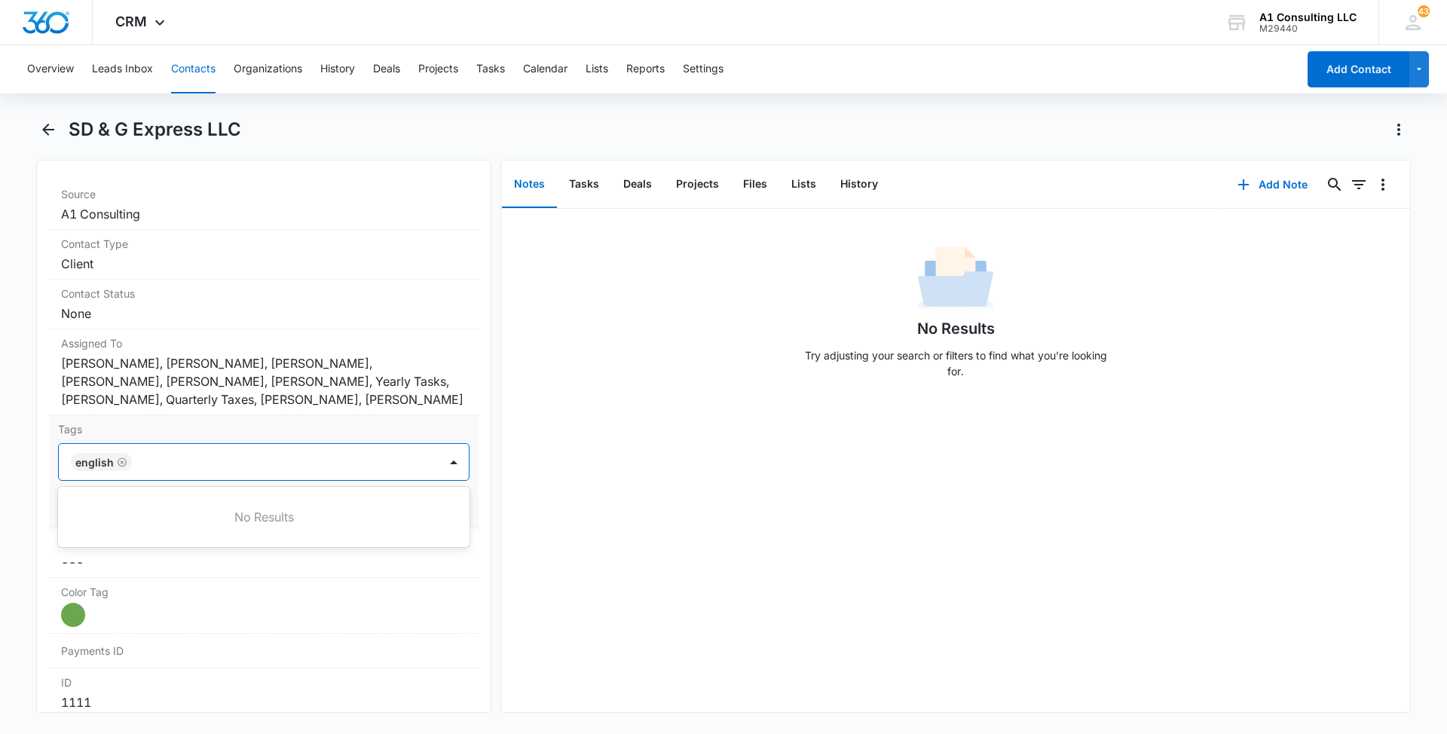
click at [310, 458] on div at bounding box center [286, 461] width 301 height 21
type input "gh"
click at [132, 541] on p "GHL Conversion" at bounding box center [115, 544] width 79 height 16
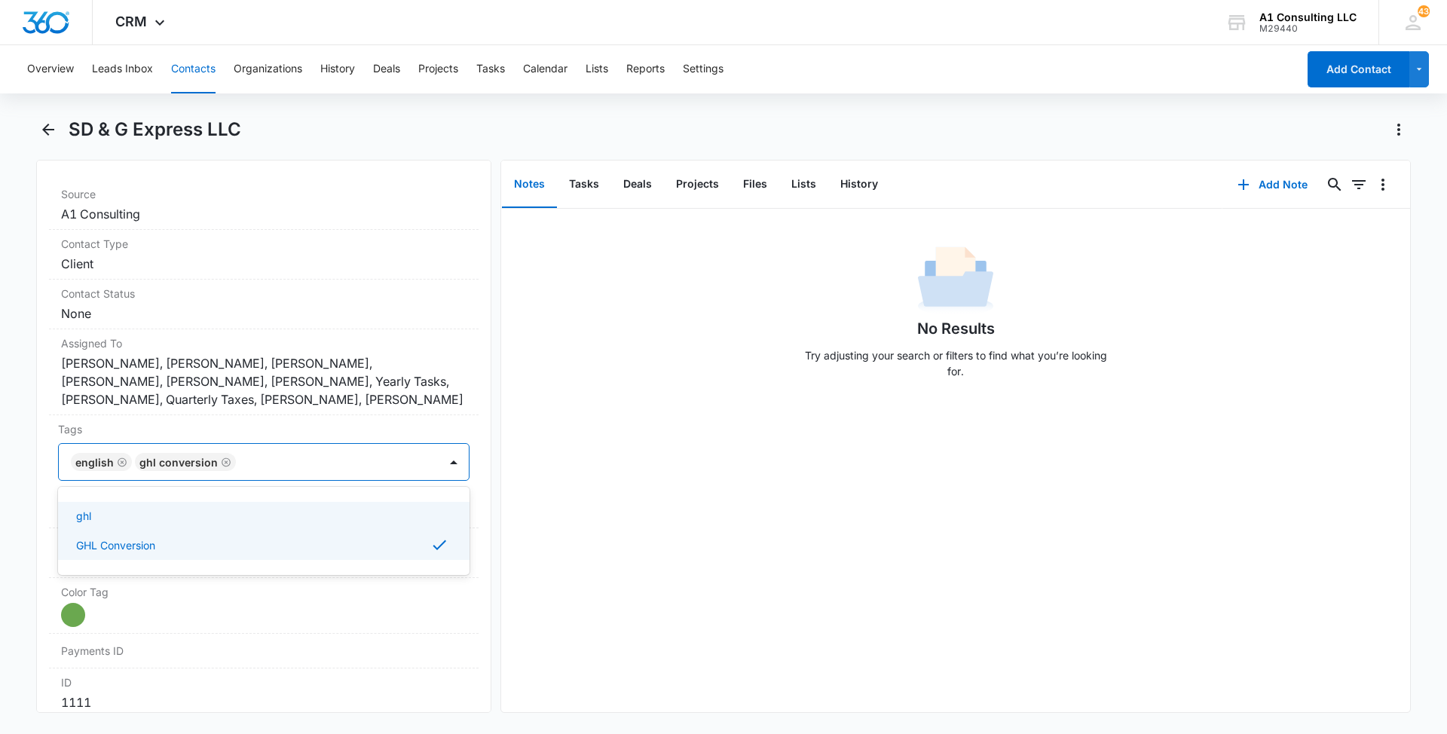
click at [0, 485] on main "SD & G Express LLC Remove S& SD & G Express LLC Contact Info Name Cancel Save C…" at bounding box center [723, 424] width 1447 height 613
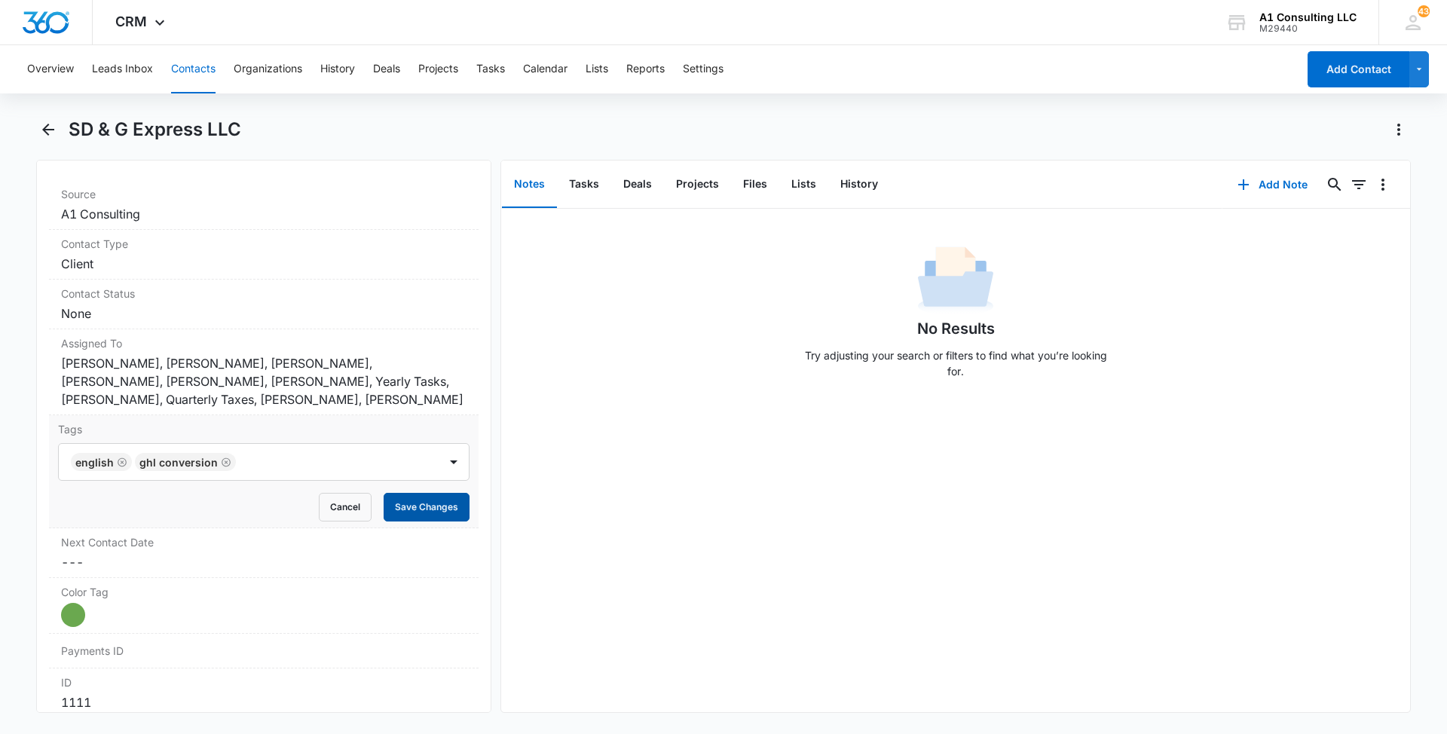
click at [408, 493] on button "Save Changes" at bounding box center [427, 507] width 86 height 29
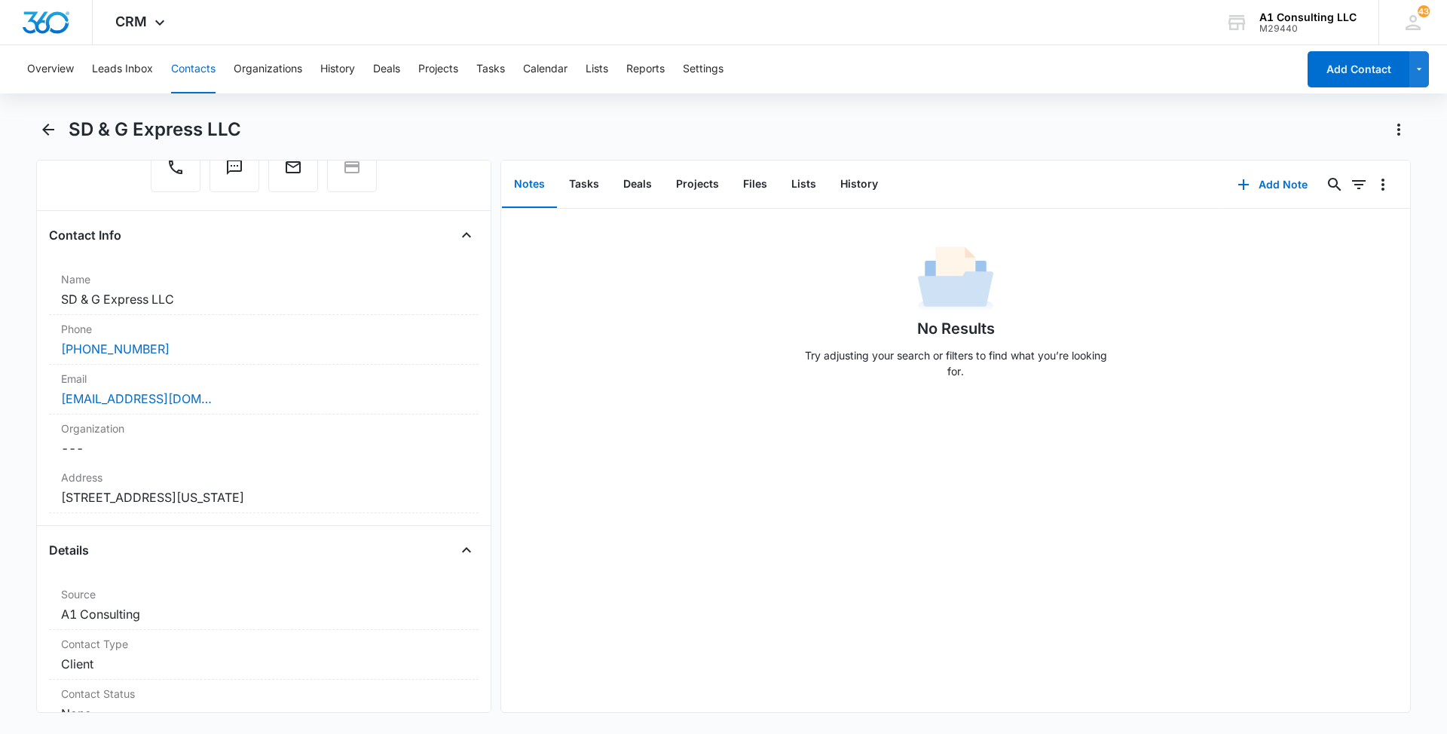
scroll to position [85, 0]
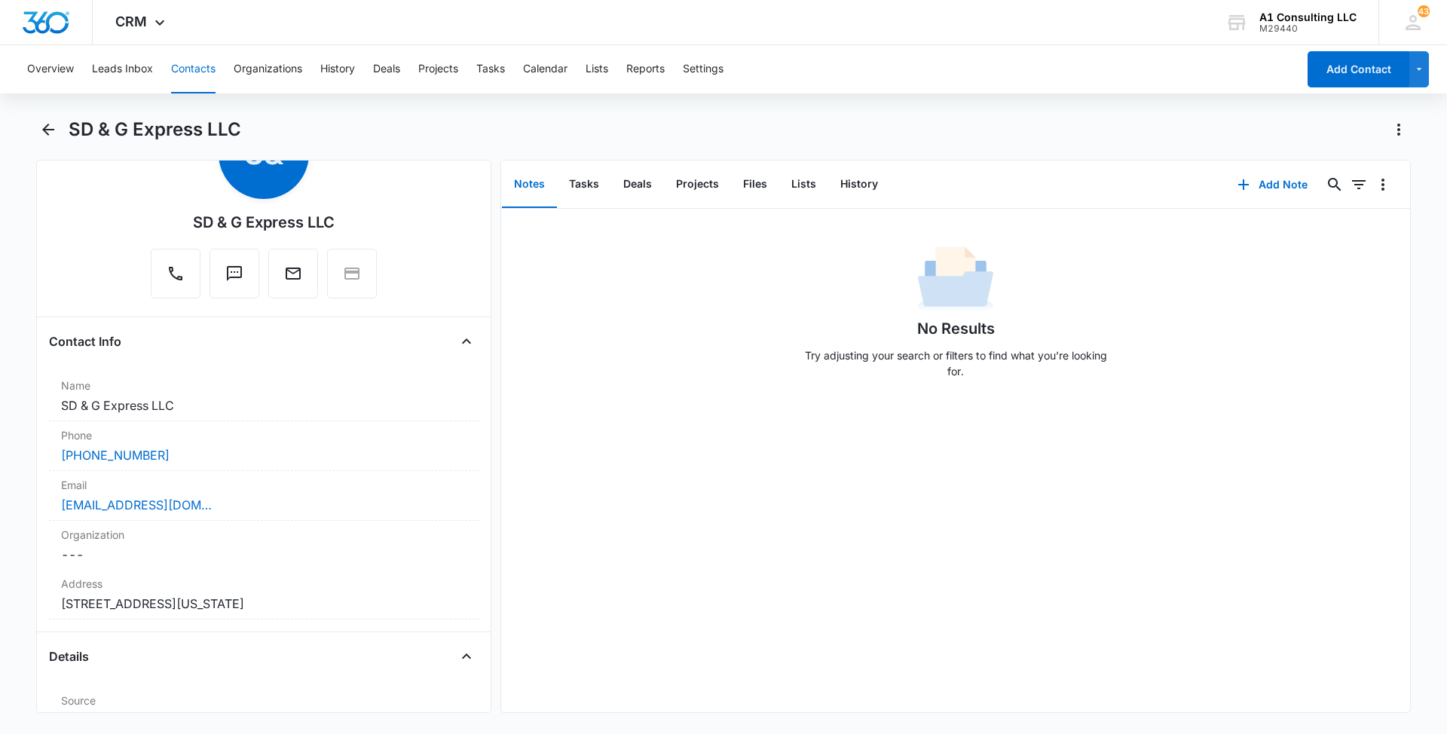
click at [185, 79] on button "Contacts" at bounding box center [193, 69] width 44 height 48
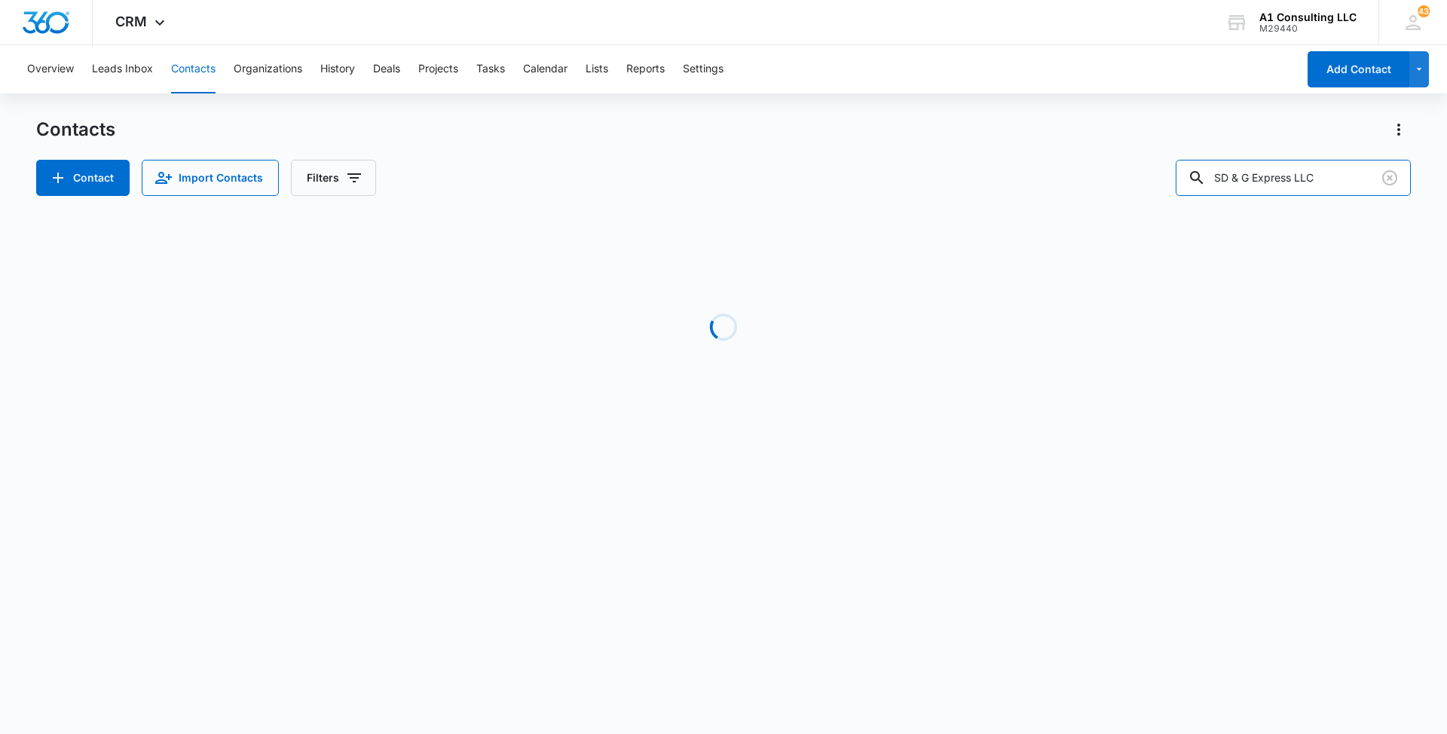
drag, startPoint x: 1338, startPoint y: 177, endPoint x: 1168, endPoint y: 160, distance: 171.1
click at [1168, 160] on div "Contact Import Contacts Filters SD & G Express LLC" at bounding box center [723, 178] width 1374 height 36
paste input "Nazir Enterprise"
type input "Nazir Enterprise LLC"
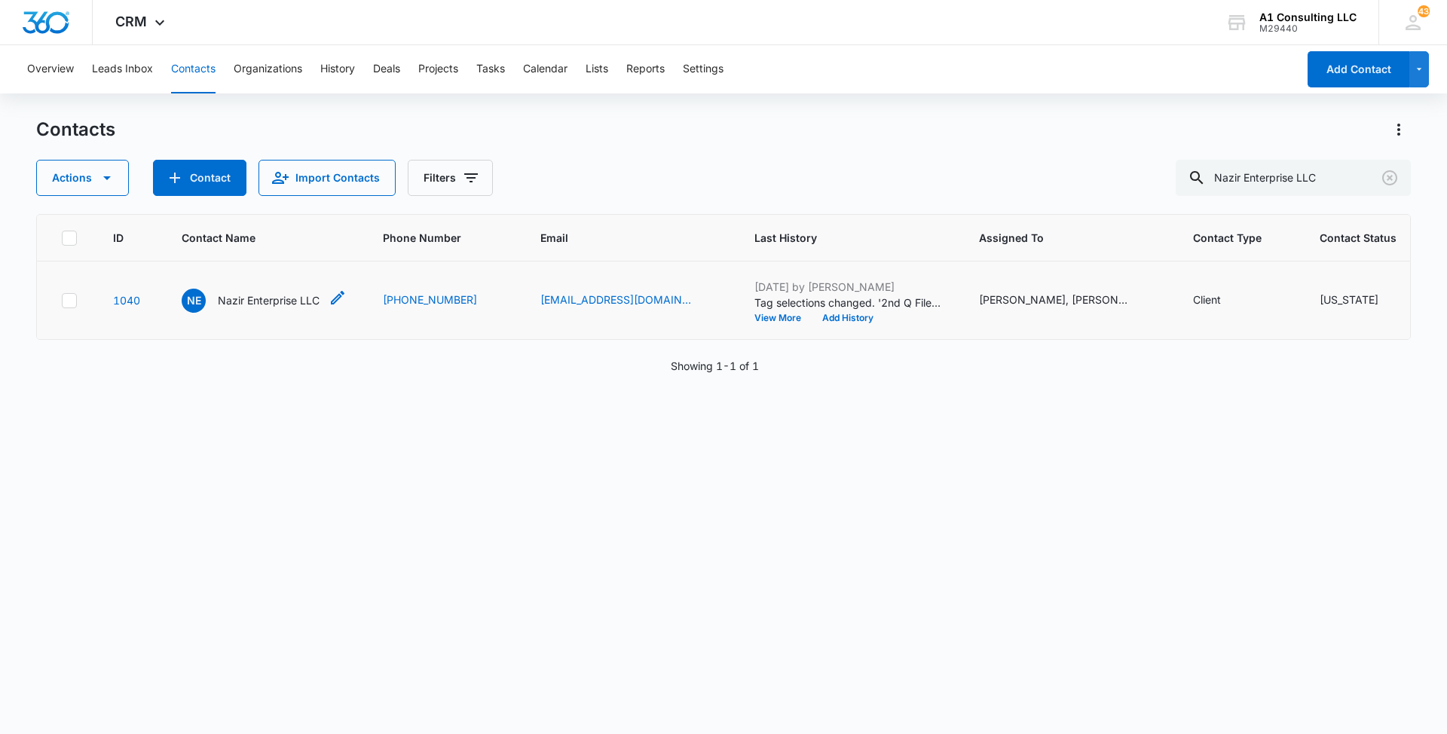
click at [263, 308] on p "Nazir Enterprise LLC" at bounding box center [269, 300] width 102 height 16
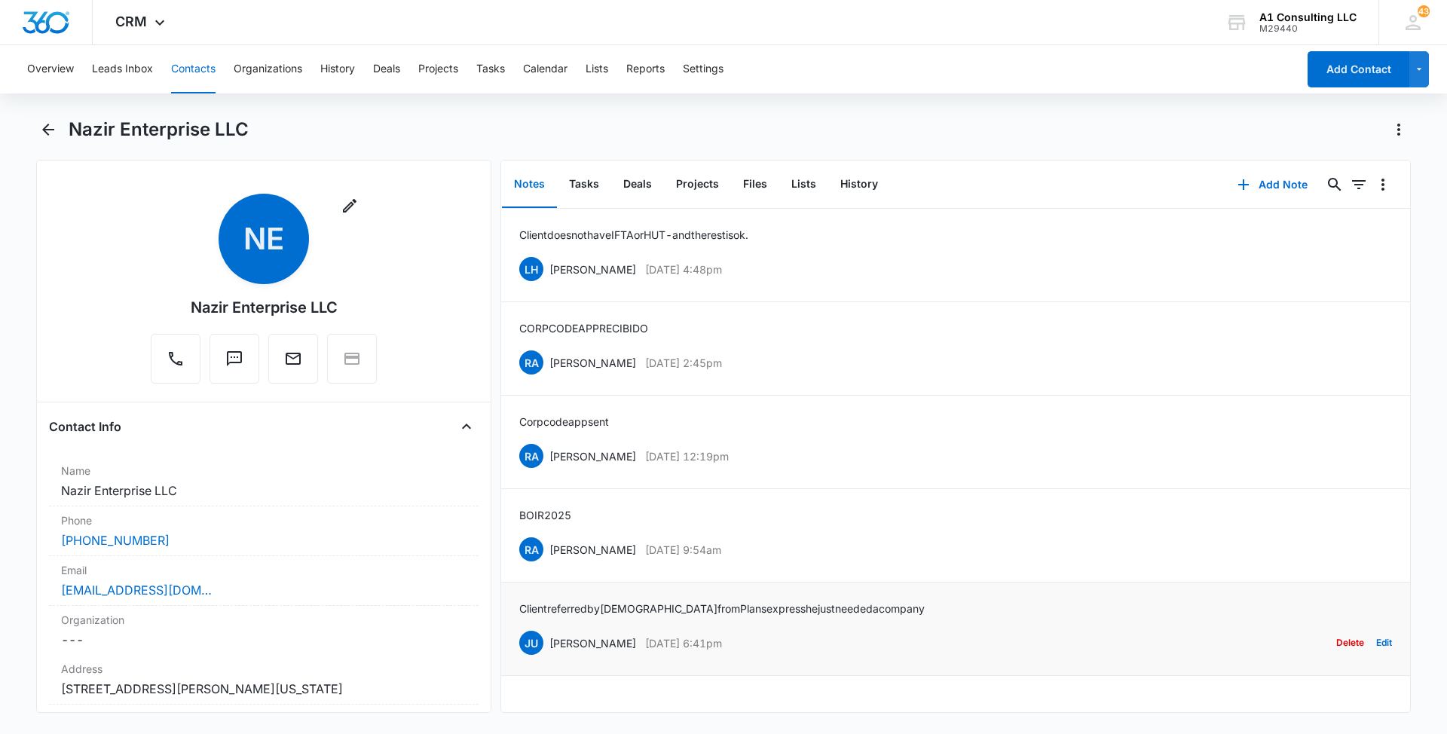
drag, startPoint x: 787, startPoint y: 636, endPoint x: 548, endPoint y: 646, distance: 239.8
click at [548, 646] on div "JU Jeannette Uribe Apr 29, 2025 at 6:41pm Delete Edit" at bounding box center [955, 642] width 873 height 29
copy div "Jeannette Uribe Apr 29, 2025 at 6:41pm"
drag, startPoint x: 873, startPoint y: 602, endPoint x: 515, endPoint y: 606, distance: 357.2
click at [515, 606] on li "Client referred by Musa from Plans express he just needed a company JU Jeannett…" at bounding box center [955, 628] width 909 height 93
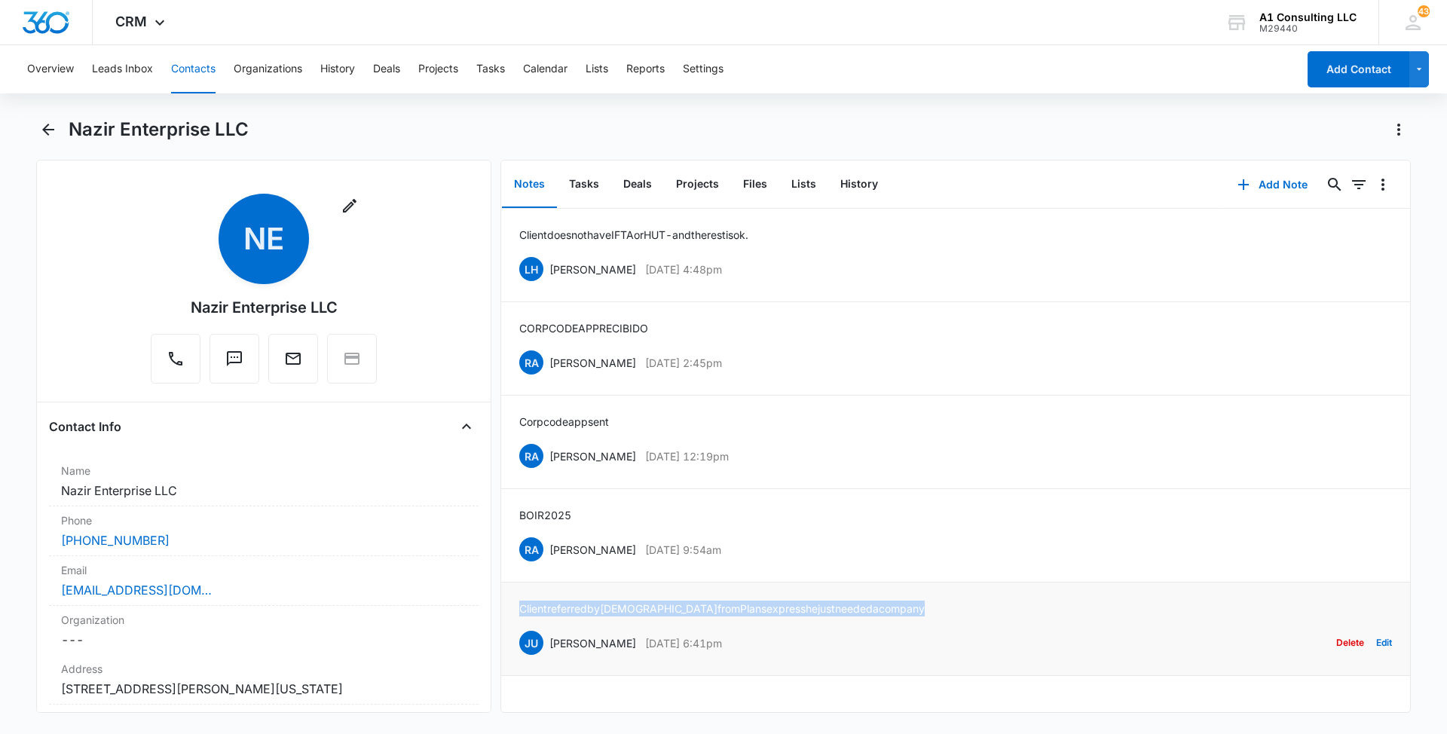
copy p "Client referred by Musa from Plans express he just needed a company"
drag, startPoint x: 757, startPoint y: 542, endPoint x: 548, endPoint y: 544, distance: 209.5
click at [548, 544] on div "RA Randy Araujo May 21, 2025 at 9:54am Delete Edit" at bounding box center [955, 549] width 873 height 29
copy div "Randy Araujo May 21, 2025 at 9:54am"
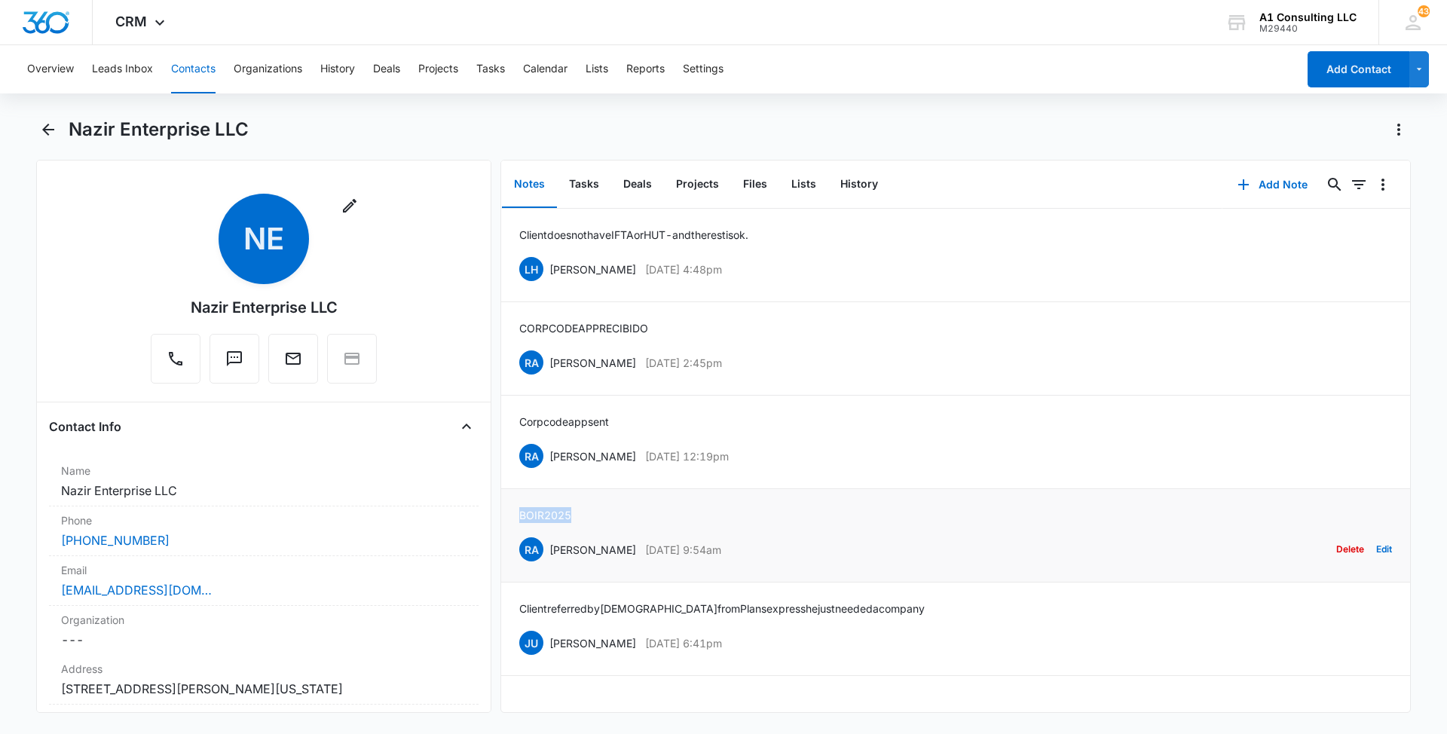
drag, startPoint x: 580, startPoint y: 509, endPoint x: 506, endPoint y: 509, distance: 74.6
click at [506, 509] on li "BOIR 2025 RA Randy Araujo May 21, 2025 at 9:54am Delete Edit" at bounding box center [955, 535] width 909 height 93
copy p "BOIR 2025"
drag, startPoint x: 681, startPoint y: 450, endPoint x: 549, endPoint y: 453, distance: 131.9
click at [549, 453] on div "RA Randy Araujo May 22, 2025 at 12:19pm Delete Edit" at bounding box center [955, 456] width 873 height 29
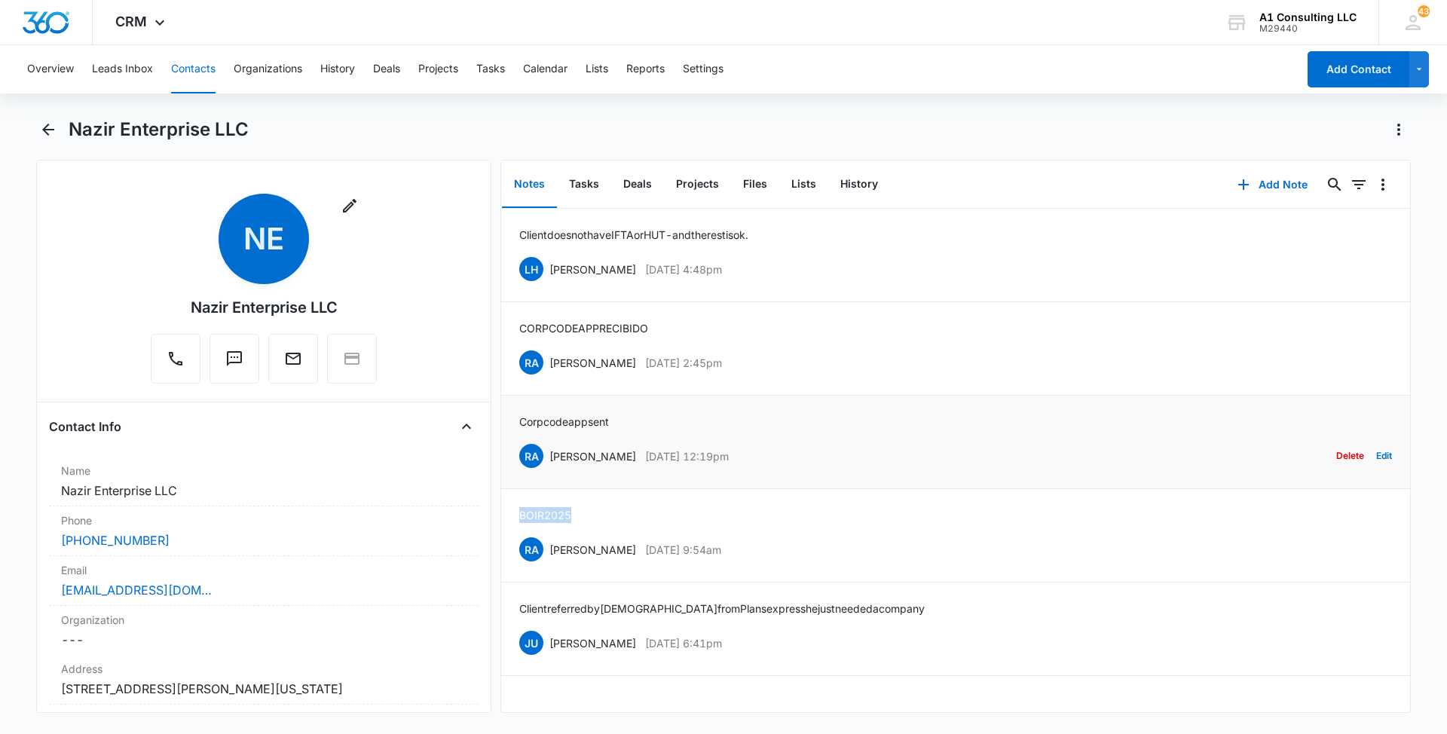
copy div "Randy Araujo May 22, 2025 at 12:19pm"
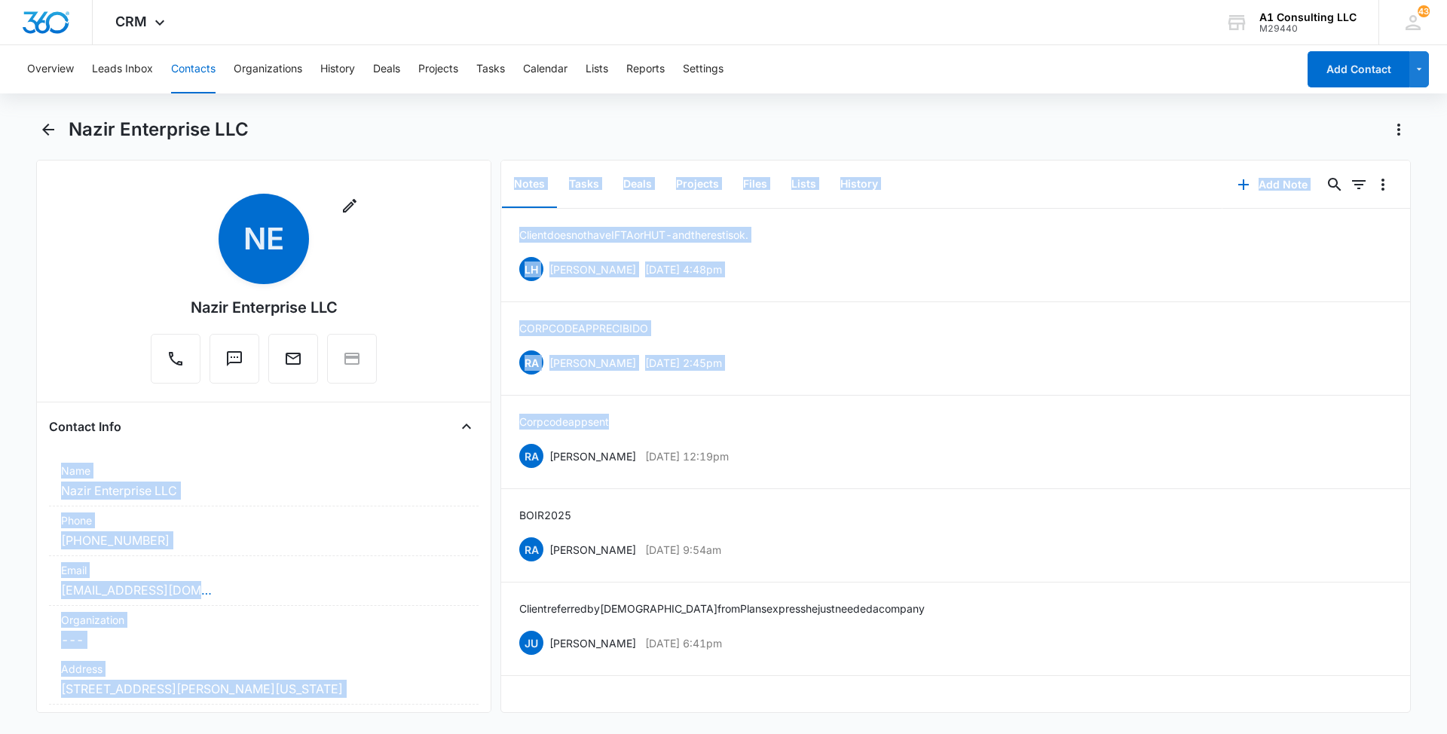
drag, startPoint x: 628, startPoint y: 412, endPoint x: 494, endPoint y: 412, distance: 134.1
click at [494, 412] on div "Remove NE Nazir Enterprise LLC Contact Info Name Cancel Save Changes Nazir Ente…" at bounding box center [723, 436] width 1374 height 553
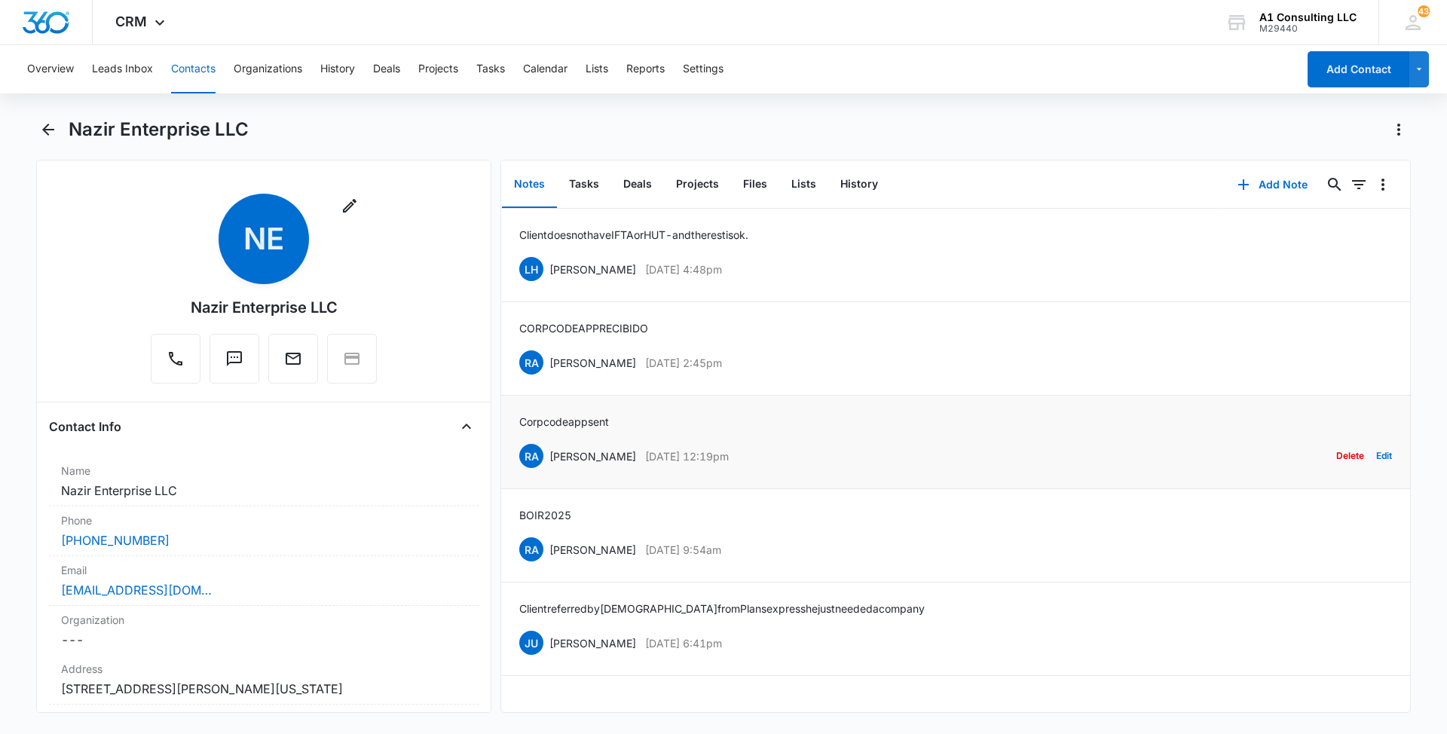
drag, startPoint x: 494, startPoint y: 412, endPoint x: 708, endPoint y: 418, distance: 214.8
click at [708, 418] on div "Corp code app sent RA Randy Araujo May 22, 2025 at 12:19pm Delete Edit" at bounding box center [955, 442] width 873 height 57
drag, startPoint x: 629, startPoint y: 419, endPoint x: 516, endPoint y: 420, distance: 113.0
click at [516, 420] on li "Corp code app sent RA Randy Araujo May 22, 2025 at 12:19pm Delete Edit" at bounding box center [955, 442] width 909 height 93
copy p "Corp code app sent"
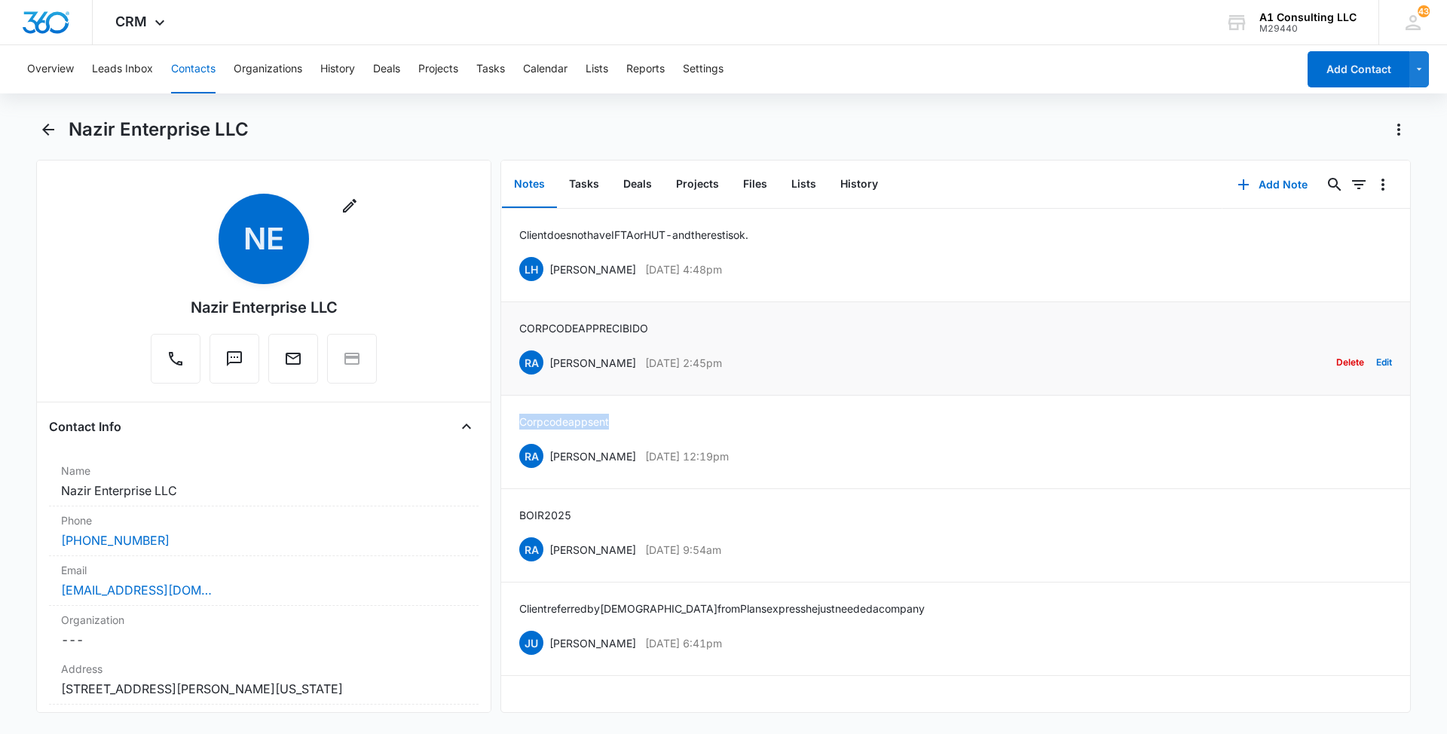
drag, startPoint x: 754, startPoint y: 362, endPoint x: 548, endPoint y: 365, distance: 205.7
click at [548, 365] on div "RA Randy Araujo May 23, 2025 at 2:45pm Delete Edit" at bounding box center [955, 362] width 873 height 29
copy div "Randy Araujo May 23, 2025 at 2:45pm"
drag, startPoint x: 664, startPoint y: 325, endPoint x: 513, endPoint y: 327, distance: 150.7
click at [513, 327] on li "CORP CODE APP RECIBIDO RA Randy Araujo May 23, 2025 at 2:45pm Delete Edit" at bounding box center [955, 348] width 909 height 93
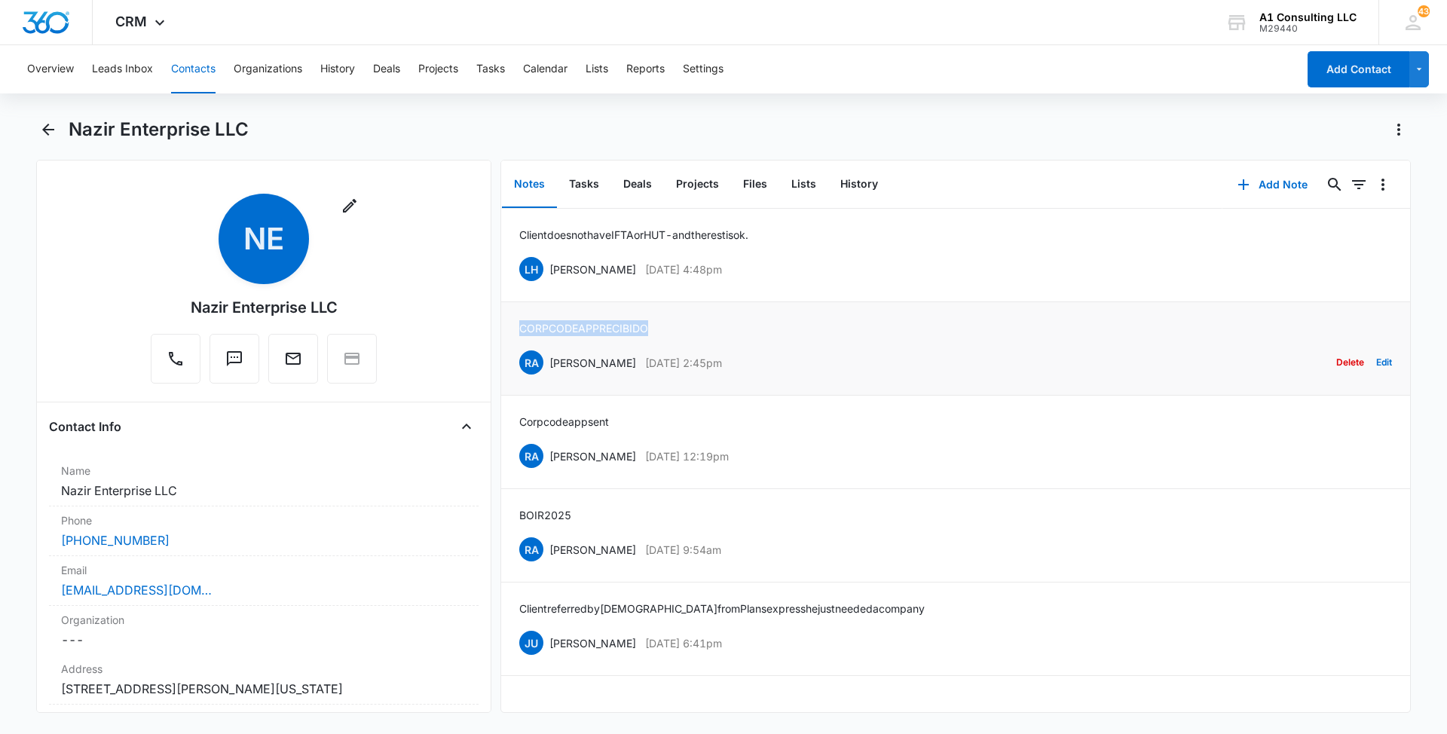
copy p "CORP CODE APP RECIBIDO"
drag, startPoint x: 738, startPoint y: 268, endPoint x: 547, endPoint y: 274, distance: 191.5
click at [547, 274] on div "LH Laura Henry Jul 2, 2025 at 4:48pm Delete Edit" at bounding box center [955, 269] width 873 height 29
copy div "Laura Henry Jul 2, 2025 at 4:48pm"
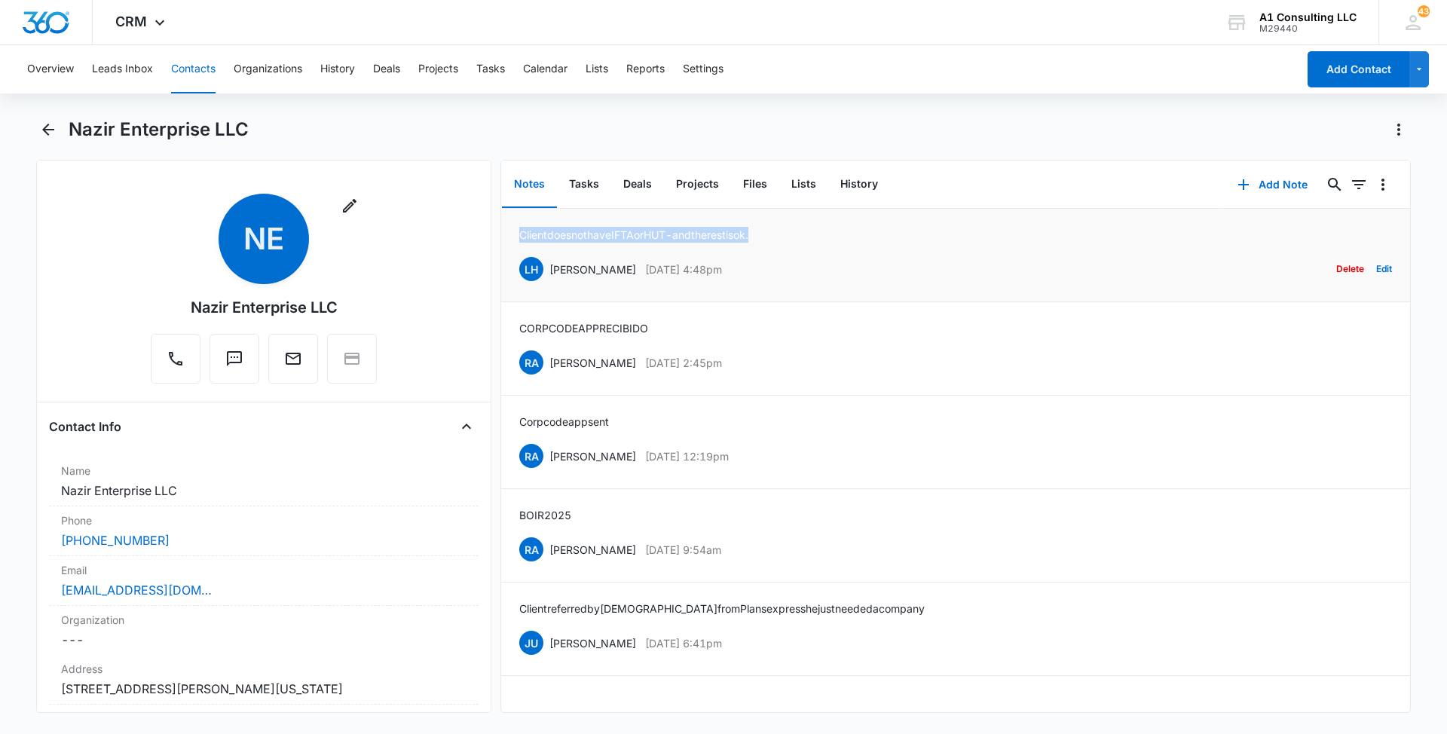
drag, startPoint x: 792, startPoint y: 234, endPoint x: 517, endPoint y: 240, distance: 275.1
click at [517, 240] on li "Client does not have IFTA or HUT - and the rest is ok. LH Laura Henry Jul 2, 20…" at bounding box center [955, 255] width 909 height 93
copy p "Client does not have IFTA or HUT - and the rest is ok."
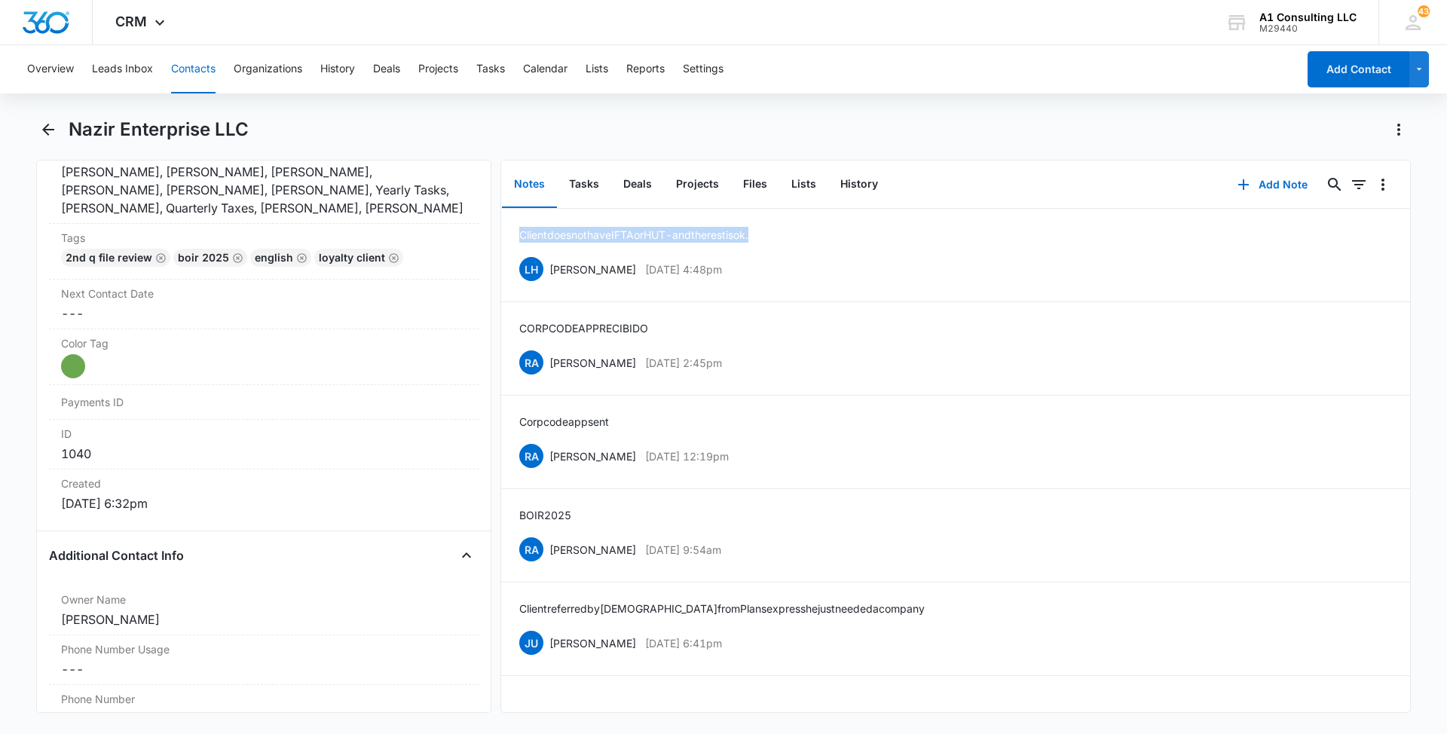
scroll to position [713, 0]
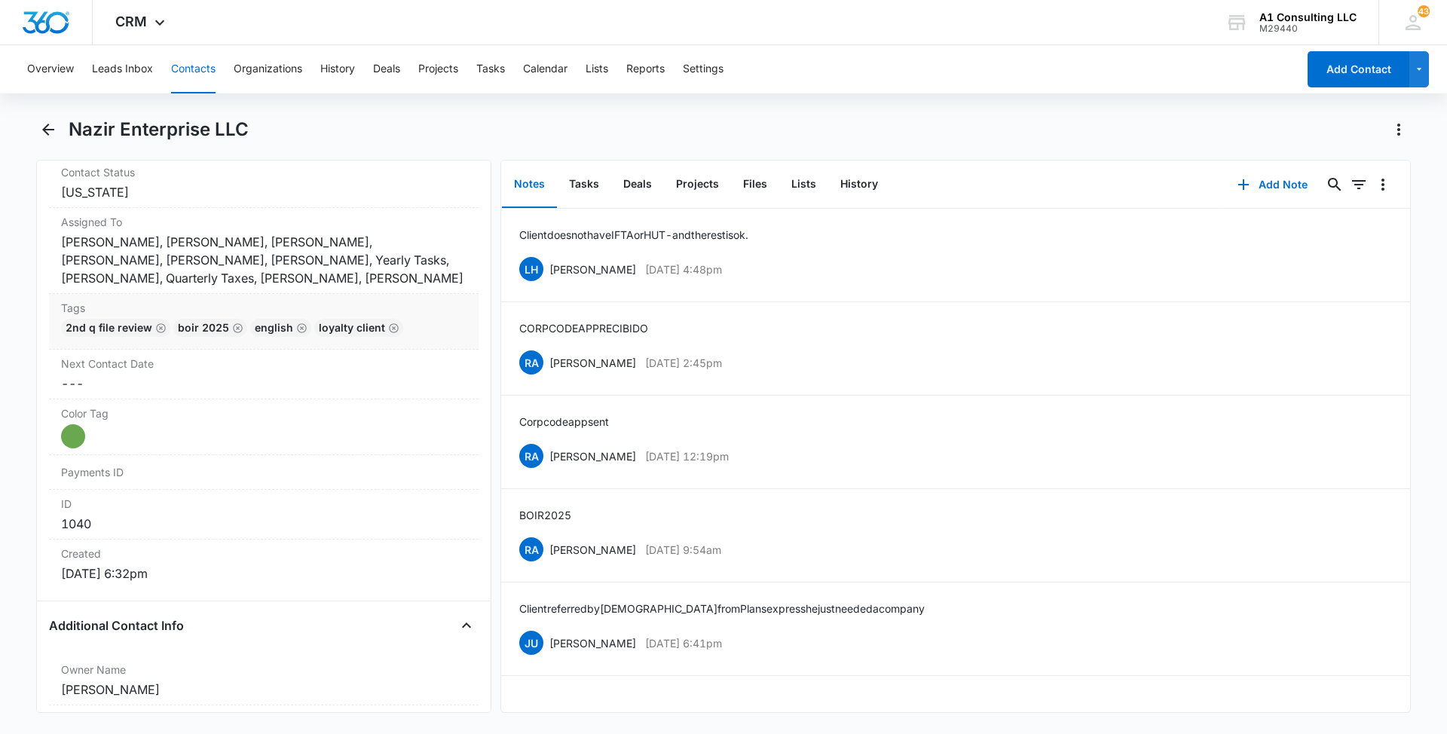
click at [444, 327] on div "2nd Q File Review boir 2025 English LOYALTY CLIENT" at bounding box center [263, 331] width 405 height 24
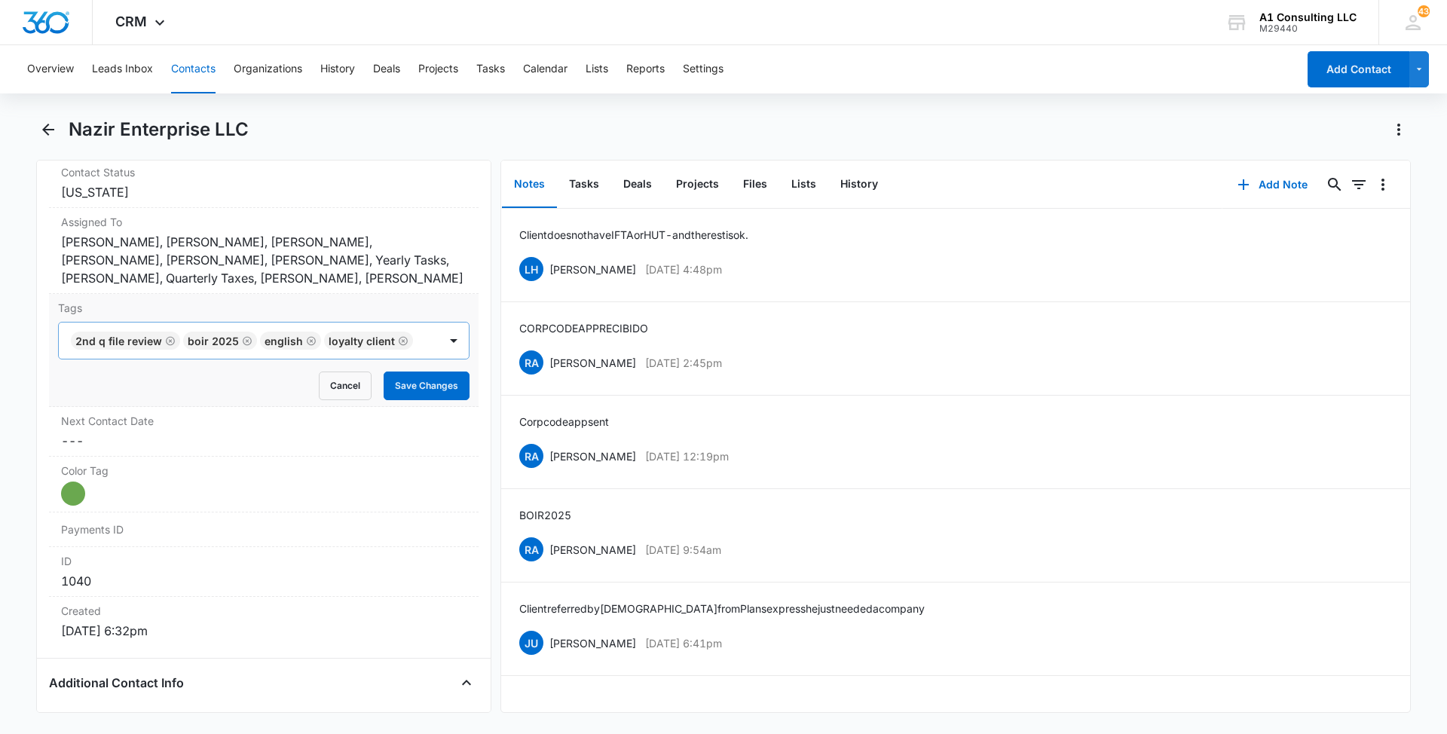
click at [417, 332] on div at bounding box center [427, 340] width 20 height 21
type input "gh"
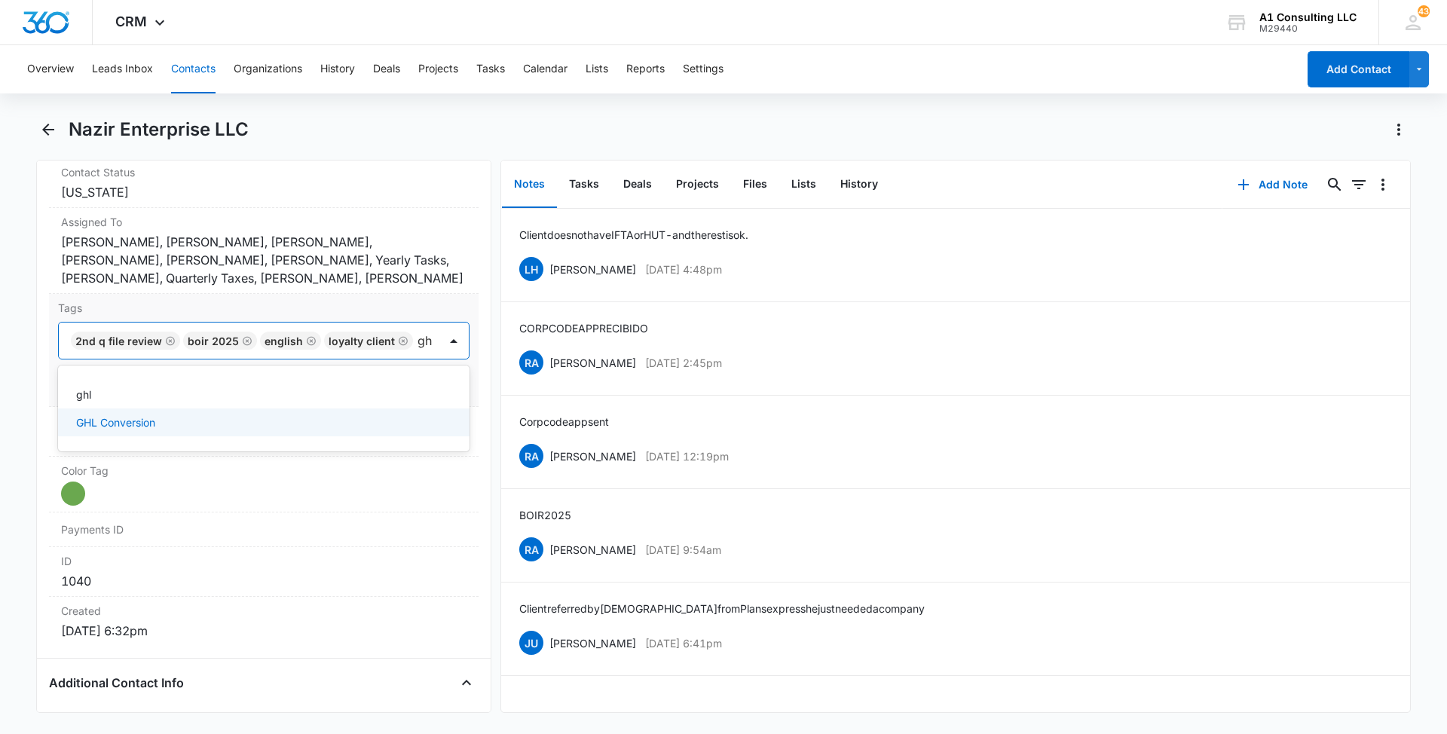
click at [182, 430] on div "GHL Conversion" at bounding box center [262, 422] width 372 height 16
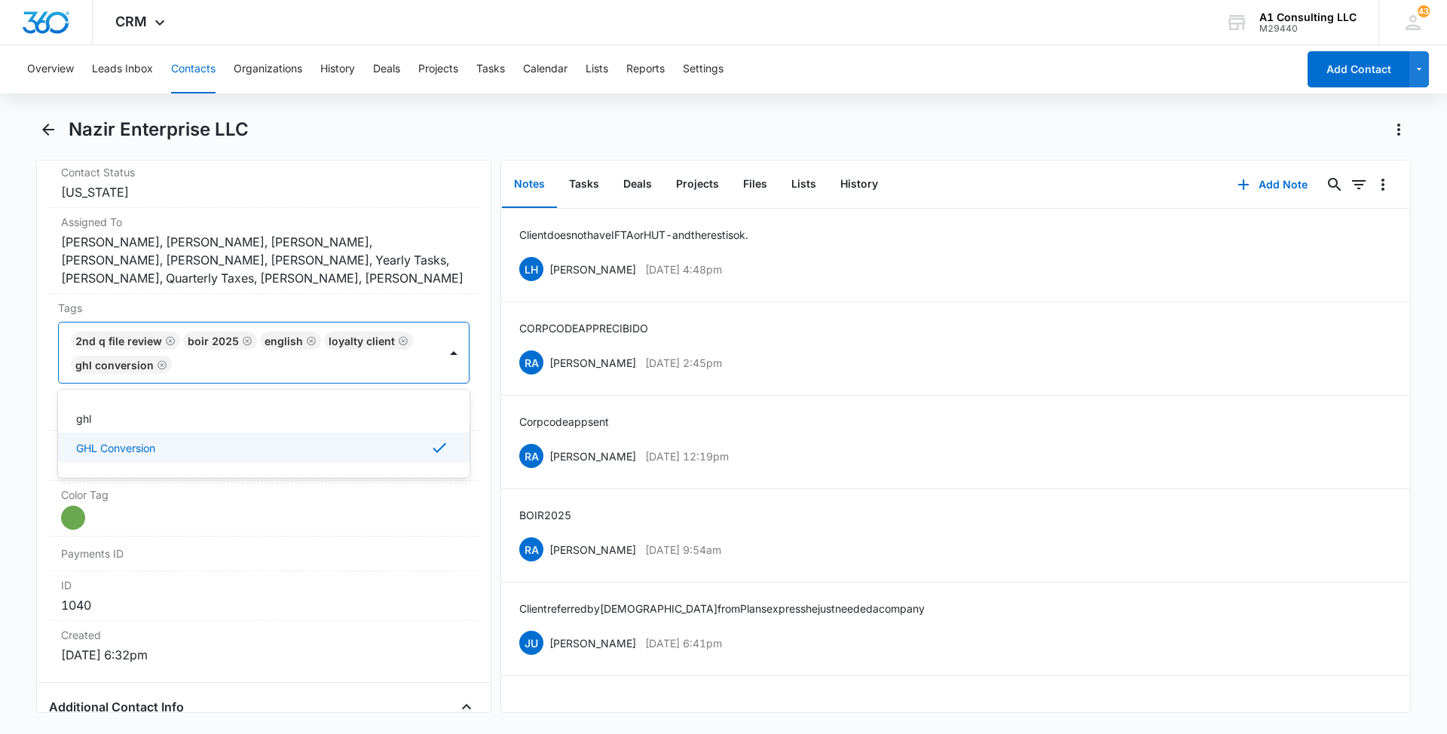
click at [0, 379] on main "Nazir Enterprise LLC Remove NE Nazir Enterprise LLC Contact Info Name Cancel Sa…" at bounding box center [723, 424] width 1447 height 613
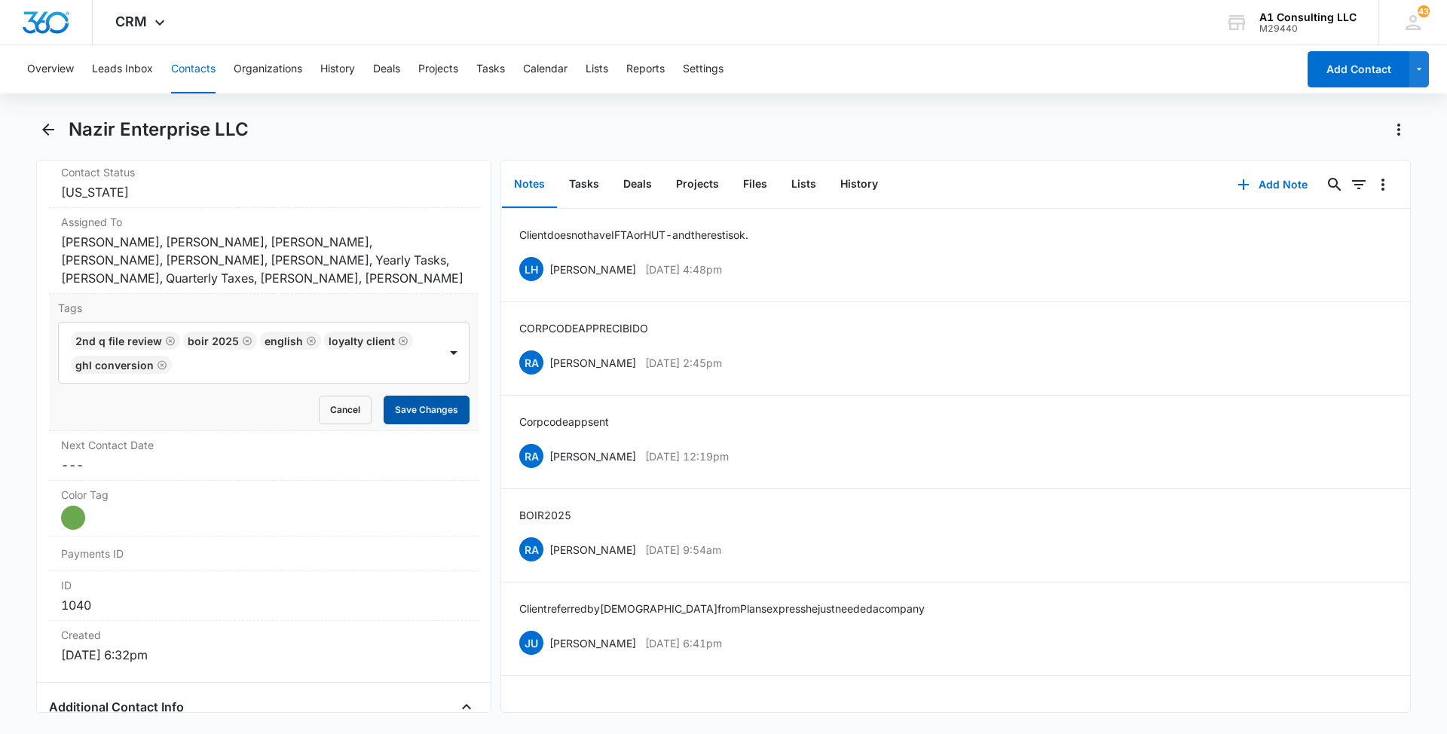
click at [405, 408] on button "Save Changes" at bounding box center [427, 410] width 86 height 29
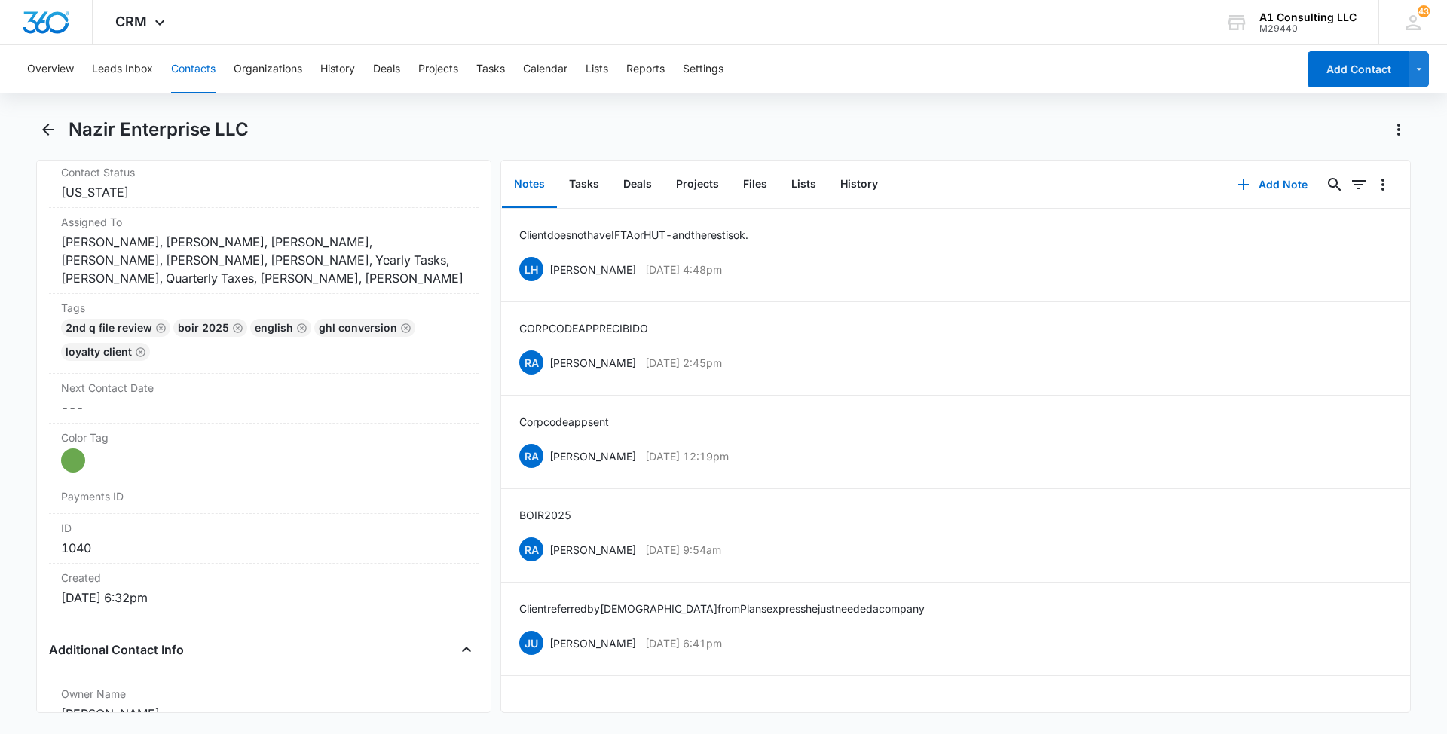
click at [192, 73] on button "Contacts" at bounding box center [193, 69] width 44 height 48
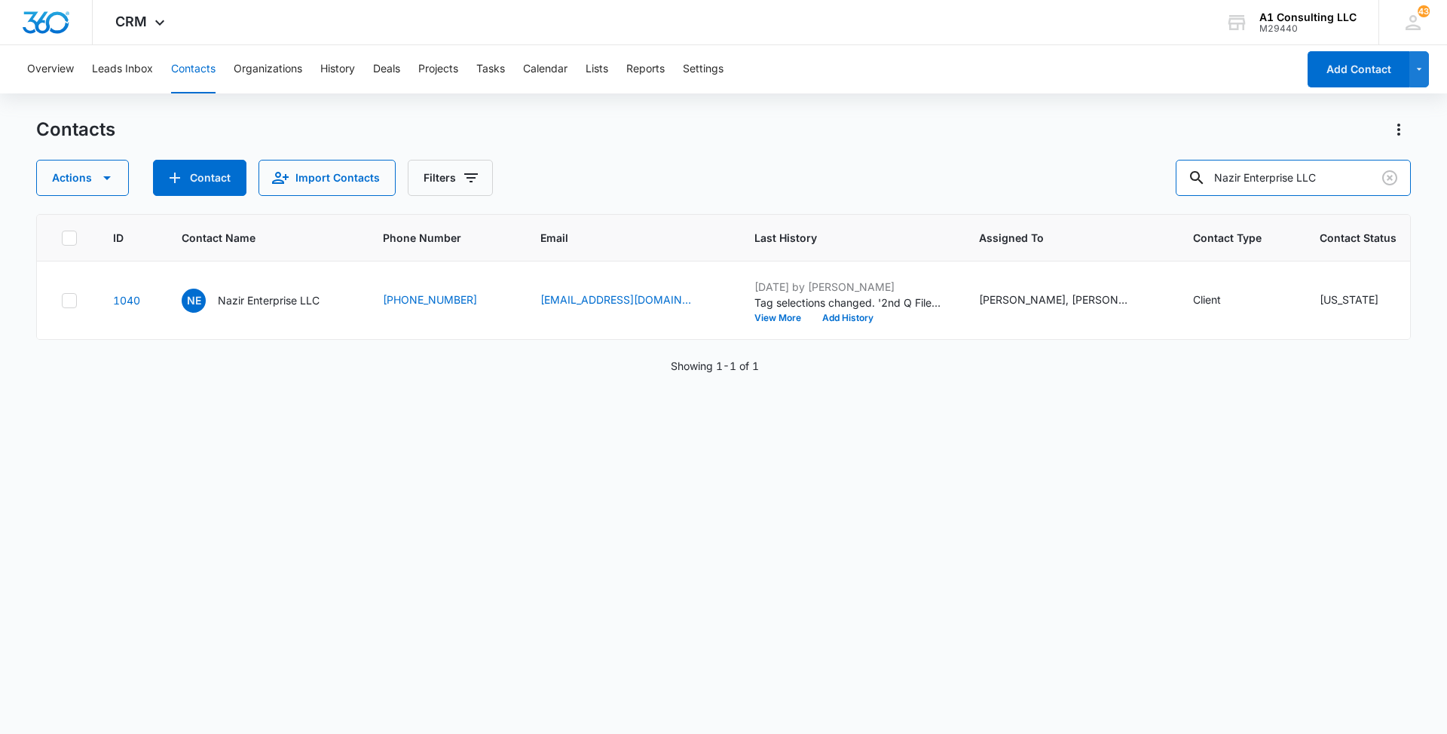
drag, startPoint x: 1364, startPoint y: 176, endPoint x: 1133, endPoint y: 176, distance: 231.3
click at [1142, 176] on div "Actions Contact Import Contacts Filters Nazir Enterprise LLC" at bounding box center [723, 178] width 1374 height 36
paste input "Mesk Freight Logistics"
type input "Mesk Freight Logistics LLC"
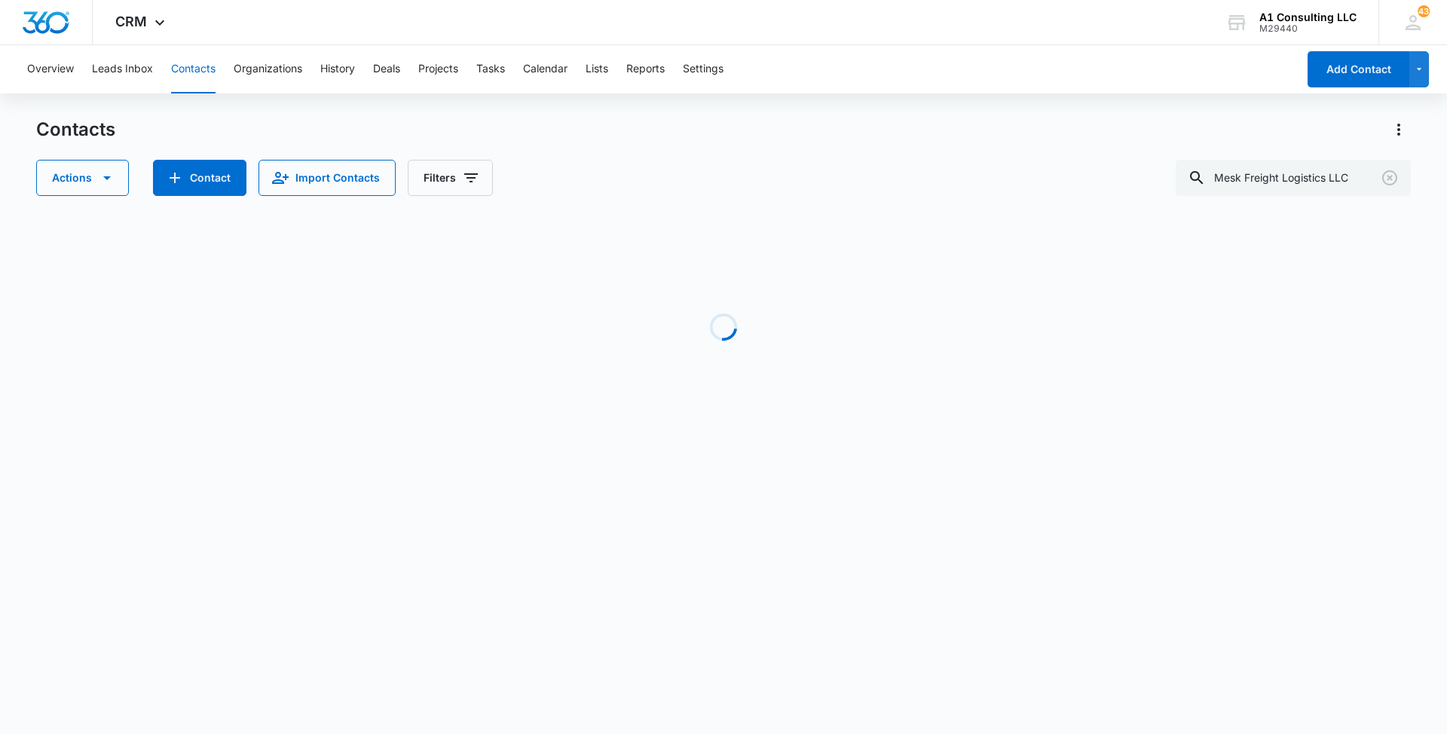
click at [876, 134] on div "Contacts" at bounding box center [723, 130] width 1374 height 24
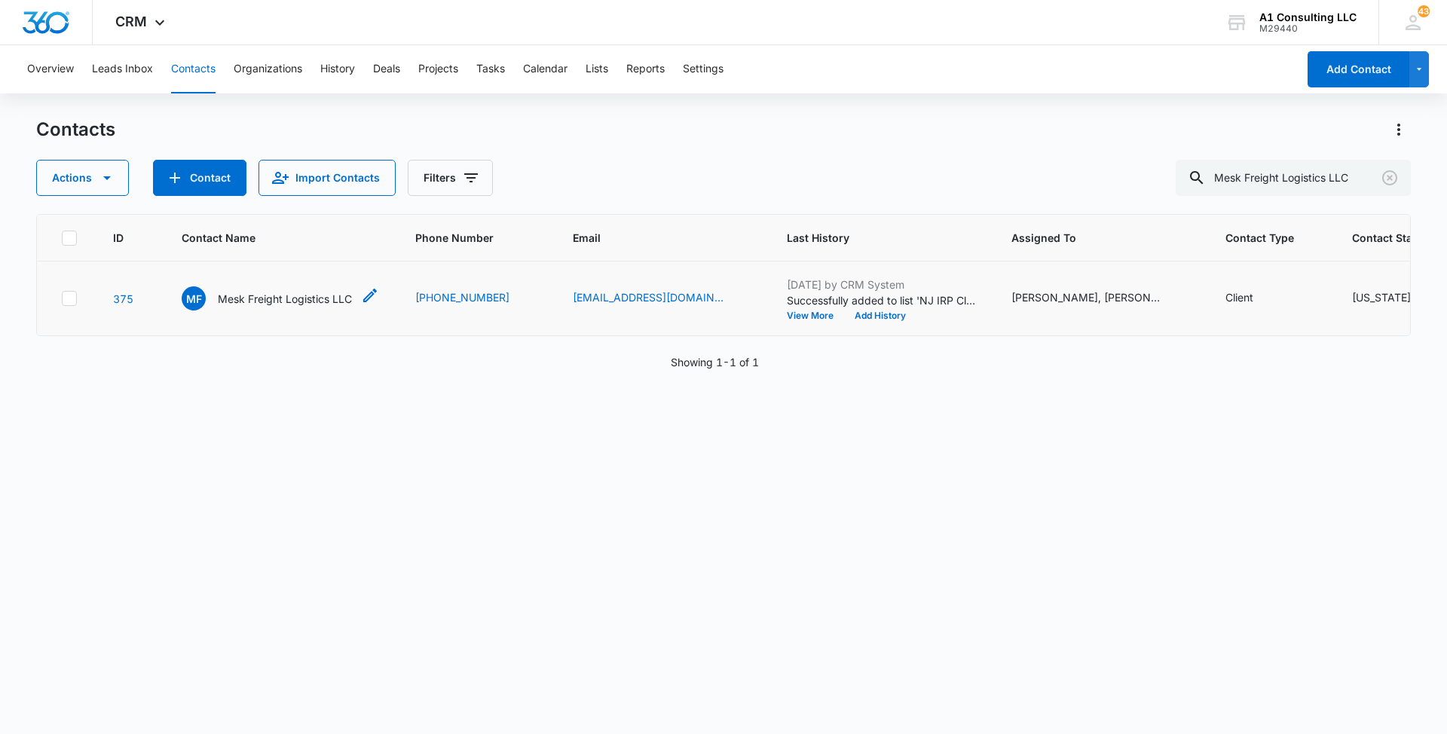
click at [255, 307] on p "Mesk Freight Logistics LLC" at bounding box center [285, 299] width 134 height 16
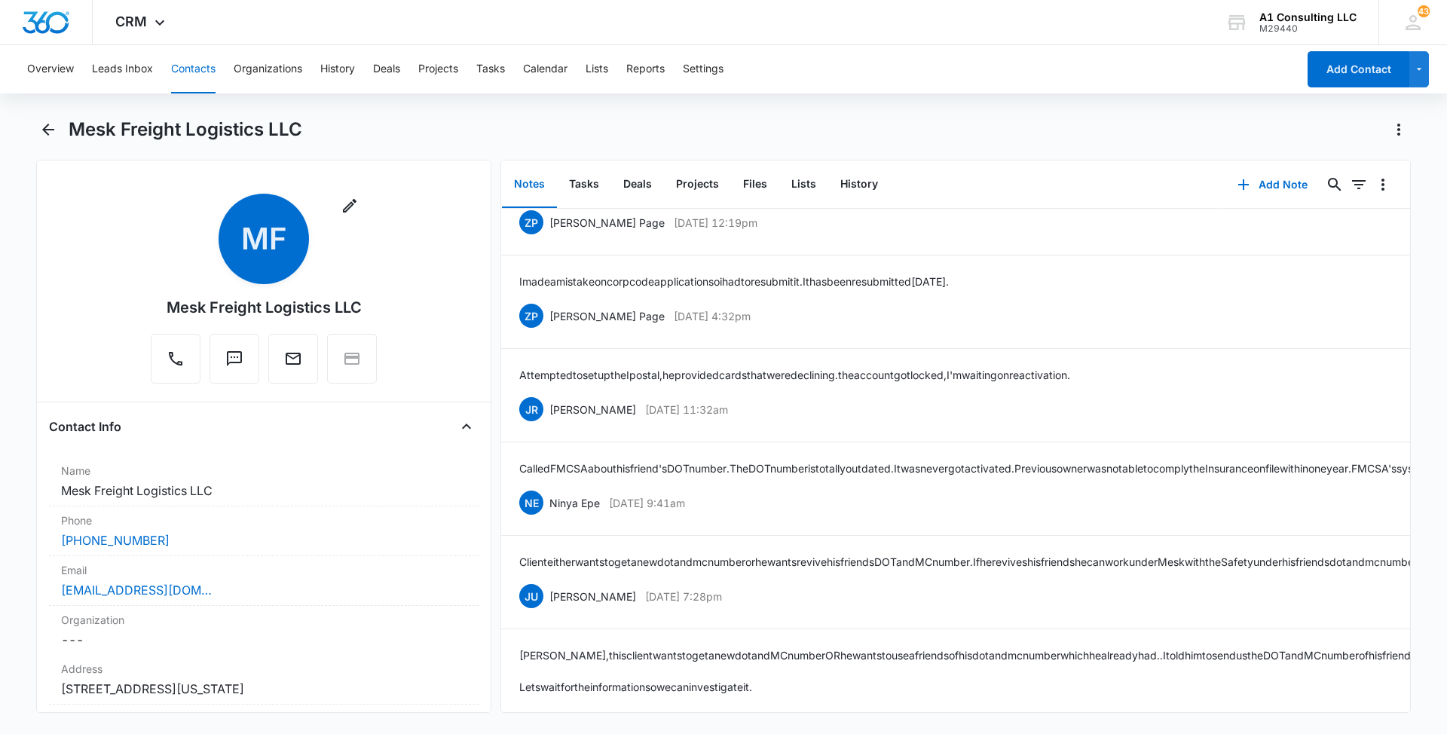
scroll to position [1560, 0]
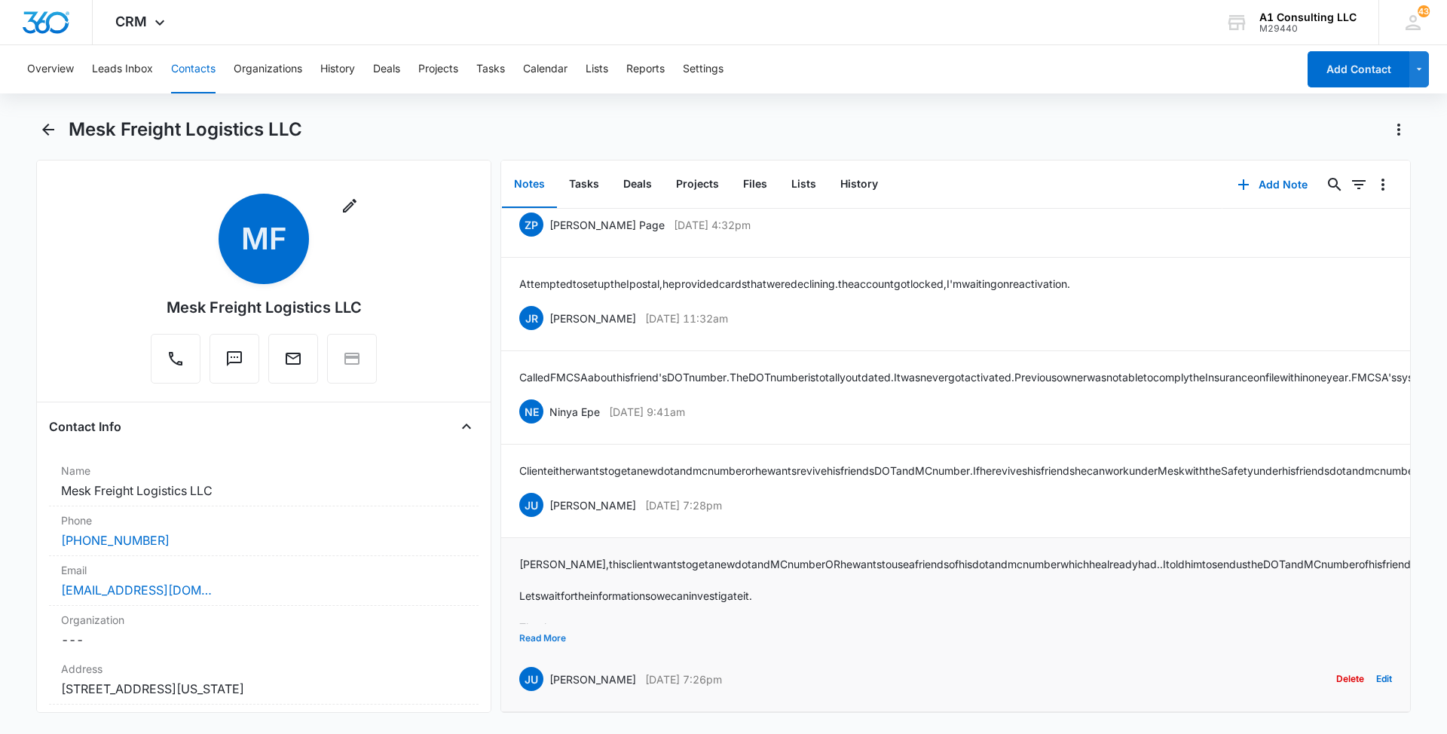
click at [543, 624] on button "Read More" at bounding box center [542, 638] width 47 height 29
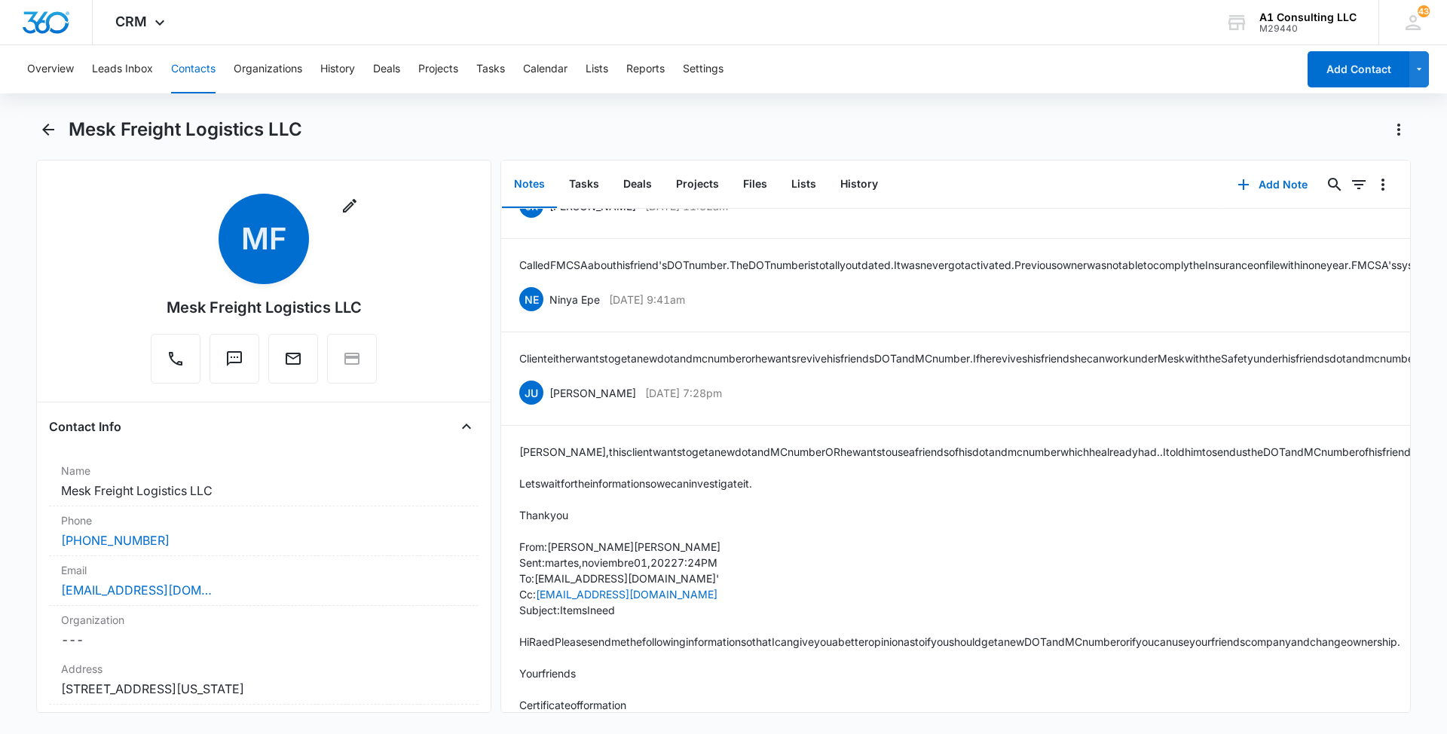
scroll to position [1888, 0]
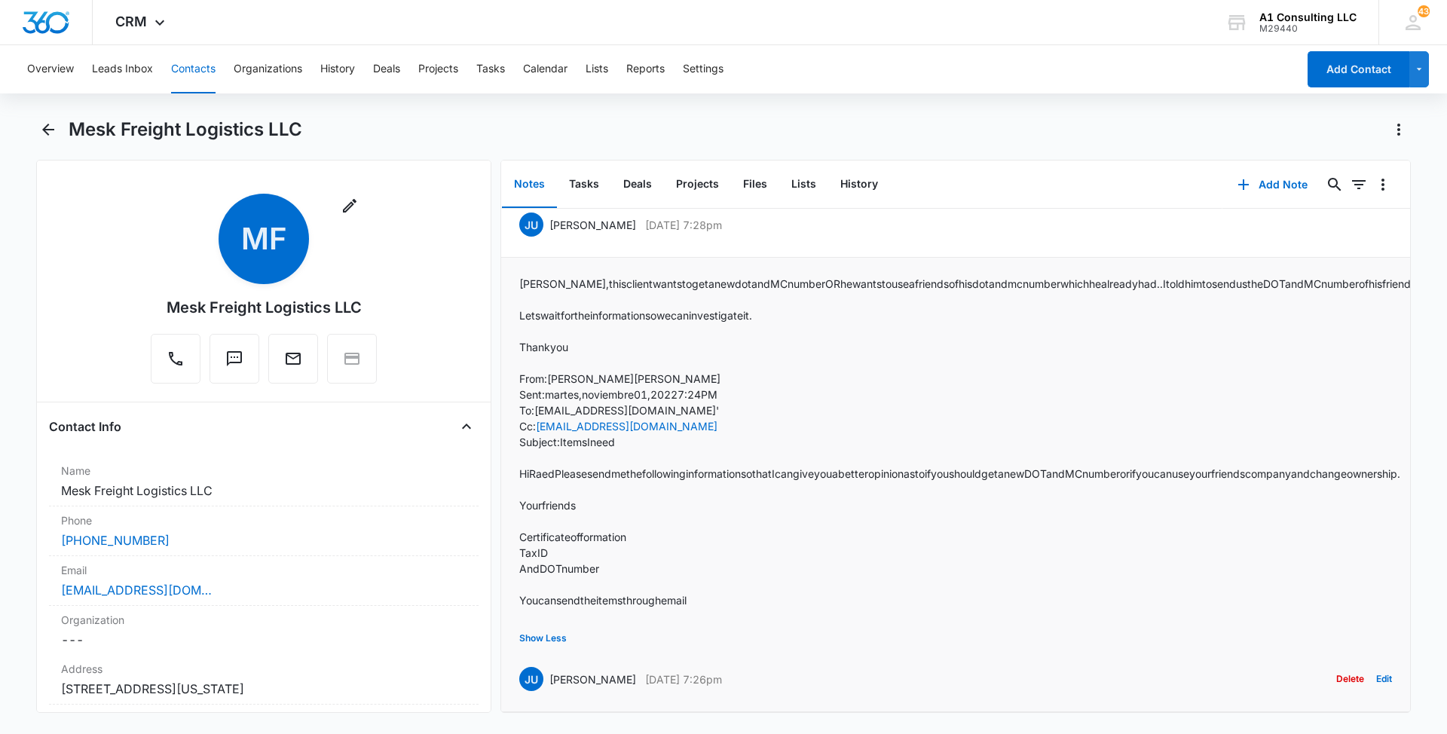
drag, startPoint x: 735, startPoint y: 656, endPoint x: 551, endPoint y: 656, distance: 184.6
click at [551, 665] on div "JU Jeannette Uribe Nov 1, 2022 at 7:26pm Delete Edit" at bounding box center [955, 679] width 873 height 29
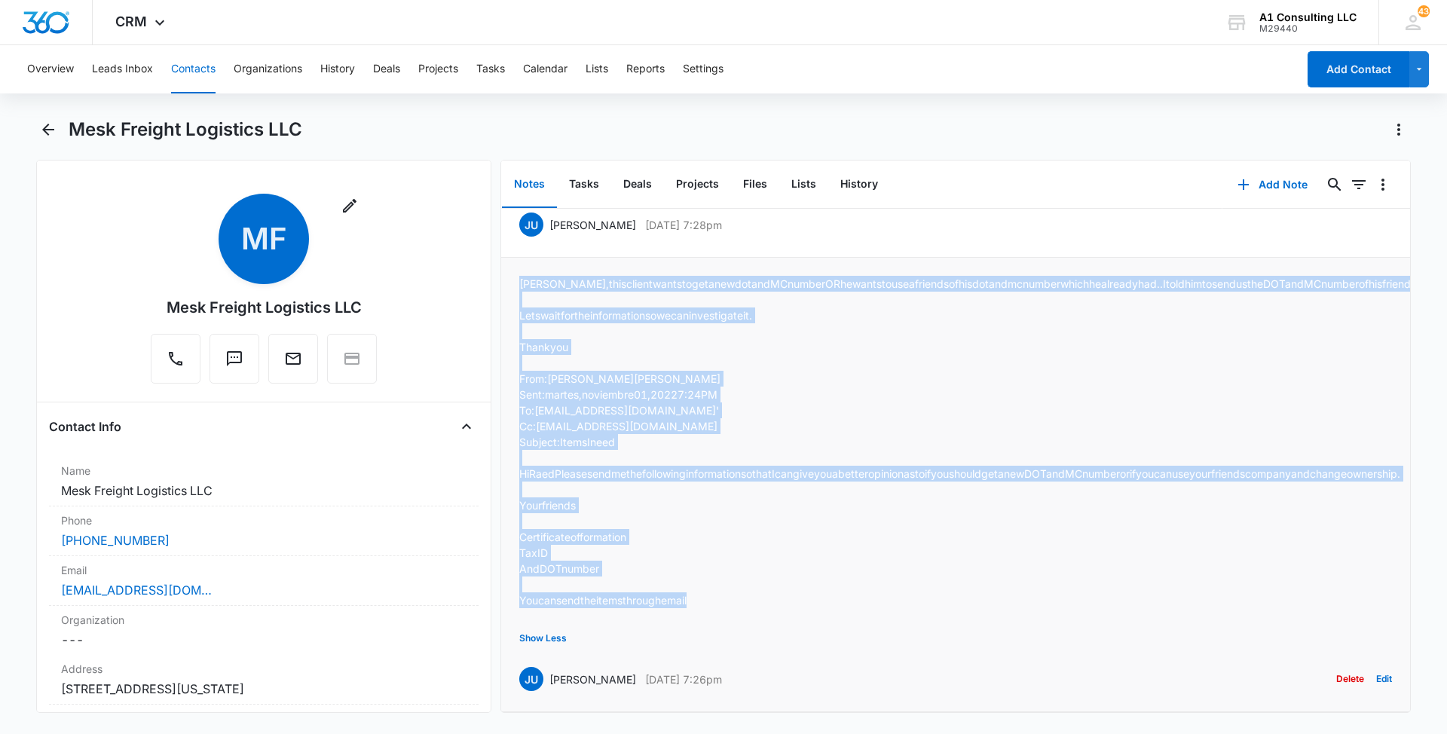
drag, startPoint x: 740, startPoint y: 579, endPoint x: 518, endPoint y: 224, distance: 419.4
click at [518, 258] on li "Nina, this client wants to get a new dot and MC number OR he wants to use a fri…" at bounding box center [955, 485] width 909 height 454
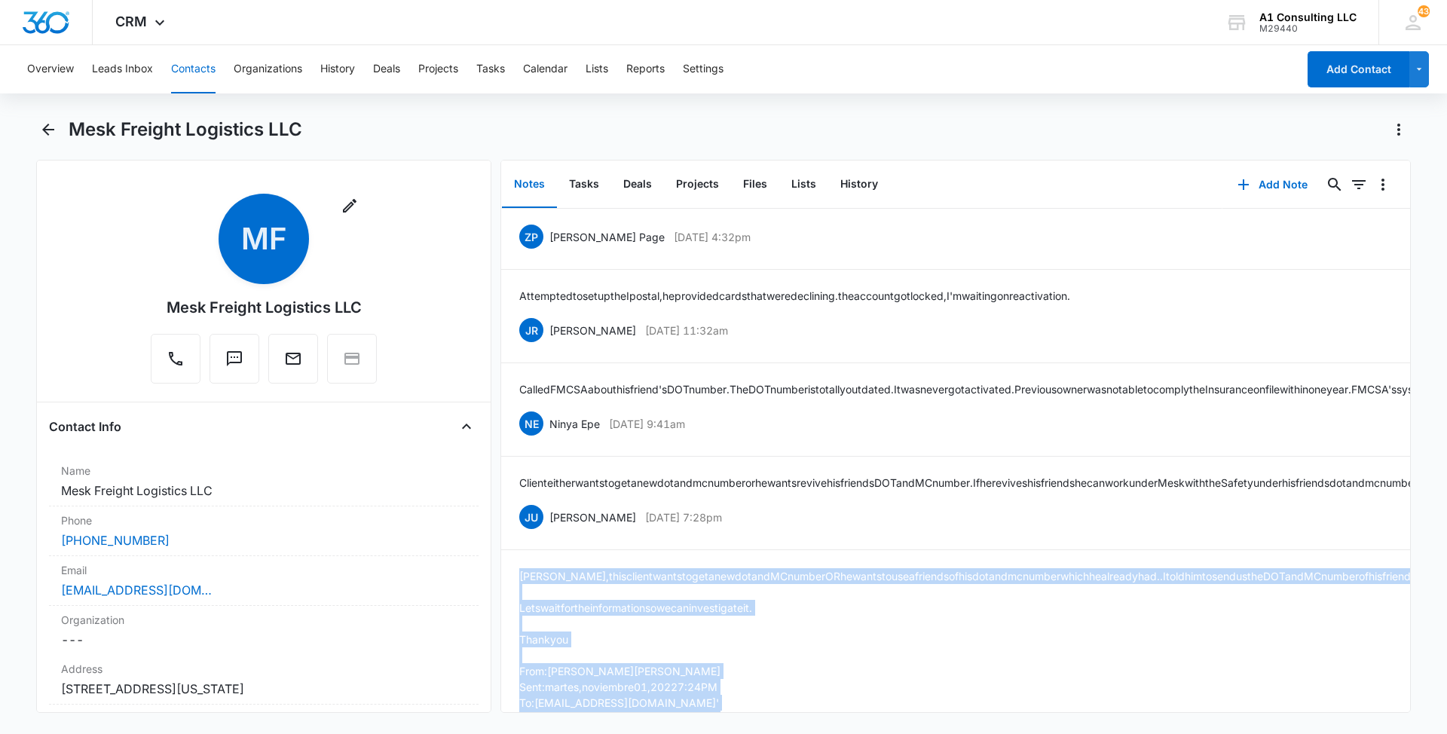
scroll to position [1390, 0]
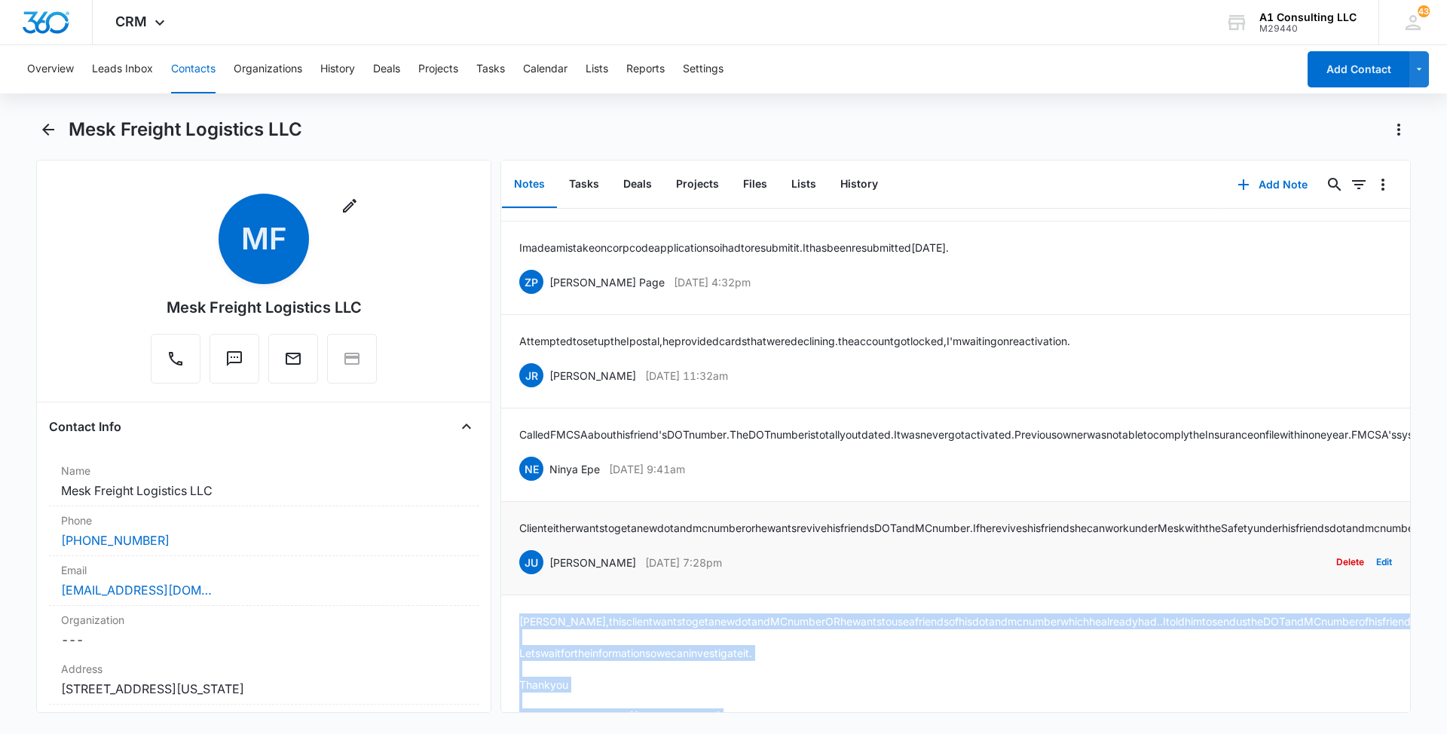
drag, startPoint x: 726, startPoint y: 656, endPoint x: 546, endPoint y: 657, distance: 180.1
click at [546, 576] on div "JU Jeannette Uribe Nov 1, 2022 at 7:28pm Delete Edit" at bounding box center [955, 562] width 873 height 29
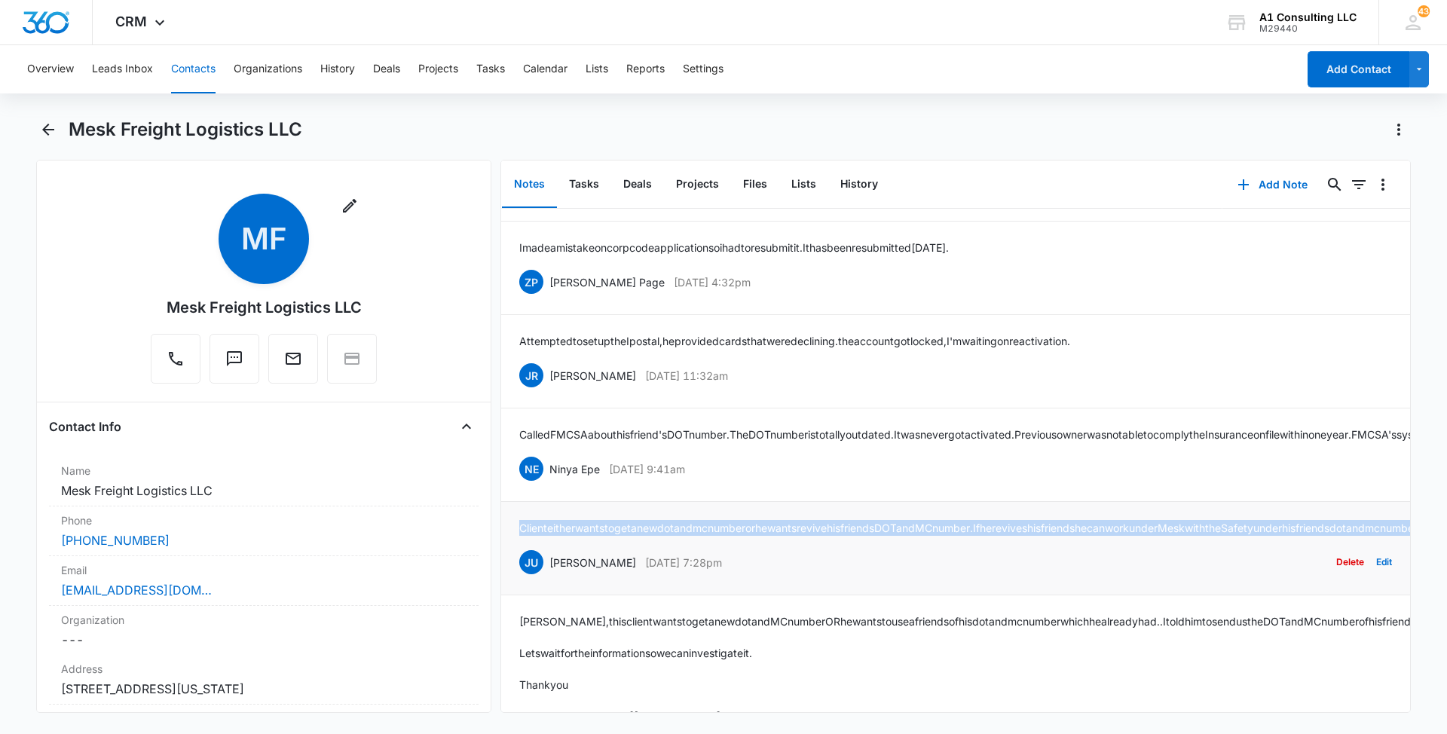
drag, startPoint x: 879, startPoint y: 621, endPoint x: 502, endPoint y: 594, distance: 378.5
click at [502, 594] on li "Client either wants to get a new dot and mc number or he wants revive his frien…" at bounding box center [955, 548] width 909 height 93
drag, startPoint x: 744, startPoint y: 543, endPoint x: 551, endPoint y: 539, distance: 193.7
click at [551, 483] on div "NE Ninya Epe Nov 2, 2022 at 9:41am Delete Edit" at bounding box center [955, 468] width 873 height 29
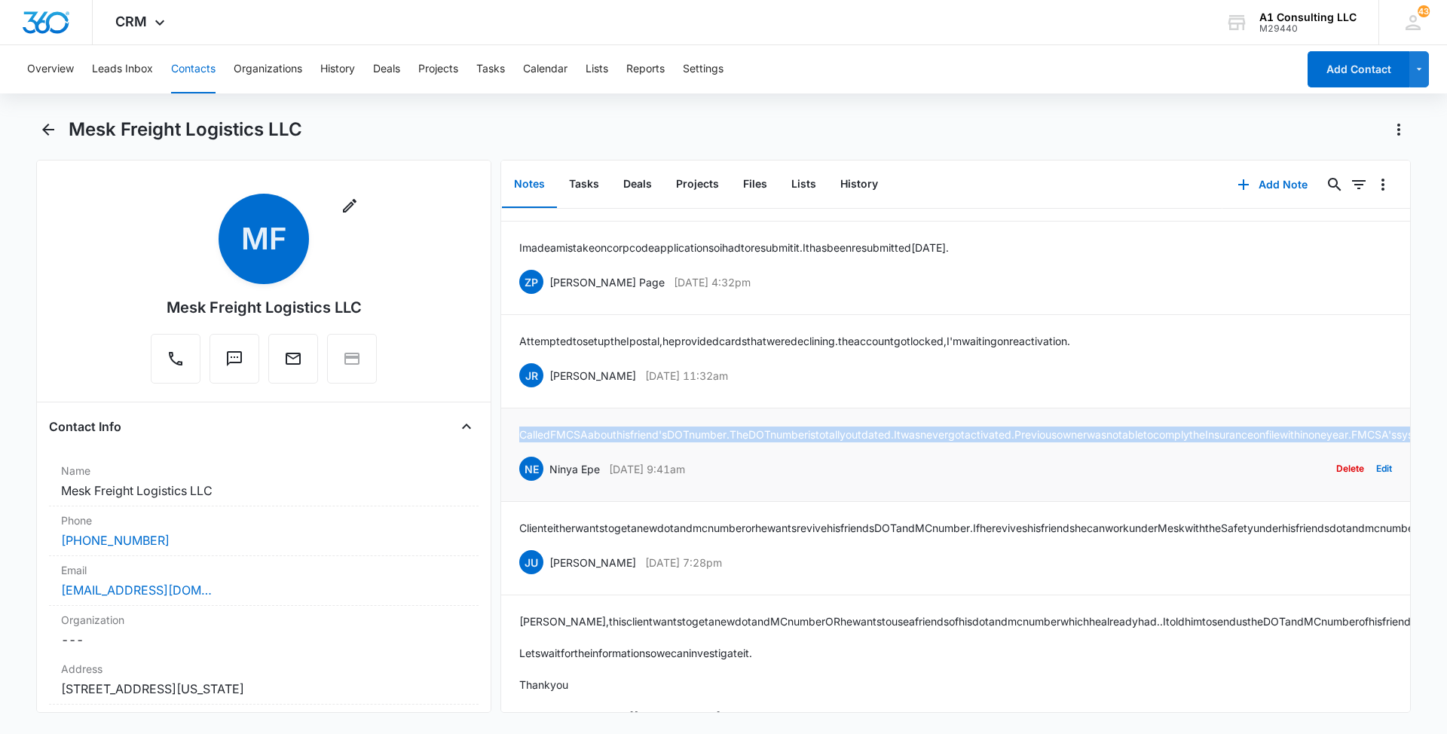
drag, startPoint x: 680, startPoint y: 508, endPoint x: 516, endPoint y: 481, distance: 166.5
click at [516, 481] on li "Called FMCSA about his friend's DOT number. The DOT number is totally outdated.…" at bounding box center [955, 454] width 909 height 93
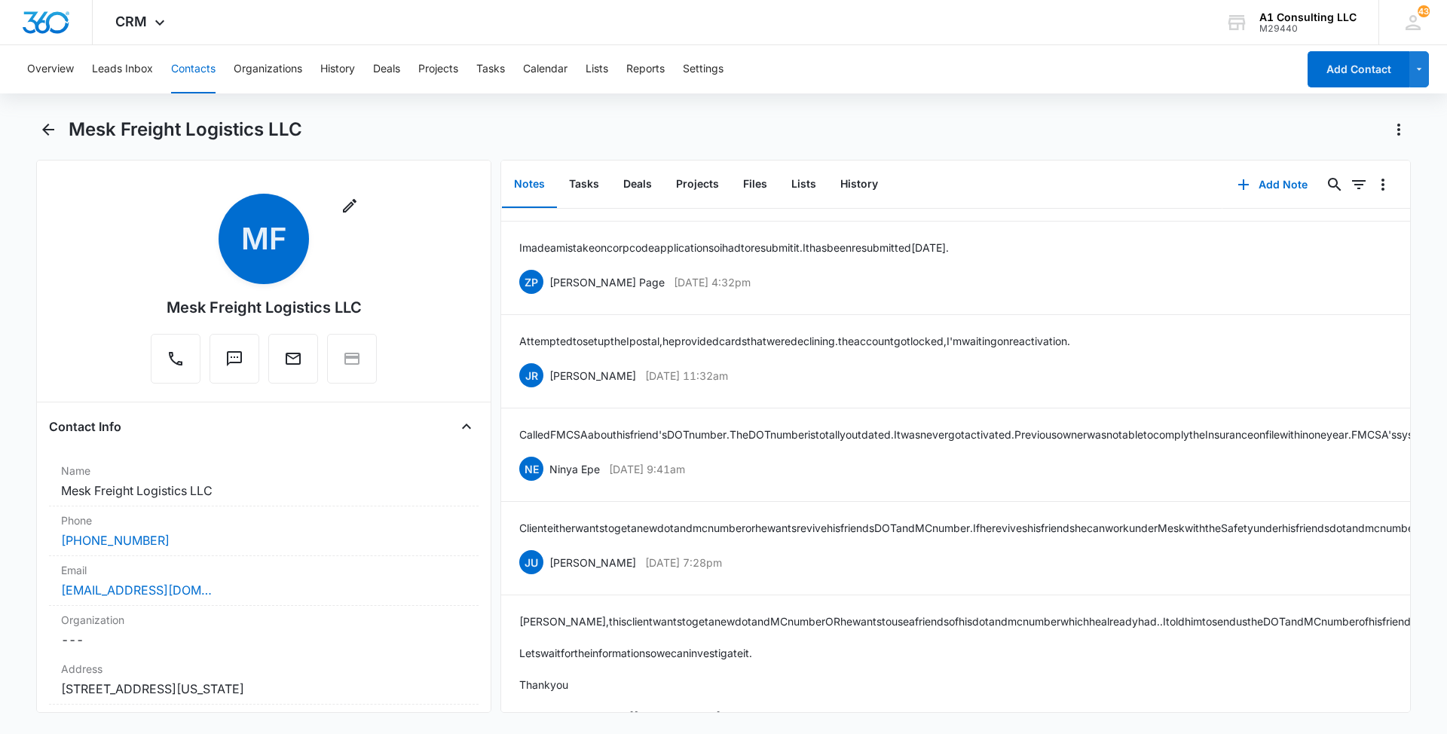
click at [875, 118] on div "Mesk Freight Logistics LLC" at bounding box center [740, 130] width 1342 height 24
drag, startPoint x: 786, startPoint y: 414, endPoint x: 549, endPoint y: 423, distance: 237.6
click at [549, 390] on div "JR Johanna Rosario Nov 10, 2022 at 11:32am Delete Edit" at bounding box center [955, 375] width 873 height 29
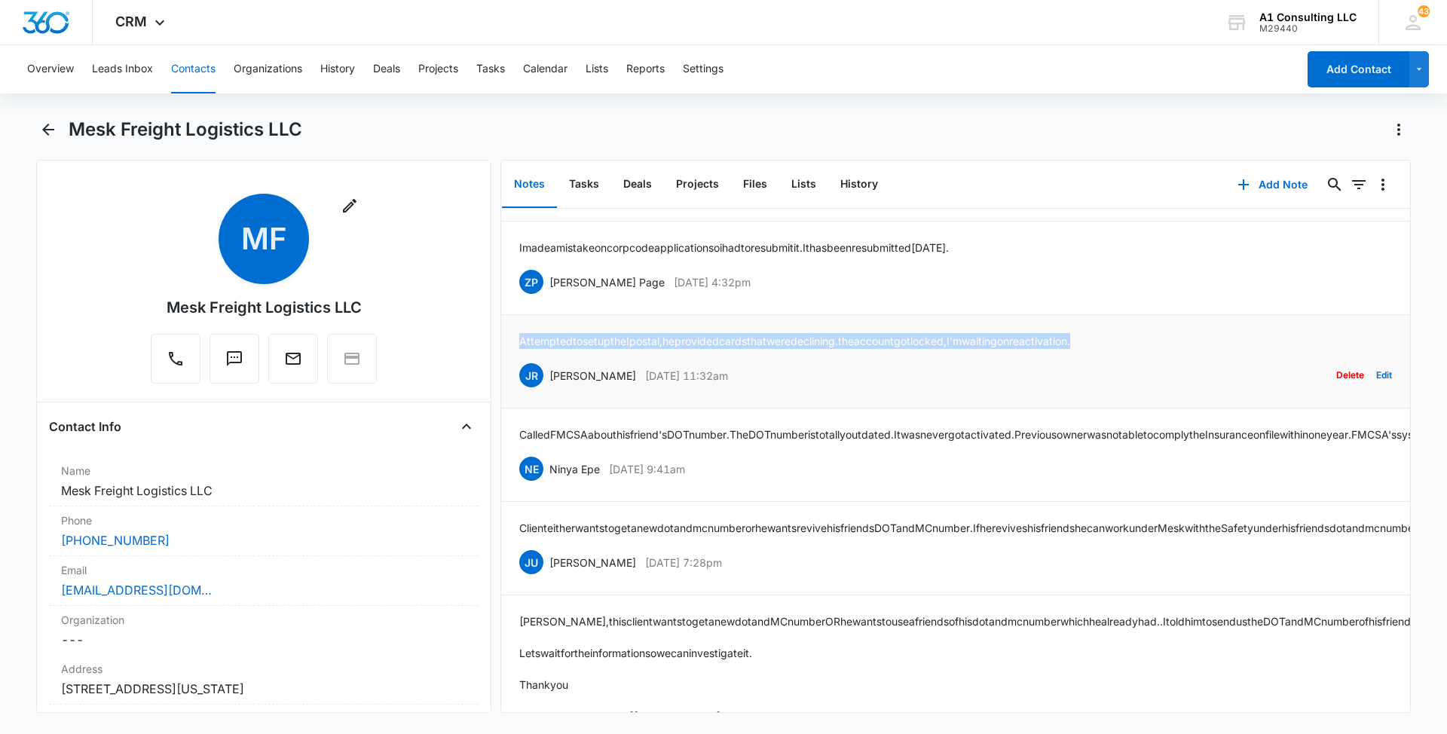
drag, startPoint x: 1131, startPoint y: 385, endPoint x: 516, endPoint y: 395, distance: 614.9
click at [516, 395] on li "Attempted to set up the Ipostal, he provided cards that were declining. the acc…" at bounding box center [955, 361] width 909 height 93
drag, startPoint x: 756, startPoint y: 327, endPoint x: 549, endPoint y: 329, distance: 207.2
click at [549, 296] on div "ZP Zakiya Page Nov 28, 2022 at 4:32pm Delete Edit" at bounding box center [955, 281] width 873 height 29
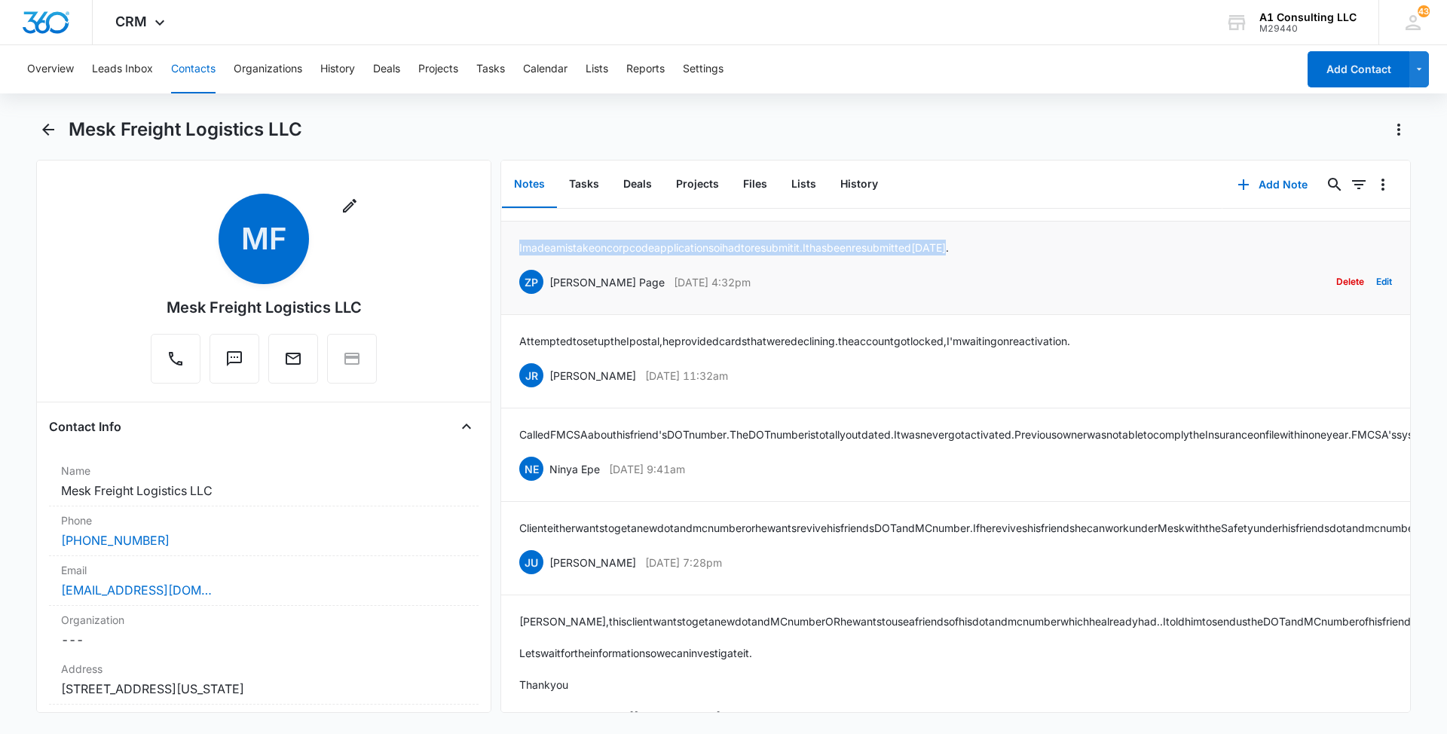
drag, startPoint x: 1001, startPoint y: 292, endPoint x: 514, endPoint y: 294, distance: 487.5
click at [514, 294] on li "I made a mistake on corp code application so i had to resubmit it. It has been …" at bounding box center [955, 268] width 909 height 93
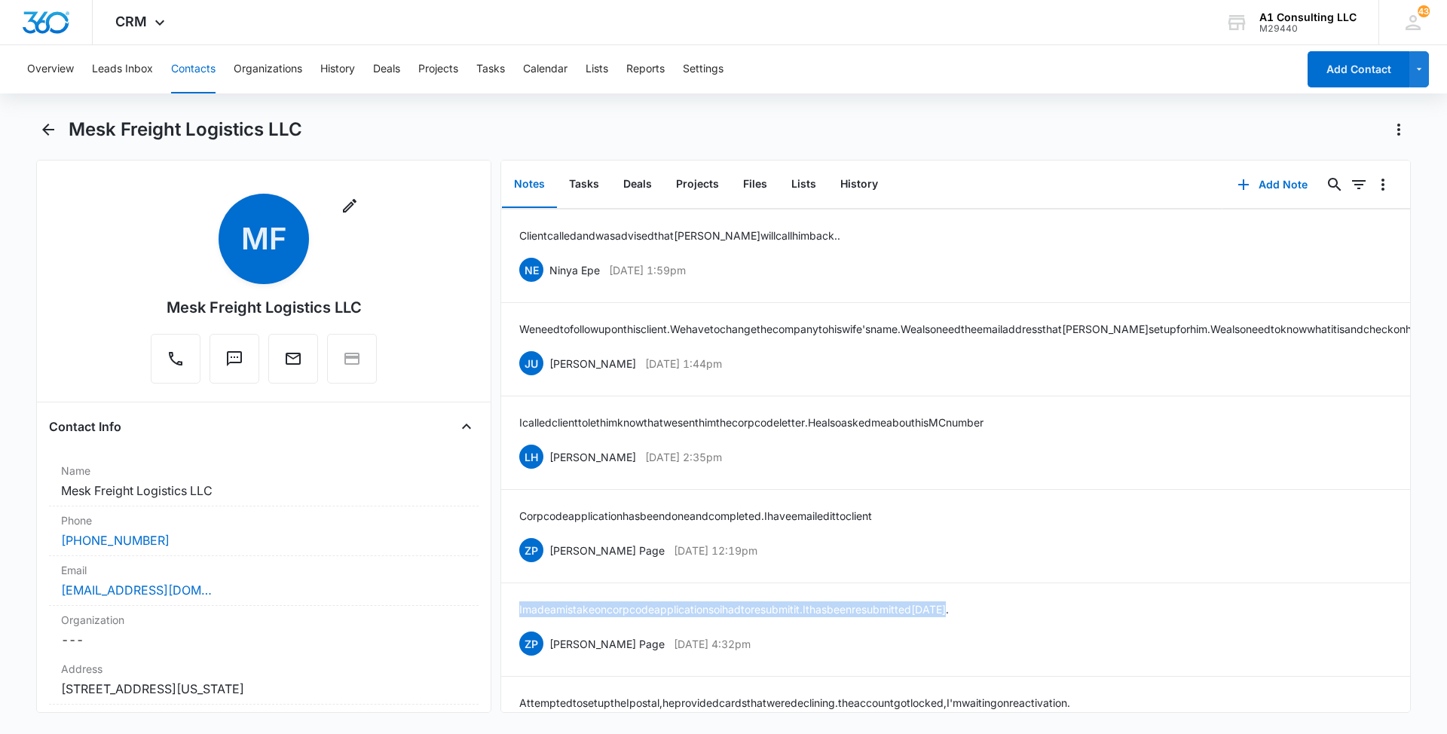
scroll to position [983, 0]
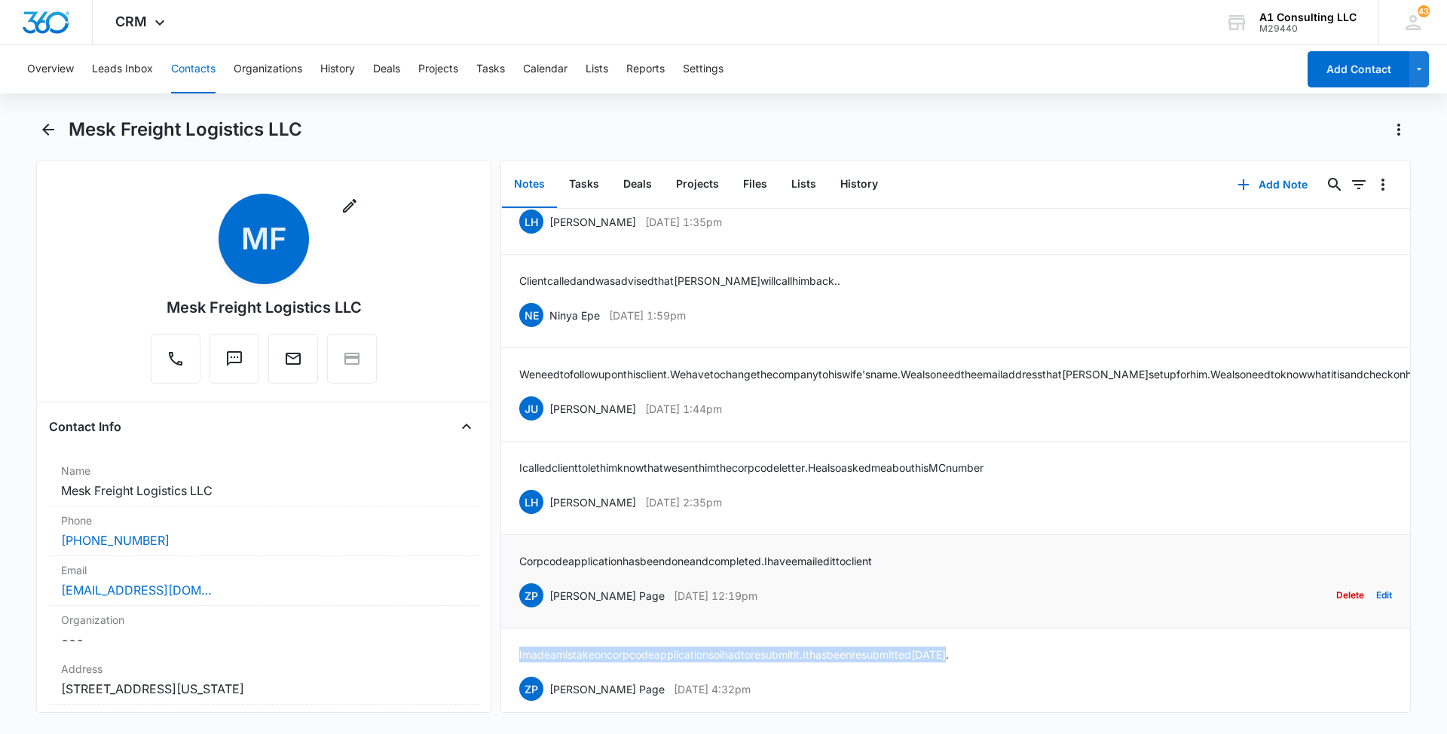
drag, startPoint x: 759, startPoint y: 643, endPoint x: 548, endPoint y: 641, distance: 211.0
click at [548, 610] on div "ZP Zakiya Page Dec 5, 2022 at 12:19pm Delete Edit" at bounding box center [955, 595] width 873 height 29
drag, startPoint x: 923, startPoint y: 598, endPoint x: 508, endPoint y: 610, distance: 415.4
click at [508, 610] on li "Corp code application has been done and completed. I have emailed it to client …" at bounding box center [955, 581] width 909 height 93
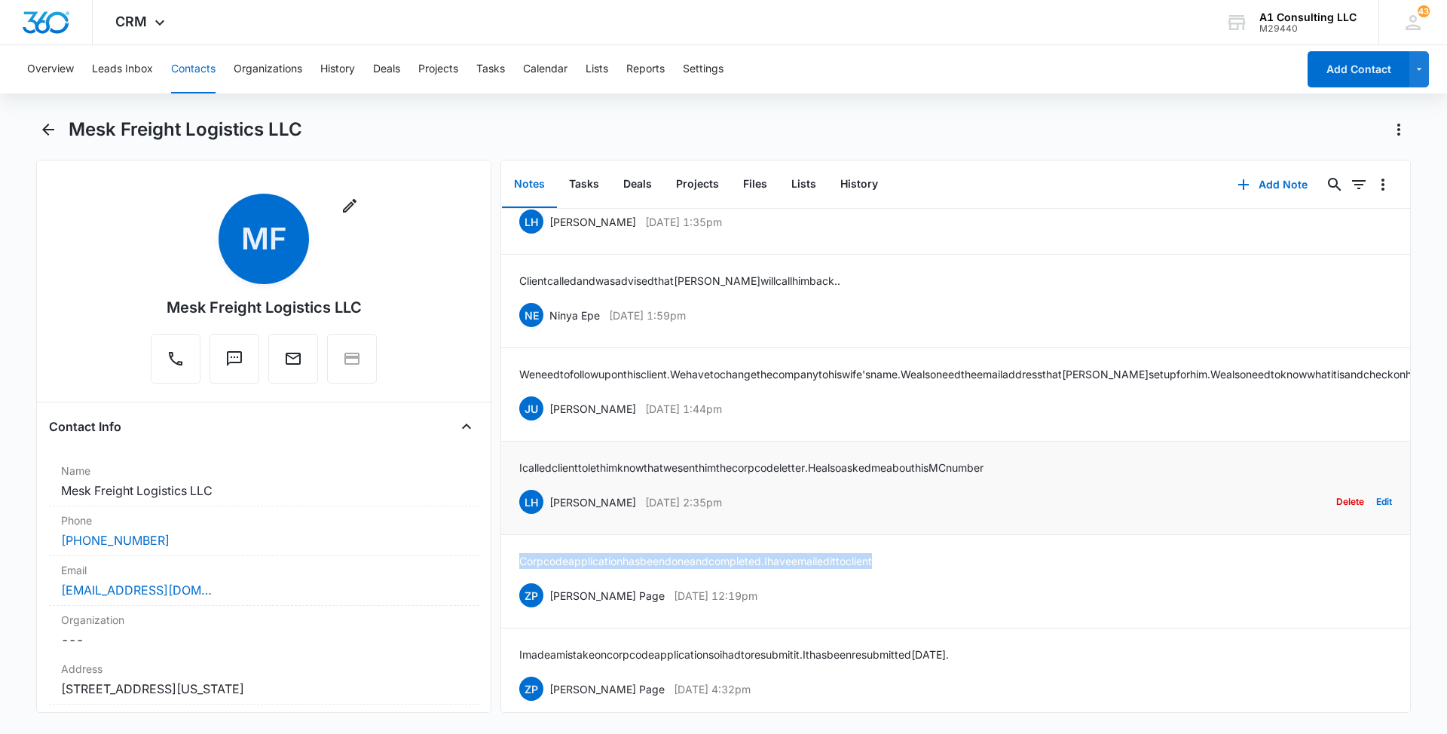
drag, startPoint x: 705, startPoint y: 547, endPoint x: 549, endPoint y: 543, distance: 155.3
click at [549, 516] on div "LH Laura Henry Dec 5, 2022 at 2:35pm Delete Edit" at bounding box center [955, 502] width 873 height 29
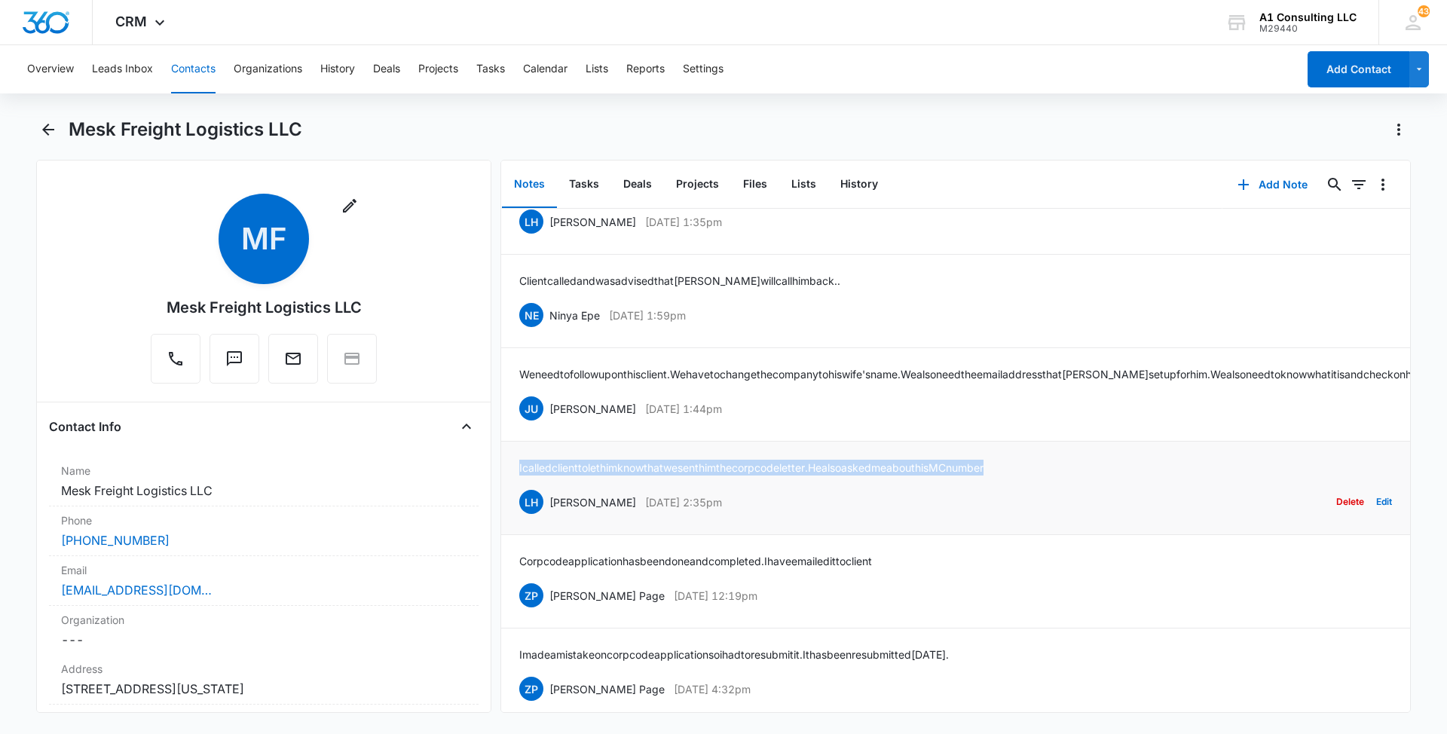
drag, startPoint x: 1053, startPoint y: 510, endPoint x: 518, endPoint y: 509, distance: 535.7
click at [518, 509] on li "I called client to let him know that we sent him the corp code letter. He also …" at bounding box center [955, 488] width 909 height 93
drag, startPoint x: 775, startPoint y: 447, endPoint x: 549, endPoint y: 455, distance: 226.2
click at [549, 423] on div "JU Jeannette Uribe Jan 4, 2023 at 1:44pm Delete Edit" at bounding box center [955, 408] width 873 height 29
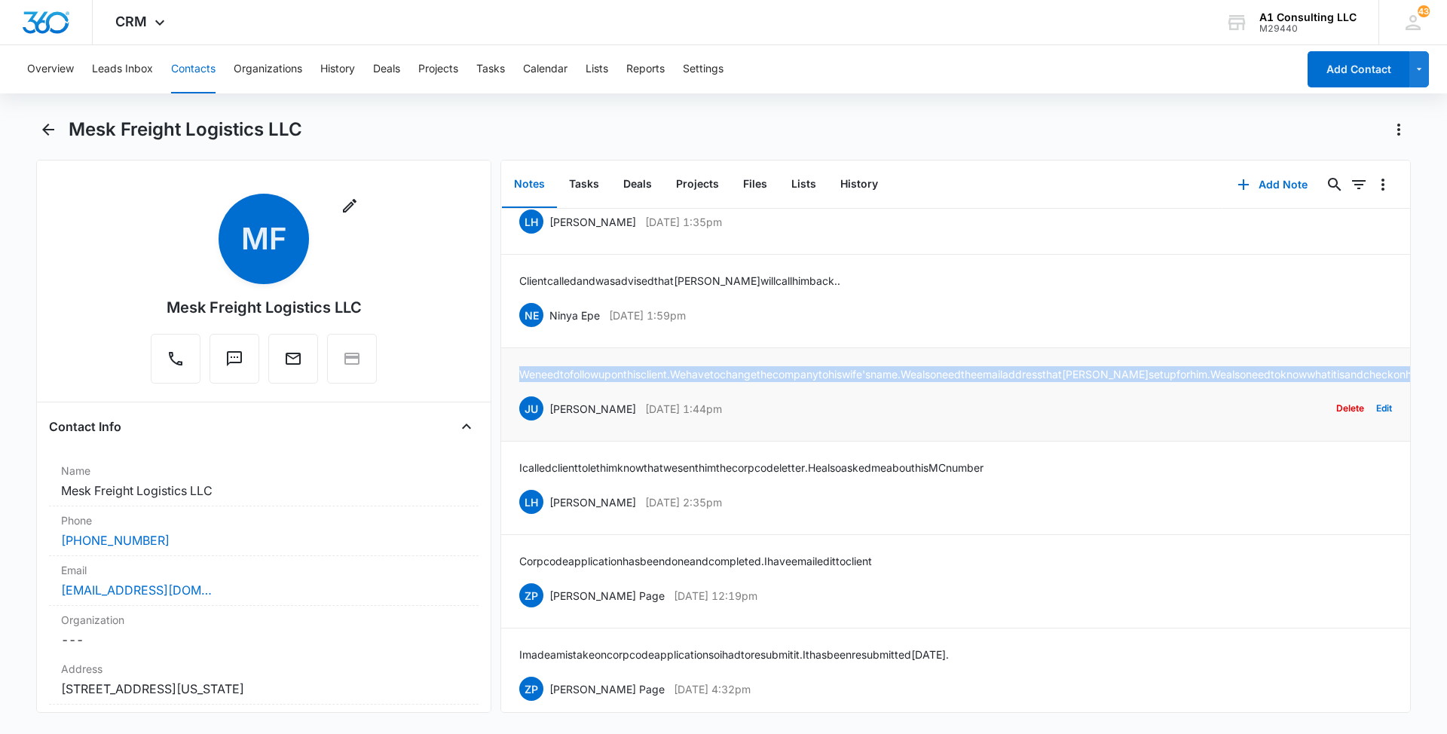
drag, startPoint x: 698, startPoint y: 416, endPoint x: 518, endPoint y: 409, distance: 180.2
click at [518, 409] on li "We need to follow up on this client. We have to change the company to his wife'…" at bounding box center [955, 394] width 909 height 93
drag, startPoint x: 732, startPoint y: 341, endPoint x: 550, endPoint y: 347, distance: 182.4
click at [550, 329] on div "NE Ninya Epe Jan 10, 2023 at 1:59pm Delete Edit" at bounding box center [955, 315] width 873 height 29
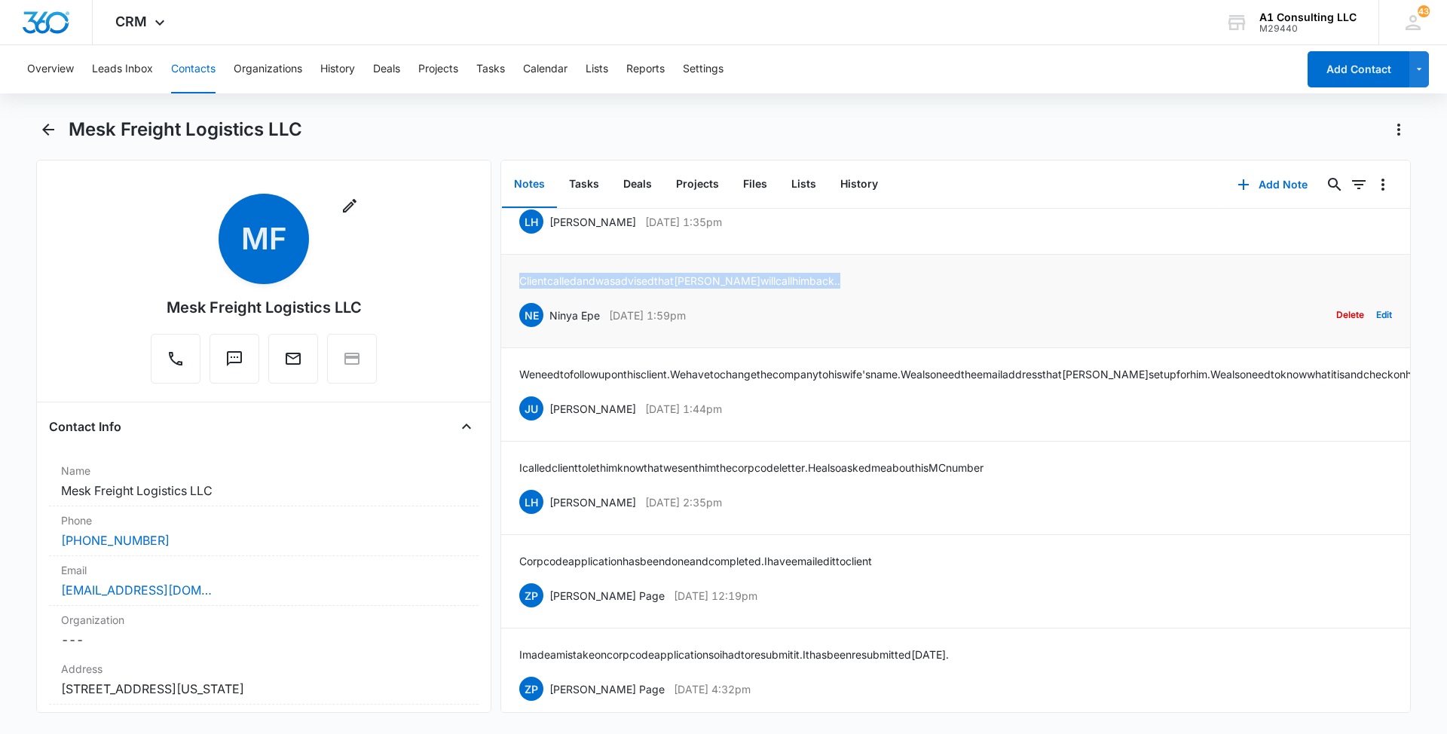
drag, startPoint x: 845, startPoint y: 301, endPoint x: 514, endPoint y: 305, distance: 330.8
click at [514, 305] on li "Client called and was advised that Jeannette will call him back.. NE Ninya Epe …" at bounding box center [955, 301] width 909 height 93
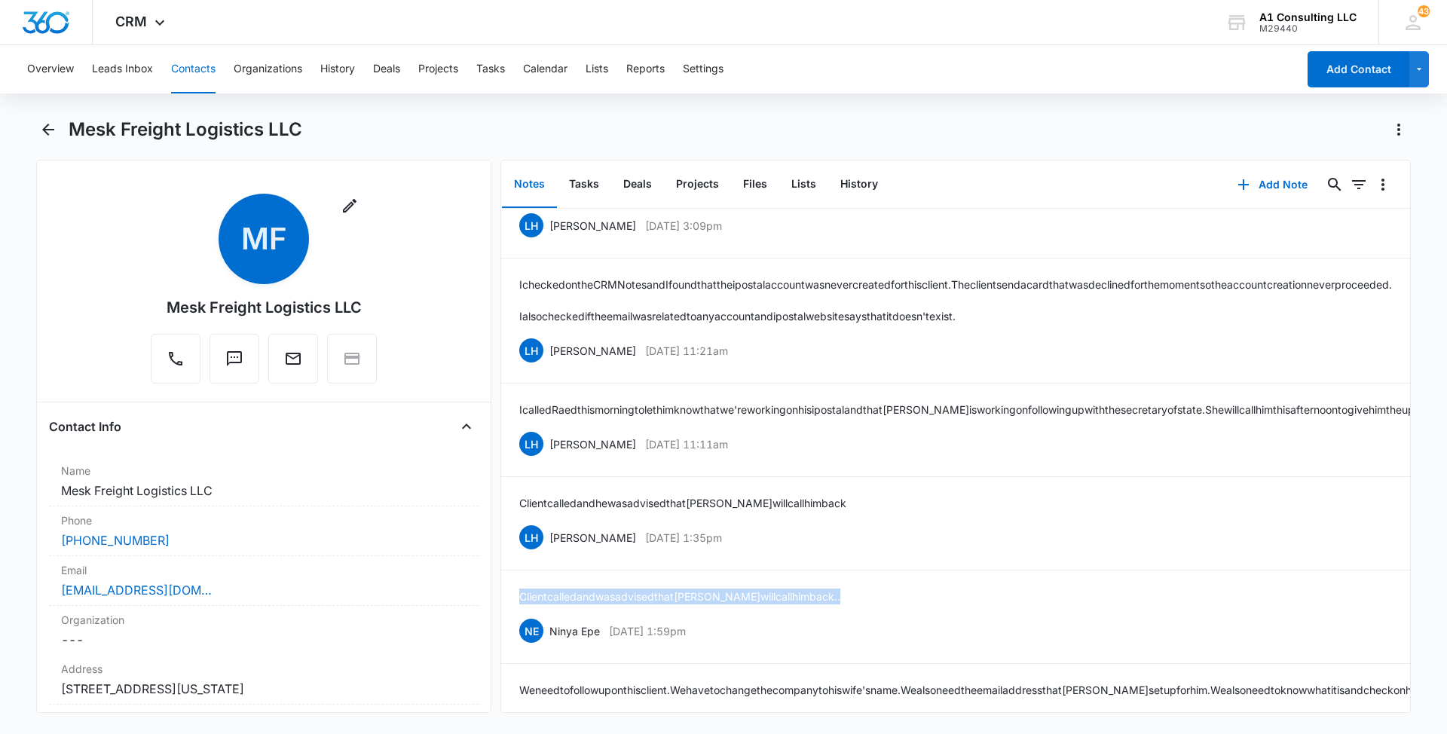
scroll to position [622, 0]
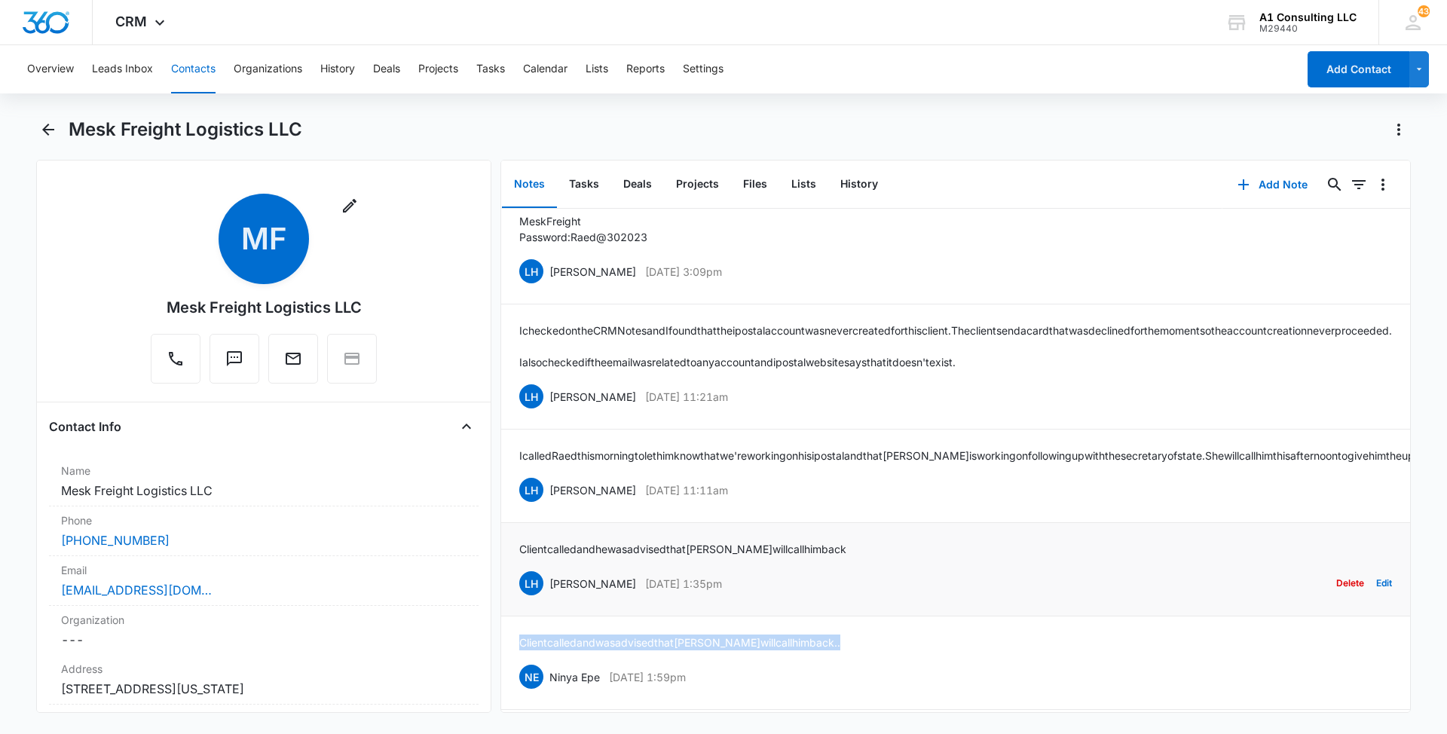
drag, startPoint x: 746, startPoint y: 607, endPoint x: 548, endPoint y: 612, distance: 198.2
click at [548, 598] on div "LH Laura Henry Jan 17, 2023 at 1:35pm Delete Edit" at bounding box center [955, 583] width 873 height 29
drag, startPoint x: 852, startPoint y: 574, endPoint x: 516, endPoint y: 589, distance: 336.4
click at [516, 589] on li "Client called and he was advised that Jeannette will call him back LH Laura Hen…" at bounding box center [955, 569] width 909 height 93
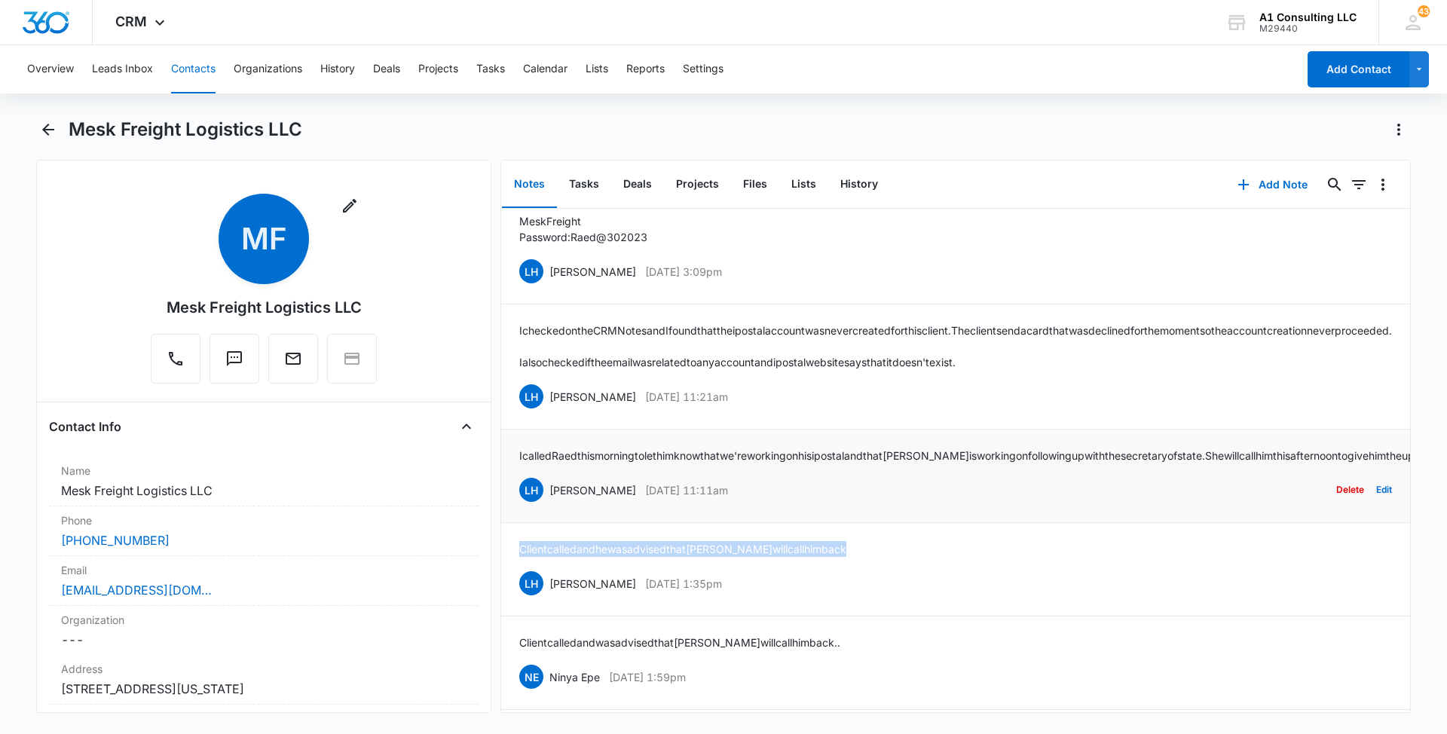
drag, startPoint x: 636, startPoint y: 521, endPoint x: 543, endPoint y: 521, distance: 92.7
click at [543, 504] on div "LH Laura Henry Jan 20, 2023 at 11:11am Delete Edit" at bounding box center [955, 489] width 873 height 29
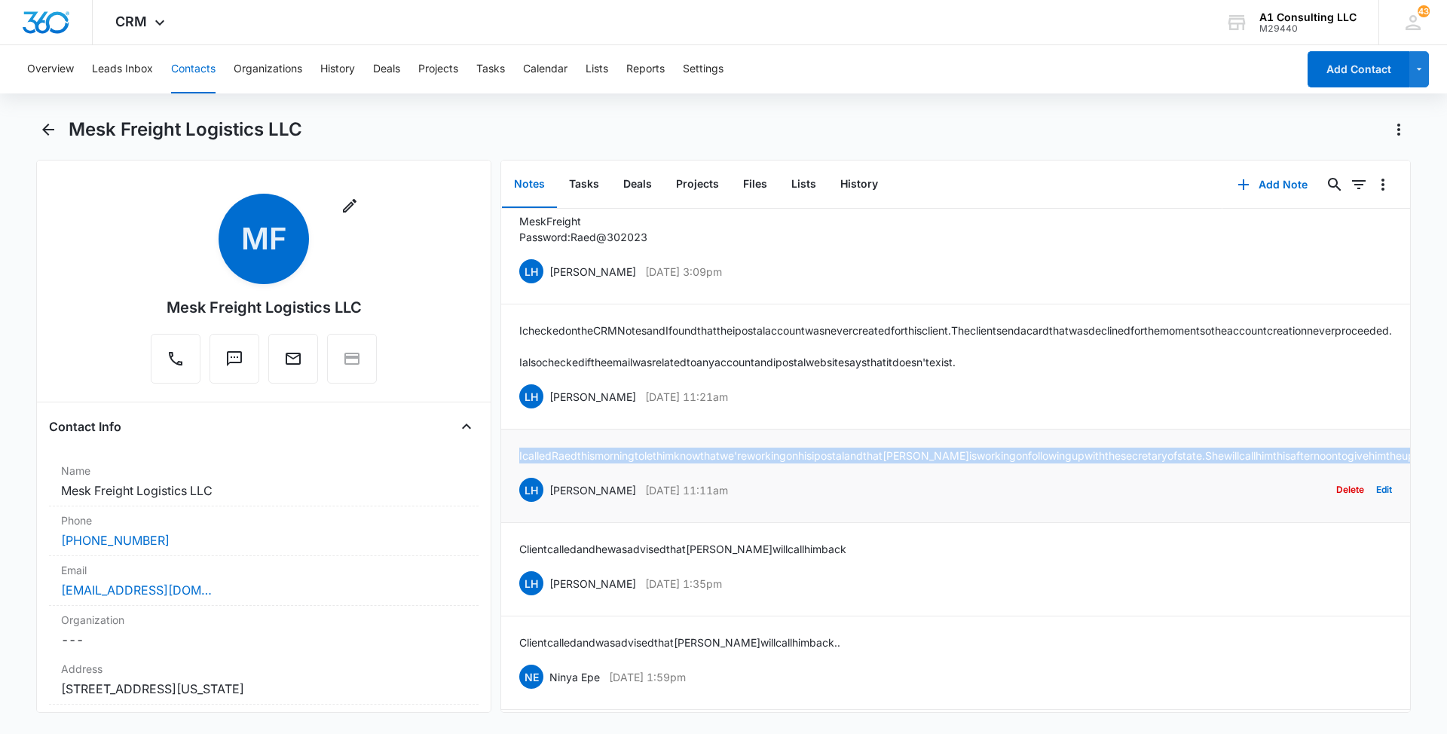
drag, startPoint x: 689, startPoint y: 485, endPoint x: 504, endPoint y: 473, distance: 185.8
click at [504, 473] on li "I called Raed this morning to let him know that we're working on his ipostal an…" at bounding box center [955, 475] width 909 height 93
drag, startPoint x: 763, startPoint y: 410, endPoint x: 546, endPoint y: 418, distance: 217.9
click at [546, 411] on div "LH Laura Henry Jan 20, 2023 at 11:21am Delete Edit" at bounding box center [955, 396] width 873 height 29
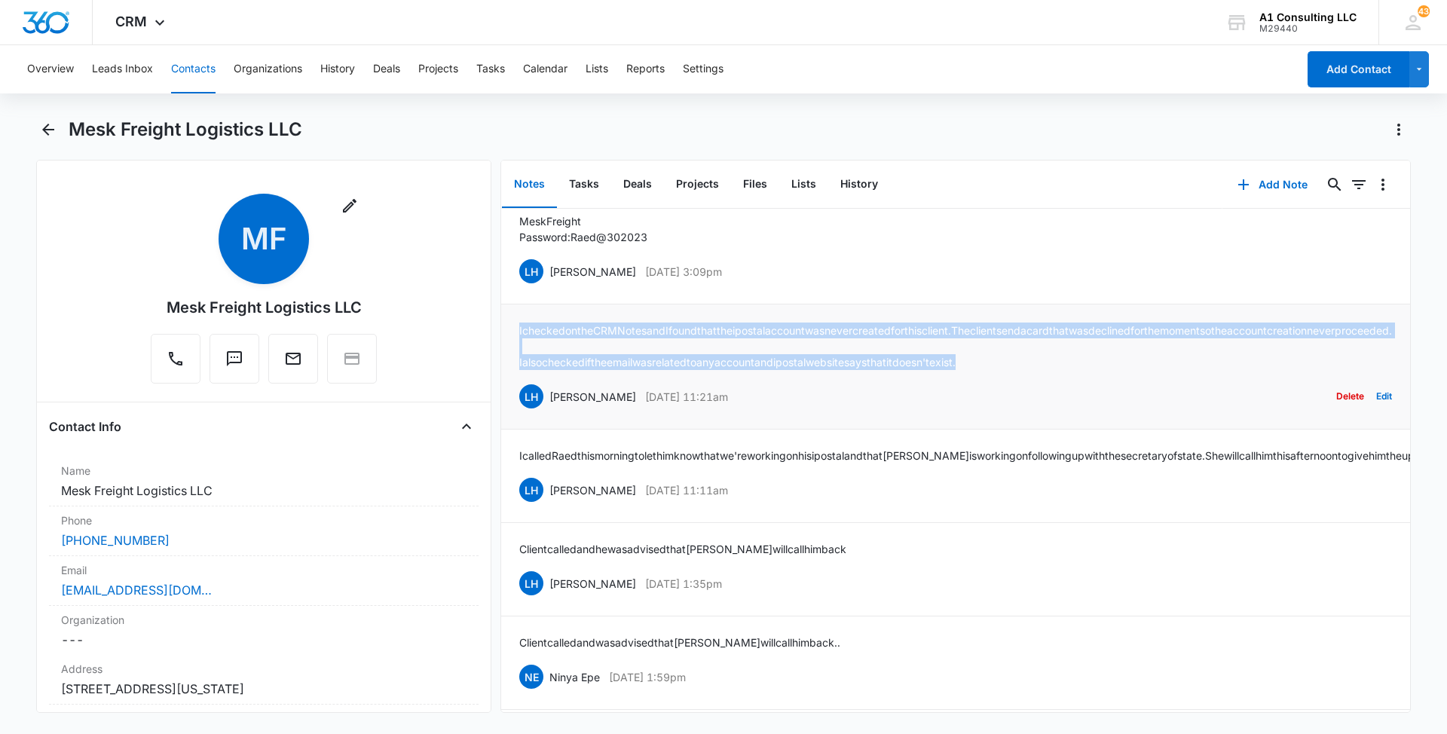
drag, startPoint x: 1024, startPoint y: 371, endPoint x: 507, endPoint y: 330, distance: 518.5
click at [507, 330] on li "I checked on the CRM Notes and I found that the ipostal account was never creat…" at bounding box center [955, 366] width 909 height 125
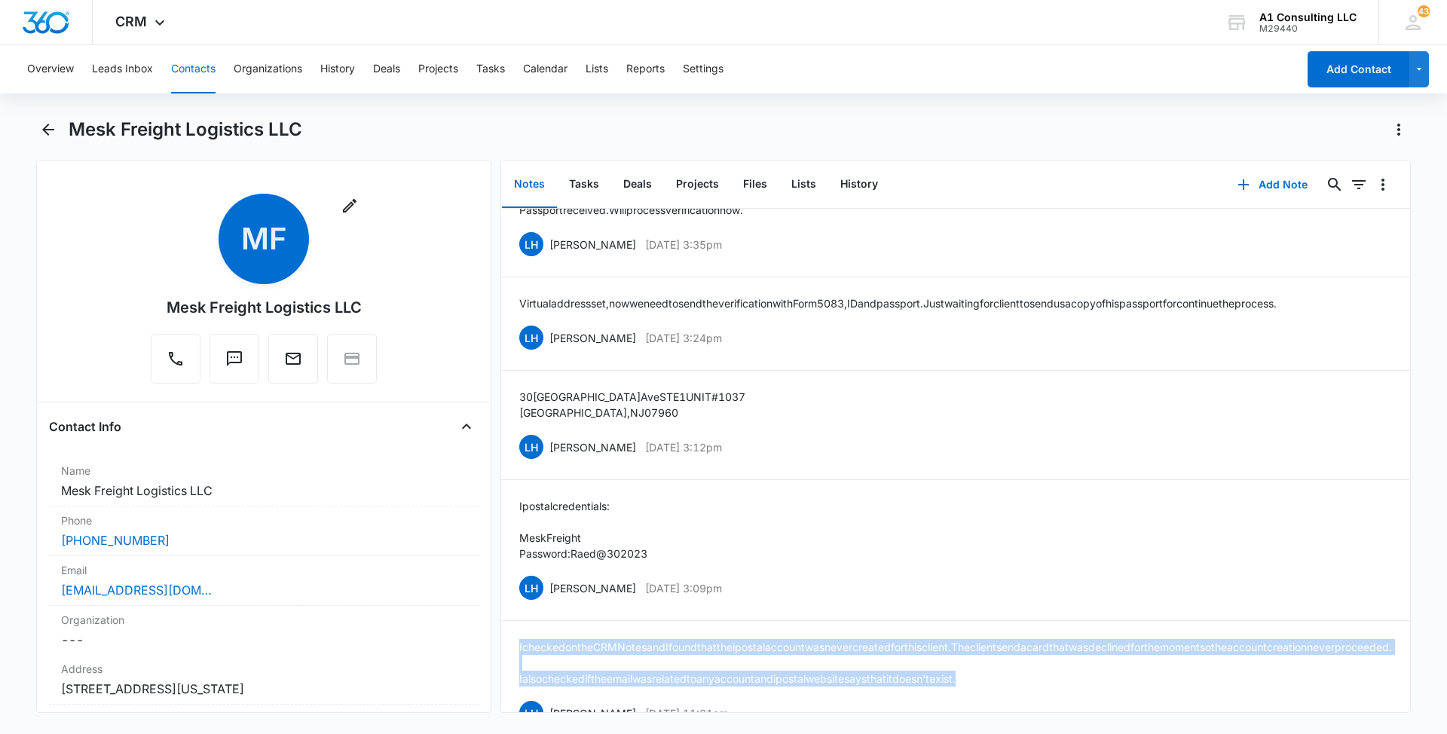
scroll to position [260, 0]
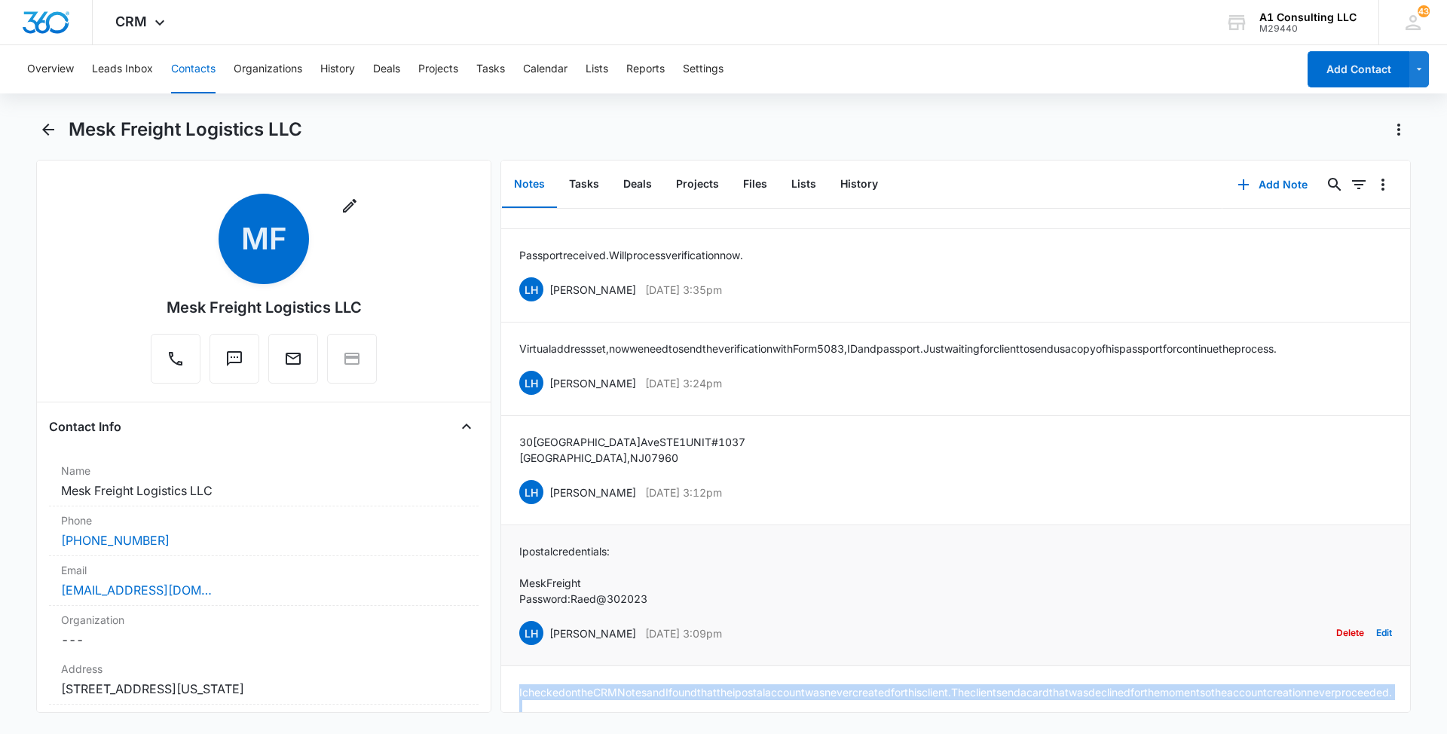
drag, startPoint x: 758, startPoint y: 631, endPoint x: 549, endPoint y: 632, distance: 208.7
click at [549, 632] on div "LH Laura Henry Feb 14, 2023 at 3:09pm Delete Edit" at bounding box center [955, 633] width 873 height 29
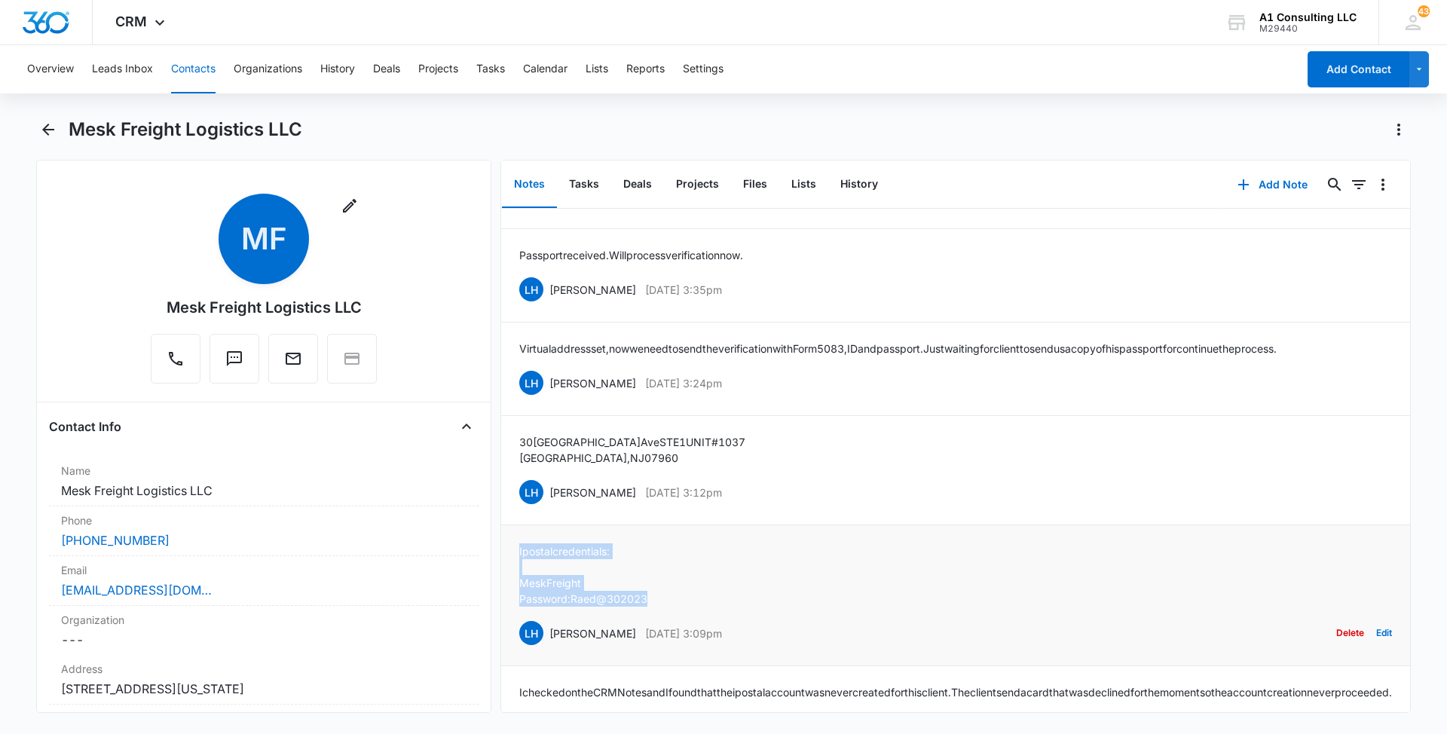
drag, startPoint x: 665, startPoint y: 595, endPoint x: 508, endPoint y: 545, distance: 164.7
click at [508, 545] on li "Ipostal credentials: MeskFreight Password: Raed@302023 LH Laura Henry Feb 14, 2…" at bounding box center [955, 595] width 909 height 141
click at [846, 120] on div "Mesk Freight Logistics LLC" at bounding box center [740, 130] width 1342 height 24
drag, startPoint x: 757, startPoint y: 490, endPoint x: 546, endPoint y: 486, distance: 211.0
click at [546, 486] on div "LH Laura Henry Feb 14, 2023 at 3:12pm Delete Edit" at bounding box center [955, 492] width 873 height 29
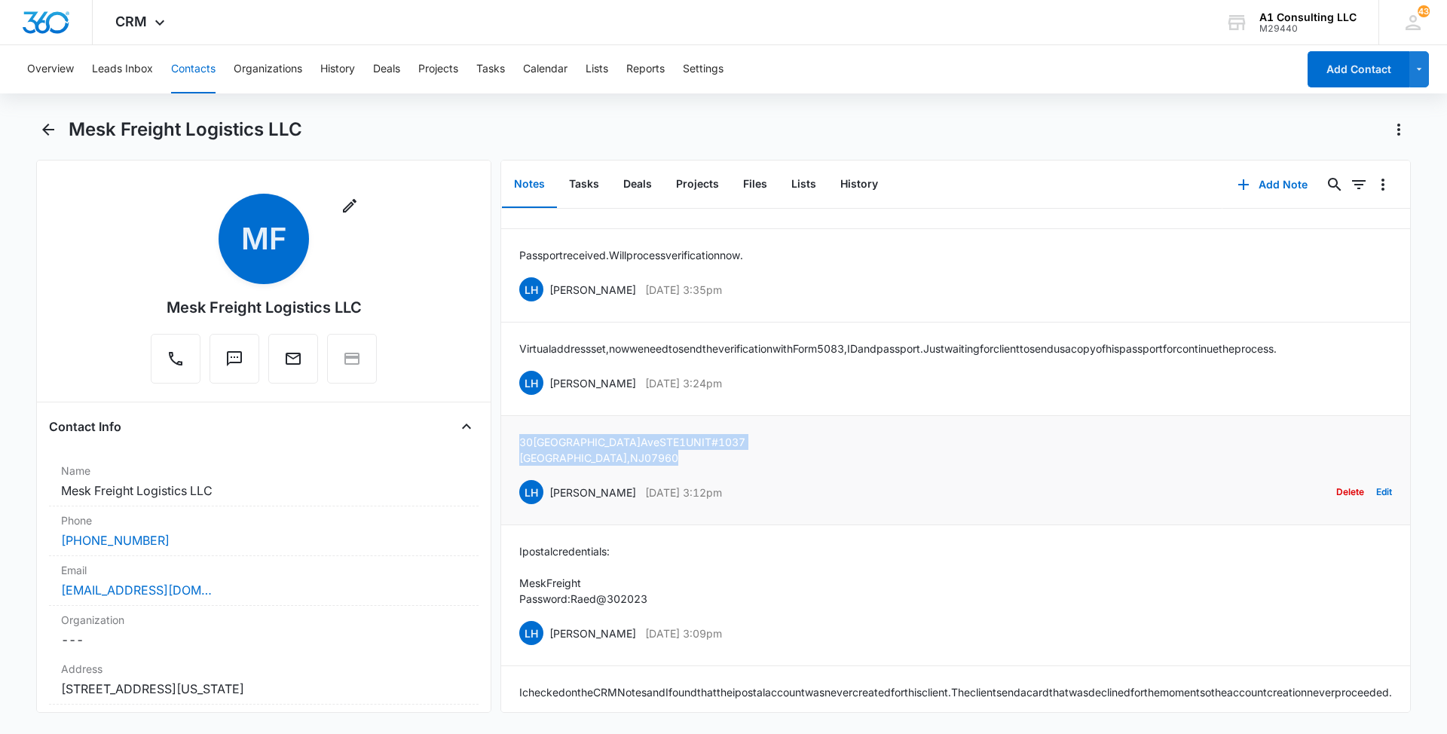
drag, startPoint x: 640, startPoint y: 457, endPoint x: 506, endPoint y: 442, distance: 134.1
click at [506, 442] on li "30 Lafayette Ave STE 1 UNIT #1037 Morristown, NJ 07960 LH Laura Henry Feb 14, 2…" at bounding box center [955, 470] width 909 height 109
drag, startPoint x: 757, startPoint y: 380, endPoint x: 548, endPoint y: 371, distance: 208.9
click at [548, 371] on div "LH Laura Henry Feb 14, 2023 at 3:24pm Delete Edit" at bounding box center [955, 382] width 873 height 29
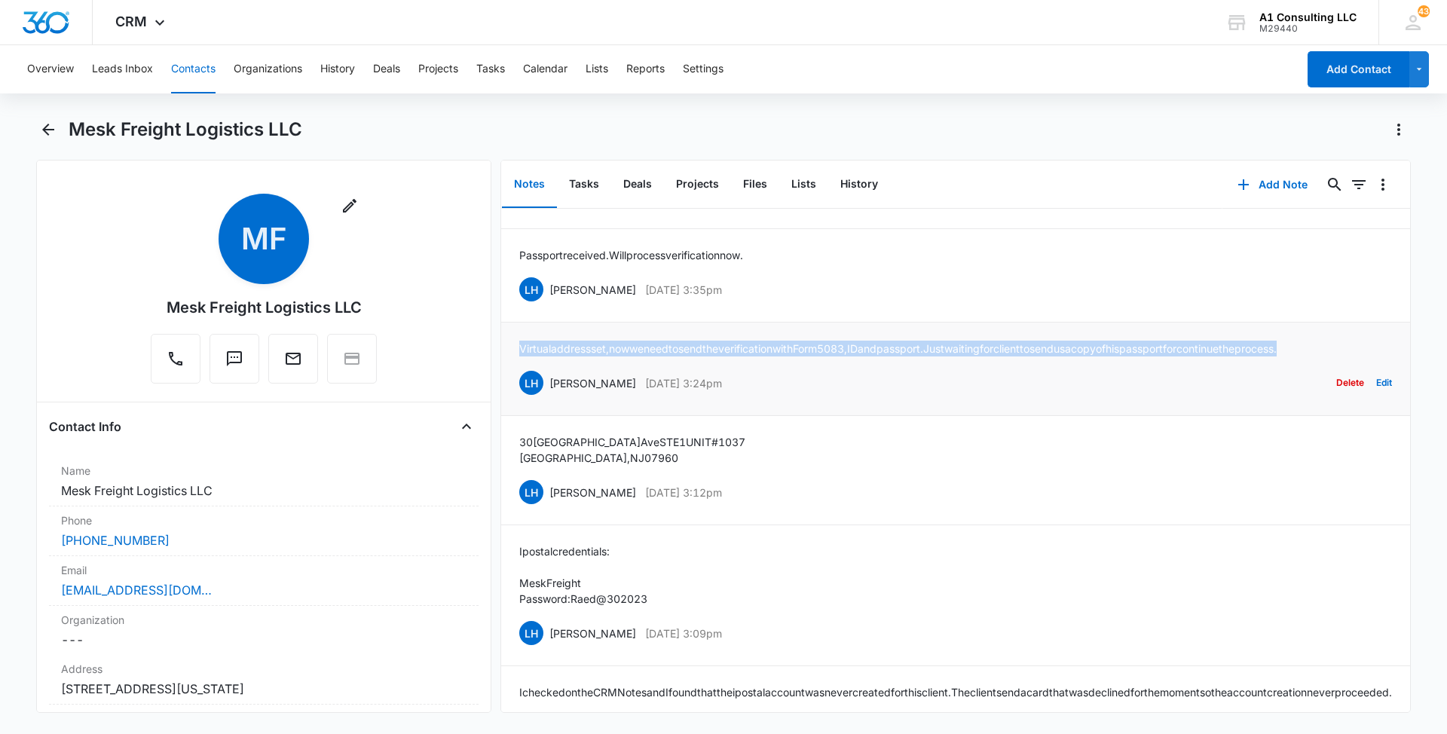
drag, startPoint x: 1375, startPoint y: 346, endPoint x: 514, endPoint y: 350, distance: 861.3
click at [514, 350] on li "Virtual address set, now we need to send the verification with Form 5083, ID an…" at bounding box center [955, 368] width 909 height 93
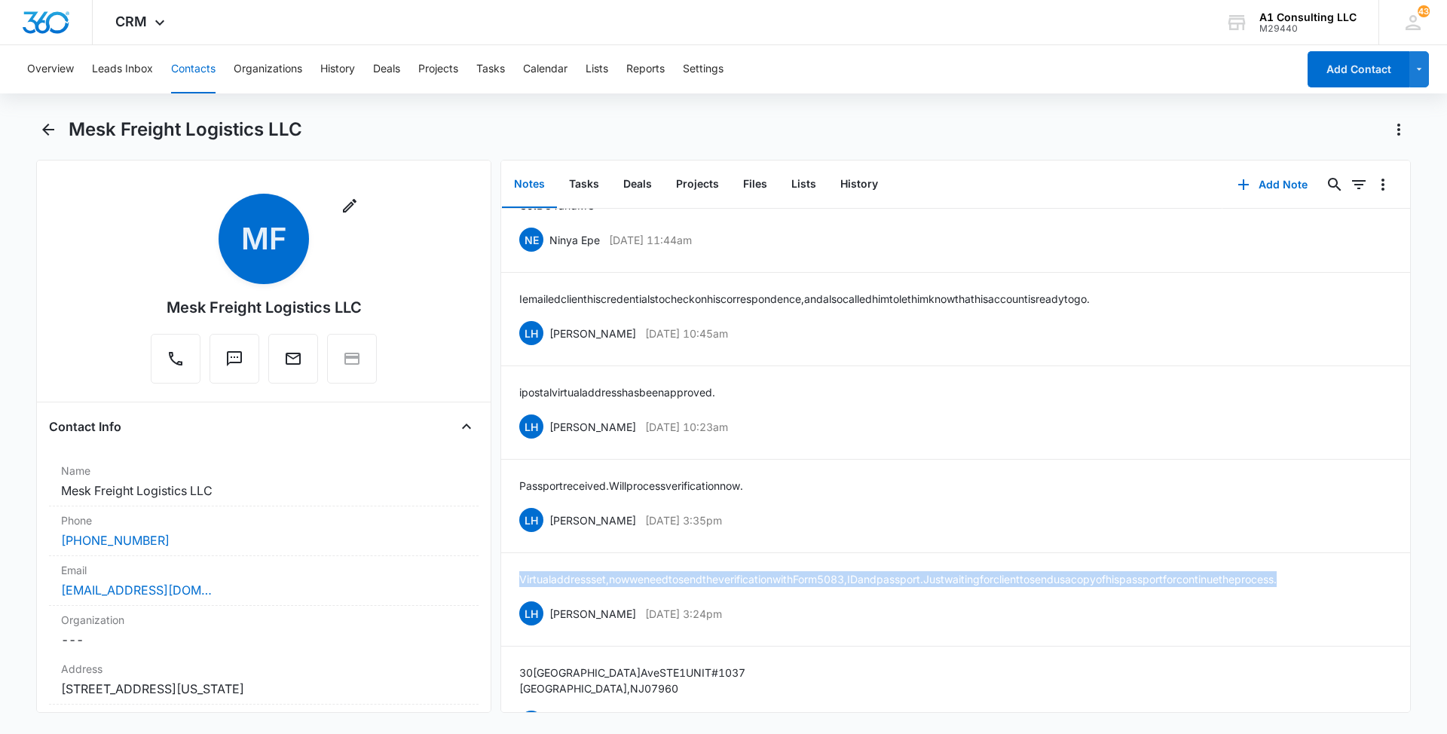
scroll to position [0, 0]
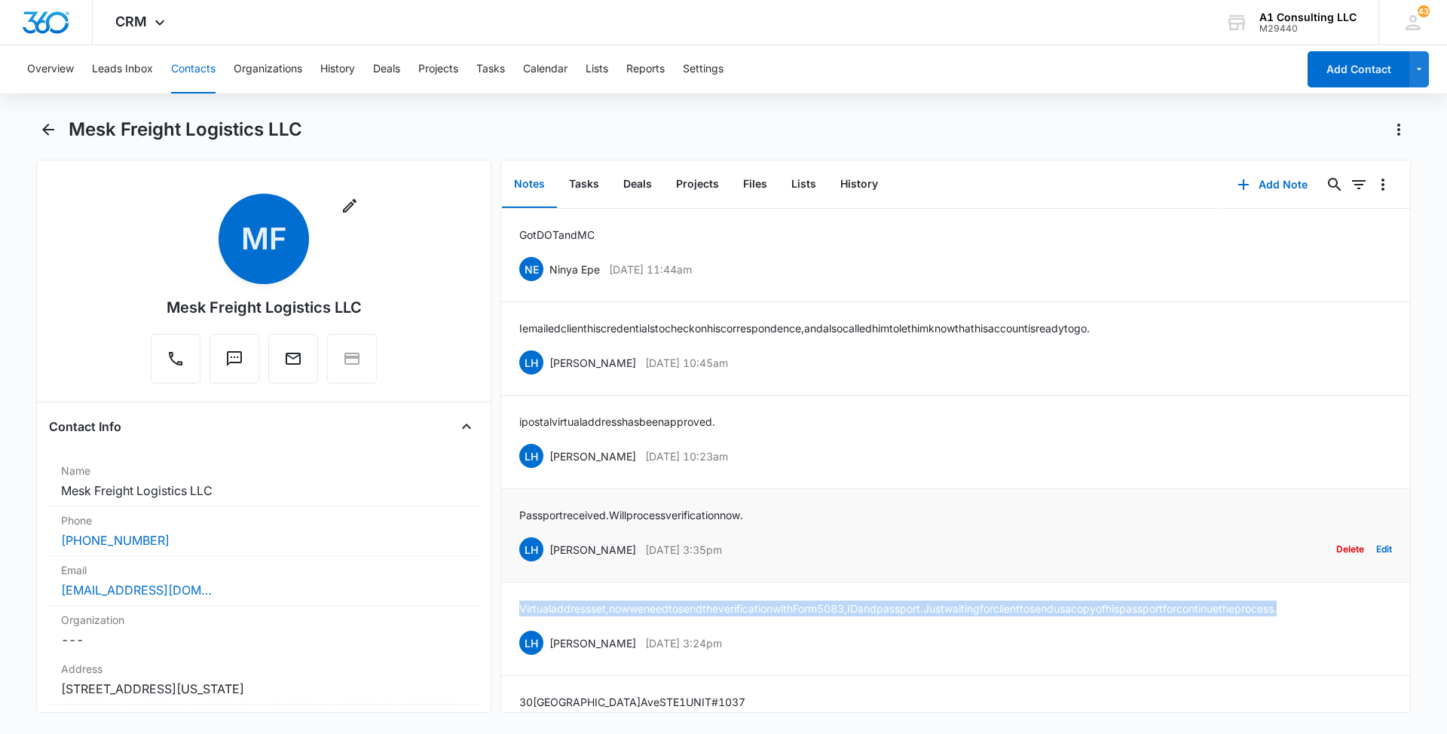
drag, startPoint x: 751, startPoint y: 551, endPoint x: 549, endPoint y: 555, distance: 202.7
click at [549, 555] on div "LH Laura Henry Feb 14, 2023 at 3:35pm Delete Edit" at bounding box center [955, 549] width 873 height 29
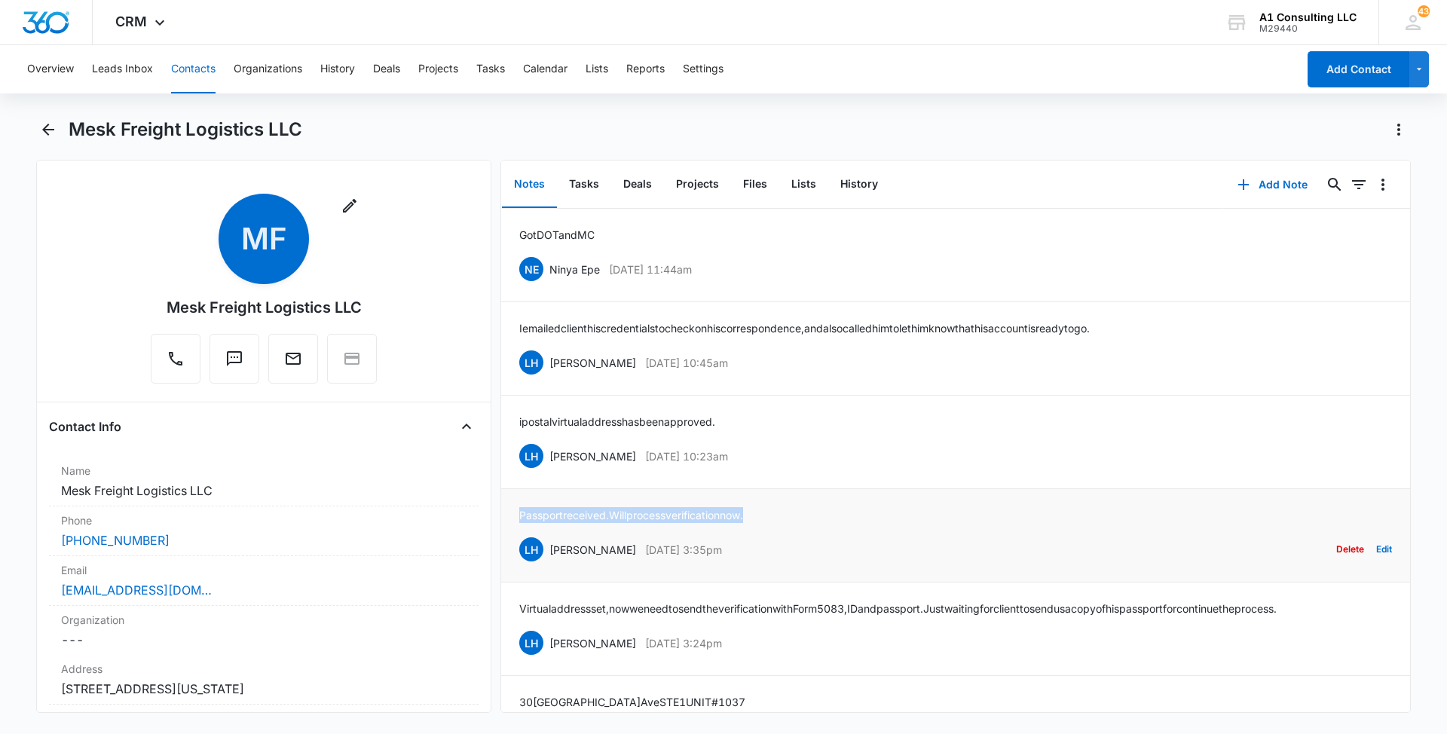
drag, startPoint x: 766, startPoint y: 507, endPoint x: 515, endPoint y: 516, distance: 251.8
click at [515, 516] on li "Passport received. Will process verification now. LH Laura Henry Feb 14, 2023 a…" at bounding box center [955, 535] width 909 height 93
drag, startPoint x: 744, startPoint y: 448, endPoint x: 546, endPoint y: 452, distance: 199.0
click at [546, 452] on div "LH Laura Henry Feb 23, 2023 at 10:23am Delete Edit" at bounding box center [955, 456] width 873 height 29
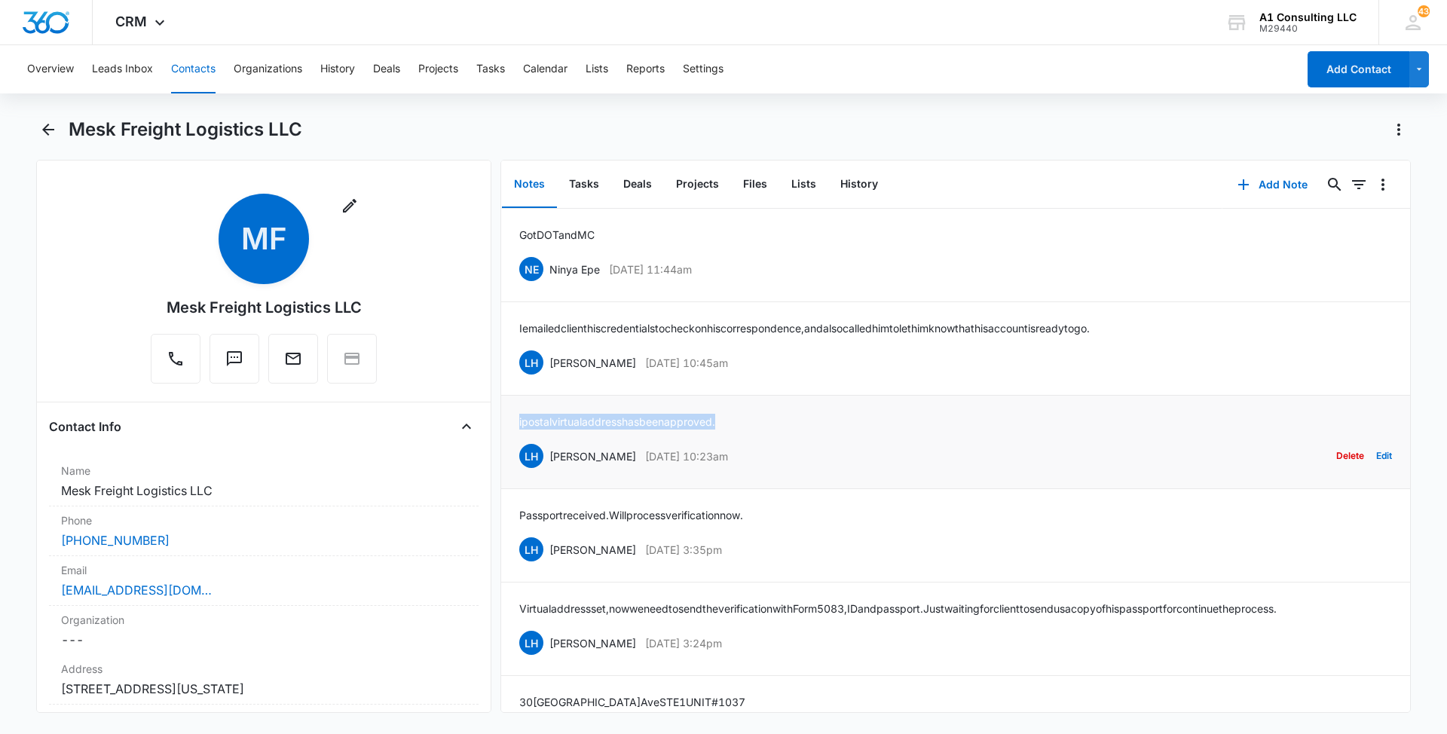
drag, startPoint x: 658, startPoint y: 418, endPoint x: 511, endPoint y: 433, distance: 147.6
click at [512, 442] on li "ipostal virtual address has been approved. LH Laura Henry Feb 23, 2023 at 10:23…" at bounding box center [955, 442] width 909 height 93
drag, startPoint x: 726, startPoint y: 416, endPoint x: 512, endPoint y: 422, distance: 213.3
click at [512, 422] on li "ipostal virtual address has been approved. LH Laura Henry Feb 23, 2023 at 10:23…" at bounding box center [955, 442] width 909 height 93
drag, startPoint x: 714, startPoint y: 370, endPoint x: 549, endPoint y: 370, distance: 164.3
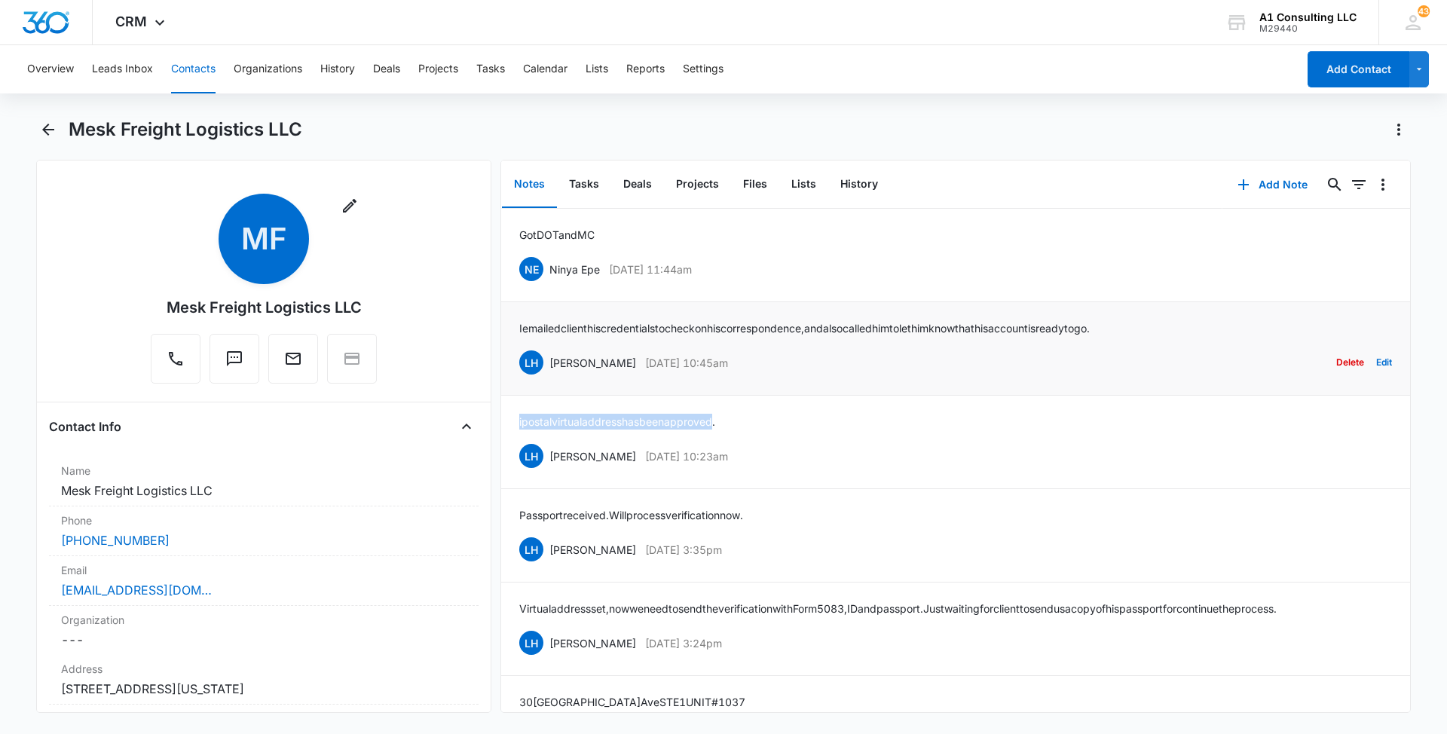
click at [549, 370] on div "LH Laura Henry Feb 23, 2023 at 10:45am Delete Edit" at bounding box center [955, 362] width 873 height 29
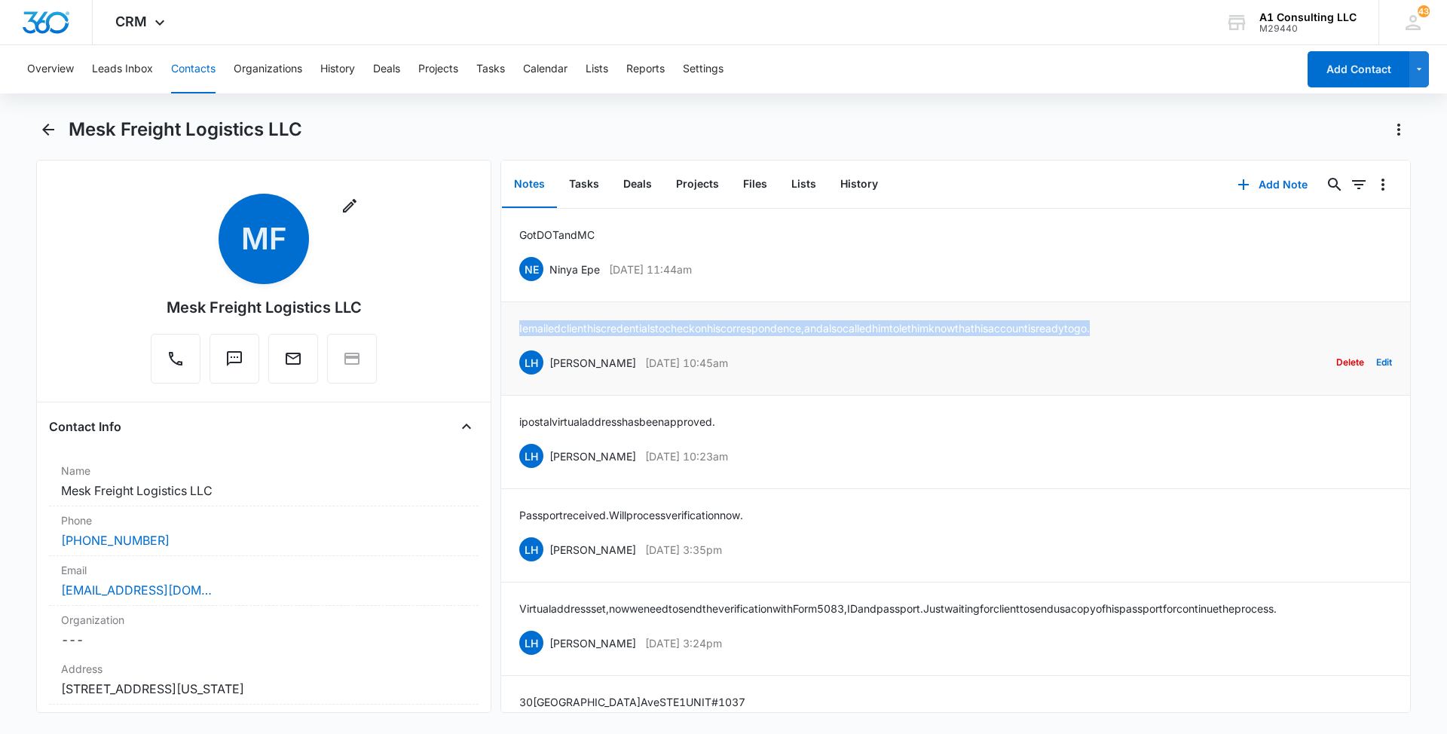
drag, startPoint x: 1178, startPoint y: 322, endPoint x: 511, endPoint y: 328, distance: 666.9
click at [511, 328] on li "I emailed client his credentials to check on his correspondence, and also calle…" at bounding box center [955, 348] width 909 height 93
drag, startPoint x: 748, startPoint y: 264, endPoint x: 550, endPoint y: 266, distance: 198.2
click at [550, 266] on div "NE Ninya Epe Mar 15, 2023 at 11:44am Delete Edit" at bounding box center [955, 269] width 873 height 29
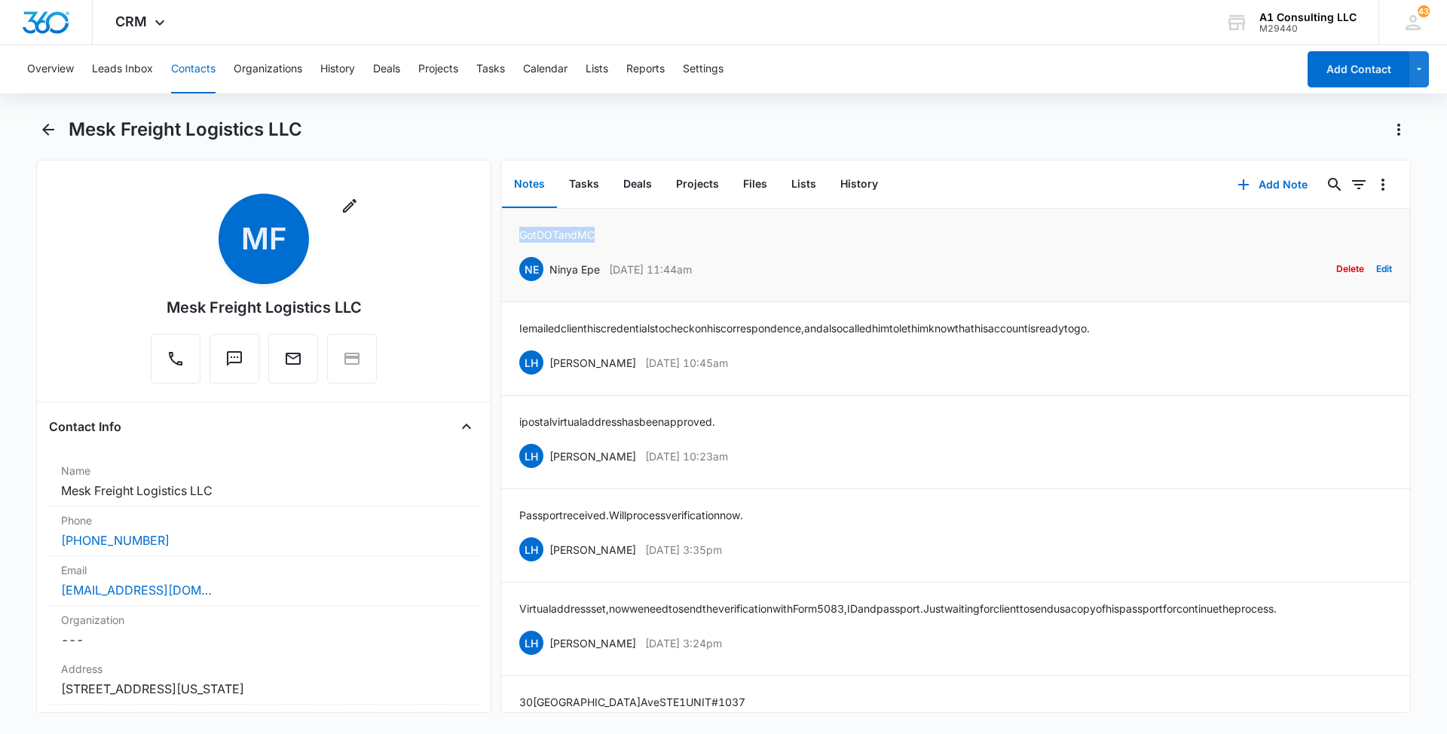
drag, startPoint x: 616, startPoint y: 229, endPoint x: 515, endPoint y: 231, distance: 101.0
click at [515, 231] on li "Got DOT and MC NE Ninya Epe Mar 15, 2023 at 11:44am Delete Edit" at bounding box center [955, 255] width 909 height 93
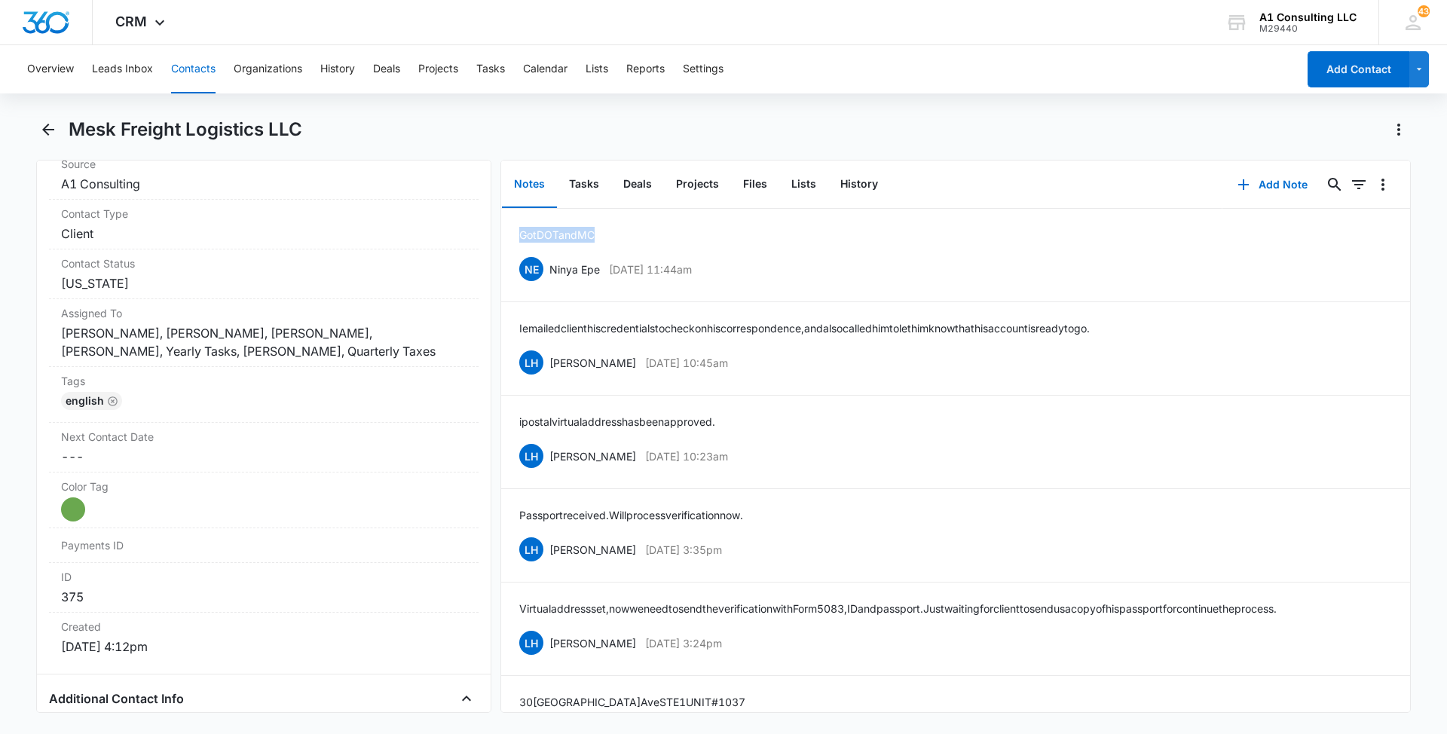
scroll to position [627, 0]
click at [279, 411] on div "English" at bounding box center [263, 399] width 405 height 24
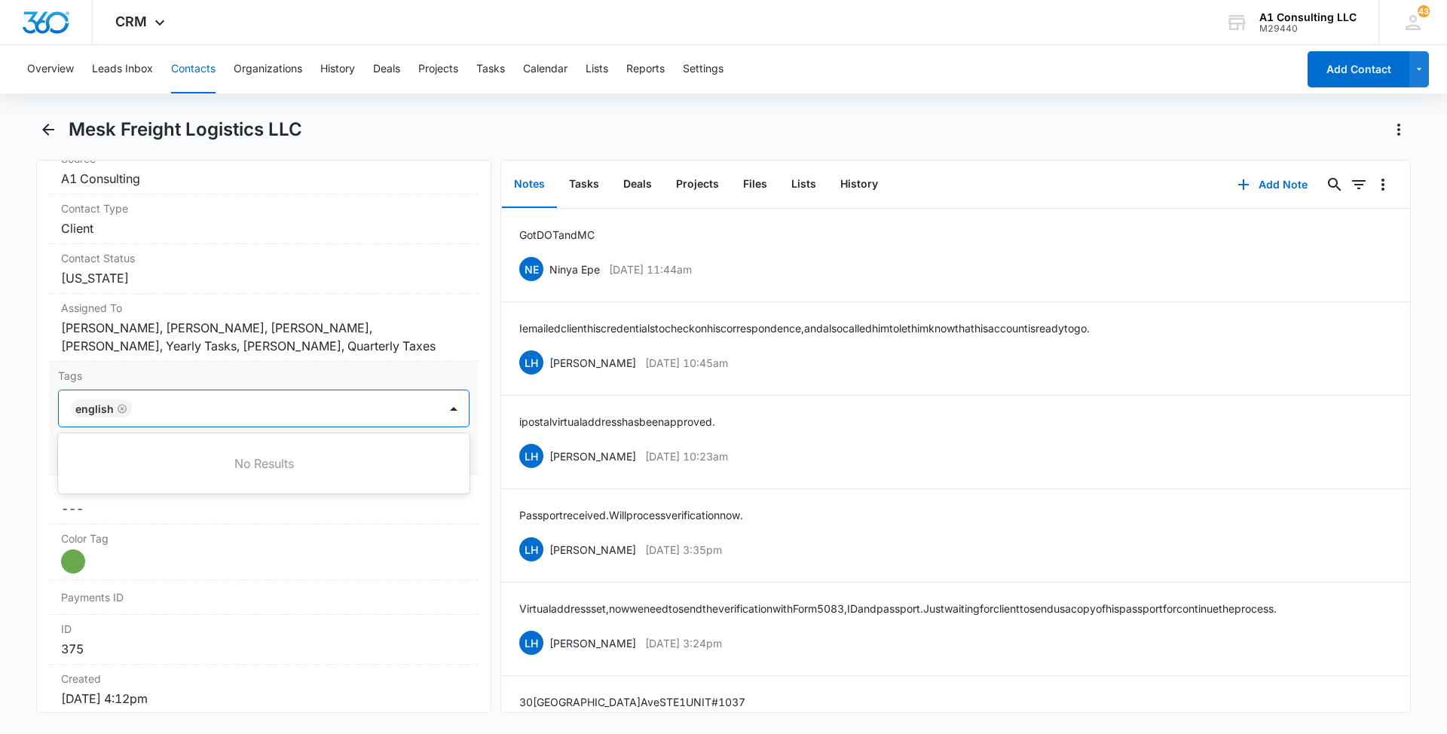
click at [311, 419] on div at bounding box center [286, 408] width 301 height 21
type input "gh"
click at [127, 498] on p "GHL Conversion" at bounding box center [115, 490] width 79 height 16
click at [0, 465] on main "Mesk Freight Logistics LLC Remove MF Mesk Freight Logistics LLC Contact Info Na…" at bounding box center [723, 424] width 1447 height 613
click at [419, 463] on button "Save Changes" at bounding box center [427, 453] width 86 height 29
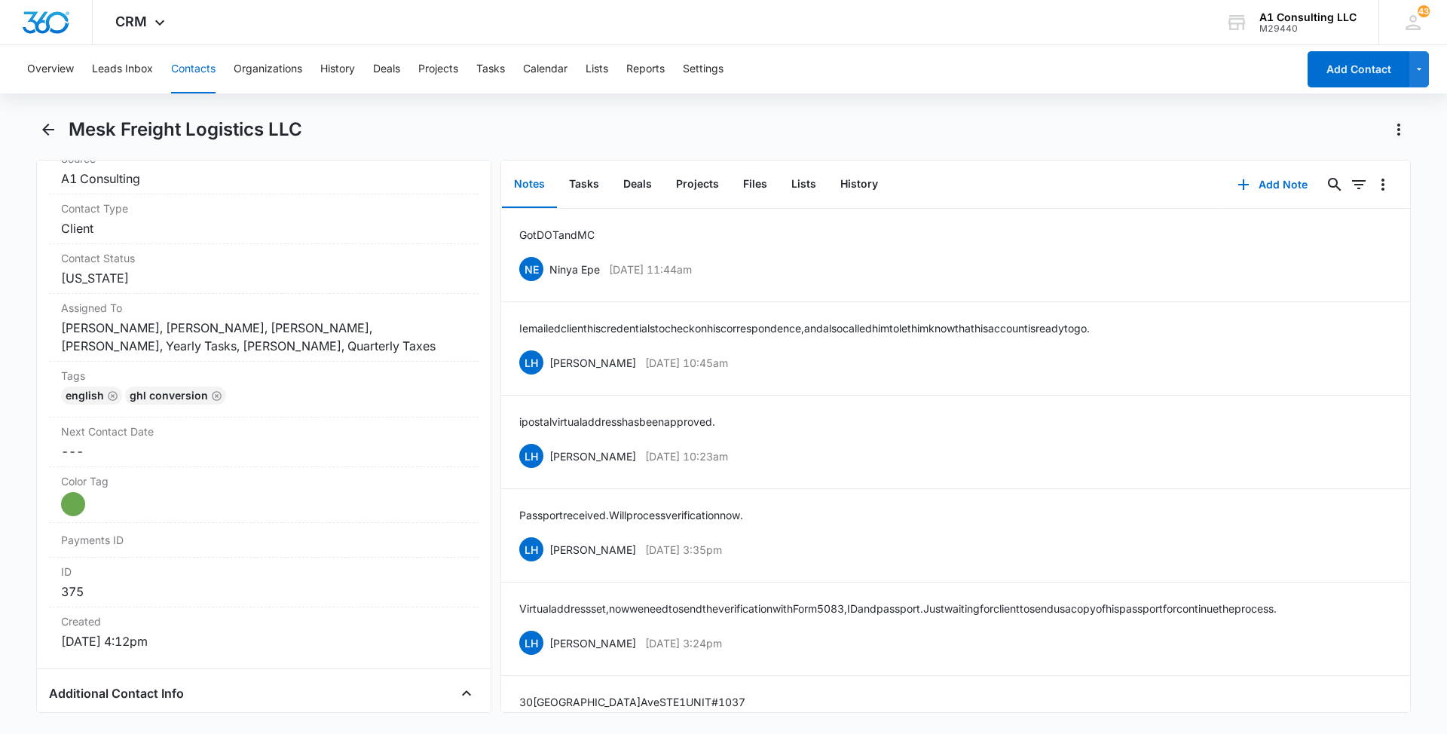
click at [192, 60] on button "Contacts" at bounding box center [193, 69] width 44 height 48
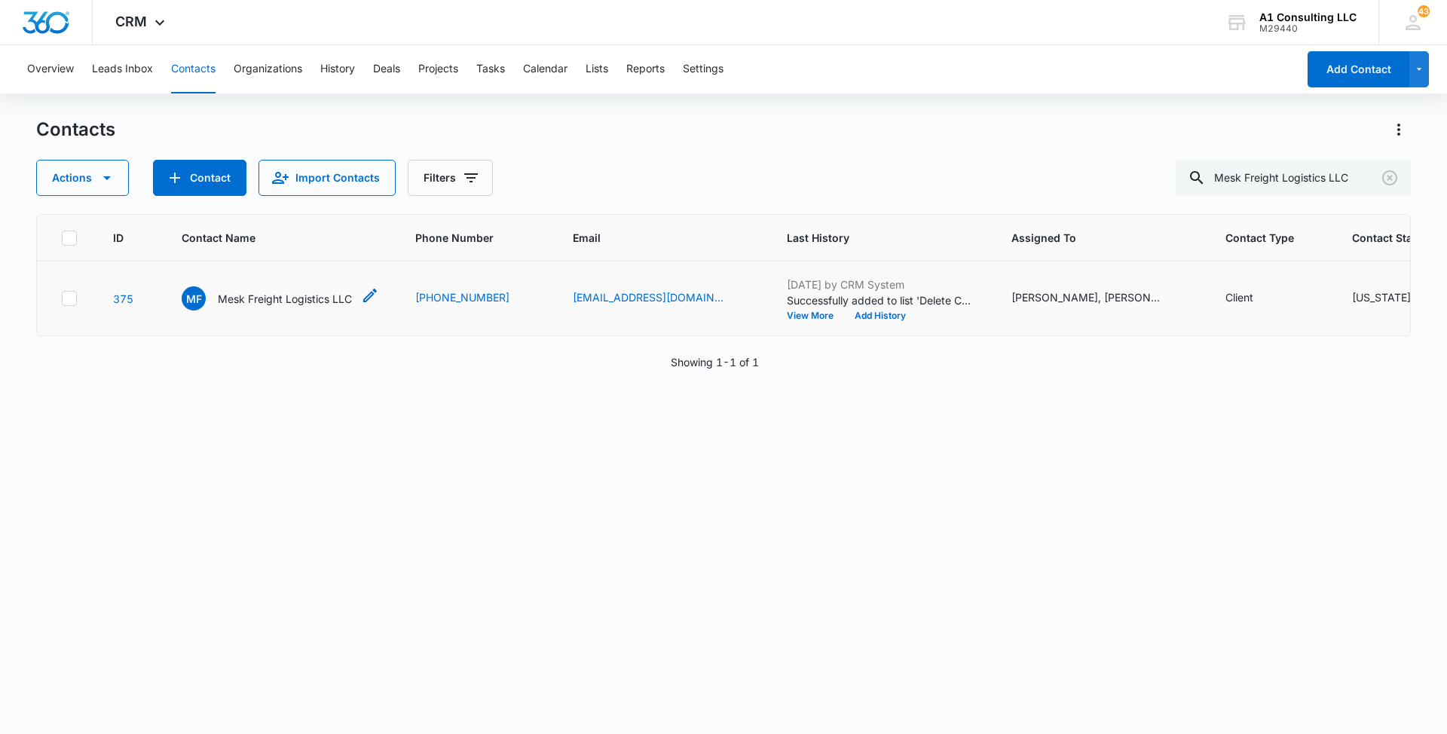
click at [272, 307] on p "Mesk Freight Logistics LLC" at bounding box center [285, 299] width 134 height 16
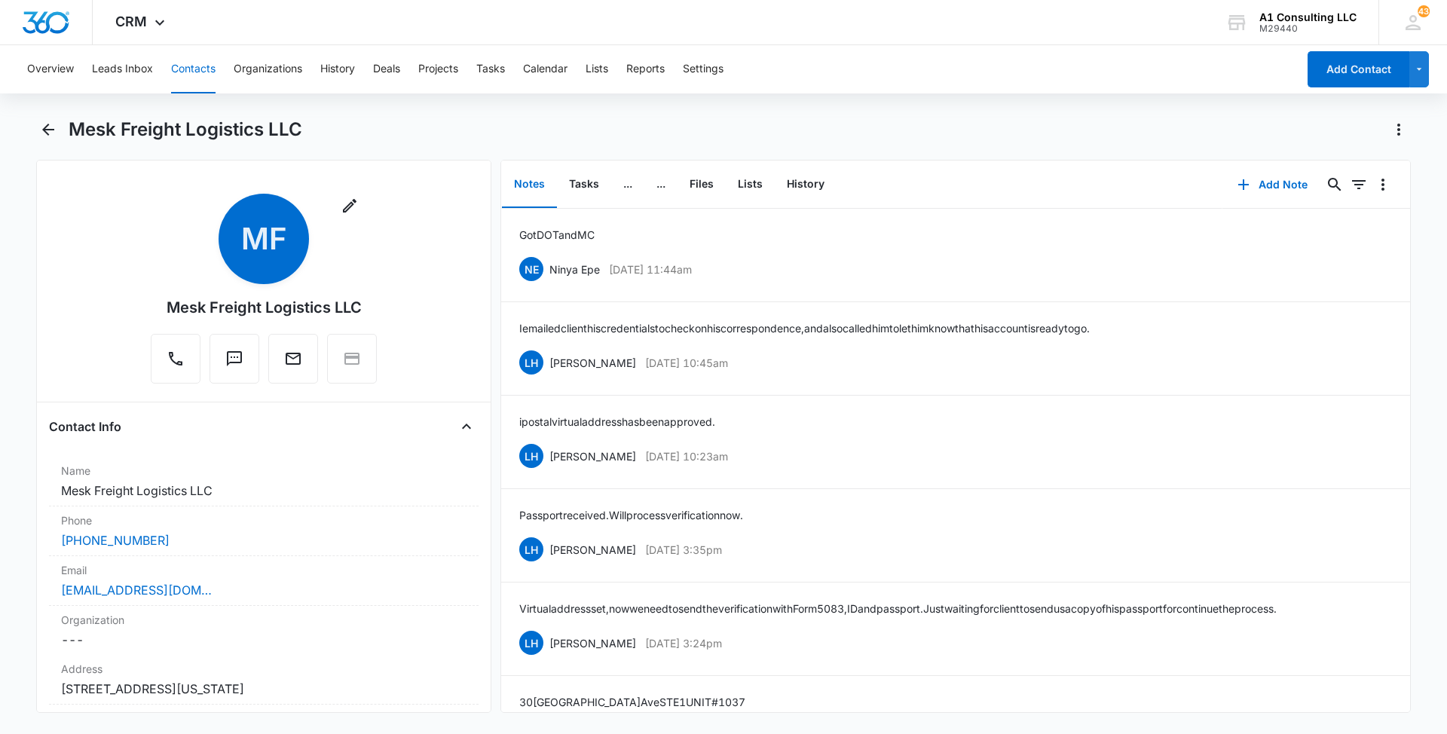
scroll to position [1560, 0]
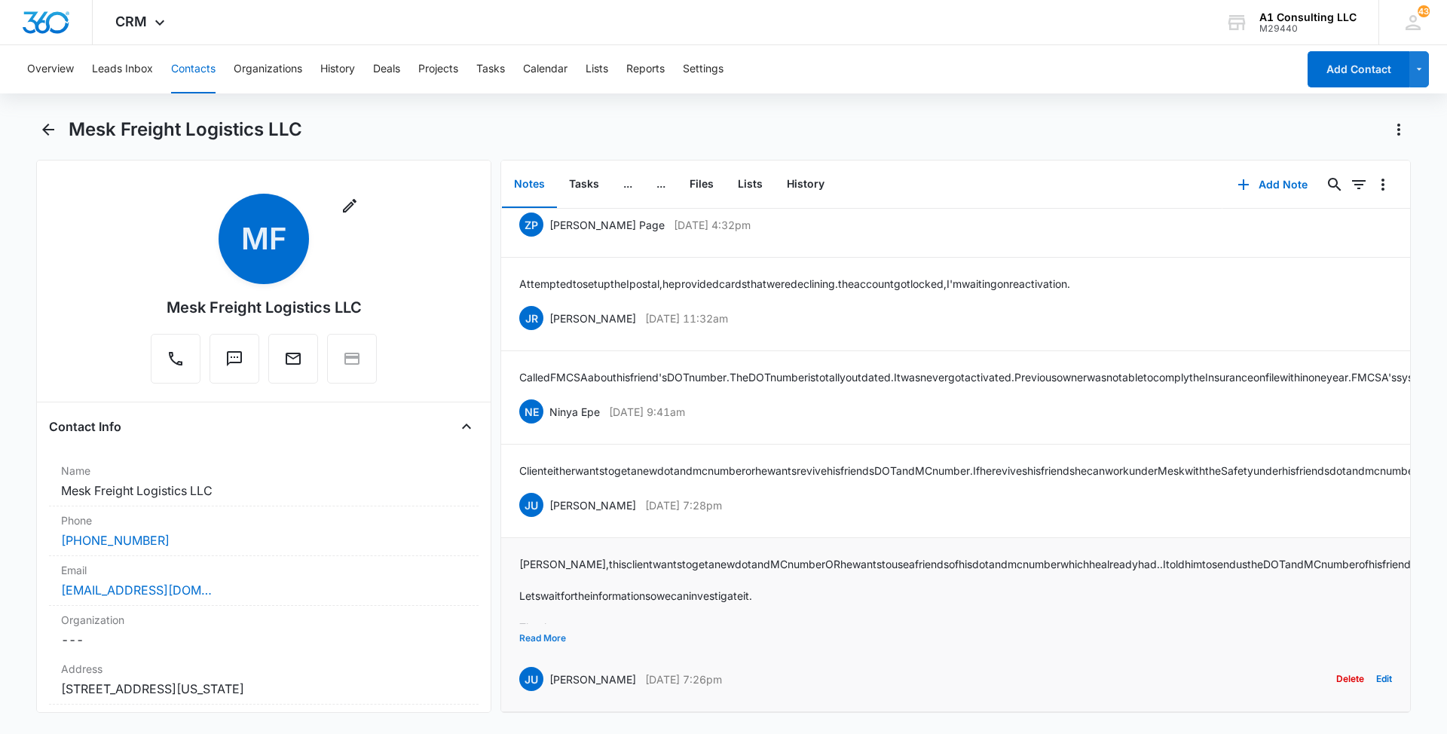
click at [527, 624] on button "Read More" at bounding box center [542, 638] width 47 height 29
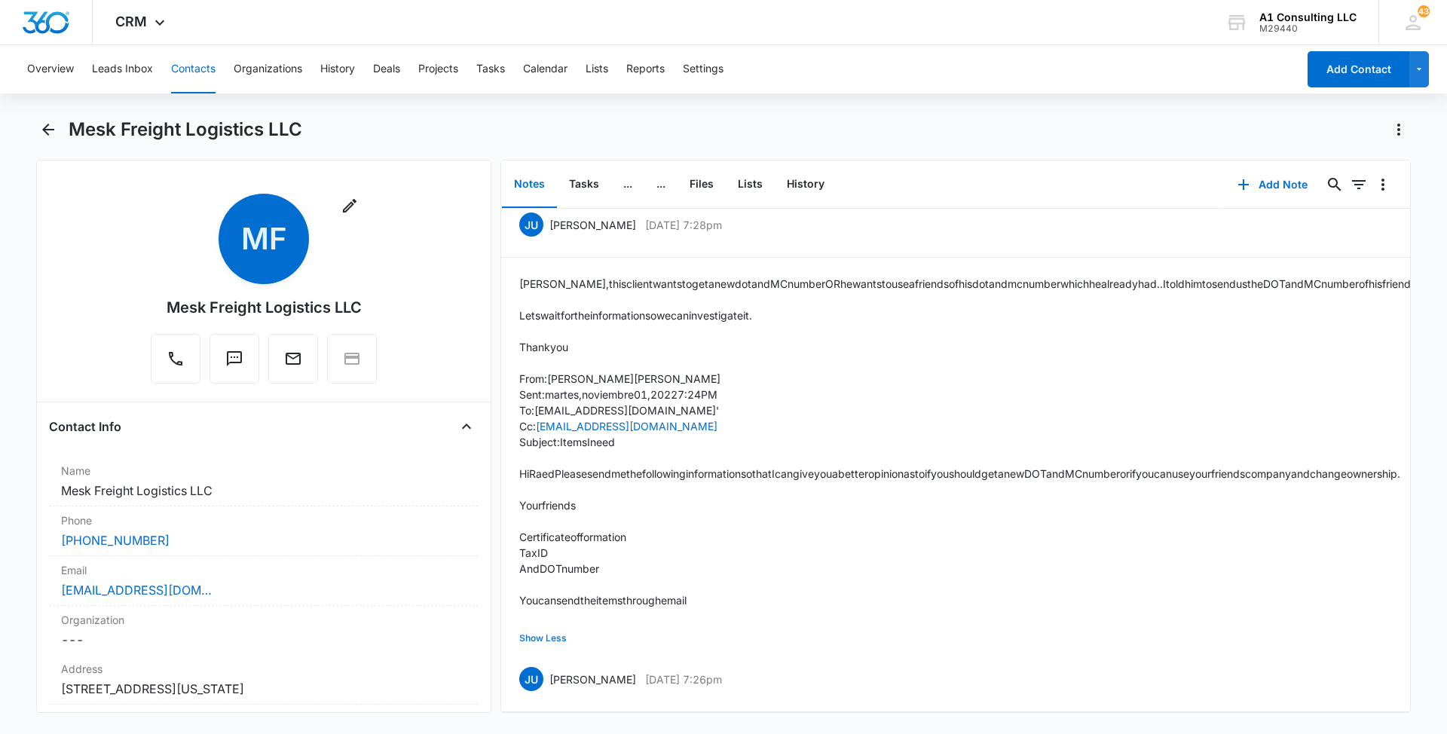
scroll to position [1888, 0]
drag, startPoint x: 772, startPoint y: 661, endPoint x: 547, endPoint y: 655, distance: 225.4
click at [547, 665] on div "JU Jeannette Uribe Nov 1, 2022 at 7:26pm Delete Edit" at bounding box center [955, 679] width 873 height 29
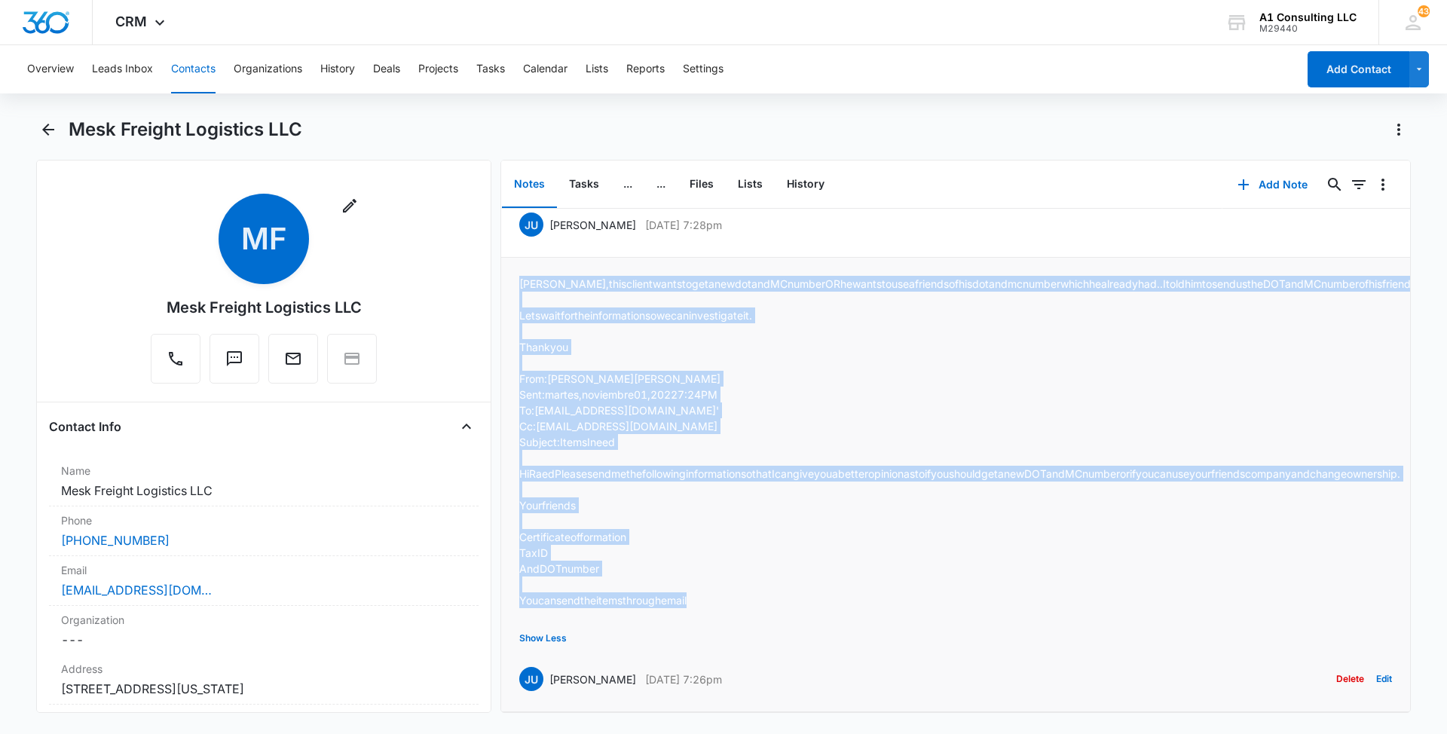
drag, startPoint x: 717, startPoint y: 581, endPoint x: 506, endPoint y: 221, distance: 417.4
click at [506, 258] on li "Nina, this client wants to get a new dot and MC number OR he wants to use a fri…" at bounding box center [955, 485] width 909 height 454
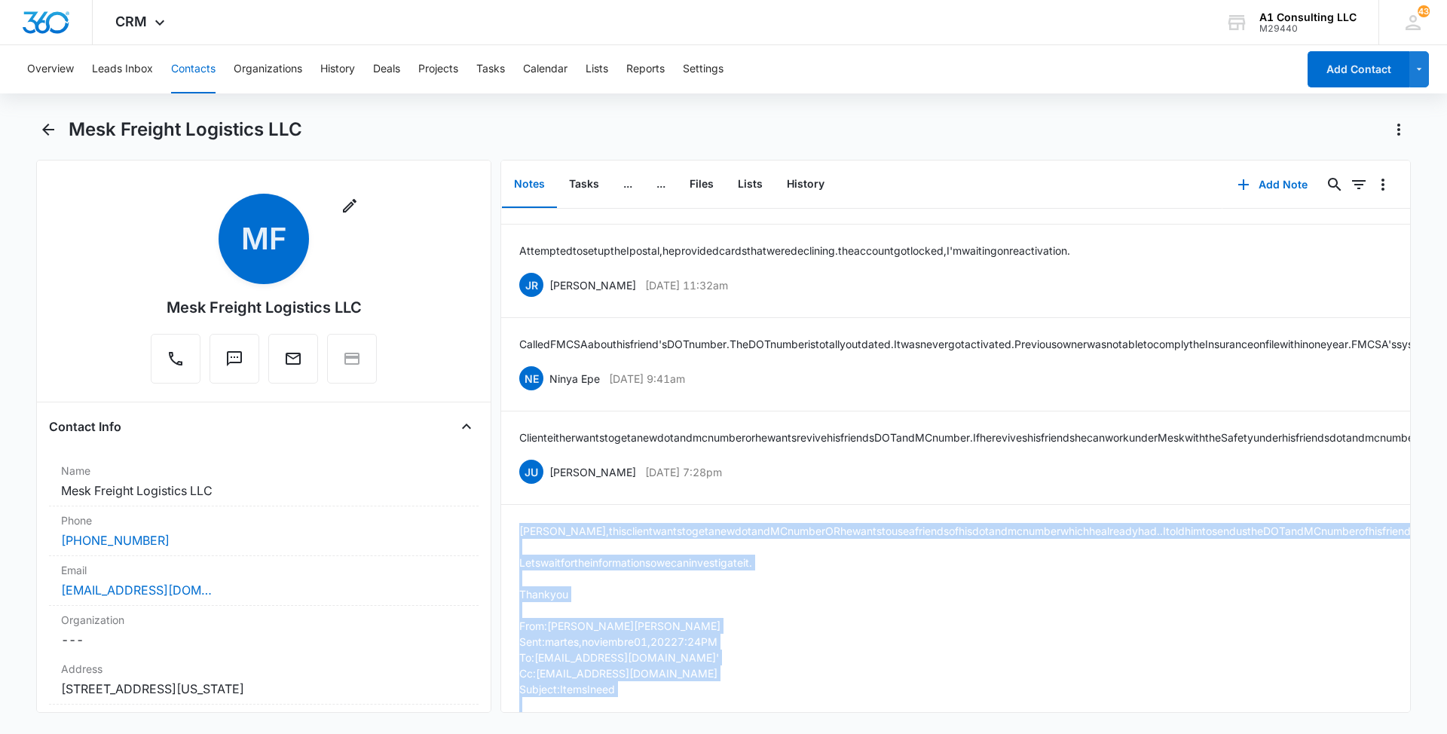
scroll to position [1435, 0]
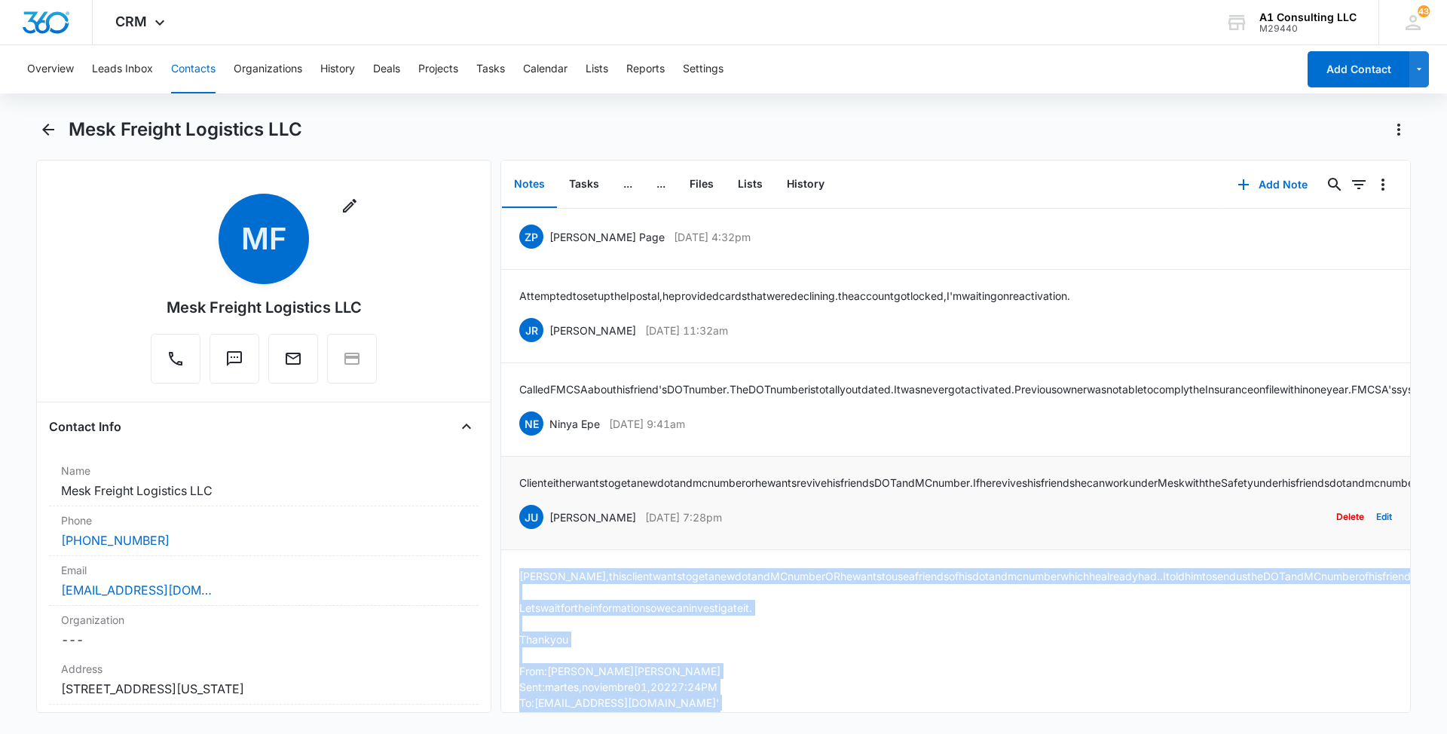
drag, startPoint x: 765, startPoint y: 605, endPoint x: 549, endPoint y: 618, distance: 215.9
click at [549, 531] on div "JU Jeannette Uribe Nov 1, 2022 at 7:28pm Delete Edit" at bounding box center [955, 517] width 873 height 29
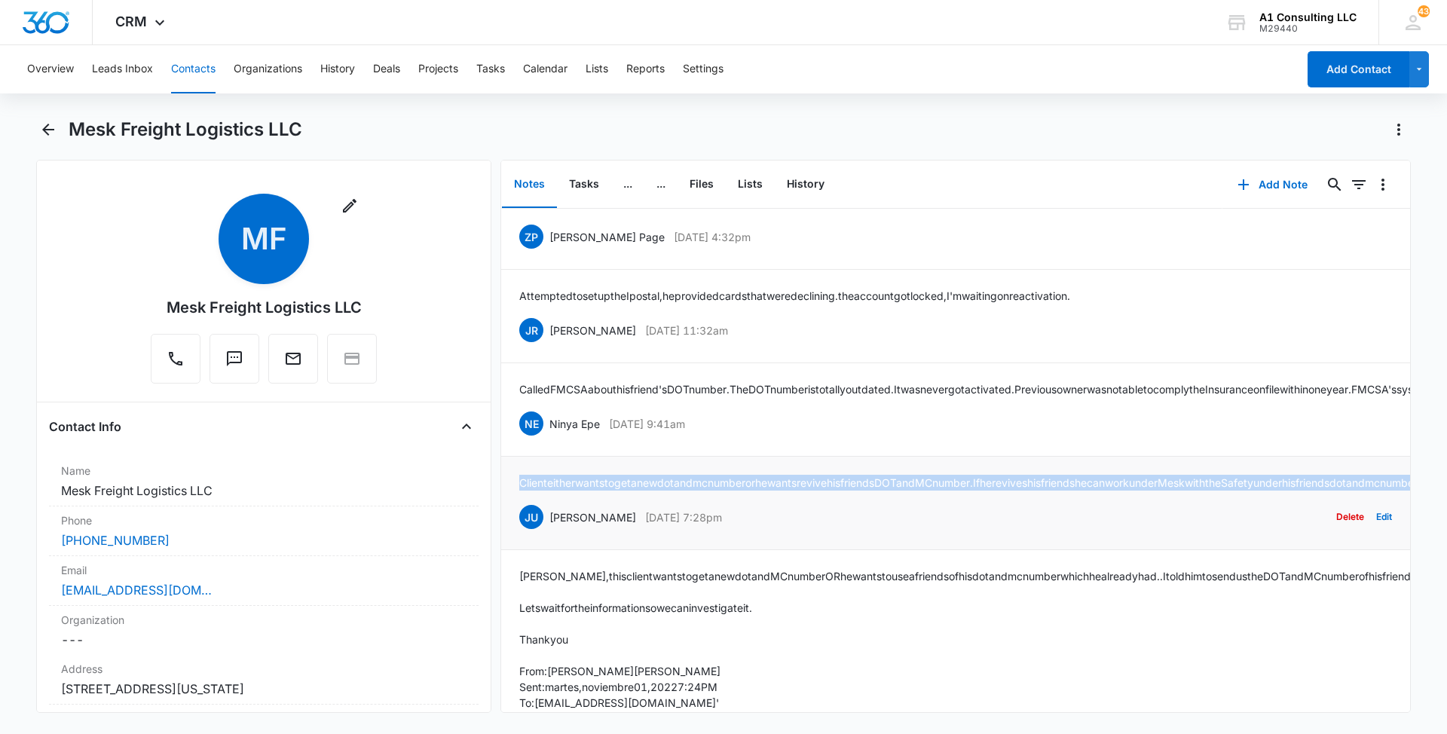
drag, startPoint x: 856, startPoint y: 572, endPoint x: 513, endPoint y: 565, distance: 342.9
click at [513, 550] on li "Client either wants to get a new dot and mc number or he wants revive his frien…" at bounding box center [955, 503] width 909 height 93
drag, startPoint x: 711, startPoint y: 500, endPoint x: 643, endPoint y: 506, distance: 67.3
click at [643, 432] on p "Nov 2, 2022 at 9:41am" at bounding box center [647, 424] width 76 height 16
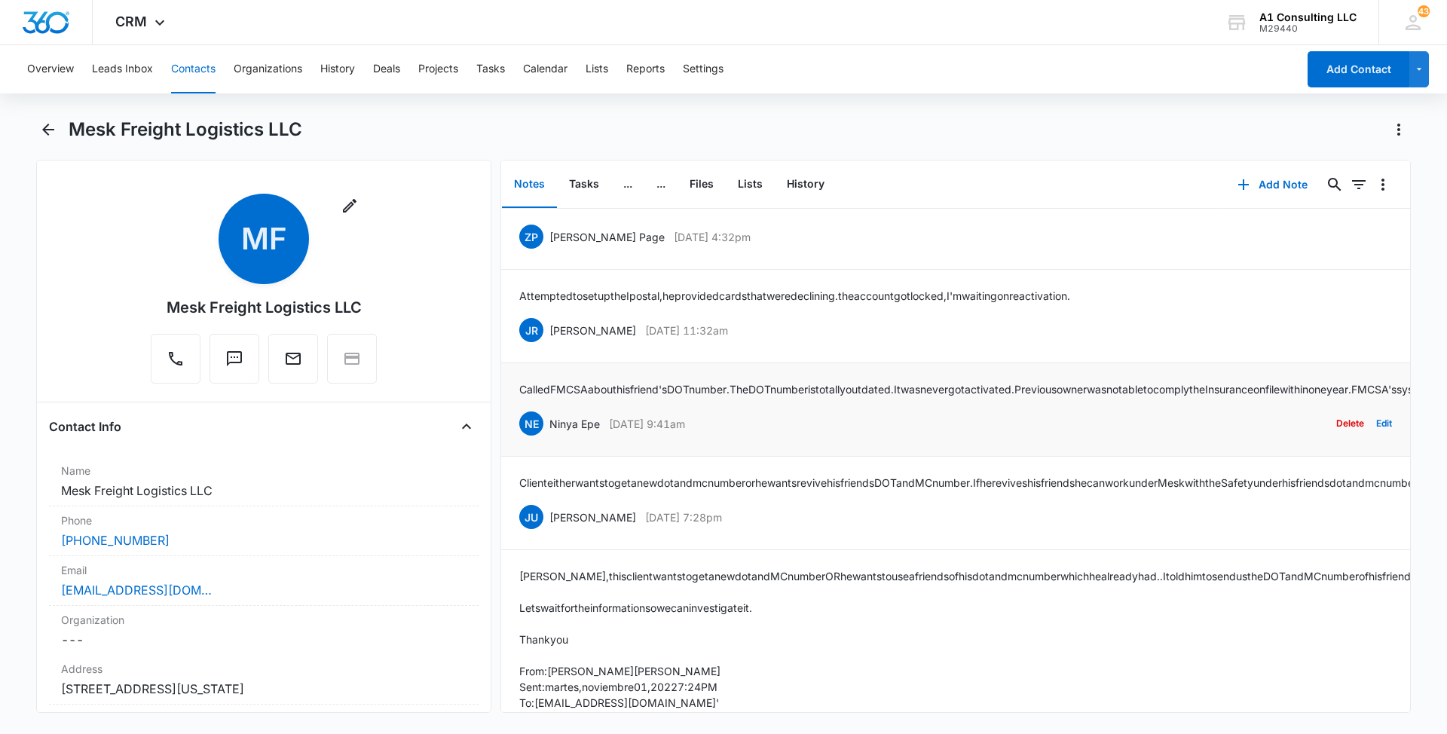
drag, startPoint x: 643, startPoint y: 506, endPoint x: 972, endPoint y: 491, distance: 328.9
click at [972, 438] on div "NE Ninya Epe Nov 2, 2022 at 9:41am Delete Edit" at bounding box center [955, 423] width 873 height 29
drag, startPoint x: 662, startPoint y: 498, endPoint x: 549, endPoint y: 500, distance: 113.8
click at [549, 438] on div "NE Ninya Epe Nov 2, 2022 at 9:41am Delete Edit" at bounding box center [955, 423] width 873 height 29
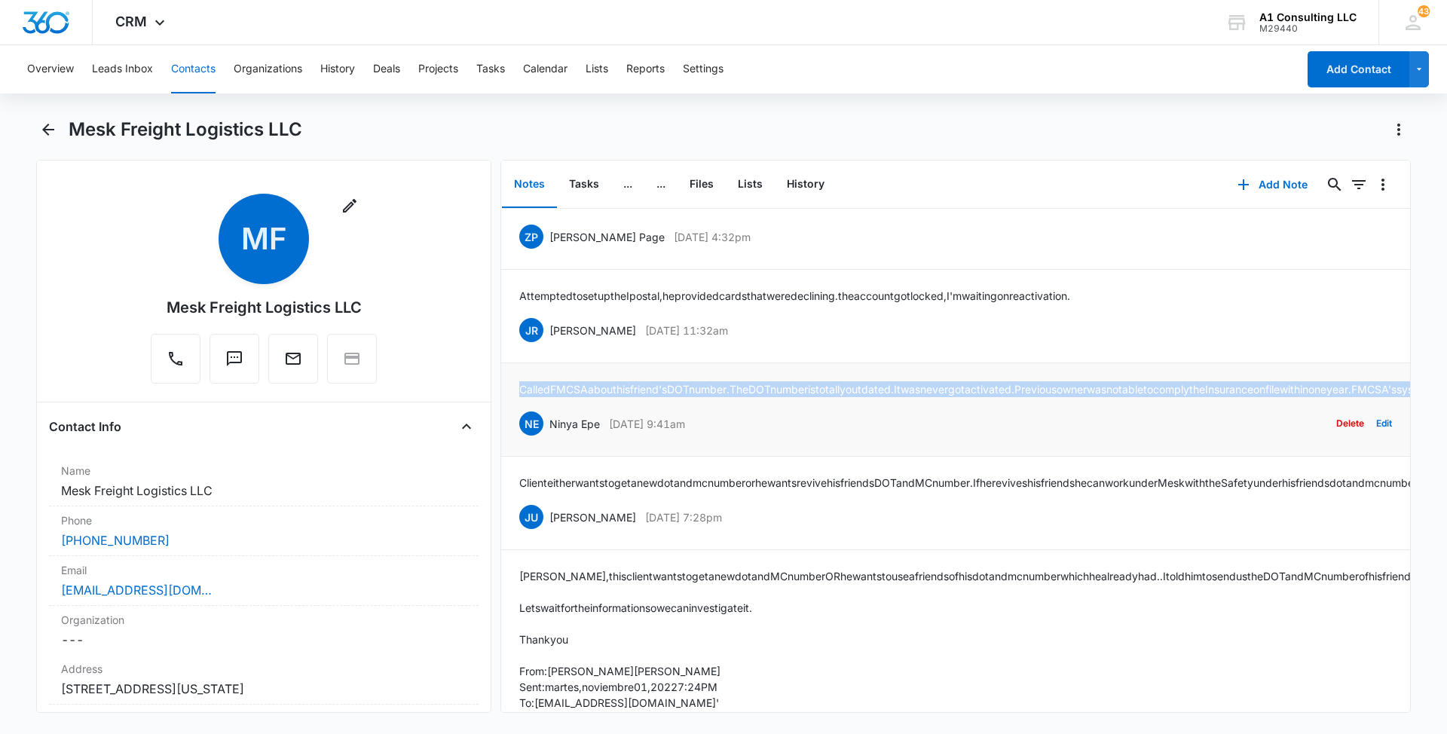
drag, startPoint x: 677, startPoint y: 463, endPoint x: 516, endPoint y: 422, distance: 165.8
click at [516, 422] on li "Called FMCSA about his friend's DOT number. The DOT number is totally outdated.…" at bounding box center [955, 409] width 909 height 93
drag, startPoint x: 777, startPoint y: 371, endPoint x: 552, endPoint y: 372, distance: 224.5
click at [552, 344] on div "JR Johanna Rosario Nov 10, 2022 at 11:32am Delete Edit" at bounding box center [955, 330] width 873 height 29
click at [936, 363] on li "Attempted to set up the Ipostal, he provided cards that were declining. the acc…" at bounding box center [955, 316] width 909 height 93
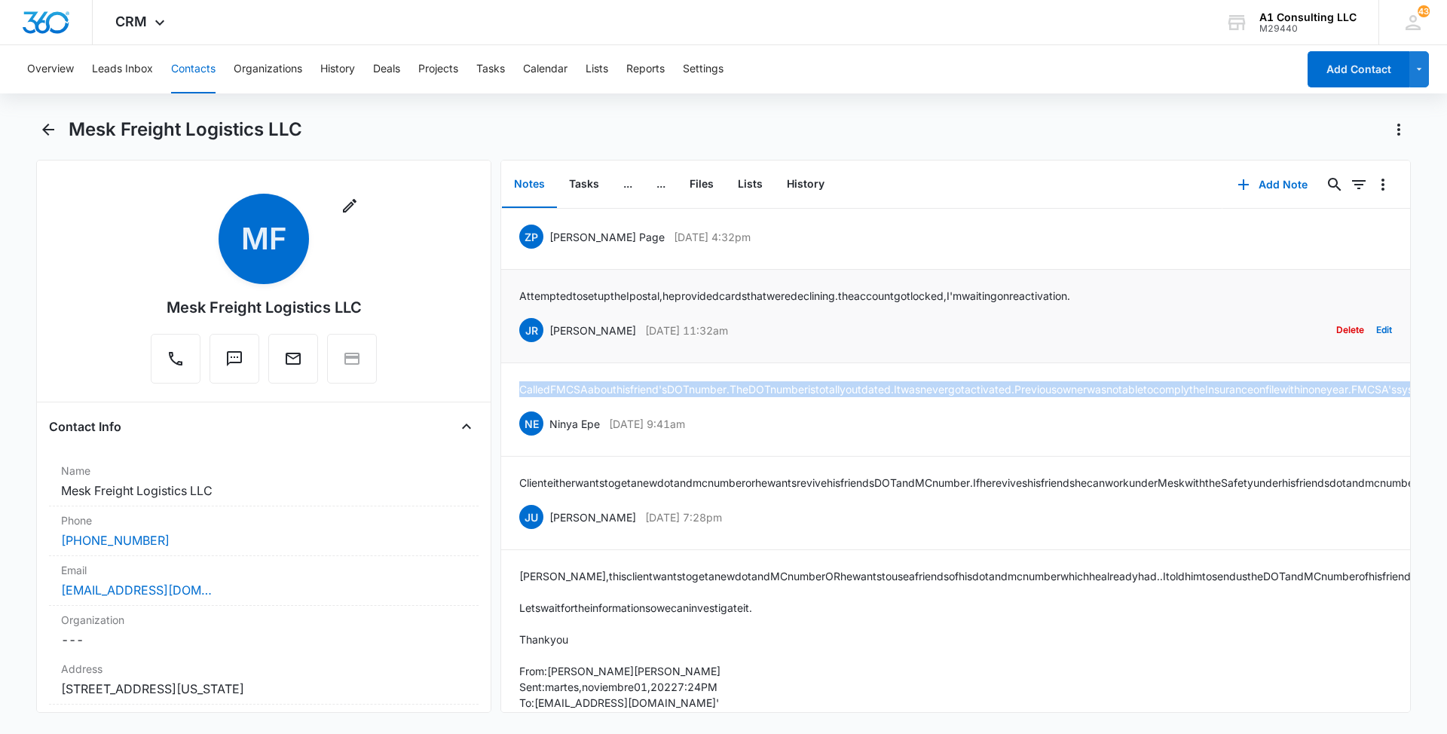
drag, startPoint x: 787, startPoint y: 374, endPoint x: 549, endPoint y: 376, distance: 238.1
click at [549, 344] on div "JR Johanna Rosario Nov 10, 2022 at 11:32am Delete Edit" at bounding box center [955, 330] width 873 height 29
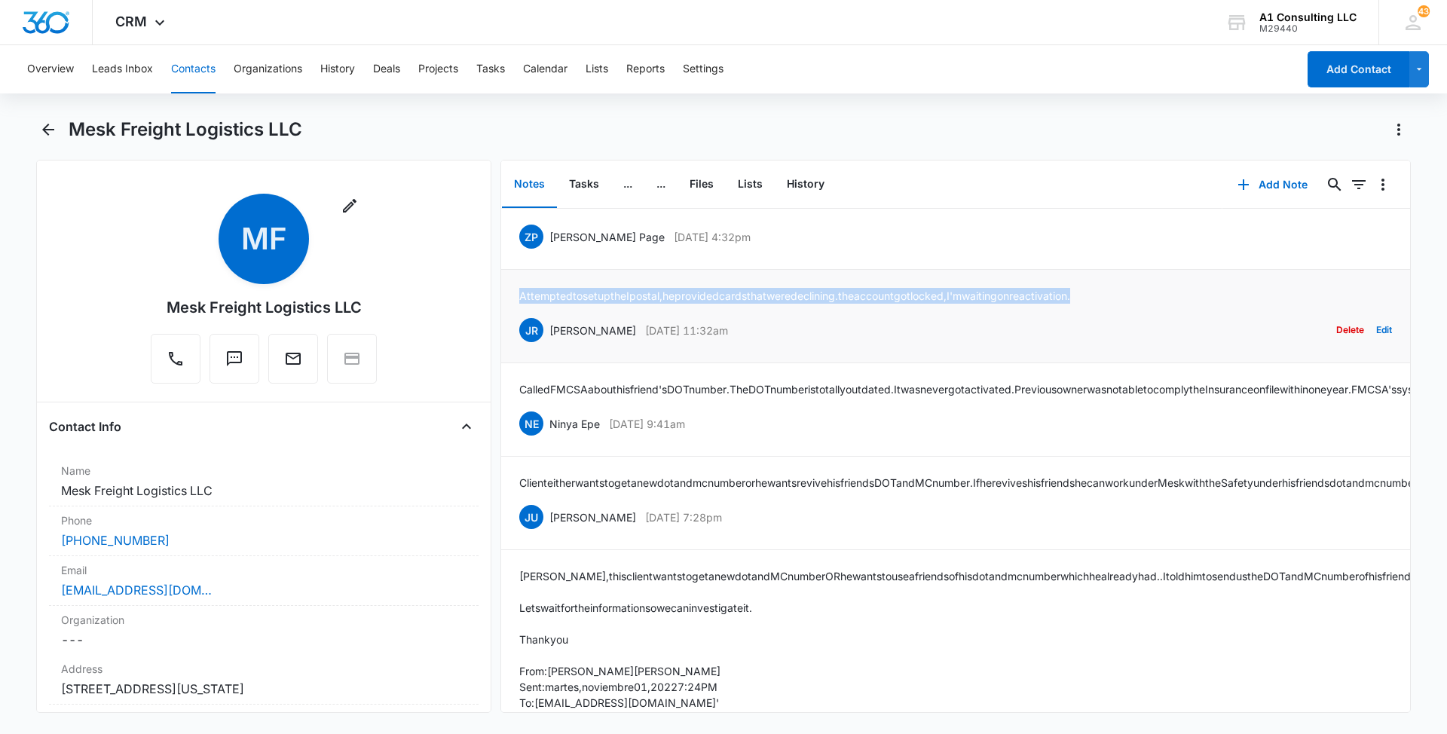
drag, startPoint x: 1105, startPoint y: 338, endPoint x: 518, endPoint y: 343, distance: 586.2
click at [518, 343] on li "Attempted to set up the Ipostal, he provided cards that were declining. the acc…" at bounding box center [955, 316] width 909 height 93
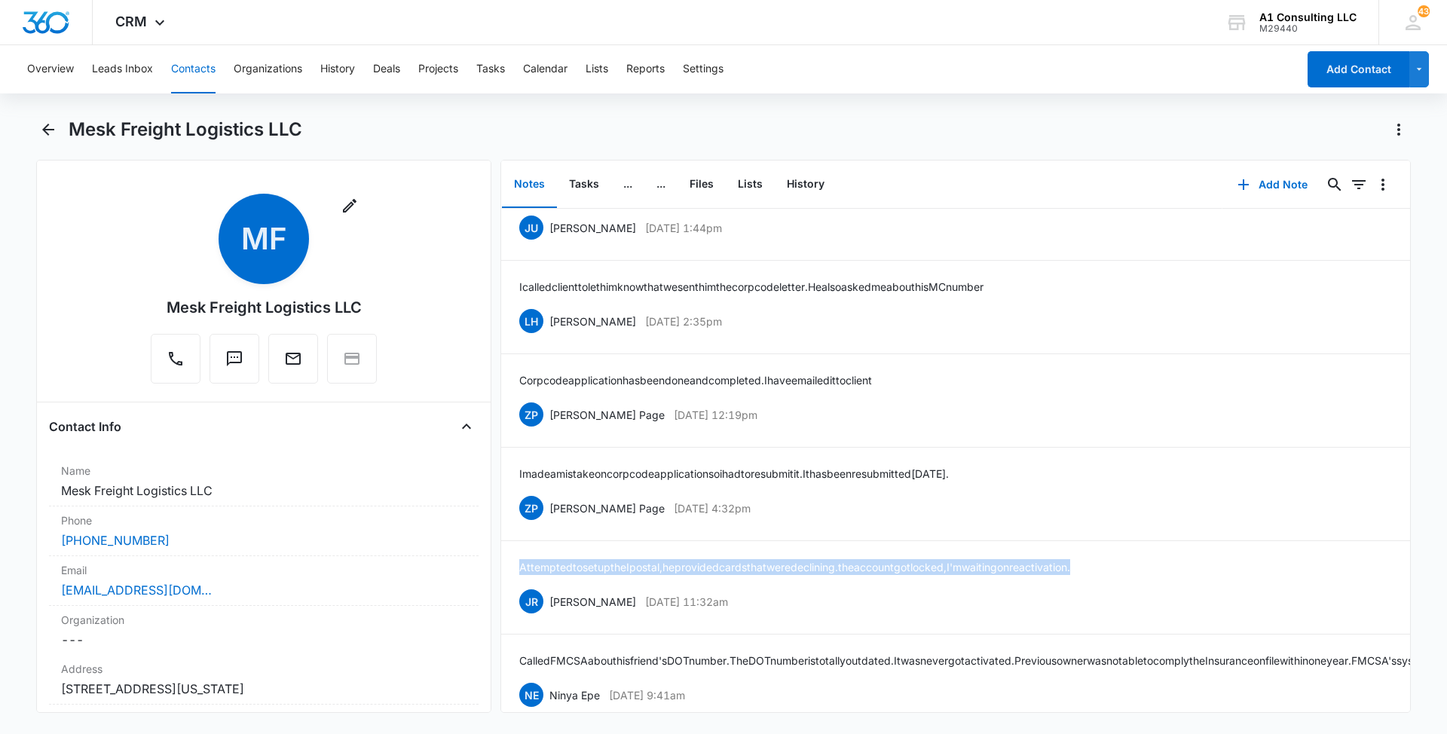
scroll to position [1119, 0]
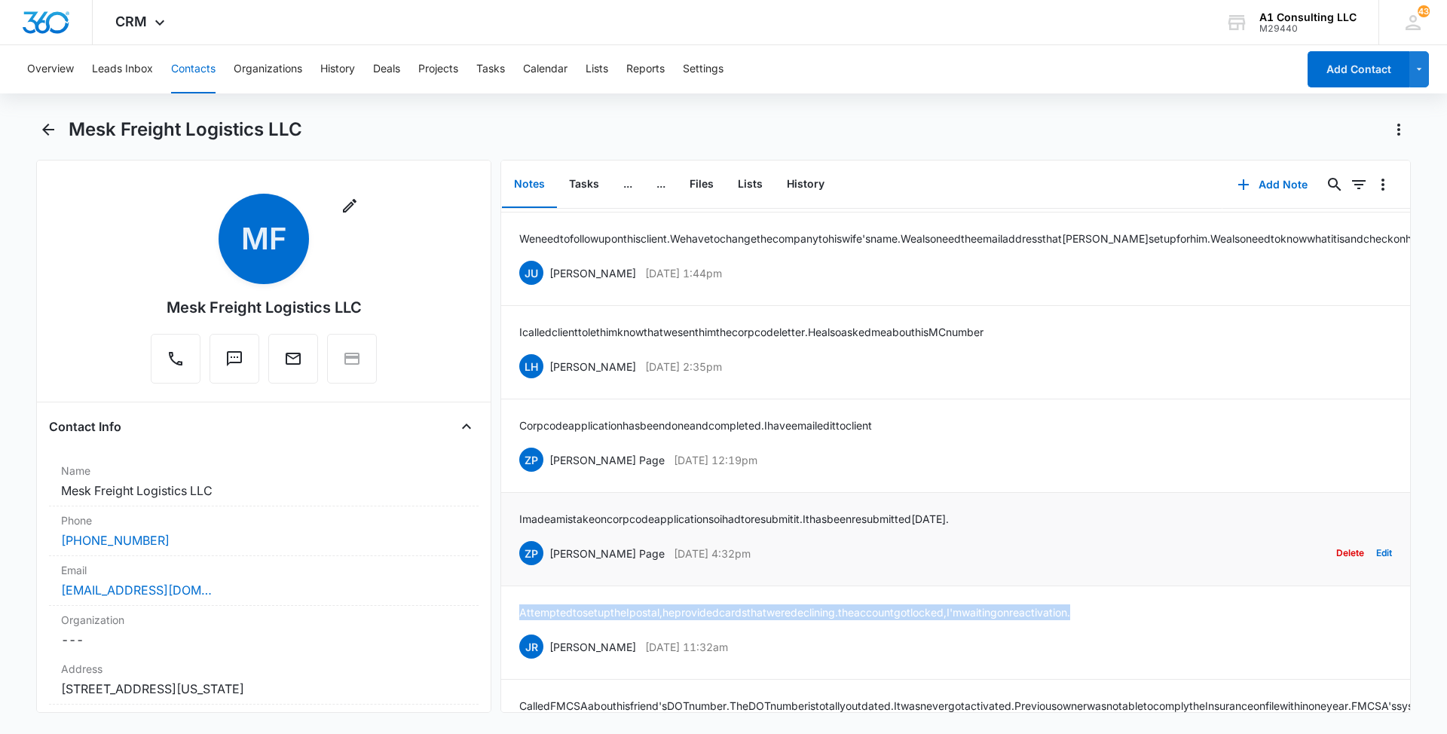
drag, startPoint x: 756, startPoint y: 601, endPoint x: 545, endPoint y: 596, distance: 211.0
click at [545, 567] on div "ZP Zakiya Page Nov 28, 2022 at 4:32pm Delete Edit" at bounding box center [955, 553] width 873 height 29
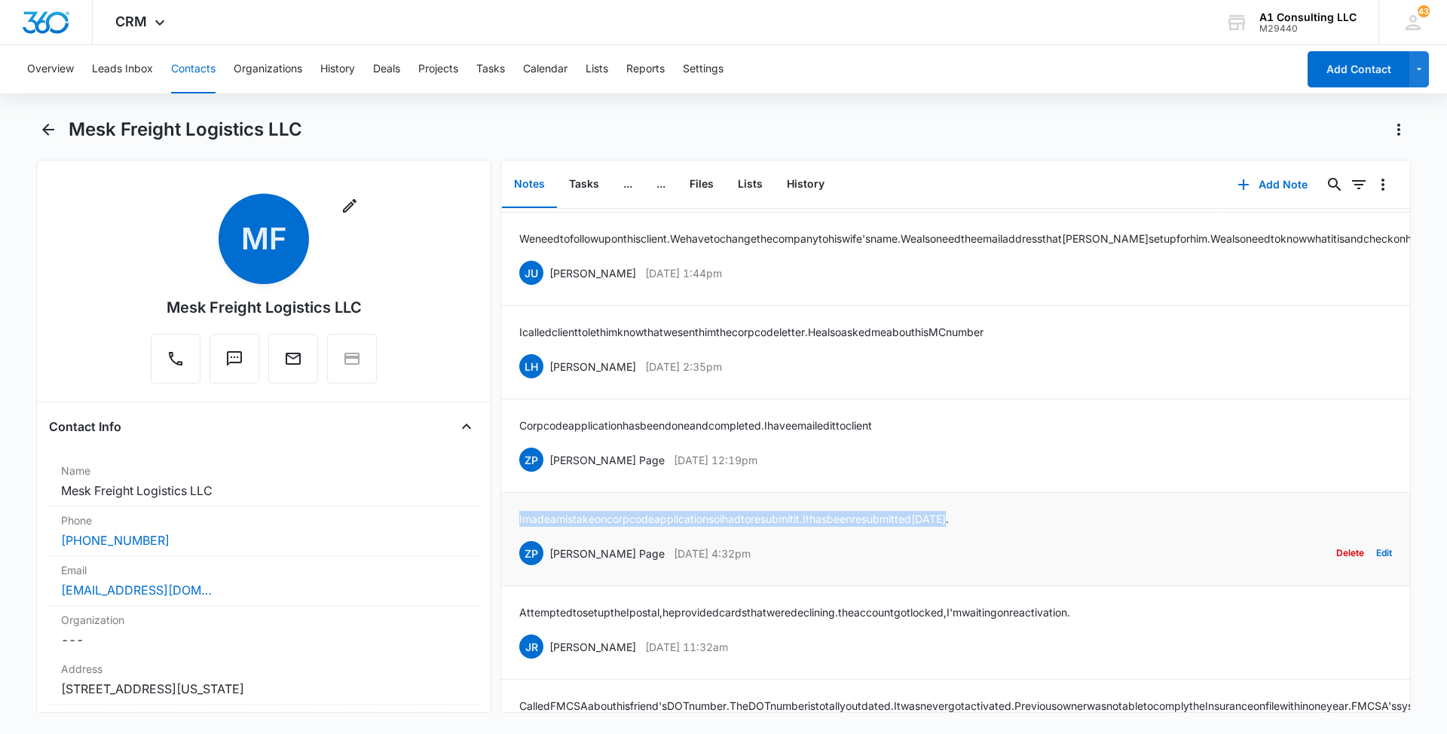
drag, startPoint x: 1004, startPoint y: 564, endPoint x: 516, endPoint y: 566, distance: 488.3
click at [516, 566] on li "I made a mistake on corp code application so i had to resubmit it. It has been …" at bounding box center [955, 539] width 909 height 93
drag, startPoint x: 761, startPoint y: 503, endPoint x: 549, endPoint y: 511, distance: 211.9
click at [549, 474] on div "ZP Zakiya Page Dec 5, 2022 at 12:19pm Delete Edit" at bounding box center [955, 459] width 873 height 29
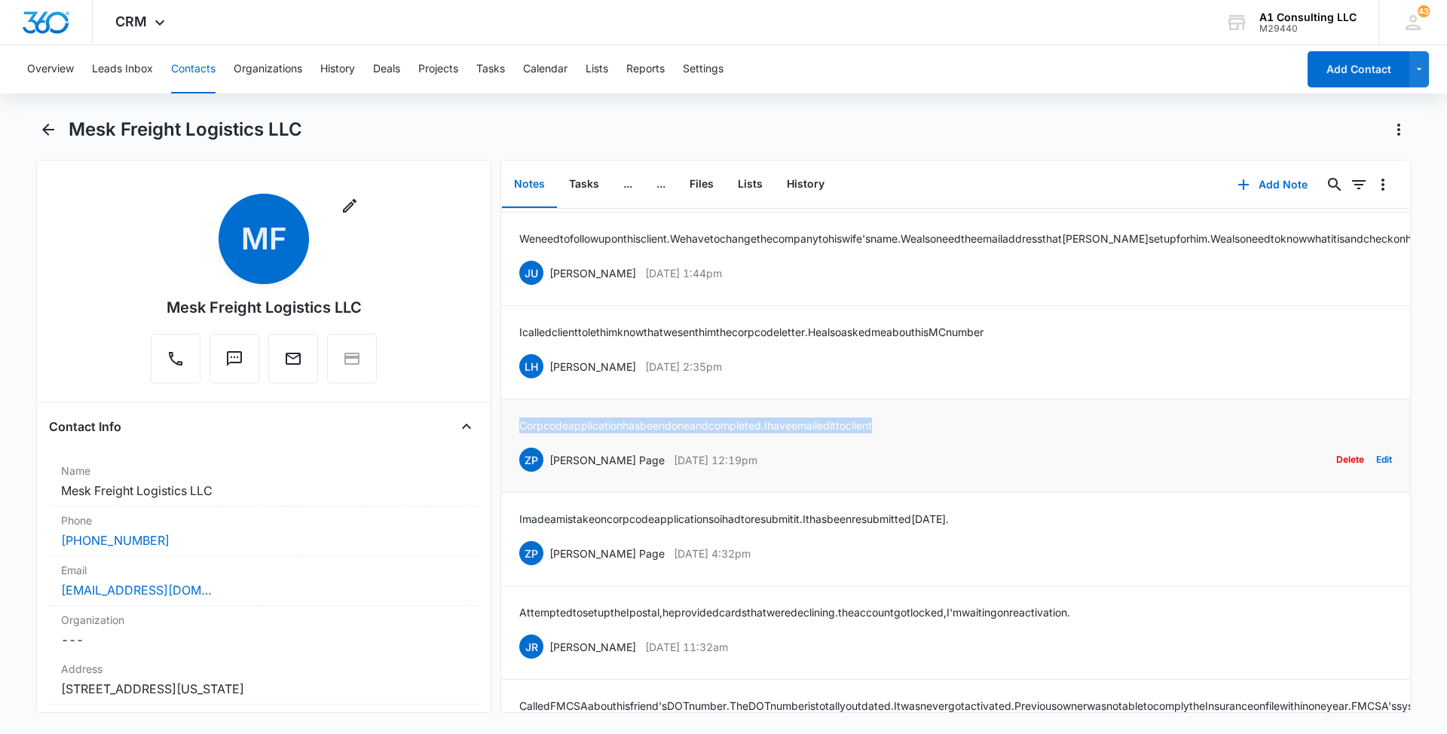
drag, startPoint x: 916, startPoint y: 468, endPoint x: 515, endPoint y: 478, distance: 401.0
click at [515, 478] on li "Corp code application has been done and completed. I have emailed it to client …" at bounding box center [955, 445] width 909 height 93
drag, startPoint x: 751, startPoint y: 411, endPoint x: 548, endPoint y: 408, distance: 203.5
click at [548, 381] on div "LH Laura Henry Dec 5, 2022 at 2:35pm Delete Edit" at bounding box center [955, 366] width 873 height 29
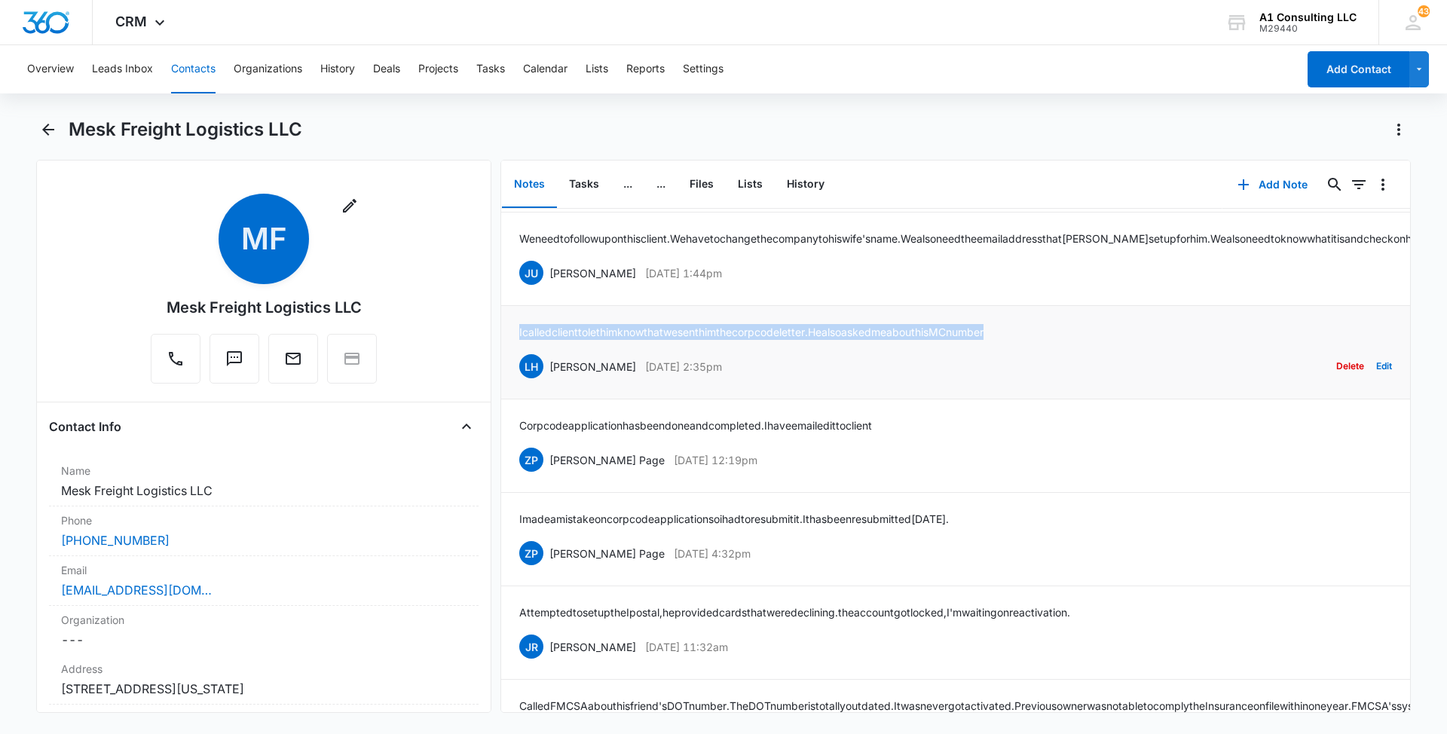
drag, startPoint x: 1054, startPoint y: 373, endPoint x: 515, endPoint y: 382, distance: 538.8
click at [515, 382] on li "I called client to let him know that we sent him the corp code letter. He also …" at bounding box center [955, 352] width 909 height 93
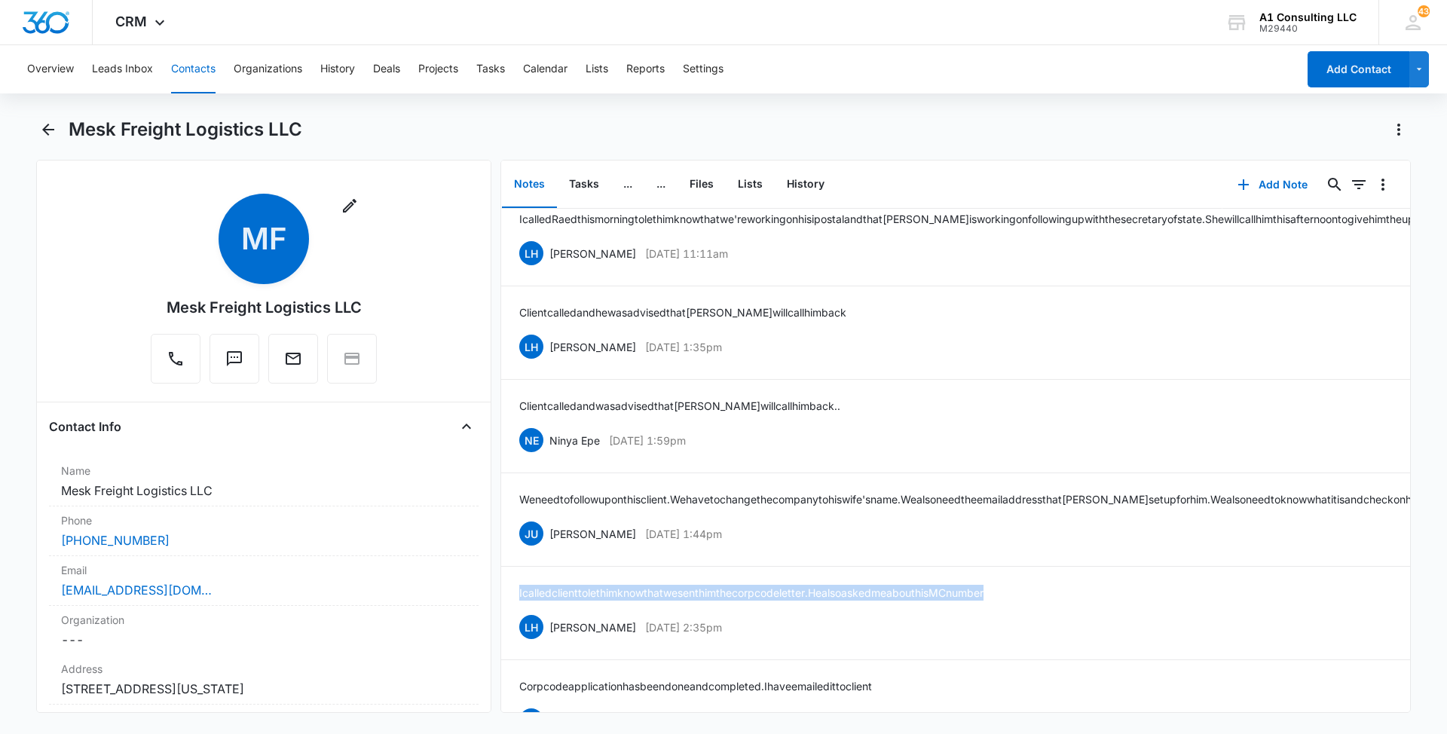
scroll to position [848, 0]
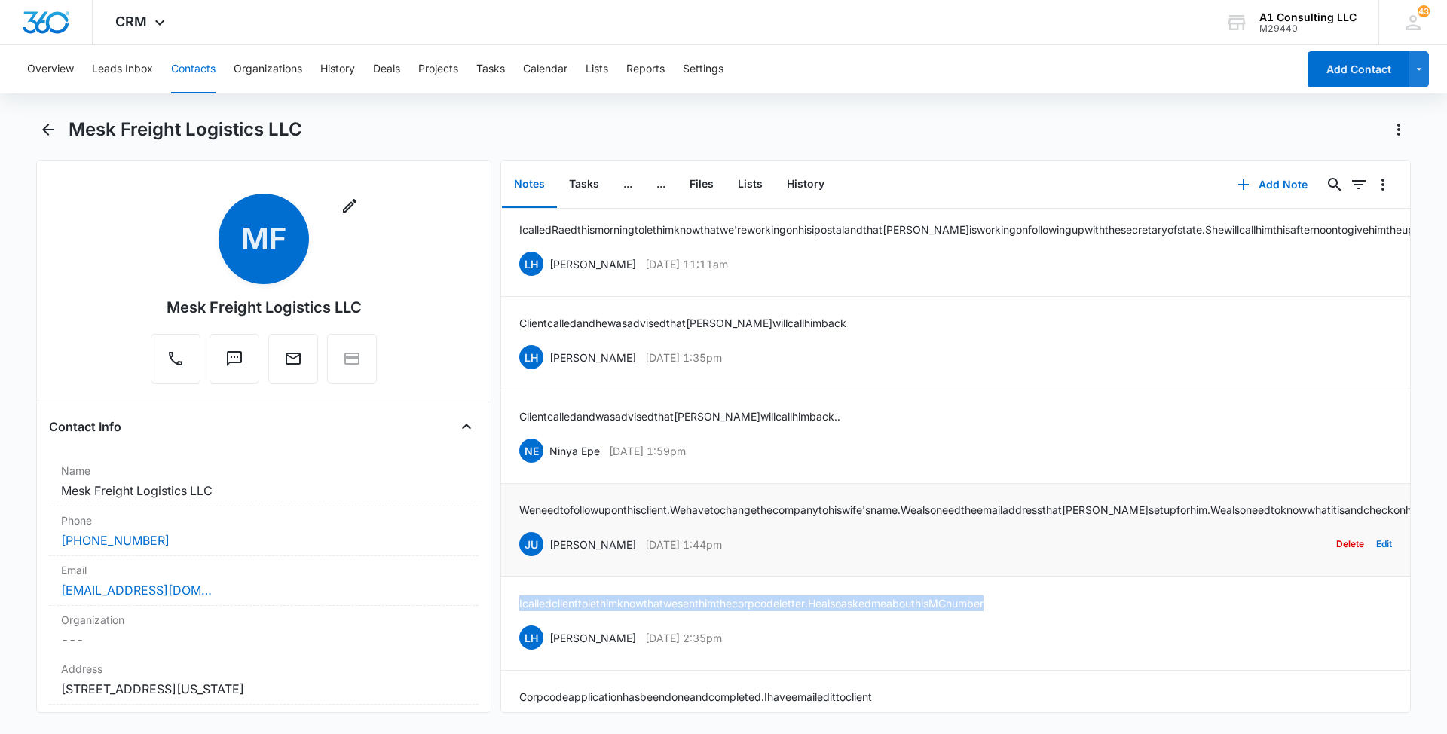
drag, startPoint x: 699, startPoint y: 591, endPoint x: 549, endPoint y: 592, distance: 150.7
click at [549, 558] on div "JU Jeannette Uribe Jan 4, 2023 at 1:44pm Delete Edit" at bounding box center [955, 544] width 873 height 29
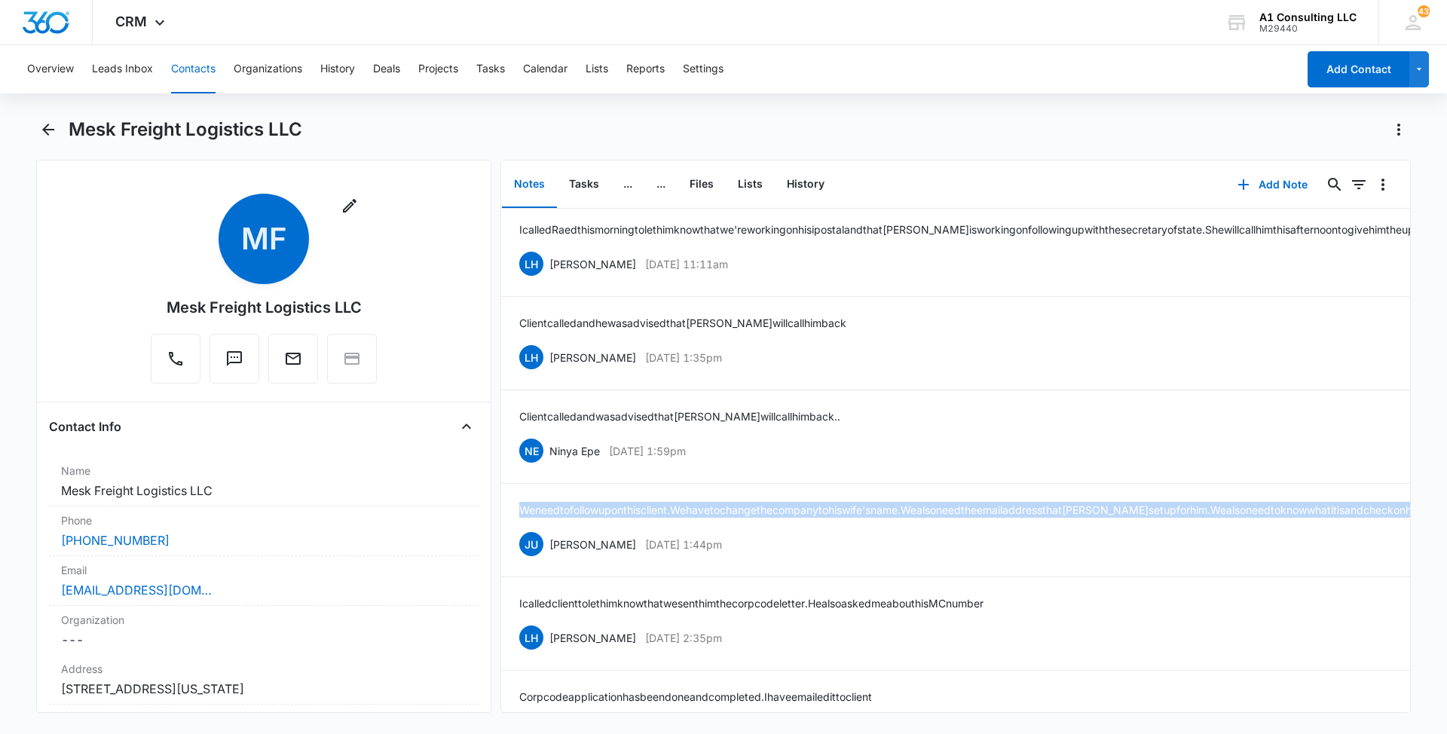
drag, startPoint x: 744, startPoint y: 555, endPoint x: 497, endPoint y: 542, distance: 247.5
click at [497, 542] on div "Remove MF Mesk Freight Logistics LLC Contact Info Name Cancel Save Changes Mesk…" at bounding box center [723, 436] width 1374 height 553
drag, startPoint x: 738, startPoint y: 485, endPoint x: 542, endPoint y: 484, distance: 195.9
click at [542, 465] on div "NE Ninya Epe Jan 10, 2023 at 1:59pm Delete Edit" at bounding box center [955, 450] width 873 height 29
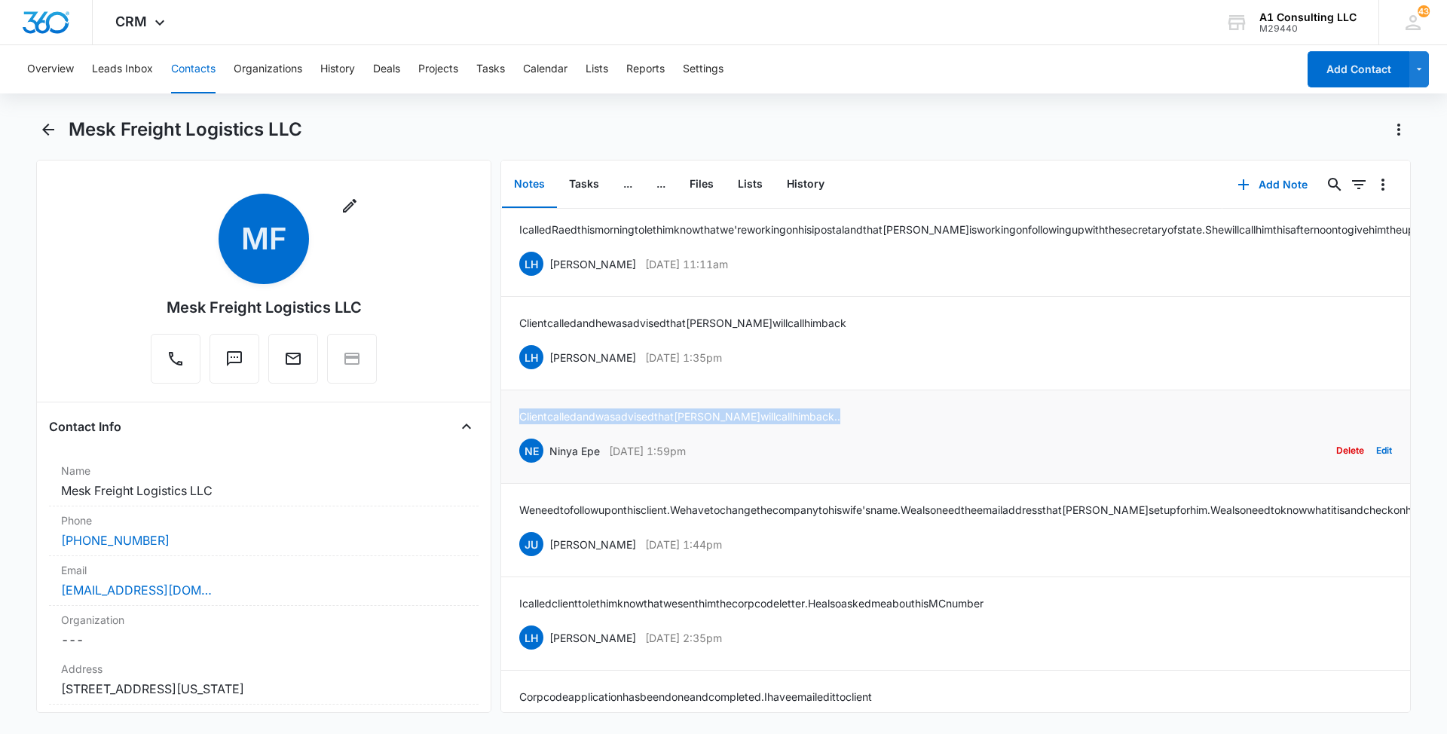
drag, startPoint x: 836, startPoint y: 446, endPoint x: 512, endPoint y: 454, distance: 324.1
click at [512, 454] on li "Client called and was advised that Jeannette will call him back.. NE Ninya Epe …" at bounding box center [955, 436] width 909 height 93
drag, startPoint x: 705, startPoint y: 384, endPoint x: 546, endPoint y: 384, distance: 159.0
click at [546, 371] on div "LH Laura Henry Jan 17, 2023 at 1:35pm Delete Edit" at bounding box center [955, 357] width 873 height 29
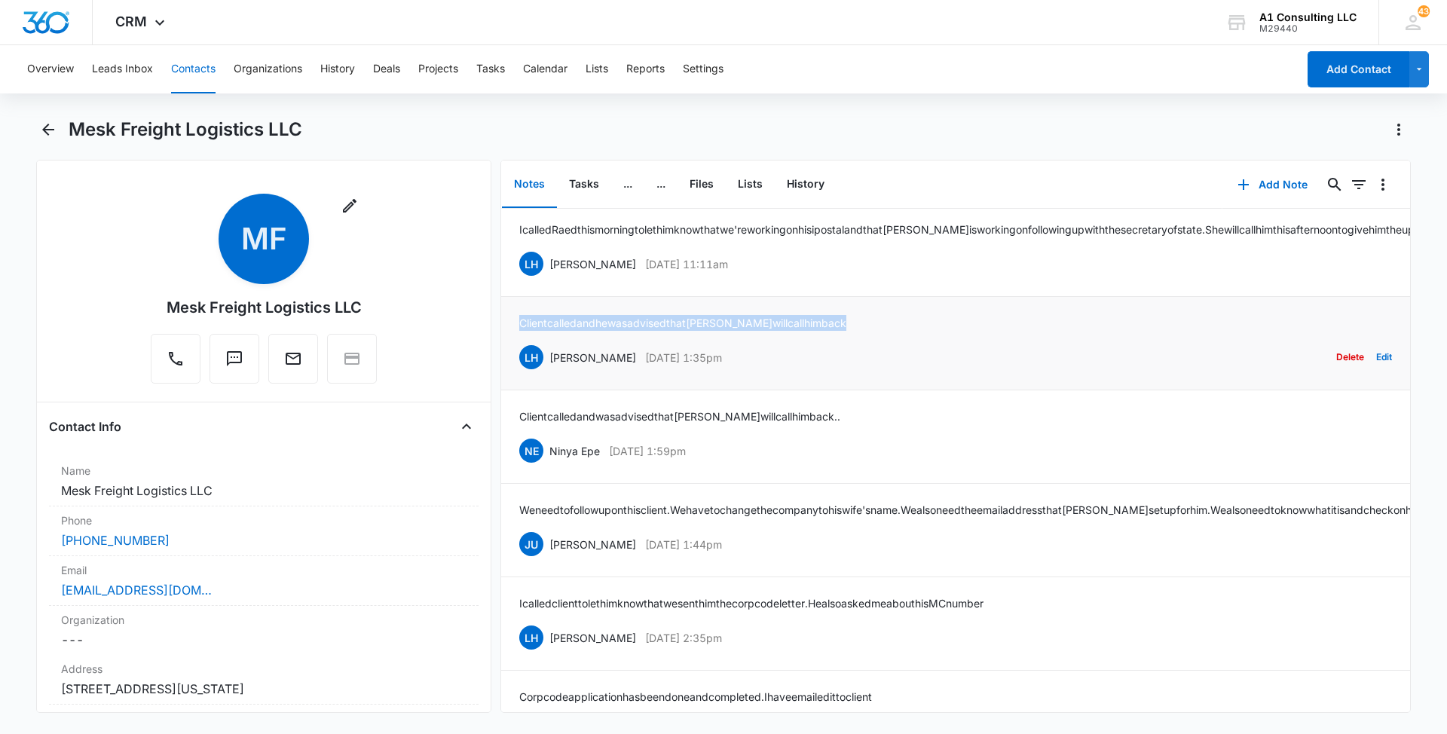
drag, startPoint x: 850, startPoint y: 342, endPoint x: 514, endPoint y: 358, distance: 336.4
click at [514, 358] on li "Client called and he was advised that Jeannette will call him back LH Laura Hen…" at bounding box center [955, 343] width 909 height 93
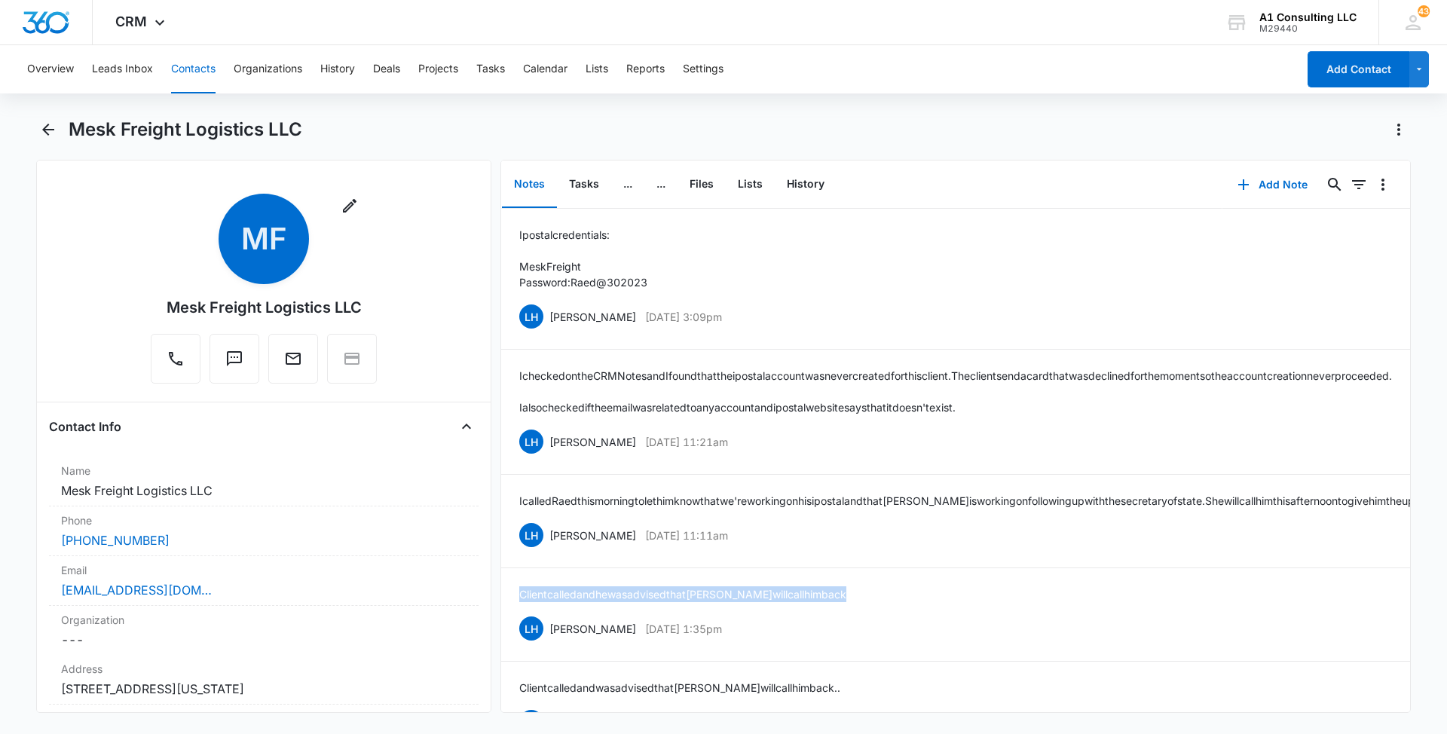
scroll to position [531, 0]
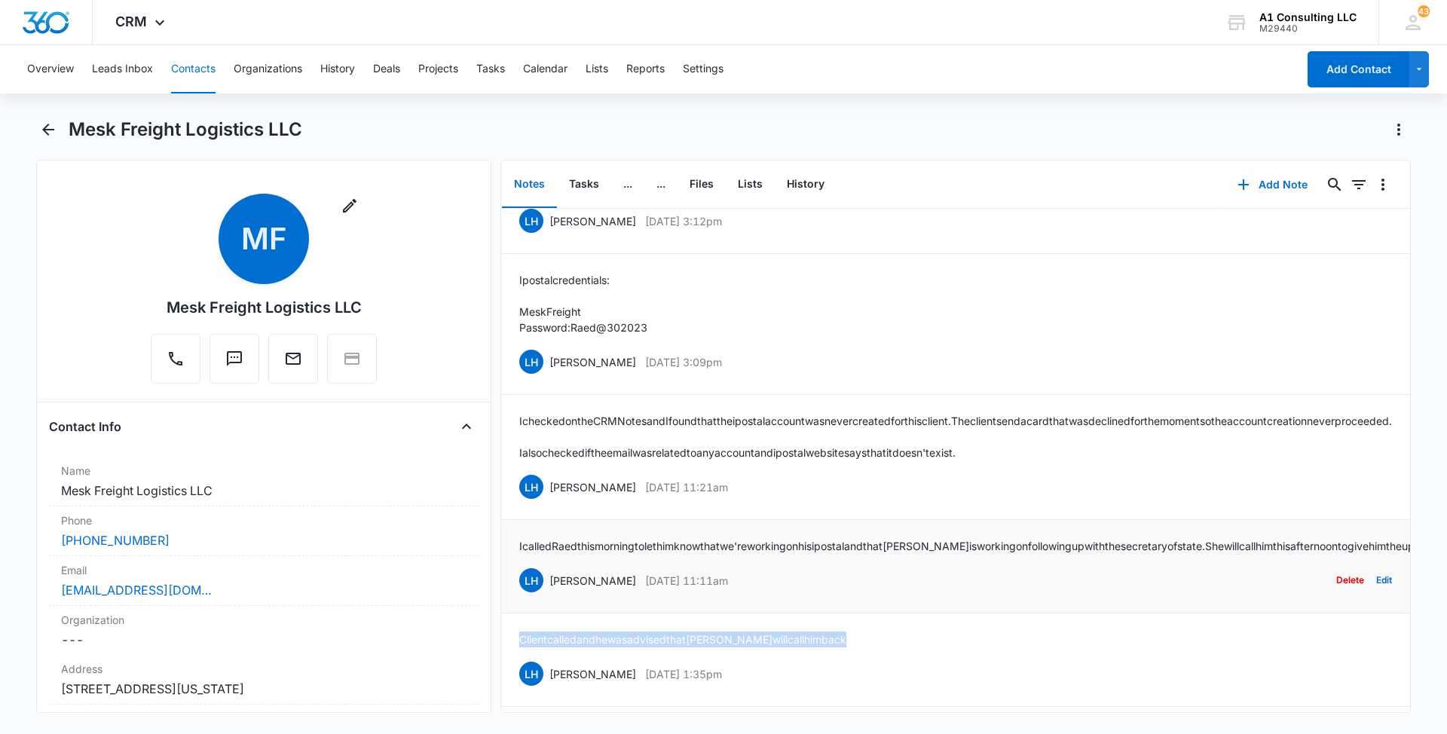
drag, startPoint x: 759, startPoint y: 610, endPoint x: 543, endPoint y: 617, distance: 216.4
click at [543, 595] on div "LH Laura Henry Jan 20, 2023 at 11:11am Delete Edit" at bounding box center [955, 580] width 873 height 29
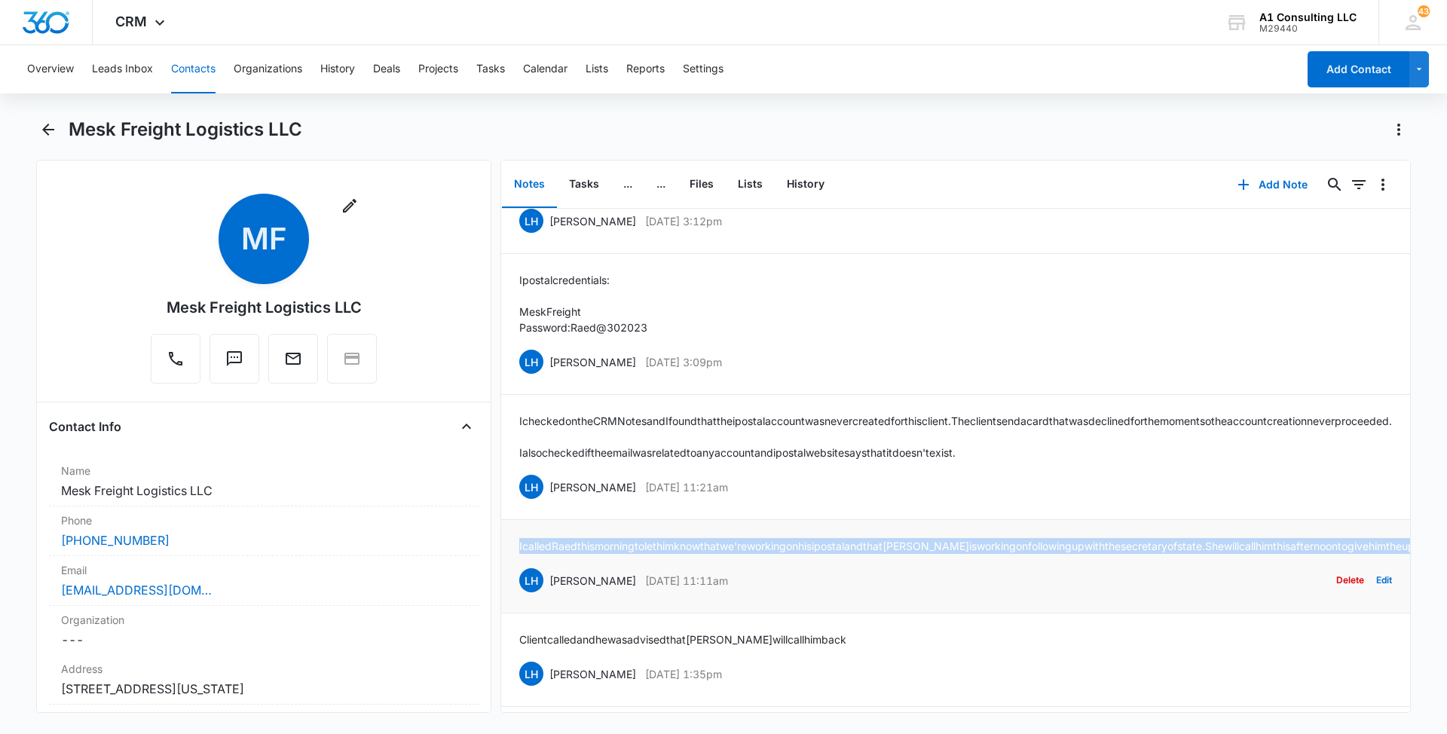
drag, startPoint x: 694, startPoint y: 579, endPoint x: 503, endPoint y: 553, distance: 192.3
click at [503, 553] on li "I called Raed this morning to let him know that we're working on his ipostal an…" at bounding box center [955, 566] width 909 height 93
drag, startPoint x: 756, startPoint y: 501, endPoint x: 546, endPoint y: 503, distance: 209.5
click at [546, 501] on div "LH Laura Henry Jan 20, 2023 at 11:21am Delete Edit" at bounding box center [955, 486] width 873 height 29
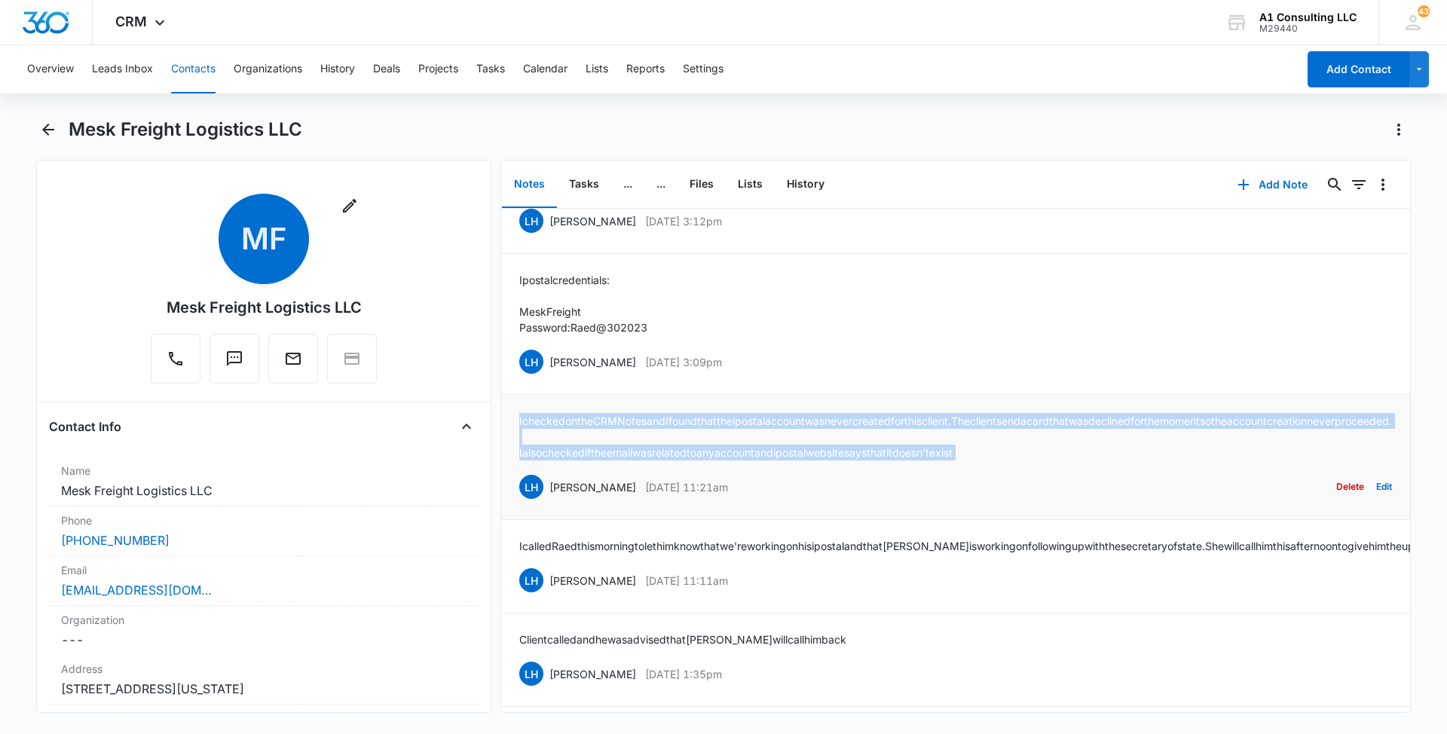
drag, startPoint x: 1013, startPoint y: 466, endPoint x: 512, endPoint y: 414, distance: 503.7
click at [512, 414] on li "I checked on the CRM Notes and I found that the ipostal account was never creat…" at bounding box center [955, 457] width 909 height 125
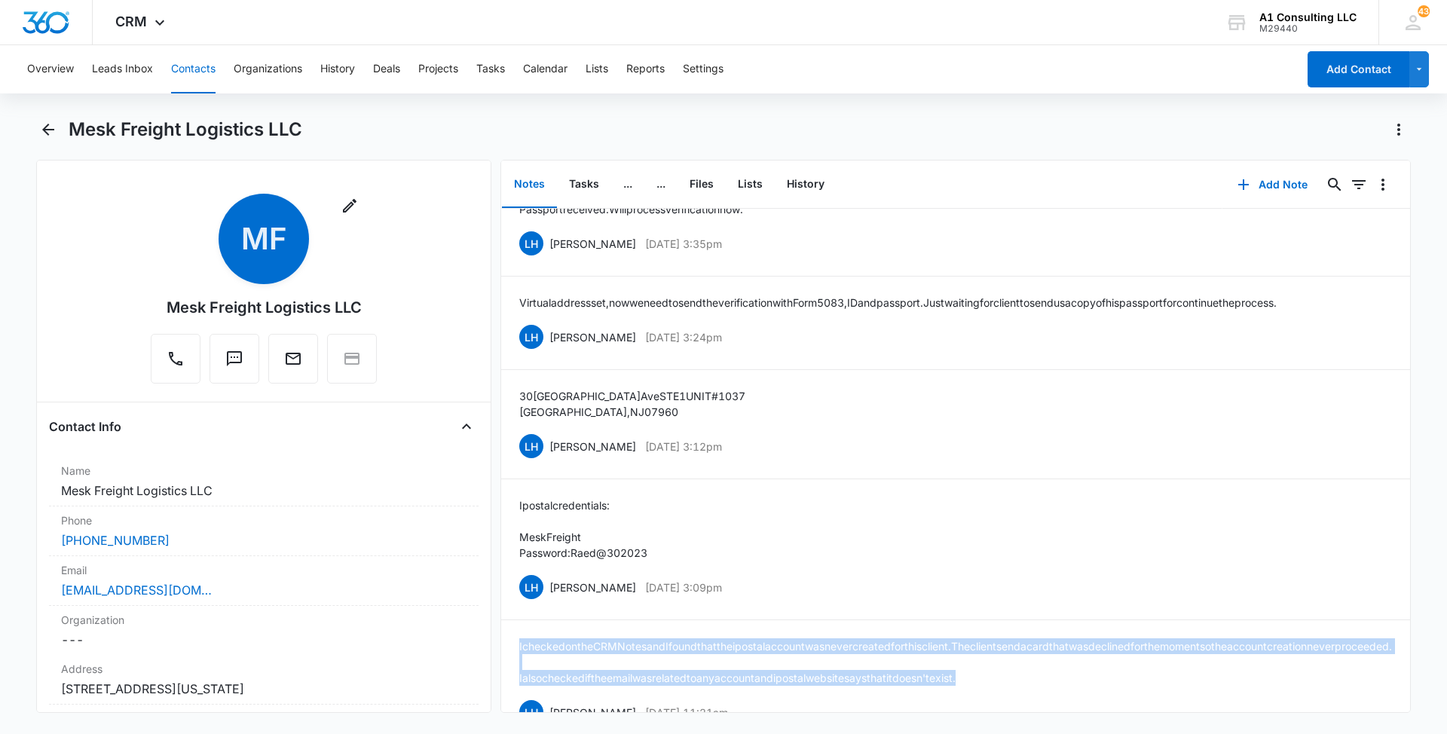
scroll to position [305, 0]
drag, startPoint x: 750, startPoint y: 587, endPoint x: 548, endPoint y: 584, distance: 202.7
click at [548, 584] on div "LH Laura Henry Feb 14, 2023 at 3:09pm Delete Edit" at bounding box center [955, 587] width 873 height 29
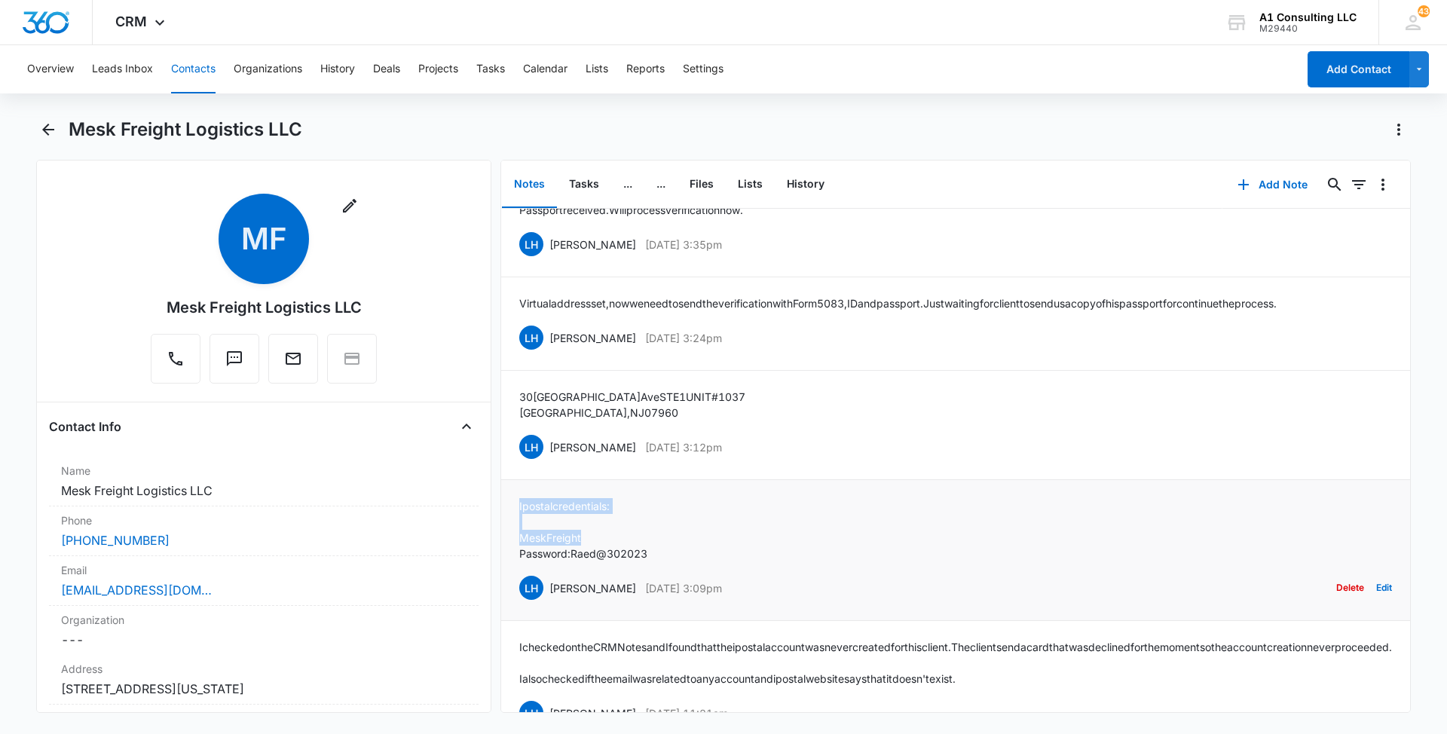
drag, startPoint x: 658, startPoint y: 543, endPoint x: 508, endPoint y: 497, distance: 156.8
click at [508, 497] on li "Ipostal credentials: MeskFreight Password: Raed@302023 LH Laura Henry Feb 14, 2…" at bounding box center [955, 550] width 909 height 141
drag, startPoint x: 508, startPoint y: 497, endPoint x: 809, endPoint y: 552, distance: 305.8
click at [809, 552] on div "Ipostal credentials: MeskFreight Password: Raed@302023 LH Laura Henry Feb 14, 2…" at bounding box center [955, 550] width 873 height 104
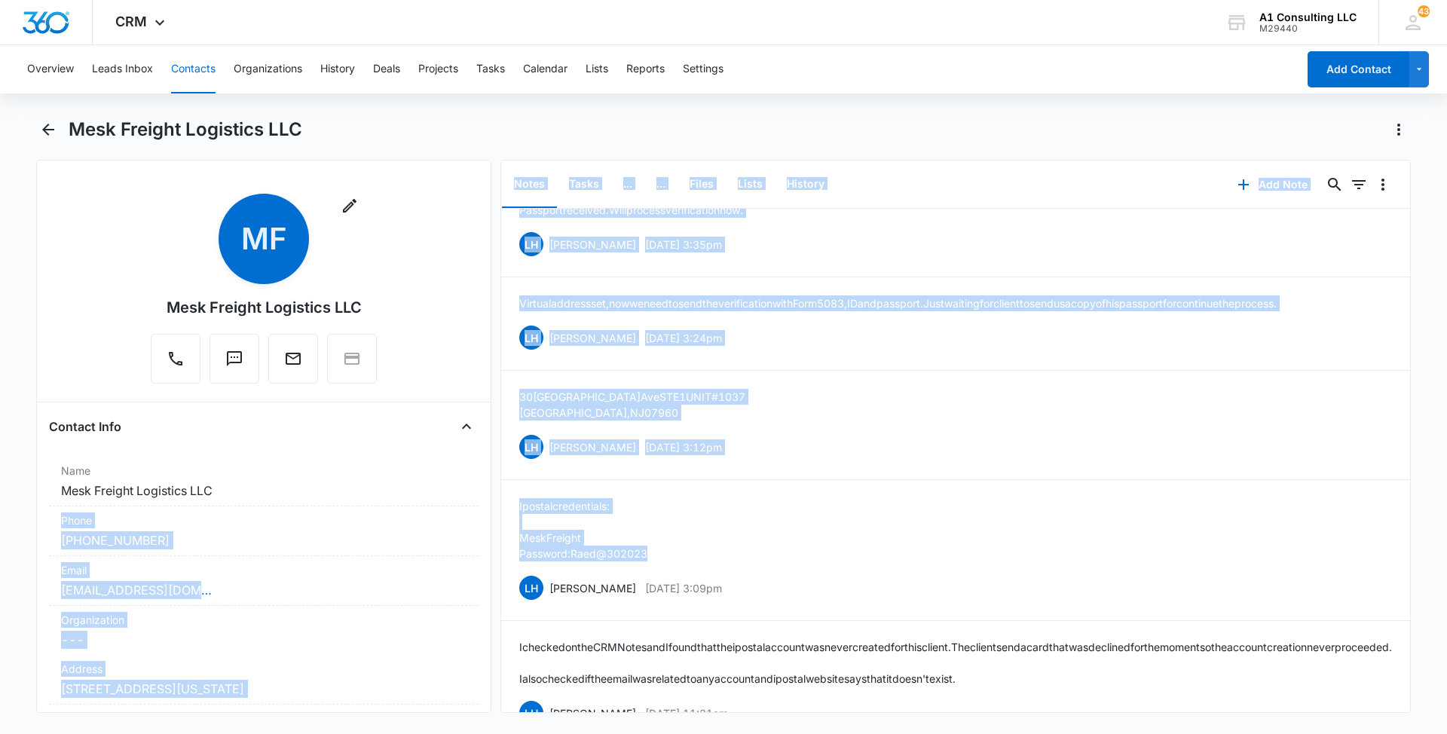
drag, startPoint x: 622, startPoint y: 551, endPoint x: 493, endPoint y: 505, distance: 137.5
click at [493, 505] on div "Remove MF Mesk Freight Logistics LLC Contact Info Name Cancel Save Changes Mesk…" at bounding box center [723, 436] width 1374 height 553
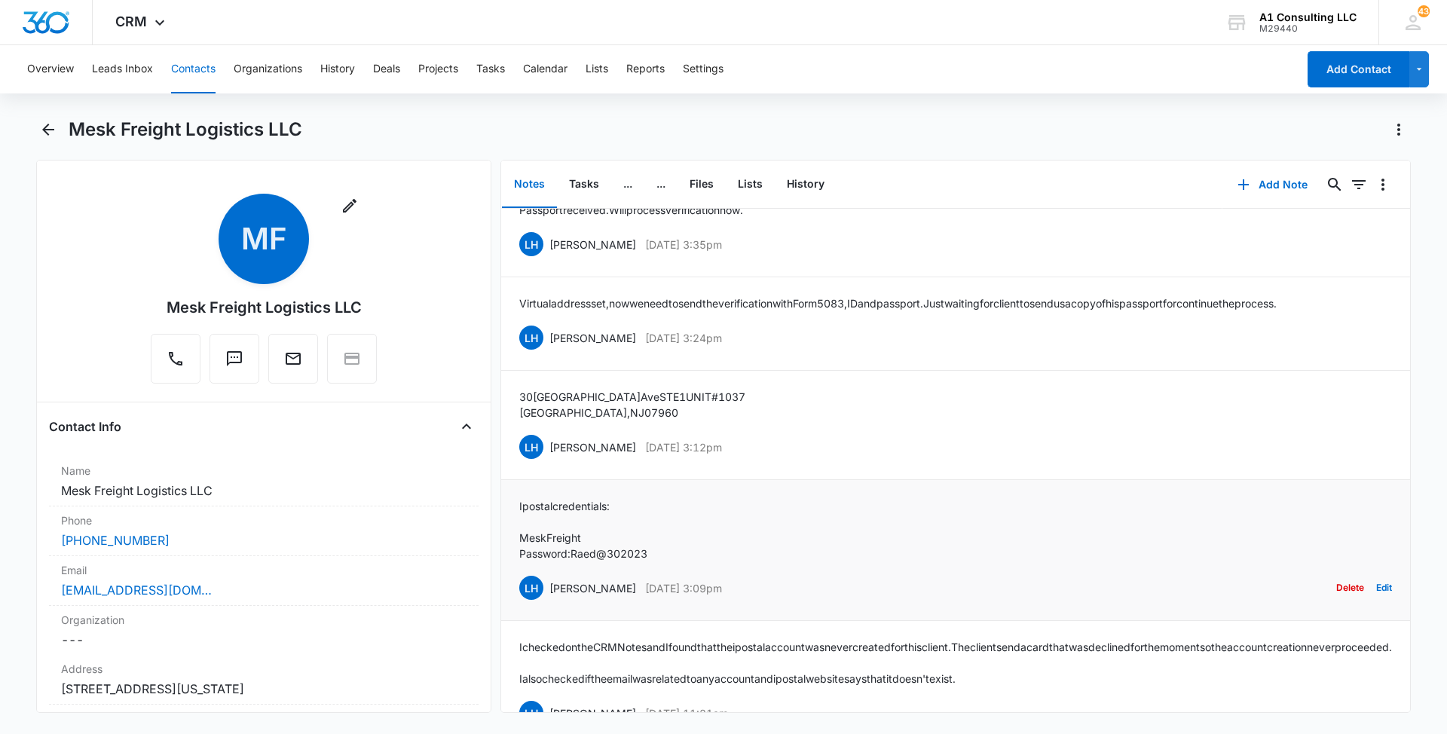
drag, startPoint x: 493, startPoint y: 505, endPoint x: 832, endPoint y: 573, distance: 345.8
click at [832, 573] on div "Ipostal credentials: MeskFreight Password: Raed@302023 LH Laura Henry Feb 14, 2…" at bounding box center [955, 550] width 873 height 104
drag, startPoint x: 661, startPoint y: 556, endPoint x: 515, endPoint y: 501, distance: 155.5
click at [515, 501] on li "Ipostal credentials: MeskFreight Password: Raed@302023 LH Laura Henry Feb 14, 2…" at bounding box center [955, 550] width 909 height 141
drag, startPoint x: 757, startPoint y: 445, endPoint x: 548, endPoint y: 445, distance: 209.5
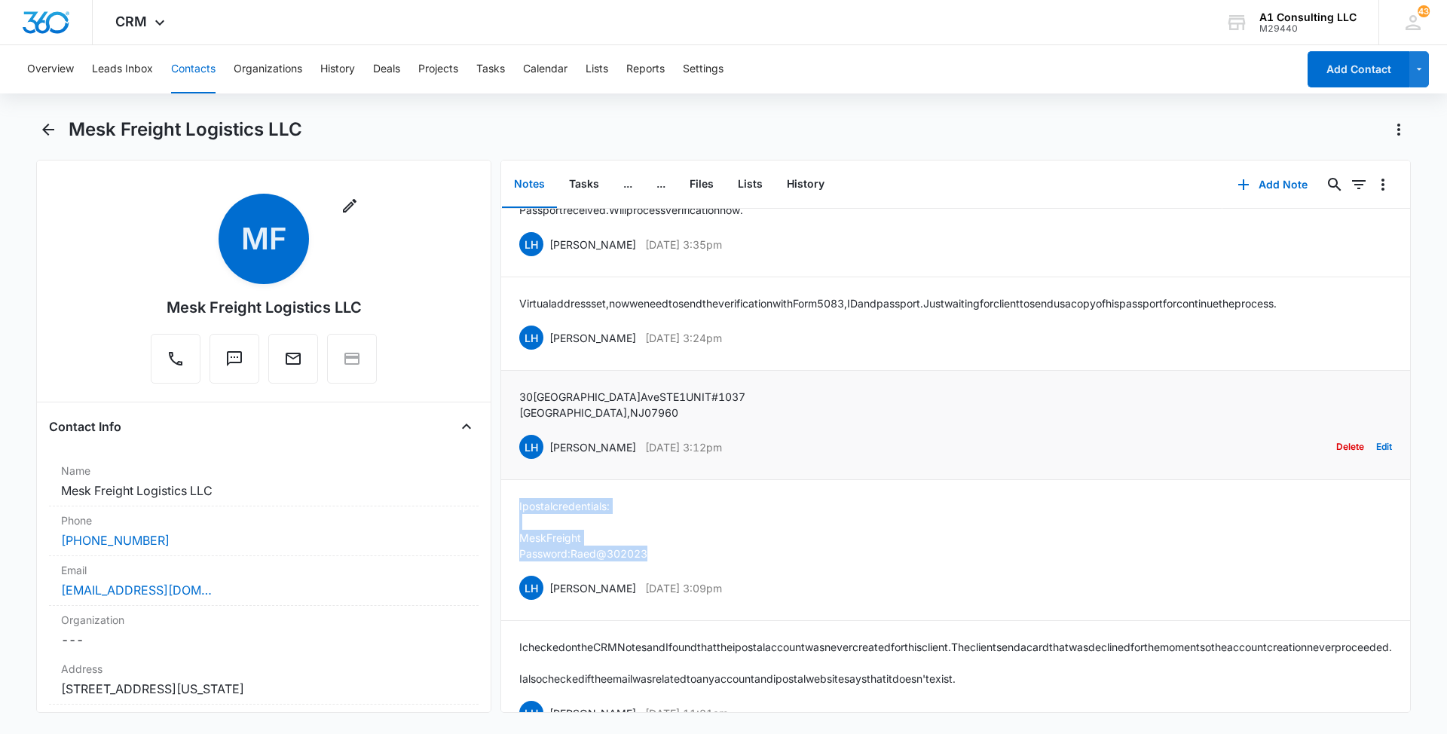
click at [548, 445] on div "LH Laura Henry Feb 14, 2023 at 3:12pm Delete Edit" at bounding box center [955, 447] width 873 height 29
drag, startPoint x: 629, startPoint y: 408, endPoint x: 510, endPoint y: 393, distance: 120.0
click at [510, 393] on li "30 Lafayette Ave STE 1 UNIT #1037 Morristown, NJ 07960 LH Laura Henry Feb 14, 2…" at bounding box center [955, 425] width 909 height 109
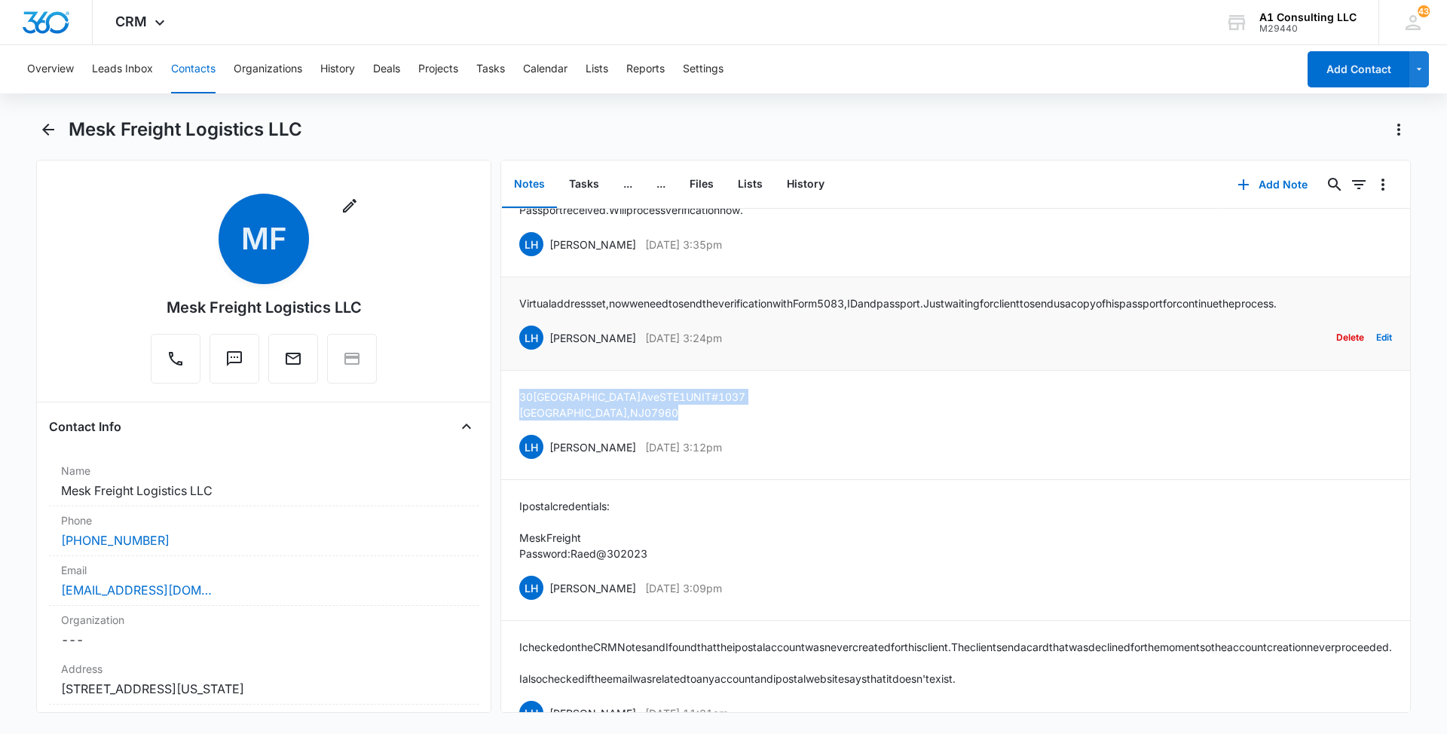
drag, startPoint x: 749, startPoint y: 336, endPoint x: 548, endPoint y: 328, distance: 201.4
click at [548, 328] on div "LH Laura Henry Feb 14, 2023 at 3:24pm Delete Edit" at bounding box center [955, 337] width 873 height 29
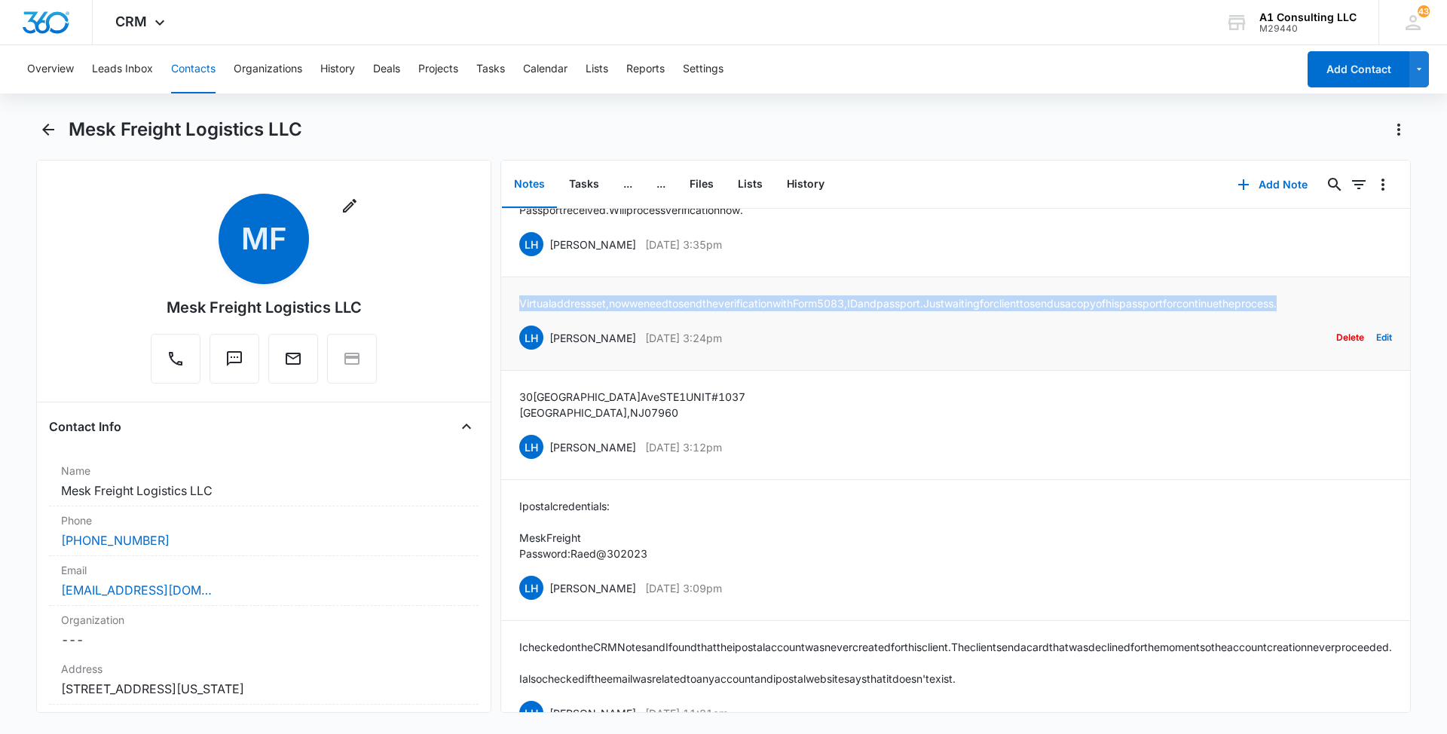
drag, startPoint x: 1370, startPoint y: 295, endPoint x: 512, endPoint y: 301, distance: 858.3
click at [512, 301] on li "Virtual address set, now we need to send the verification with Form 5083, ID an…" at bounding box center [955, 323] width 909 height 93
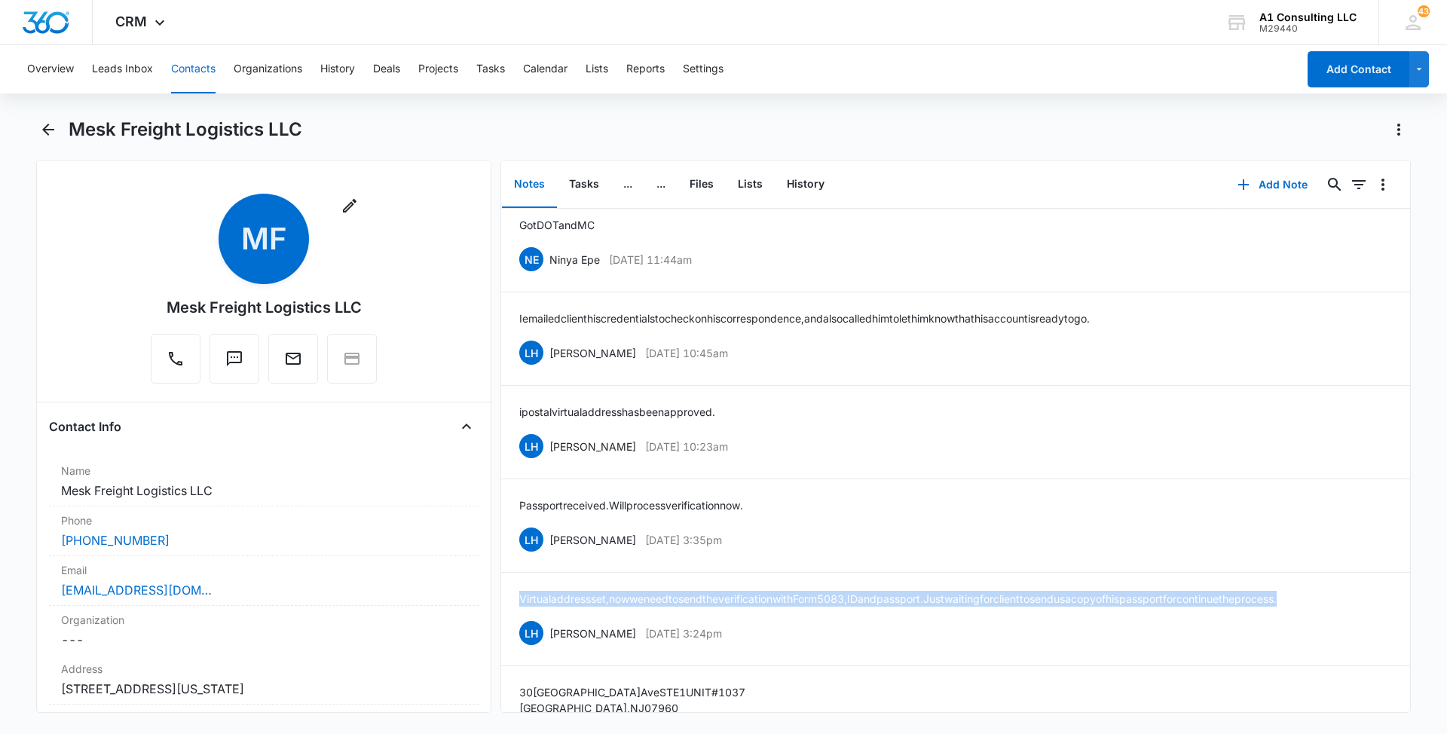
scroll to position [0, 0]
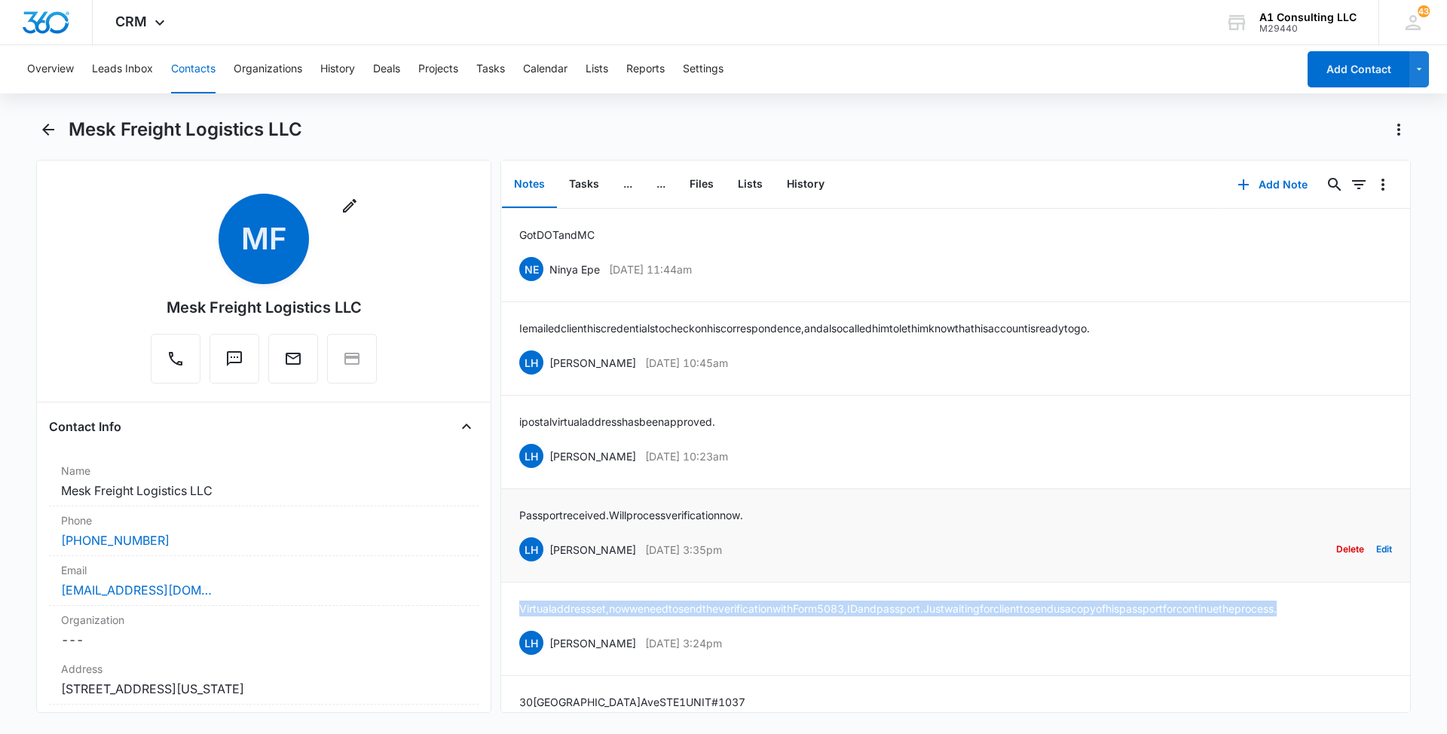
drag, startPoint x: 754, startPoint y: 548, endPoint x: 549, endPoint y: 551, distance: 204.2
click at [549, 551] on div "LH Laura Henry Feb 14, 2023 at 3:35pm Delete Edit" at bounding box center [955, 549] width 873 height 29
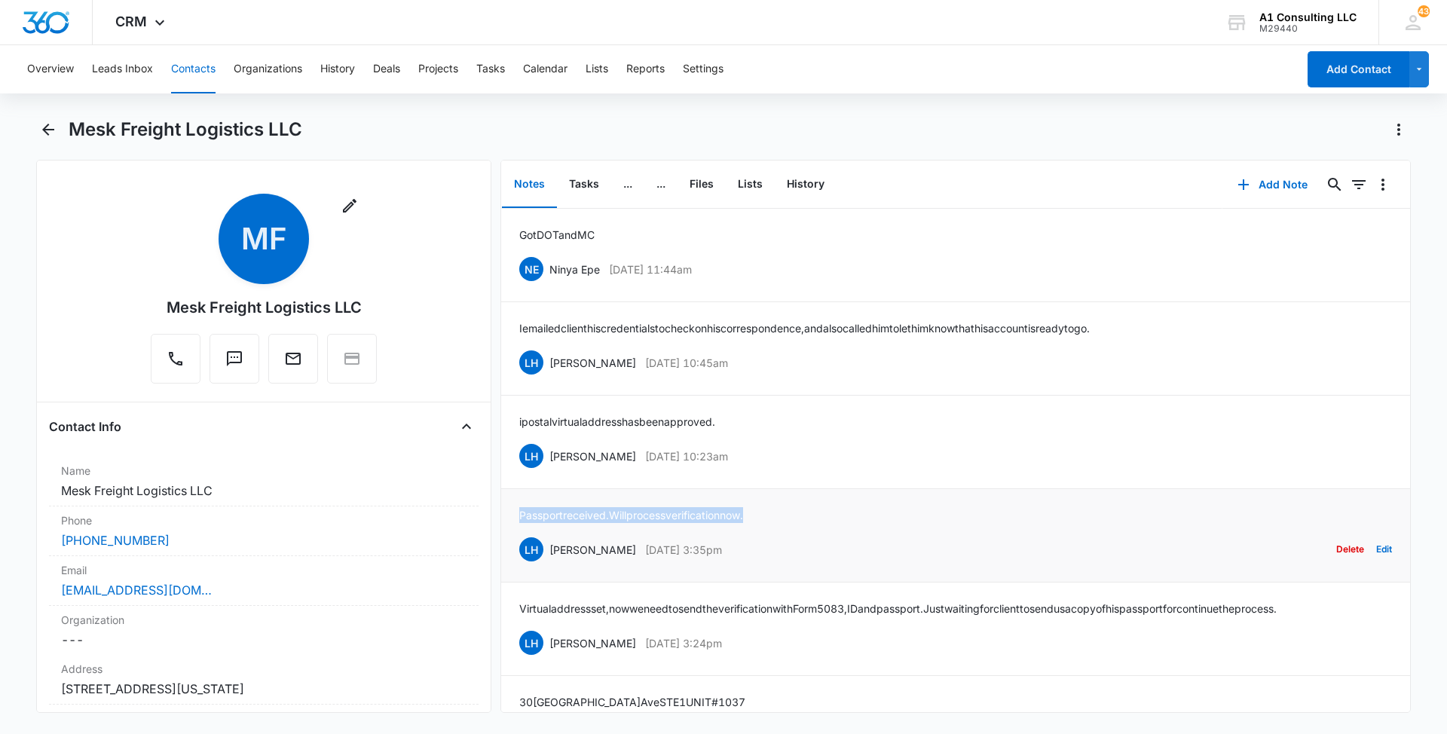
drag, startPoint x: 775, startPoint y: 506, endPoint x: 509, endPoint y: 515, distance: 266.1
click at [509, 515] on li "Passport received. Will process verification now. LH Laura Henry Feb 14, 2023 a…" at bounding box center [955, 535] width 909 height 93
drag, startPoint x: 755, startPoint y: 452, endPoint x: 547, endPoint y: 459, distance: 208.1
click at [547, 459] on div "LH Laura Henry Feb 23, 2023 at 10:23am Delete Edit" at bounding box center [955, 456] width 873 height 29
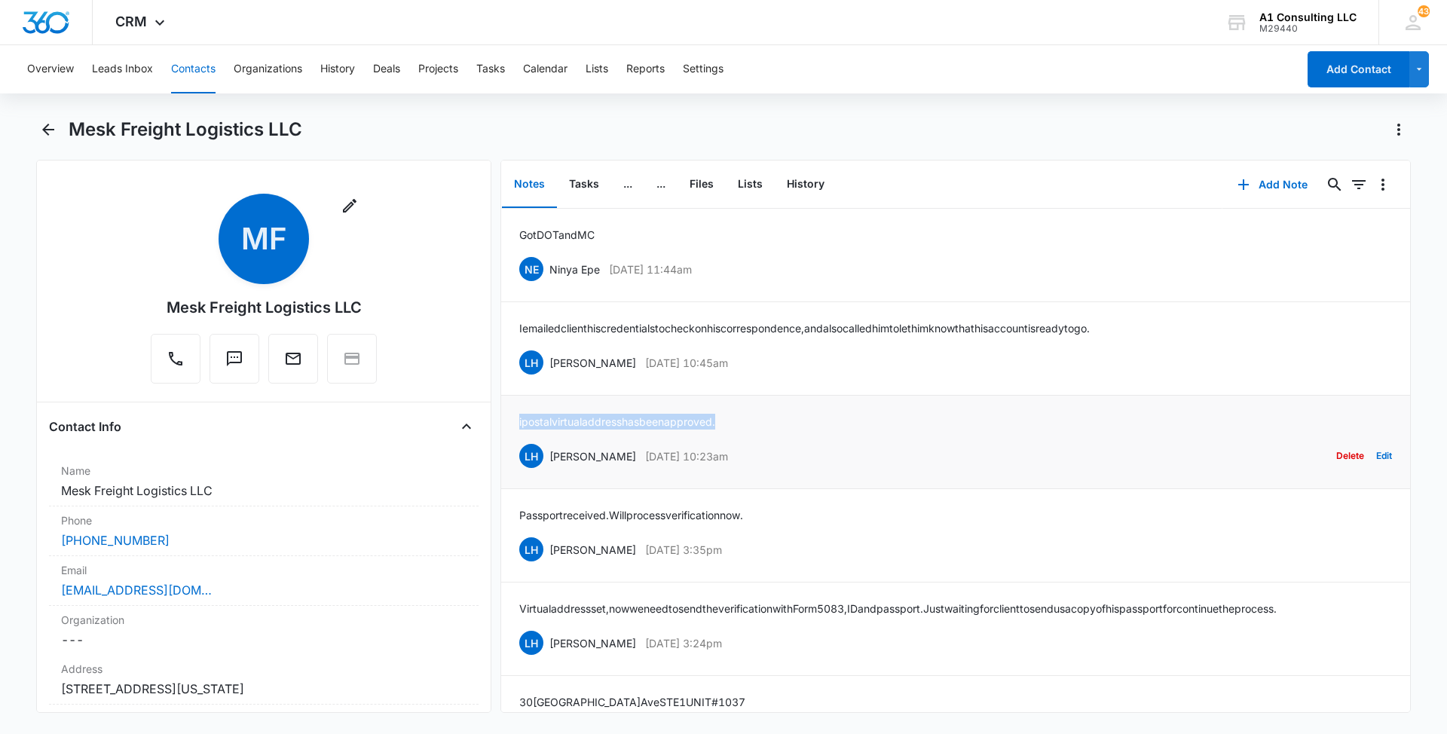
drag, startPoint x: 754, startPoint y: 414, endPoint x: 514, endPoint y: 423, distance: 239.8
click at [514, 423] on li "ipostal virtual address has been approved. LH Laura Henry Feb 23, 2023 at 10:23…" at bounding box center [955, 442] width 909 height 93
drag, startPoint x: 754, startPoint y: 358, endPoint x: 548, endPoint y: 359, distance: 205.7
click at [548, 359] on div "LH Laura Henry Feb 23, 2023 at 10:45am Delete Edit" at bounding box center [955, 362] width 873 height 29
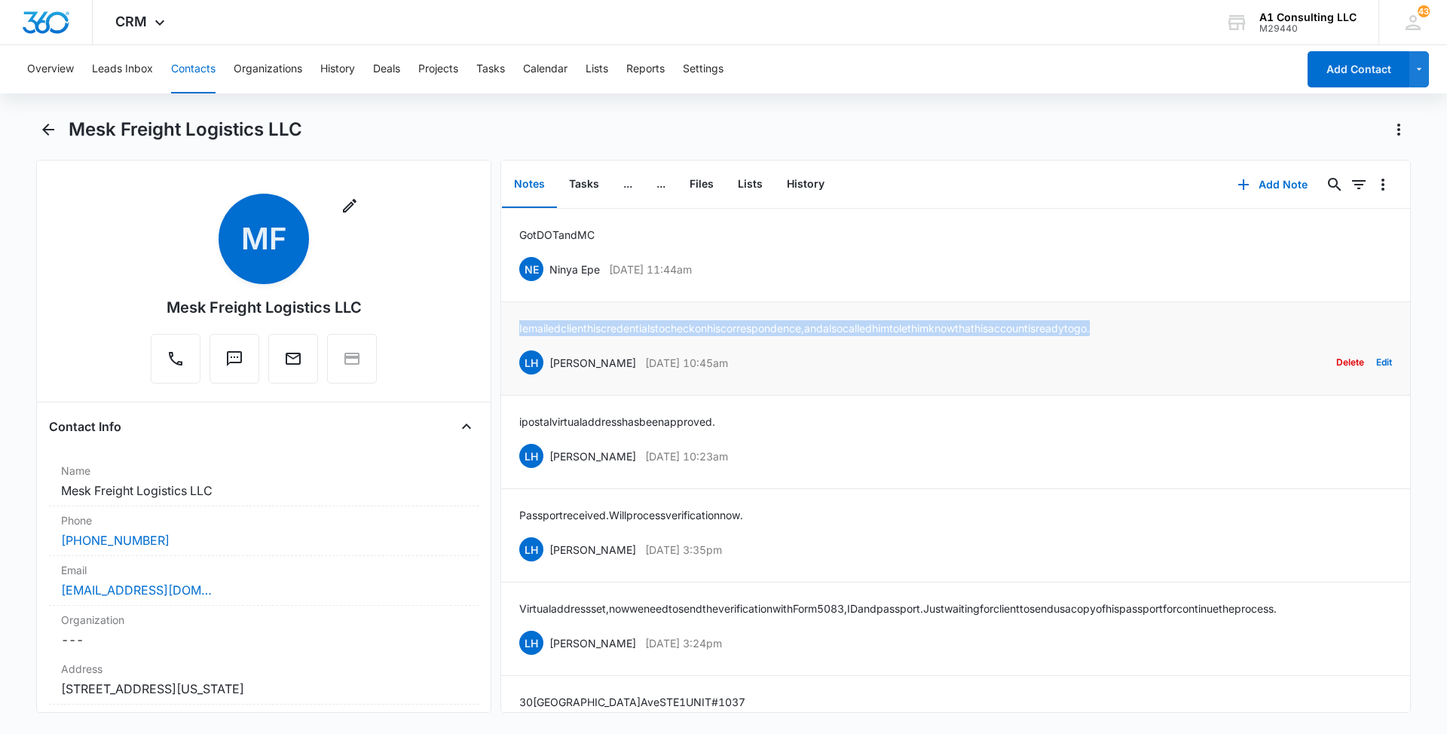
drag, startPoint x: 1171, startPoint y: 332, endPoint x: 518, endPoint y: 328, distance: 653.3
click at [518, 328] on li "I emailed client his credentials to check on his correspondence, and also calle…" at bounding box center [955, 348] width 909 height 93
drag, startPoint x: 650, startPoint y: 270, endPoint x: 550, endPoint y: 271, distance: 100.2
click at [550, 271] on div "NE Ninya Epe Mar 15, 2023 at 11:44am Delete Edit" at bounding box center [955, 269] width 873 height 29
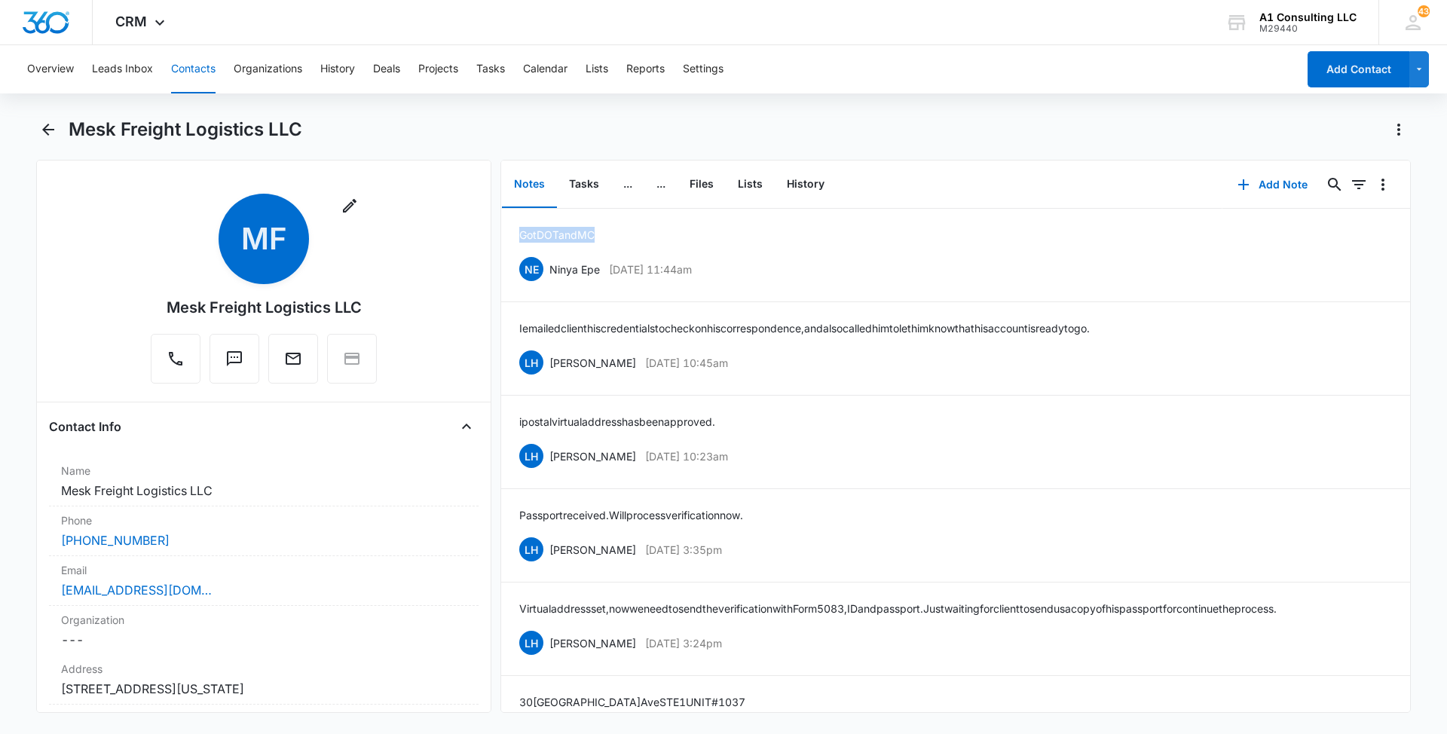
drag, startPoint x: 613, startPoint y: 228, endPoint x: 500, endPoint y: 229, distance: 112.3
click at [500, 229] on div "Notes Tasks ... ... Files Lists History Add Note 0 0 Got DOT and MC NE Ninya Ep…" at bounding box center [955, 436] width 910 height 553
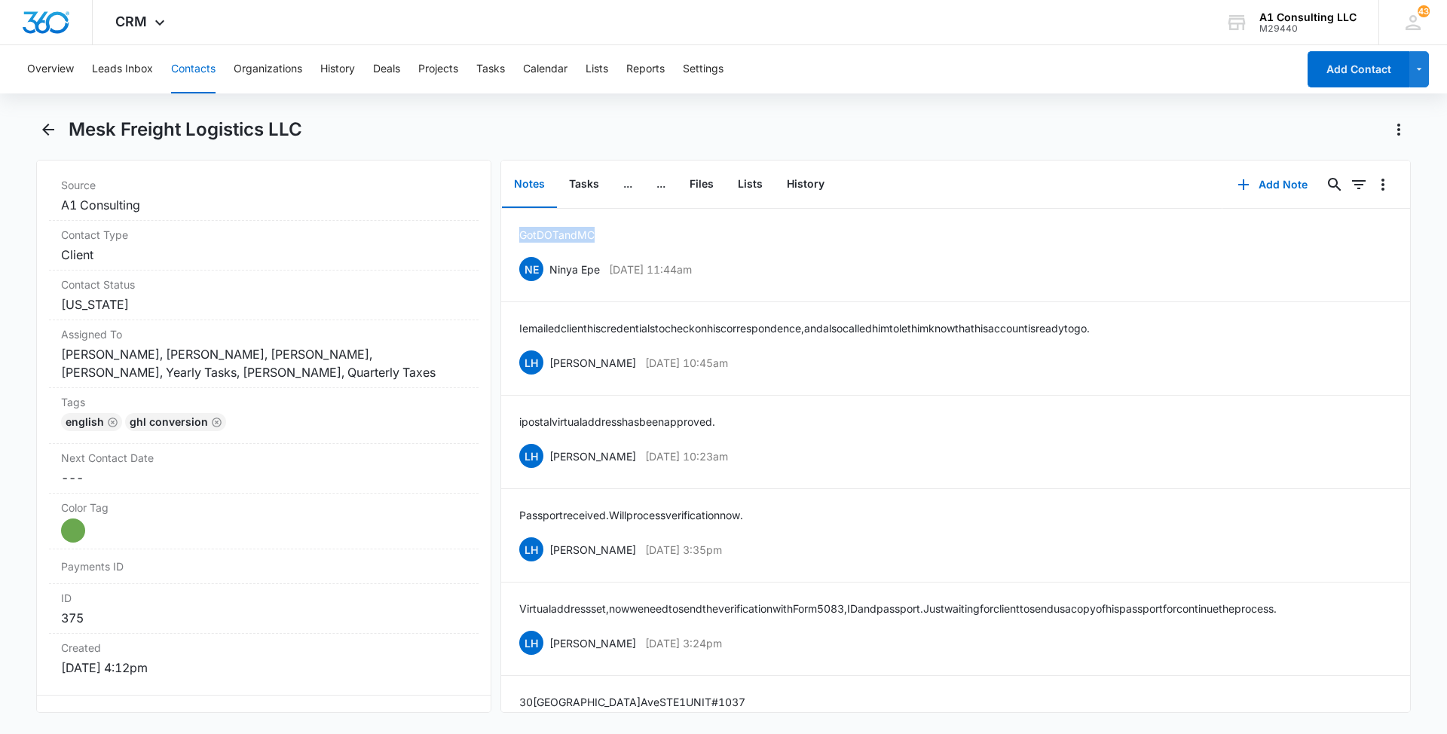
scroll to position [686, 0]
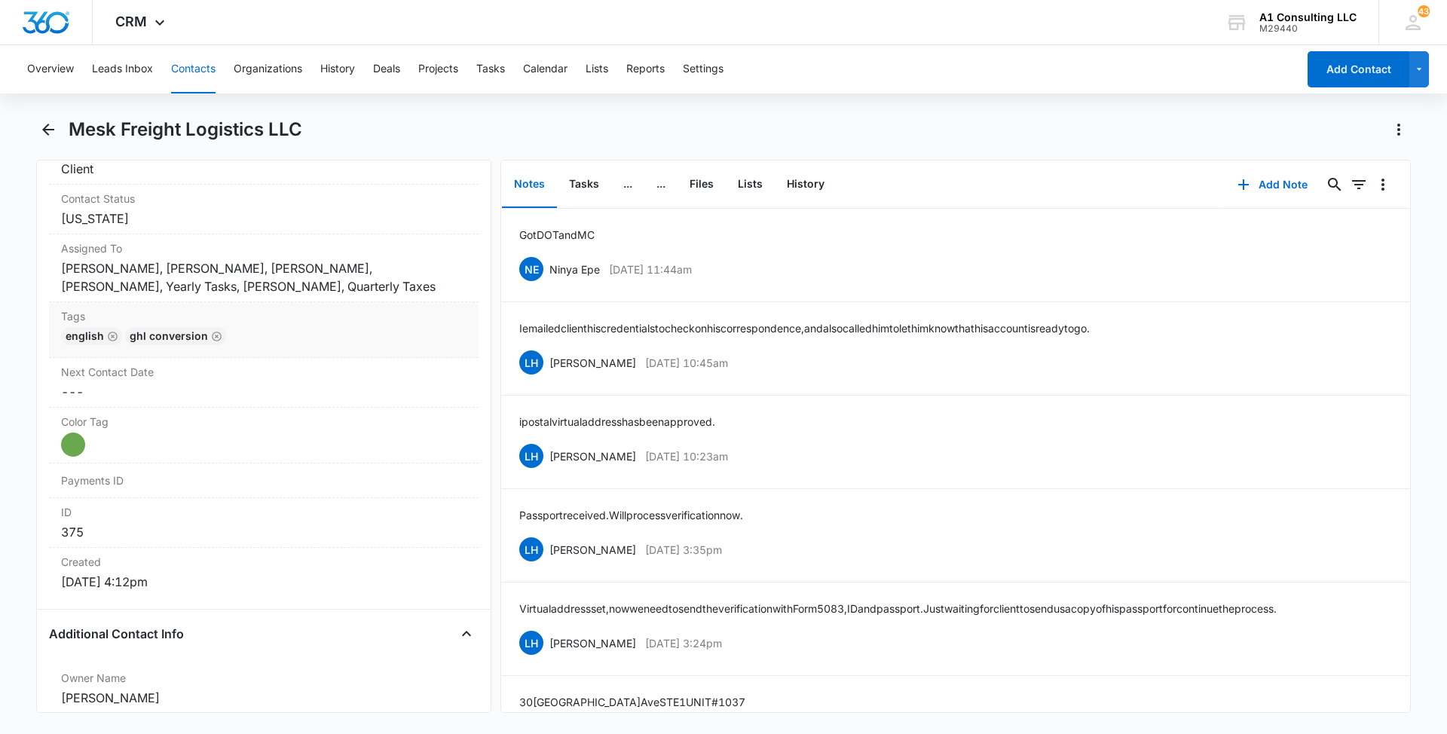
click at [381, 349] on div "English GHL Conversion" at bounding box center [263, 339] width 405 height 24
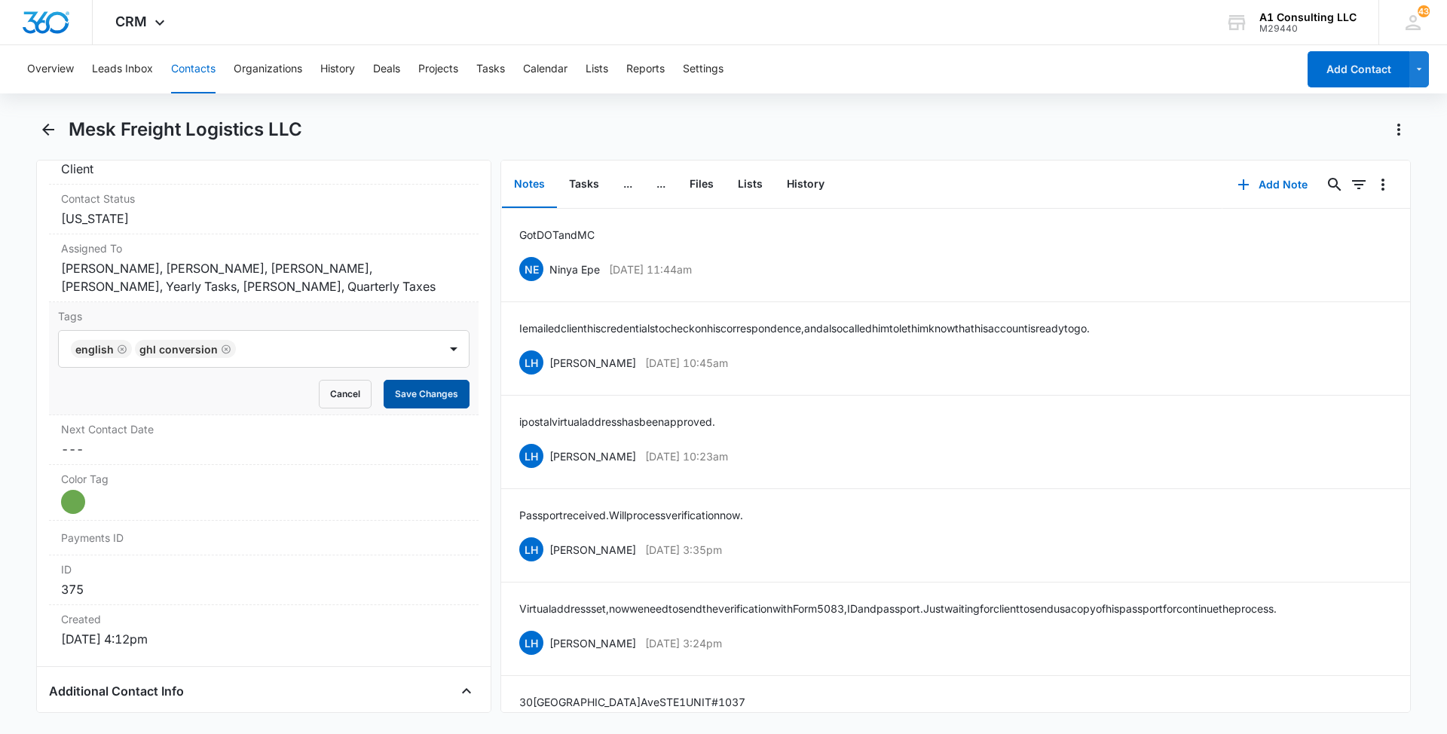
click at [399, 406] on button "Save Changes" at bounding box center [427, 394] width 86 height 29
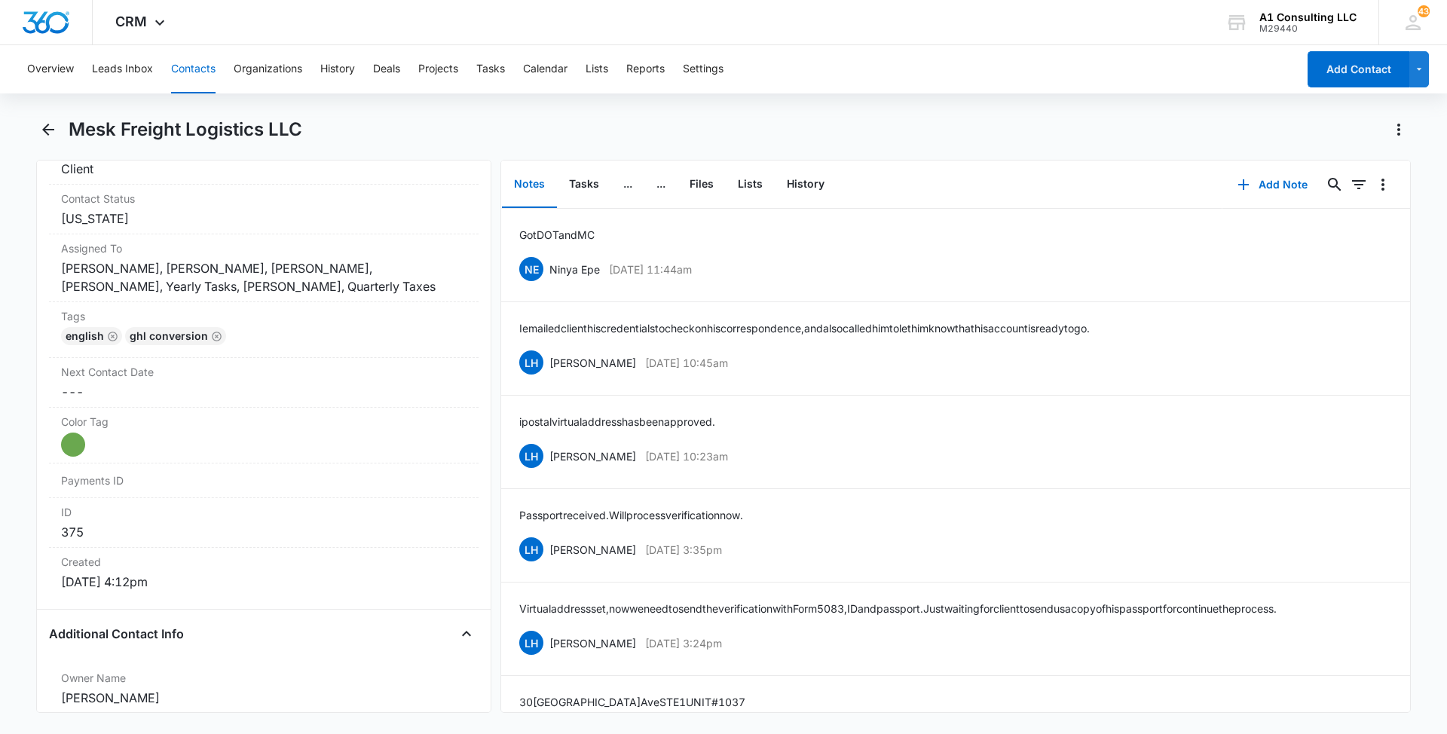
click at [200, 68] on button "Contacts" at bounding box center [193, 69] width 44 height 48
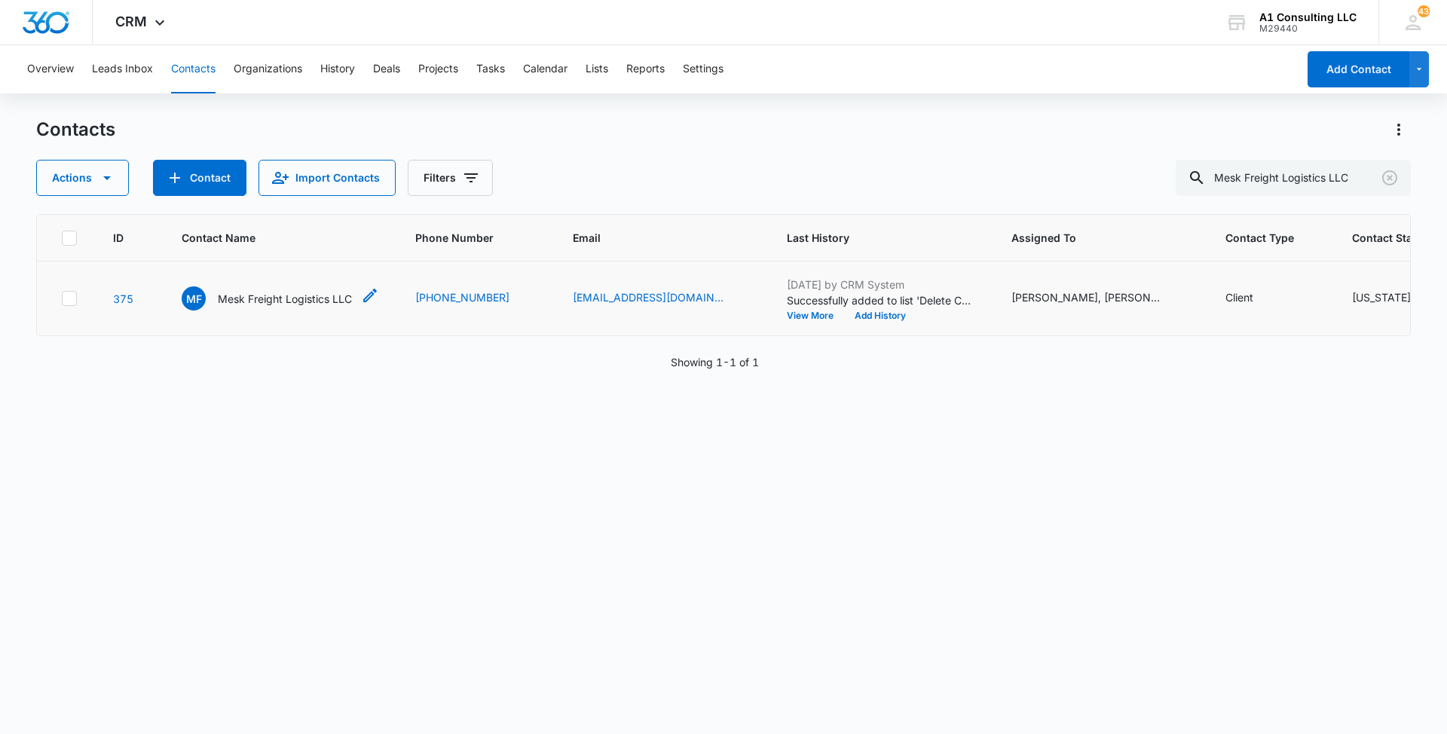
click at [306, 307] on p "Mesk Freight Logistics LLC" at bounding box center [285, 299] width 134 height 16
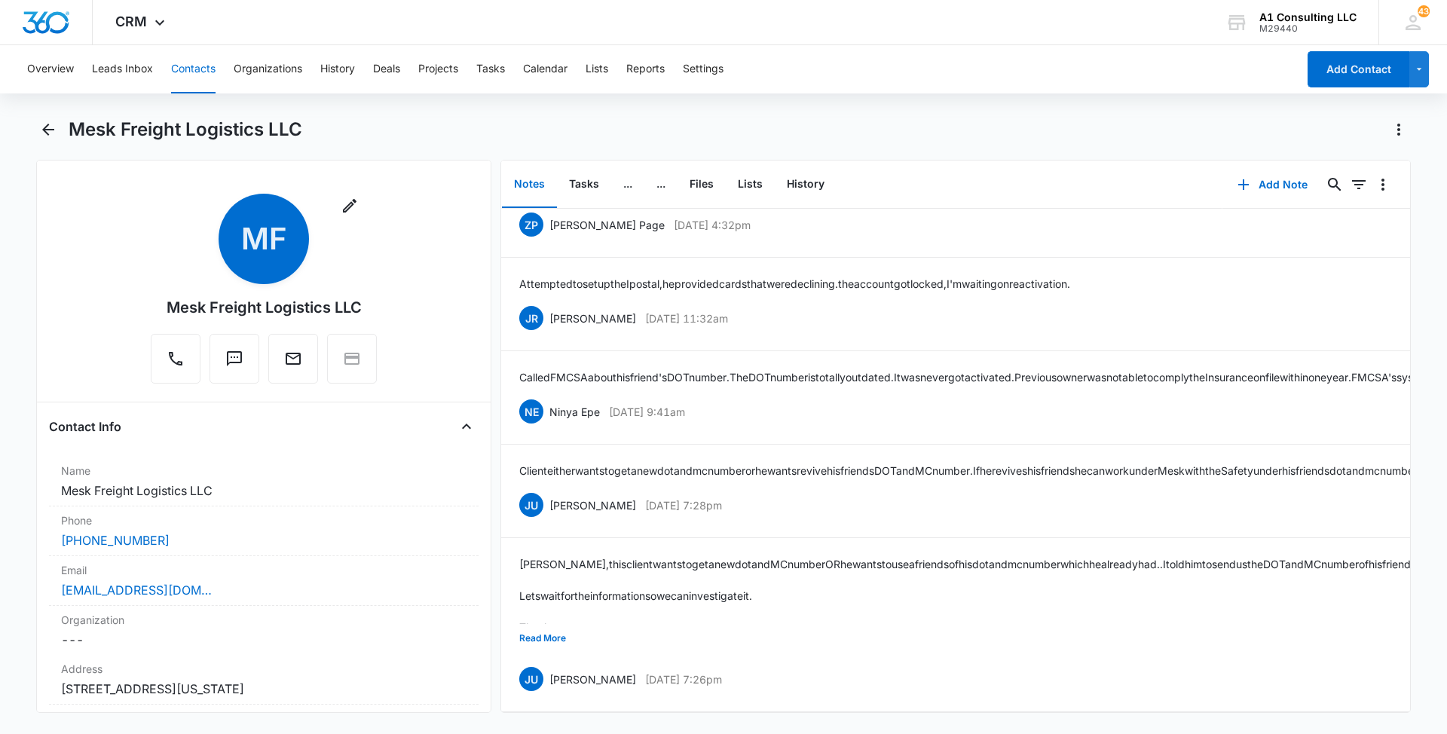
click at [197, 66] on button "Contacts" at bounding box center [193, 69] width 44 height 48
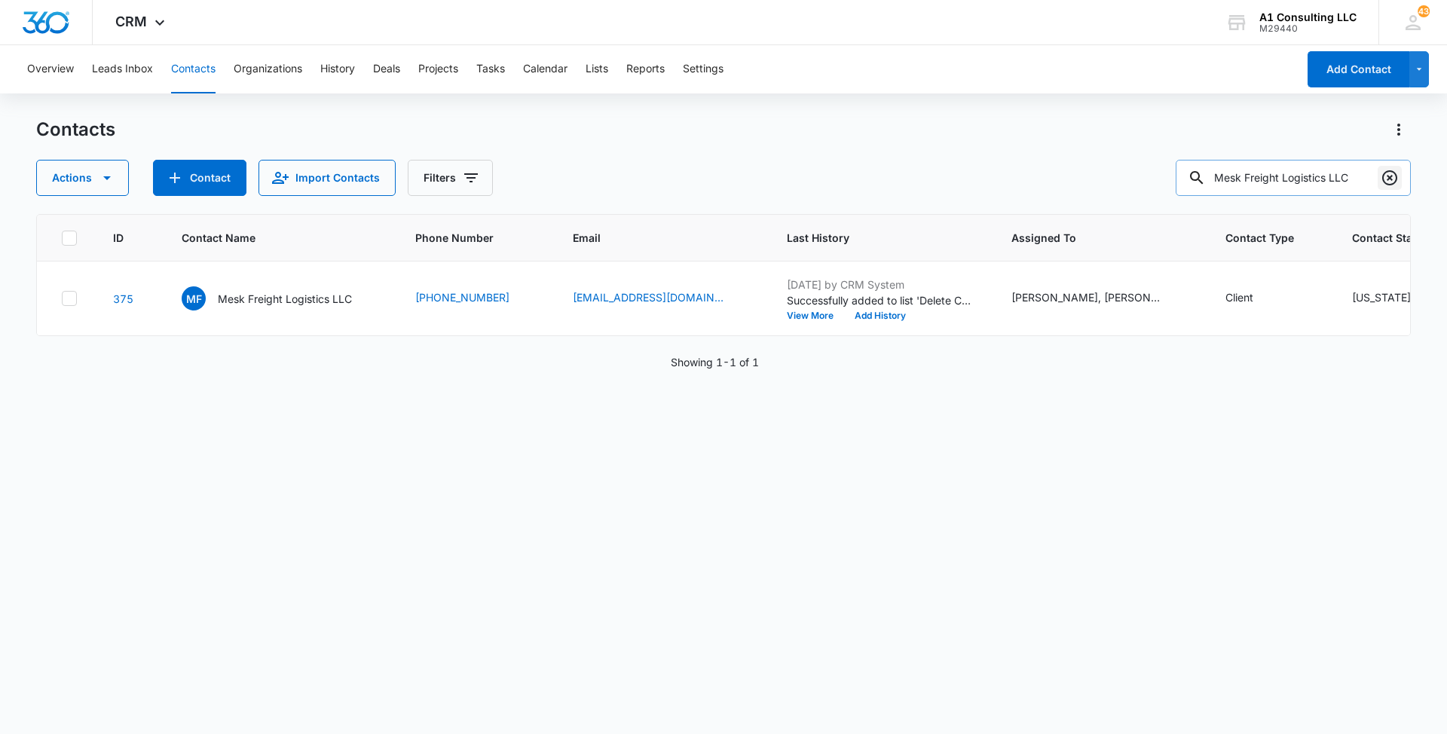
click at [1389, 173] on icon "Clear" at bounding box center [1389, 178] width 18 height 18
